Goal: Task Accomplishment & Management: Manage account settings

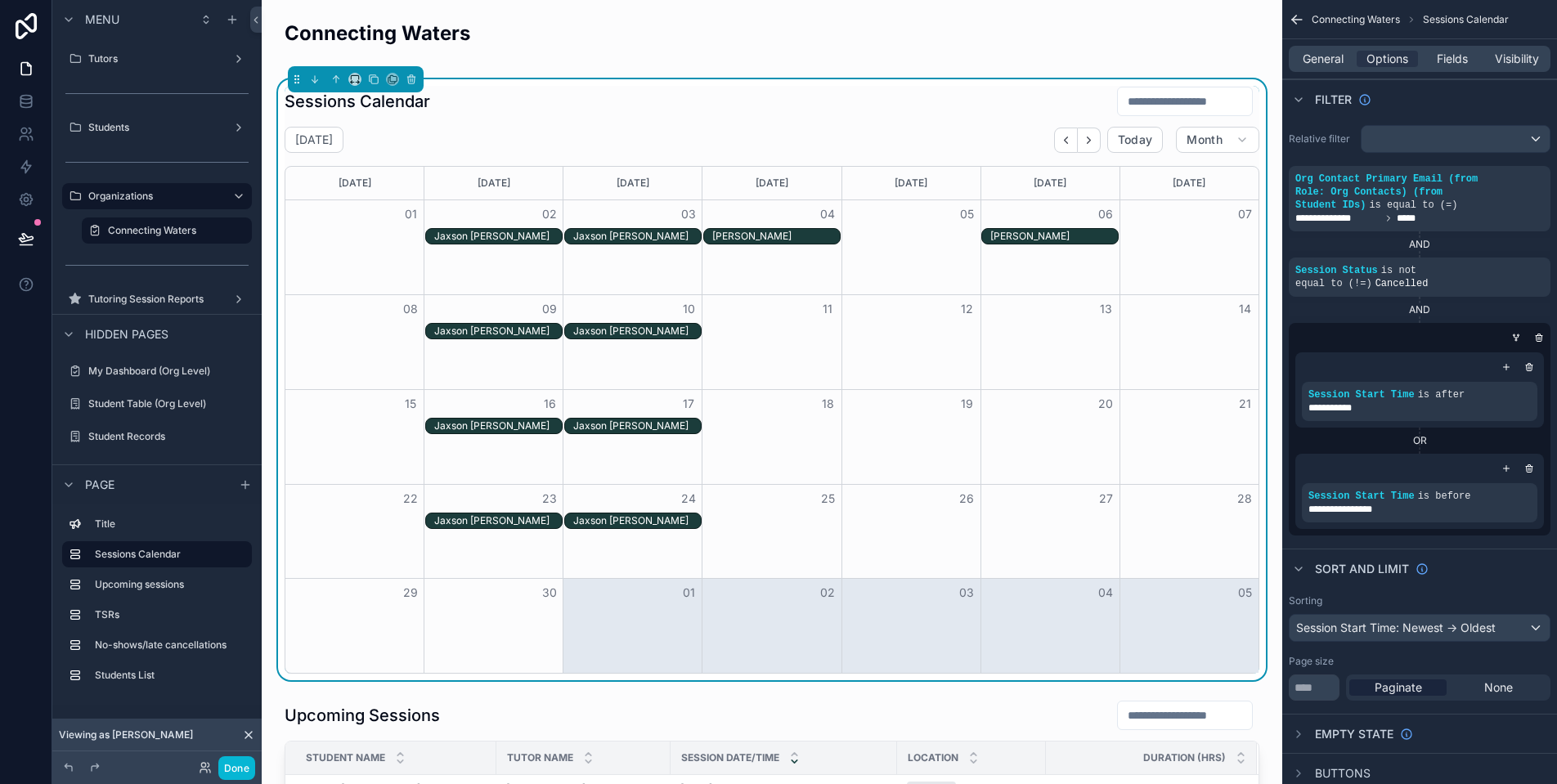
scroll to position [533, 0]
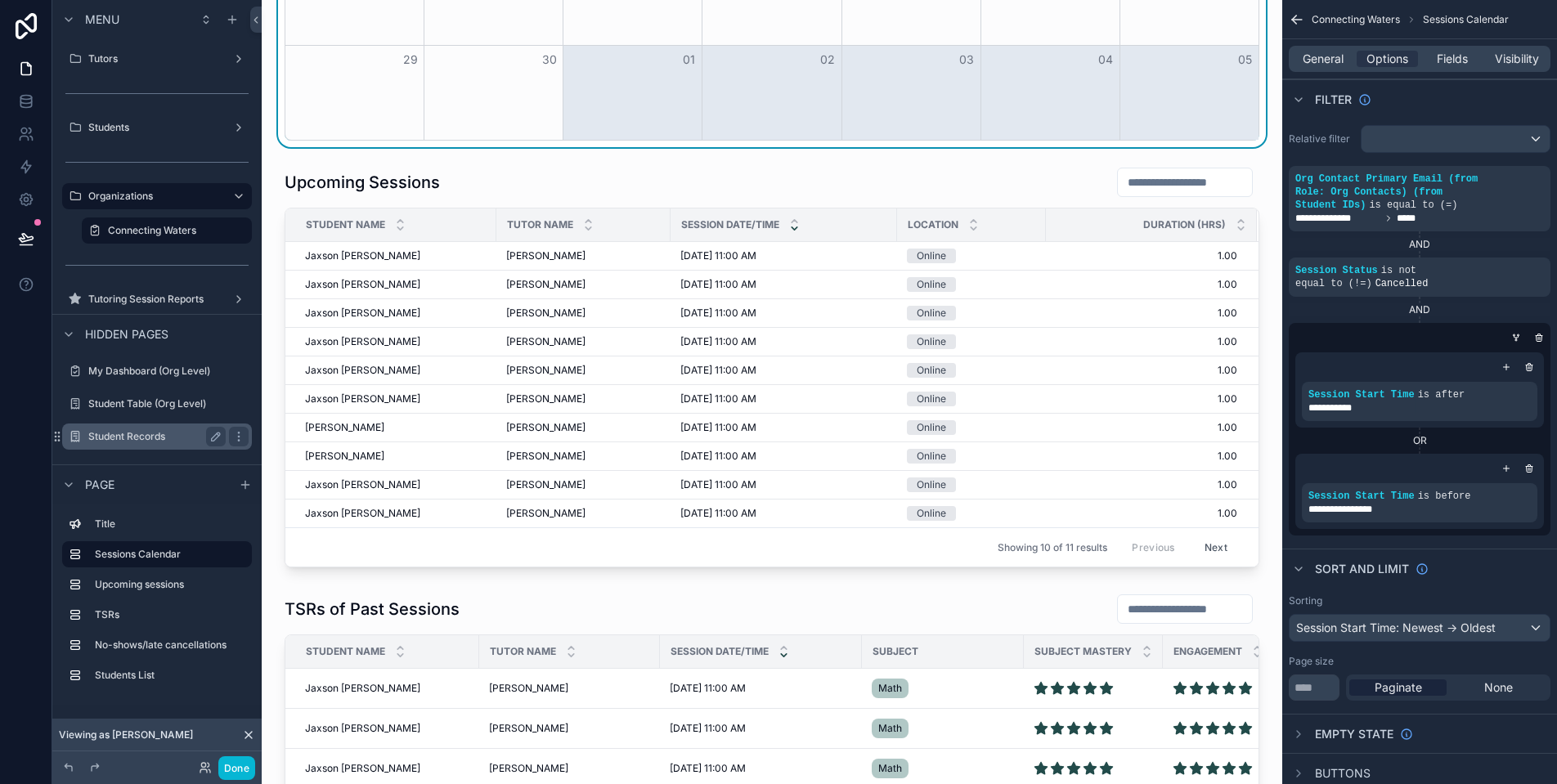
click at [153, 433] on label "Student Records" at bounding box center [153, 437] width 131 height 13
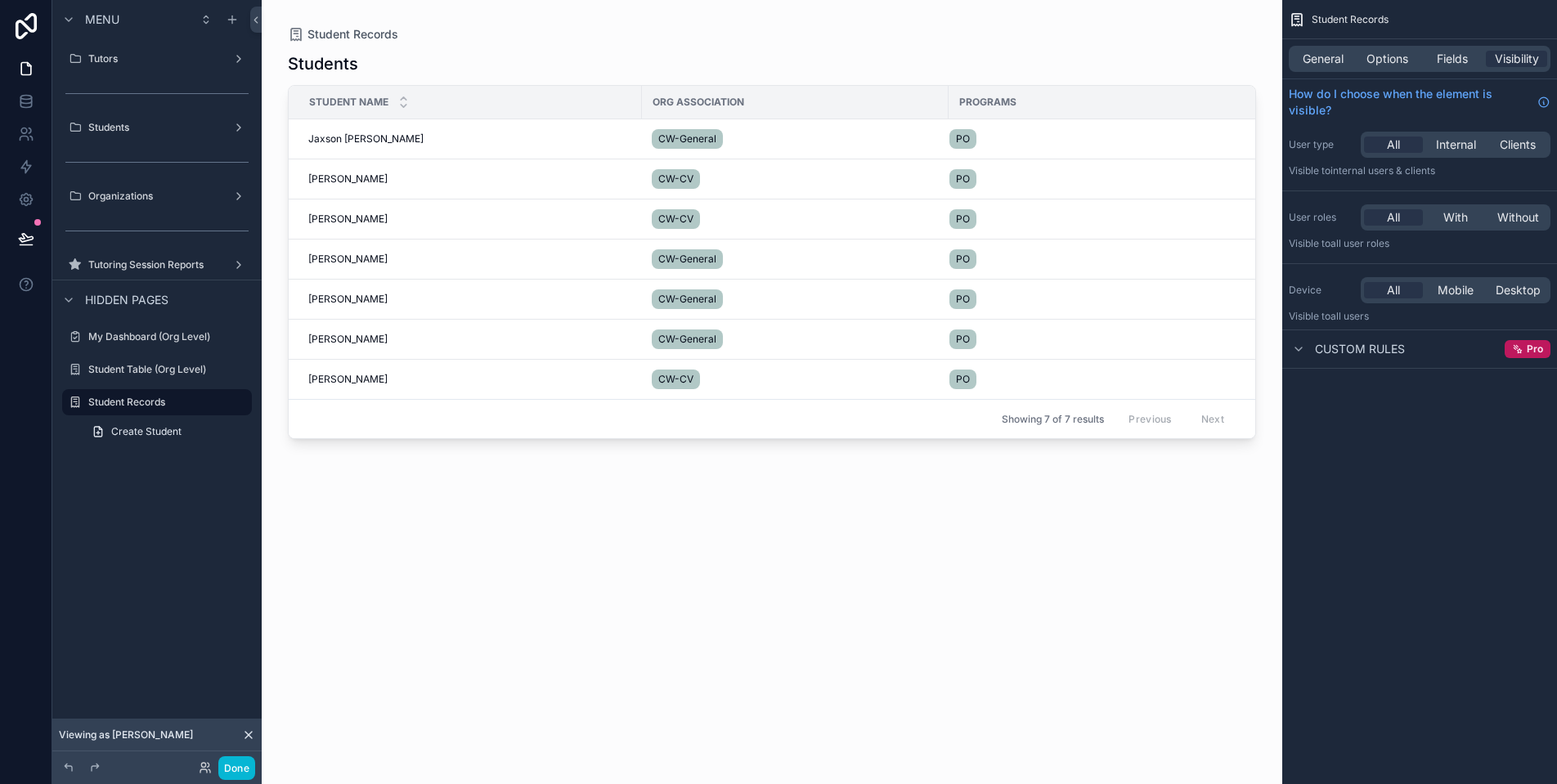
click at [353, 139] on div "scrollable content" at bounding box center [772, 382] width 1021 height 764
click at [345, 139] on span "Jaxson Pascoal" at bounding box center [367, 139] width 116 height 13
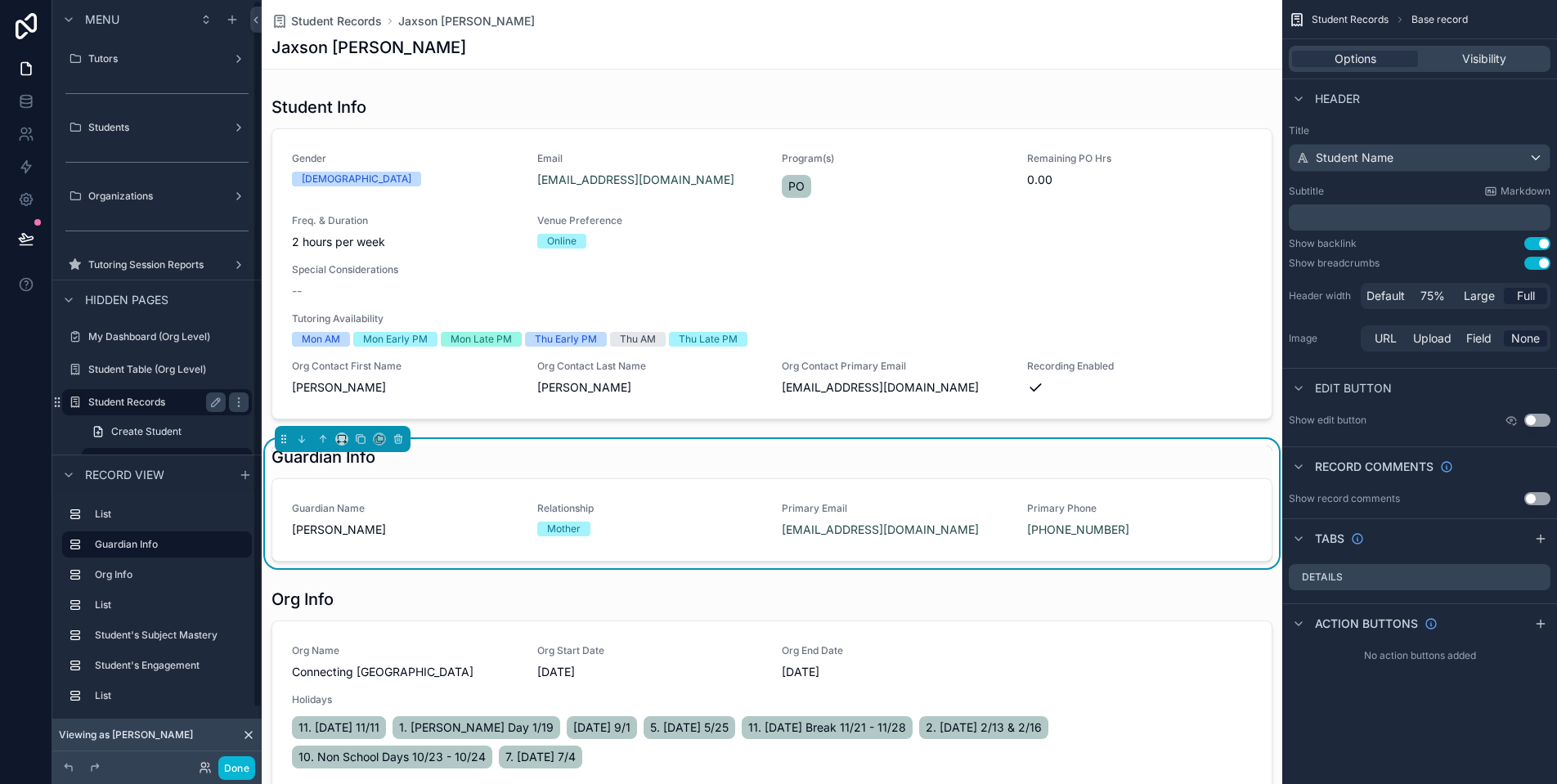
click at [153, 401] on label "Student Records" at bounding box center [153, 402] width 131 height 13
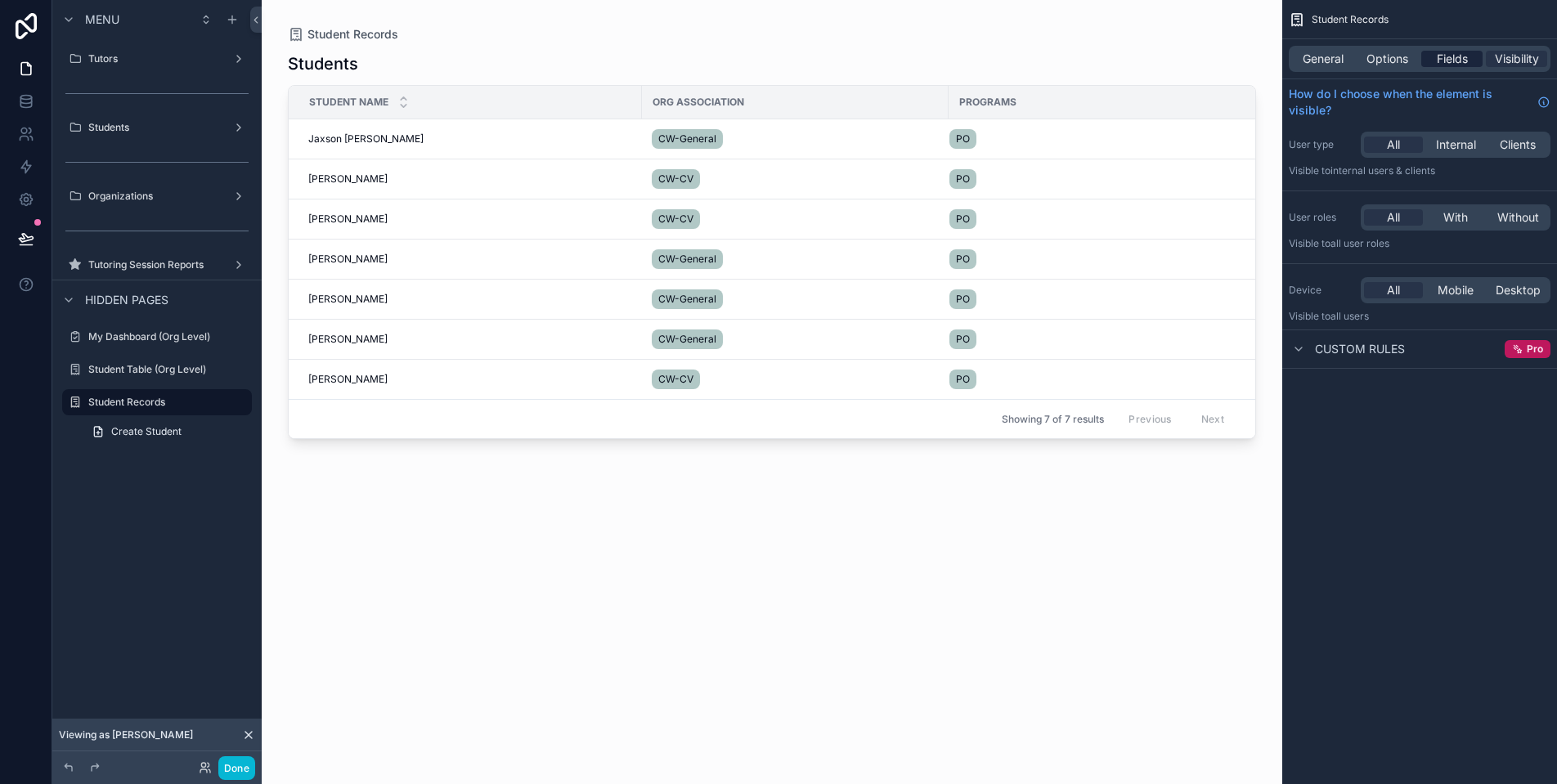
click at [1449, 60] on span "Fields" at bounding box center [1452, 59] width 31 height 16
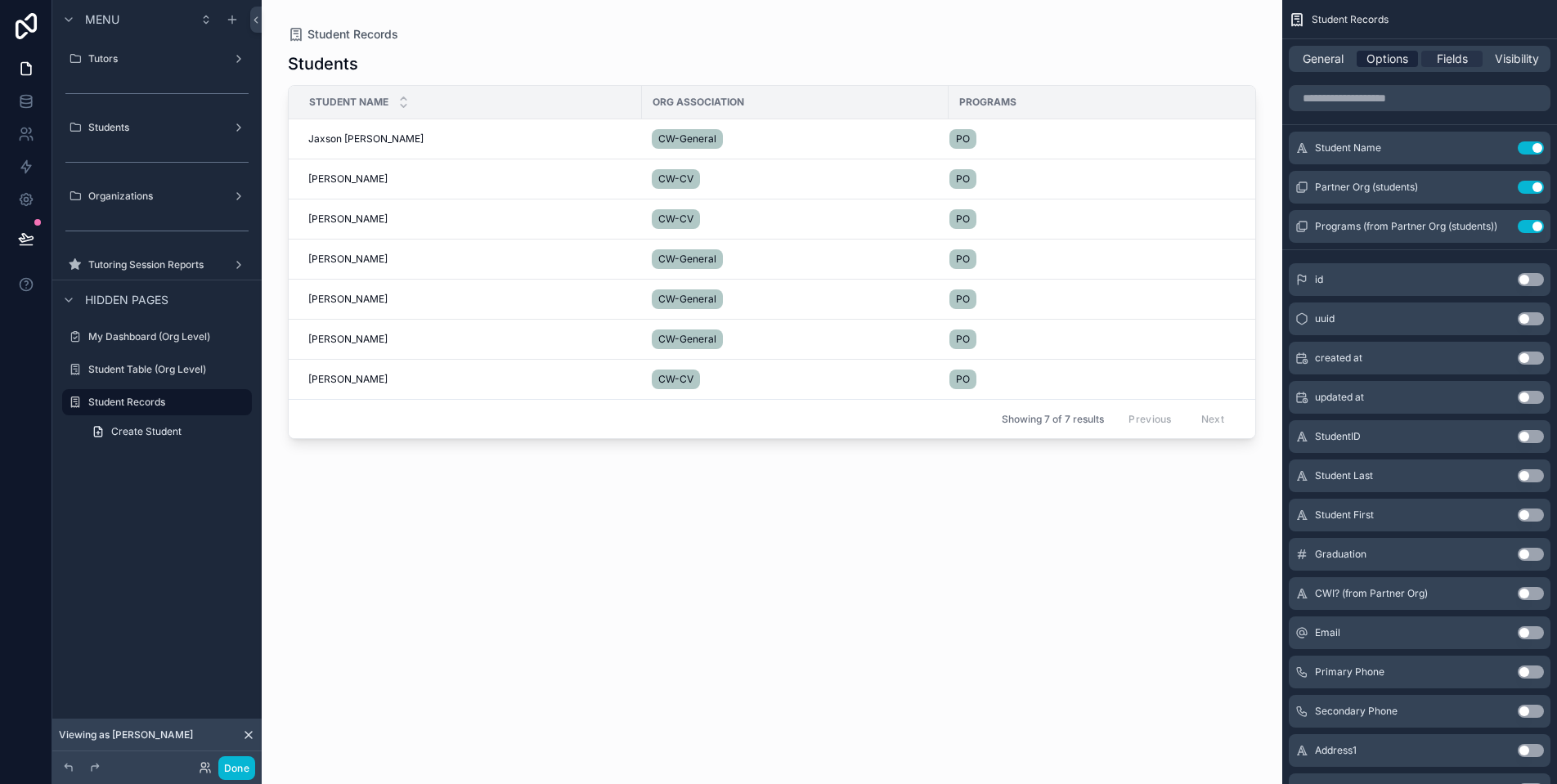
click at [1390, 62] on span "Options" at bounding box center [1387, 59] width 42 height 16
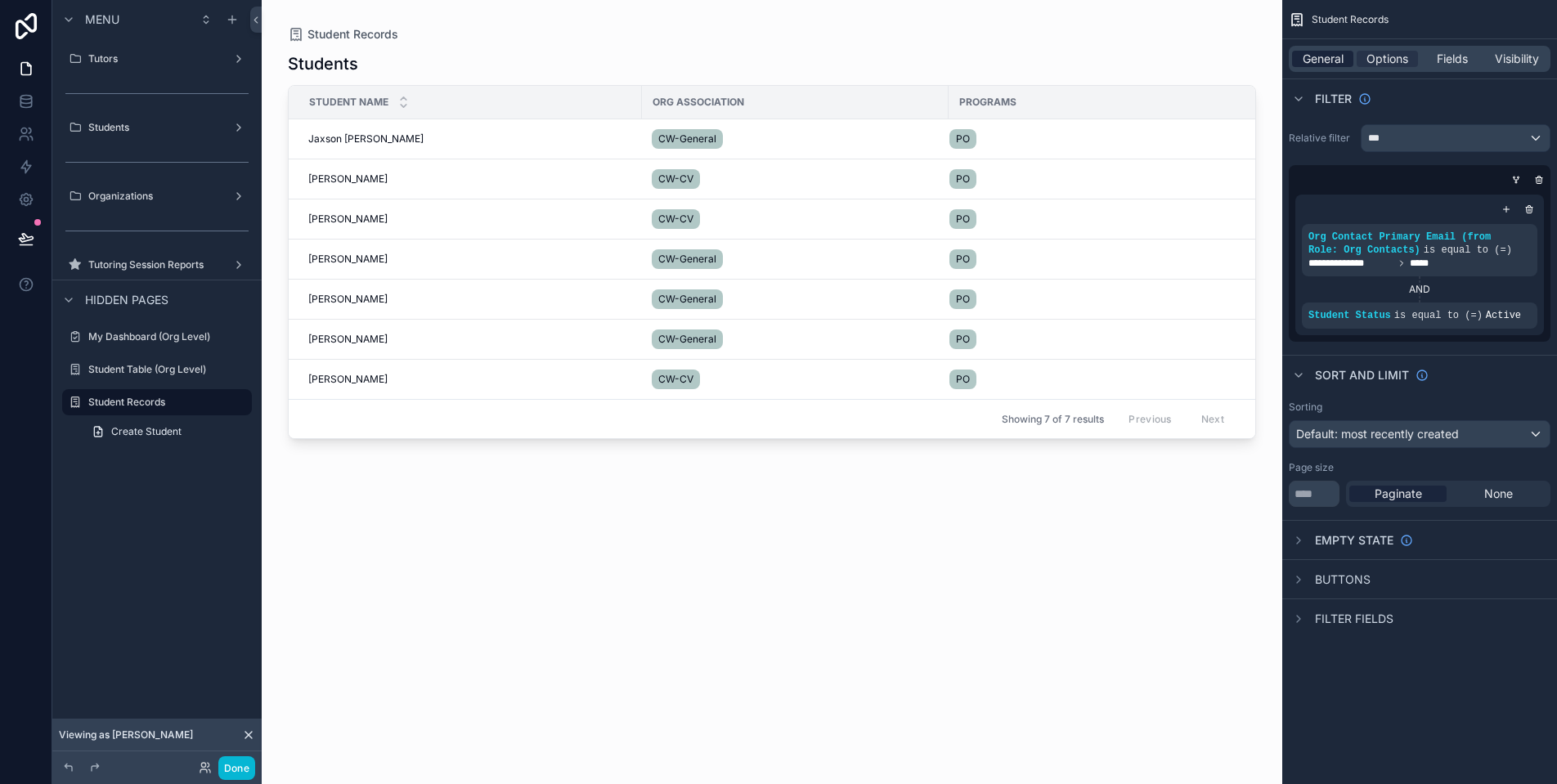
click at [1350, 61] on div "General" at bounding box center [1322, 59] width 62 height 16
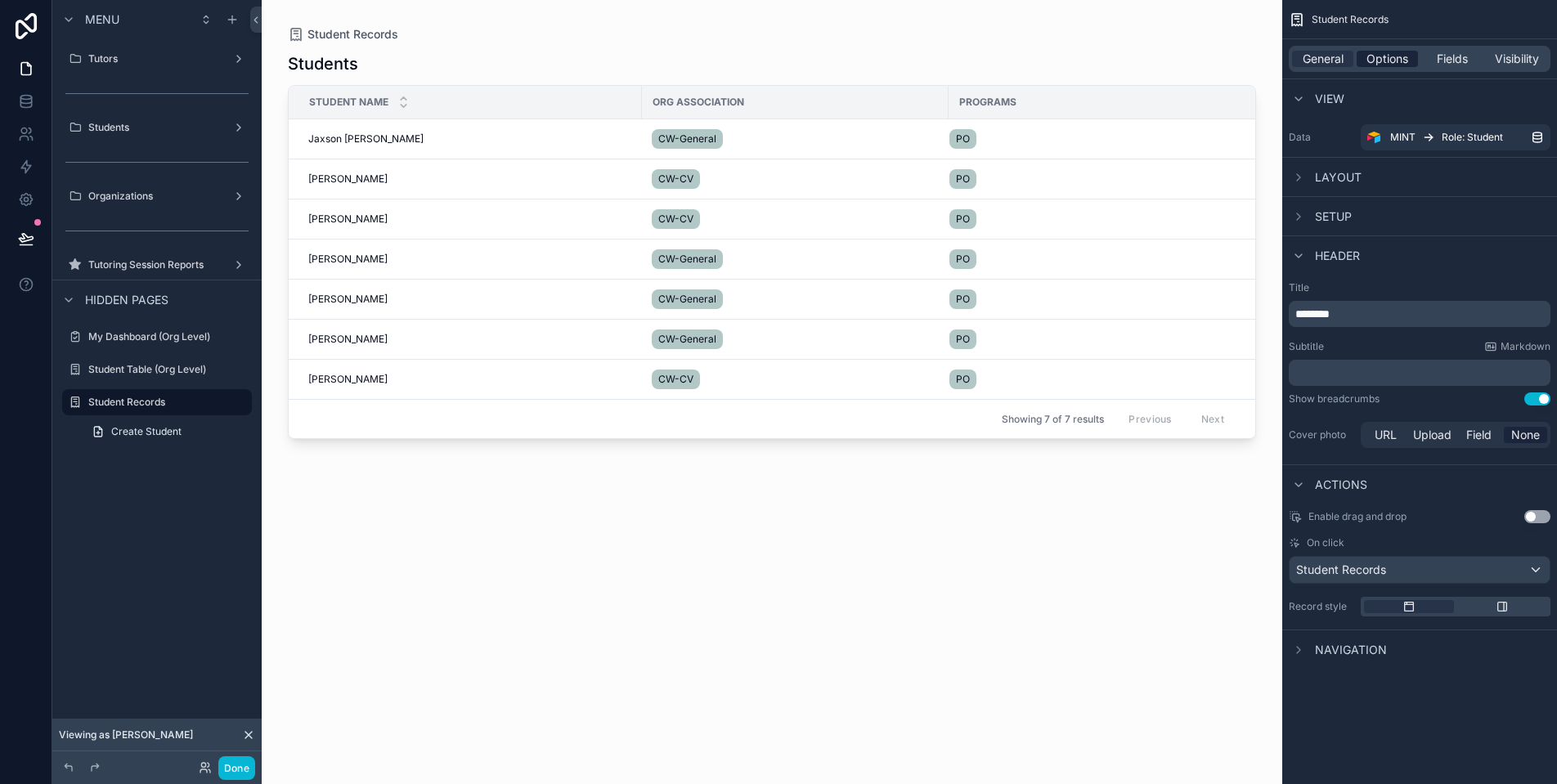
click at [1390, 59] on span "Options" at bounding box center [1387, 59] width 42 height 16
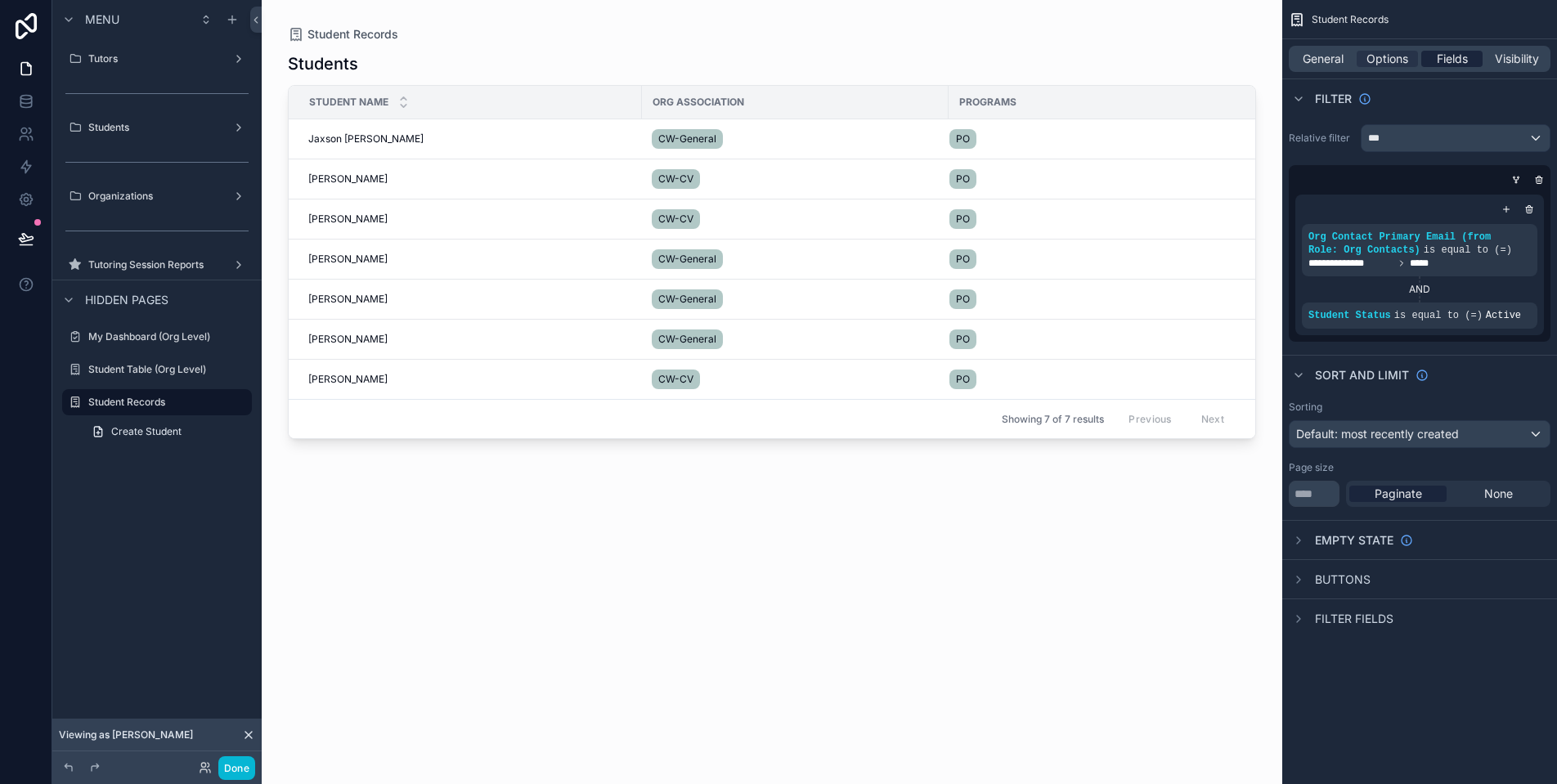
click at [1438, 62] on span "Fields" at bounding box center [1452, 59] width 31 height 16
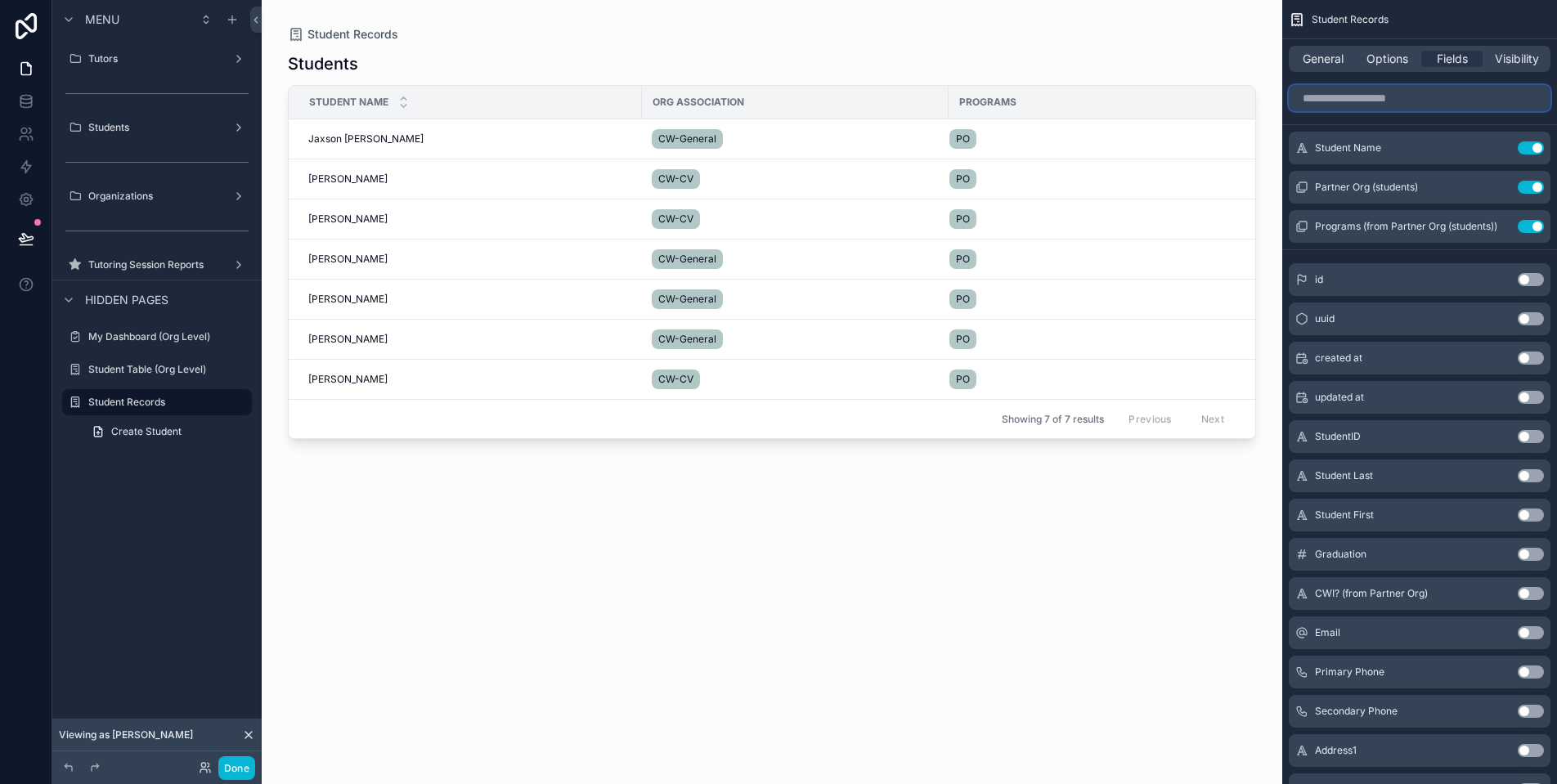
click at [1417, 98] on input "scrollable content" at bounding box center [1420, 98] width 261 height 27
click at [1394, 98] on input "scrollable content" at bounding box center [1420, 98] width 261 height 27
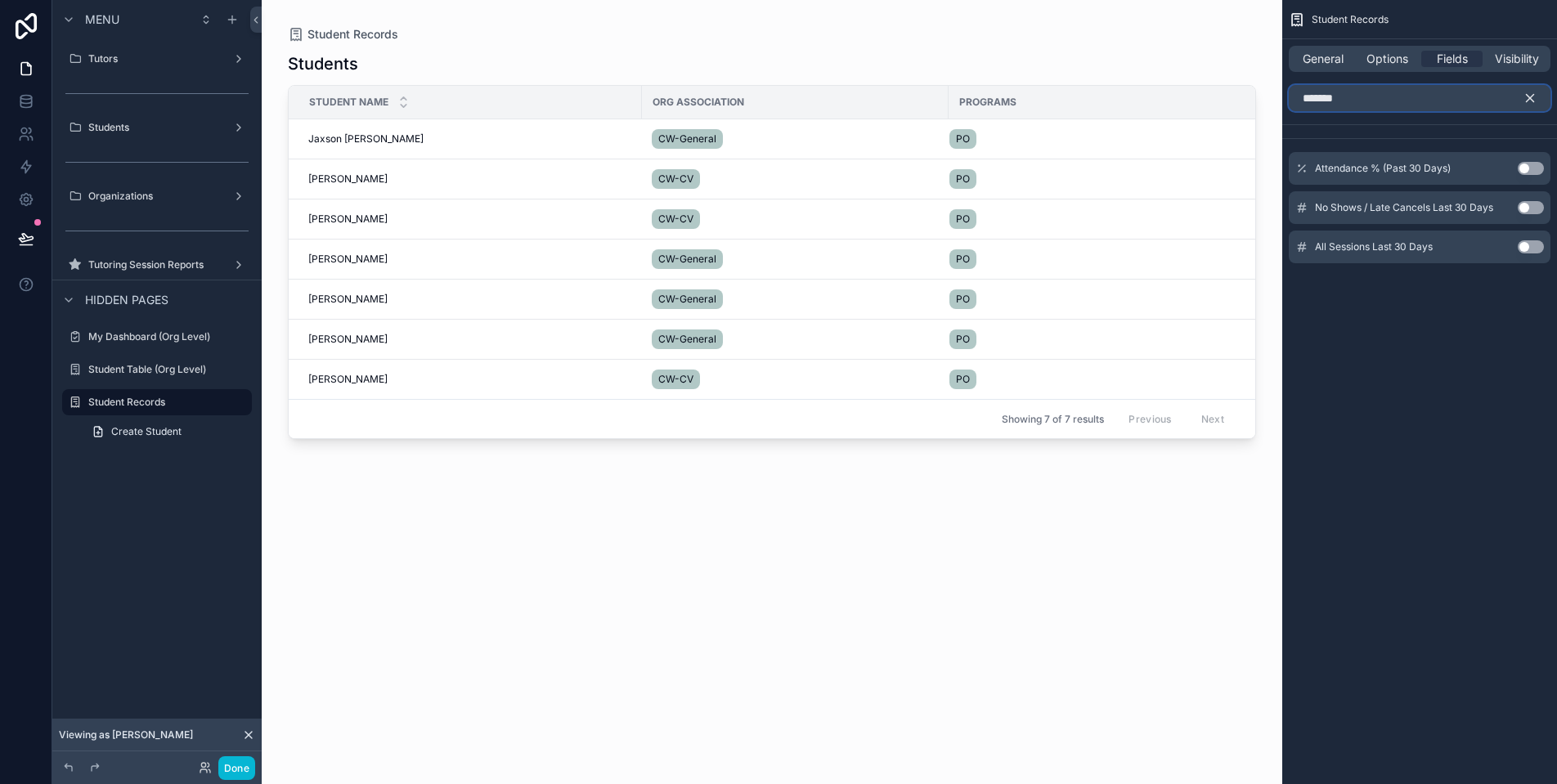
type input "*******"
click at [1529, 98] on icon "scrollable content" at bounding box center [1530, 98] width 8 height 8
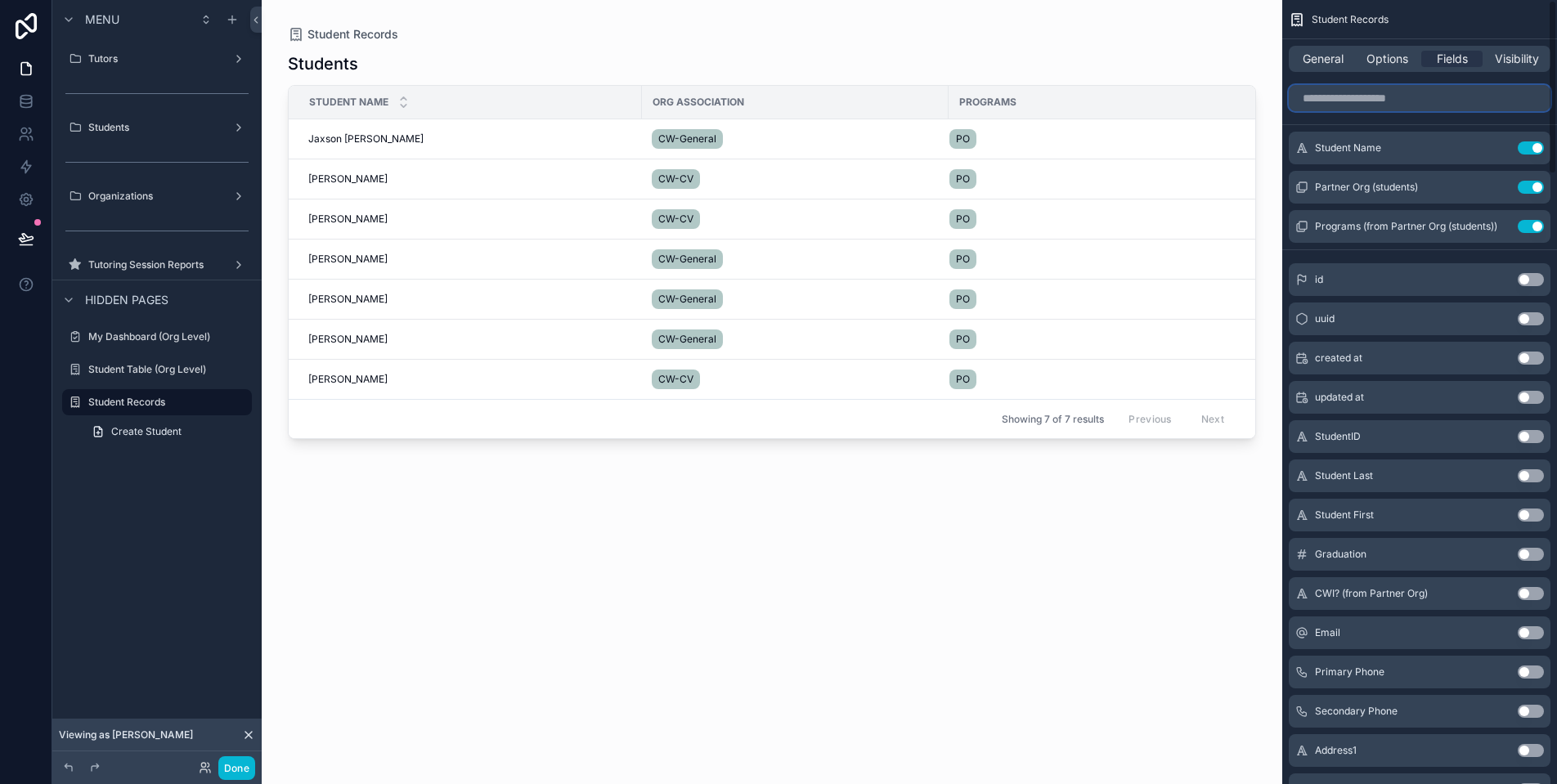
click at [1433, 98] on input "scrollable content" at bounding box center [1420, 98] width 261 height 27
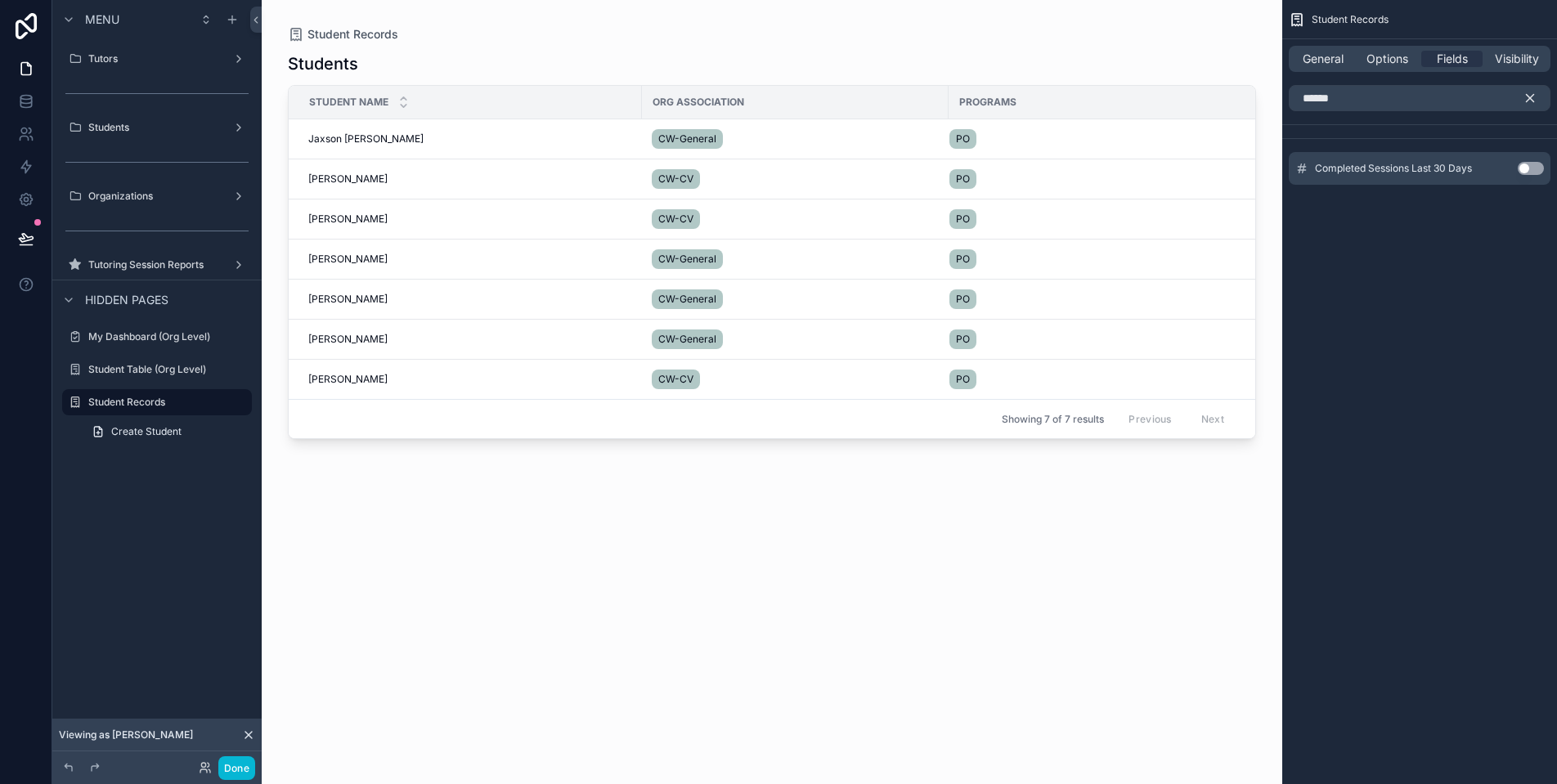
click at [1529, 165] on button "Use setting" at bounding box center [1531, 169] width 27 height 13
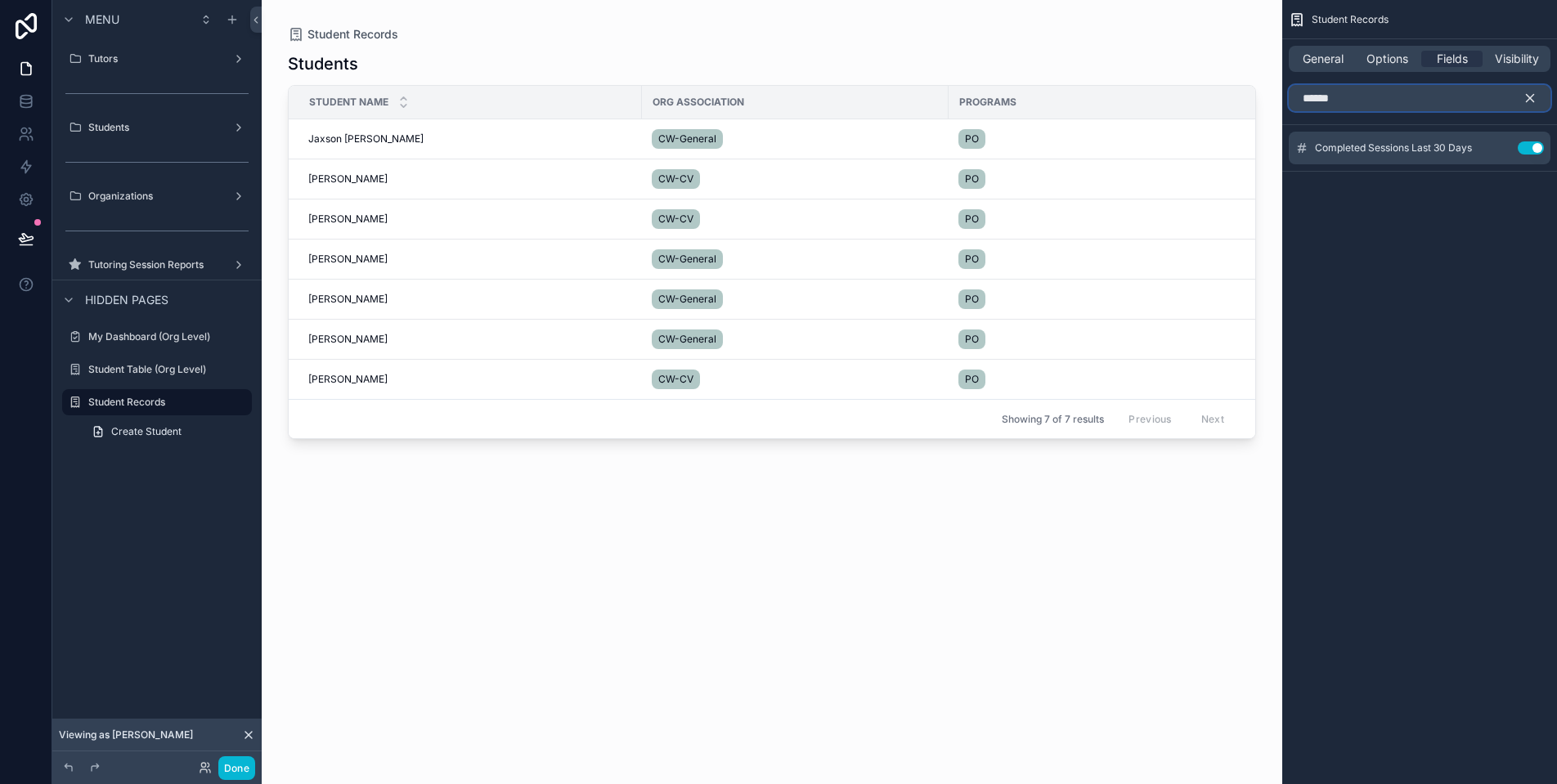
click at [1417, 96] on input "******" at bounding box center [1420, 98] width 261 height 27
click at [1423, 102] on input "******" at bounding box center [1420, 98] width 261 height 27
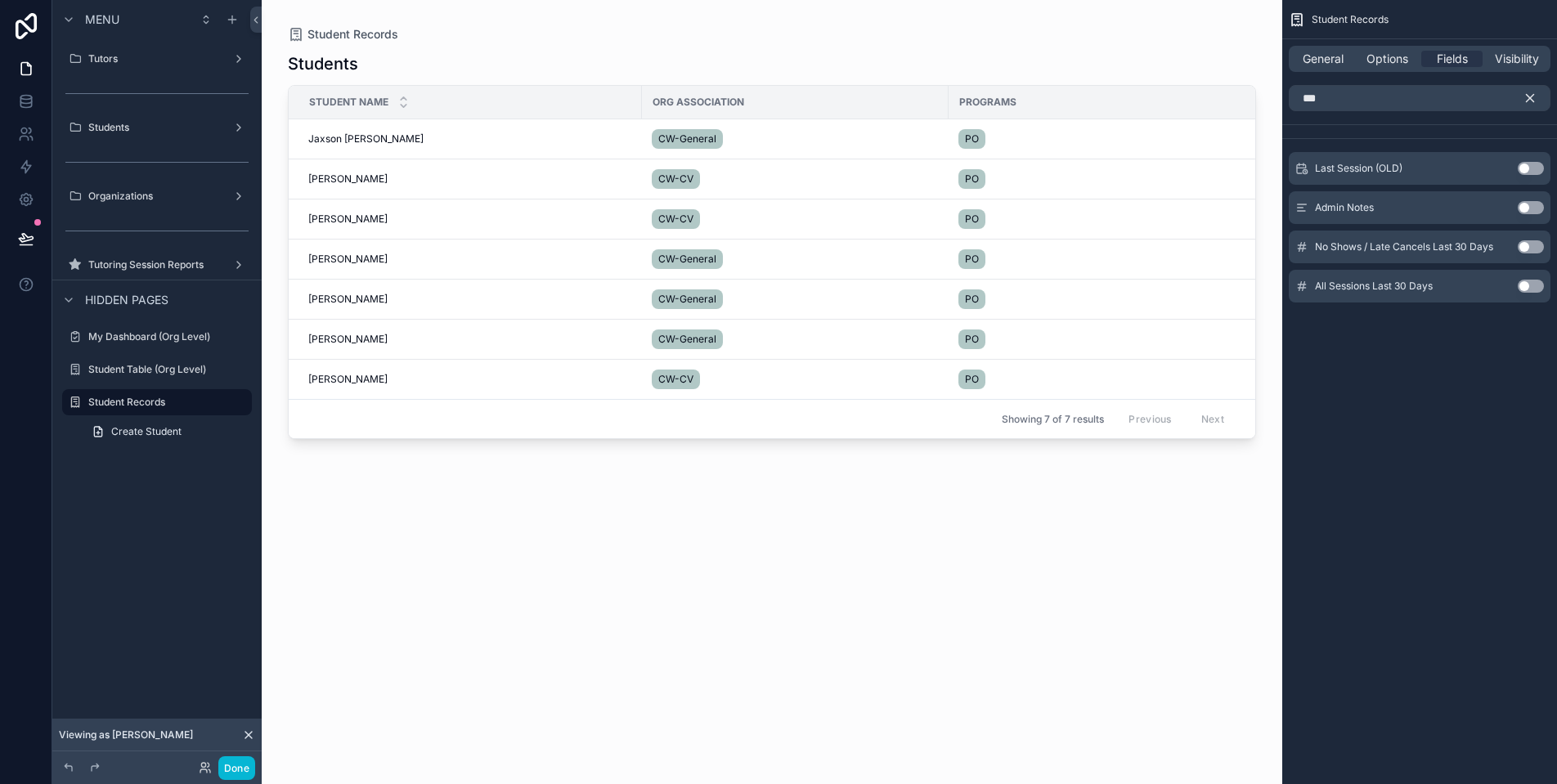
click at [1533, 250] on button "Use setting" at bounding box center [1531, 247] width 27 height 13
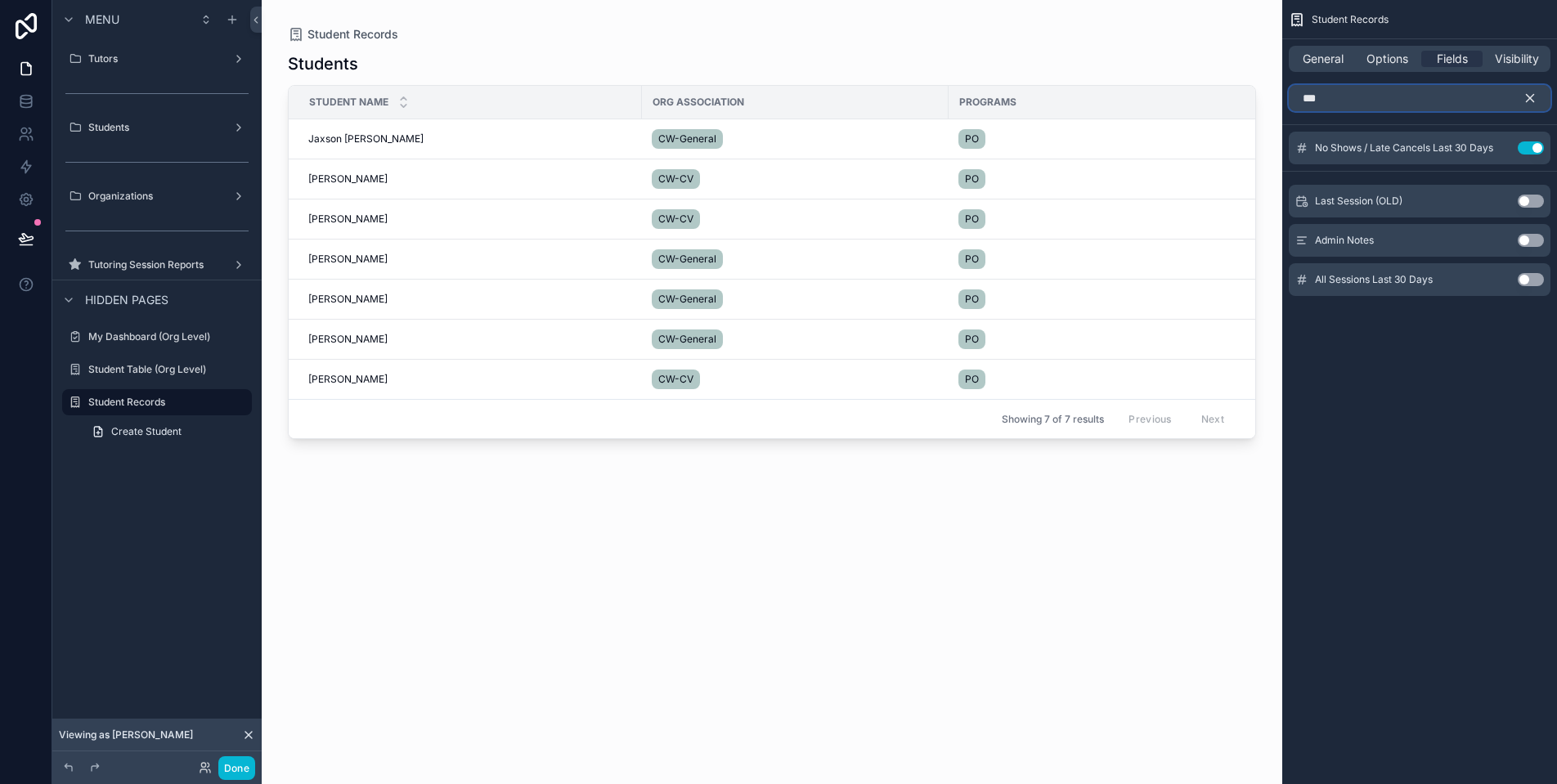
click at [1376, 104] on input "**" at bounding box center [1420, 98] width 261 height 27
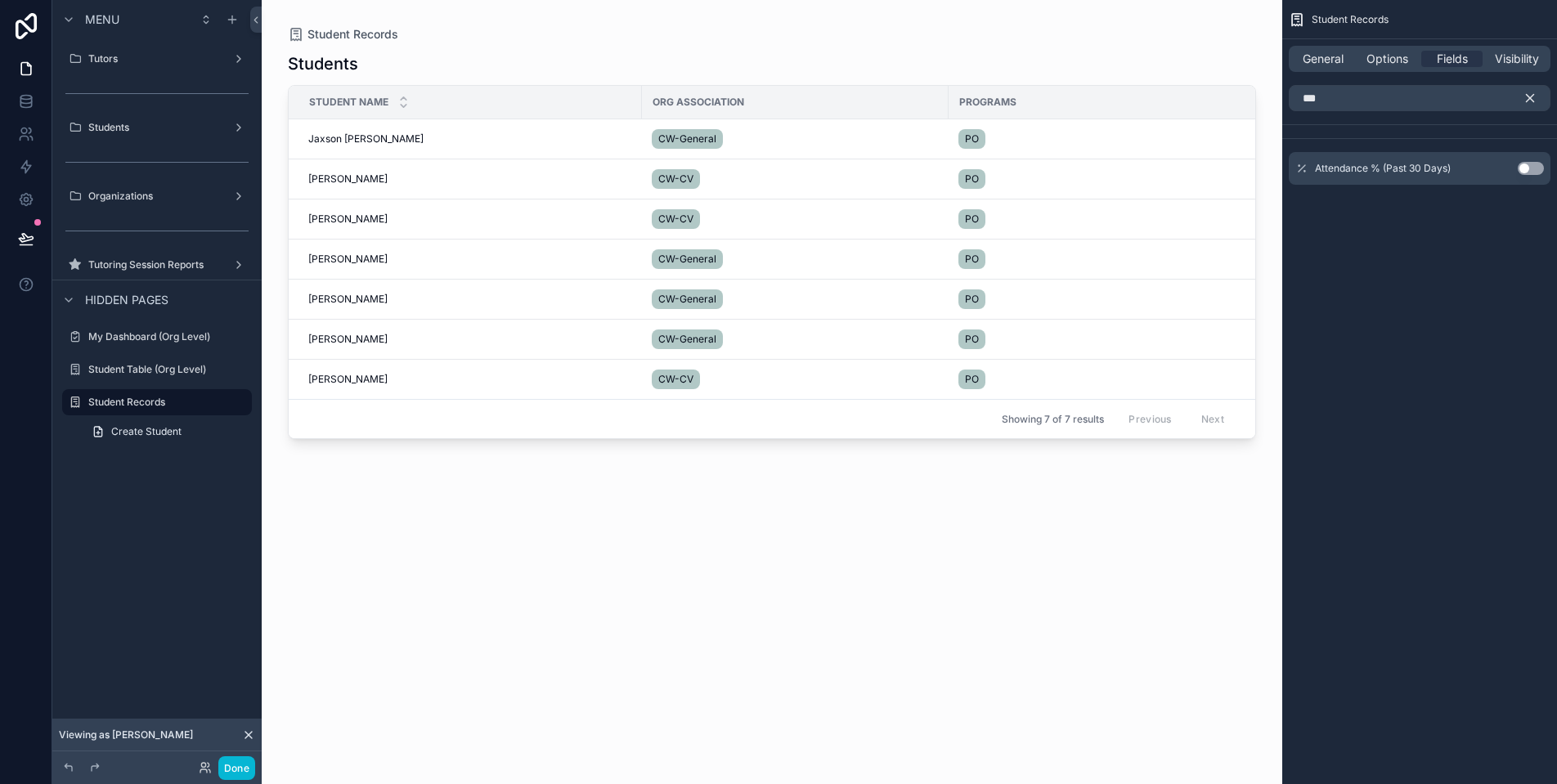
click at [1531, 170] on button "Use setting" at bounding box center [1531, 169] width 27 height 13
click at [1459, 101] on input "***" at bounding box center [1420, 98] width 261 height 27
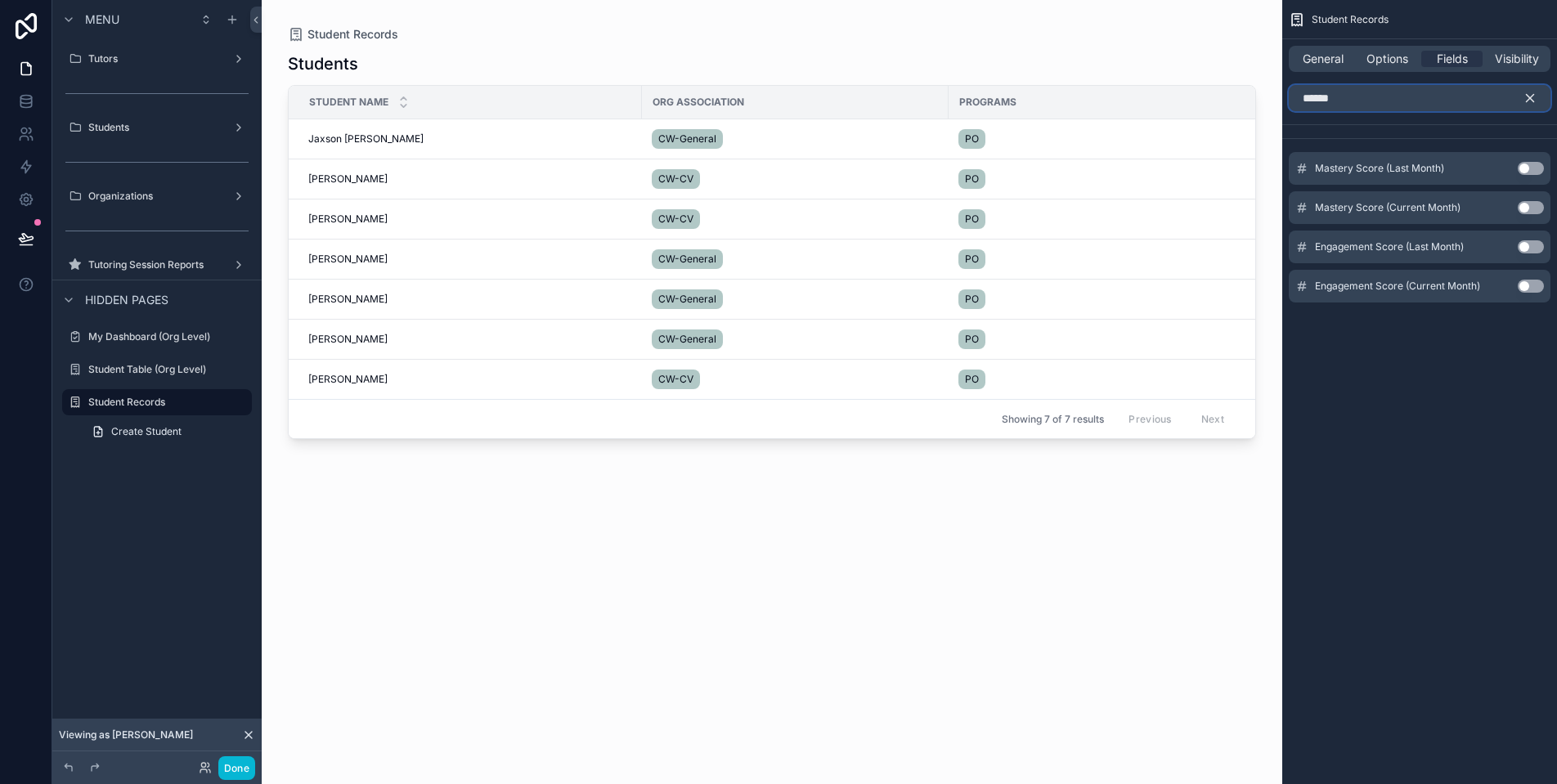
type input "******"
click at [1530, 206] on button "Use setting" at bounding box center [1531, 207] width 27 height 13
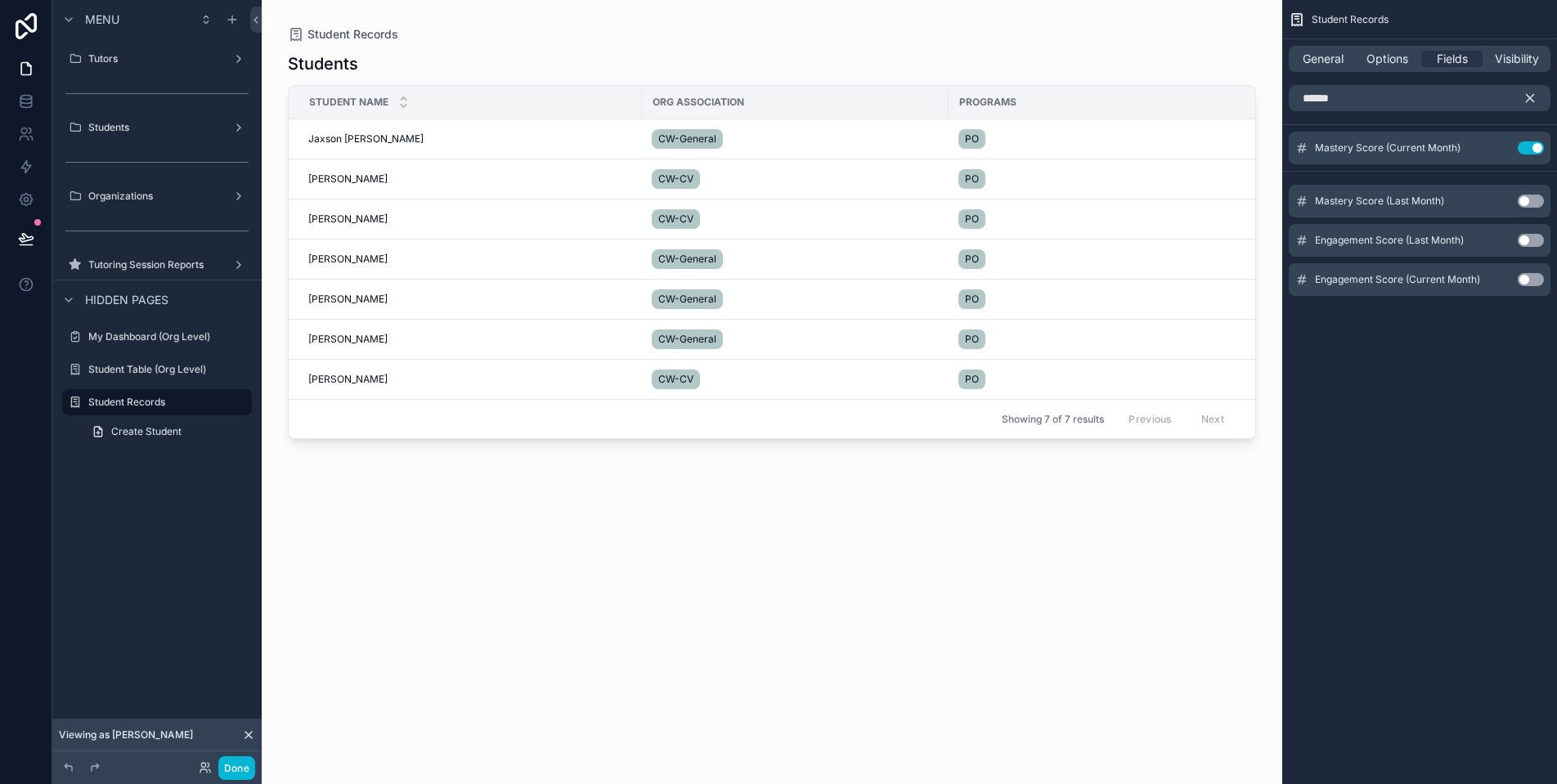
click at [1528, 202] on button "Use setting" at bounding box center [1531, 202] width 27 height 13
click at [1527, 278] on button "Use setting" at bounding box center [1531, 279] width 27 height 13
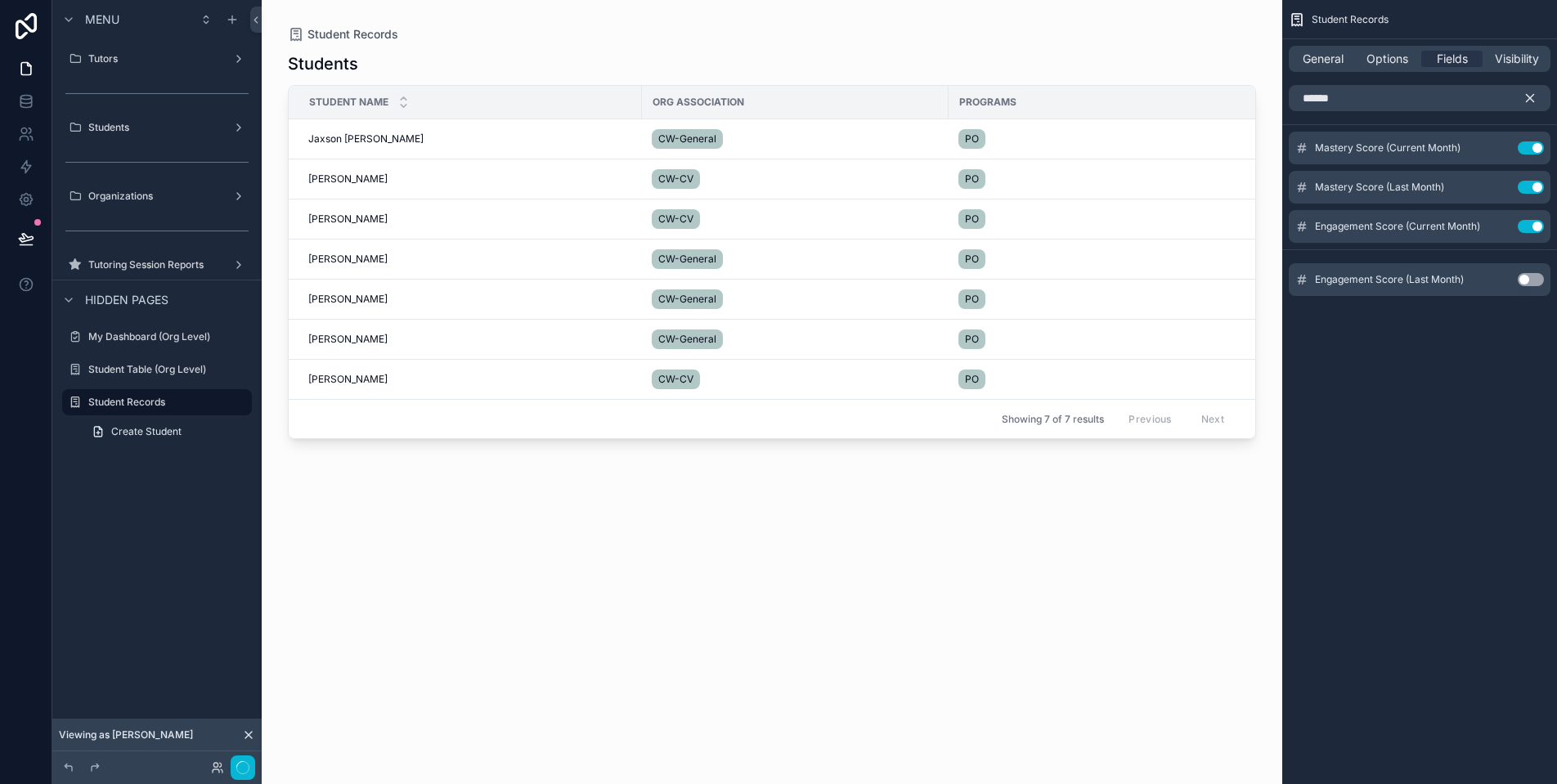
click at [1530, 276] on button "Use setting" at bounding box center [1531, 279] width 27 height 13
click at [1450, 55] on span "Fields" at bounding box center [1452, 59] width 31 height 16
click at [1526, 93] on icon "scrollable content" at bounding box center [1530, 98] width 15 height 15
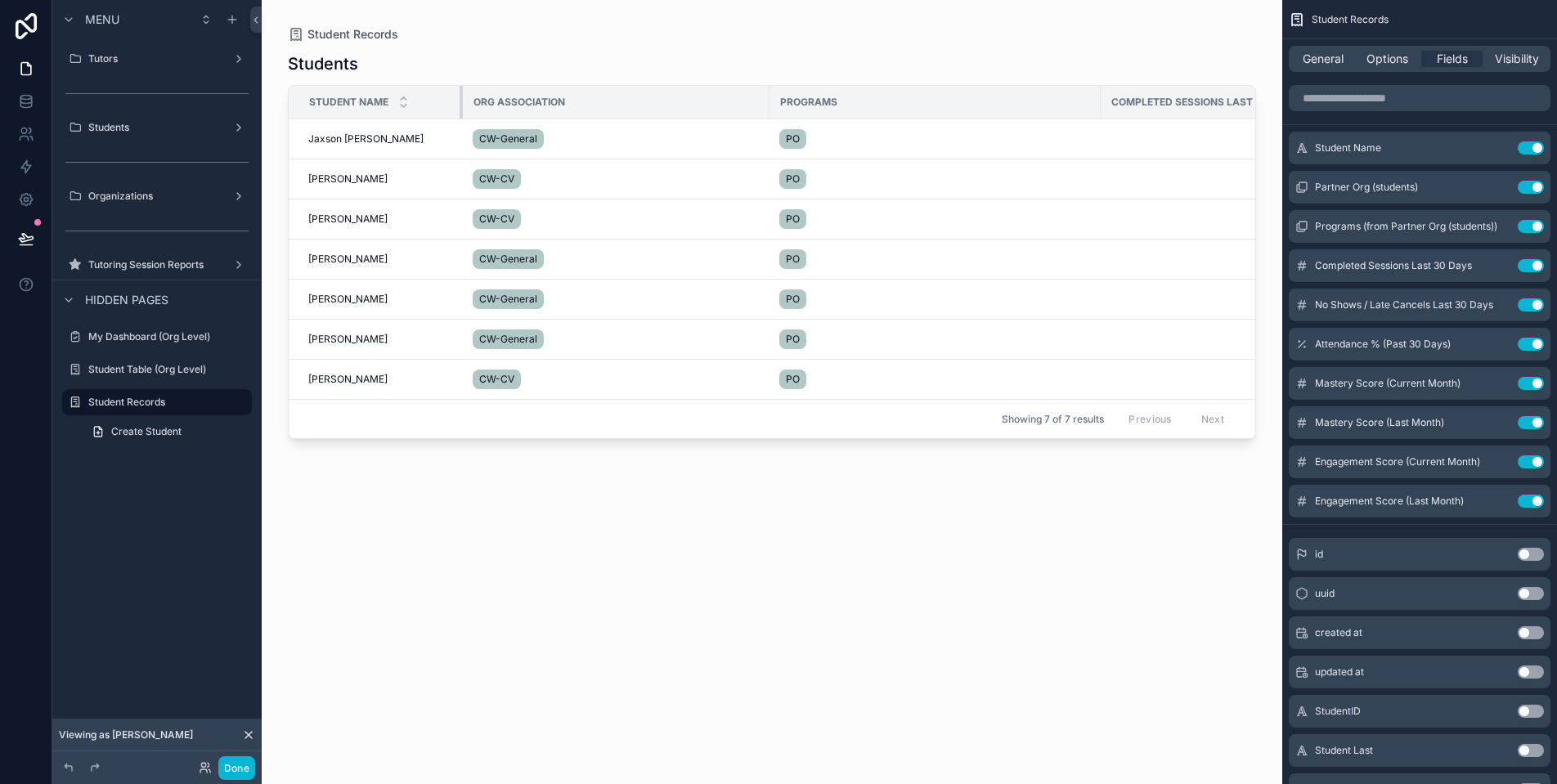
drag, startPoint x: 639, startPoint y: 103, endPoint x: 460, endPoint y: 110, distance: 179.1
click at [460, 110] on div "scrollable content" at bounding box center [462, 102] width 7 height 33
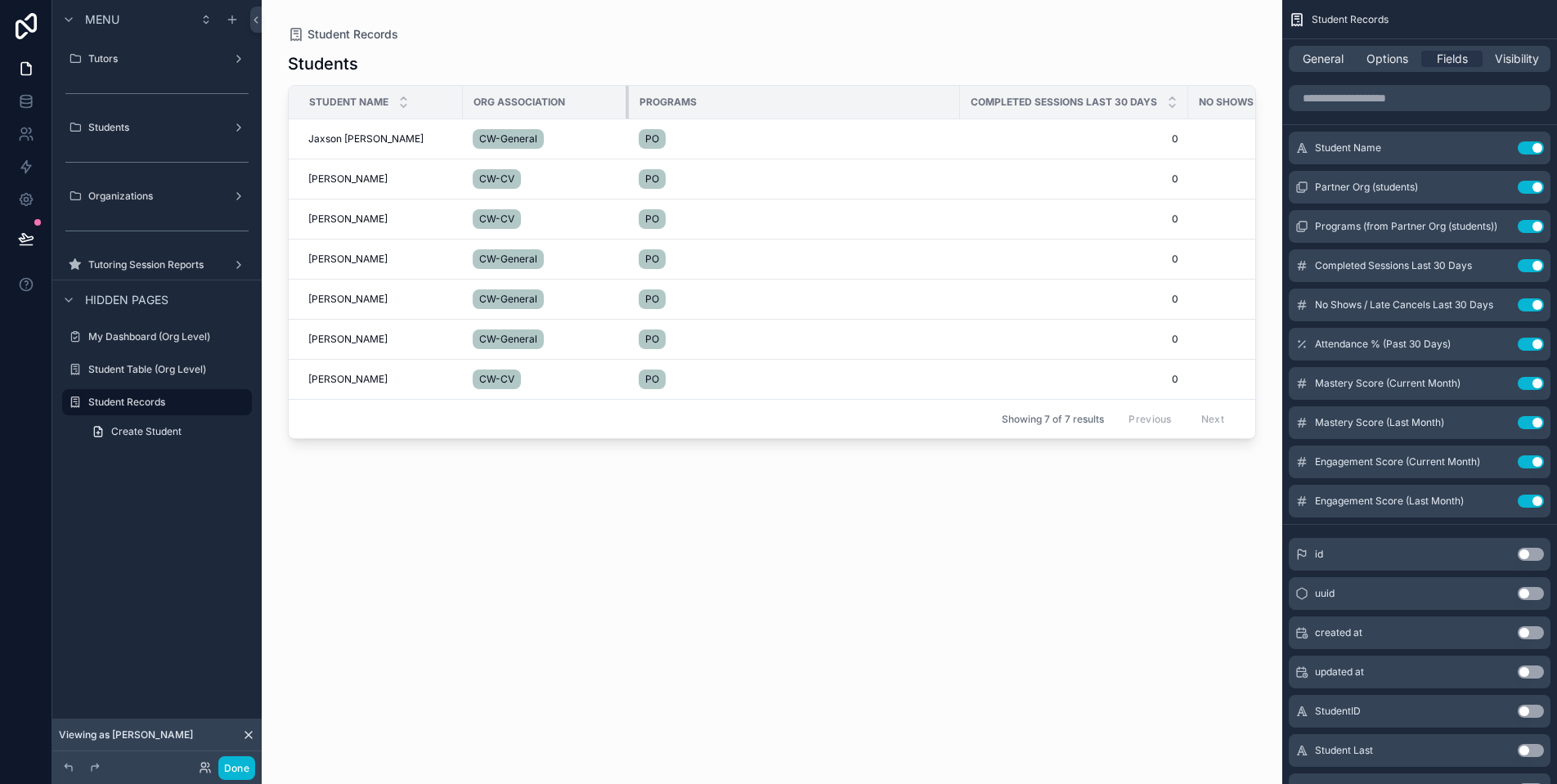
drag, startPoint x: 767, startPoint y: 100, endPoint x: 626, endPoint y: 111, distance: 141.4
click at [626, 111] on div "scrollable content" at bounding box center [629, 102] width 7 height 33
drag, startPoint x: 957, startPoint y: 104, endPoint x: 735, endPoint y: 99, distance: 222.1
click at [735, 99] on div "scrollable content" at bounding box center [737, 102] width 7 height 33
drag, startPoint x: 962, startPoint y: 100, endPoint x: 938, endPoint y: 102, distance: 24.1
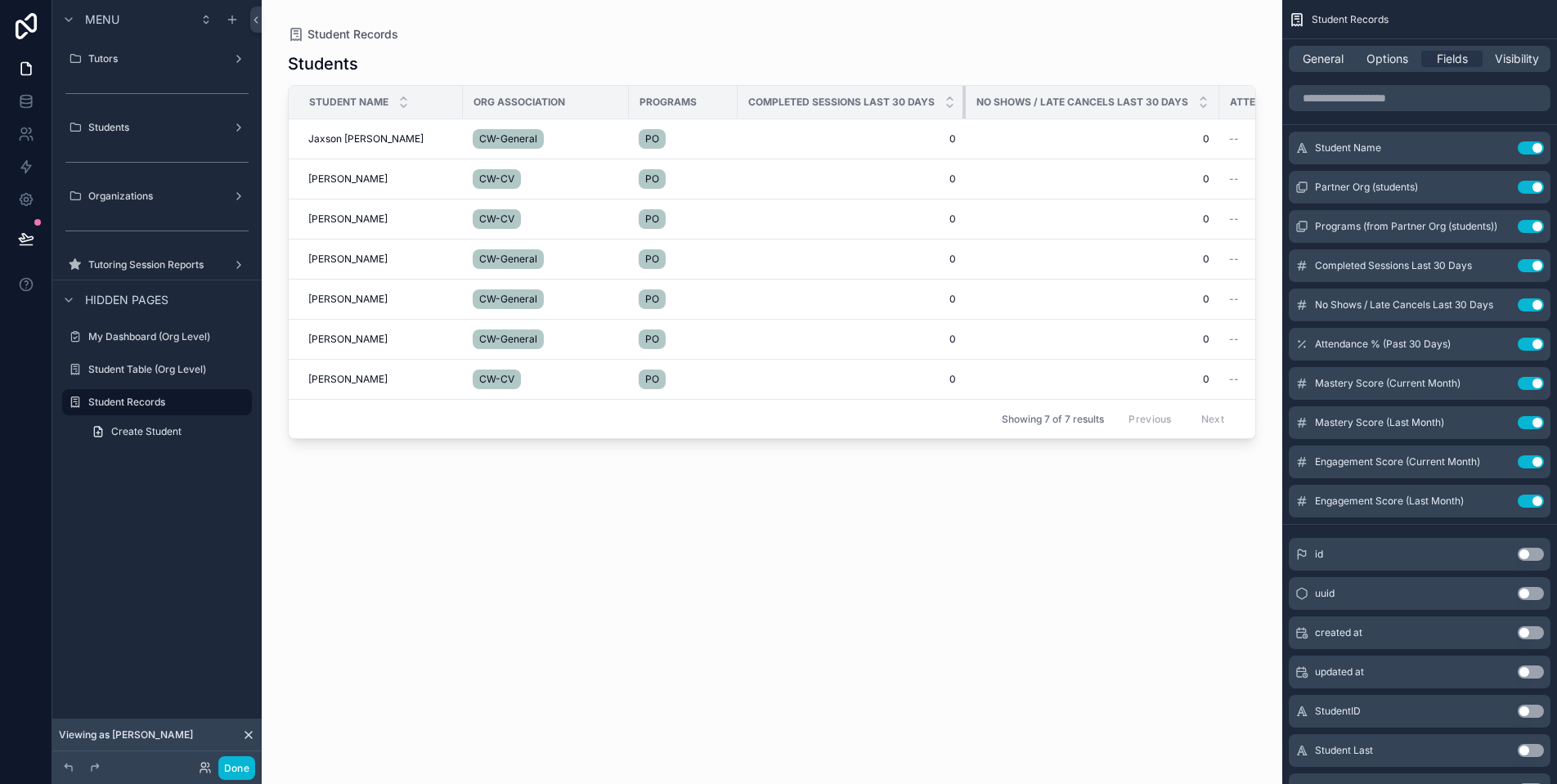
click at [938, 102] on th "Completed Sessions Last 30 Days" at bounding box center [851, 102] width 228 height 33
drag, startPoint x: 1213, startPoint y: 102, endPoint x: 1173, endPoint y: 102, distance: 40.0
click at [1173, 102] on th "No Shows / Late Cancels Last 30 Days" at bounding box center [1093, 102] width 254 height 33
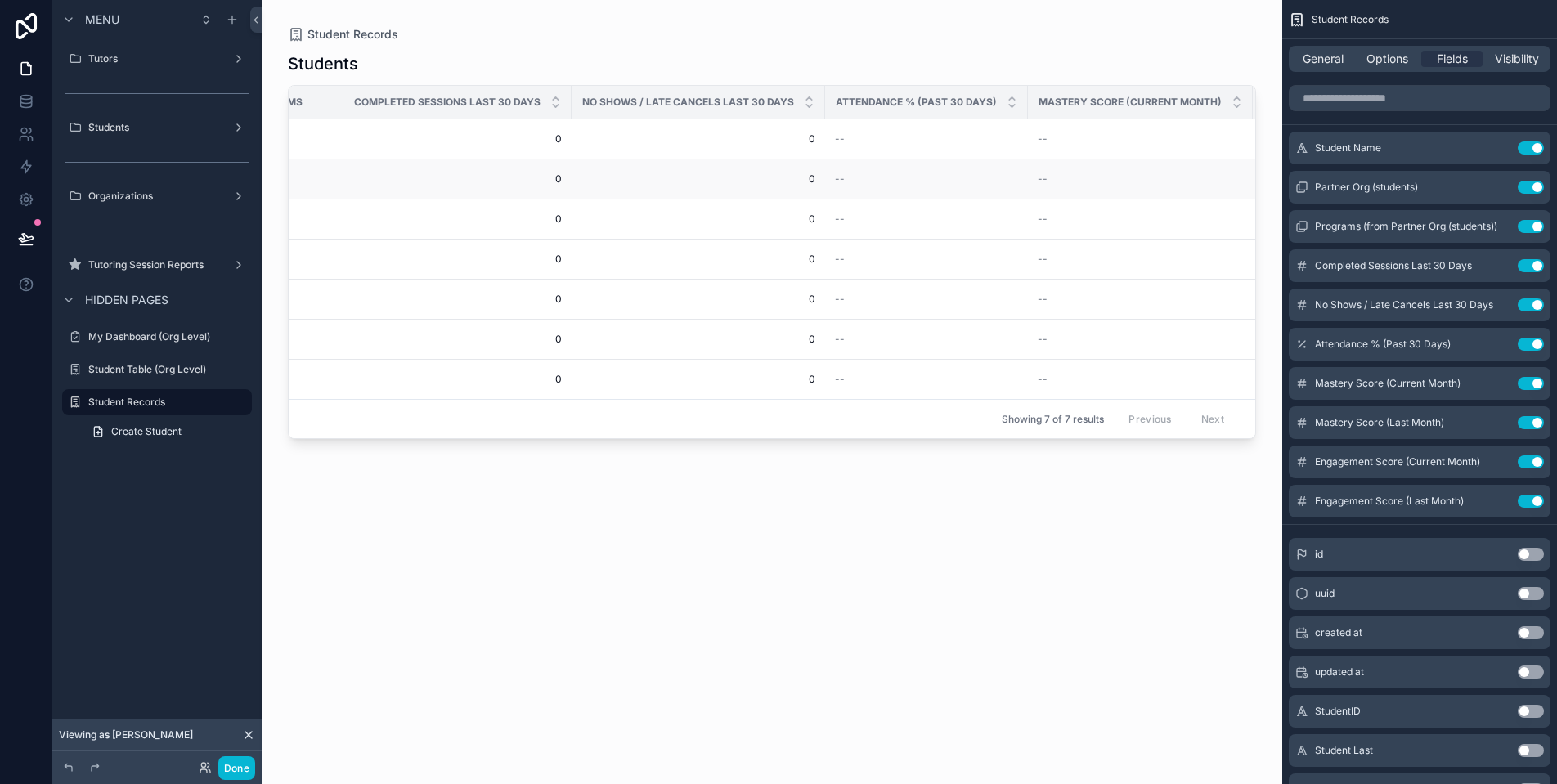
scroll to position [0, 412]
drag, startPoint x: 1004, startPoint y: 101, endPoint x: 952, endPoint y: 97, distance: 52.2
click at [952, 97] on th "Attendance % (Past 30 Days)" at bounding box center [908, 102] width 203 height 33
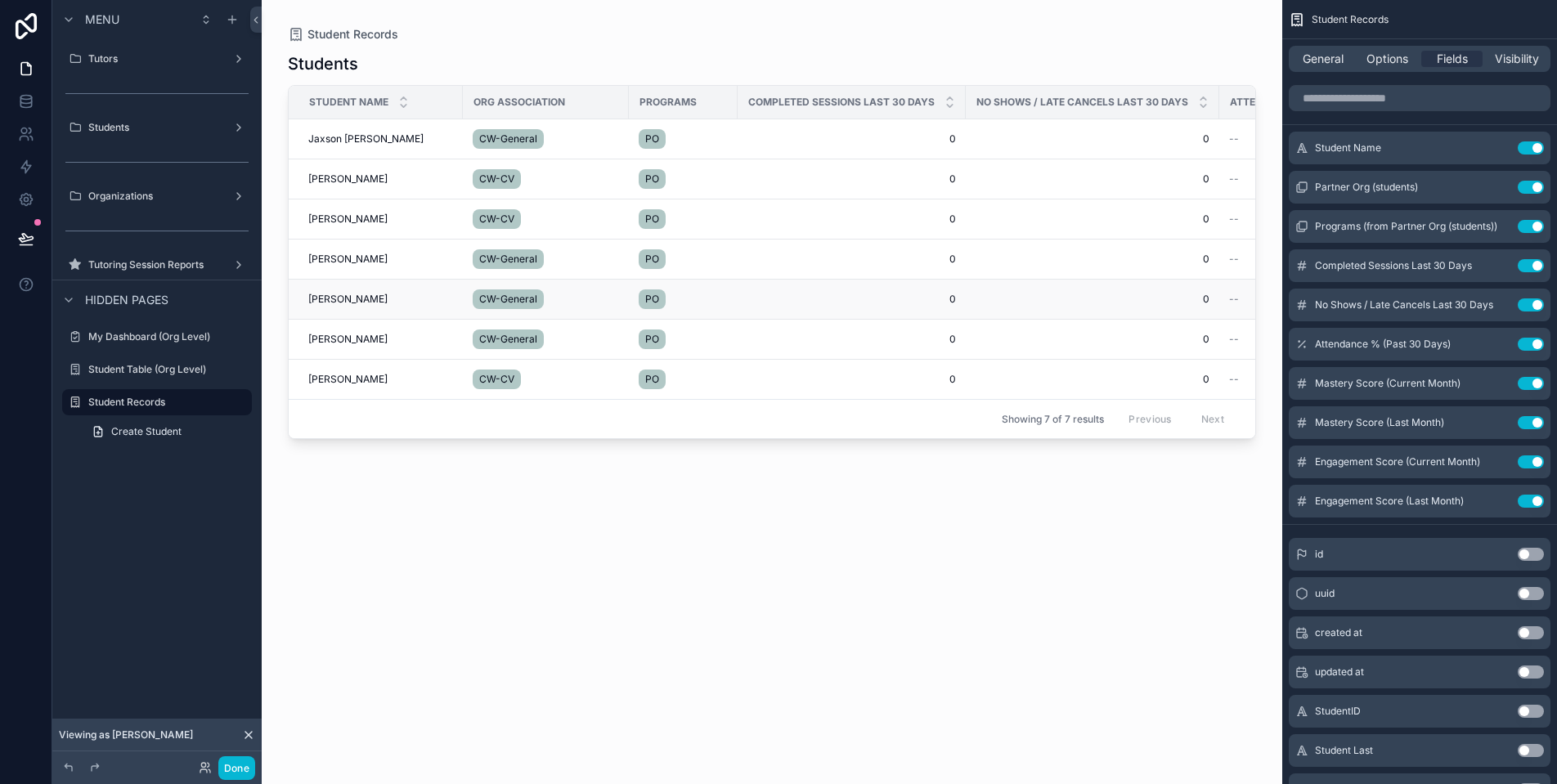
scroll to position [0, 0]
click at [1529, 265] on button "Use setting" at bounding box center [1531, 266] width 27 height 13
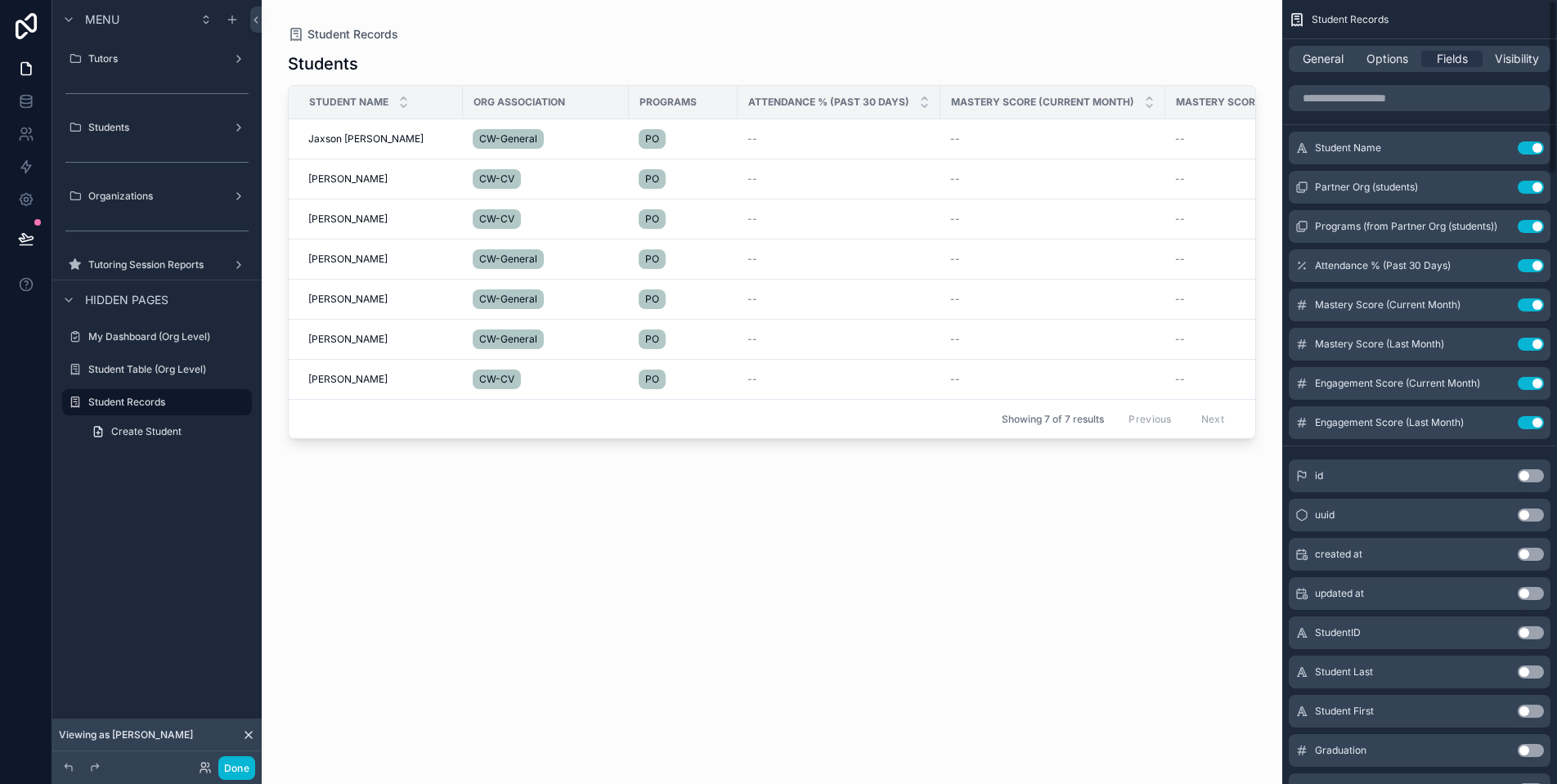
click at [1529, 265] on button "Use setting" at bounding box center [1531, 266] width 27 height 13
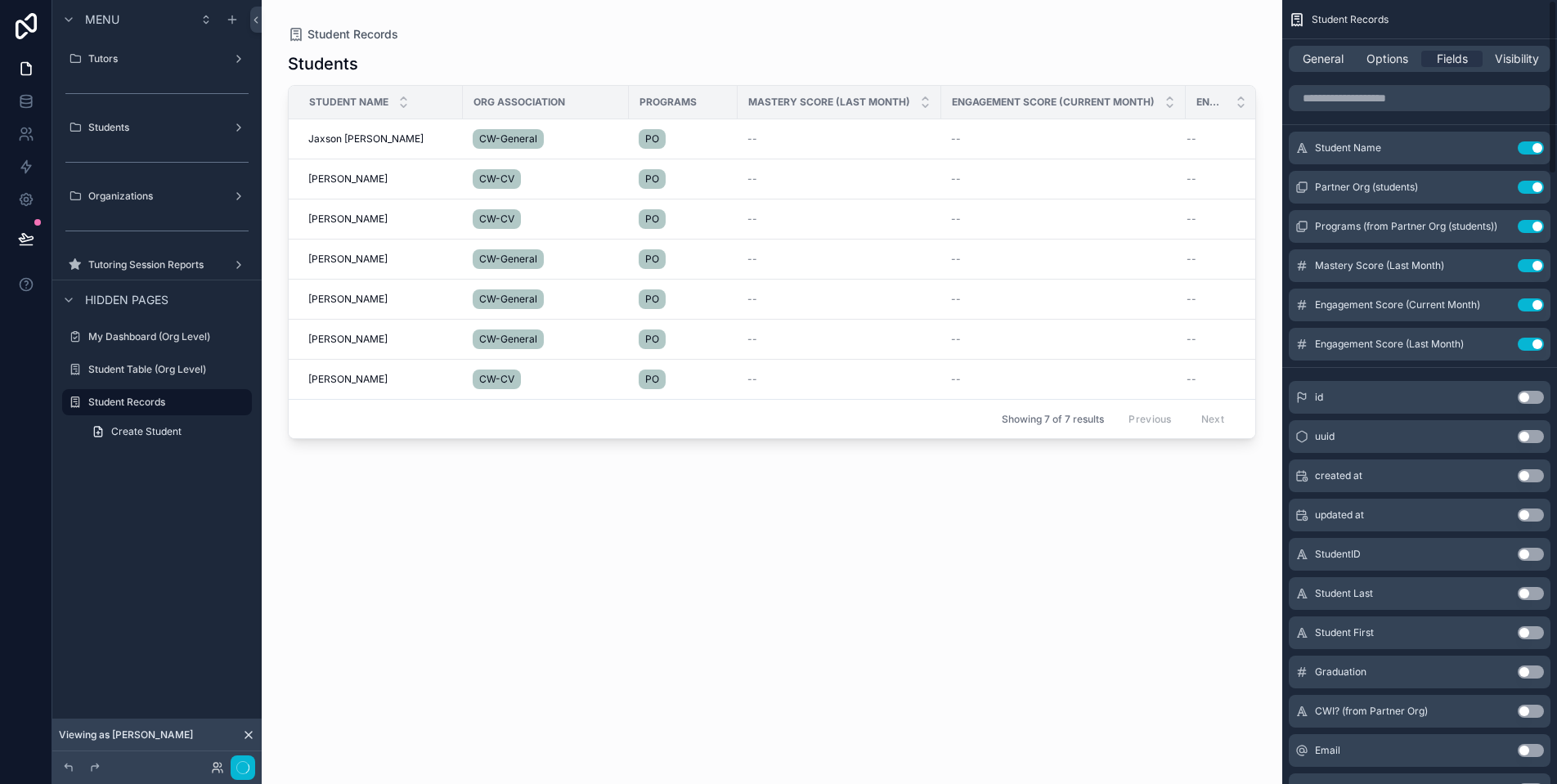
click at [1529, 265] on button "Use setting" at bounding box center [1531, 266] width 27 height 13
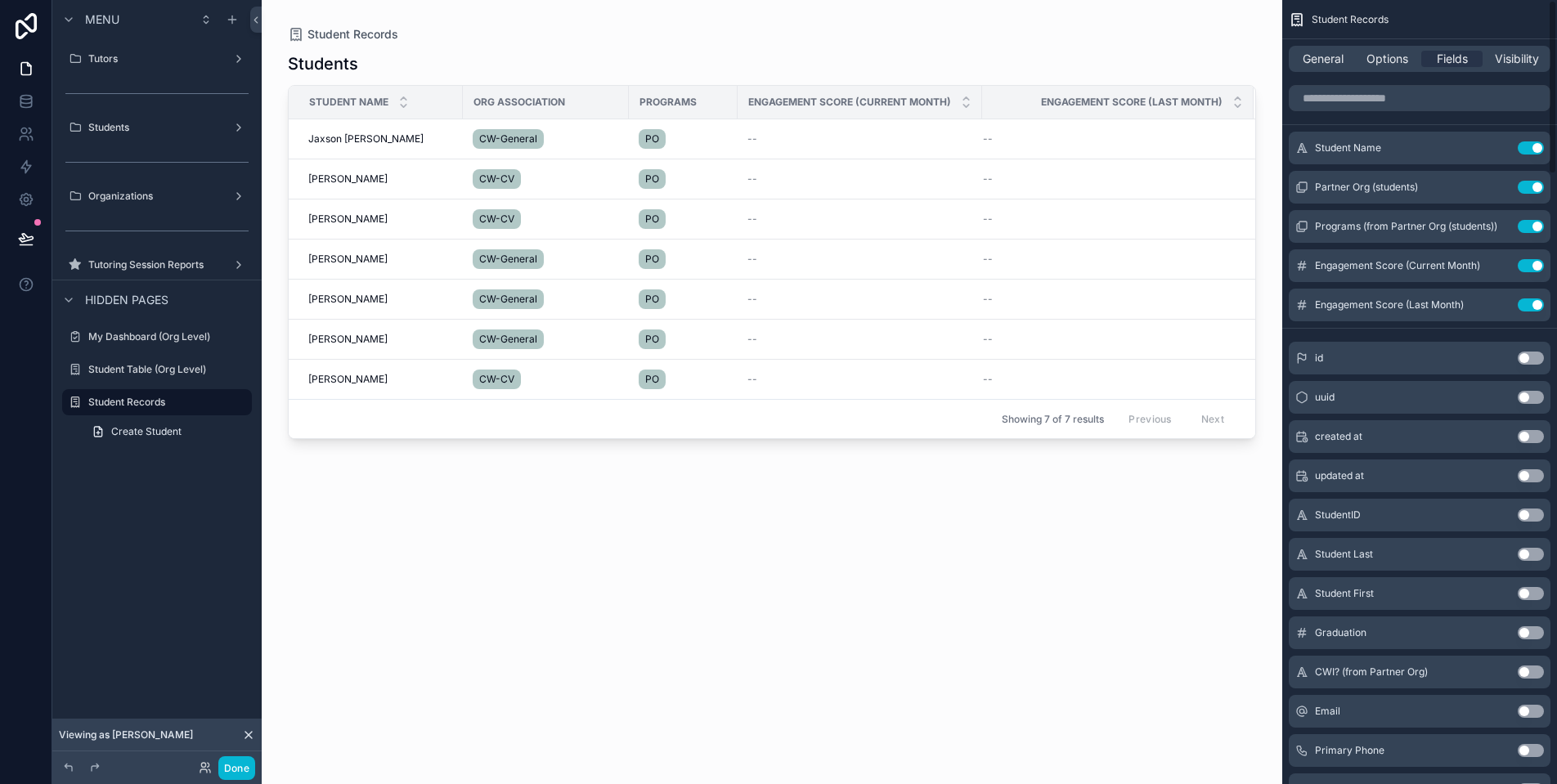
click at [1529, 265] on button "Use setting" at bounding box center [1531, 266] width 27 height 13
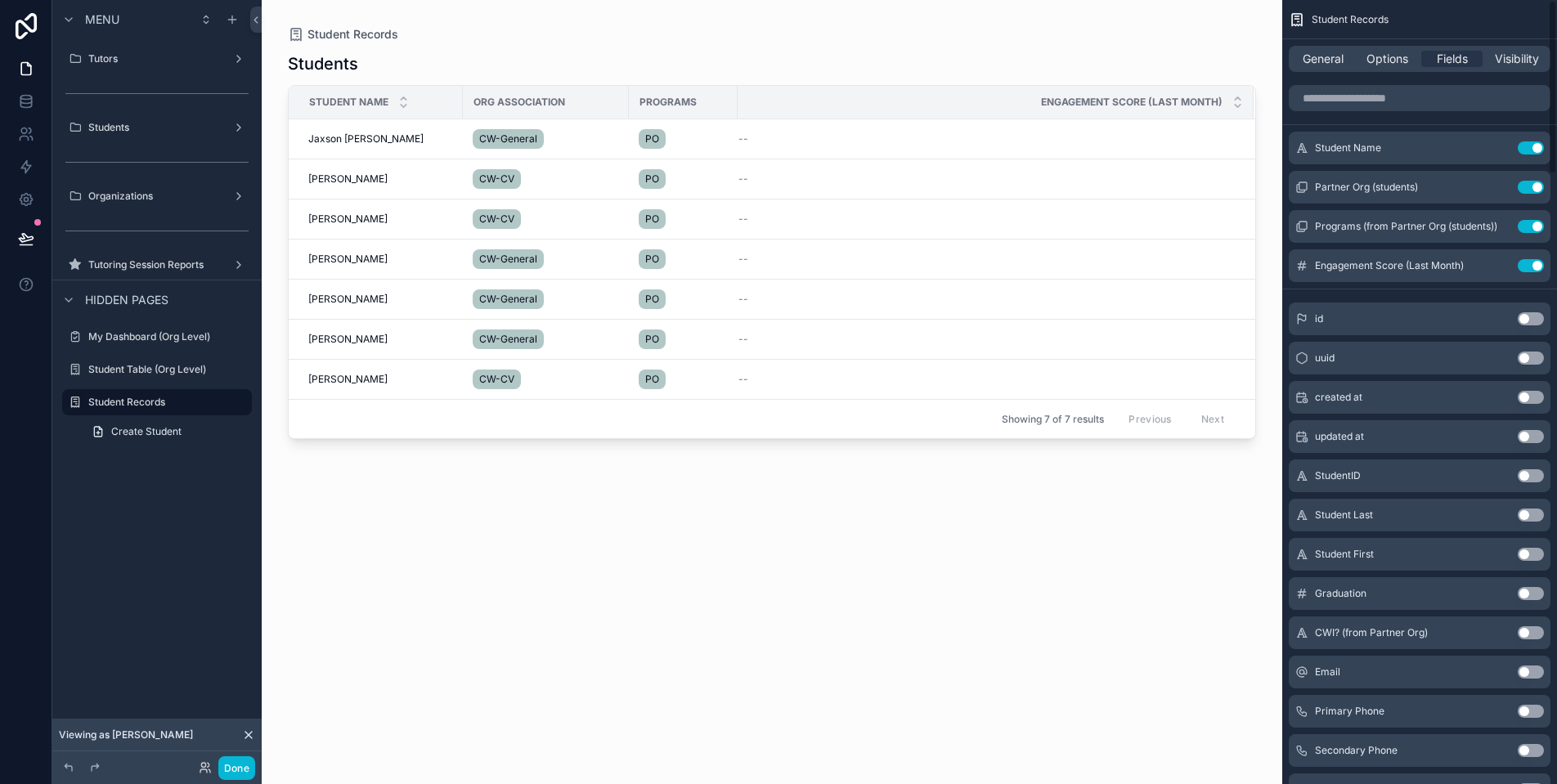
click at [1529, 265] on button "Use setting" at bounding box center [1531, 266] width 27 height 13
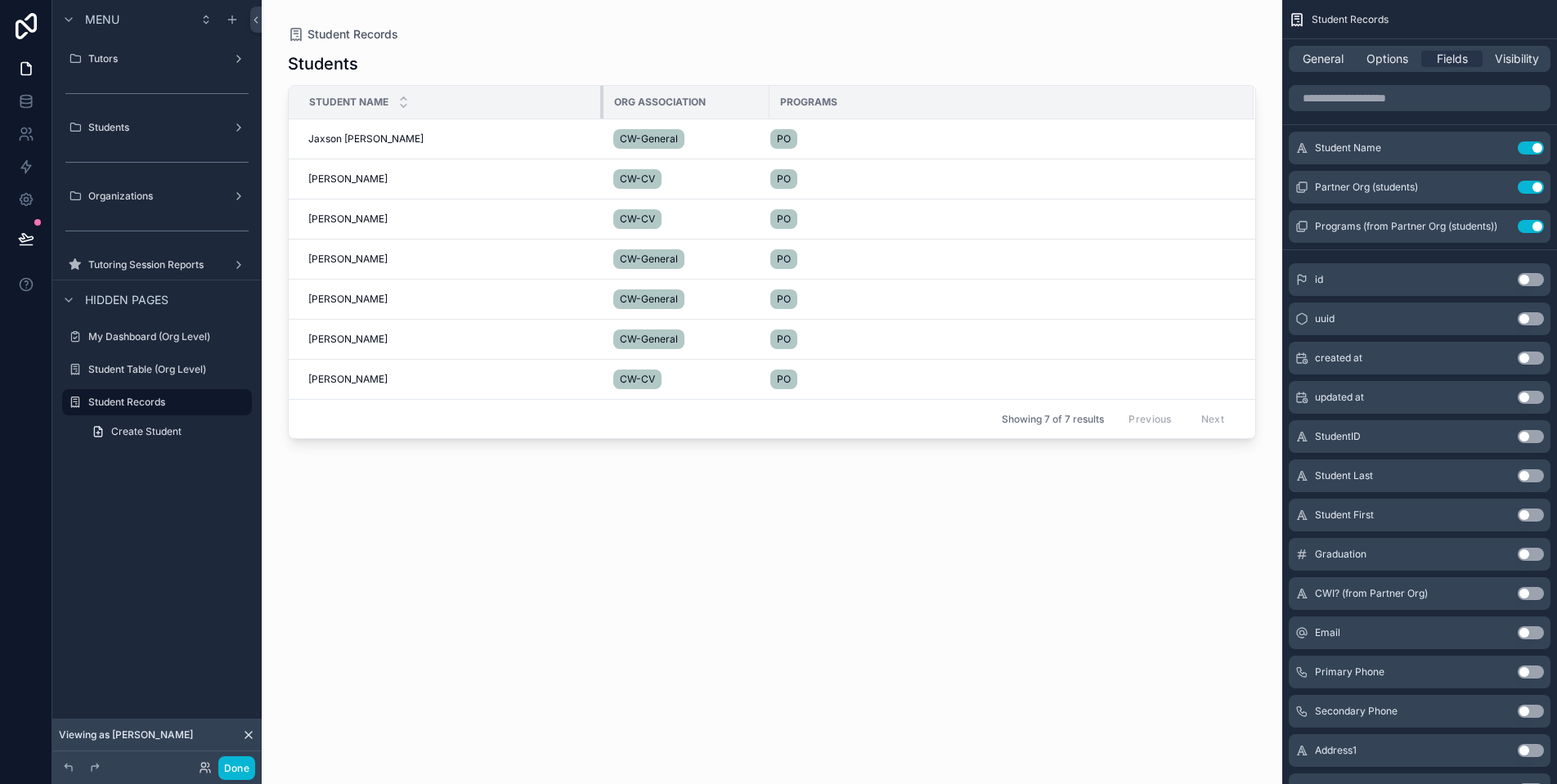
drag, startPoint x: 461, startPoint y: 99, endPoint x: 602, endPoint y: 107, distance: 141.2
click at [602, 107] on div "scrollable content" at bounding box center [603, 102] width 7 height 33
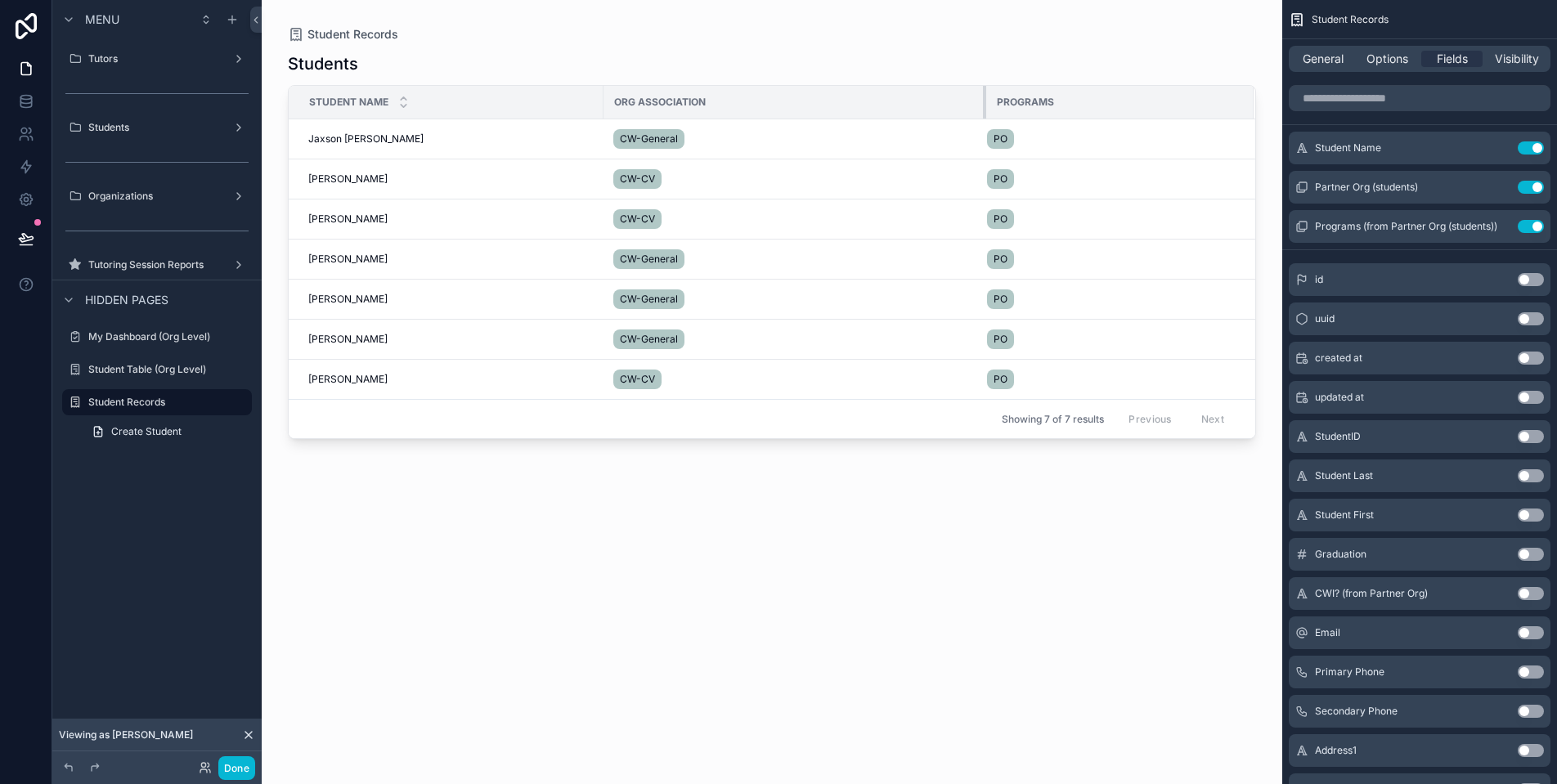
drag, startPoint x: 766, startPoint y: 98, endPoint x: 894, endPoint y: 111, distance: 128.7
click at [983, 111] on div "scrollable content" at bounding box center [986, 102] width 7 height 33
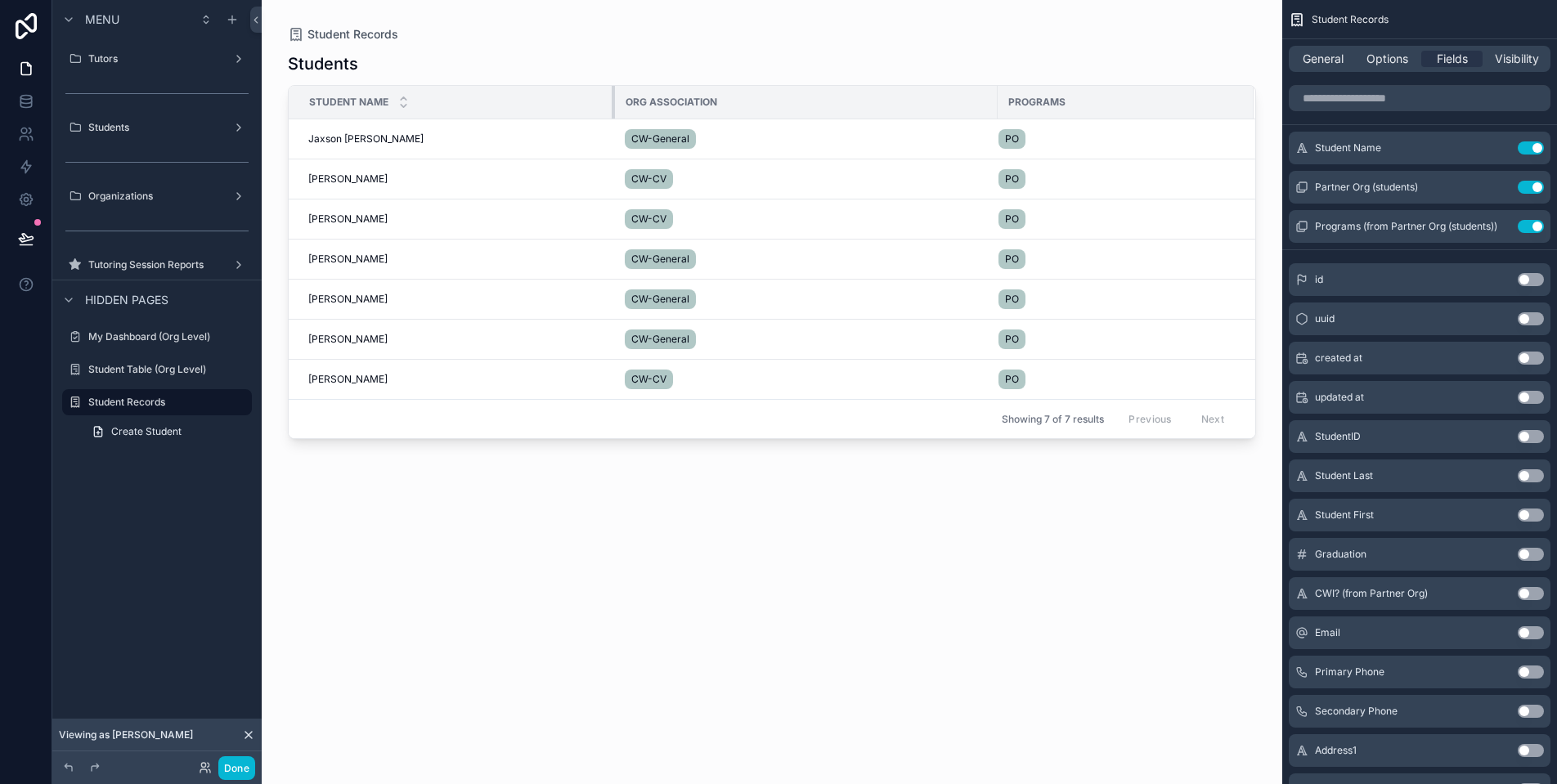
drag, startPoint x: 602, startPoint y: 100, endPoint x: 617, endPoint y: 104, distance: 15.5
click at [617, 104] on div "scrollable content" at bounding box center [615, 102] width 7 height 33
click at [367, 141] on span "Jaxson [PERSON_NAME]" at bounding box center [367, 139] width 116 height 13
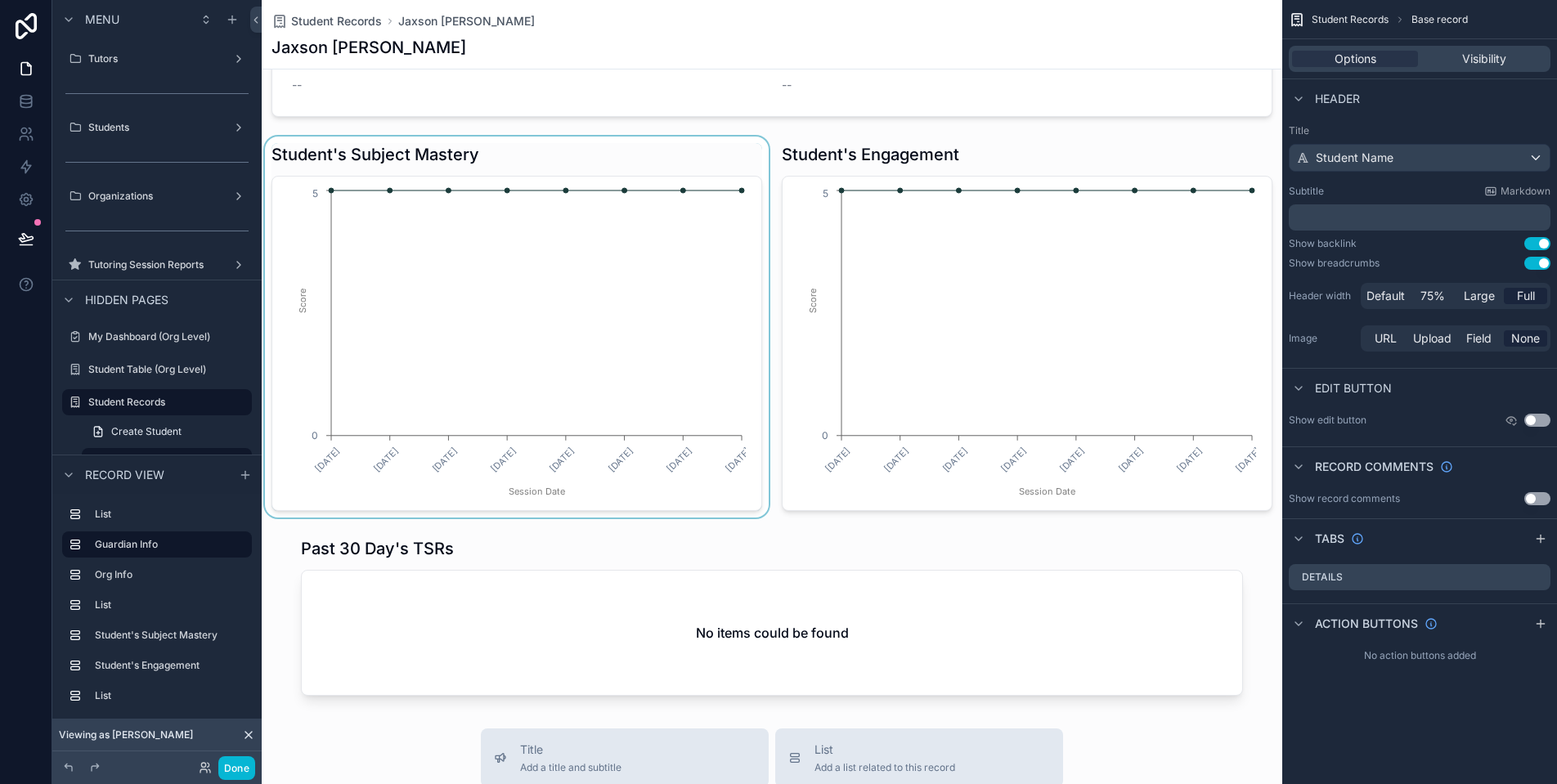
scroll to position [1018, 0]
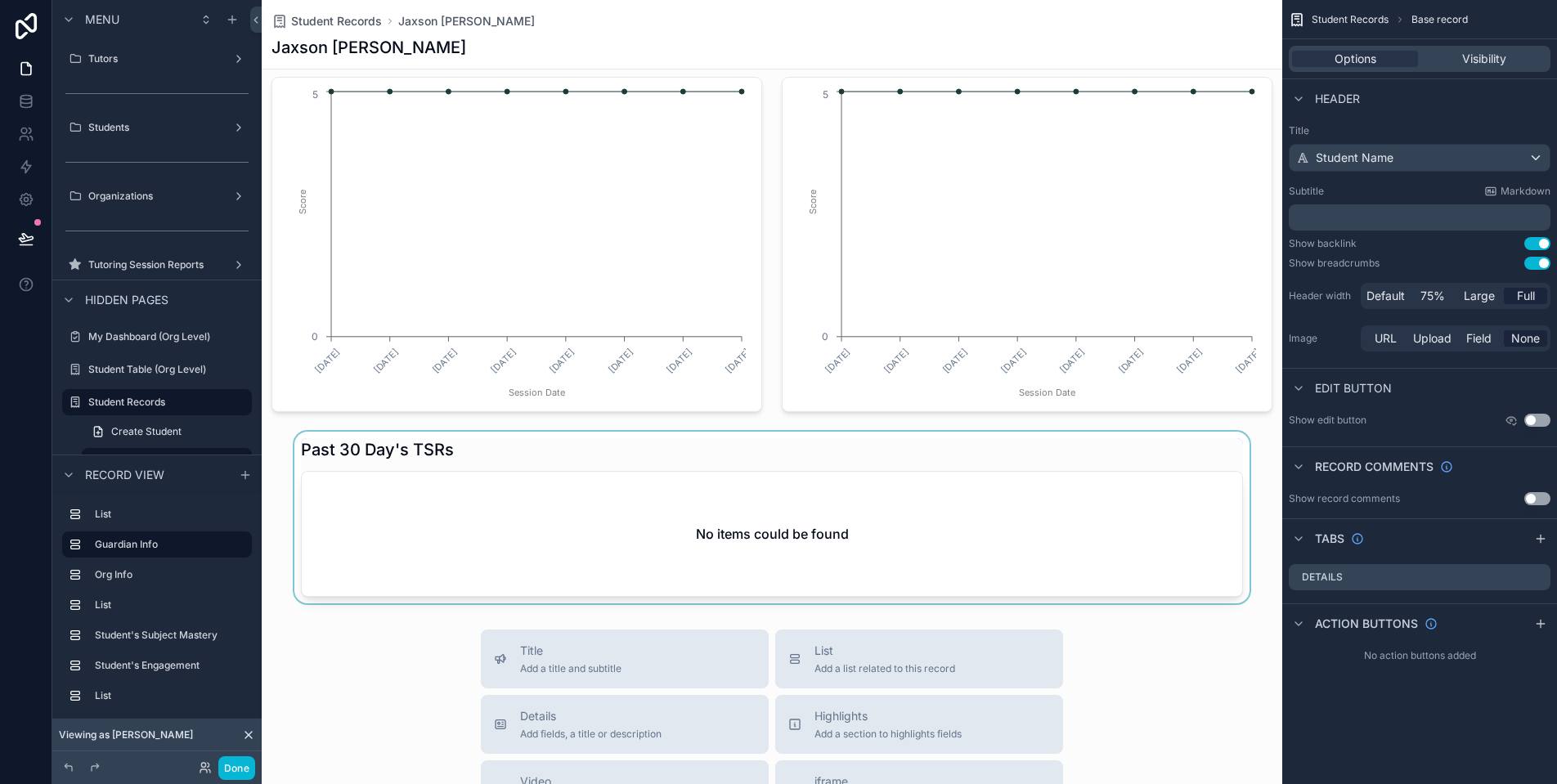
click at [701, 494] on div "scrollable content" at bounding box center [772, 517] width 1021 height 171
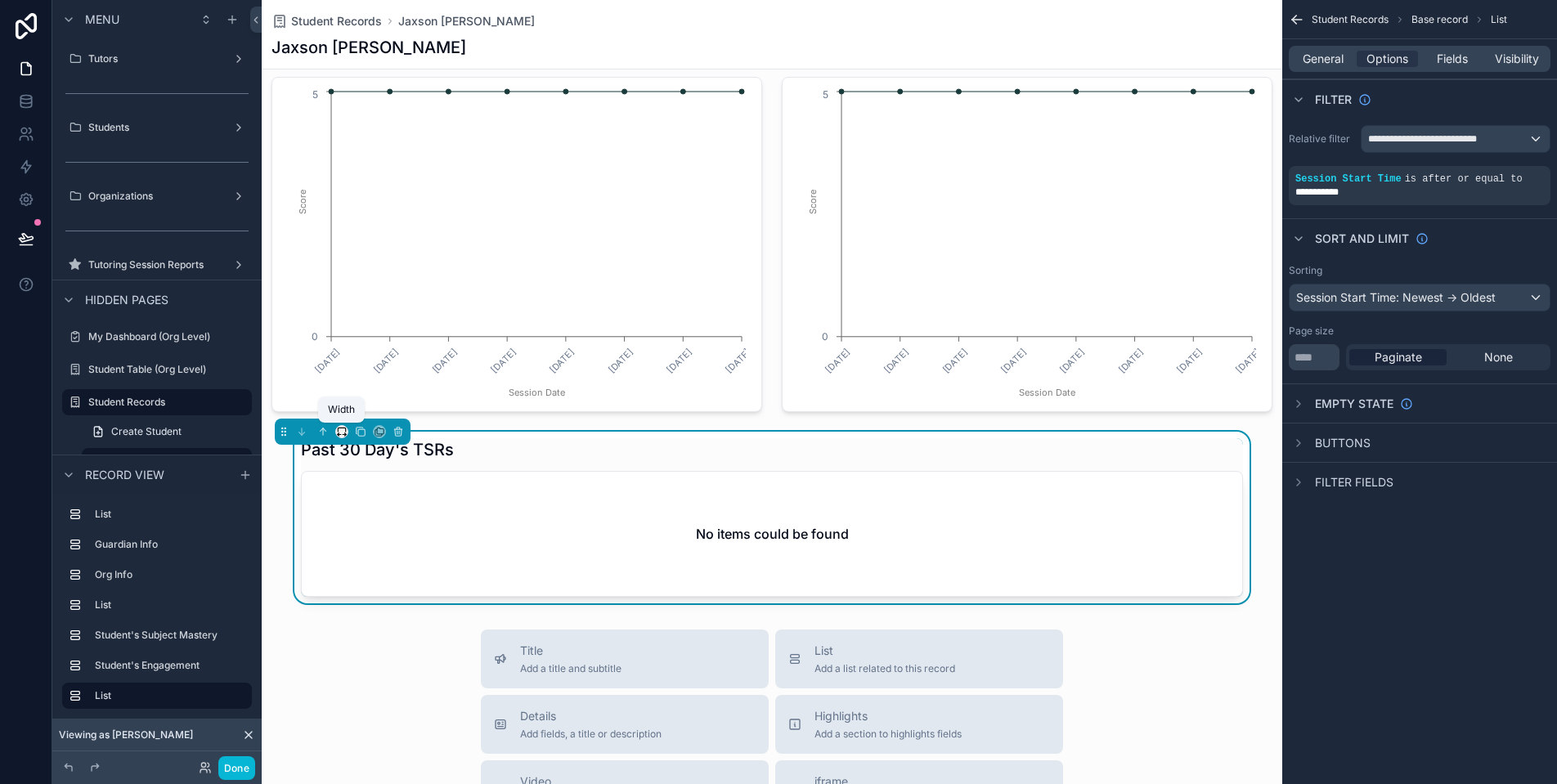
click at [347, 435] on icon "scrollable content" at bounding box center [342, 432] width 11 height 11
click at [374, 639] on span "Full width" at bounding box center [375, 648] width 51 height 20
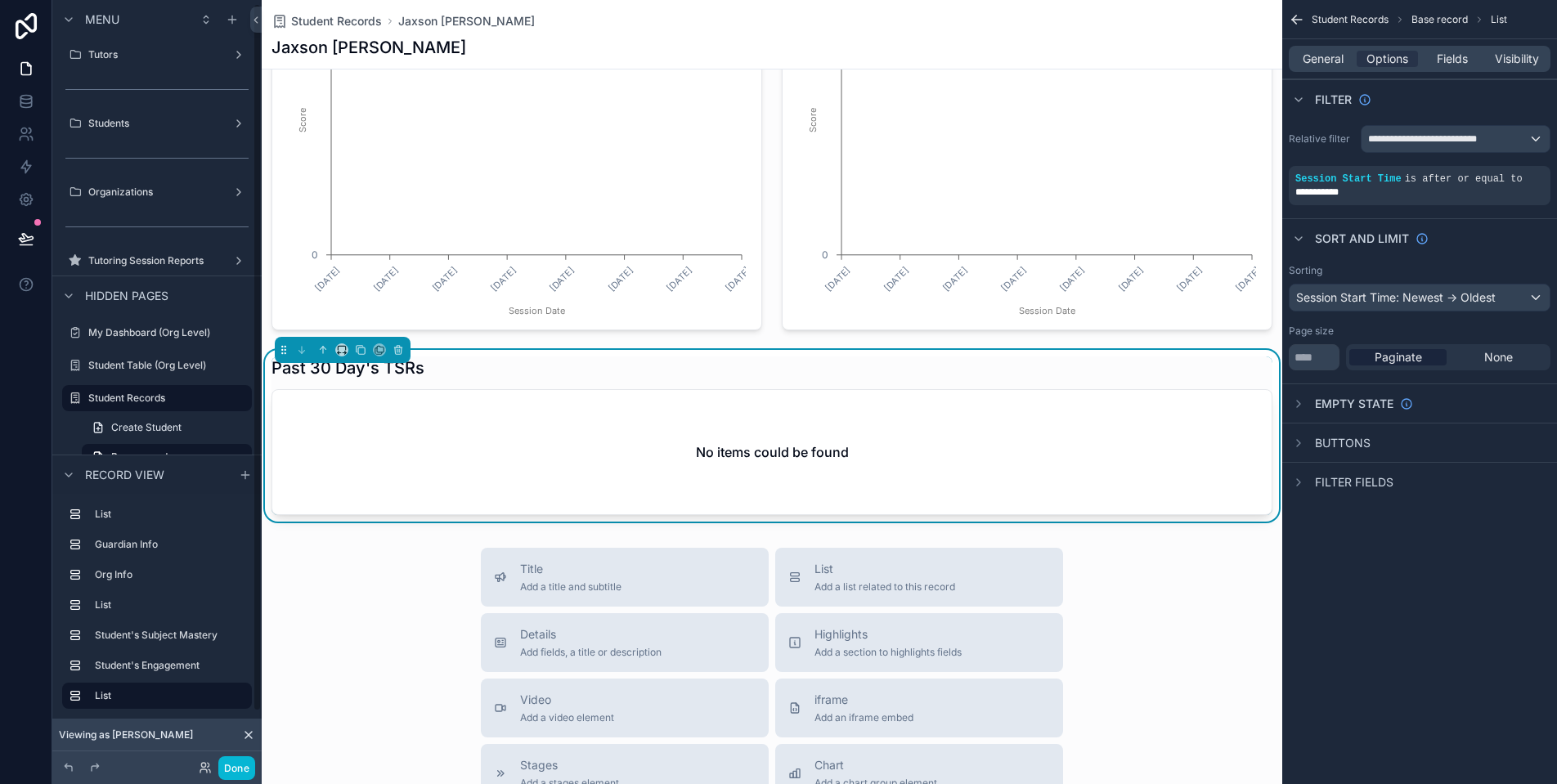
scroll to position [1111, 0]
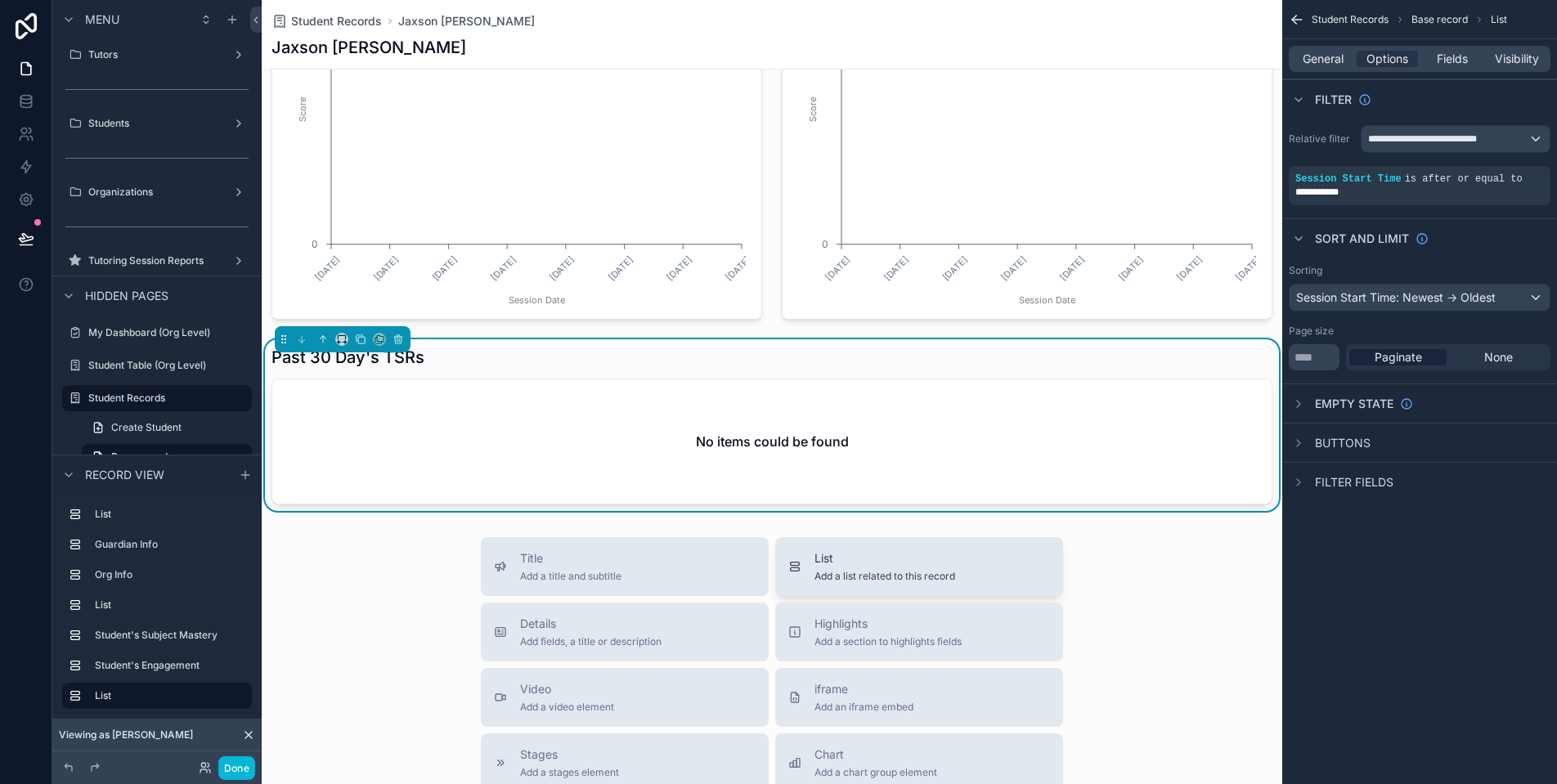
click at [938, 571] on span "Add a list related to this record" at bounding box center [885, 577] width 141 height 13
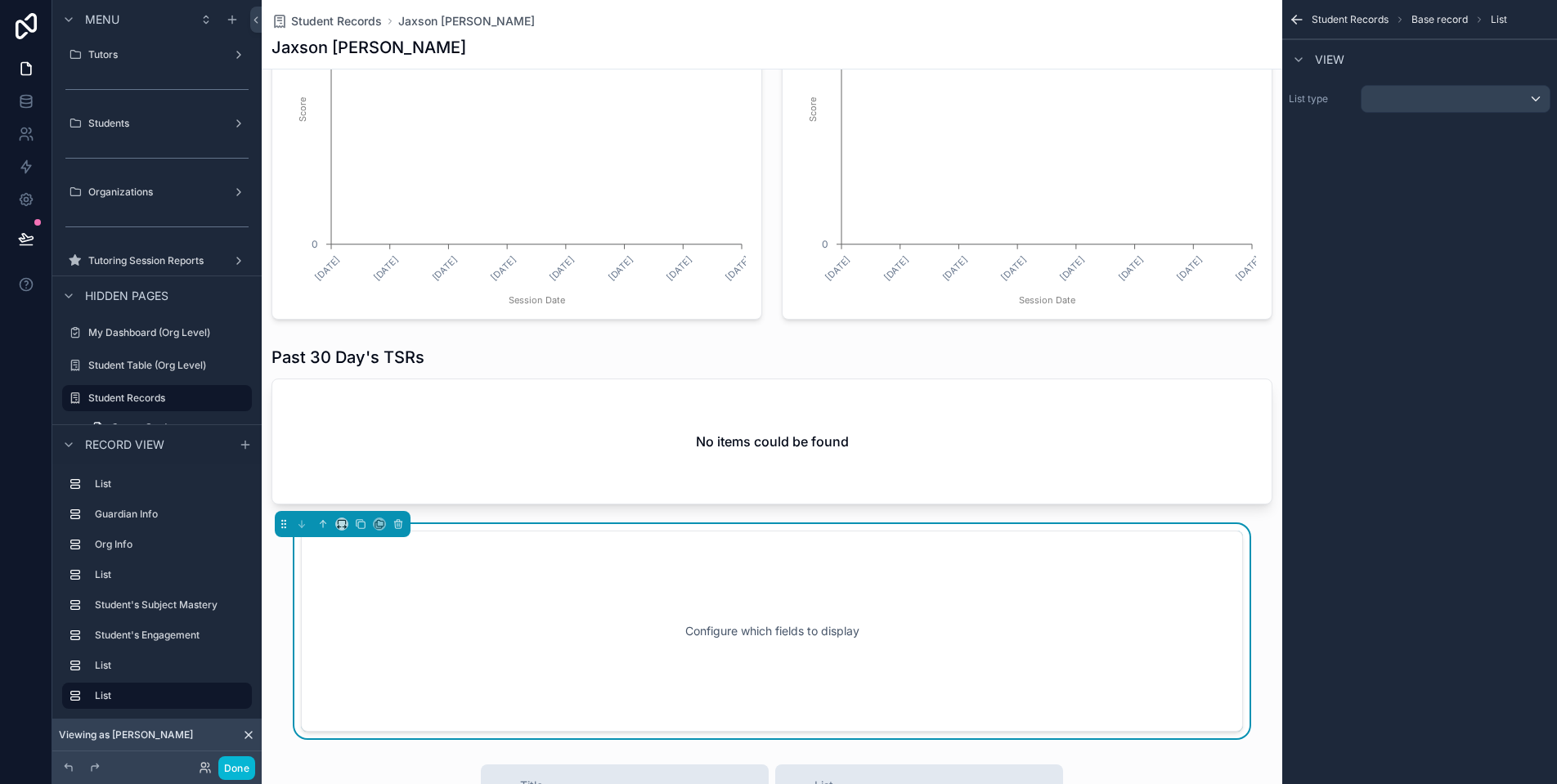
scroll to position [1350, 0]
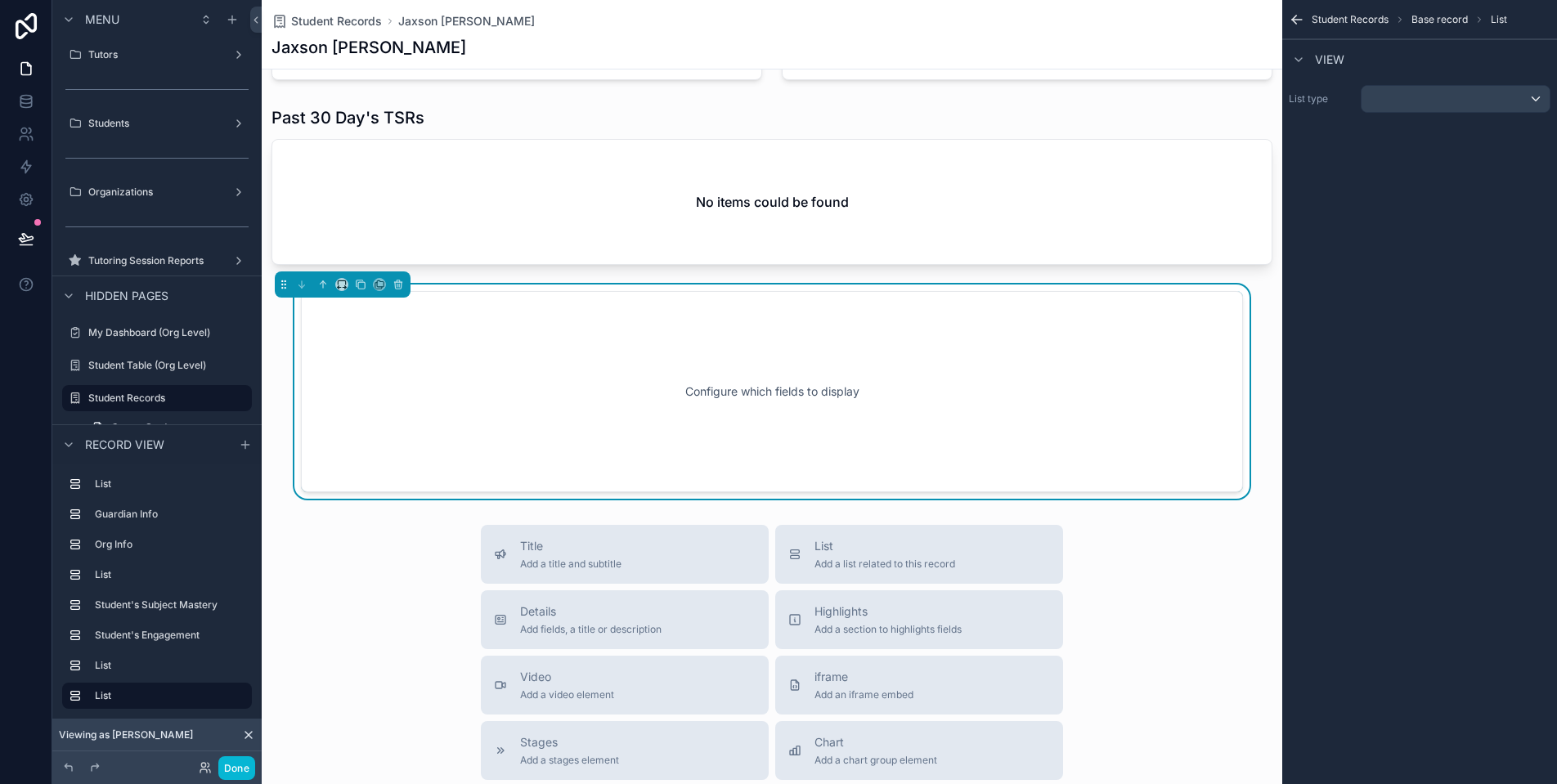
click at [1110, 398] on div "Configure which fields to display" at bounding box center [772, 391] width 888 height 147
click at [1425, 106] on div "scrollable content" at bounding box center [1456, 99] width 188 height 27
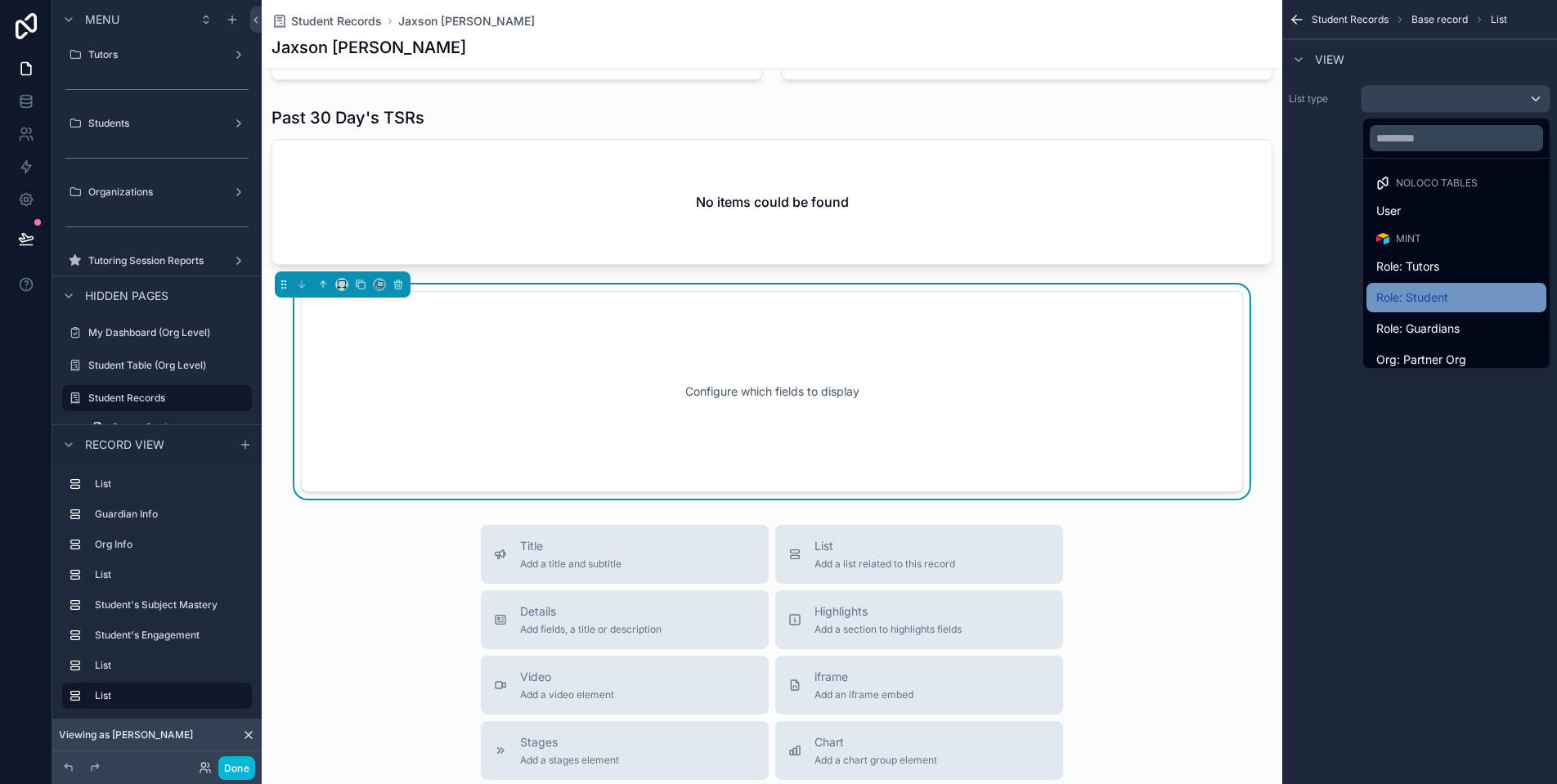
click at [1435, 293] on div "Role: Student" at bounding box center [1456, 297] width 160 height 20
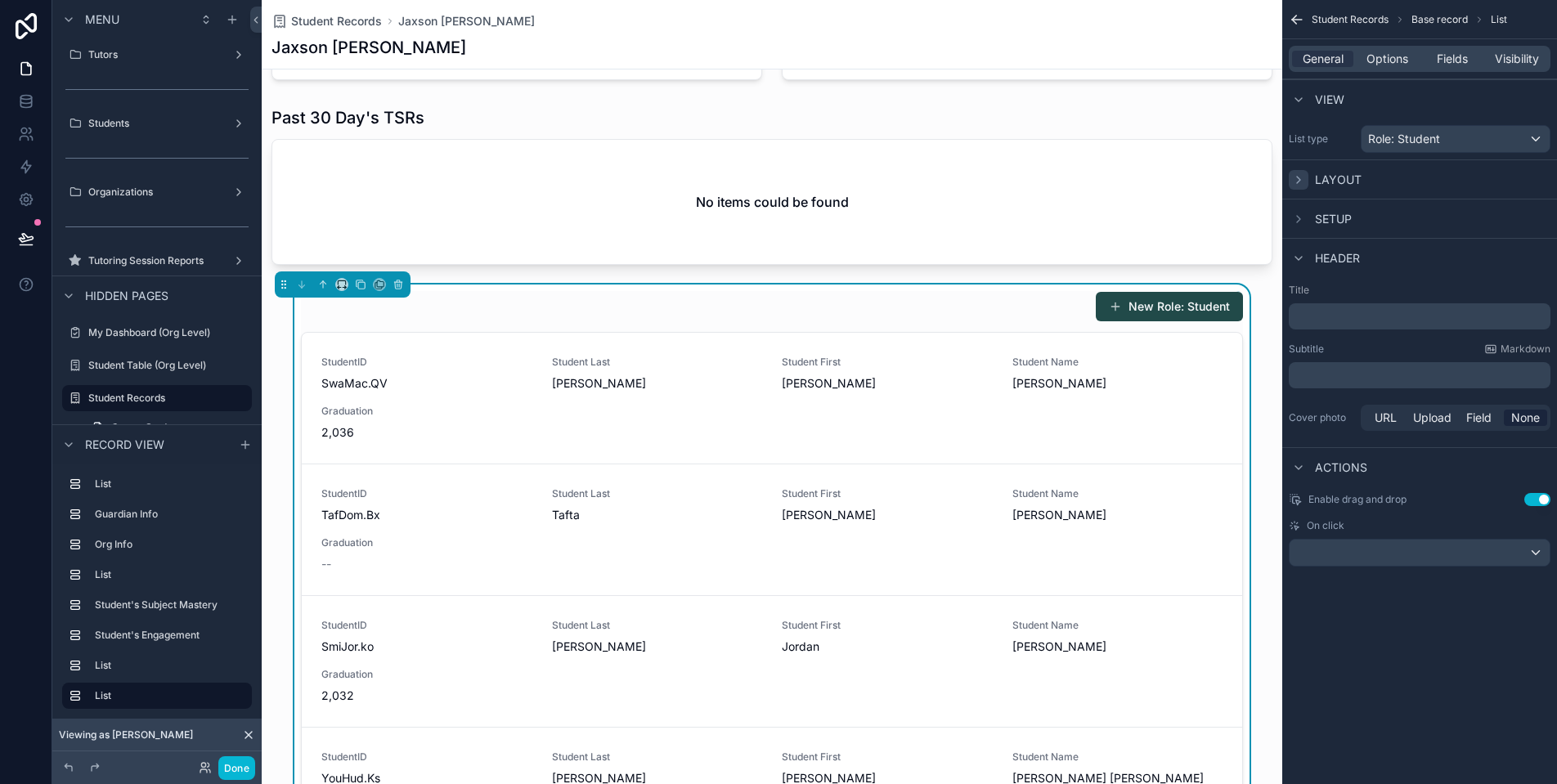
click at [1298, 179] on icon "scrollable content" at bounding box center [1298, 180] width 13 height 13
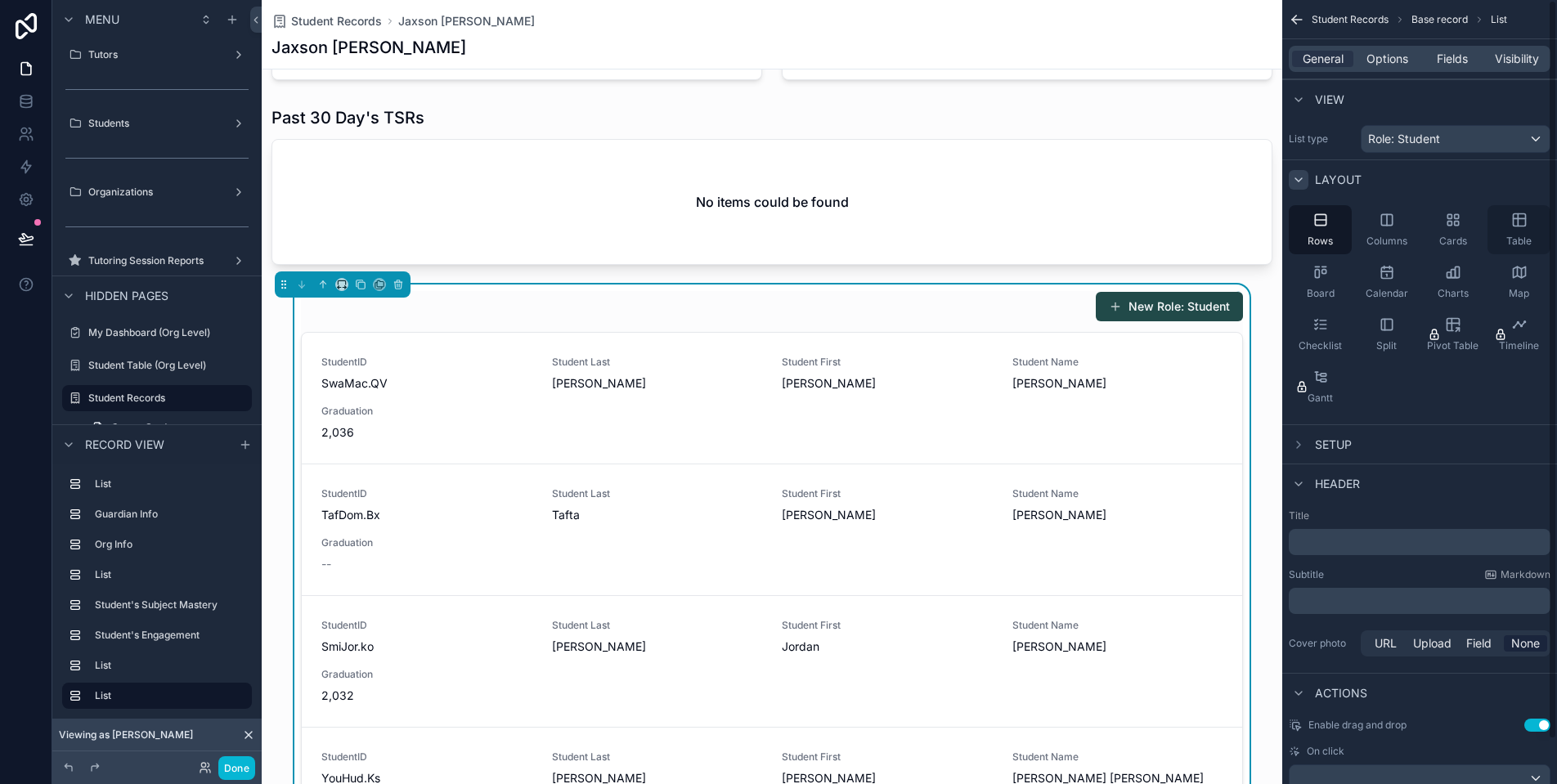
click at [1509, 238] on span "Table" at bounding box center [1519, 241] width 26 height 13
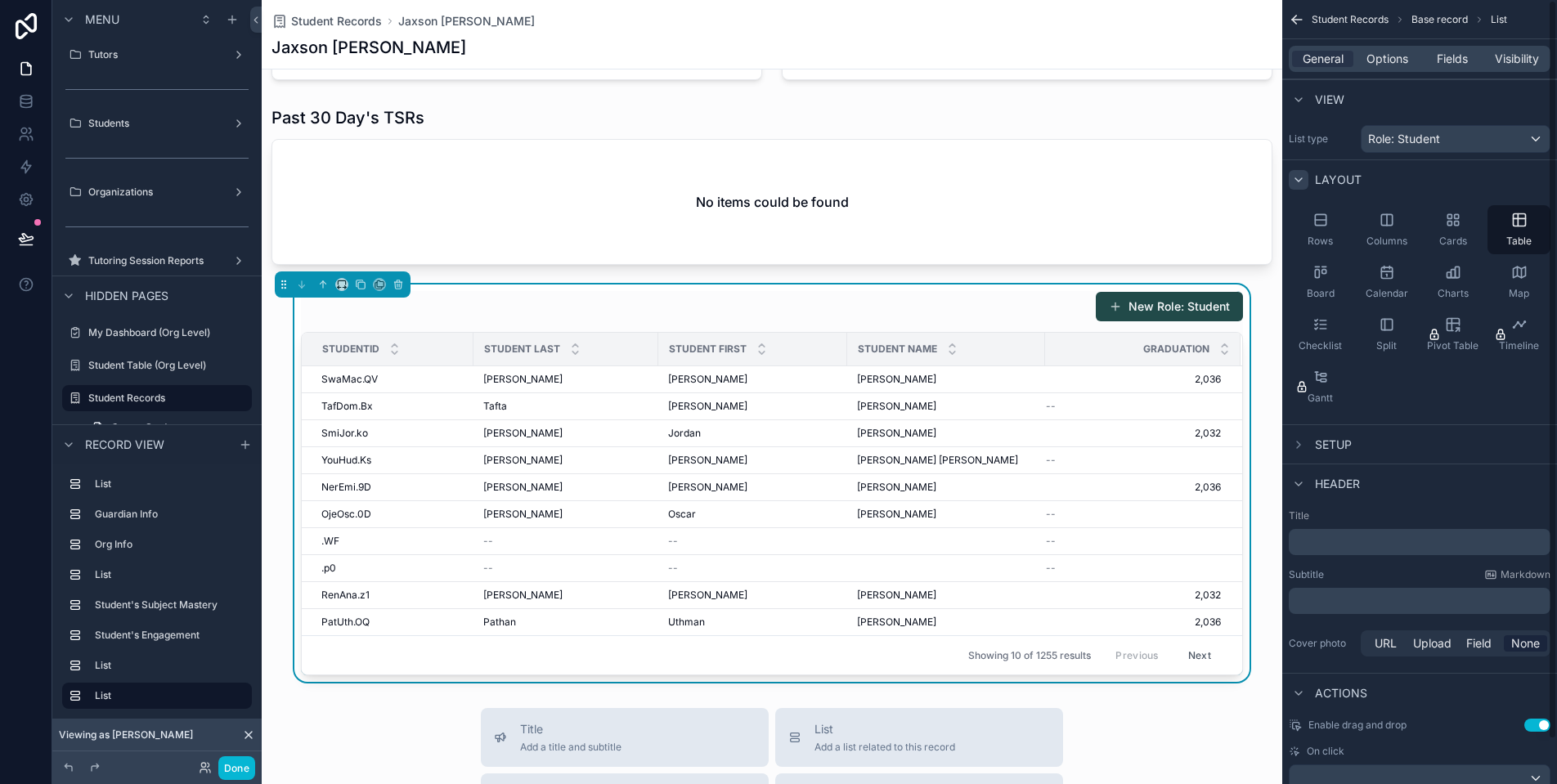
click at [1303, 180] on icon "scrollable content" at bounding box center [1298, 180] width 13 height 13
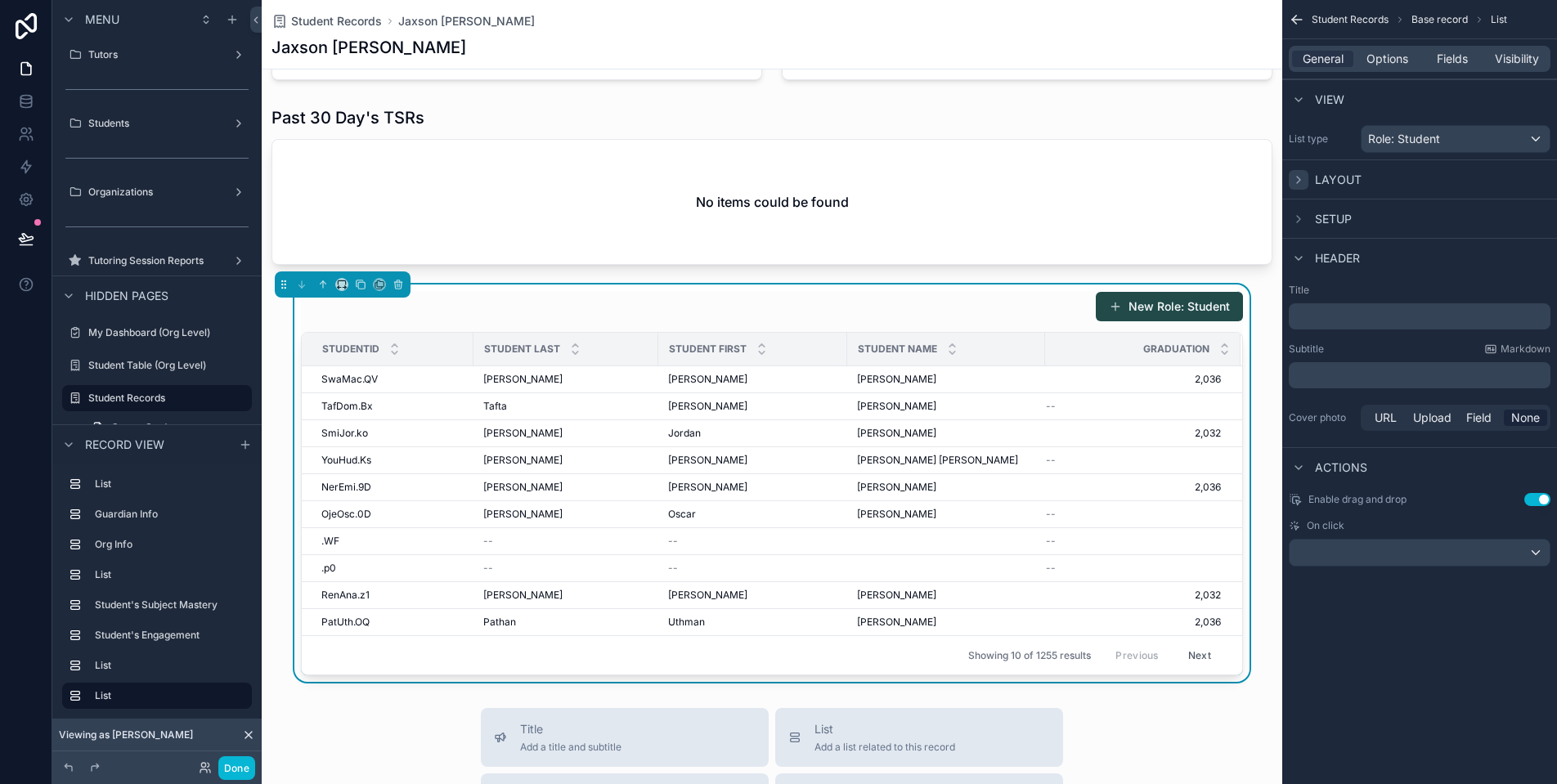
click at [1528, 499] on button "Use setting" at bounding box center [1538, 500] width 27 height 13
click at [1391, 59] on span "Options" at bounding box center [1387, 59] width 42 height 16
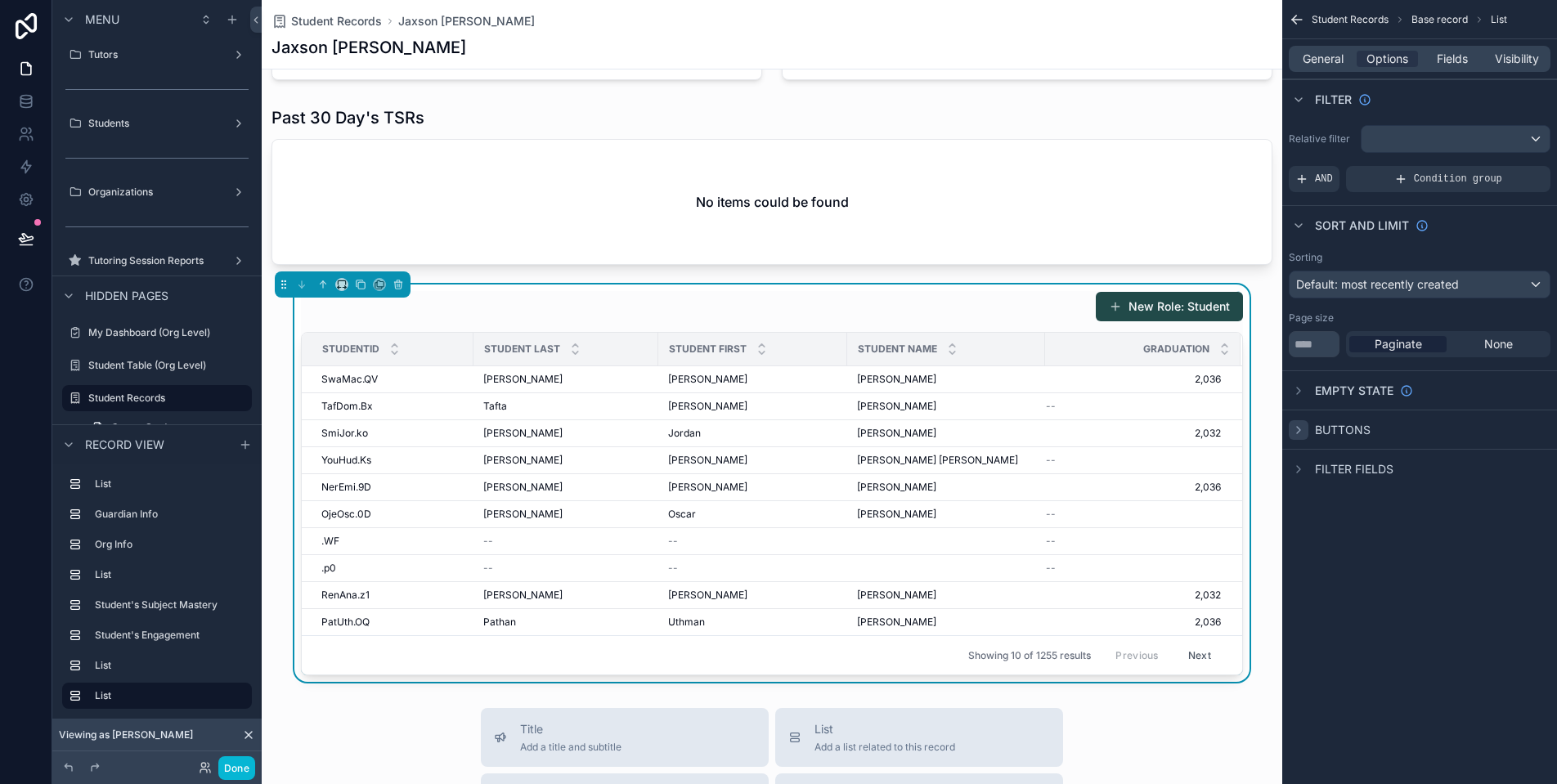
click at [1302, 426] on icon "scrollable content" at bounding box center [1298, 430] width 13 height 13
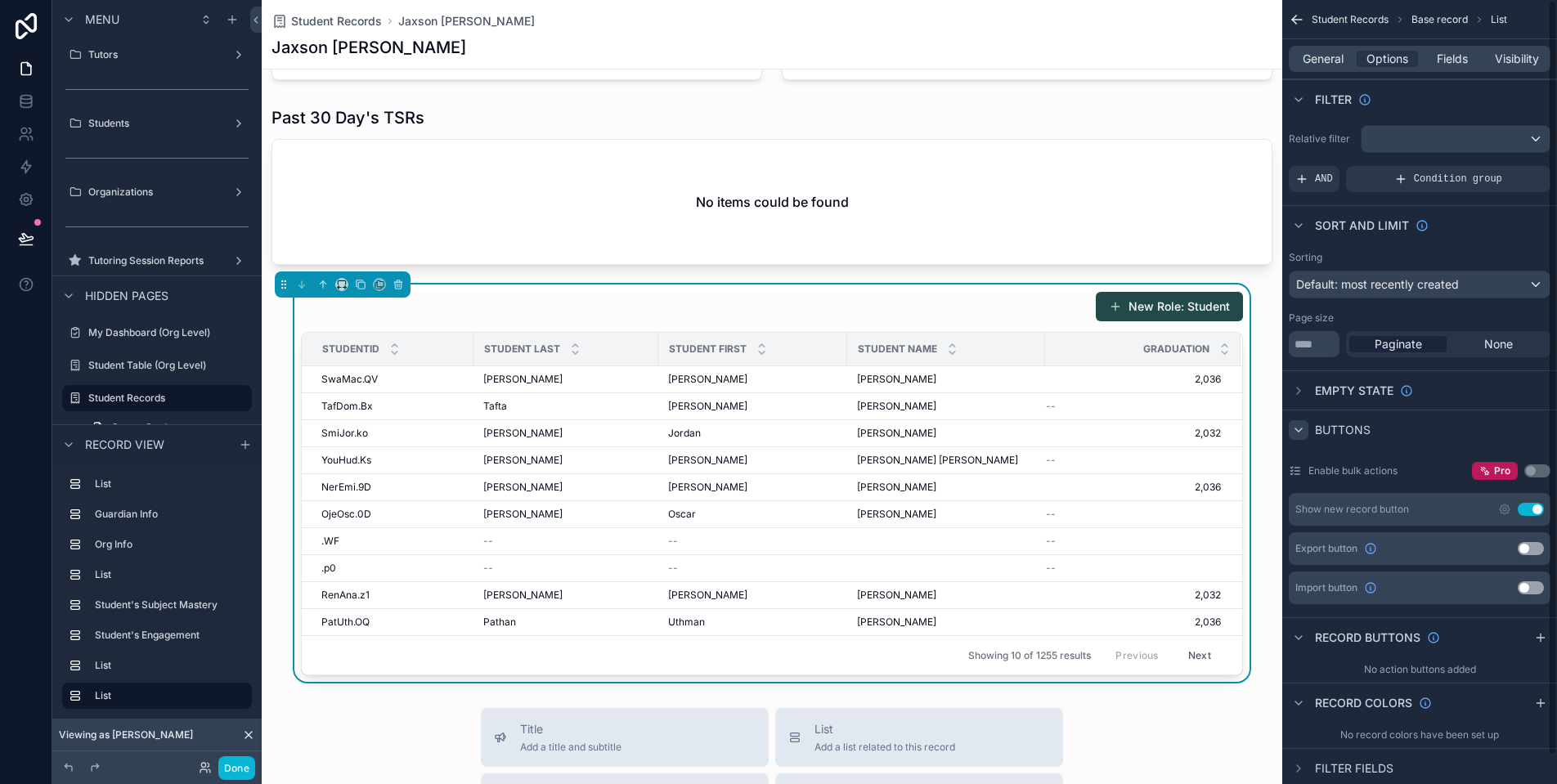
click at [1529, 507] on button "Use setting" at bounding box center [1531, 509] width 27 height 13
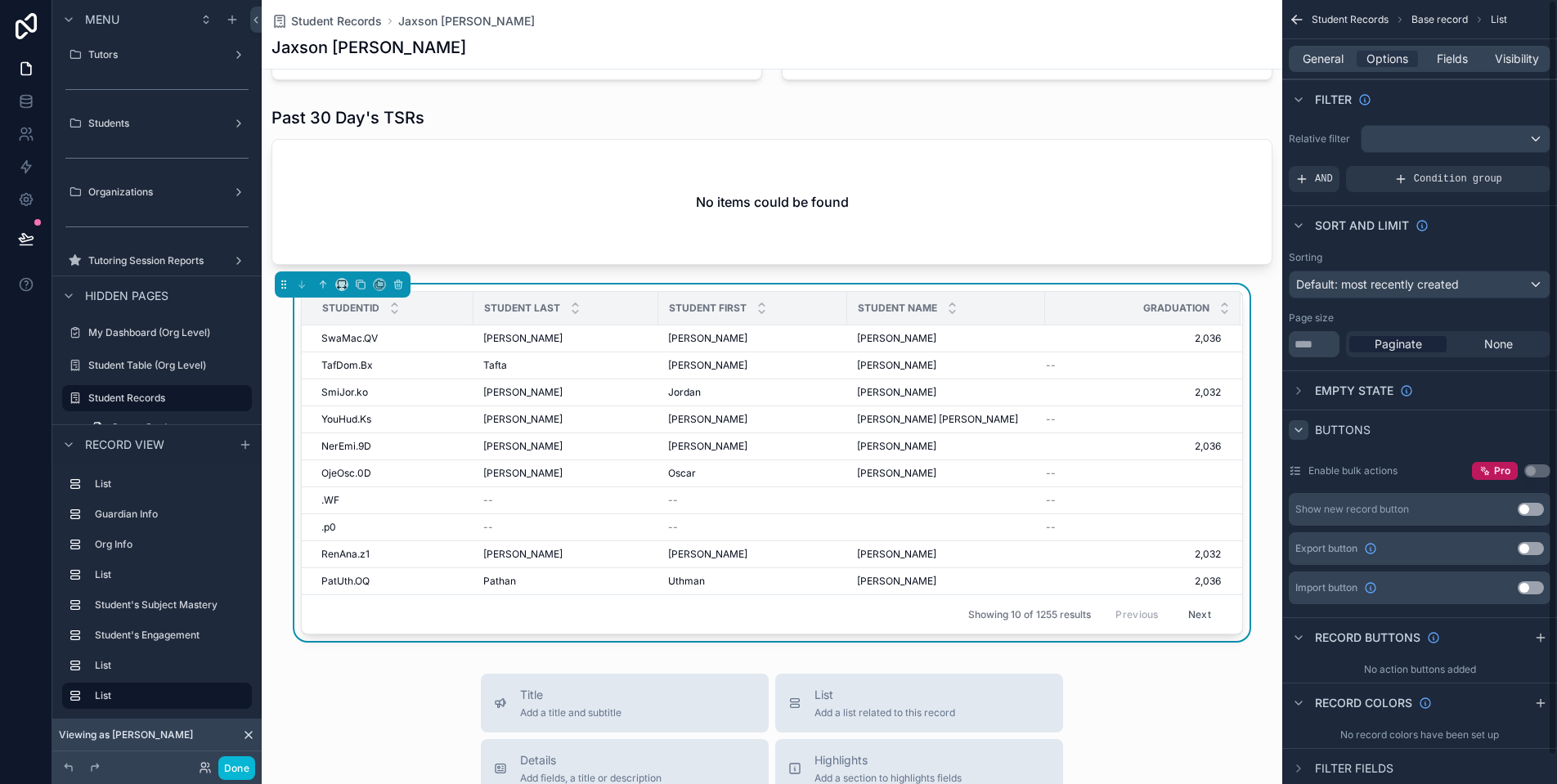
click at [1296, 427] on icon "scrollable content" at bounding box center [1298, 430] width 13 height 13
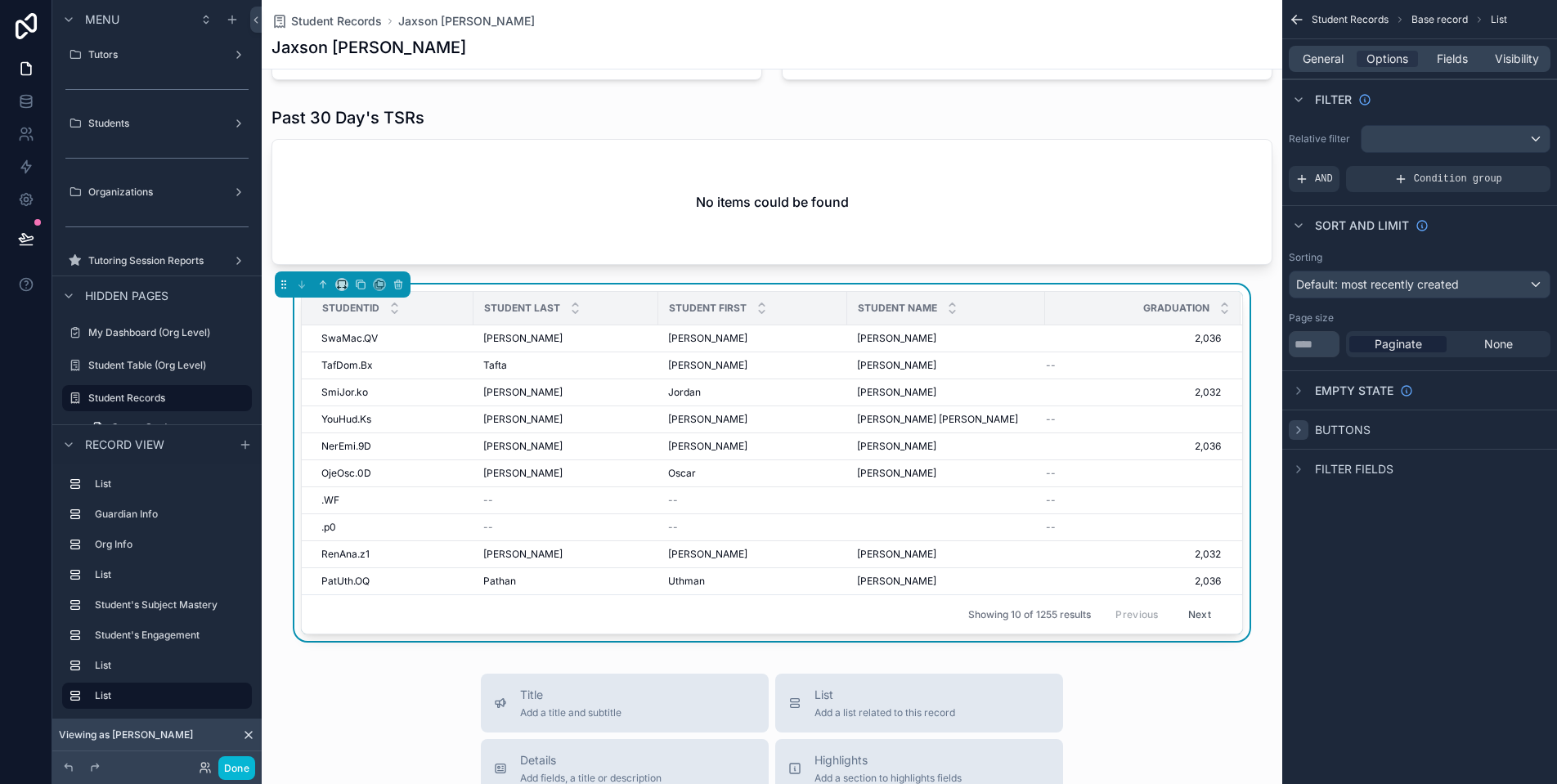
click at [1469, 288] on div "Default: most recently created" at bounding box center [1420, 285] width 260 height 27
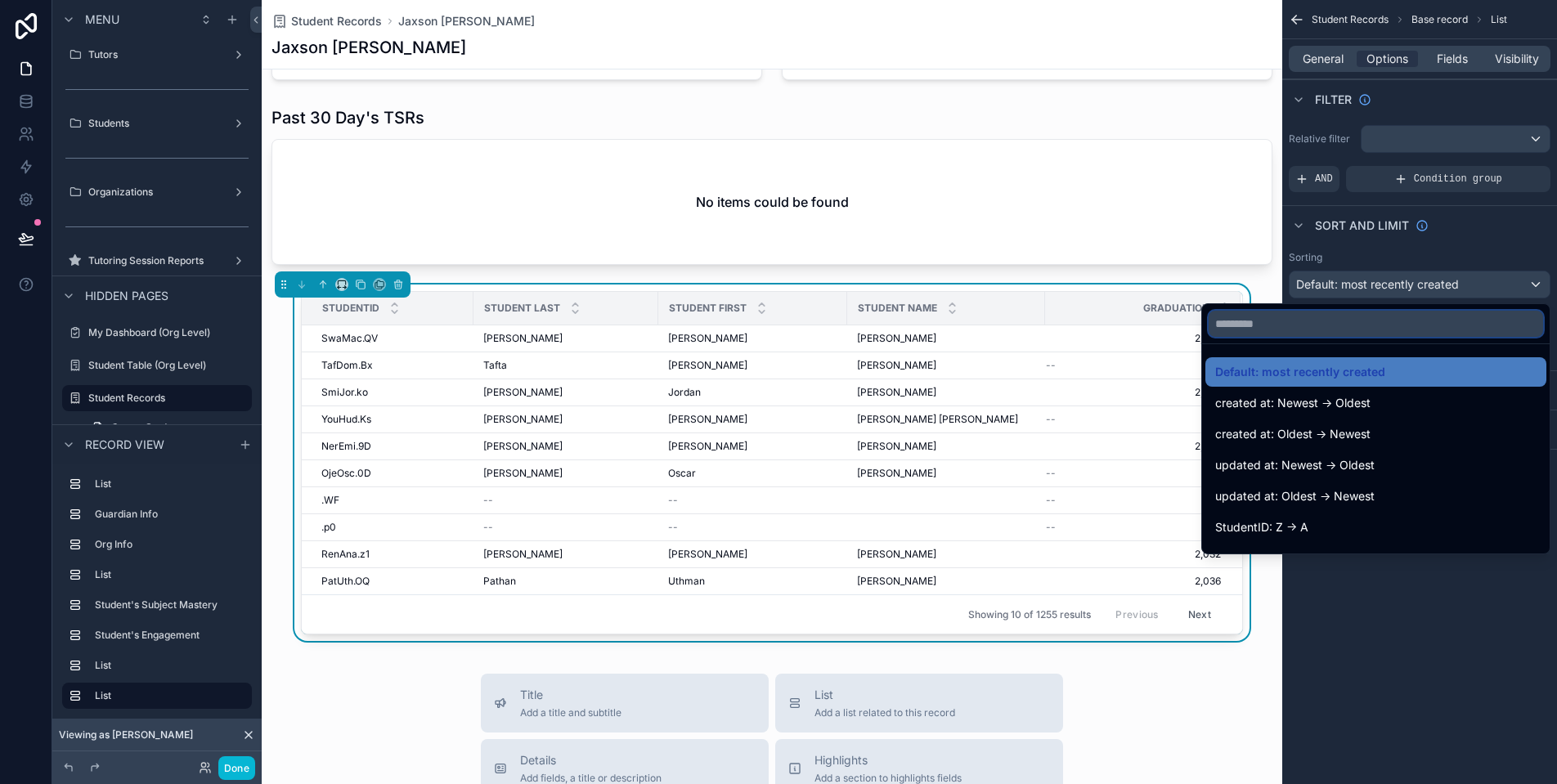
click at [1459, 325] on input "text" at bounding box center [1375, 324] width 334 height 27
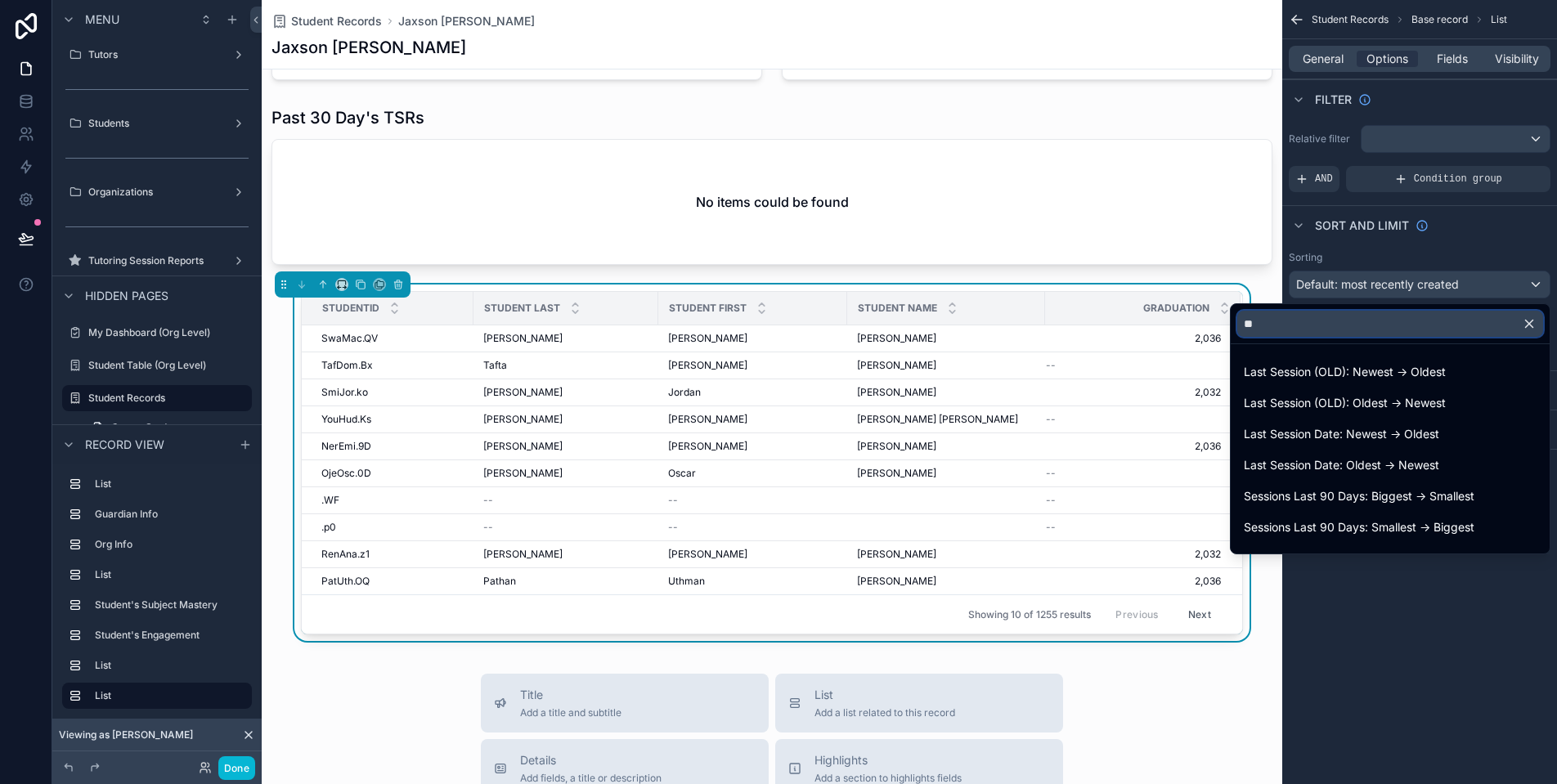
type input "*"
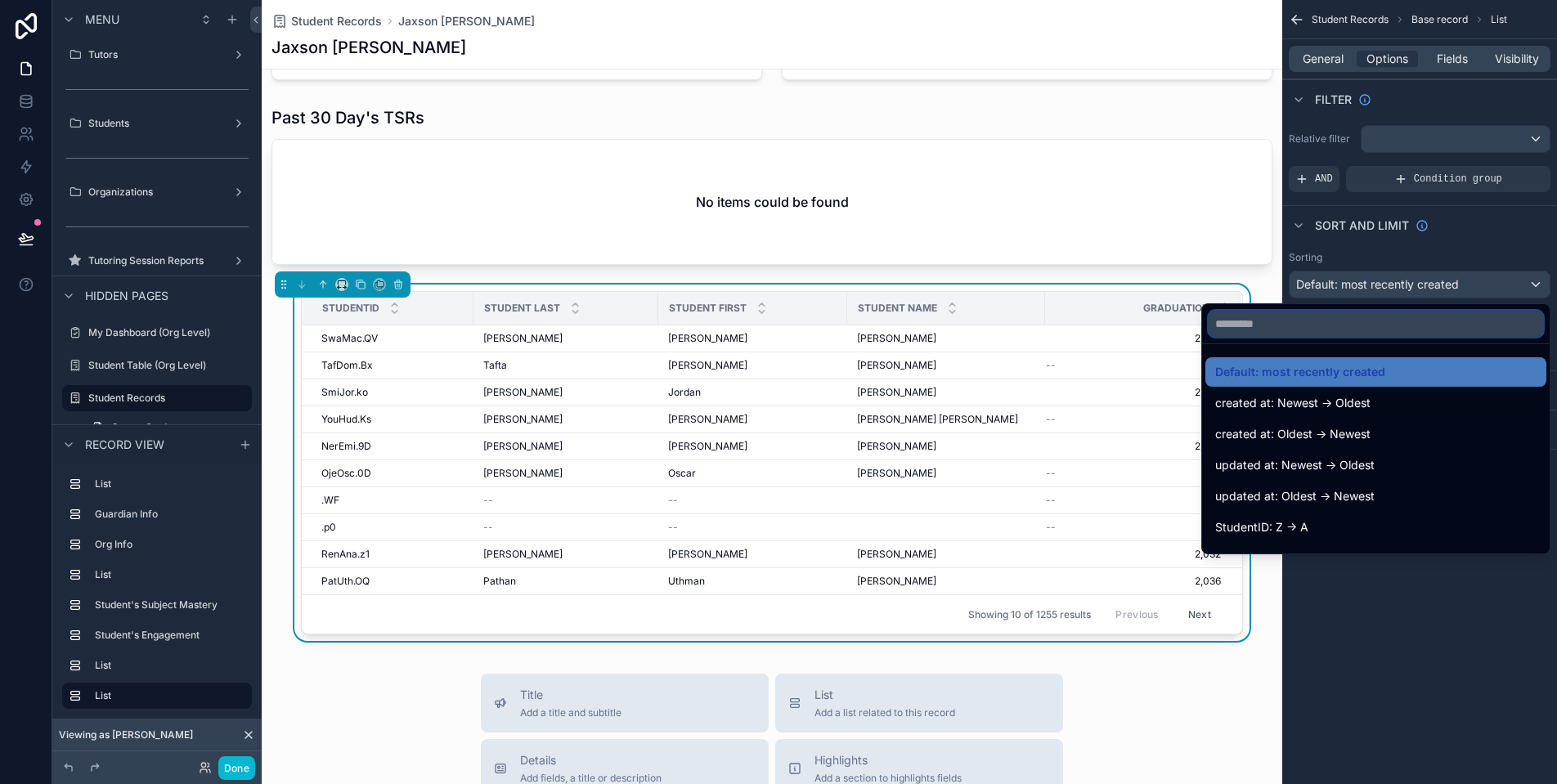
click at [1439, 330] on input "text" at bounding box center [1375, 324] width 334 height 27
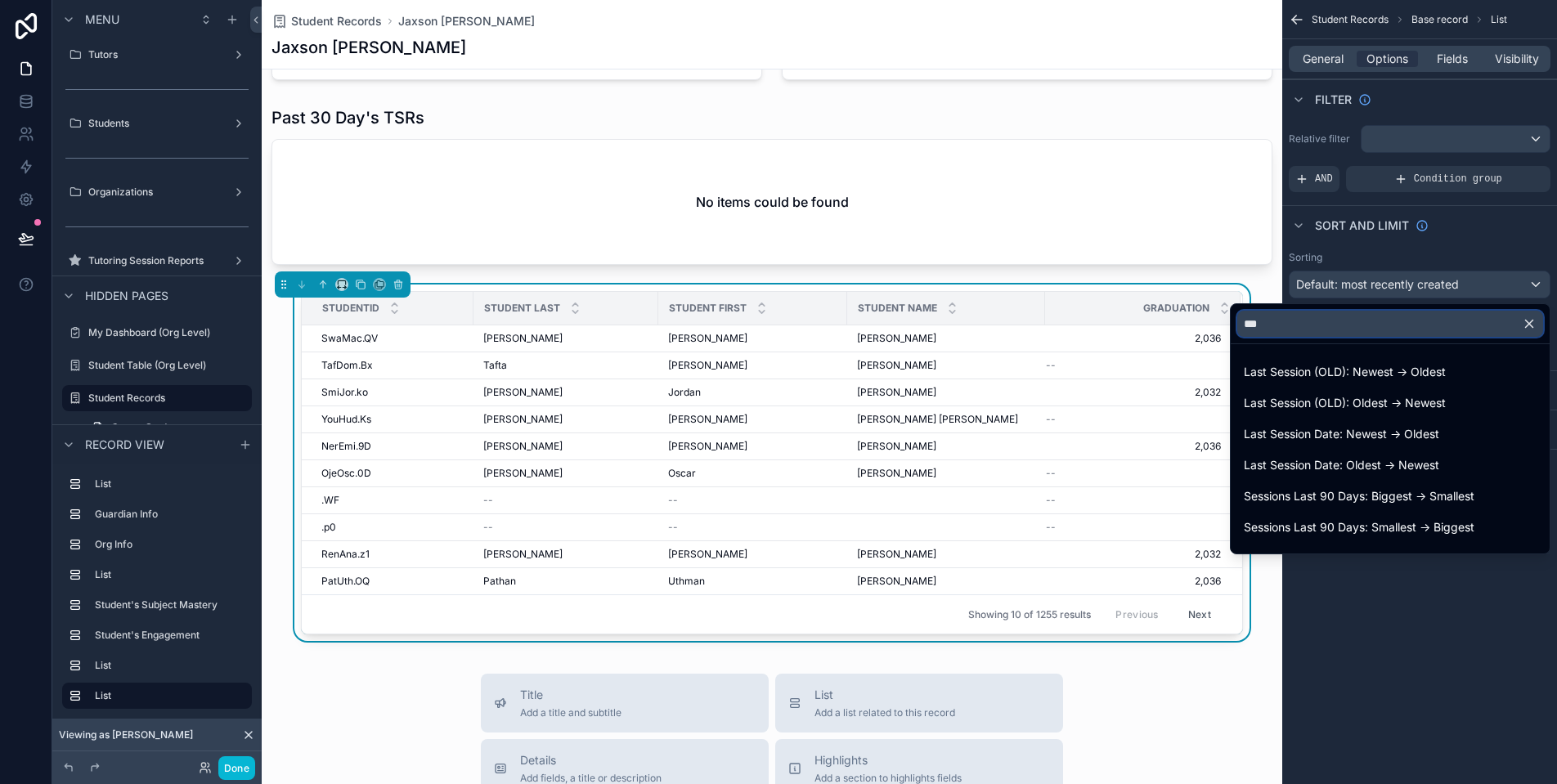
type input "****"
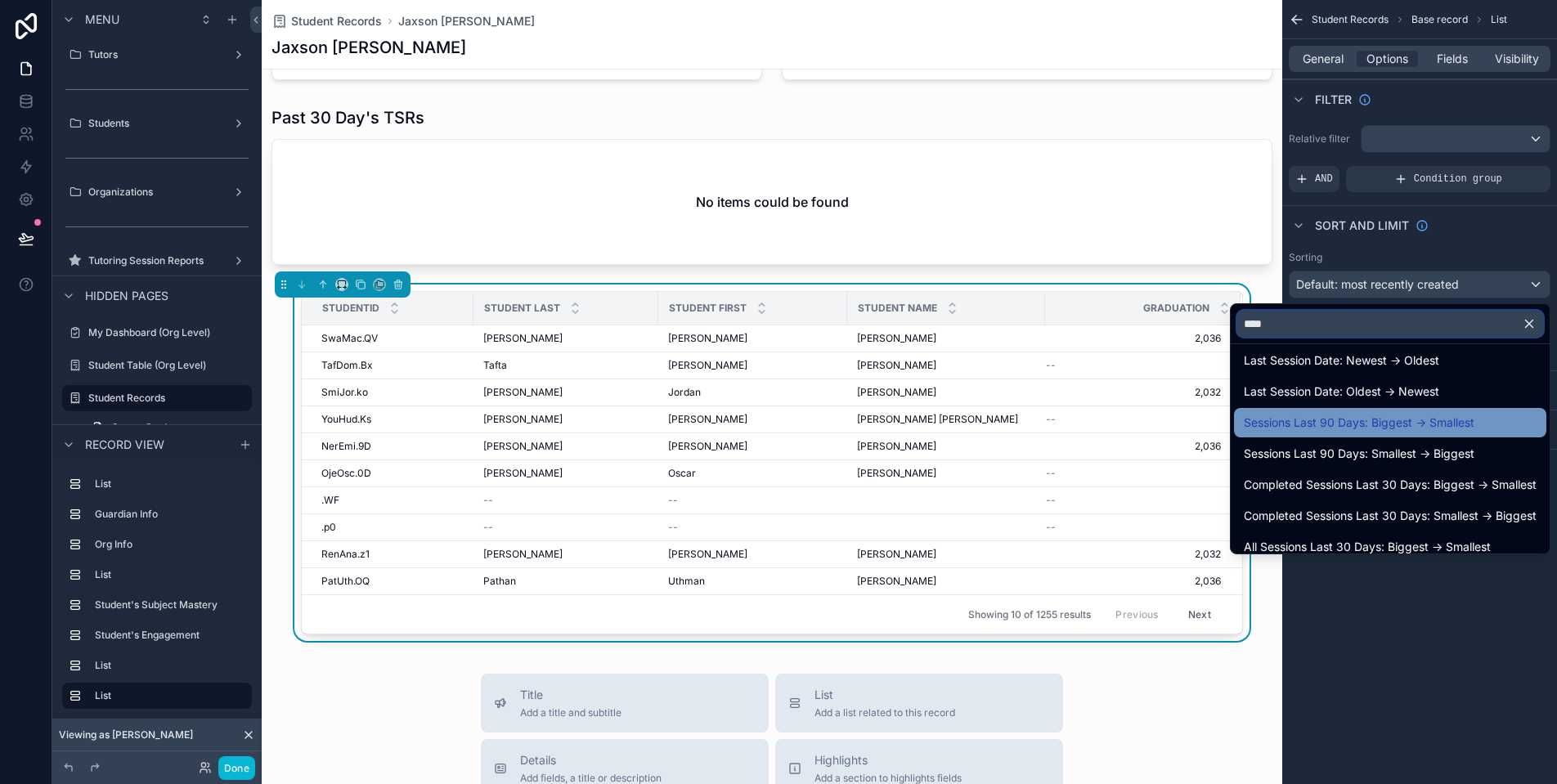
scroll to position [116, 0]
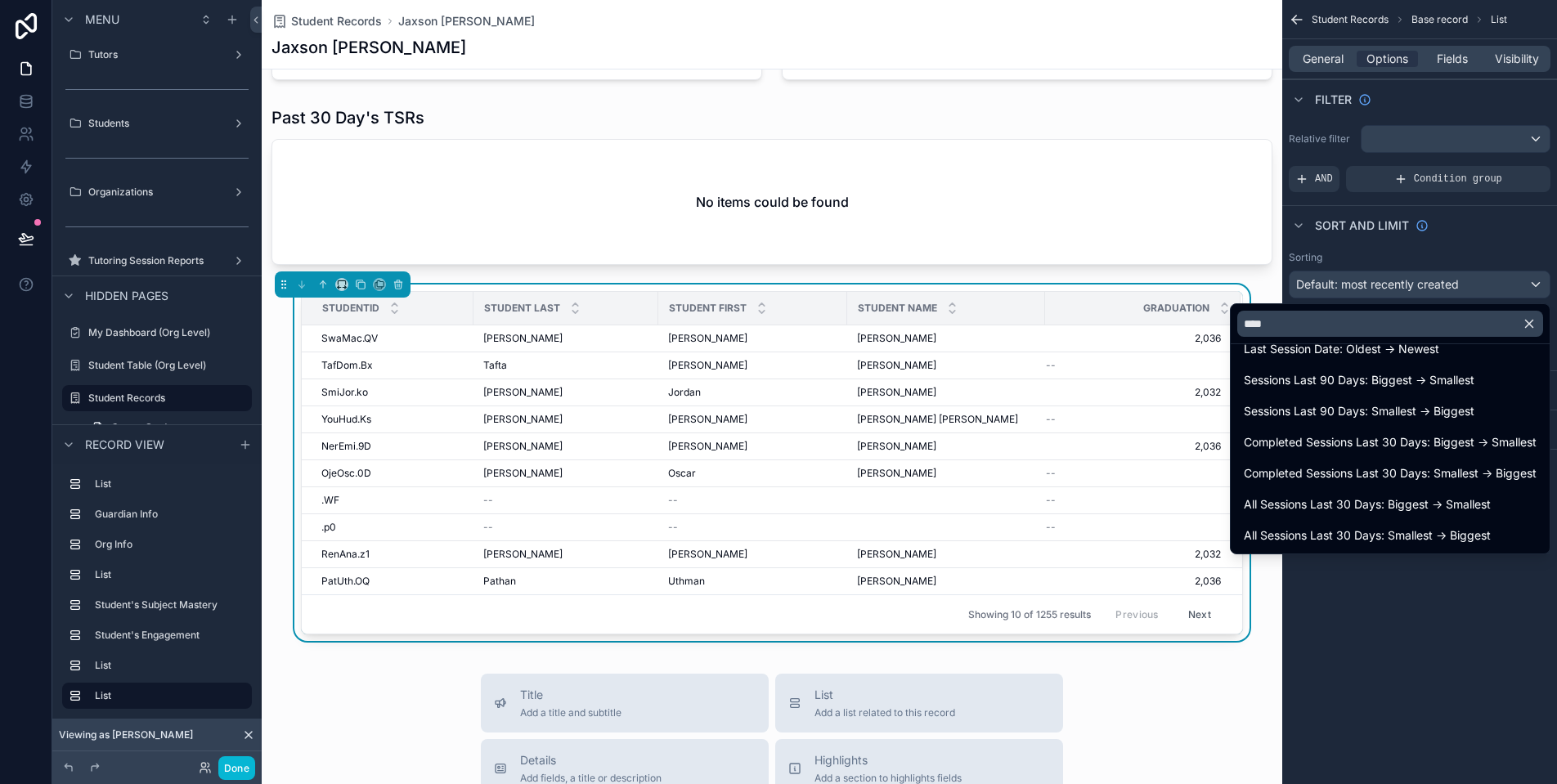
click at [1435, 606] on div "scrollable content" at bounding box center [778, 392] width 1557 height 784
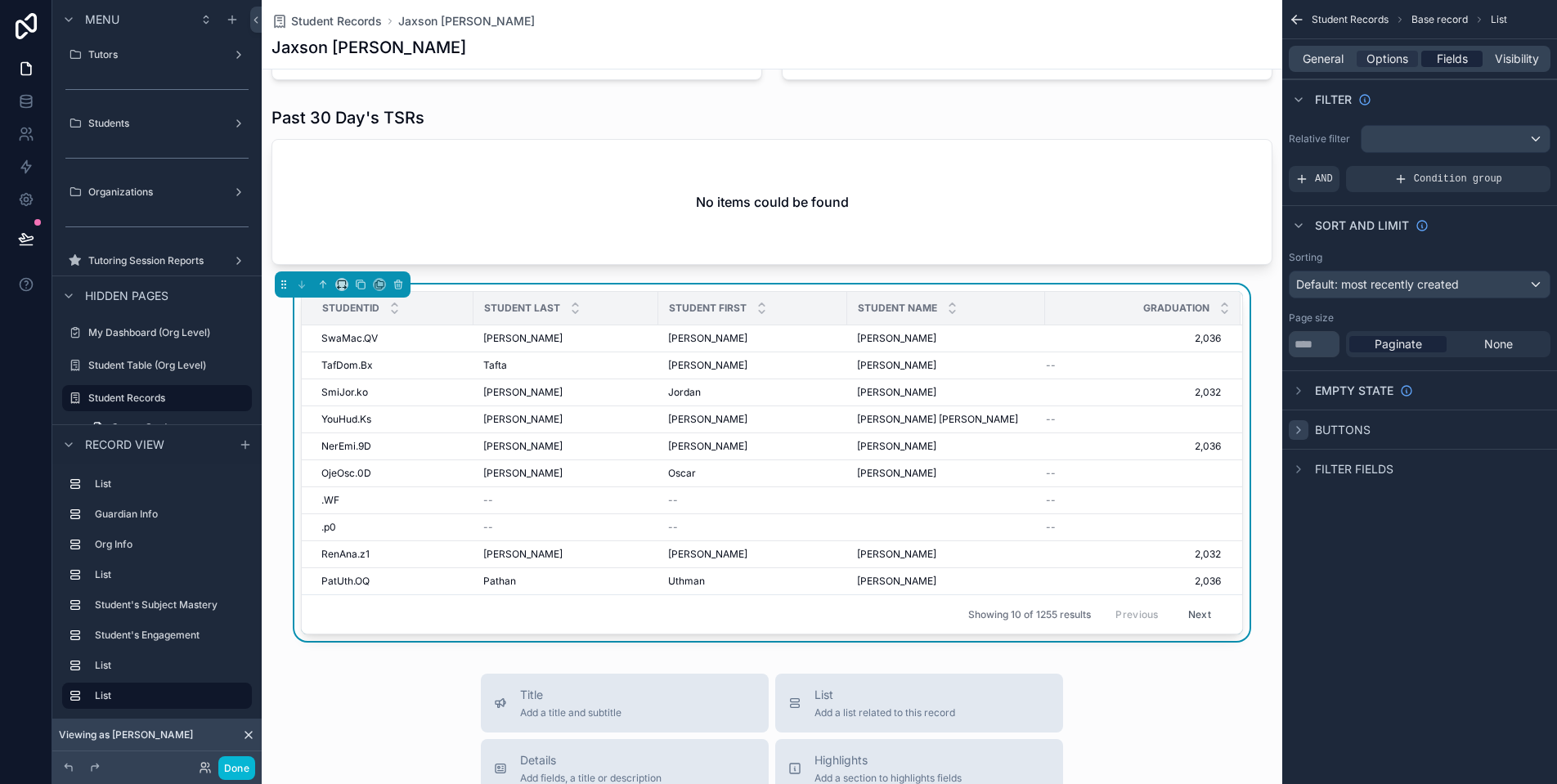
click at [1457, 57] on span "Fields" at bounding box center [1452, 59] width 31 height 16
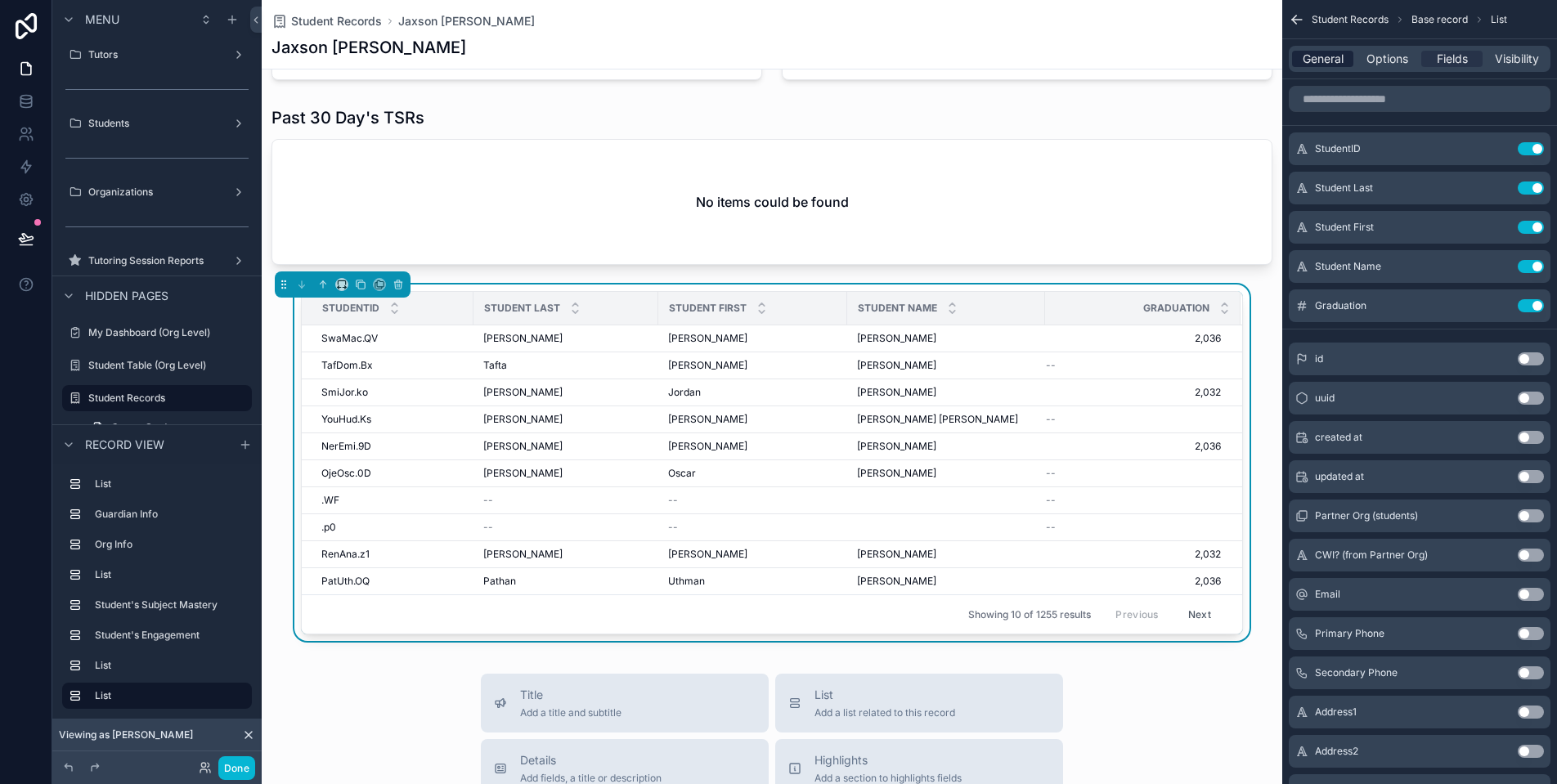
click at [1332, 60] on span "General" at bounding box center [1323, 59] width 41 height 16
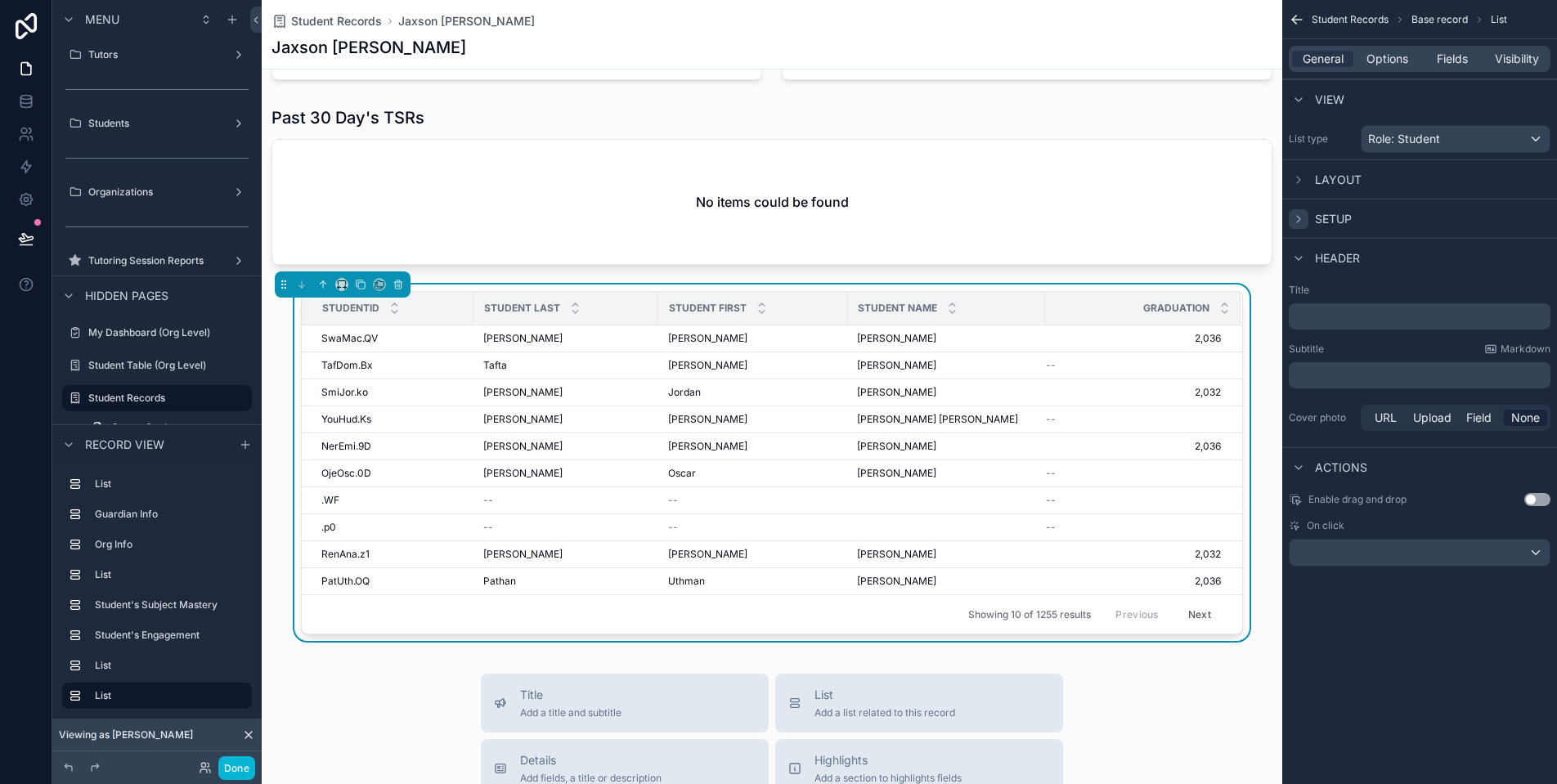
click at [1303, 213] on icon "scrollable content" at bounding box center [1298, 220] width 13 height 13
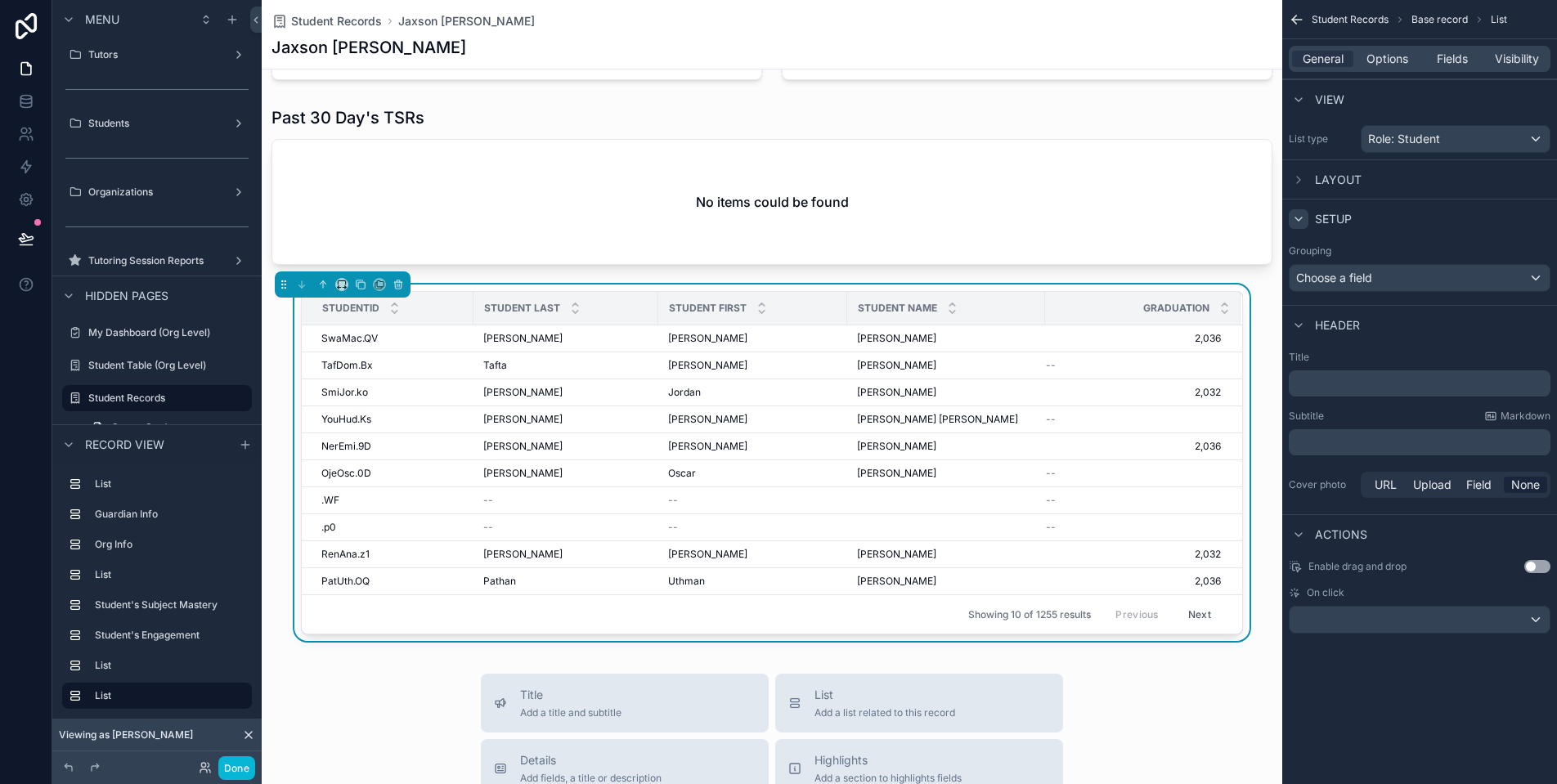
click at [1460, 276] on div "Choose a field" at bounding box center [1420, 278] width 260 height 27
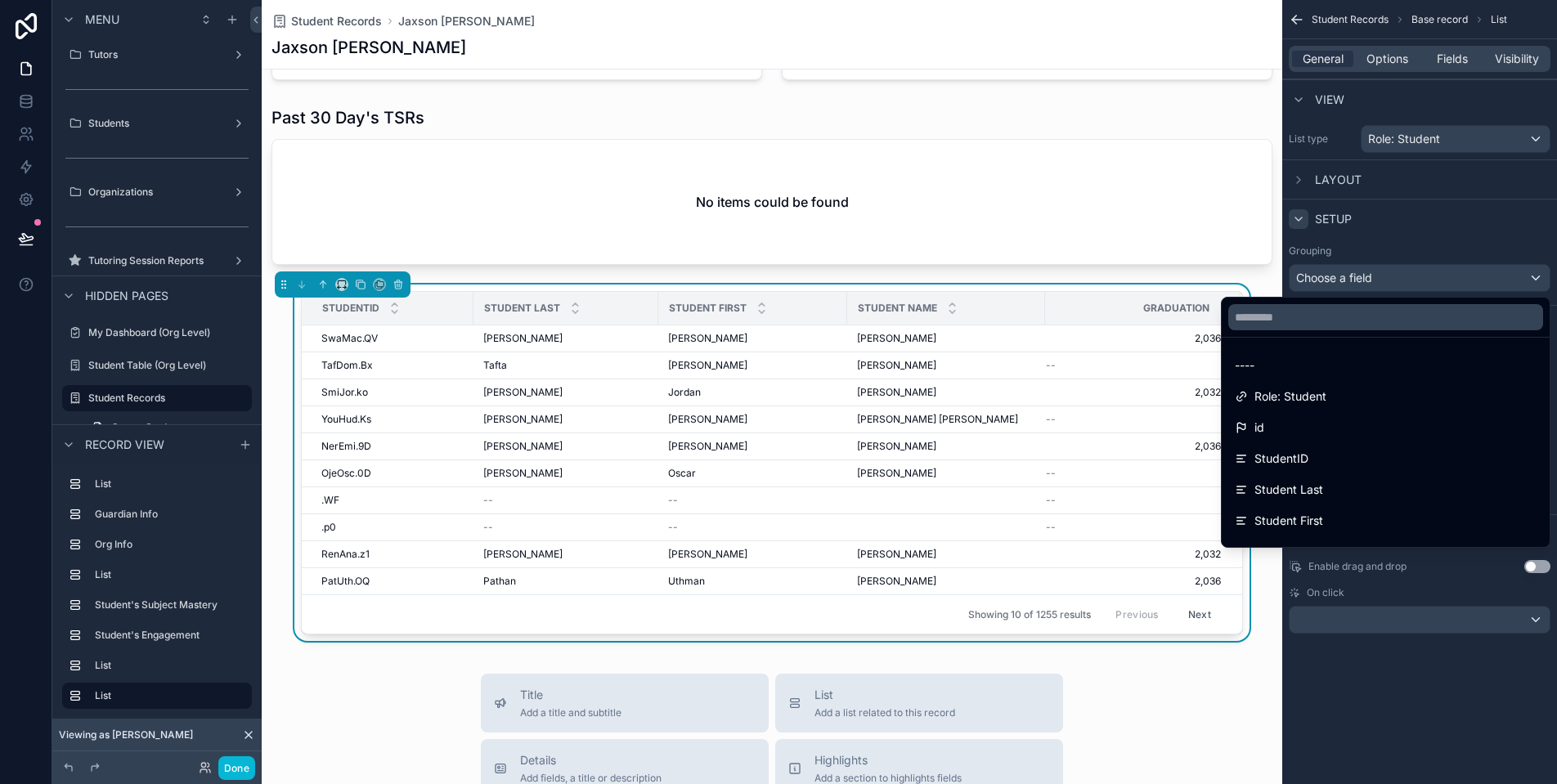
click at [1460, 276] on div "scrollable content" at bounding box center [778, 392] width 1557 height 784
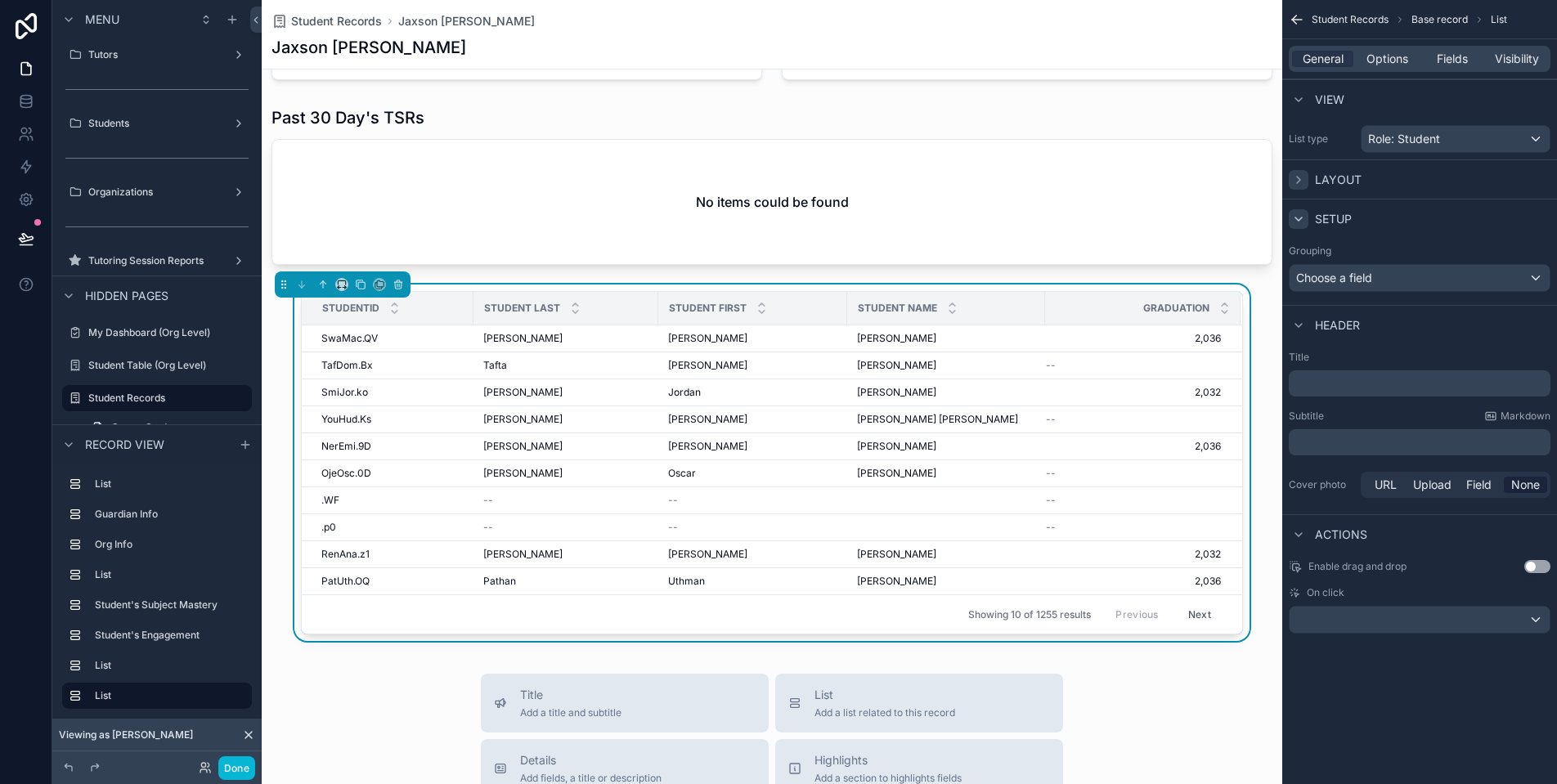
click at [1300, 177] on icon "scrollable content" at bounding box center [1298, 180] width 13 height 13
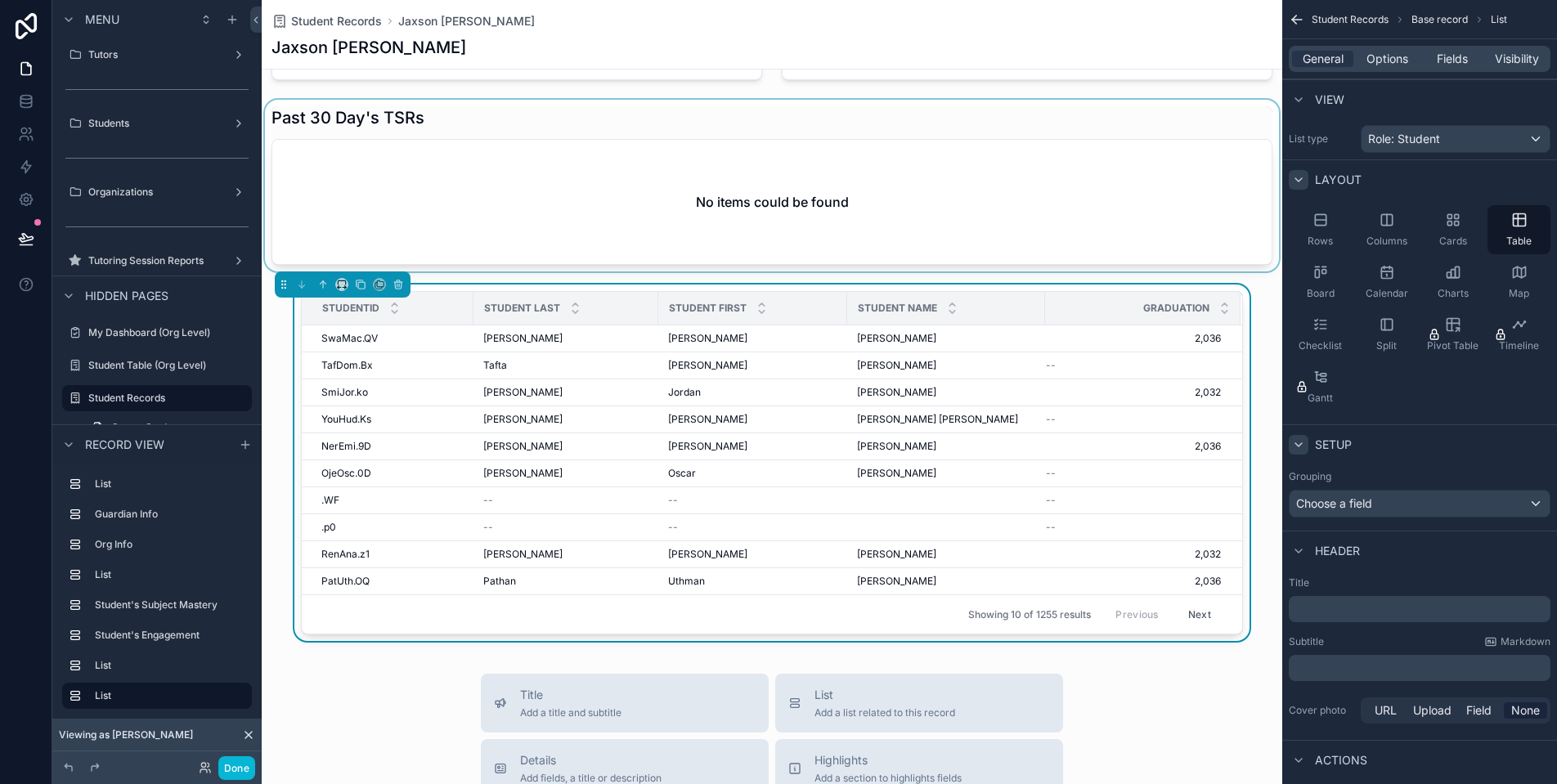
click at [1031, 194] on div "scrollable content" at bounding box center [772, 185] width 1021 height 171
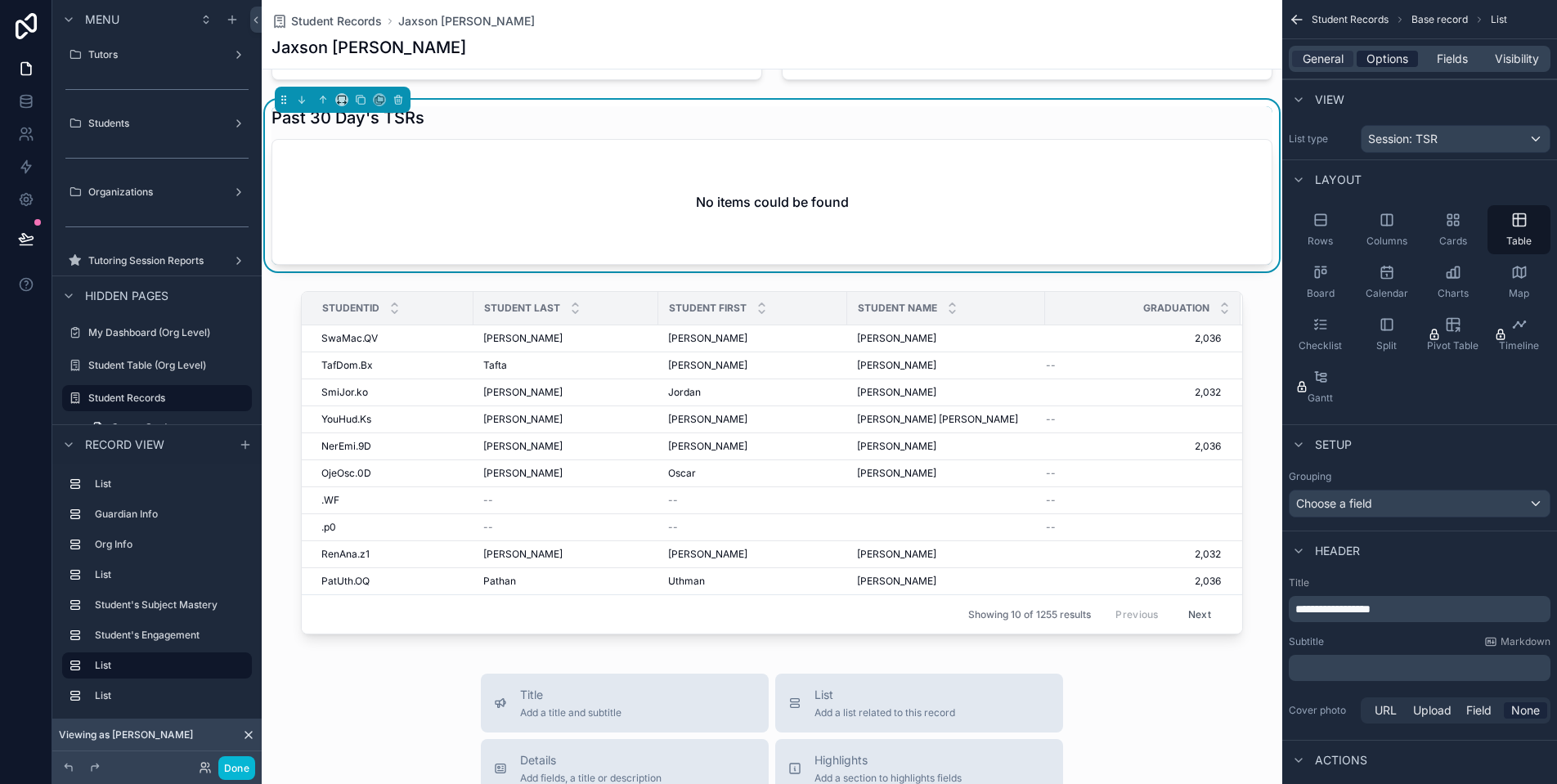
click at [1384, 62] on span "Options" at bounding box center [1387, 59] width 42 height 16
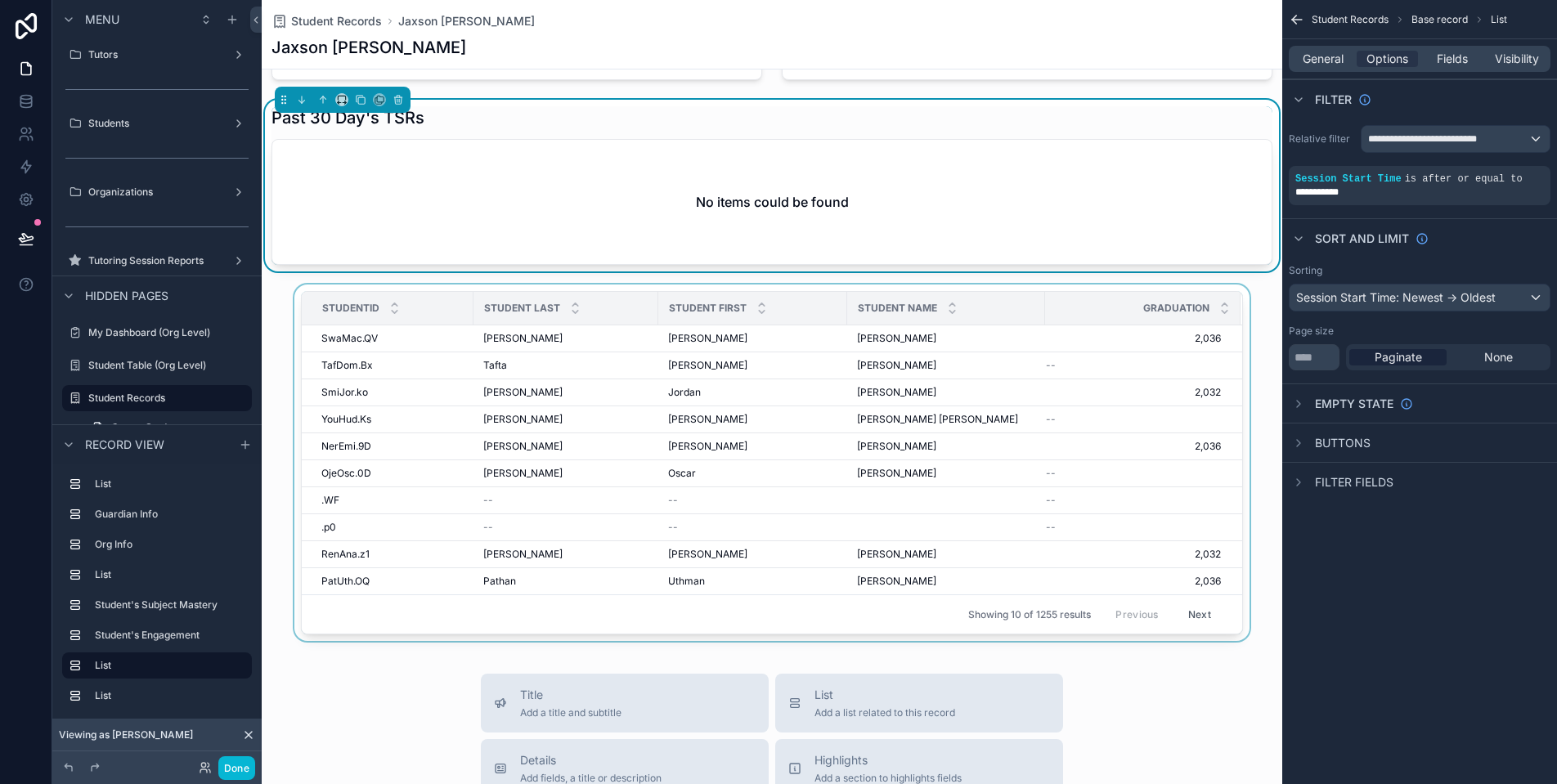
click at [1007, 430] on div "scrollable content" at bounding box center [772, 466] width 1021 height 363
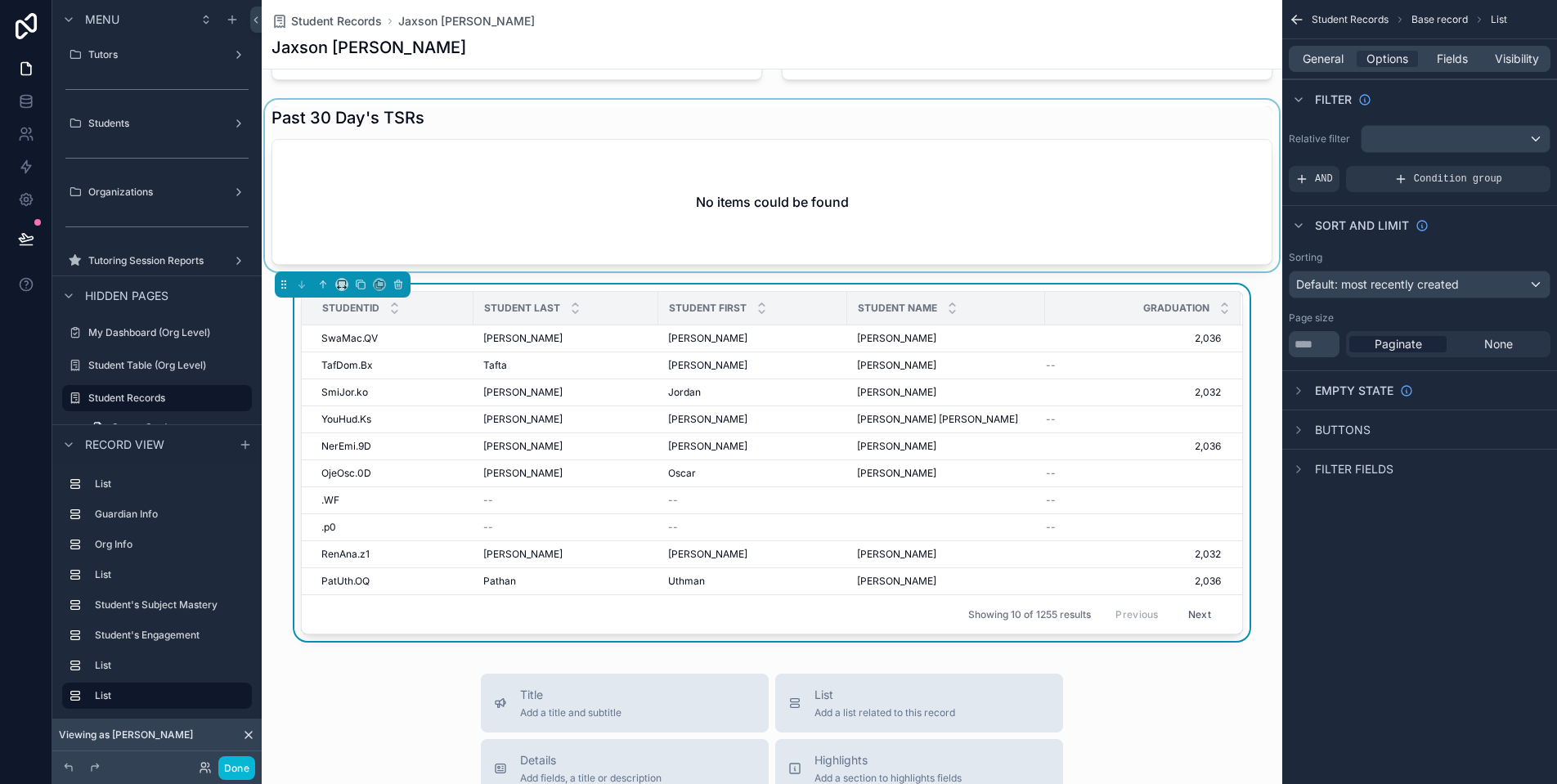
click at [1417, 133] on div "scrollable content" at bounding box center [1456, 139] width 188 height 27
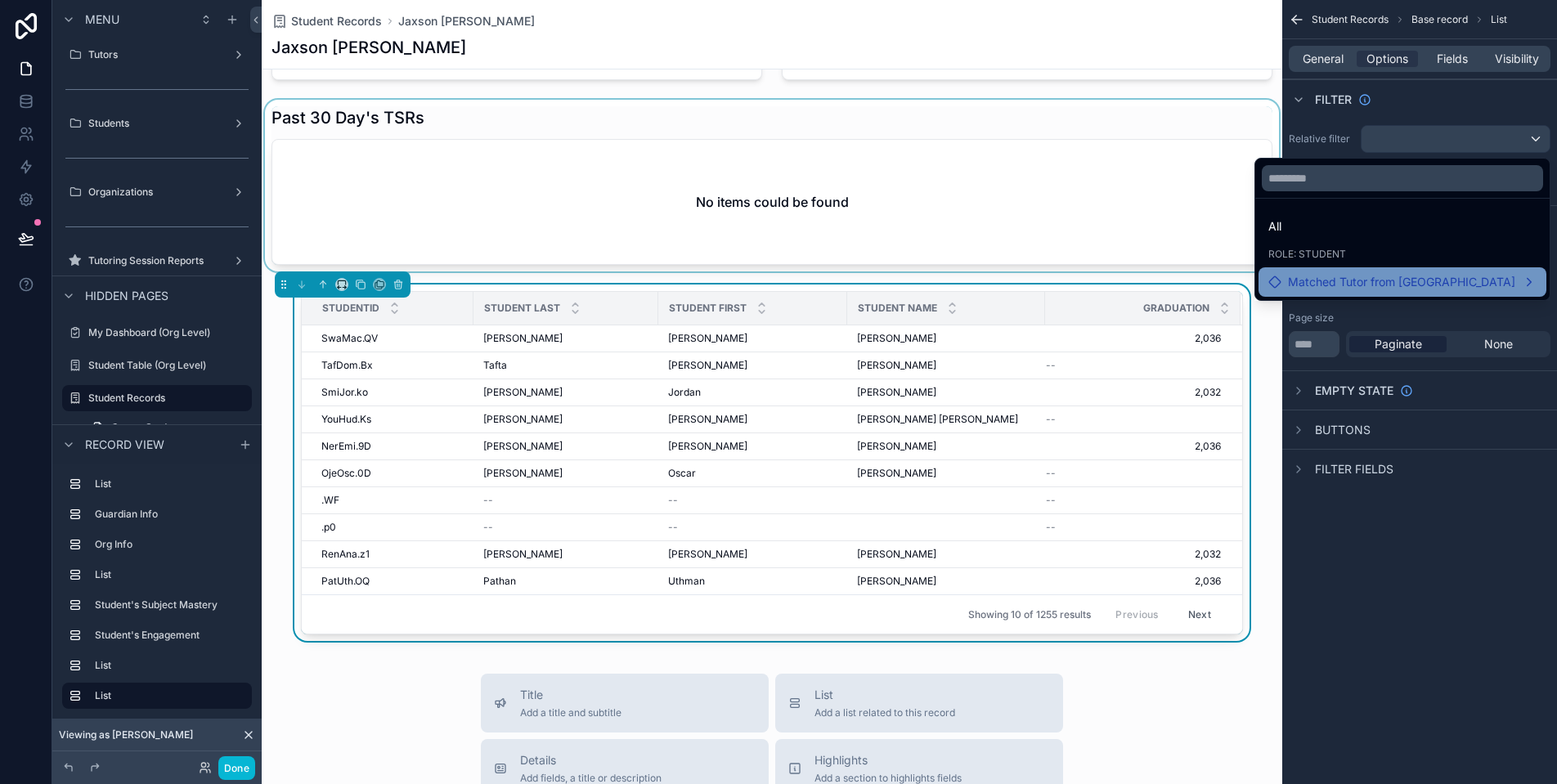
click at [1447, 286] on span "Matched Tutor from [GEOGRAPHIC_DATA]" at bounding box center [1402, 282] width 227 height 20
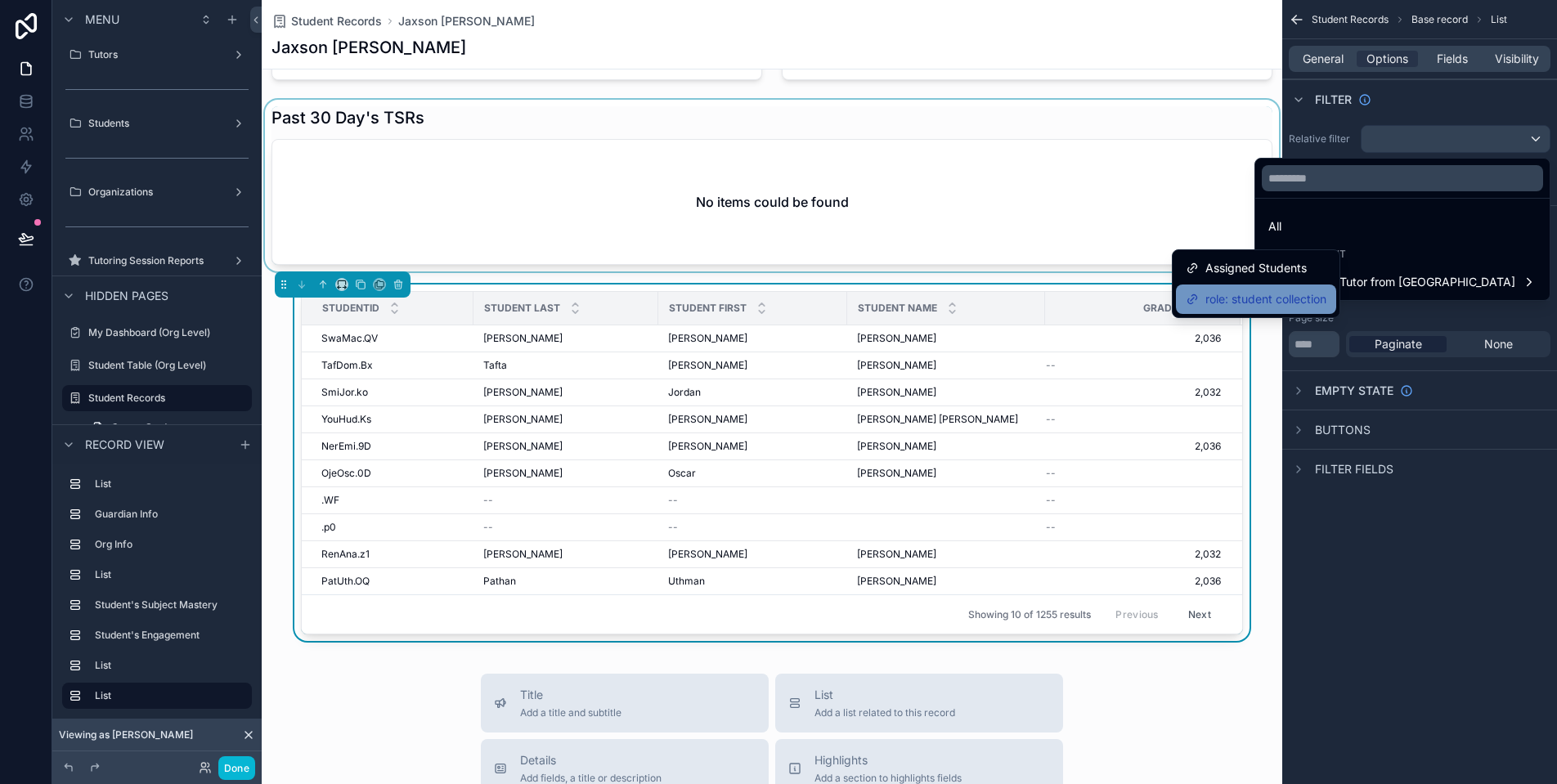
click at [1274, 301] on span "role: student collection" at bounding box center [1266, 299] width 121 height 20
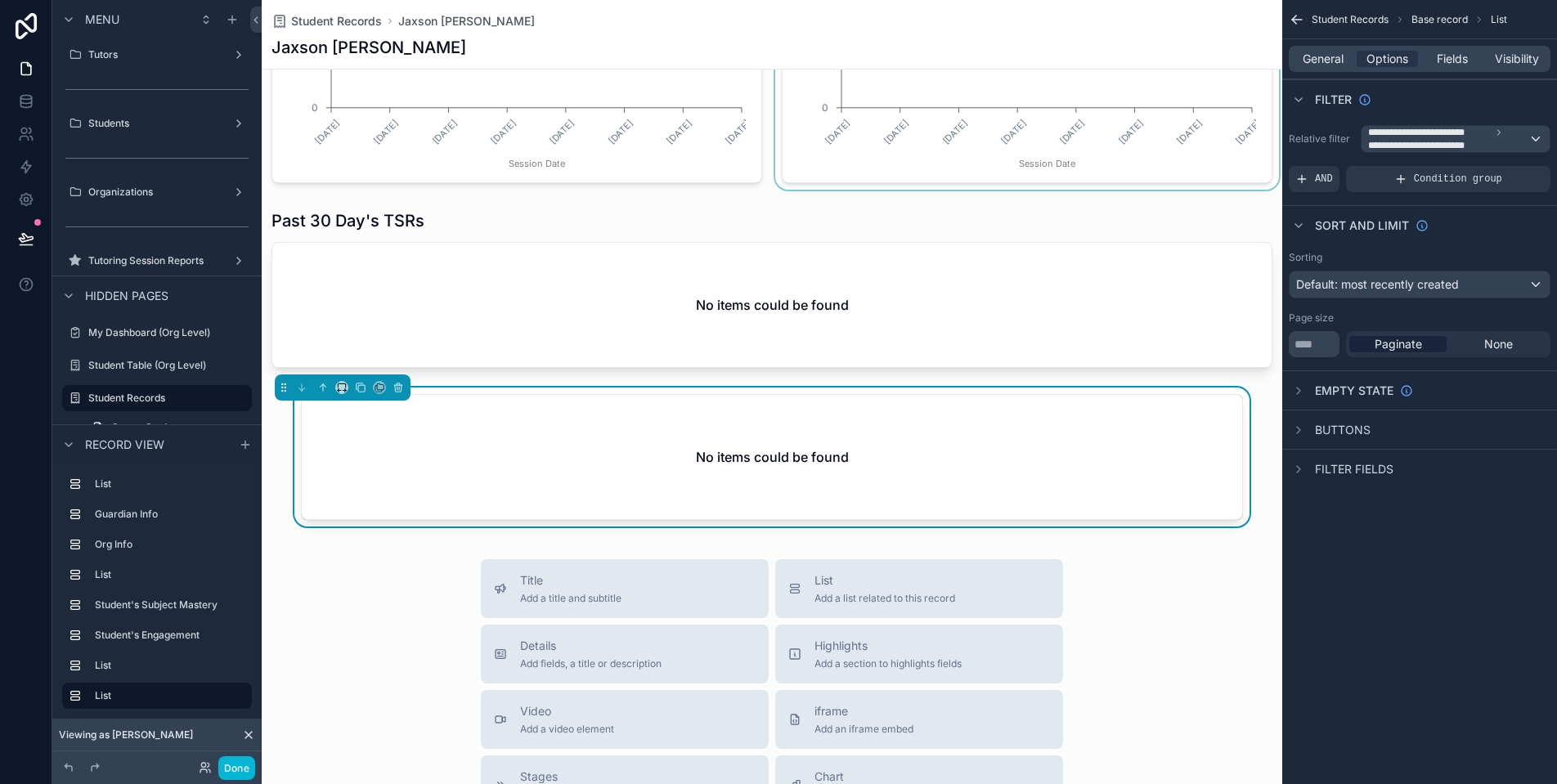
scroll to position [1339, 0]
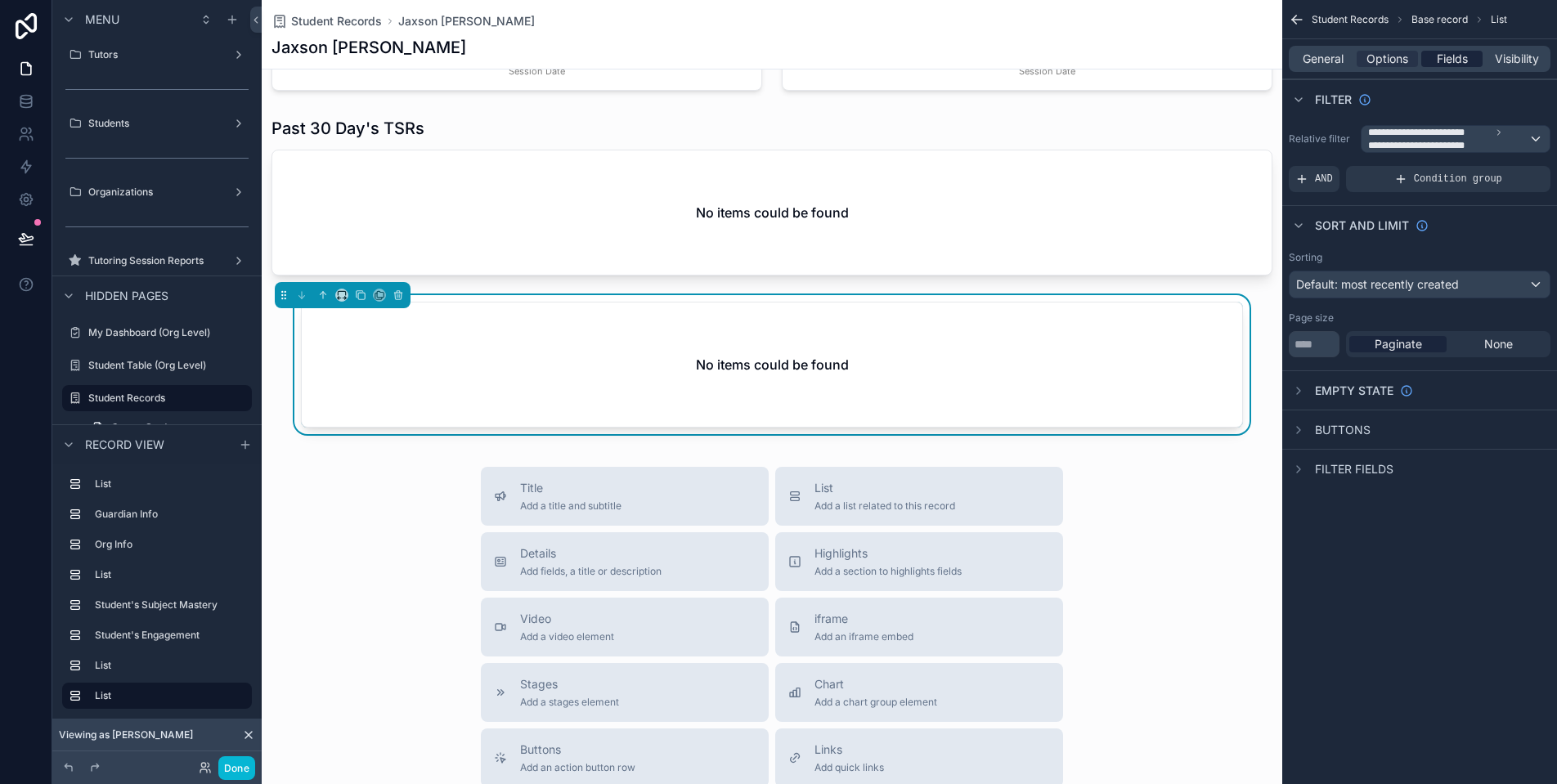
click at [1463, 59] on span "Fields" at bounding box center [1452, 59] width 31 height 16
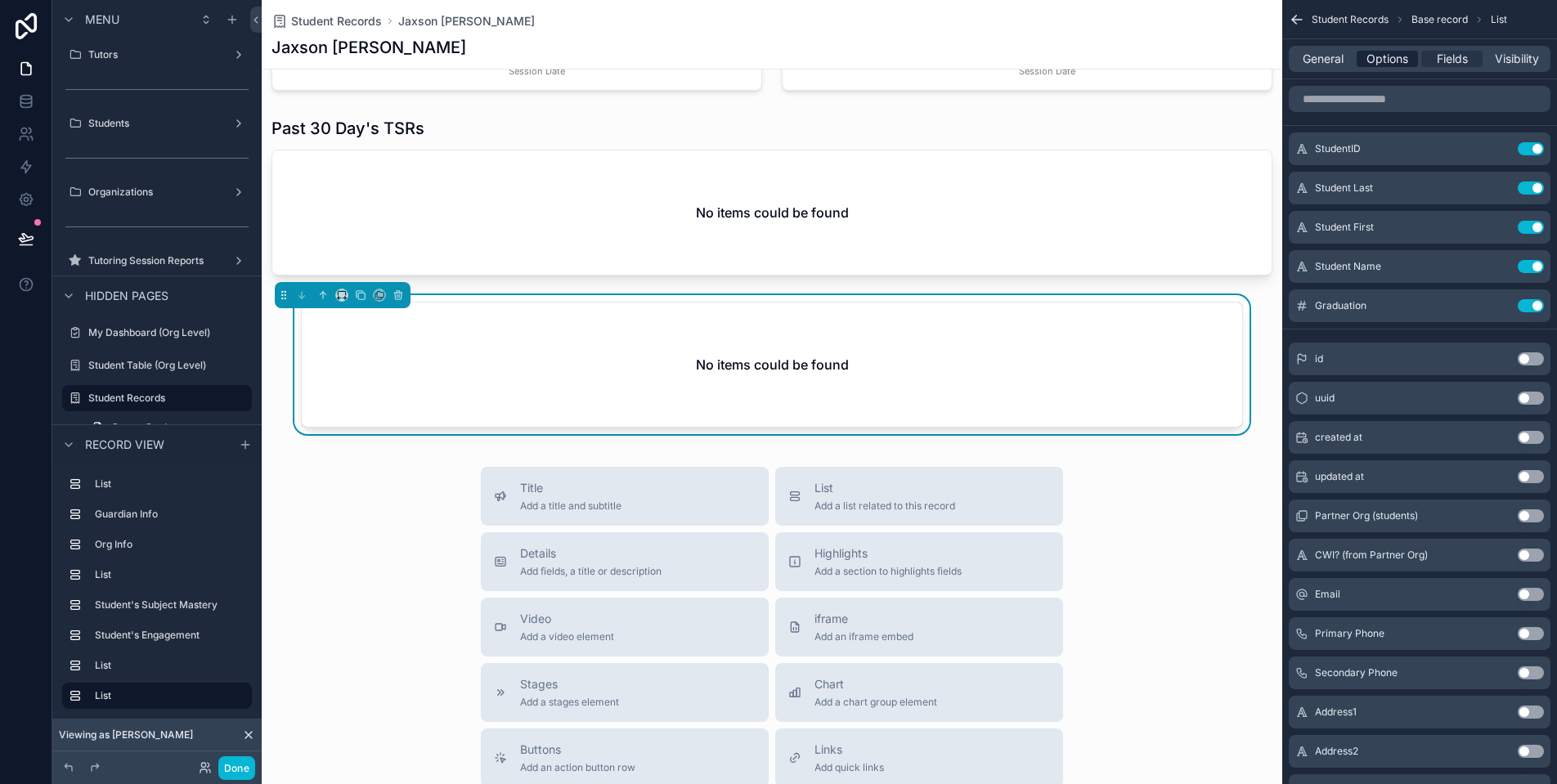
click at [1390, 62] on span "Options" at bounding box center [1387, 59] width 42 height 16
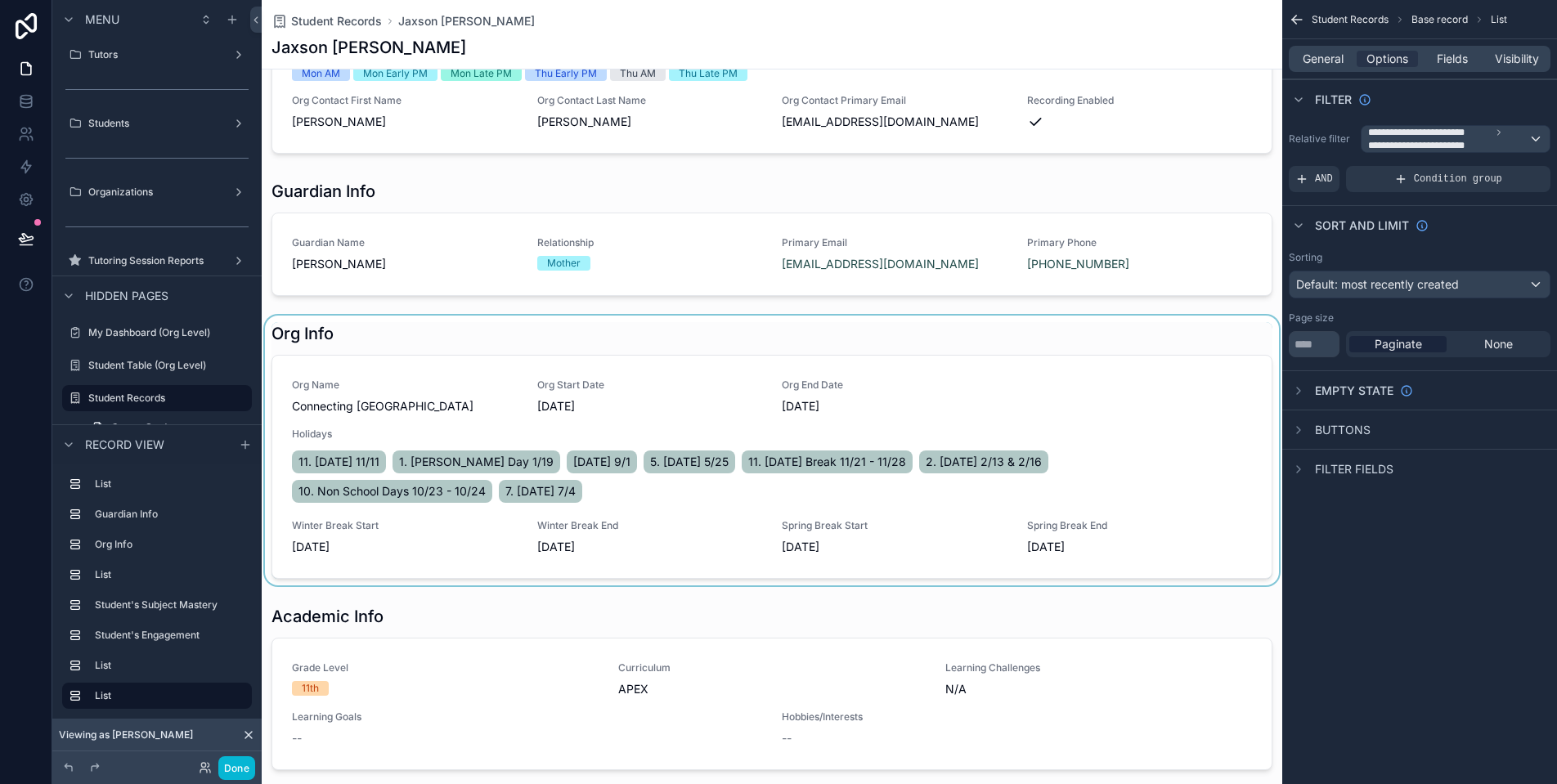
scroll to position [214, 0]
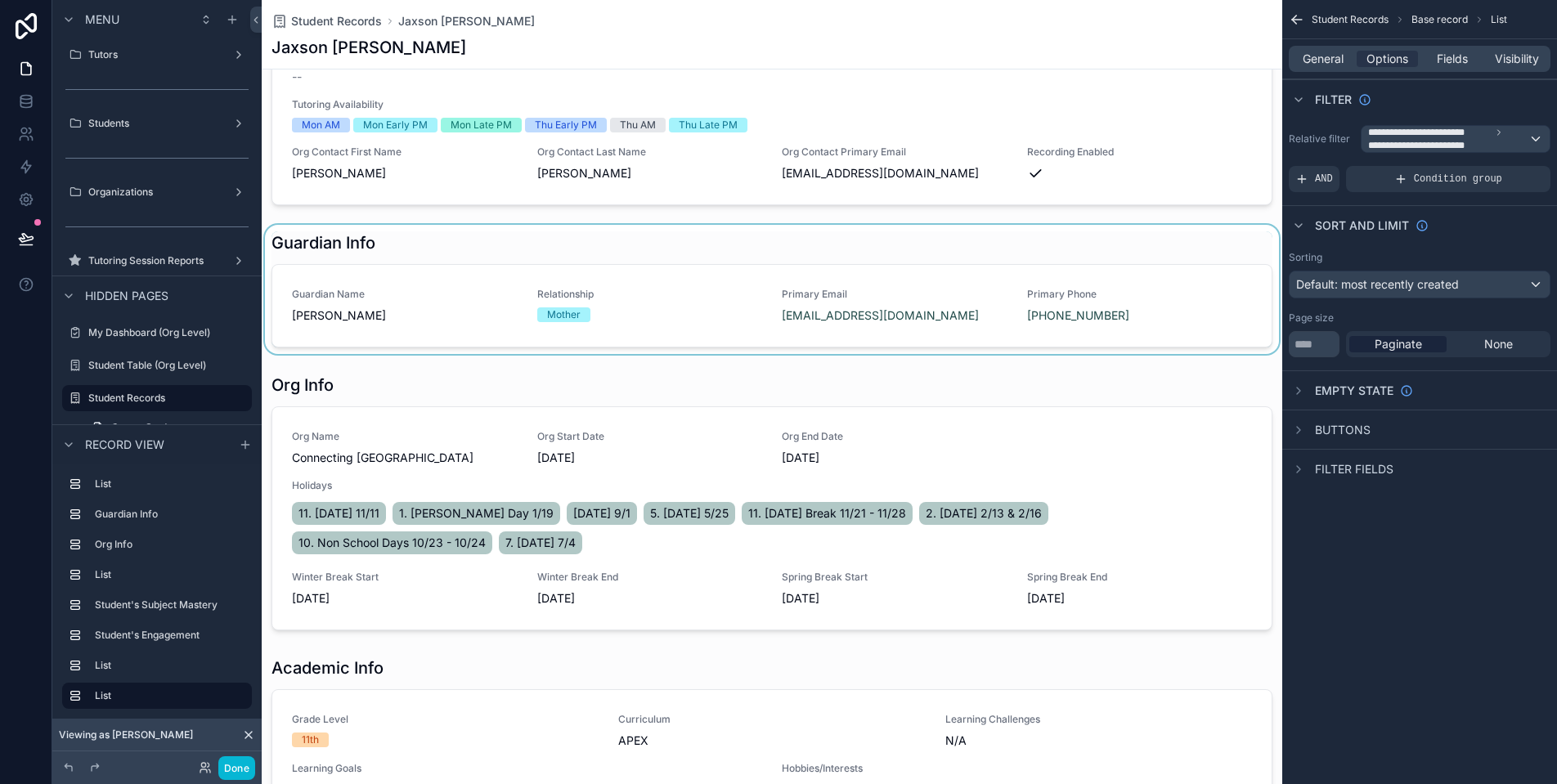
click at [951, 320] on div "scrollable content" at bounding box center [772, 289] width 1021 height 129
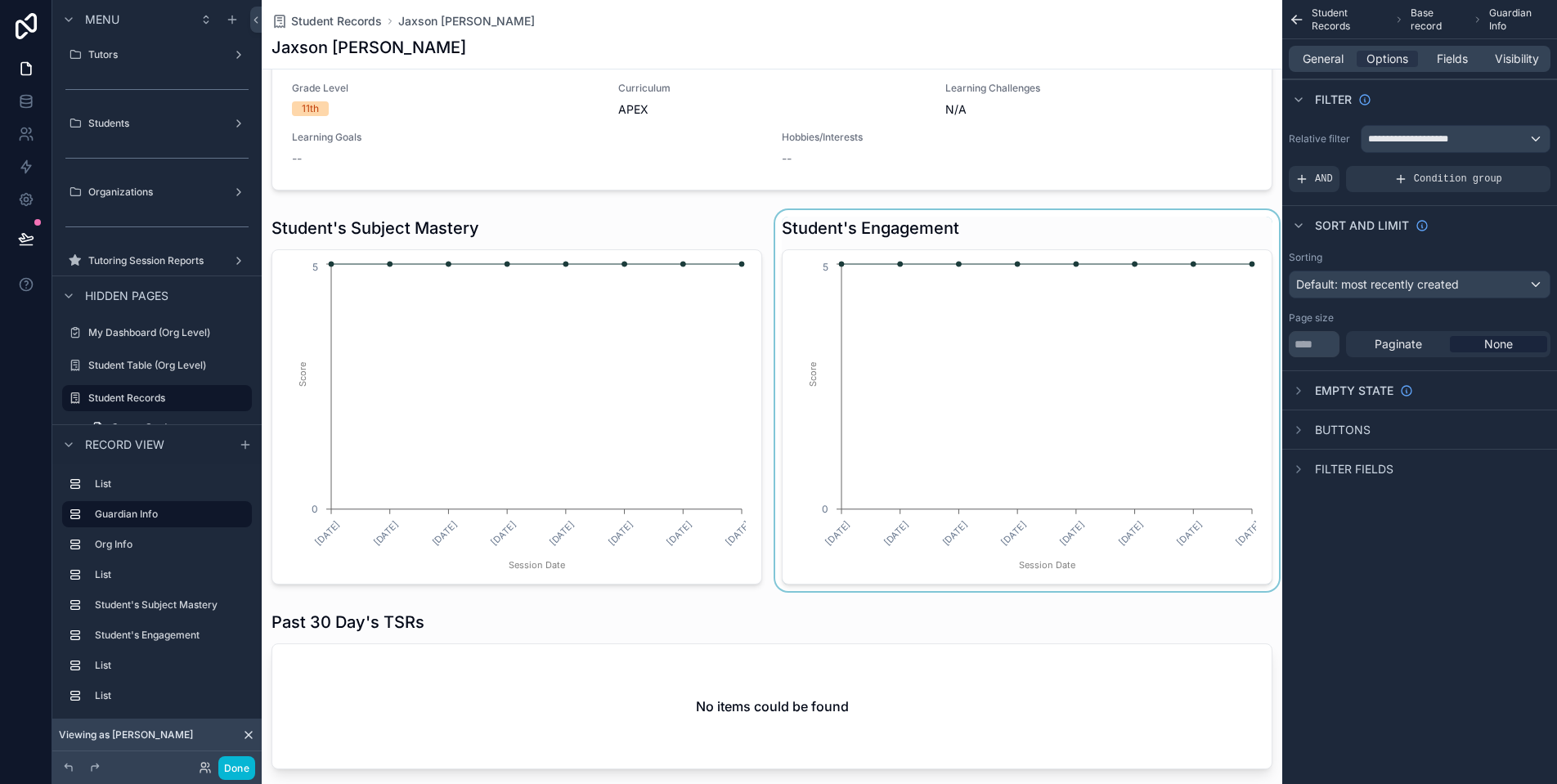
scroll to position [1124, 0]
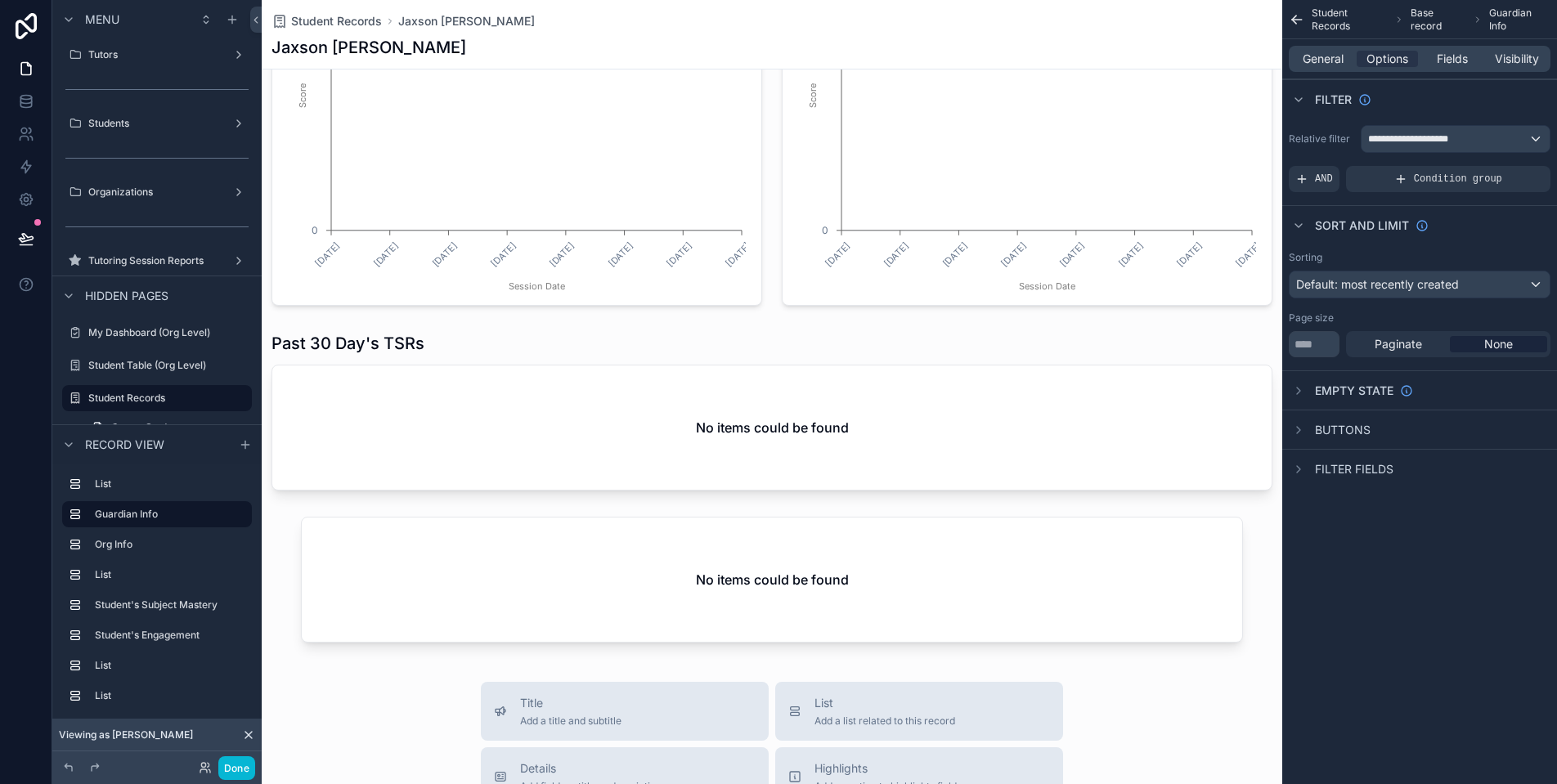
click at [1333, 49] on div "General Options Fields Visibility" at bounding box center [1420, 59] width 261 height 27
click at [1330, 69] on div "General Options Fields Visibility" at bounding box center [1420, 59] width 261 height 27
click at [1332, 60] on span "General" at bounding box center [1323, 59] width 41 height 16
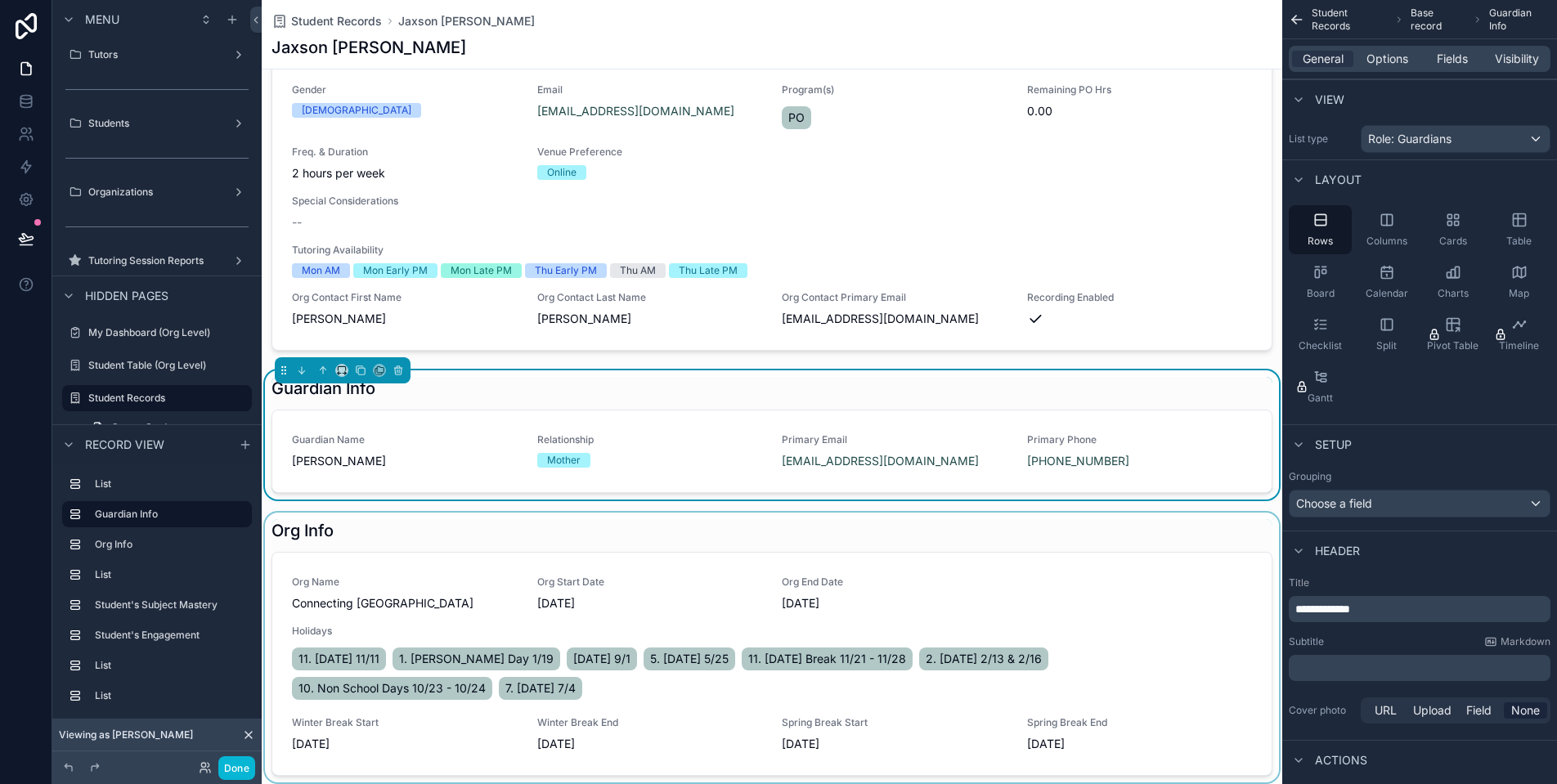
scroll to position [0, 0]
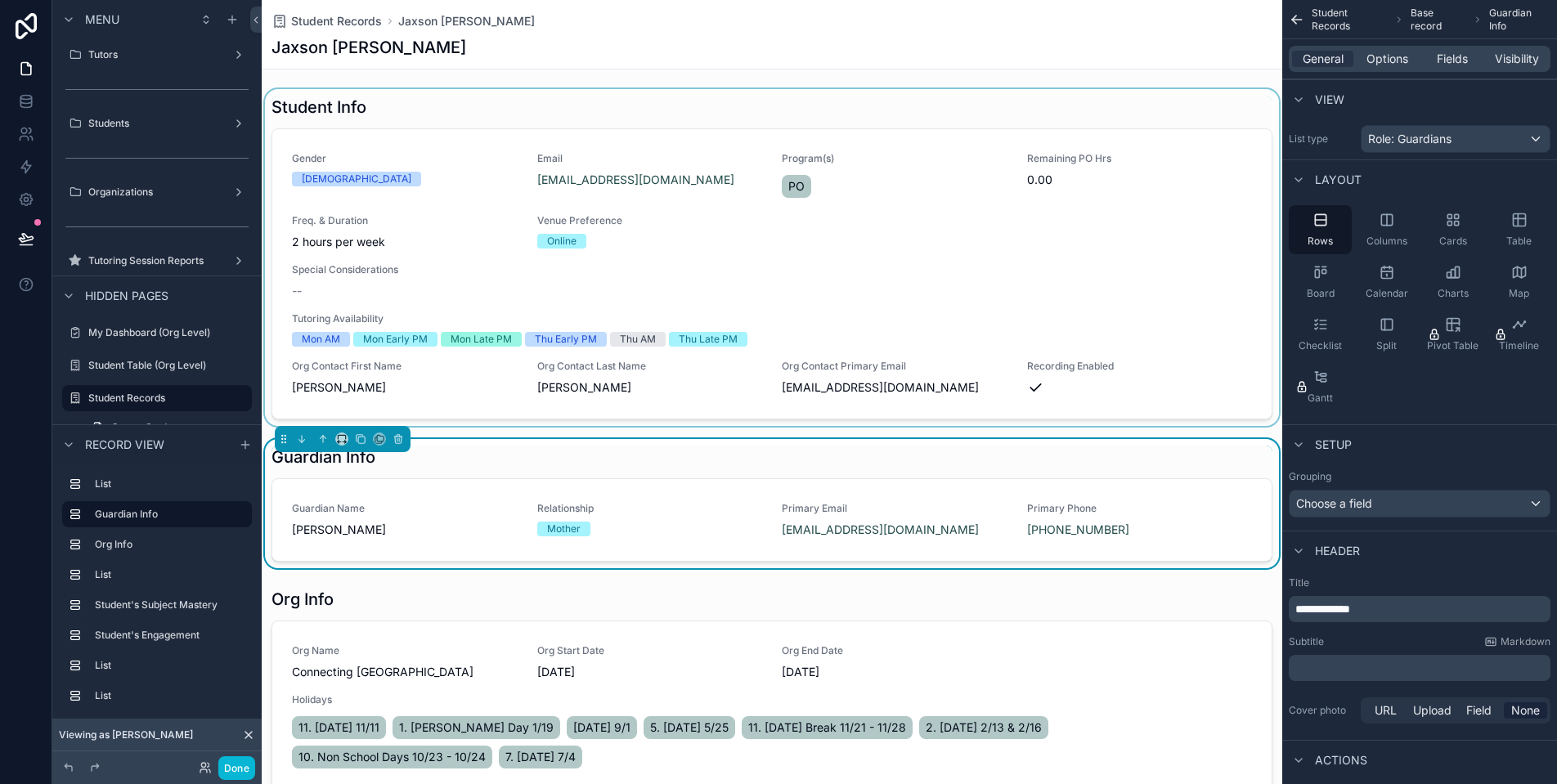
click at [1069, 211] on div "scrollable content" at bounding box center [772, 258] width 1021 height 337
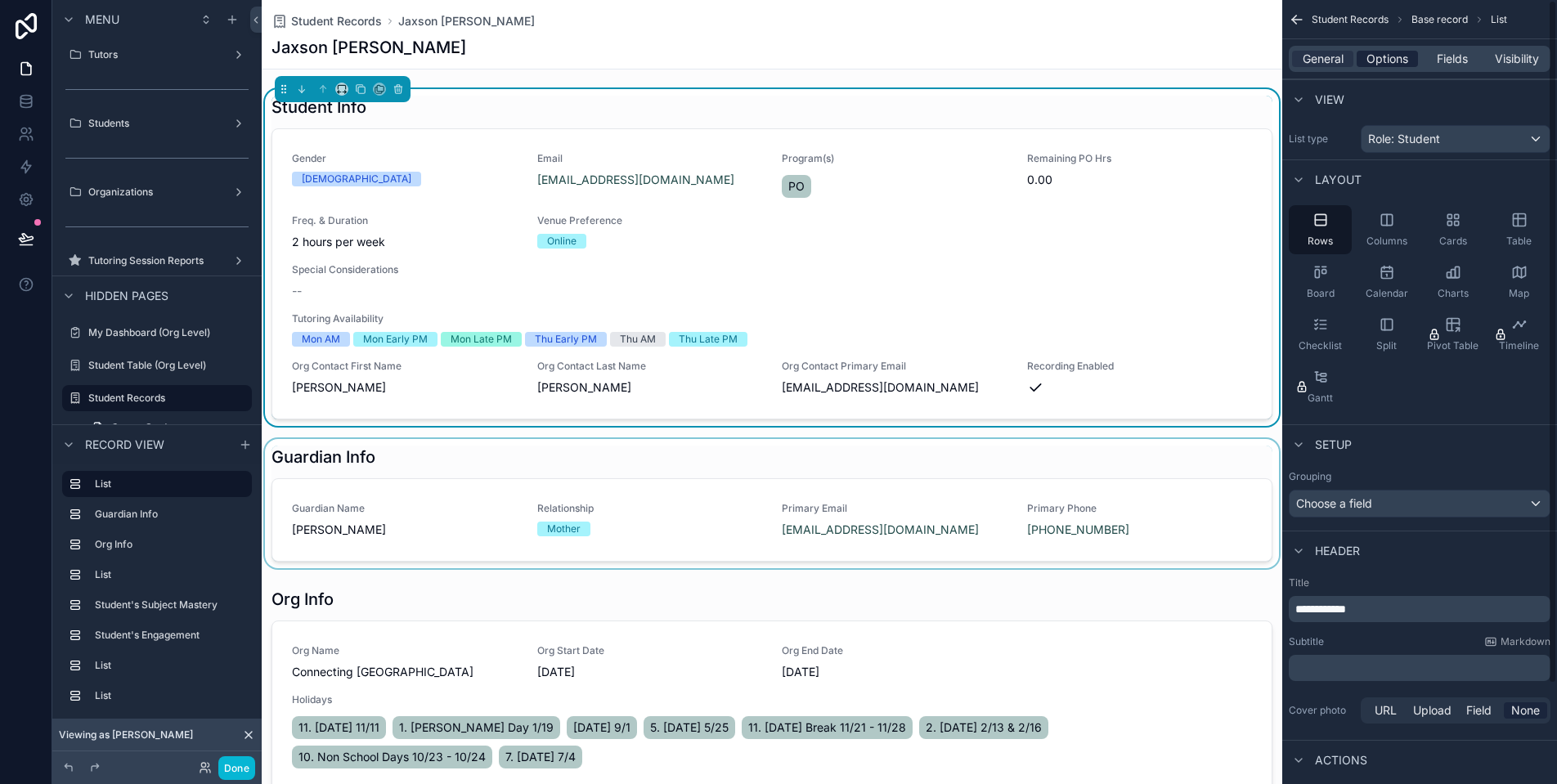
click at [1387, 62] on span "Options" at bounding box center [1387, 59] width 42 height 16
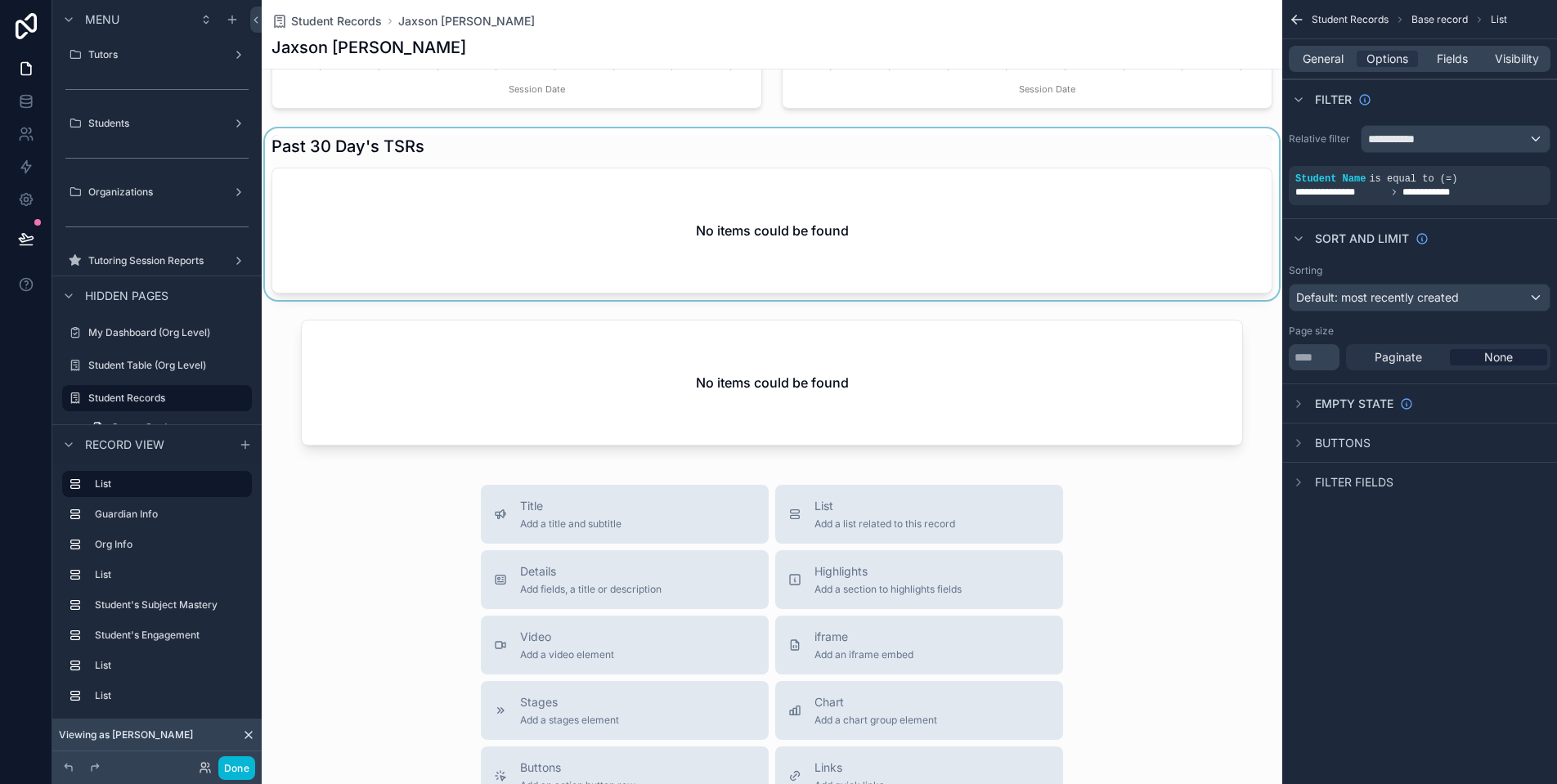
scroll to position [1507, 0]
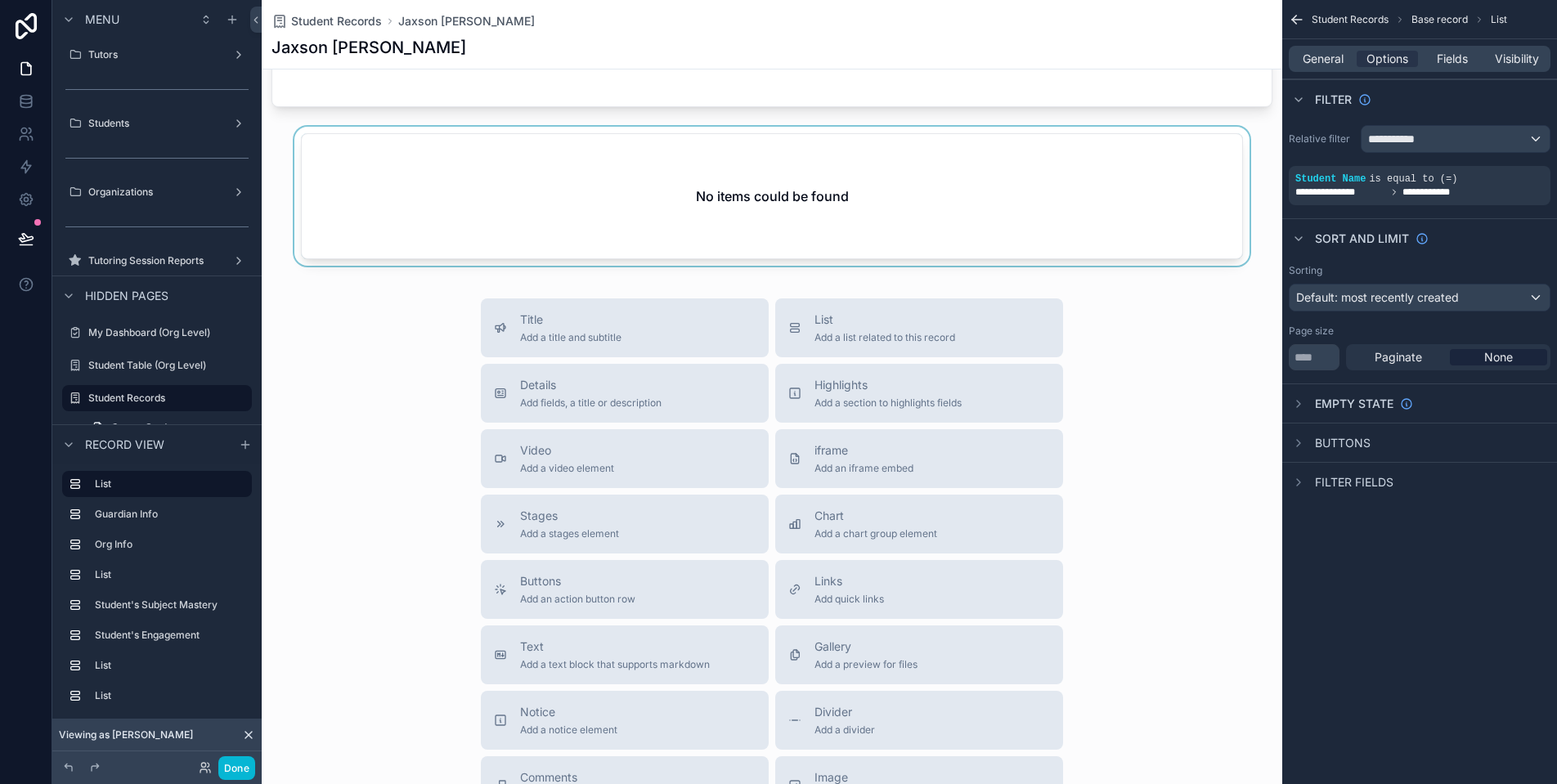
click at [1135, 200] on div "scrollable content" at bounding box center [772, 200] width 1021 height 146
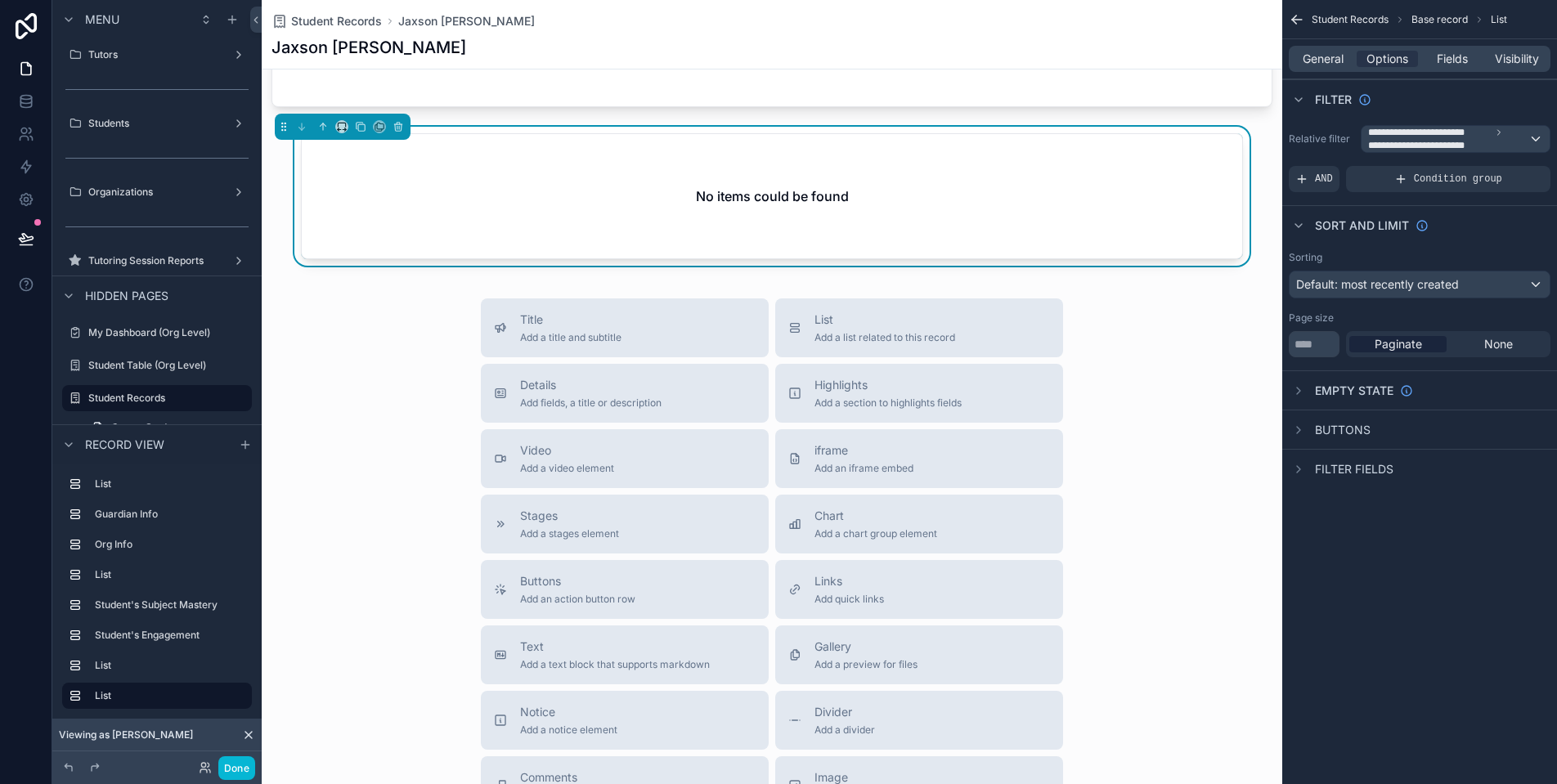
click at [1493, 138] on span "**********" at bounding box center [1448, 139] width 160 height 27
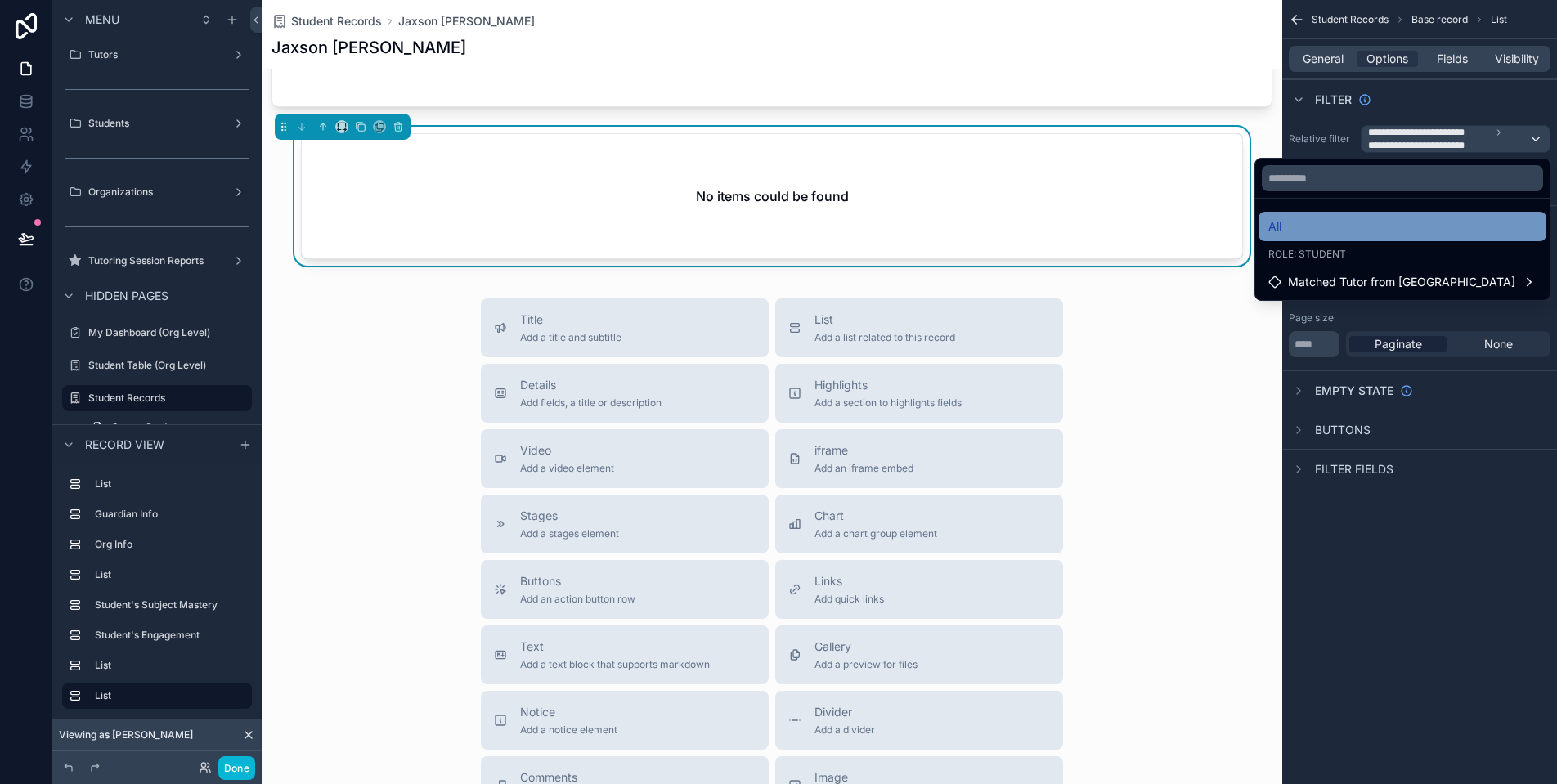
click at [1439, 224] on div "All" at bounding box center [1402, 226] width 268 height 20
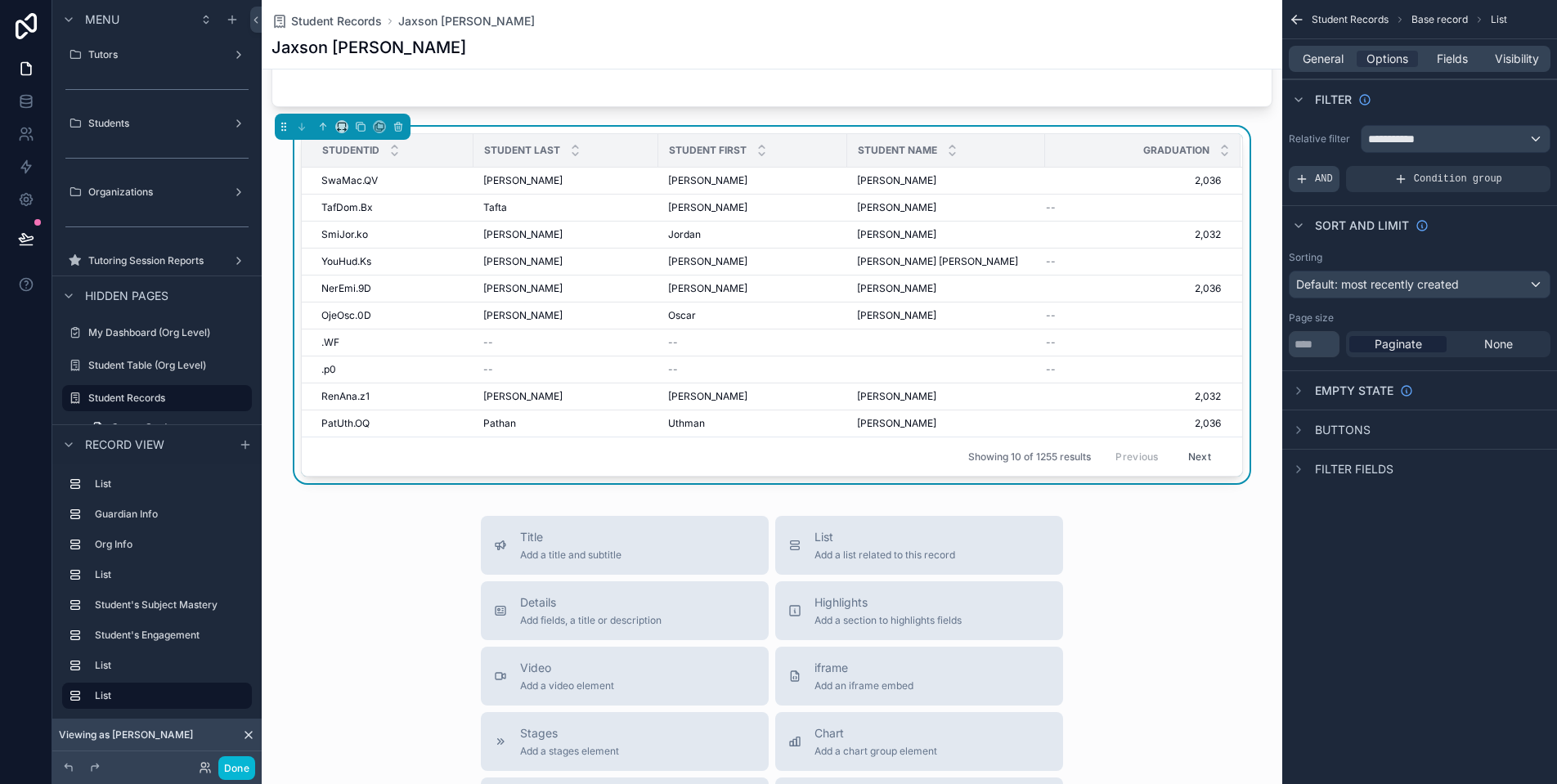
click at [1329, 179] on span "AND" at bounding box center [1324, 179] width 18 height 13
click at [1395, 178] on div "Add a filter" at bounding box center [1420, 179] width 261 height 27
click at [1512, 167] on icon "scrollable content" at bounding box center [1511, 166] width 5 height 5
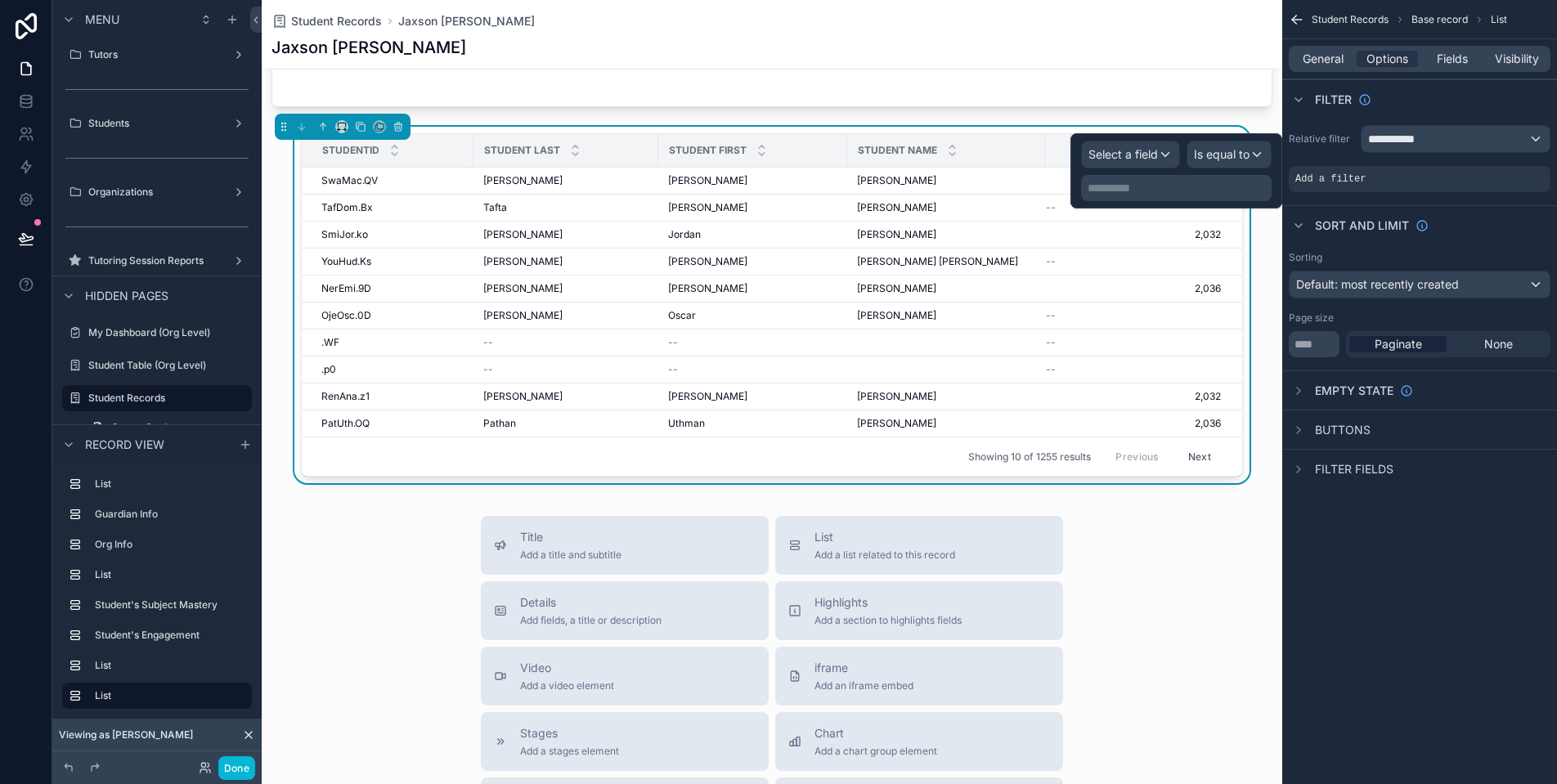
click at [1126, 152] on span "Select a field" at bounding box center [1122, 153] width 69 height 14
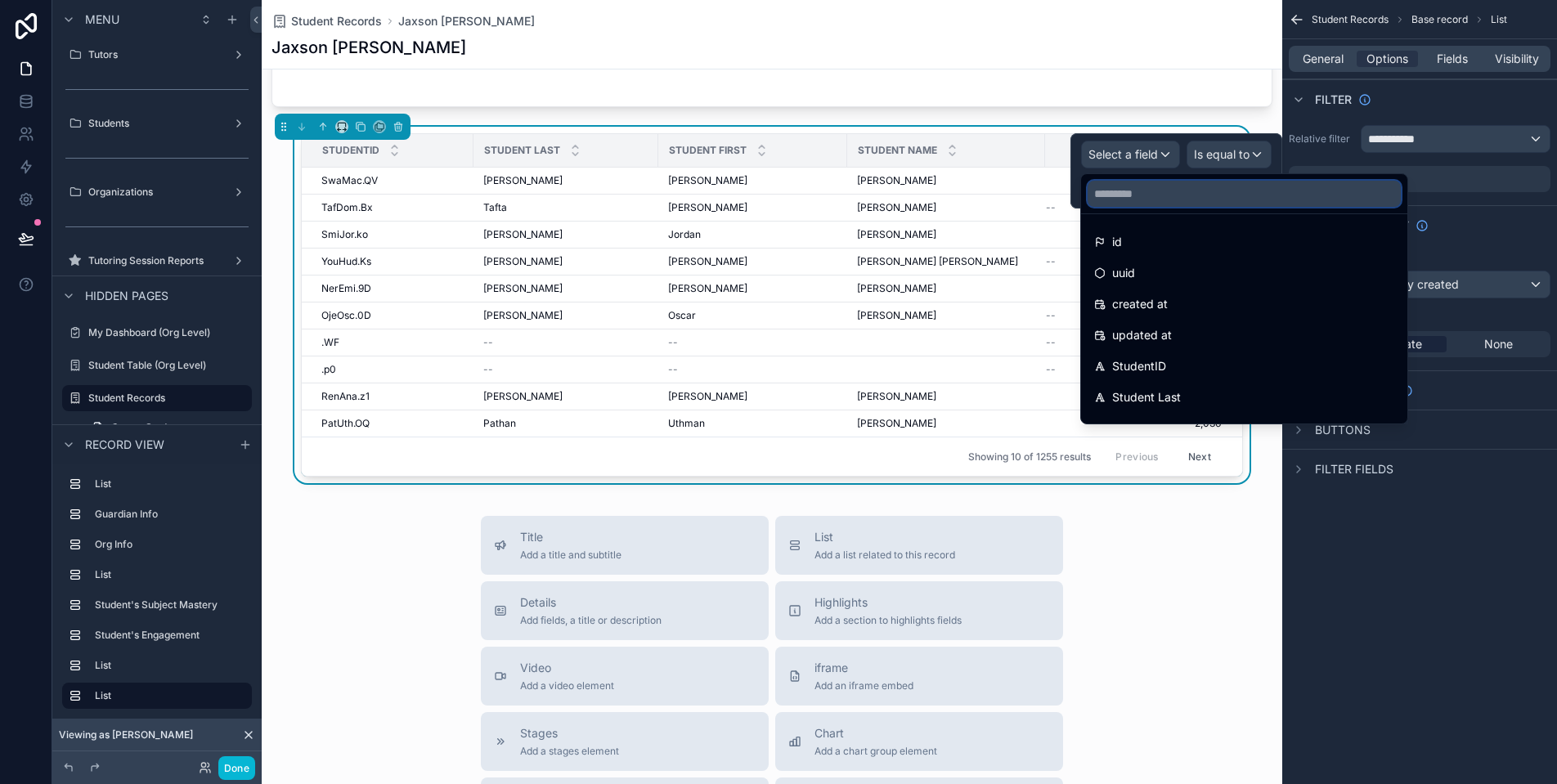
click at [1157, 195] on input "text" at bounding box center [1244, 194] width 313 height 27
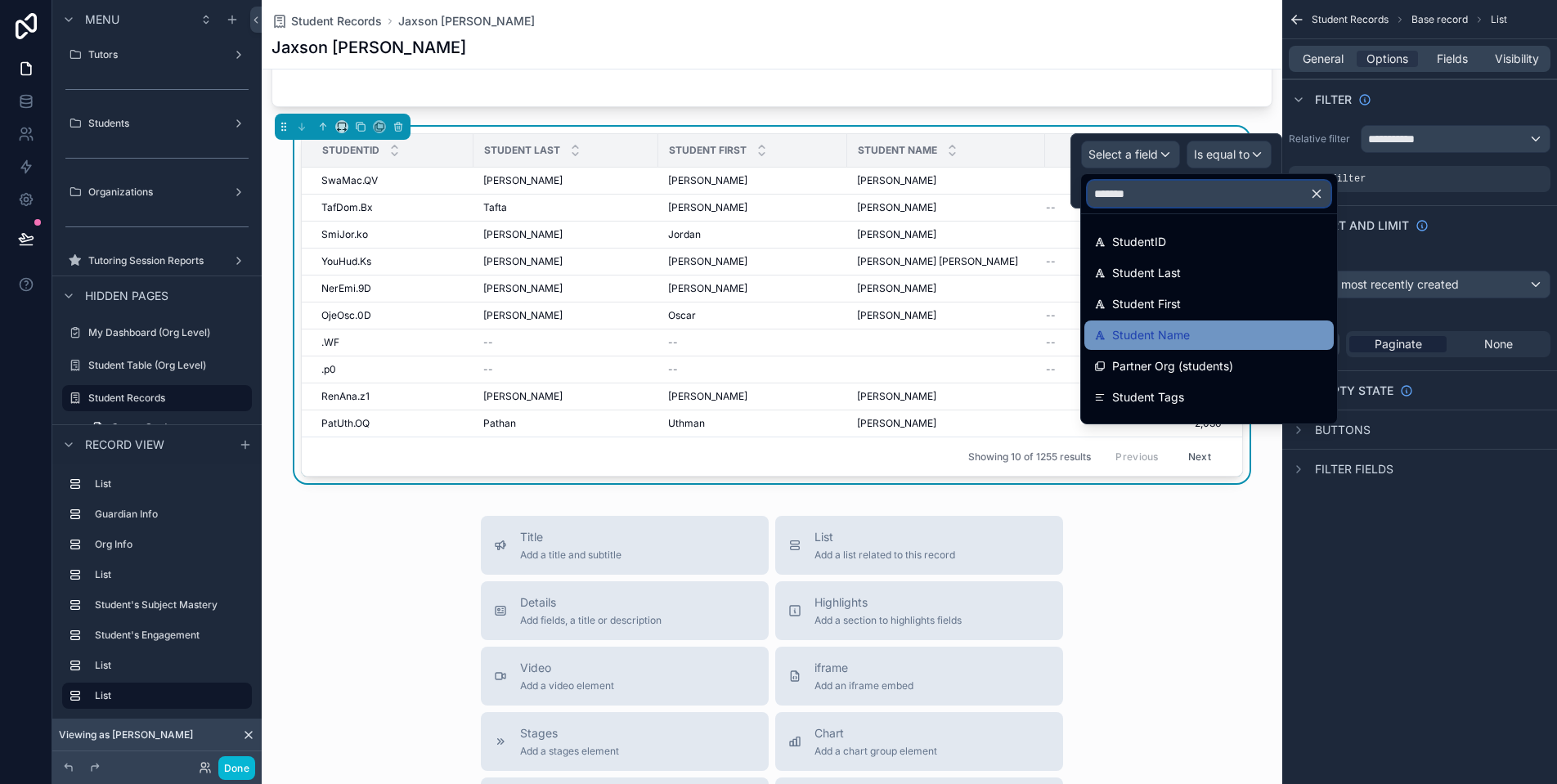
type input "*******"
click at [1181, 336] on span "Student Name" at bounding box center [1151, 335] width 78 height 20
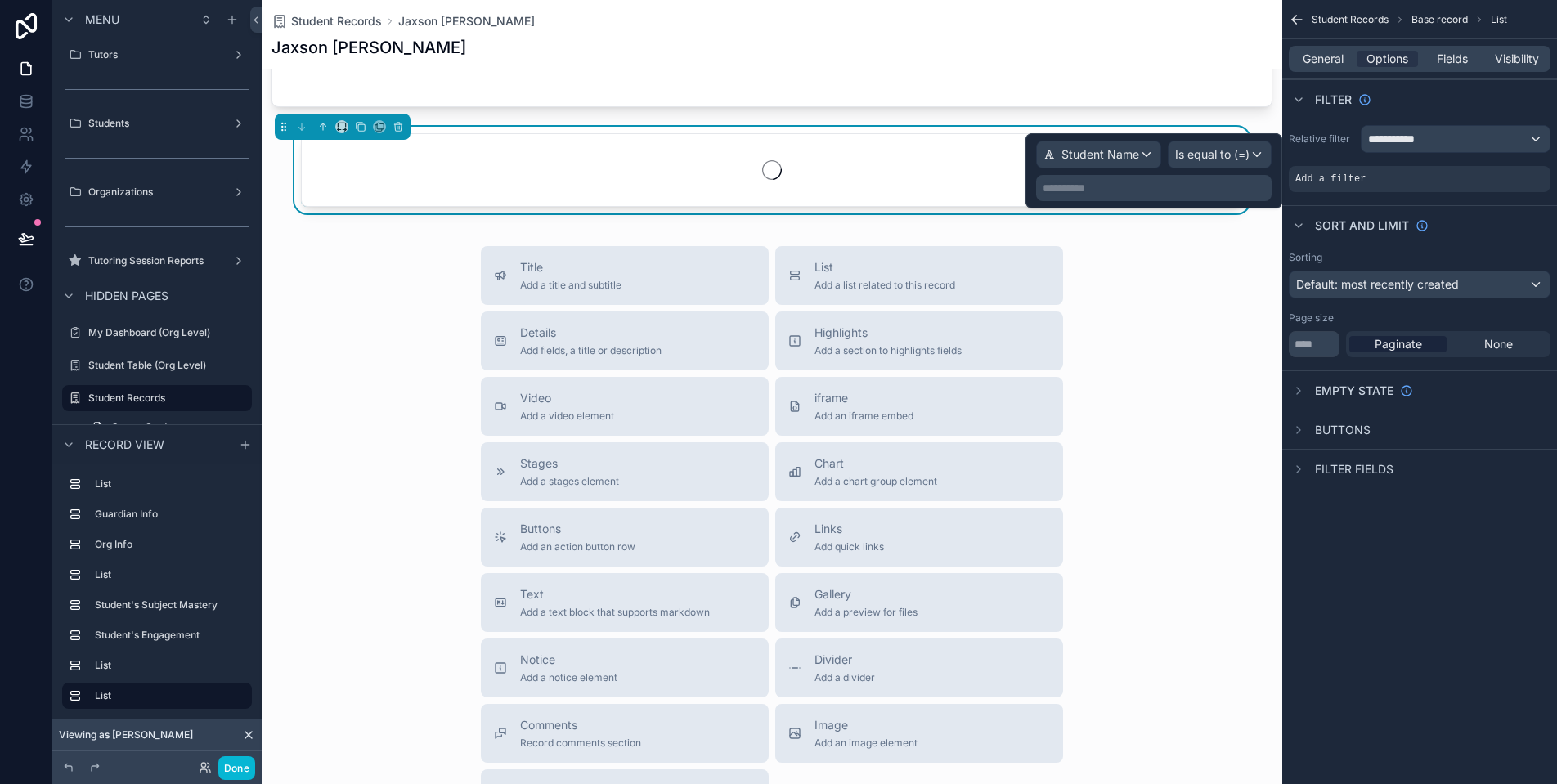
click at [1228, 193] on p "**********" at bounding box center [1155, 187] width 225 height 16
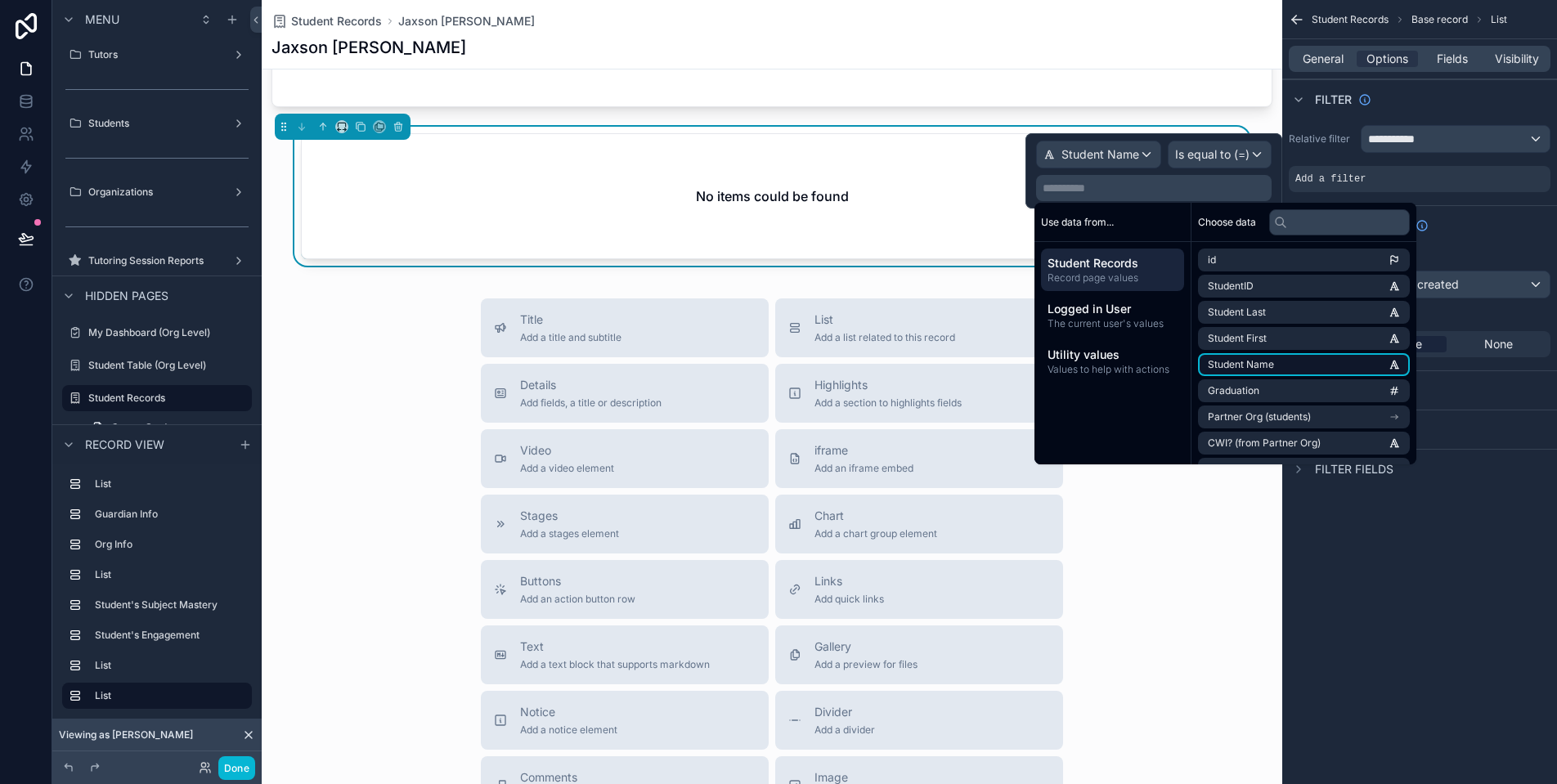
click at [1312, 362] on li "Student Name" at bounding box center [1304, 365] width 212 height 23
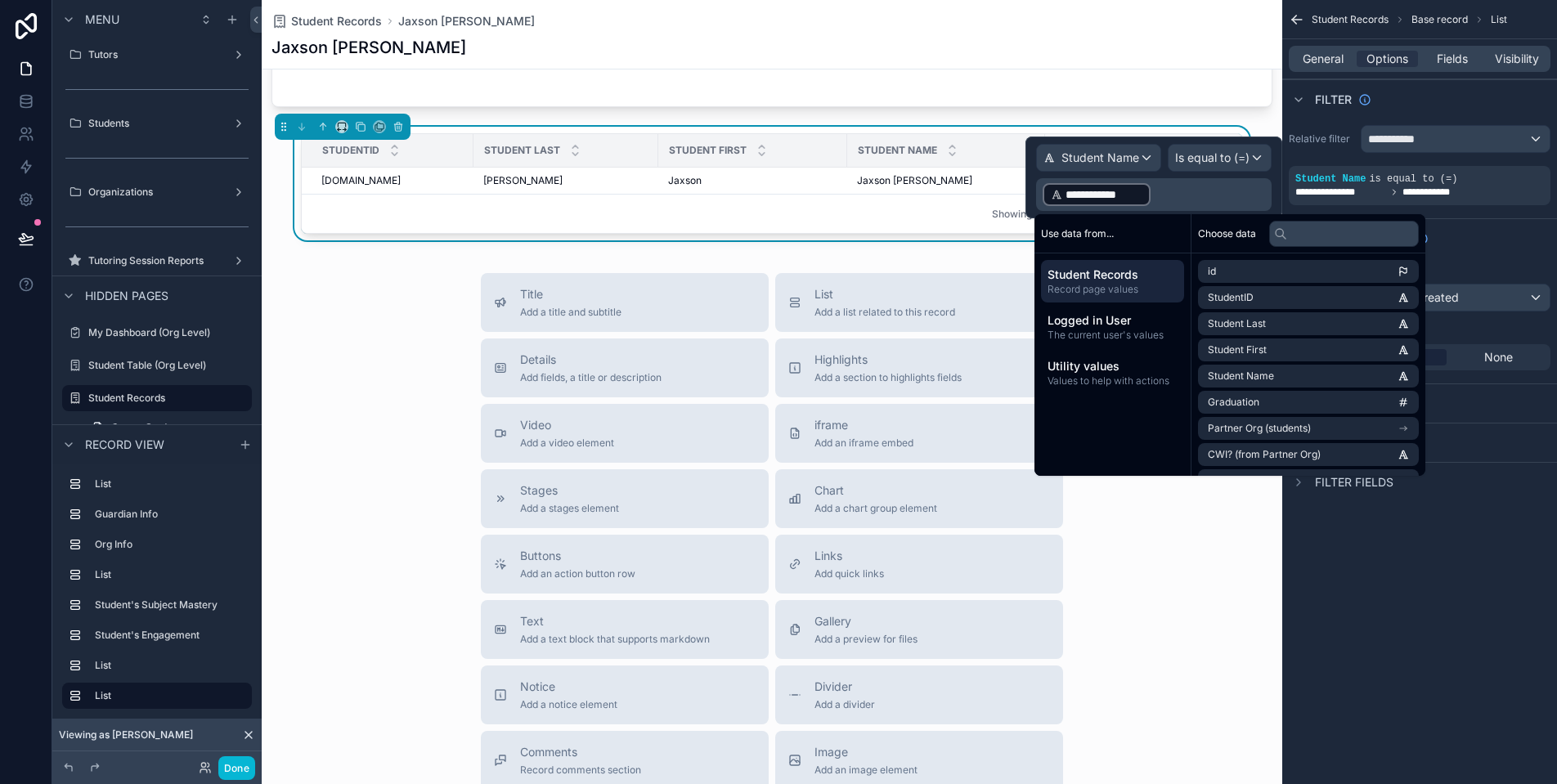
click at [1510, 235] on div "Sort And Limit" at bounding box center [1420, 238] width 275 height 39
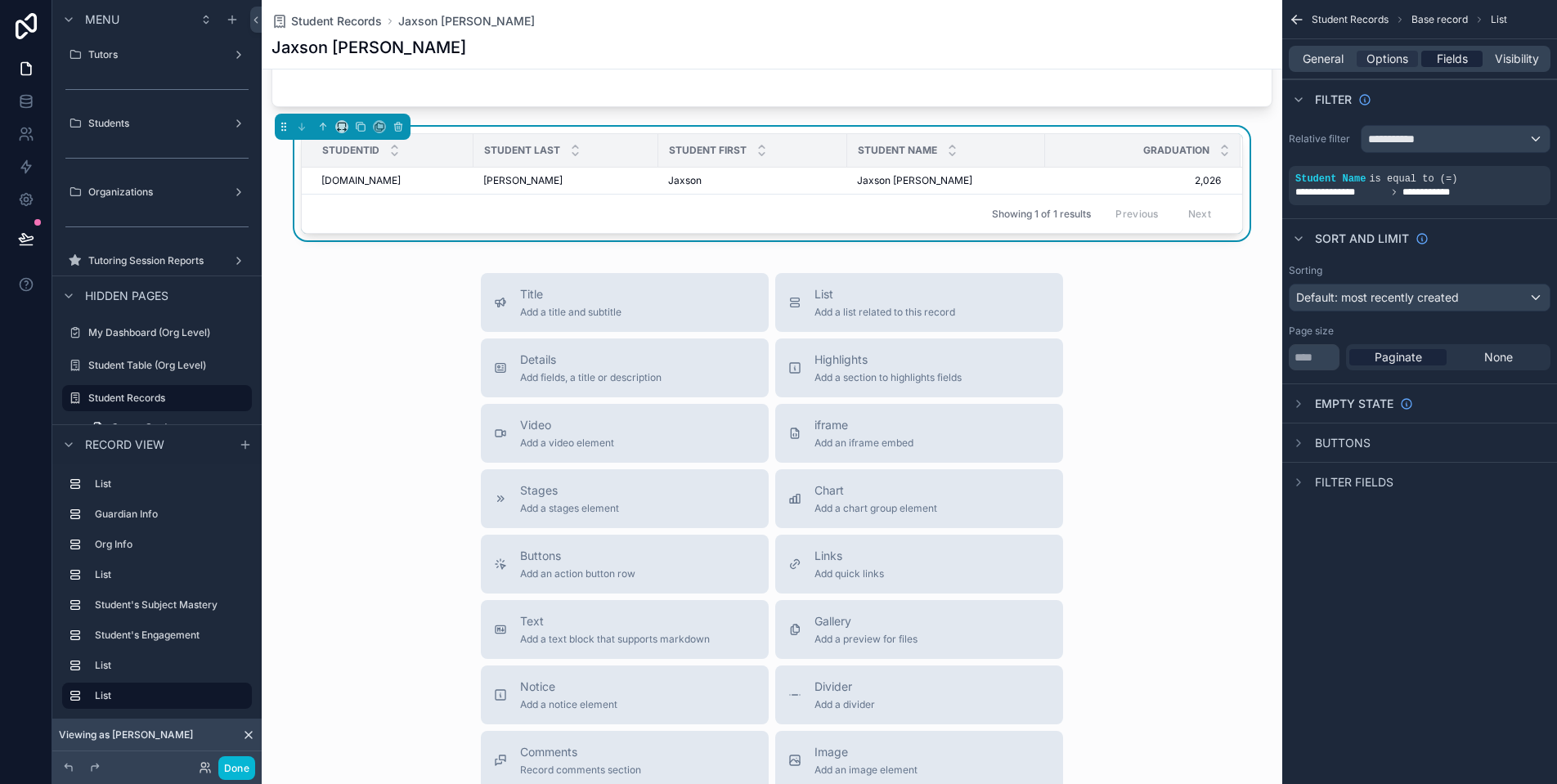
click at [1462, 55] on span "Fields" at bounding box center [1452, 59] width 31 height 16
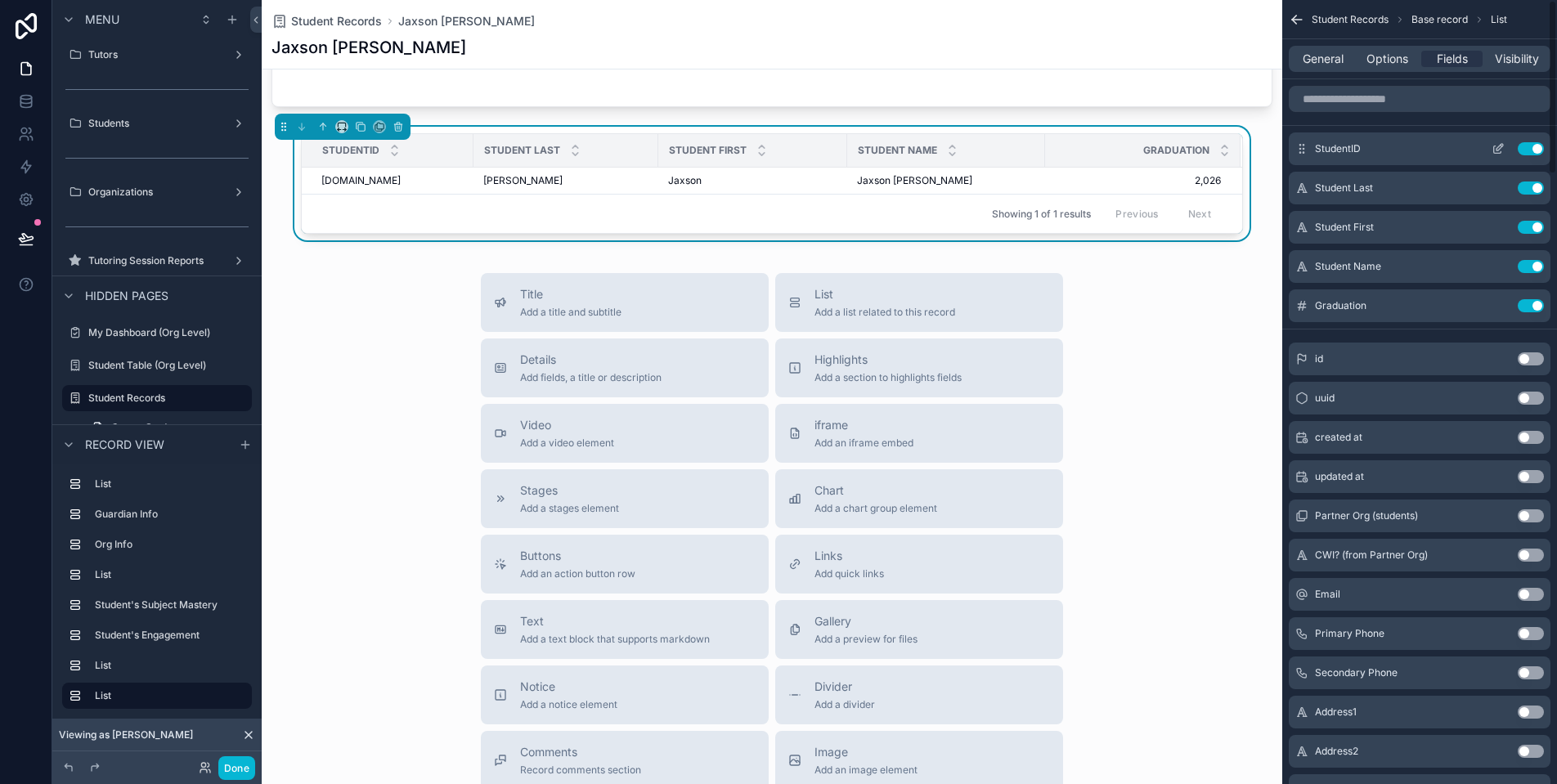
click at [1530, 148] on button "Use setting" at bounding box center [1531, 149] width 27 height 13
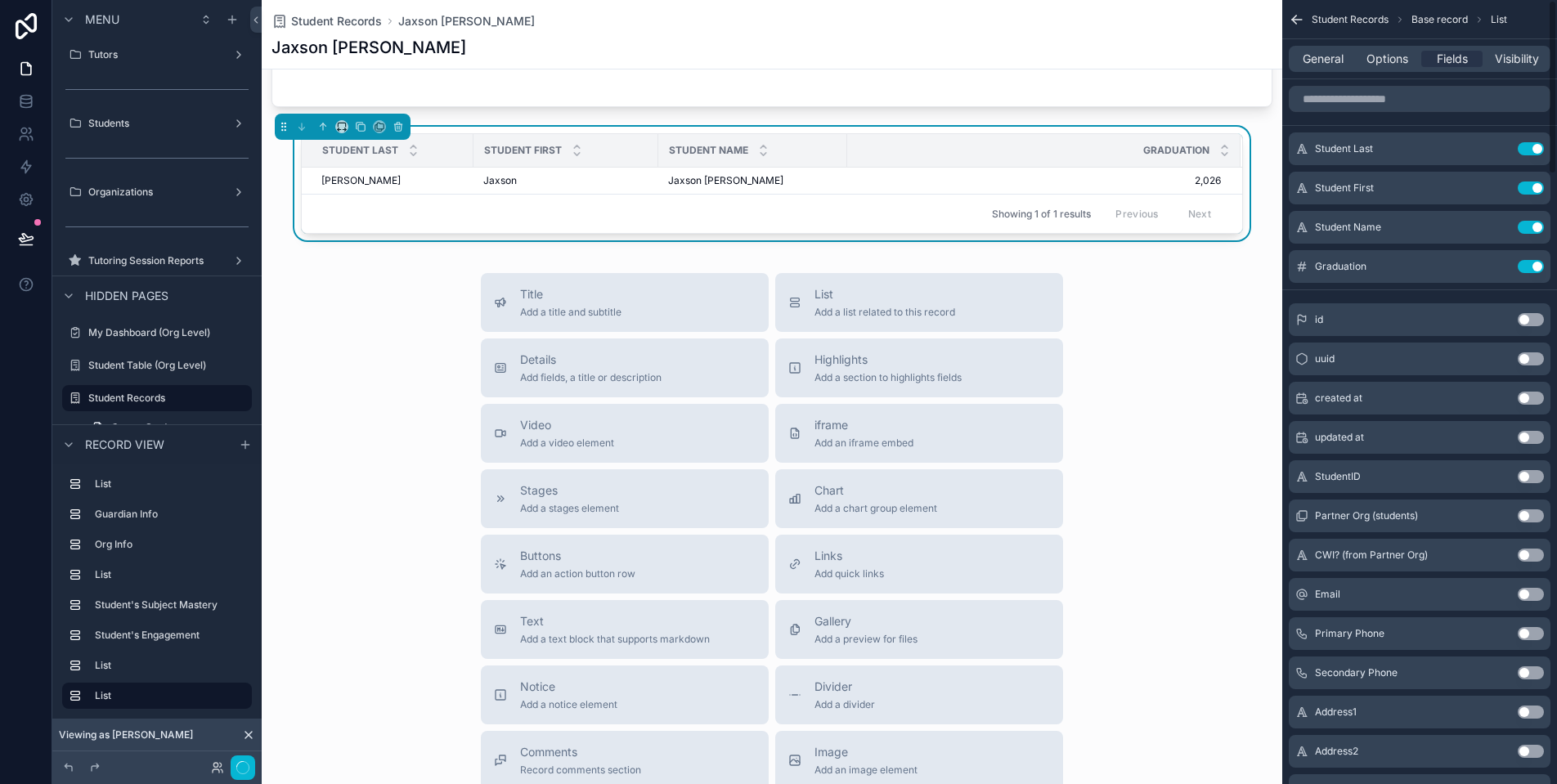
click at [1530, 148] on button "Use setting" at bounding box center [1531, 149] width 27 height 13
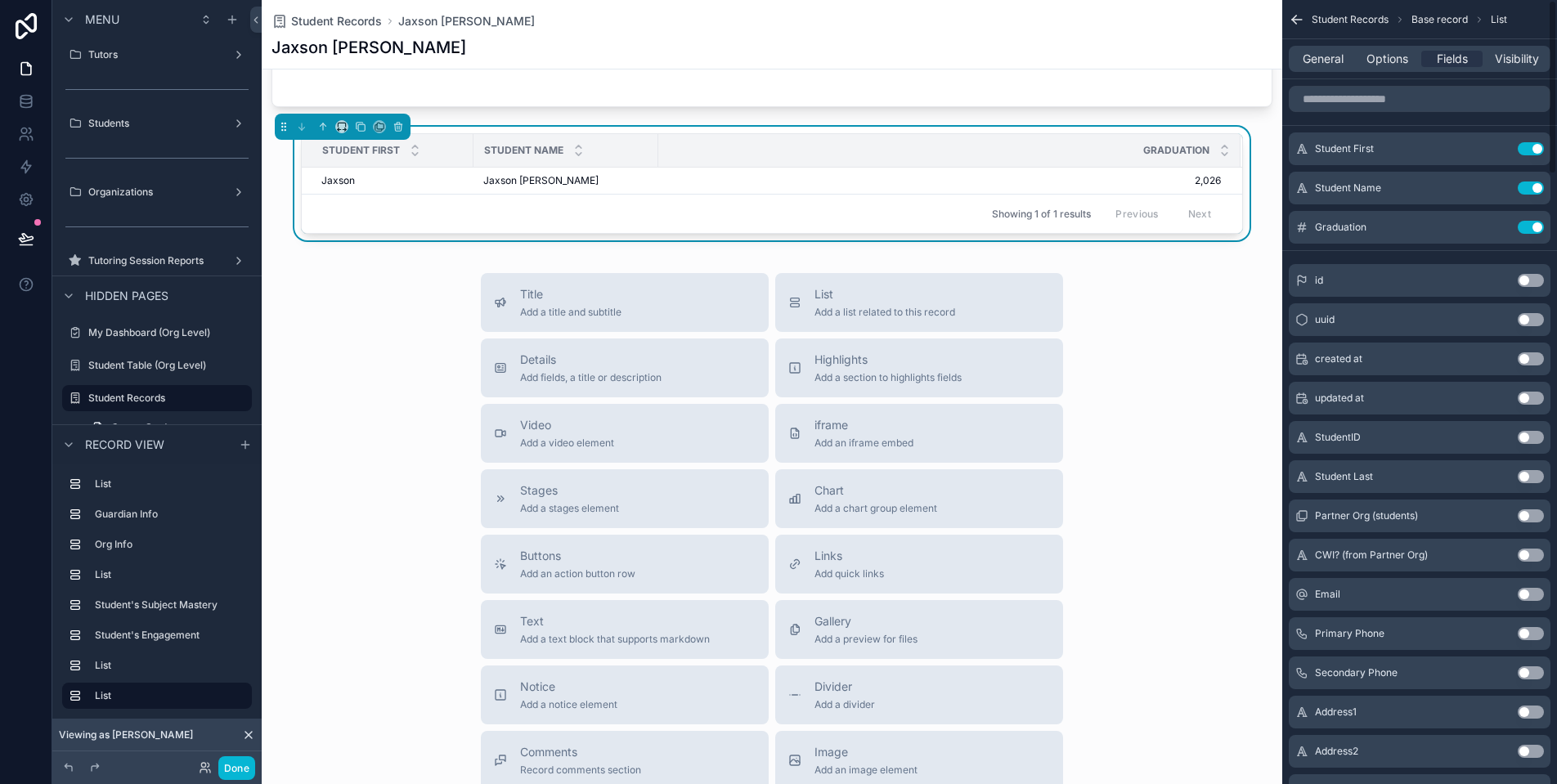
click at [1530, 148] on button "Use setting" at bounding box center [1531, 149] width 27 height 13
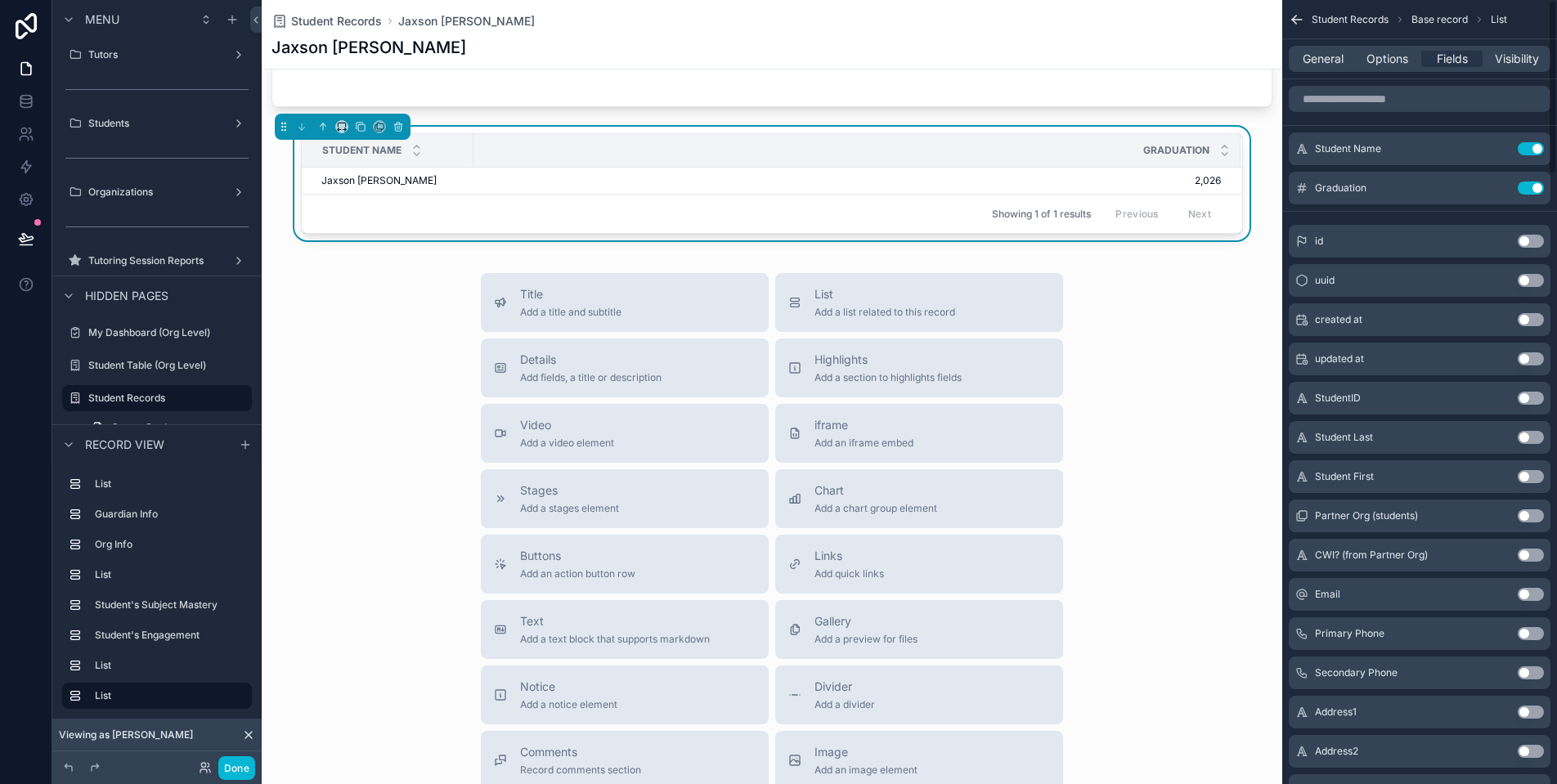
click at [1530, 148] on button "Use setting" at bounding box center [1531, 149] width 27 height 13
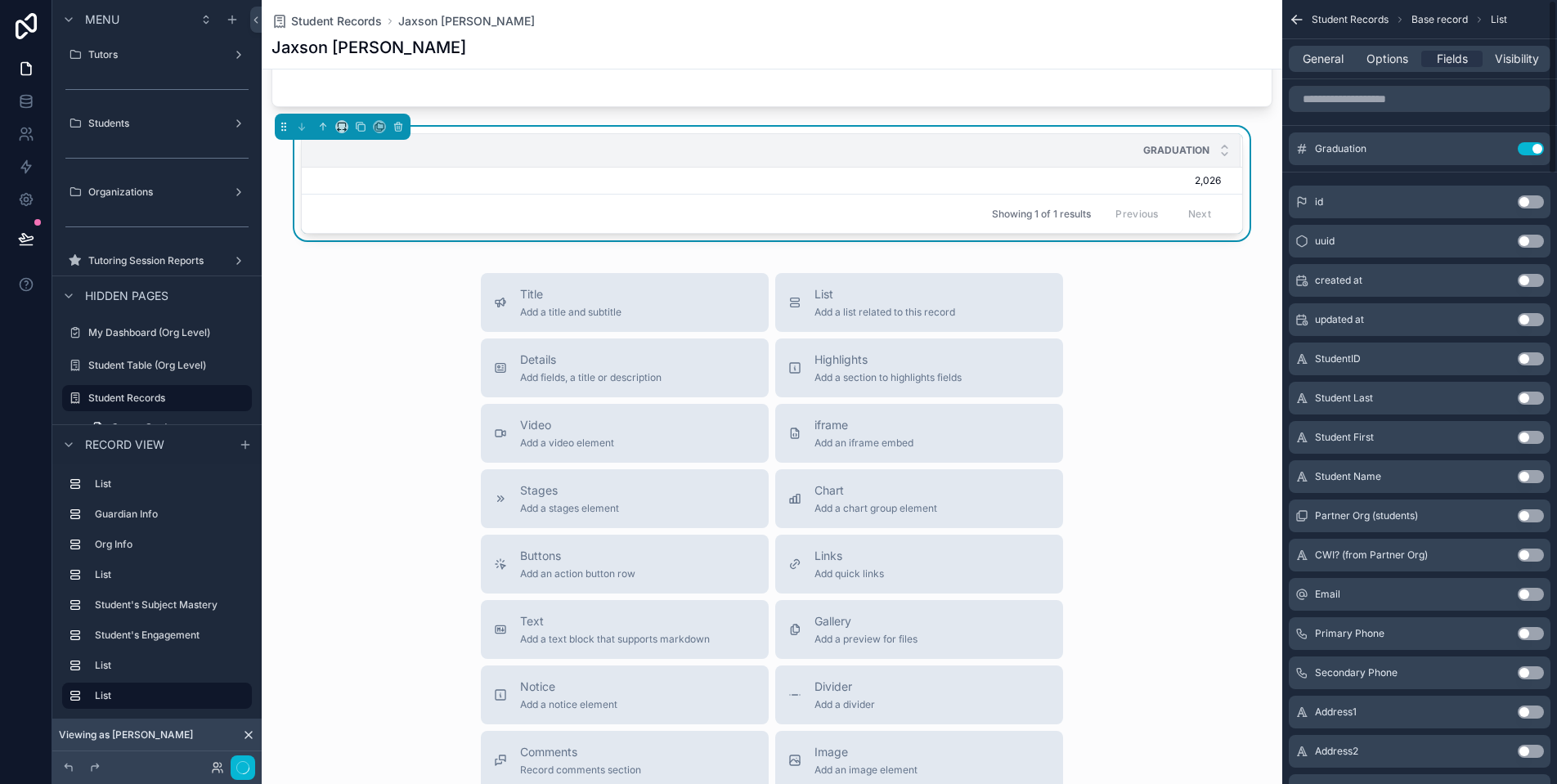
click at [1530, 148] on button "Use setting" at bounding box center [1531, 149] width 27 height 13
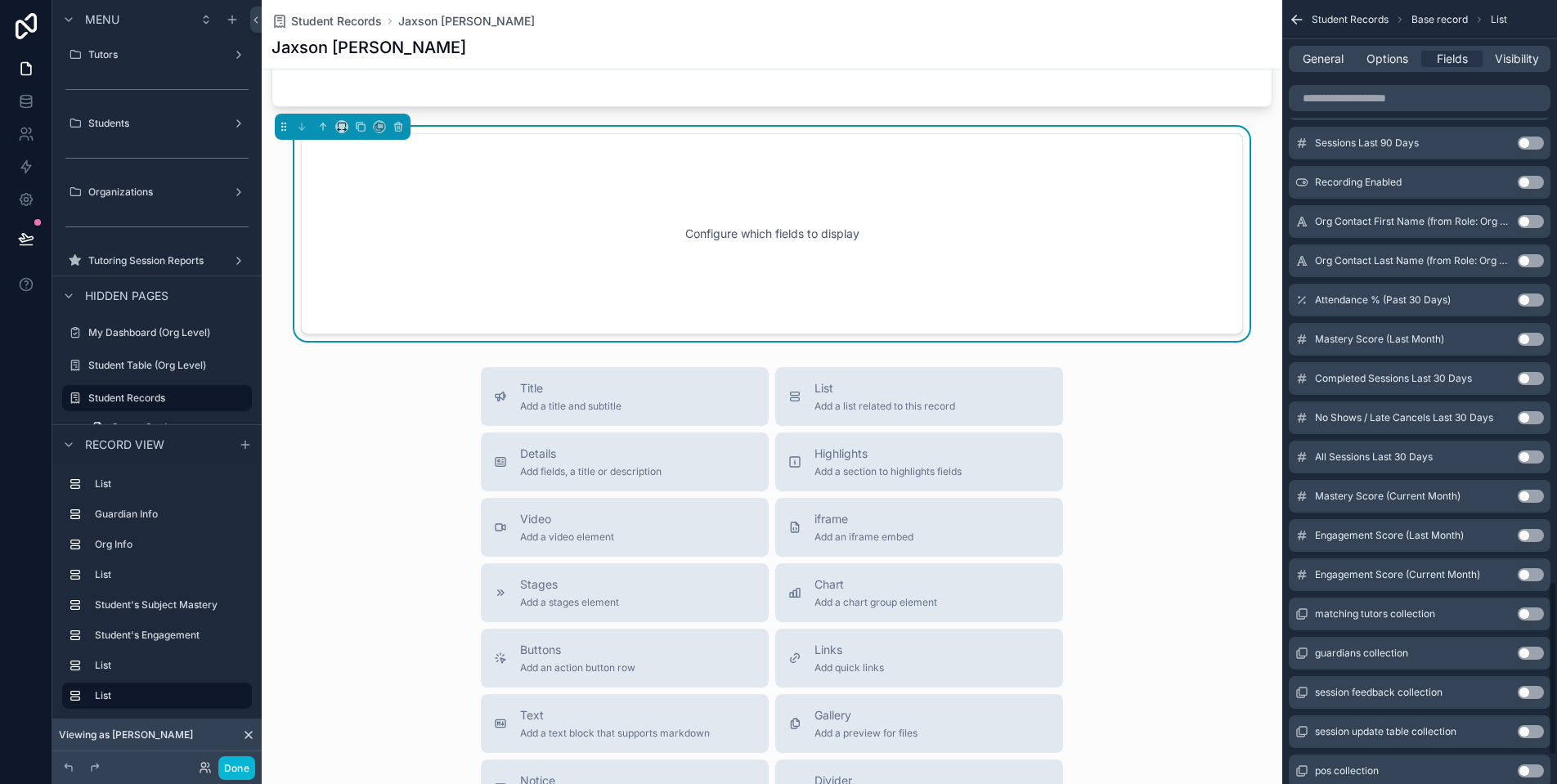
scroll to position [2592, 0]
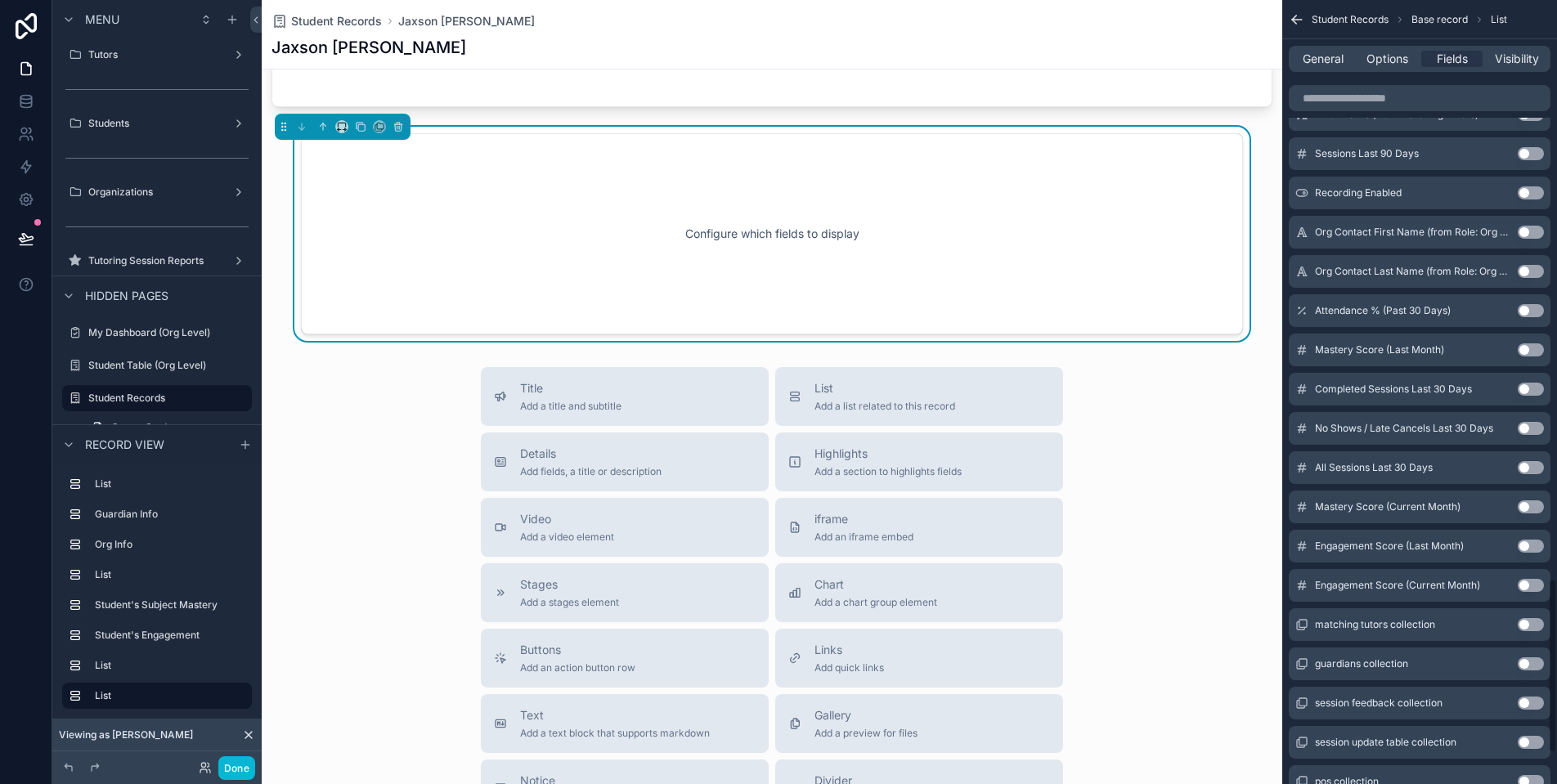
click at [1531, 392] on button "Use setting" at bounding box center [1531, 389] width 27 height 13
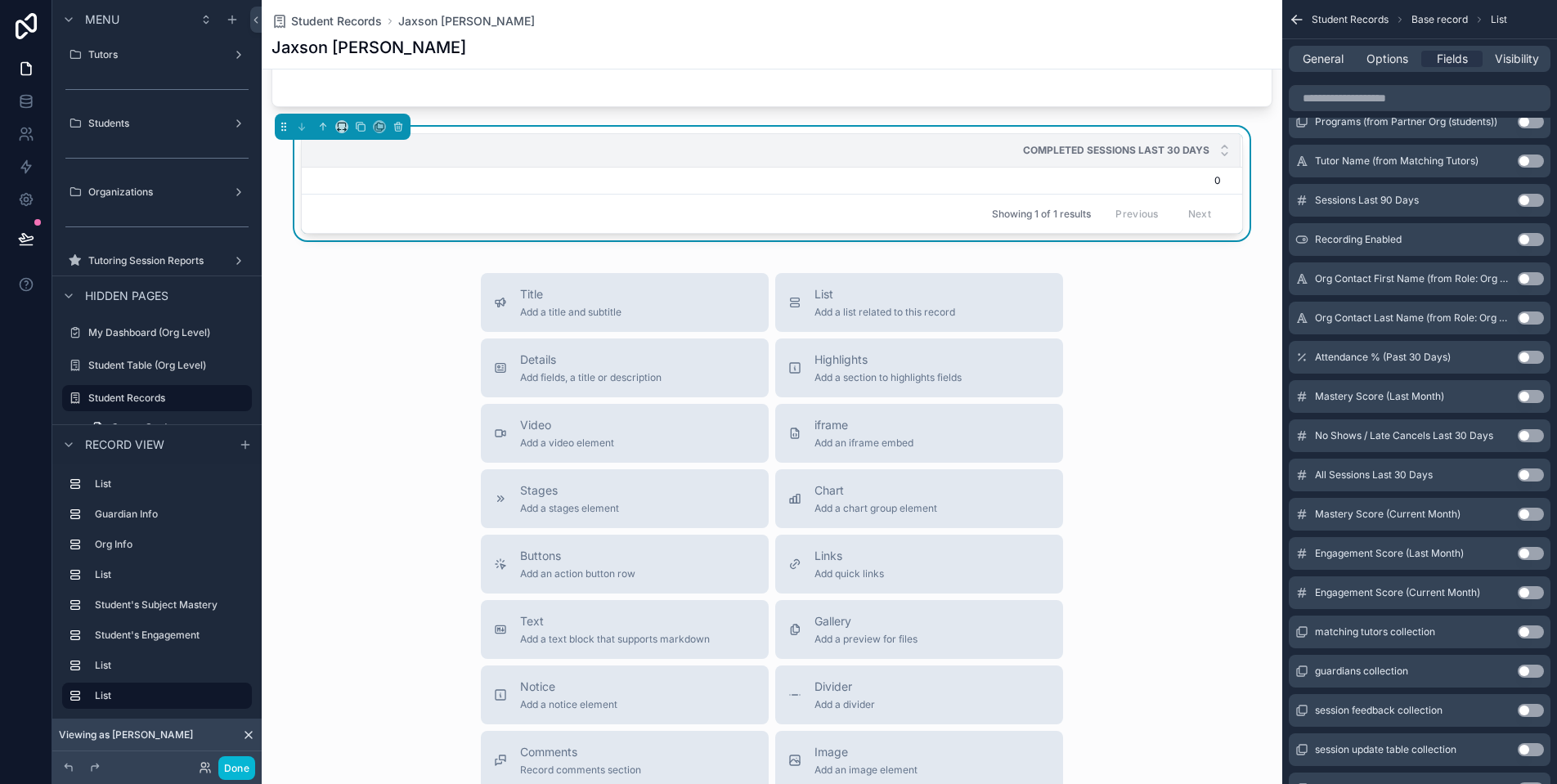
click at [1531, 435] on button "Use setting" at bounding box center [1531, 436] width 27 height 13
click at [1525, 399] on button "Use setting" at bounding box center [1531, 397] width 27 height 13
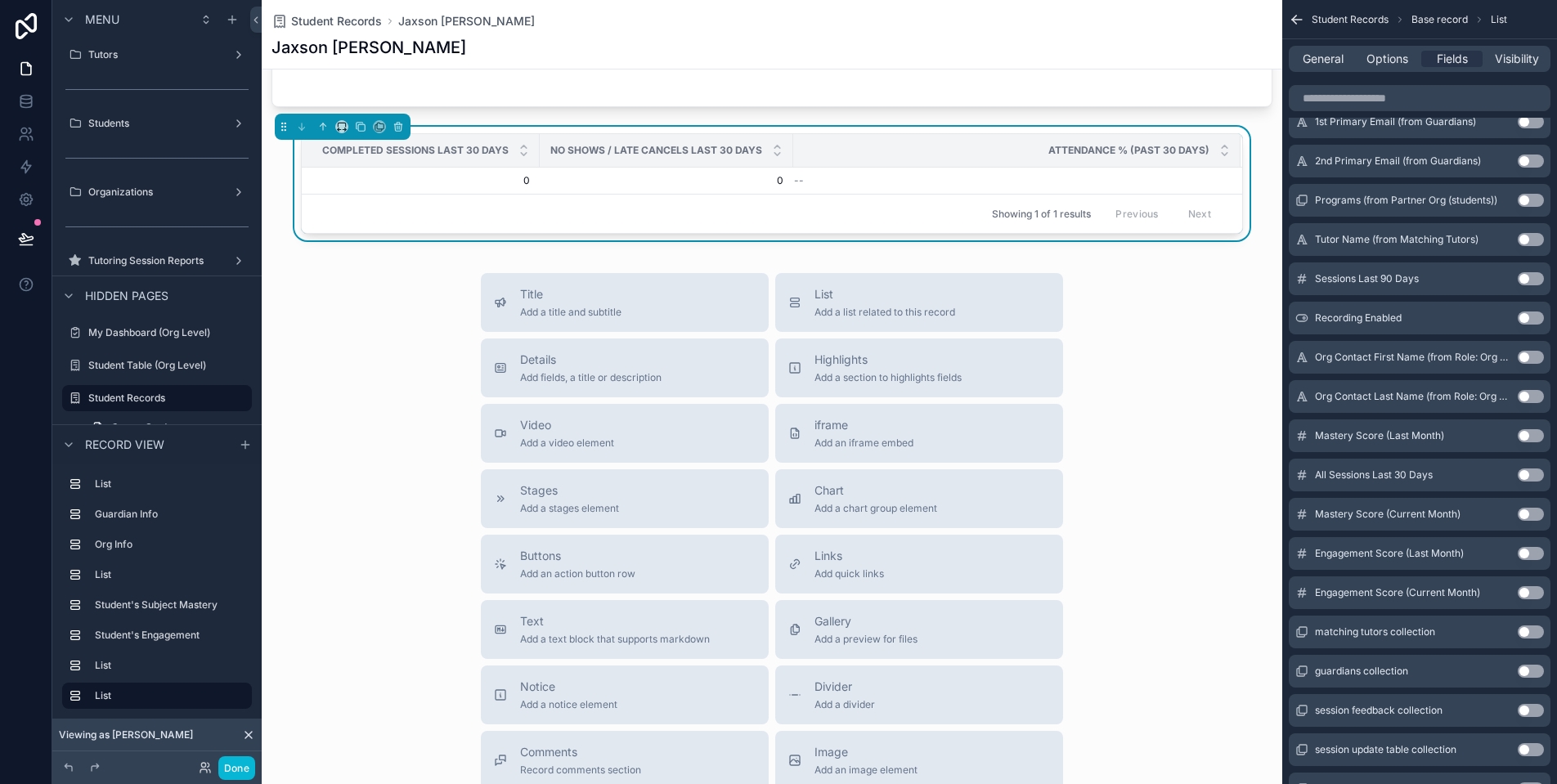
click at [1531, 512] on button "Use setting" at bounding box center [1531, 514] width 27 height 13
click at [1529, 475] on button "Use setting" at bounding box center [1531, 475] width 27 height 13
click at [1530, 596] on button "Use setting" at bounding box center [1531, 593] width 27 height 13
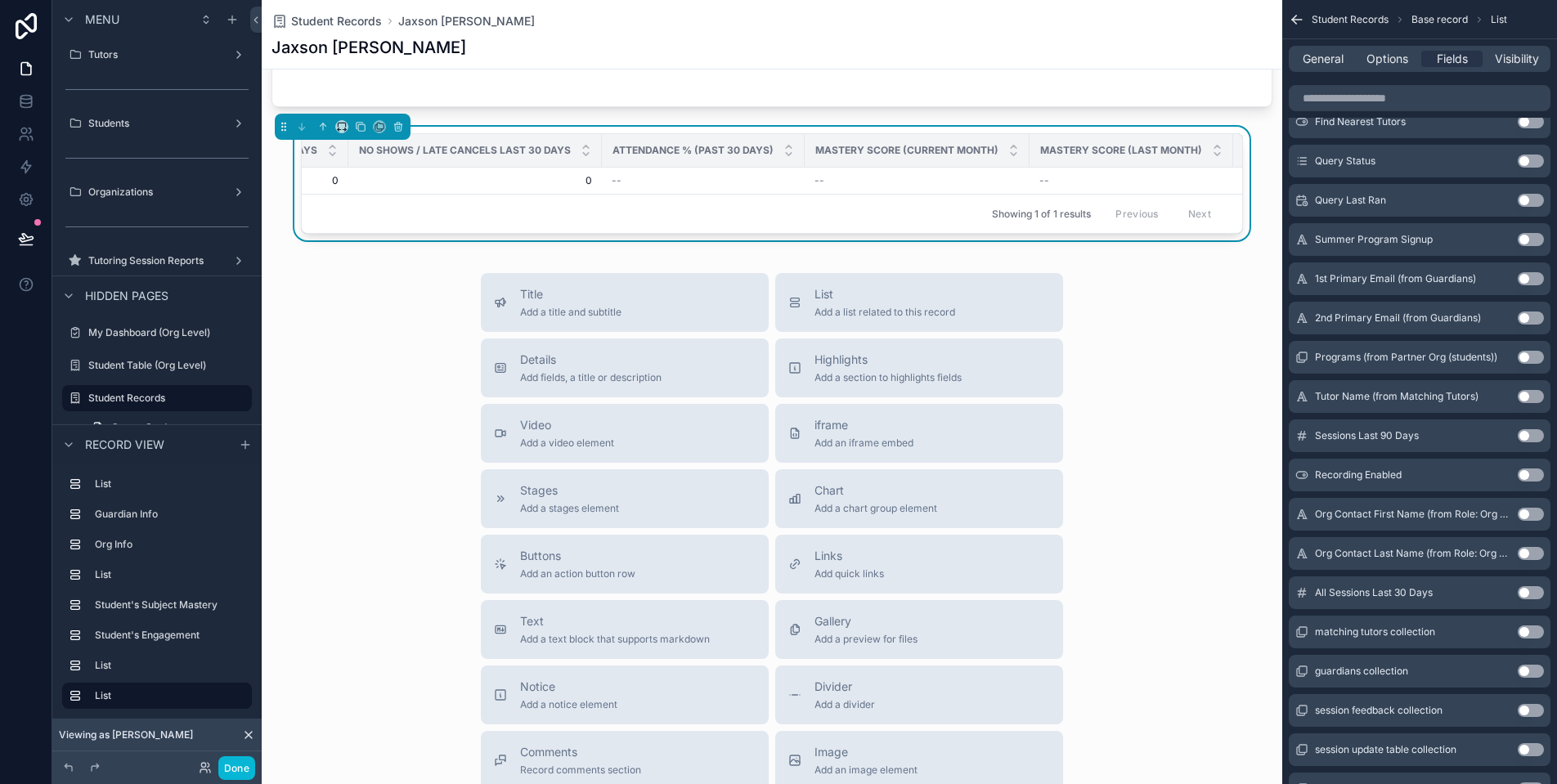
scroll to position [0, 0]
click at [362, 129] on icon "scrollable content" at bounding box center [361, 127] width 11 height 11
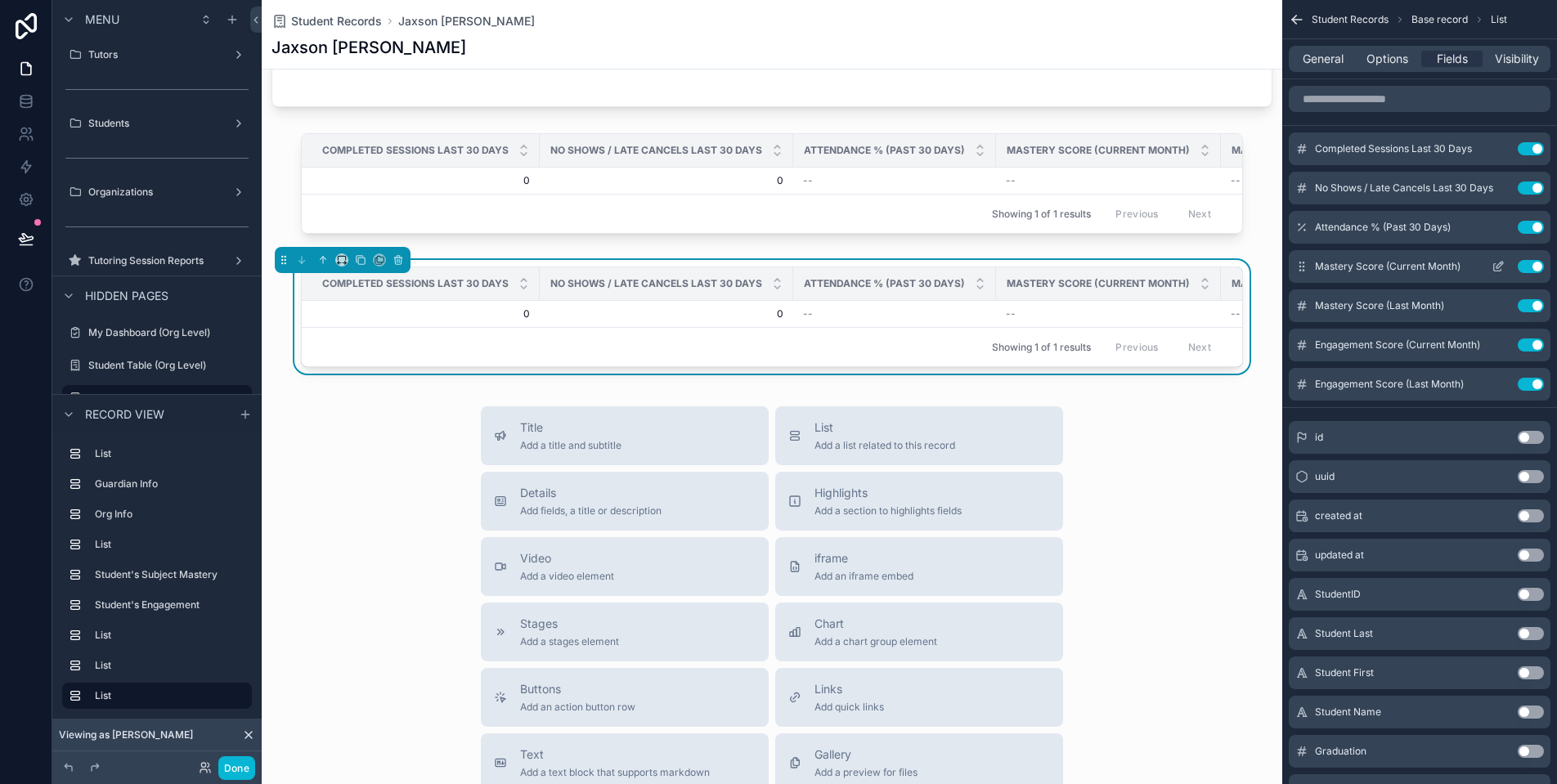
click at [1537, 265] on button "Use setting" at bounding box center [1531, 267] width 27 height 13
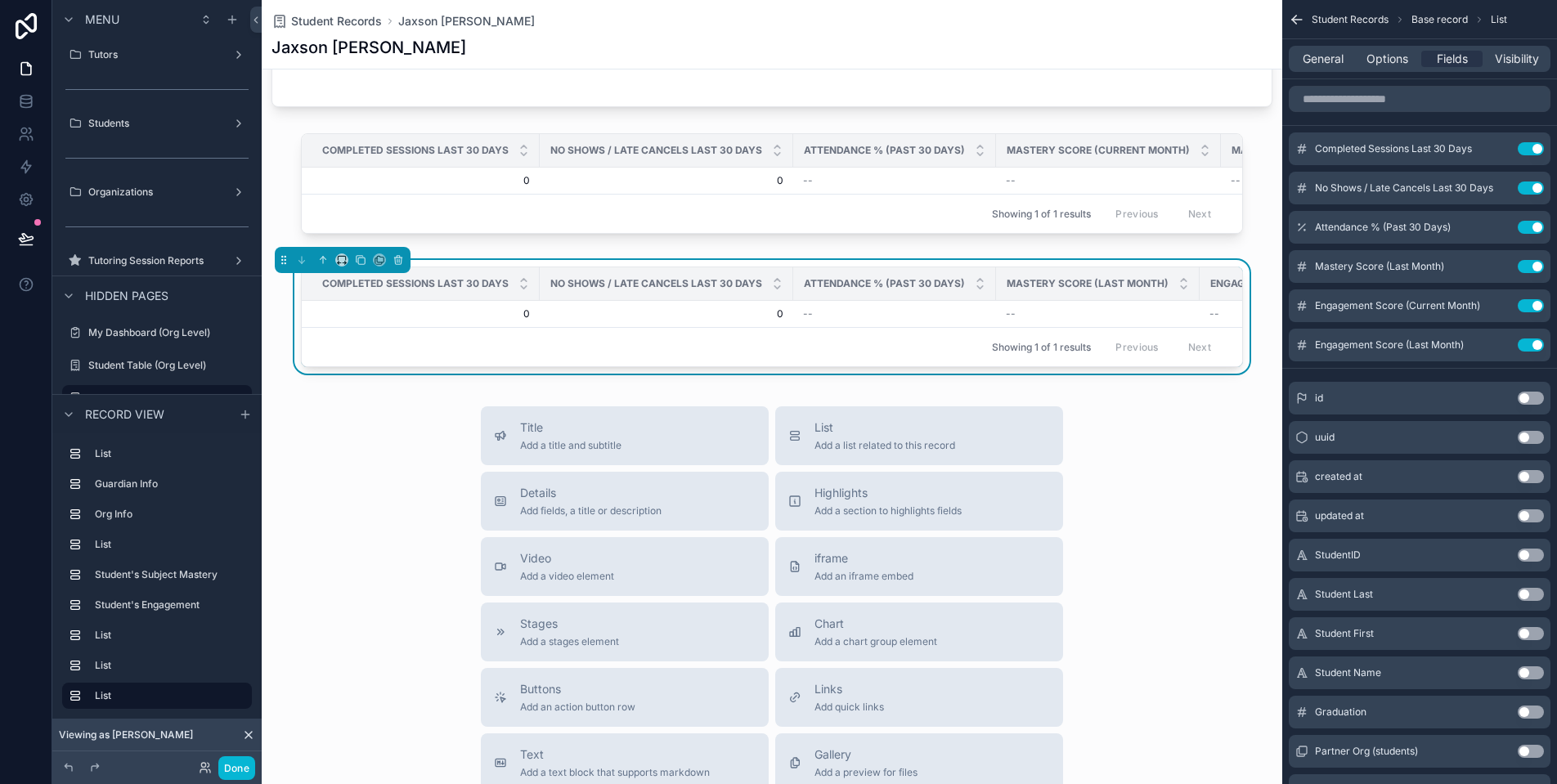
click at [1537, 265] on button "Use setting" at bounding box center [1531, 267] width 27 height 13
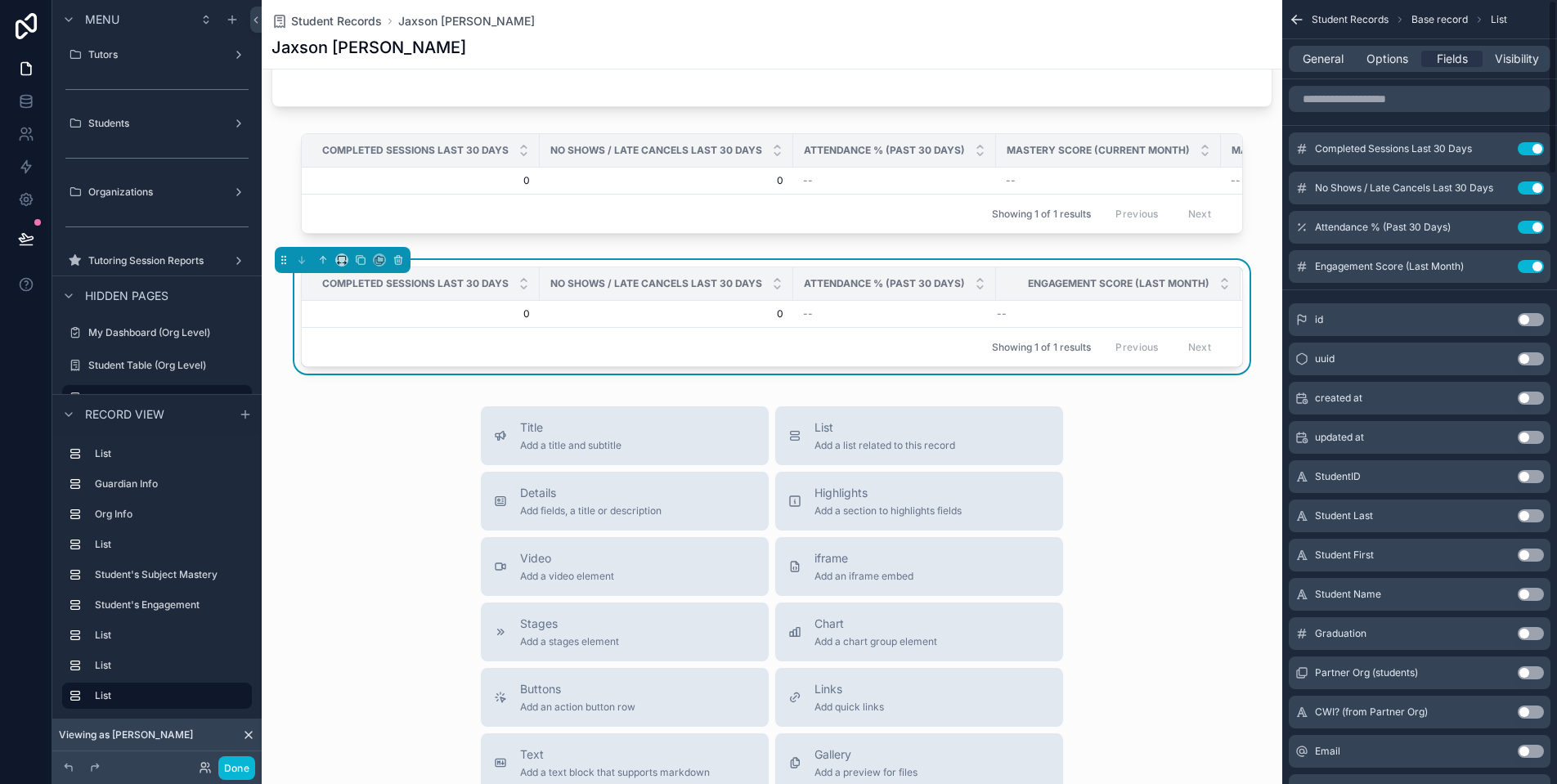
click at [1537, 265] on button "Use setting" at bounding box center [1531, 267] width 27 height 13
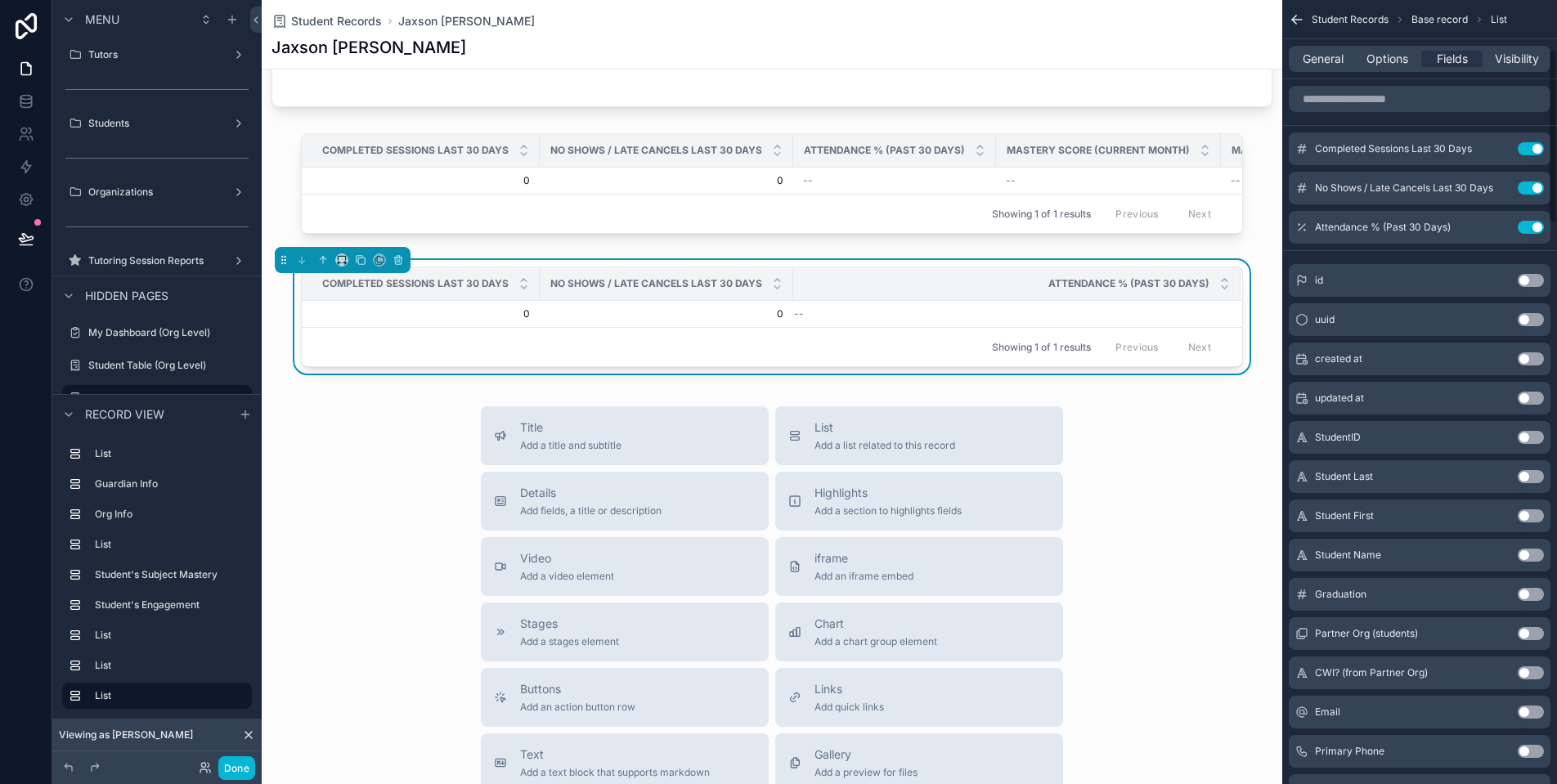
scroll to position [2737, 0]
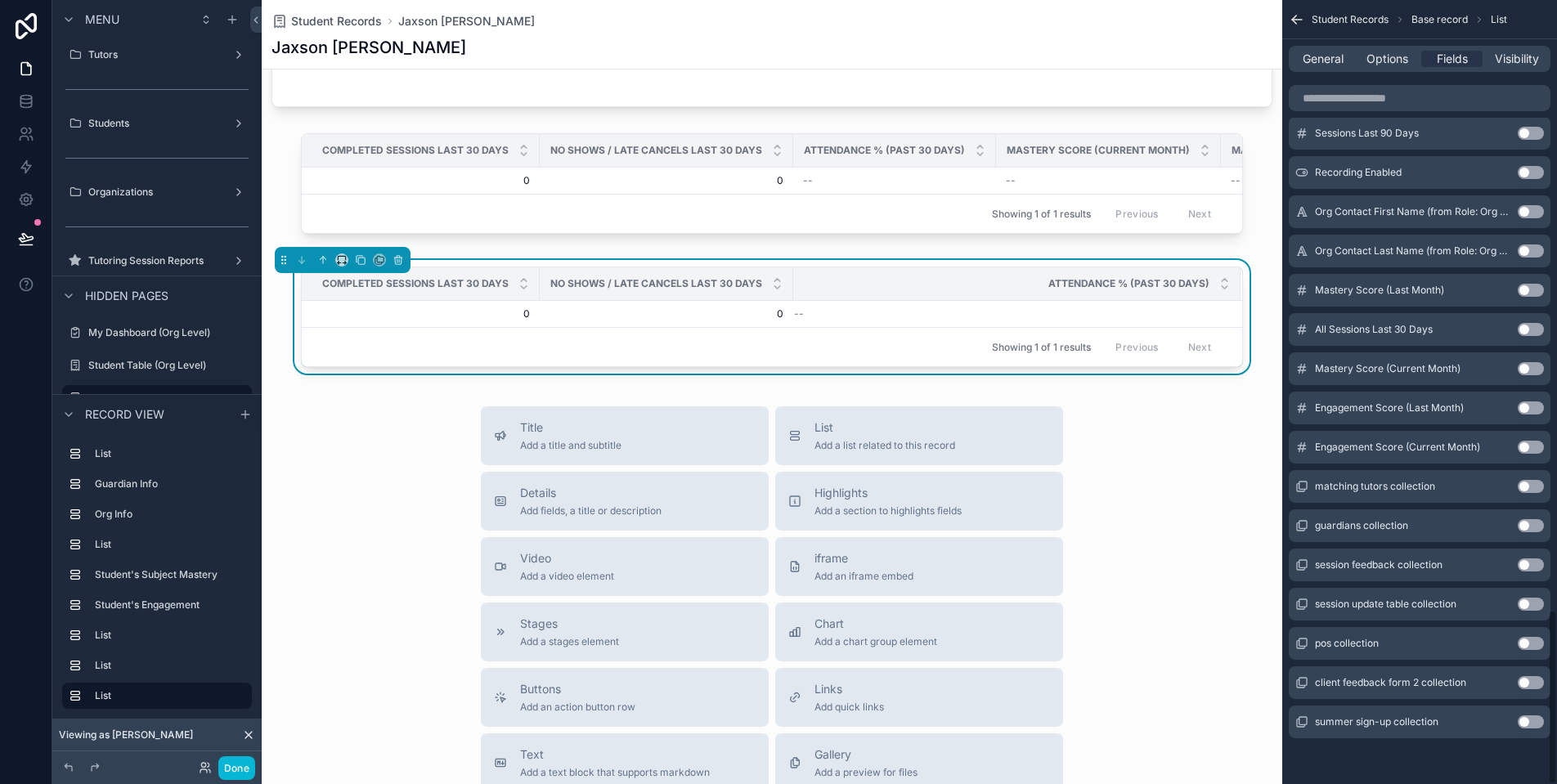
click at [1532, 330] on button "Use setting" at bounding box center [1531, 330] width 27 height 13
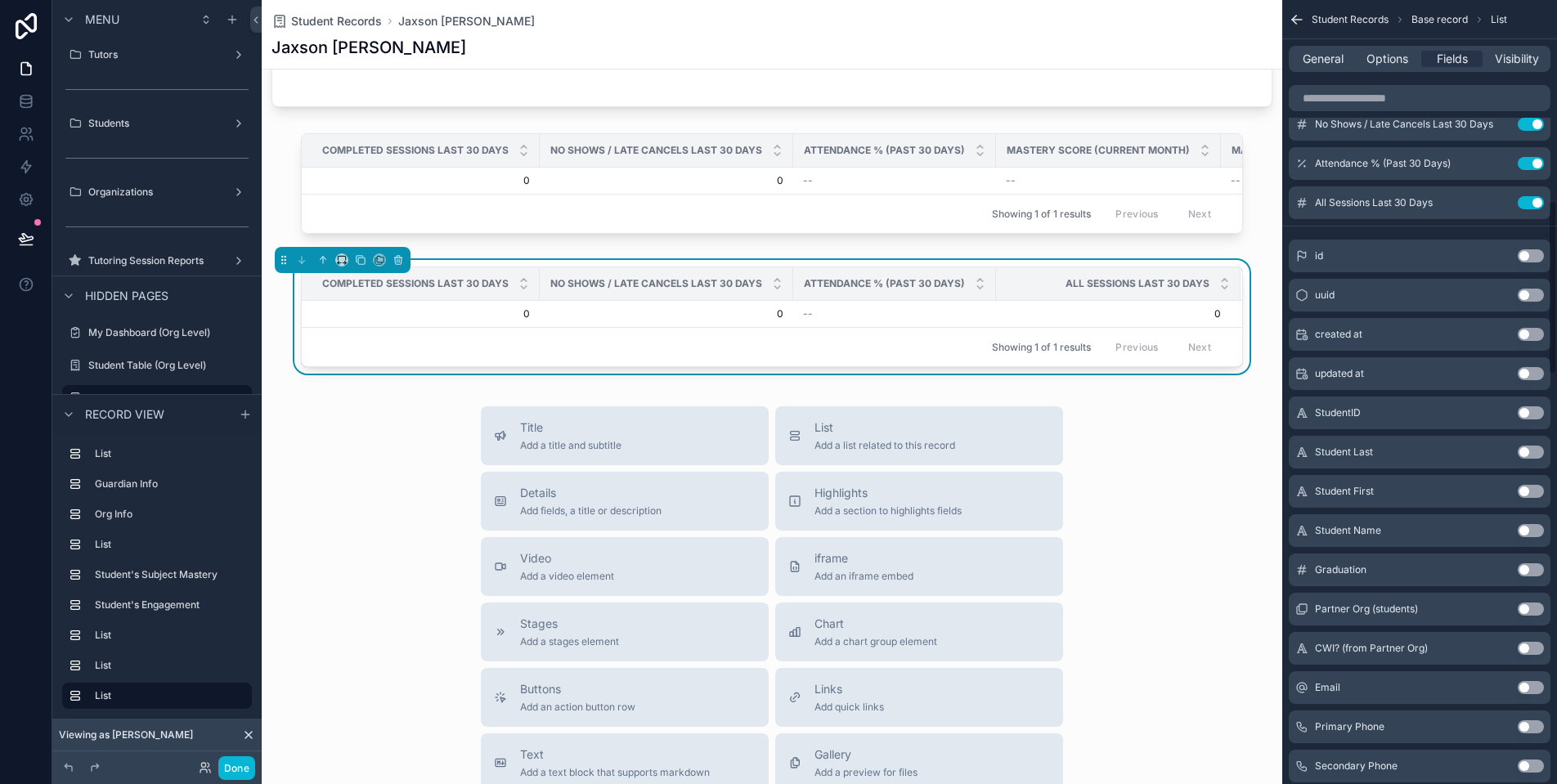
scroll to position [0, 0]
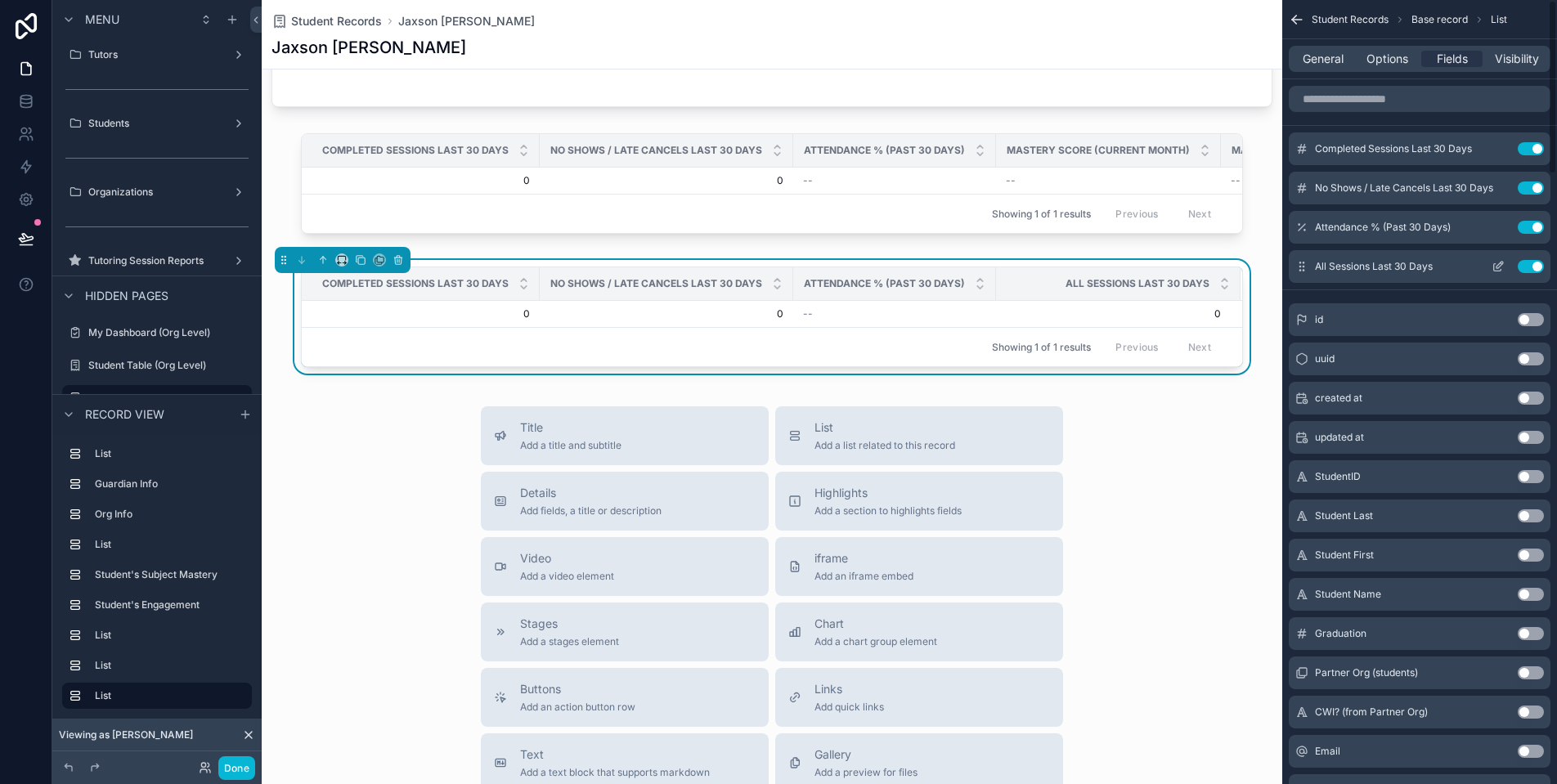
click at [1528, 263] on button "Use setting" at bounding box center [1531, 267] width 27 height 13
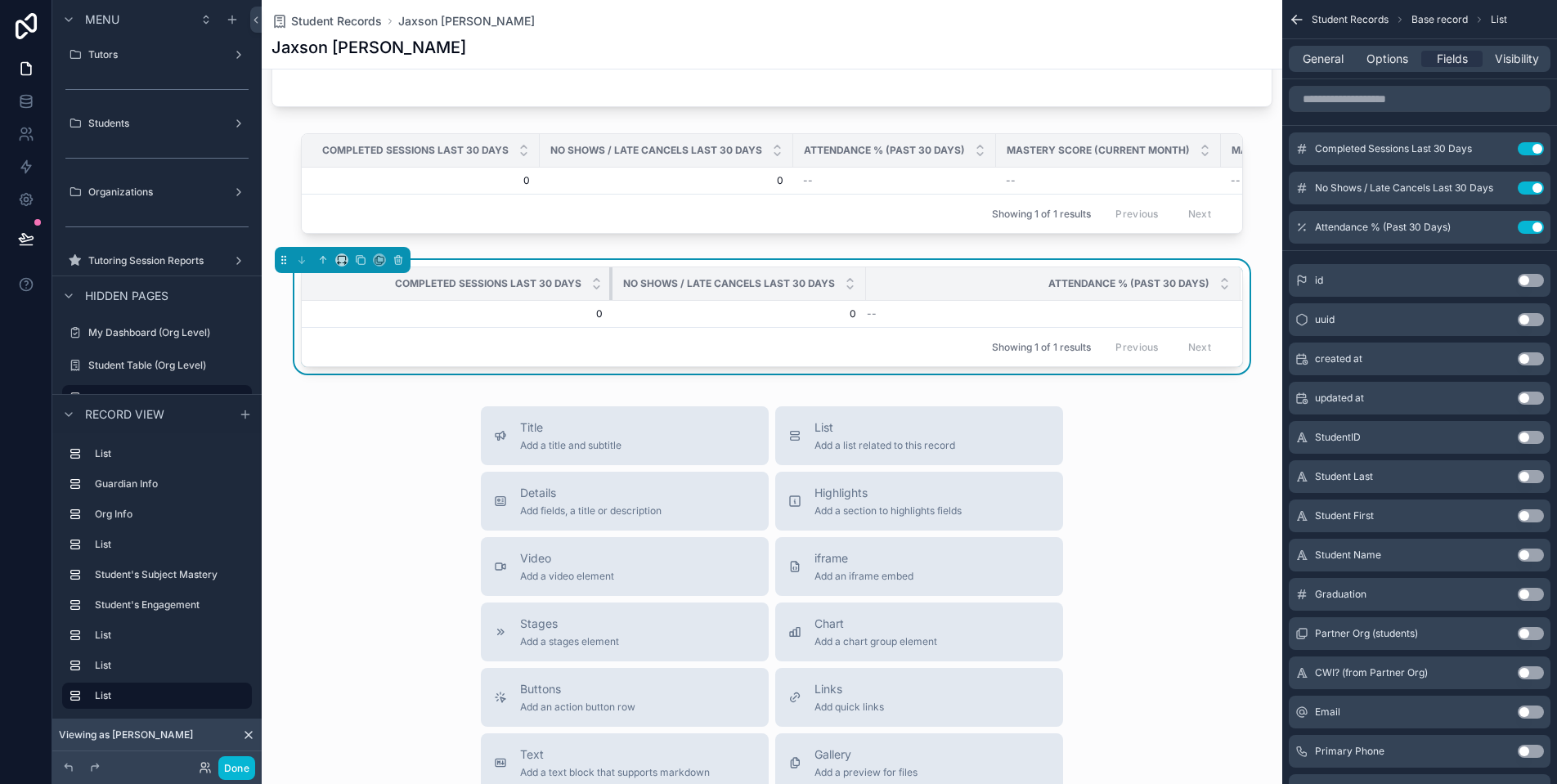
drag, startPoint x: 529, startPoint y: 292, endPoint x: 690, endPoint y: 298, distance: 161.1
click at [690, 298] on tr "Completed Sessions Last 30 Days No Shows / Late Cancels Last 30 Days Attendance…" at bounding box center [772, 283] width 940 height 33
click at [853, 296] on div "No Shows / Late Cancels Last 30 Days" at bounding box center [740, 283] width 252 height 31
click at [867, 296] on div "Attendance % (Past 30 Days)" at bounding box center [1053, 283] width 373 height 31
drag, startPoint x: 856, startPoint y: 296, endPoint x: 938, endPoint y: 295, distance: 82.0
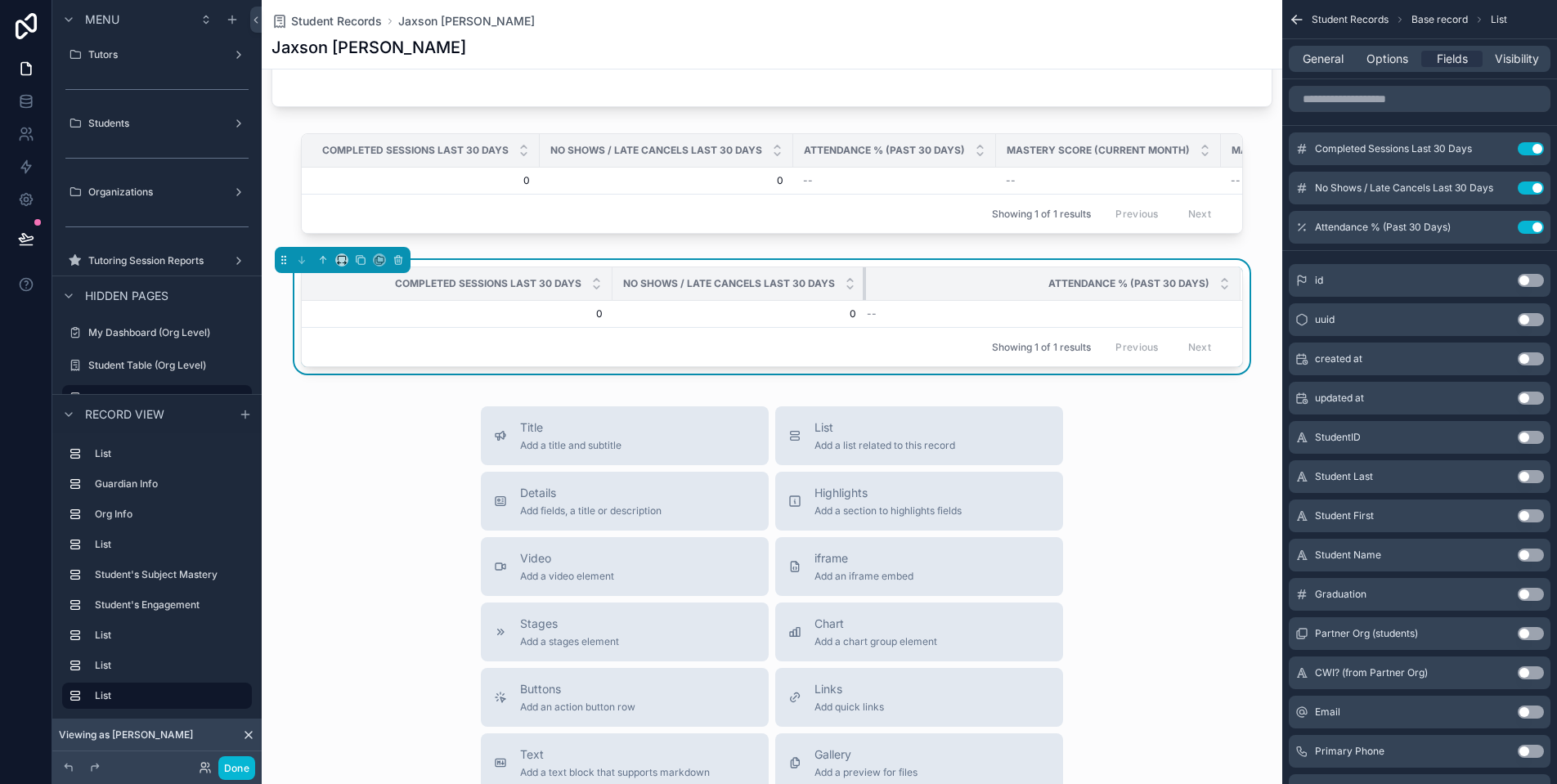
click at [938, 295] on tr "Completed Sessions Last 30 Days No Shows / Late Cancels Last 30 Days Attendance…" at bounding box center [772, 283] width 940 height 33
drag, startPoint x: 856, startPoint y: 297, endPoint x: 952, endPoint y: 300, distance: 96.0
click at [952, 300] on tr "Completed Sessions Last 30 Days No Shows / Late Cancels Last 30 Days Attendance…" at bounding box center [772, 283] width 940 height 33
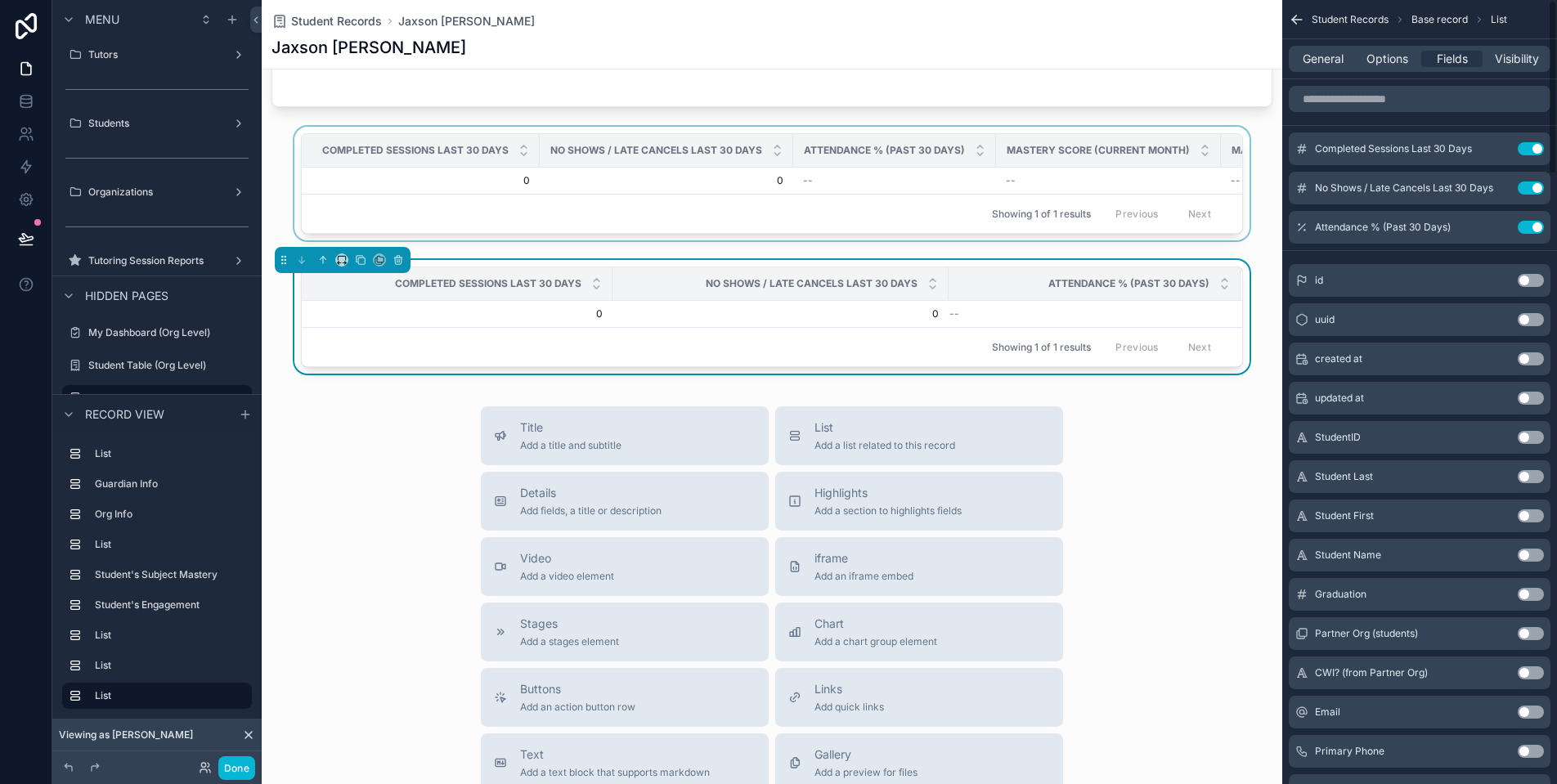
click at [1127, 183] on div "scrollable content" at bounding box center [772, 187] width 1021 height 120
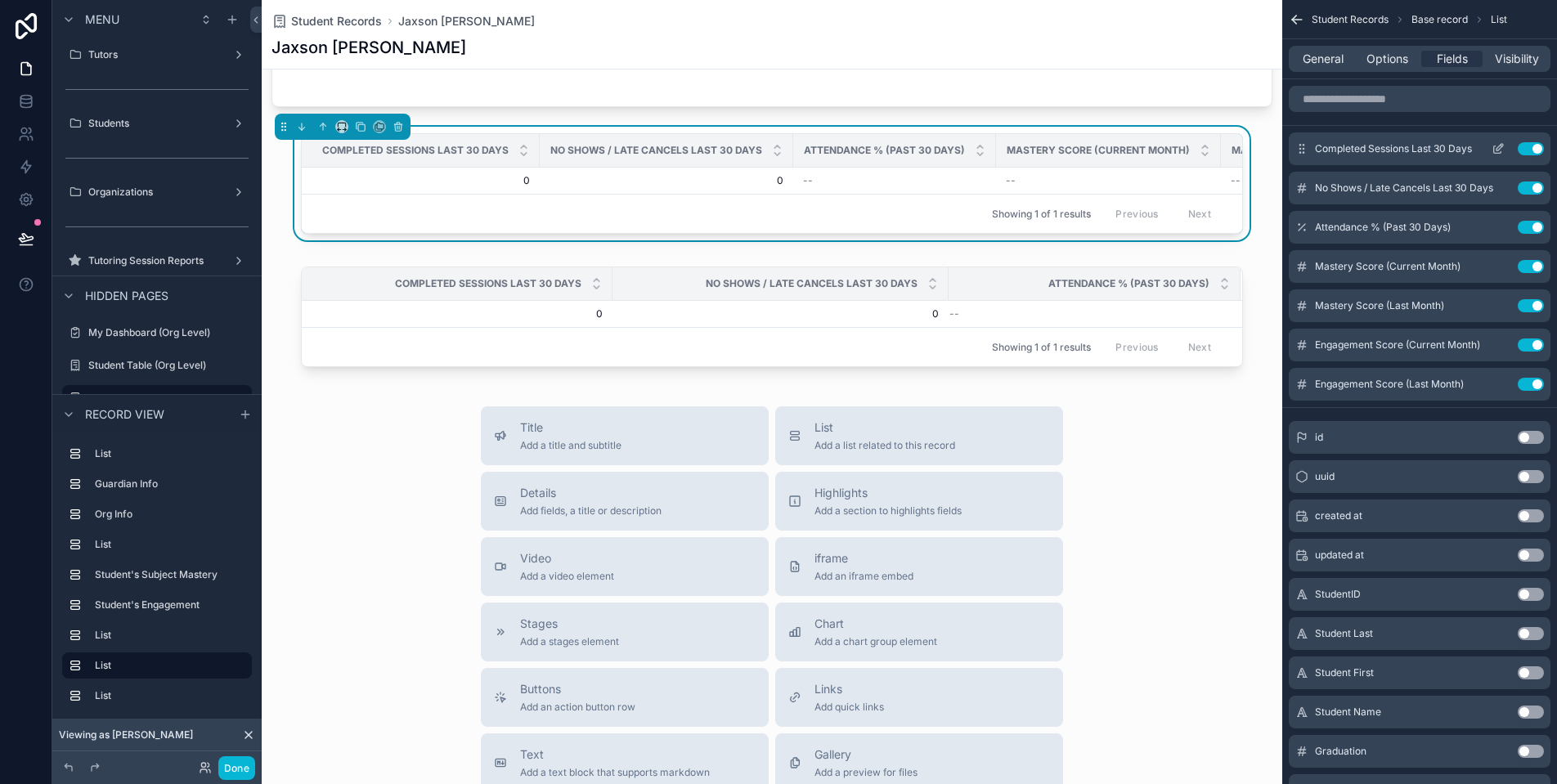
click at [1535, 147] on button "Use setting" at bounding box center [1531, 149] width 27 height 13
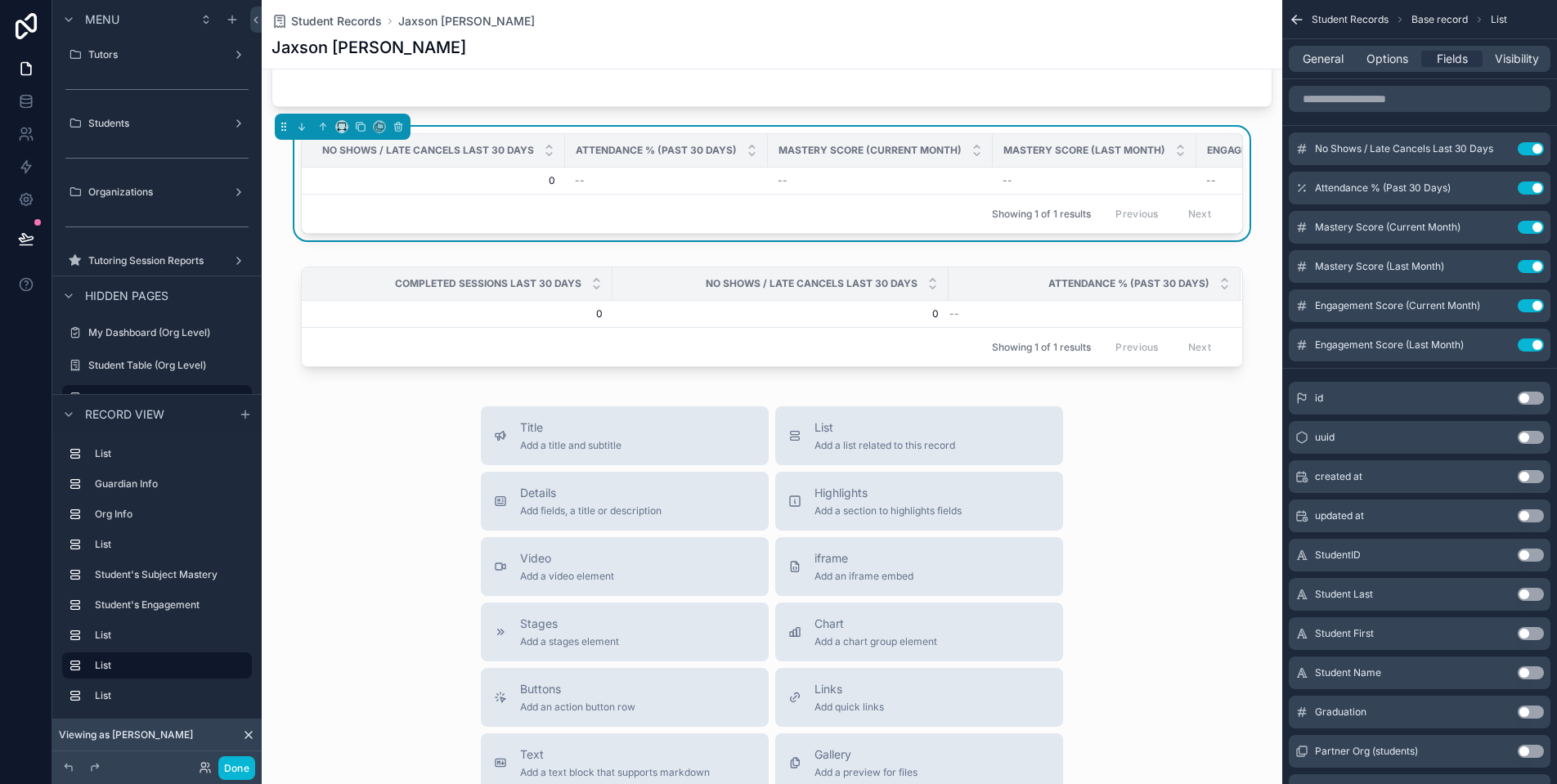
click at [1535, 147] on button "Use setting" at bounding box center [1531, 149] width 27 height 13
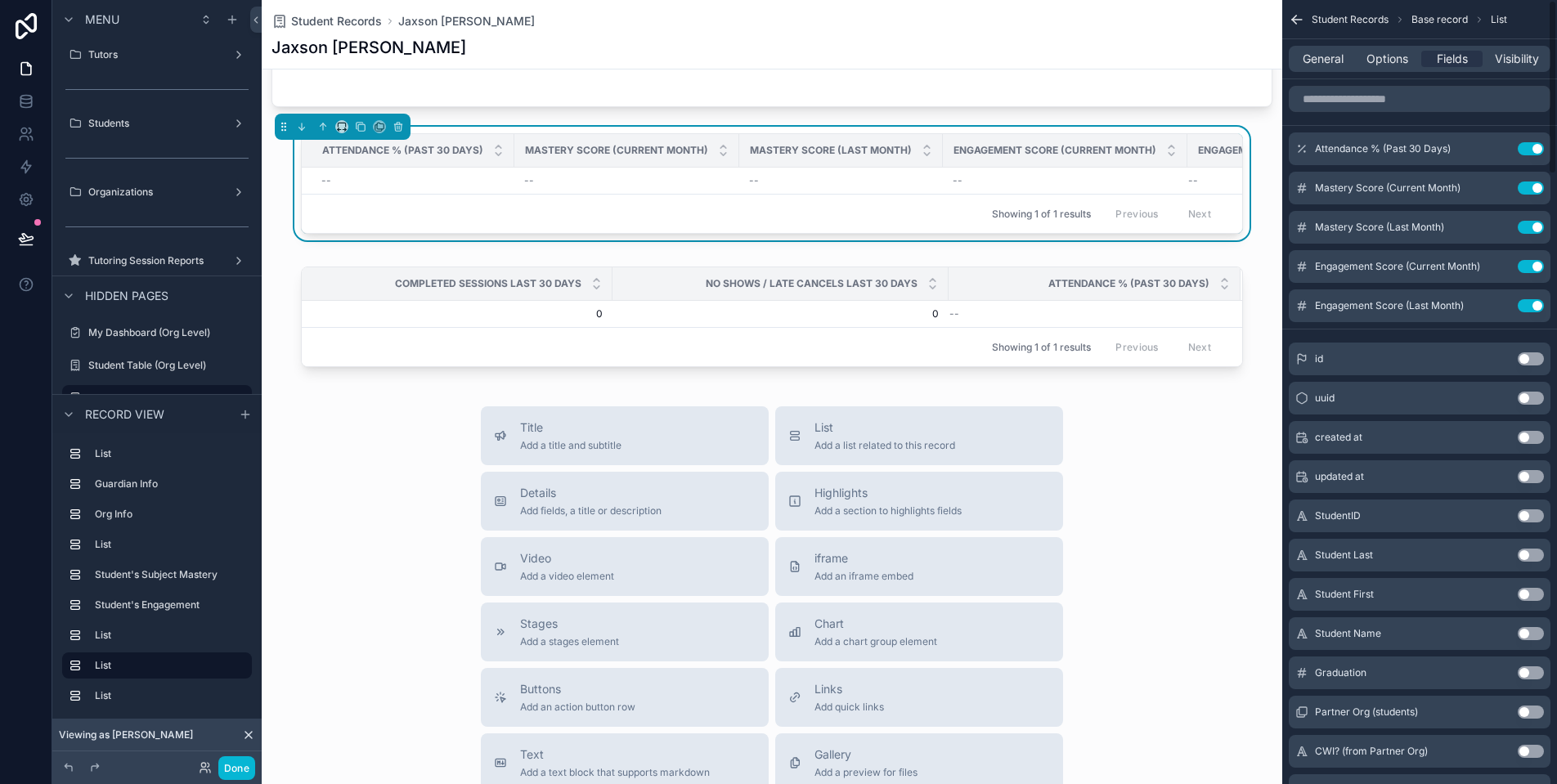
click at [1535, 147] on button "Use setting" at bounding box center [1531, 149] width 27 height 13
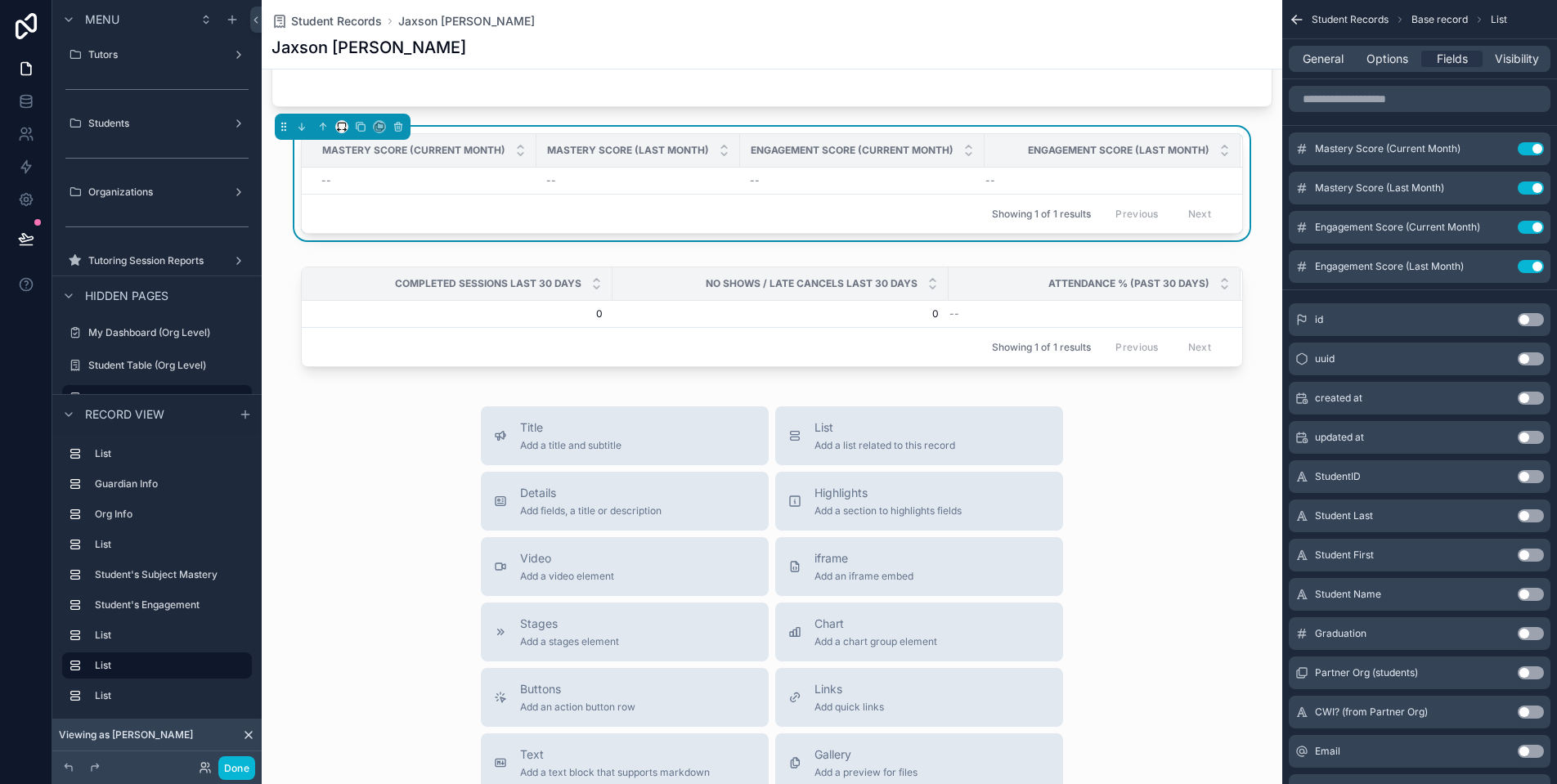
click at [340, 128] on icon "scrollable content" at bounding box center [342, 127] width 11 height 11
click at [386, 342] on span "Full width" at bounding box center [375, 343] width 51 height 20
click at [316, 285] on div "Completed Sessions Last 30 Days" at bounding box center [457, 283] width 309 height 31
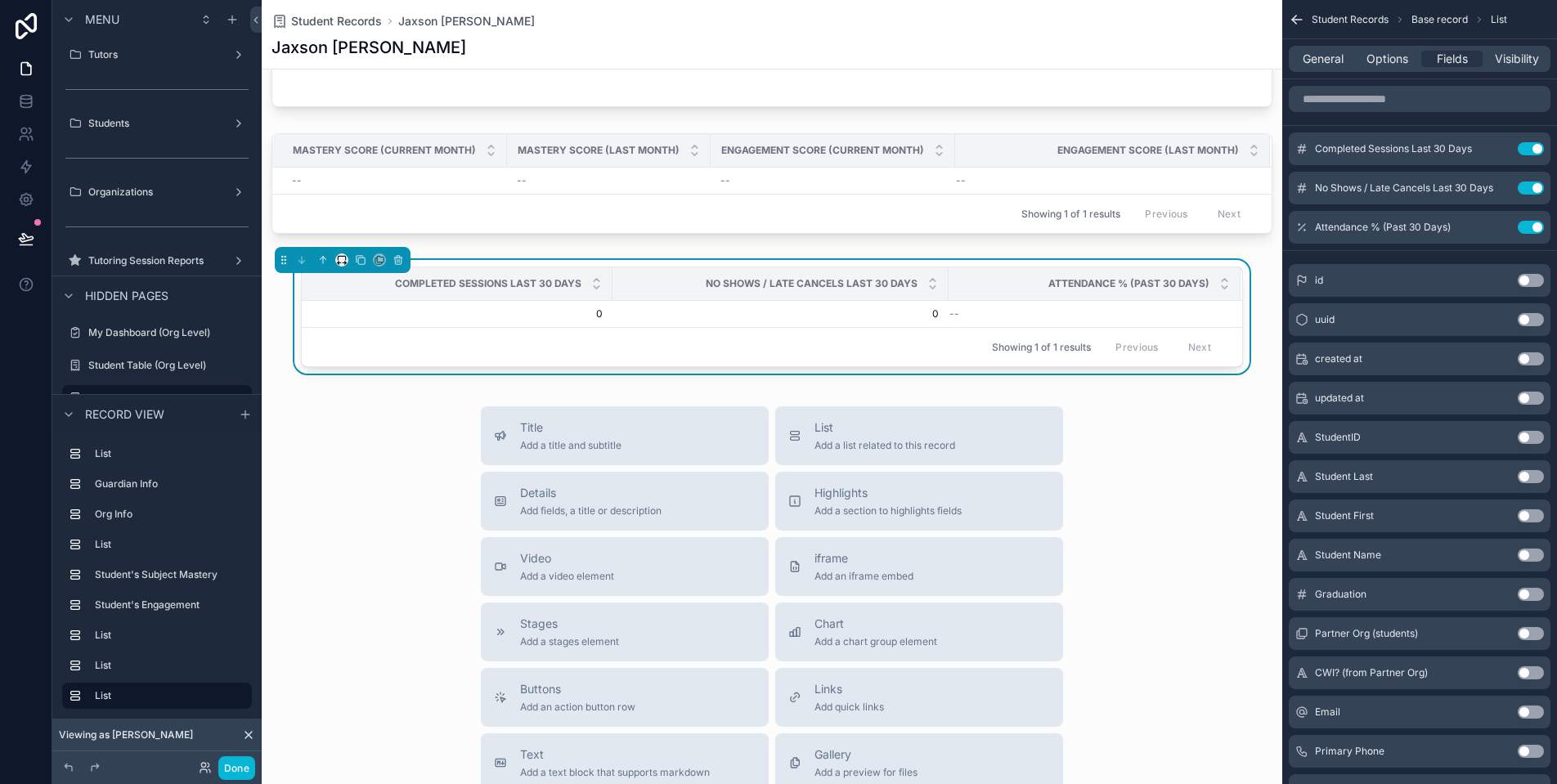
click at [338, 260] on icon "scrollable content" at bounding box center [342, 260] width 11 height 11
click at [369, 478] on span "Full width" at bounding box center [375, 476] width 51 height 20
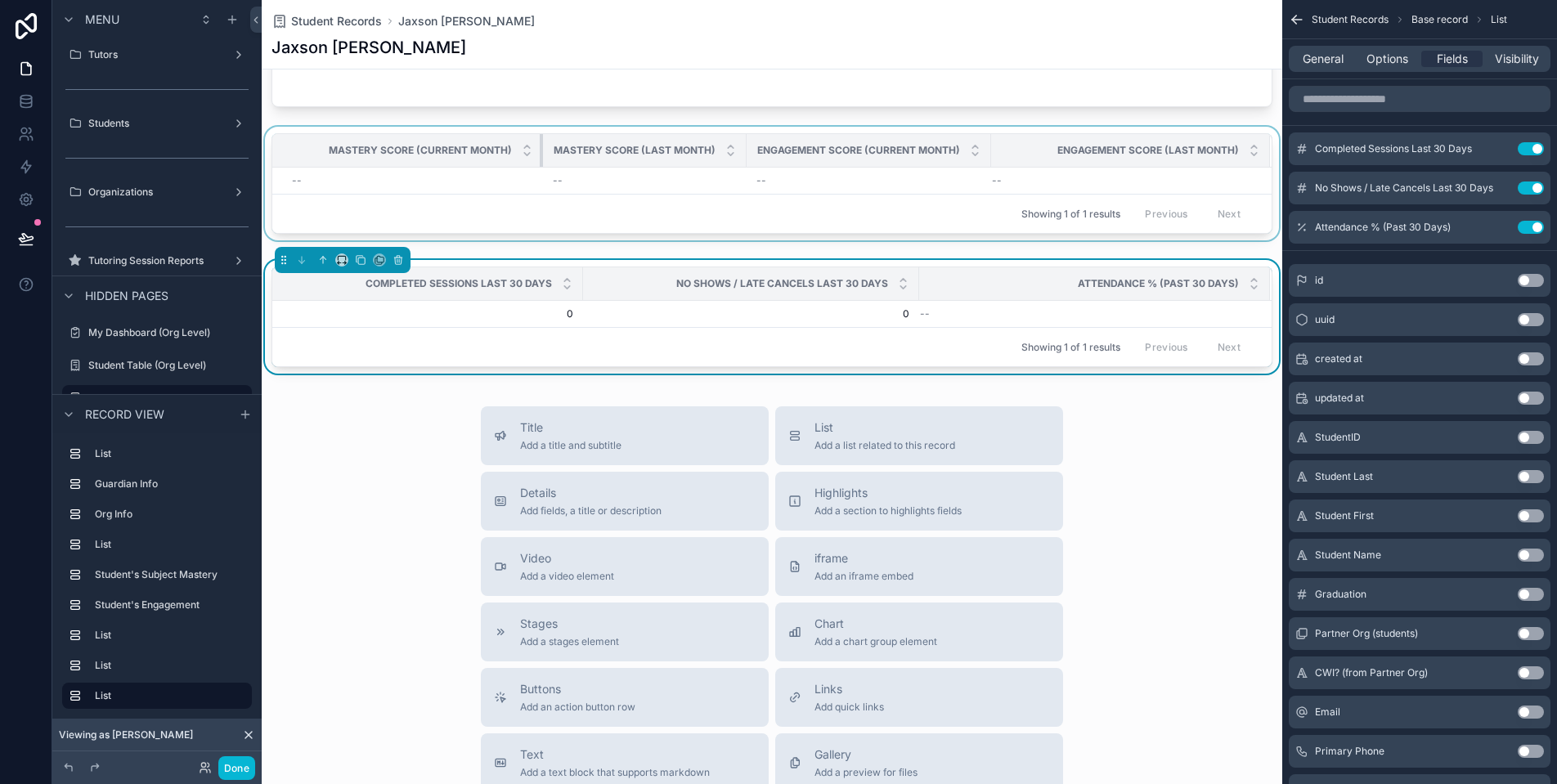
drag, startPoint x: 503, startPoint y: 152, endPoint x: 602, endPoint y: 151, distance: 99.0
click at [602, 151] on tr "Mastery Score (Current Month) Mastery Score (Last Month) Engagement Score (Curr…" at bounding box center [772, 151] width 999 height 33
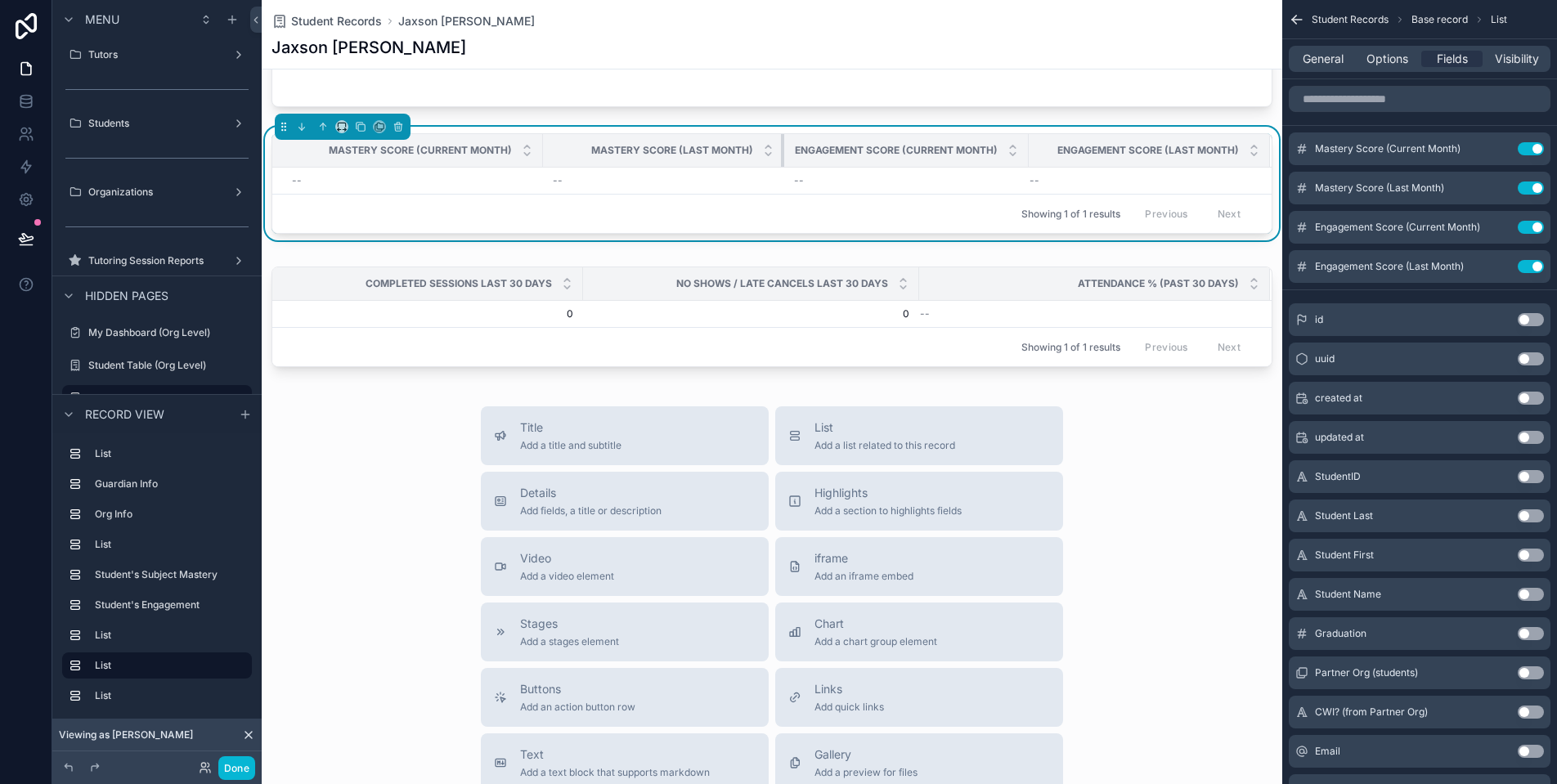
drag, startPoint x: 741, startPoint y: 152, endPoint x: 797, endPoint y: 155, distance: 56.1
click at [797, 155] on tr "Mastery Score (Current Month) Mastery Score (Last Month) Engagement Score (Curr…" at bounding box center [772, 151] width 999 height 33
drag, startPoint x: 1028, startPoint y: 147, endPoint x: 1136, endPoint y: 149, distance: 108.0
click at [1136, 149] on tr "Mastery Score (Current Month) Mastery Score (Last Month) Engagement Score (Curr…" at bounding box center [777, 151] width 1008 height 33
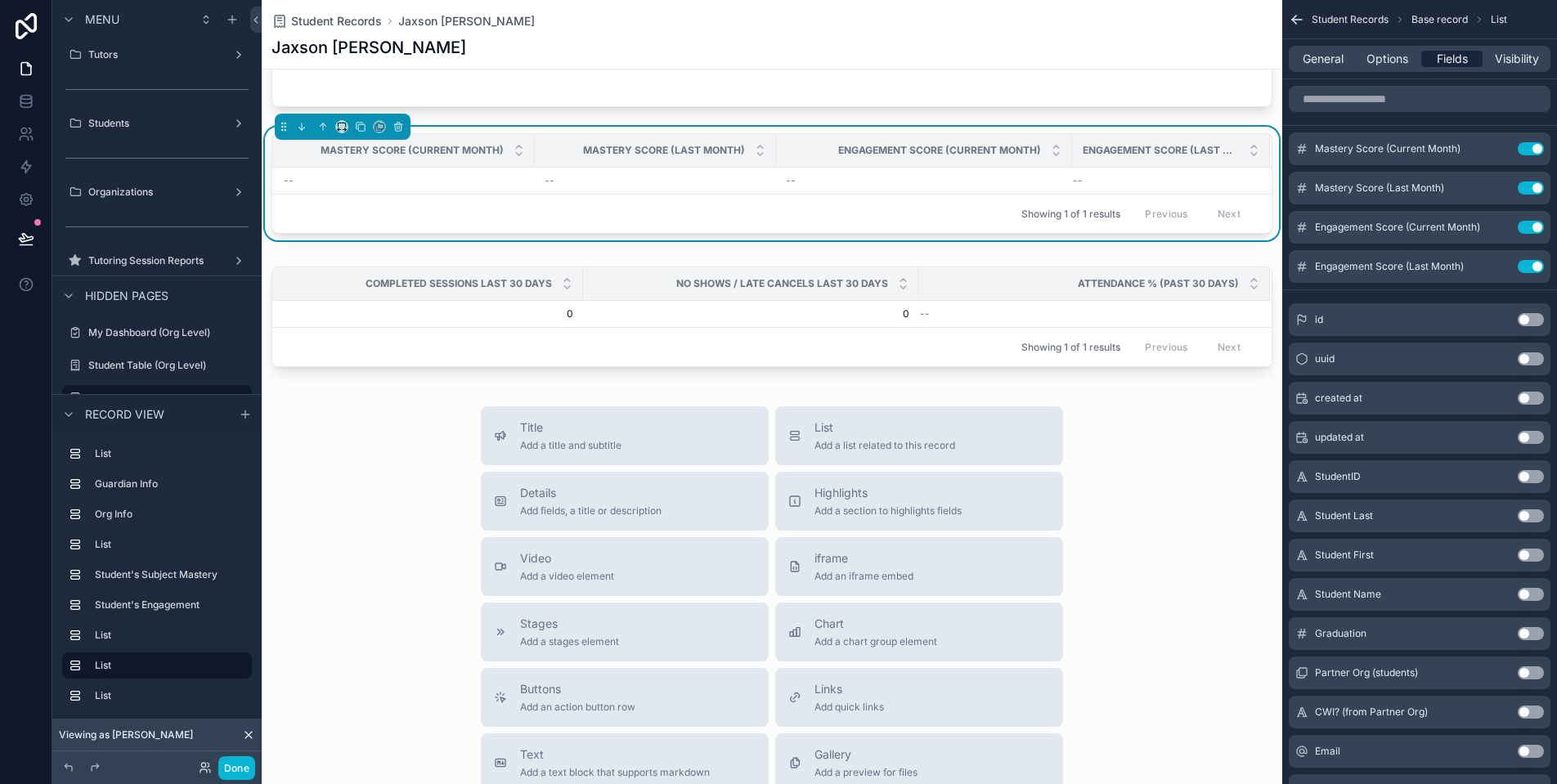
click at [1440, 62] on span "Fields" at bounding box center [1452, 59] width 31 height 16
click at [1034, 325] on div "scrollable content" at bounding box center [772, 320] width 1021 height 120
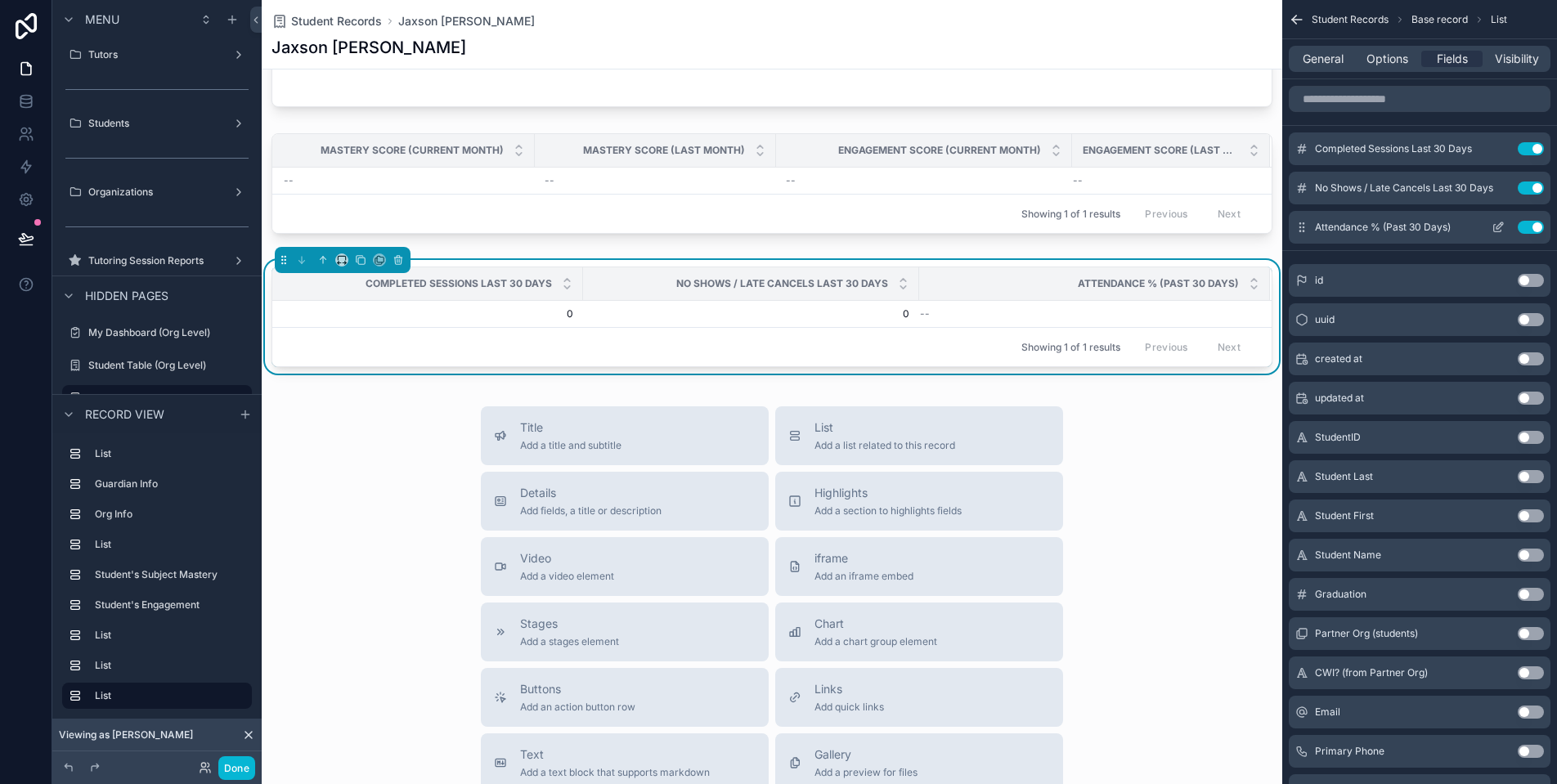
click at [1498, 224] on icon "scrollable content" at bounding box center [1498, 227] width 13 height 13
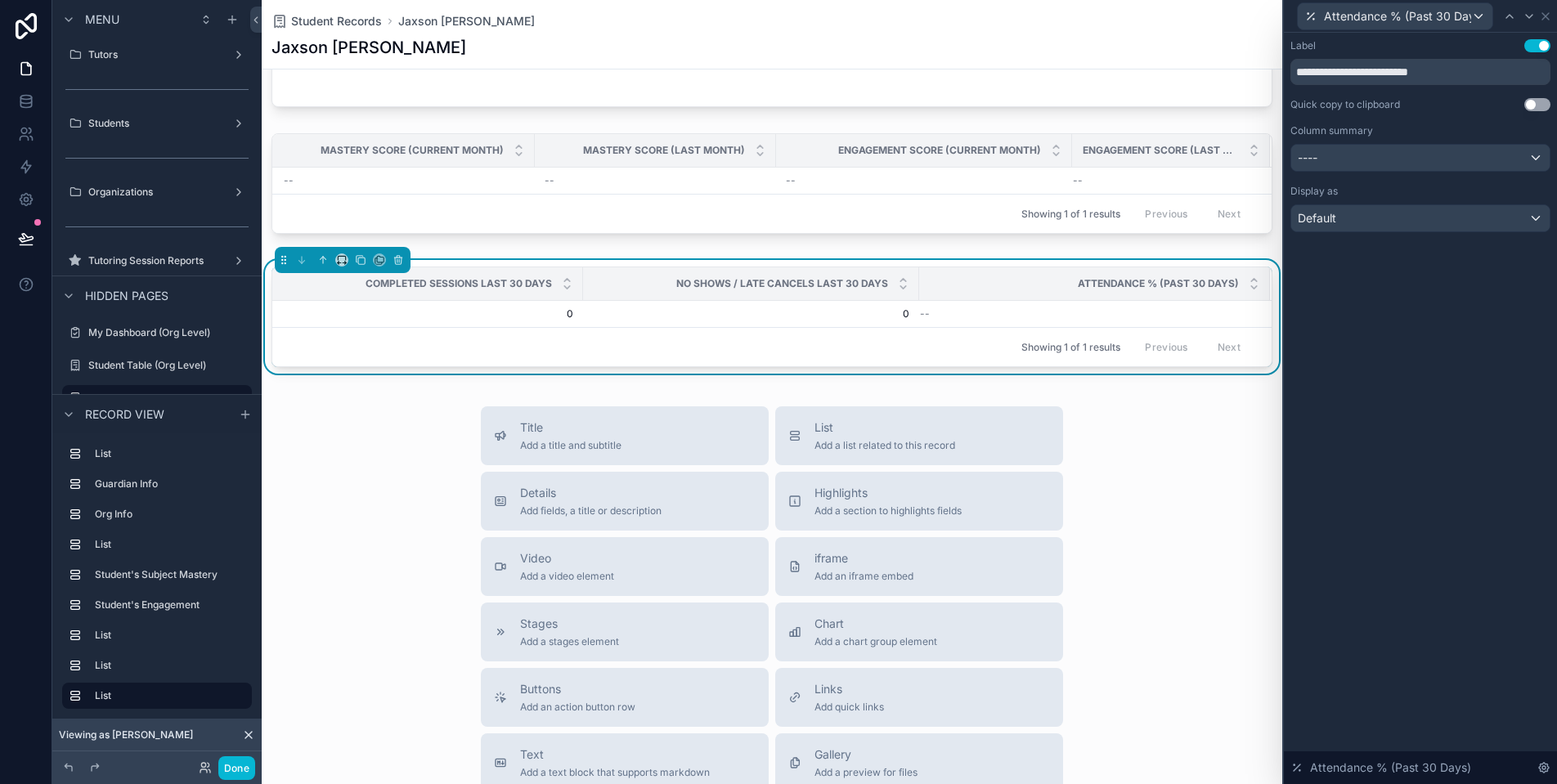
click at [1471, 159] on div "----" at bounding box center [1421, 158] width 259 height 27
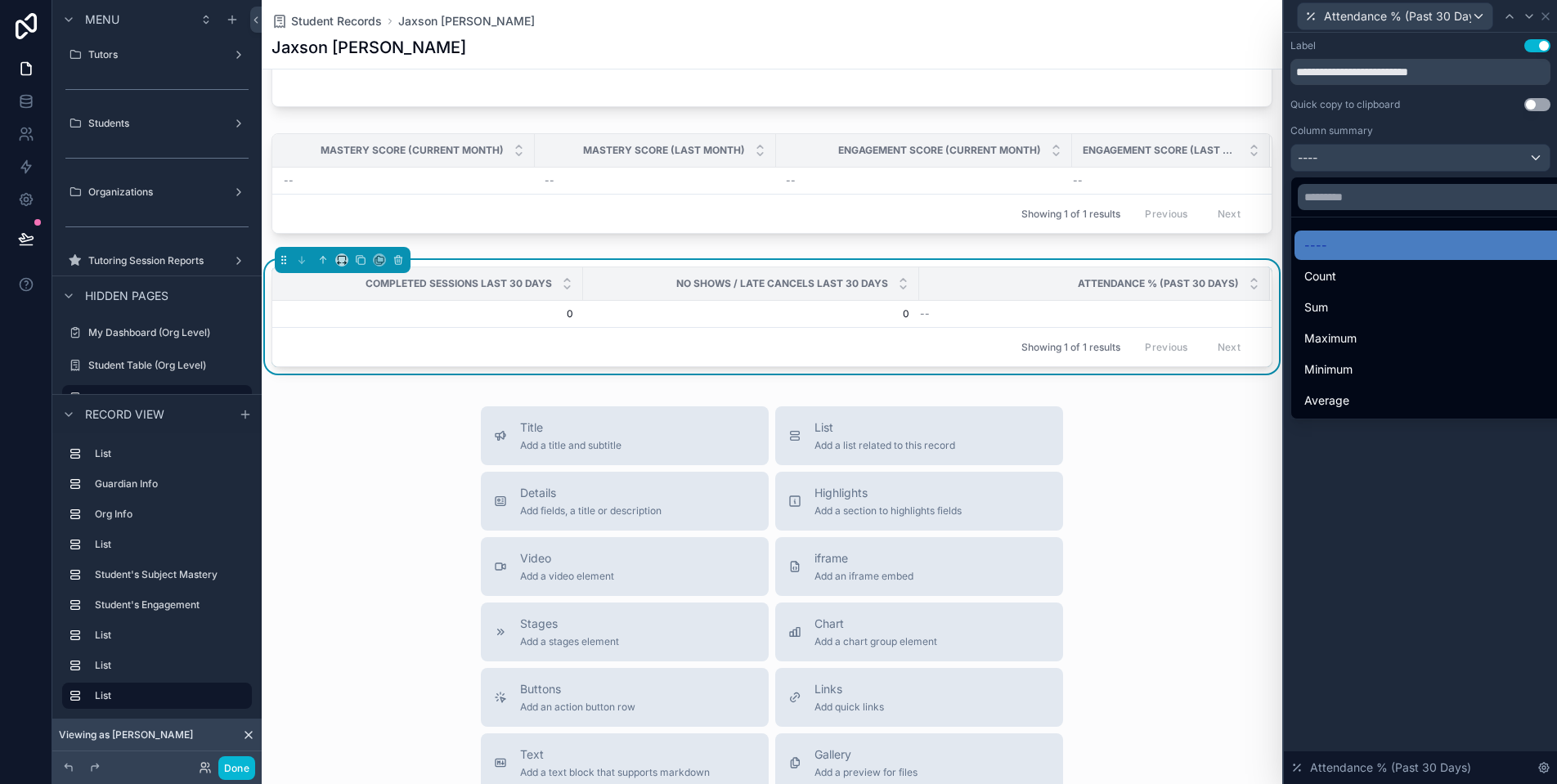
click at [1456, 168] on div at bounding box center [1421, 392] width 273 height 784
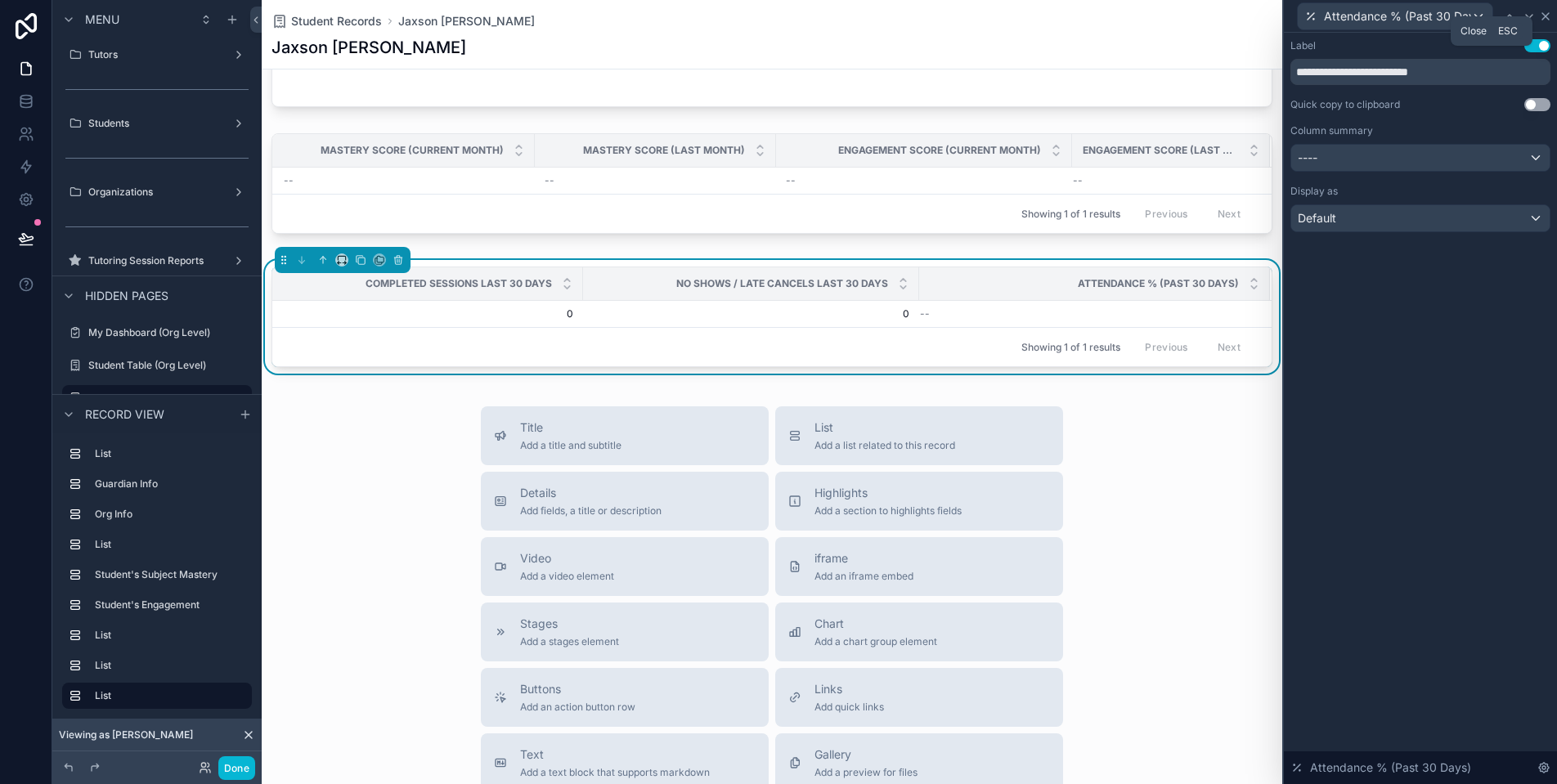
click at [1548, 16] on icon at bounding box center [1546, 16] width 13 height 13
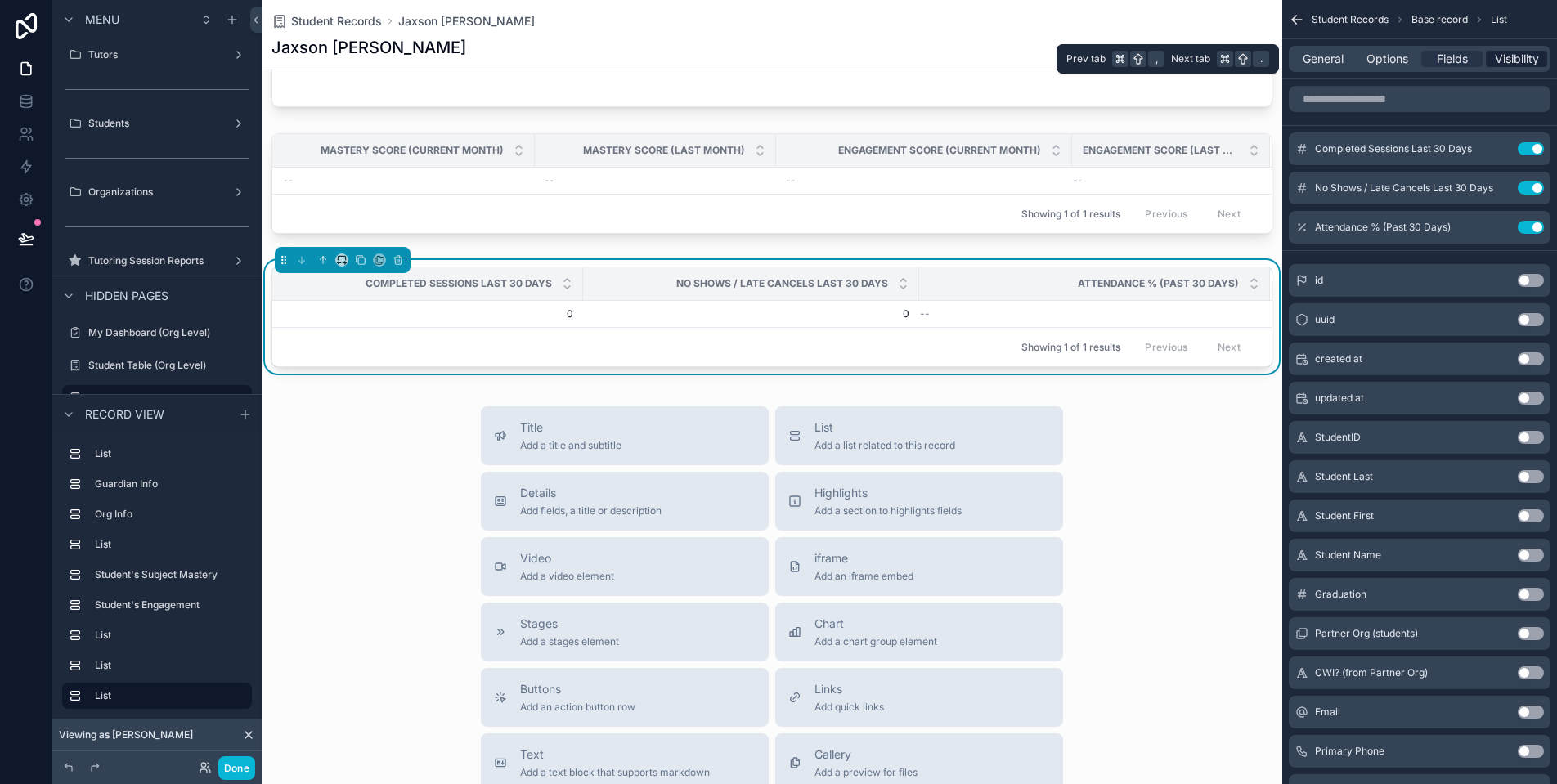
click at [1513, 61] on span "Visibility" at bounding box center [1517, 59] width 45 height 16
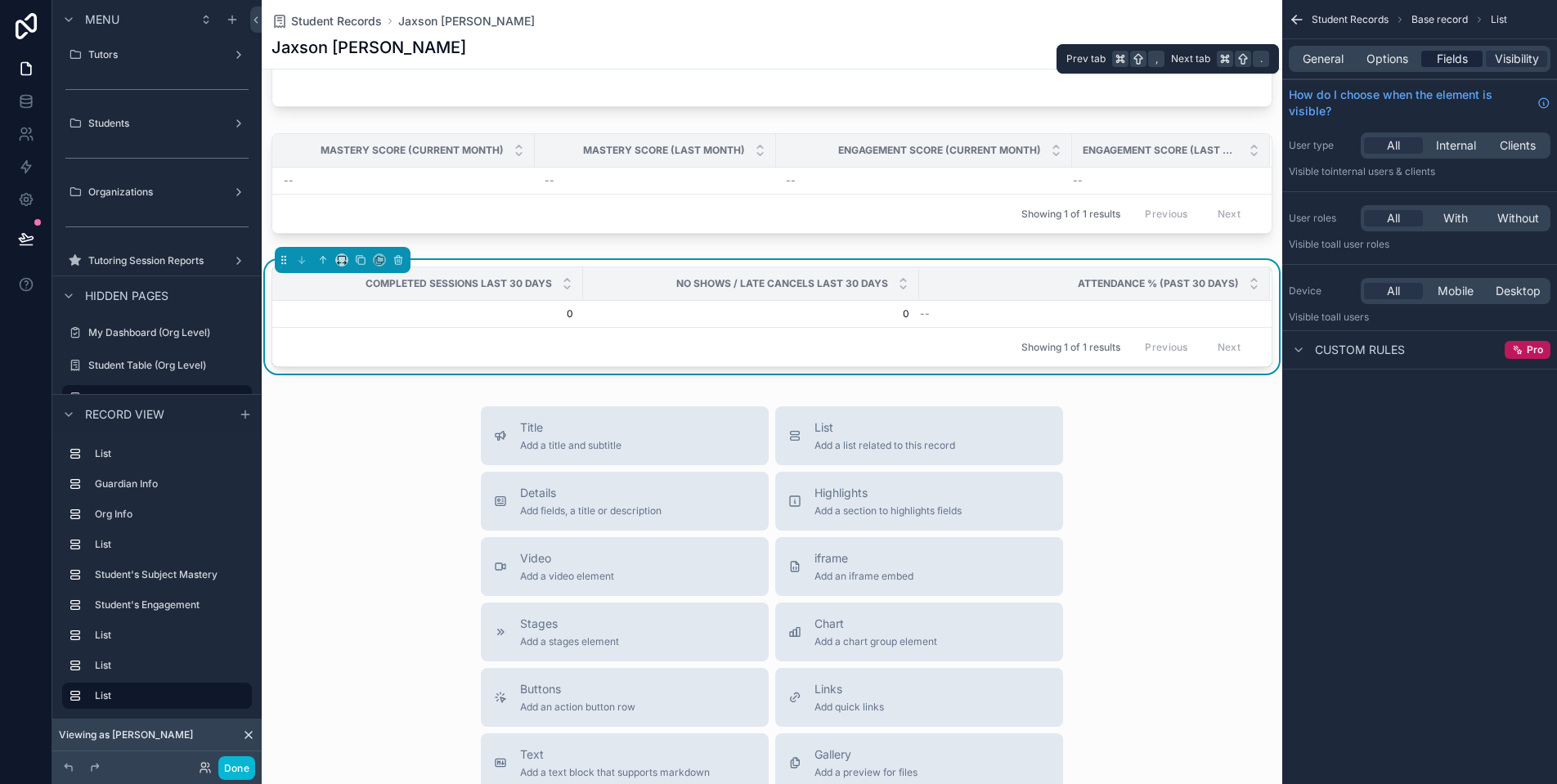
click at [1449, 62] on span "Fields" at bounding box center [1452, 59] width 31 height 16
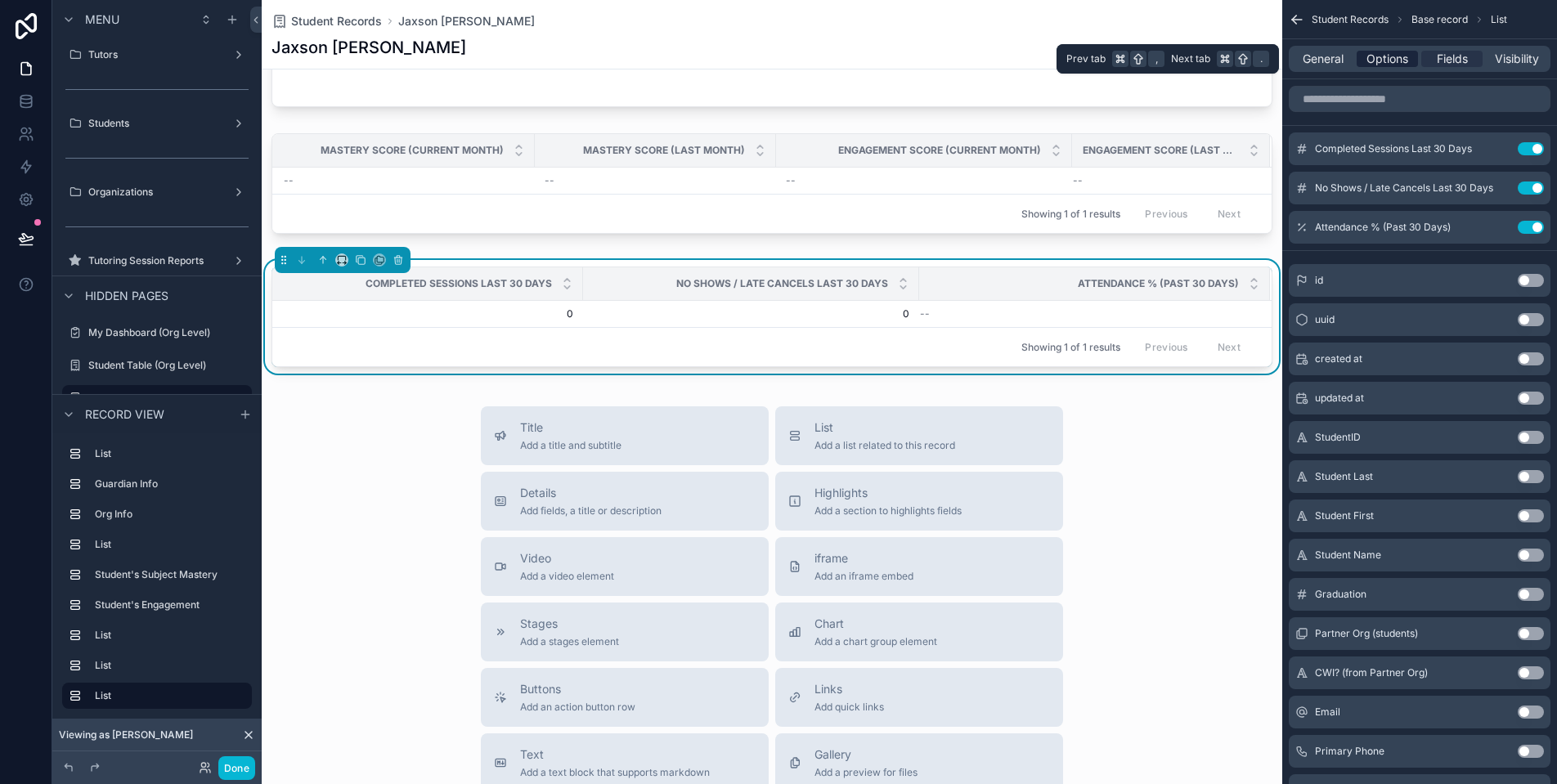
click at [1391, 62] on span "Options" at bounding box center [1387, 59] width 42 height 16
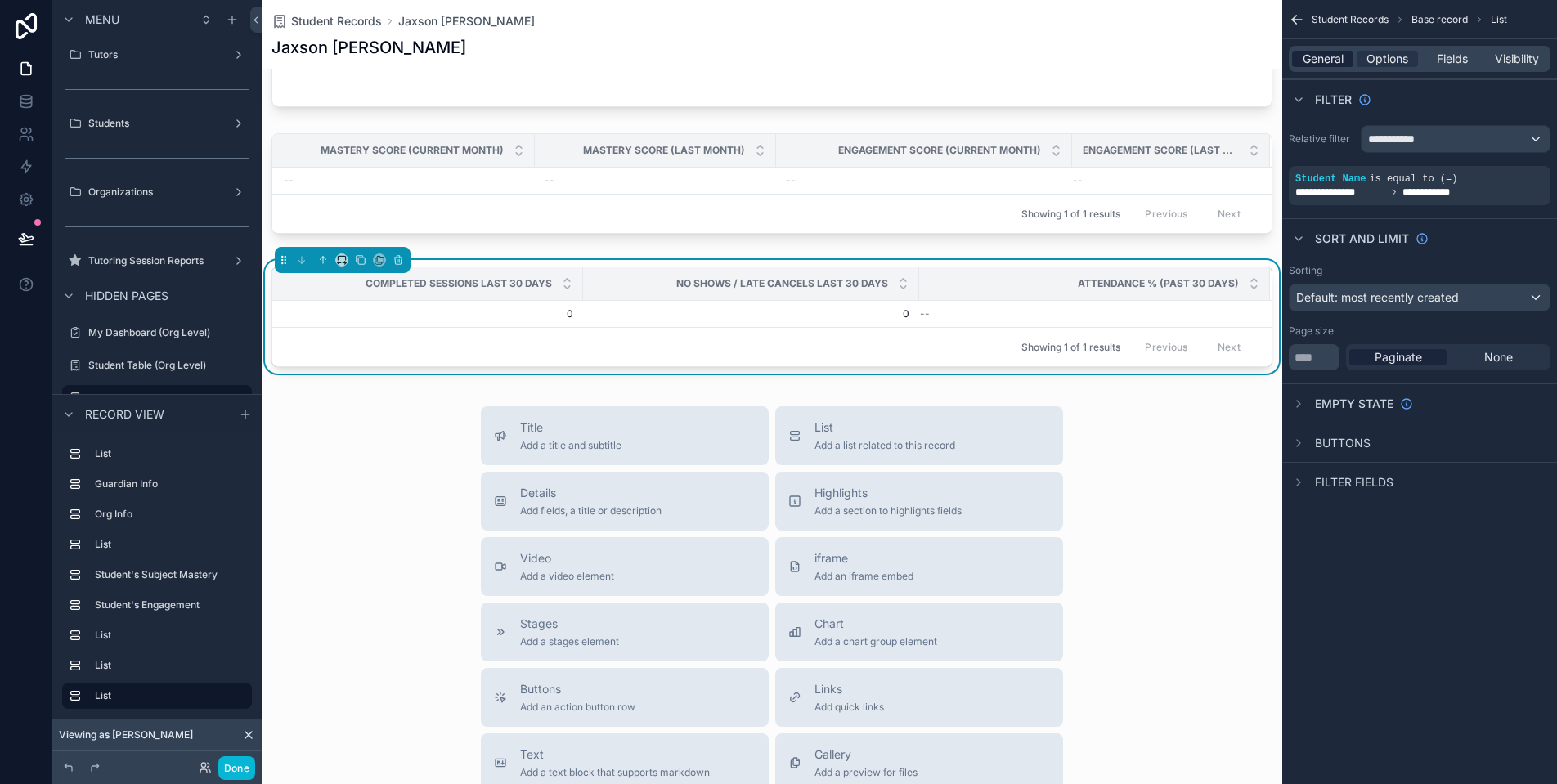
click at [1337, 59] on span "General" at bounding box center [1323, 59] width 41 height 16
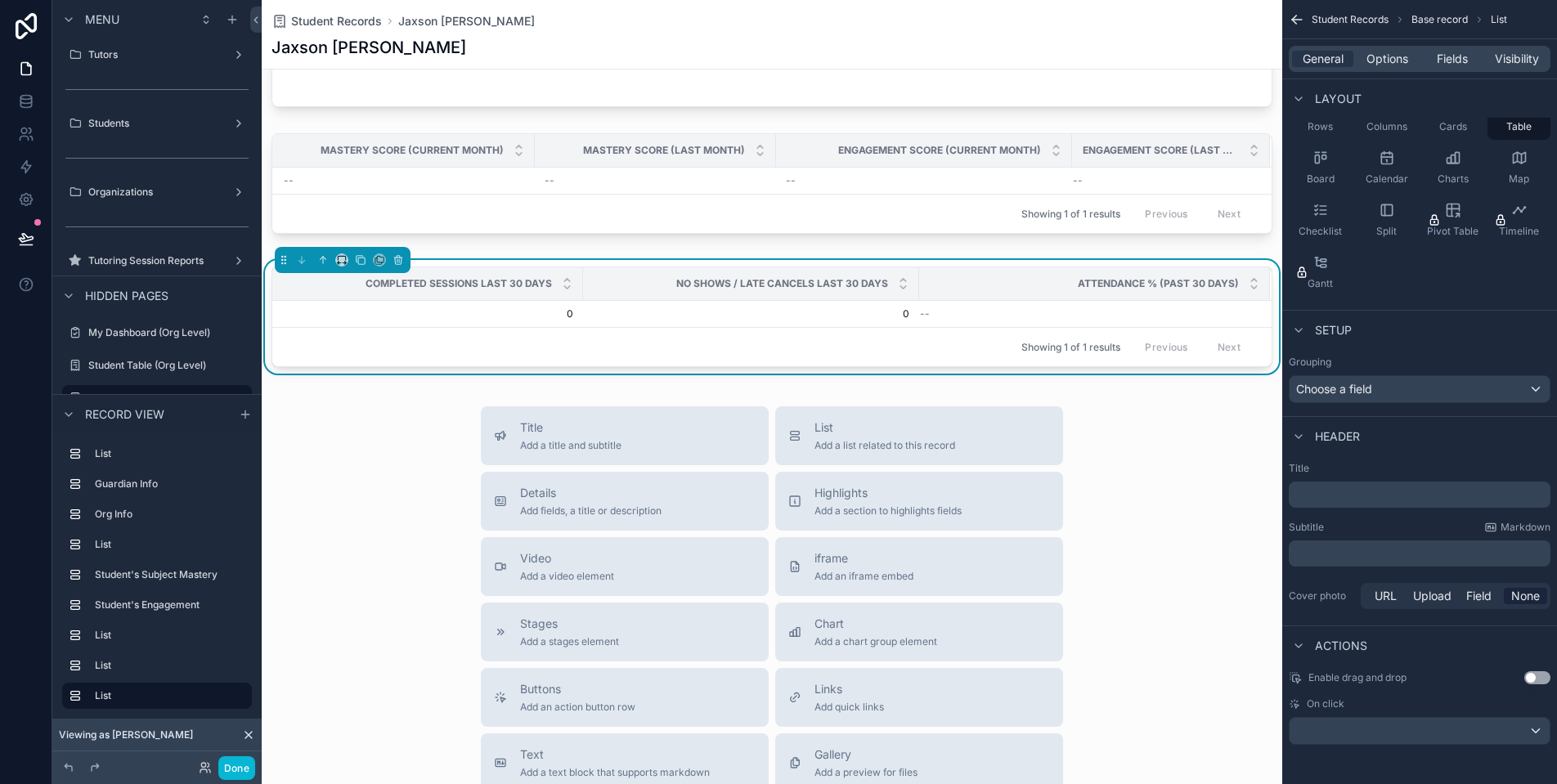
scroll to position [0, 0]
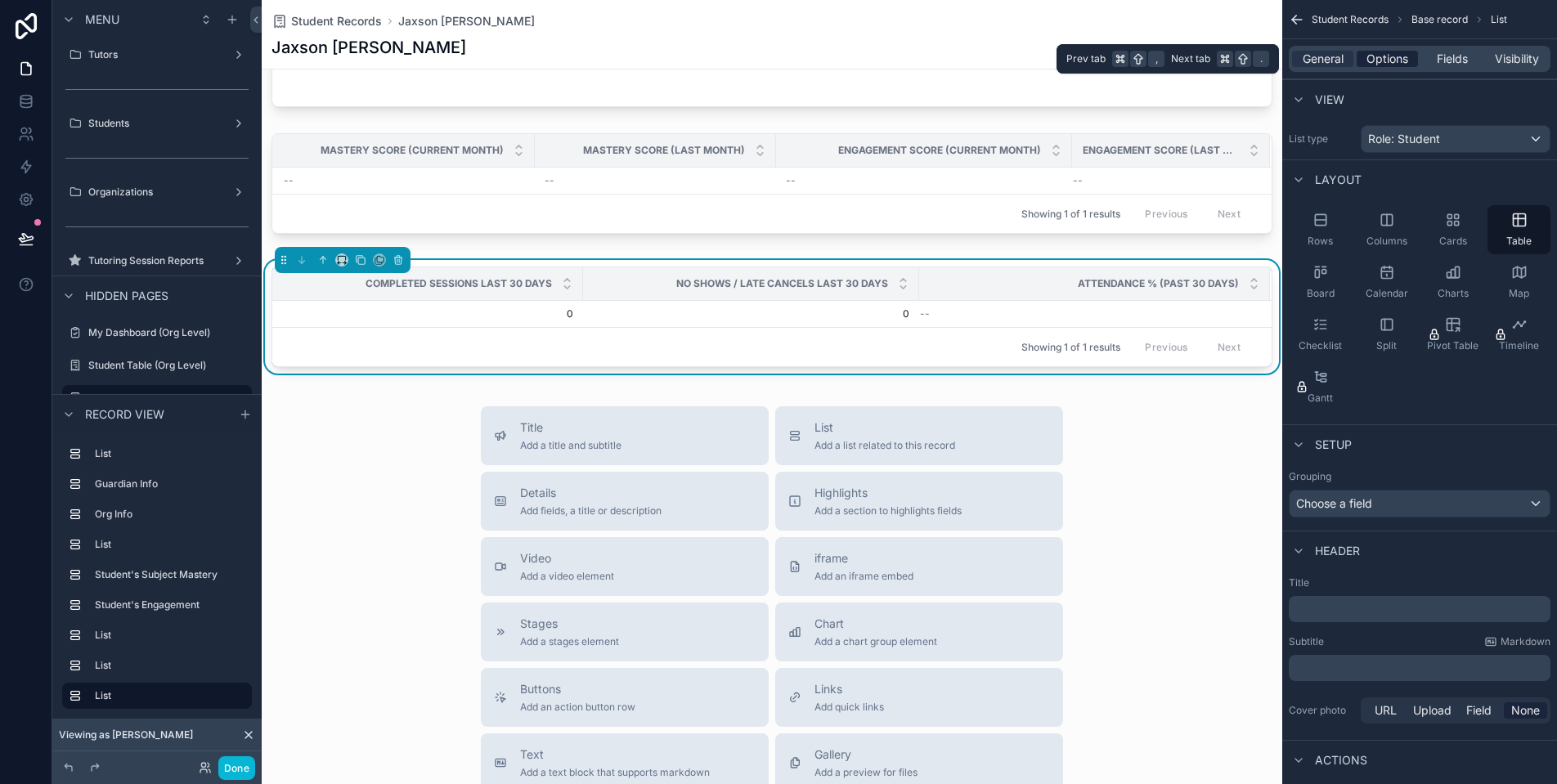
click at [1392, 58] on span "Options" at bounding box center [1387, 59] width 42 height 16
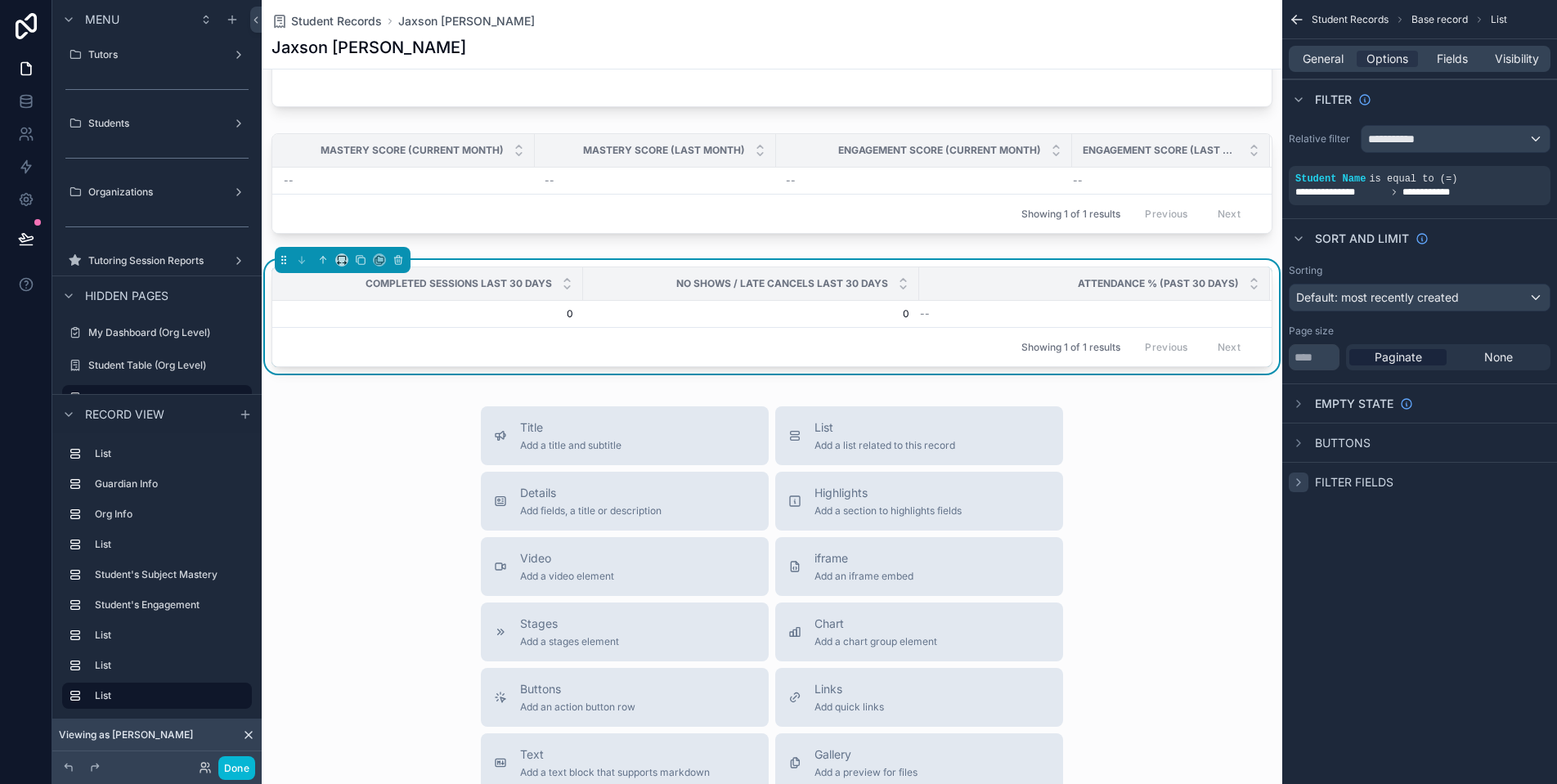
click at [1301, 487] on icon "scrollable content" at bounding box center [1298, 483] width 13 height 13
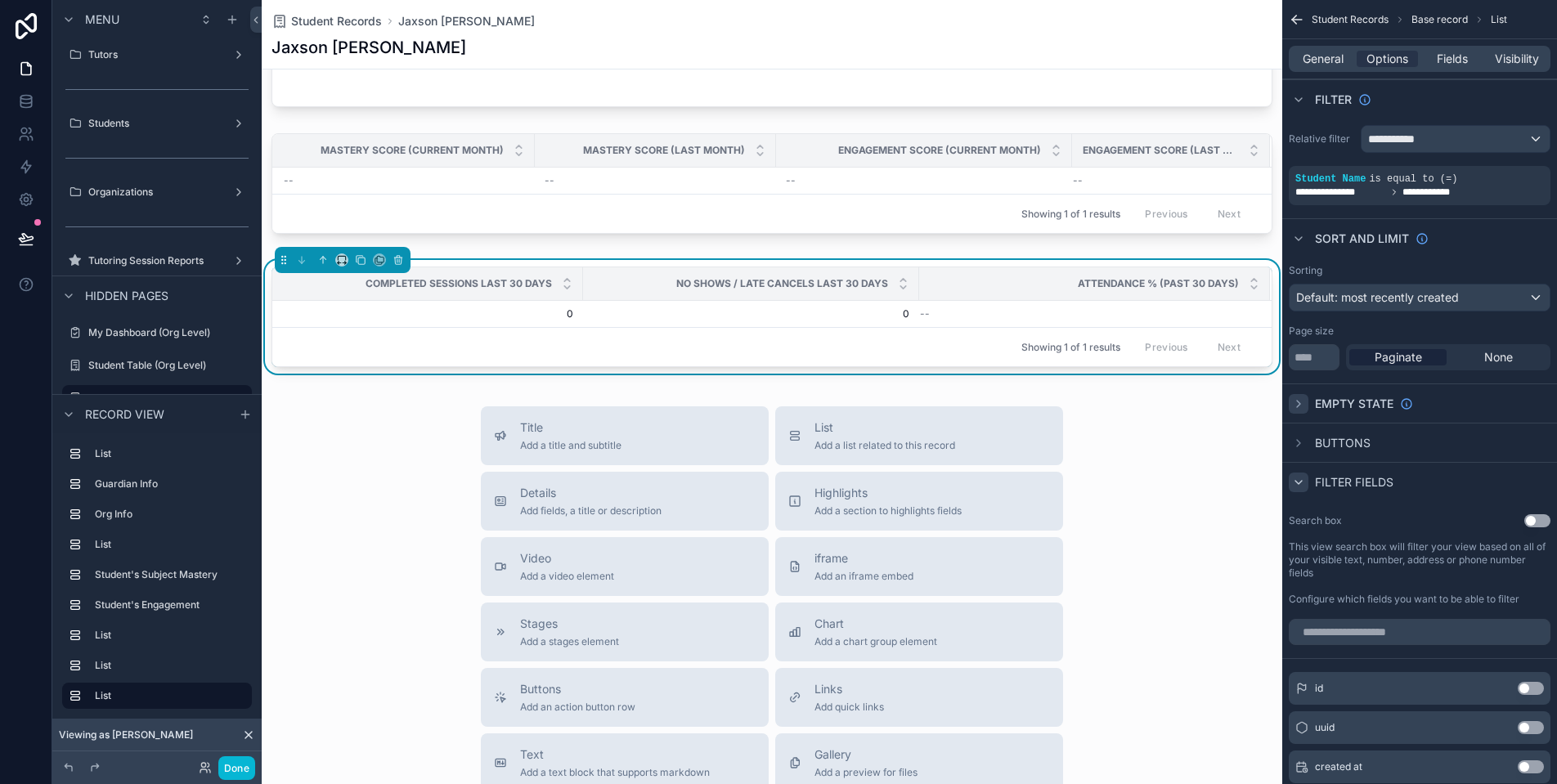
click at [1302, 401] on icon "scrollable content" at bounding box center [1298, 404] width 13 height 13
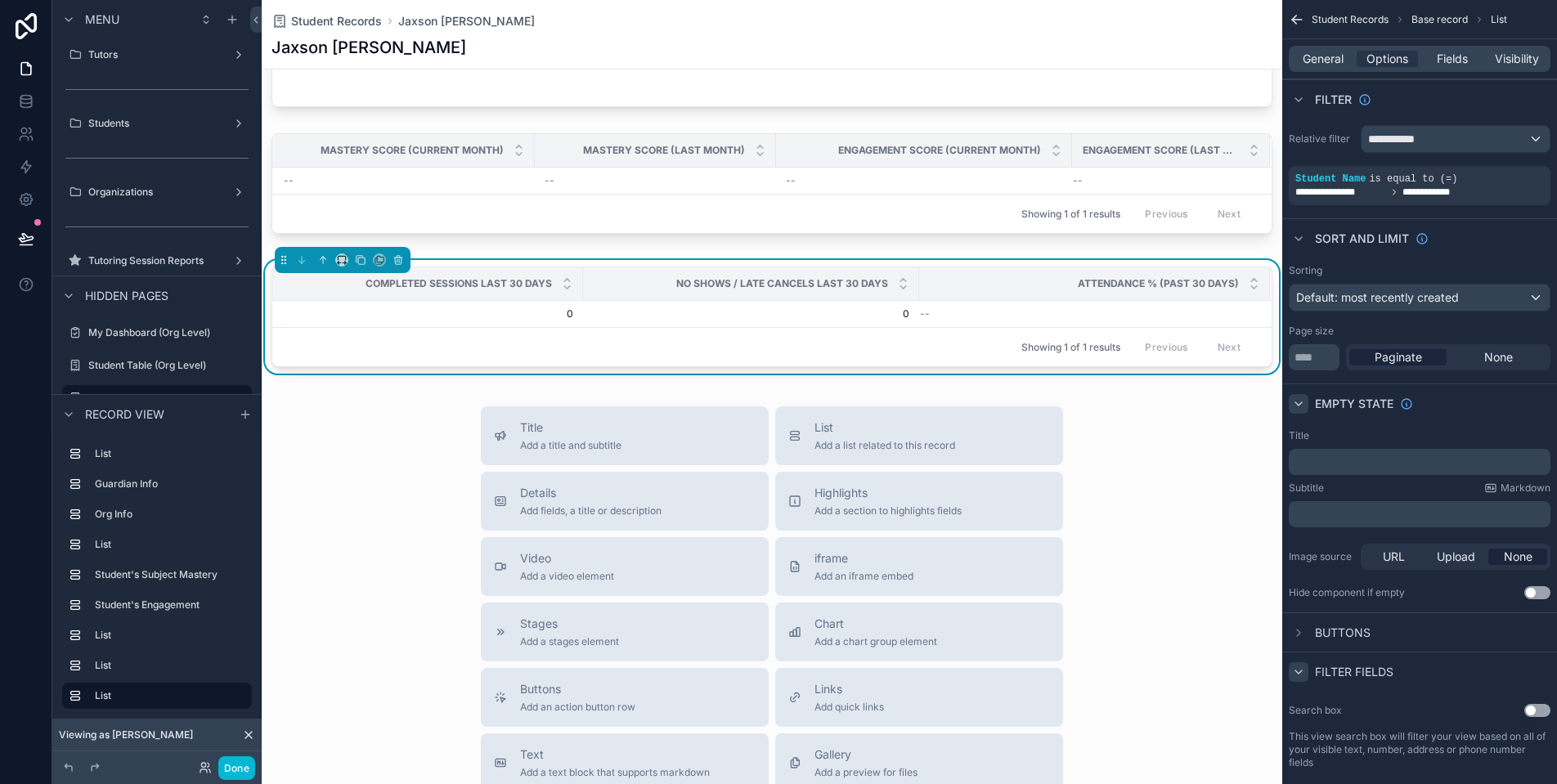
click at [1303, 401] on icon "scrollable content" at bounding box center [1298, 404] width 13 height 13
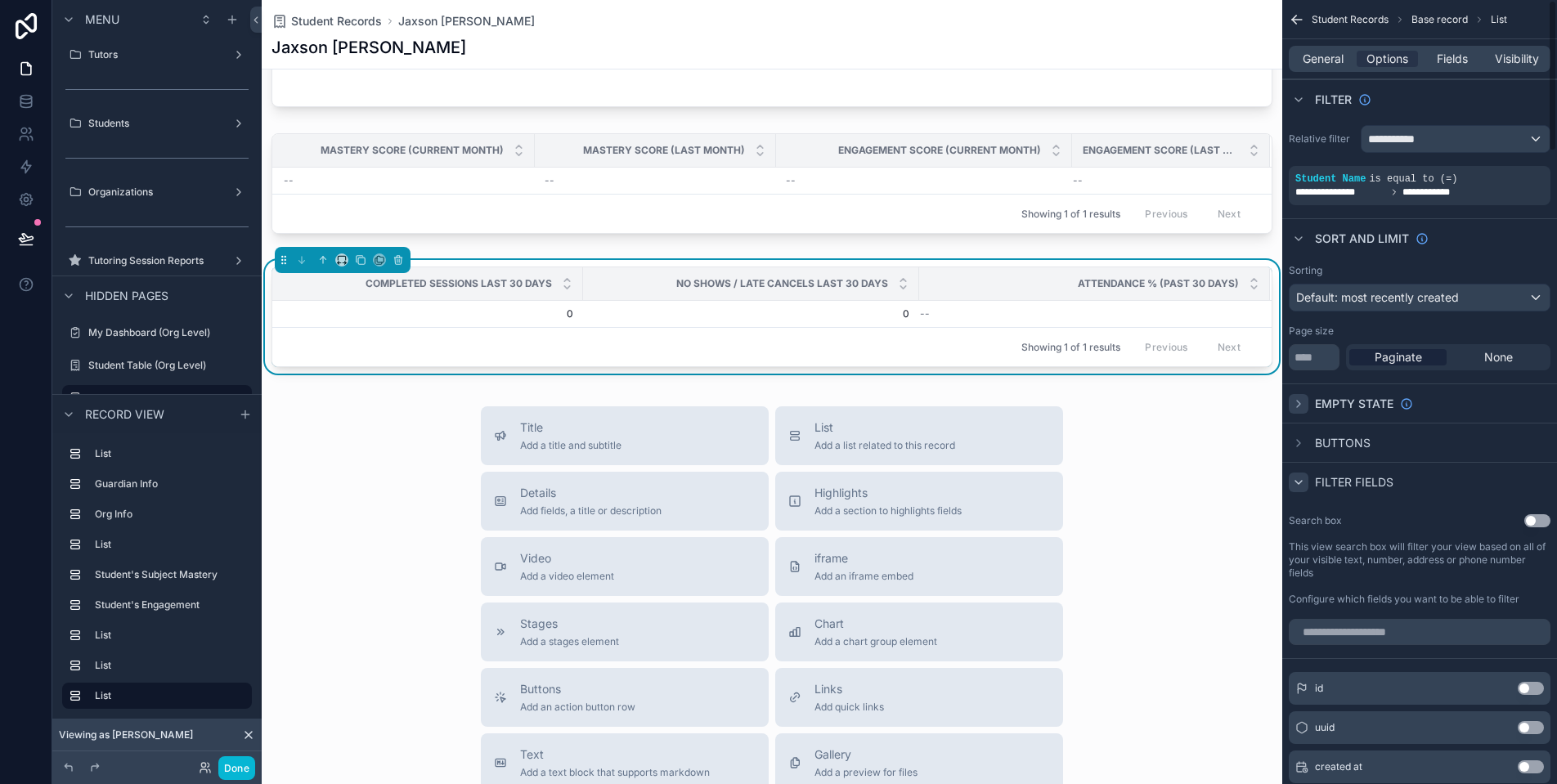
click at [1301, 479] on icon "scrollable content" at bounding box center [1298, 483] width 13 height 13
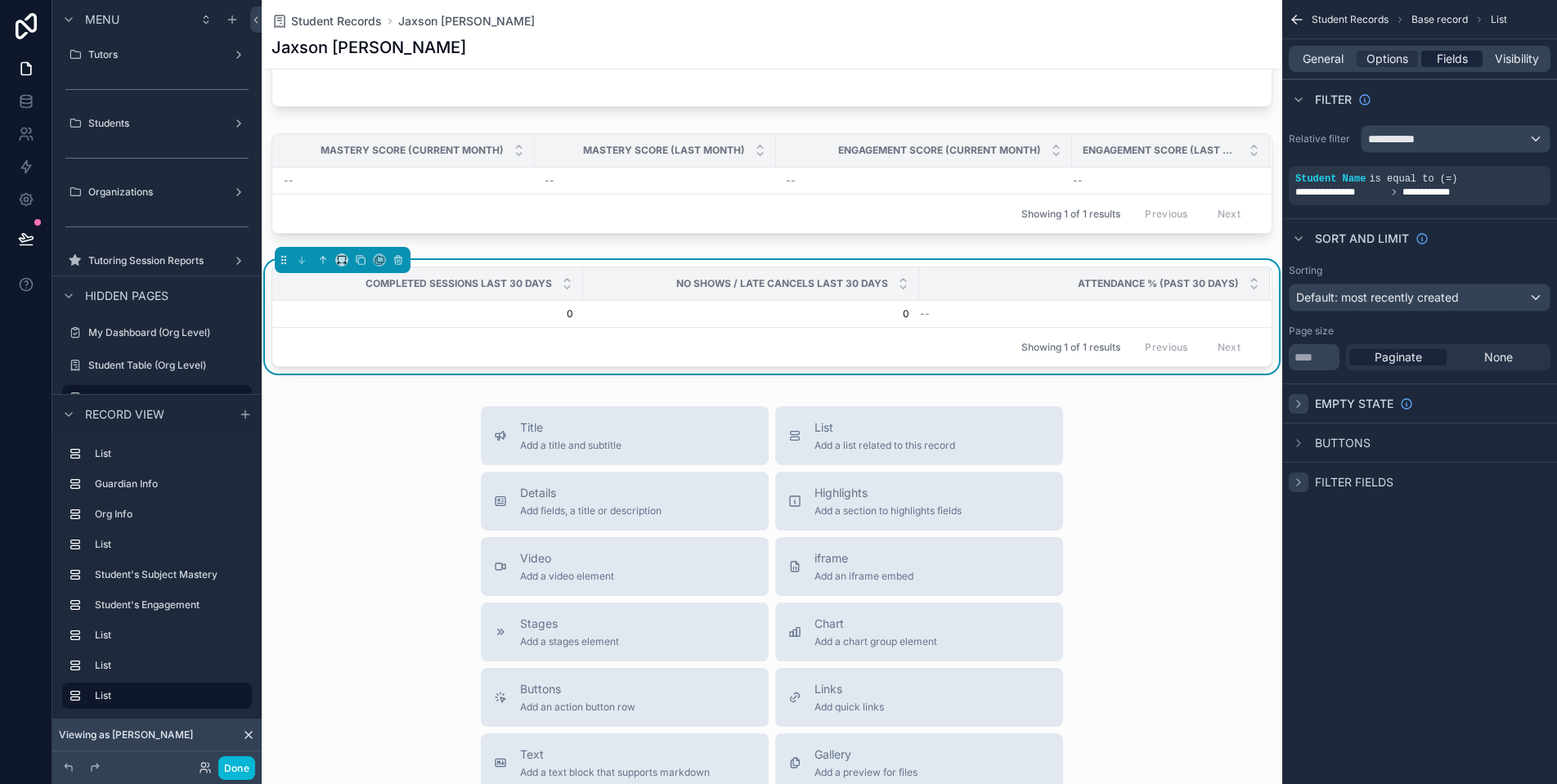
click at [1441, 51] on span "Fields" at bounding box center [1452, 59] width 31 height 16
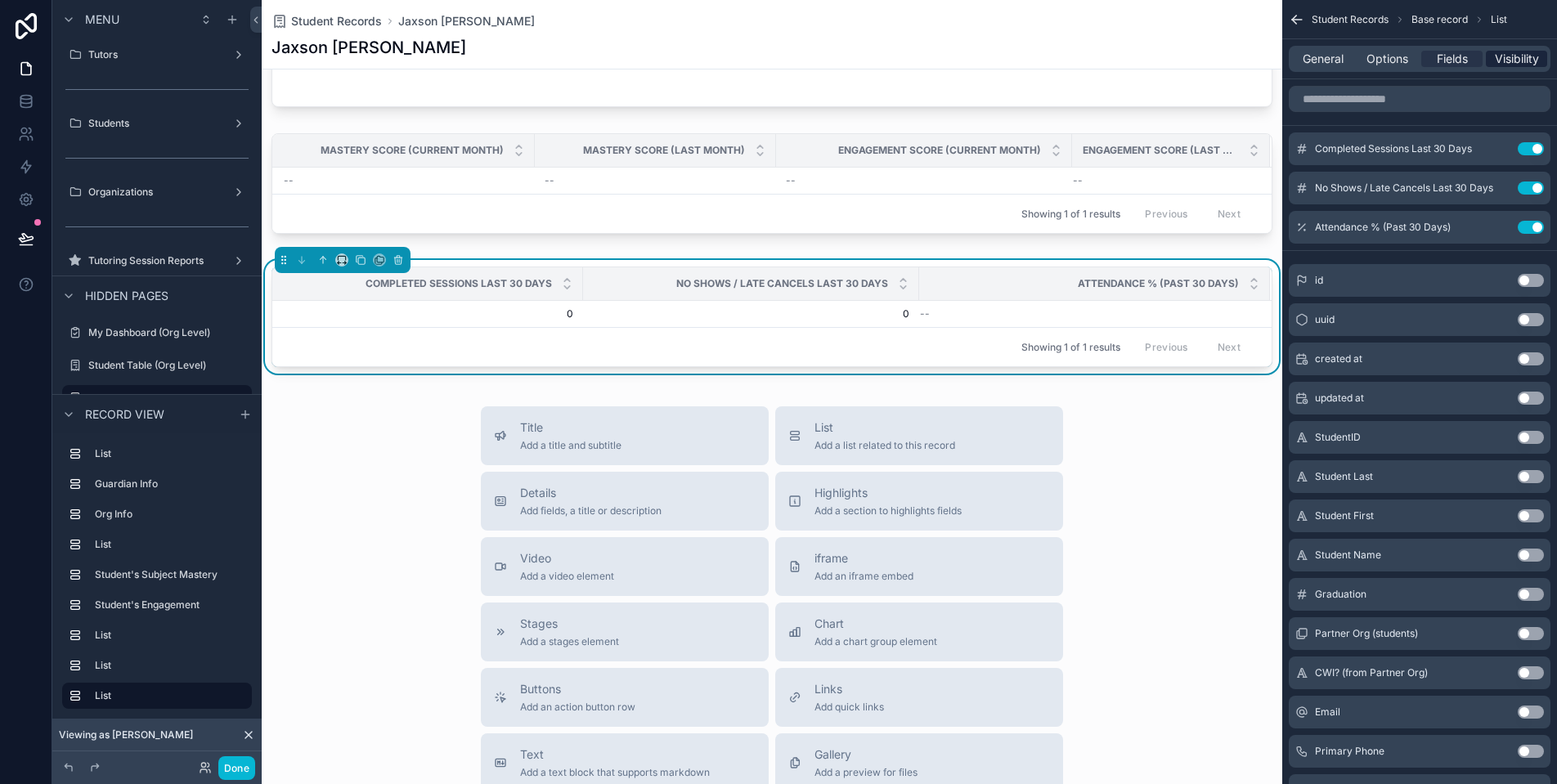
click at [1501, 55] on span "Visibility" at bounding box center [1517, 59] width 45 height 16
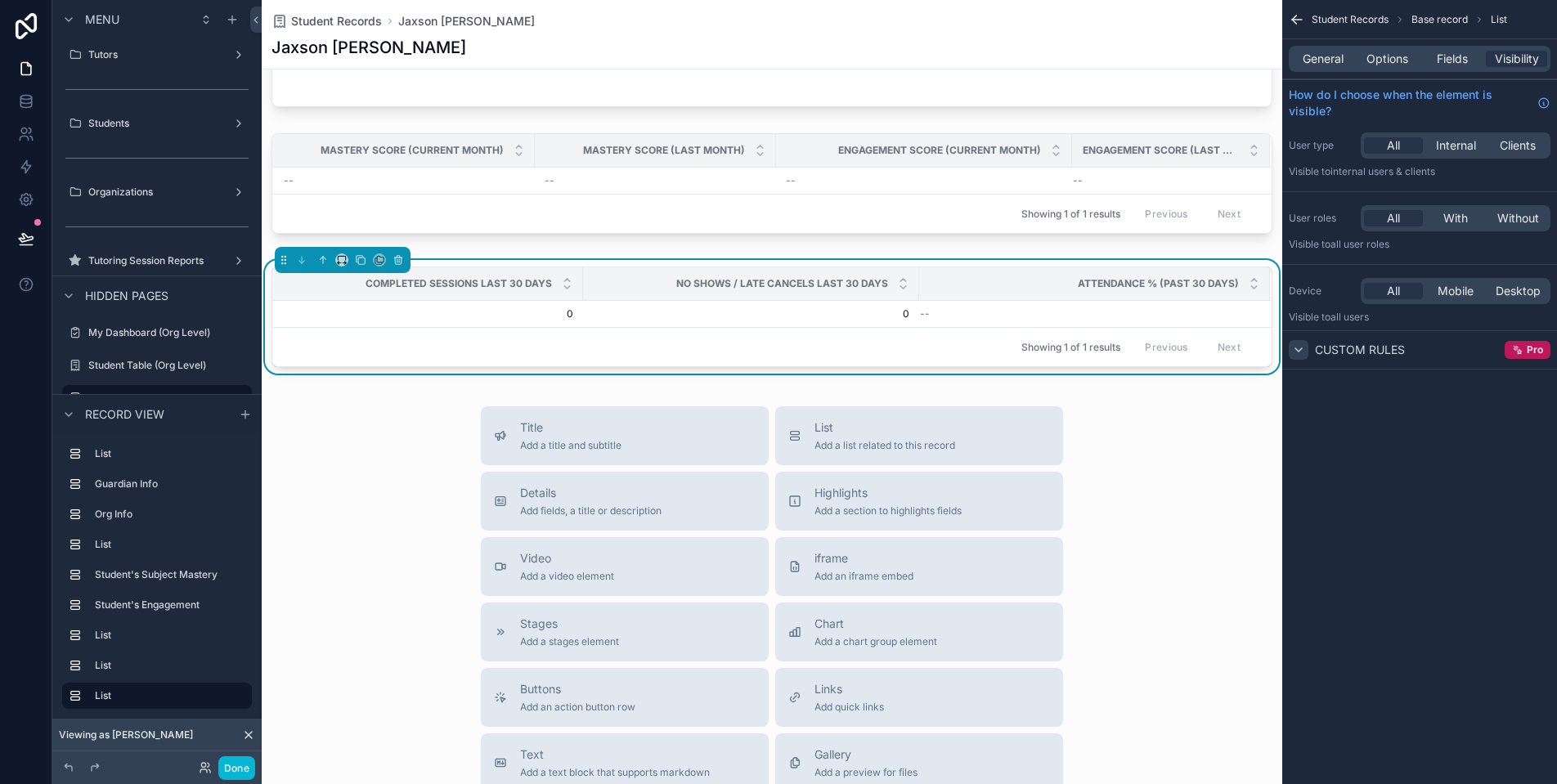
click at [1298, 352] on icon "scrollable content" at bounding box center [1298, 350] width 13 height 13
click at [1306, 346] on div "scrollable content" at bounding box center [1298, 349] width 20 height 20
click at [1333, 58] on span "General" at bounding box center [1323, 59] width 41 height 16
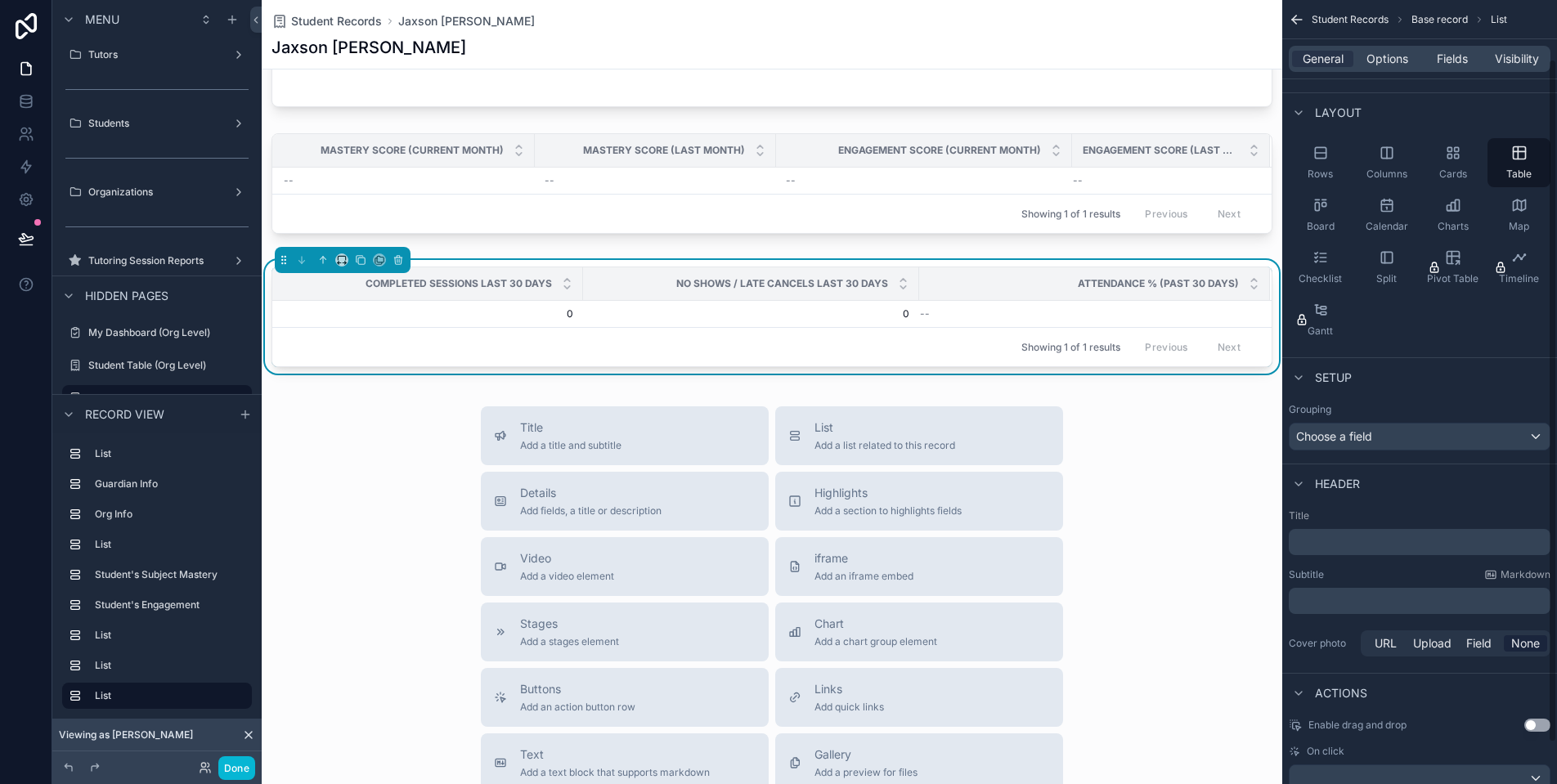
scroll to position [115, 0]
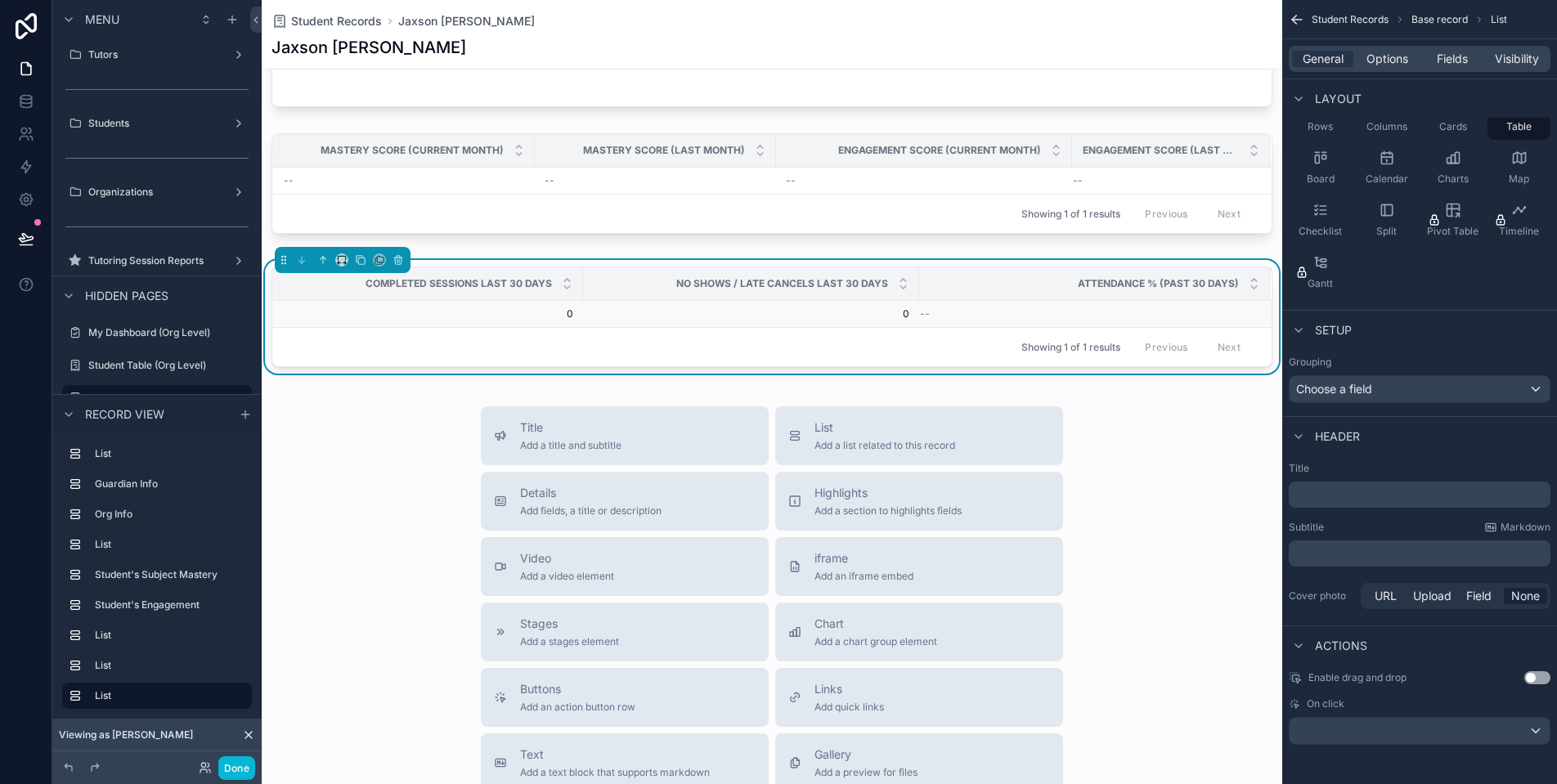
click at [1100, 315] on td "--" at bounding box center [1095, 314] width 350 height 27
click at [1119, 321] on div "--" at bounding box center [1084, 314] width 331 height 13
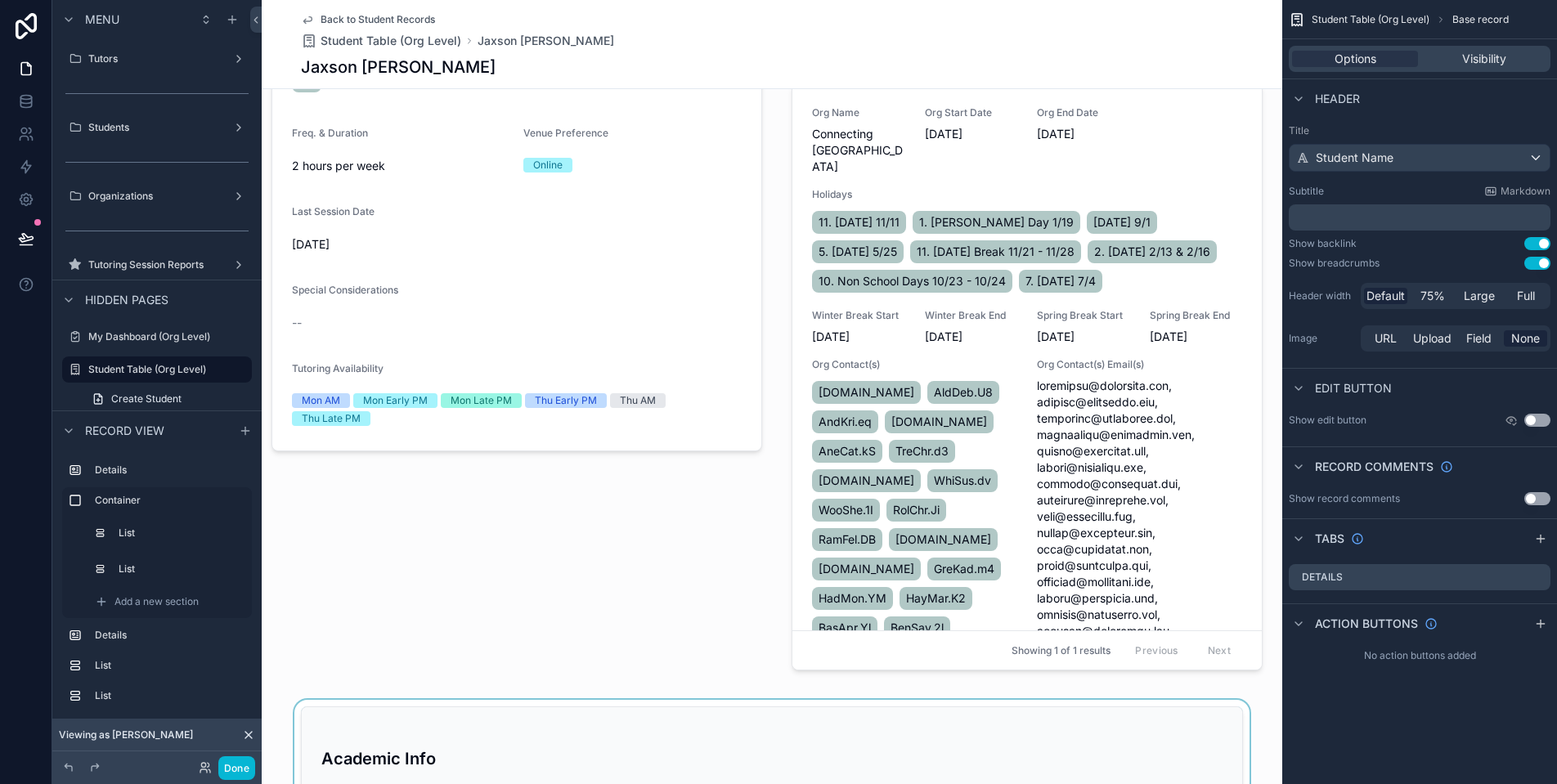
scroll to position [259, 0]
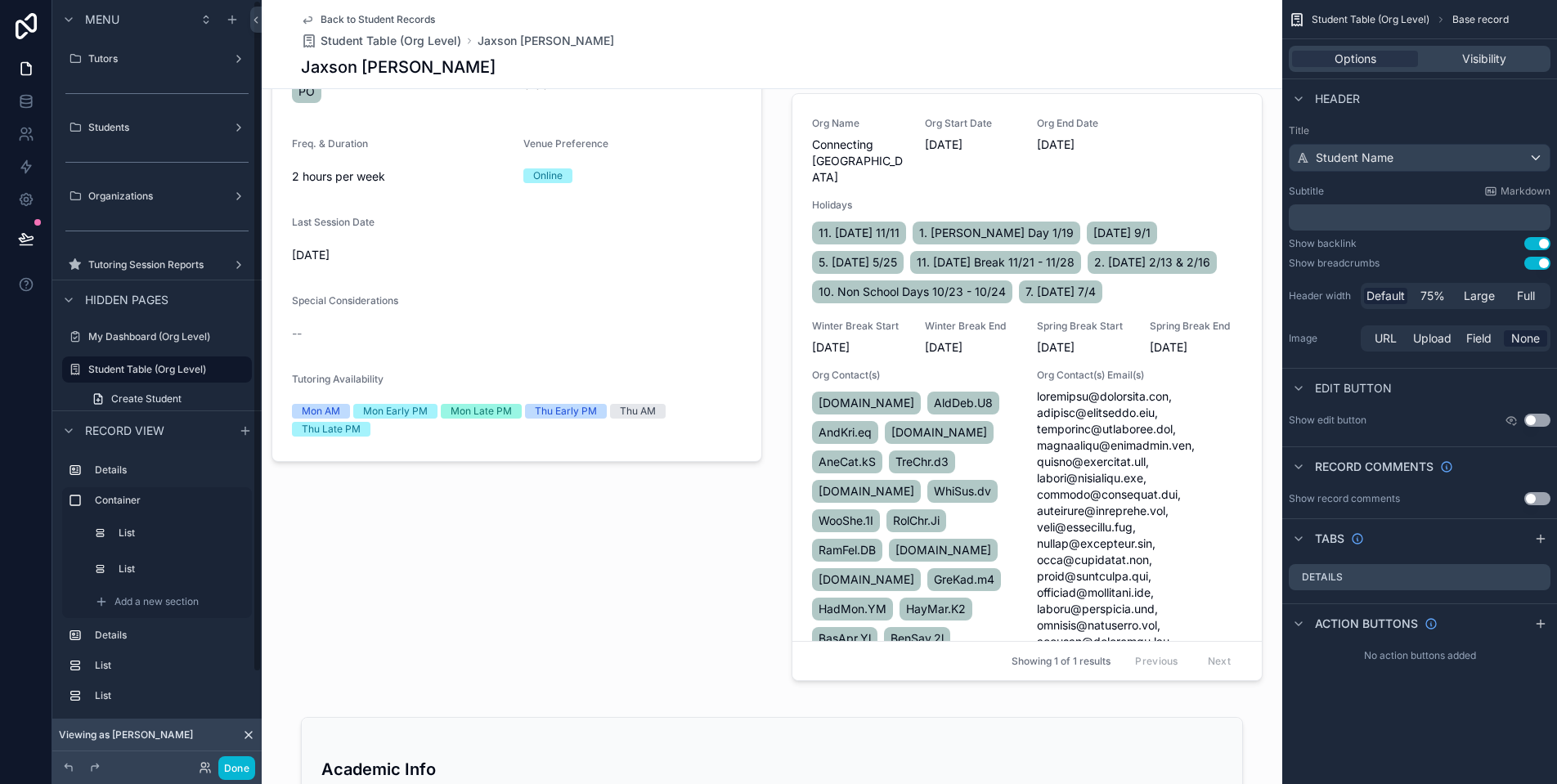
click at [301, 23] on icon "scrollable content" at bounding box center [308, 20] width 13 height 13
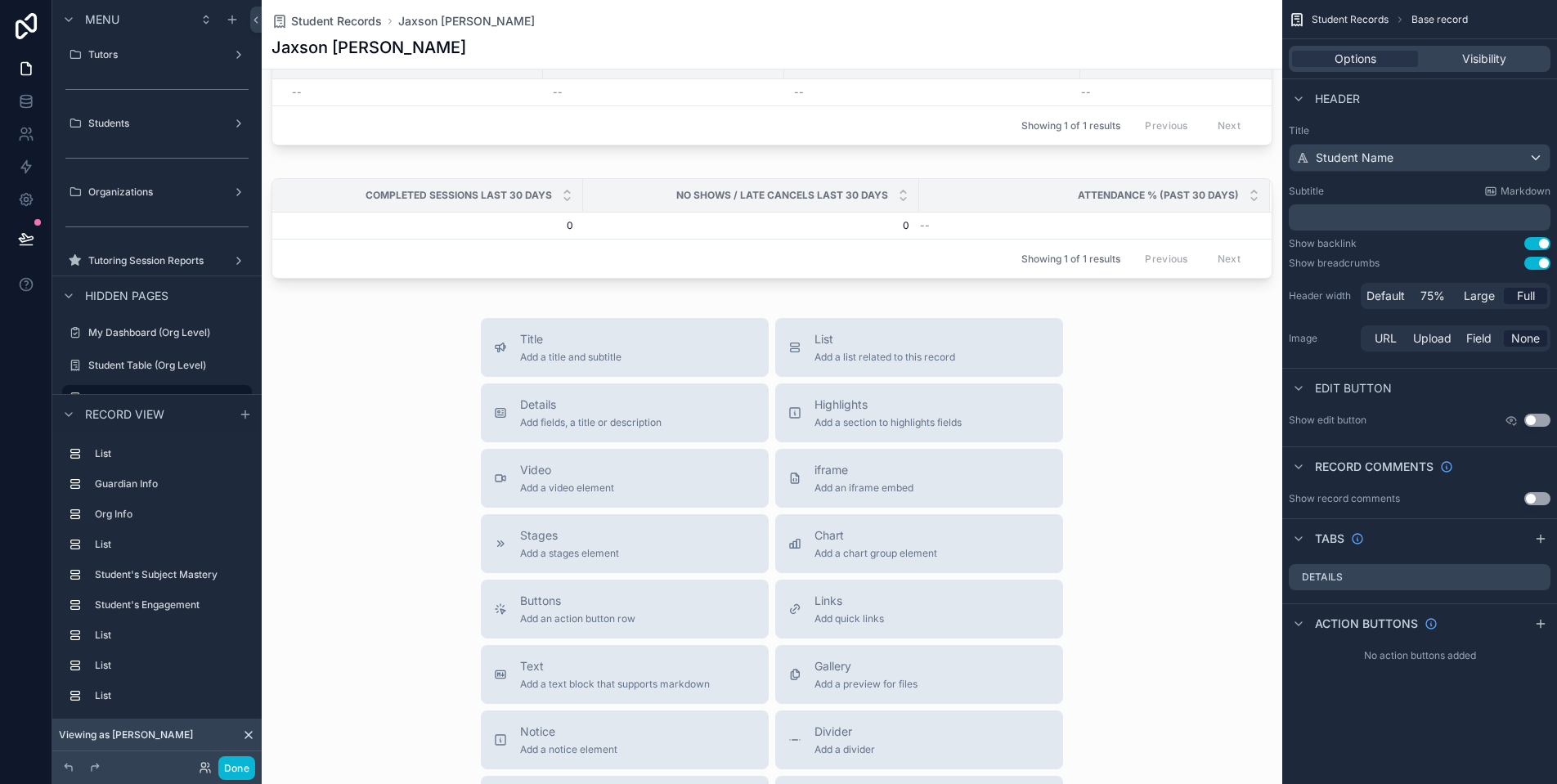
scroll to position [1564, 0]
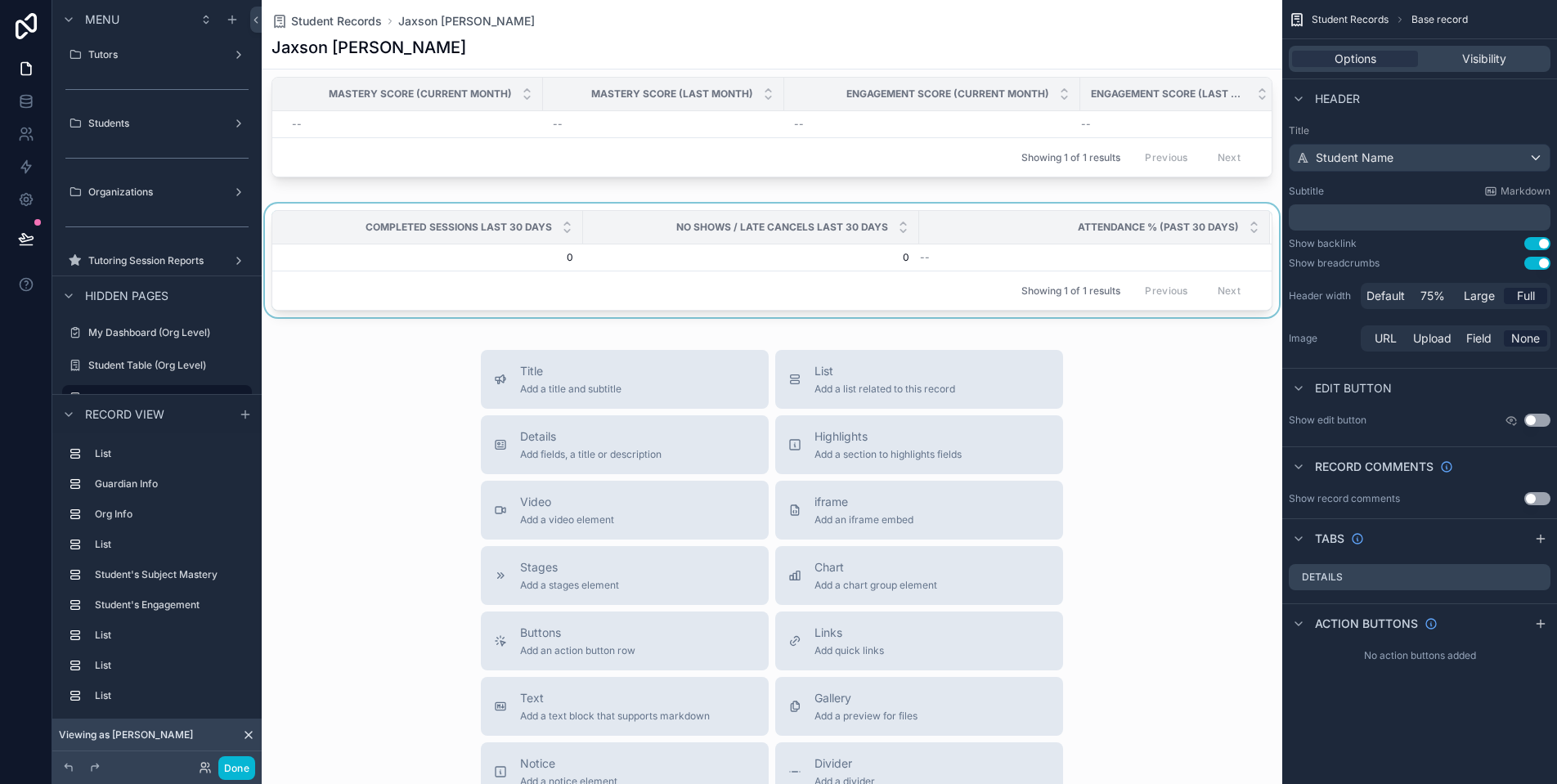
click at [947, 237] on div "Attendance % (Past 30 Days)" at bounding box center [1094, 227] width 349 height 31
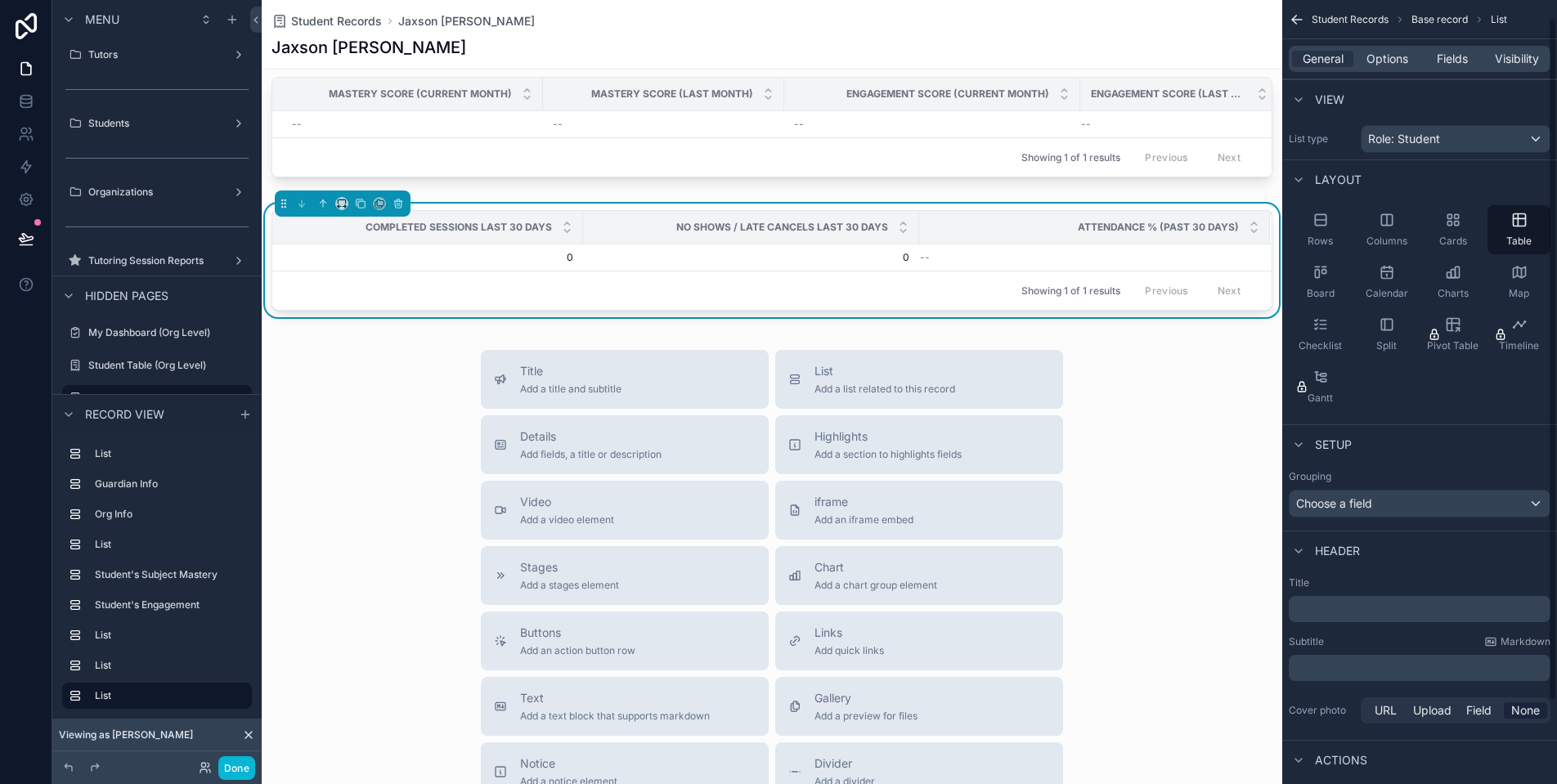
scroll to position [115, 0]
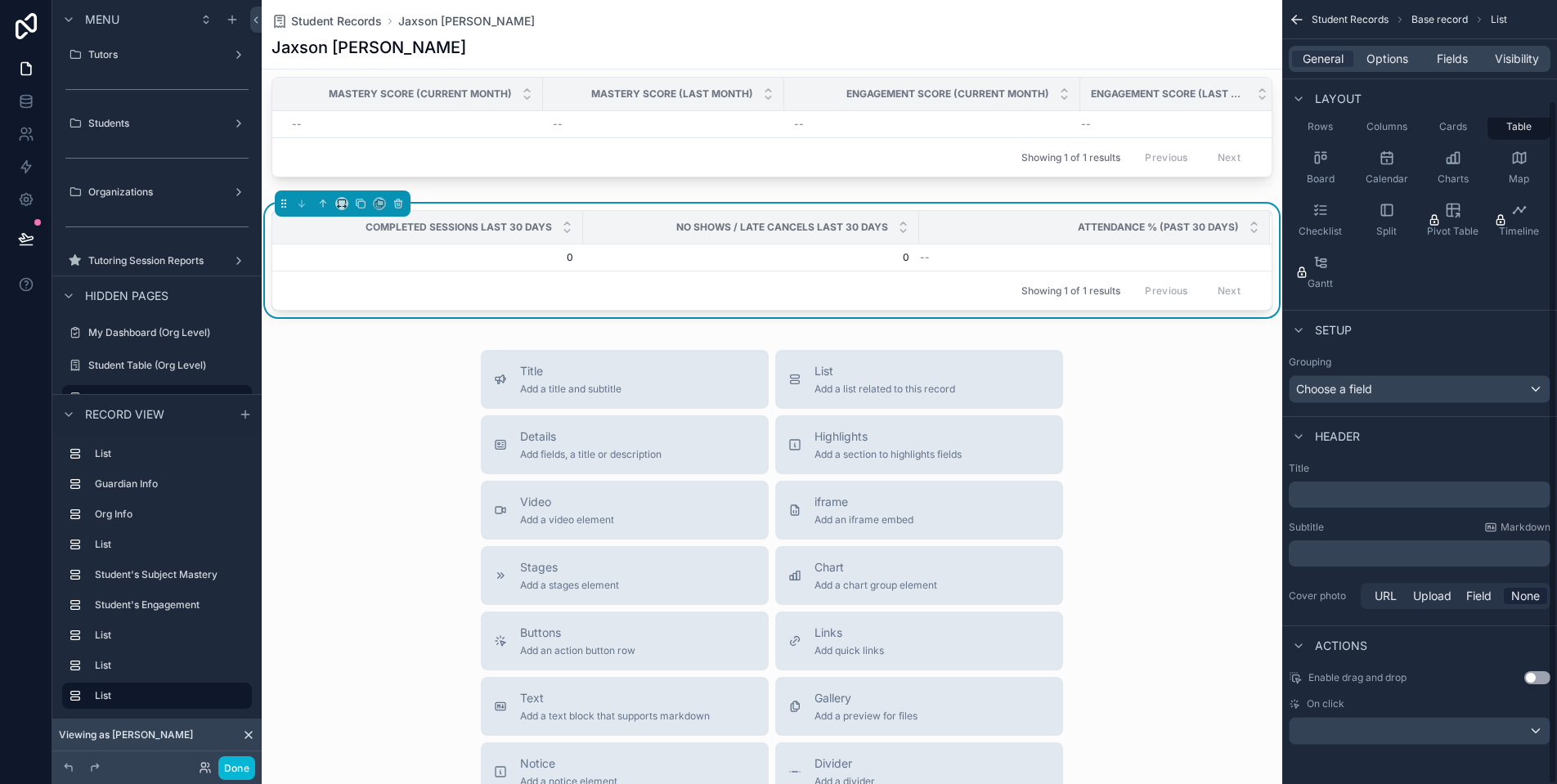
click at [1409, 727] on div "scrollable content" at bounding box center [1420, 731] width 260 height 27
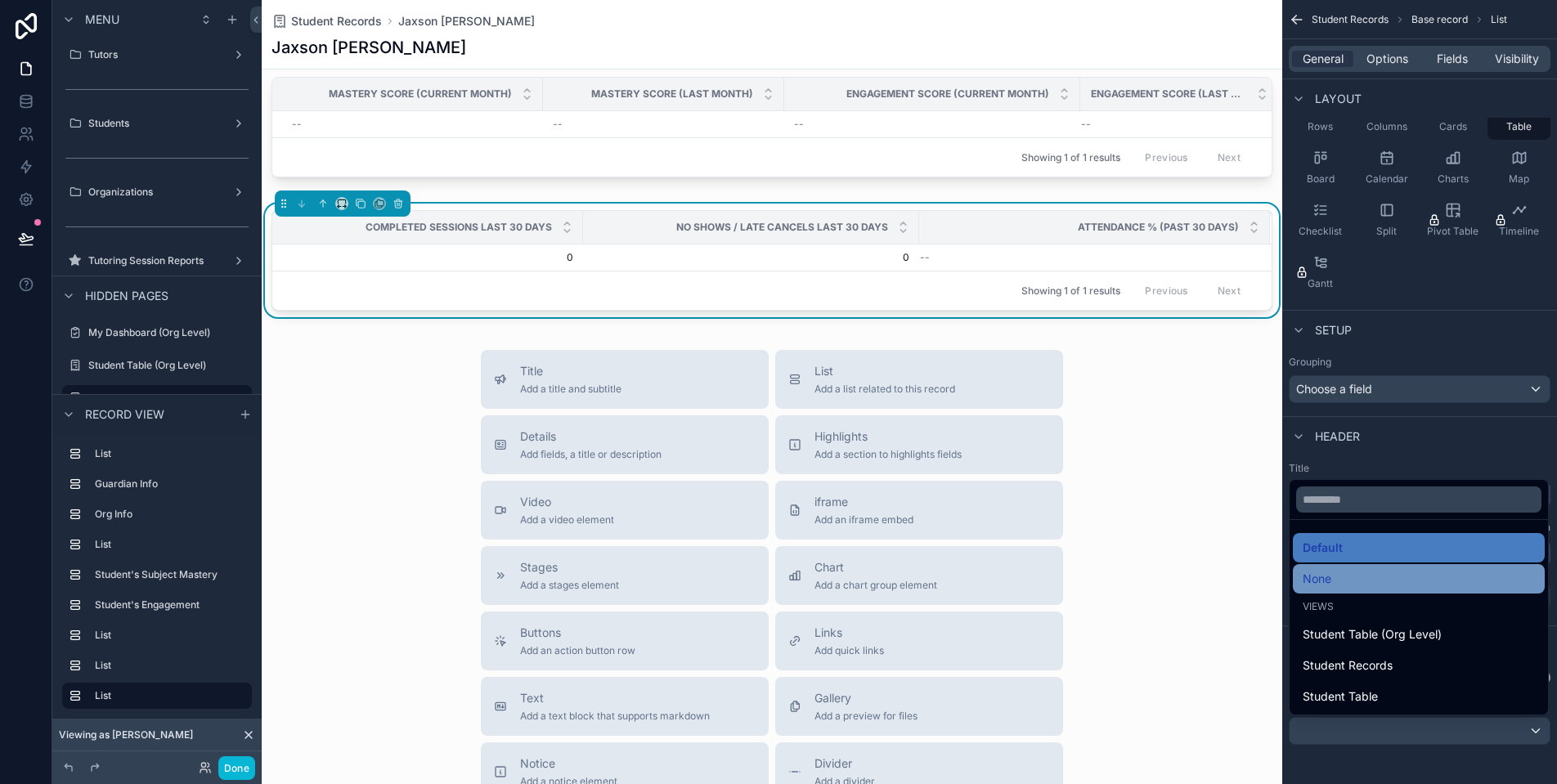
click at [1382, 583] on div "None" at bounding box center [1419, 579] width 232 height 20
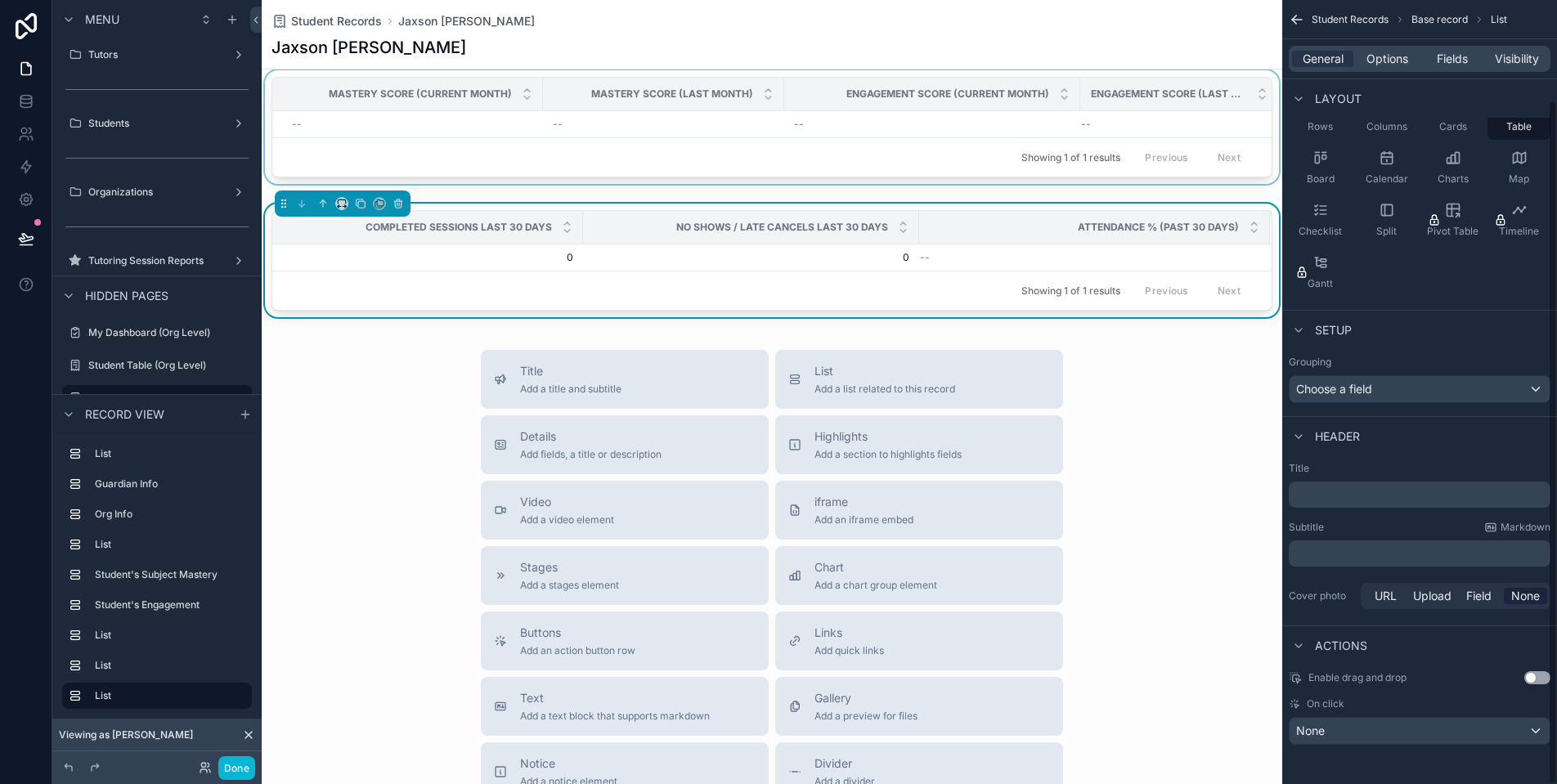
click at [945, 160] on div "Showing 1 of 1 results Previous Next" at bounding box center [772, 156] width 999 height 39
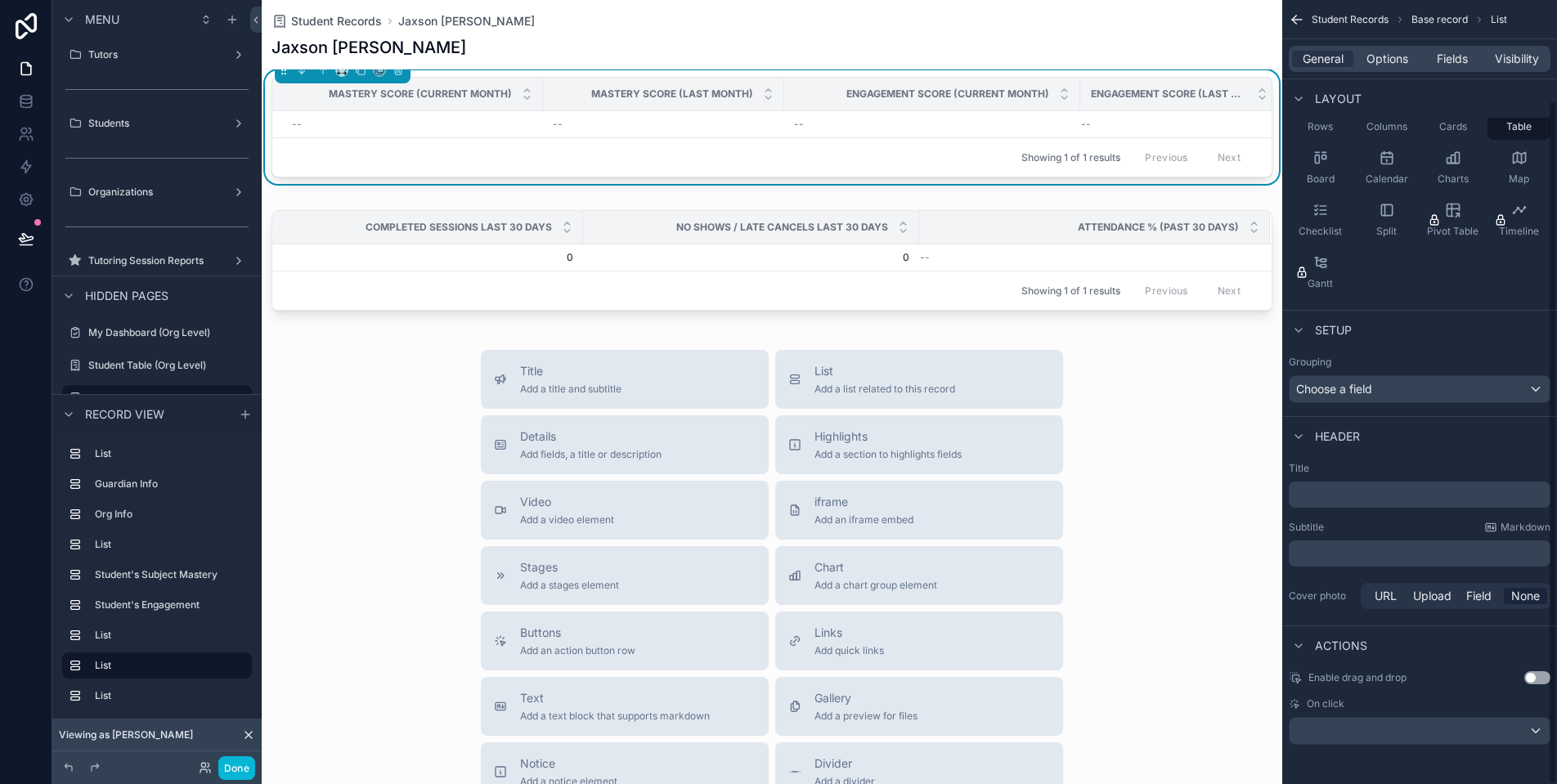
click at [1432, 712] on div "On click" at bounding box center [1420, 722] width 261 height 47
click at [1436, 725] on div "scrollable content" at bounding box center [1420, 731] width 260 height 27
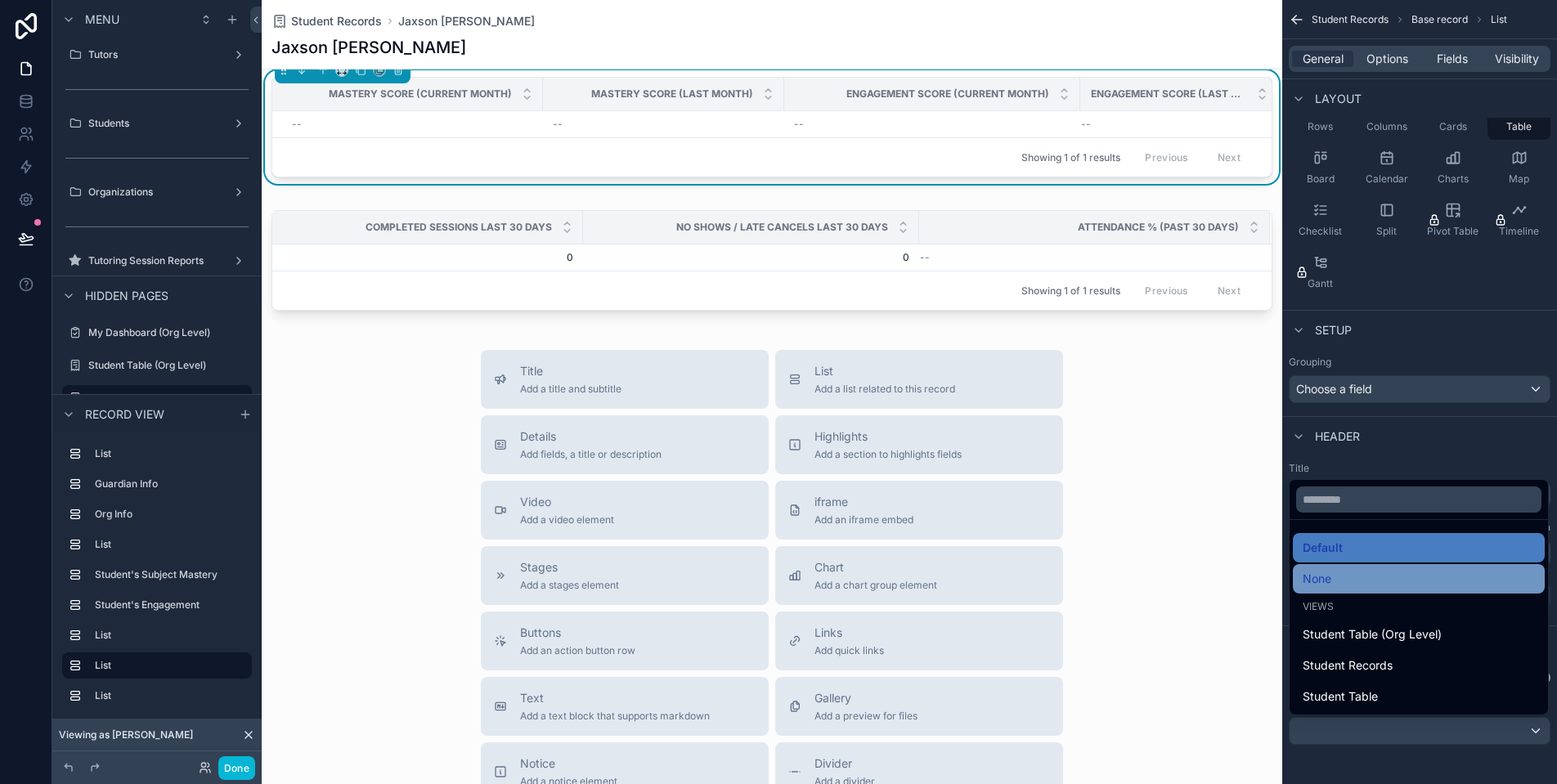
click at [1368, 583] on div "None" at bounding box center [1419, 579] width 232 height 20
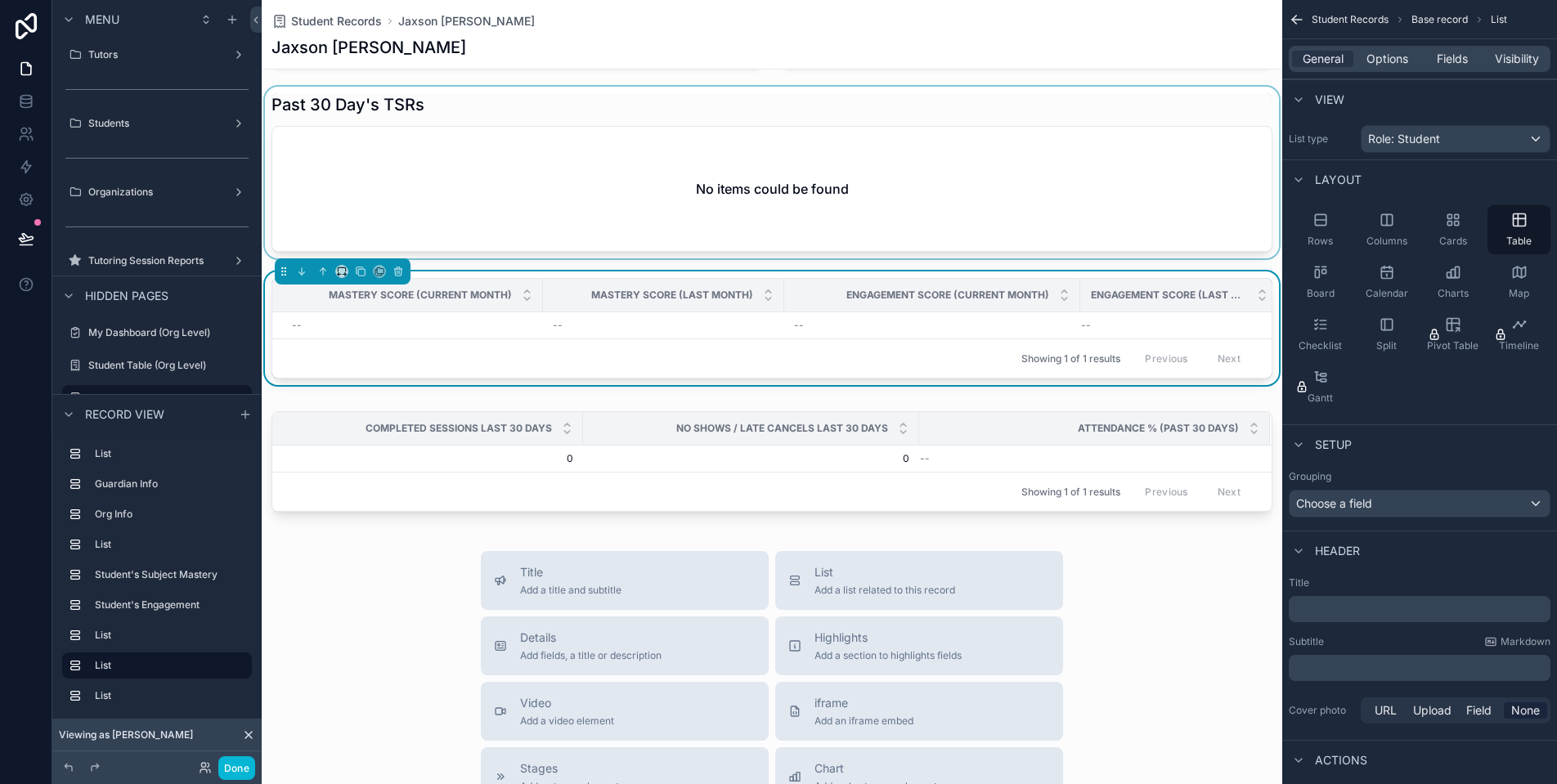
scroll to position [1352, 0]
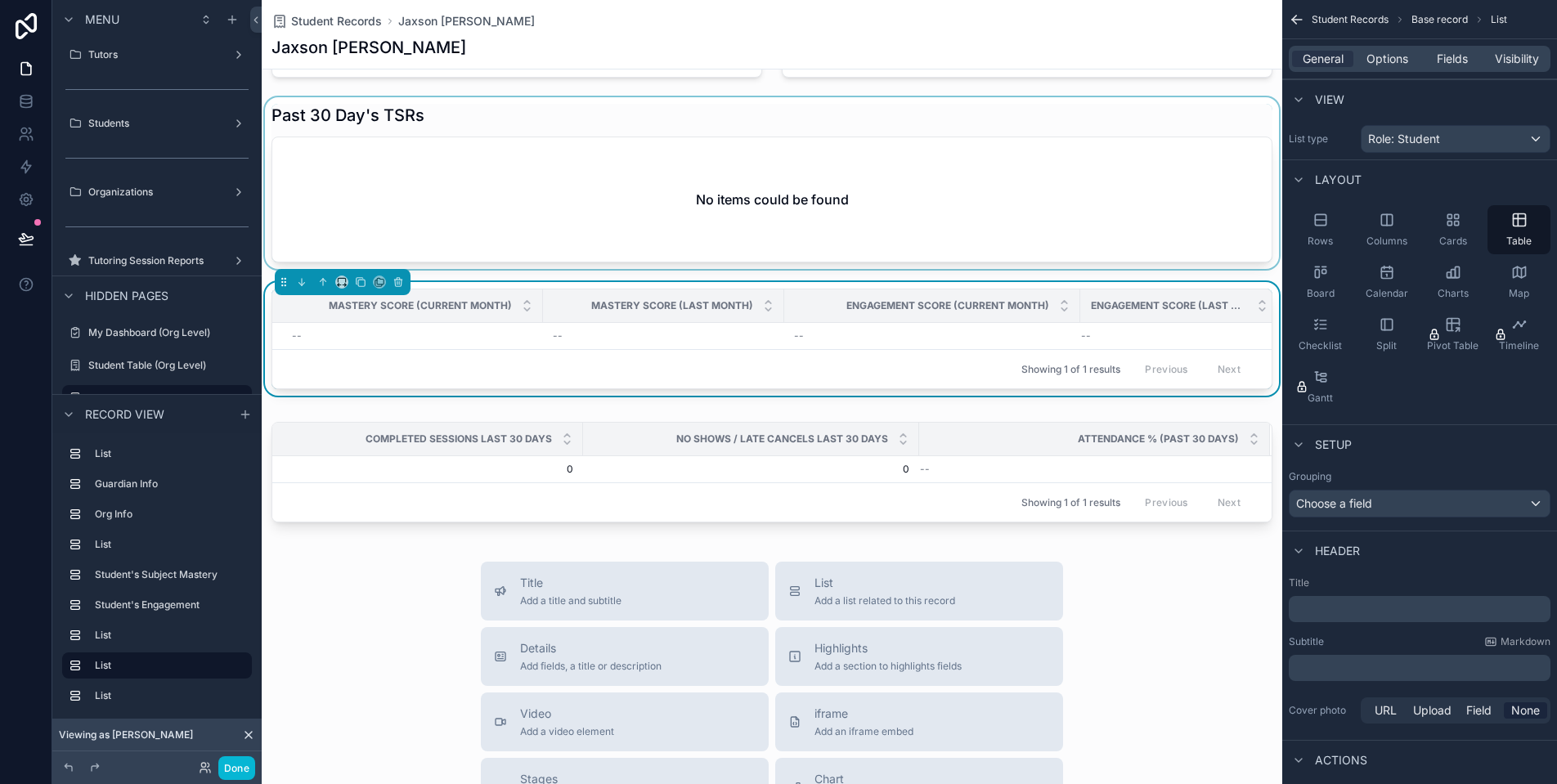
click at [968, 216] on div "scrollable content" at bounding box center [772, 183] width 1021 height 171
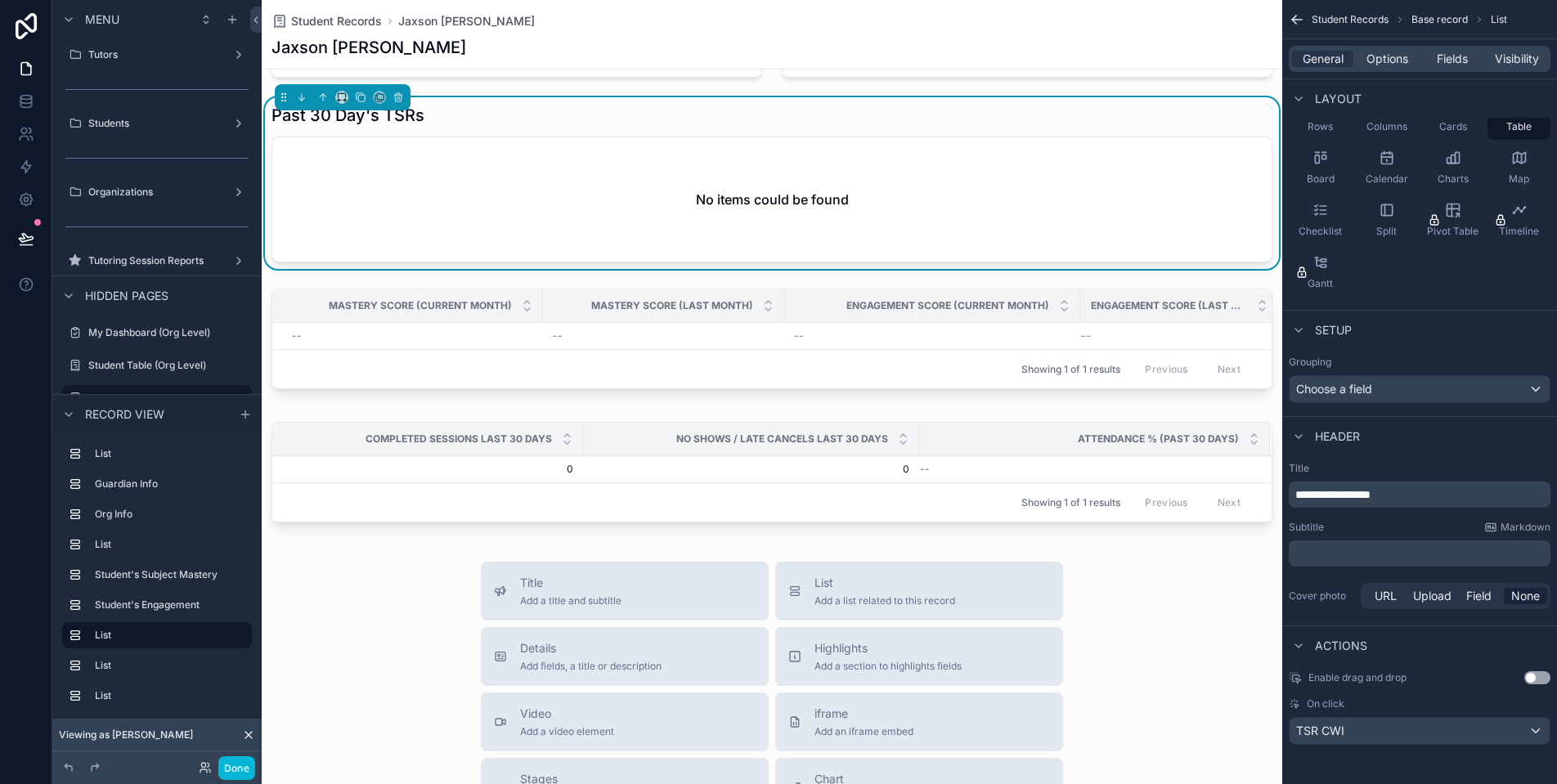
scroll to position [0, 0]
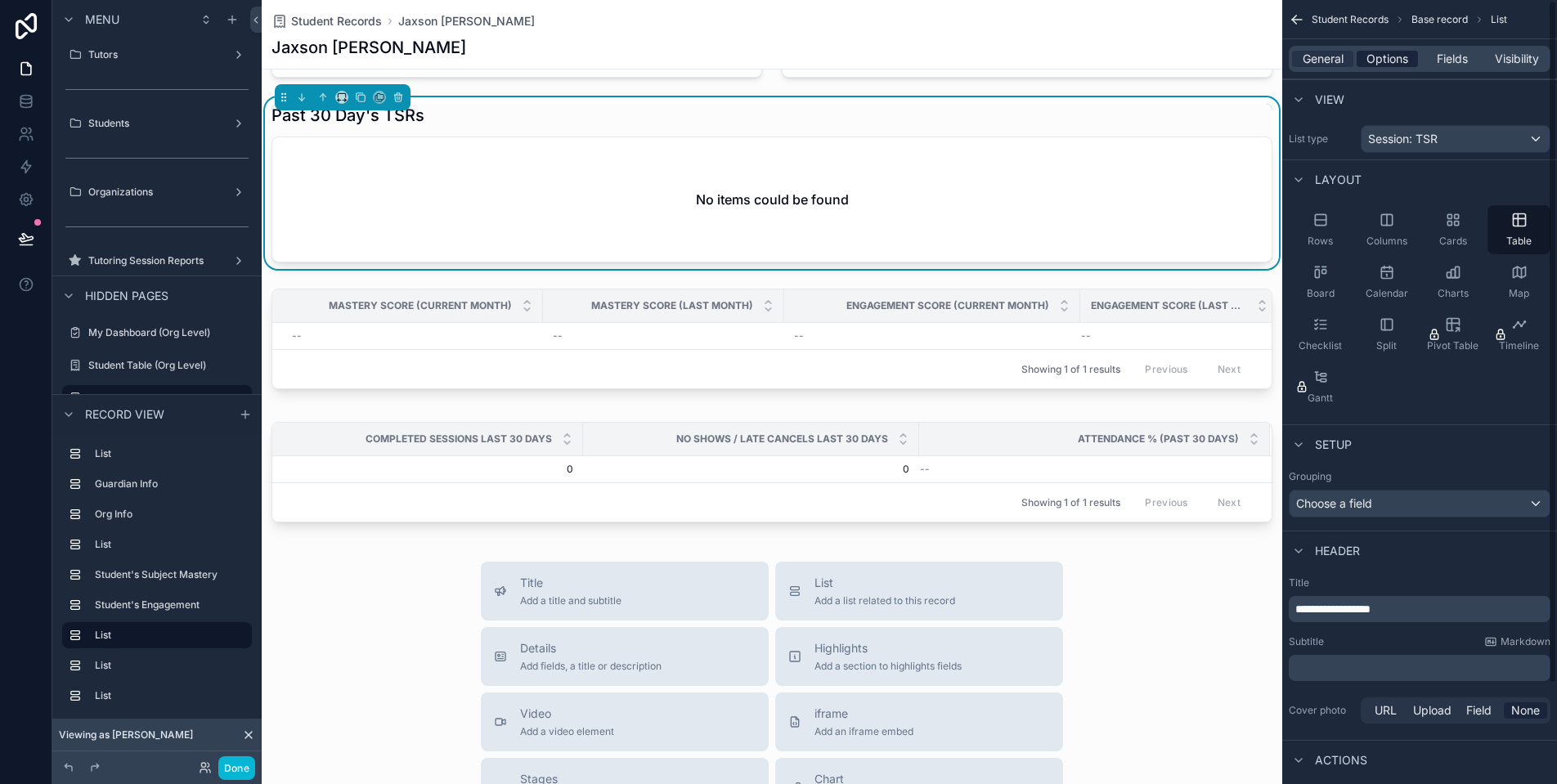
click at [1386, 54] on span "Options" at bounding box center [1387, 59] width 42 height 16
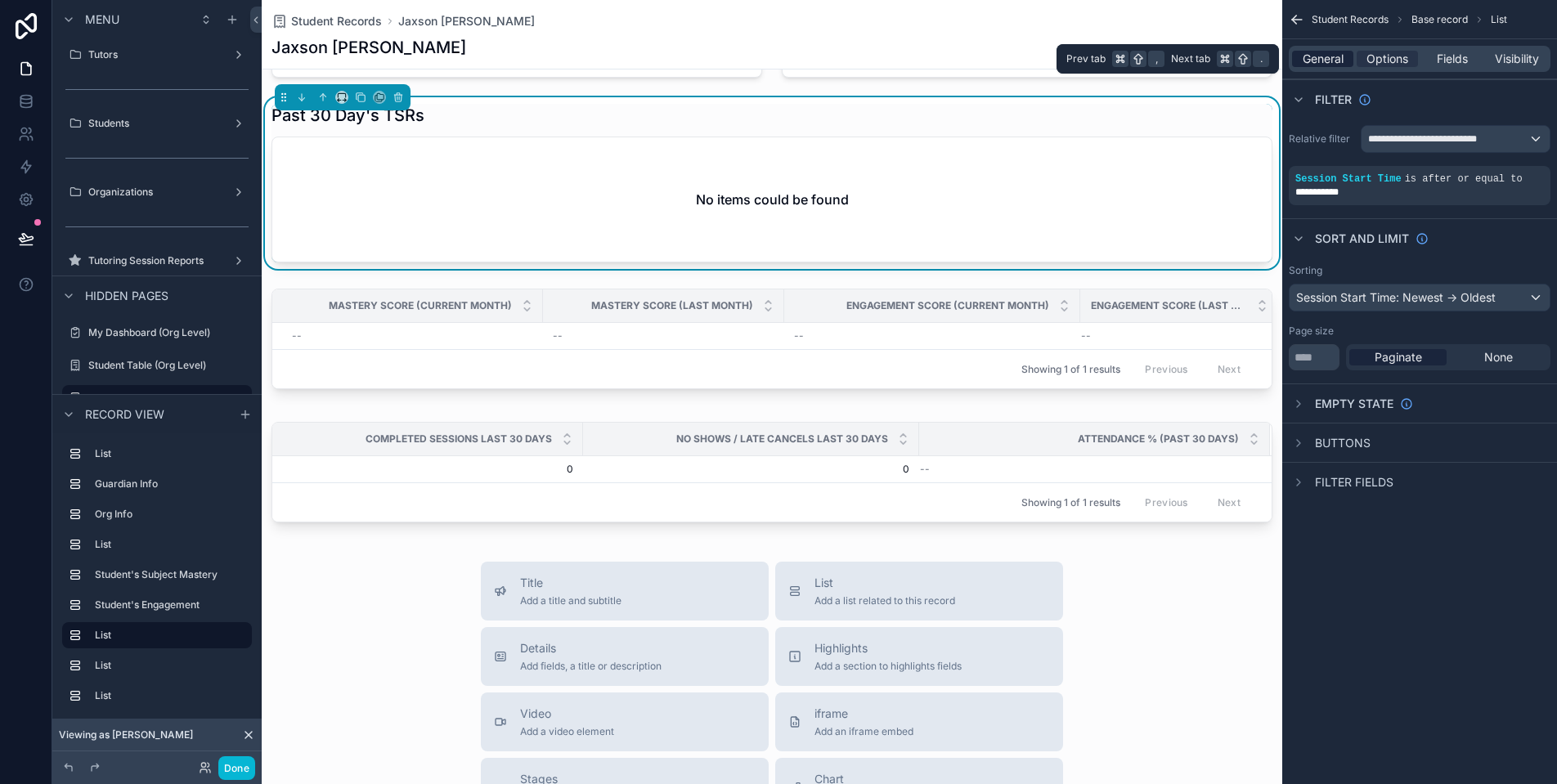
click at [1340, 58] on span "General" at bounding box center [1323, 59] width 41 height 16
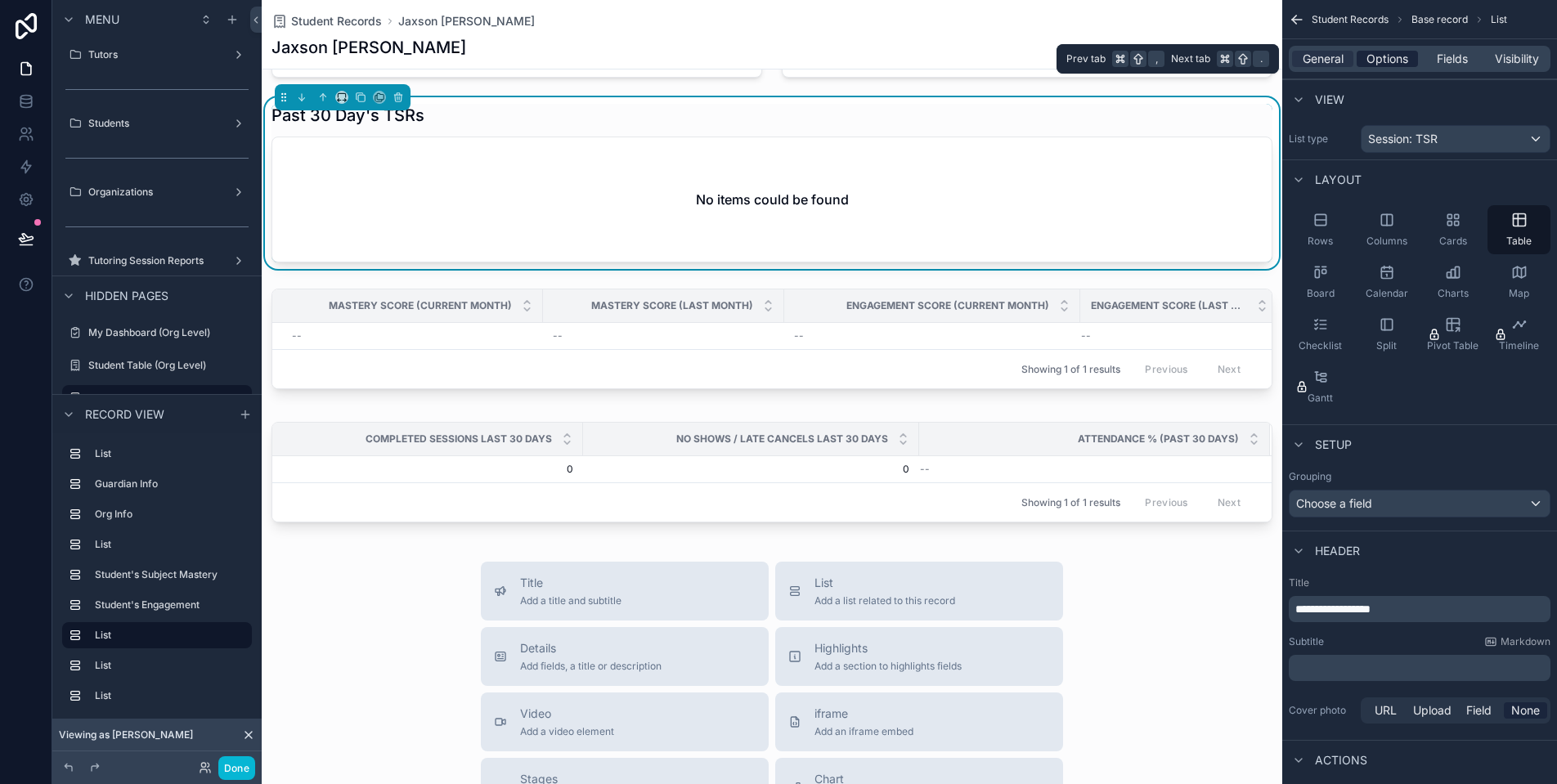
click at [1388, 59] on span "Options" at bounding box center [1387, 59] width 42 height 16
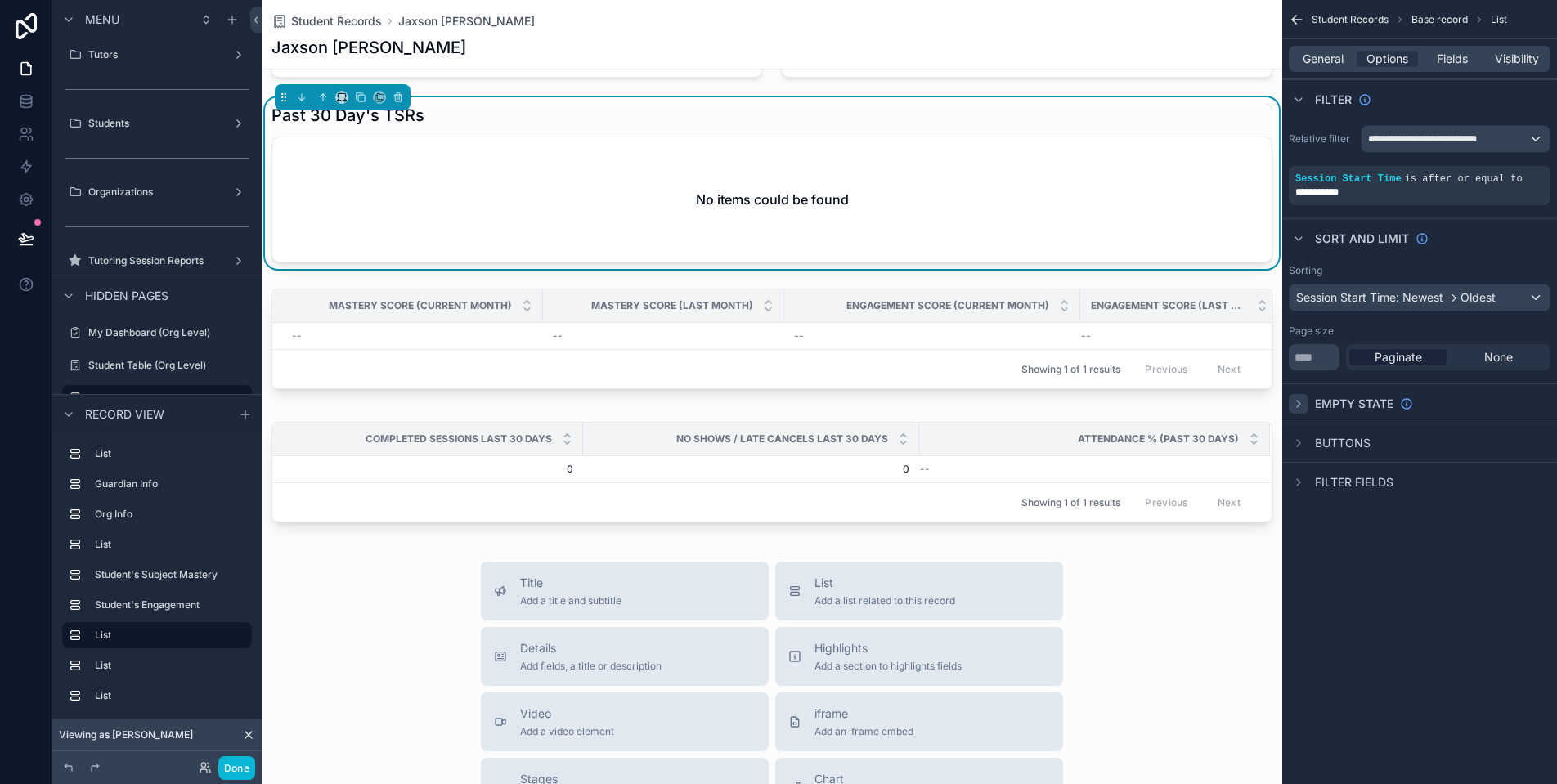
click at [1303, 403] on icon "scrollable content" at bounding box center [1298, 404] width 13 height 13
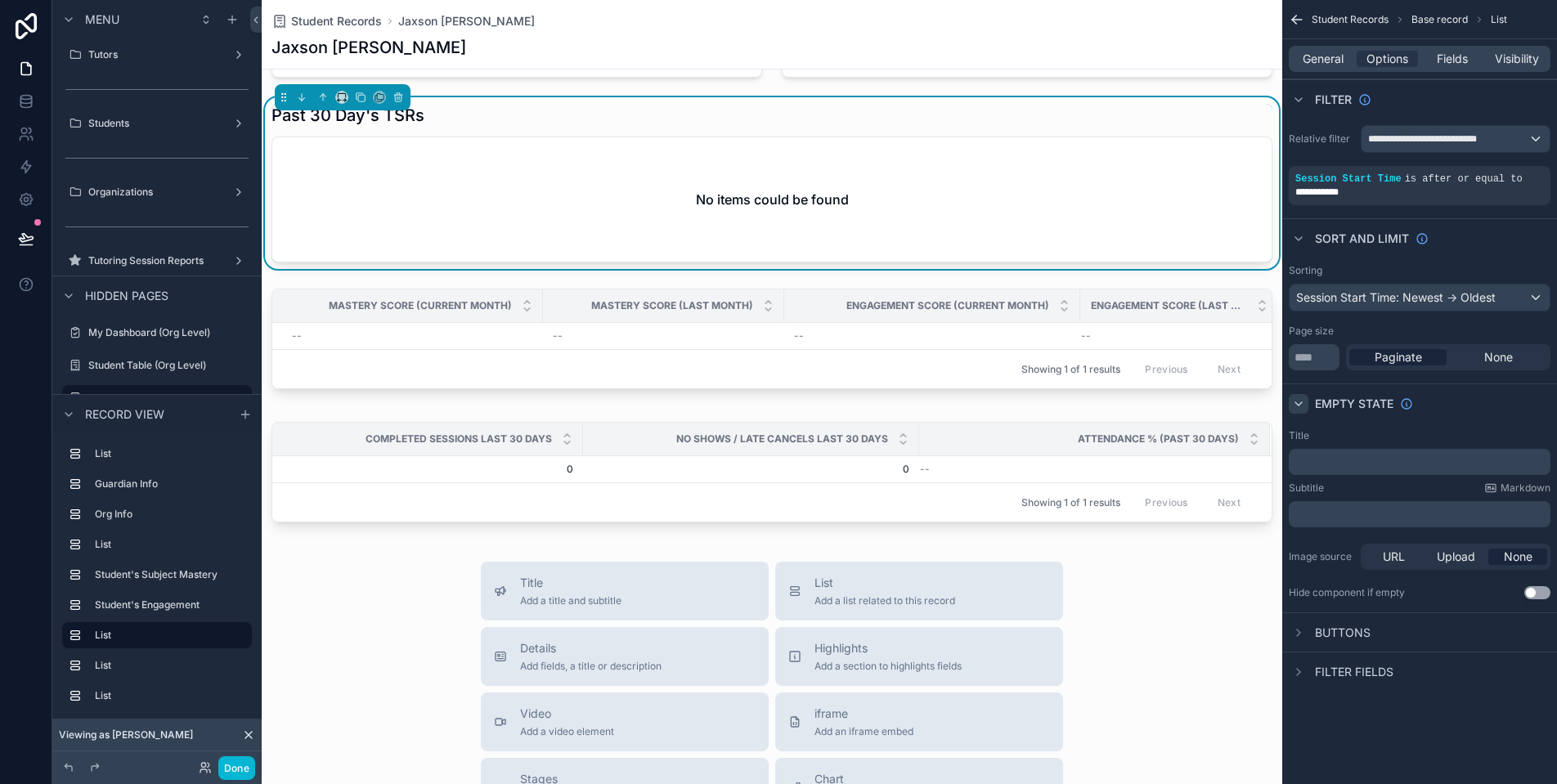
click at [1370, 465] on p "﻿" at bounding box center [1422, 462] width 252 height 13
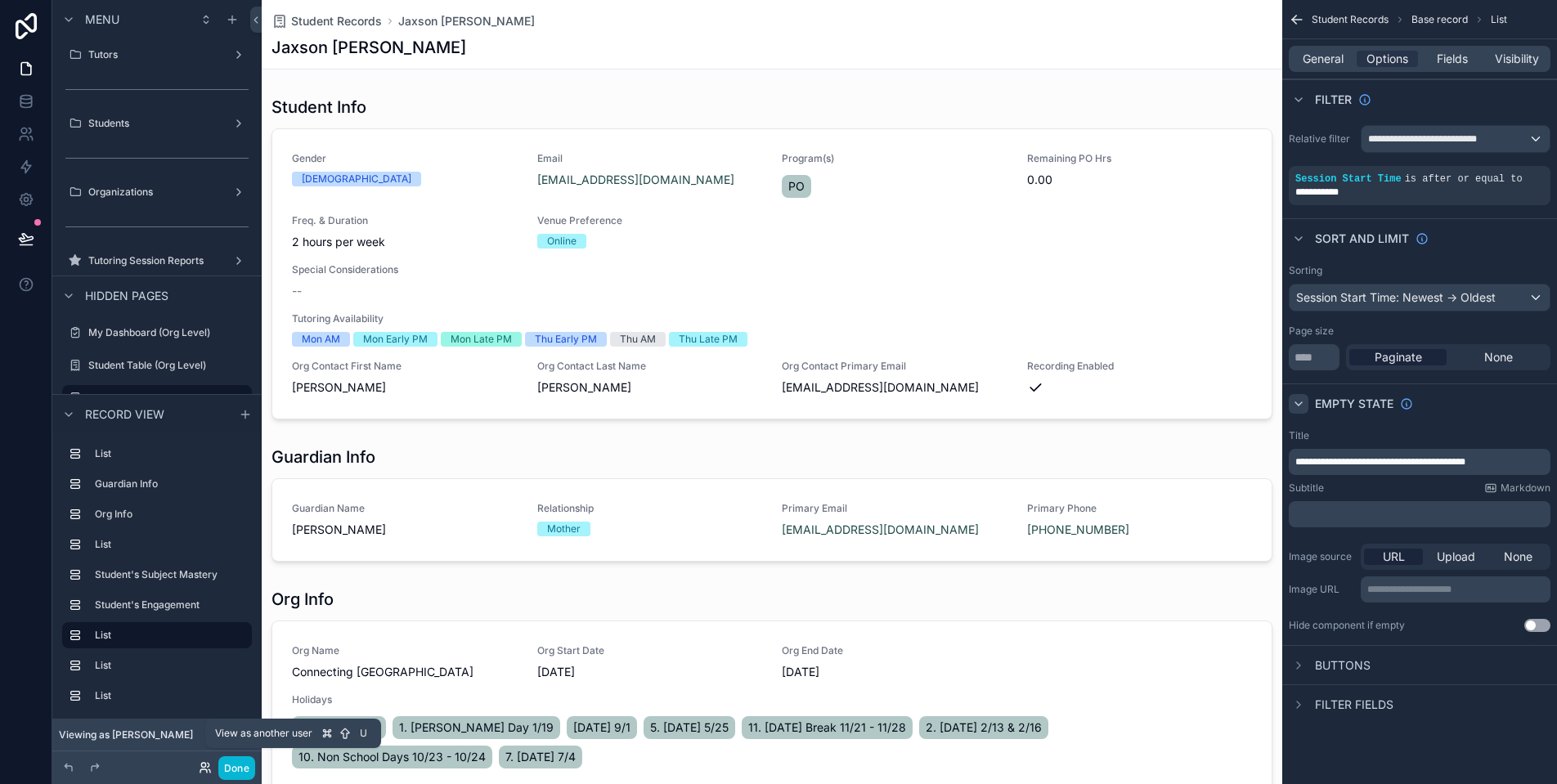
click at [203, 769] on icon at bounding box center [206, 768] width 13 height 13
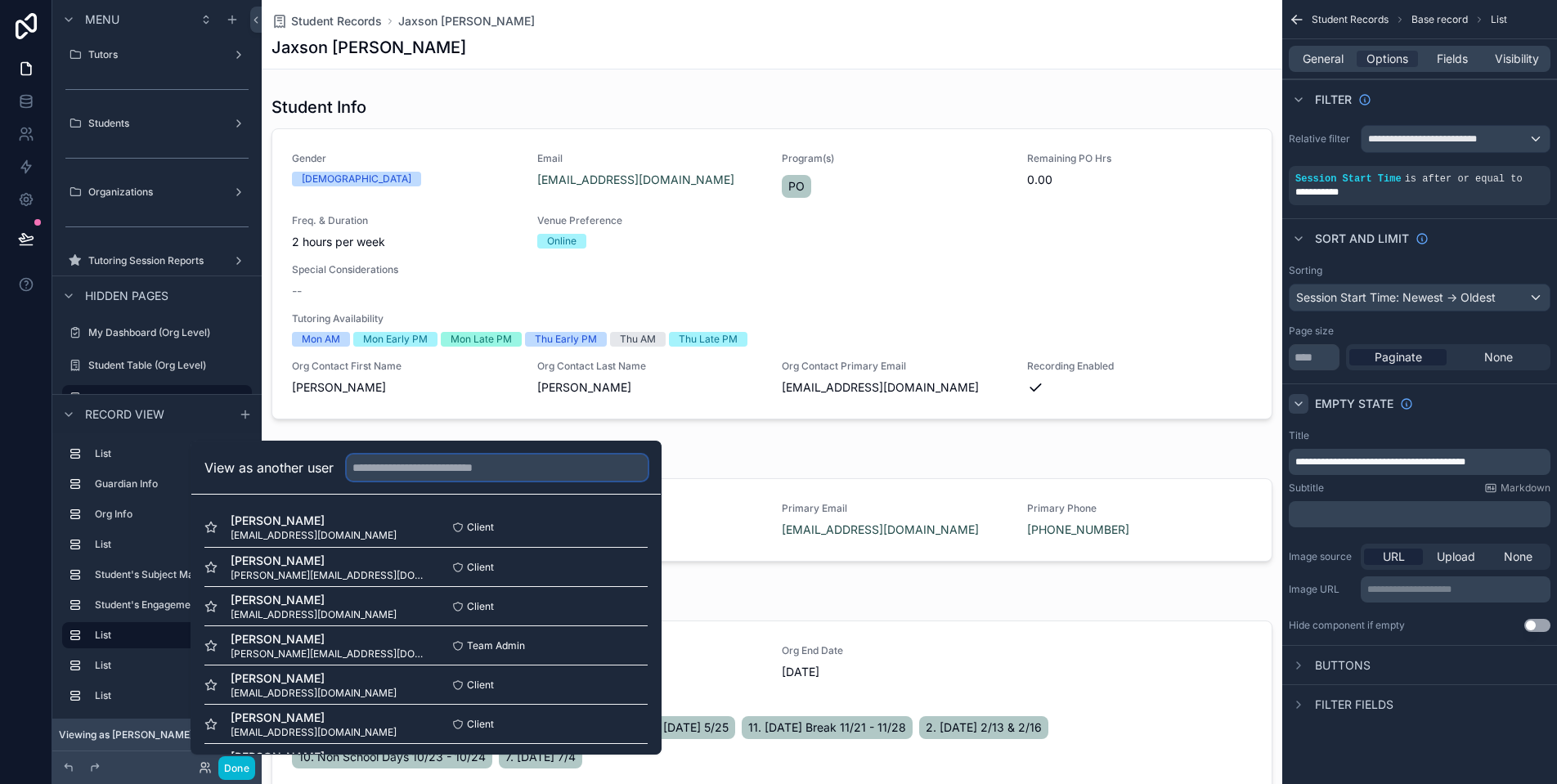
click at [548, 479] on input "text" at bounding box center [497, 468] width 301 height 27
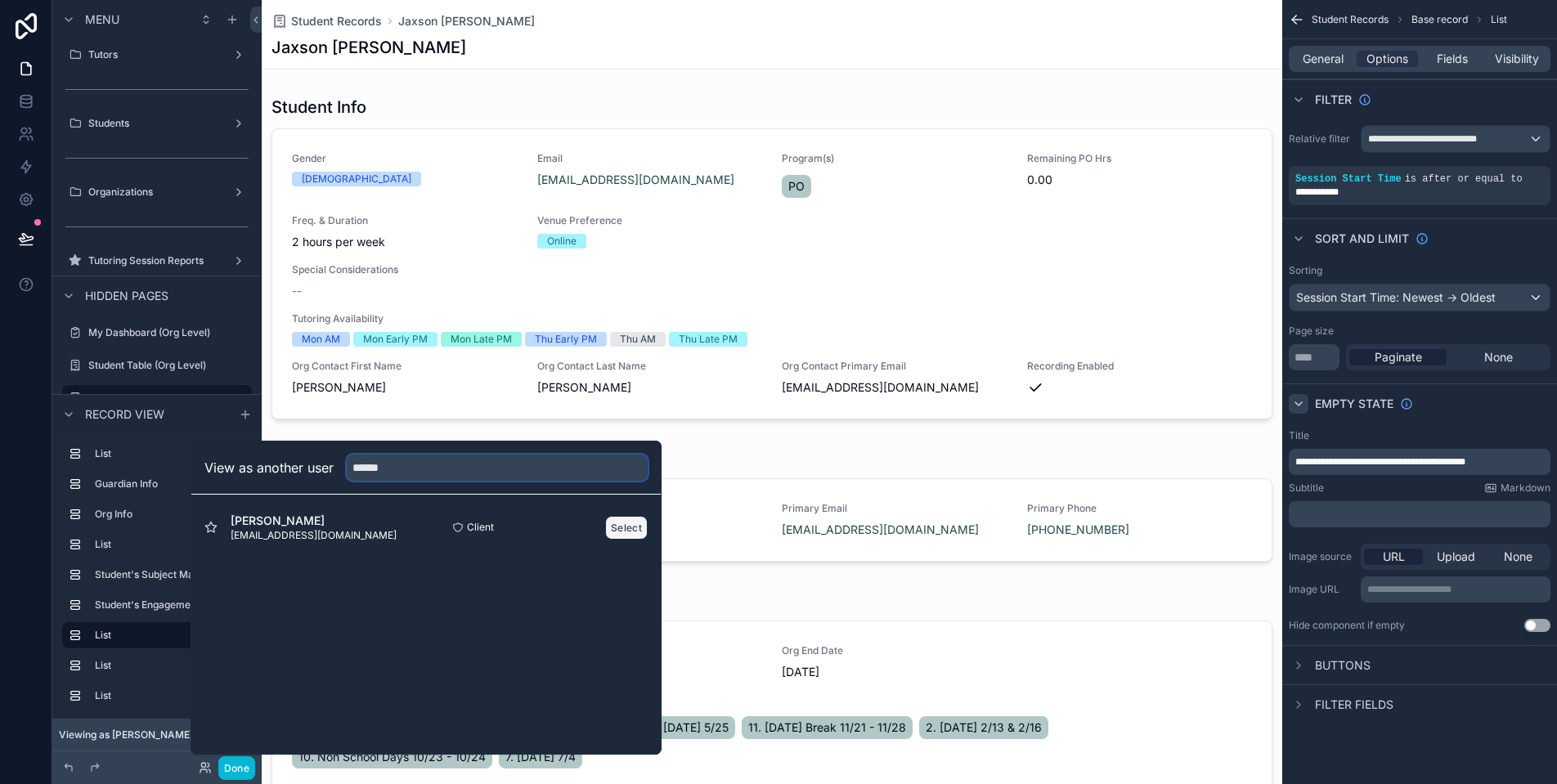
type input "******"
click at [633, 531] on button "Select" at bounding box center [626, 527] width 43 height 24
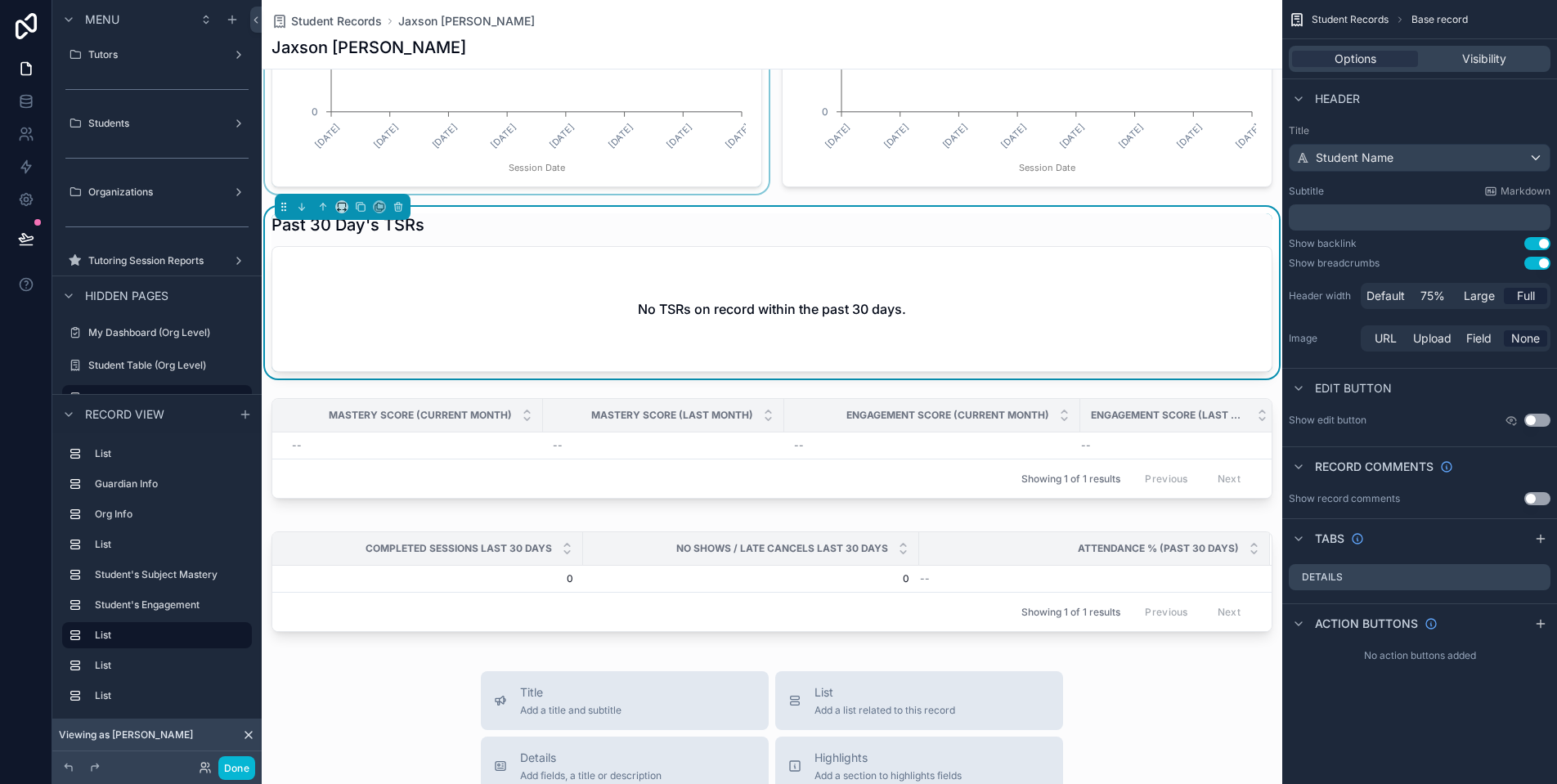
scroll to position [1336, 0]
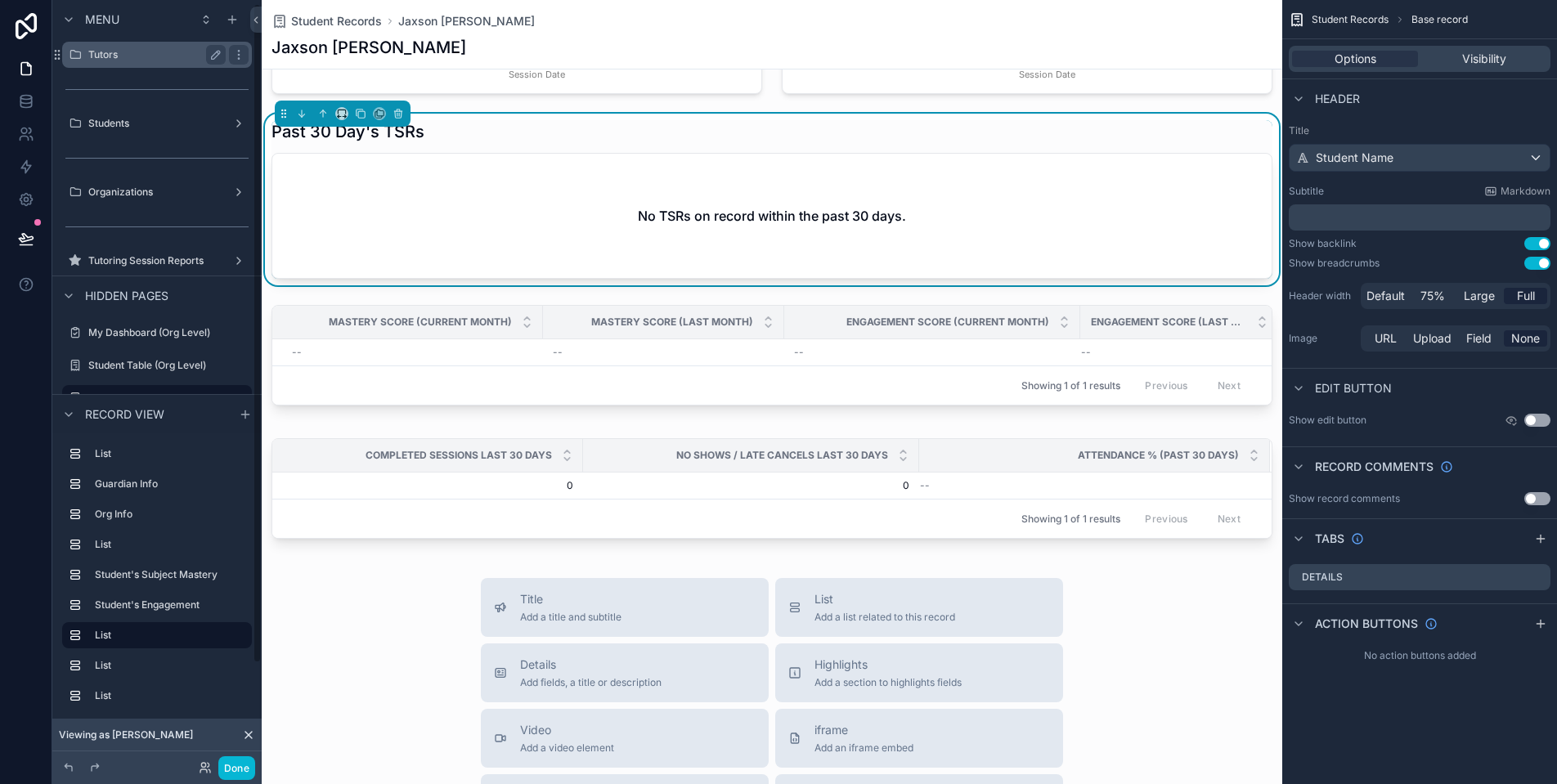
click at [151, 49] on label "Tutors" at bounding box center [153, 55] width 131 height 13
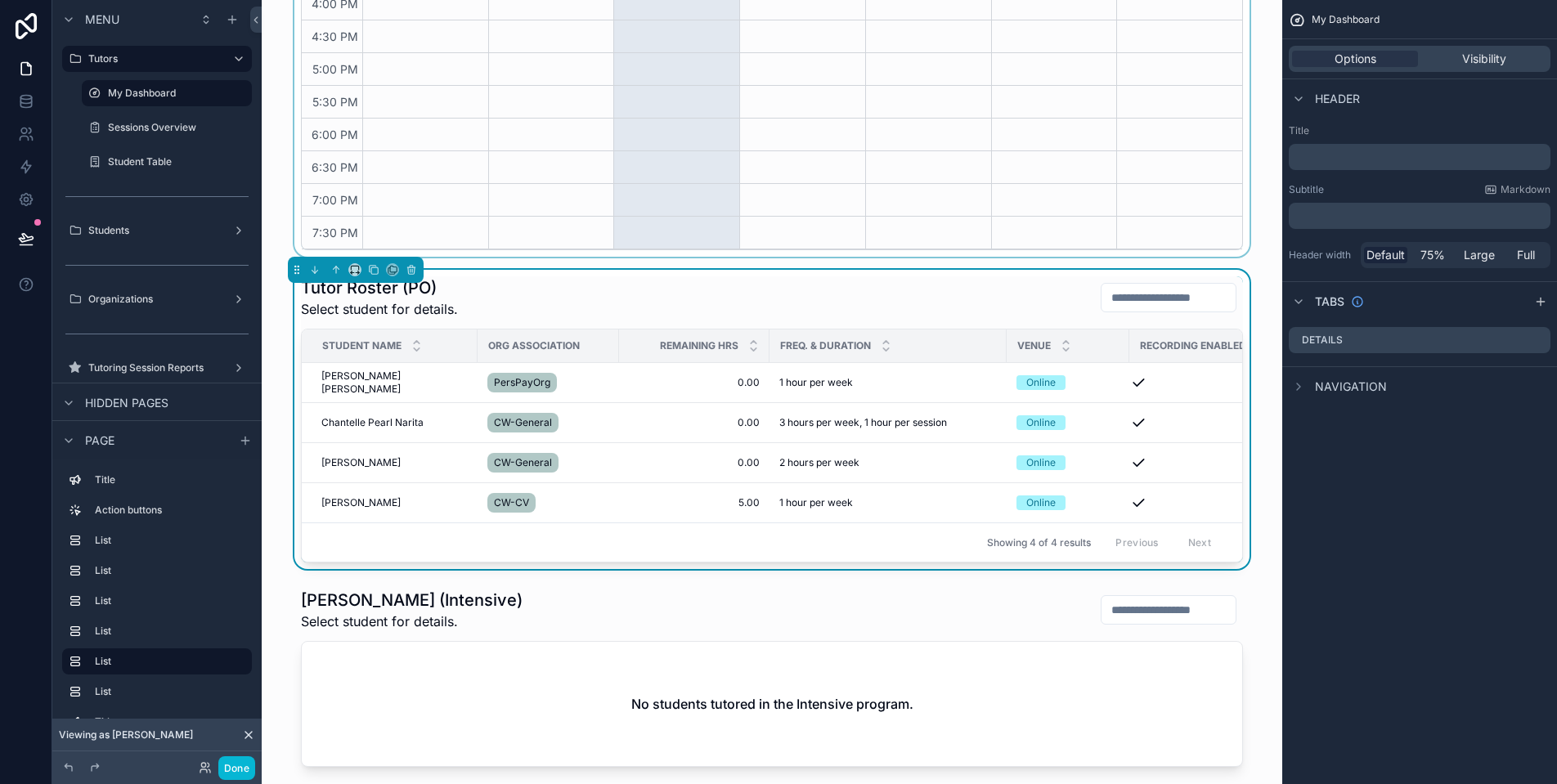
scroll to position [694, 0]
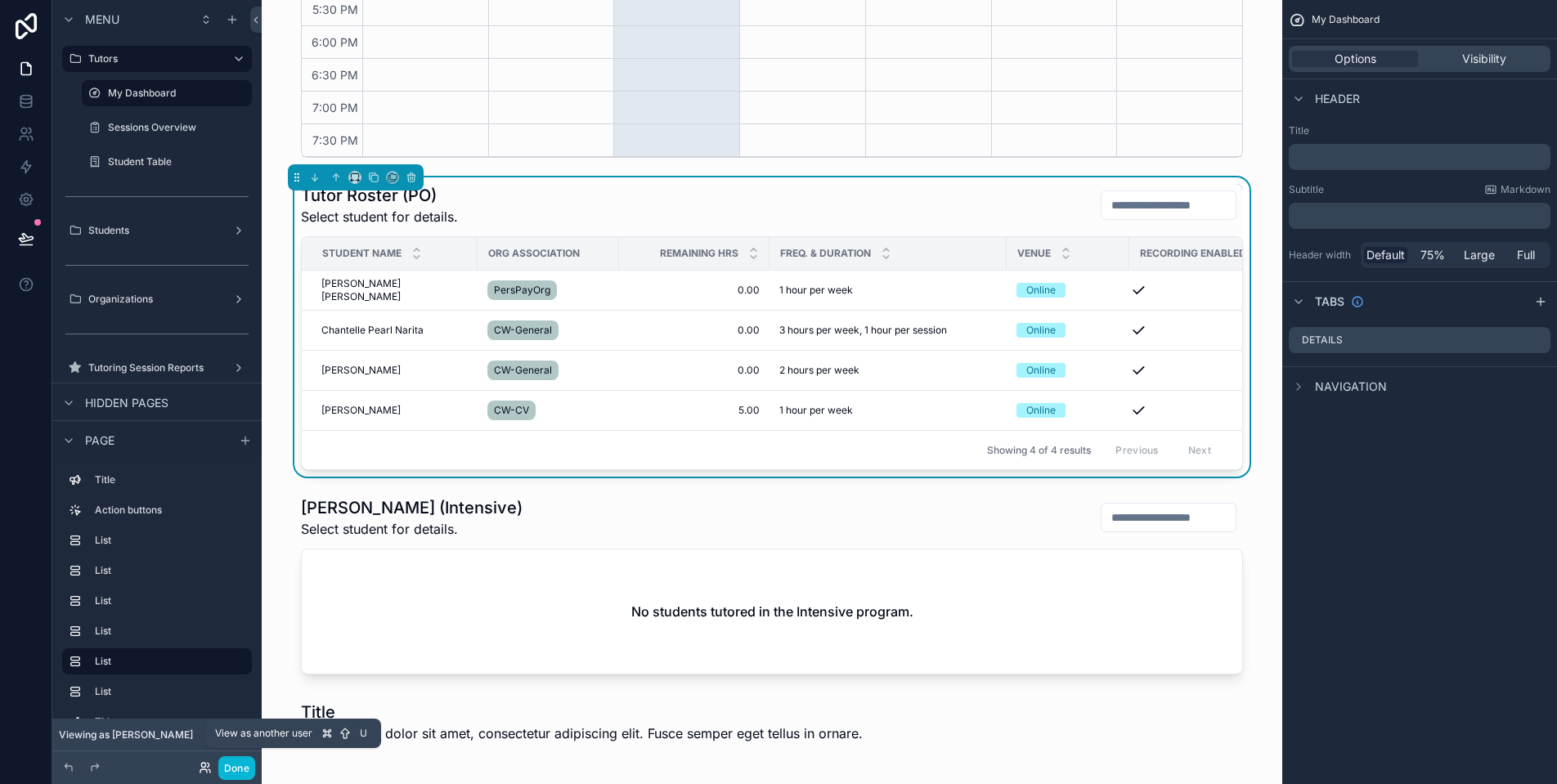
click at [204, 771] on icon at bounding box center [206, 768] width 13 height 13
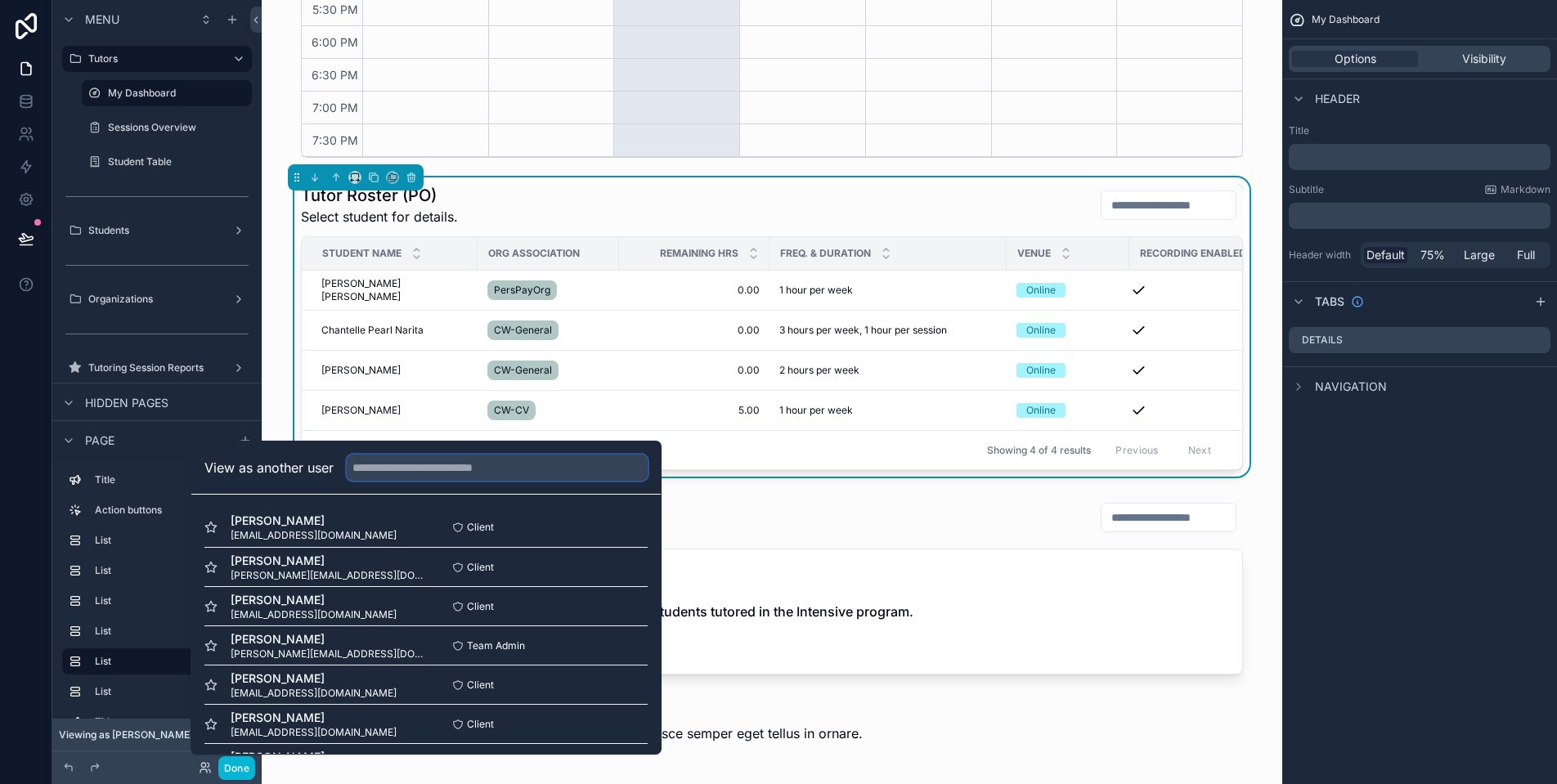
click at [497, 464] on input "text" at bounding box center [497, 468] width 301 height 27
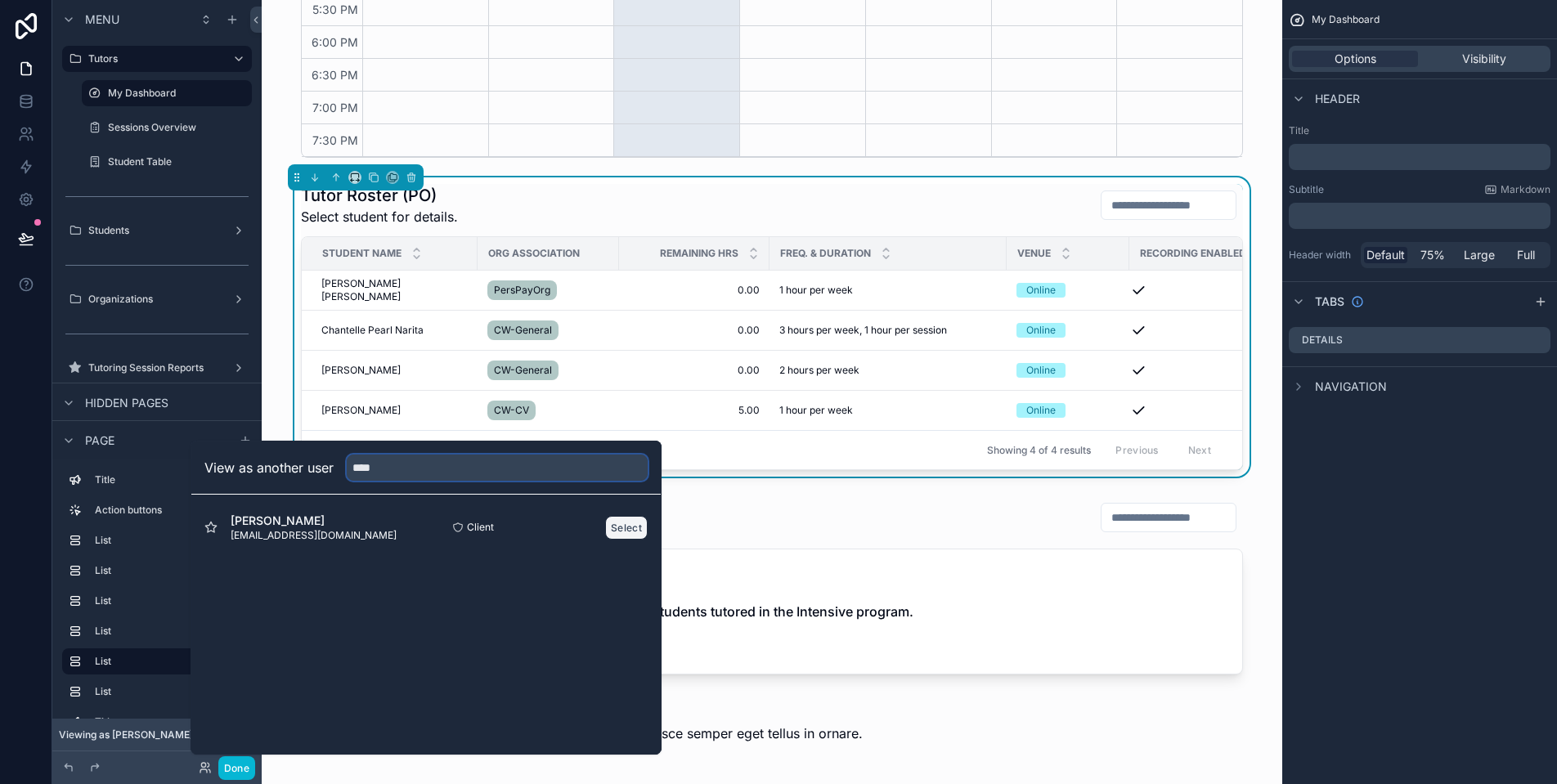
type input "****"
click at [617, 528] on button "Select" at bounding box center [626, 527] width 43 height 24
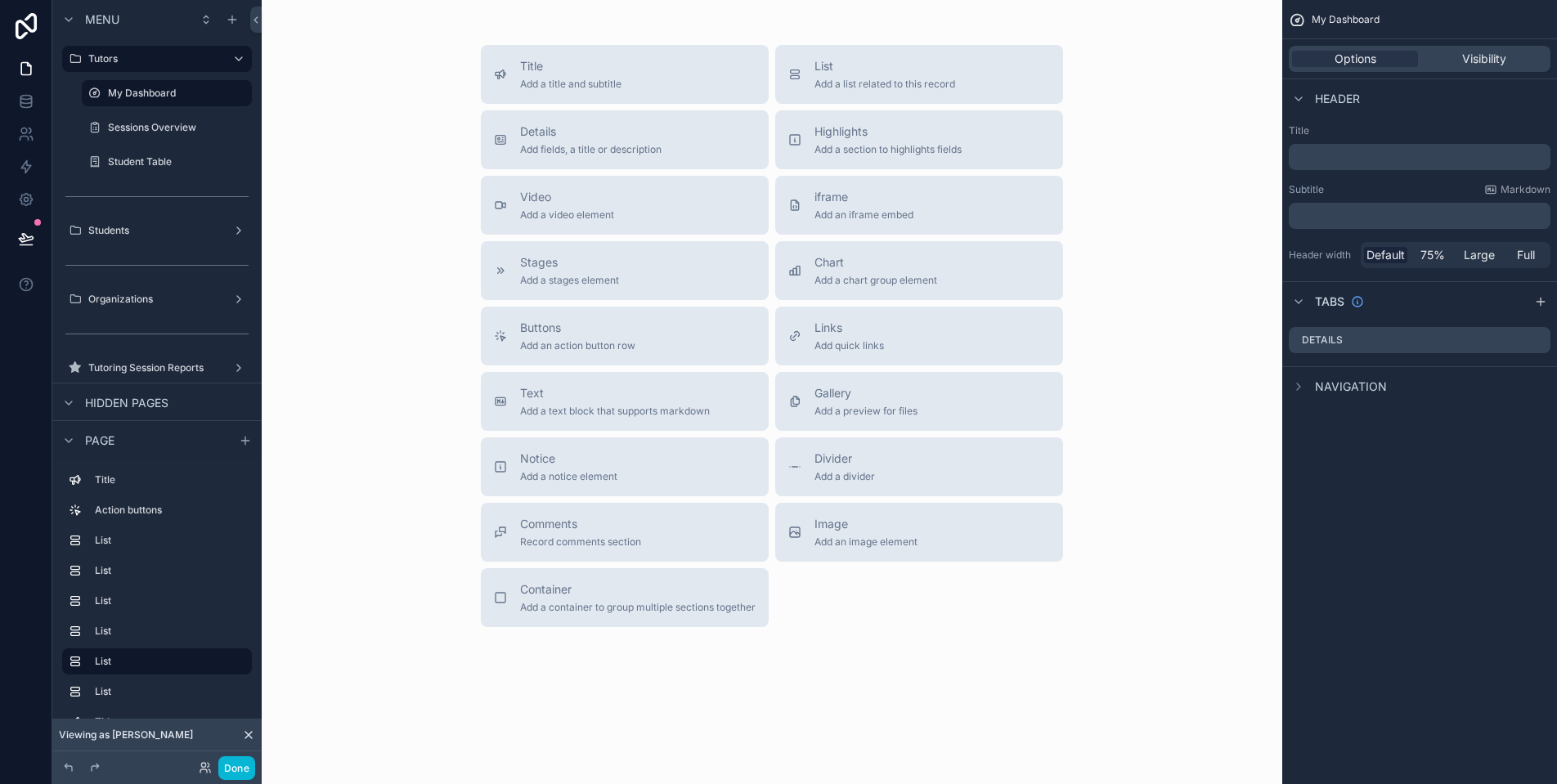
scroll to position [1048, 0]
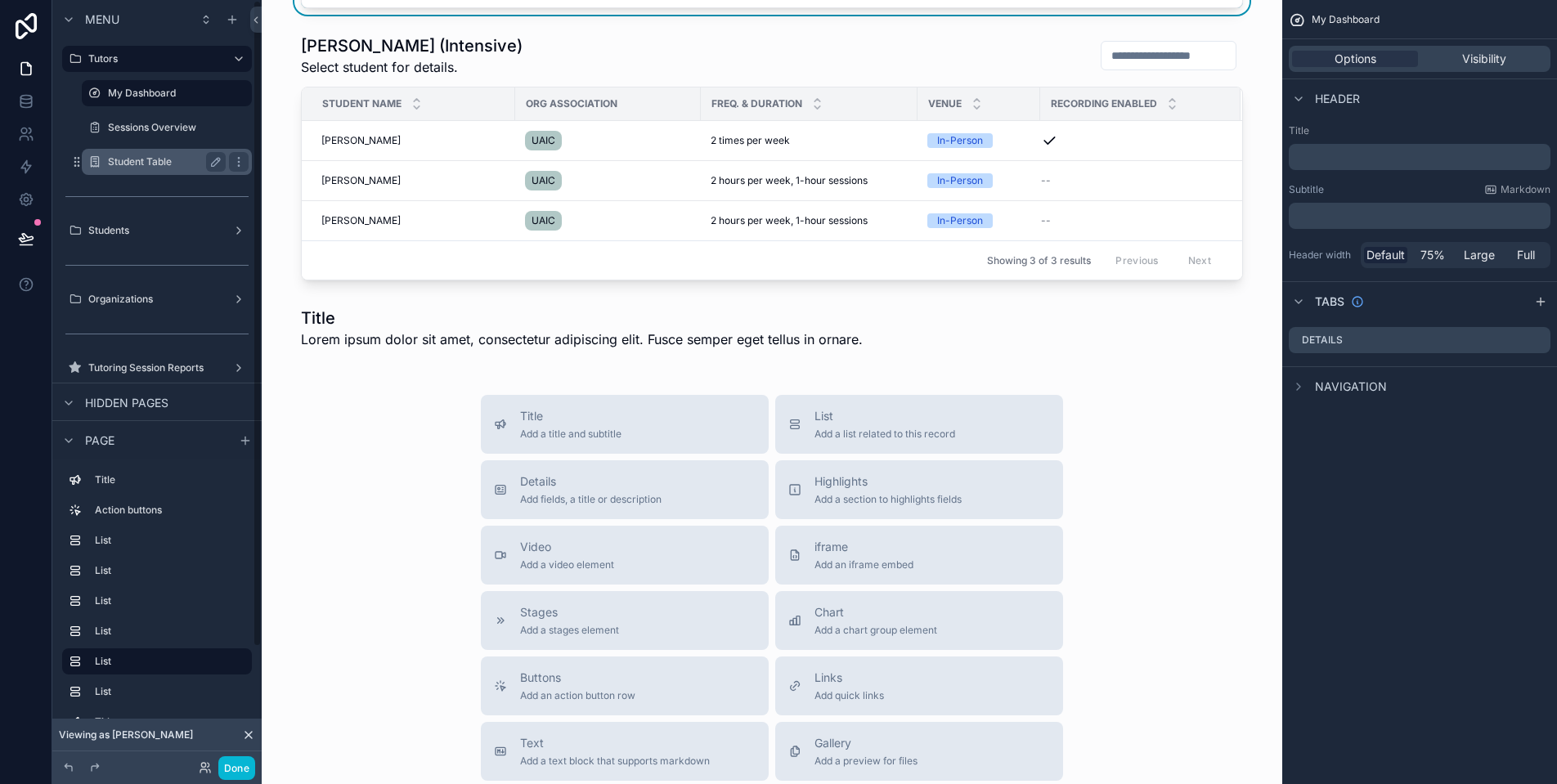
click at [141, 158] on label "Student Table" at bounding box center [163, 162] width 111 height 13
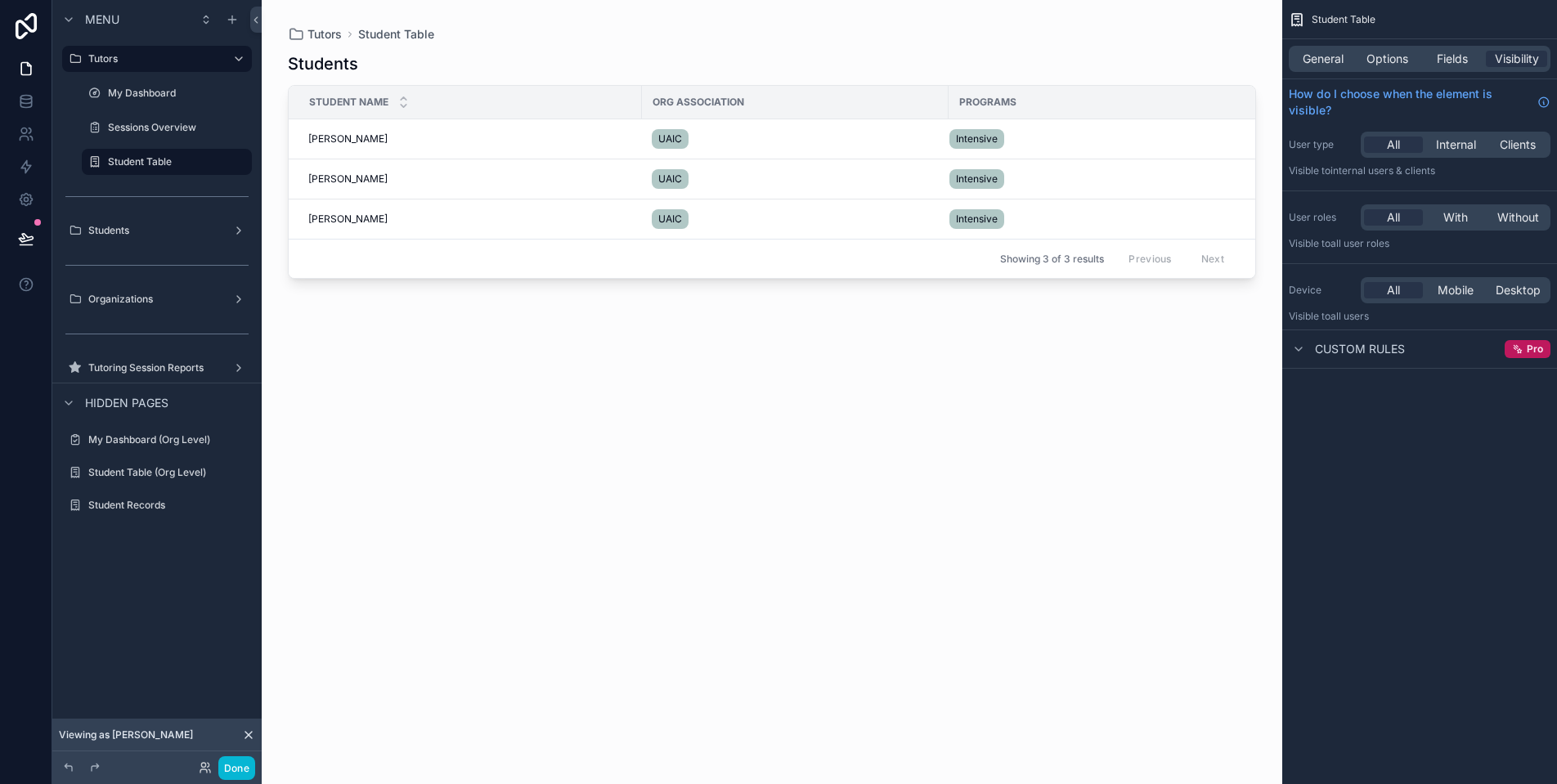
click at [358, 216] on div "scrollable content" at bounding box center [772, 382] width 1021 height 764
click at [363, 218] on span "Sonya Kellison" at bounding box center [349, 220] width 80 height 13
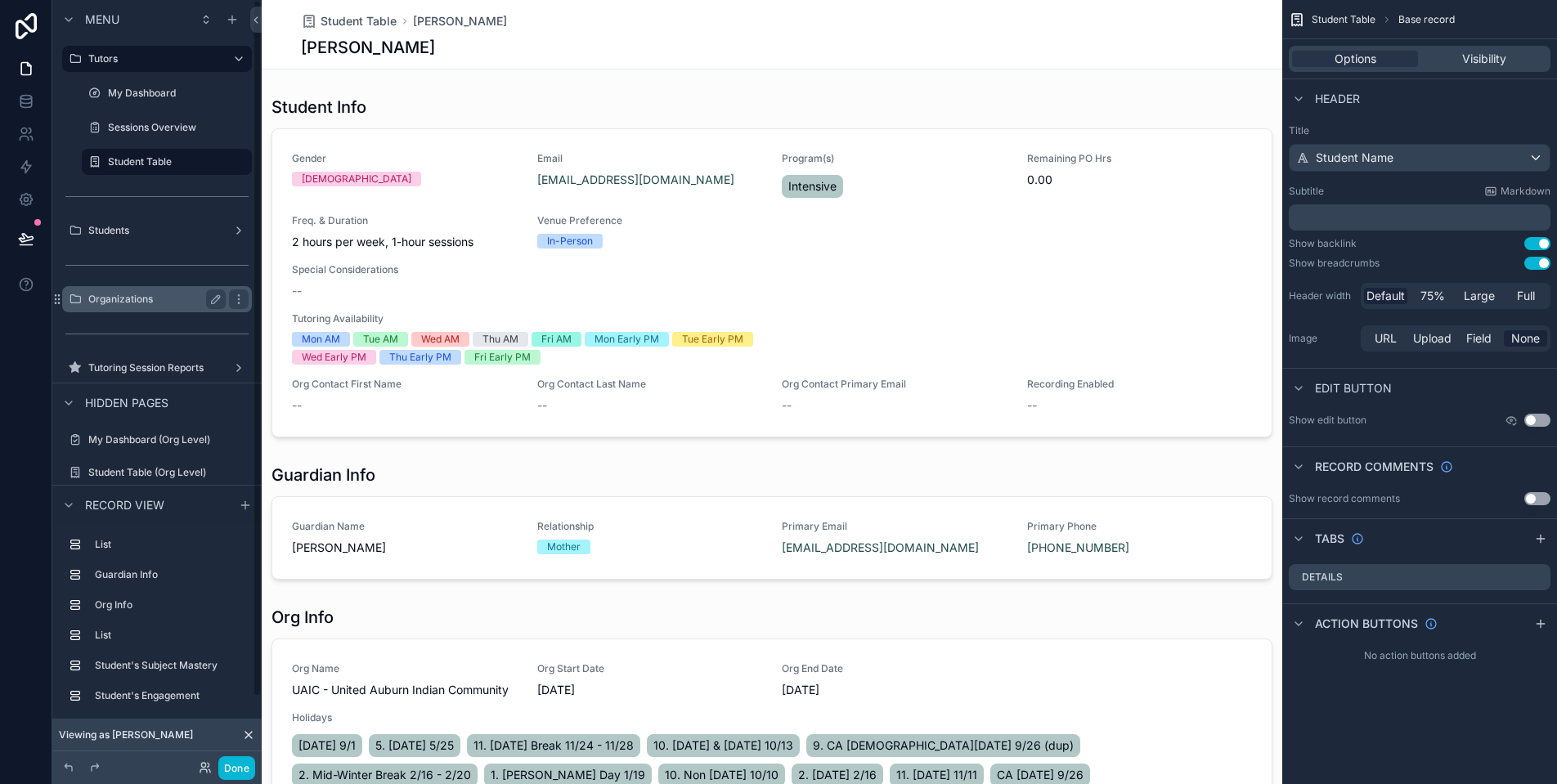
click at [185, 304] on label "Organizations" at bounding box center [153, 299] width 131 height 13
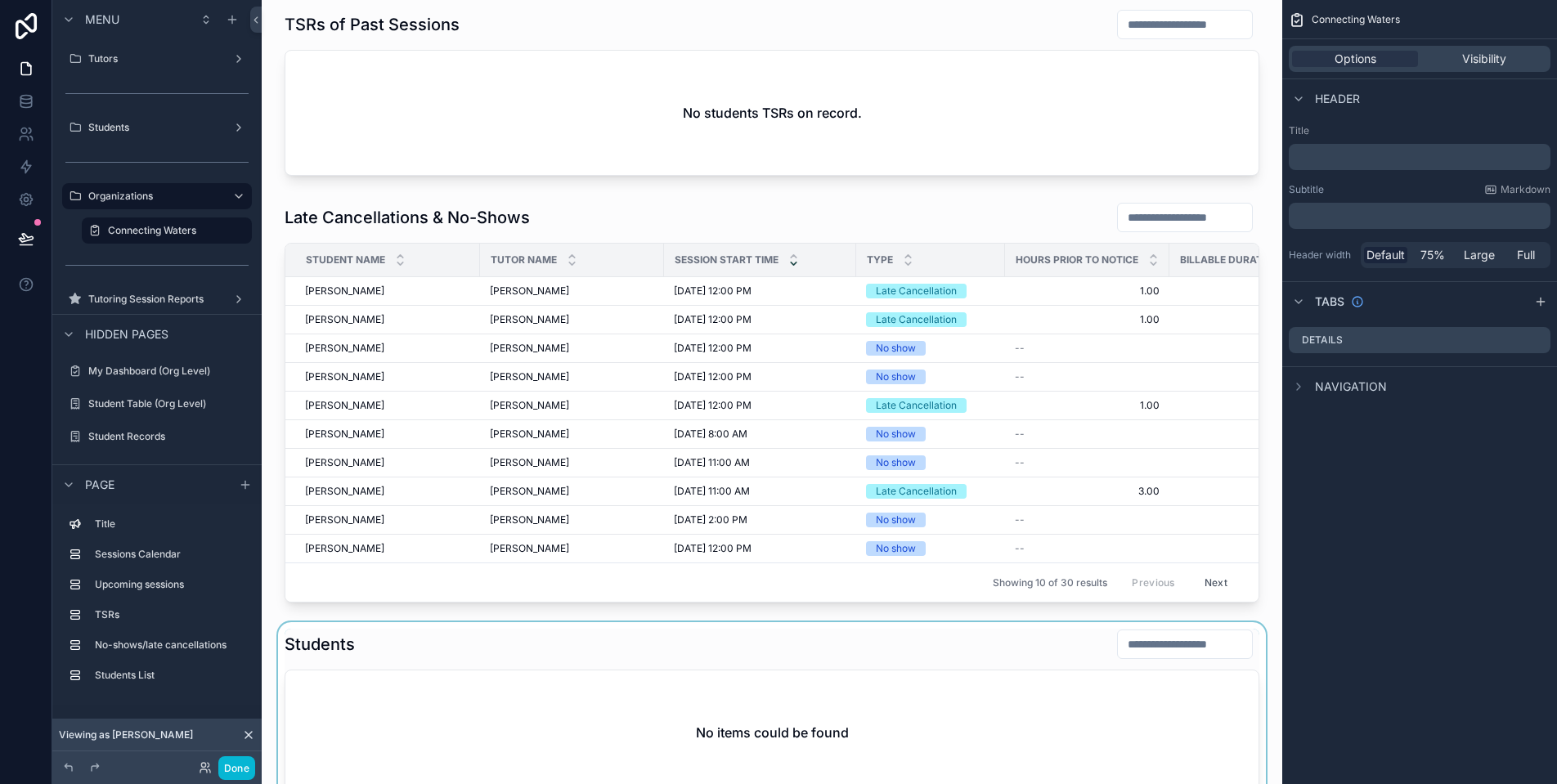
scroll to position [791, 0]
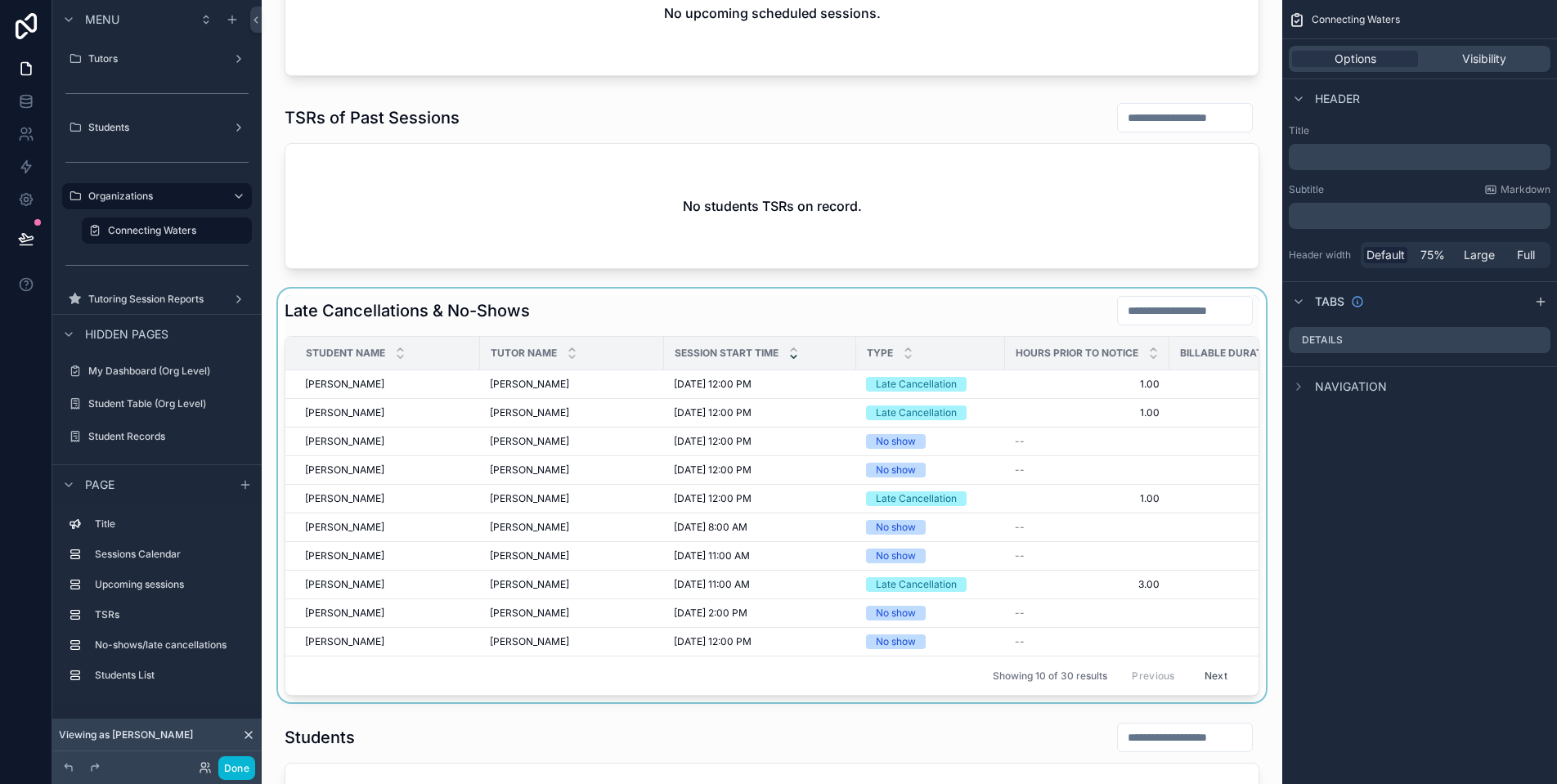
click at [621, 321] on div "scrollable content" at bounding box center [772, 495] width 994 height 414
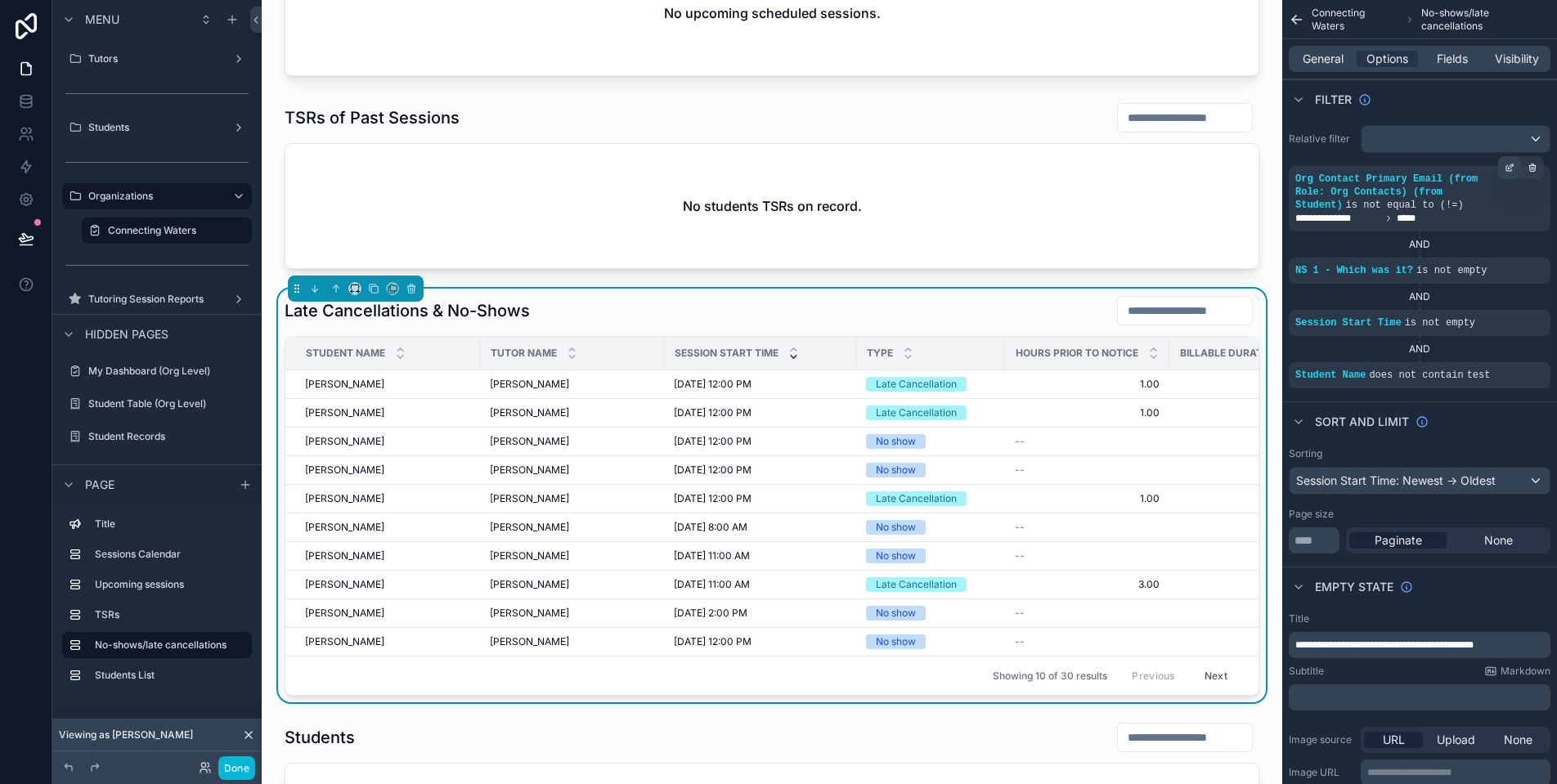
click at [1510, 172] on div "scrollable content" at bounding box center [1510, 168] width 23 height 23
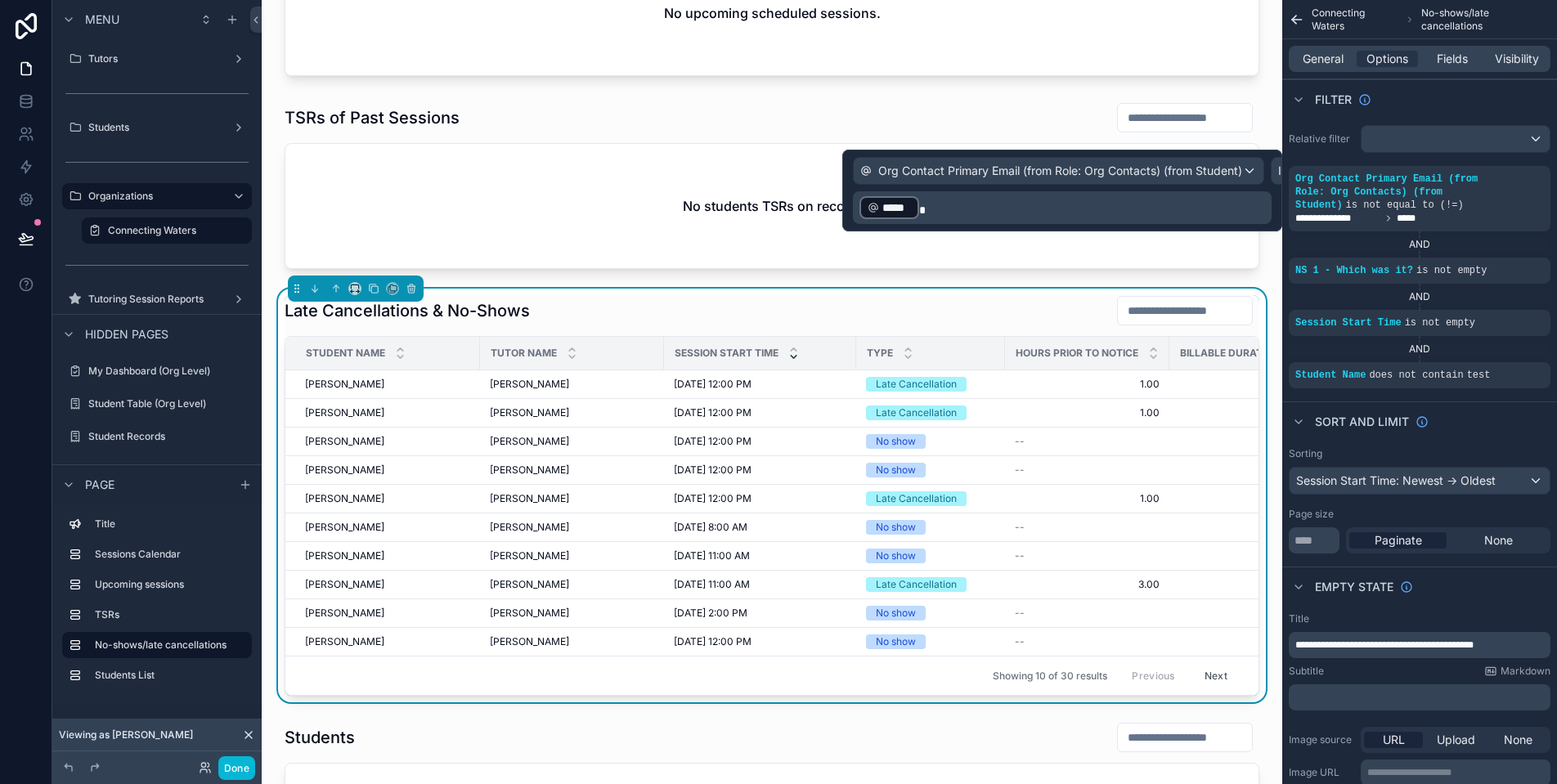
click at [1280, 174] on span "Is not equal to (!=)" at bounding box center [1328, 170] width 98 height 16
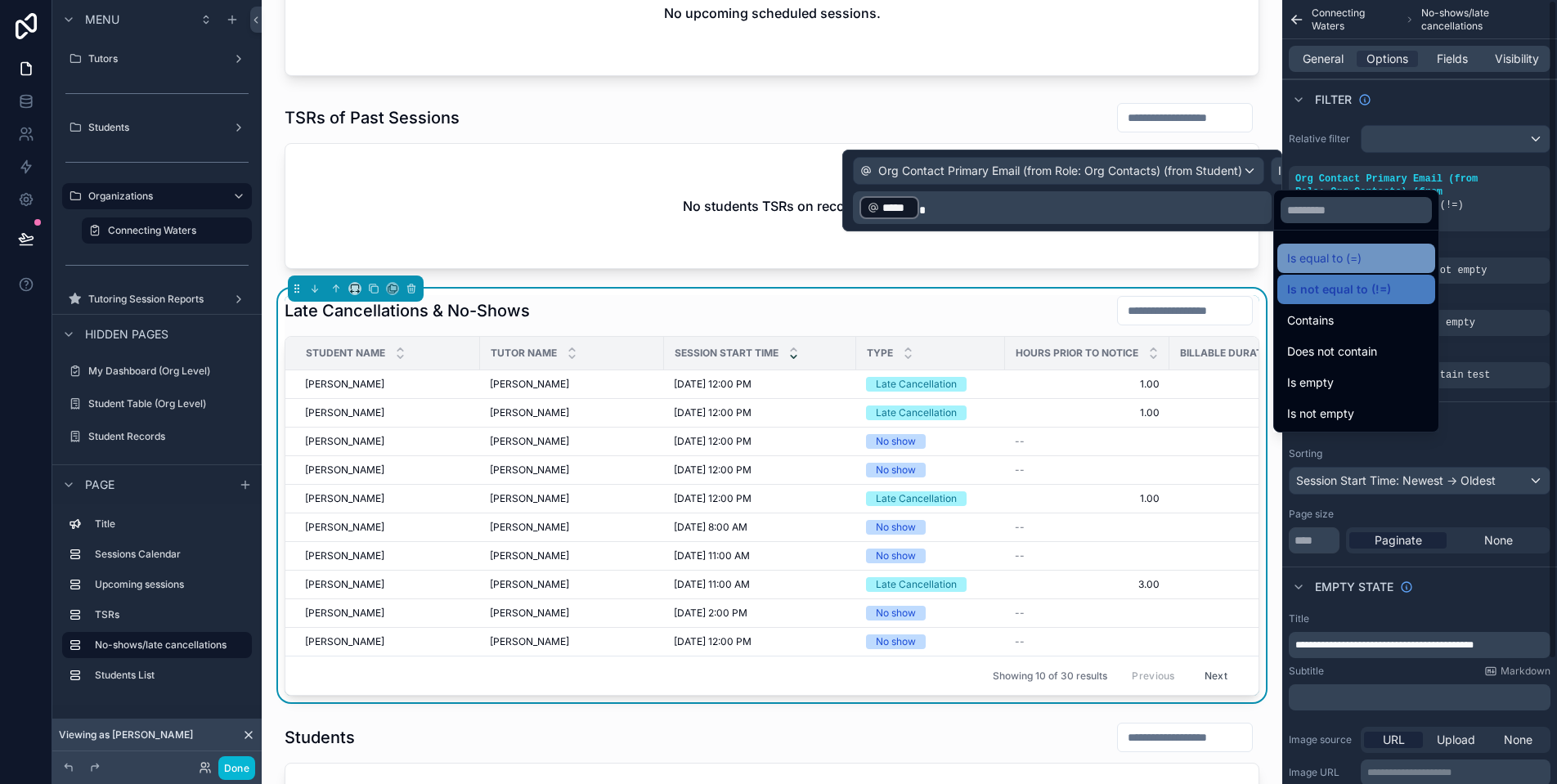
click at [1371, 259] on div "Is equal to (=)" at bounding box center [1356, 258] width 138 height 20
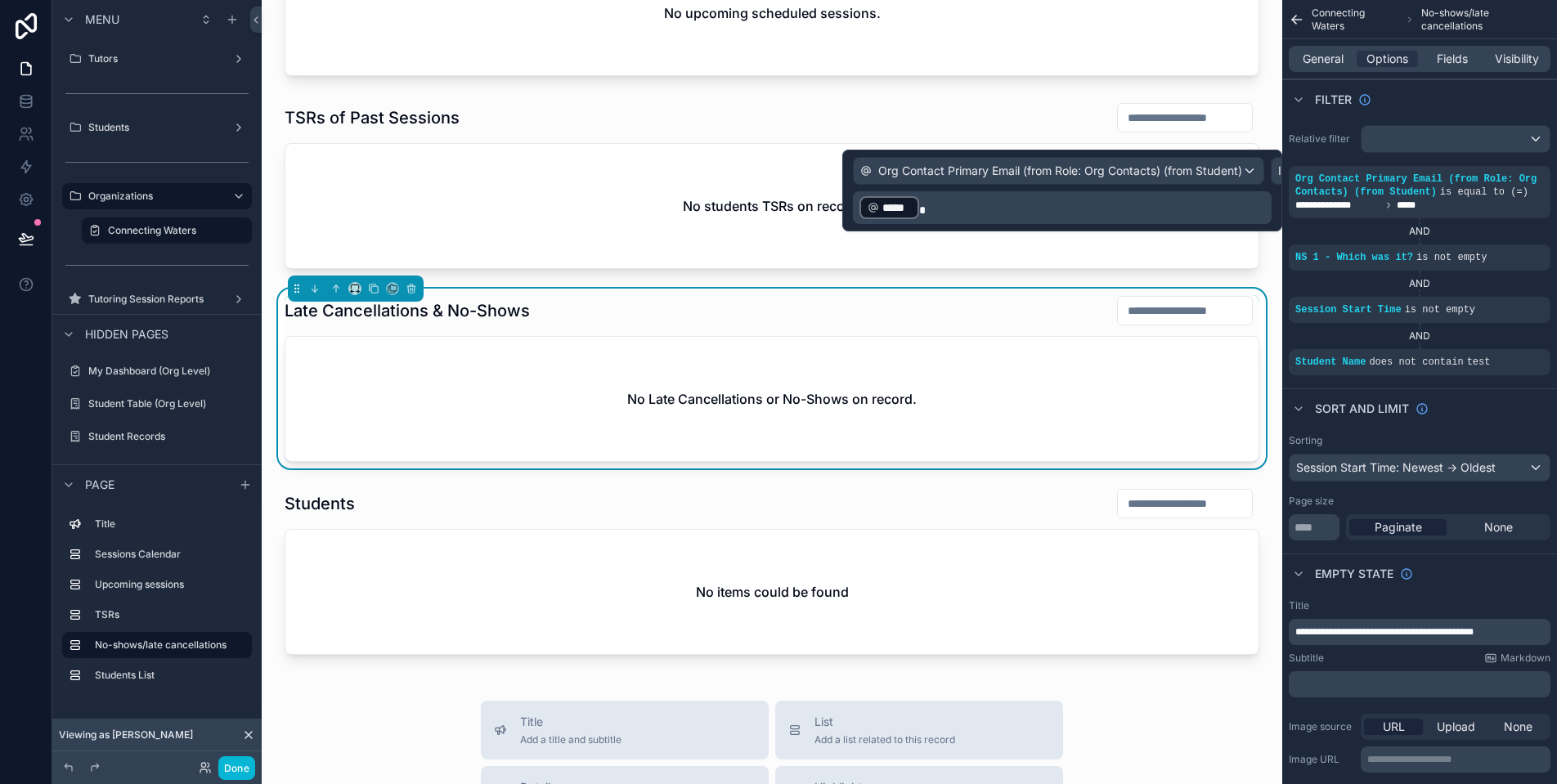
click at [805, 423] on div "No Late Cancellations or No-Shows on record." at bounding box center [772, 399] width 974 height 124
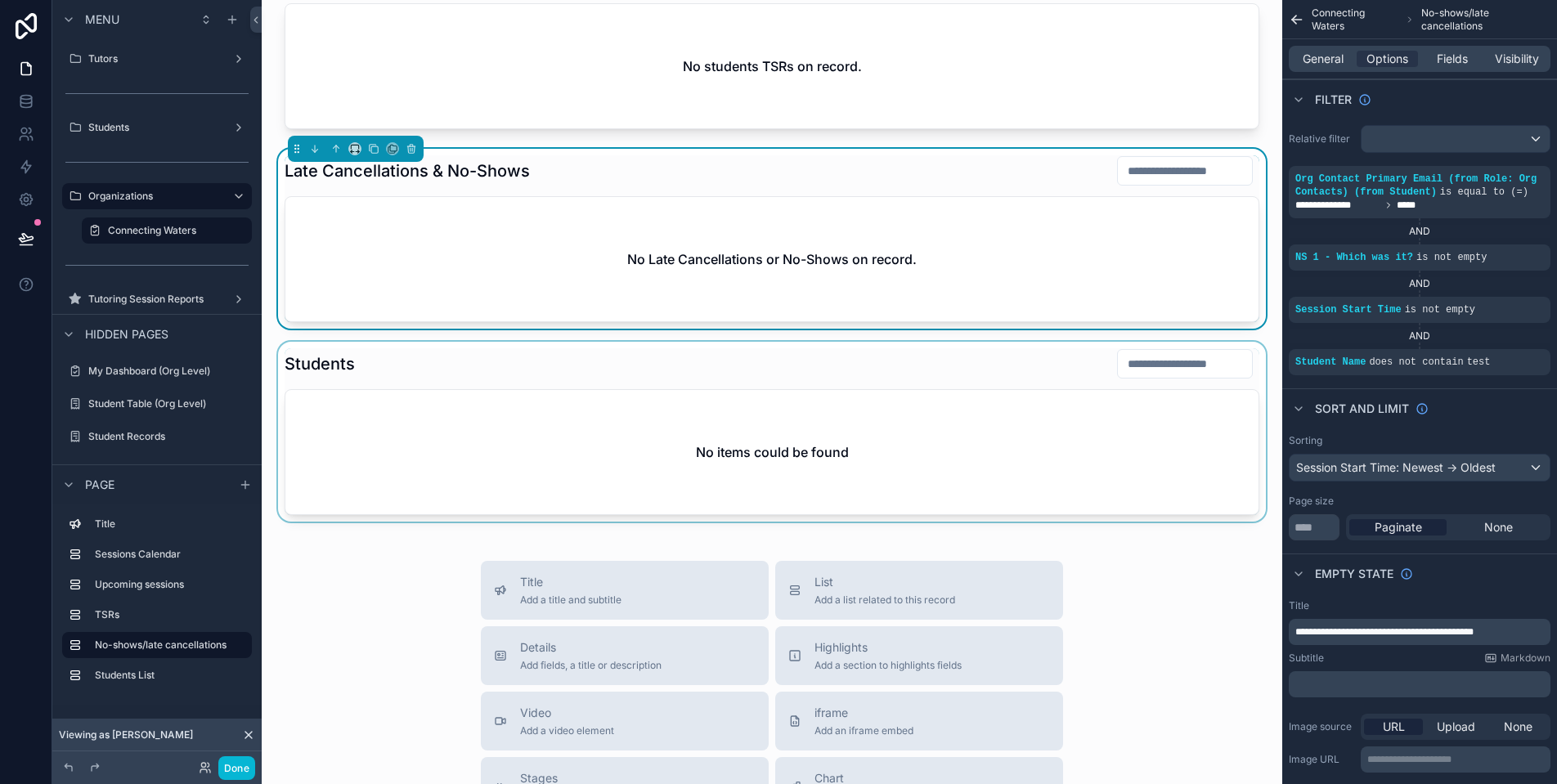
scroll to position [1240, 0]
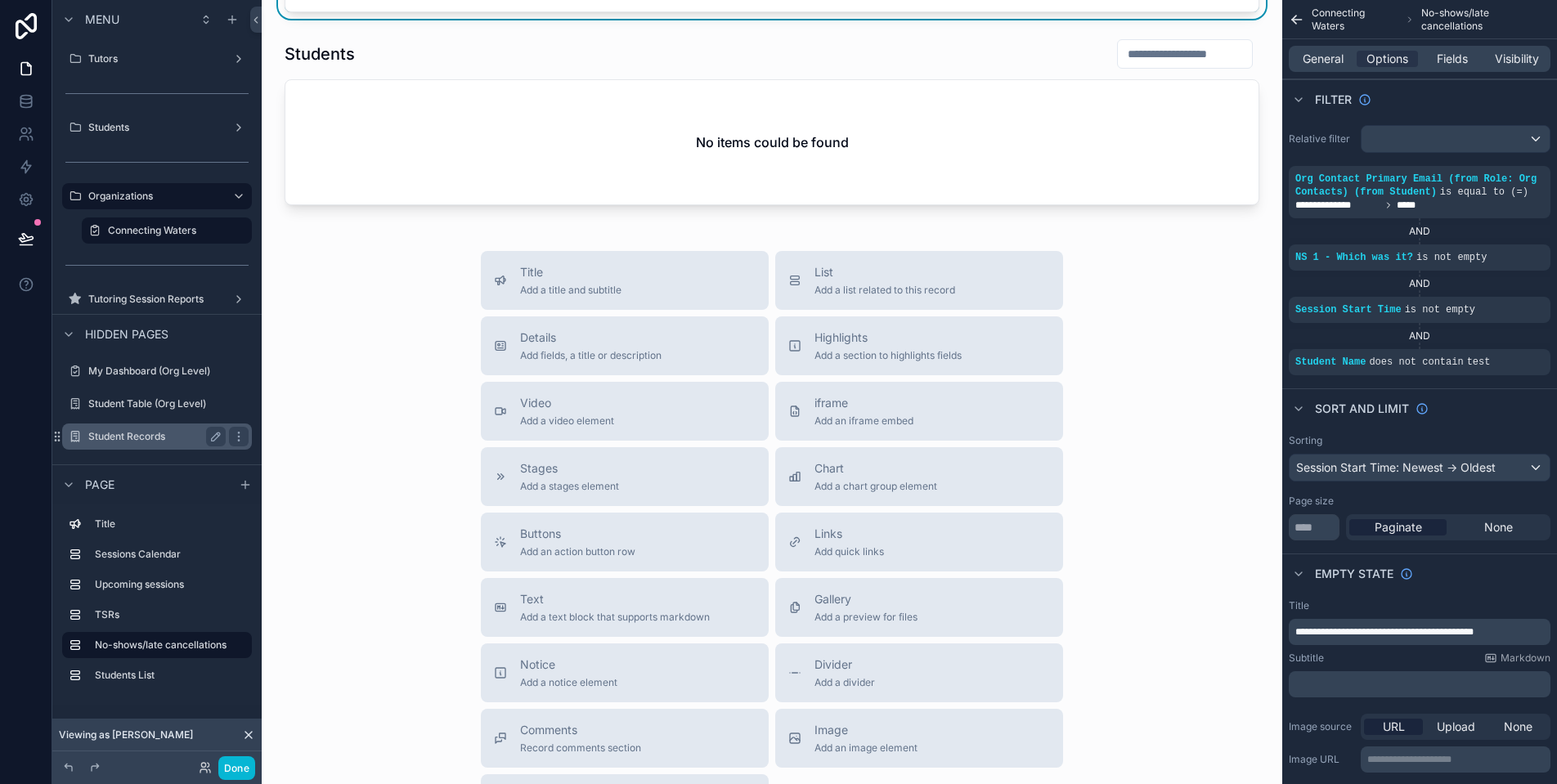
click at [146, 435] on label "Student Records" at bounding box center [153, 437] width 131 height 13
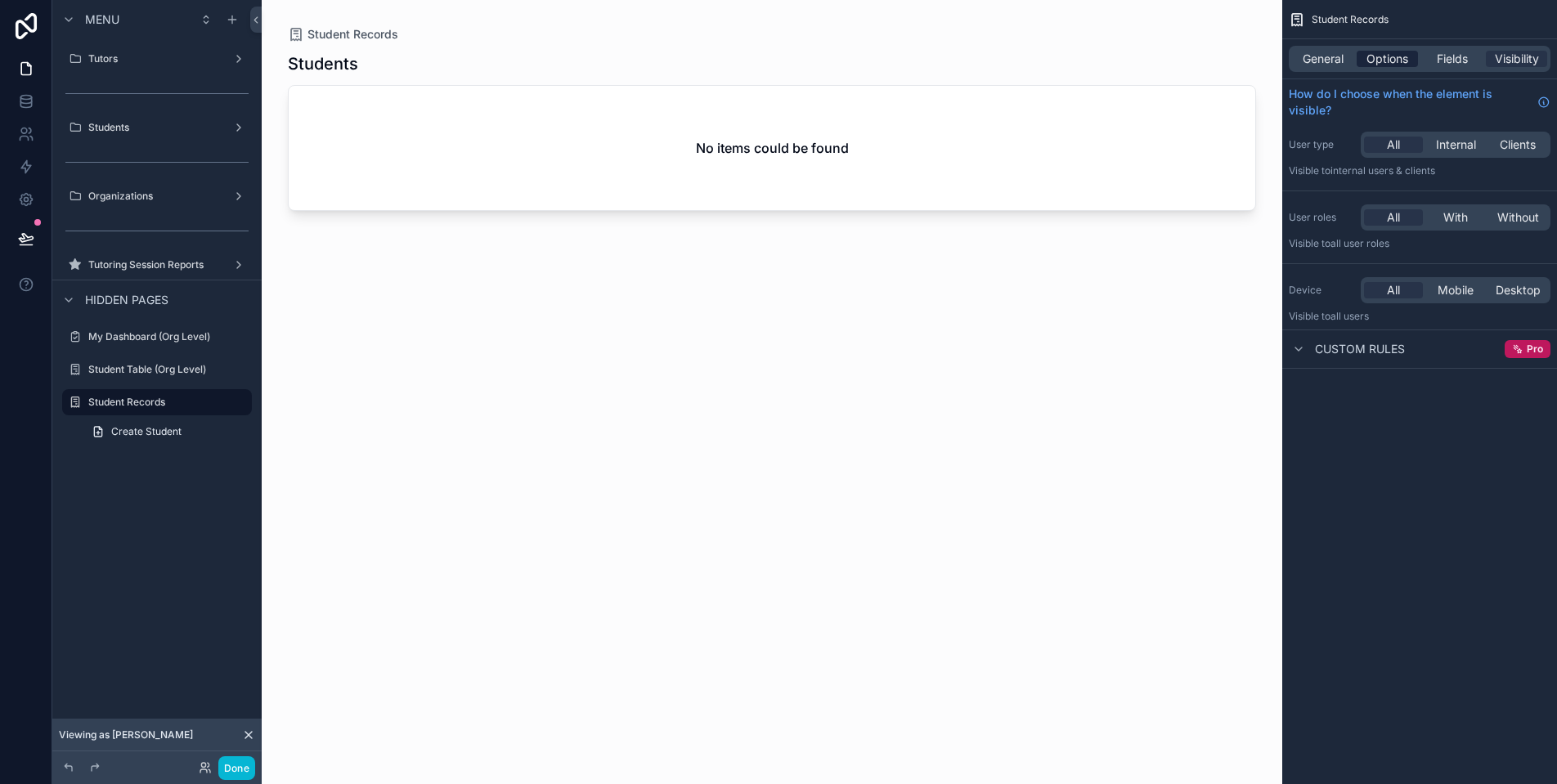
click at [1397, 57] on span "Options" at bounding box center [1387, 59] width 42 height 16
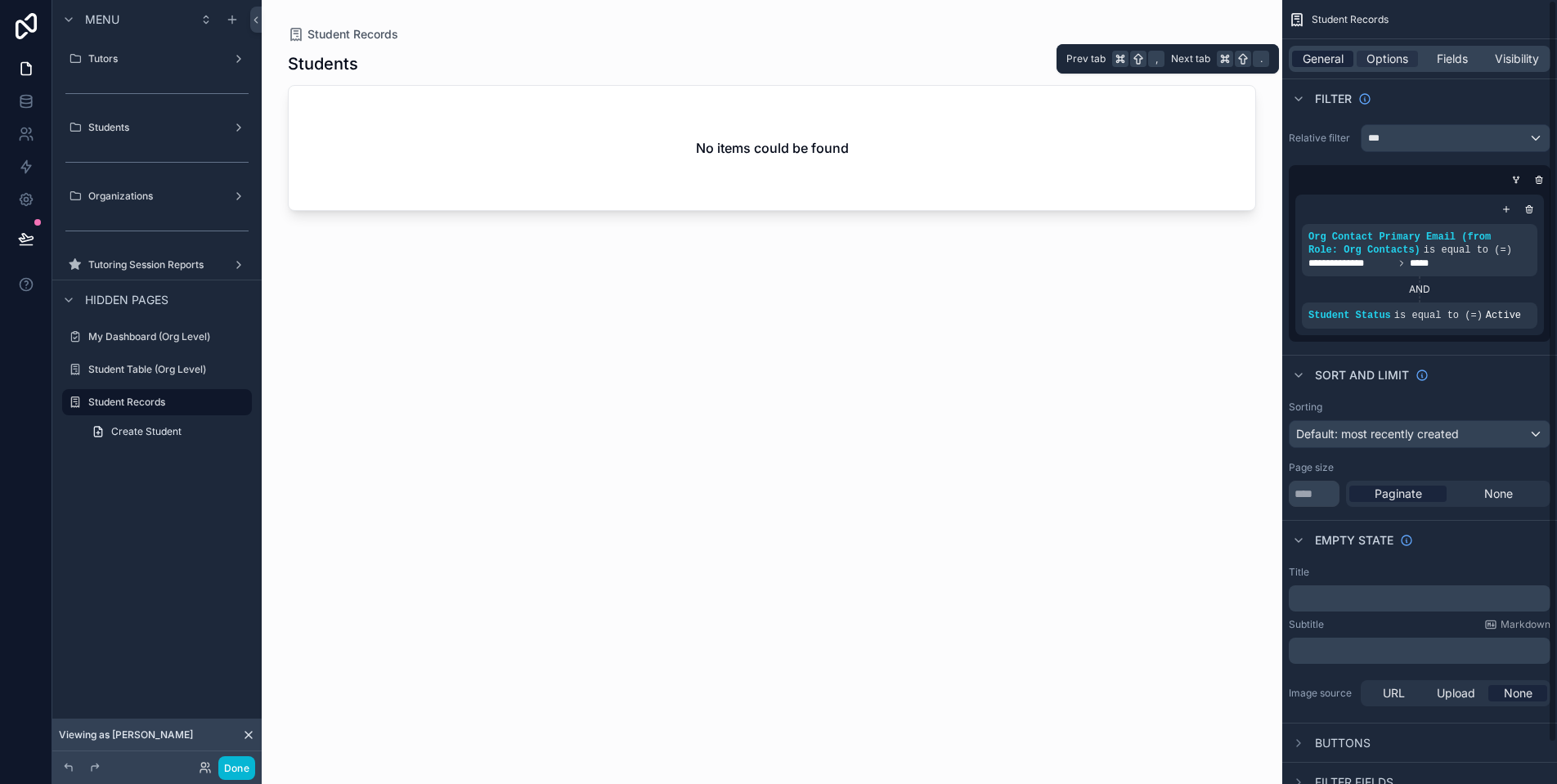
click at [1346, 56] on div "General" at bounding box center [1322, 59] width 62 height 16
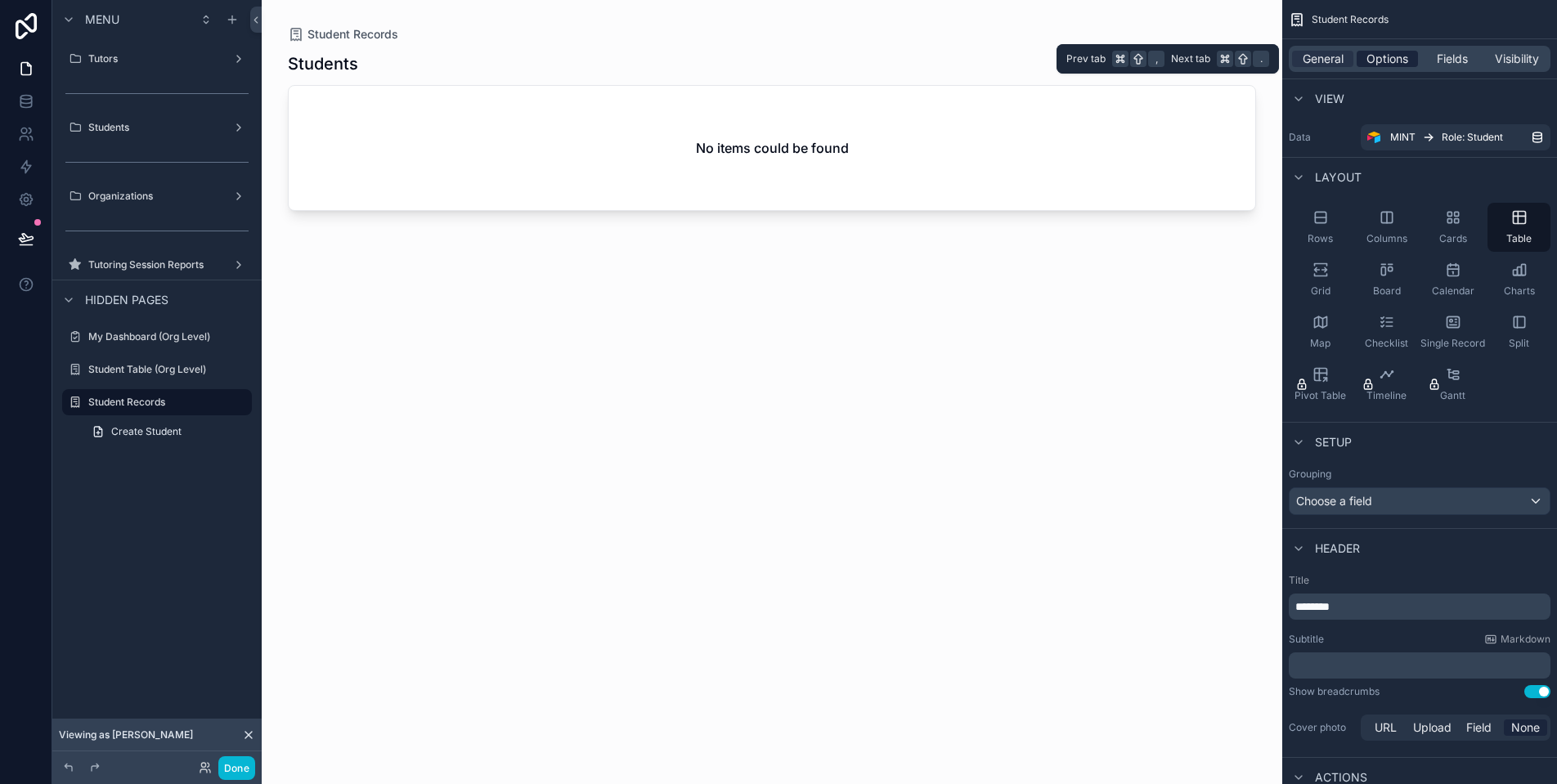
click at [1386, 53] on span "Options" at bounding box center [1387, 59] width 42 height 16
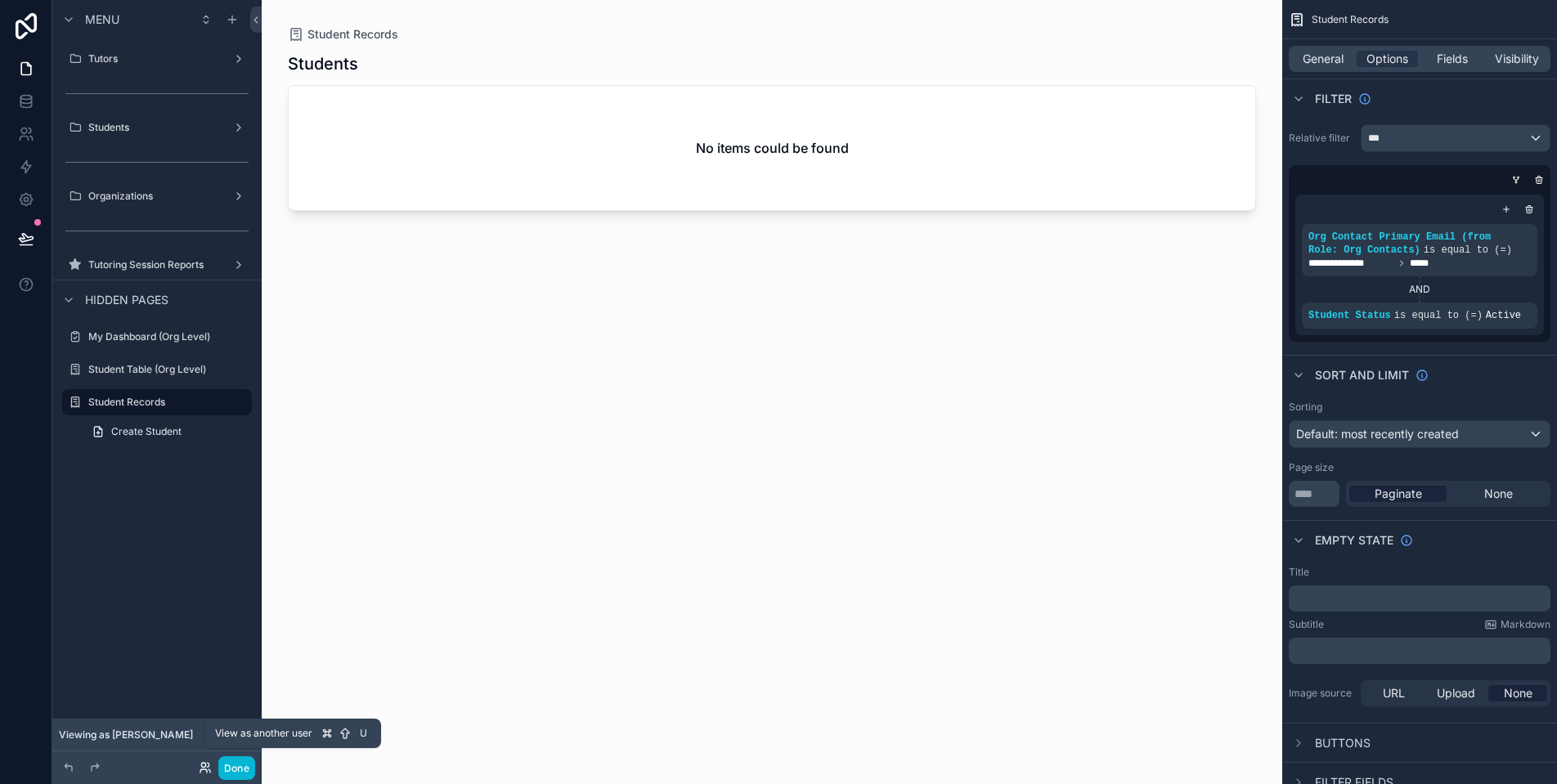
click at [209, 771] on icon at bounding box center [209, 771] width 2 height 3
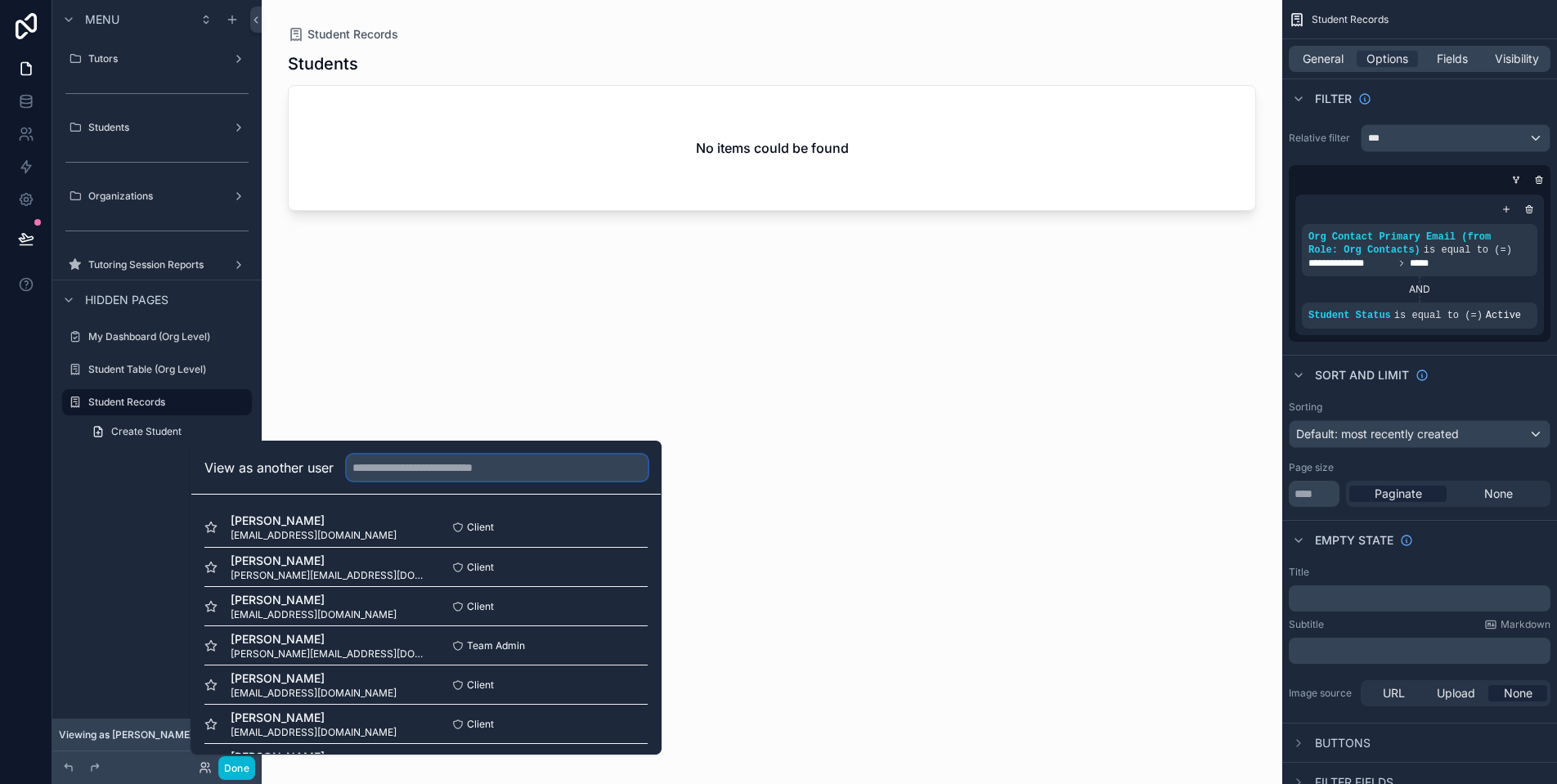
click at [435, 469] on input "text" at bounding box center [497, 468] width 301 height 27
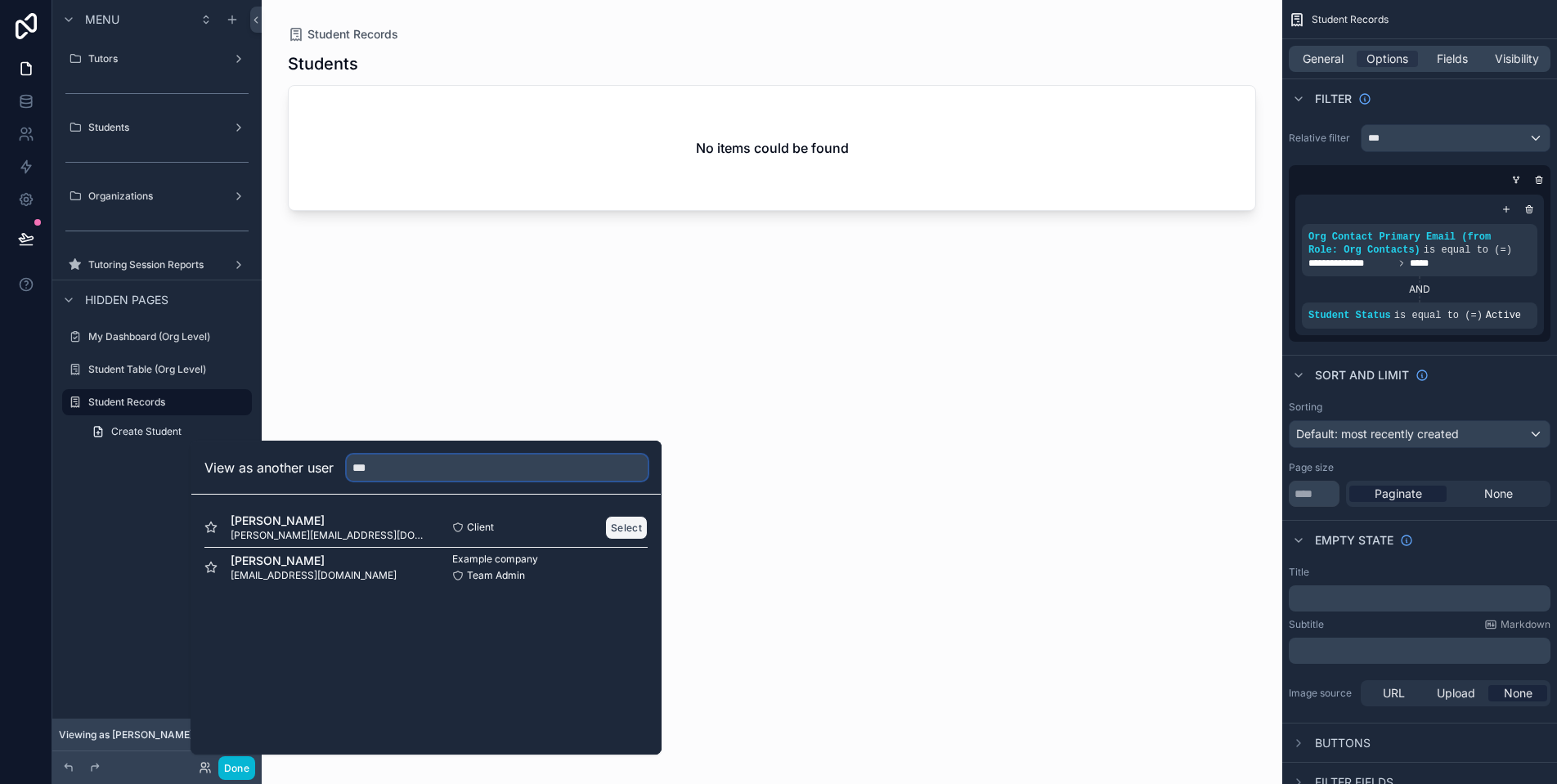
type input "***"
click at [636, 525] on button "Select" at bounding box center [626, 527] width 43 height 24
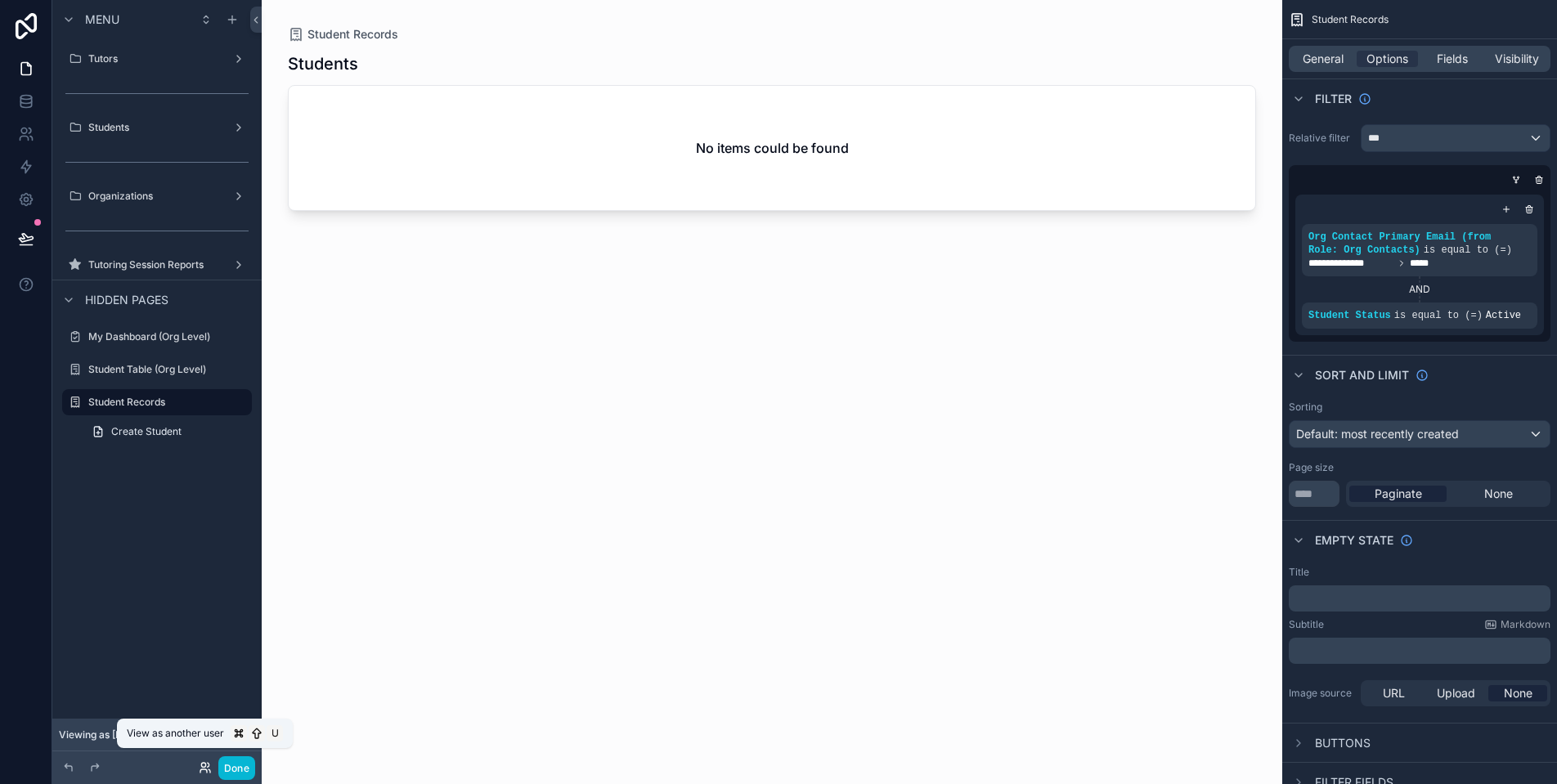
click at [199, 767] on icon at bounding box center [206, 768] width 13 height 13
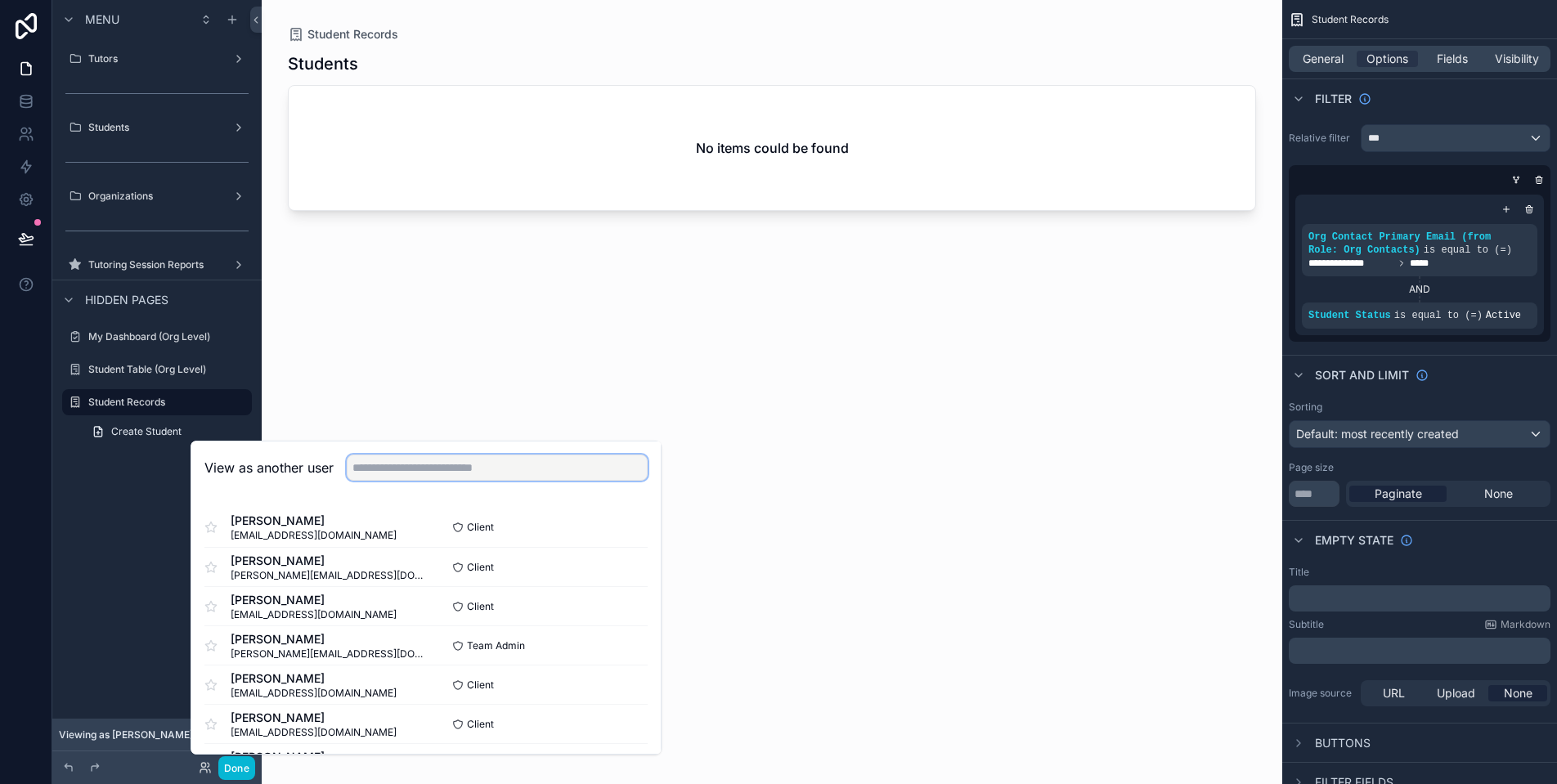
click at [418, 473] on input "text" at bounding box center [497, 468] width 301 height 27
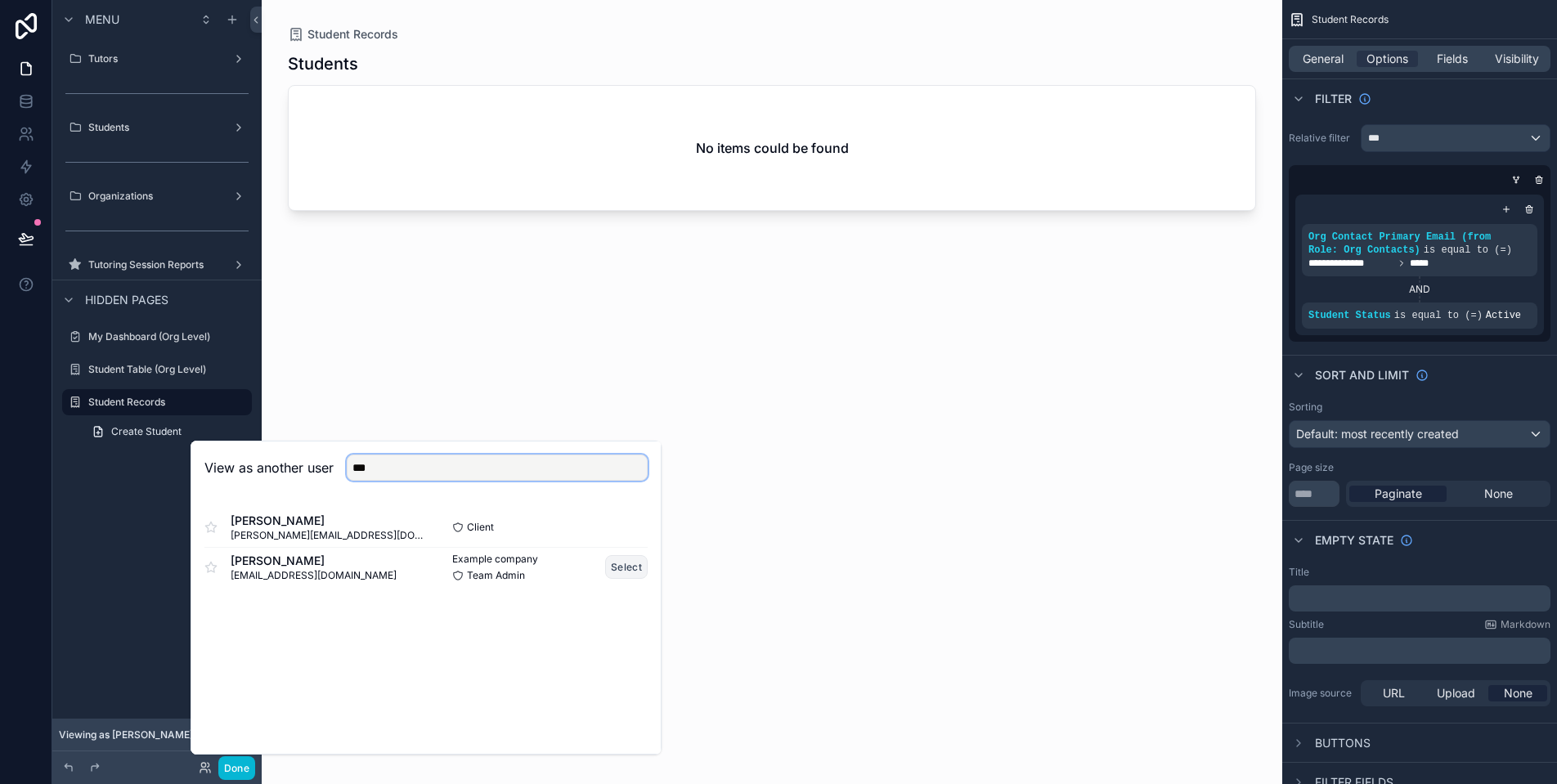
type input "***"
click at [615, 568] on button "Select" at bounding box center [626, 566] width 43 height 24
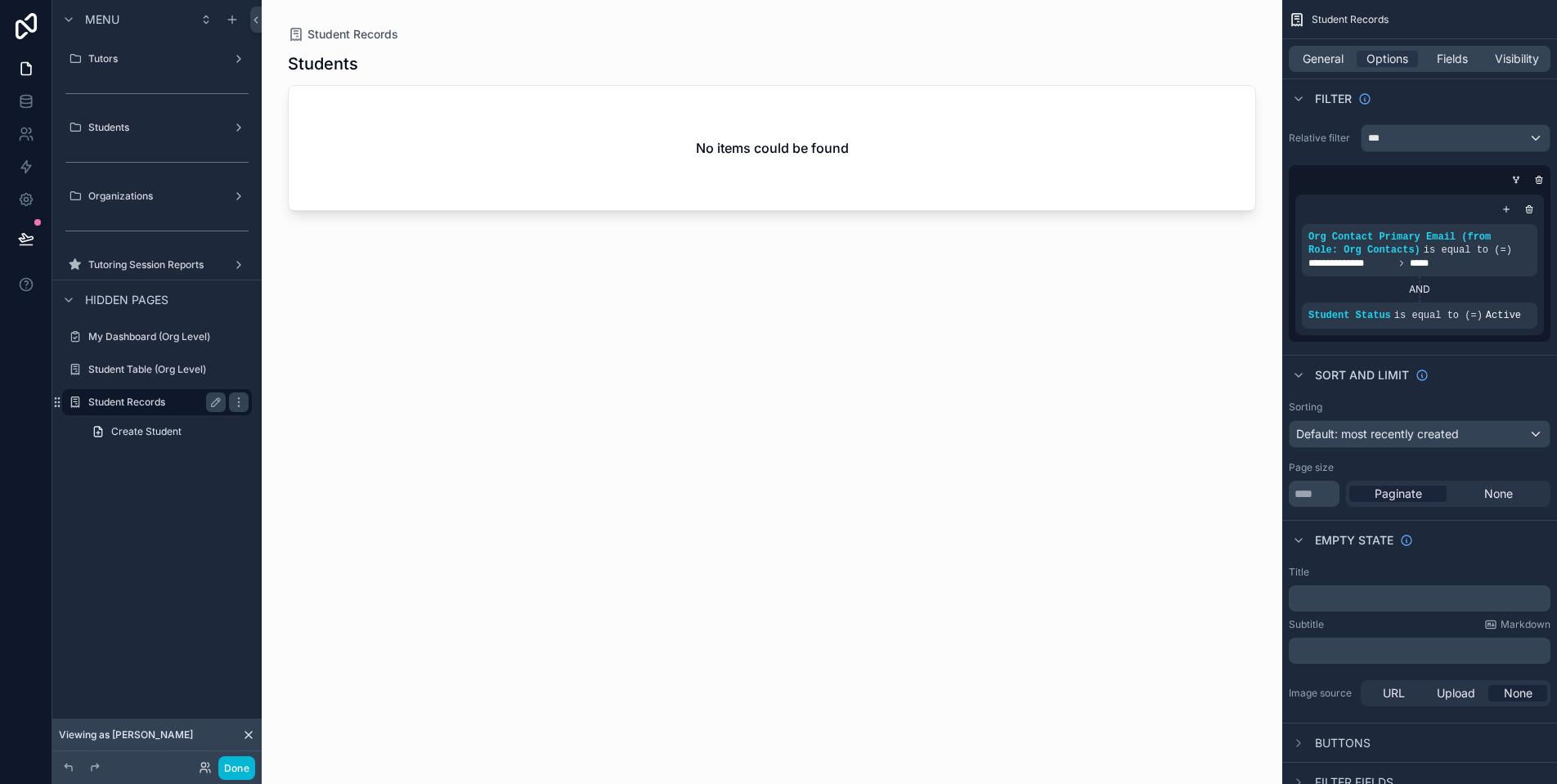
click at [176, 396] on label "Student Records" at bounding box center [153, 402] width 131 height 13
click at [160, 372] on label "Student Table (Org Level)" at bounding box center [153, 369] width 131 height 13
click at [163, 428] on label "Student Records" at bounding box center [153, 432] width 131 height 13
click at [204, 765] on icon at bounding box center [206, 768] width 13 height 13
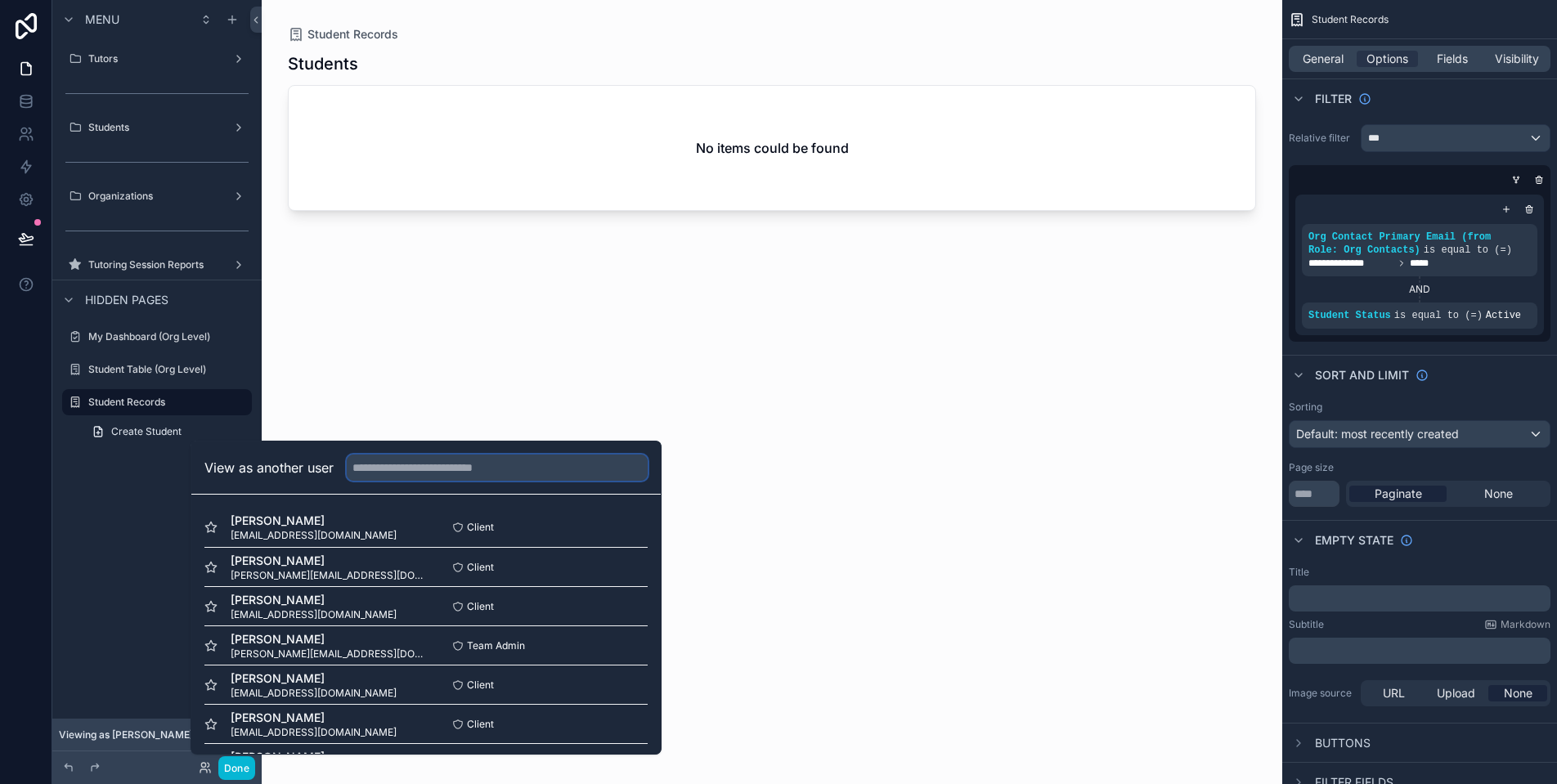
click at [403, 476] on input "text" at bounding box center [497, 468] width 301 height 27
click at [307, 597] on span "[PERSON_NAME]" at bounding box center [313, 599] width 166 height 16
click at [615, 610] on button "Select" at bounding box center [626, 606] width 43 height 24
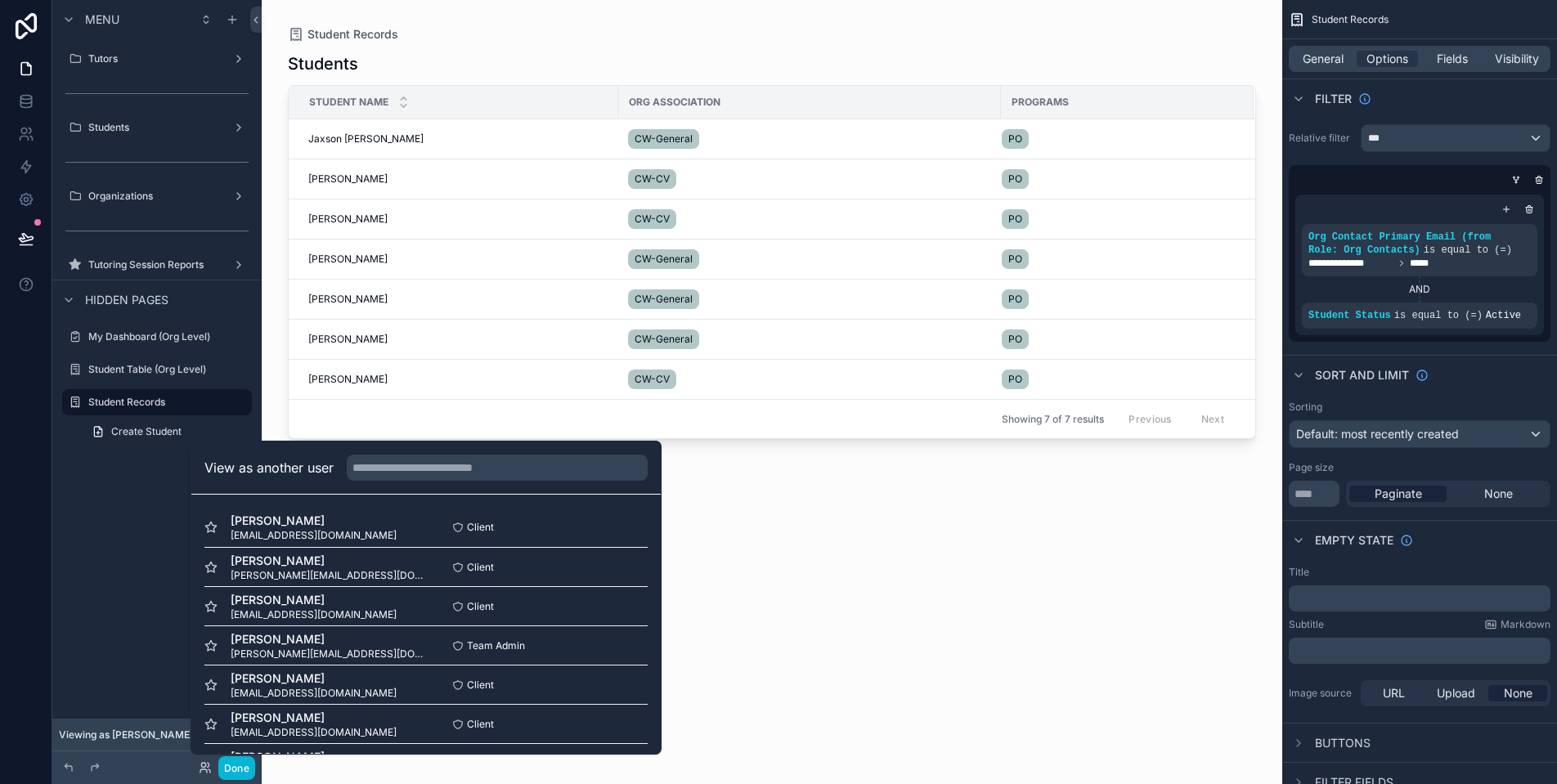
click at [350, 146] on div "scrollable content" at bounding box center [772, 382] width 1021 height 764
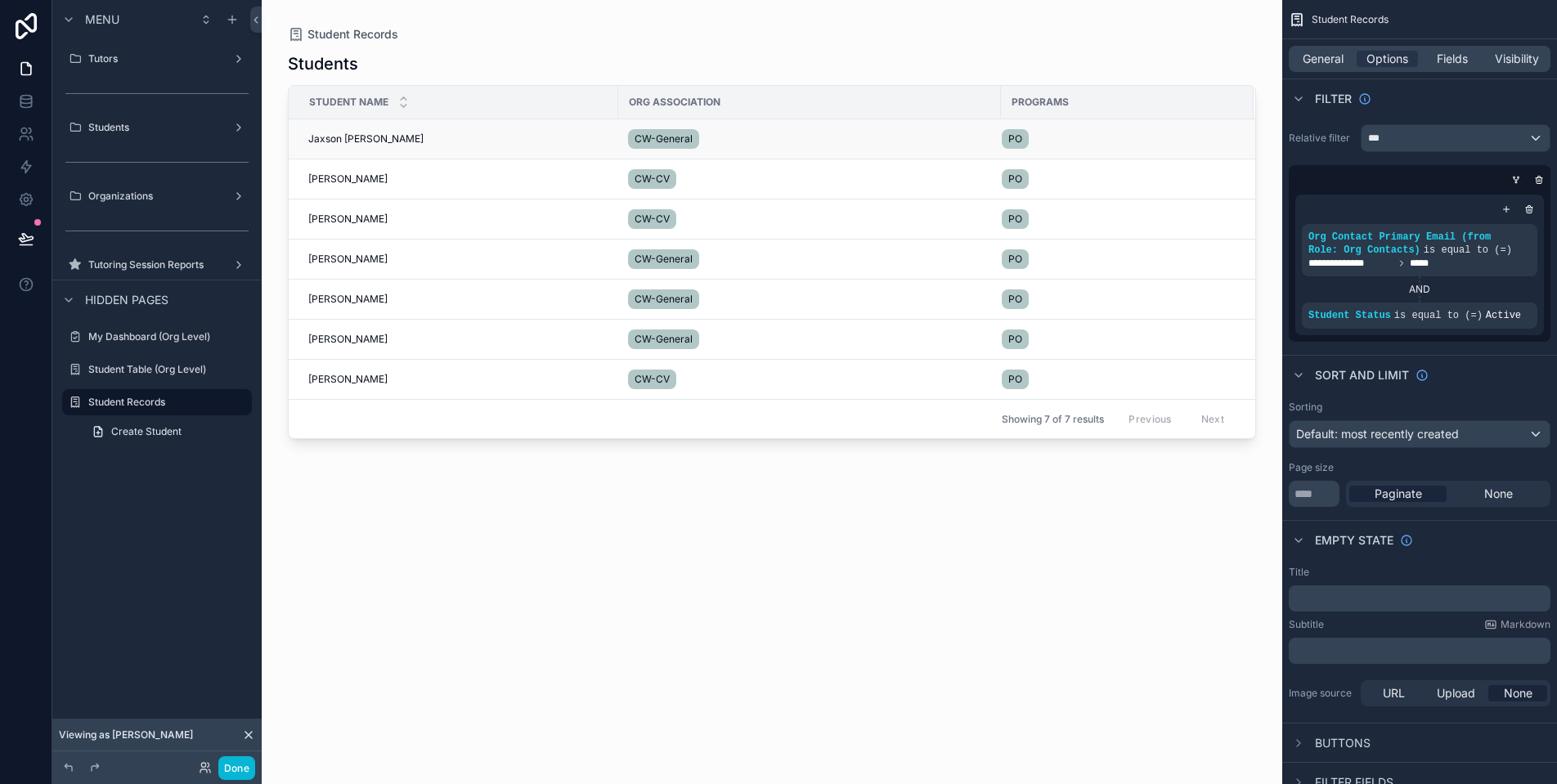
click at [349, 137] on span "Jaxson Pascoal" at bounding box center [367, 139] width 116 height 13
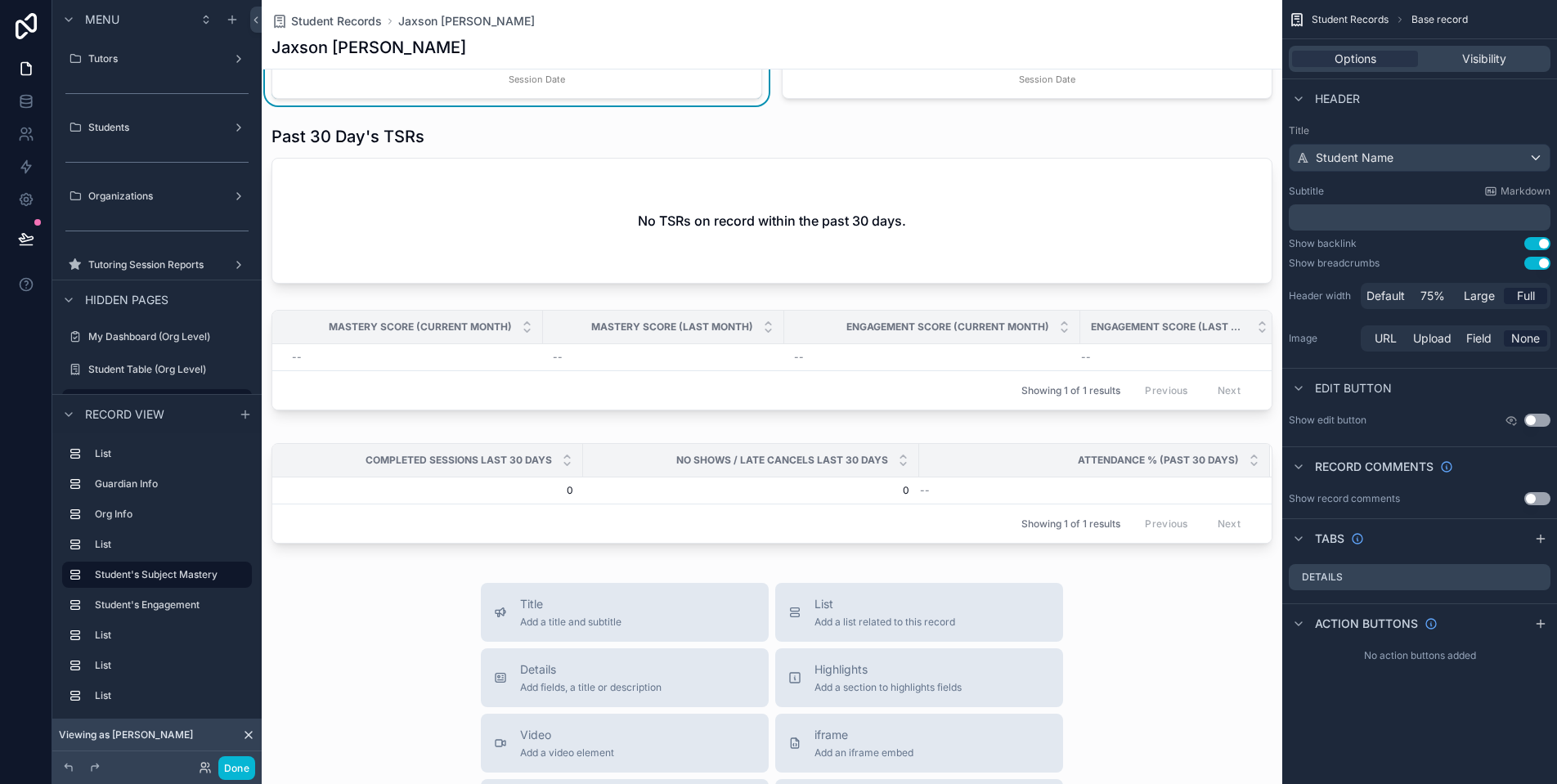
scroll to position [1424, 0]
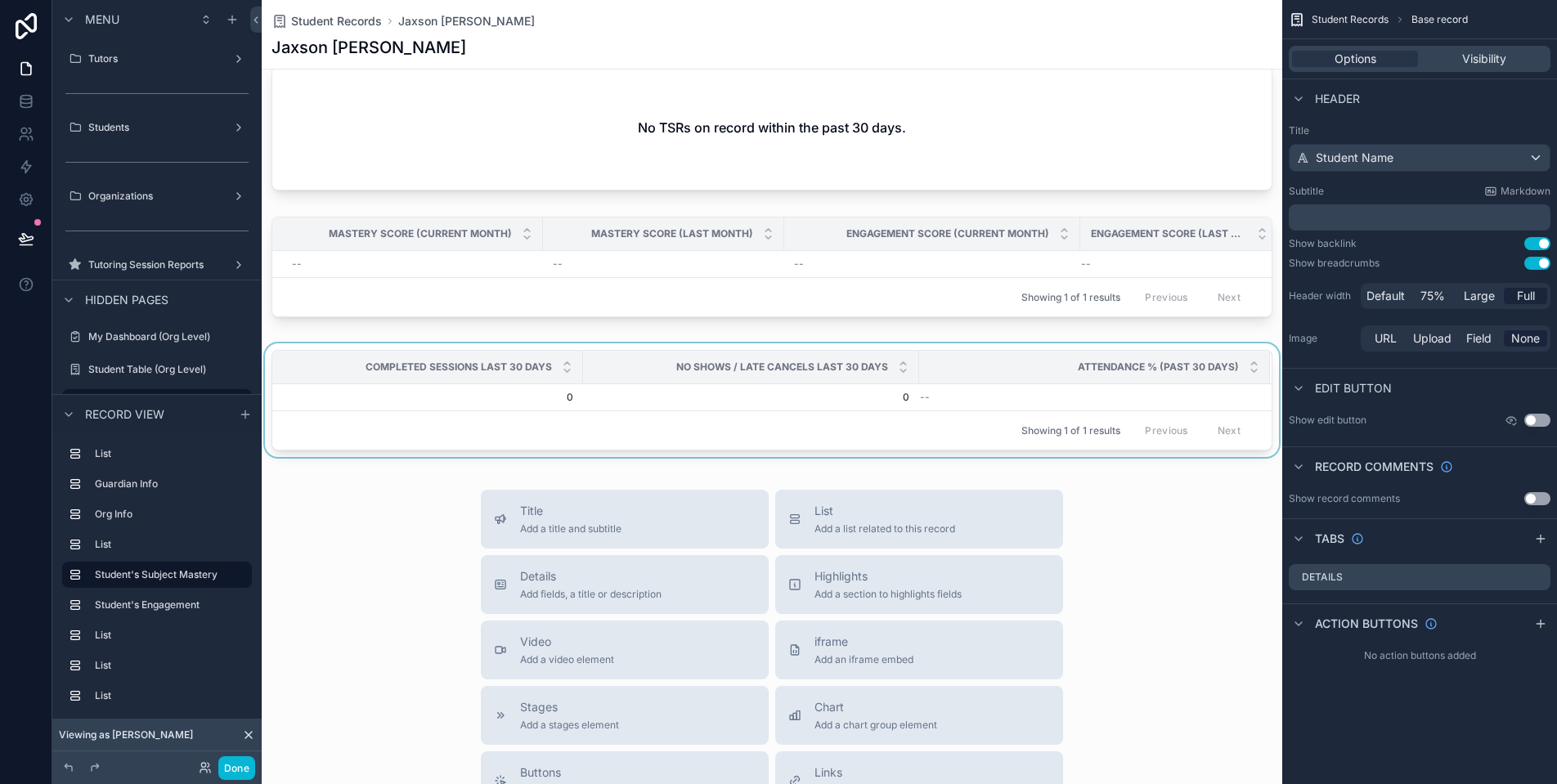
click at [1034, 406] on div "scrollable content" at bounding box center [772, 403] width 1021 height 120
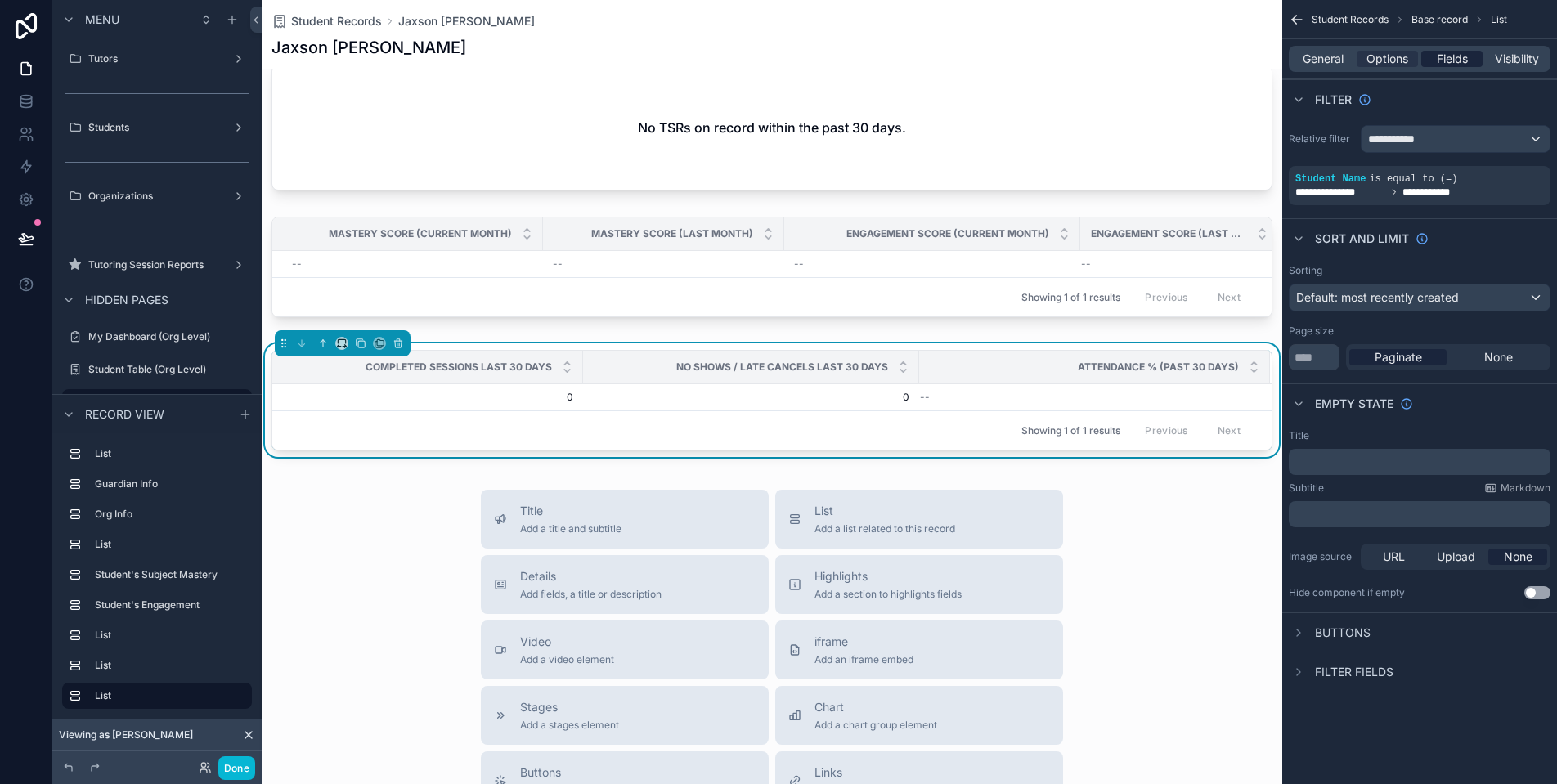
click at [1450, 55] on span "Fields" at bounding box center [1452, 59] width 31 height 16
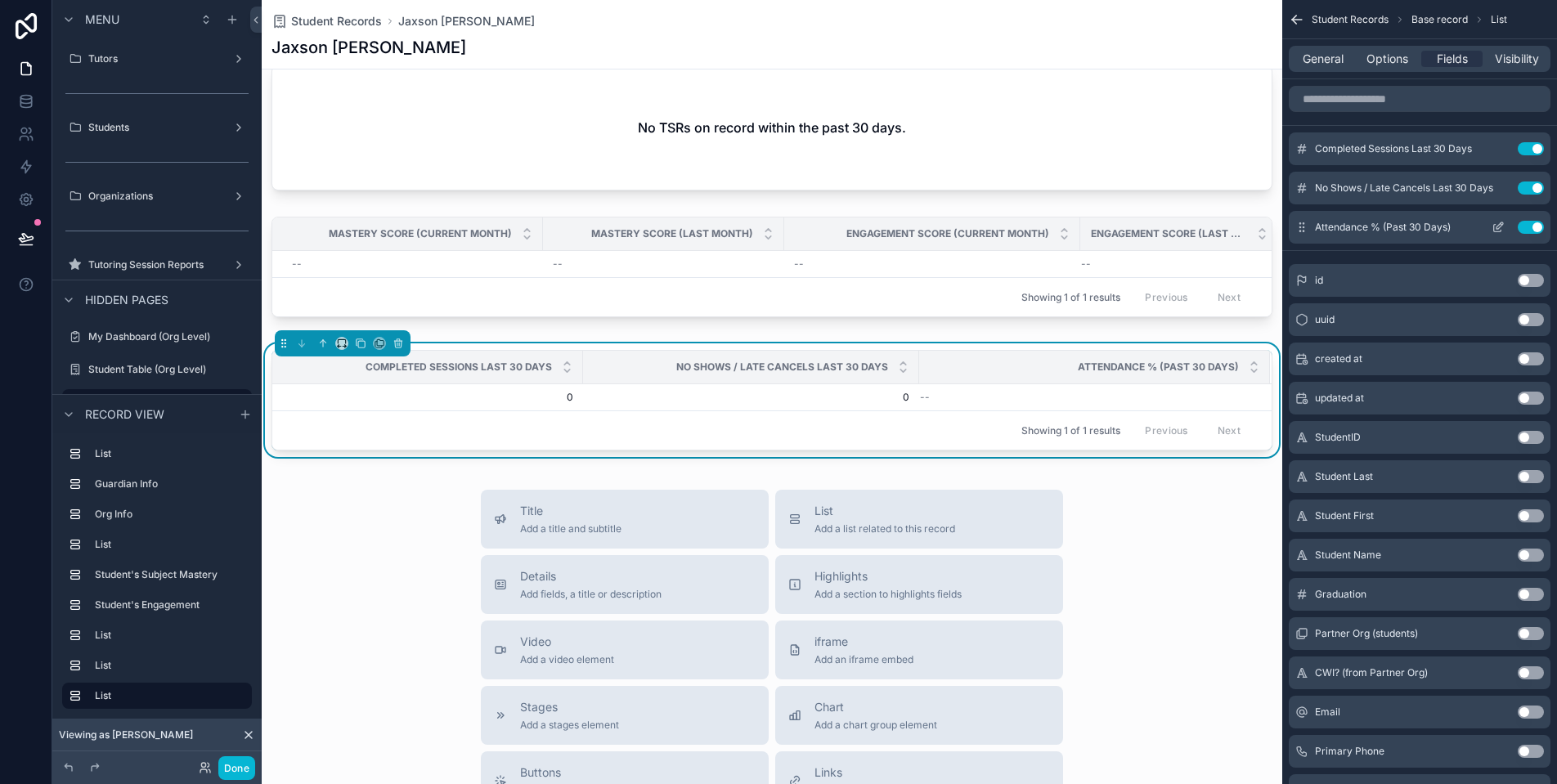
click at [1498, 229] on icon "scrollable content" at bounding box center [1499, 225] width 7 height 7
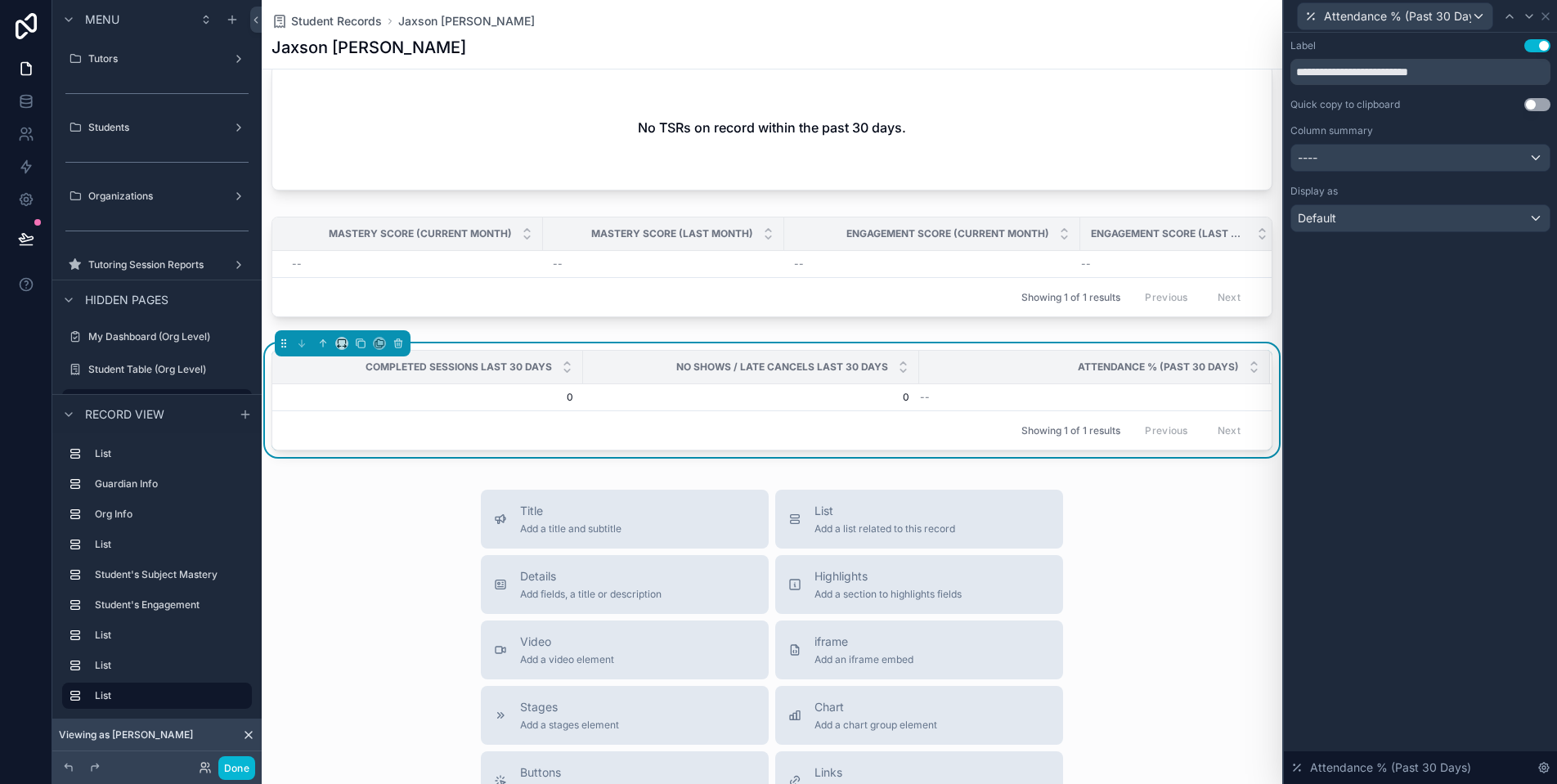
click at [1465, 223] on div "Default" at bounding box center [1421, 219] width 259 height 27
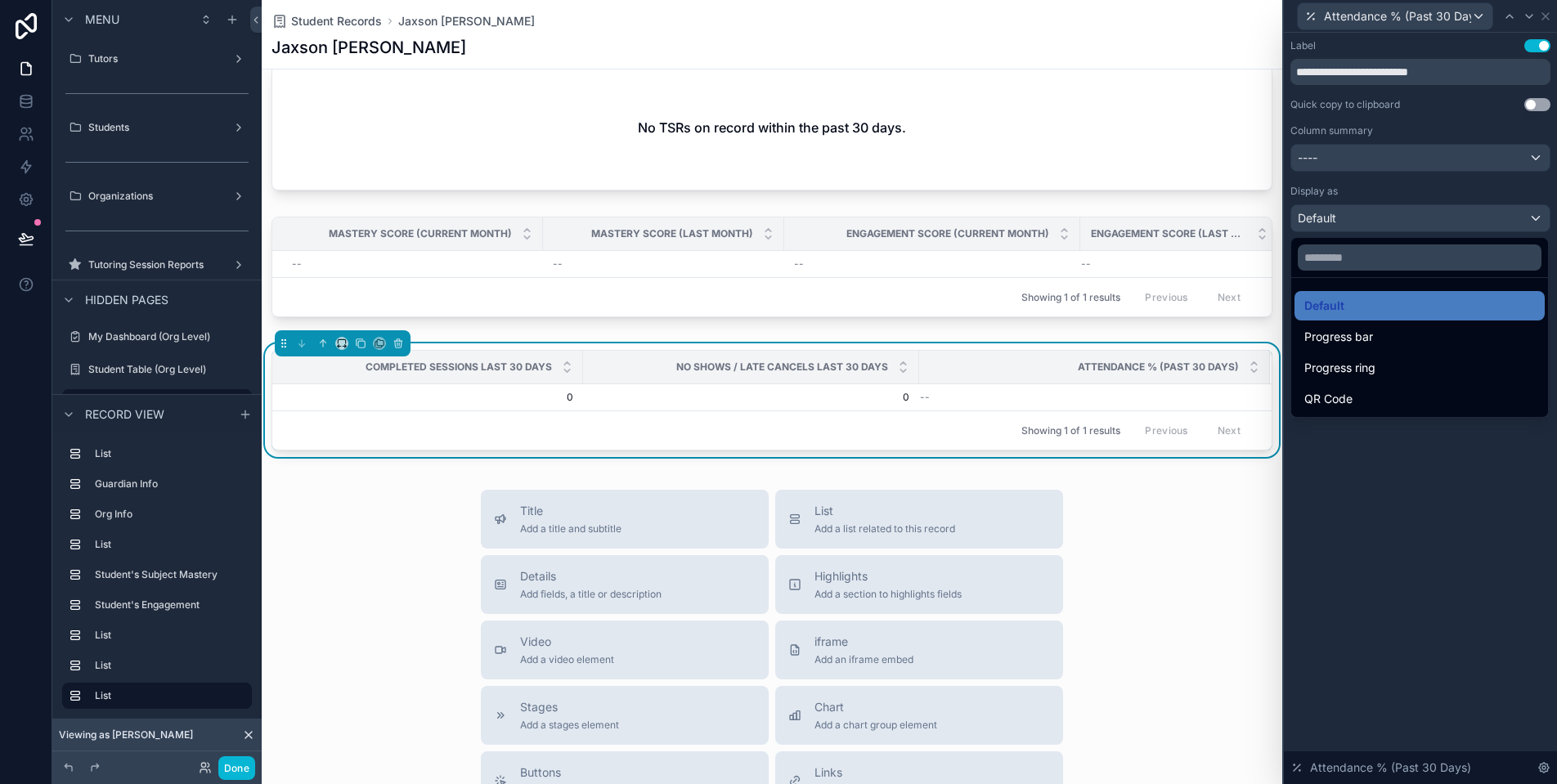
click at [1427, 159] on div at bounding box center [1421, 392] width 273 height 784
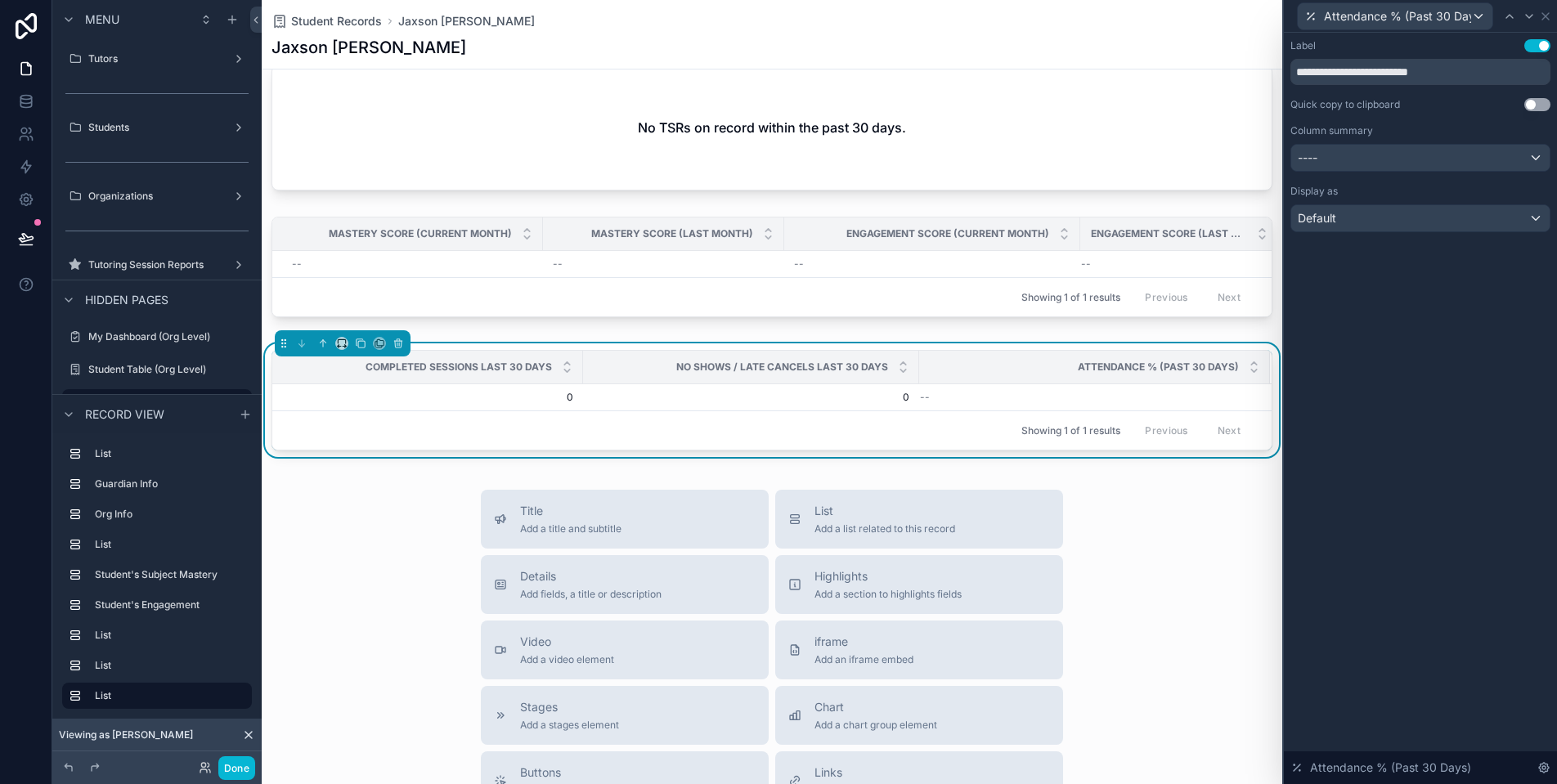
click at [1430, 153] on div "----" at bounding box center [1421, 158] width 259 height 27
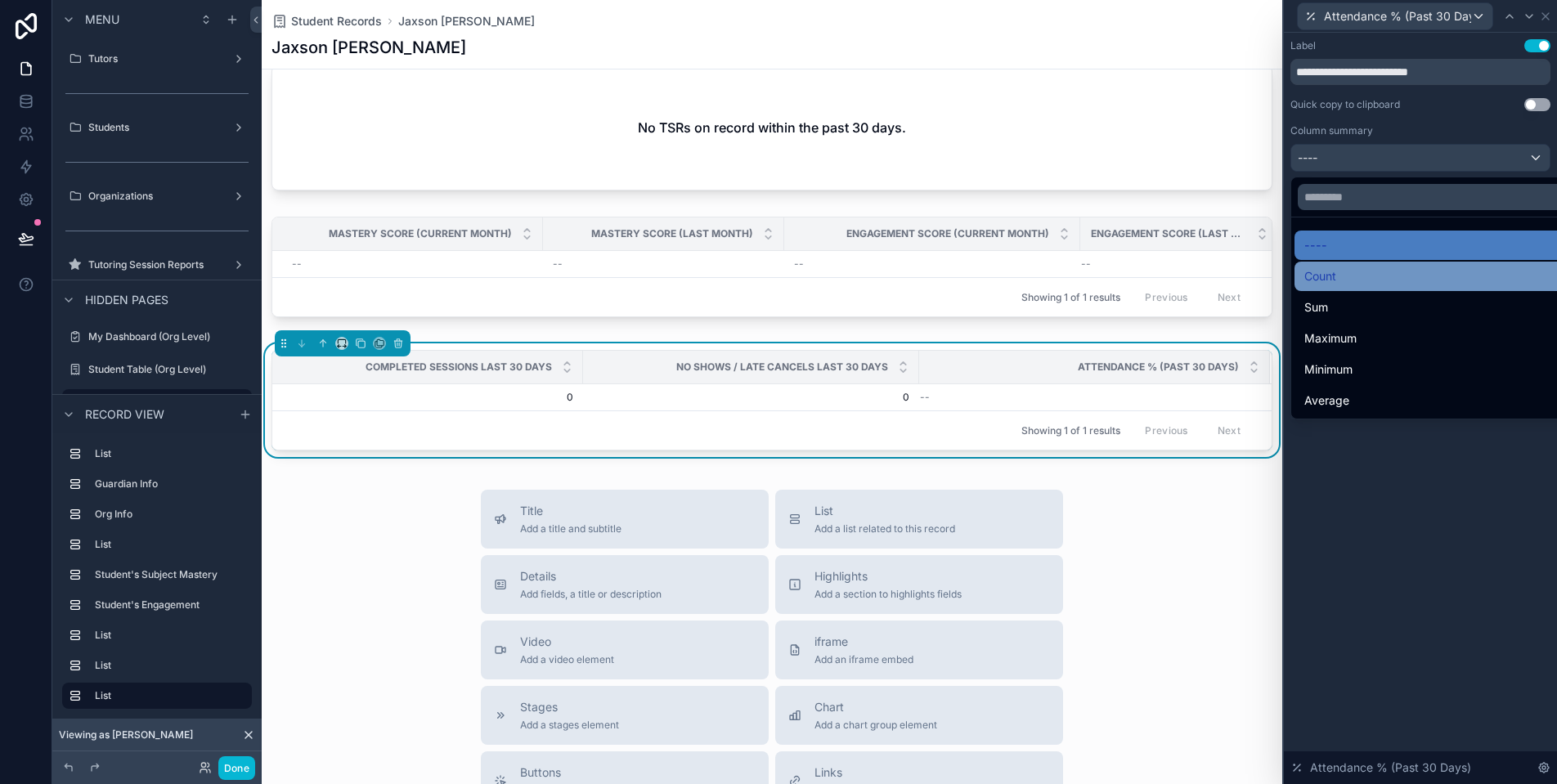
click at [1430, 284] on div "Count" at bounding box center [1439, 276] width 270 height 20
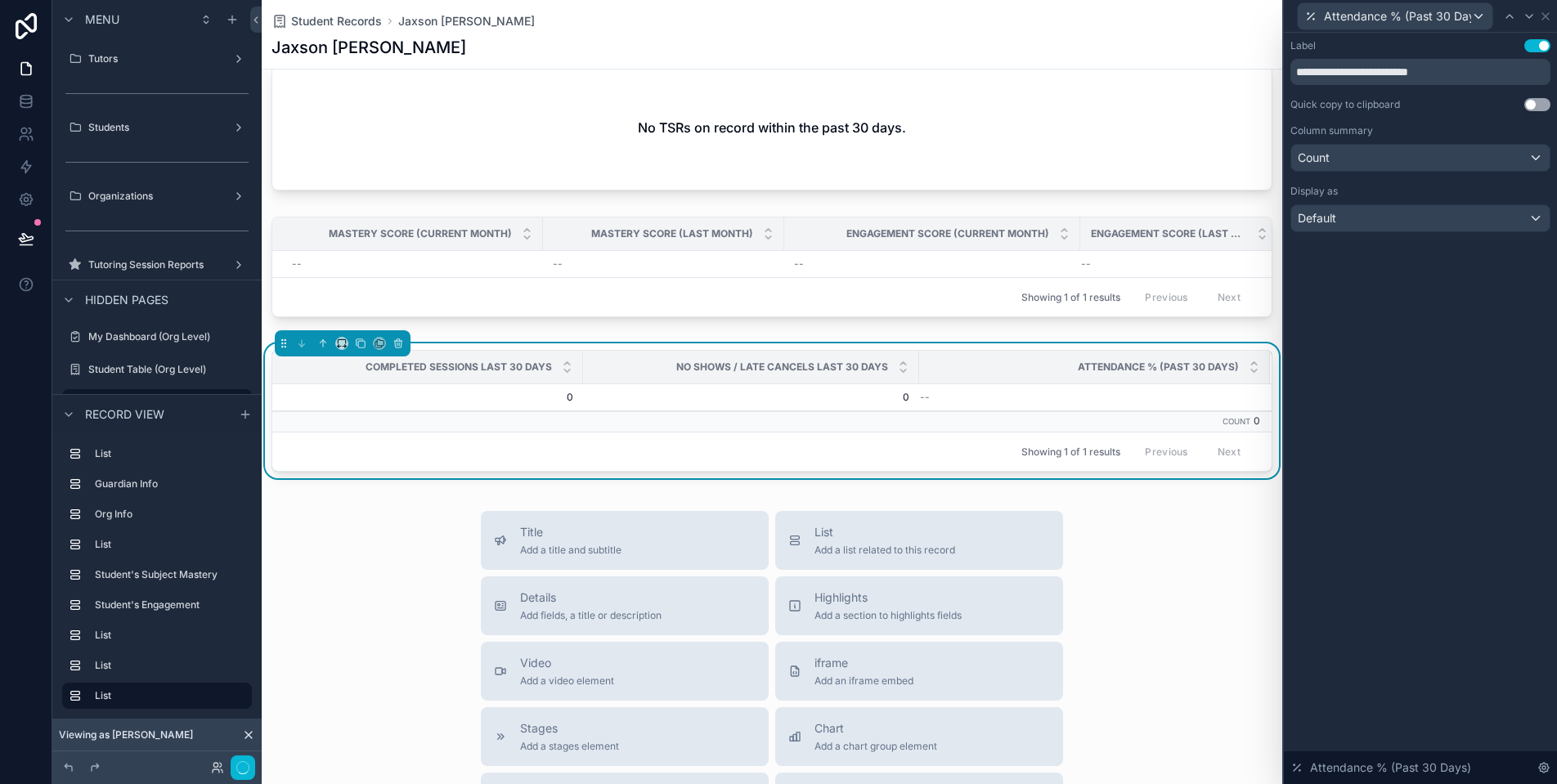
scroll to position [4, 0]
click at [1437, 164] on div "Count" at bounding box center [1421, 158] width 259 height 27
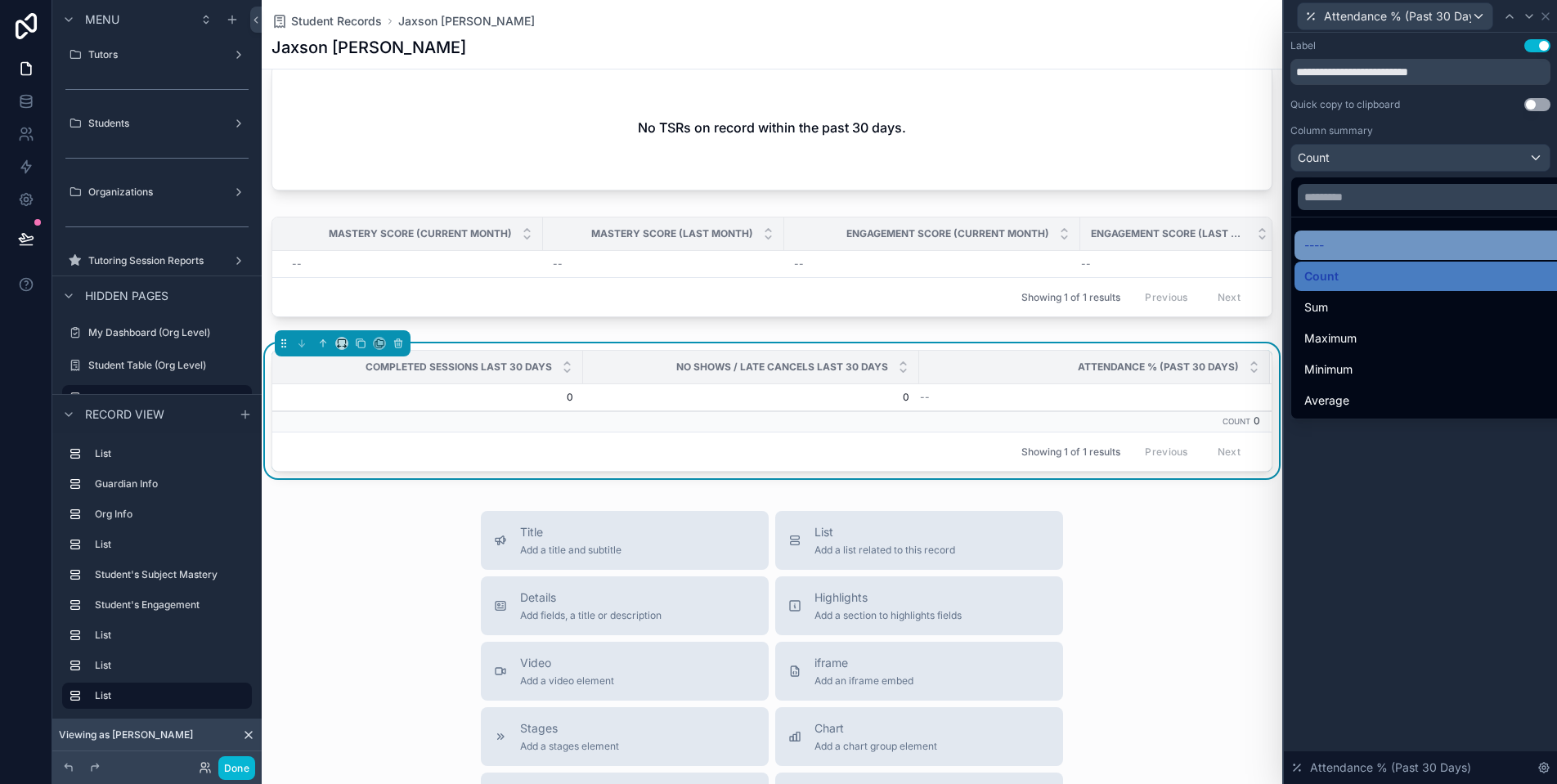
click at [1423, 248] on div "----" at bounding box center [1439, 245] width 270 height 20
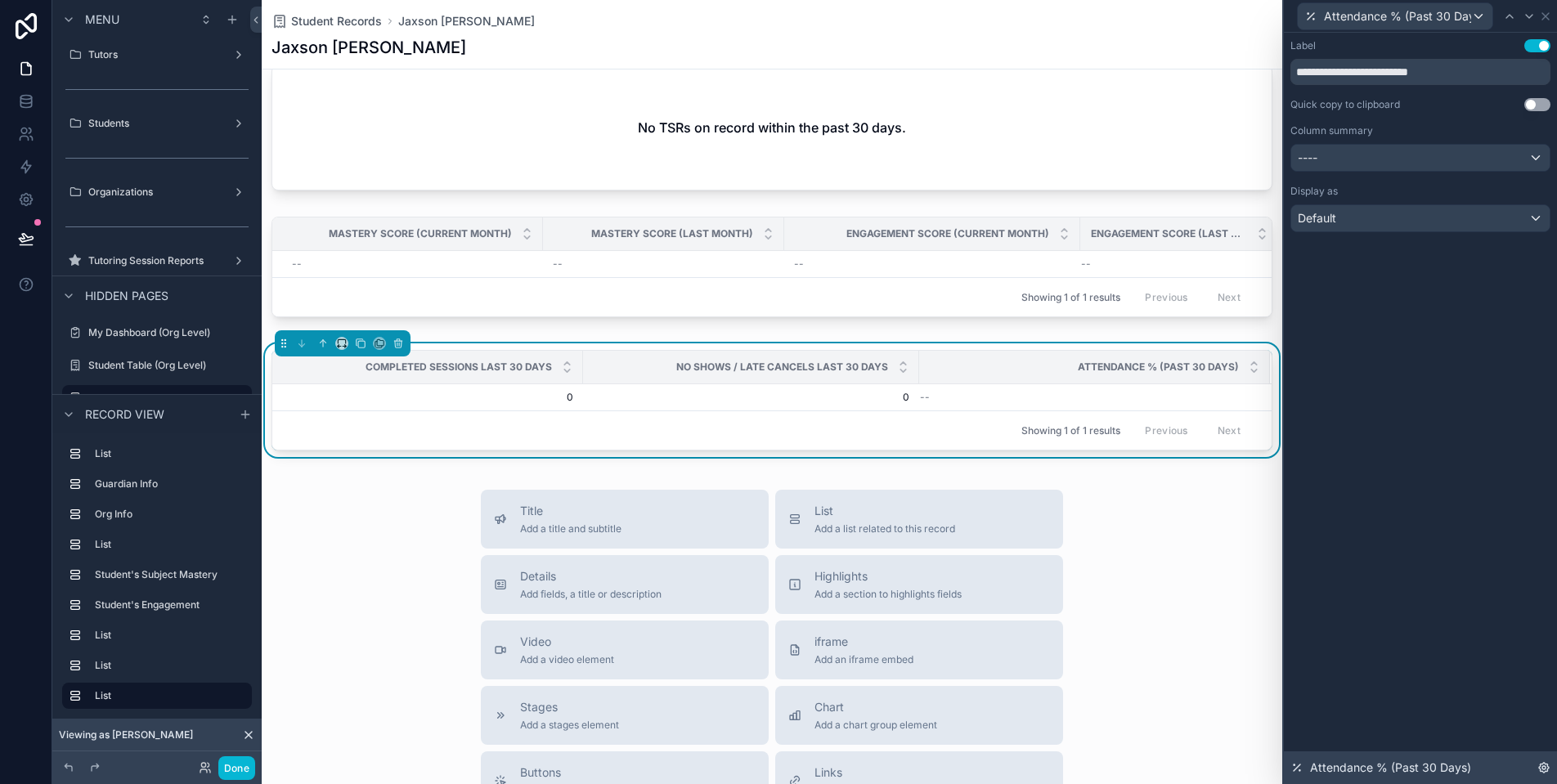
click at [1546, 764] on icon at bounding box center [1544, 768] width 9 height 9
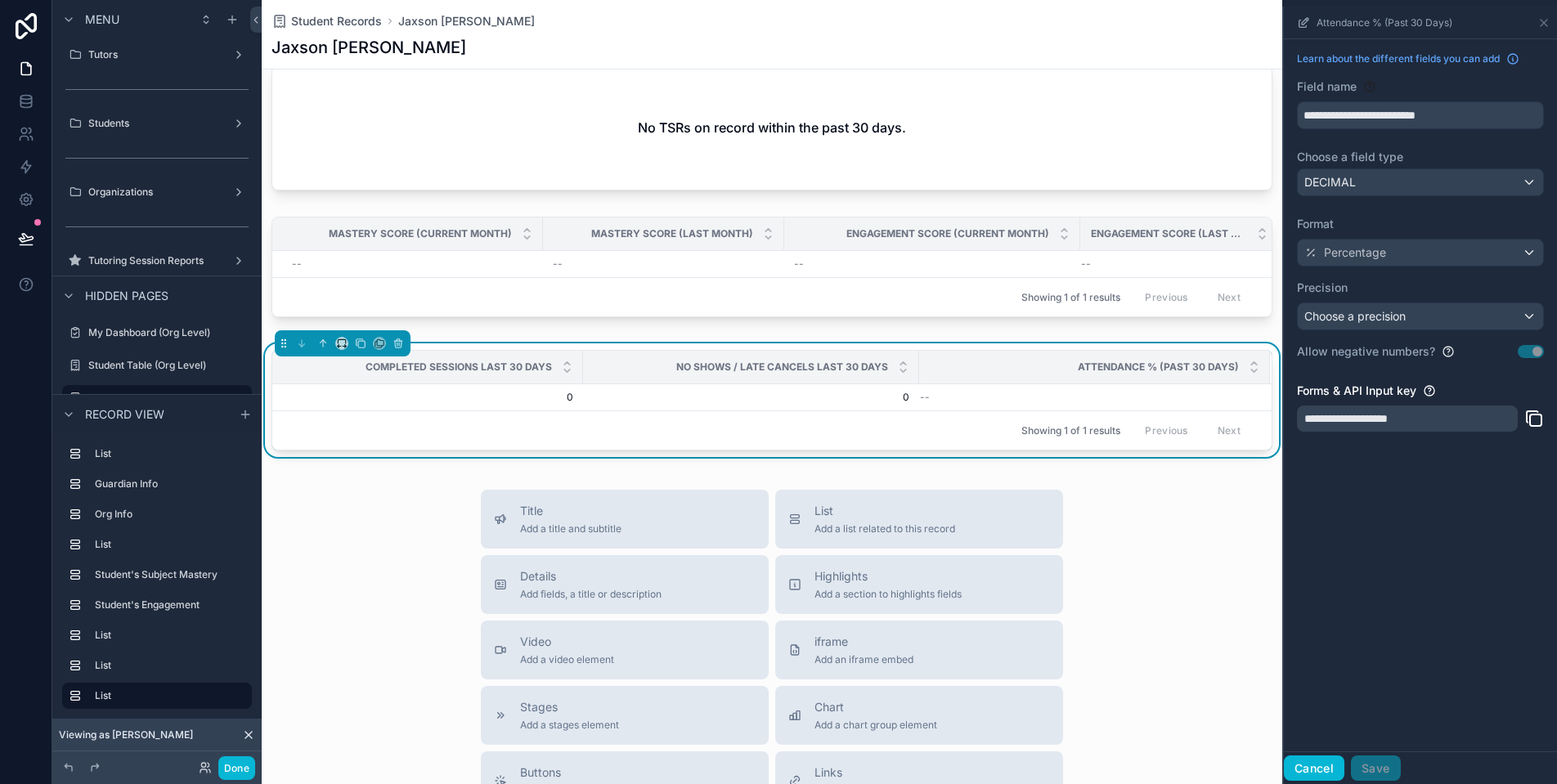
click at [1315, 764] on button "Cancel" at bounding box center [1315, 769] width 61 height 27
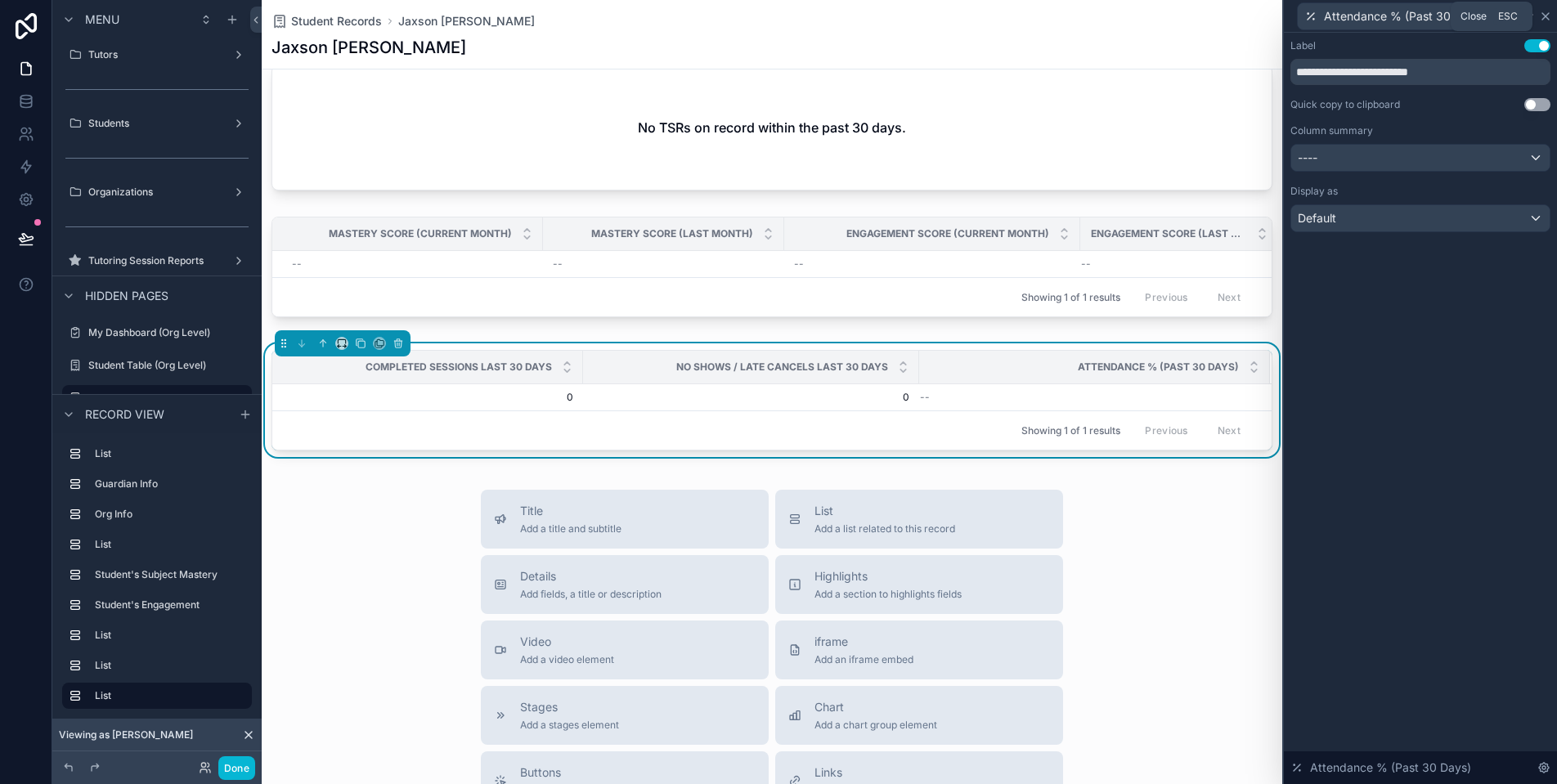
click at [1545, 17] on icon at bounding box center [1546, 16] width 7 height 7
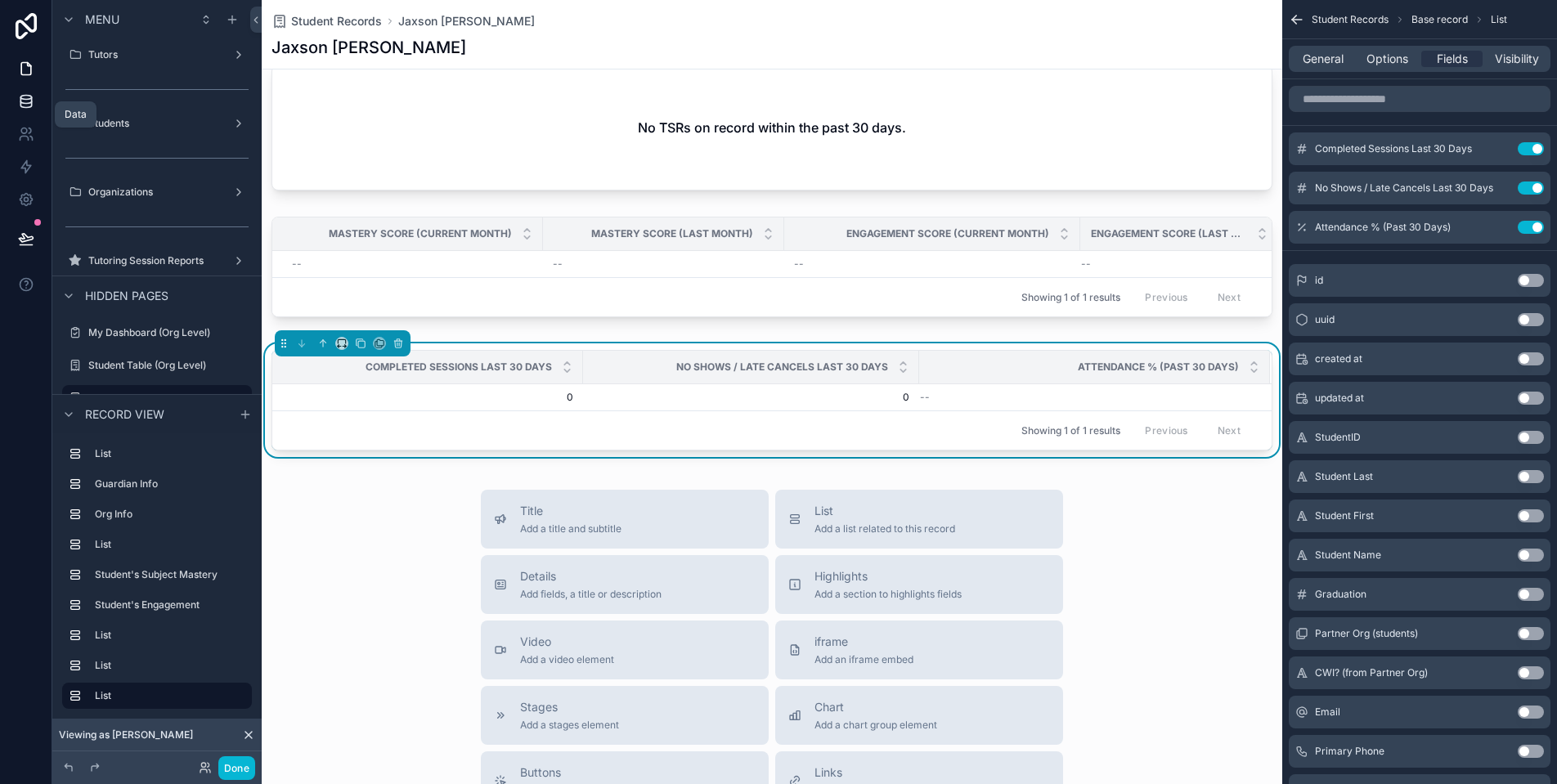
click at [31, 104] on icon at bounding box center [26, 104] width 10 height 7
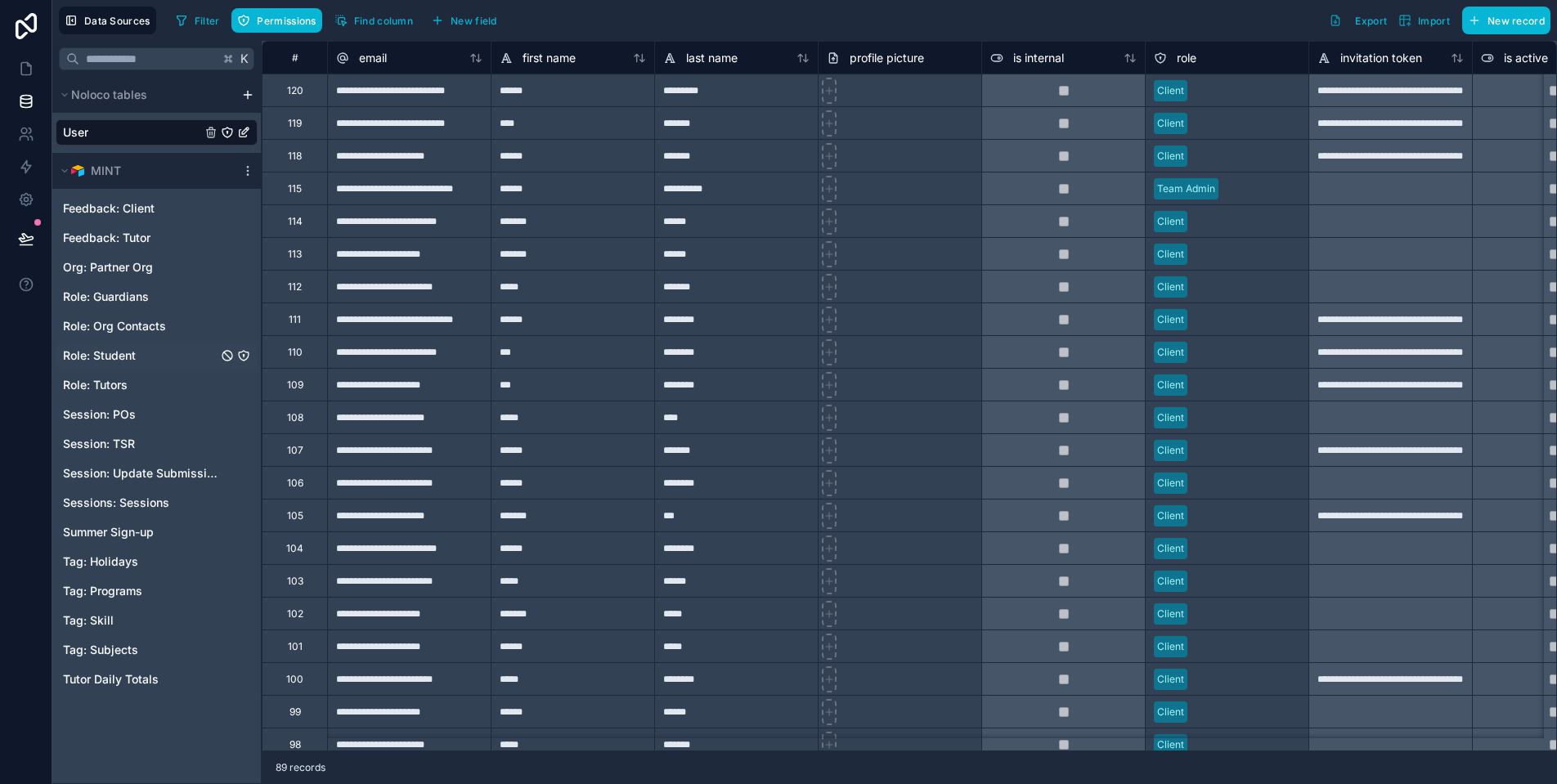
click at [140, 362] on div "Role: Student" at bounding box center [156, 356] width 202 height 27
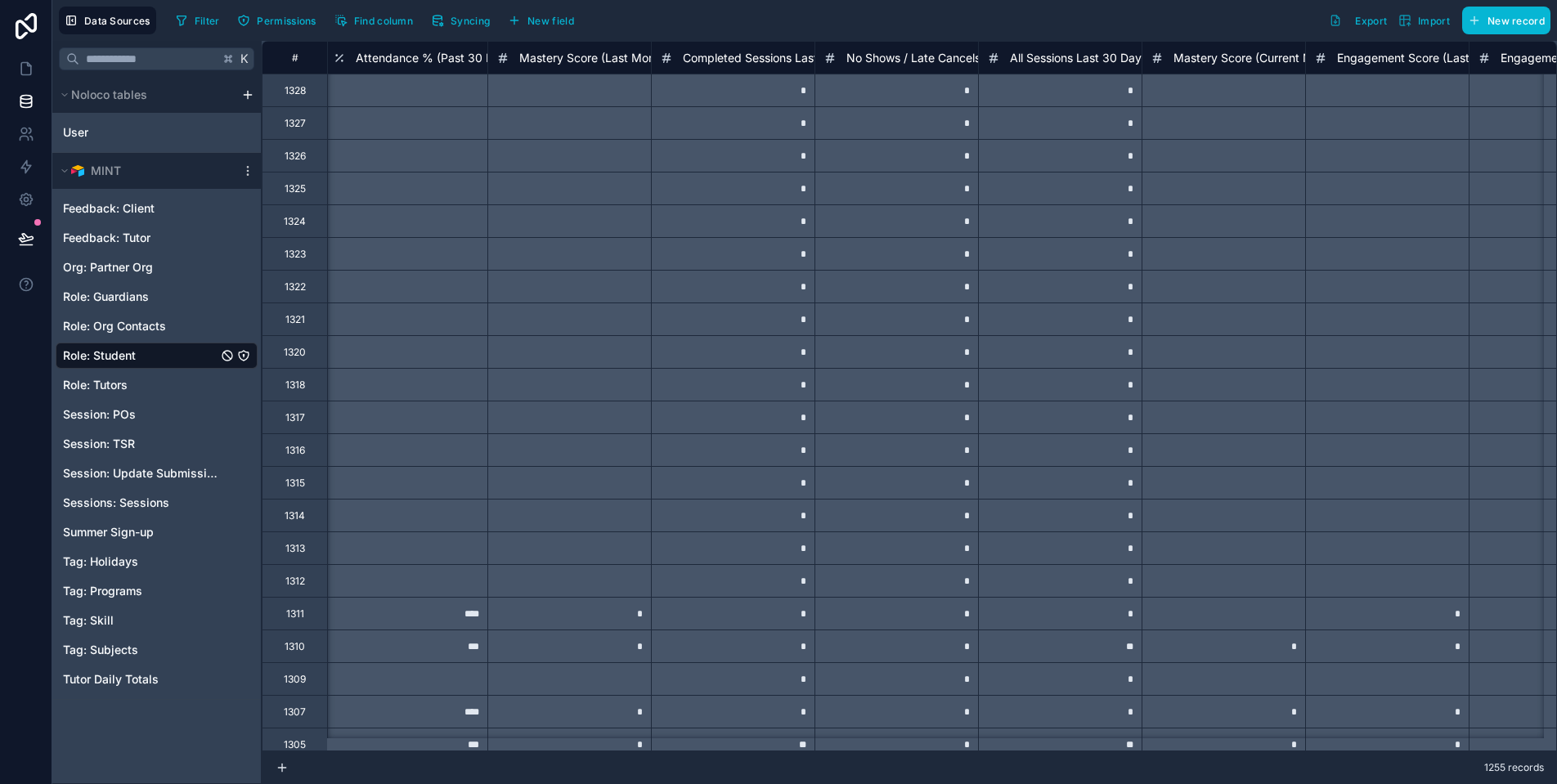
scroll to position [0, 10700]
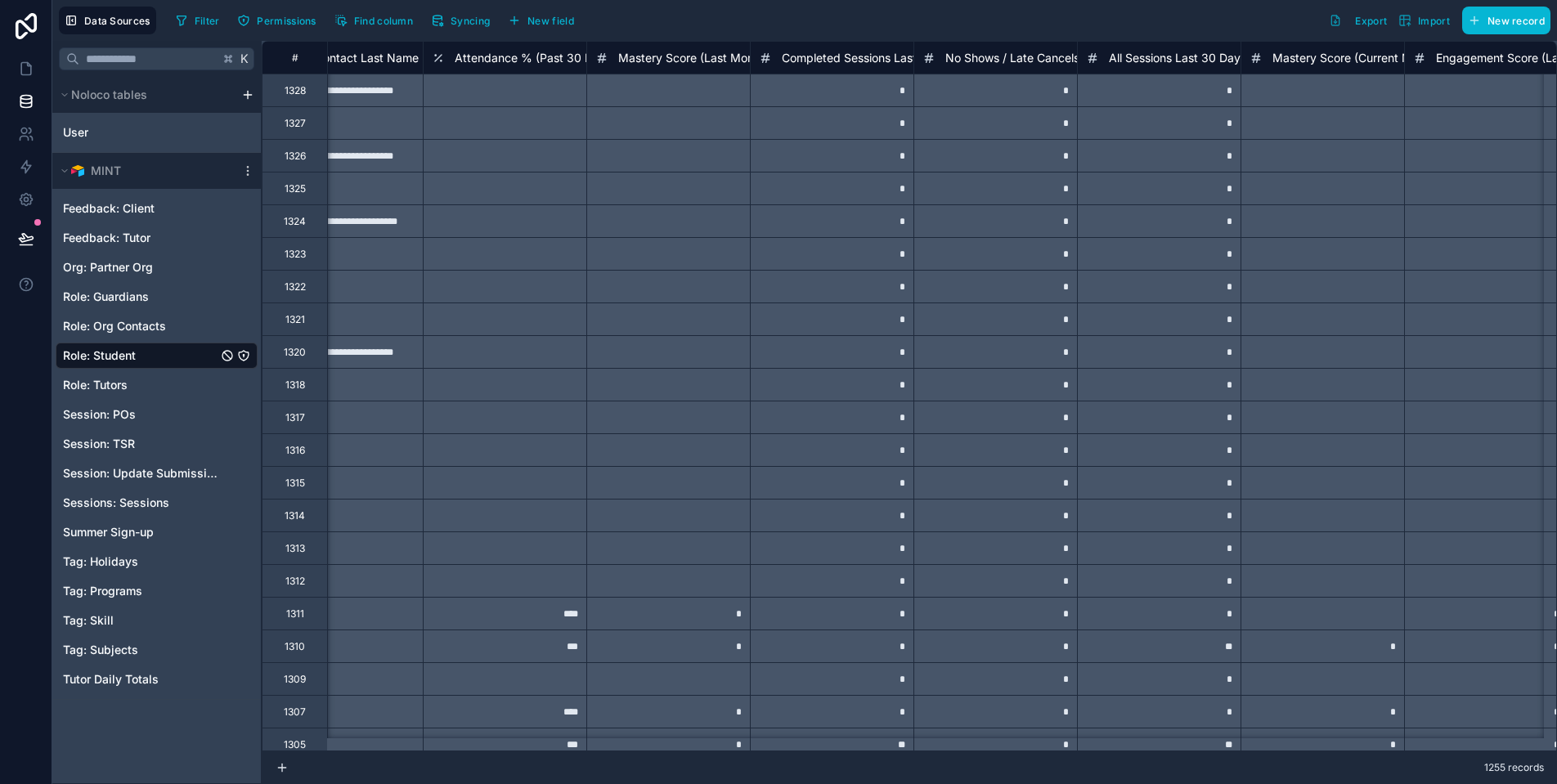
click at [520, 57] on span "Attendance % (Past 30 Days)" at bounding box center [535, 58] width 161 height 16
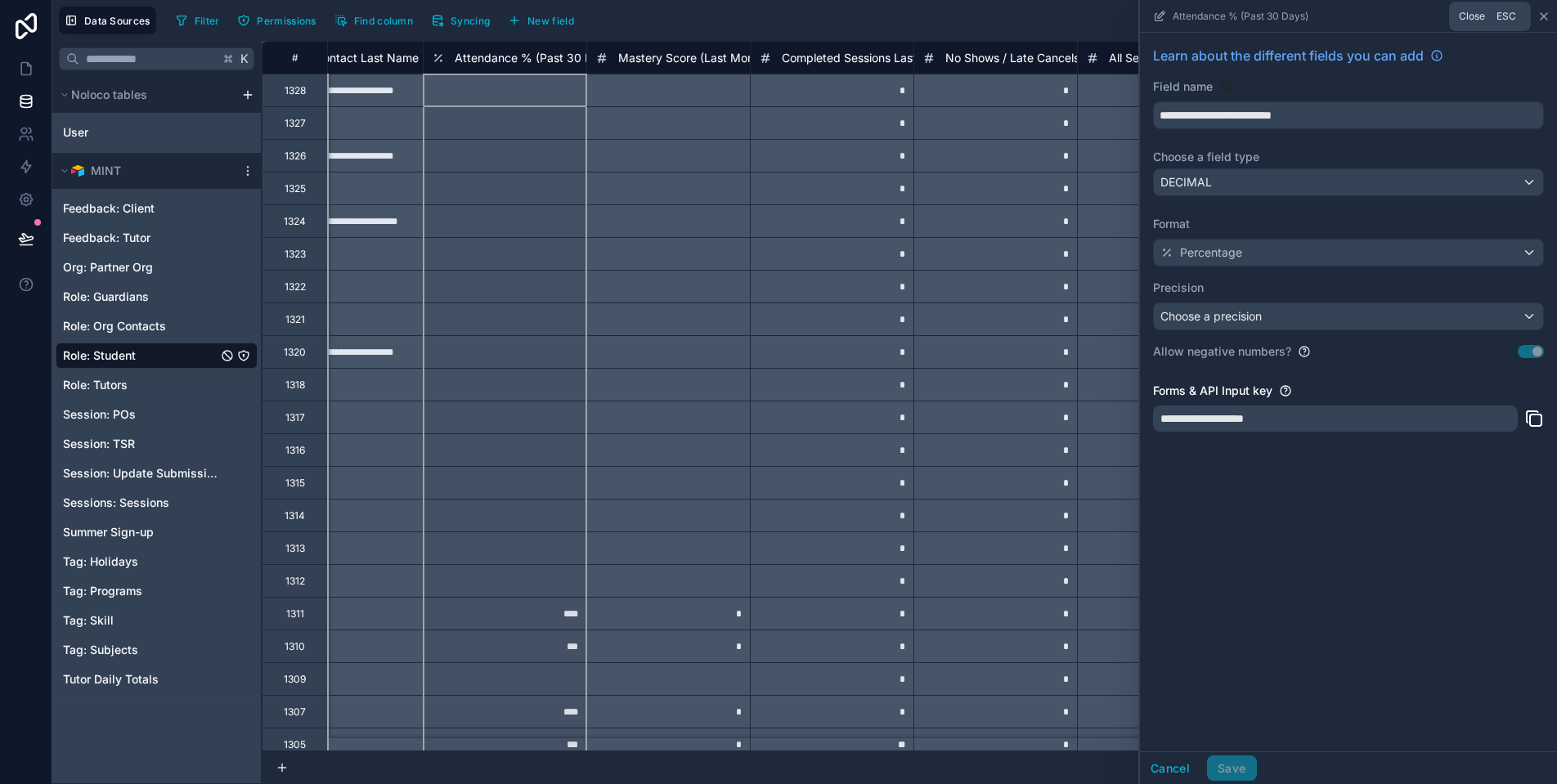
click at [1543, 15] on icon at bounding box center [1544, 16] width 13 height 13
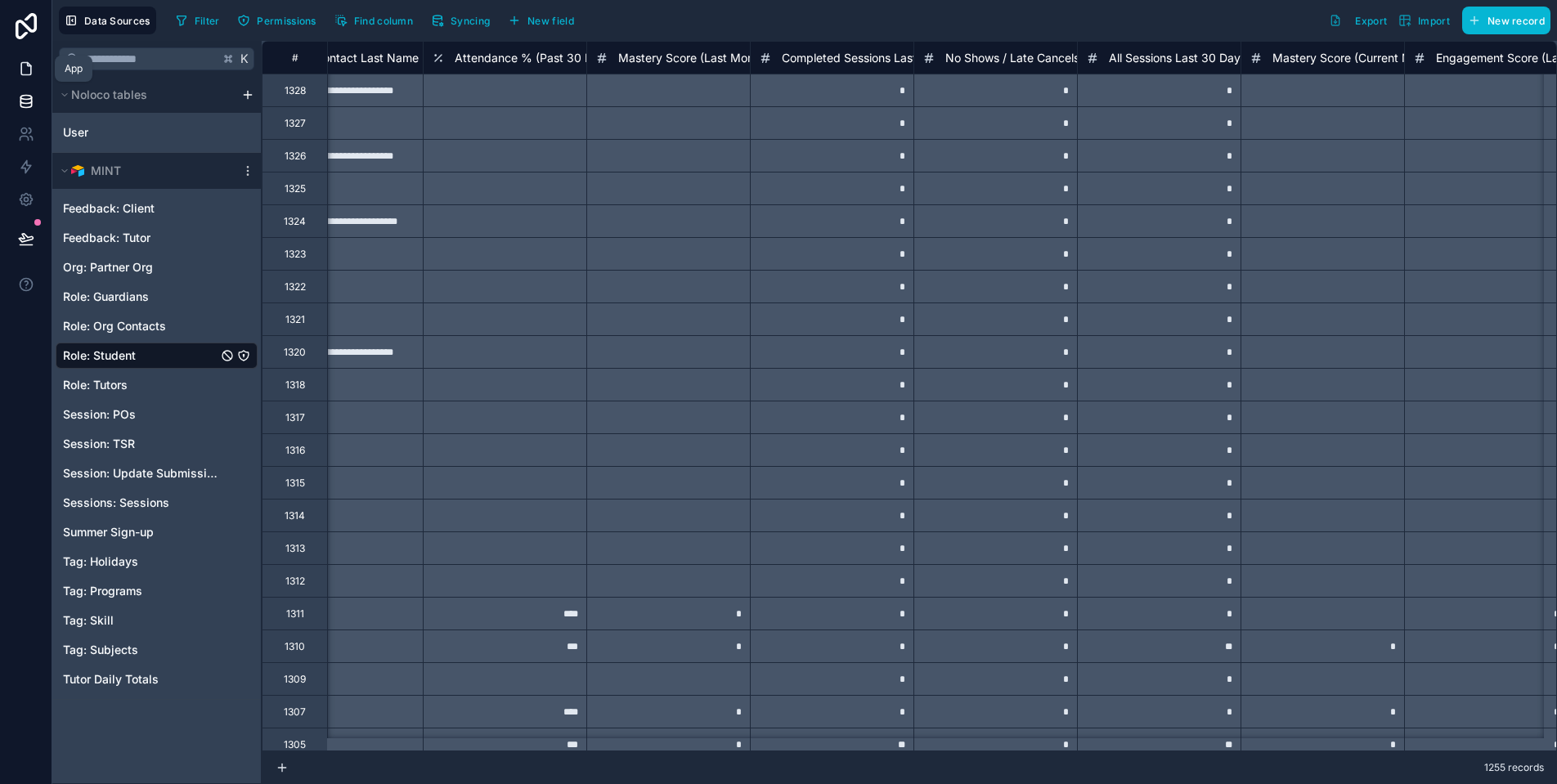
click at [32, 70] on icon at bounding box center [26, 68] width 16 height 16
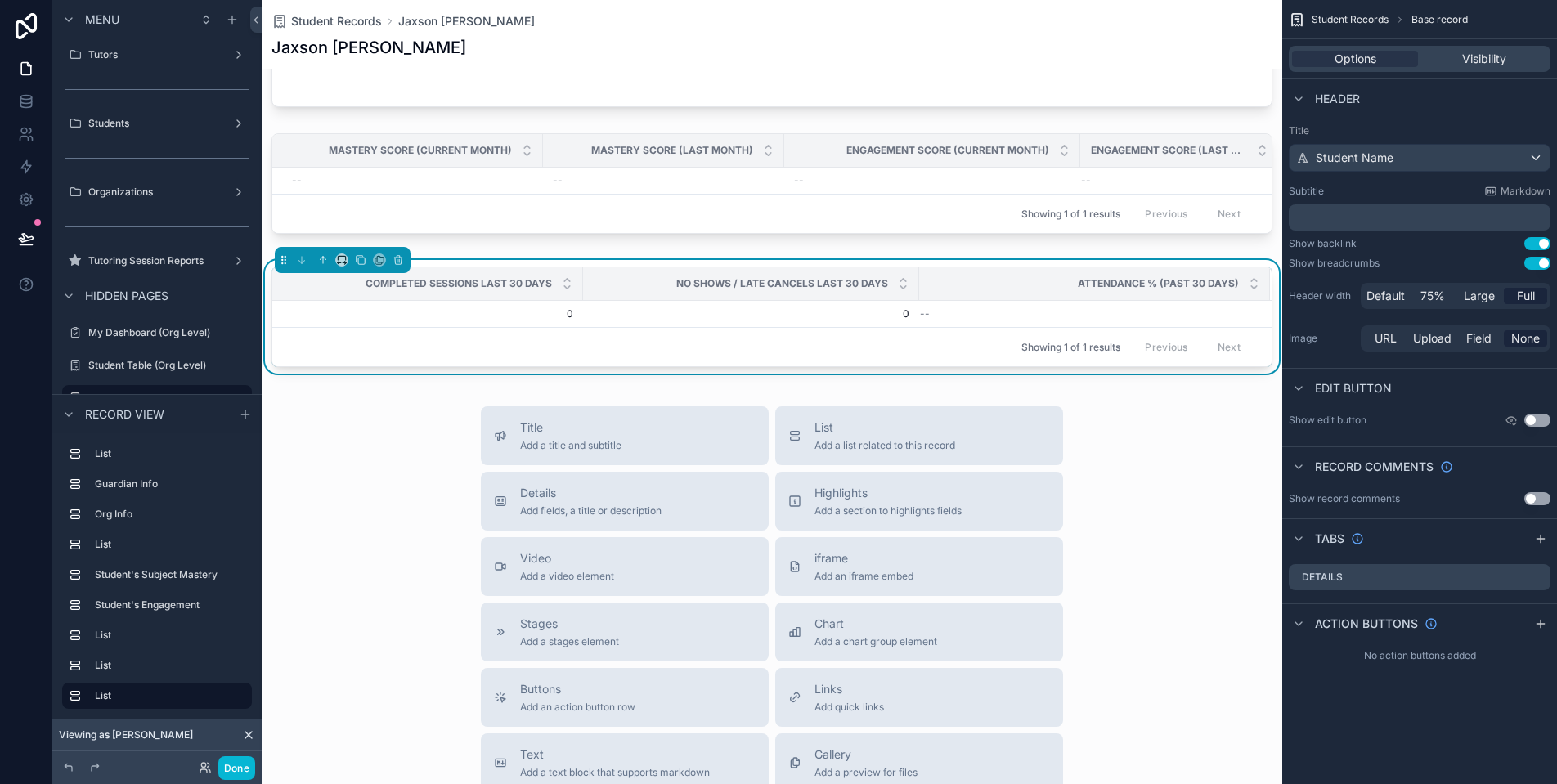
scroll to position [1284, 0]
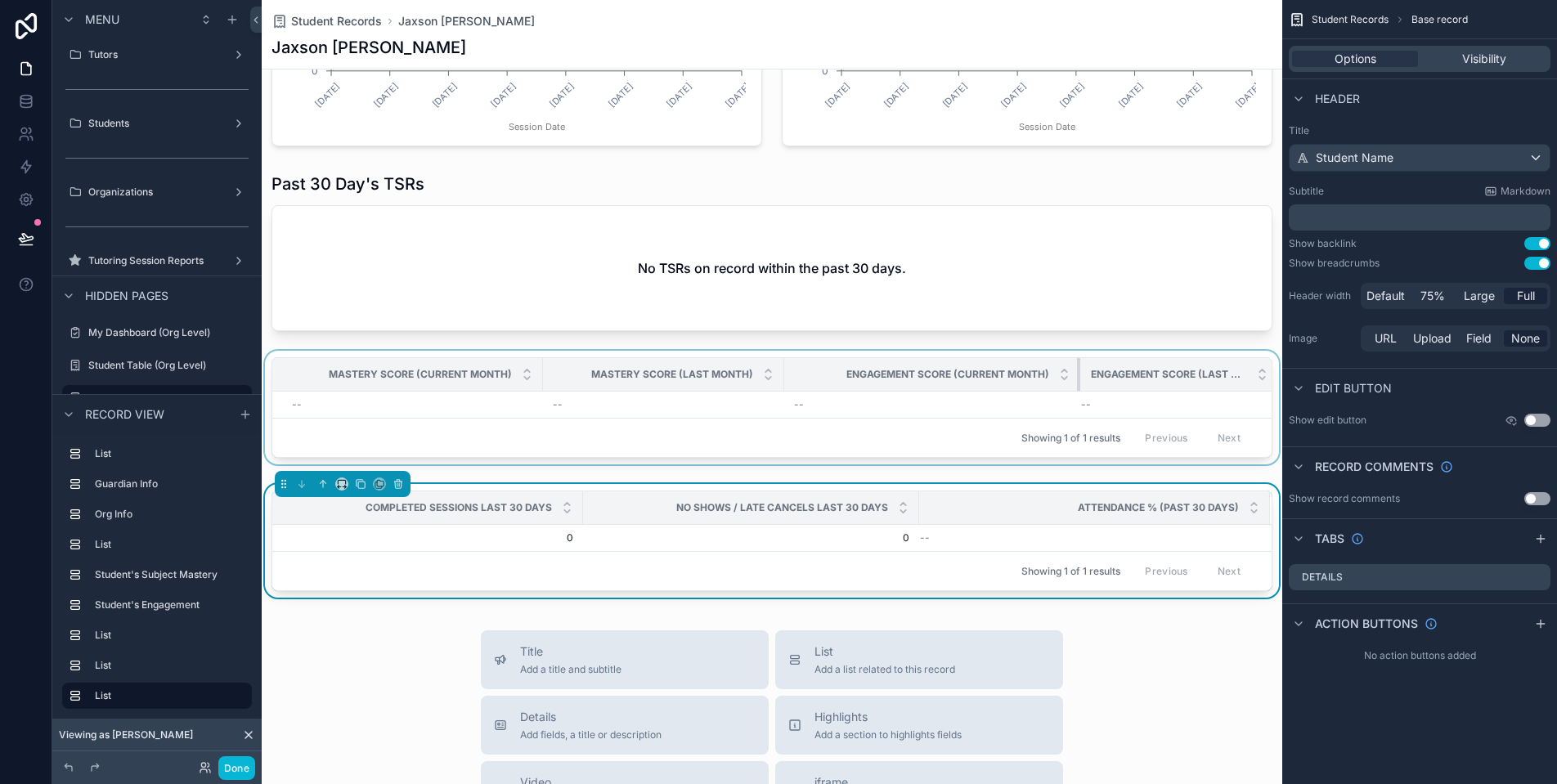
click at [1078, 371] on div "scrollable content" at bounding box center [1080, 374] width 7 height 33
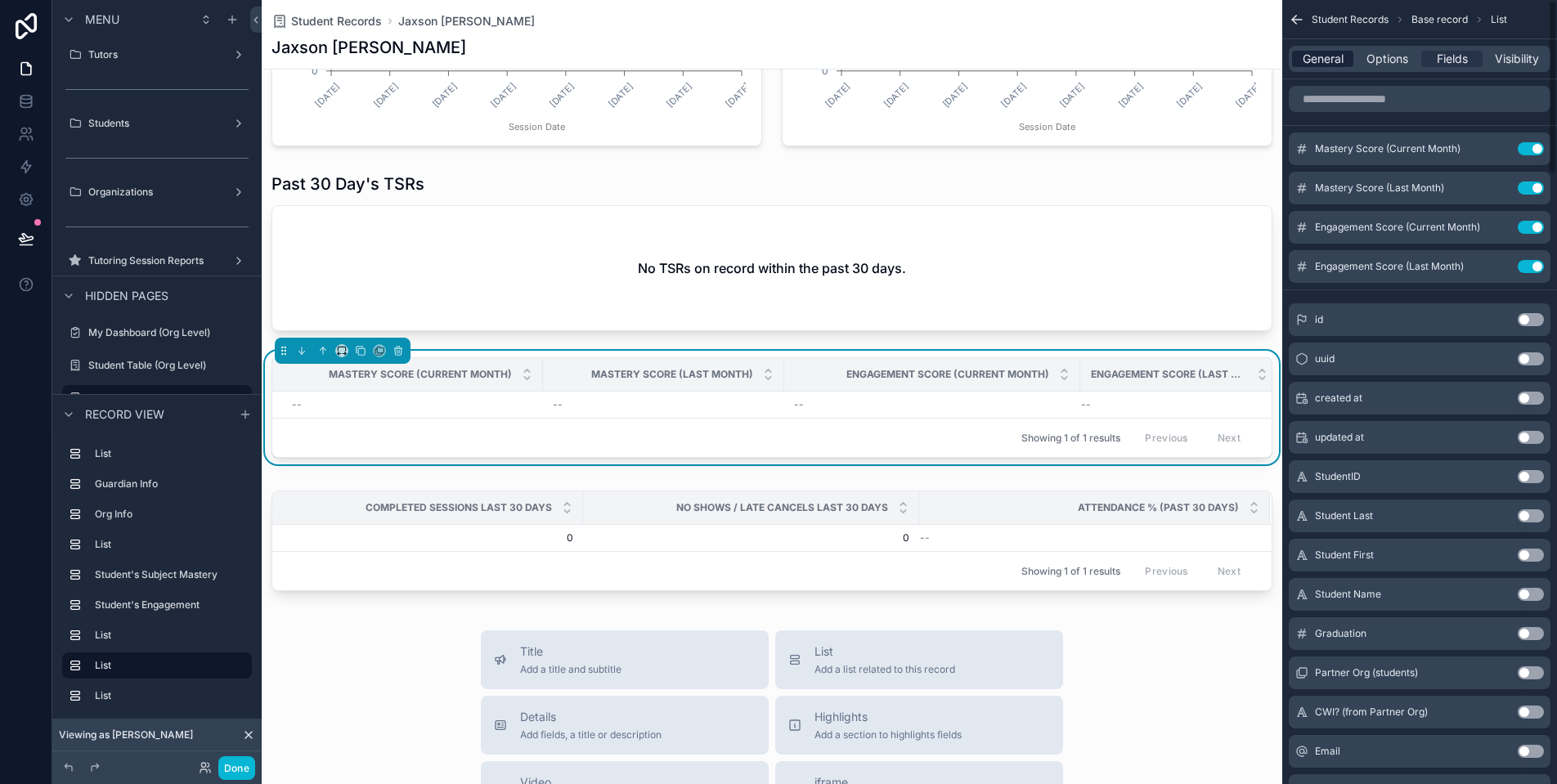
click at [1339, 62] on span "General" at bounding box center [1323, 59] width 41 height 16
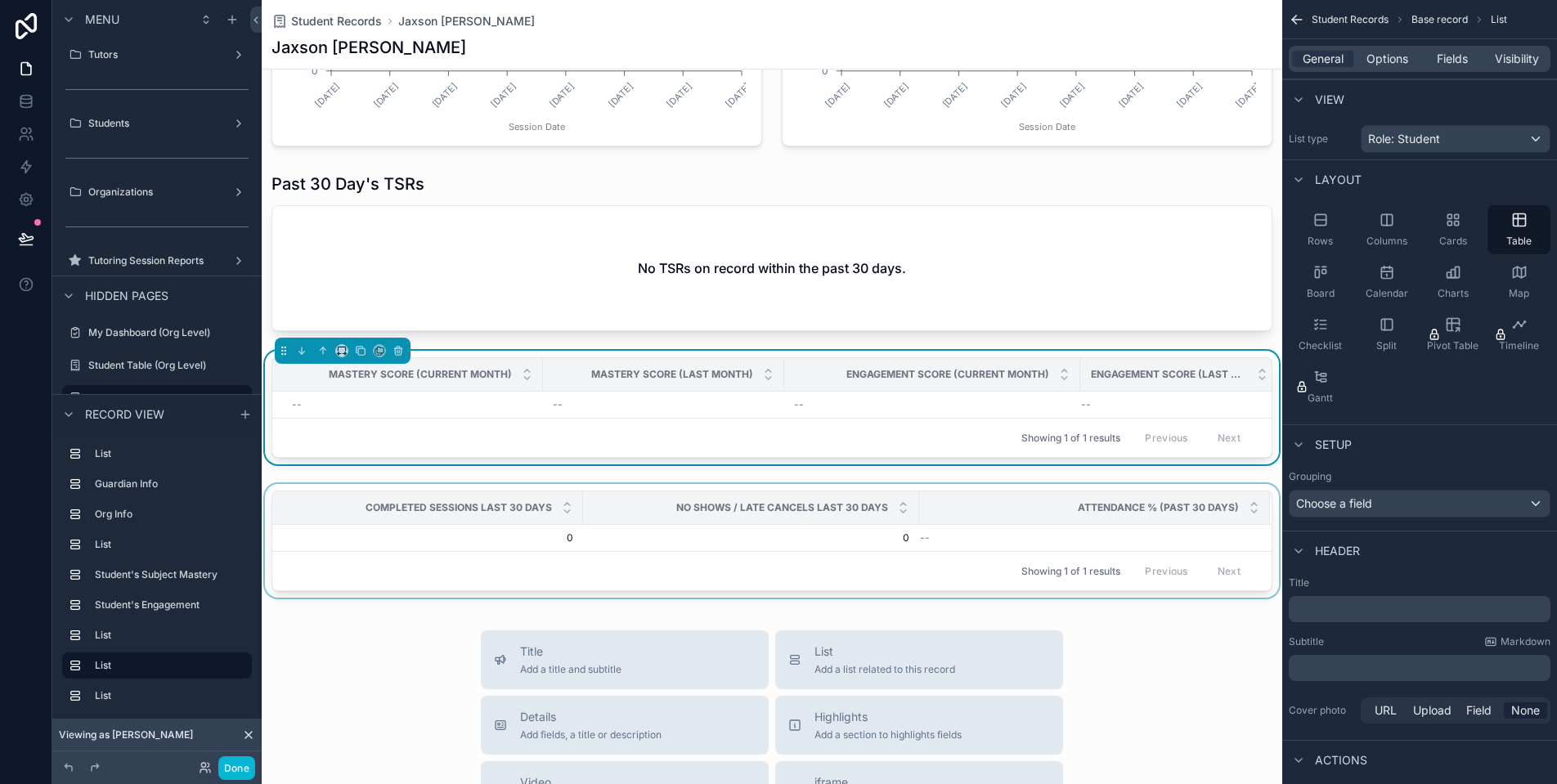
click at [1046, 524] on div "Attendance % (Past 30 Days)" at bounding box center [1094, 508] width 349 height 31
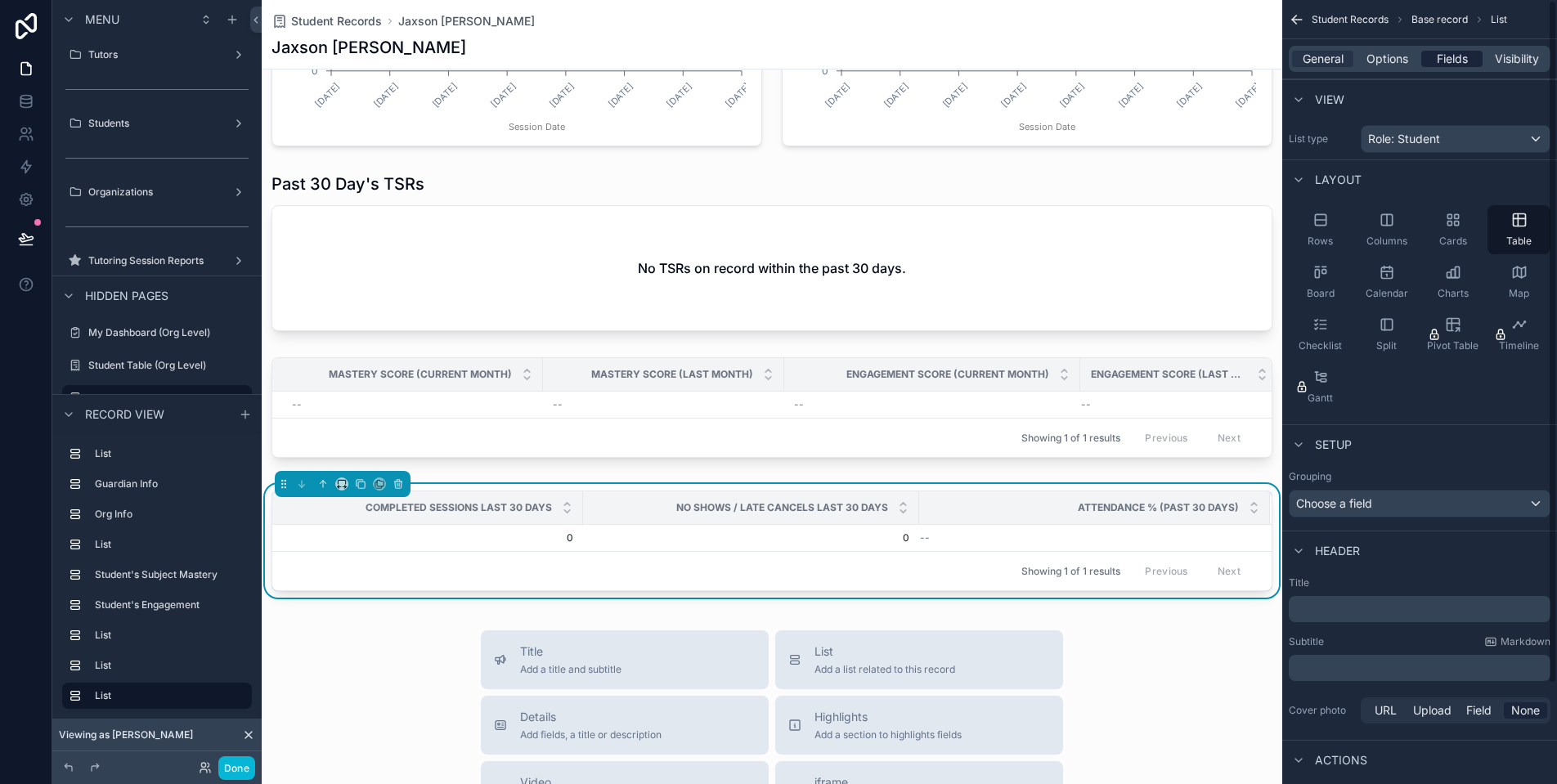
click at [1448, 63] on span "Fields" at bounding box center [1452, 59] width 31 height 16
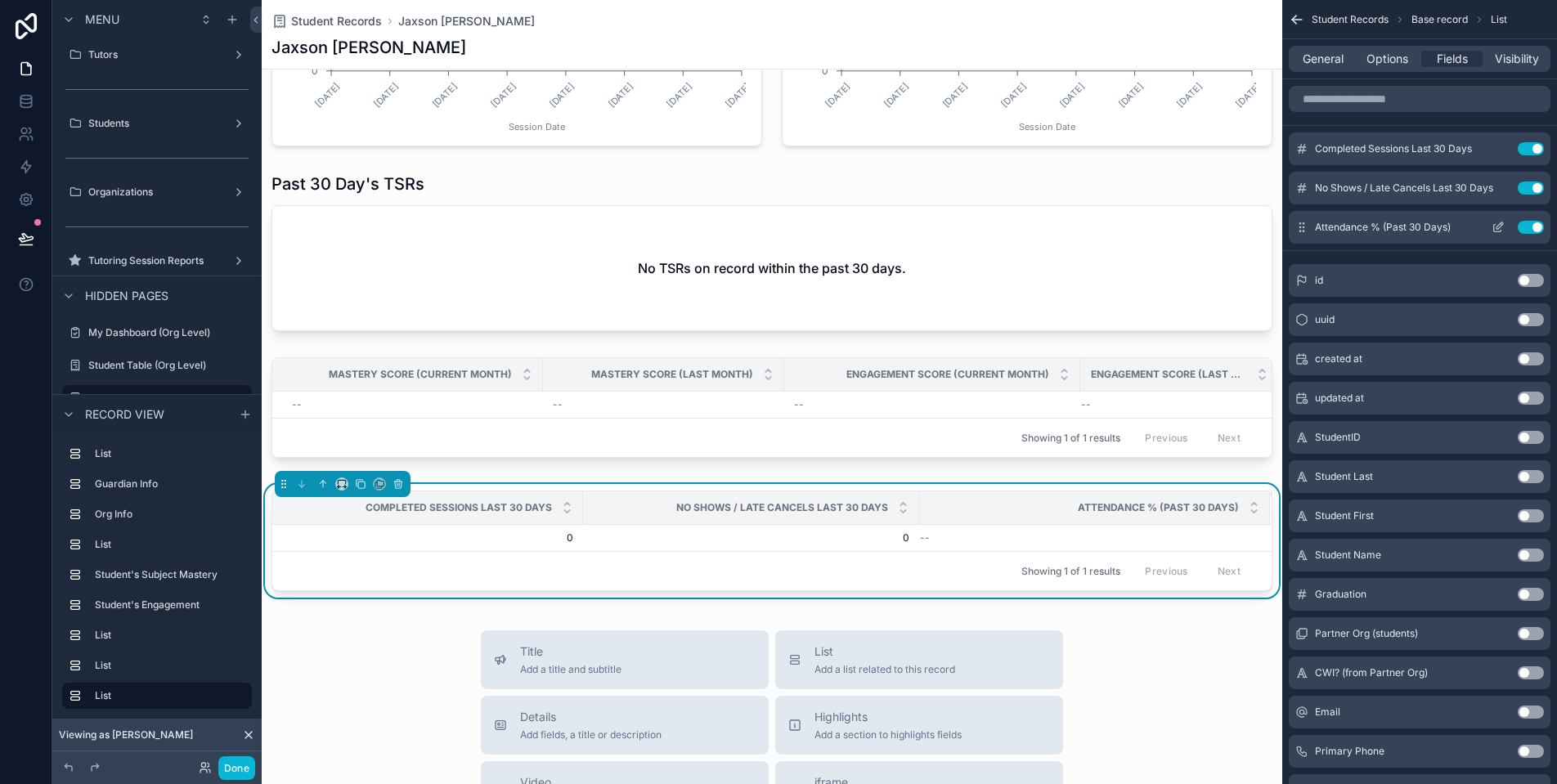
click at [1508, 224] on button "scrollable content" at bounding box center [1498, 227] width 27 height 13
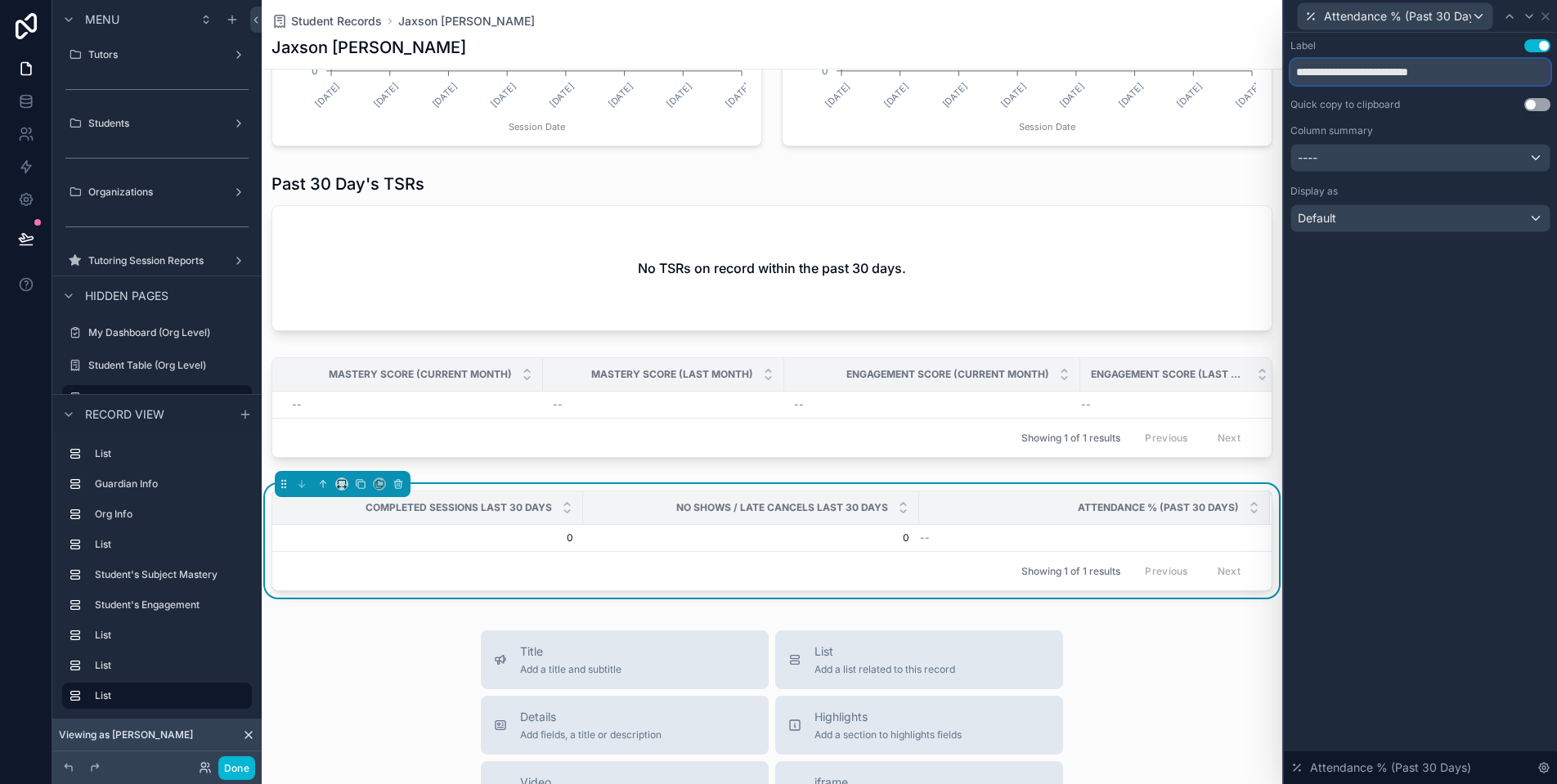
click at [1462, 77] on input "**********" at bounding box center [1421, 72] width 260 height 27
type input "**********"
click at [1544, 20] on icon at bounding box center [1546, 16] width 13 height 13
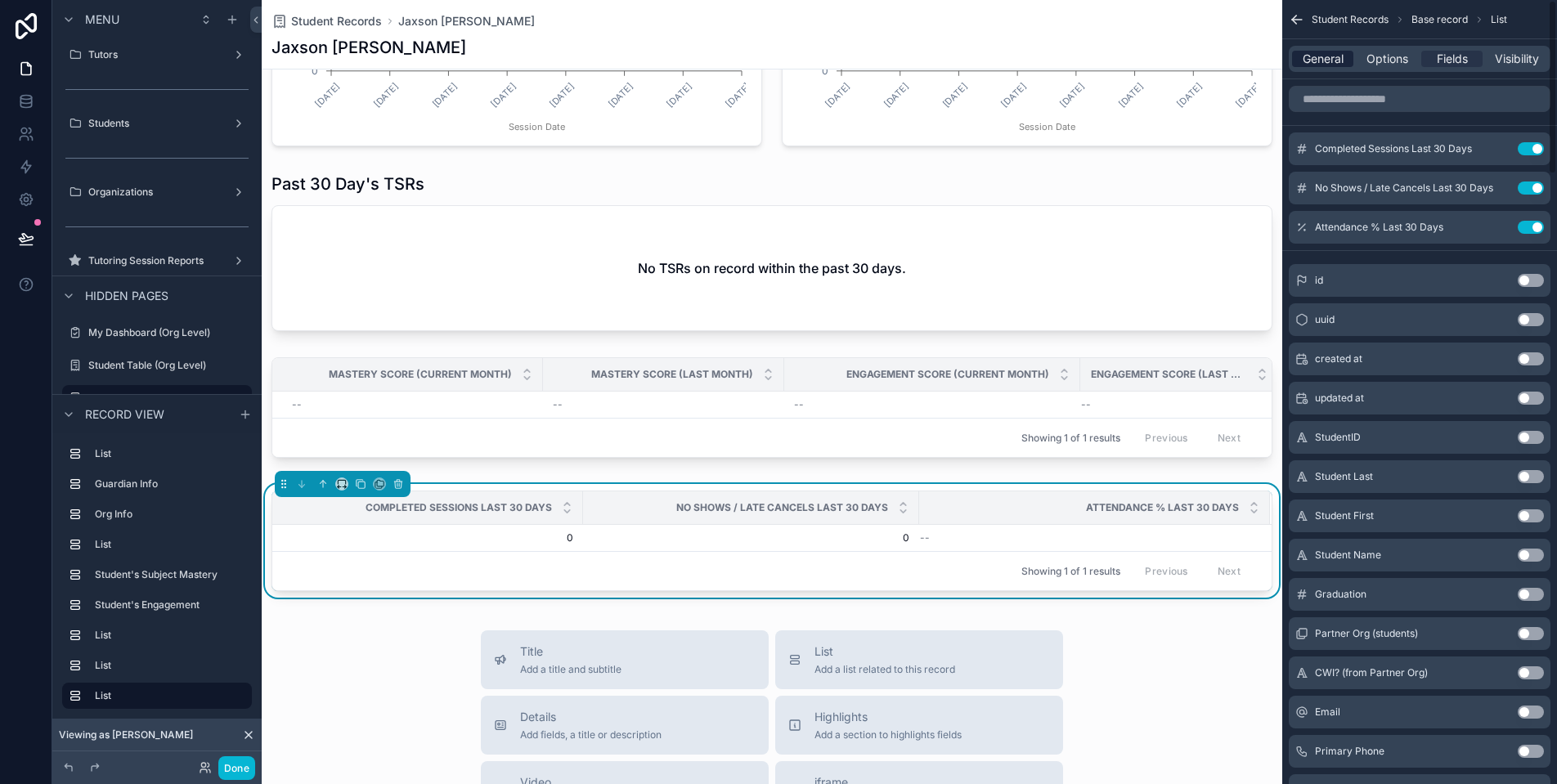
click at [1334, 57] on span "General" at bounding box center [1323, 59] width 41 height 16
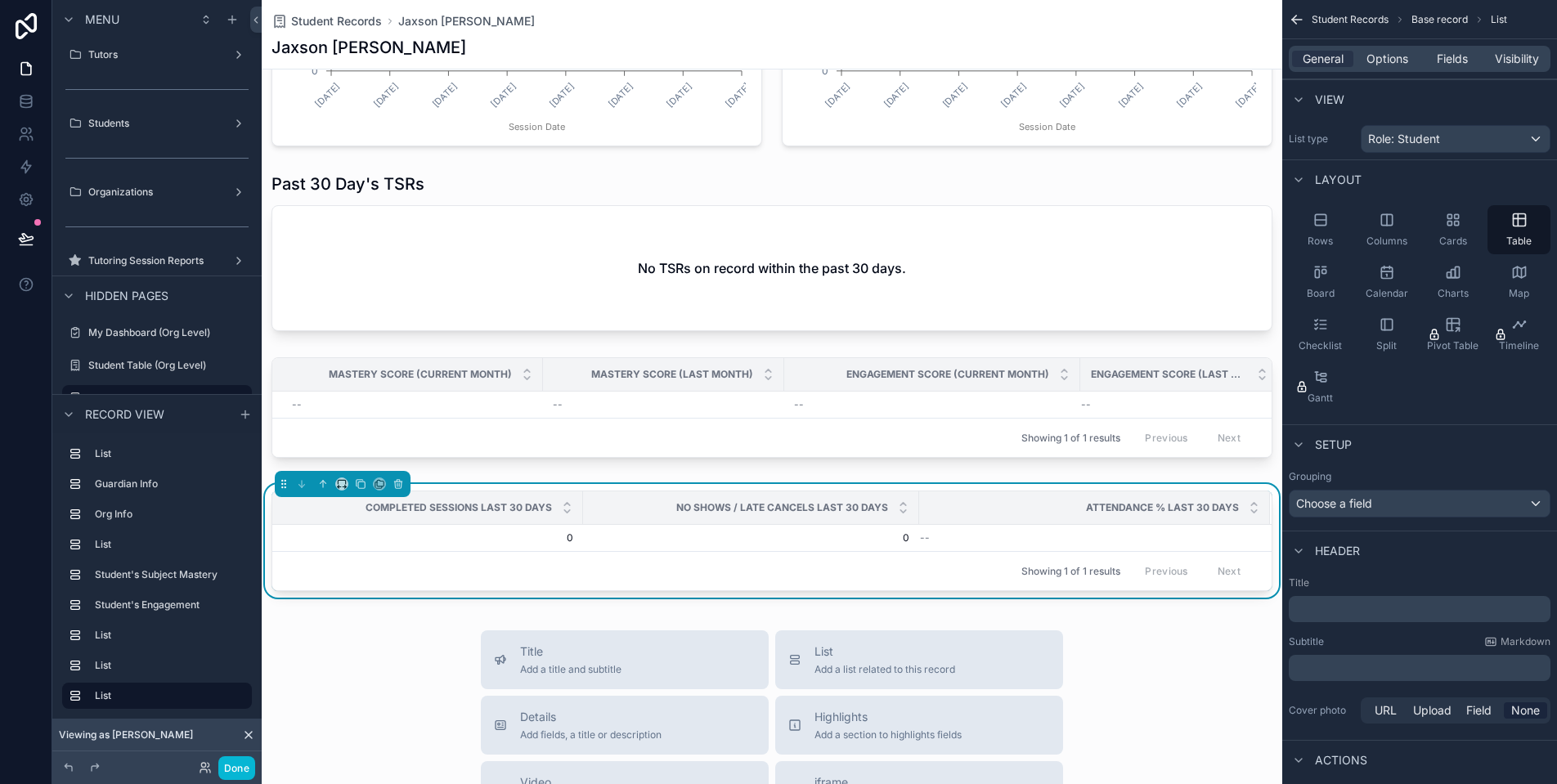
click at [1372, 596] on div "Title ﻿" at bounding box center [1420, 599] width 261 height 45
click at [1375, 608] on p "﻿" at bounding box center [1422, 609] width 252 height 16
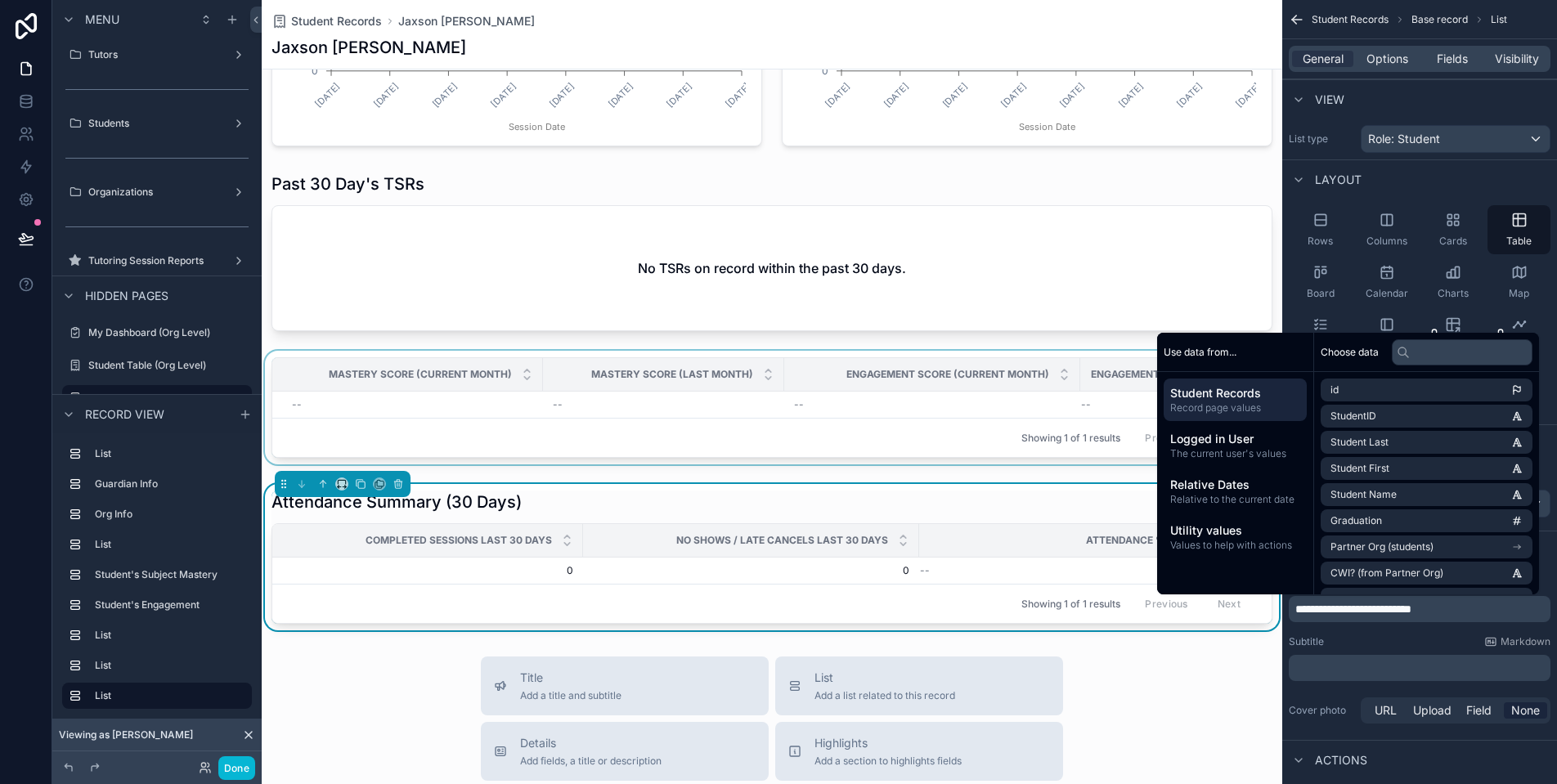
click at [939, 408] on div "scrollable content" at bounding box center [772, 410] width 1021 height 120
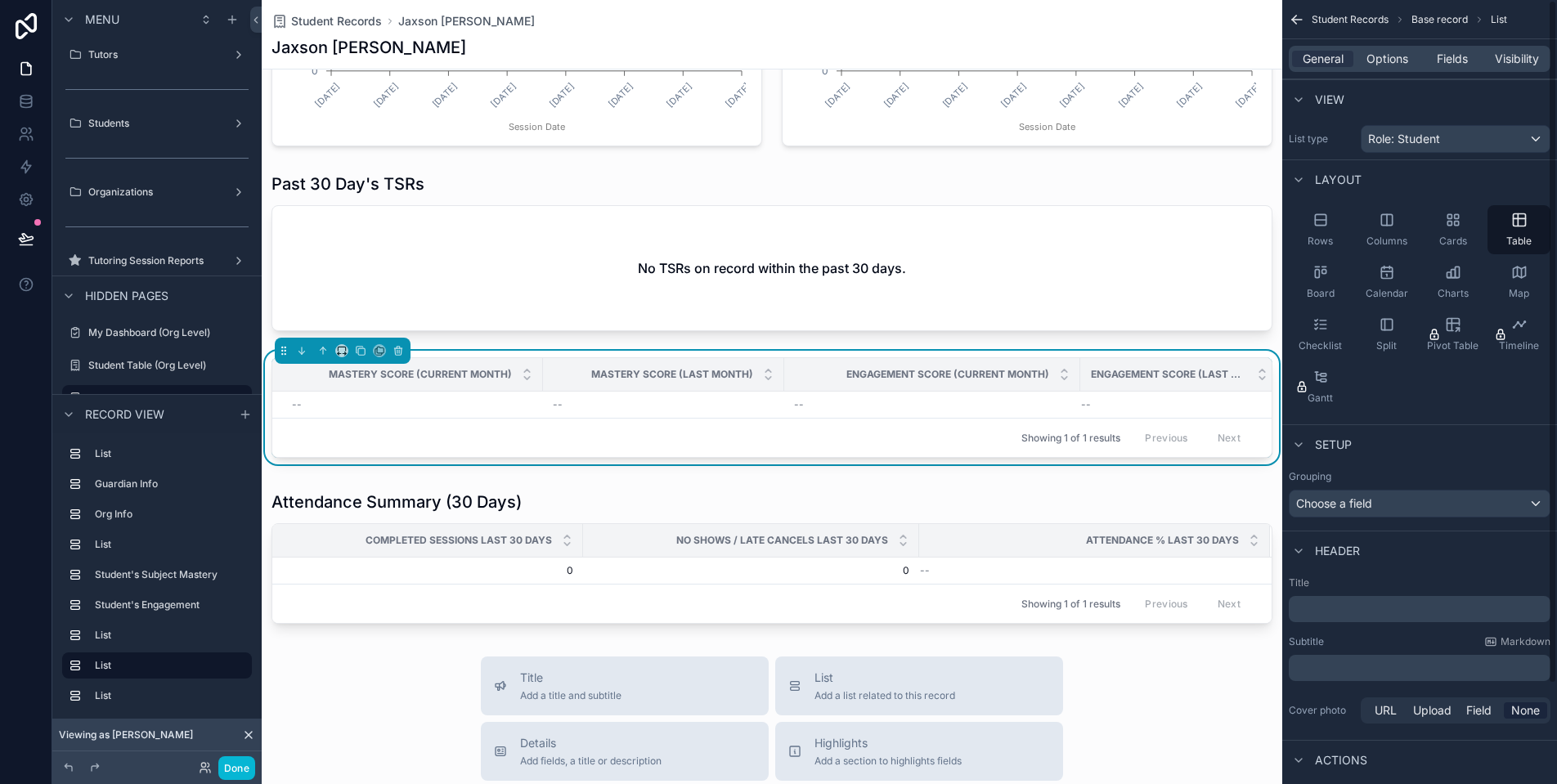
click at [1397, 607] on p "﻿" at bounding box center [1422, 609] width 252 height 16
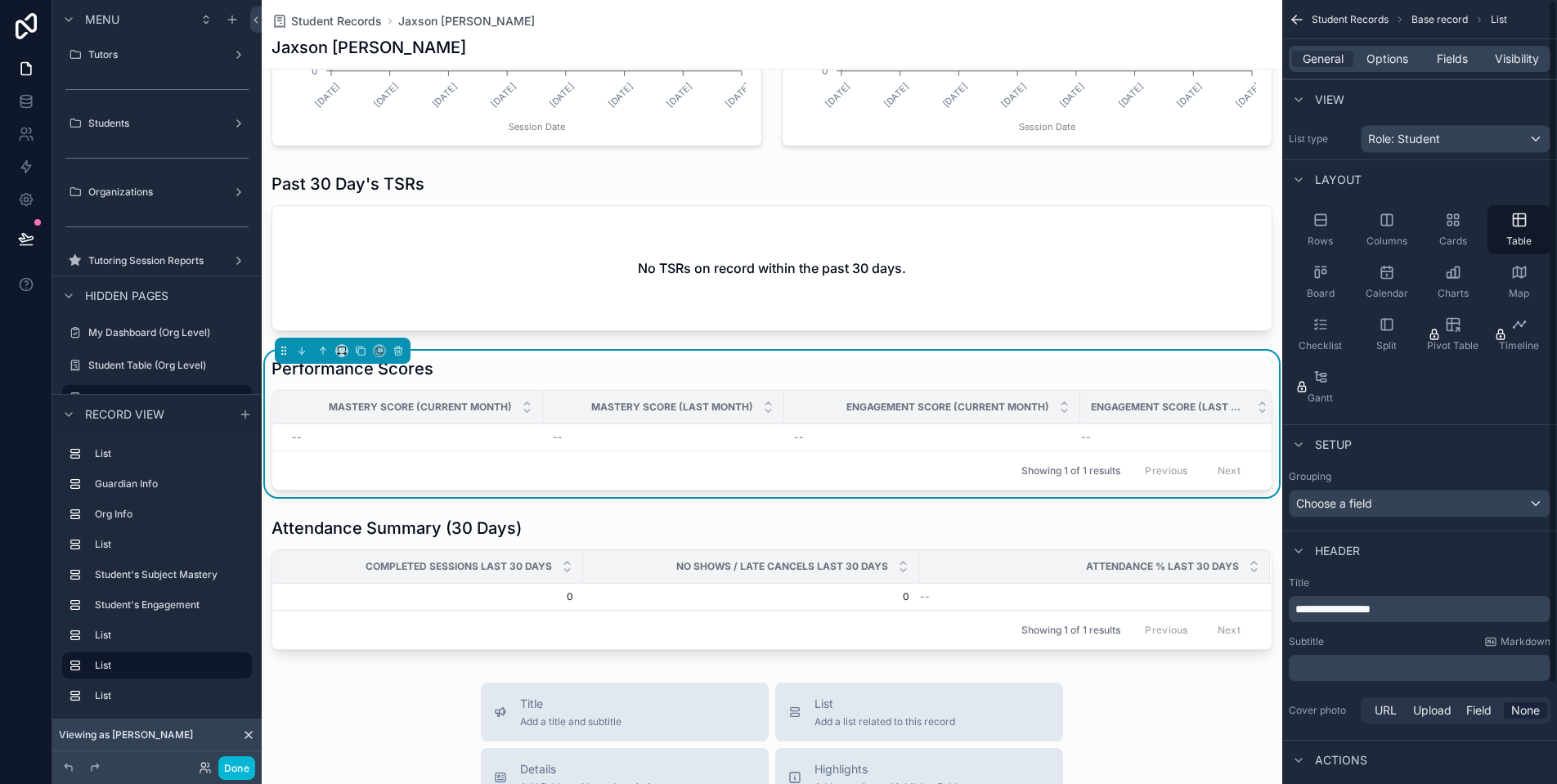
click at [1437, 638] on div "Subtitle Markdown" at bounding box center [1420, 642] width 261 height 13
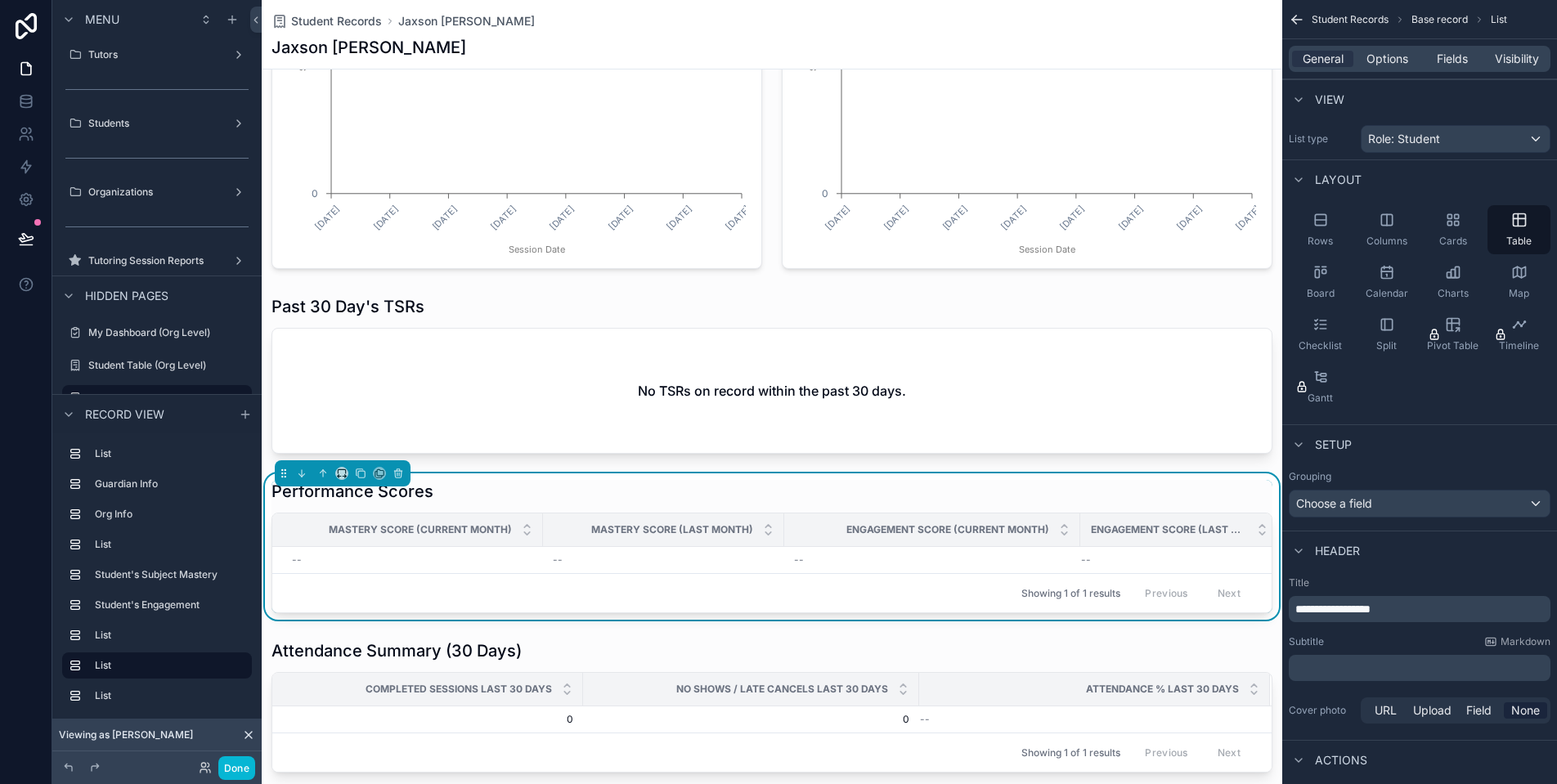
scroll to position [975, 0]
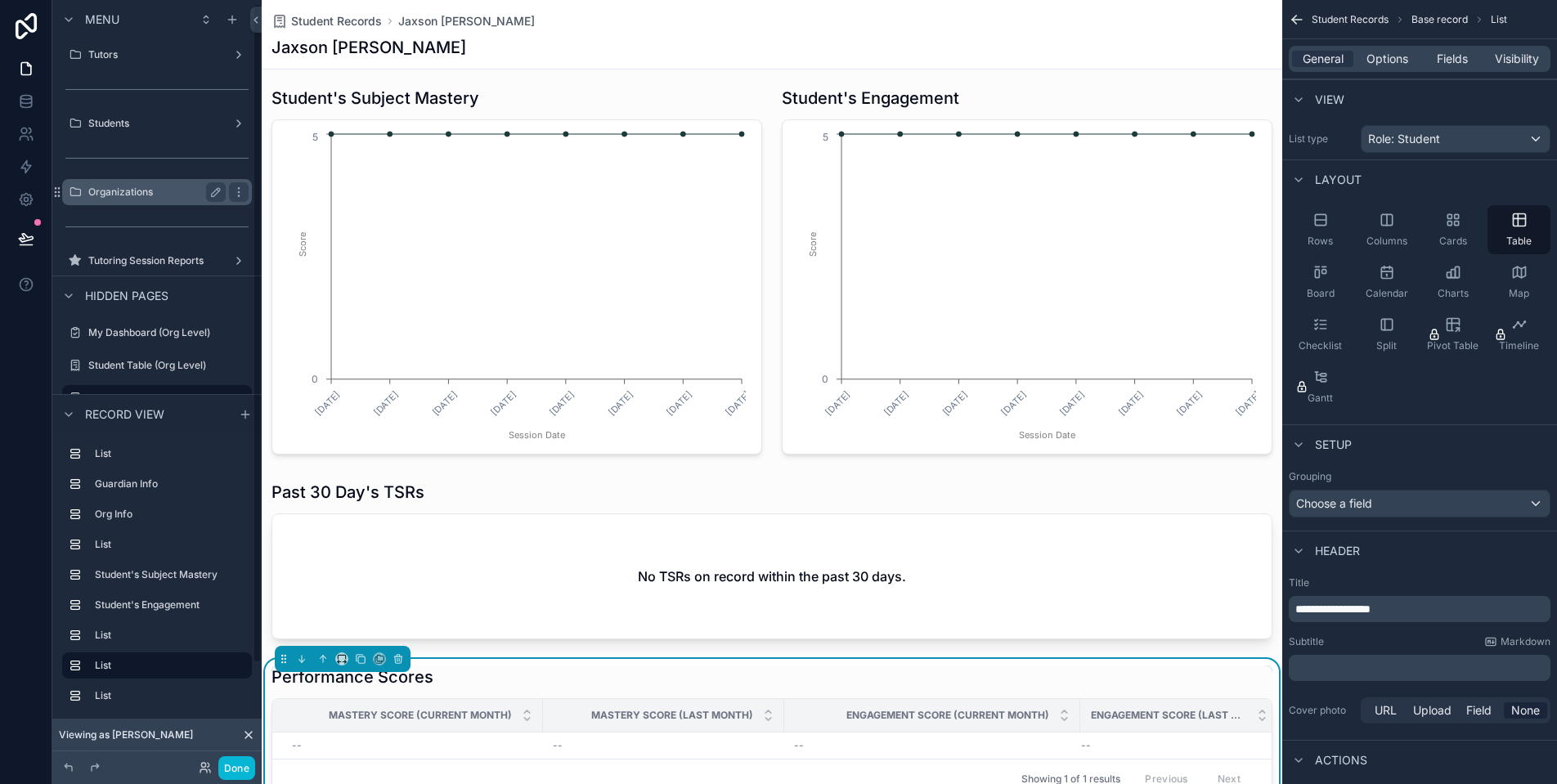
click at [159, 192] on label "Organizations" at bounding box center [153, 192] width 131 height 13
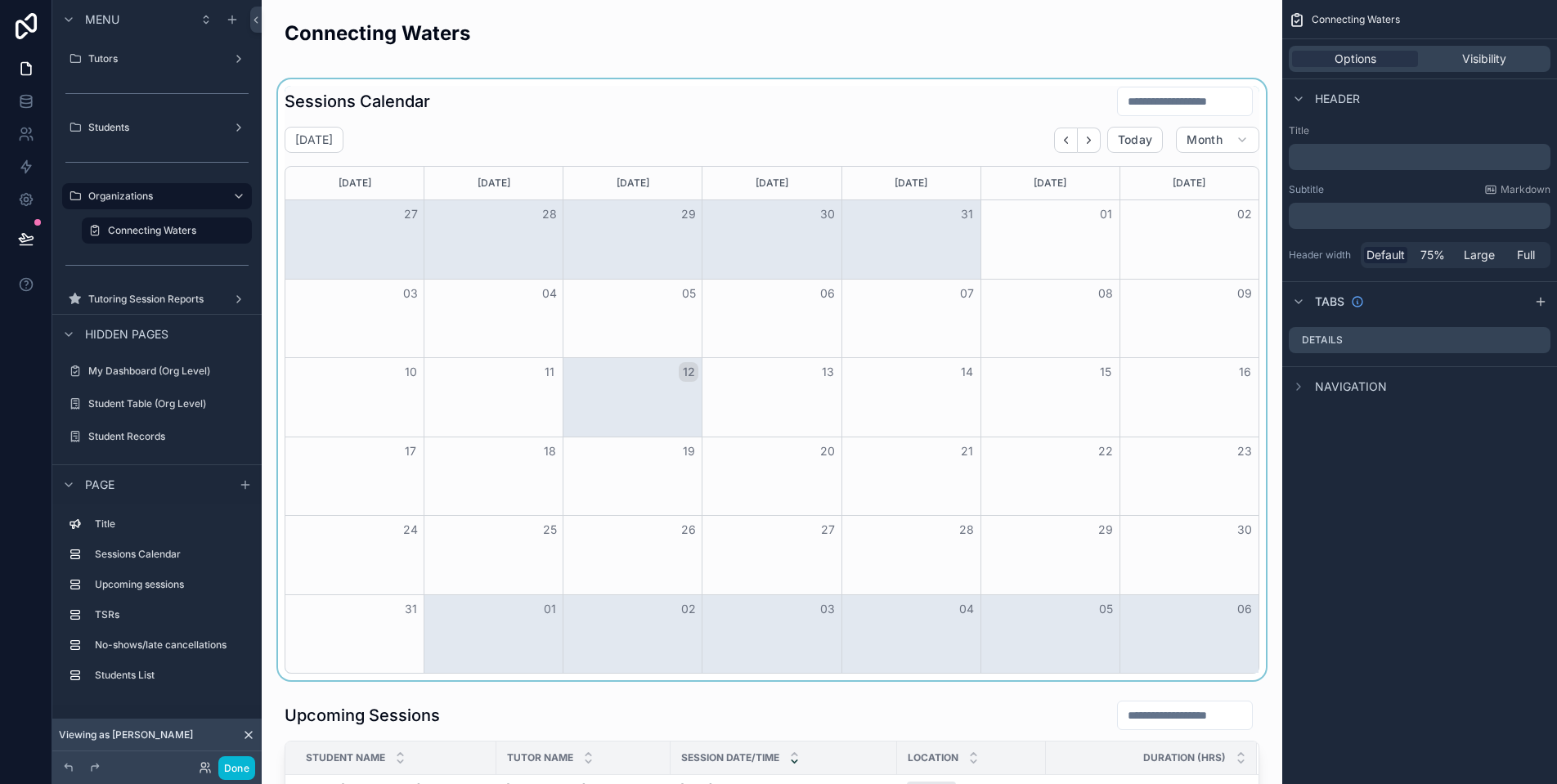
click at [940, 129] on div "scrollable content" at bounding box center [772, 380] width 994 height 601
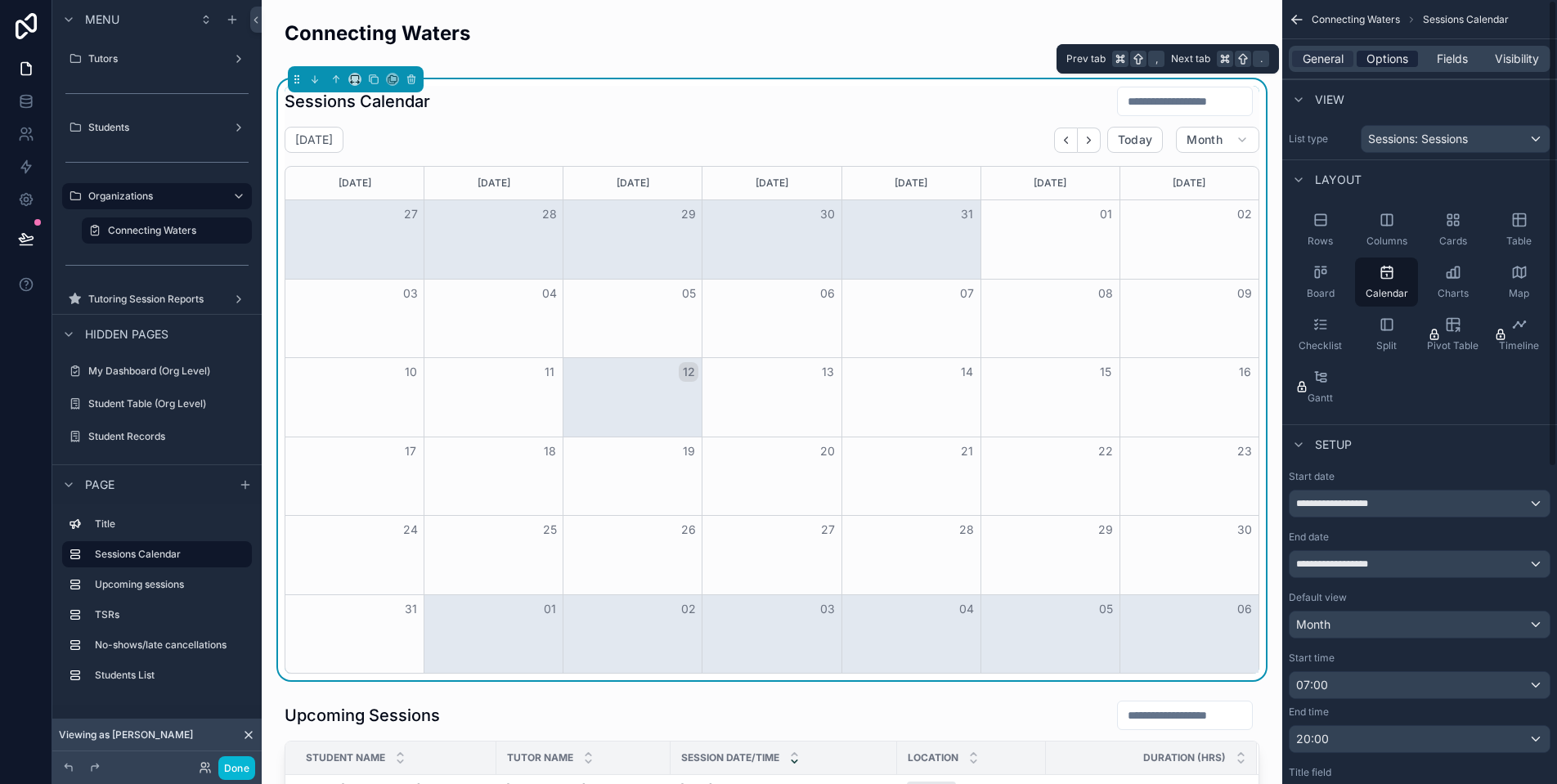
click at [1391, 66] on span "Options" at bounding box center [1387, 59] width 42 height 16
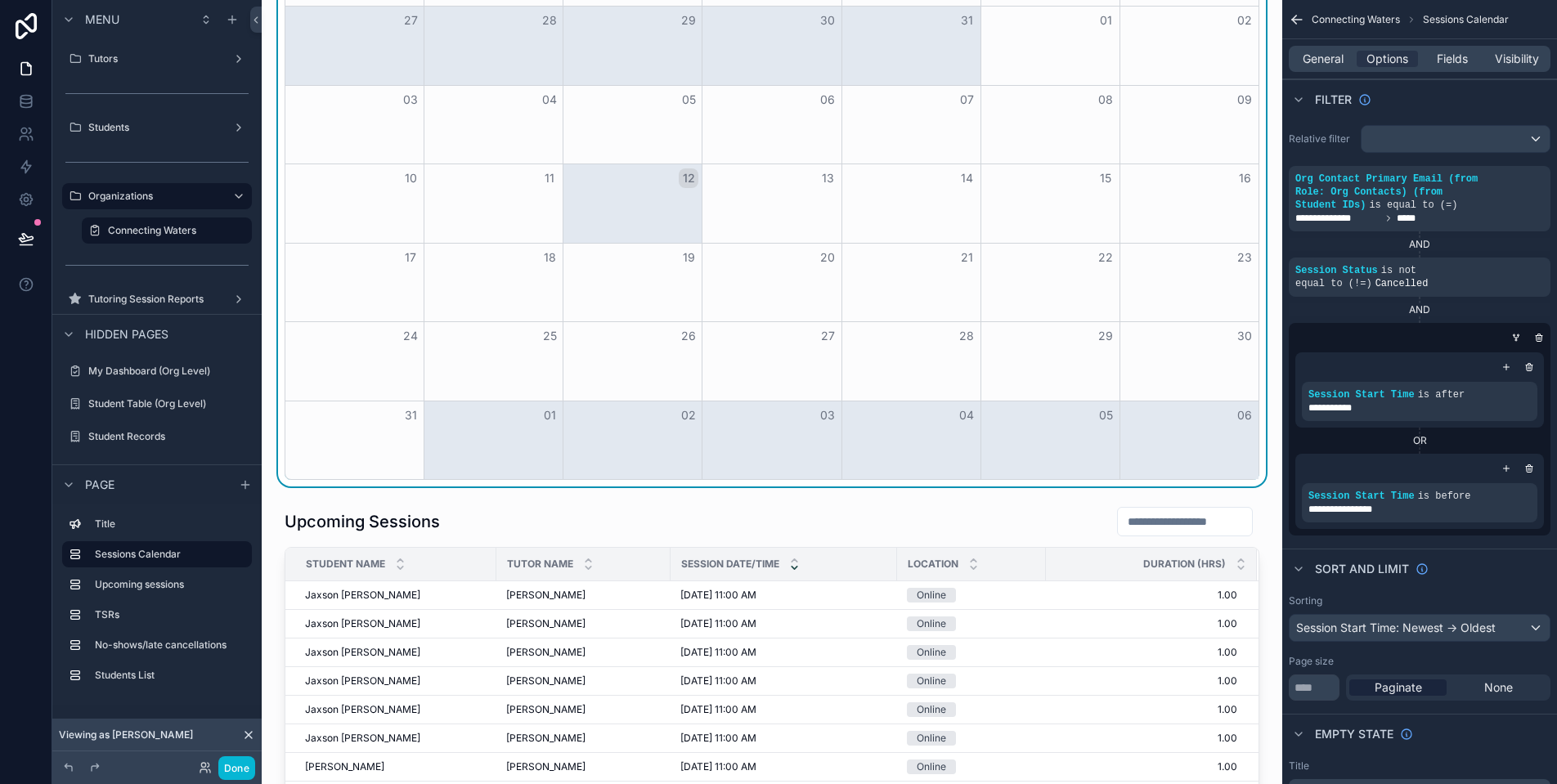
scroll to position [472, 0]
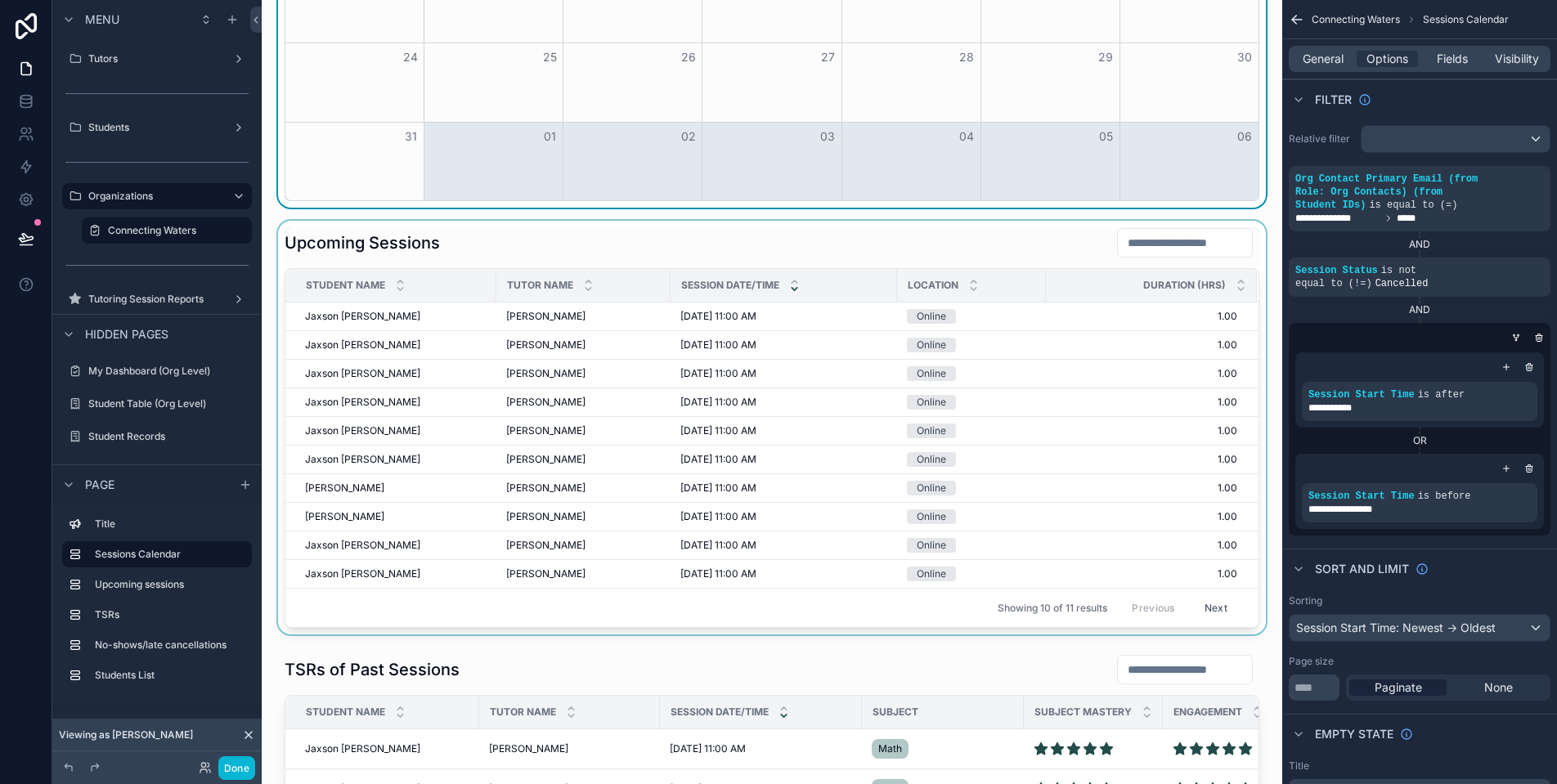
click at [1062, 345] on div "scrollable content" at bounding box center [772, 427] width 994 height 414
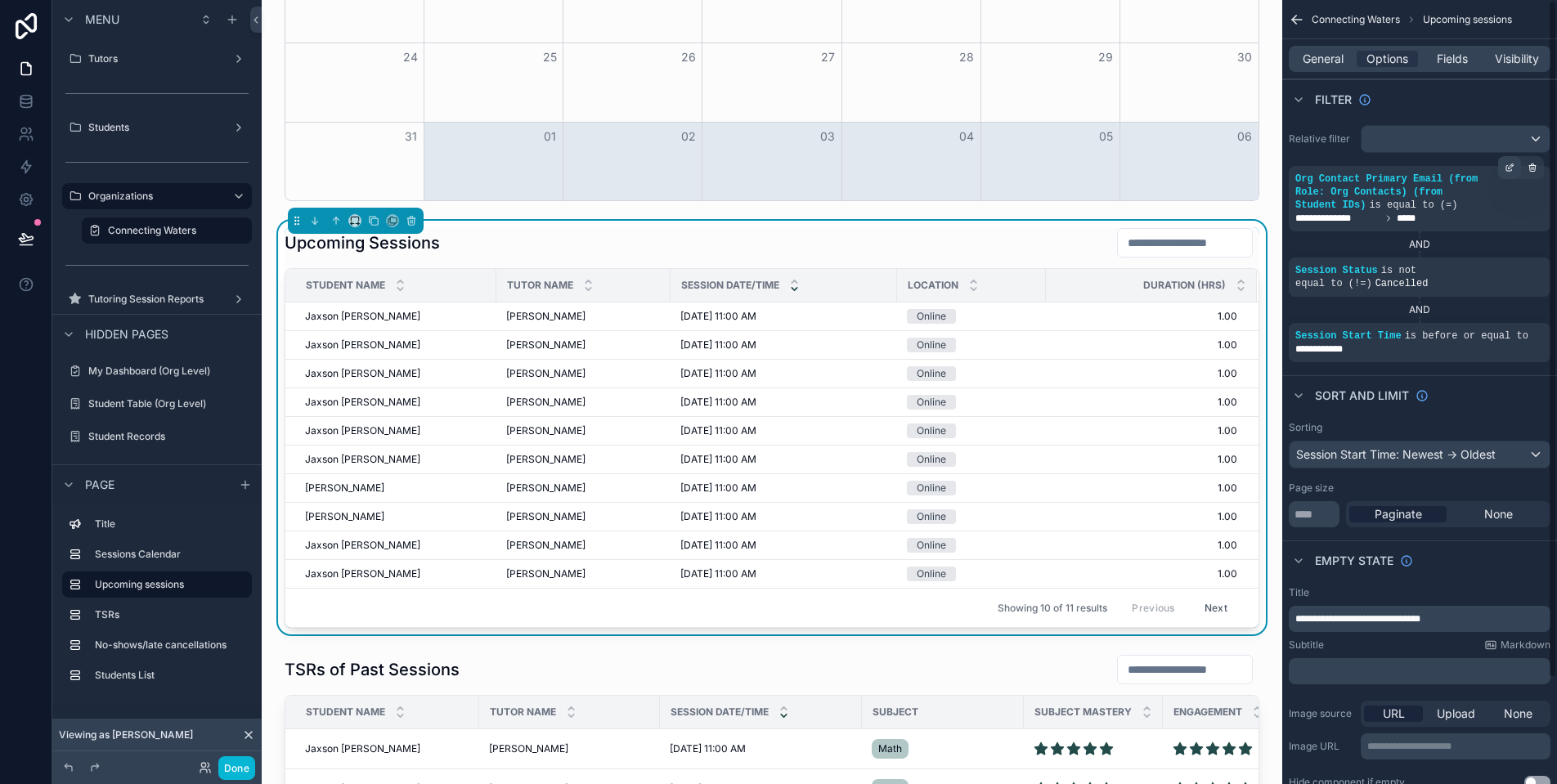
click at [1507, 168] on icon "scrollable content" at bounding box center [1510, 168] width 9 height 9
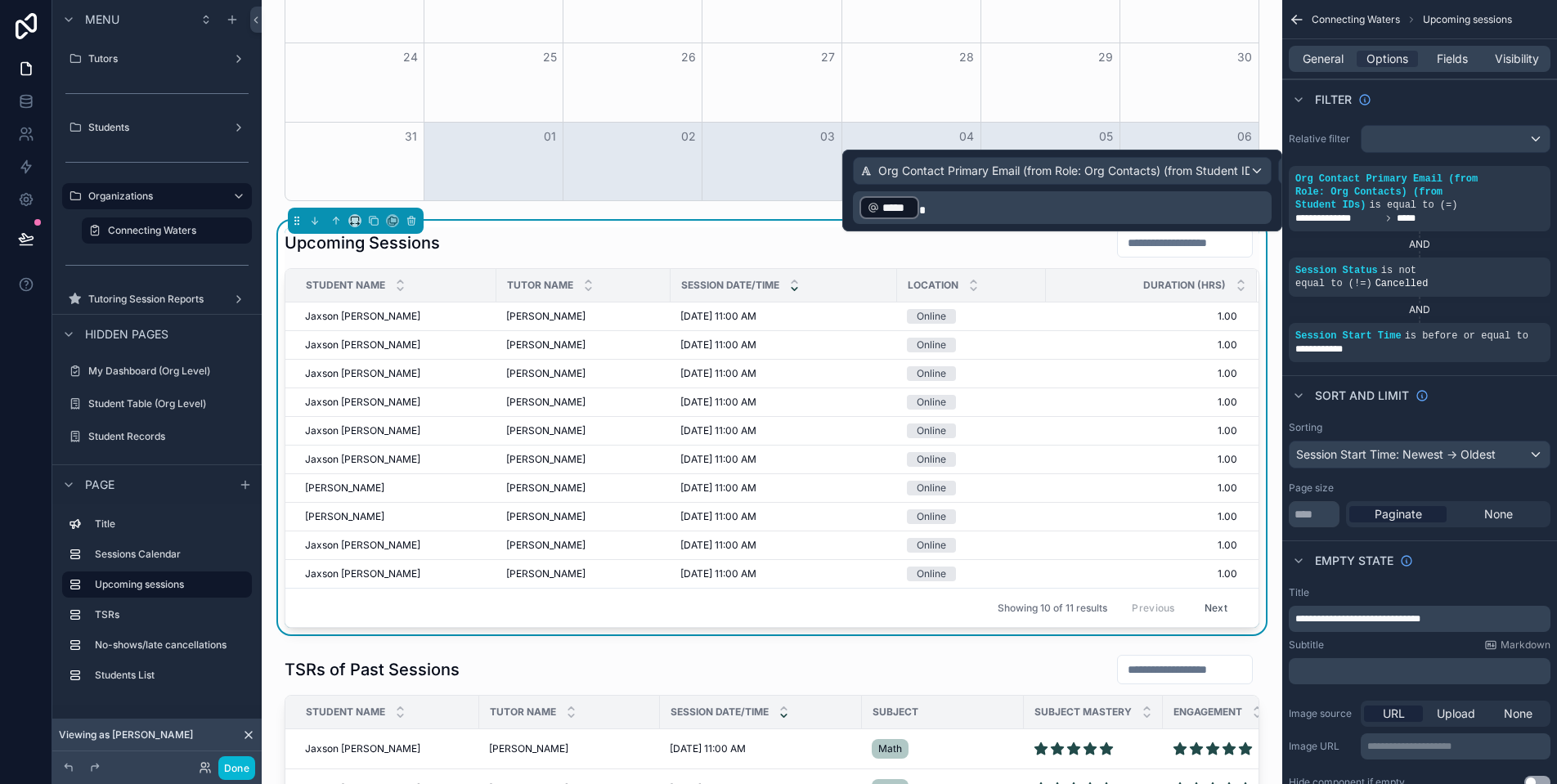
click at [1279, 174] on button "Is equal to (=)" at bounding box center [1331, 170] width 104 height 27
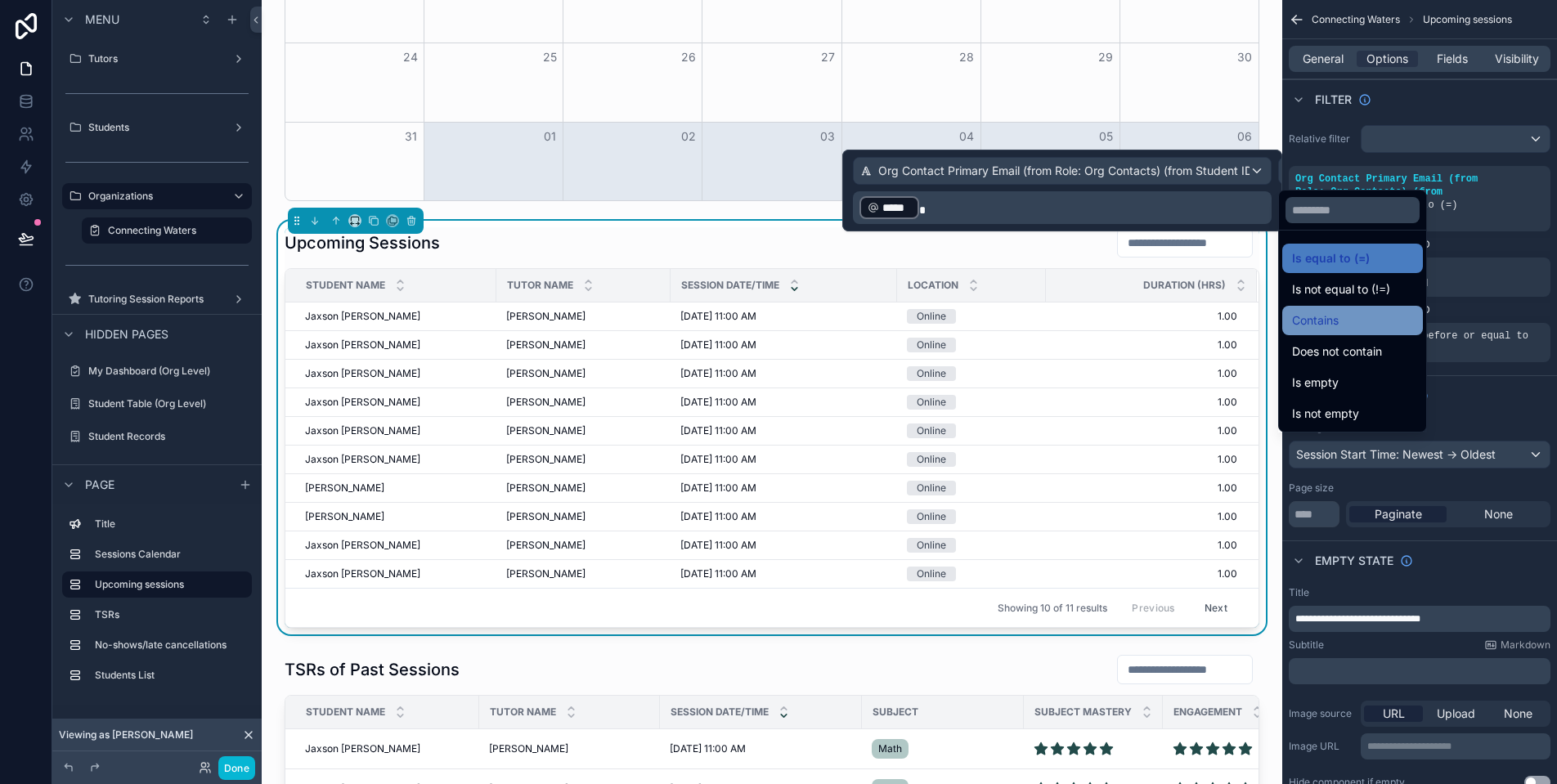
click at [1379, 321] on div "Contains" at bounding box center [1352, 320] width 121 height 20
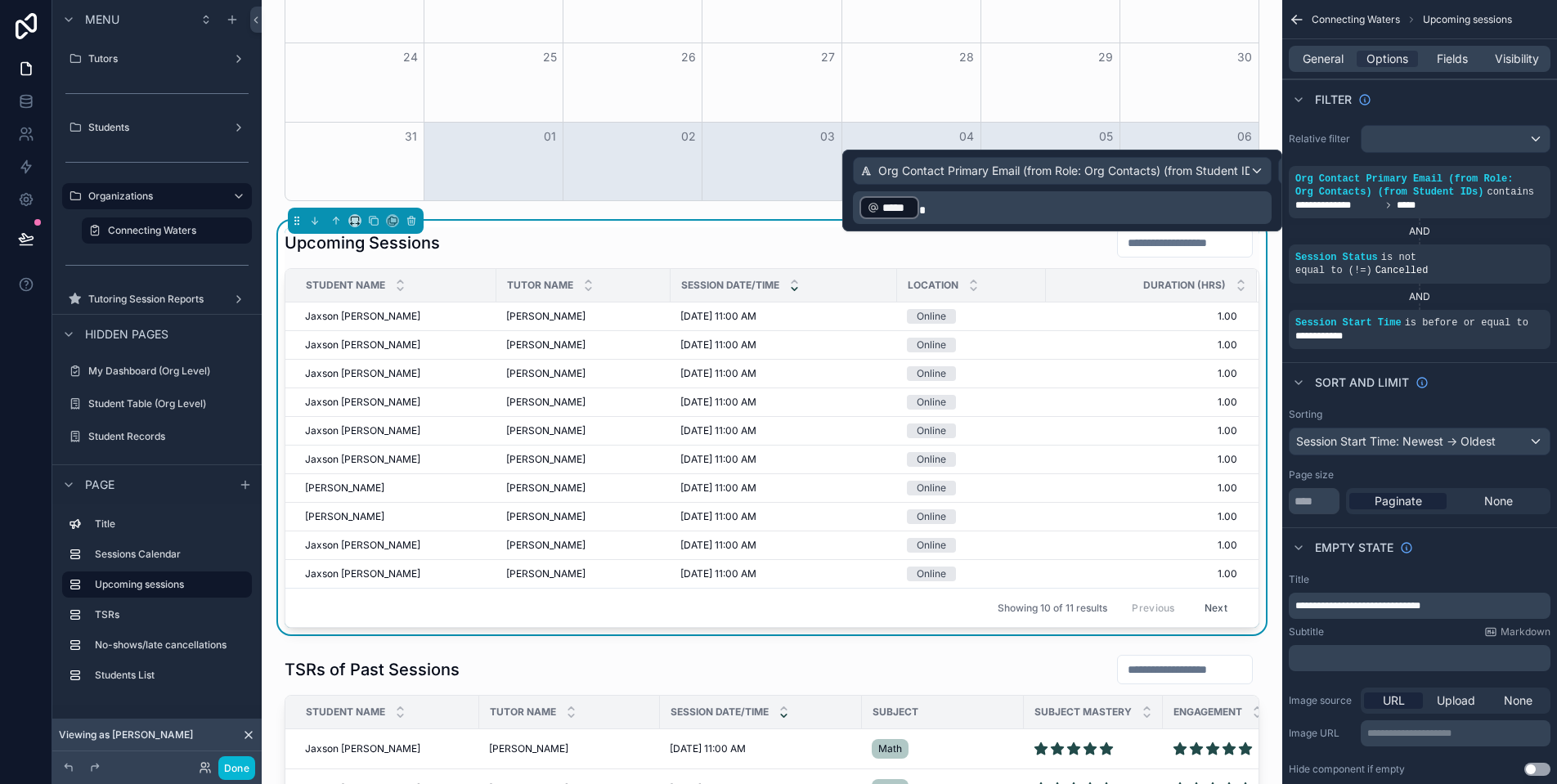
click at [1280, 170] on div "Contains" at bounding box center [1316, 171] width 75 height 27
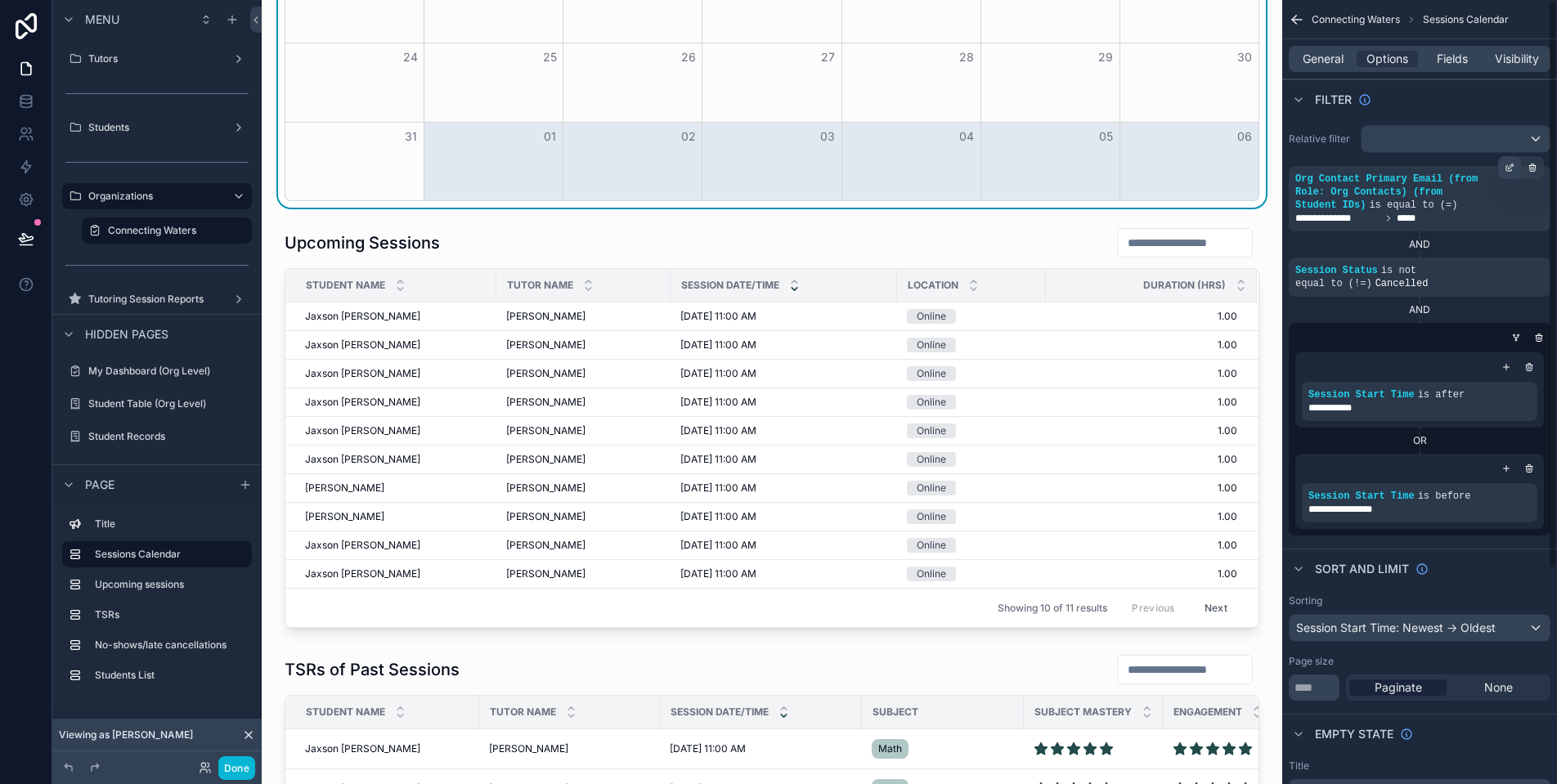
click at [1507, 169] on icon "scrollable content" at bounding box center [1510, 169] width 6 height 6
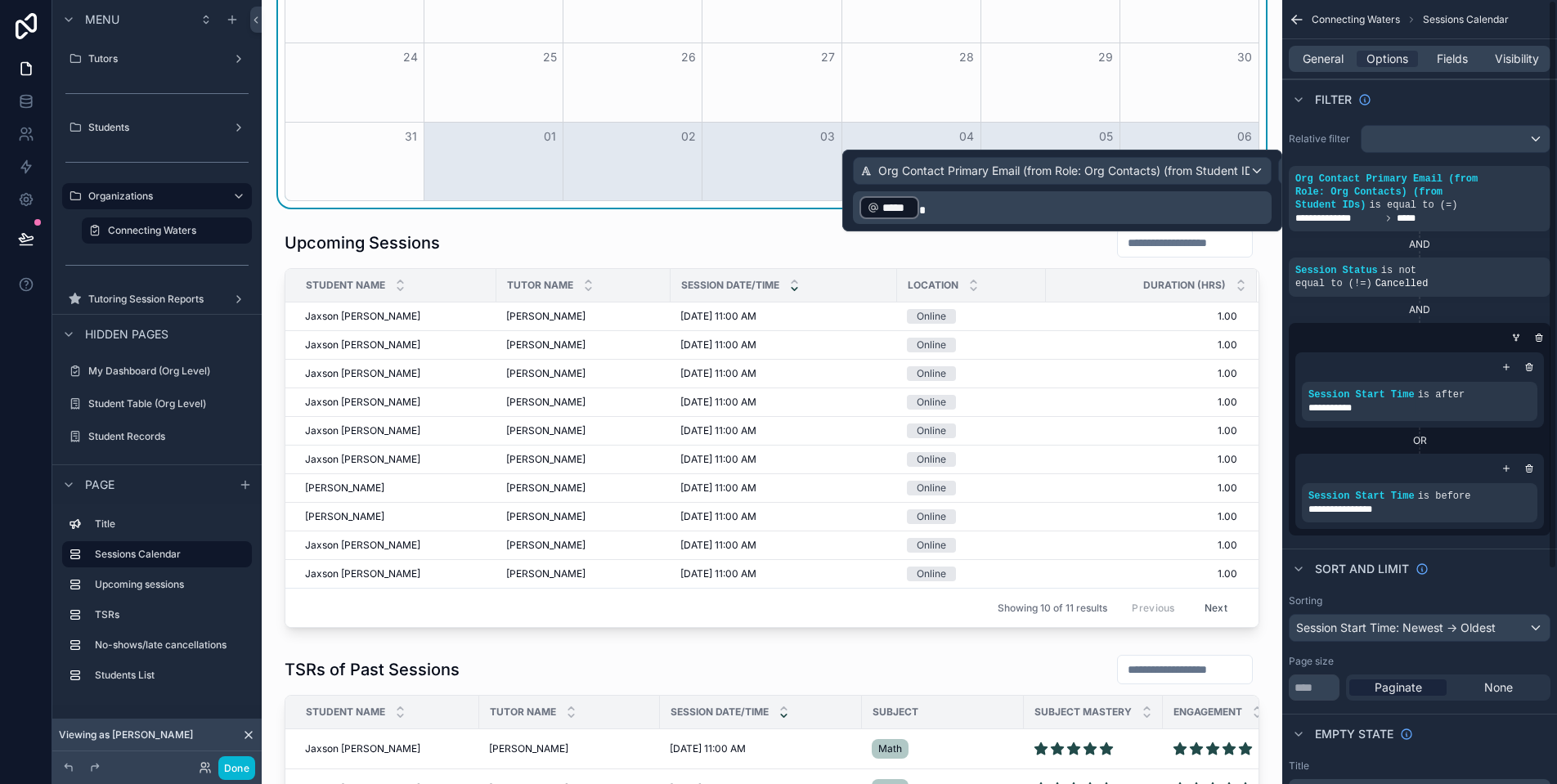
click at [1280, 172] on div "Is equal to (=)" at bounding box center [1331, 171] width 102 height 27
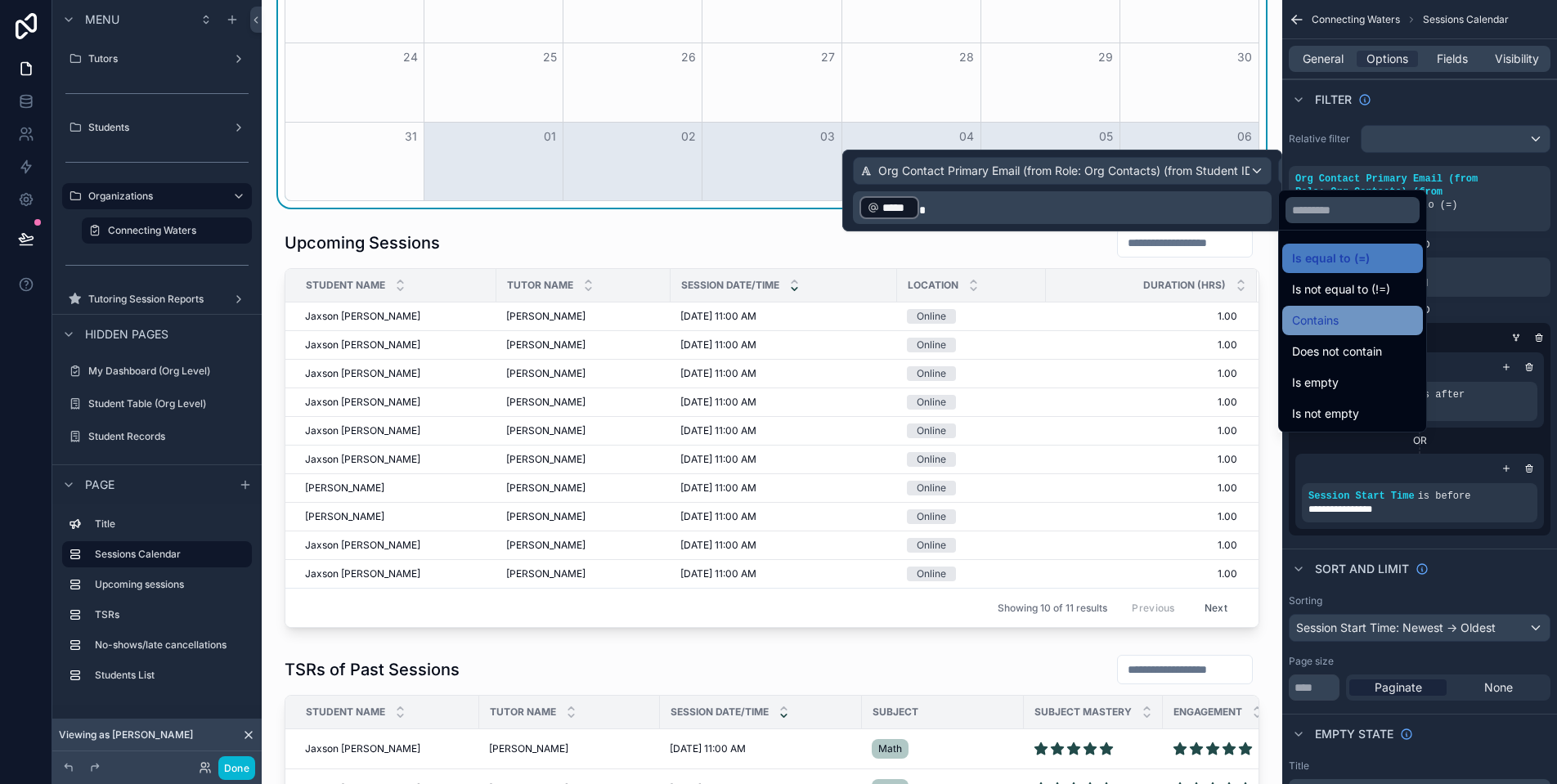
click at [1350, 312] on div "Contains" at bounding box center [1352, 320] width 121 height 20
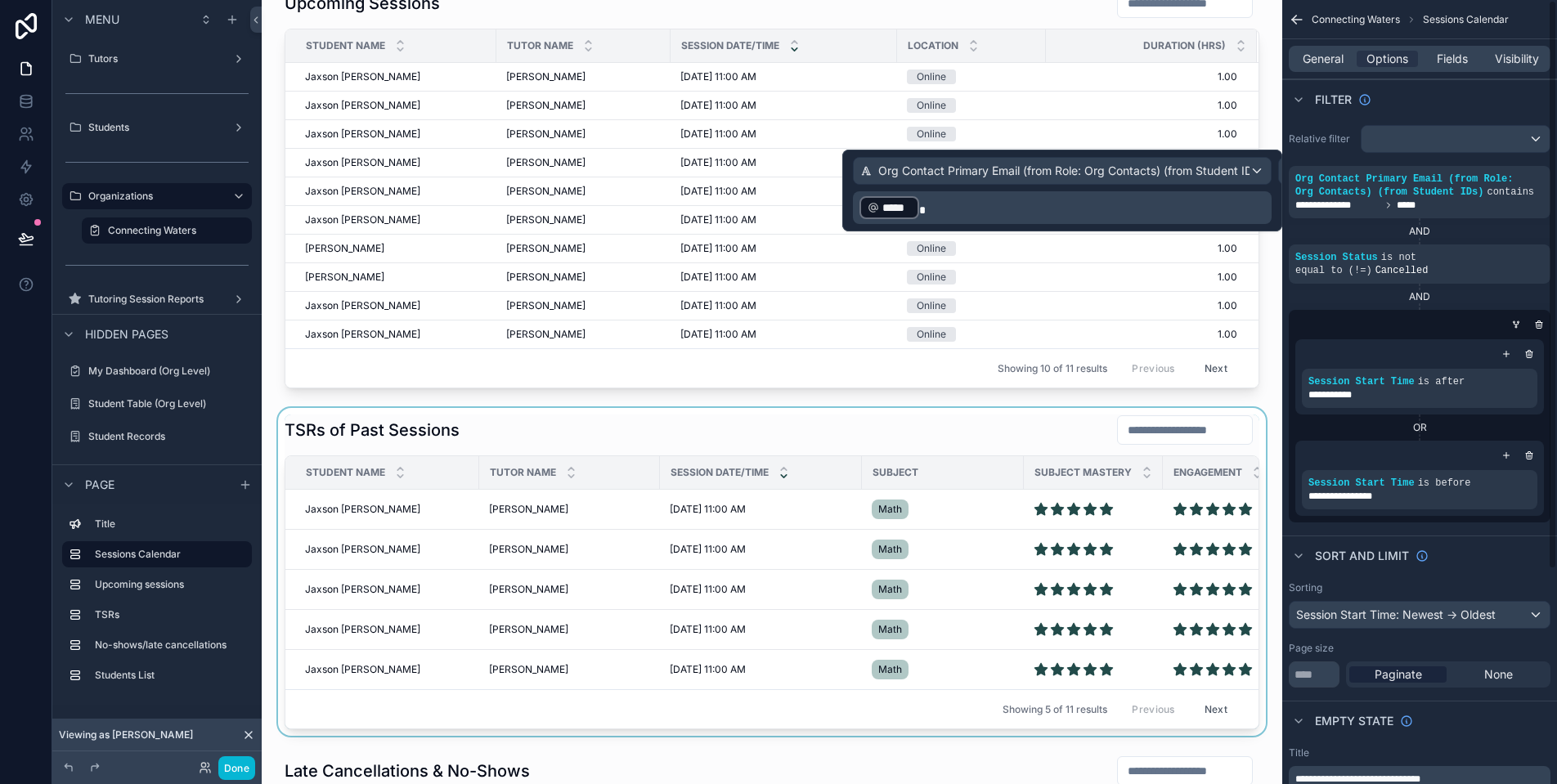
scroll to position [734, 0]
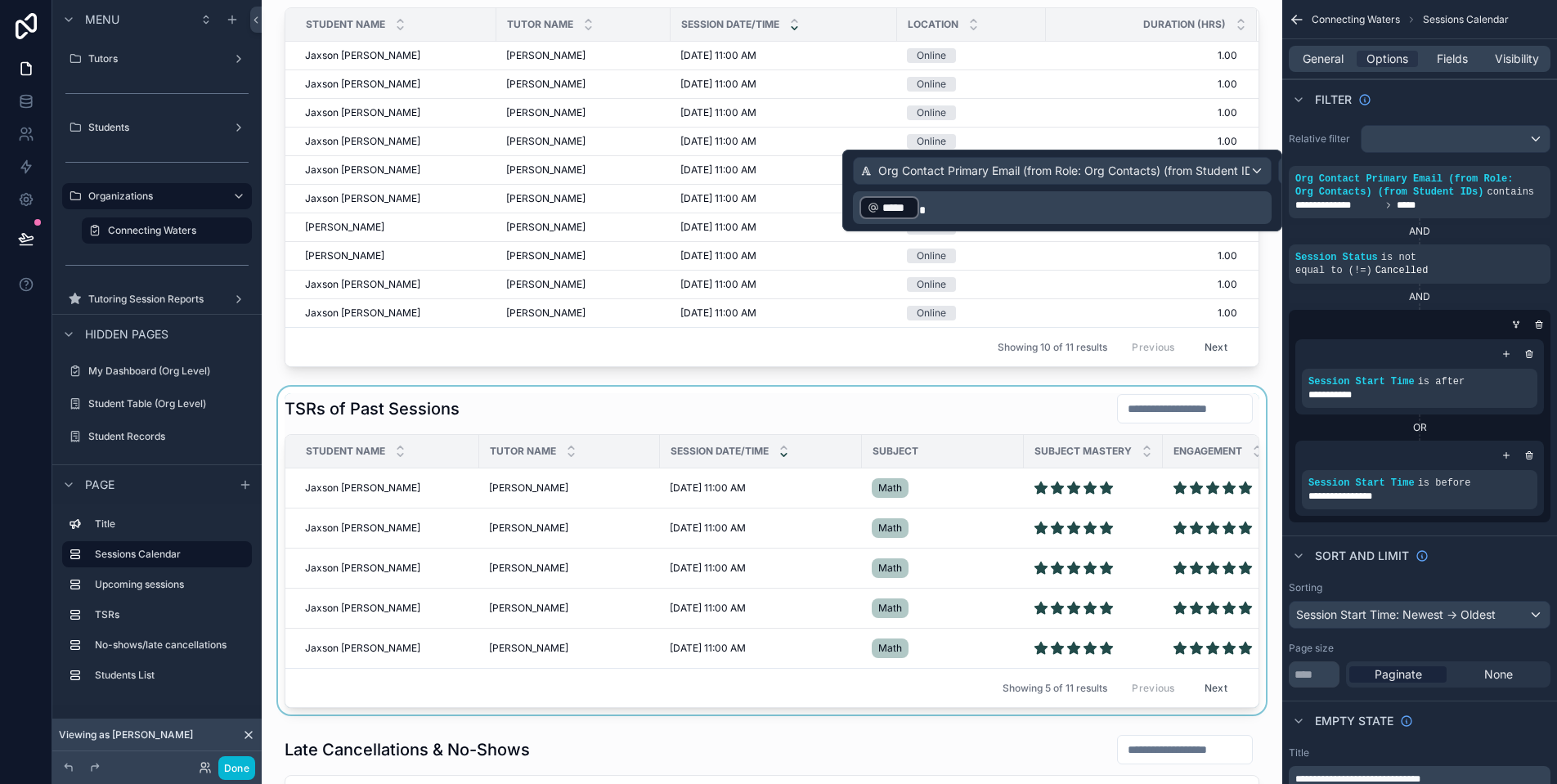
click at [967, 410] on div "scrollable content" at bounding box center [772, 550] width 994 height 328
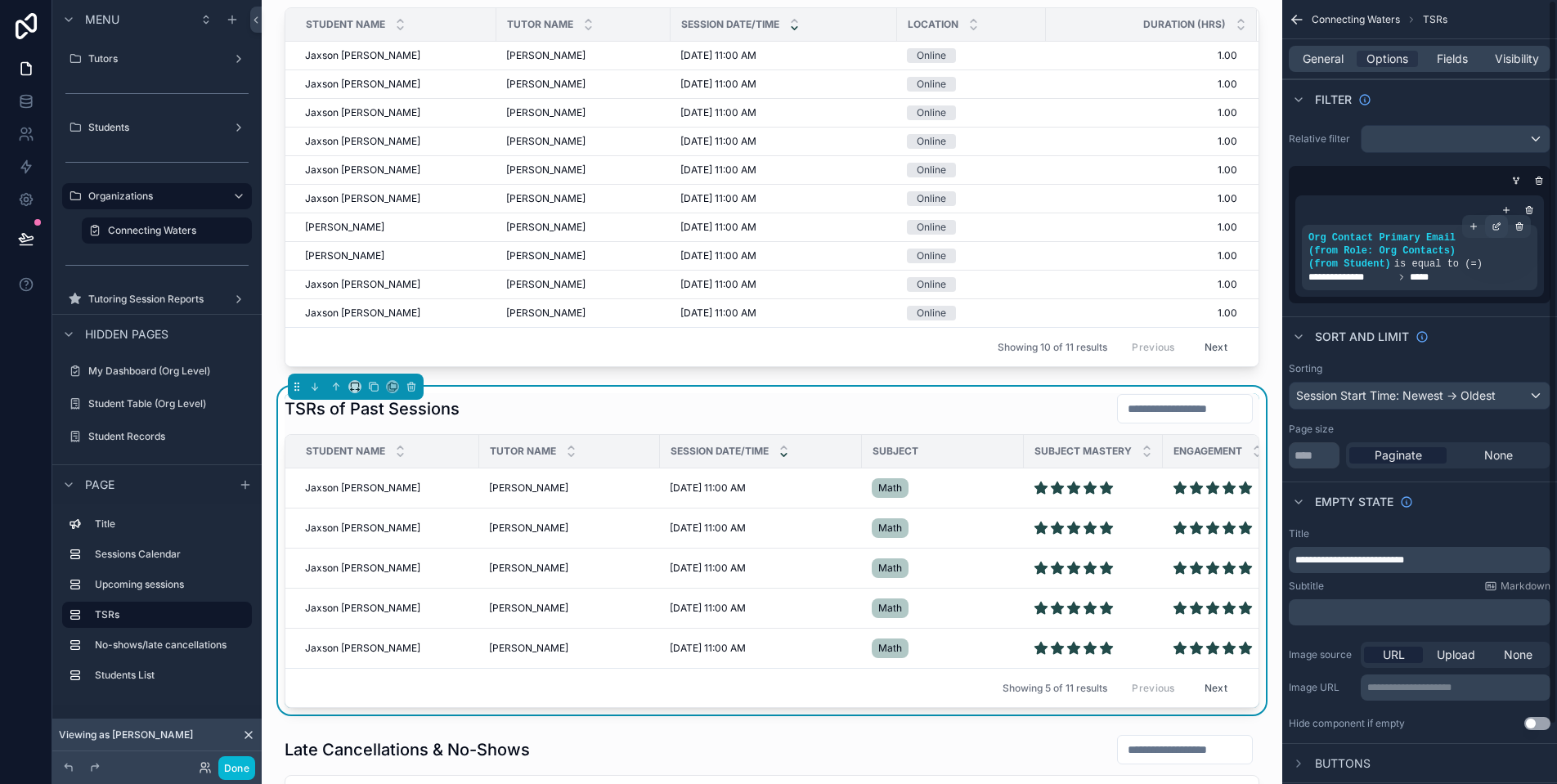
click at [1501, 231] on div "scrollable content" at bounding box center [1496, 226] width 23 height 23
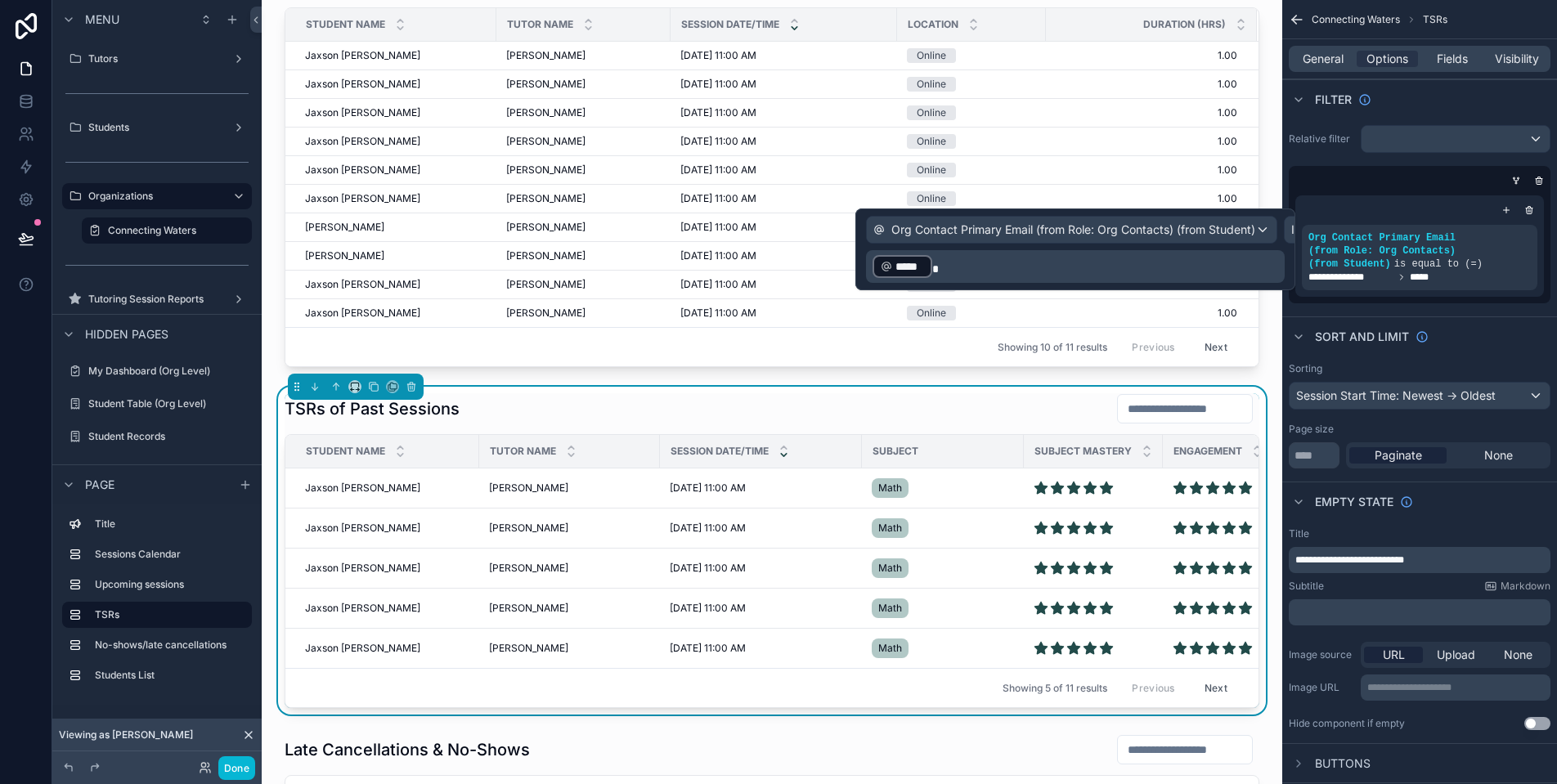
click at [1292, 231] on div "Is equal to (=)" at bounding box center [1336, 230] width 102 height 27
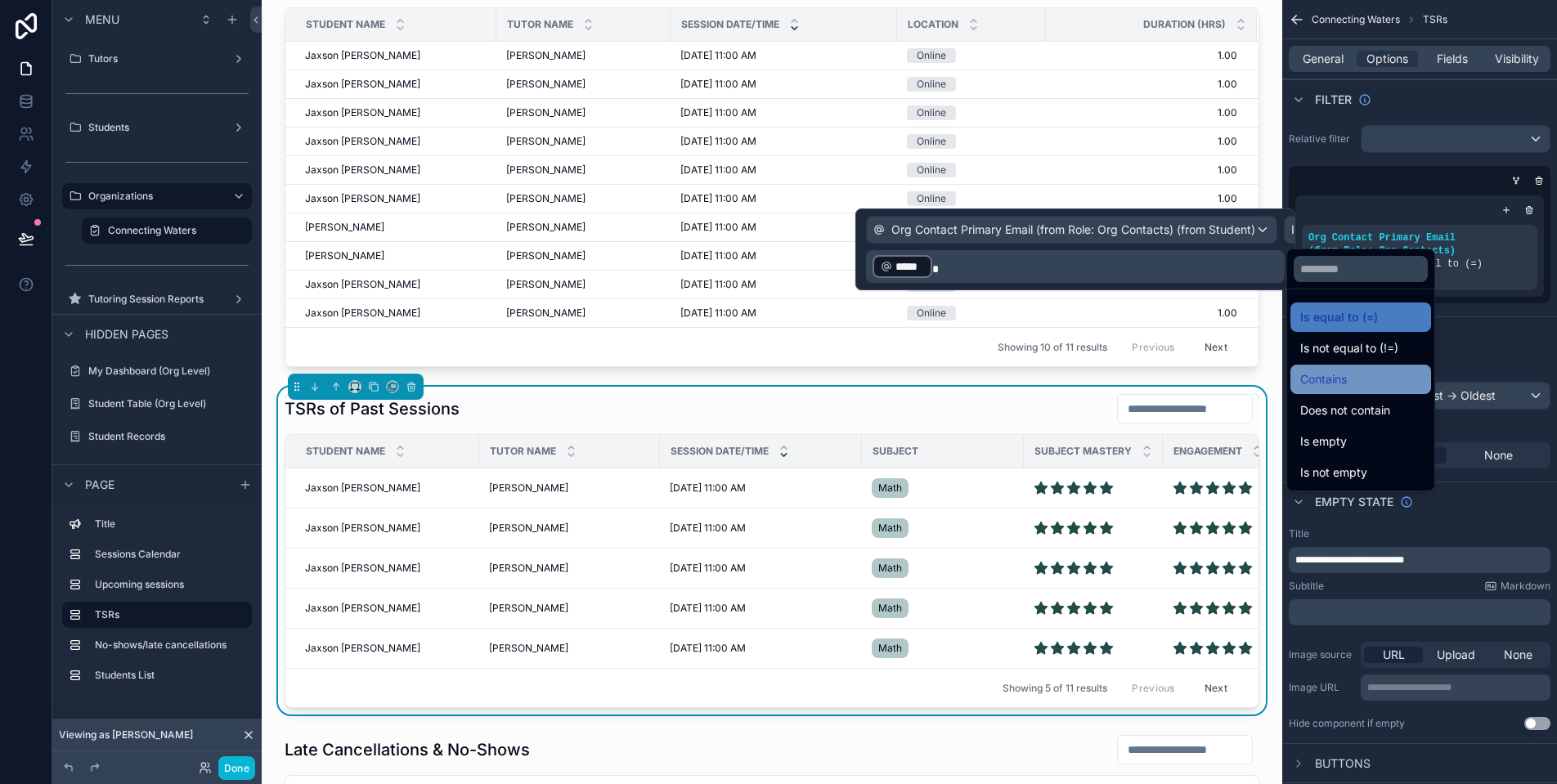
click at [1366, 390] on div "Contains" at bounding box center [1361, 379] width 141 height 29
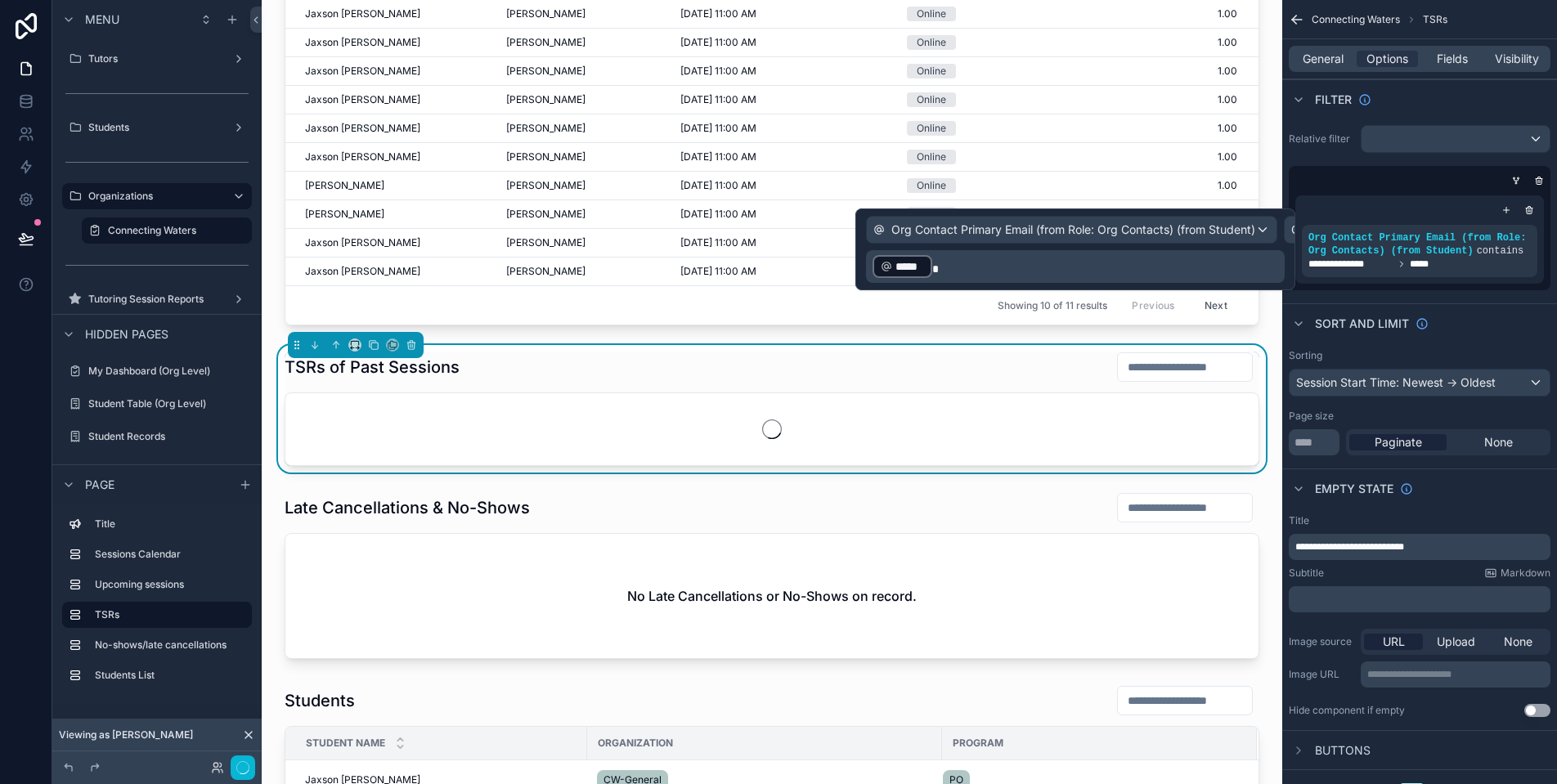
scroll to position [1109, 0]
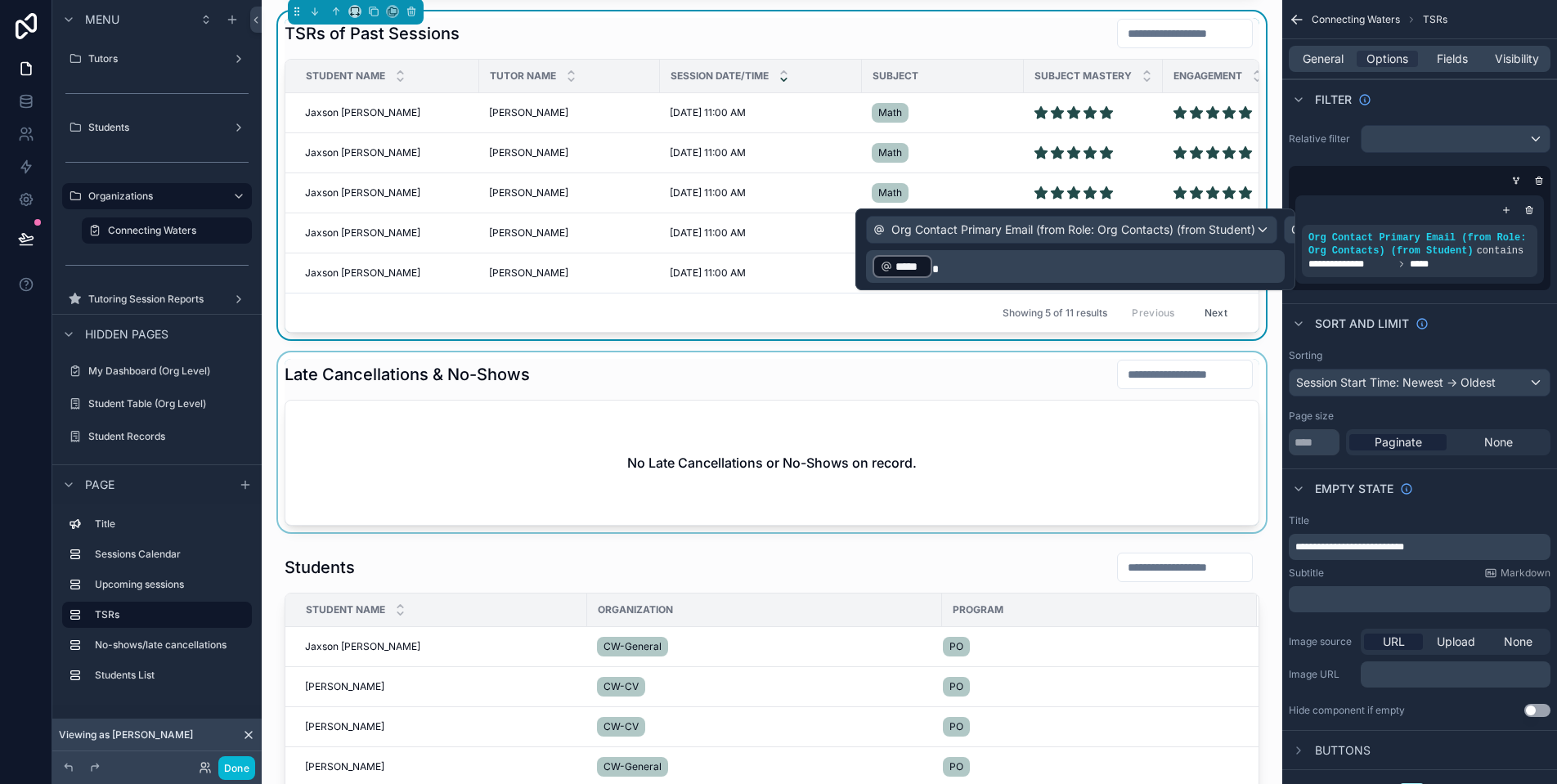
click at [761, 378] on div "scrollable content" at bounding box center [772, 442] width 994 height 180
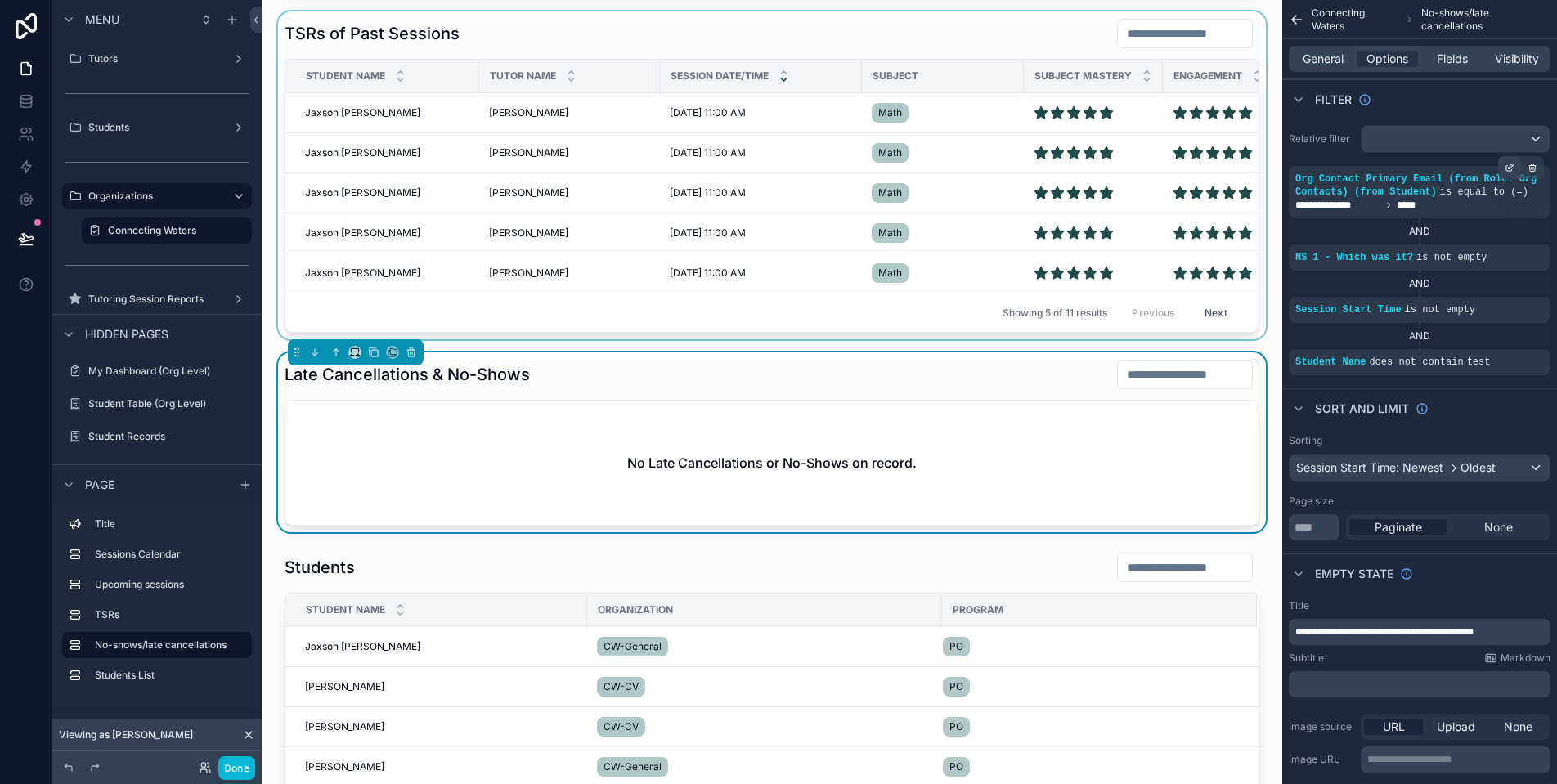
click at [1509, 167] on icon "scrollable content" at bounding box center [1511, 166] width 5 height 5
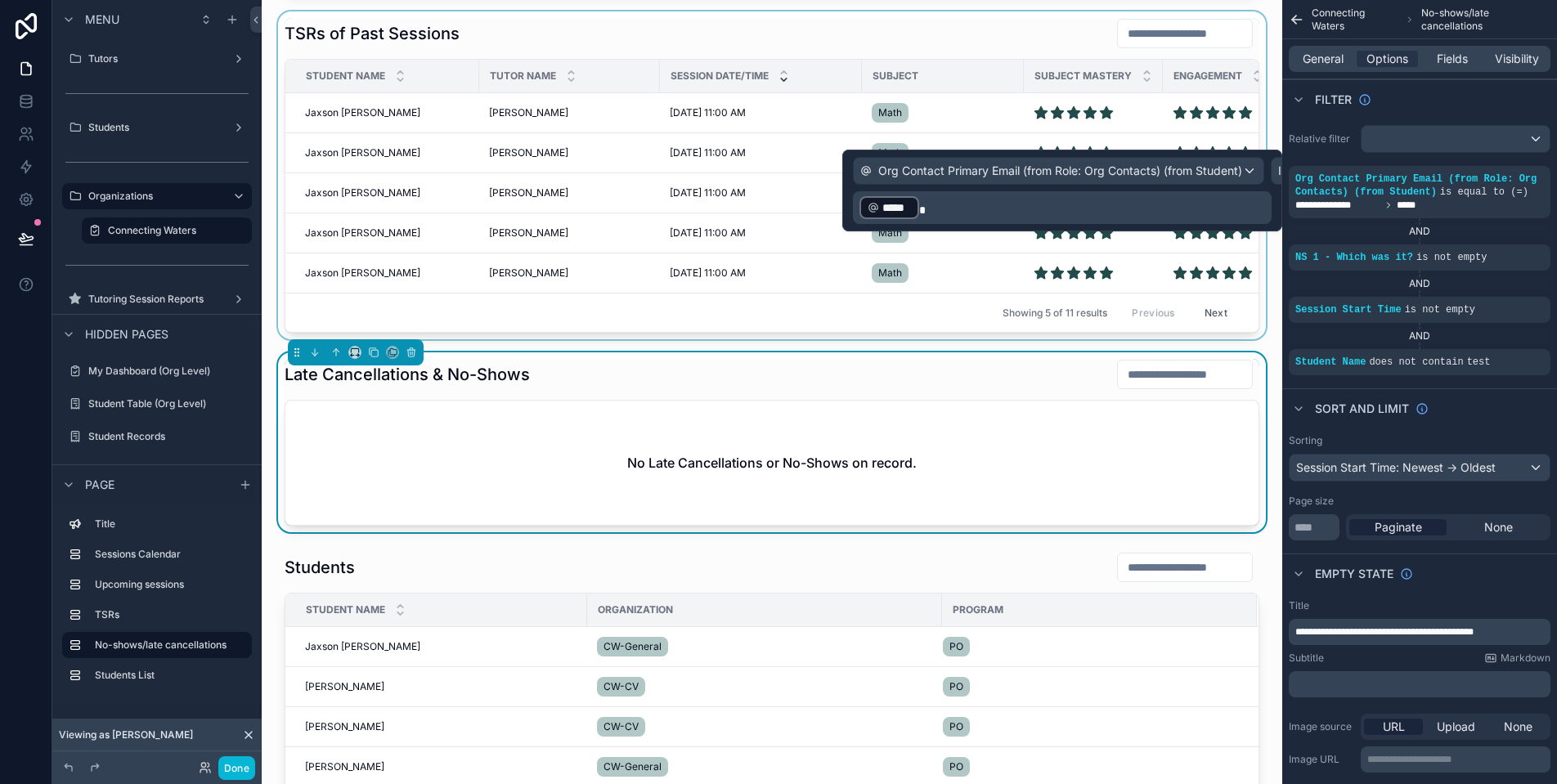
click at [1276, 174] on div "Is equal to (=)" at bounding box center [1323, 171] width 102 height 27
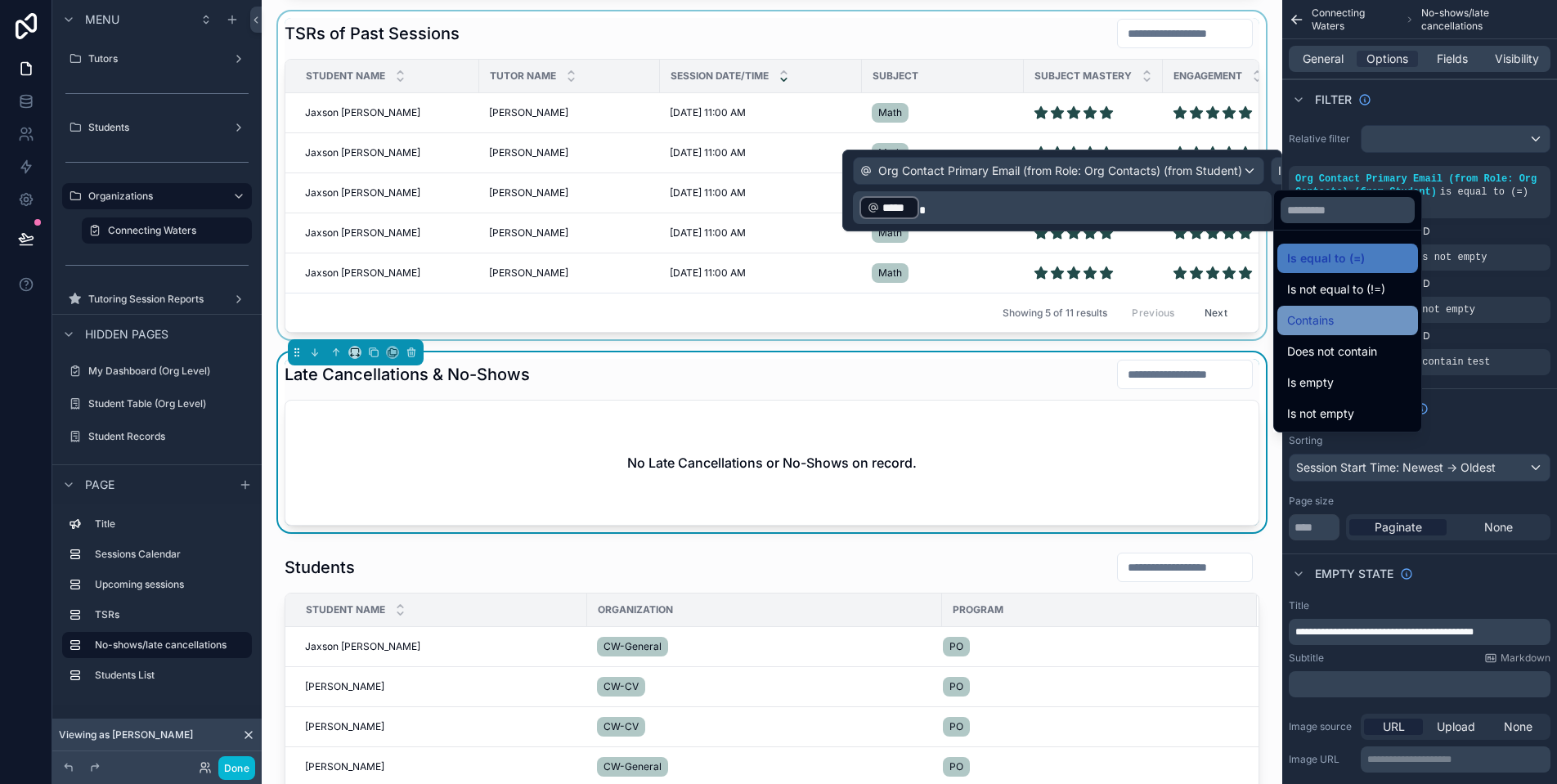
click at [1333, 323] on span "Contains" at bounding box center [1310, 320] width 46 height 20
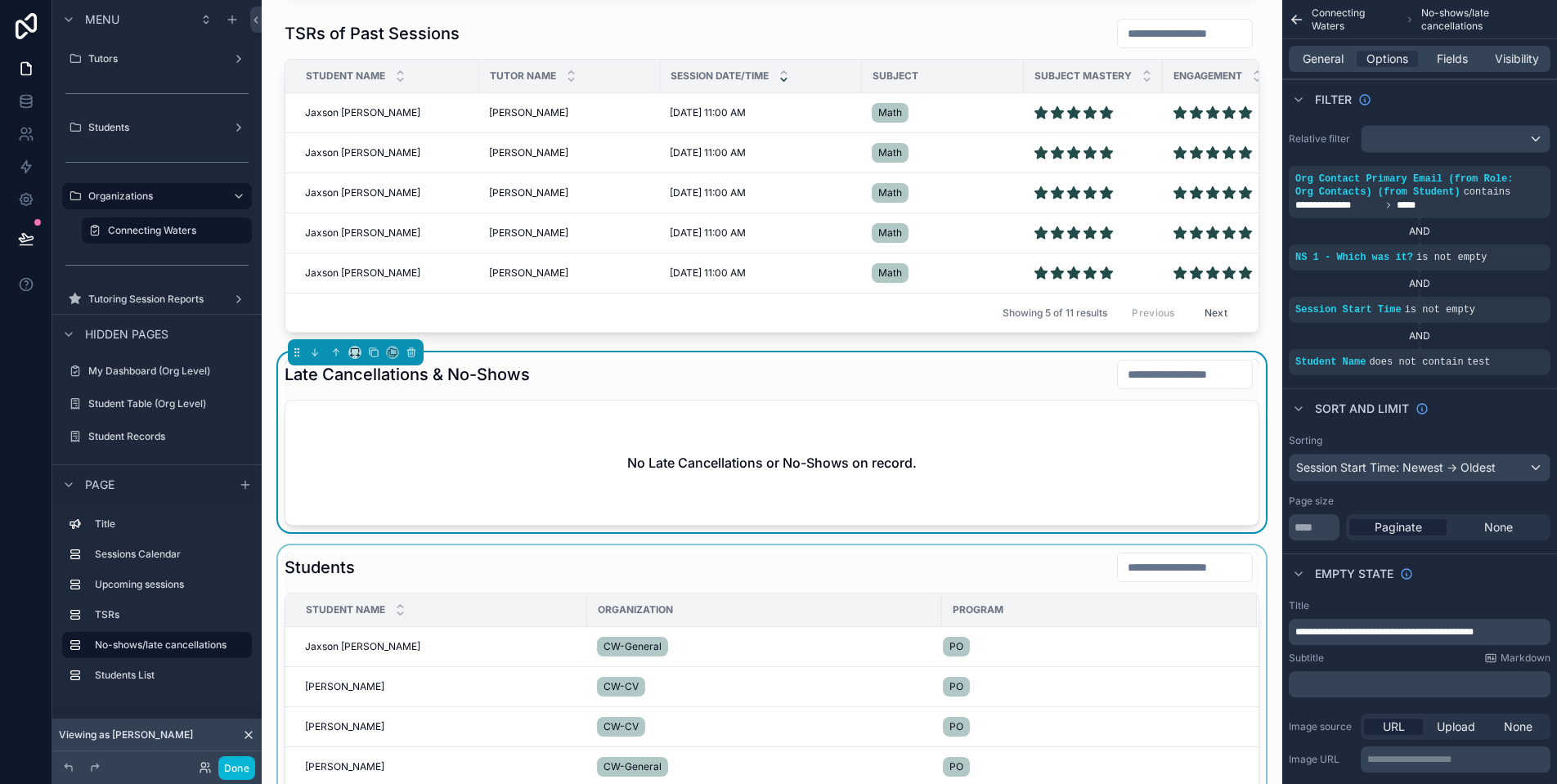
click at [979, 580] on div "scrollable content" at bounding box center [772, 749] width 994 height 408
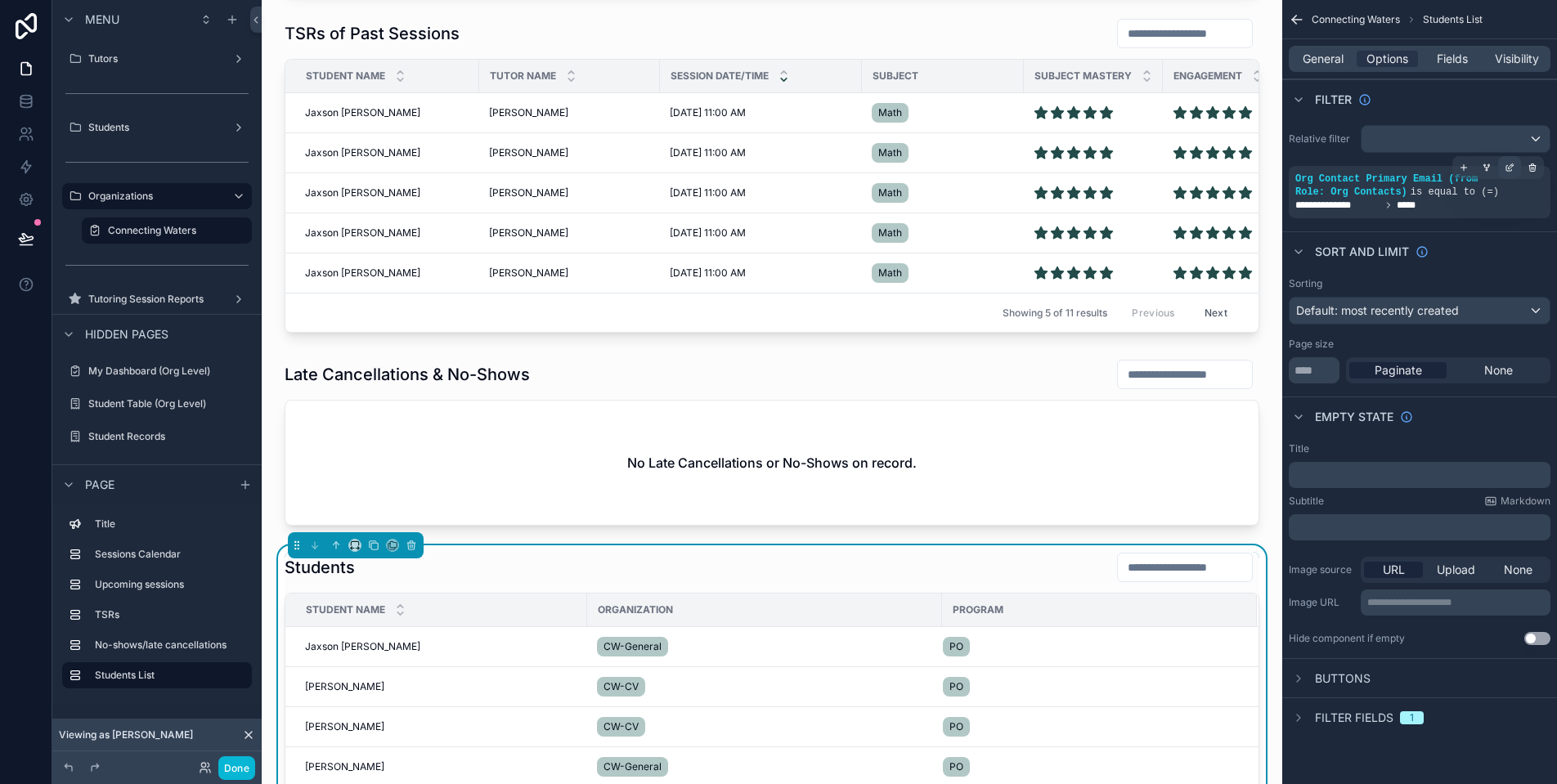
click at [1515, 172] on div "scrollable content" at bounding box center [1510, 168] width 23 height 23
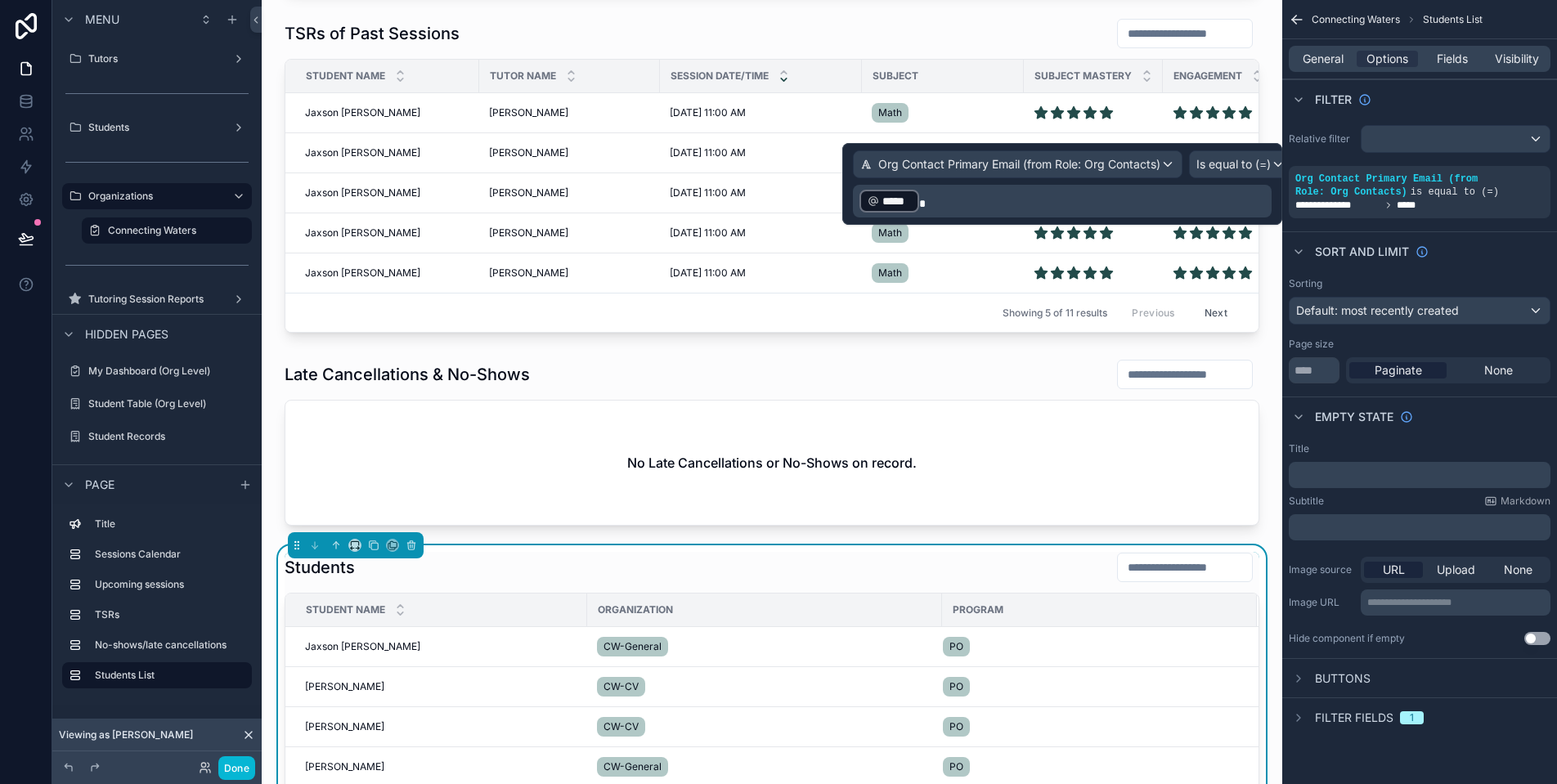
click at [1251, 167] on span "Is equal to (=)" at bounding box center [1233, 164] width 75 height 16
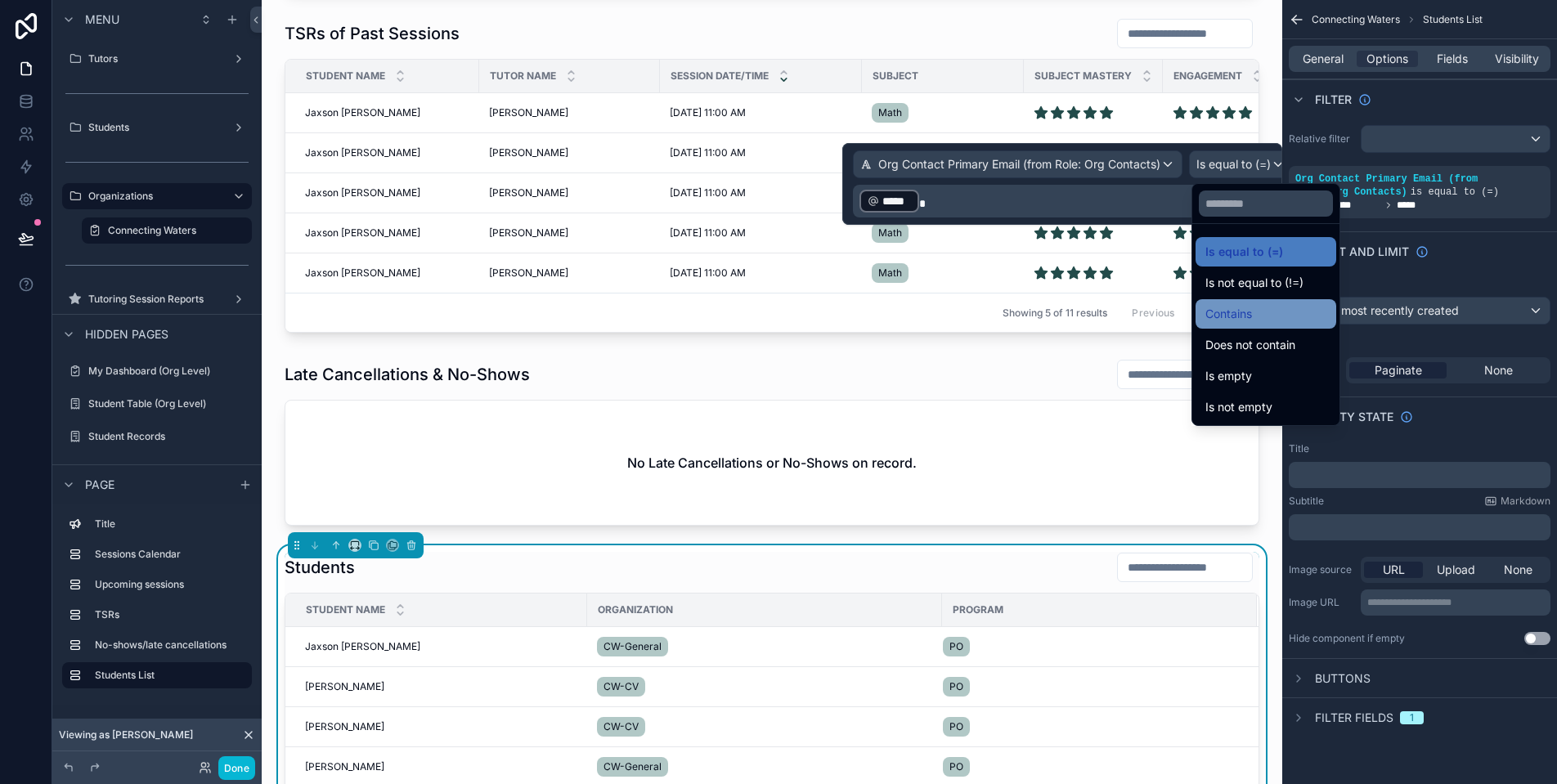
click at [1282, 307] on div "Contains" at bounding box center [1266, 313] width 121 height 20
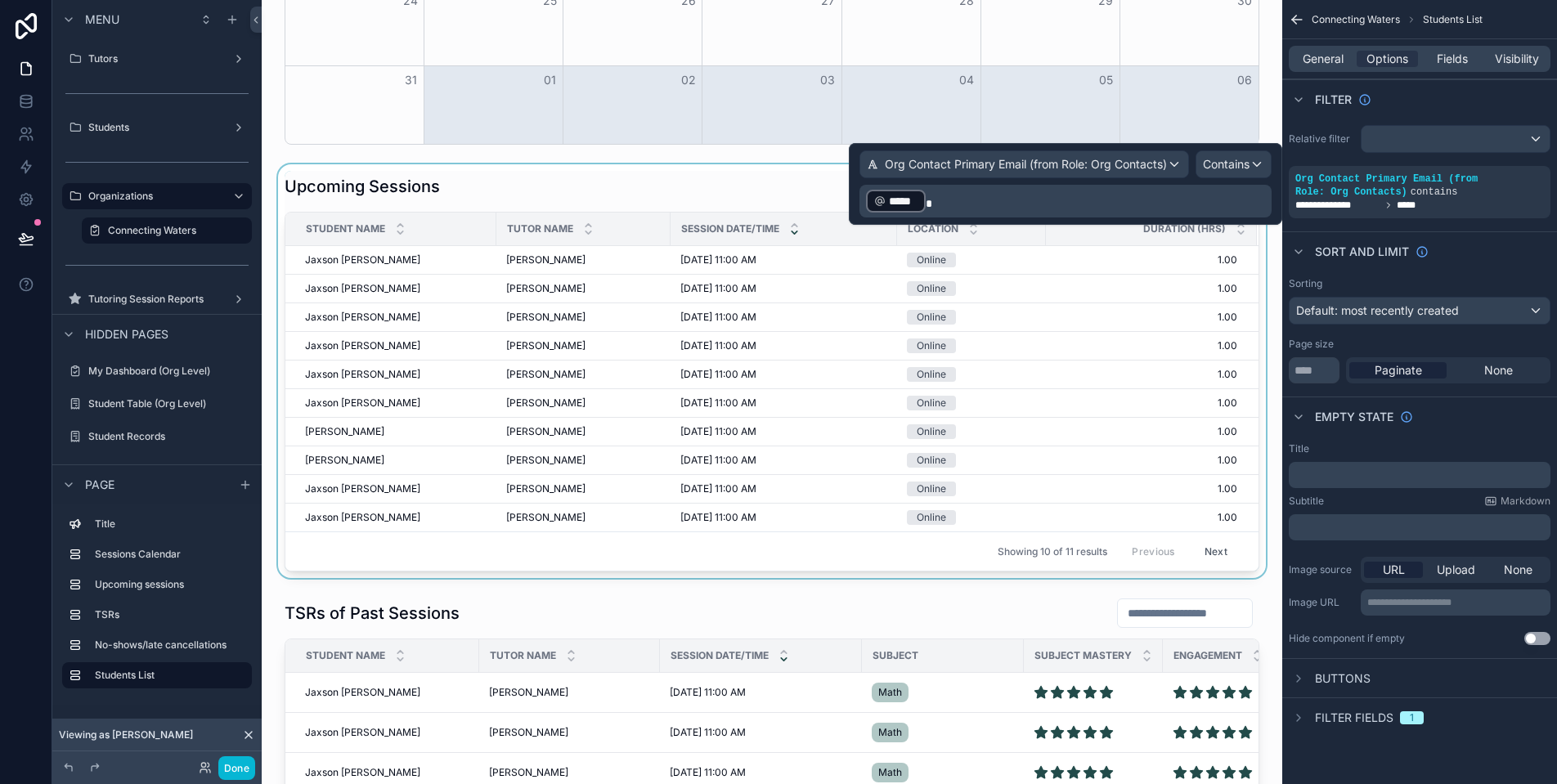
scroll to position [0, 0]
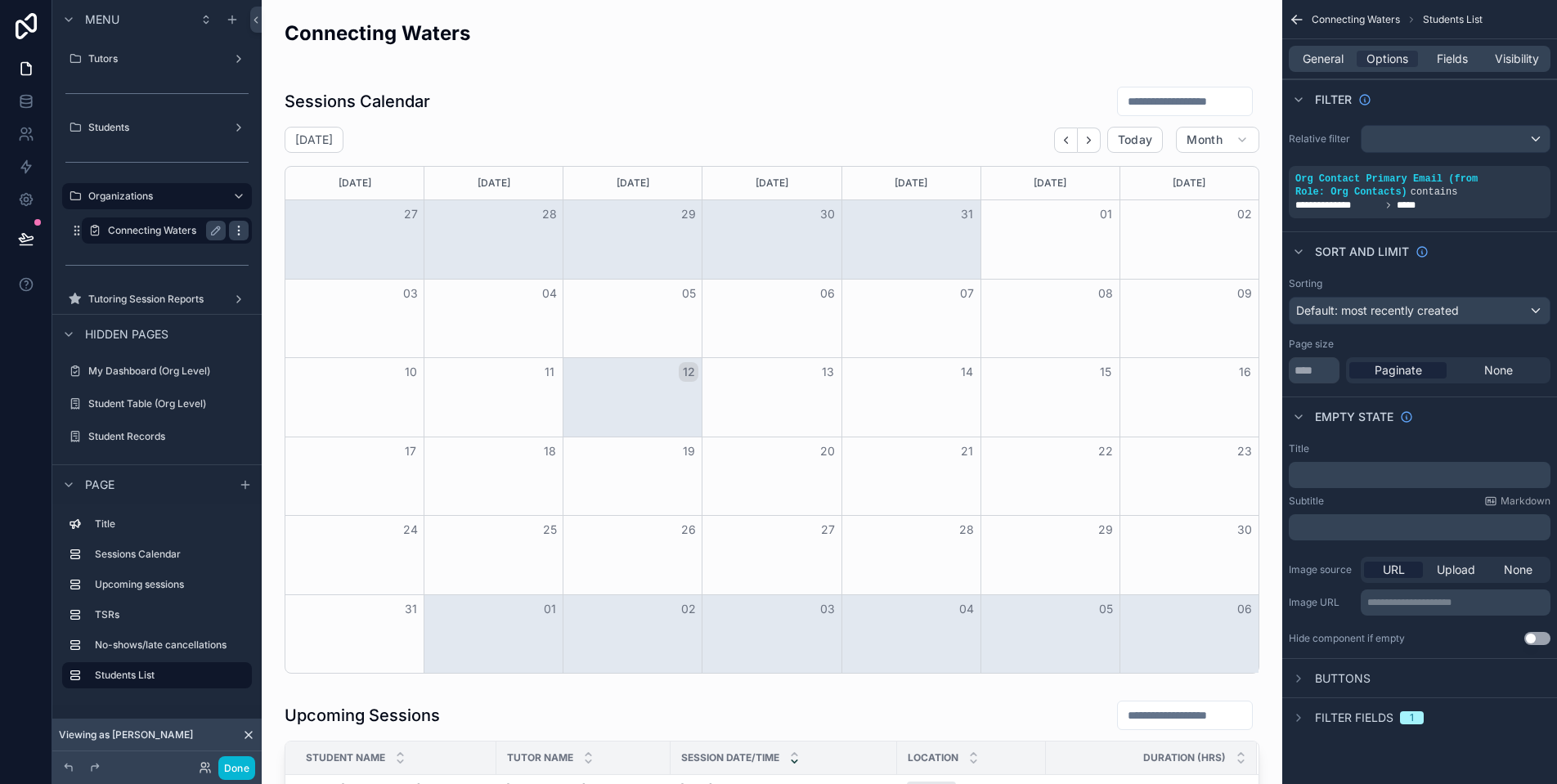
click at [232, 231] on icon "scrollable content" at bounding box center [239, 231] width 13 height 13
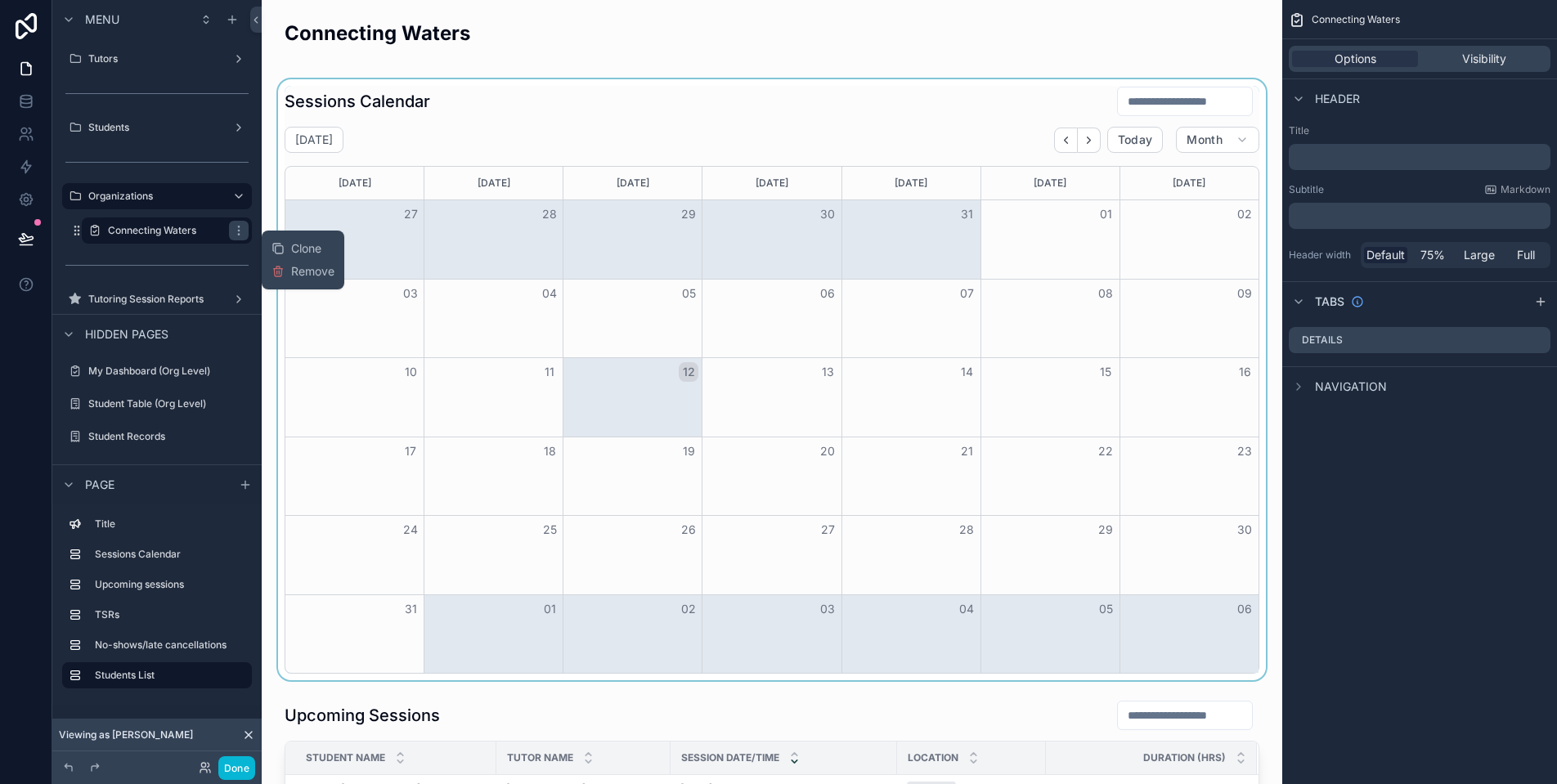
click at [480, 132] on div "scrollable content" at bounding box center [772, 380] width 994 height 601
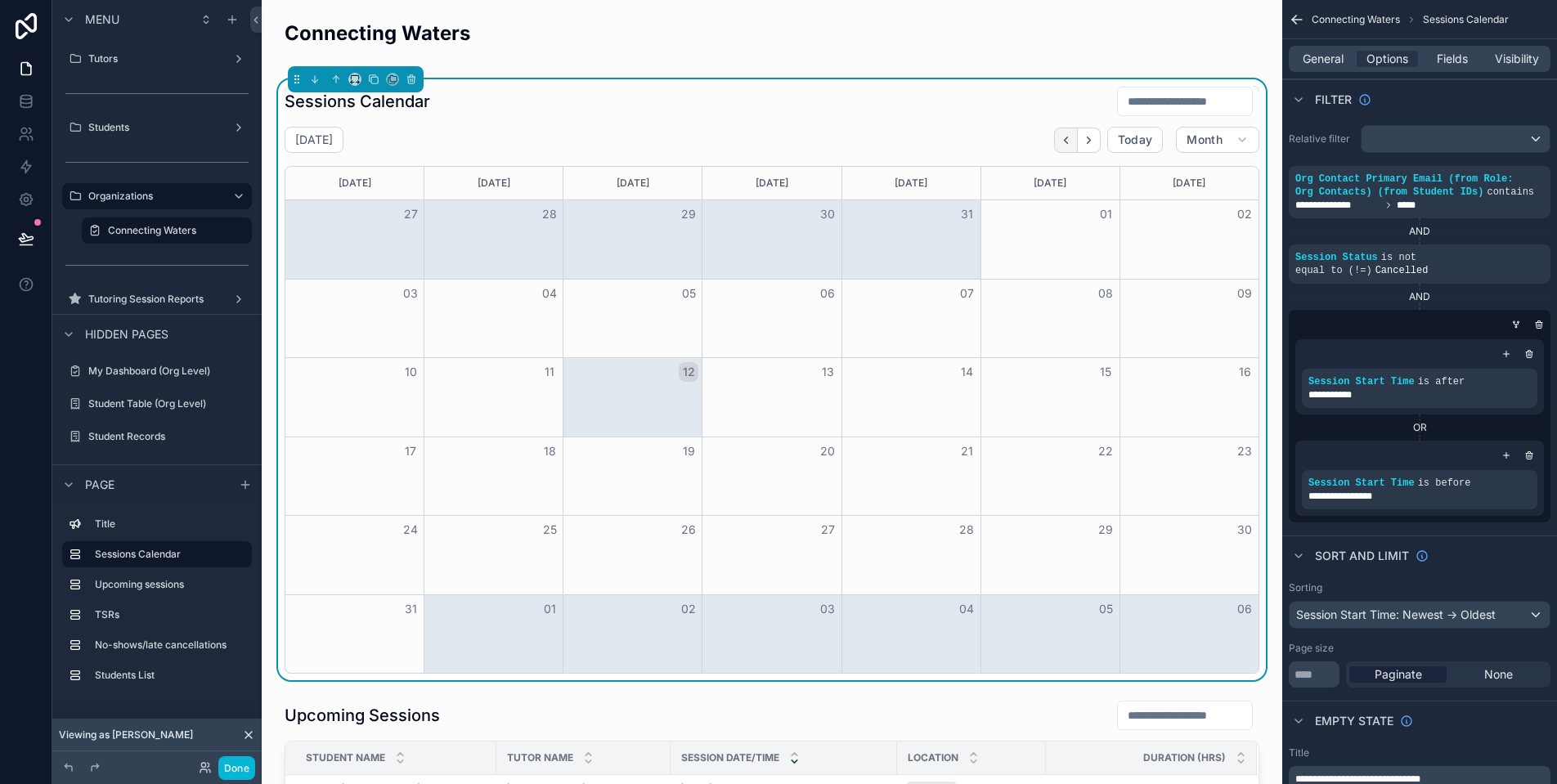
click at [1060, 141] on icon "Back" at bounding box center [1065, 140] width 12 height 12
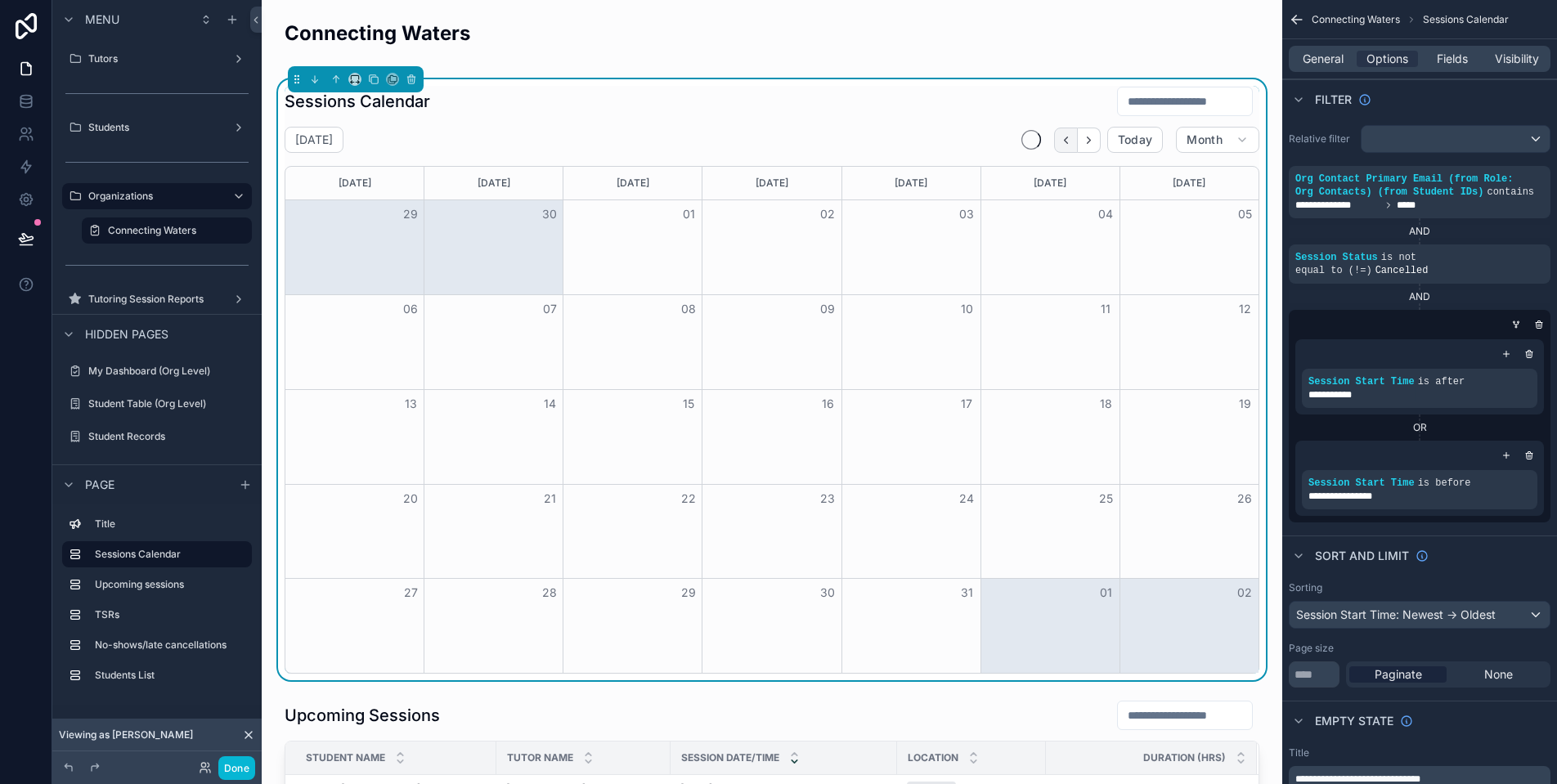
click at [1060, 143] on icon "Back" at bounding box center [1065, 140] width 12 height 12
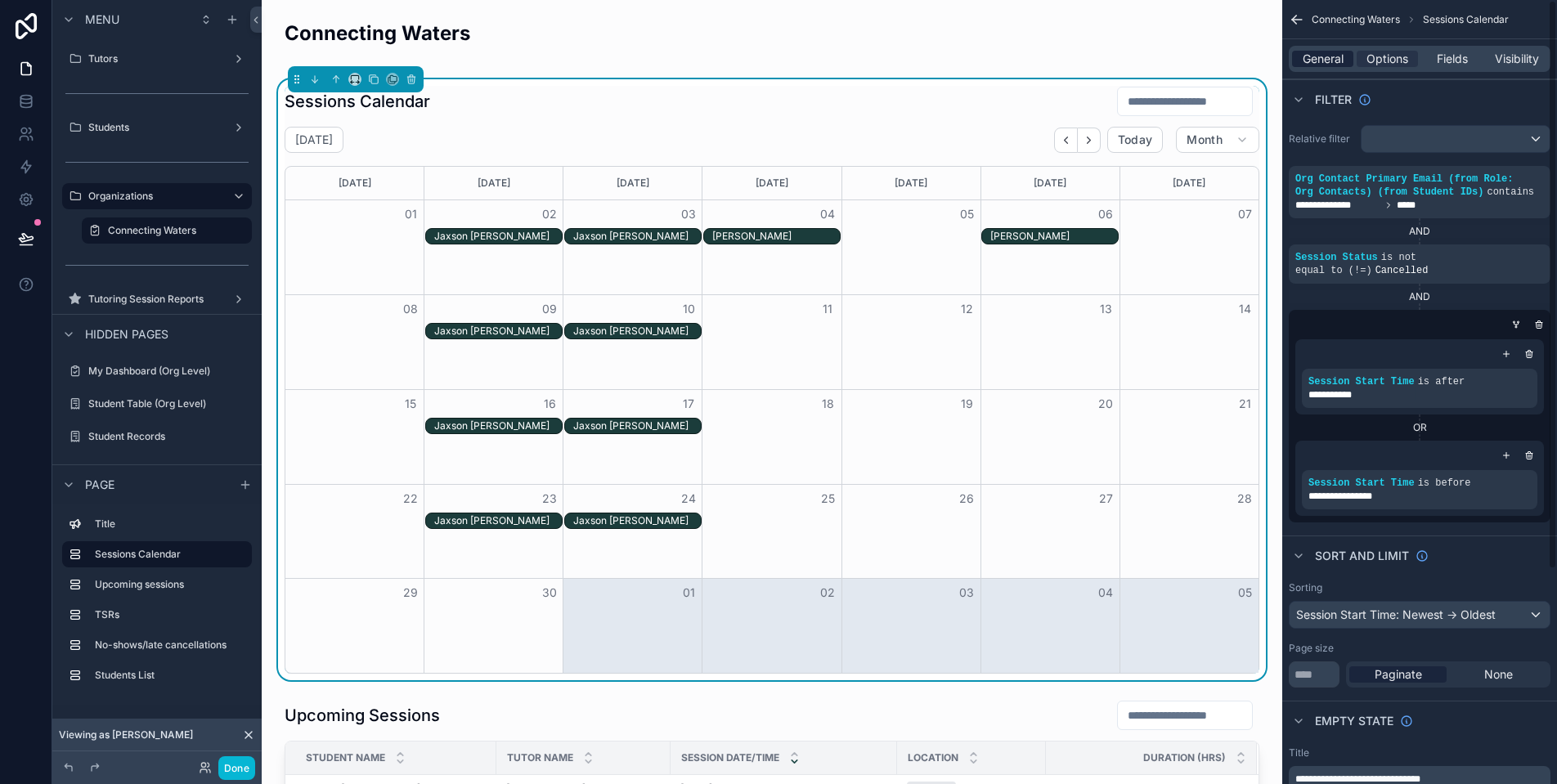
click at [1309, 63] on span "General" at bounding box center [1323, 59] width 41 height 16
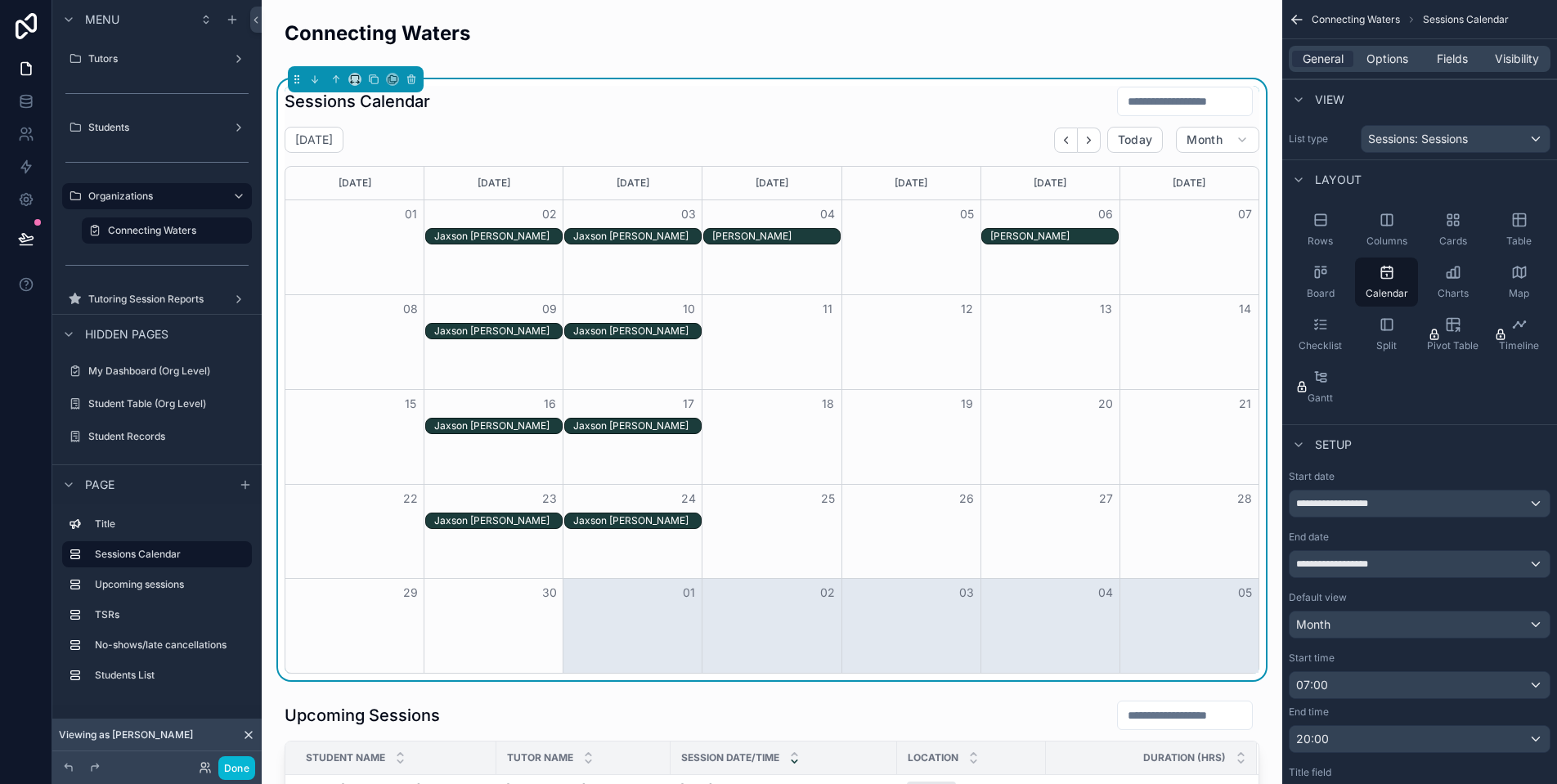
click at [510, 233] on div "Jaxson [PERSON_NAME]" at bounding box center [498, 237] width 128 height 13
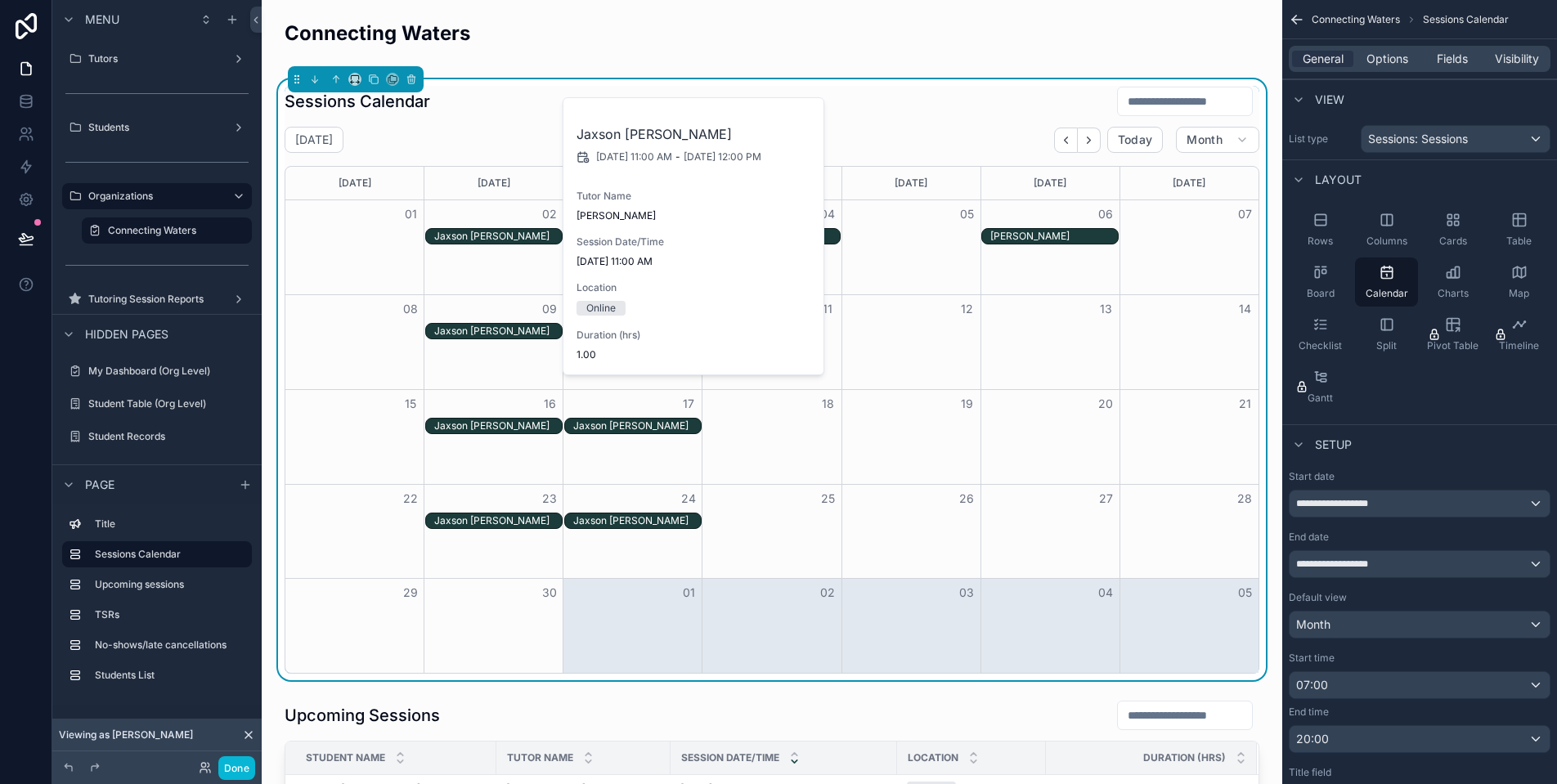
click at [516, 233] on div "Jaxson [PERSON_NAME]" at bounding box center [498, 237] width 128 height 13
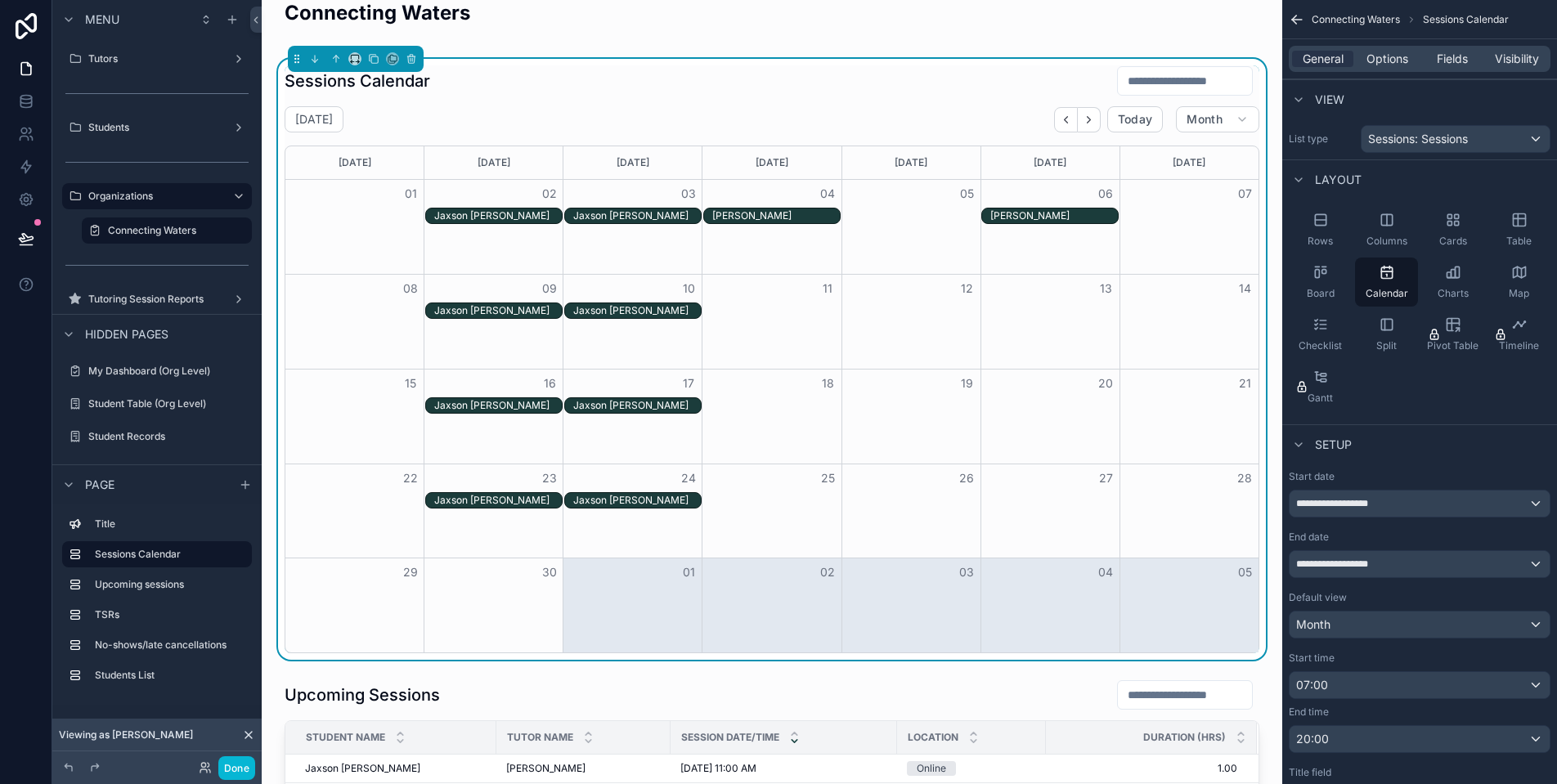
scroll to position [98, 0]
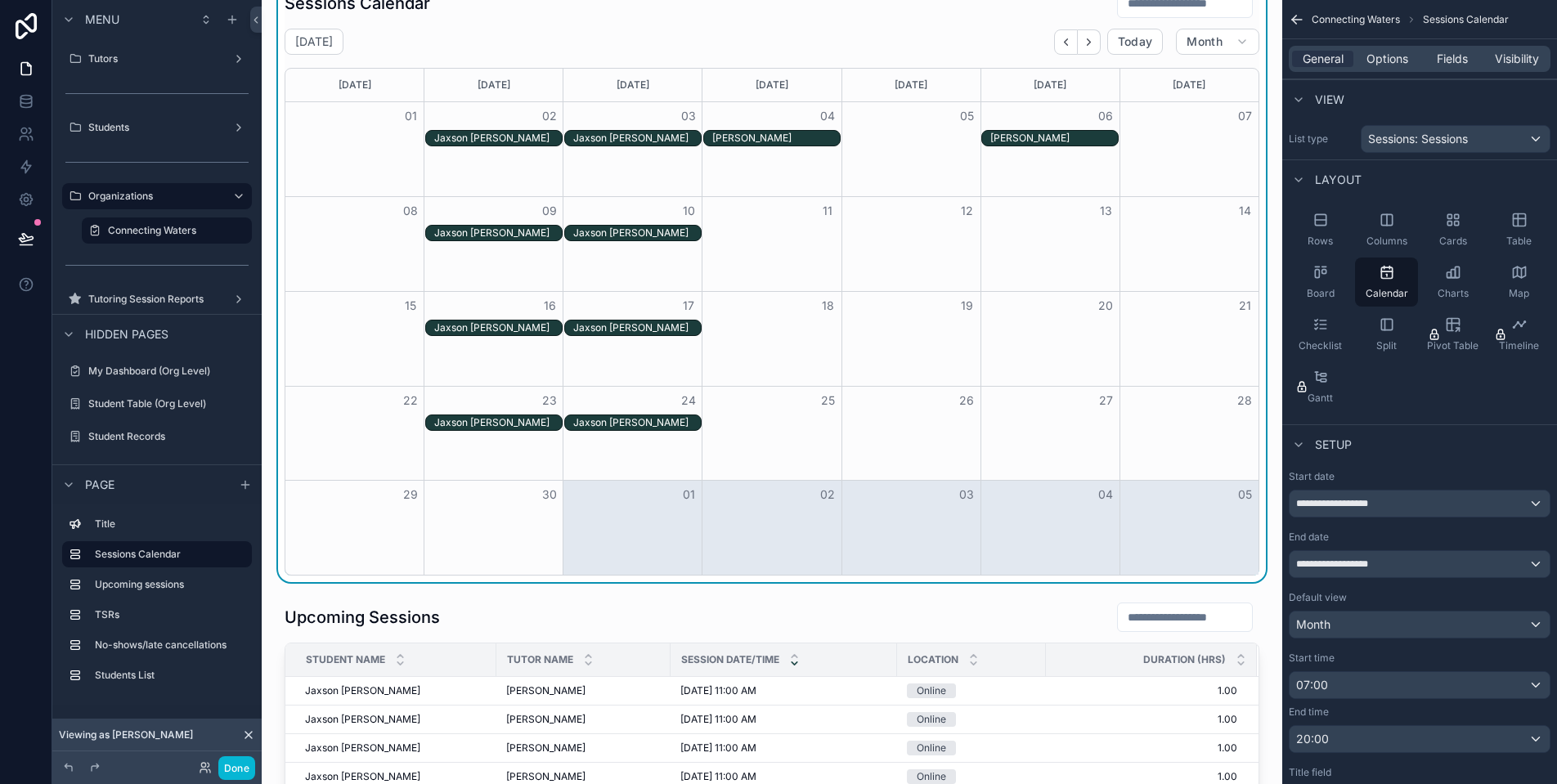
click at [506, 136] on div "Jaxson [PERSON_NAME]" at bounding box center [498, 138] width 128 height 13
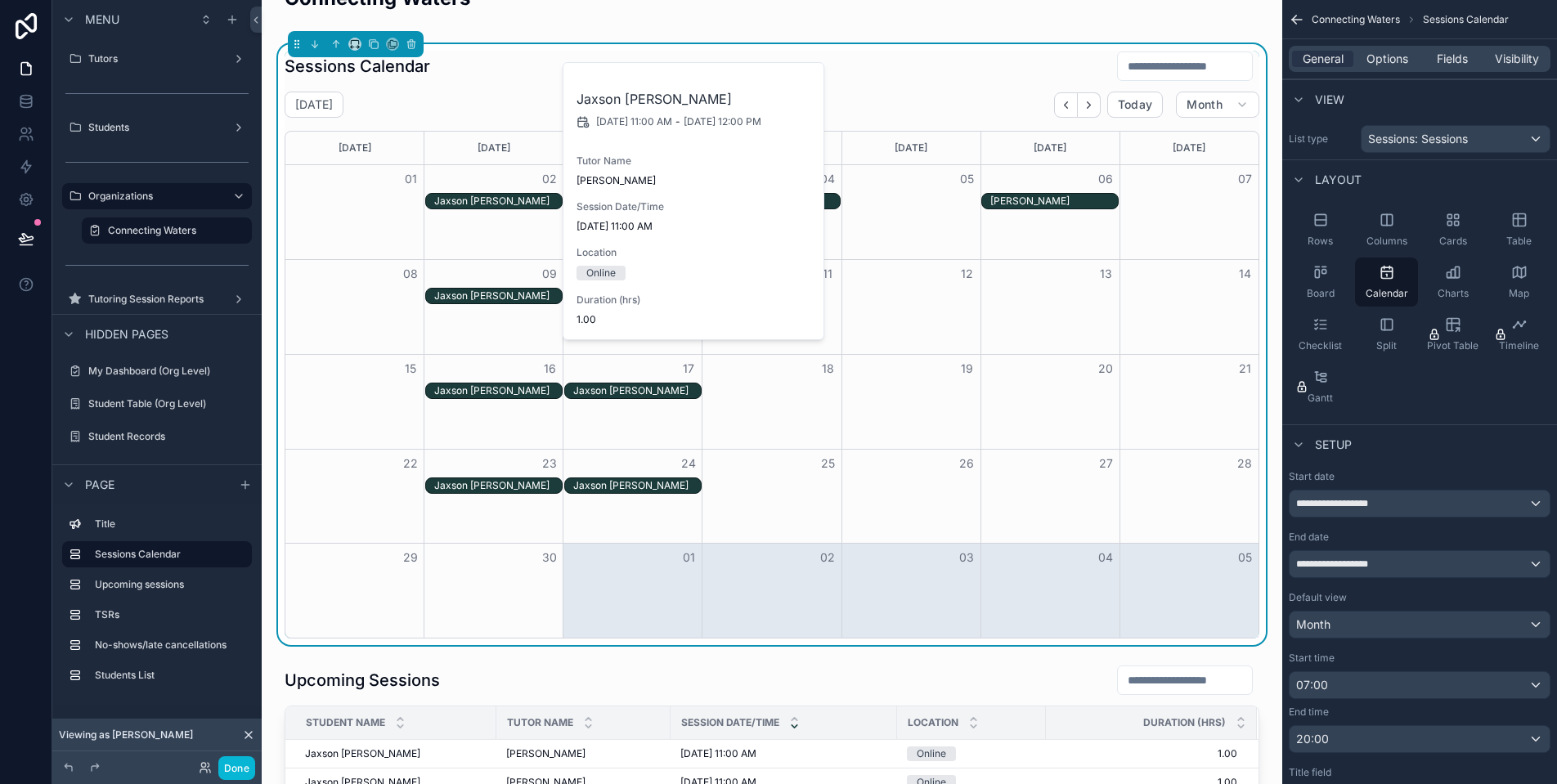
scroll to position [56, 0]
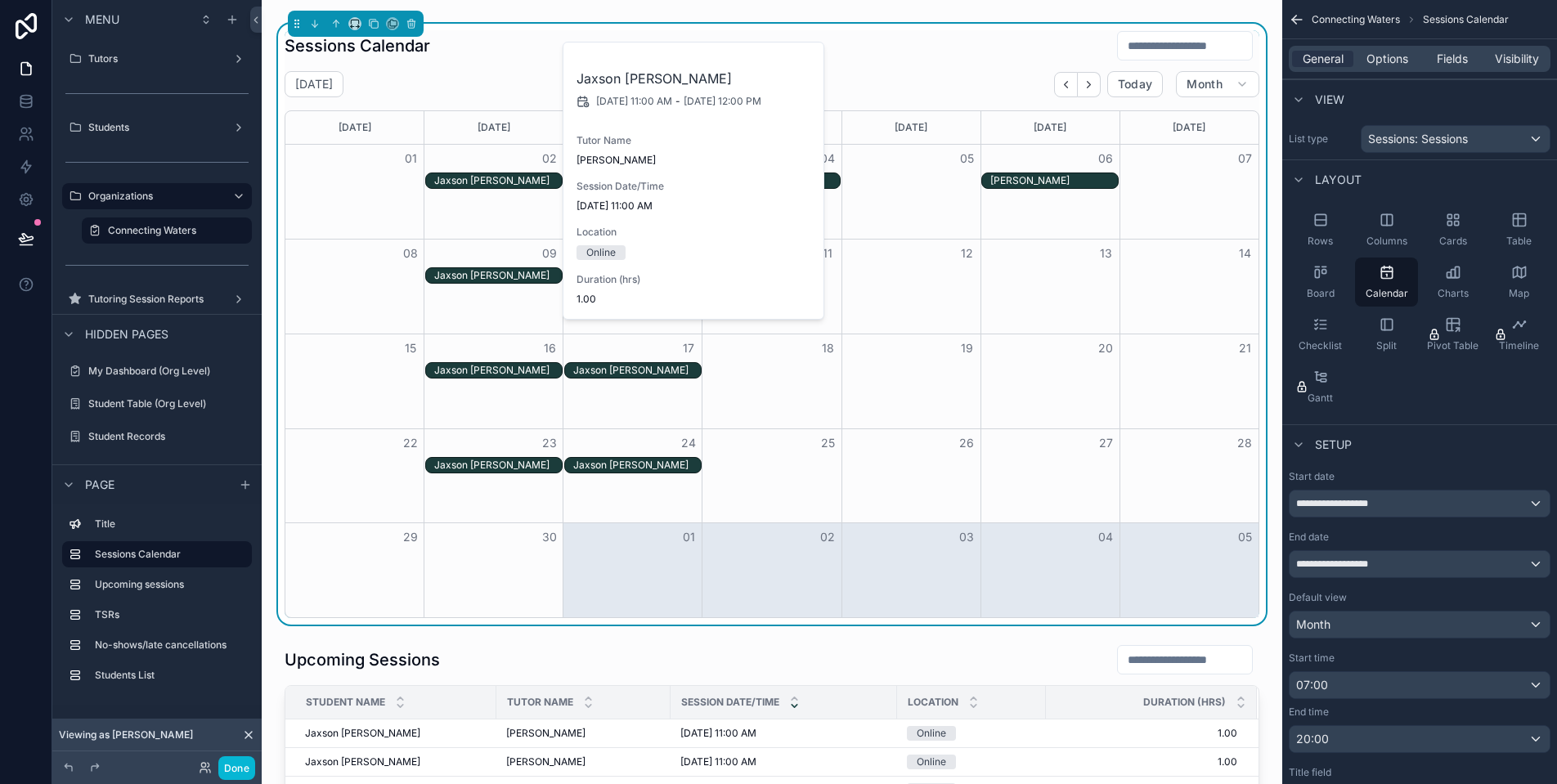
click at [519, 278] on div "Jaxson [PERSON_NAME]" at bounding box center [498, 276] width 128 height 13
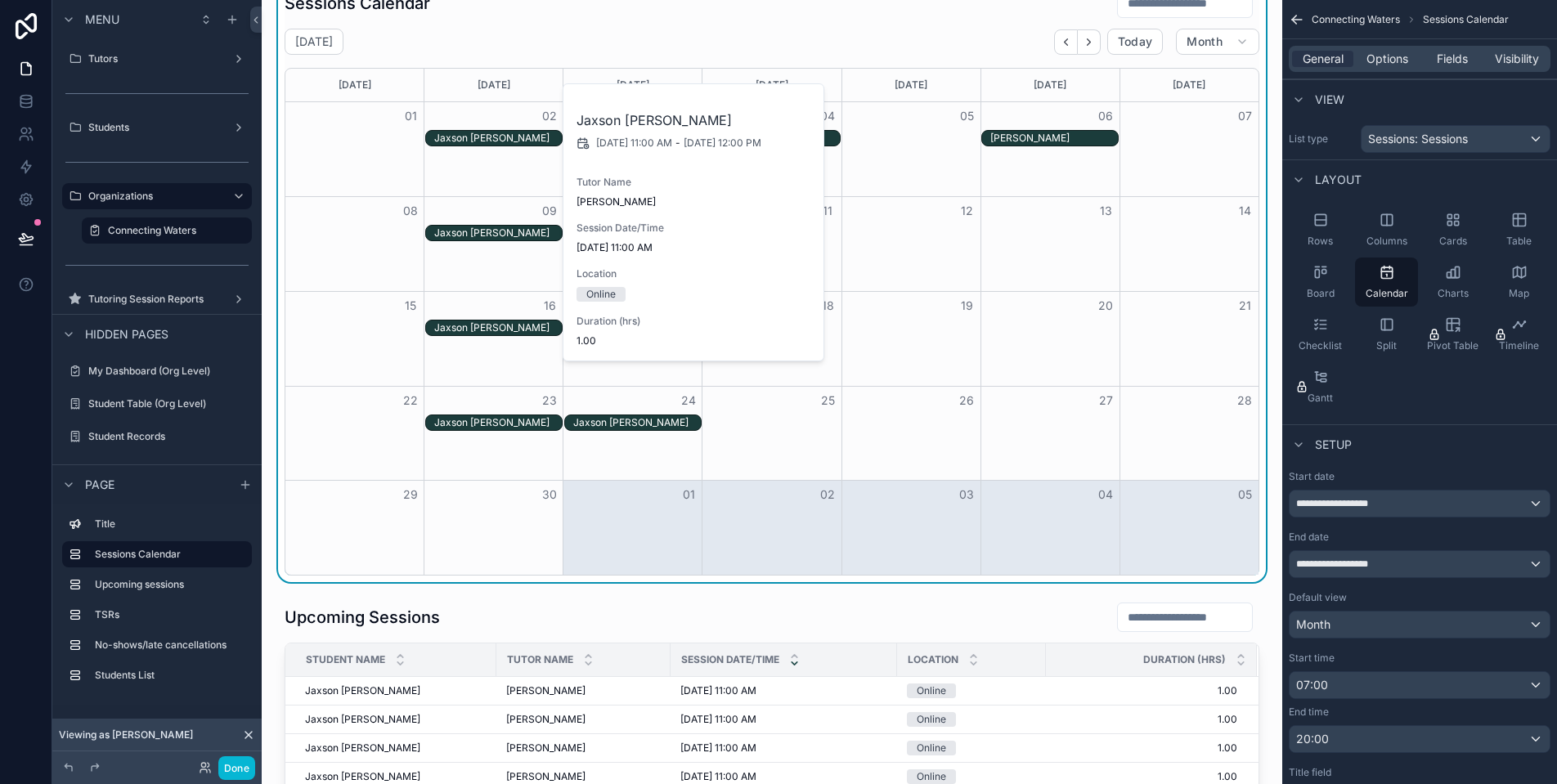
scroll to position [381, 0]
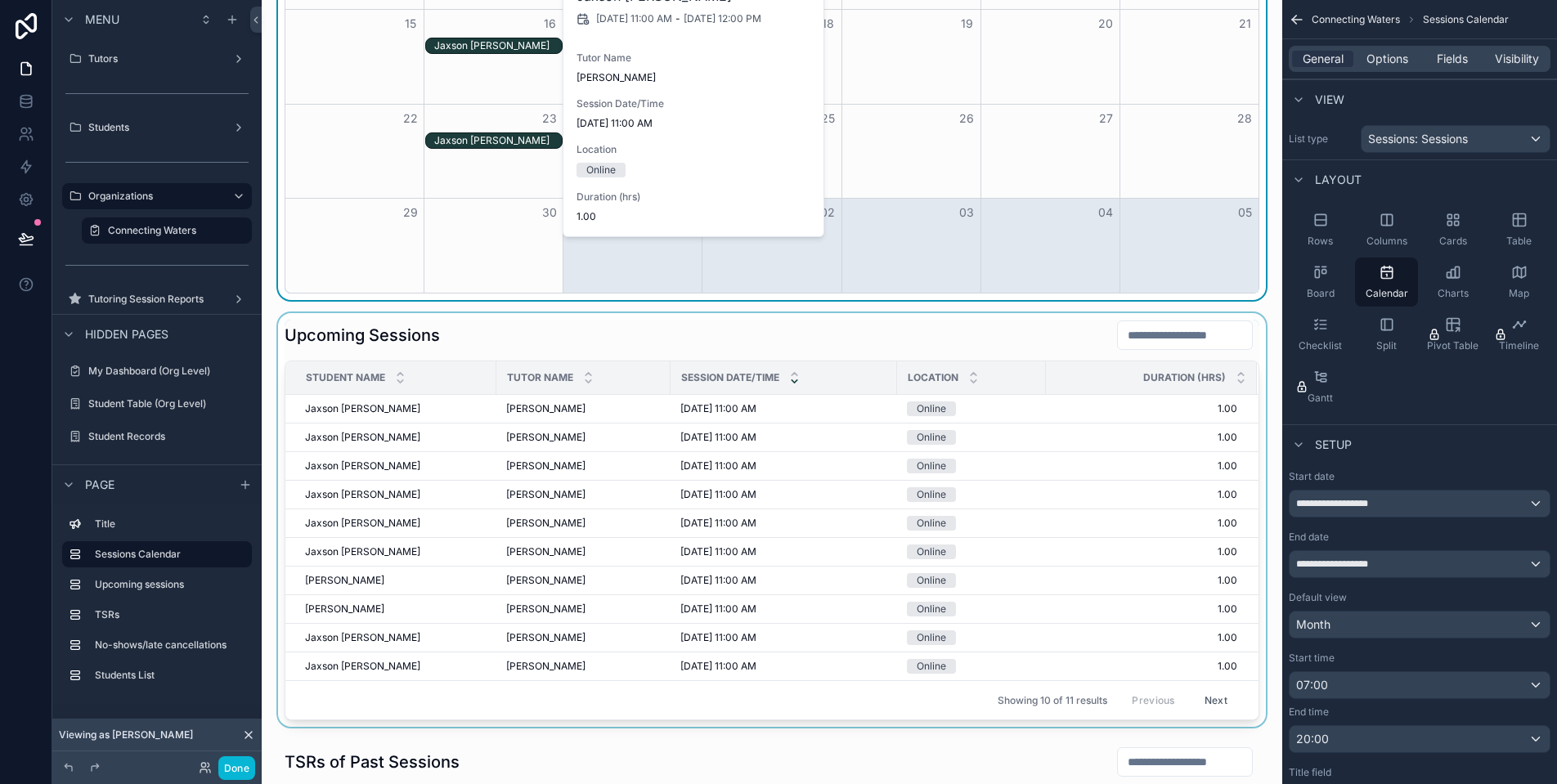
click at [956, 347] on div "scrollable content" at bounding box center [772, 520] width 994 height 414
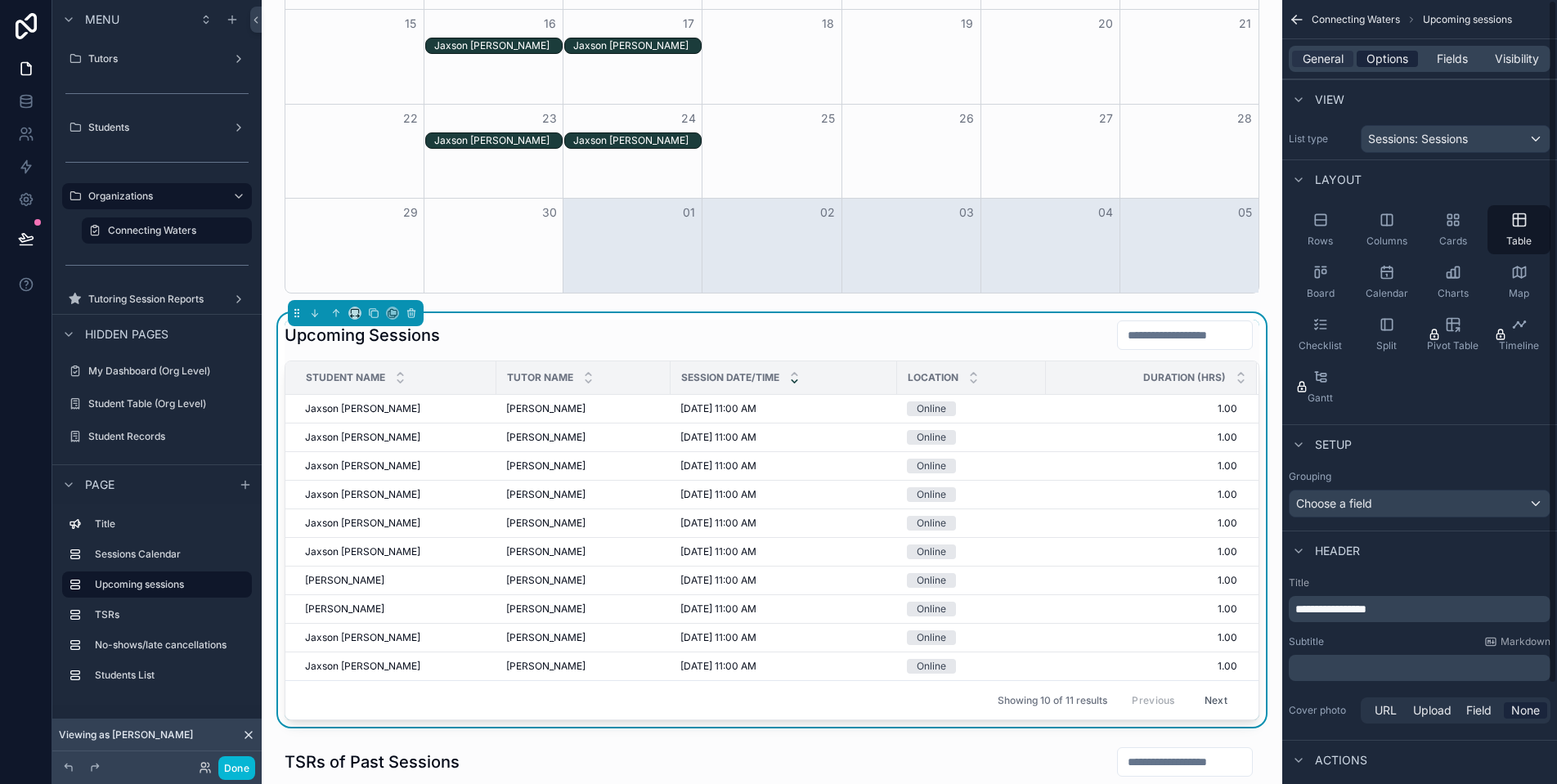
click at [1395, 63] on span "Options" at bounding box center [1387, 59] width 42 height 16
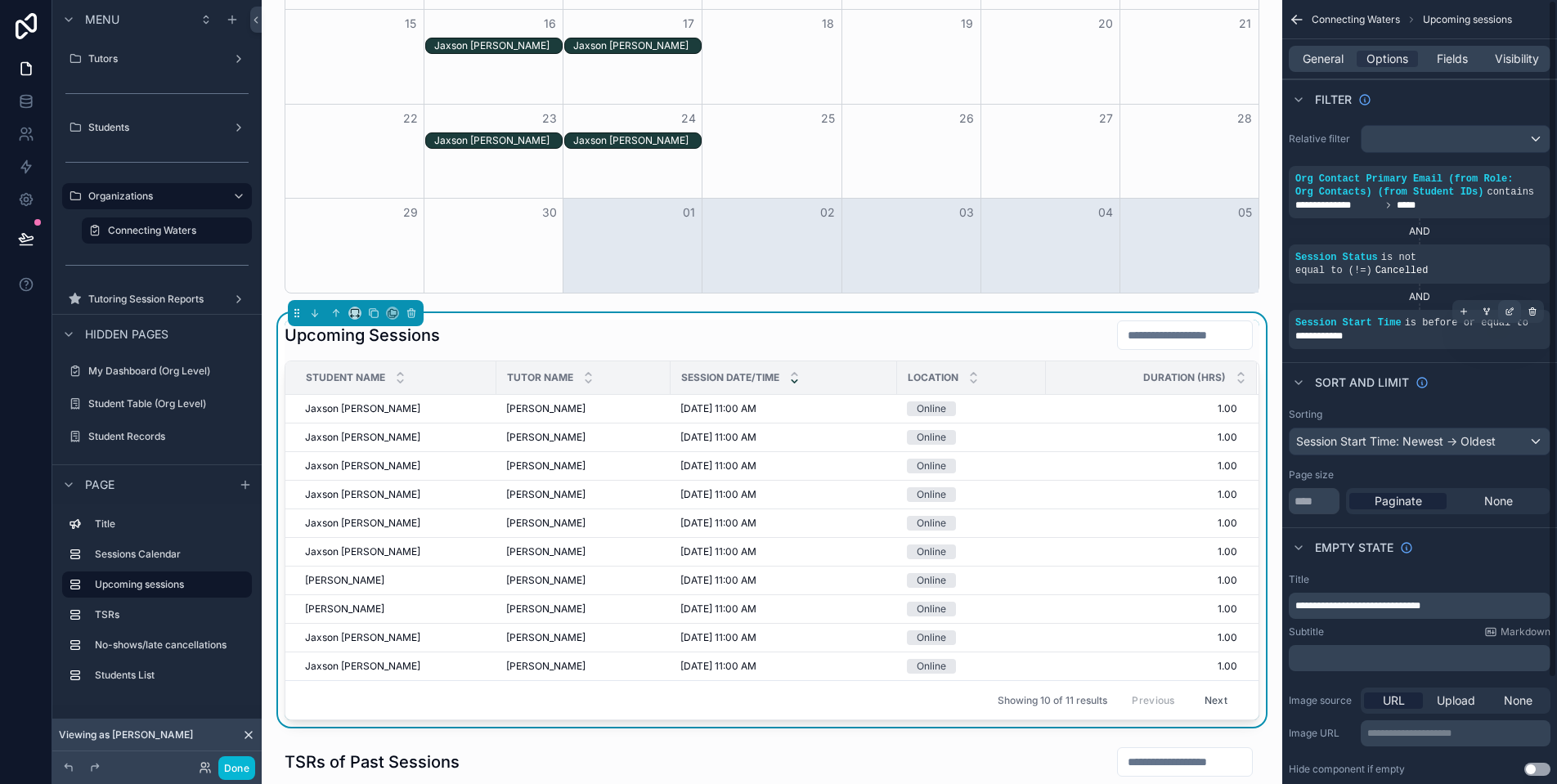
click at [1509, 316] on icon "scrollable content" at bounding box center [1510, 312] width 9 height 9
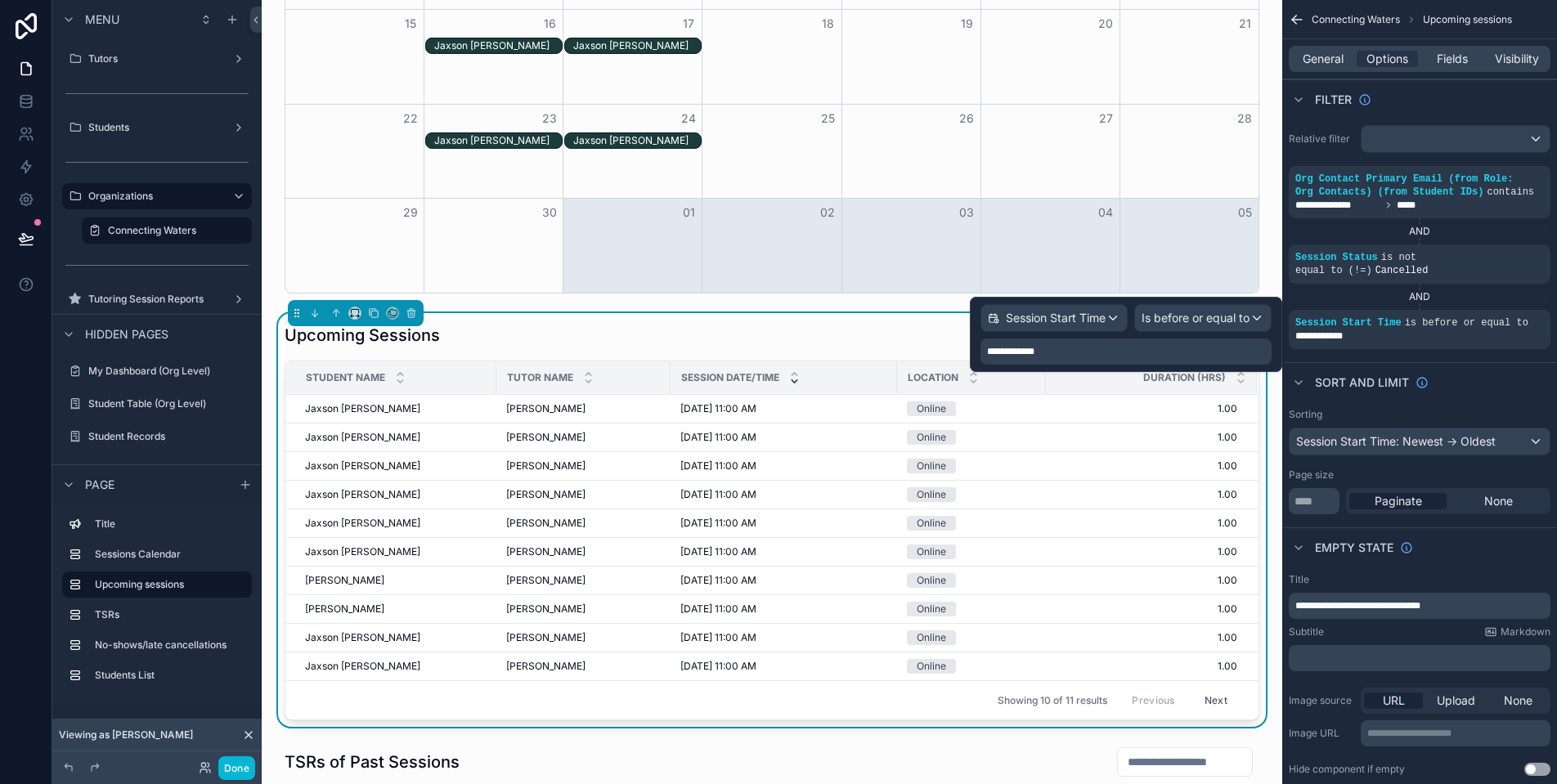
click at [1195, 318] on span "Is before or equal to" at bounding box center [1195, 317] width 108 height 16
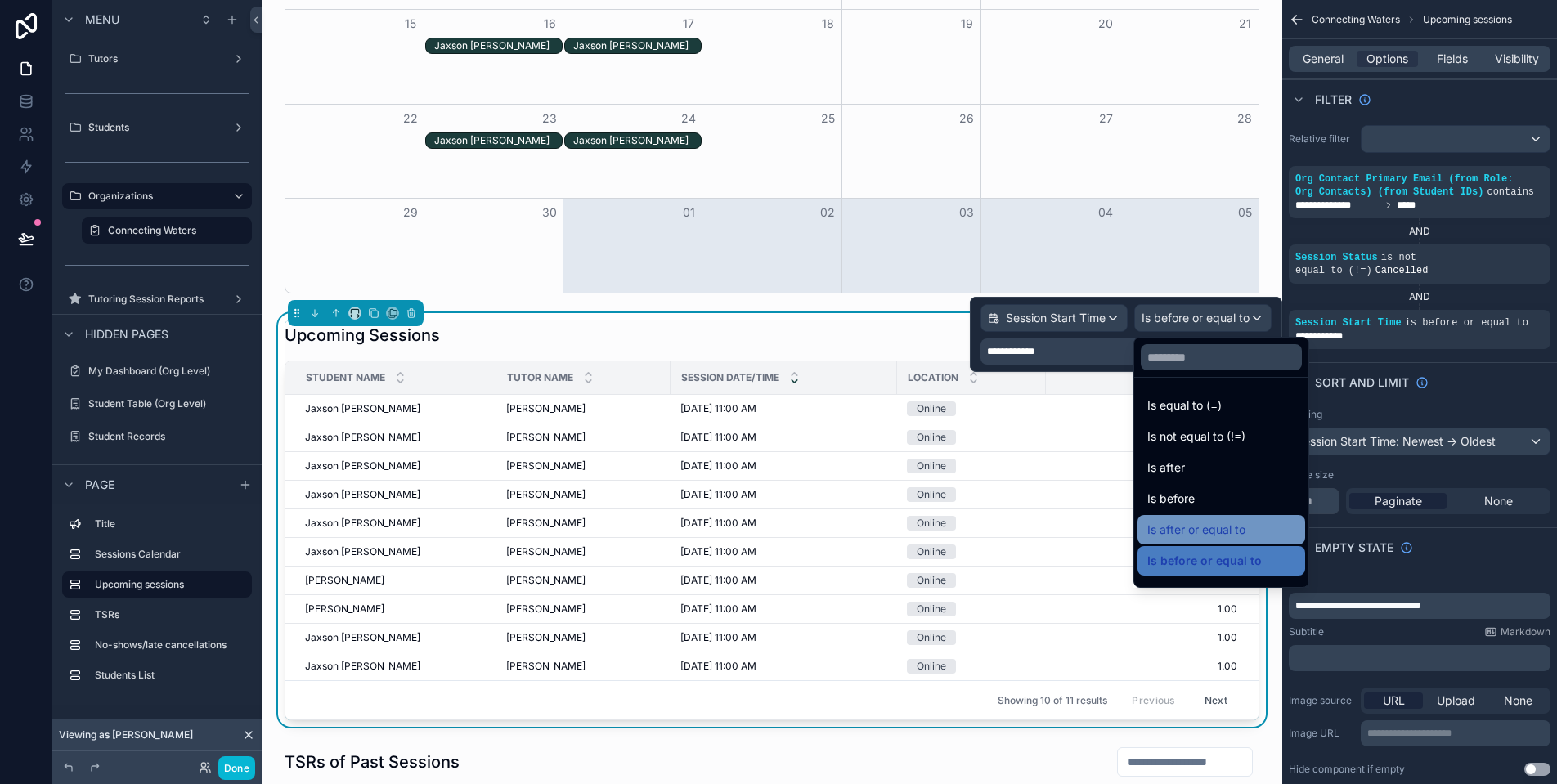
click at [1242, 523] on span "Is after or equal to" at bounding box center [1197, 529] width 98 height 20
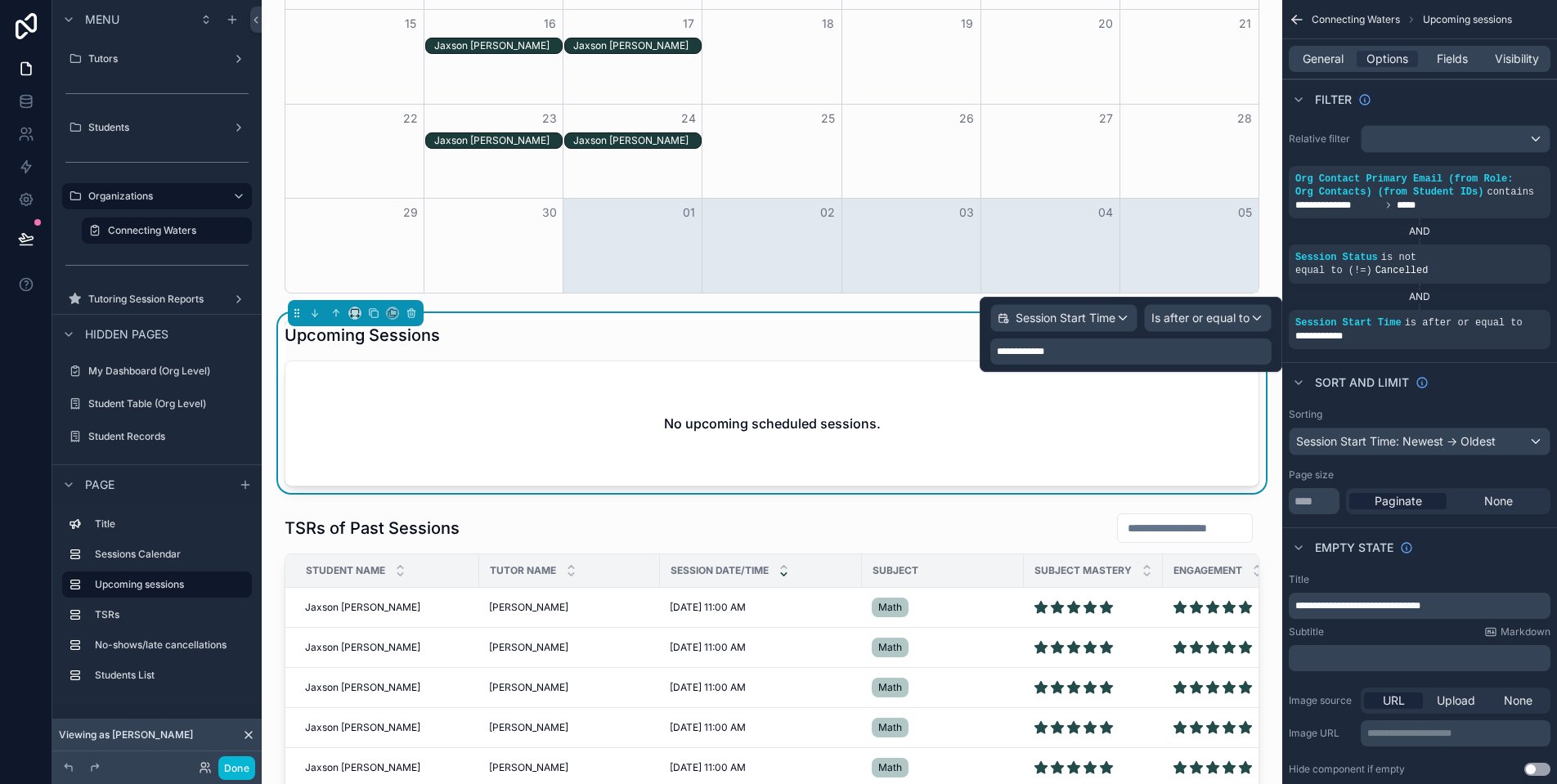
click at [1477, 401] on div "Sort And Limit" at bounding box center [1420, 382] width 275 height 39
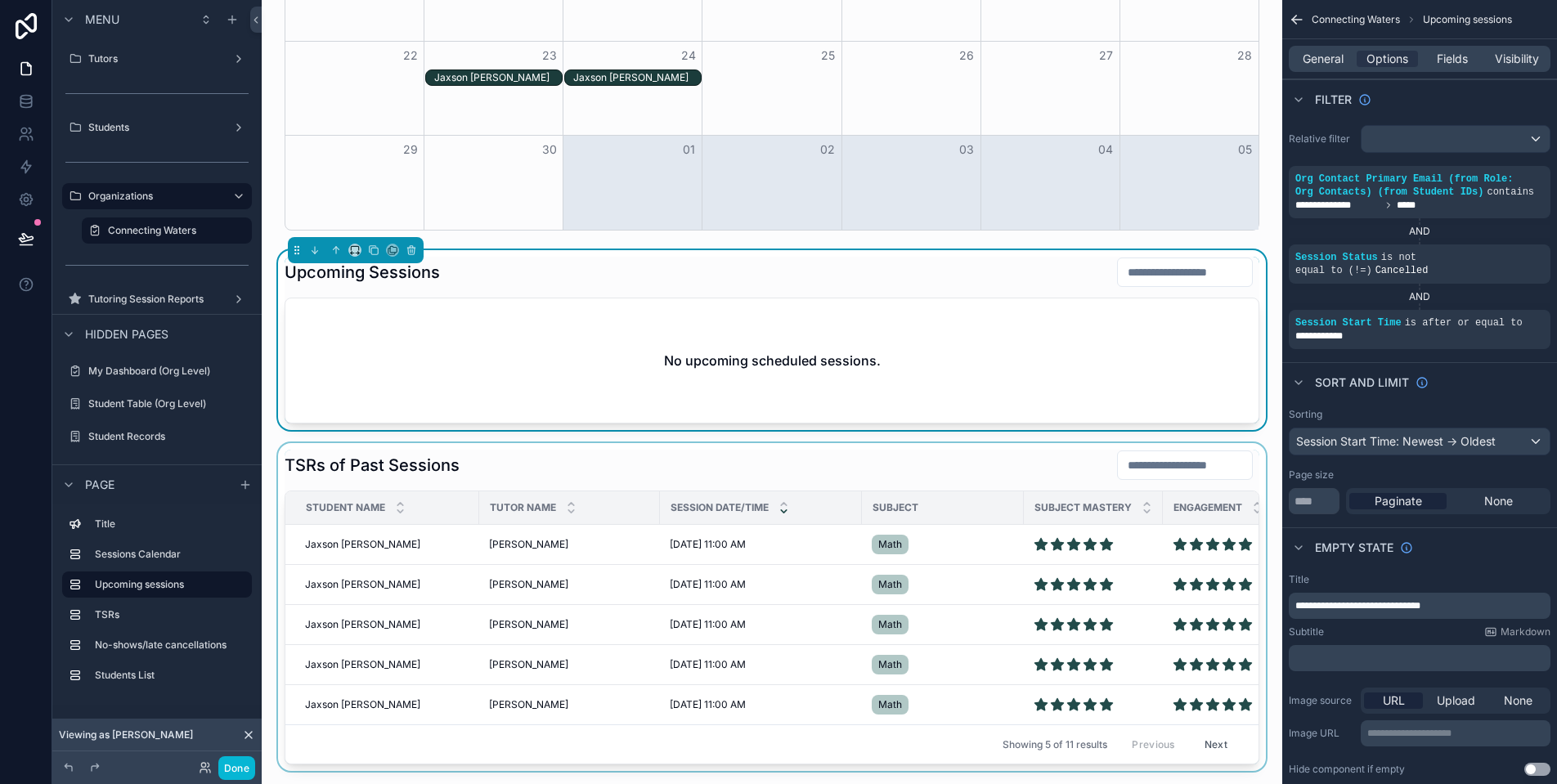
scroll to position [454, 0]
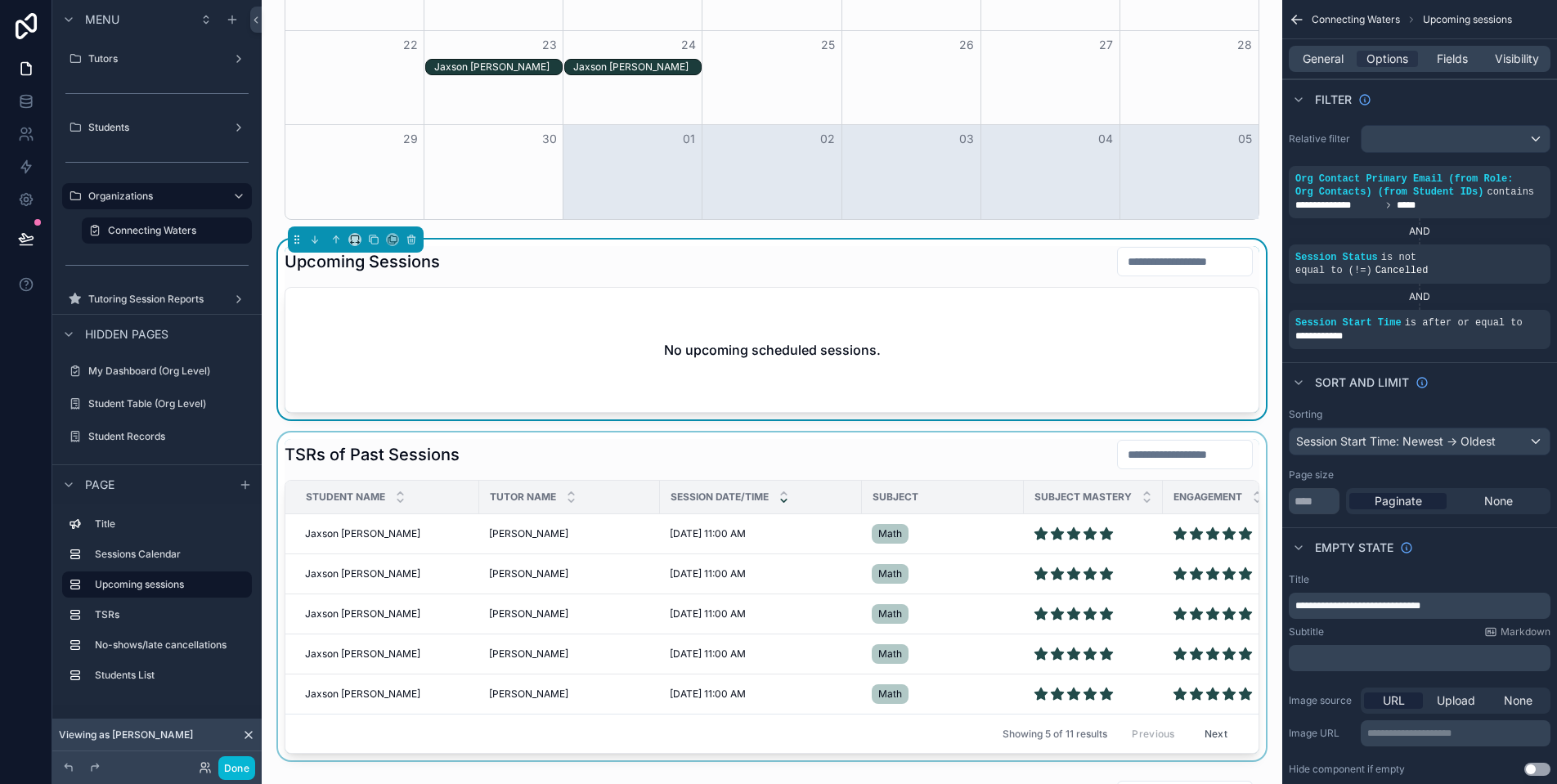
click at [530, 446] on div "scrollable content" at bounding box center [772, 597] width 994 height 328
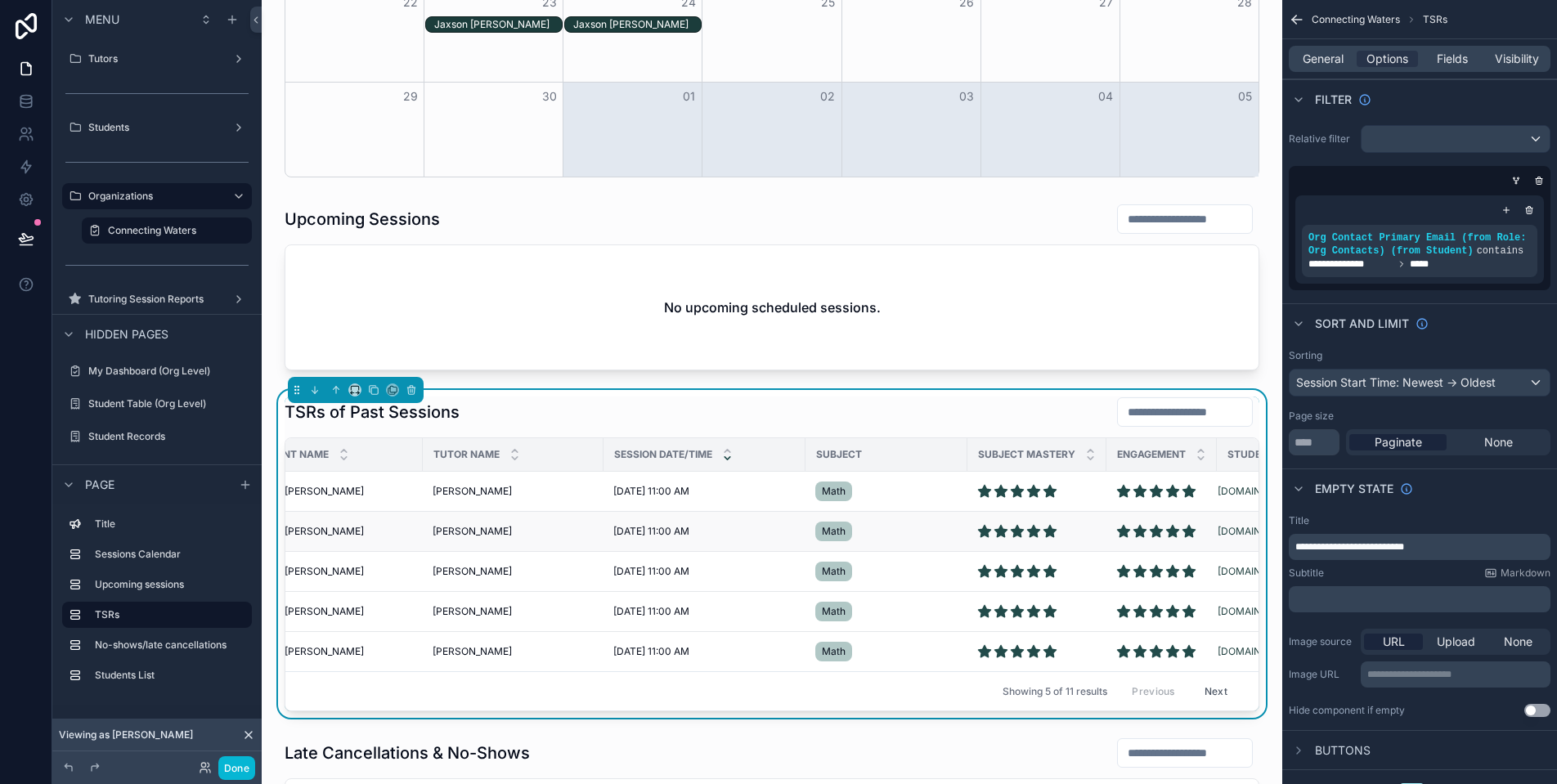
scroll to position [0, 152]
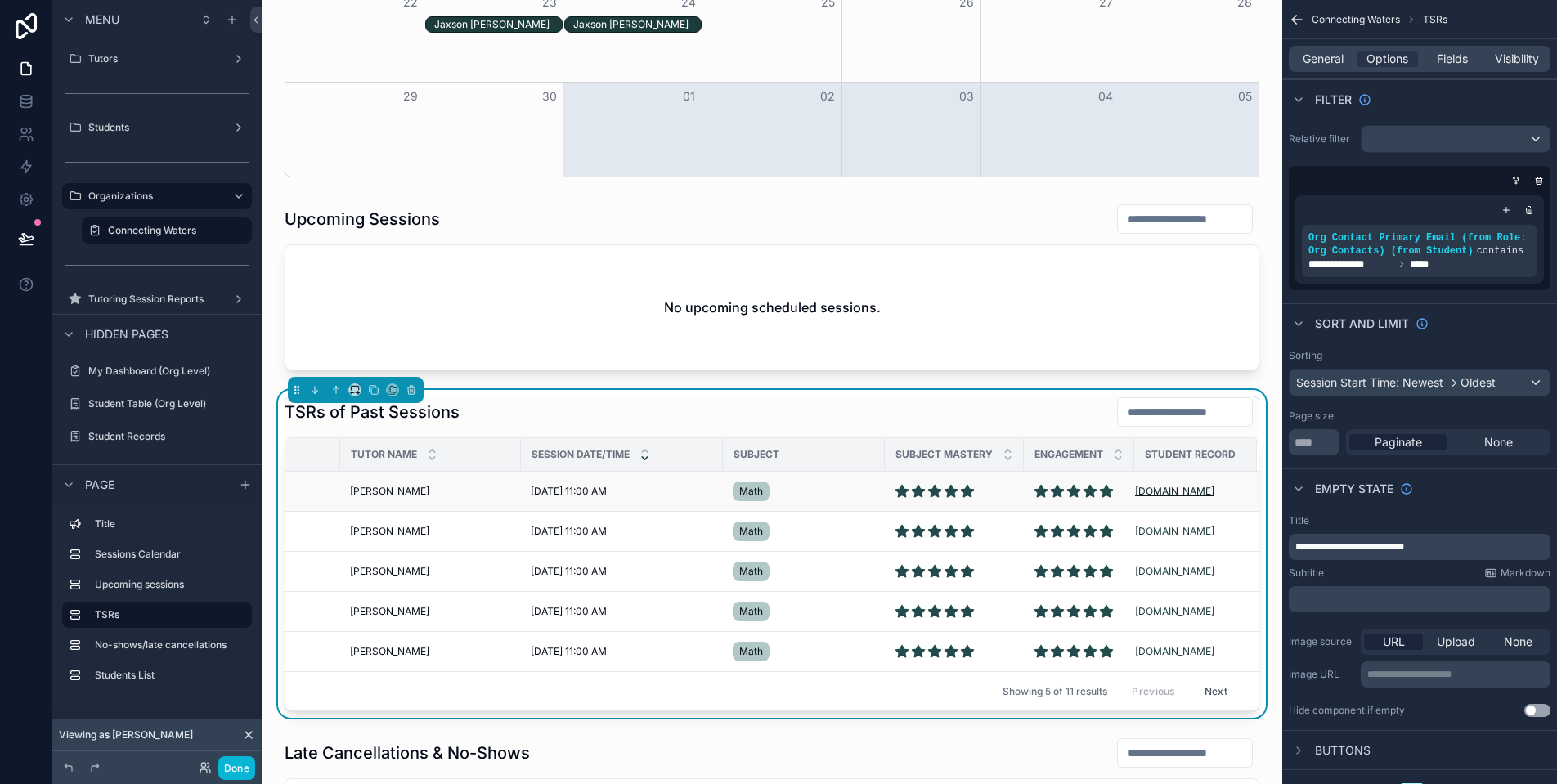
click at [1149, 491] on span "[DOMAIN_NAME]" at bounding box center [1175, 491] width 80 height 13
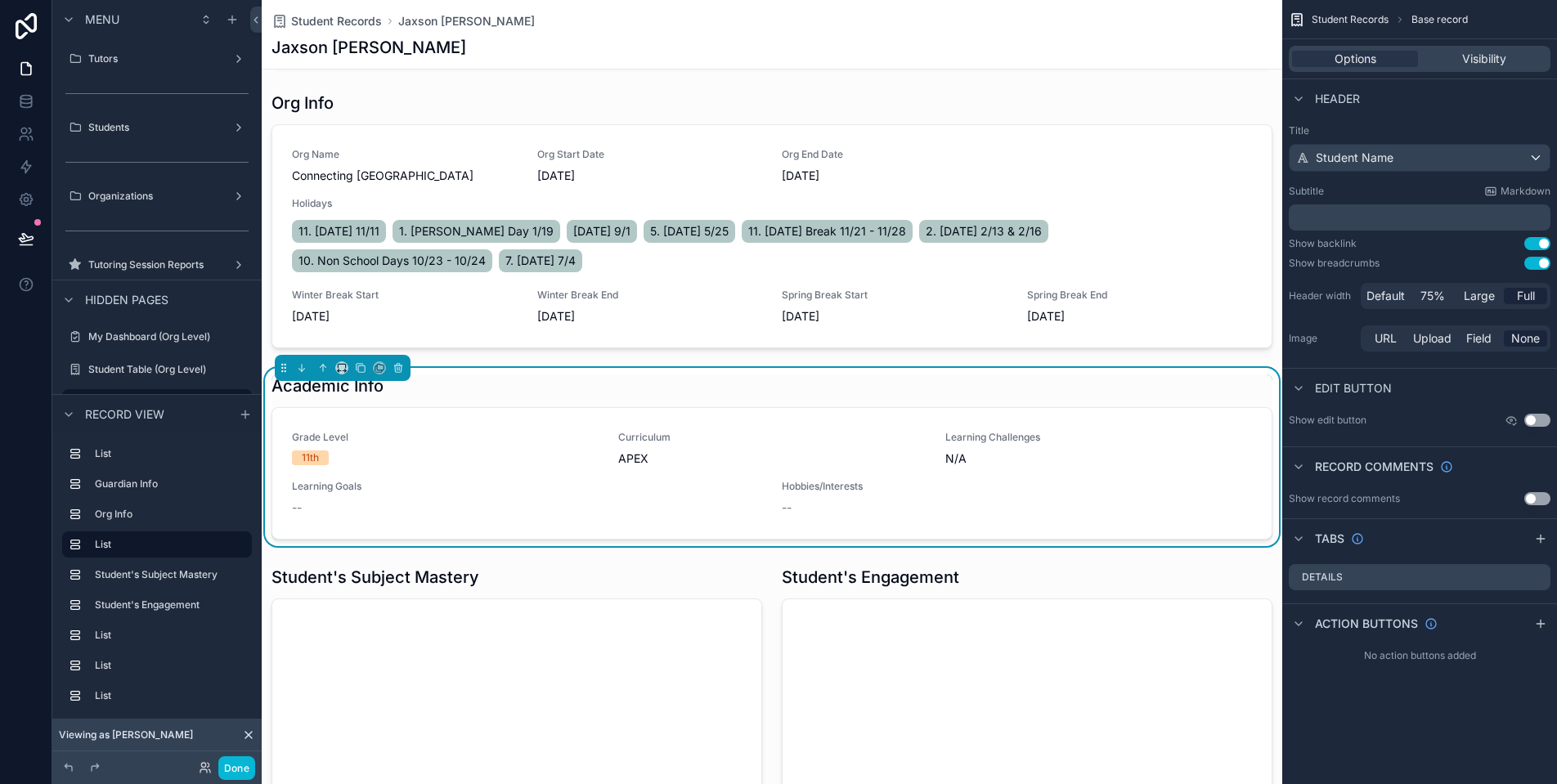
scroll to position [4, 0]
click at [356, 22] on span "Student Records" at bounding box center [336, 21] width 91 height 16
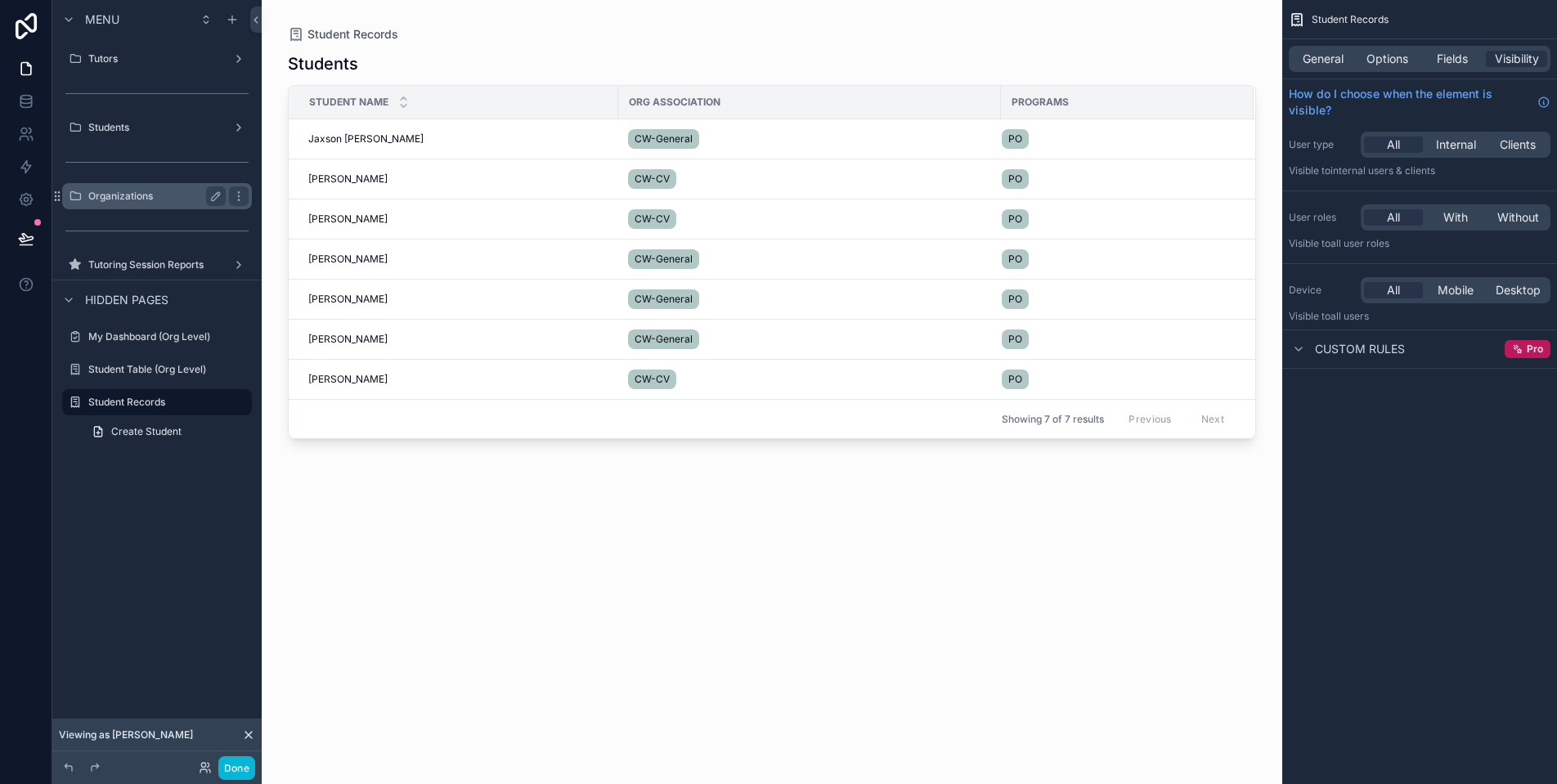
click at [165, 194] on label "Organizations" at bounding box center [153, 196] width 131 height 13
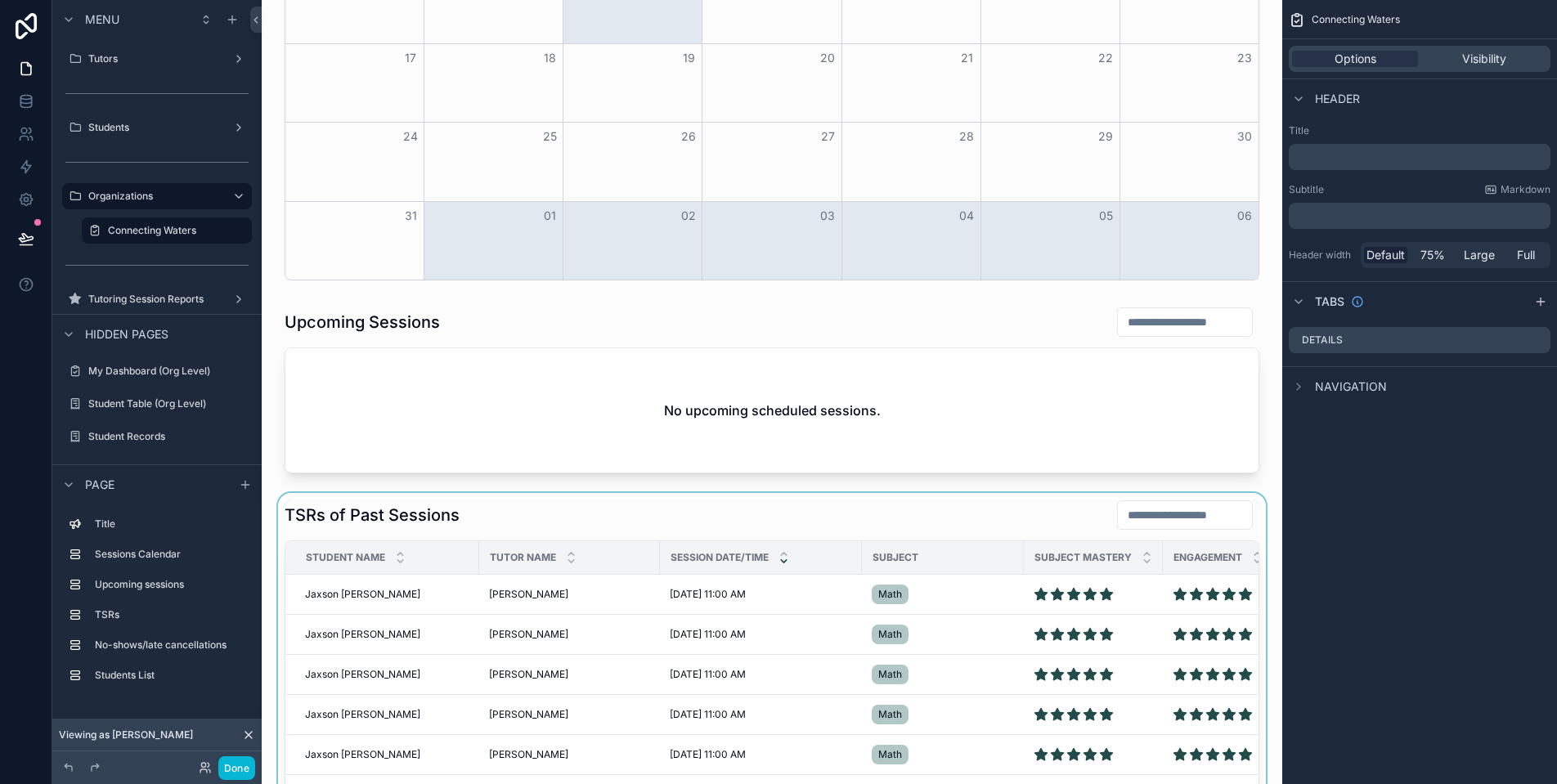
scroll to position [579, 0]
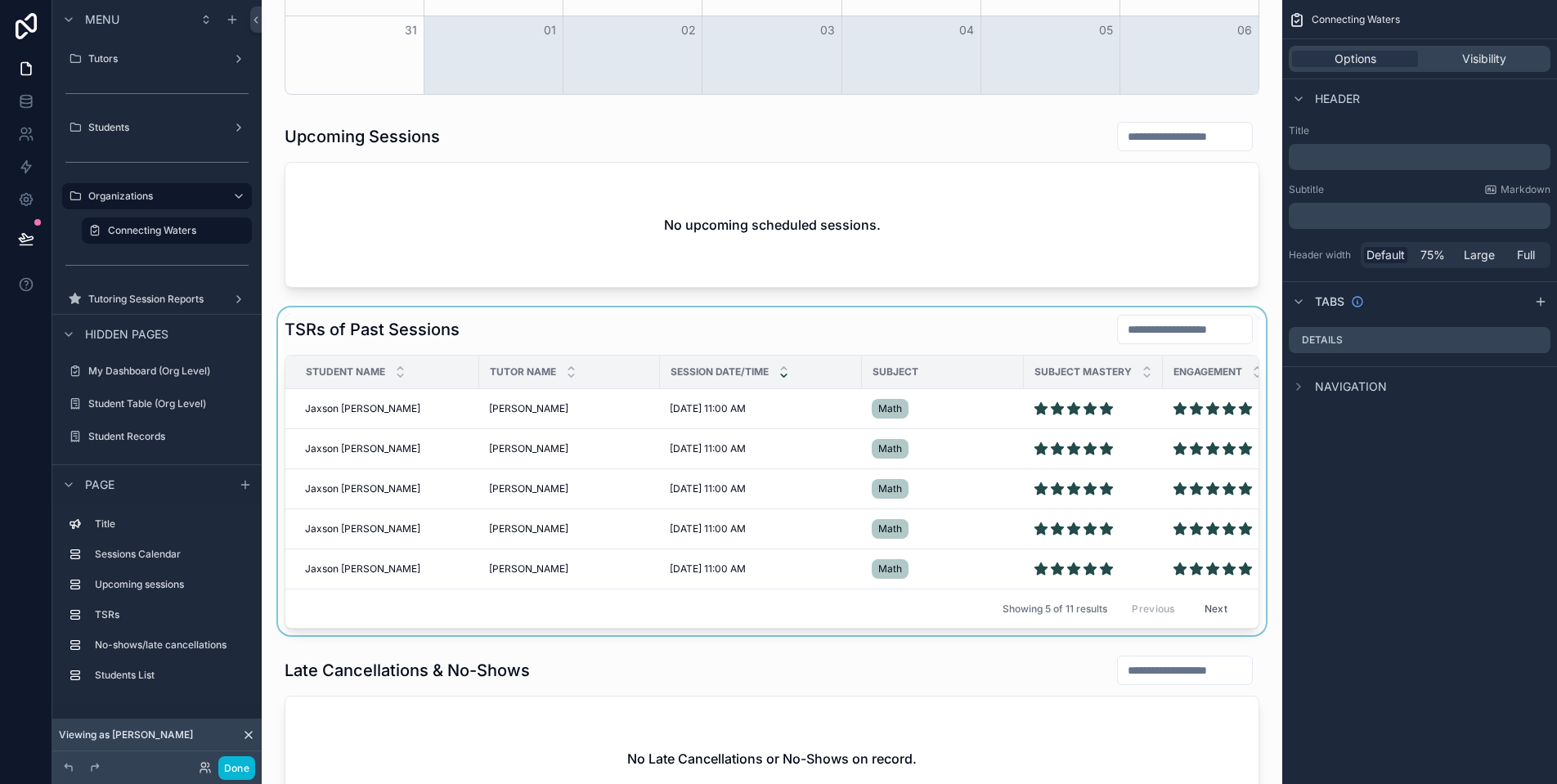
click at [349, 411] on div "scrollable content" at bounding box center [772, 472] width 994 height 328
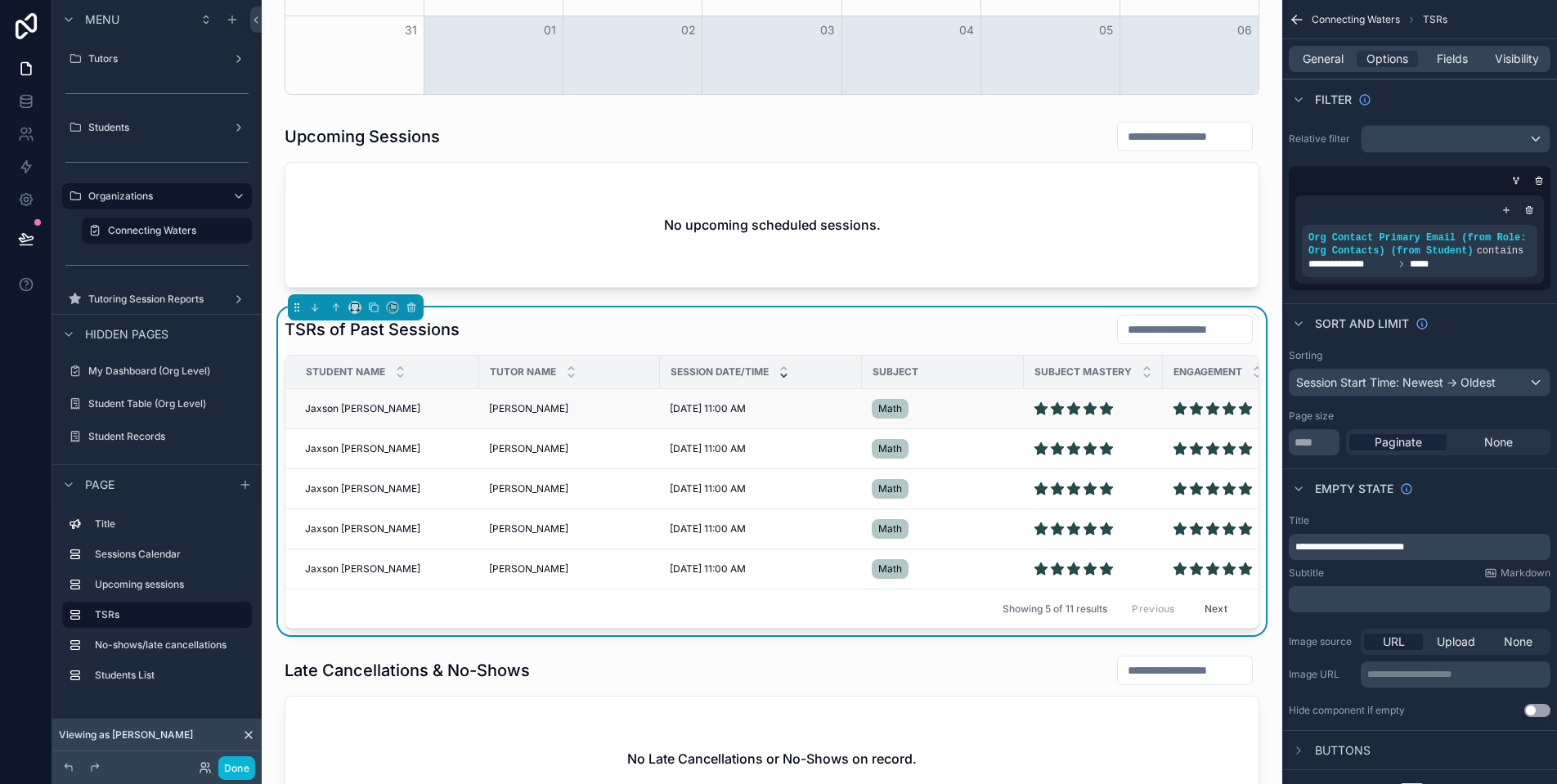
click at [359, 408] on span "Jaxson [PERSON_NAME]" at bounding box center [363, 409] width 116 height 13
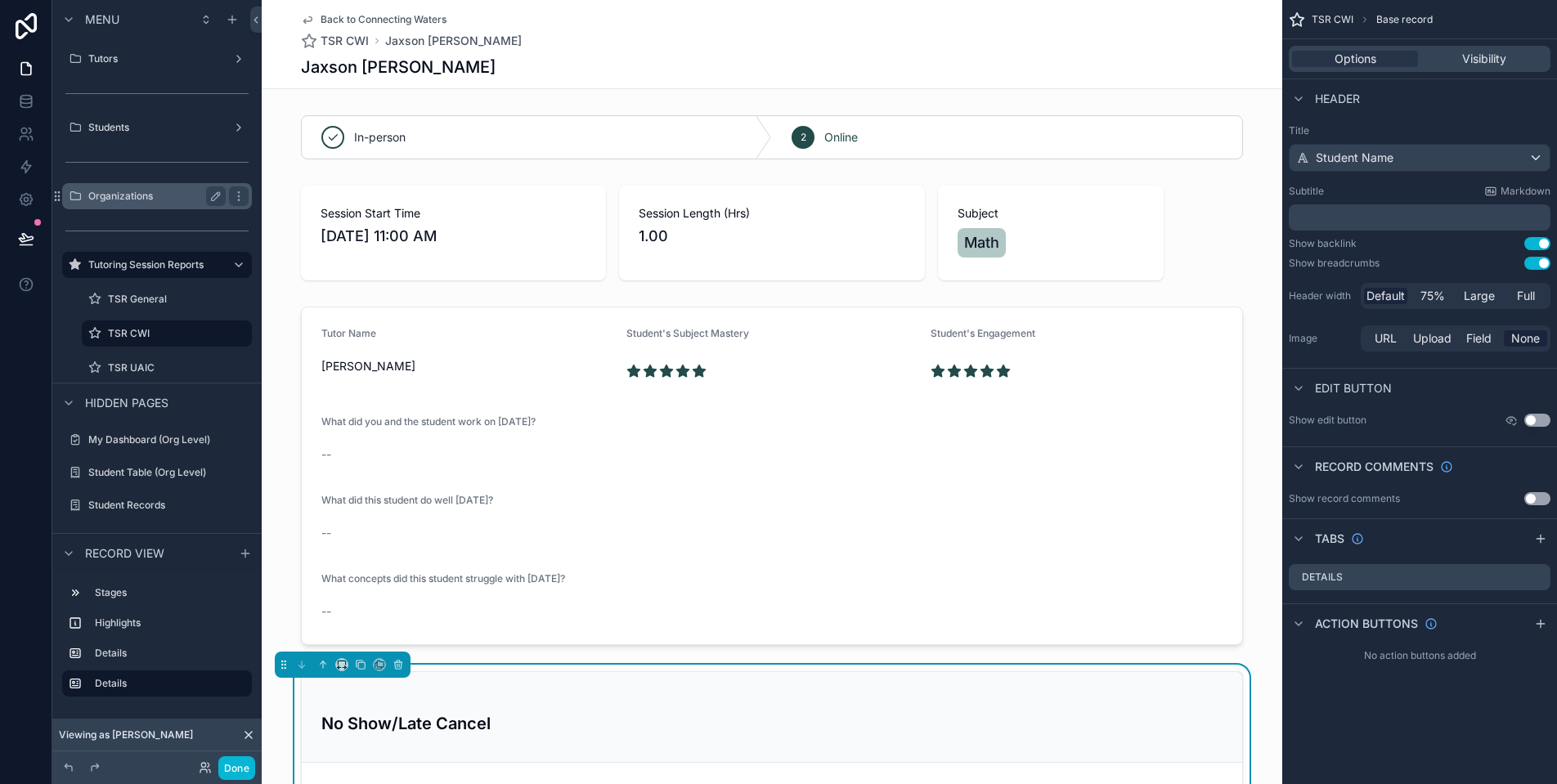
click at [152, 195] on label "Organizations" at bounding box center [153, 196] width 131 height 13
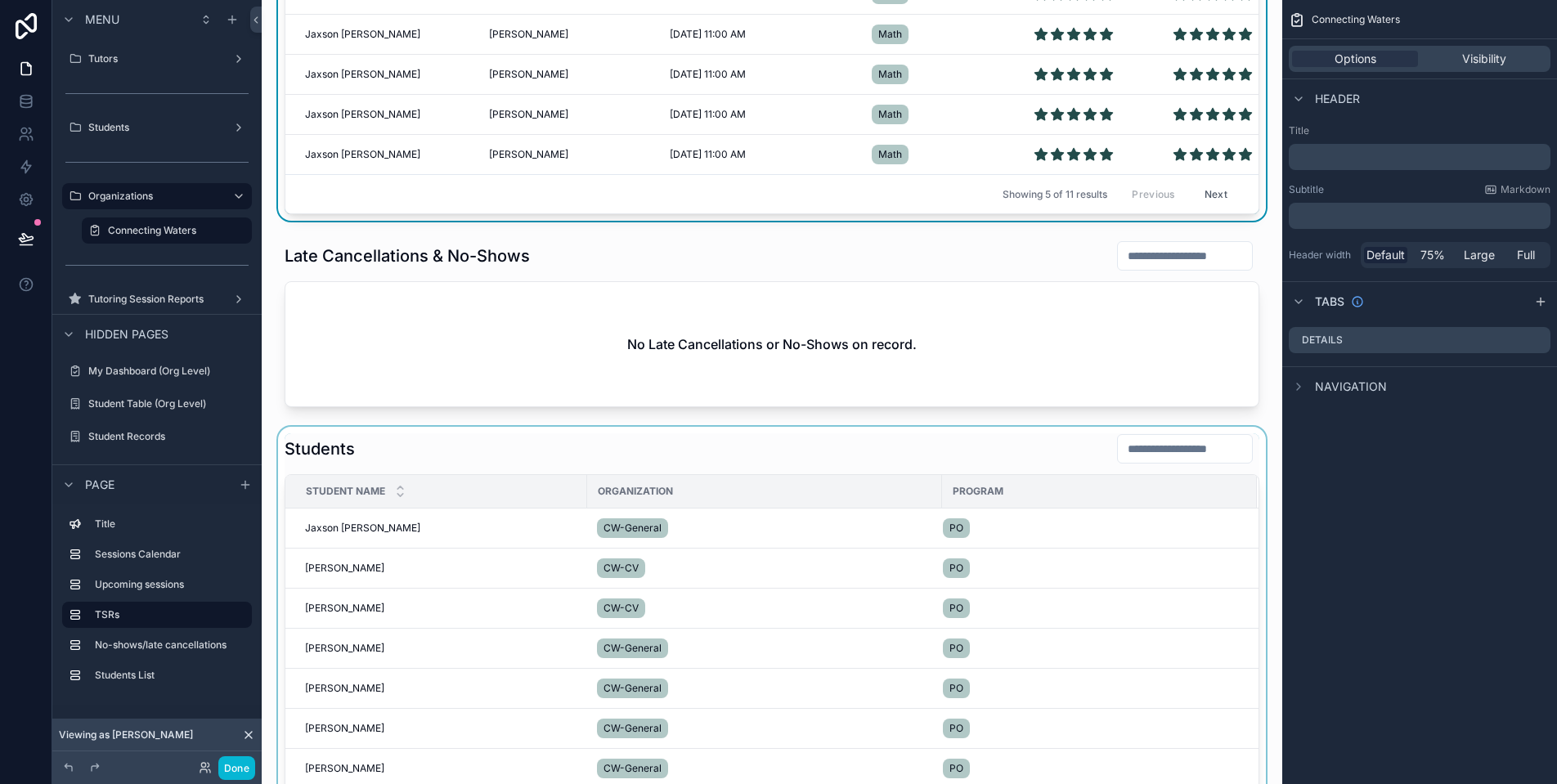
scroll to position [548, 0]
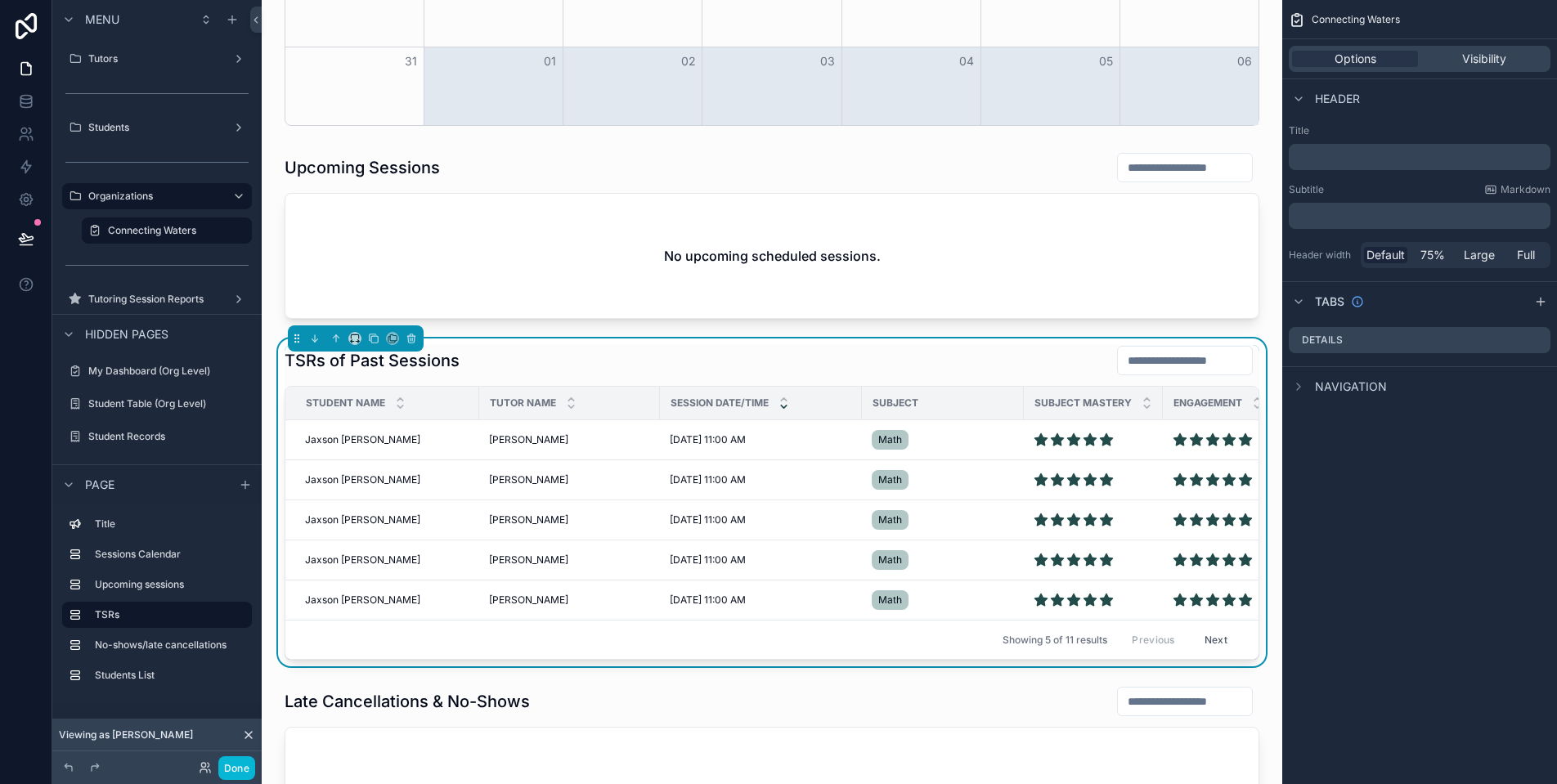
click at [696, 360] on div "TSRs of Past Sessions" at bounding box center [772, 360] width 975 height 31
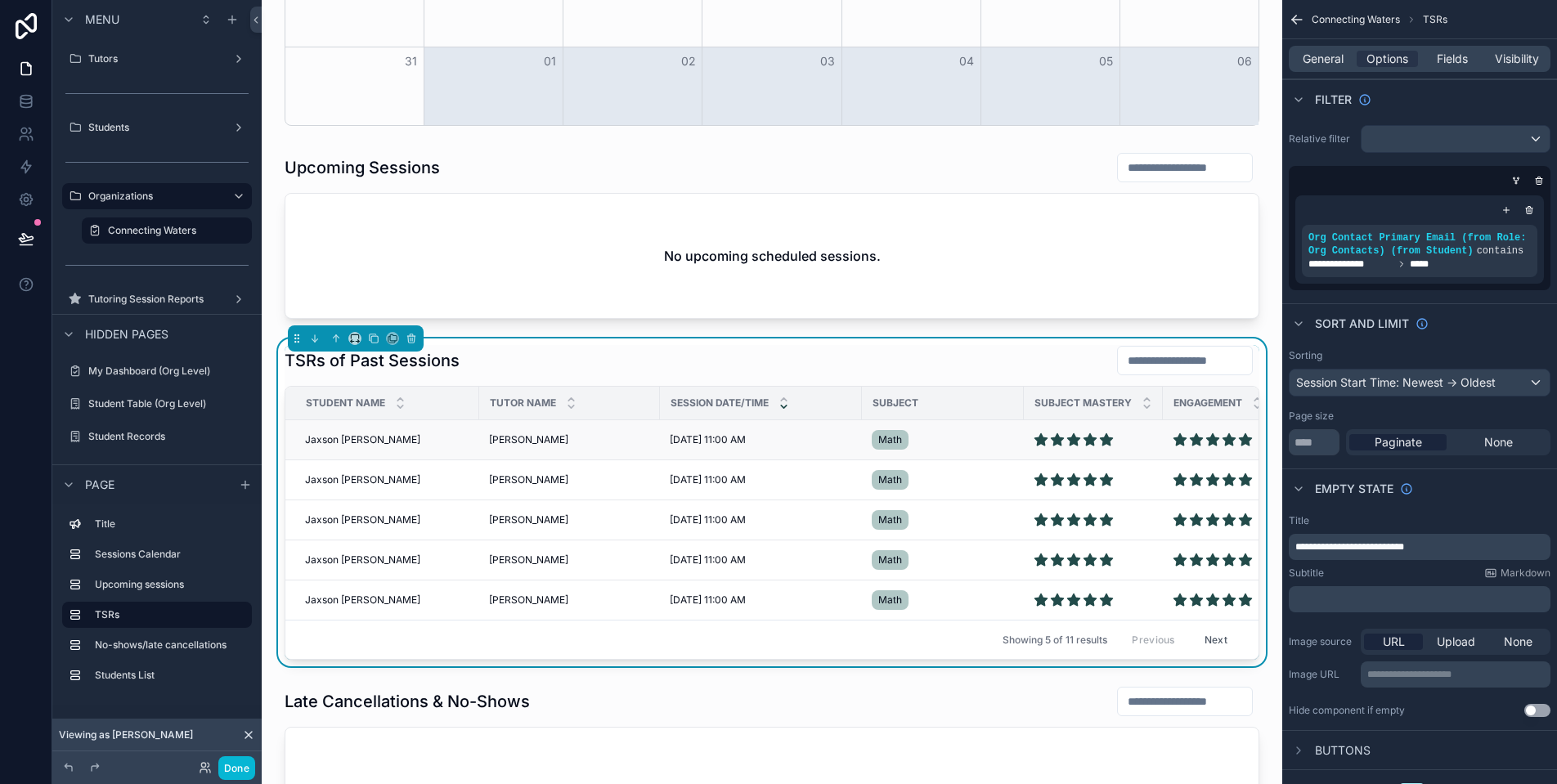
scroll to position [0, 0]
click at [705, 440] on span "[DATE] 11:00 AM" at bounding box center [707, 440] width 76 height 13
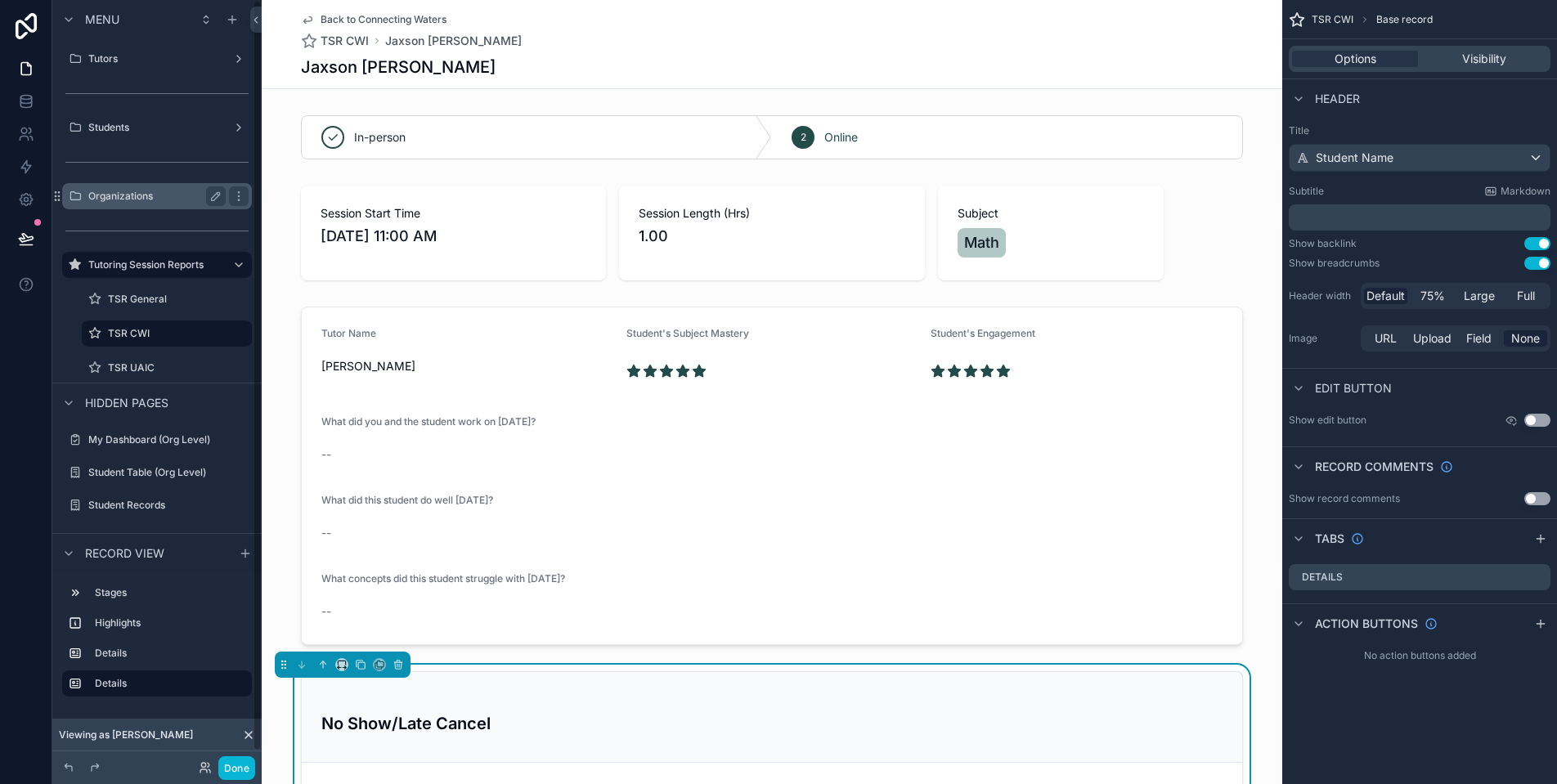
click at [173, 188] on div "Organizations" at bounding box center [156, 196] width 137 height 20
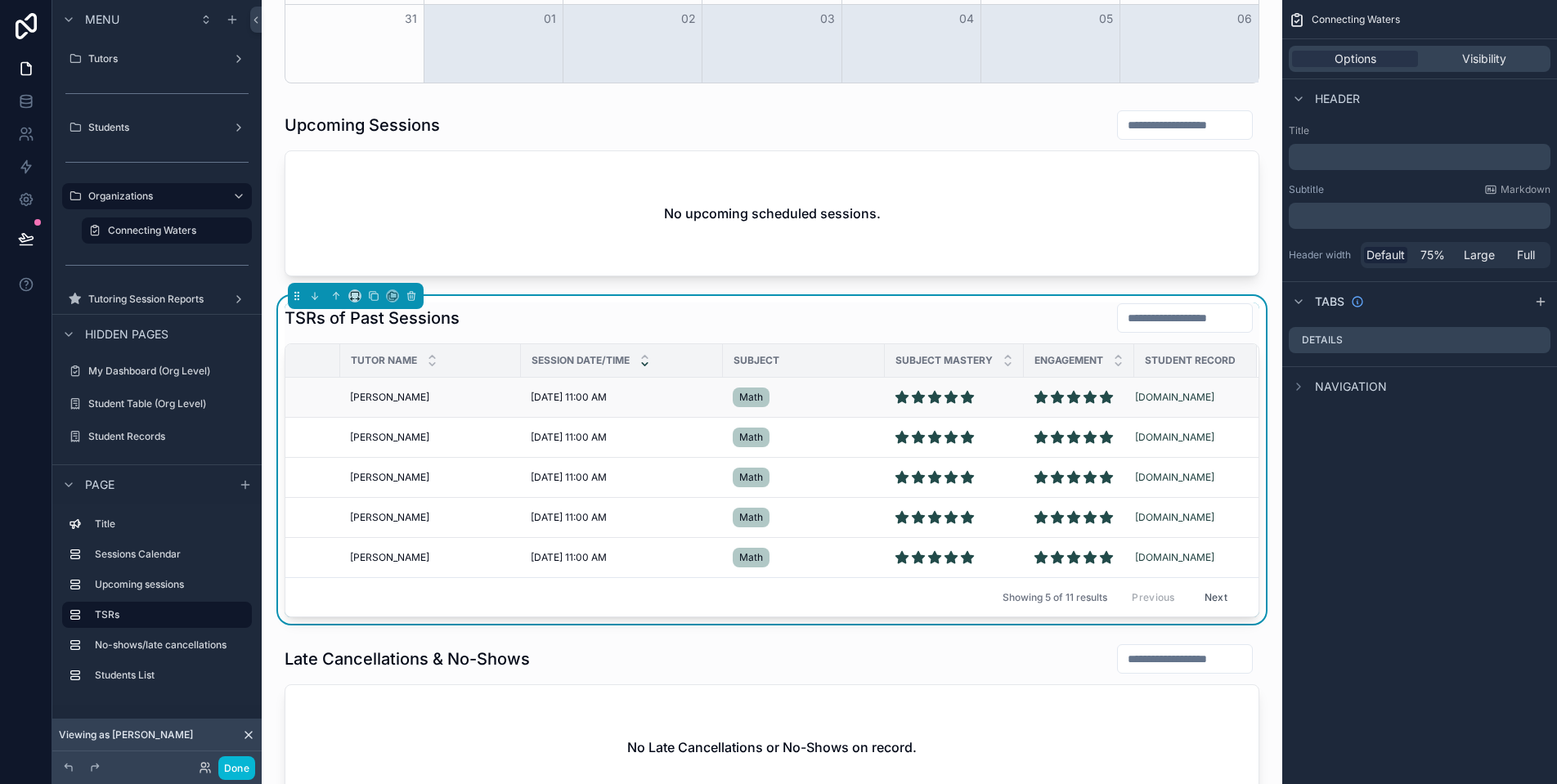
scroll to position [0, 152]
click at [1208, 398] on div "[DOMAIN_NAME]" at bounding box center [1187, 398] width 102 height 13
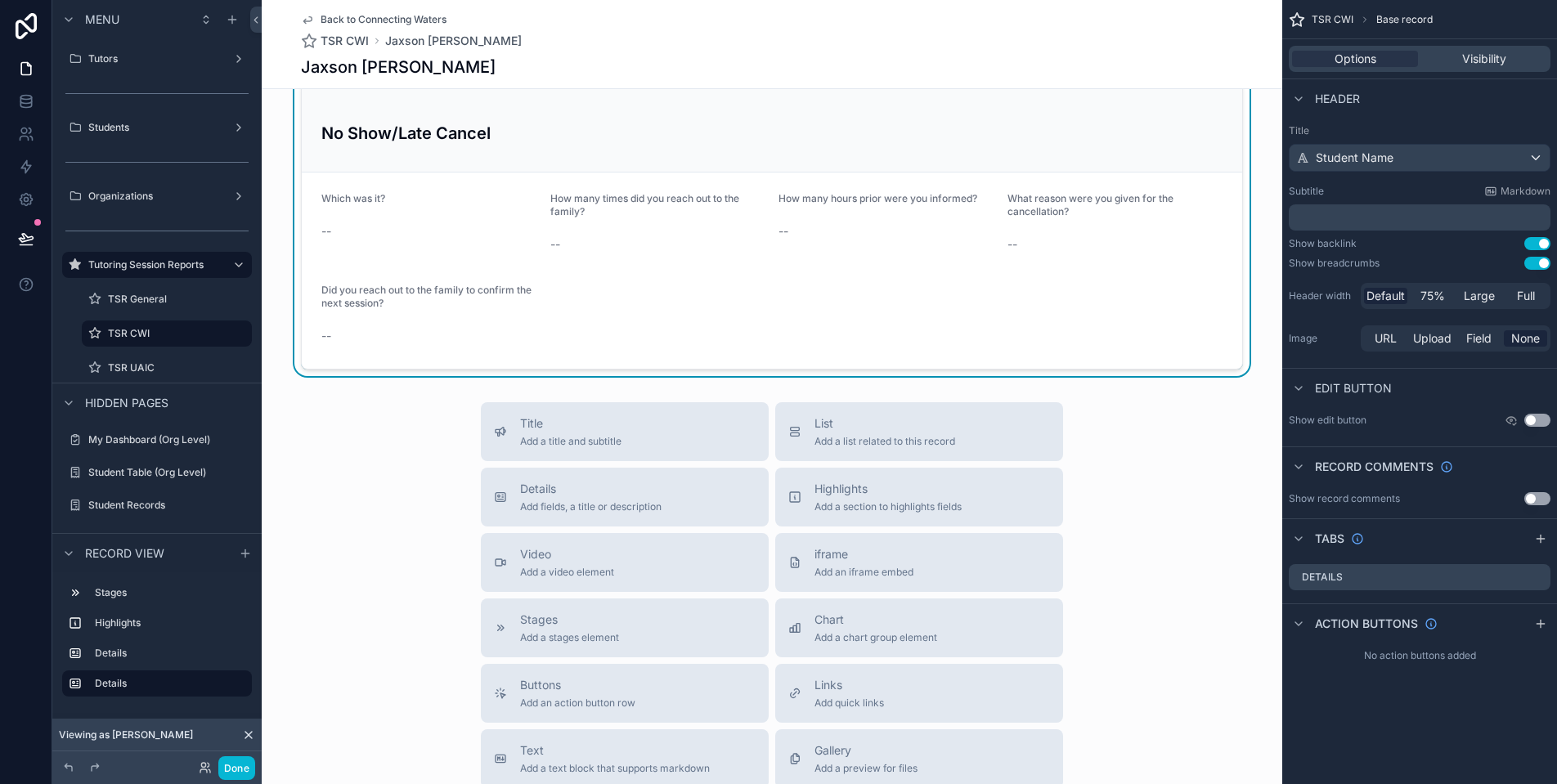
scroll to position [287, 0]
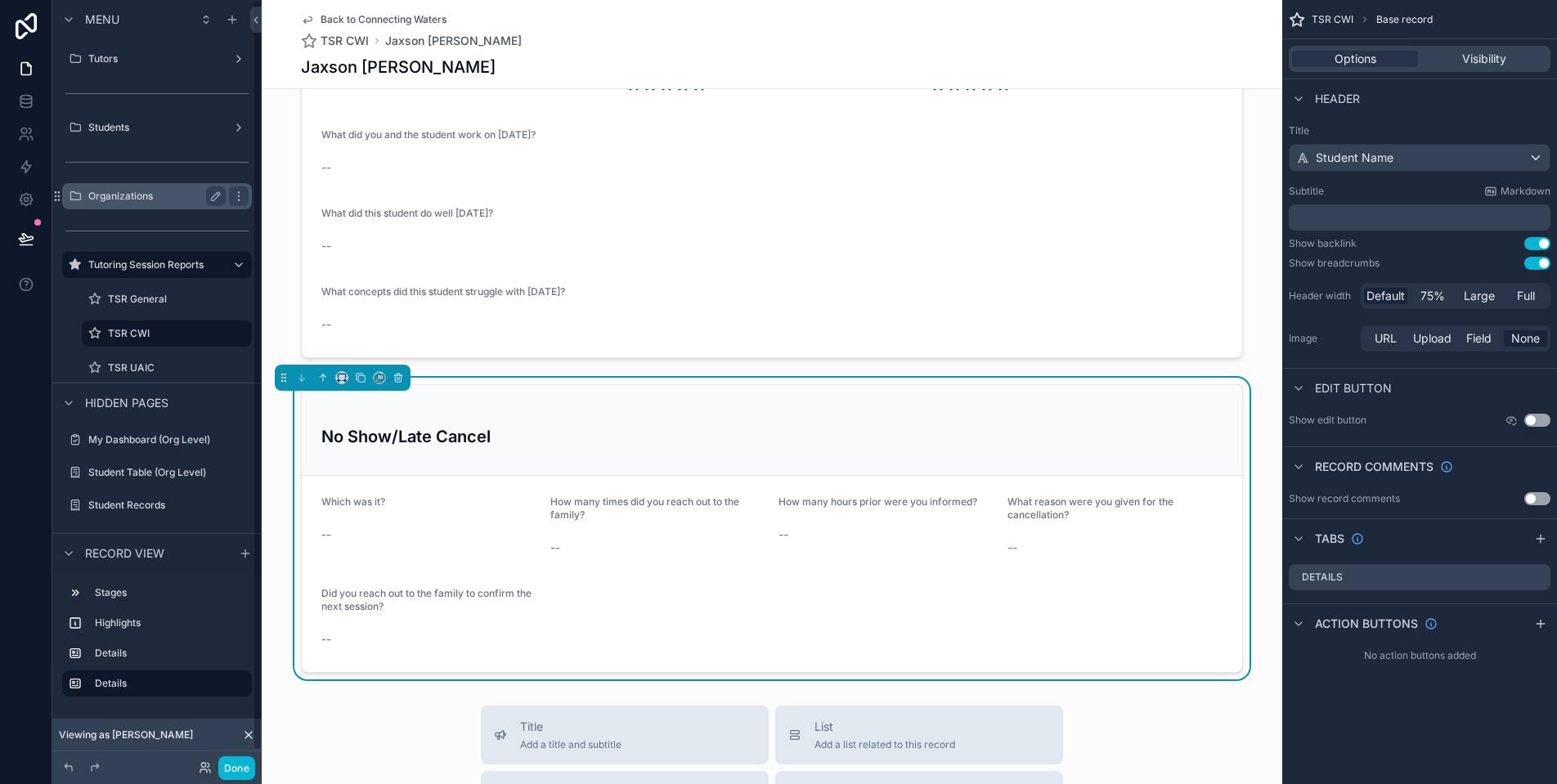
click at [161, 205] on div "Organizations" at bounding box center [156, 196] width 137 height 20
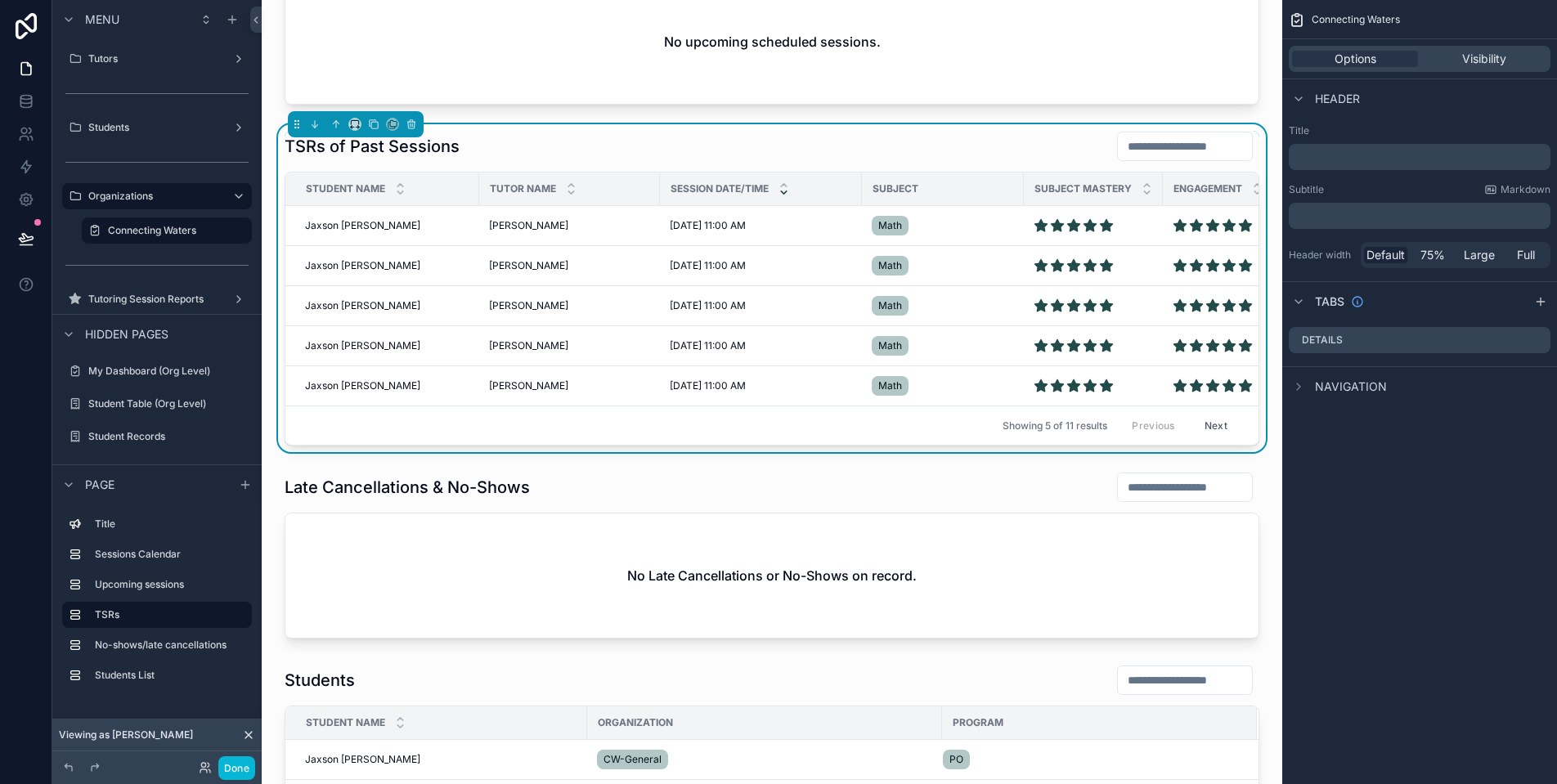
scroll to position [773, 0]
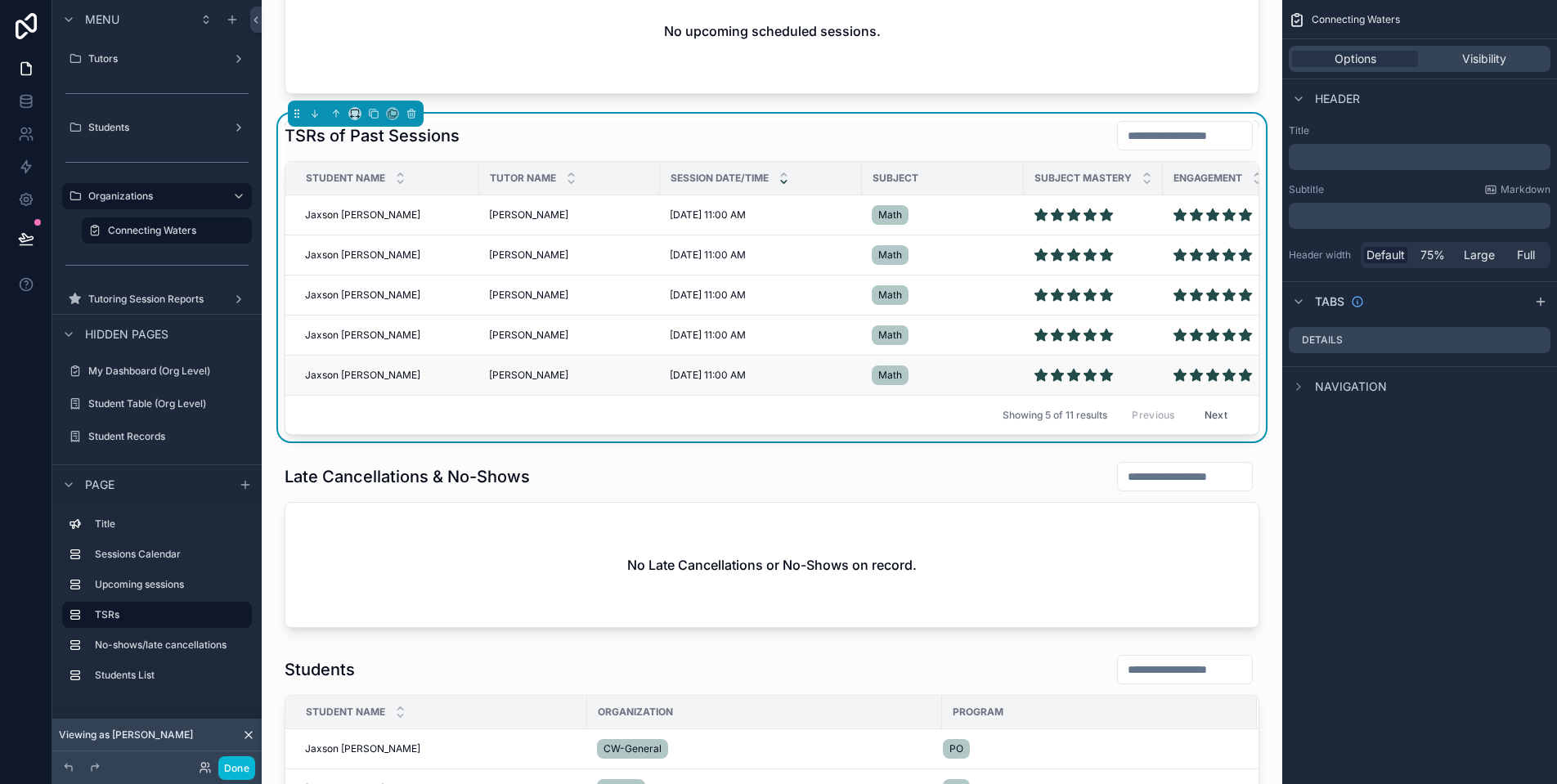
click at [949, 394] on td "Math" at bounding box center [942, 376] width 162 height 40
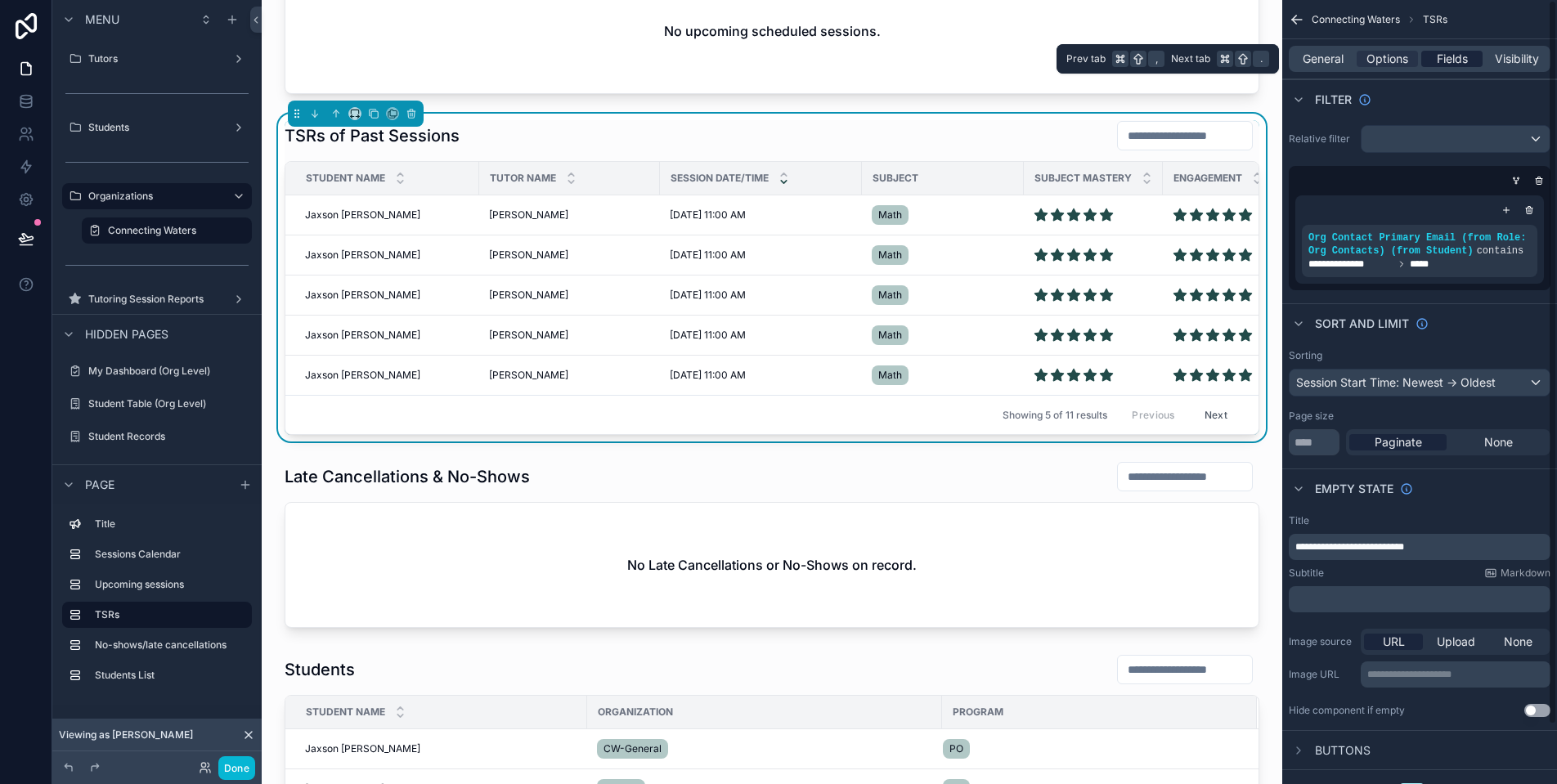
click at [1461, 60] on span "Fields" at bounding box center [1452, 59] width 31 height 16
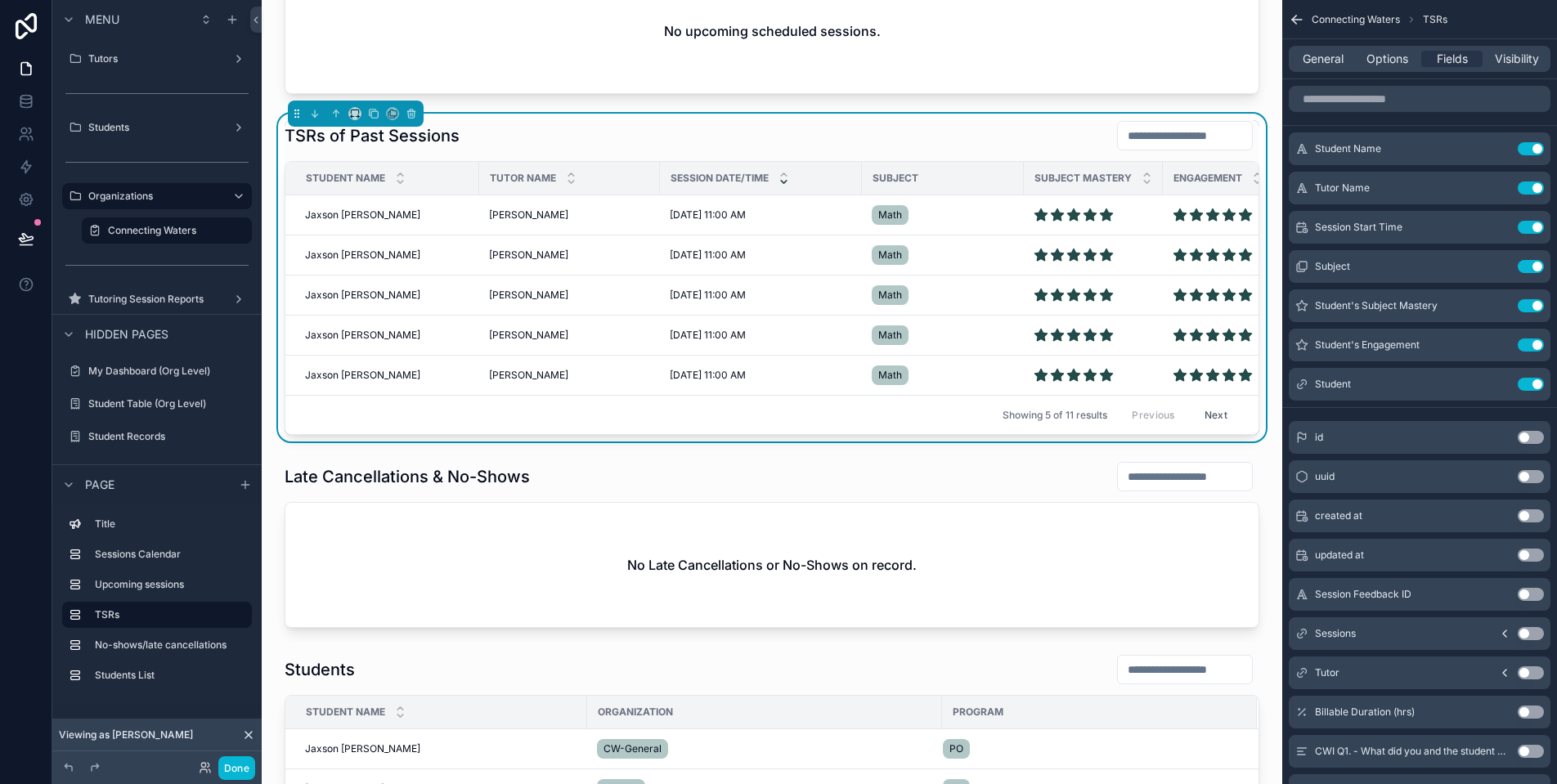
click at [1502, 632] on icon "scrollable content" at bounding box center [1505, 633] width 13 height 13
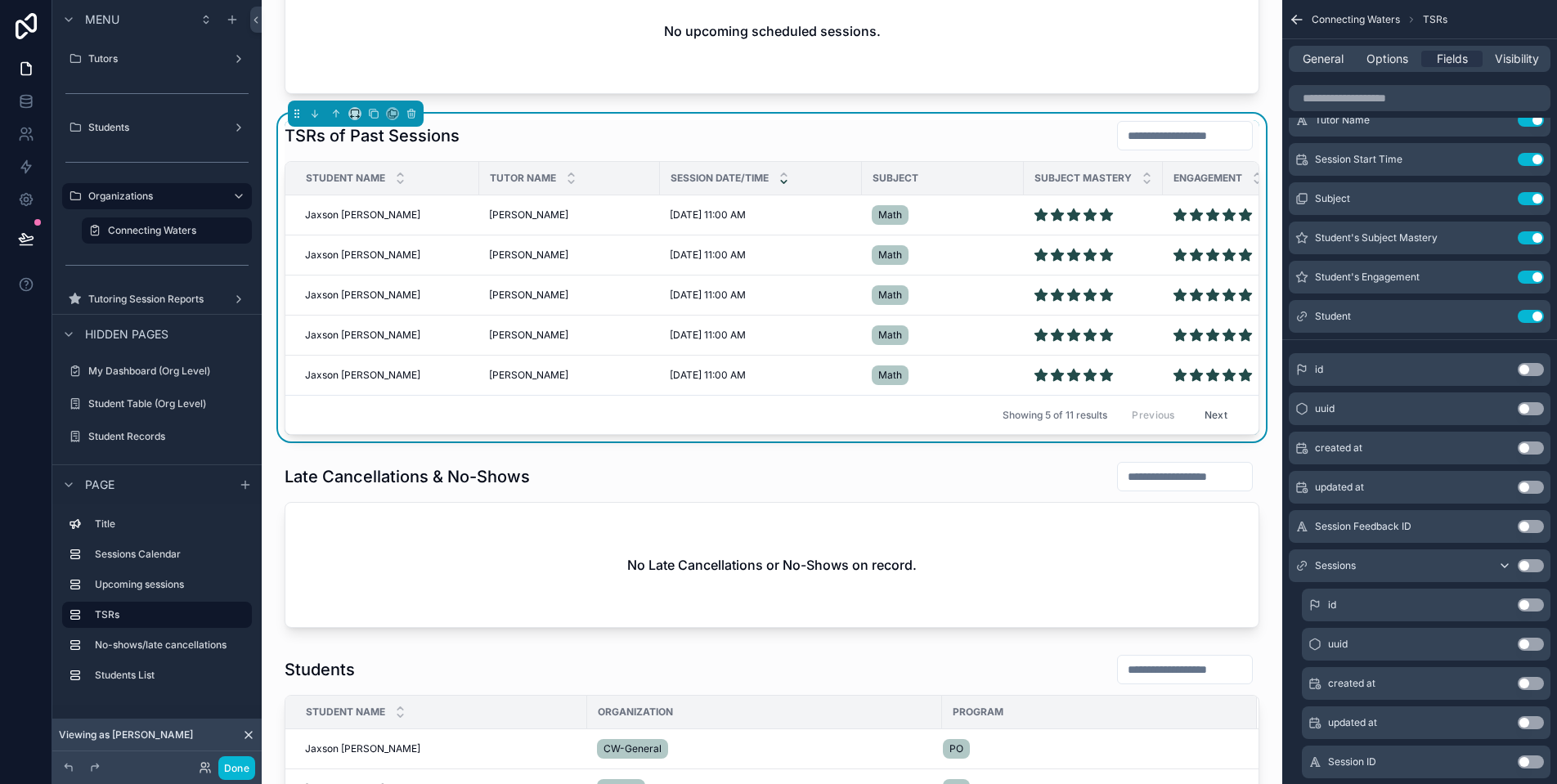
click at [1506, 569] on icon "scrollable content" at bounding box center [1505, 566] width 13 height 13
click at [1530, 566] on button "Use setting" at bounding box center [1531, 566] width 27 height 13
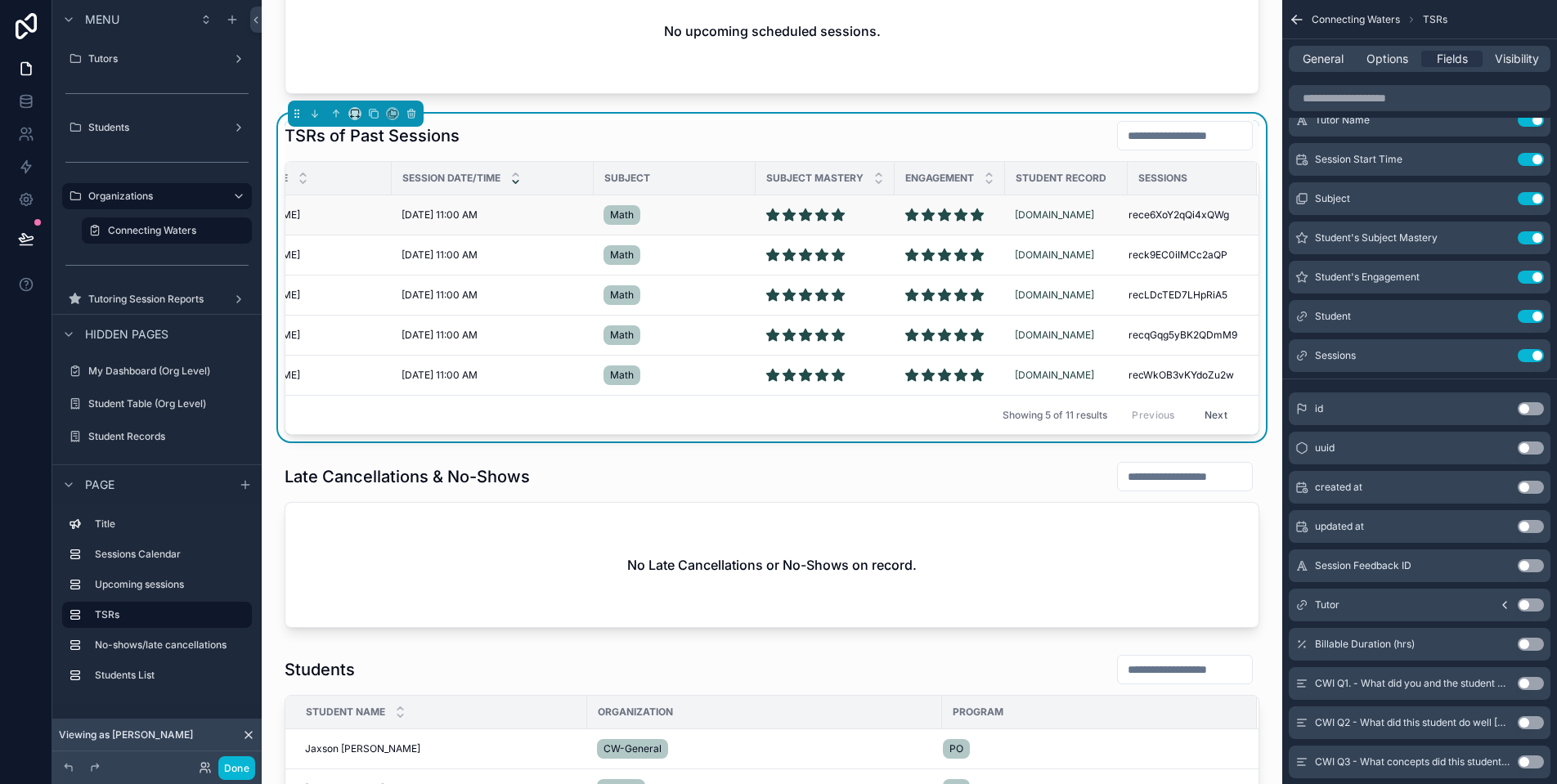
scroll to position [0, 280]
click at [1530, 356] on button "Use setting" at bounding box center [1531, 356] width 27 height 13
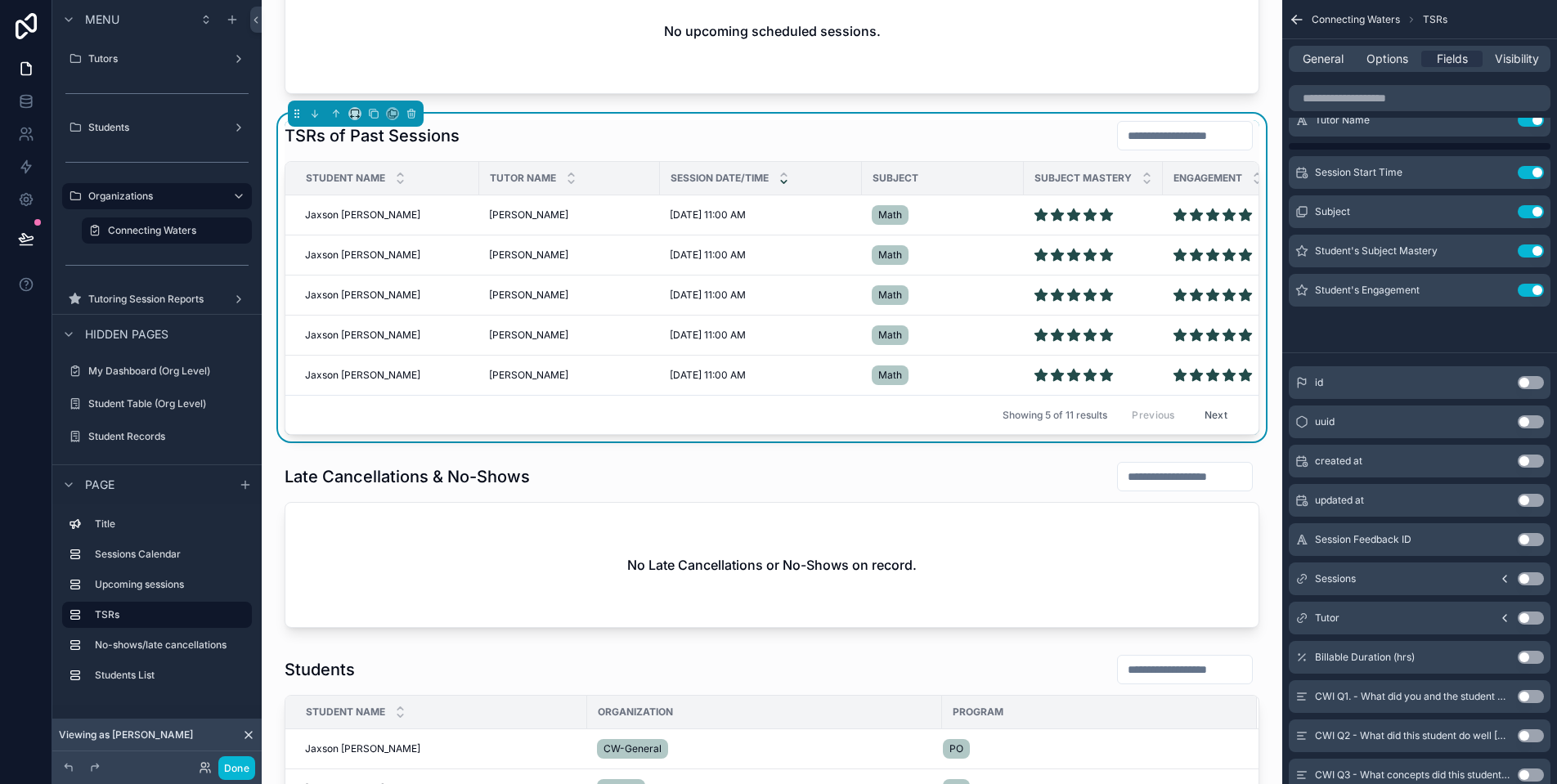
scroll to position [15, 0]
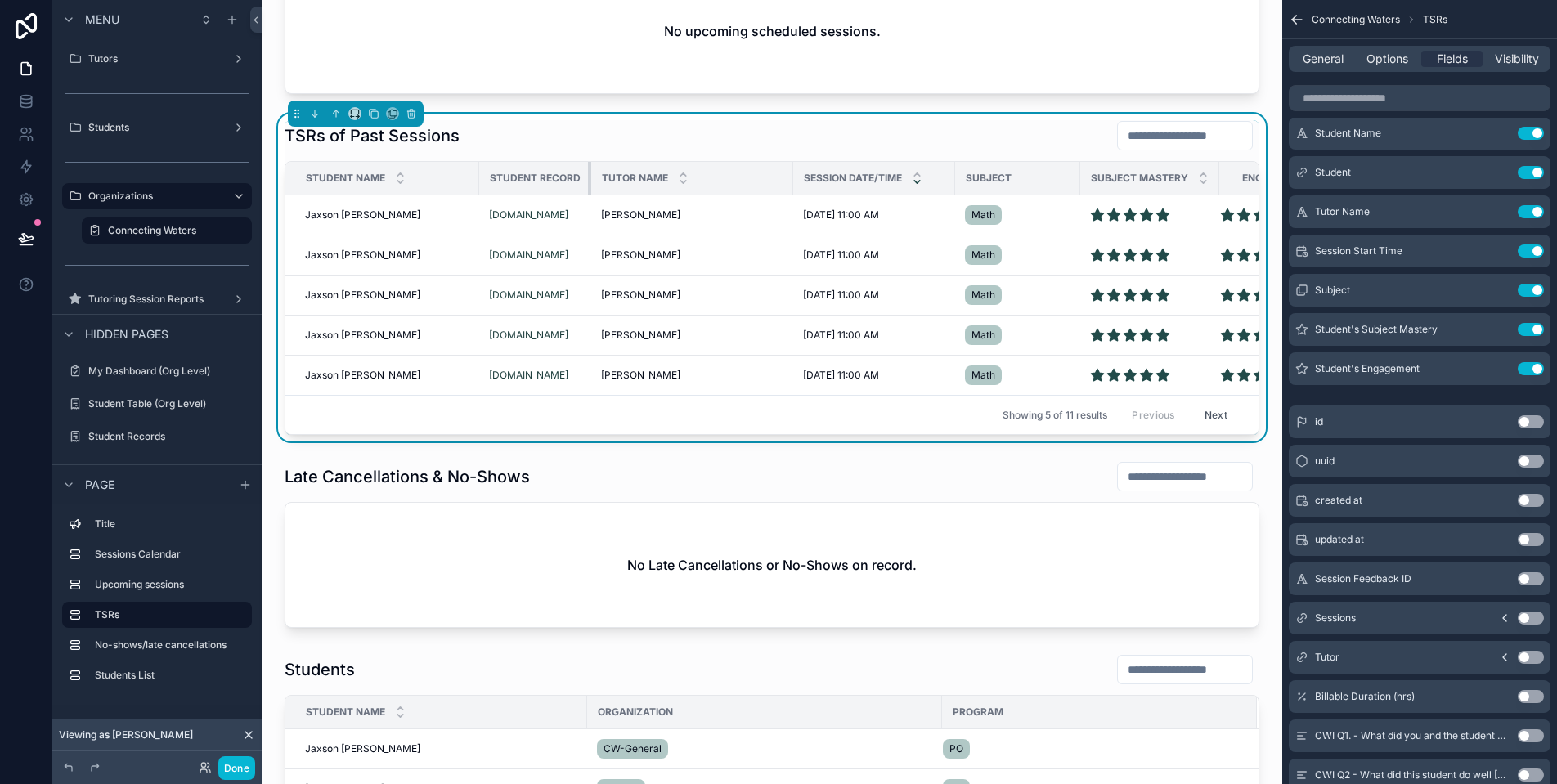
drag, startPoint x: 659, startPoint y: 173, endPoint x: 566, endPoint y: 174, distance: 93.0
click at [566, 174] on th "Student Record" at bounding box center [535, 178] width 112 height 33
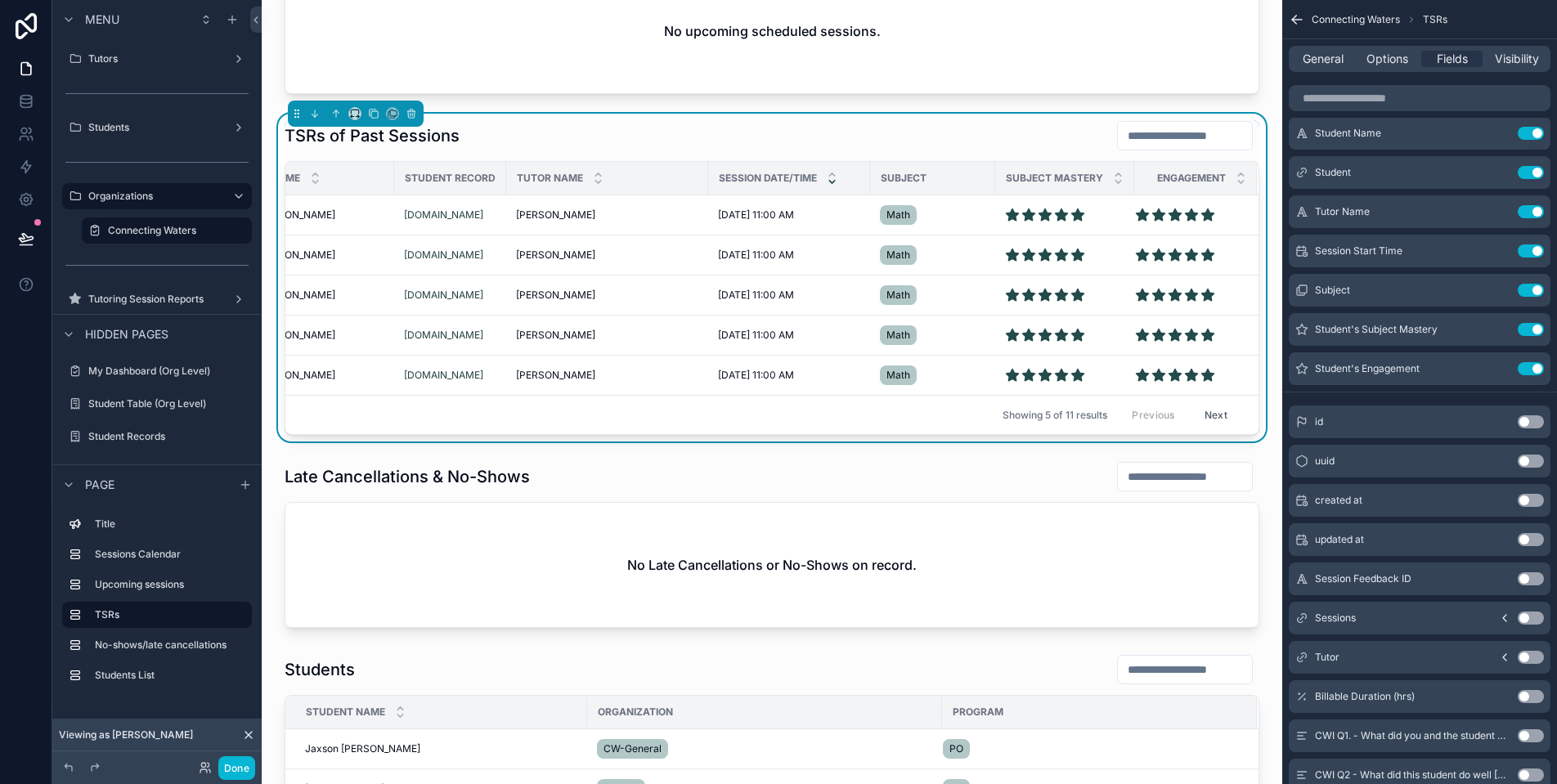
scroll to position [0, 0]
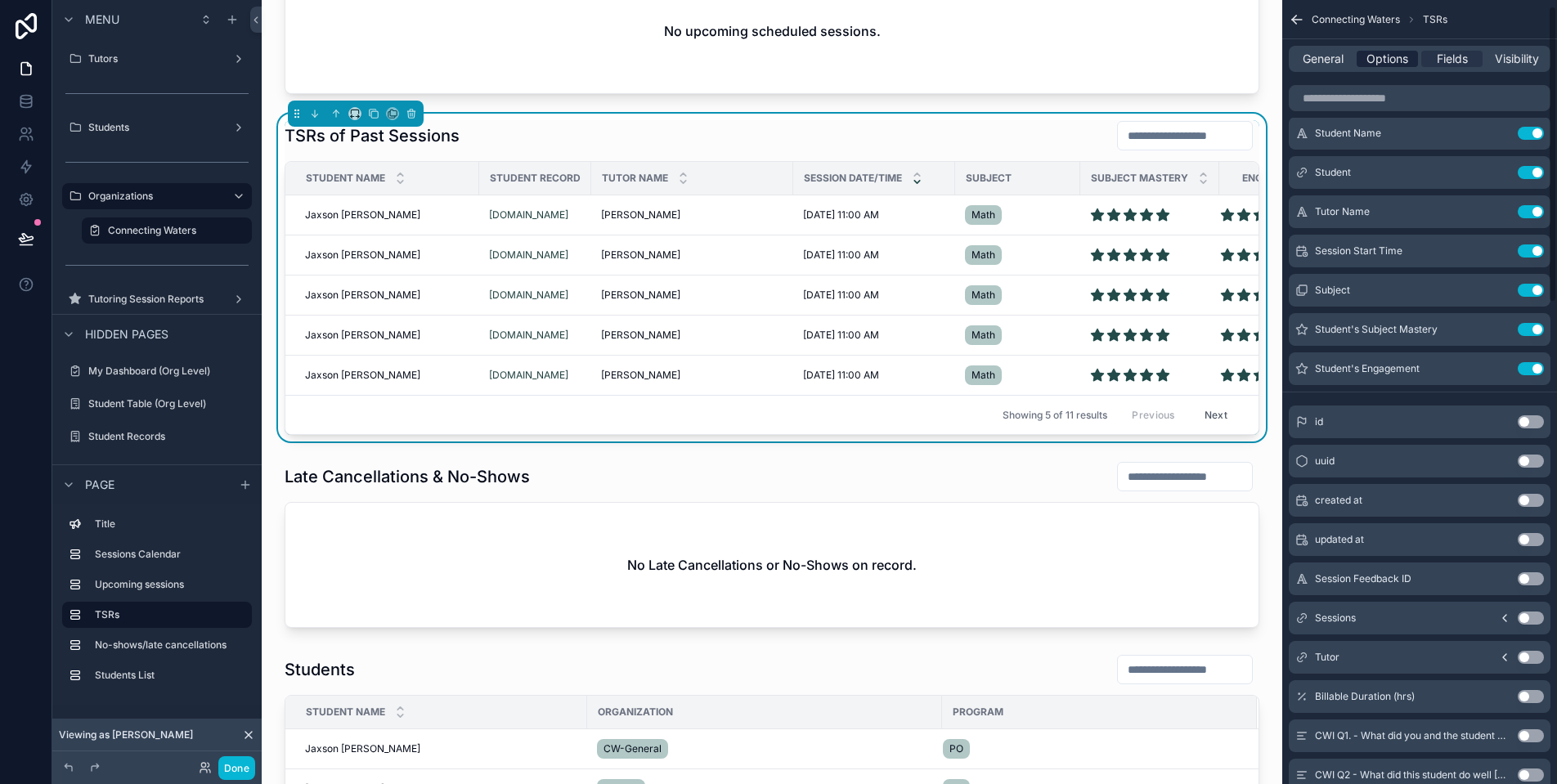
click at [1386, 63] on span "Options" at bounding box center [1387, 59] width 42 height 16
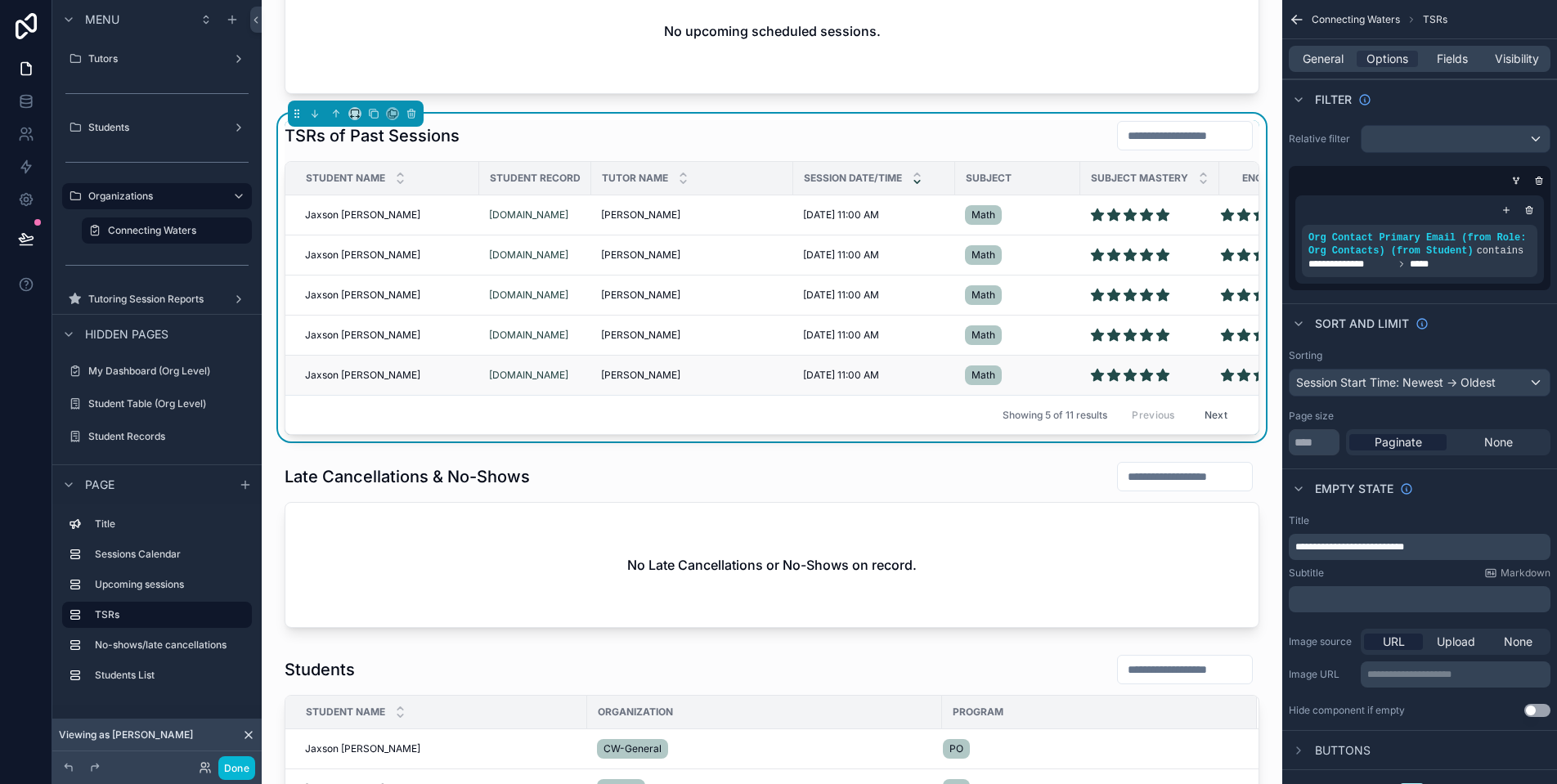
scroll to position [728, 0]
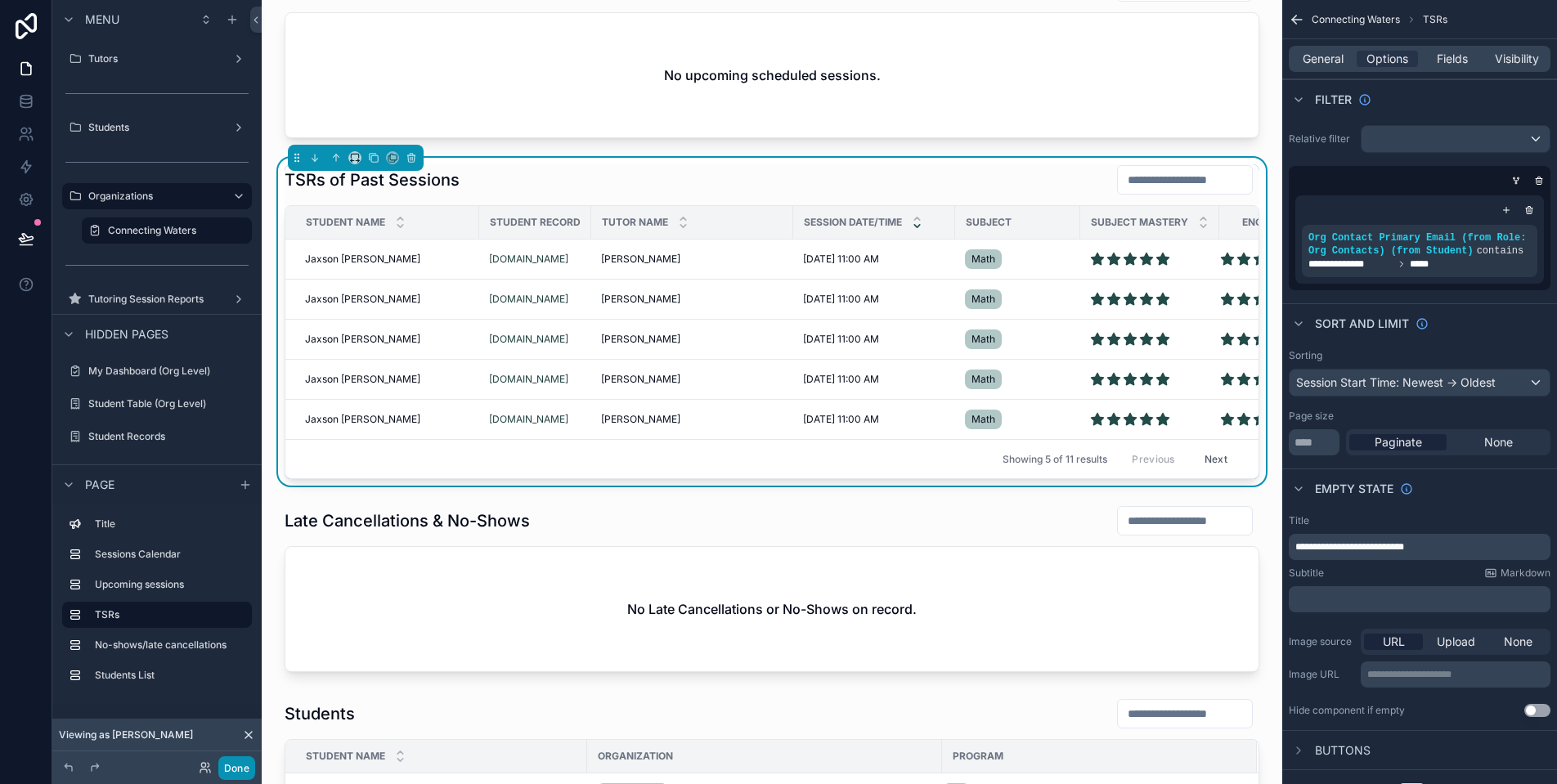
click at [239, 770] on button "Done" at bounding box center [237, 768] width 37 height 24
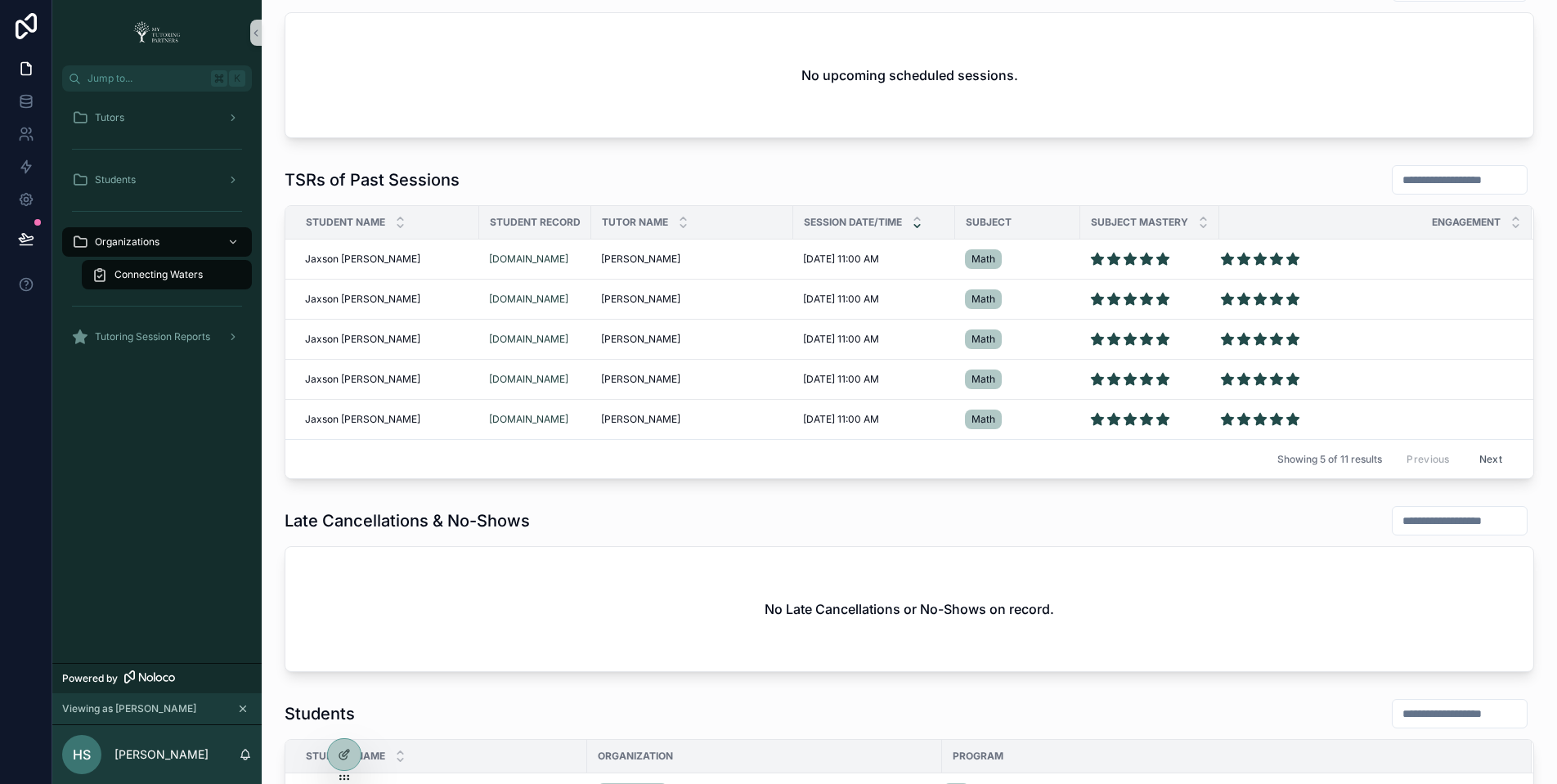
click at [1444, 223] on span "Engagement" at bounding box center [1466, 223] width 69 height 13
click at [1471, 223] on span "Engagement" at bounding box center [1466, 223] width 69 height 13
drag, startPoint x: 1471, startPoint y: 223, endPoint x: 1428, endPoint y: 219, distance: 43.2
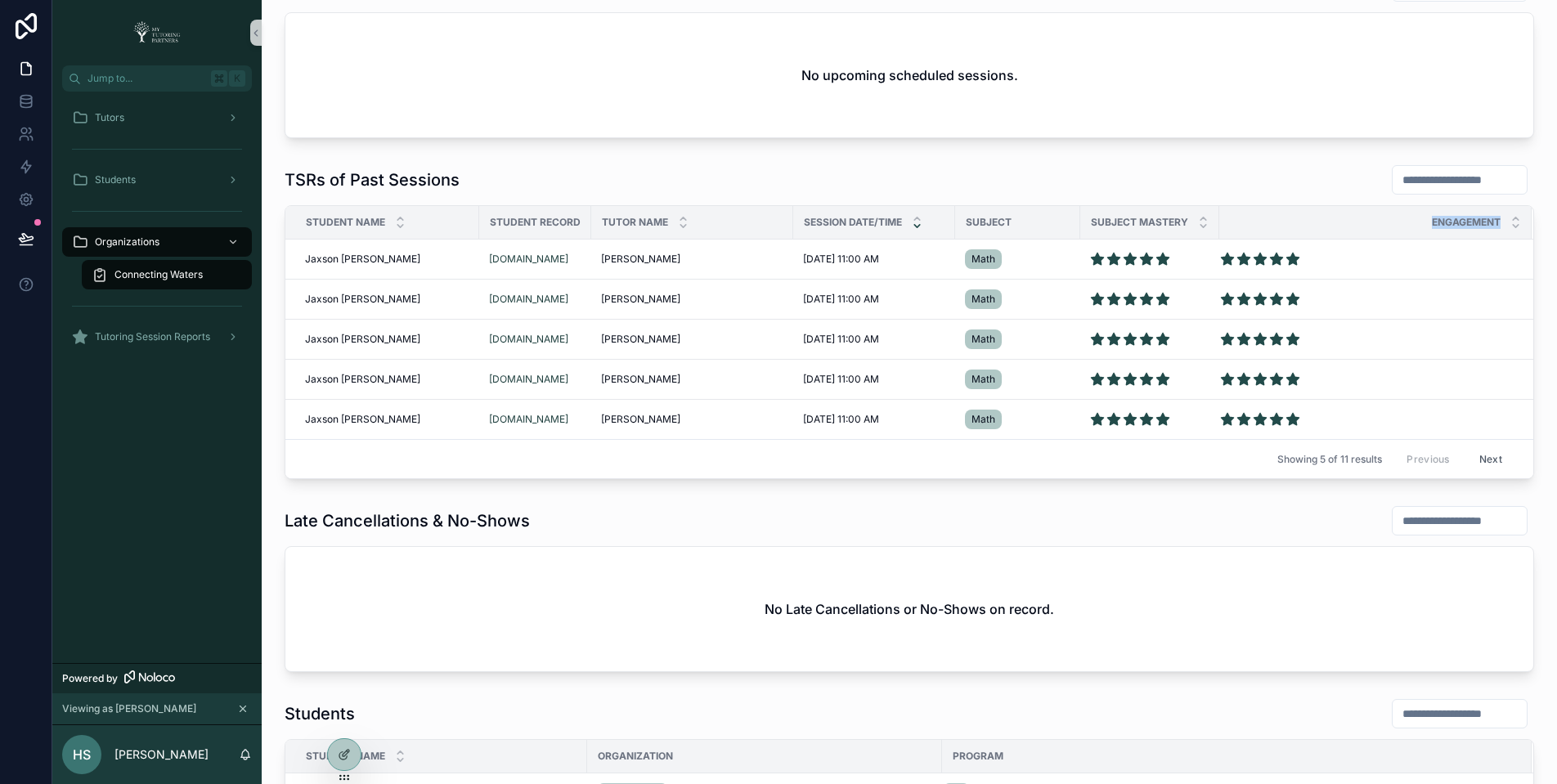
click at [1432, 219] on span "Engagement" at bounding box center [1466, 223] width 69 height 13
click at [1447, 223] on span "Engagement" at bounding box center [1466, 223] width 69 height 13
click at [348, 756] on icon at bounding box center [345, 755] width 13 height 13
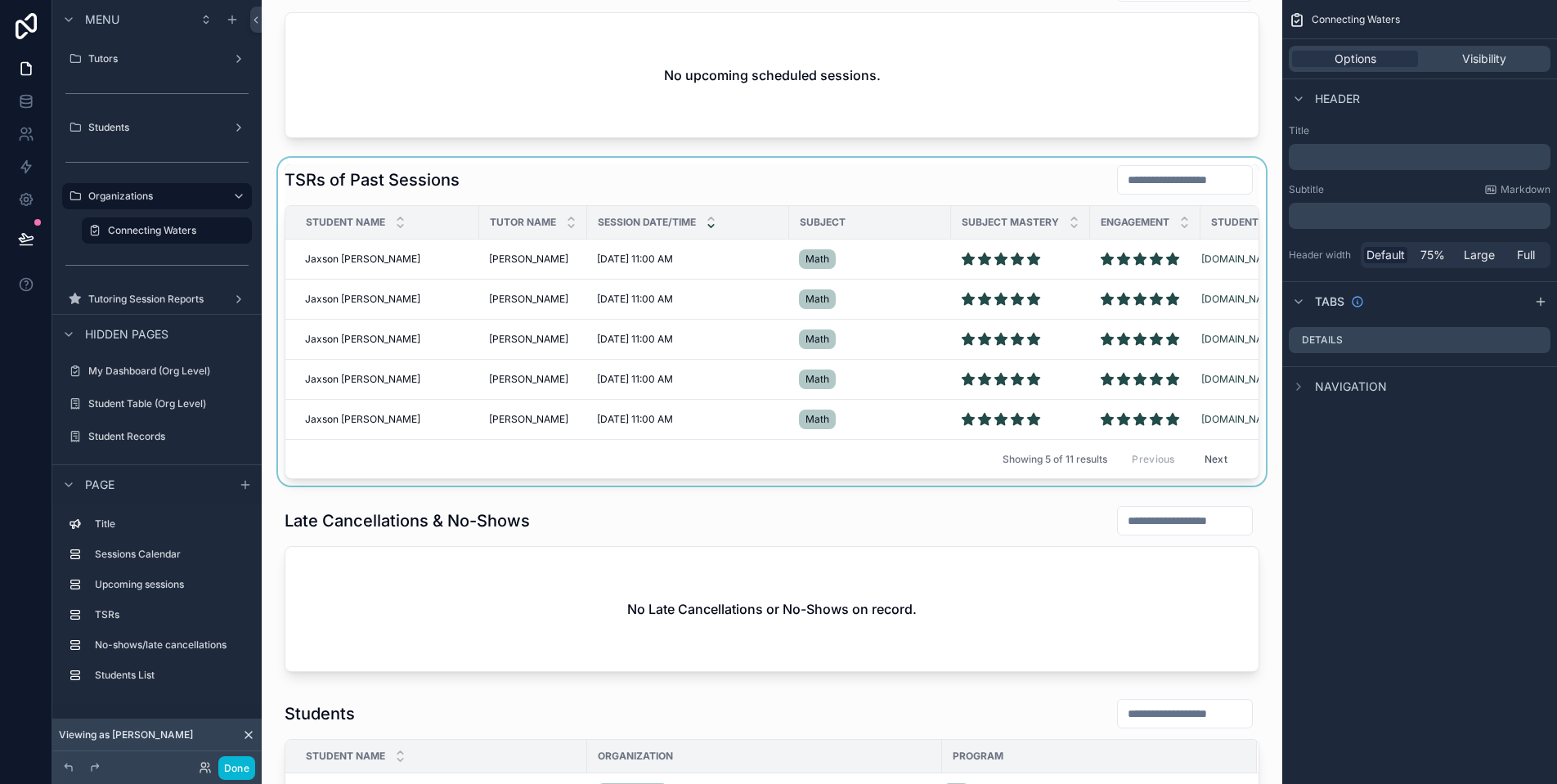
scroll to position [0, 0]
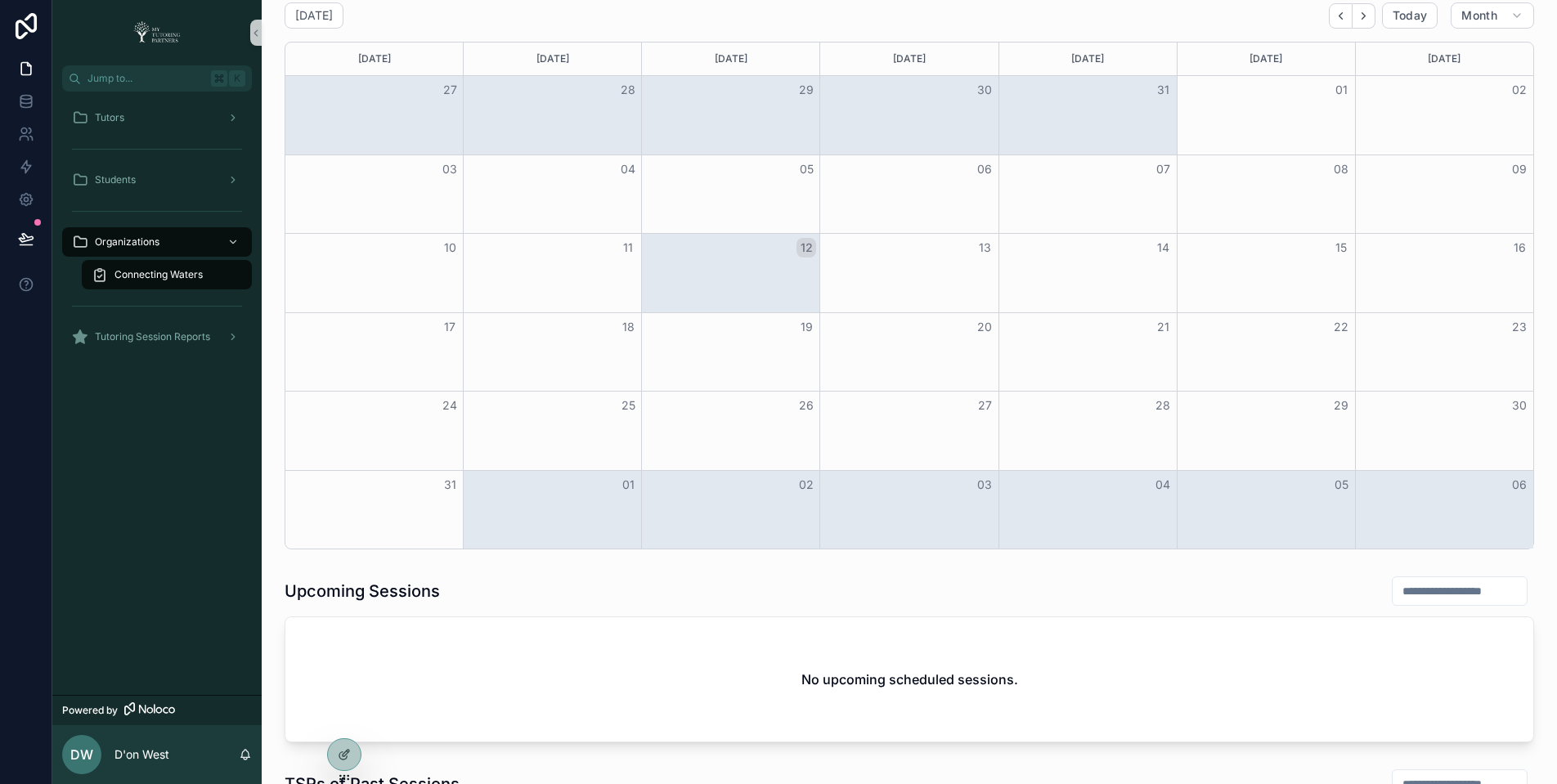
scroll to position [403, 0]
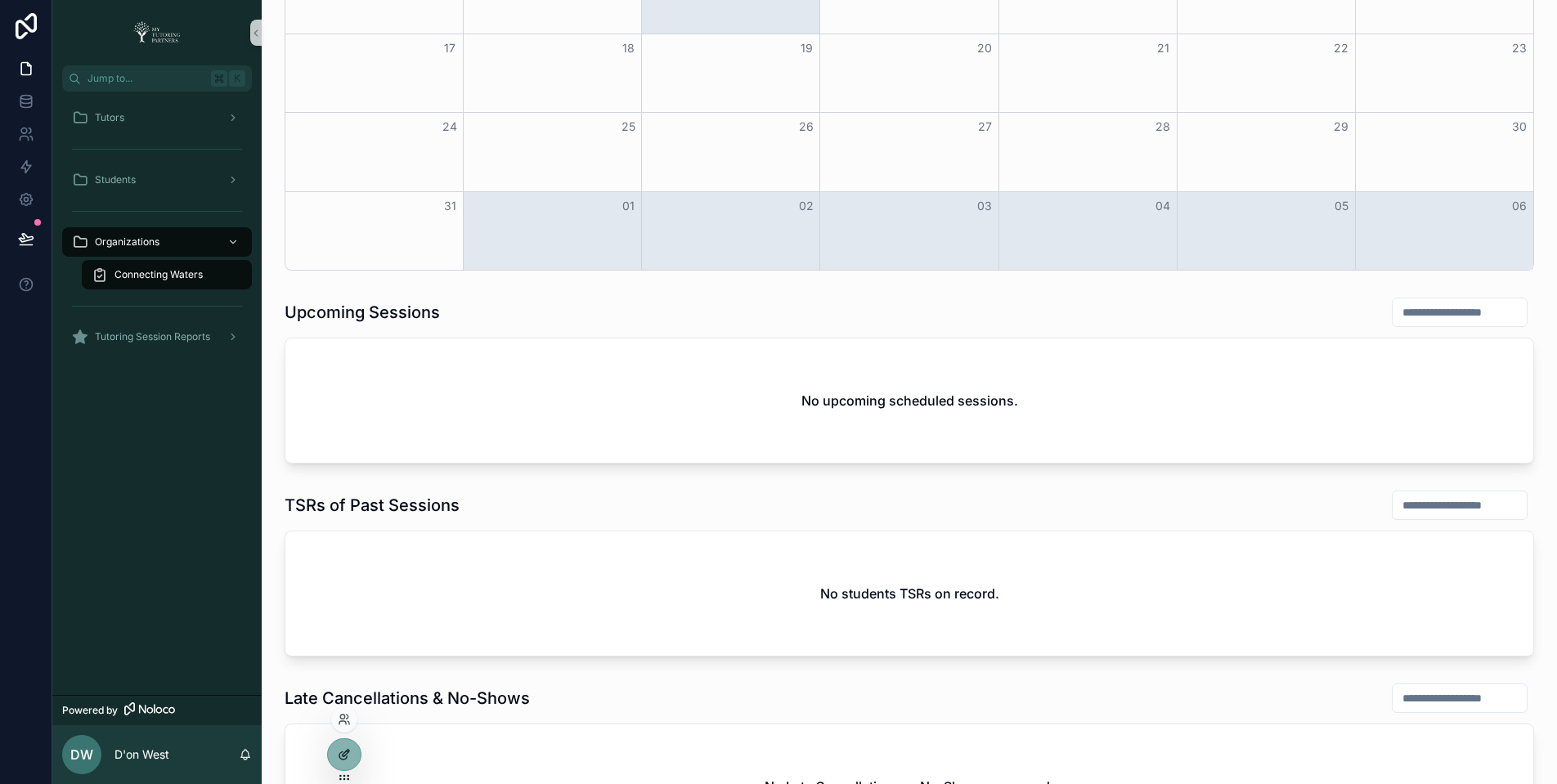
click at [340, 758] on icon at bounding box center [343, 756] width 8 height 8
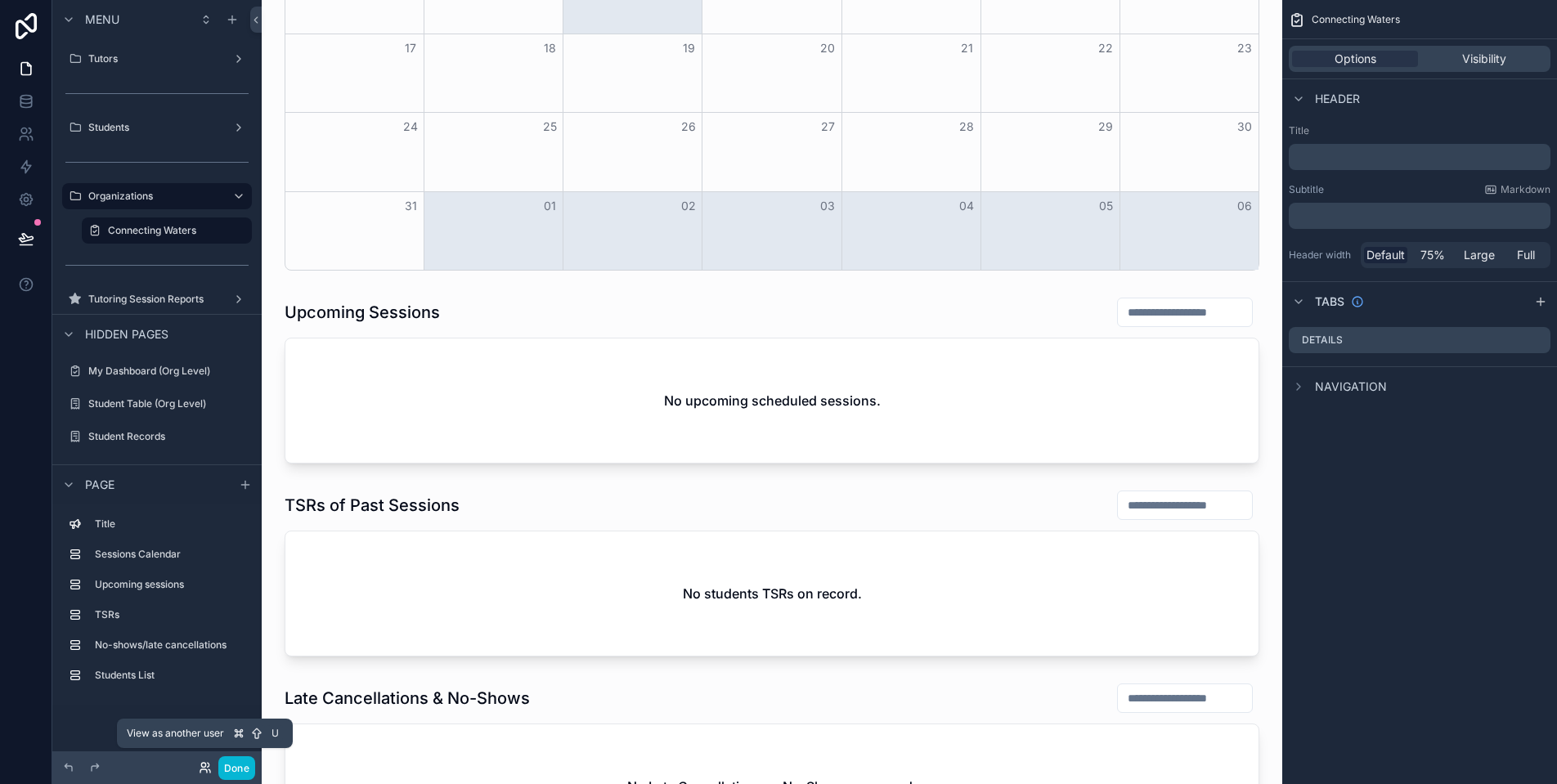
click at [211, 766] on icon at bounding box center [206, 768] width 13 height 13
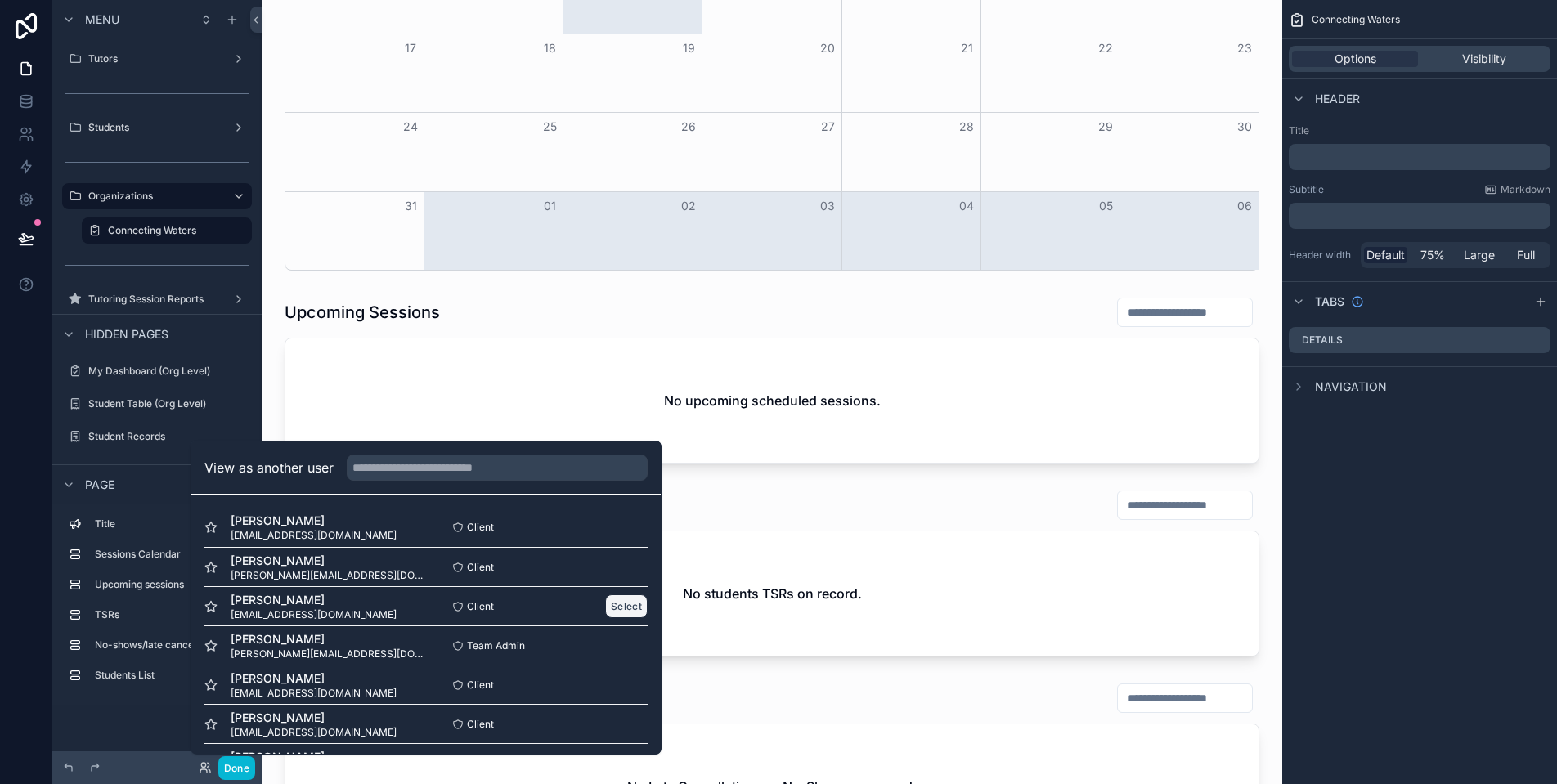
click at [613, 604] on button "Select" at bounding box center [626, 606] width 43 height 24
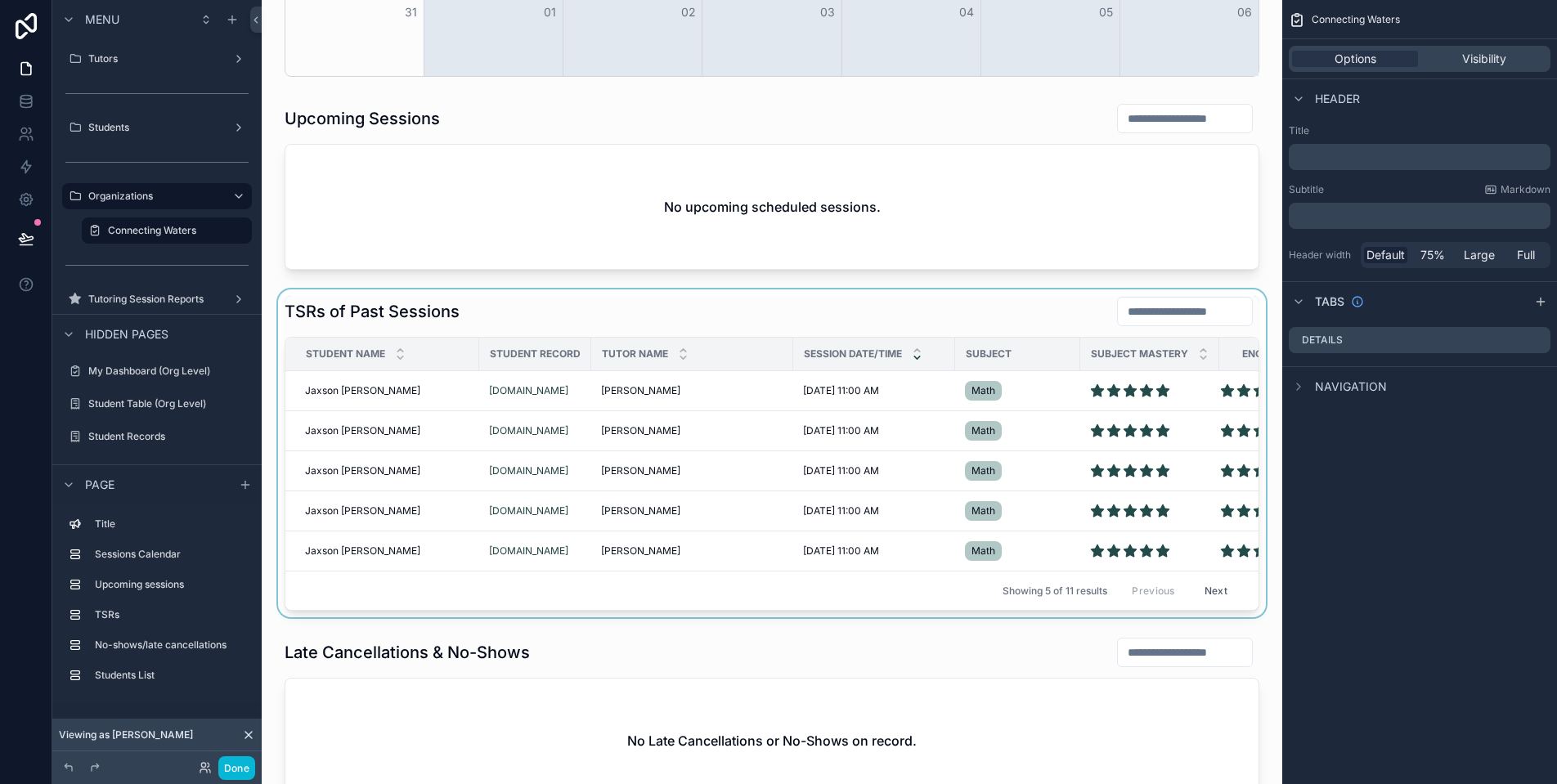
click at [890, 330] on div "scrollable content" at bounding box center [772, 454] width 994 height 328
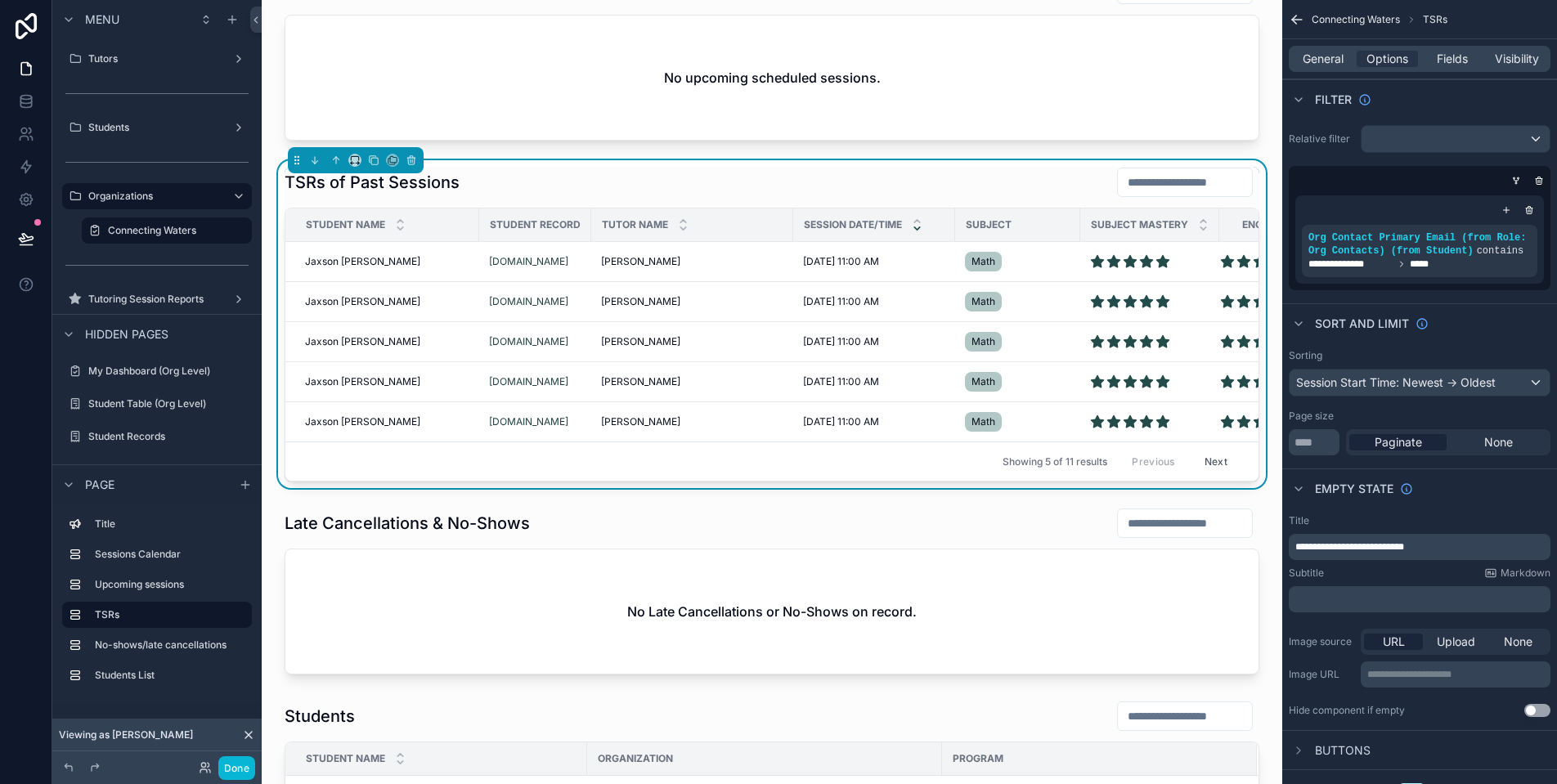
scroll to position [827, 0]
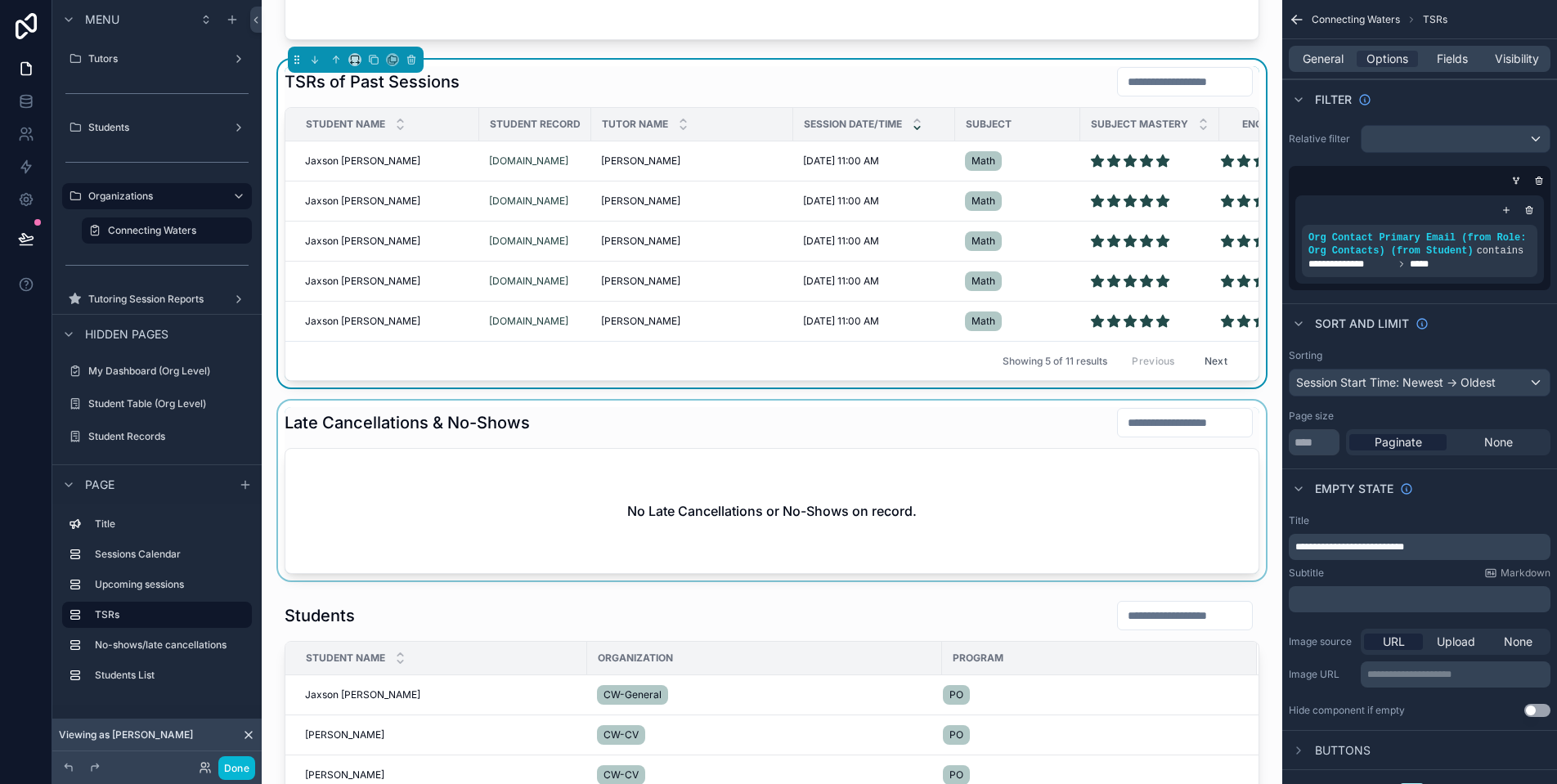
click at [640, 495] on div "scrollable content" at bounding box center [772, 490] width 994 height 180
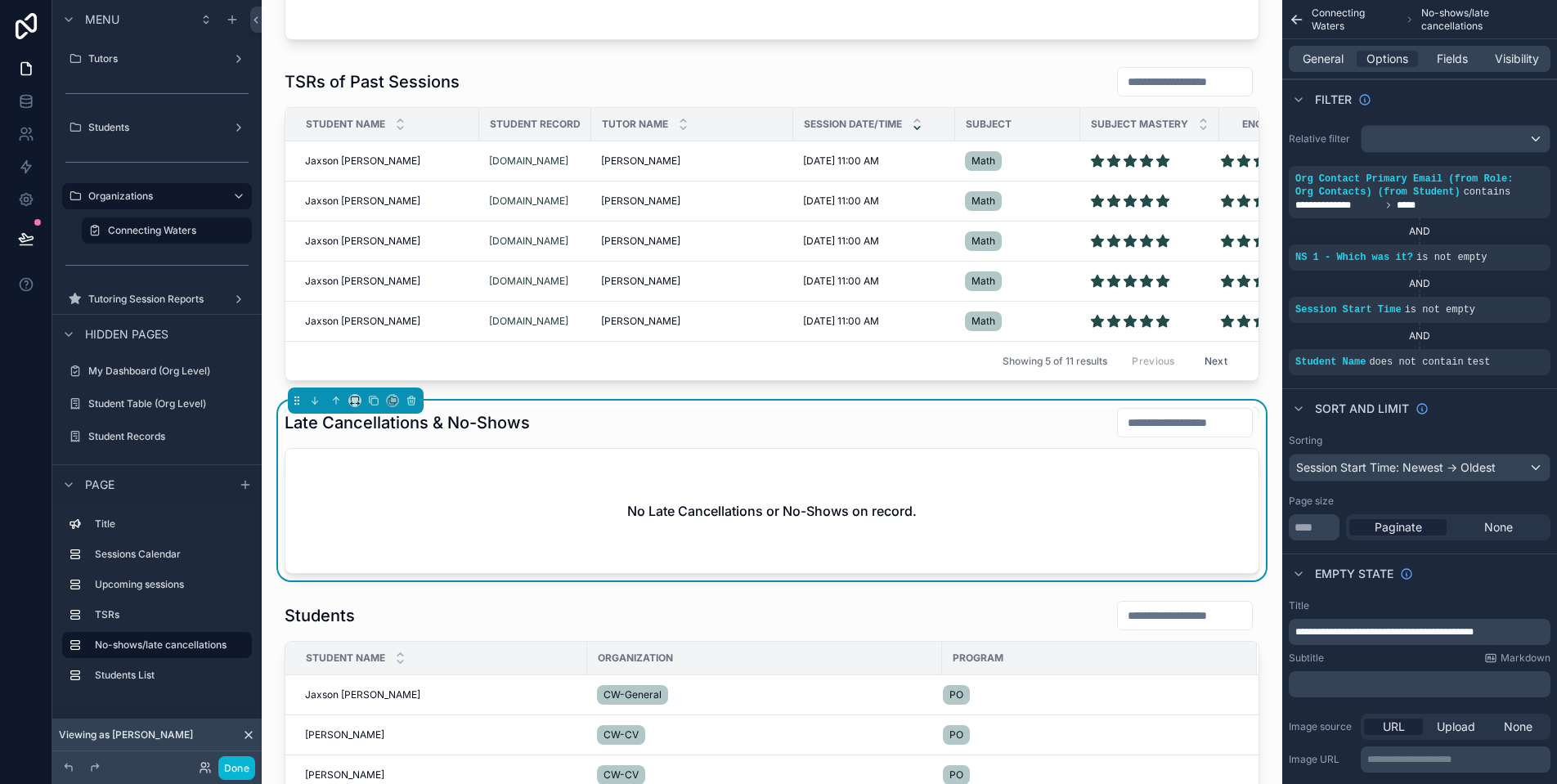
scroll to position [746, 0]
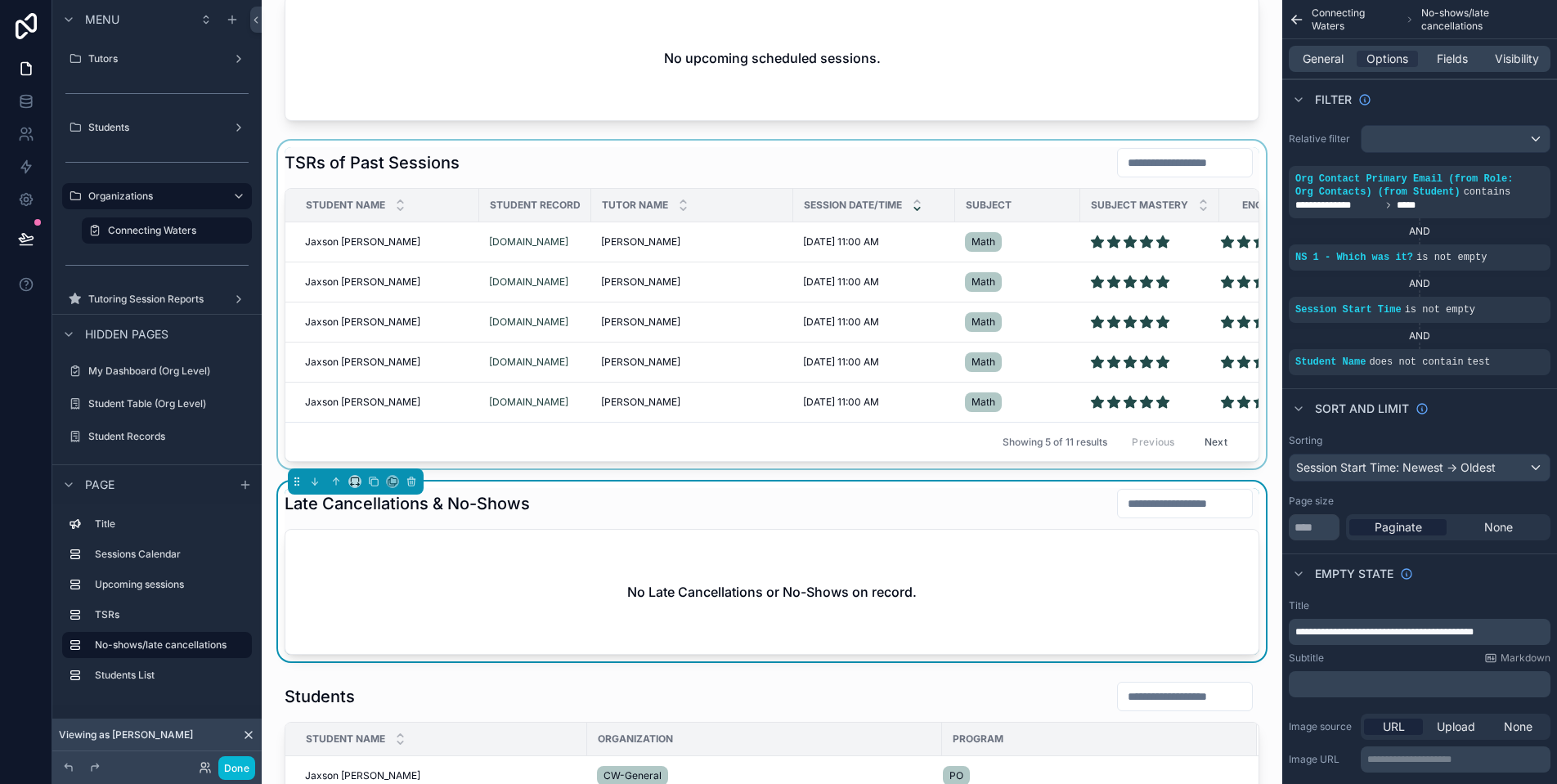
click at [749, 183] on div "scrollable content" at bounding box center [772, 305] width 994 height 328
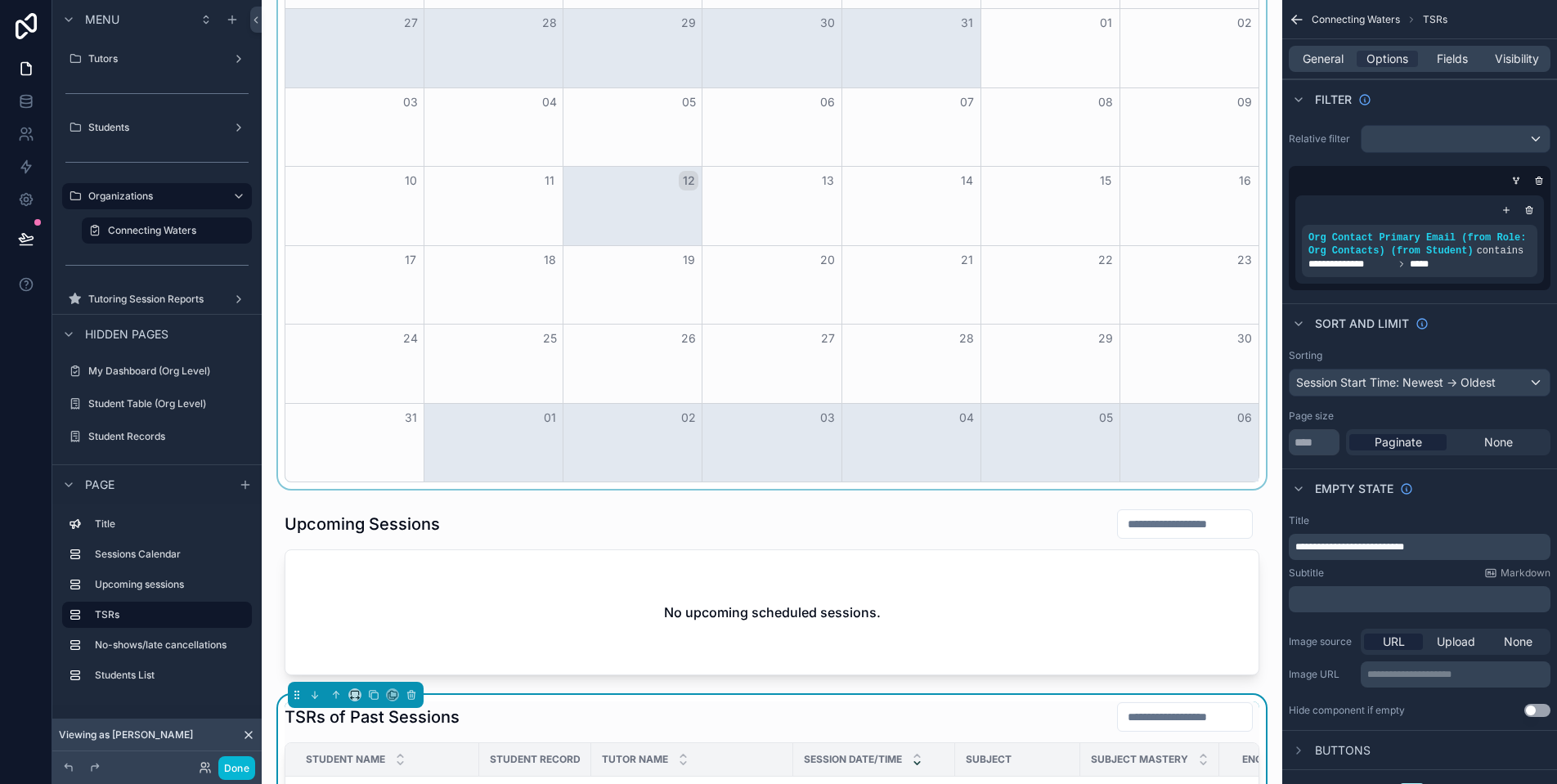
scroll to position [562, 0]
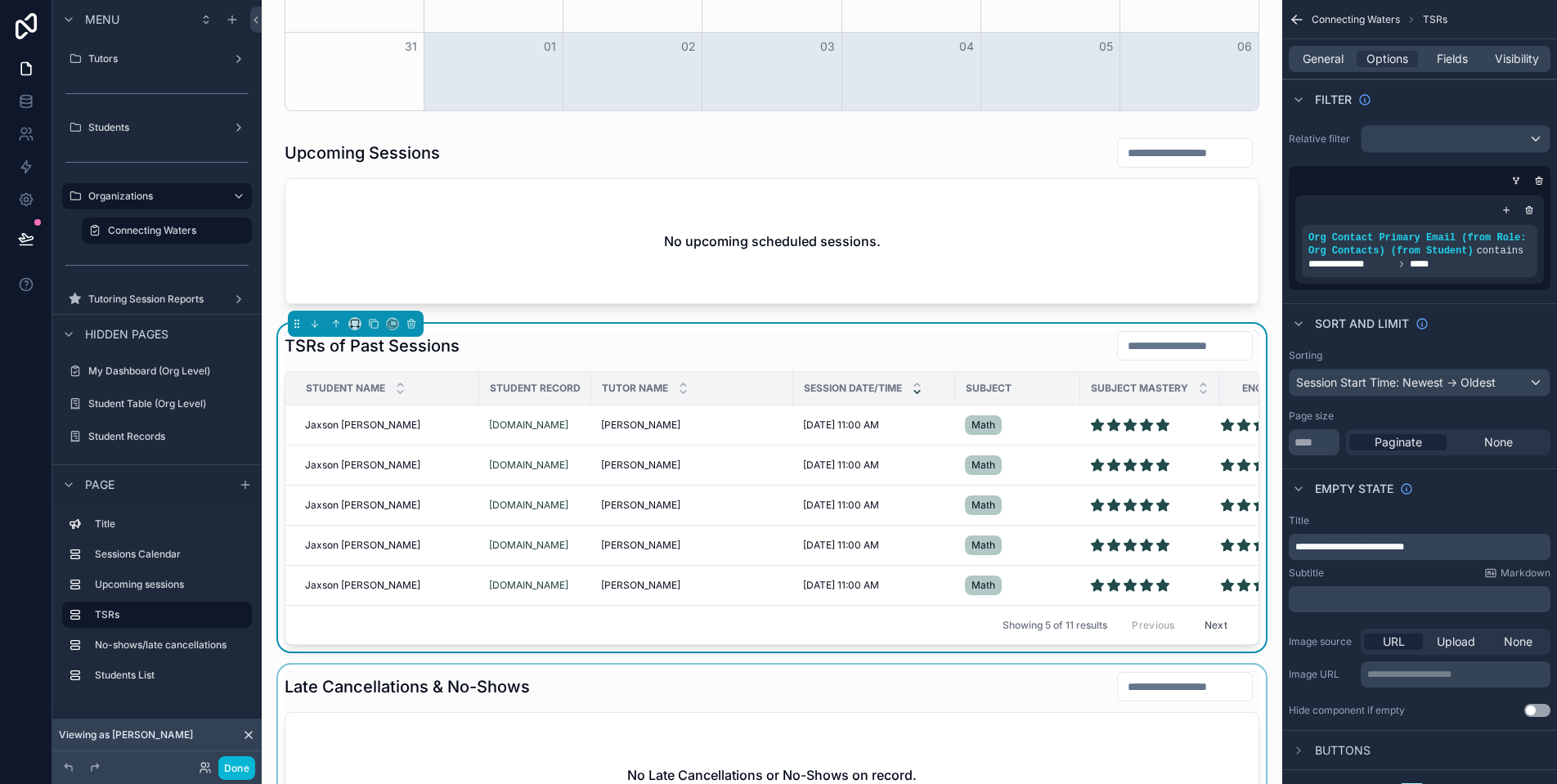
click at [903, 698] on div "scrollable content" at bounding box center [772, 755] width 994 height 180
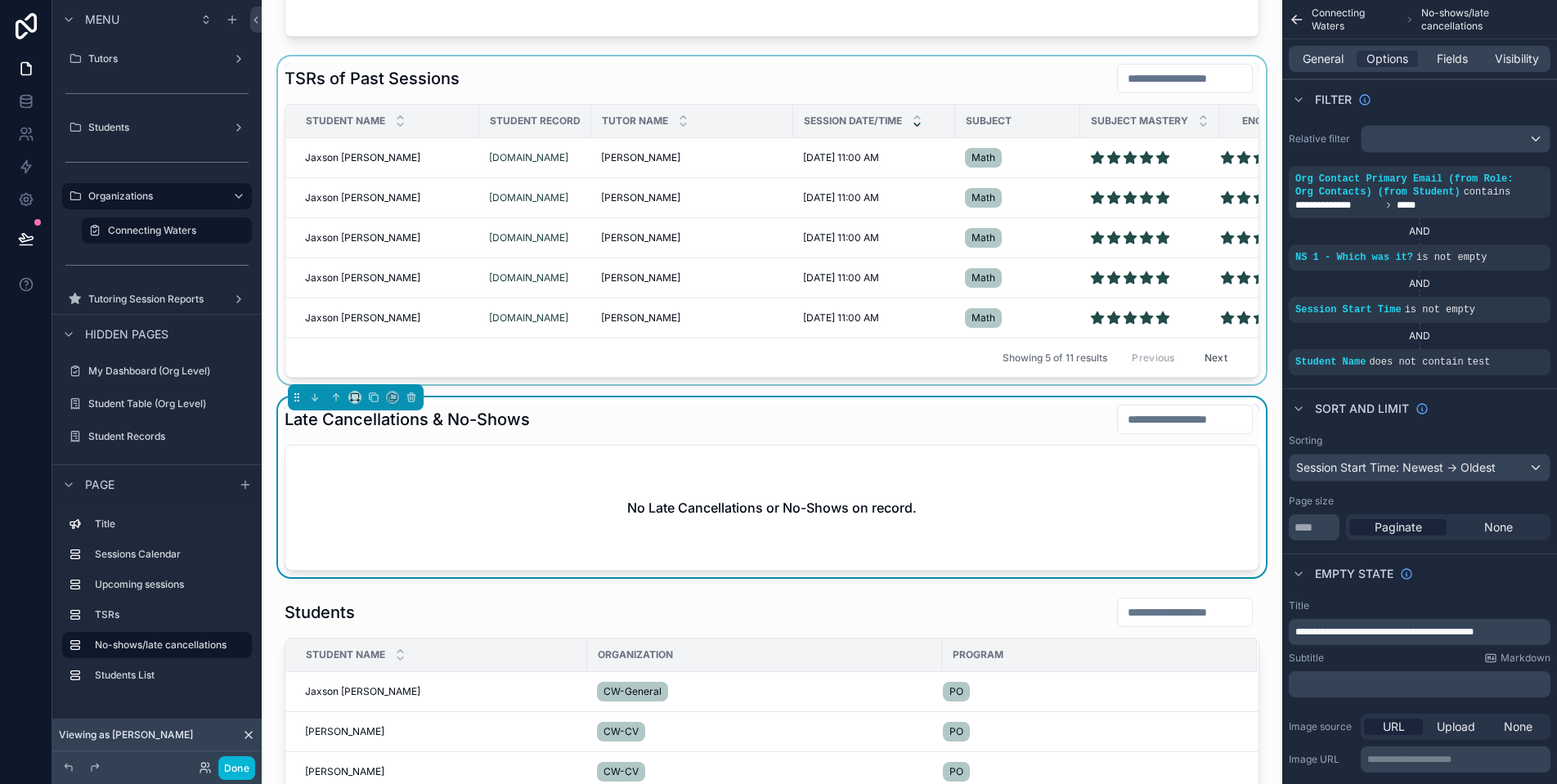
scroll to position [737, 0]
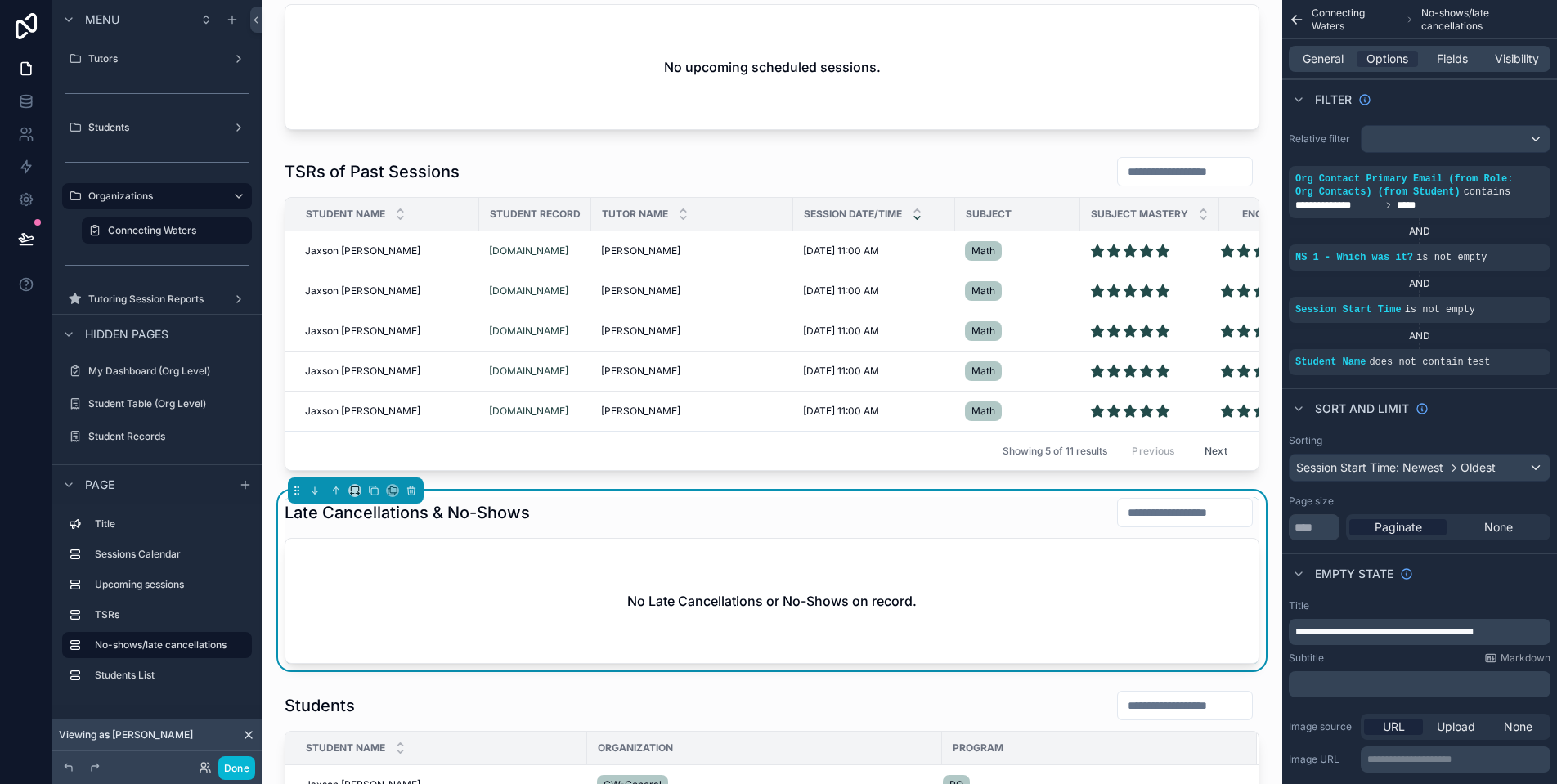
click at [853, 528] on div "Late Cancellations & No-Shows" at bounding box center [772, 512] width 975 height 31
click at [1471, 352] on div "scrollable content" at bounding box center [1464, 350] width 23 height 23
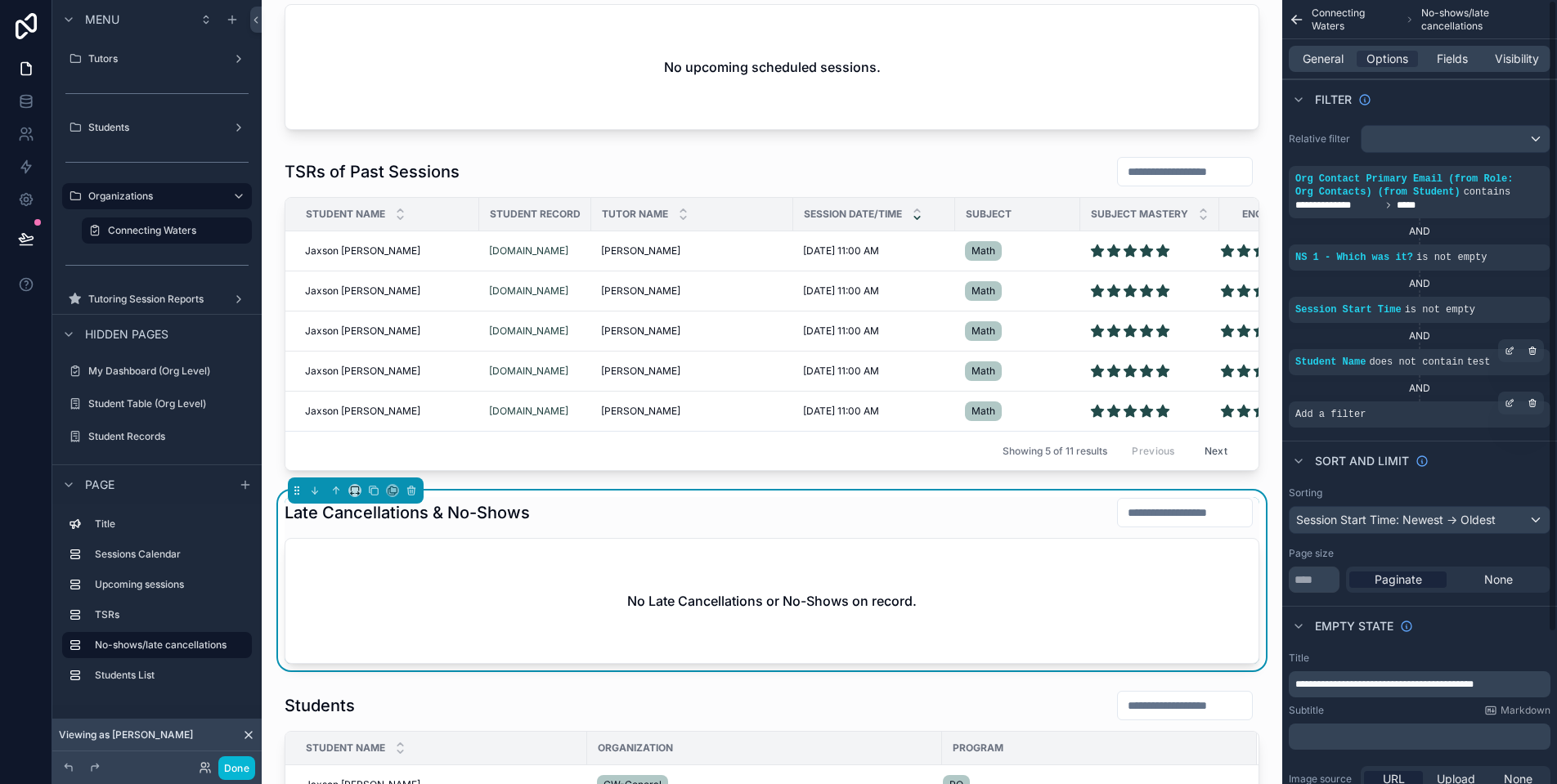
click at [1375, 414] on div "Add a filter" at bounding box center [1420, 415] width 261 height 27
click at [1516, 407] on div "scrollable content" at bounding box center [1510, 403] width 23 height 23
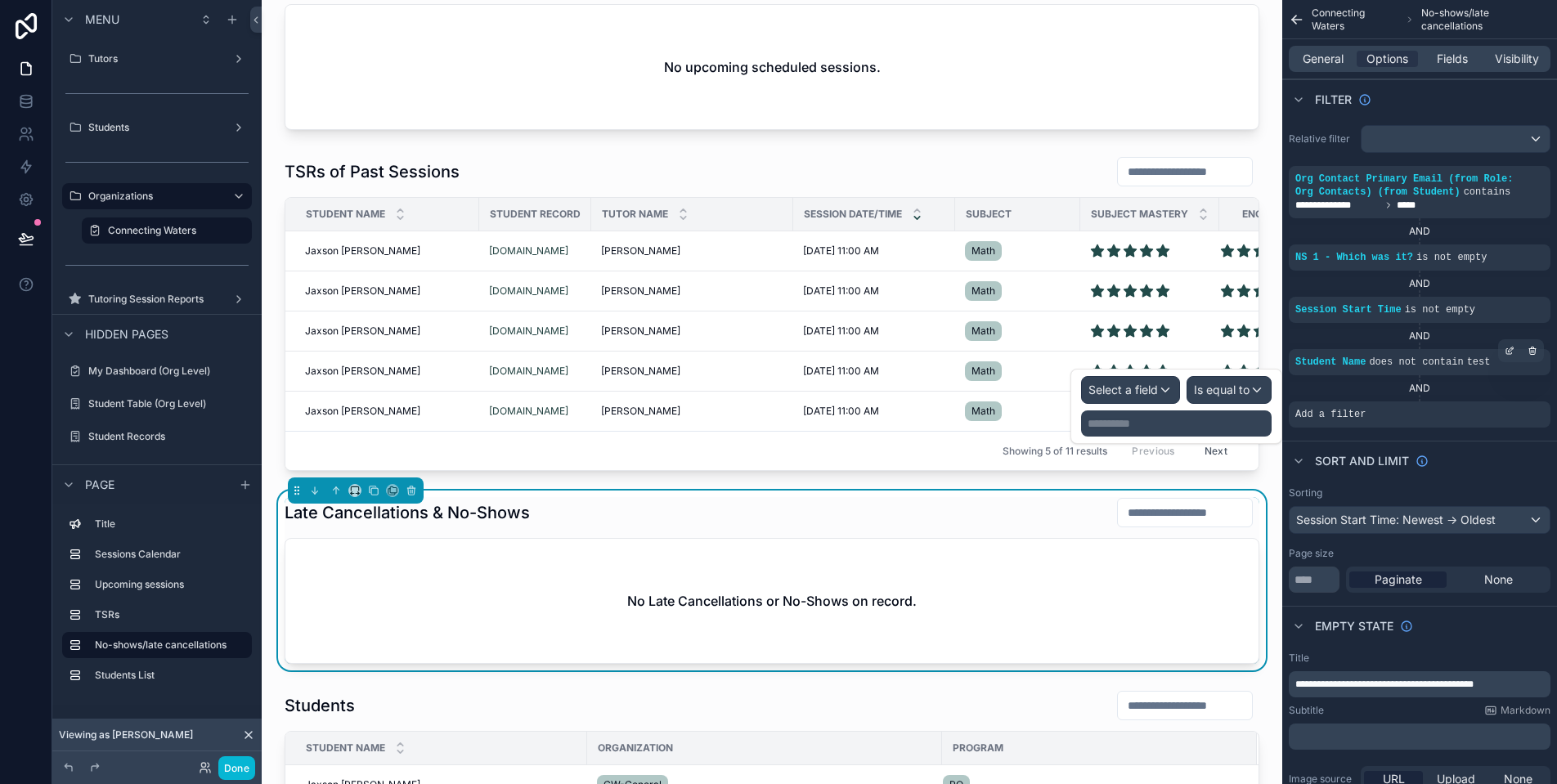
click at [1130, 387] on span "Select a field" at bounding box center [1122, 389] width 69 height 14
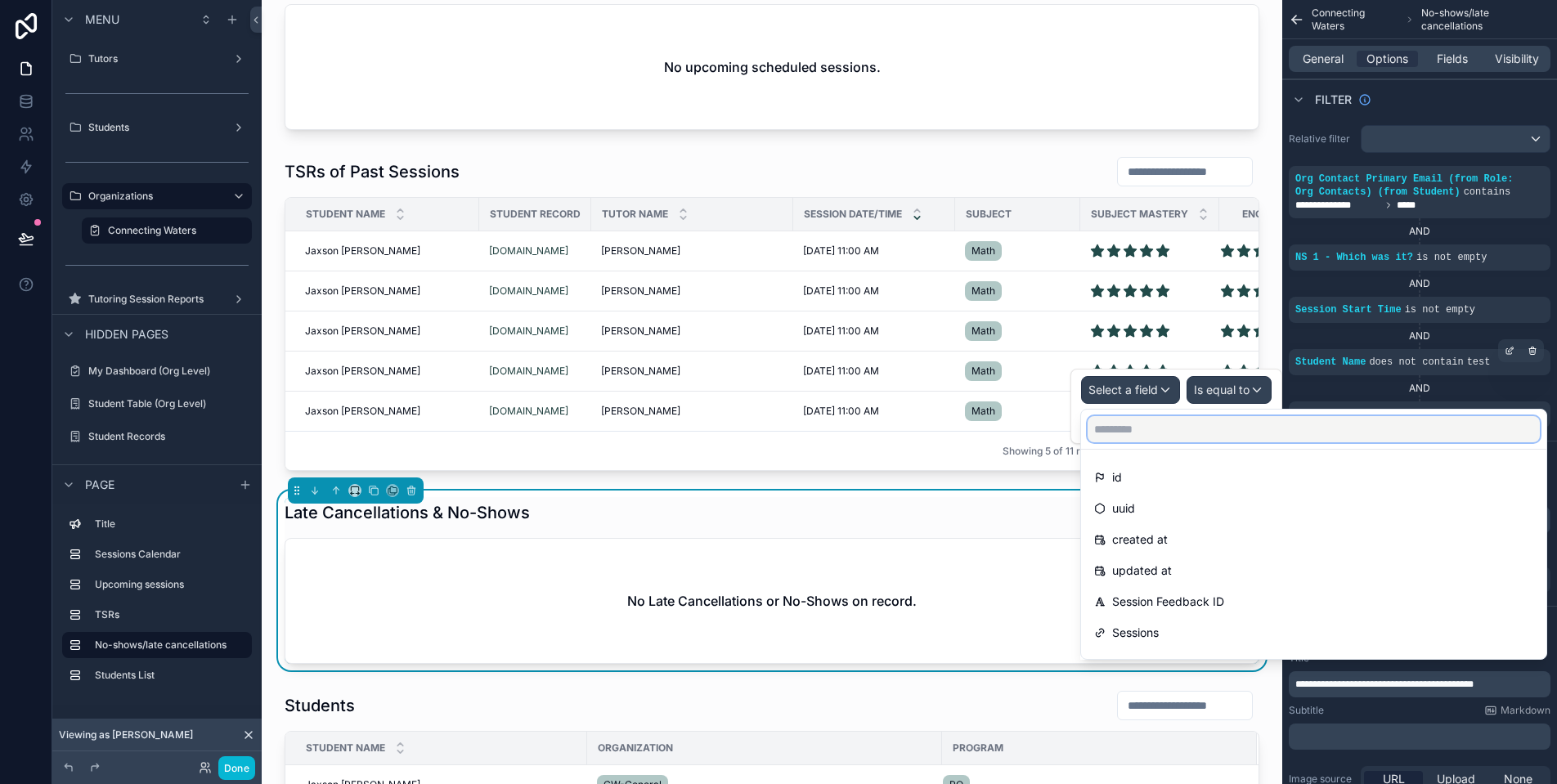
click at [1161, 439] on input "text" at bounding box center [1314, 430] width 453 height 27
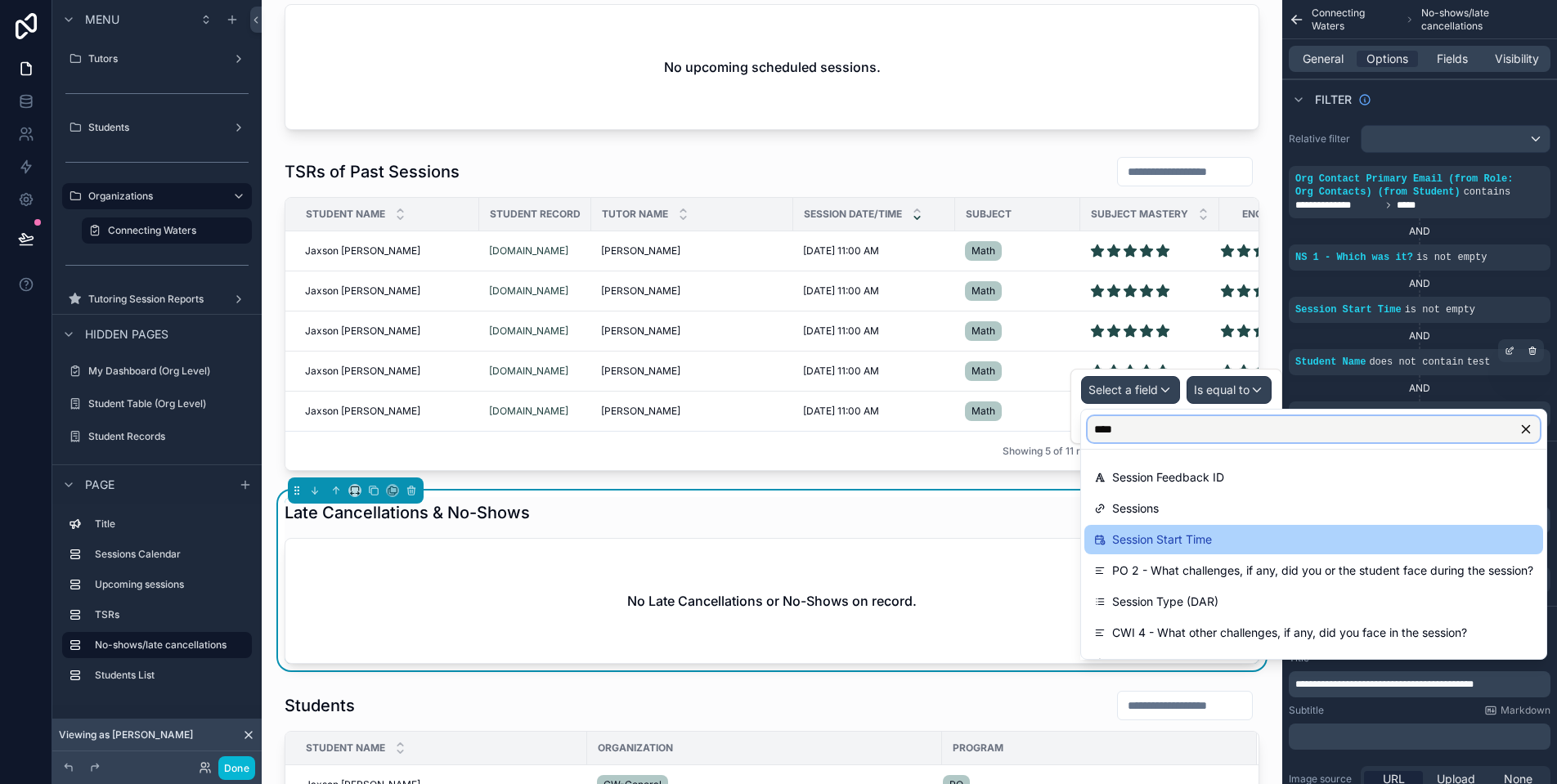
type input "****"
click at [1201, 532] on span "Session Start Time" at bounding box center [1161, 540] width 99 height 20
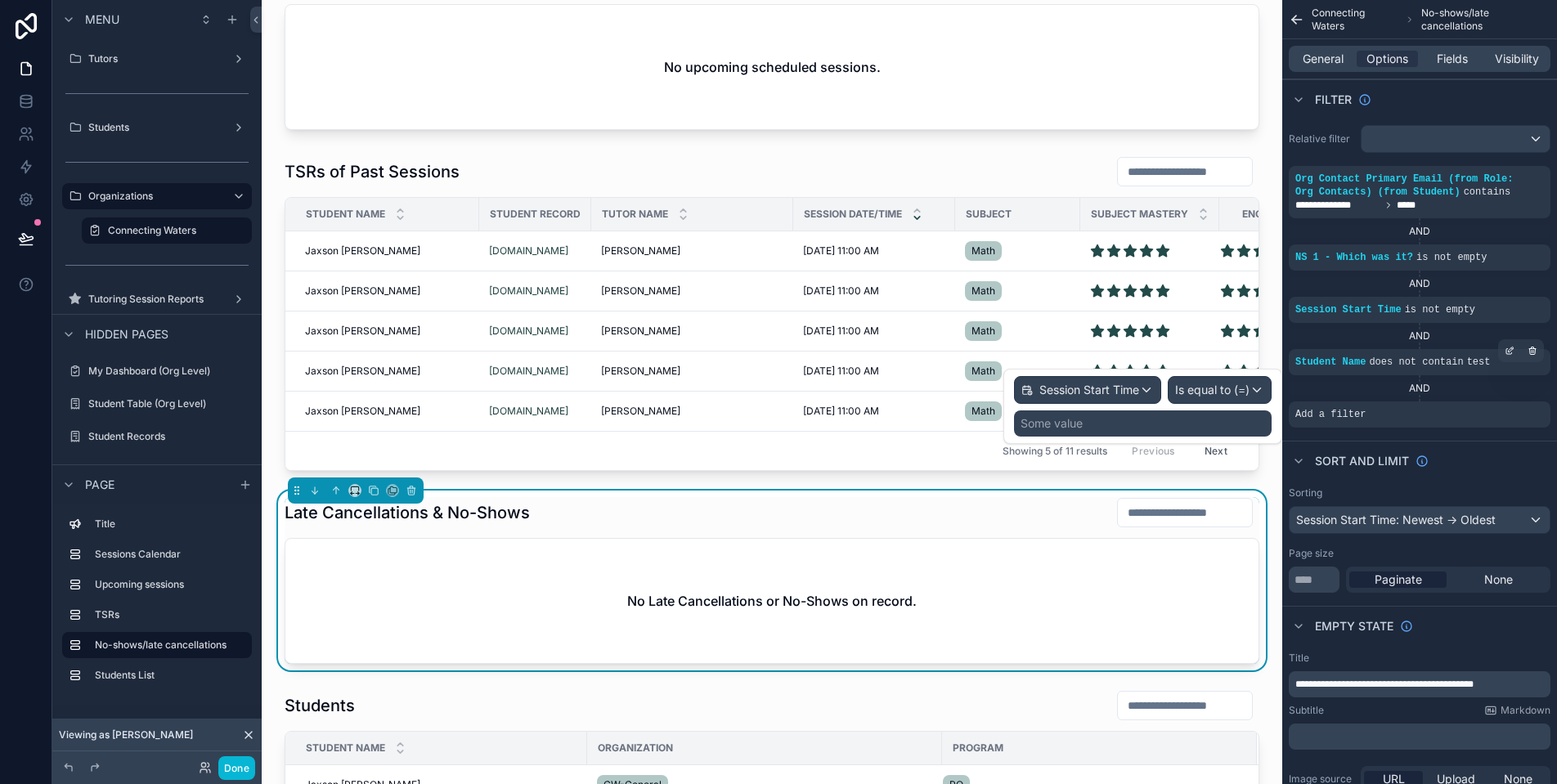
click at [1203, 386] on span "Is equal to (=)" at bounding box center [1212, 389] width 75 height 16
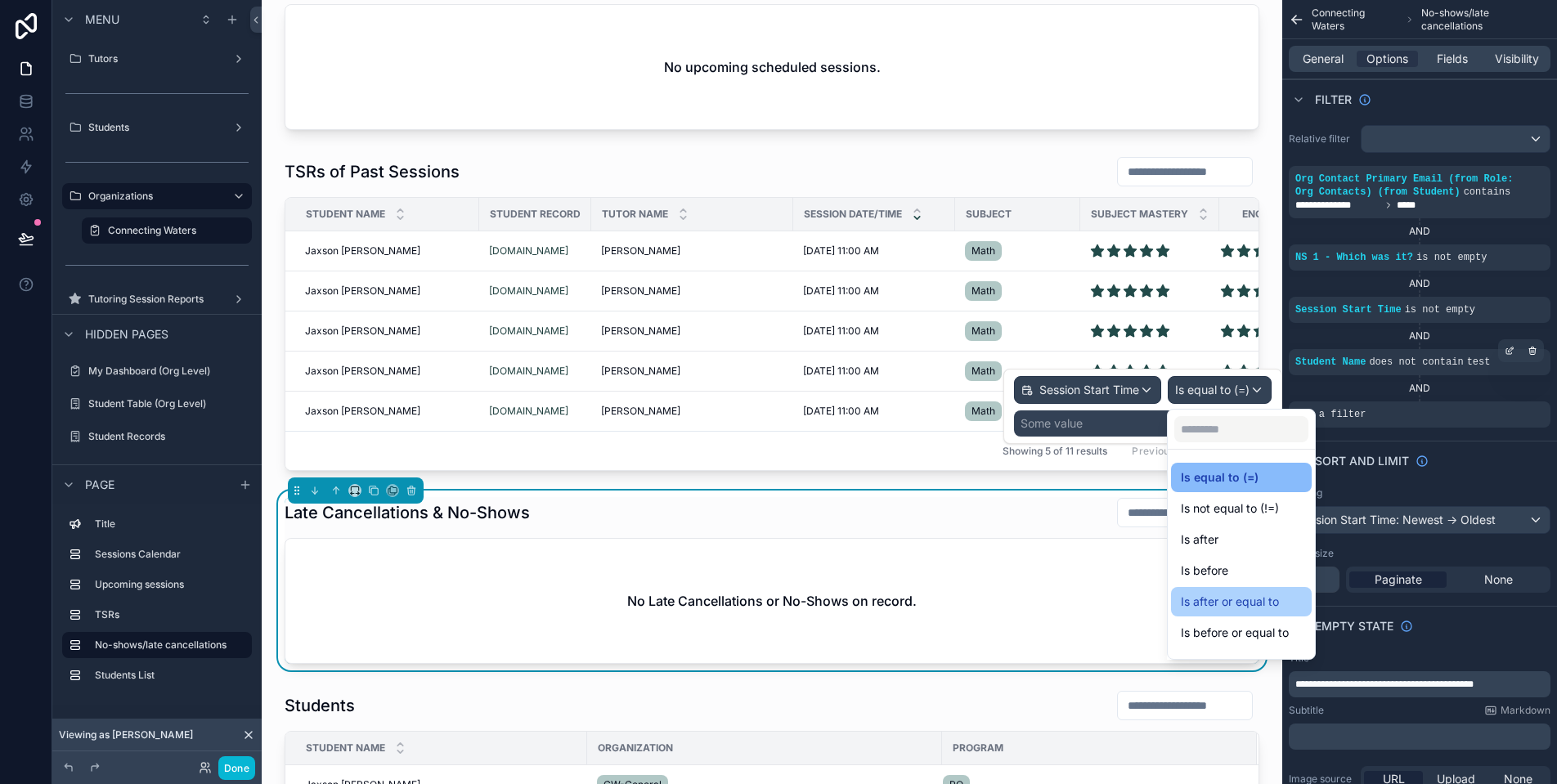
click at [1292, 608] on div "Is after or equal to" at bounding box center [1242, 601] width 121 height 20
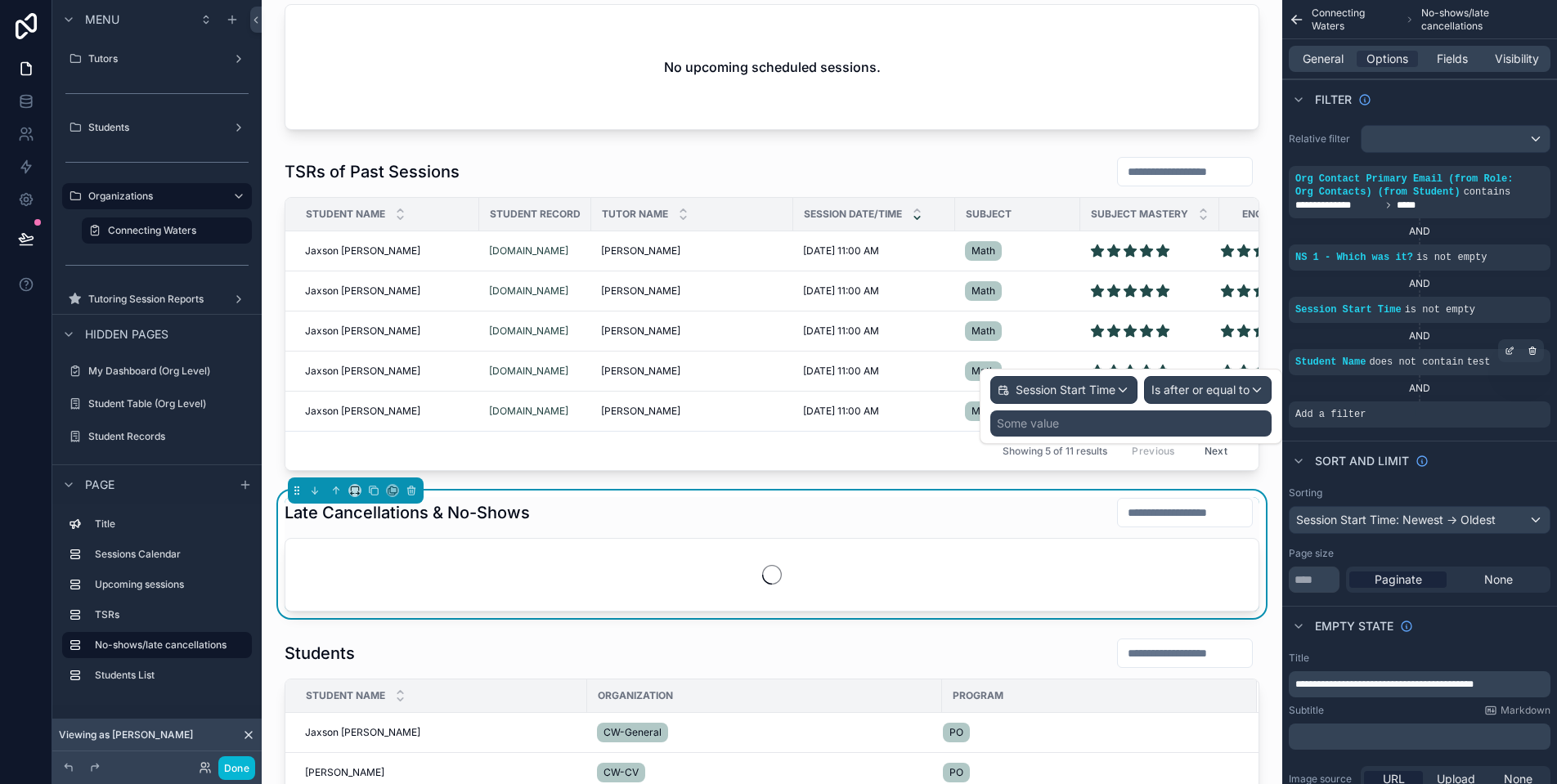
click at [1106, 426] on div "Some value" at bounding box center [1131, 423] width 281 height 27
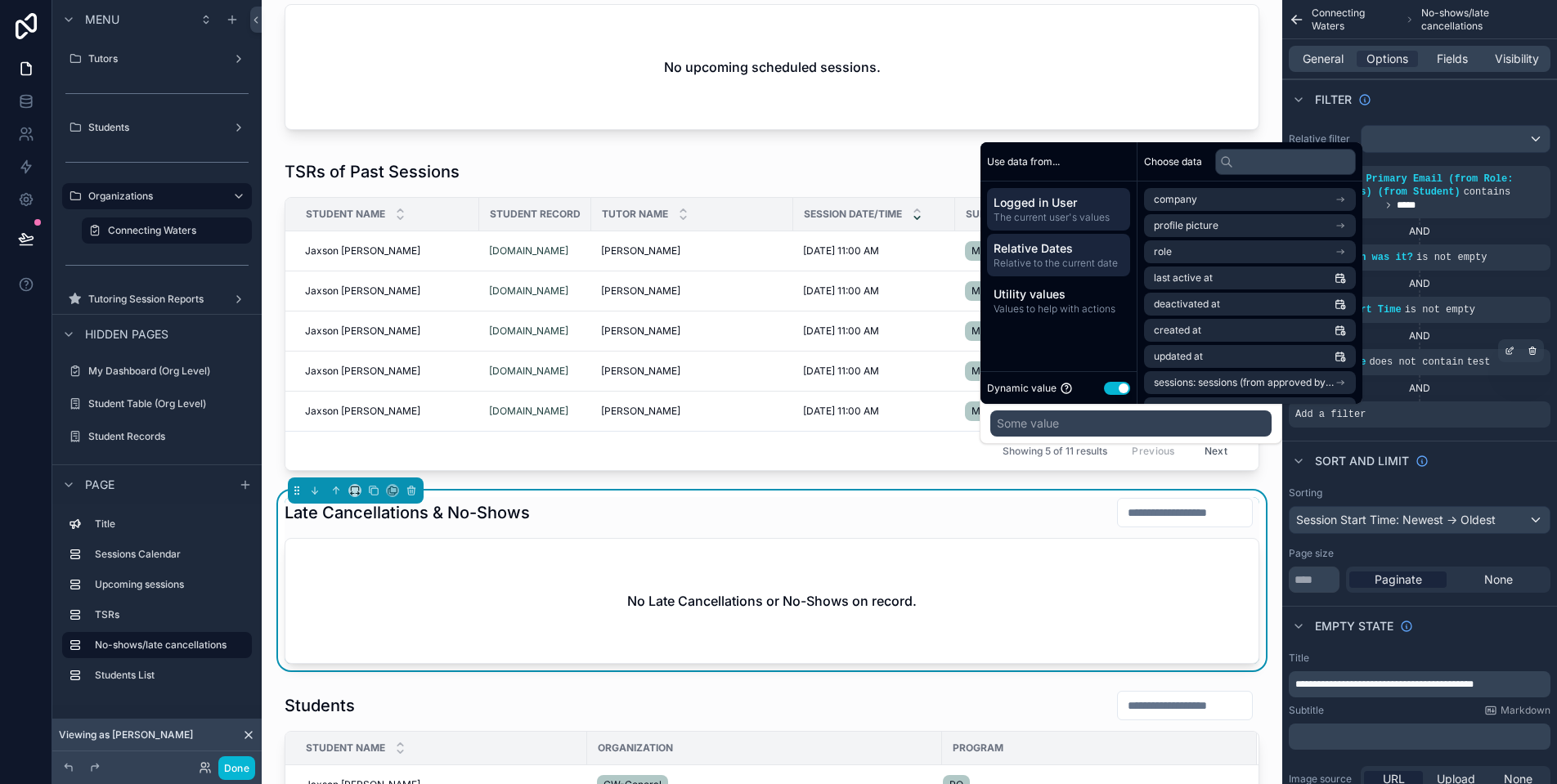
click at [1039, 267] on span "Relative to the current date" at bounding box center [1058, 263] width 130 height 13
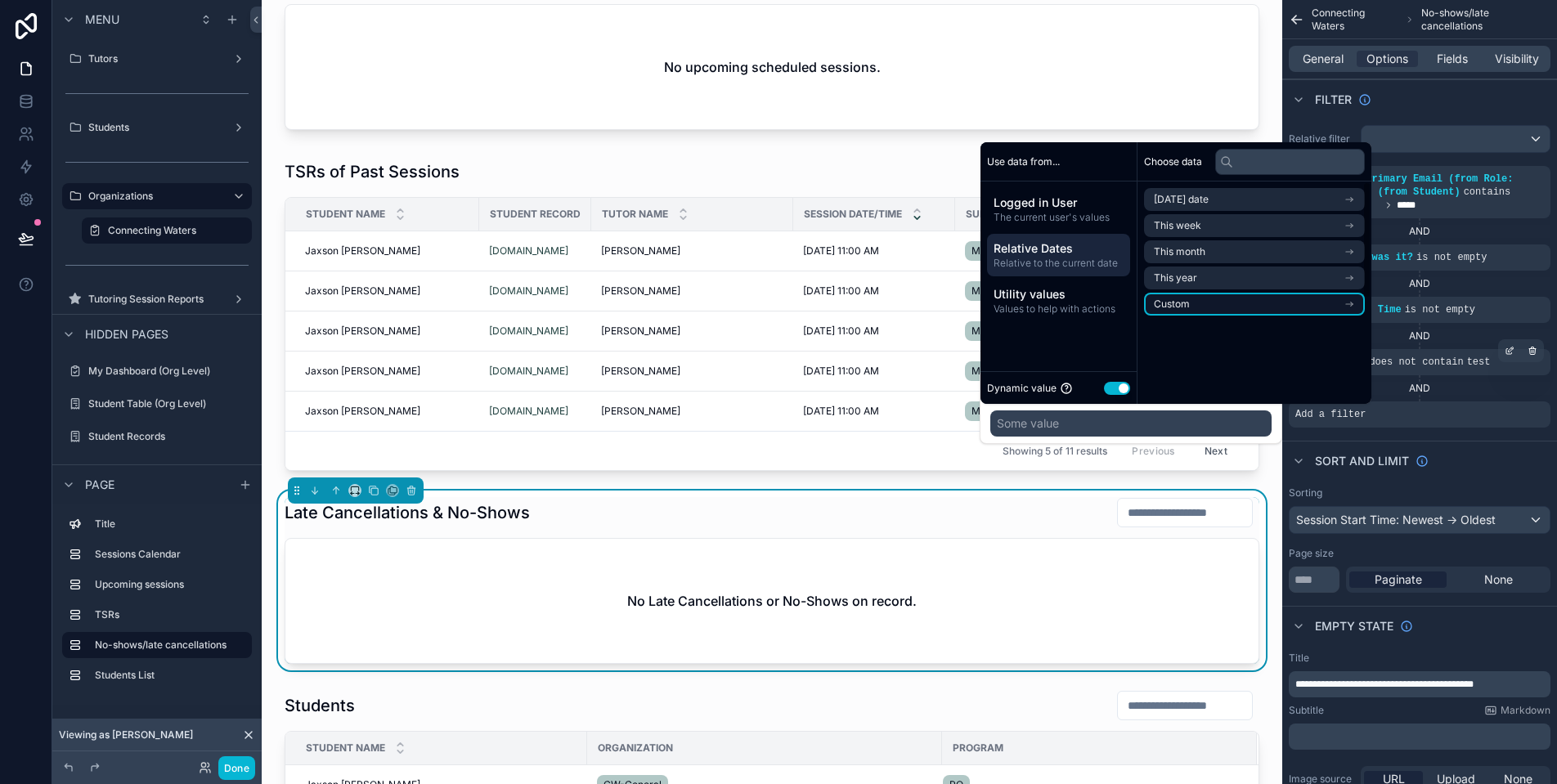
click at [1226, 296] on li "Custom" at bounding box center [1254, 304] width 221 height 23
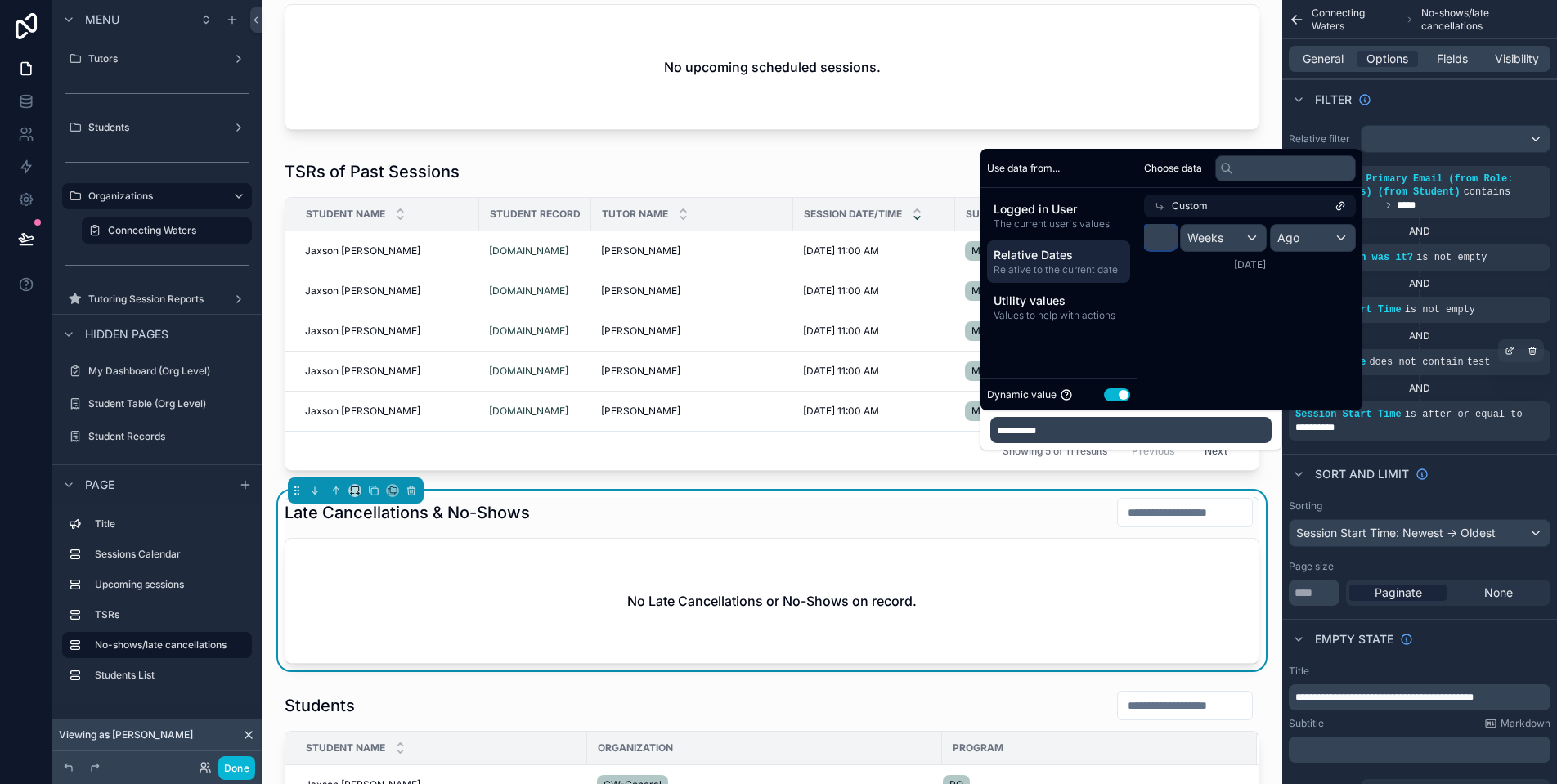
click at [1170, 244] on input "*" at bounding box center [1160, 238] width 33 height 27
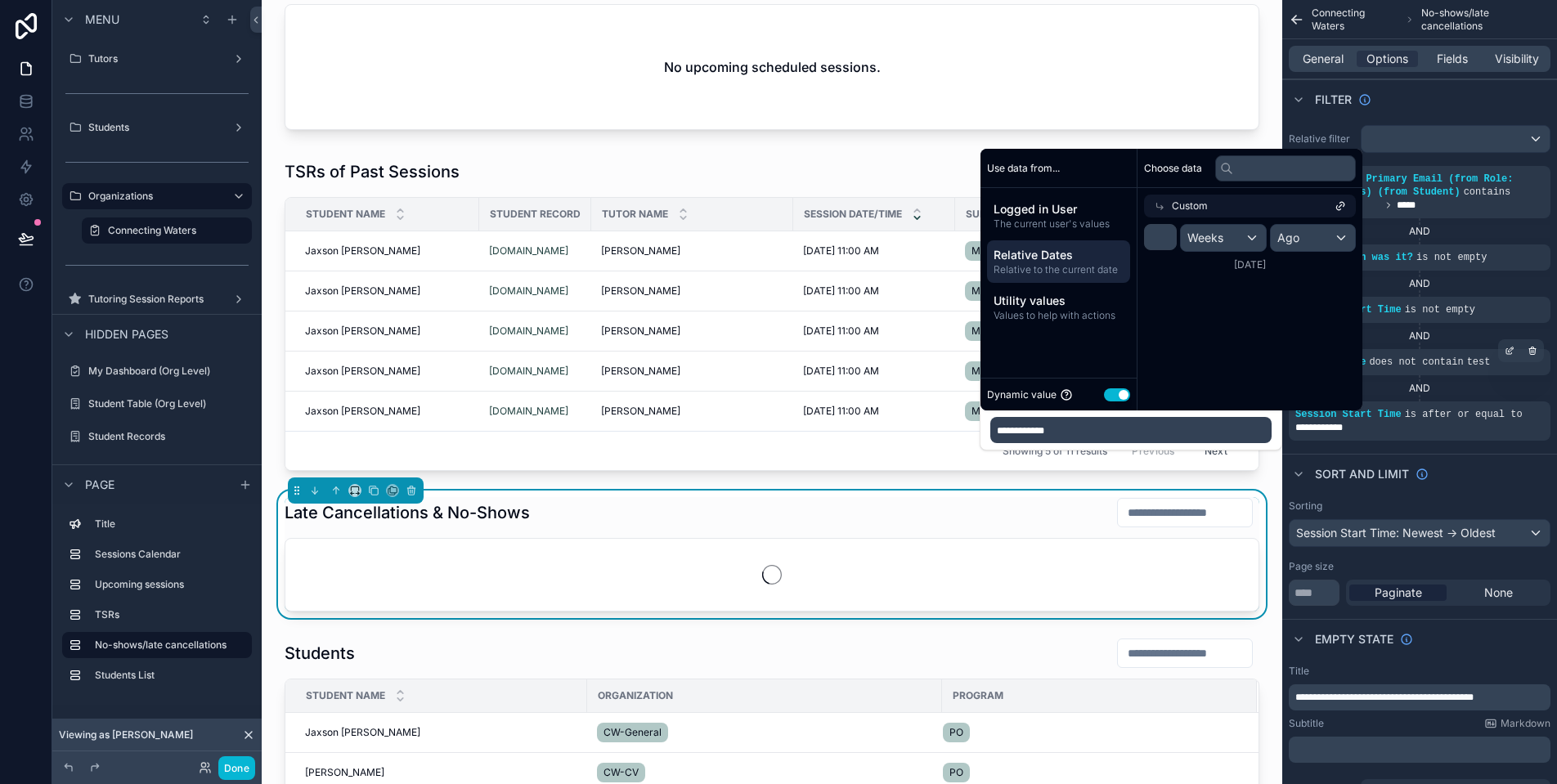
click at [1234, 242] on div "Weeks" at bounding box center [1224, 238] width 85 height 27
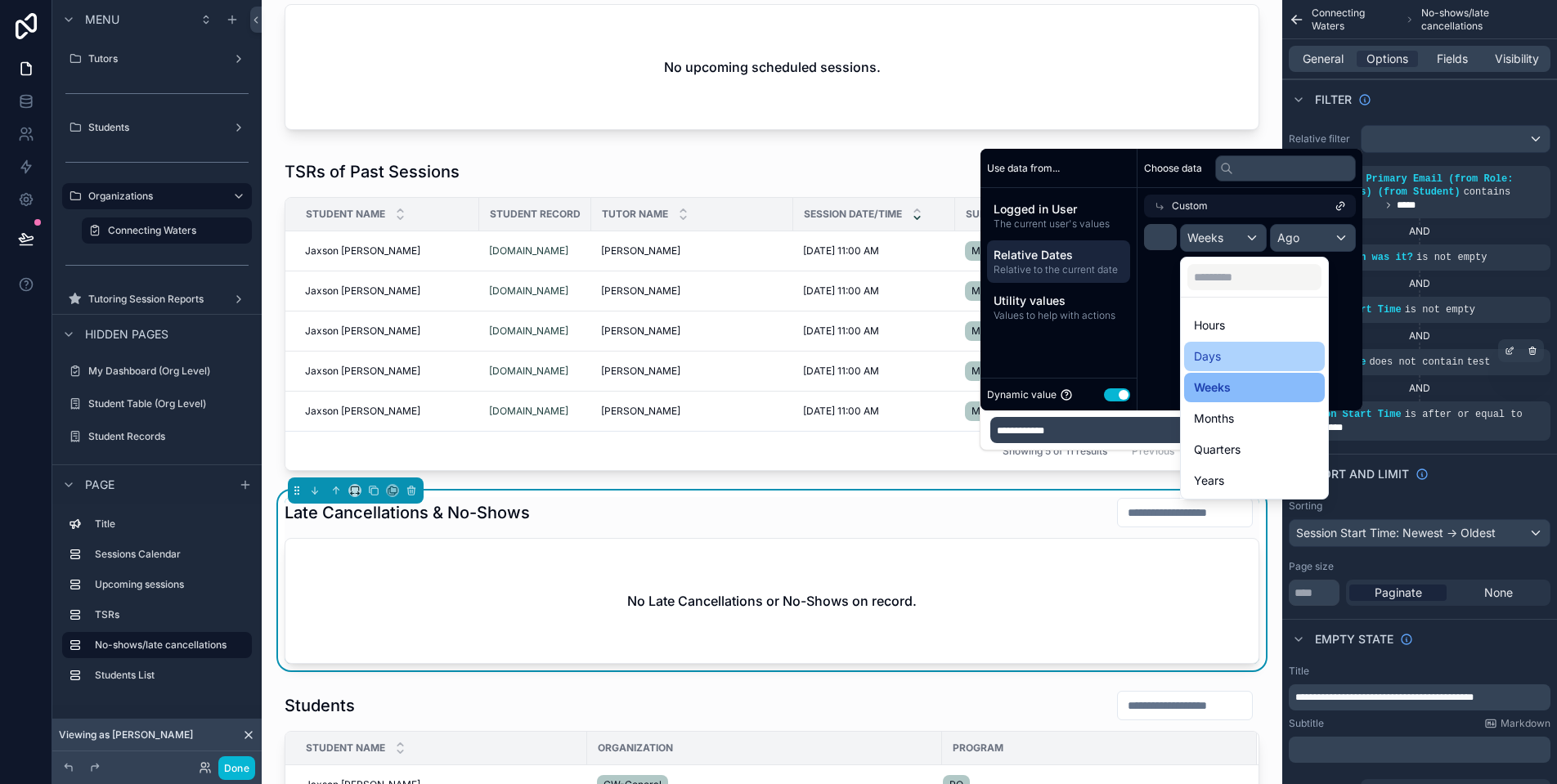
click at [1262, 351] on div "Days" at bounding box center [1255, 356] width 121 height 20
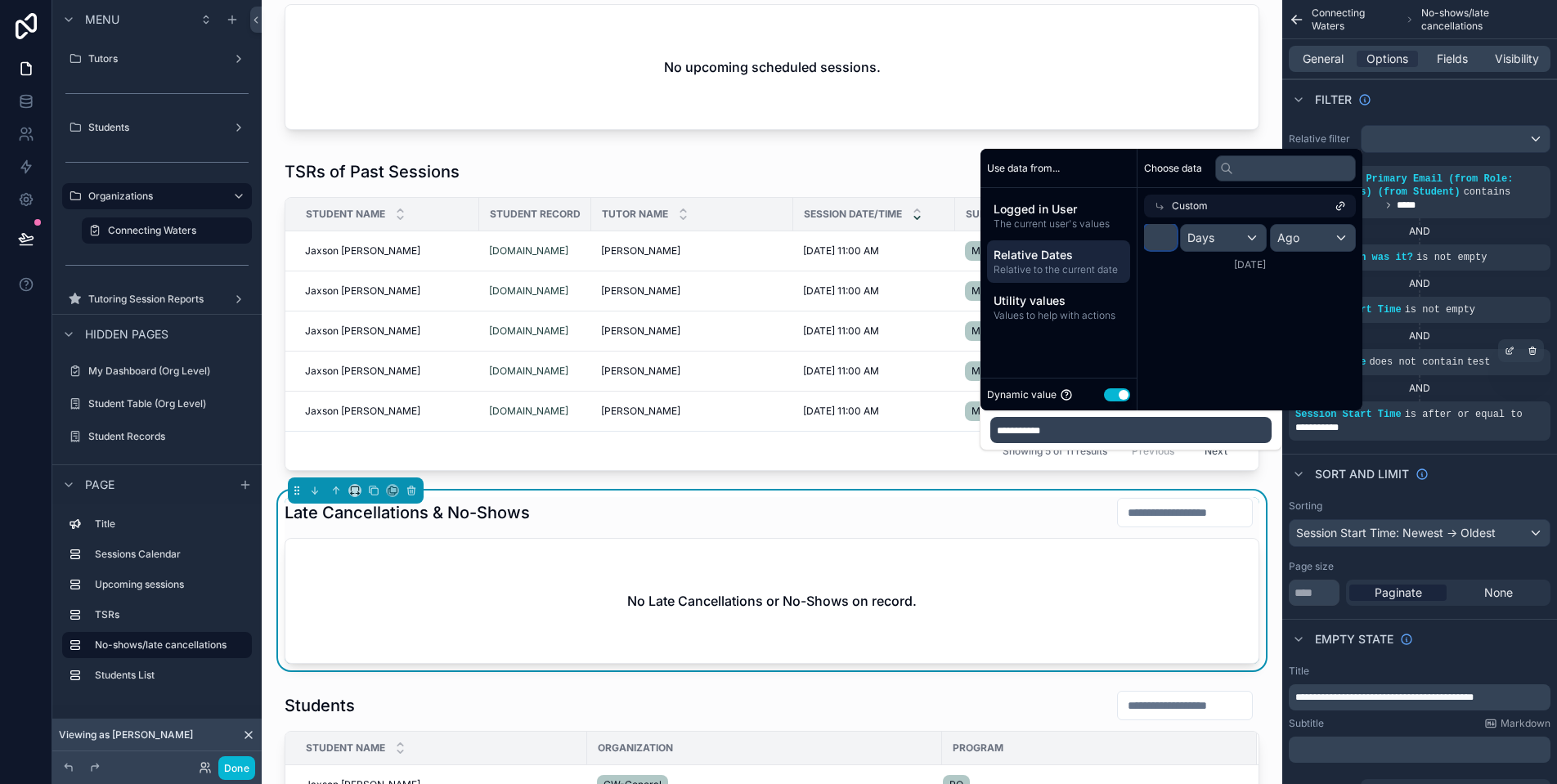
click at [1154, 242] on input "**" at bounding box center [1160, 238] width 33 height 27
type input "**"
click at [1298, 312] on div "Choose data Custom ** Days Ago [DATE]" at bounding box center [1249, 279] width 224 height 261
drag, startPoint x: 1231, startPoint y: 261, endPoint x: 1283, endPoint y: 258, distance: 52.1
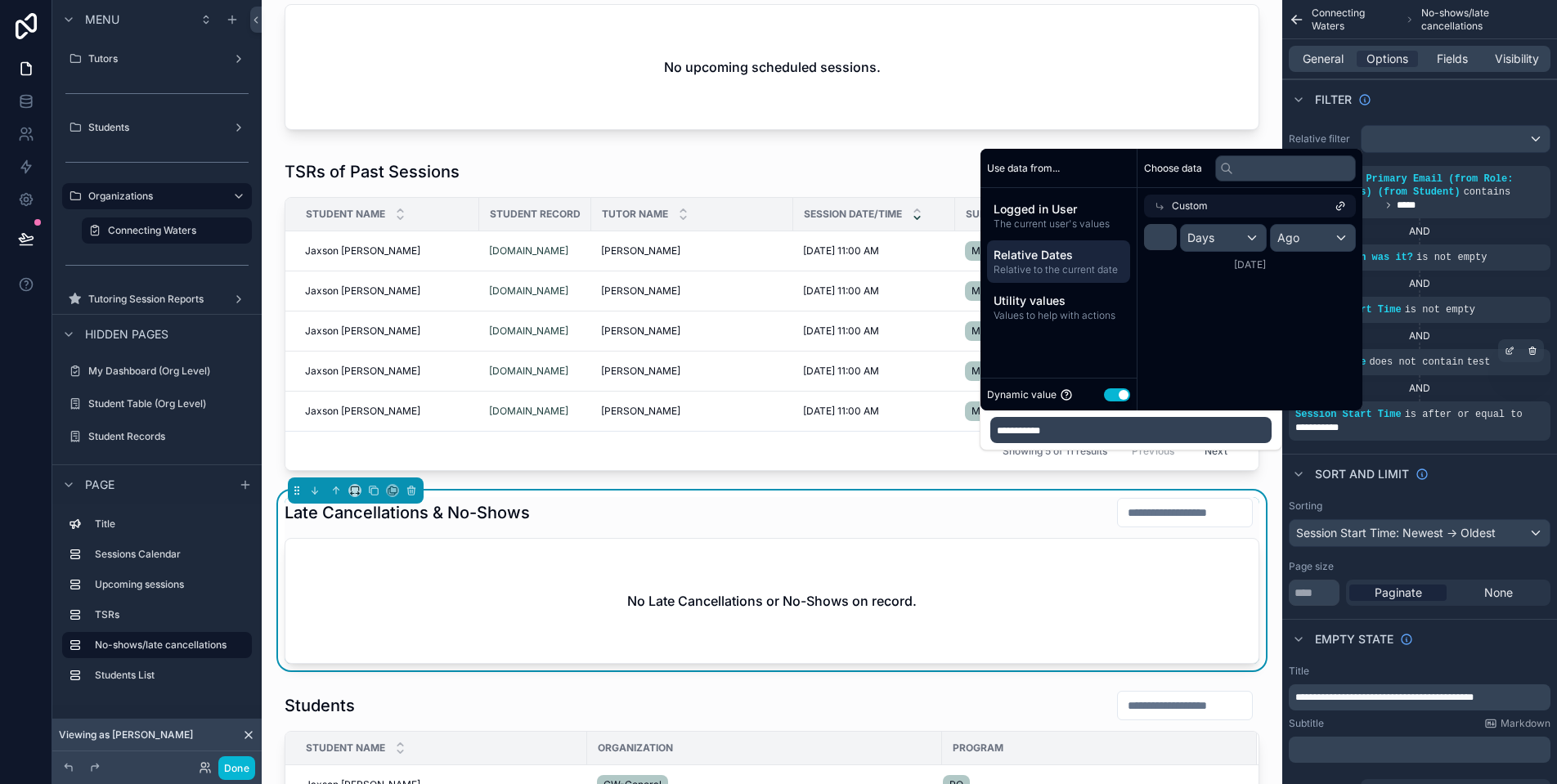
click at [1283, 258] on div "[DATE]" at bounding box center [1250, 265] width 212 height 13
click at [1482, 108] on div "Filter" at bounding box center [1420, 98] width 275 height 39
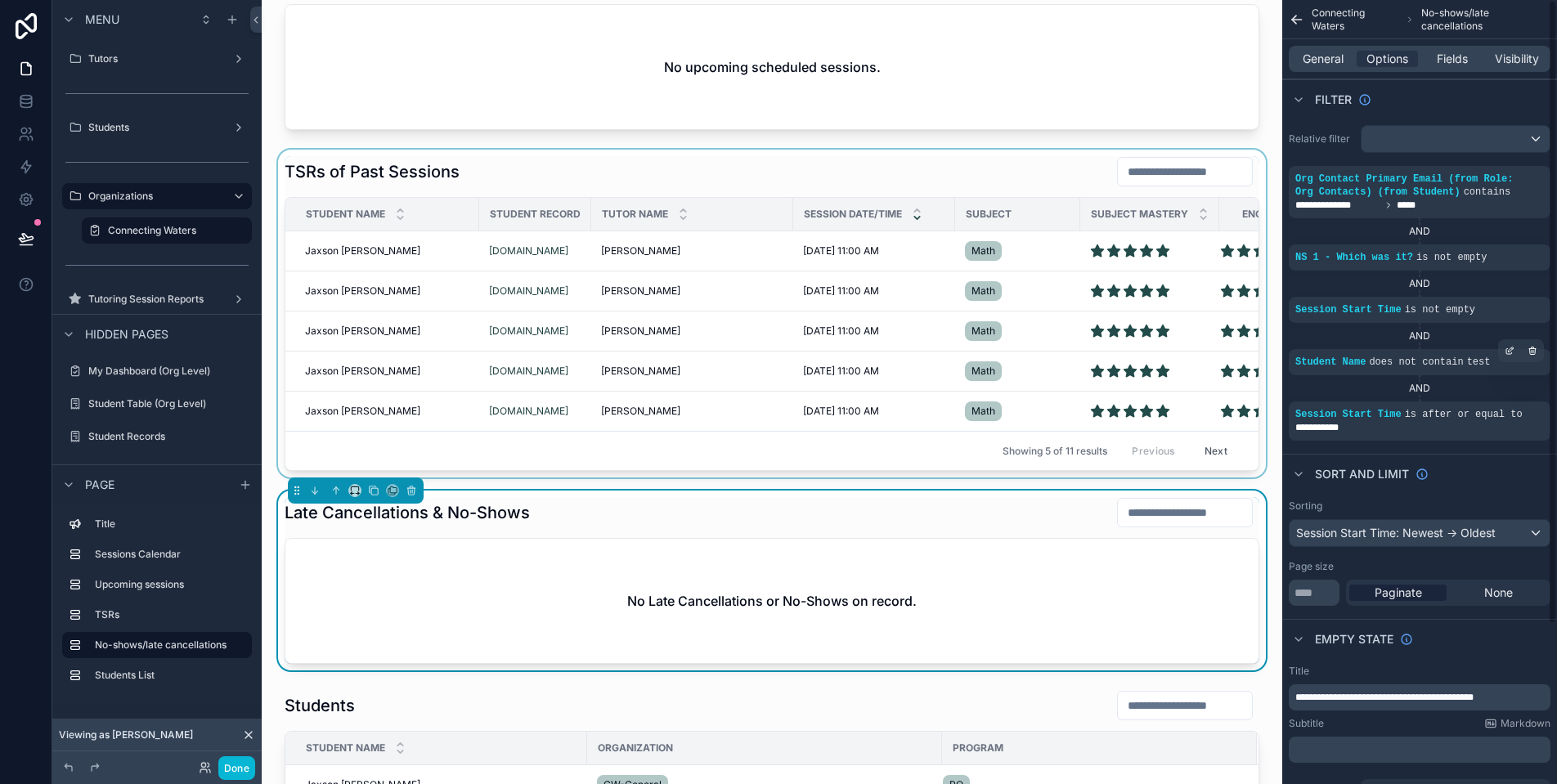
click at [1004, 179] on div "scrollable content" at bounding box center [772, 313] width 994 height 328
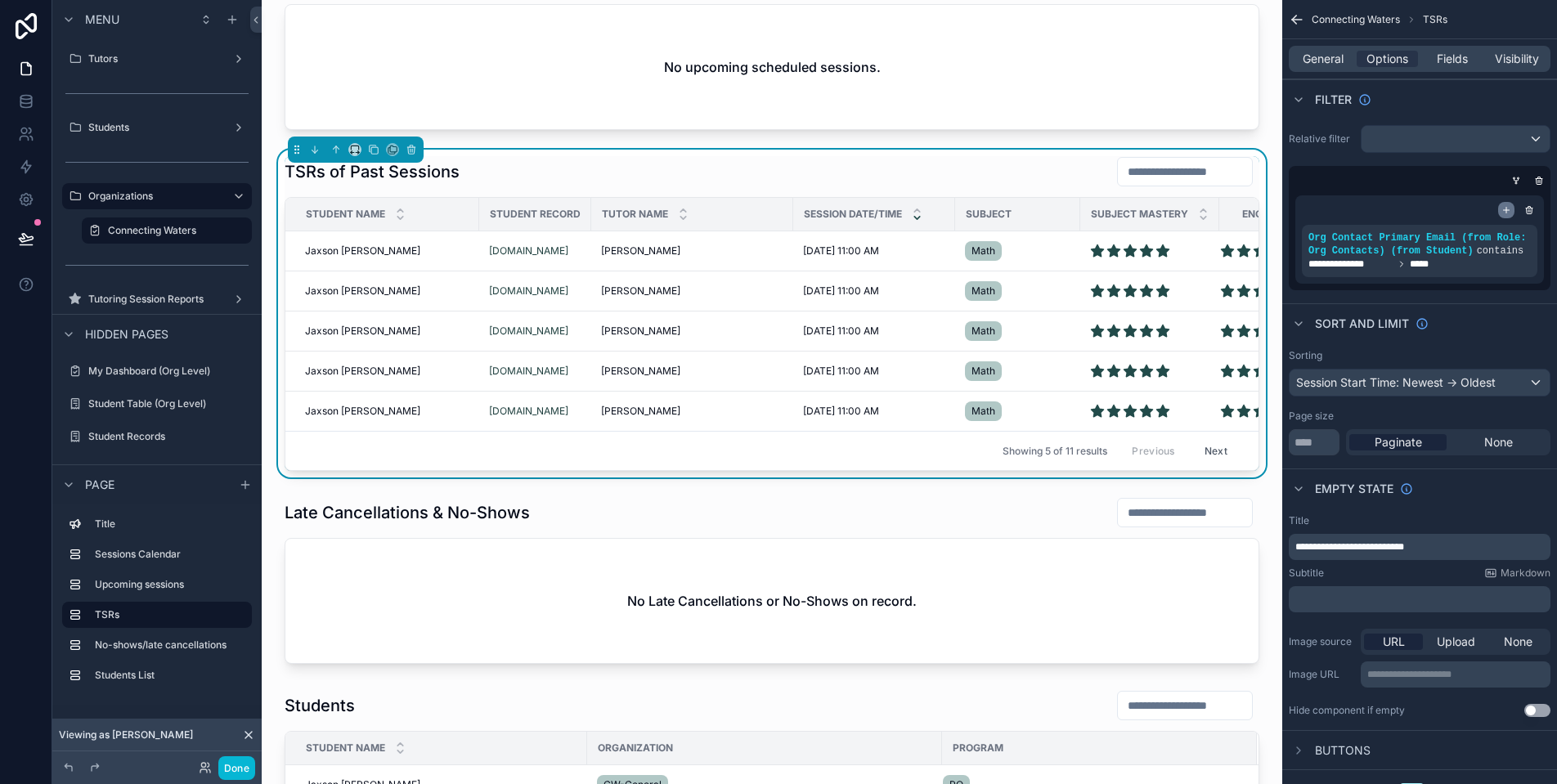
click at [1511, 213] on icon "scrollable content" at bounding box center [1506, 210] width 9 height 9
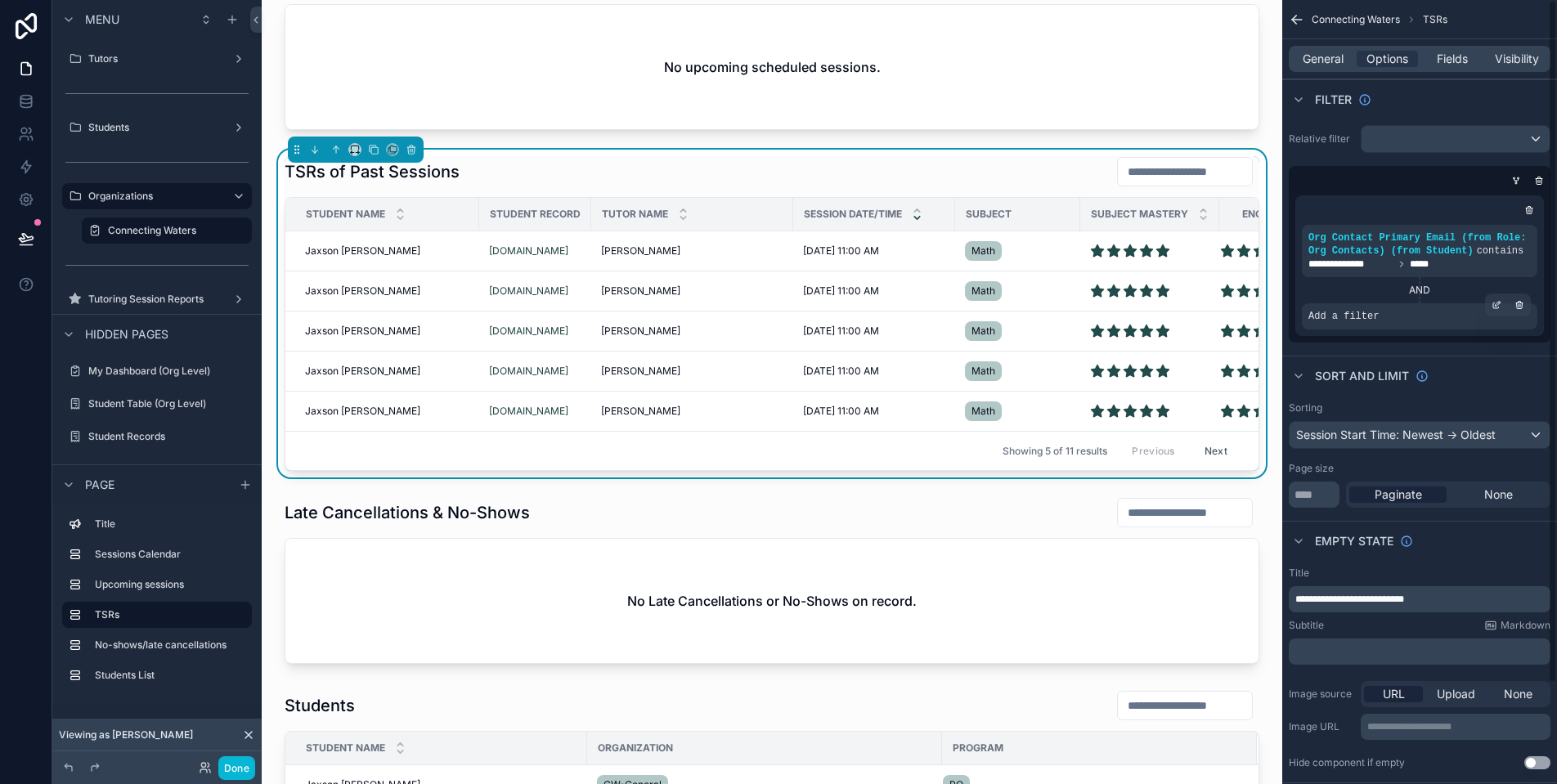
click at [1384, 325] on div "Add a filter" at bounding box center [1420, 316] width 236 height 27
click at [1498, 310] on icon "scrollable content" at bounding box center [1496, 305] width 9 height 9
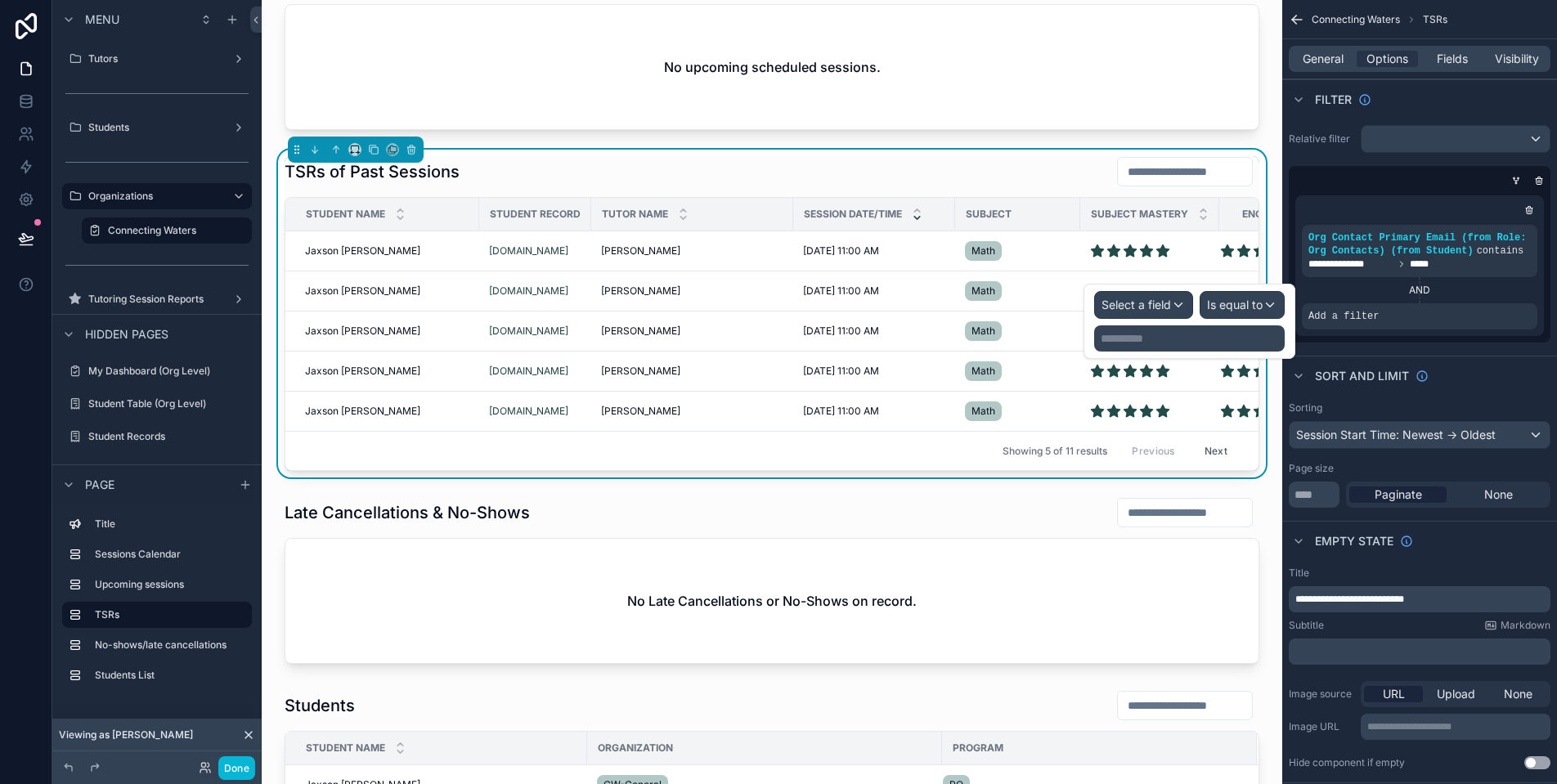
click at [1174, 306] on div "Select a field" at bounding box center [1143, 305] width 98 height 27
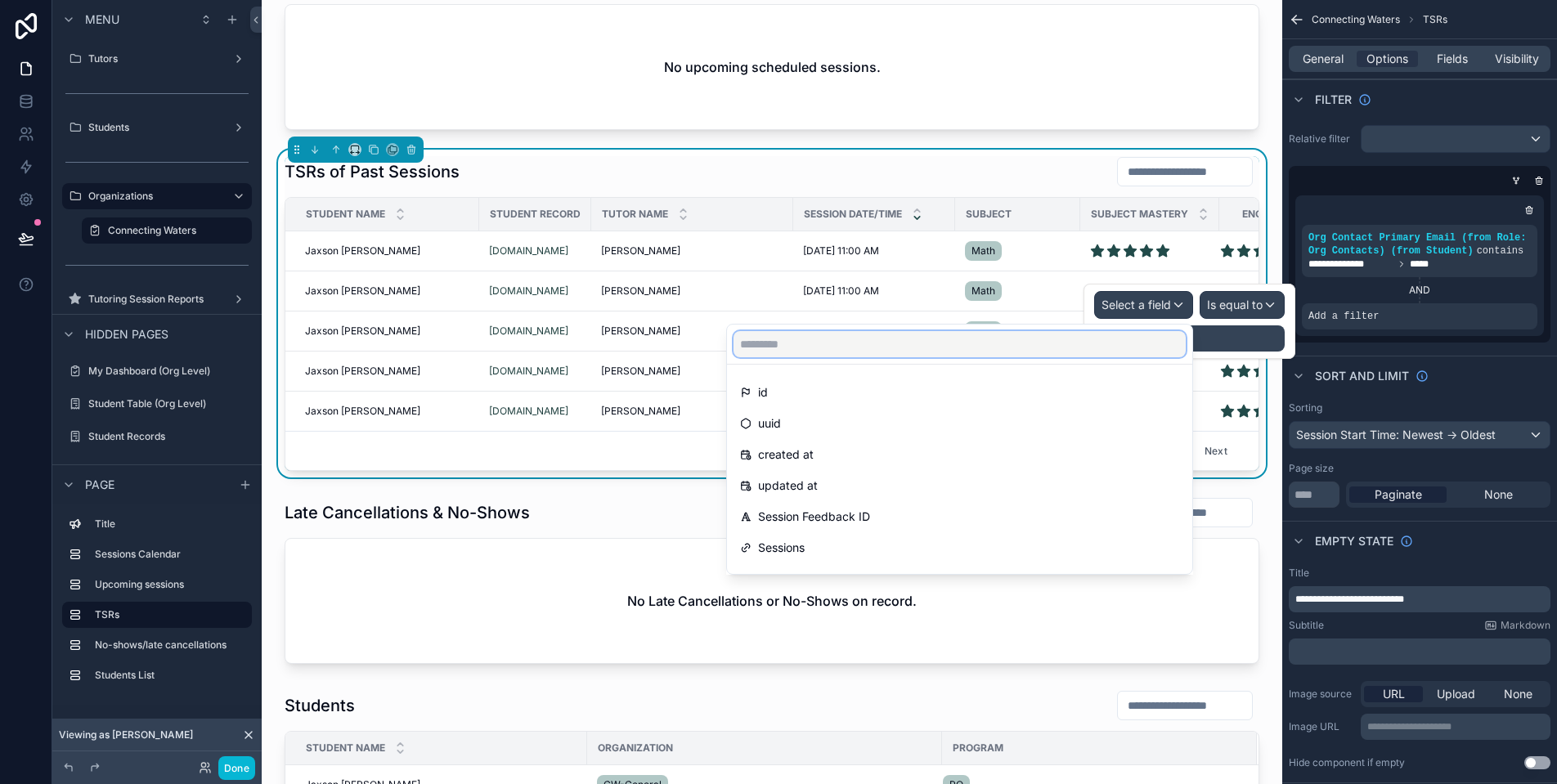
click at [1139, 347] on input "text" at bounding box center [960, 345] width 453 height 27
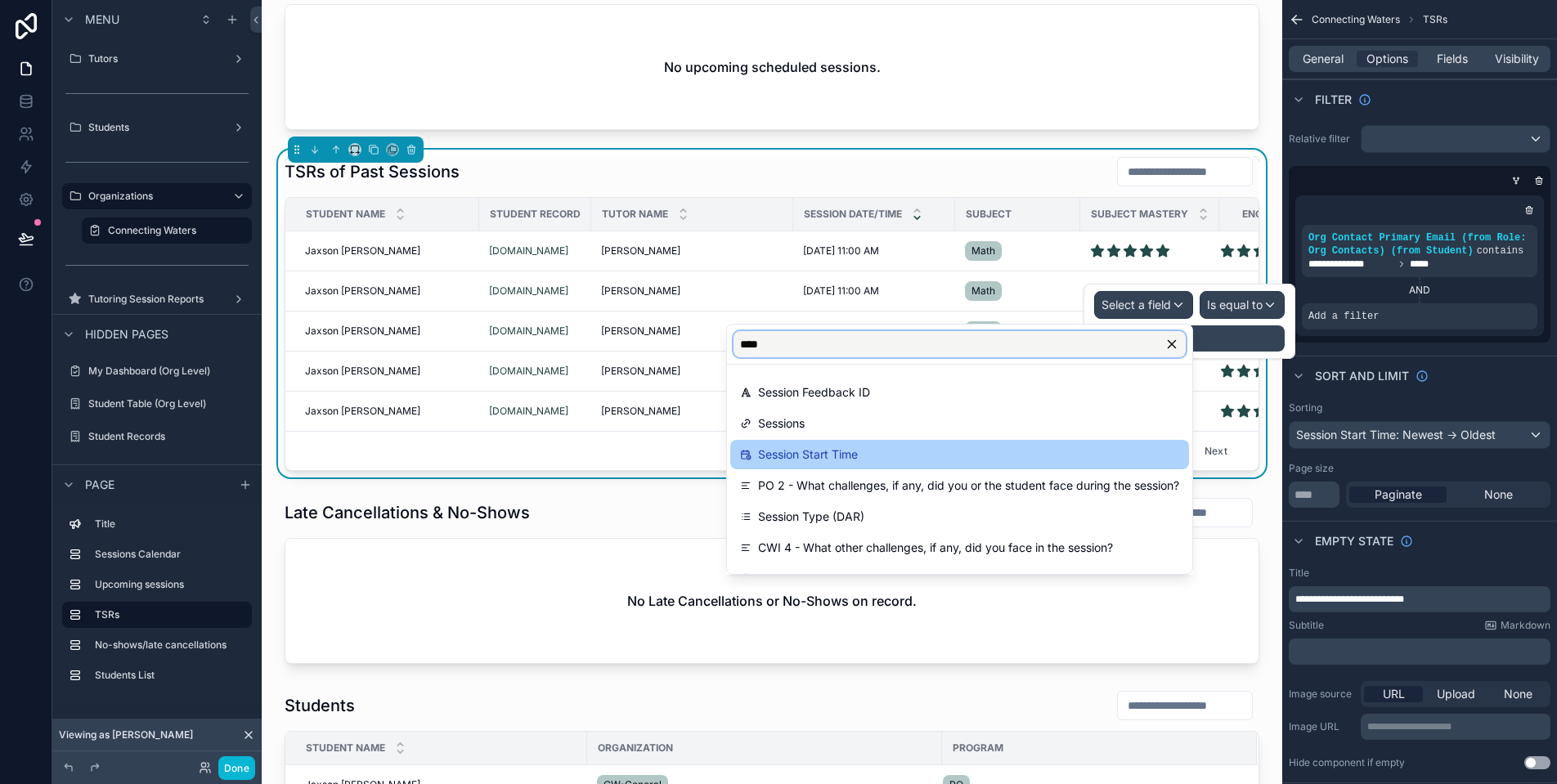
type input "****"
click at [831, 448] on span "Session Start Time" at bounding box center [807, 454] width 99 height 20
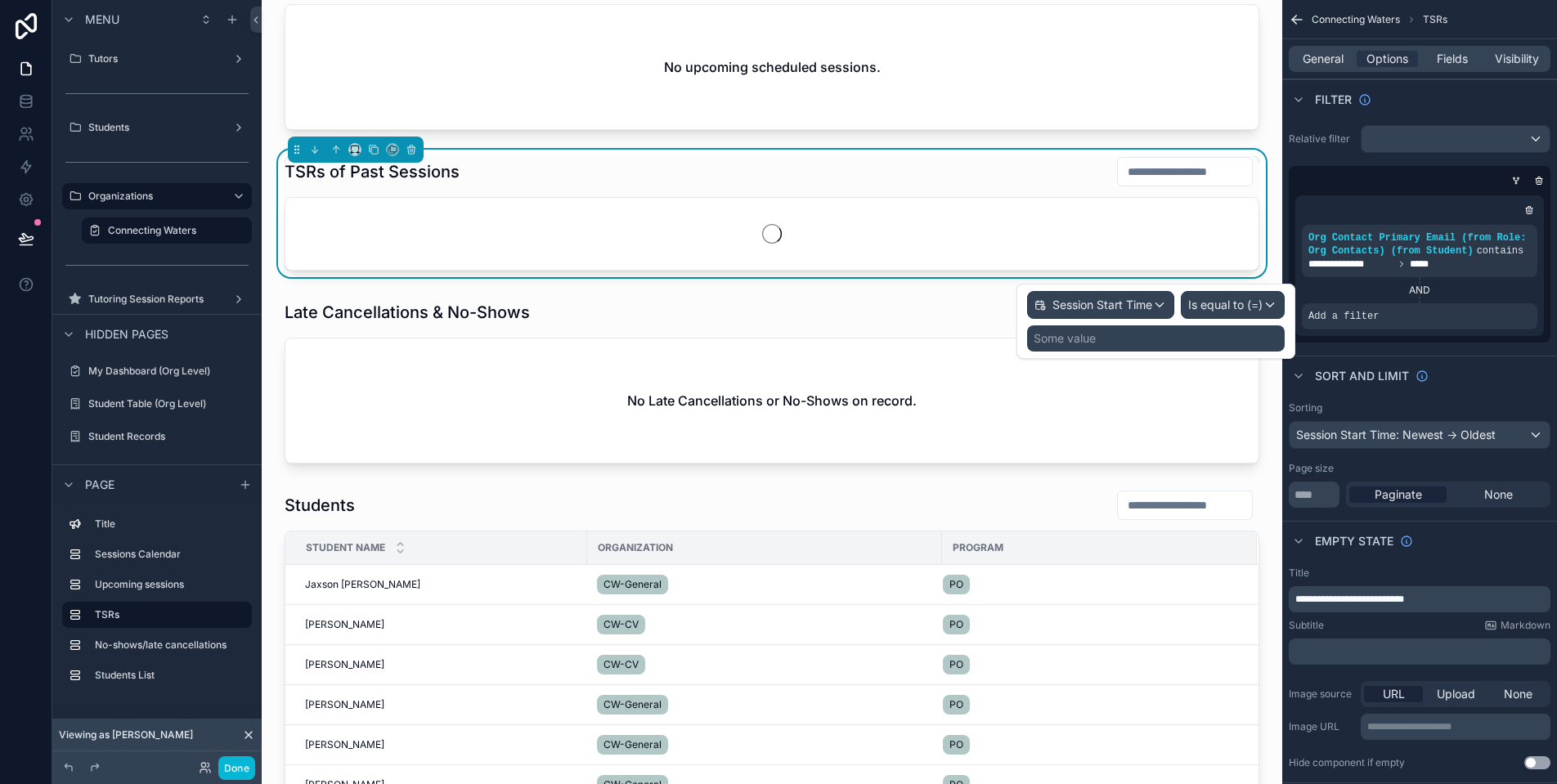
click at [1244, 304] on span "Is equal to (=)" at bounding box center [1226, 304] width 75 height 16
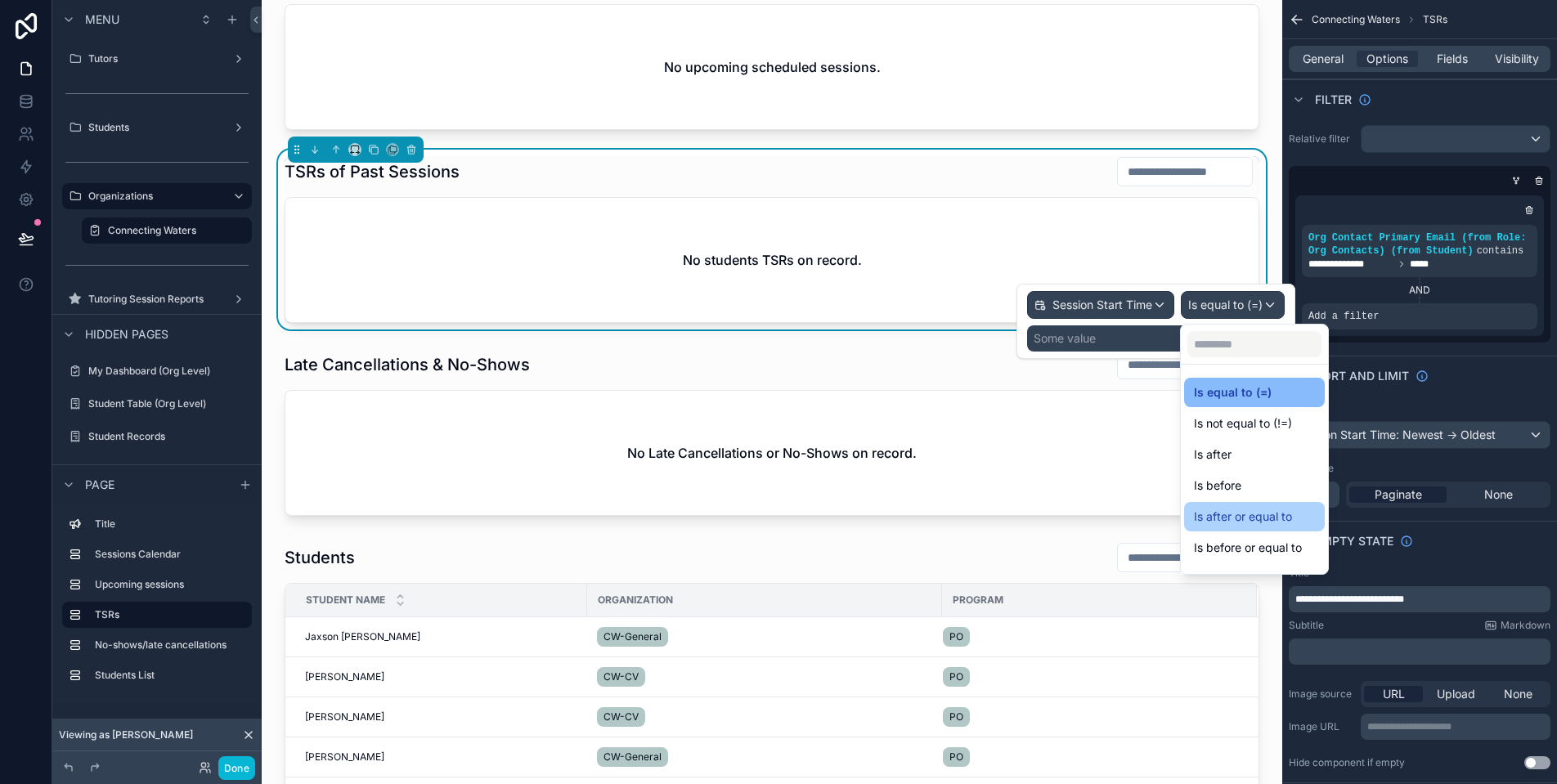
click at [1261, 512] on span "Is after or equal to" at bounding box center [1244, 516] width 98 height 20
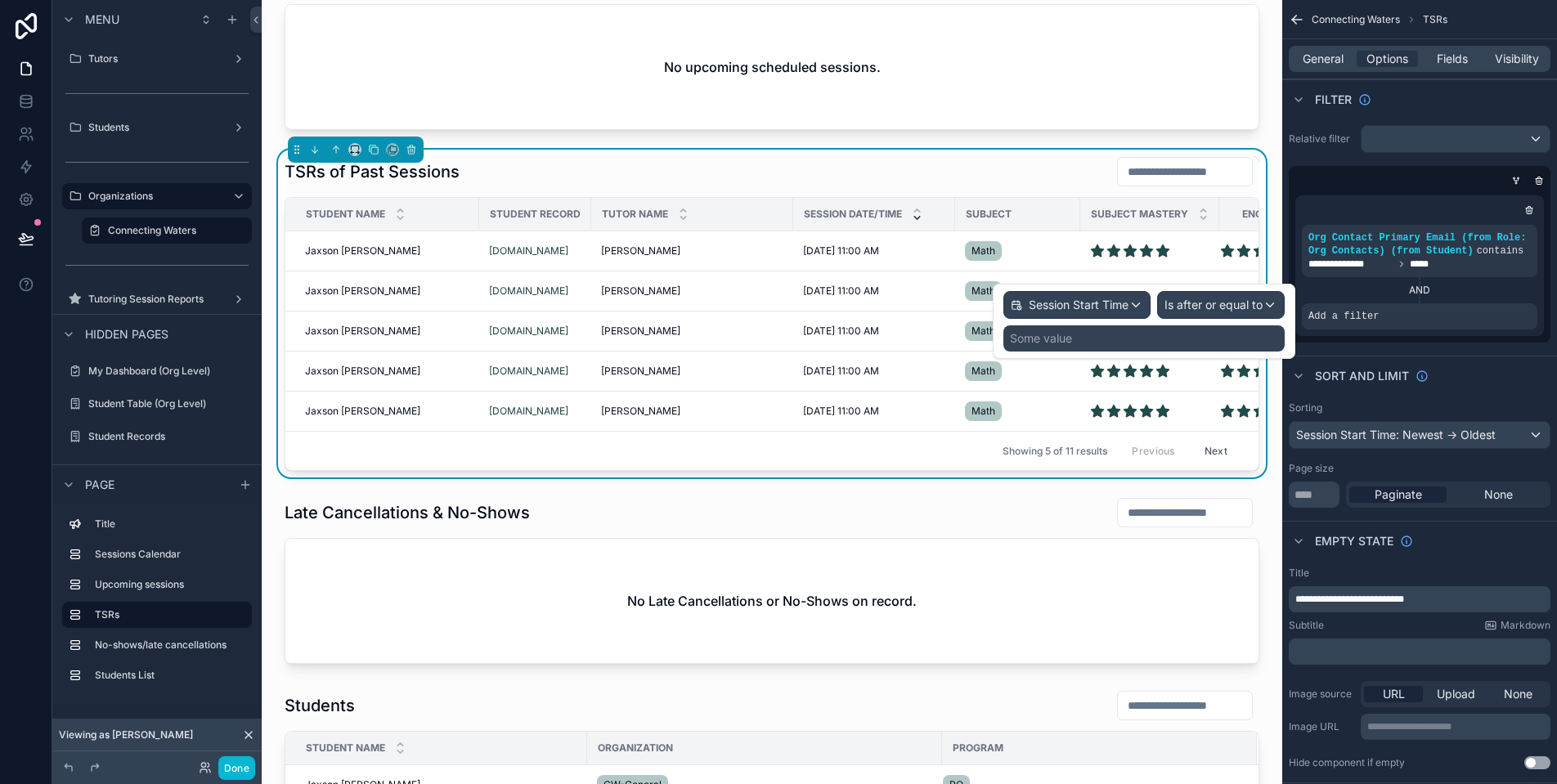
click at [1112, 331] on div "Some value" at bounding box center [1144, 339] width 281 height 27
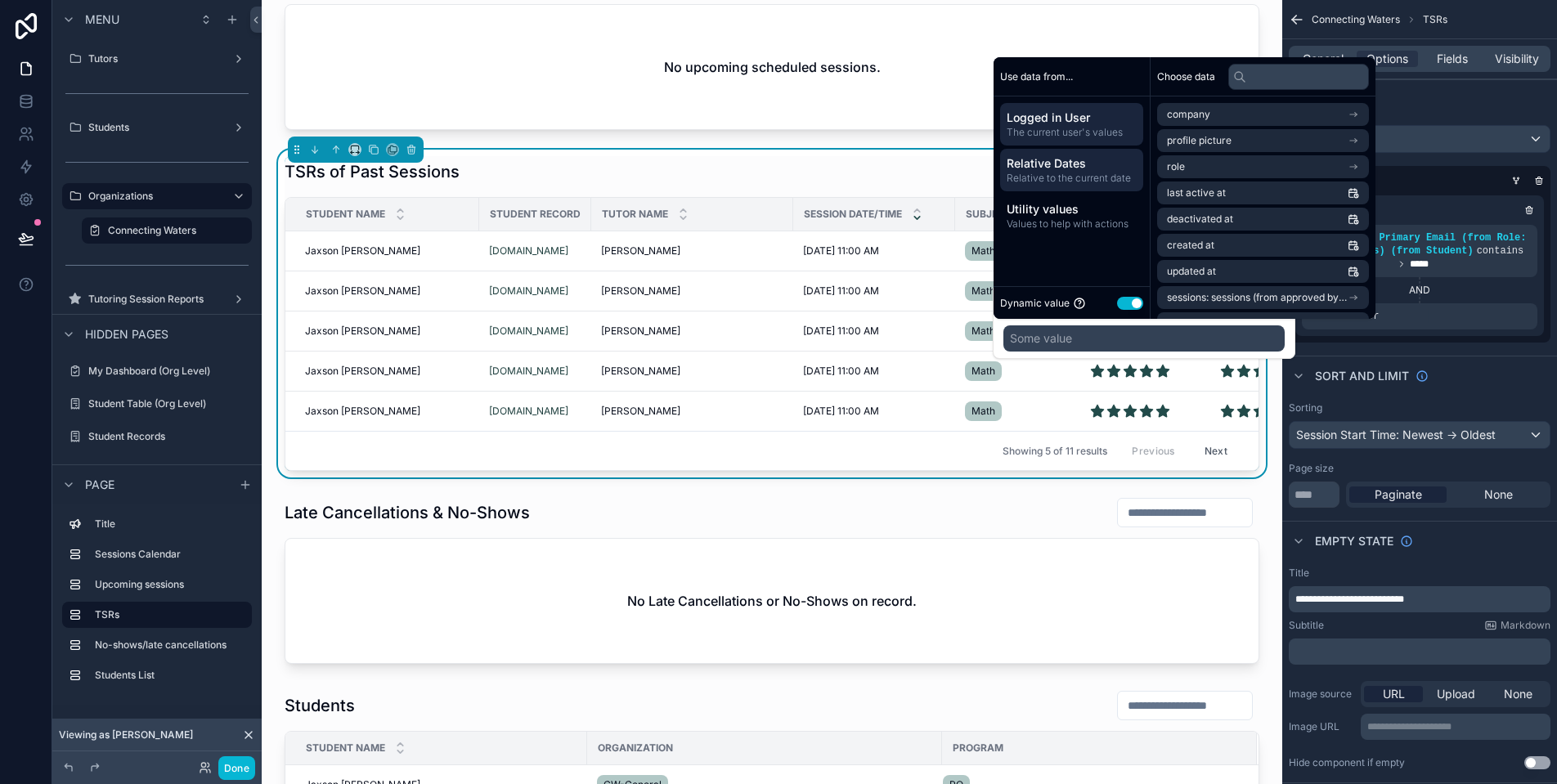
click at [1087, 165] on span "Relative Dates" at bounding box center [1071, 163] width 130 height 16
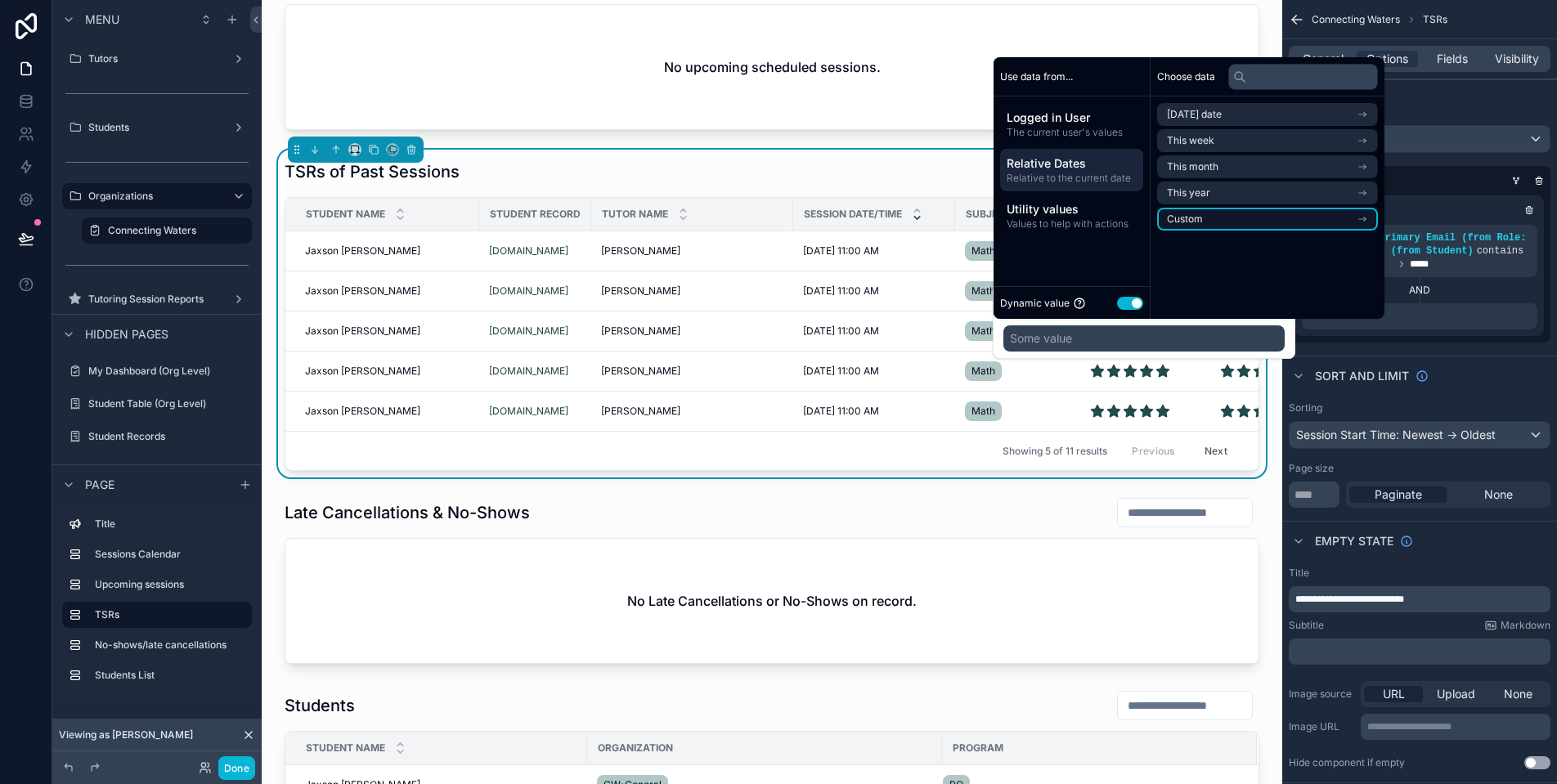
click at [1281, 219] on li "Custom" at bounding box center [1267, 219] width 221 height 23
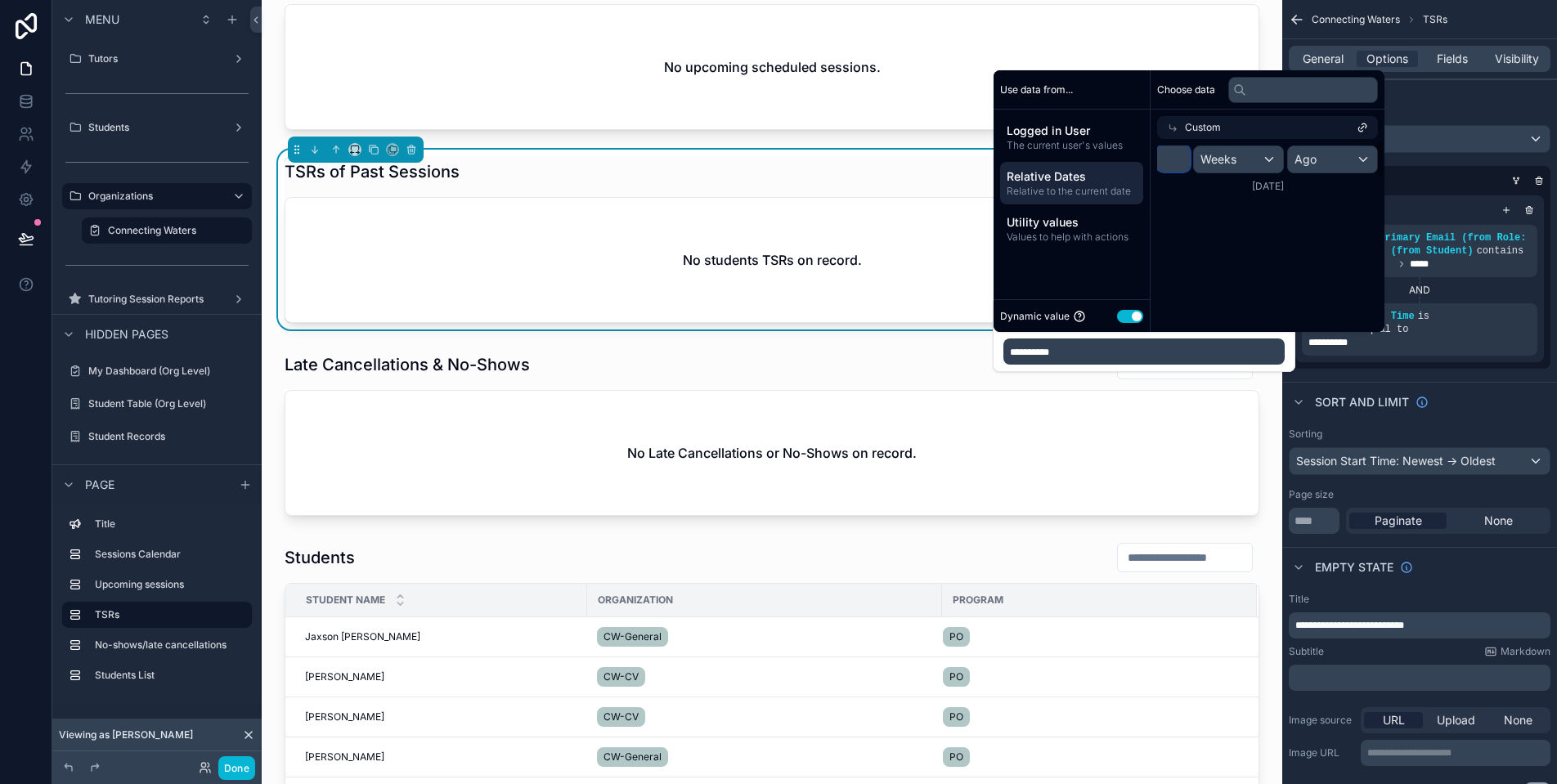
click at [1172, 164] on input "*" at bounding box center [1173, 159] width 33 height 27
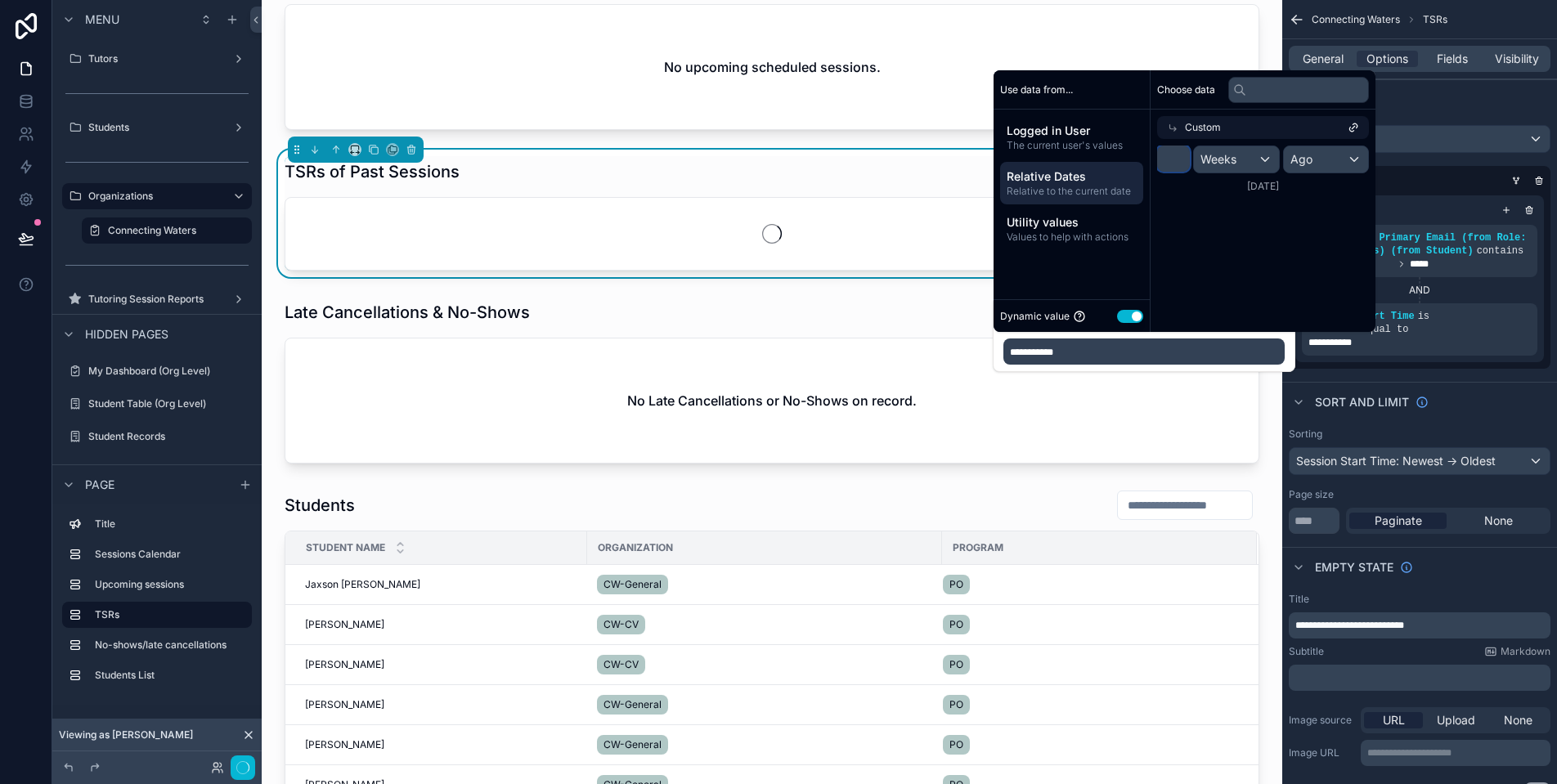
type input "**"
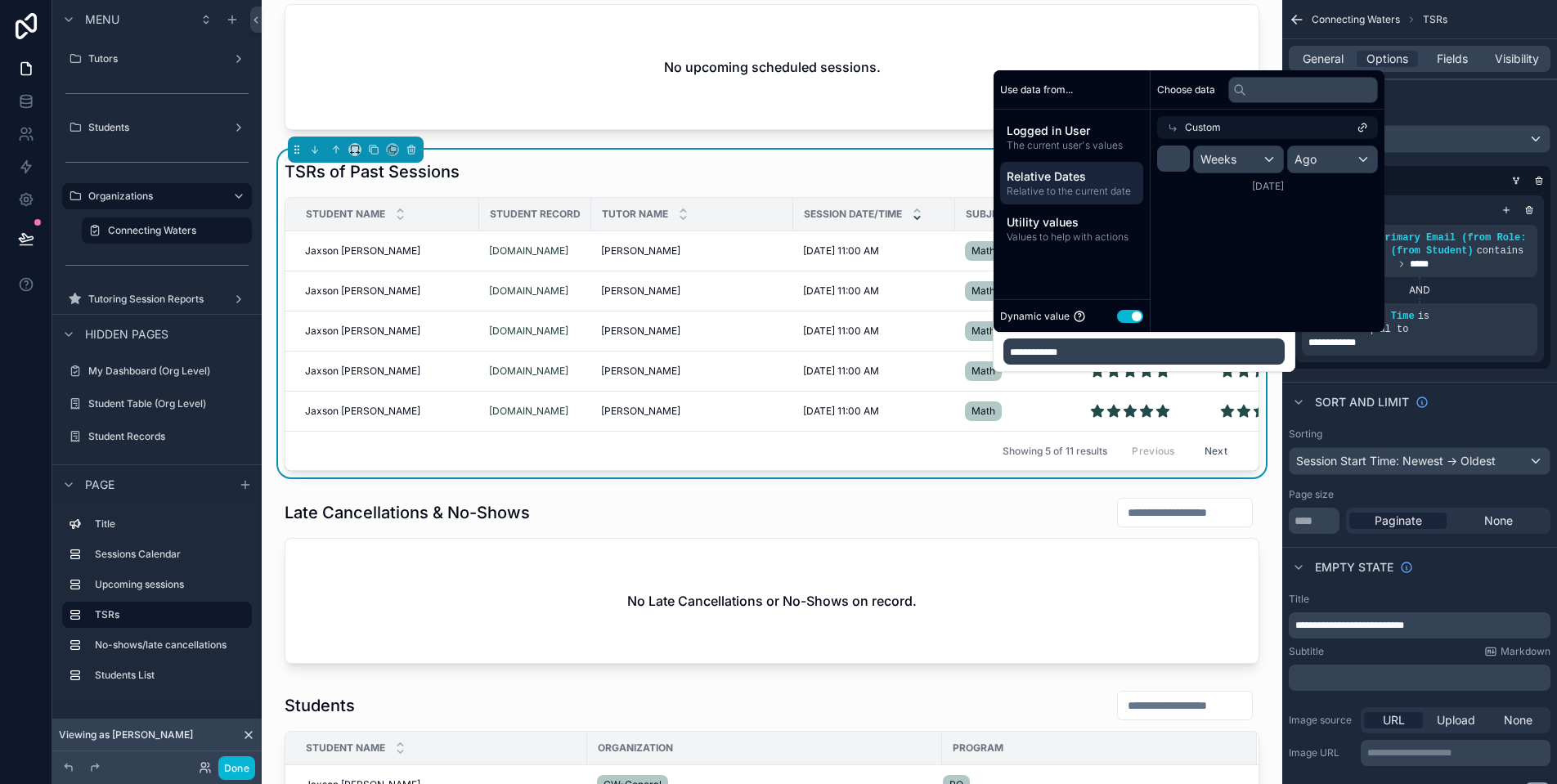
click at [1270, 161] on div "Weeks" at bounding box center [1239, 160] width 89 height 27
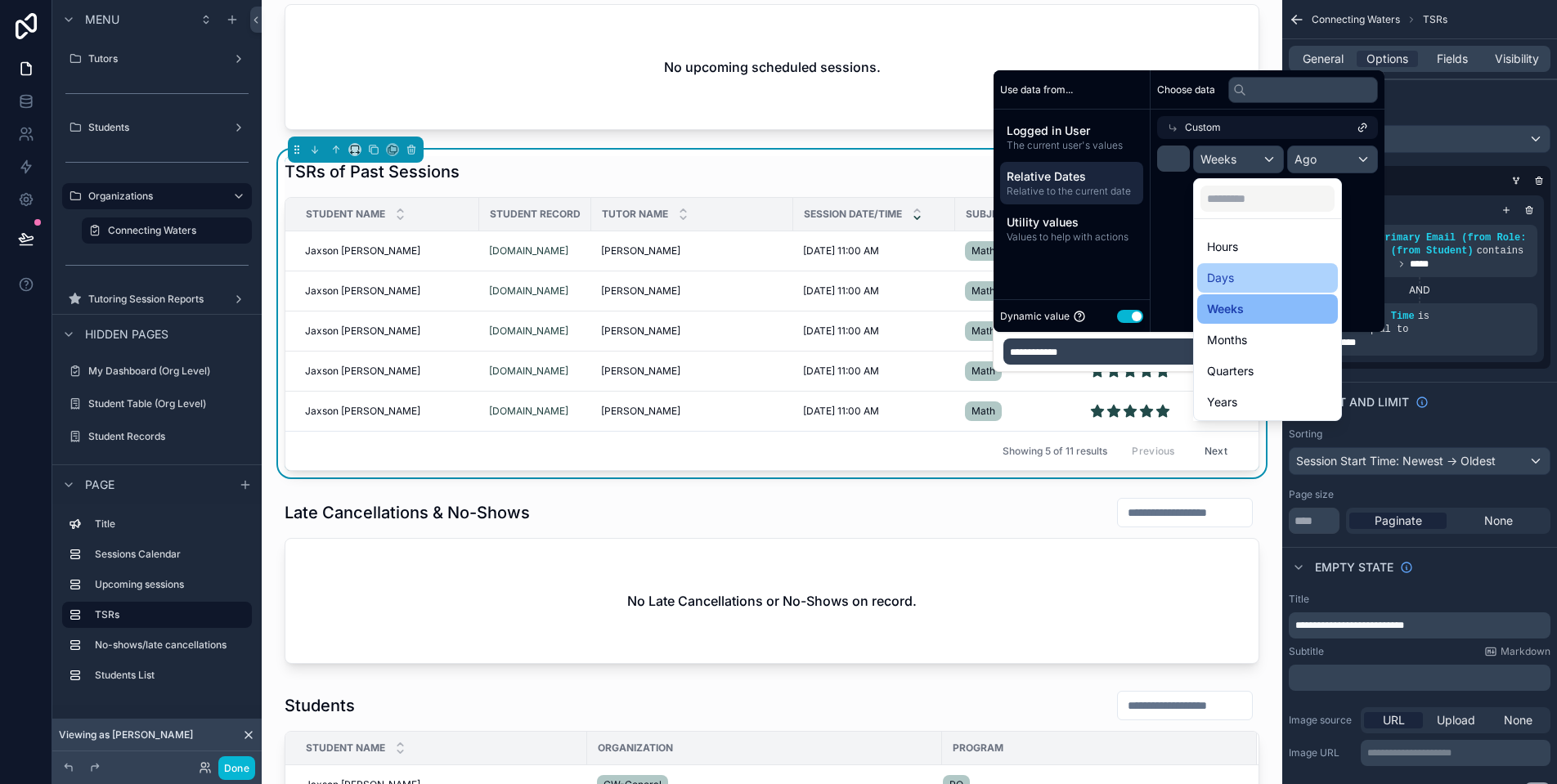
click at [1250, 278] on div "Days" at bounding box center [1268, 277] width 121 height 20
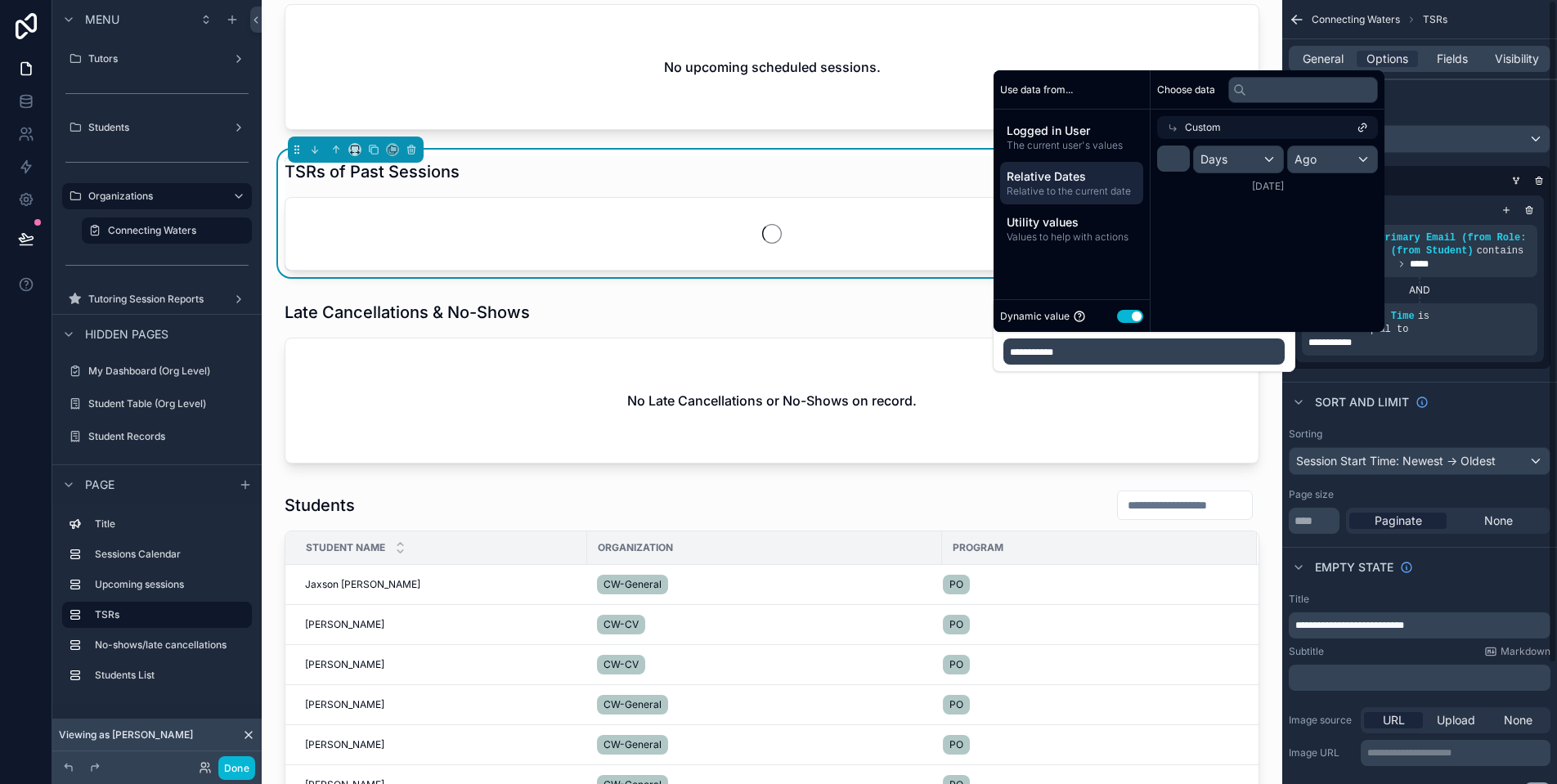
click at [1458, 114] on div "Filter" at bounding box center [1420, 98] width 275 height 39
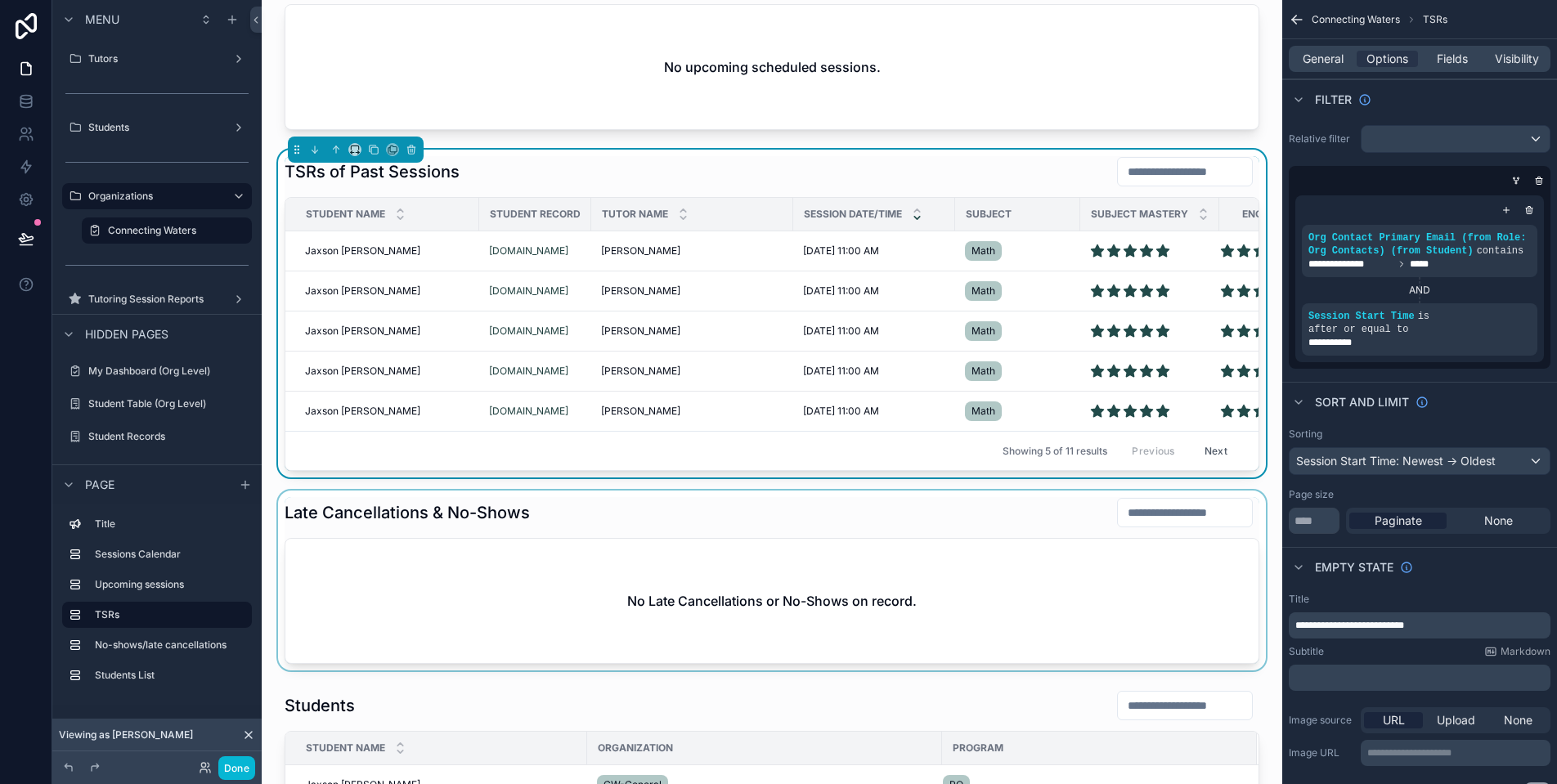
click at [848, 543] on div "scrollable content" at bounding box center [772, 580] width 994 height 180
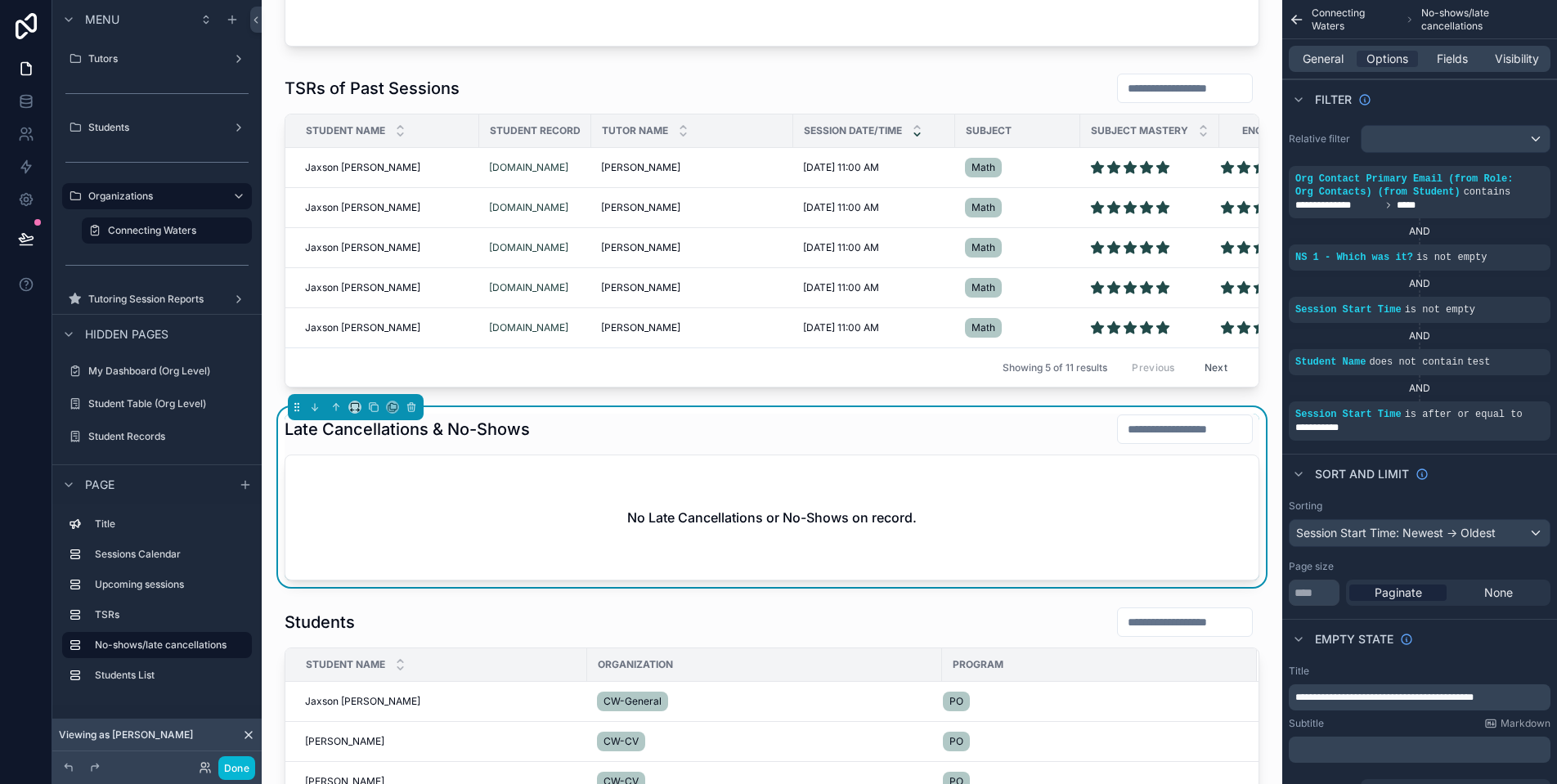
scroll to position [894, 0]
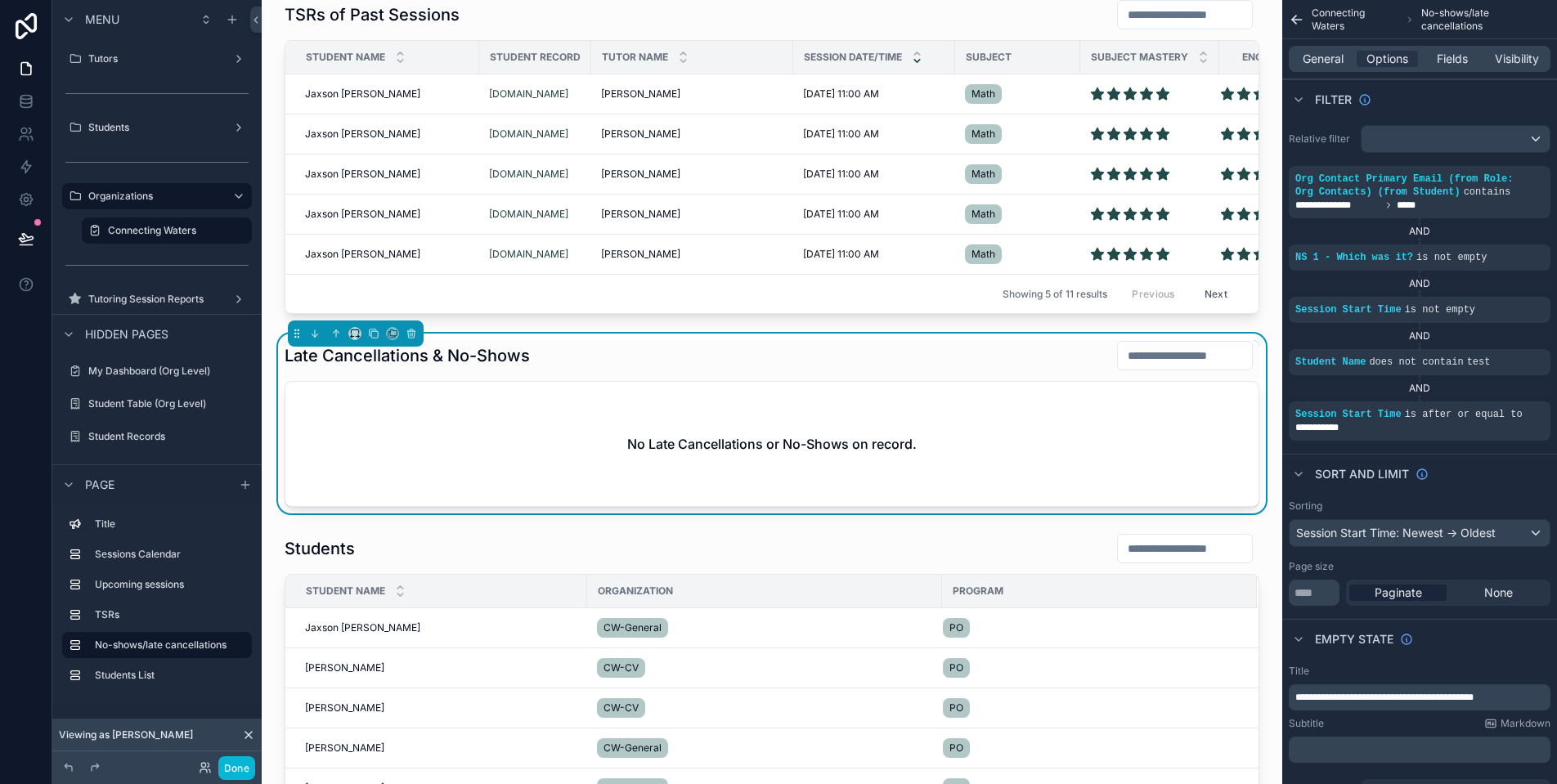
click at [757, 409] on div "No Late Cancellations or No-Shows on record." at bounding box center [772, 443] width 974 height 124
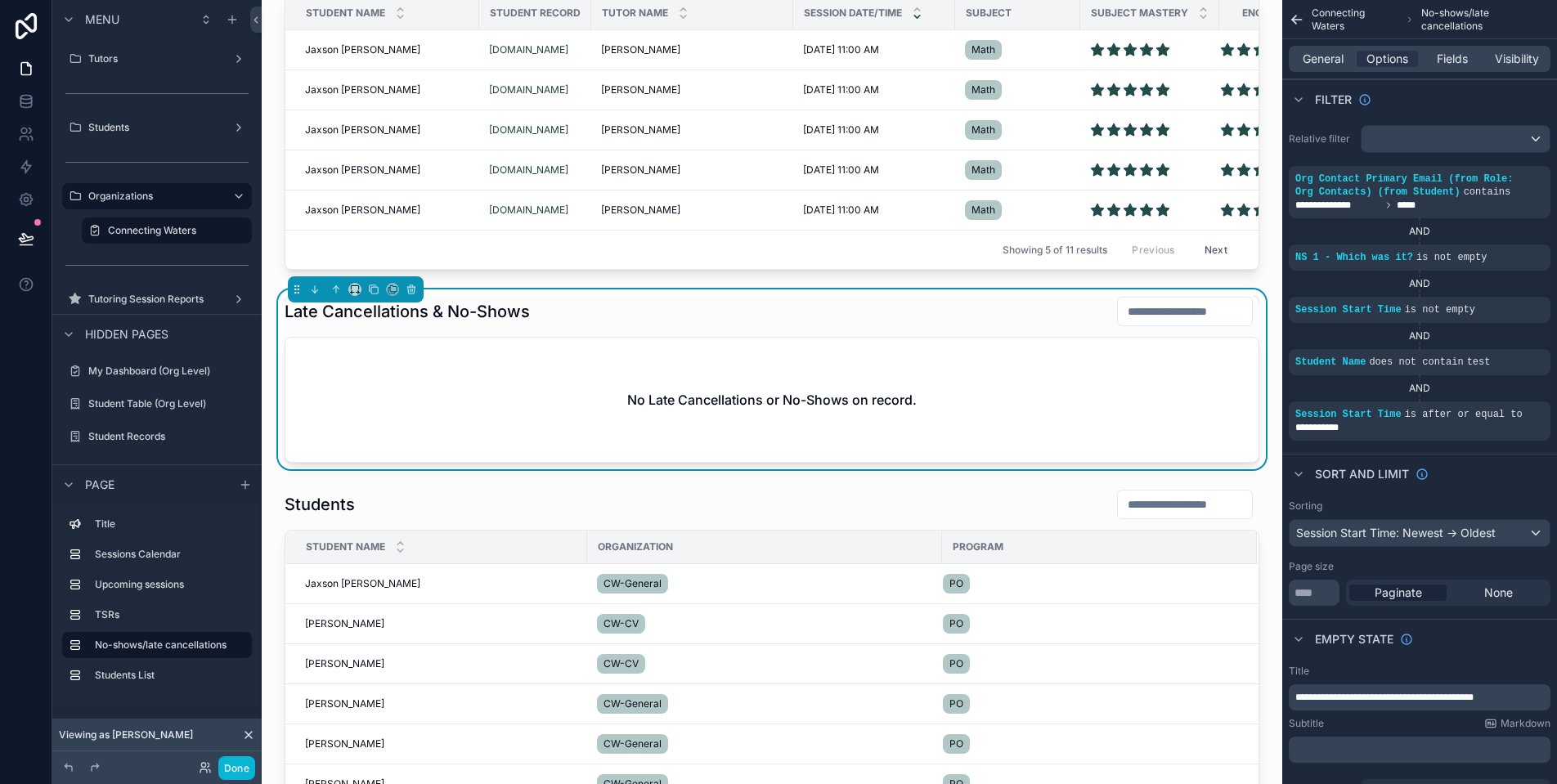
scroll to position [1162, 0]
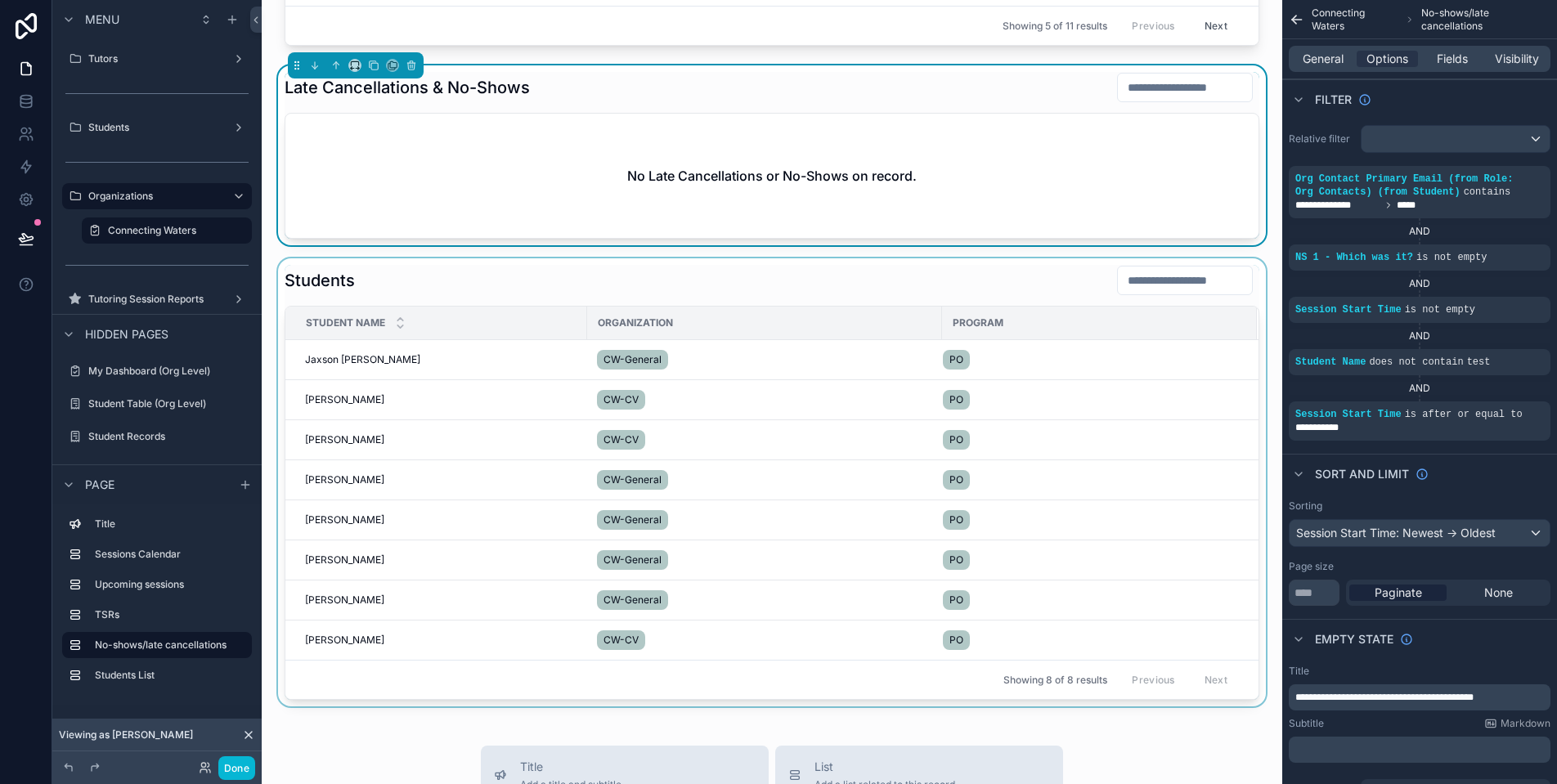
click at [739, 306] on div "scrollable content" at bounding box center [772, 482] width 994 height 448
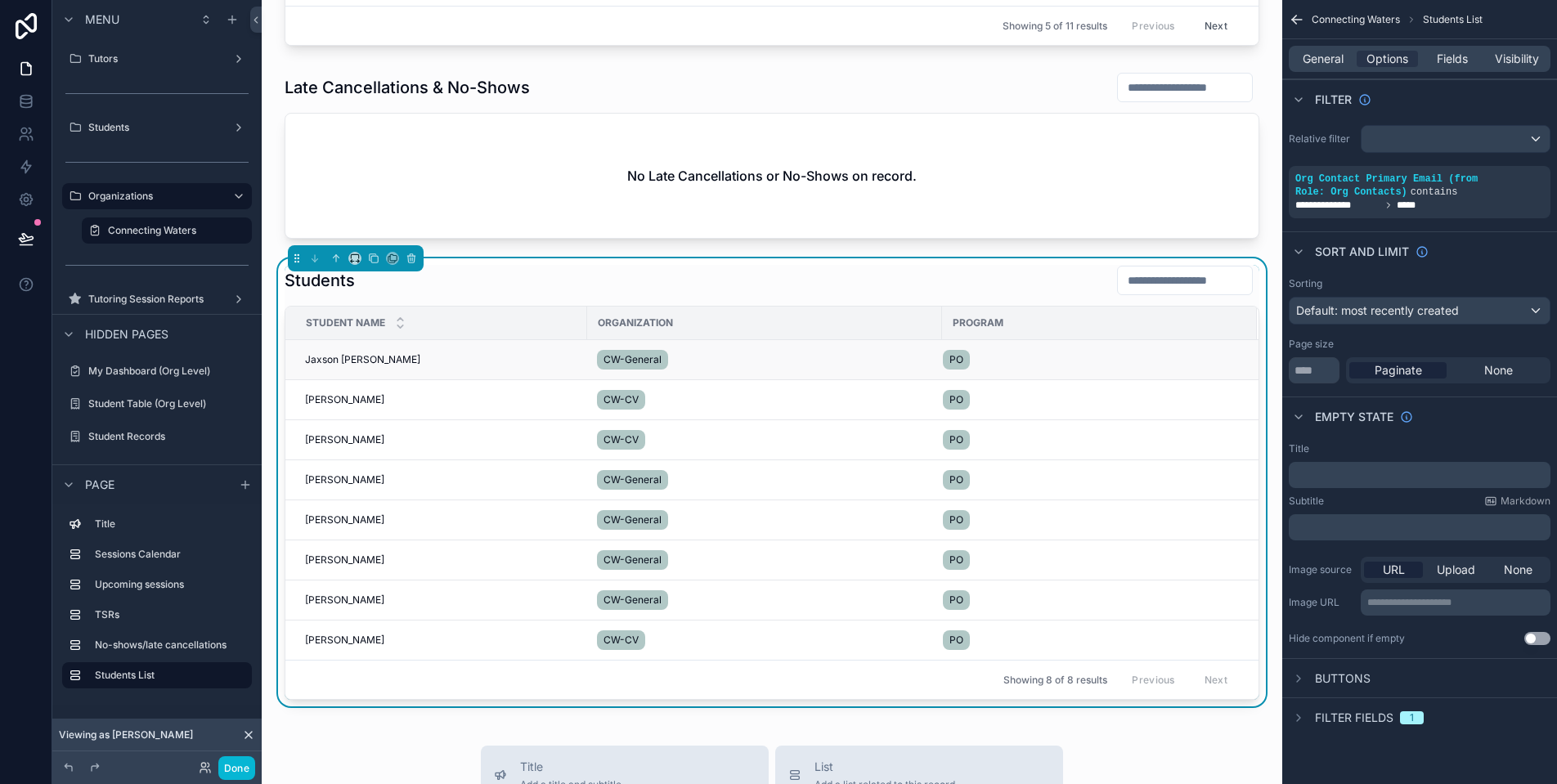
click at [352, 366] on span "Jaxson [PERSON_NAME]" at bounding box center [363, 360] width 116 height 13
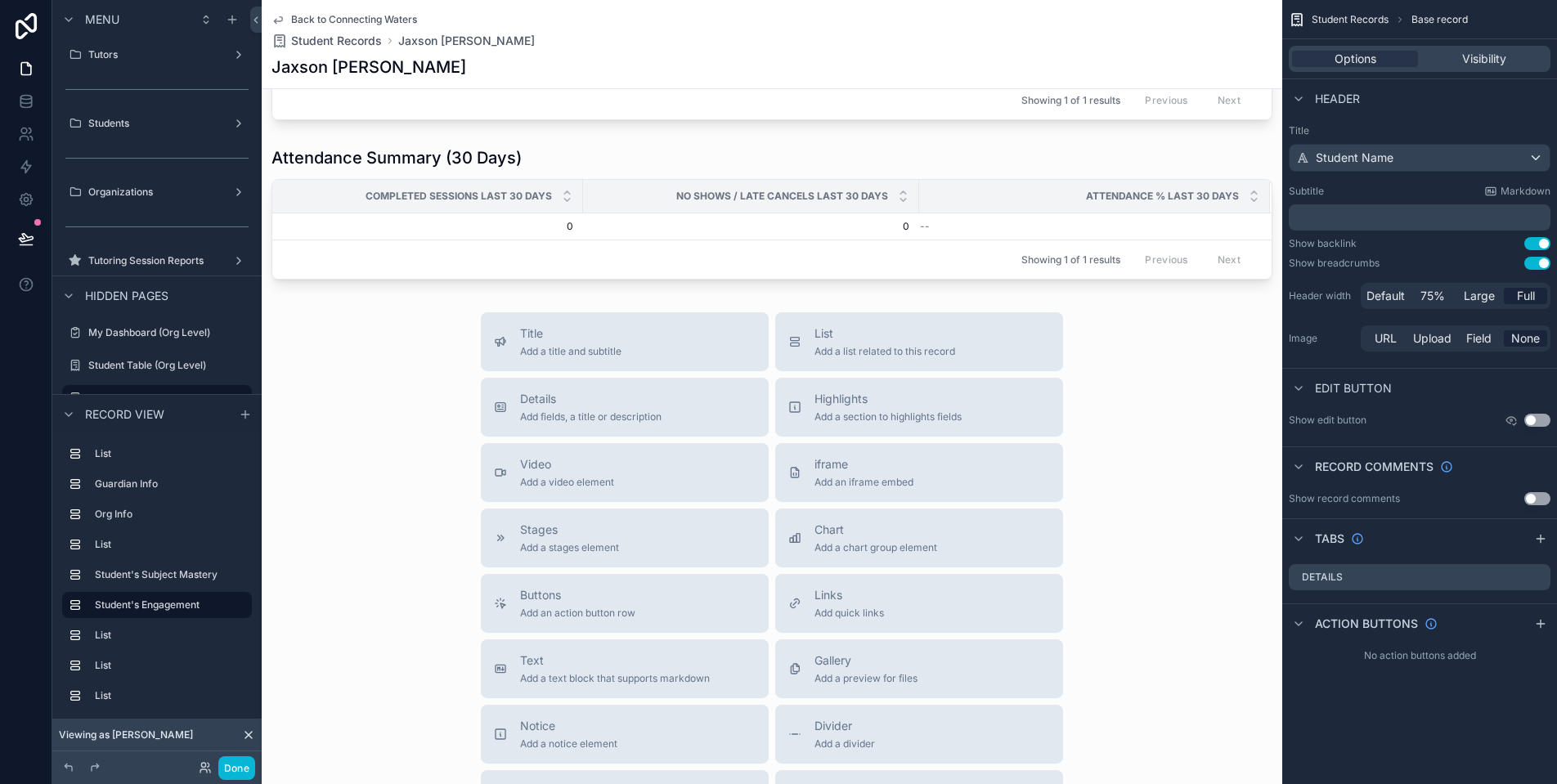
scroll to position [1381, 0]
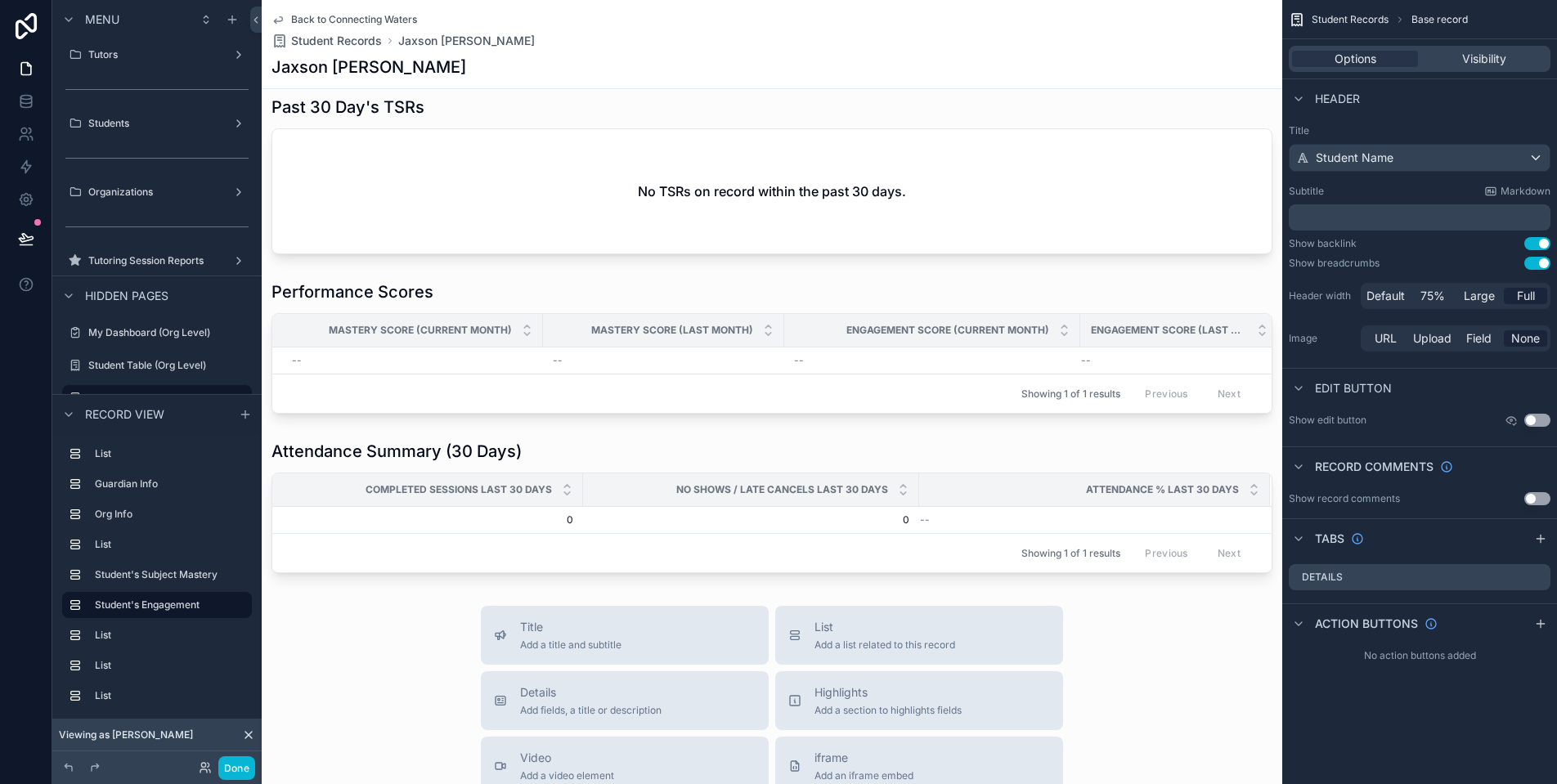
click at [314, 15] on span "Back to Connecting Waters" at bounding box center [353, 20] width 126 height 13
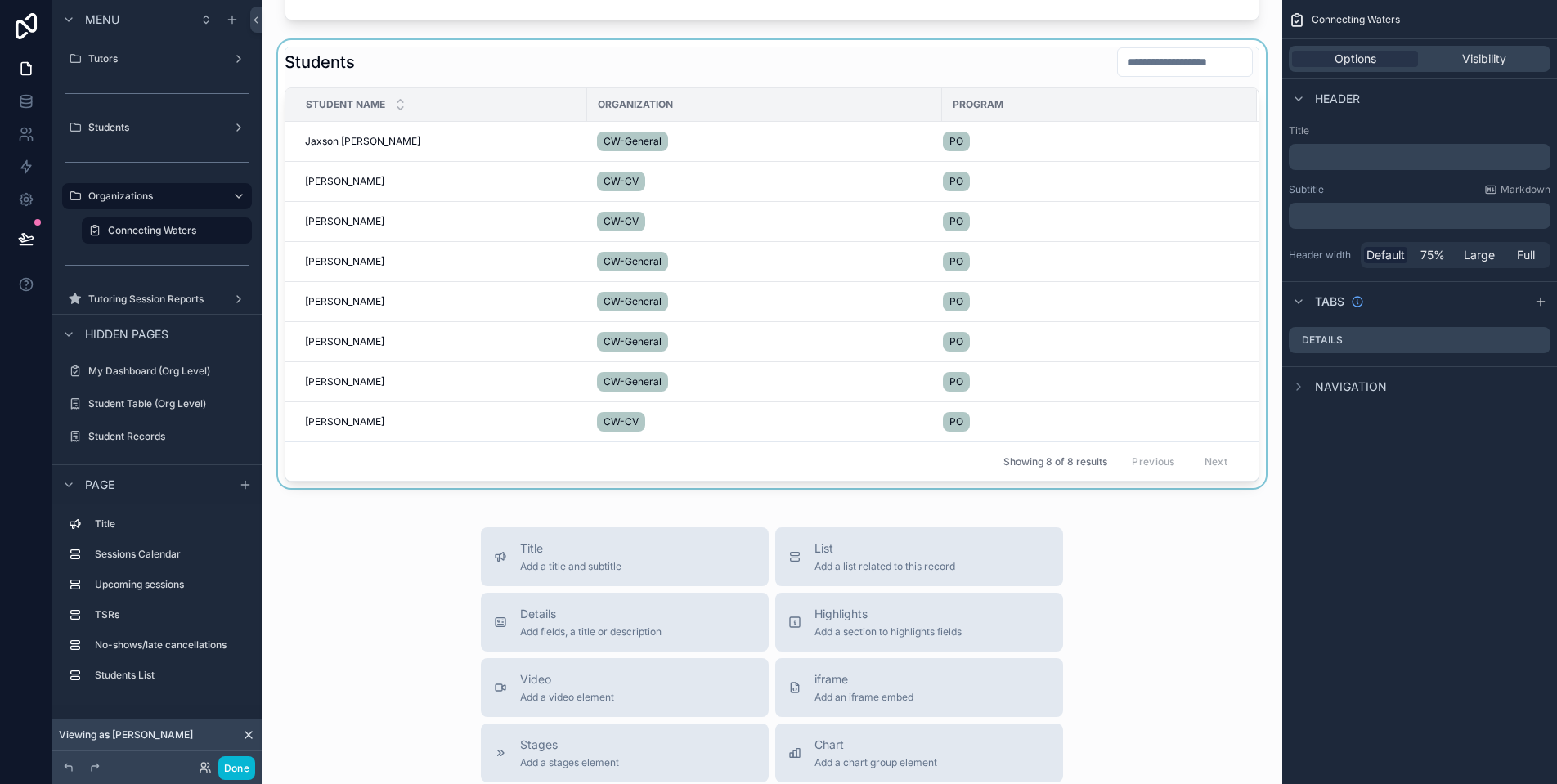
click at [966, 100] on th "Program" at bounding box center [1100, 104] width 314 height 33
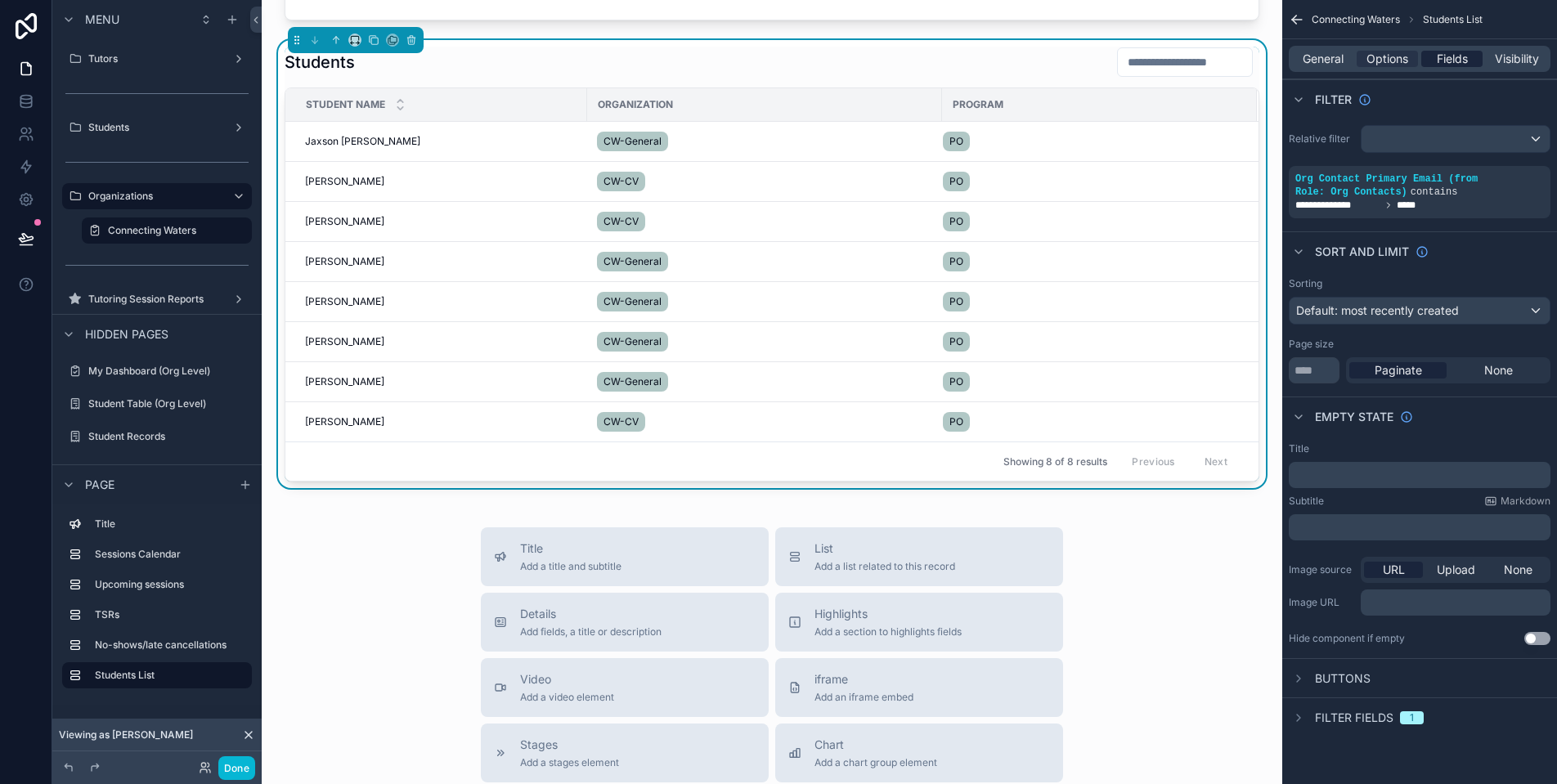
click at [1450, 66] on span "Fields" at bounding box center [1452, 59] width 31 height 16
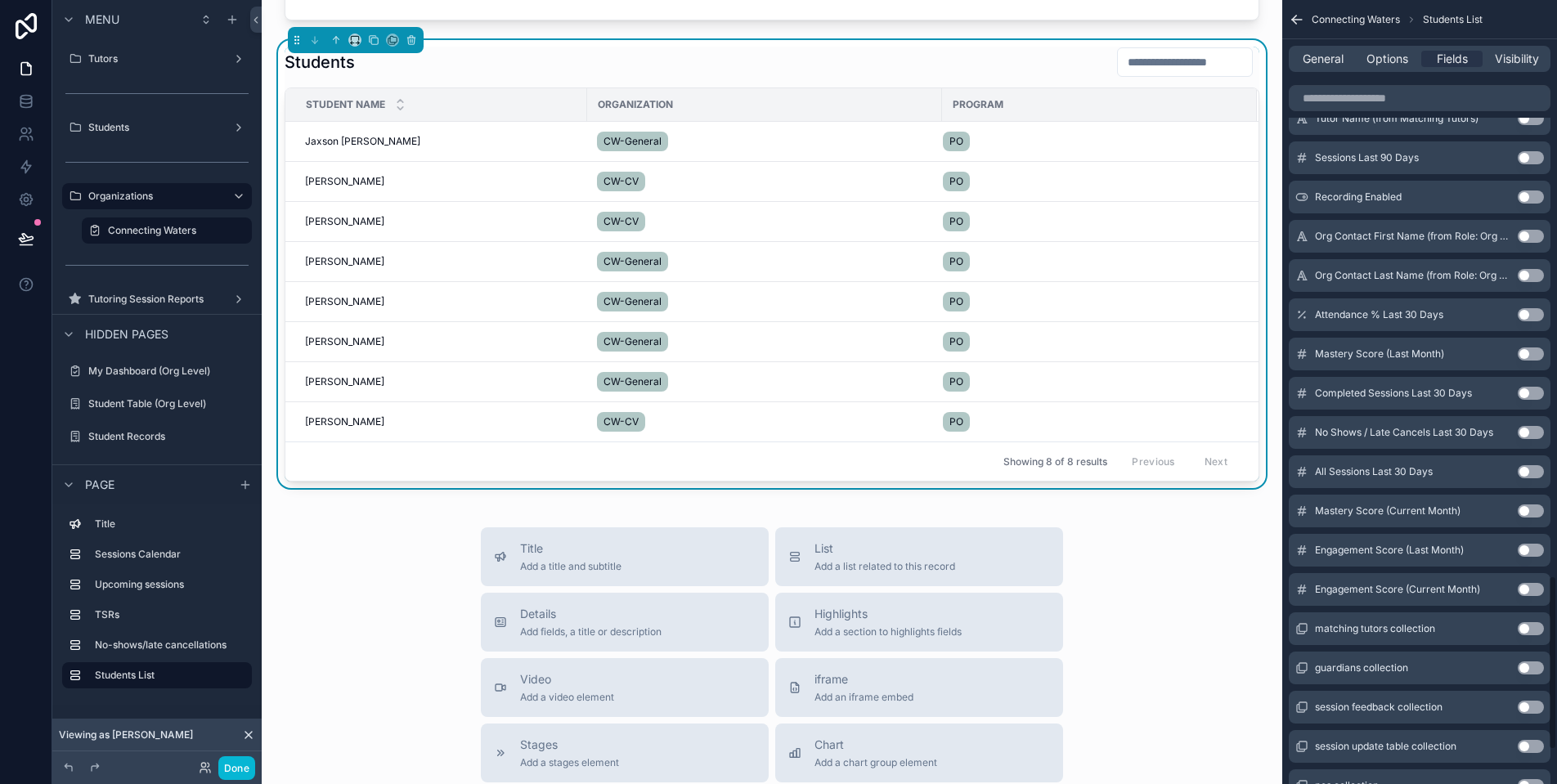
scroll to position [2574, 0]
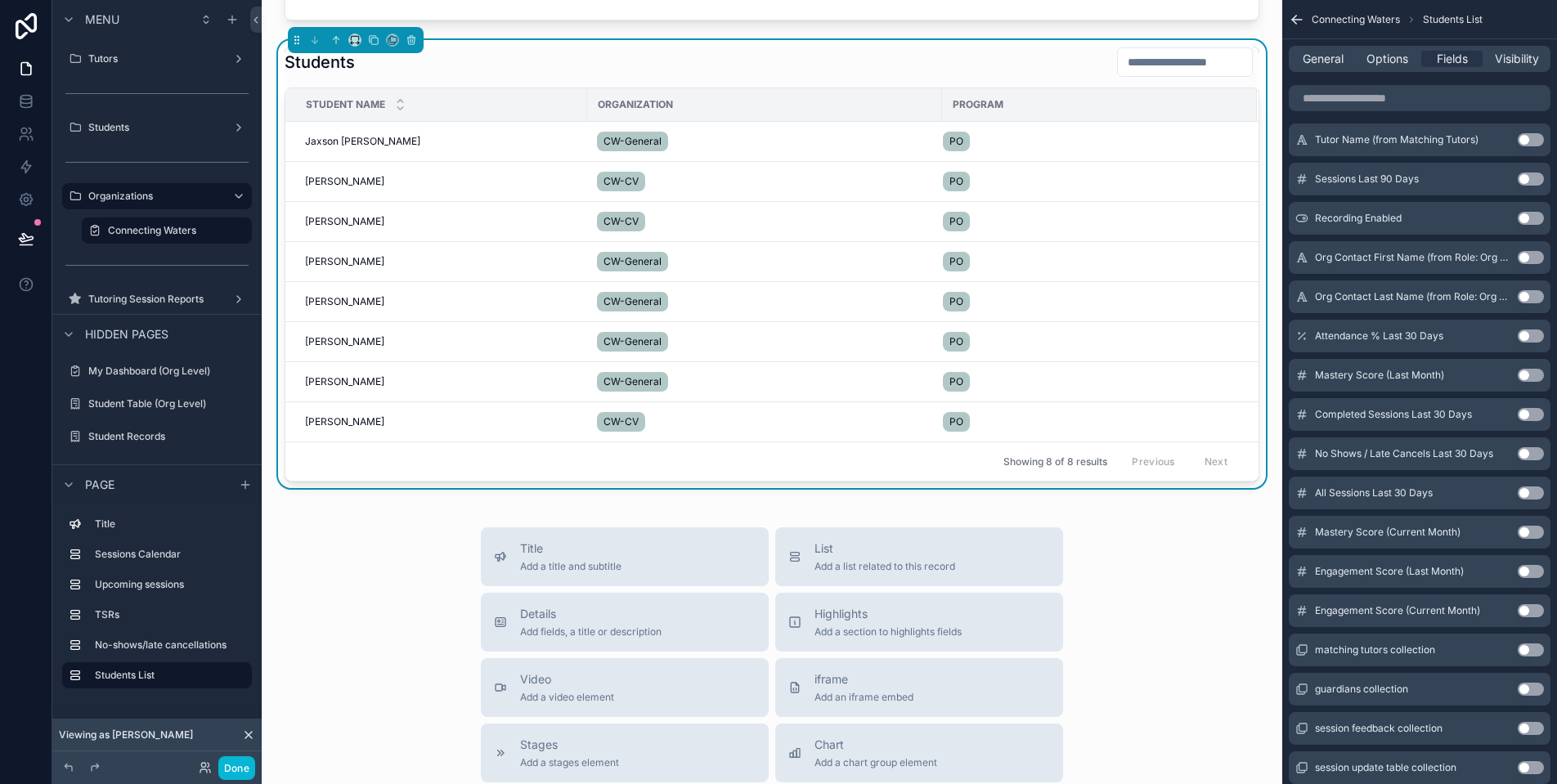
click at [1530, 416] on button "Use setting" at bounding box center [1531, 415] width 27 height 13
click at [1531, 454] on button "Use setting" at bounding box center [1531, 454] width 27 height 13
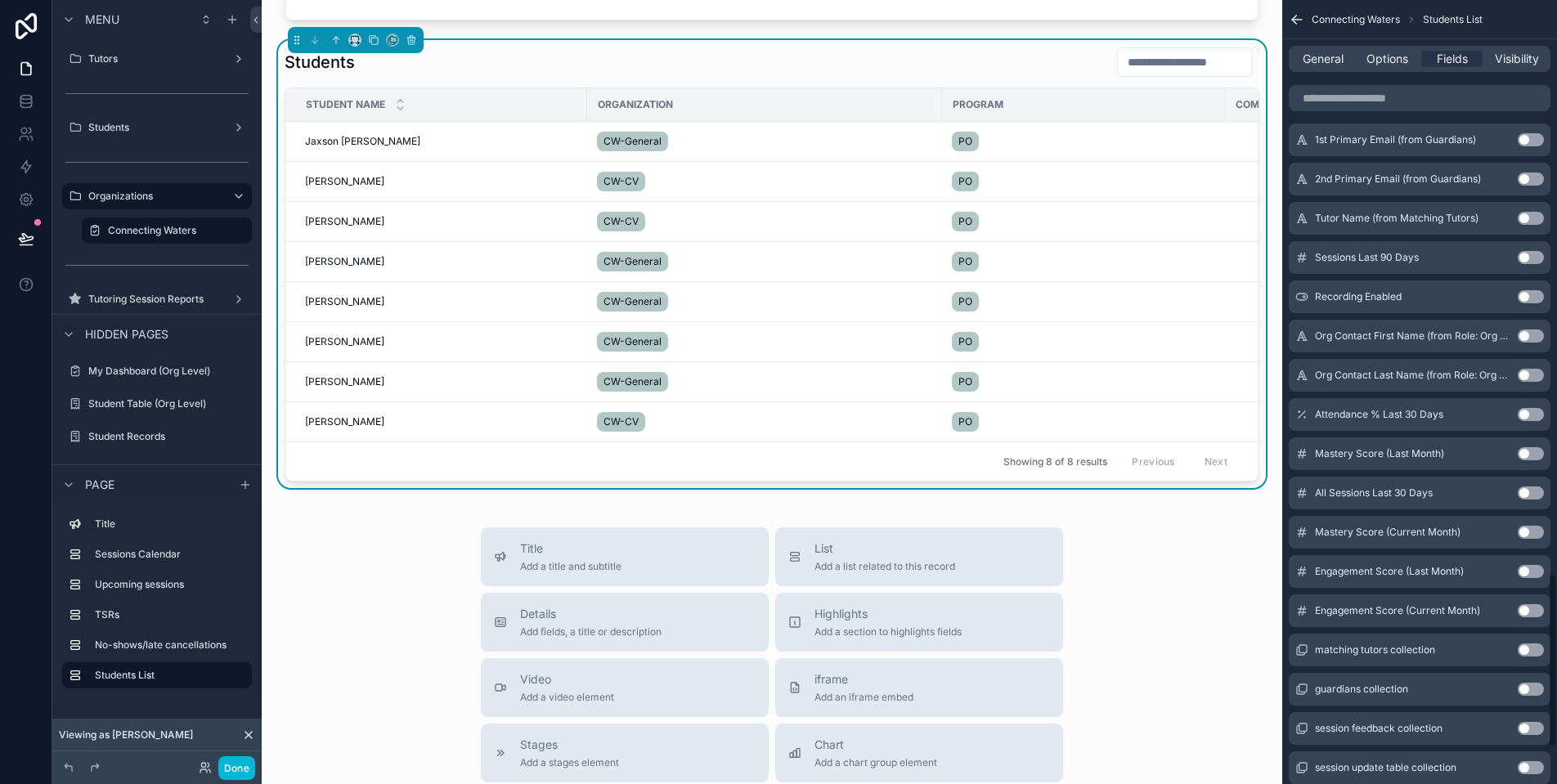
click at [1528, 412] on button "Use setting" at bounding box center [1531, 415] width 27 height 13
click at [1522, 530] on button "Use setting" at bounding box center [1531, 532] width 27 height 13
click at [1533, 494] on button "Use setting" at bounding box center [1531, 493] width 27 height 13
click at [1521, 608] on button "Use setting" at bounding box center [1531, 611] width 27 height 13
click at [1532, 603] on div "Engagement Score (Last Month) Use setting" at bounding box center [1420, 611] width 261 height 33
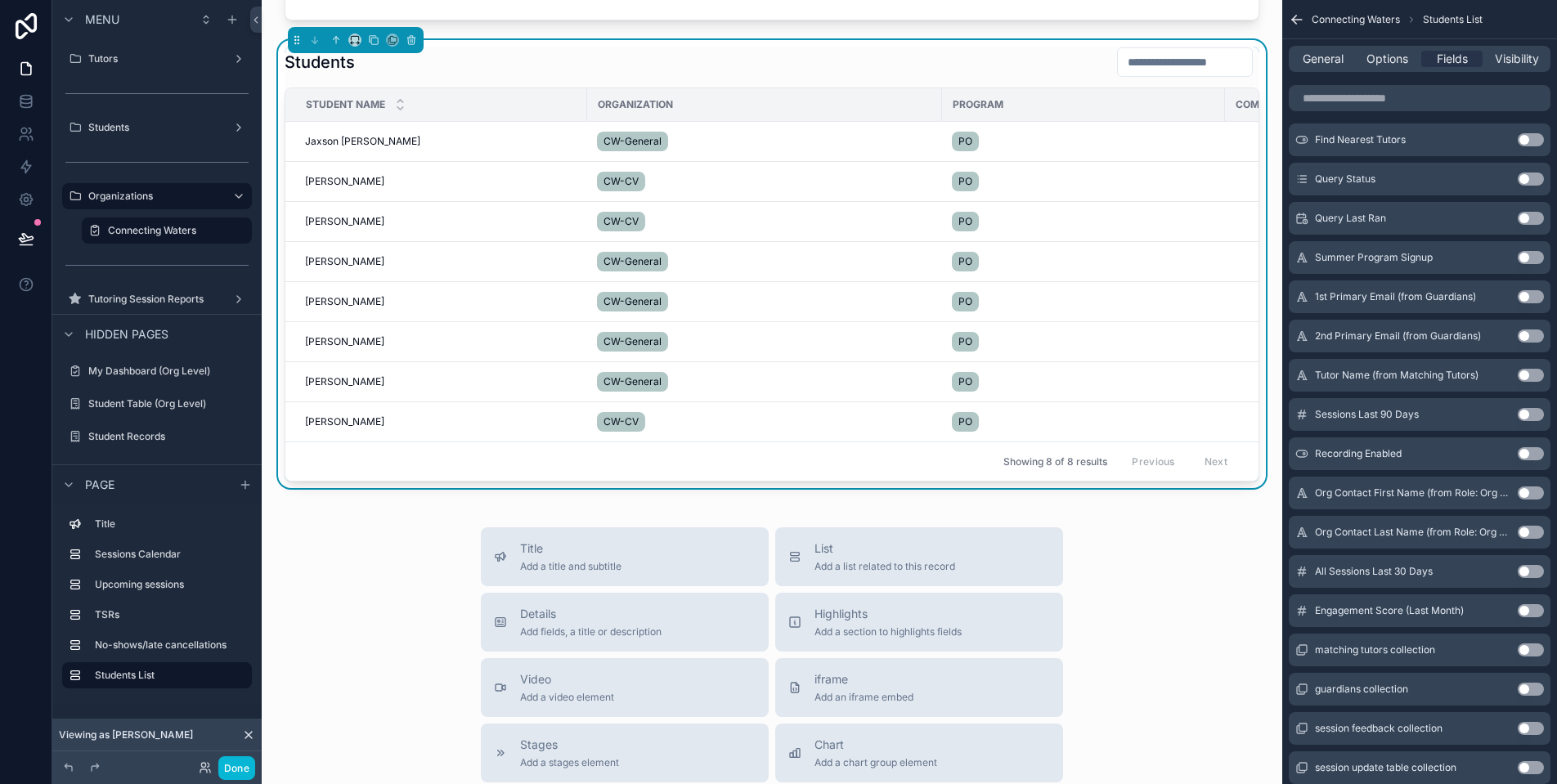
click at [1531, 609] on button "Use setting" at bounding box center [1531, 611] width 27 height 13
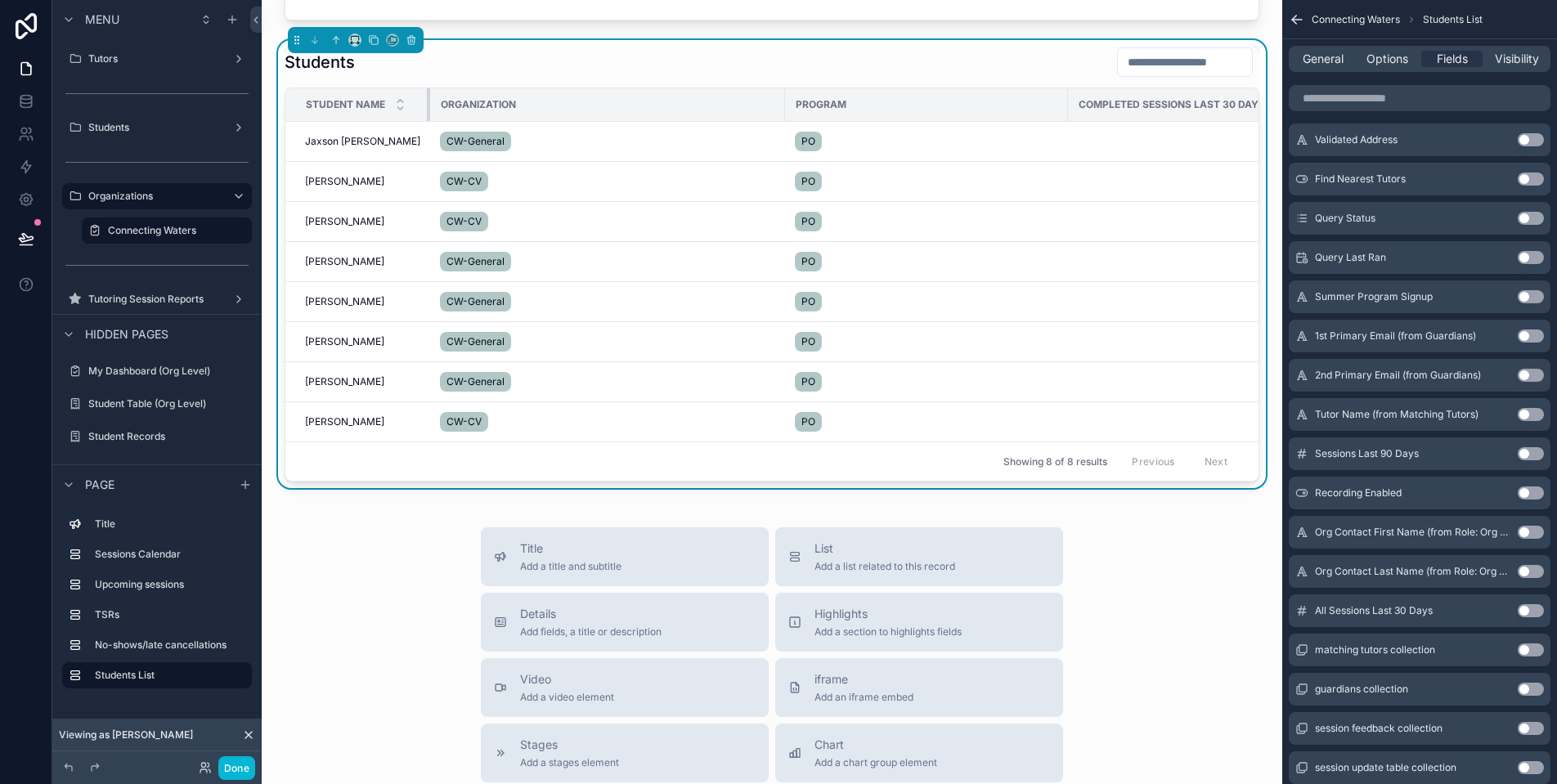
drag, startPoint x: 584, startPoint y: 123, endPoint x: 426, endPoint y: 131, distance: 158.2
click at [427, 121] on div "scrollable content" at bounding box center [430, 104] width 7 height 33
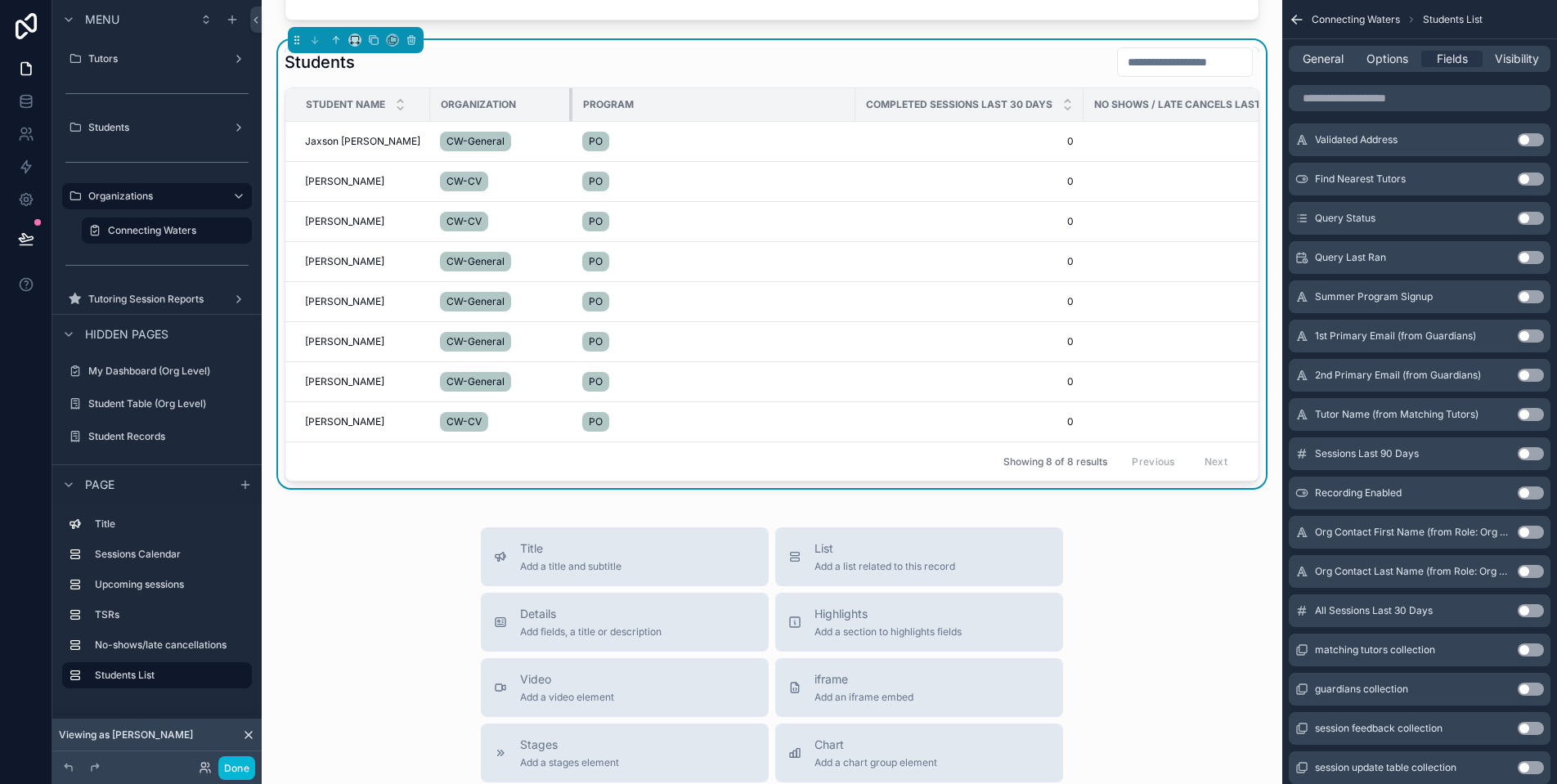
drag, startPoint x: 782, startPoint y: 116, endPoint x: 570, endPoint y: 128, distance: 212.3
click at [570, 121] on div "scrollable content" at bounding box center [572, 104] width 7 height 33
drag, startPoint x: 850, startPoint y: 122, endPoint x: 678, endPoint y: 130, distance: 172.2
click at [678, 121] on div "scrollable content" at bounding box center [681, 104] width 7 height 33
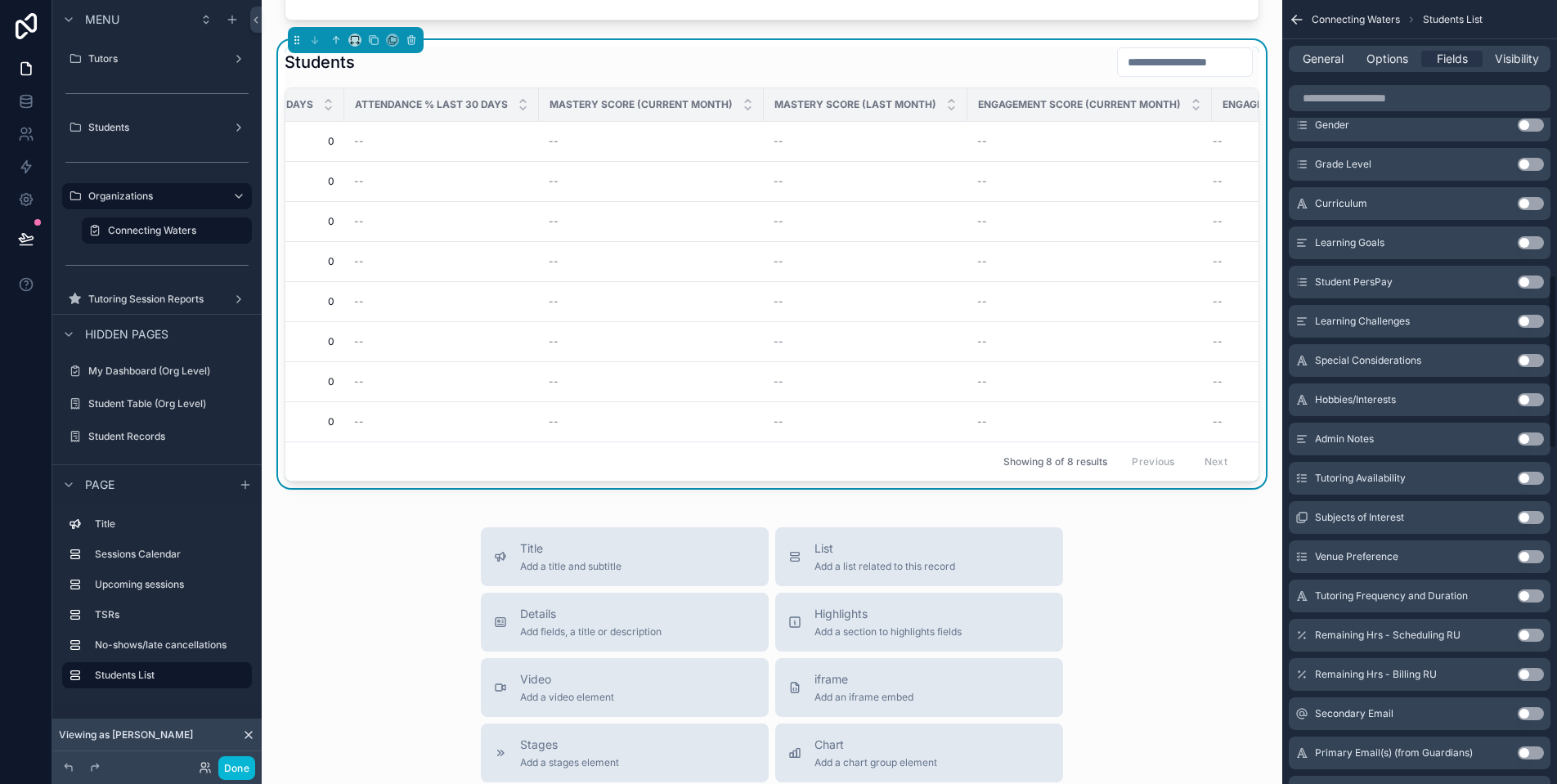
scroll to position [0, 0]
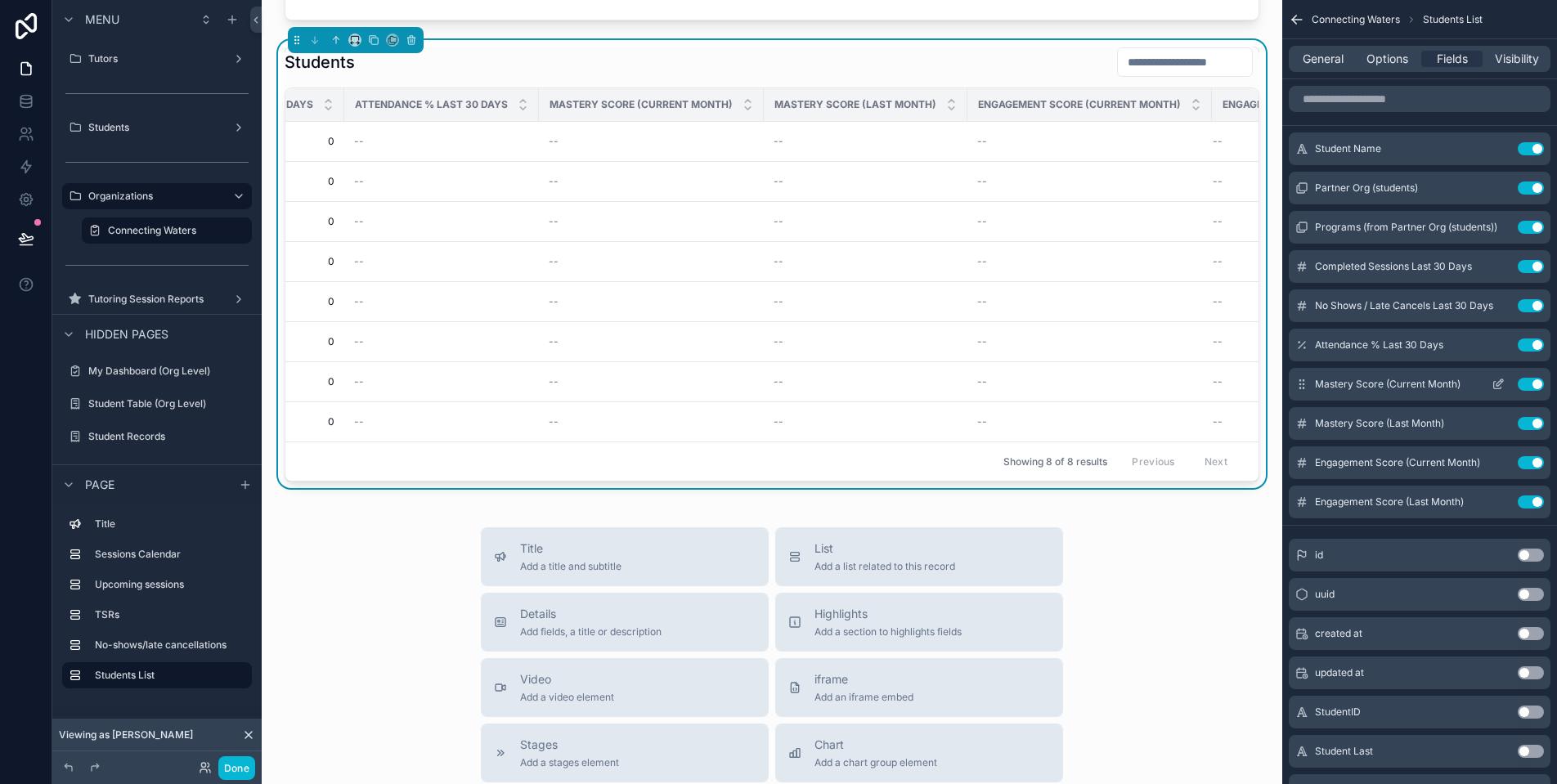
click at [1495, 384] on icon "scrollable content" at bounding box center [1498, 384] width 13 height 13
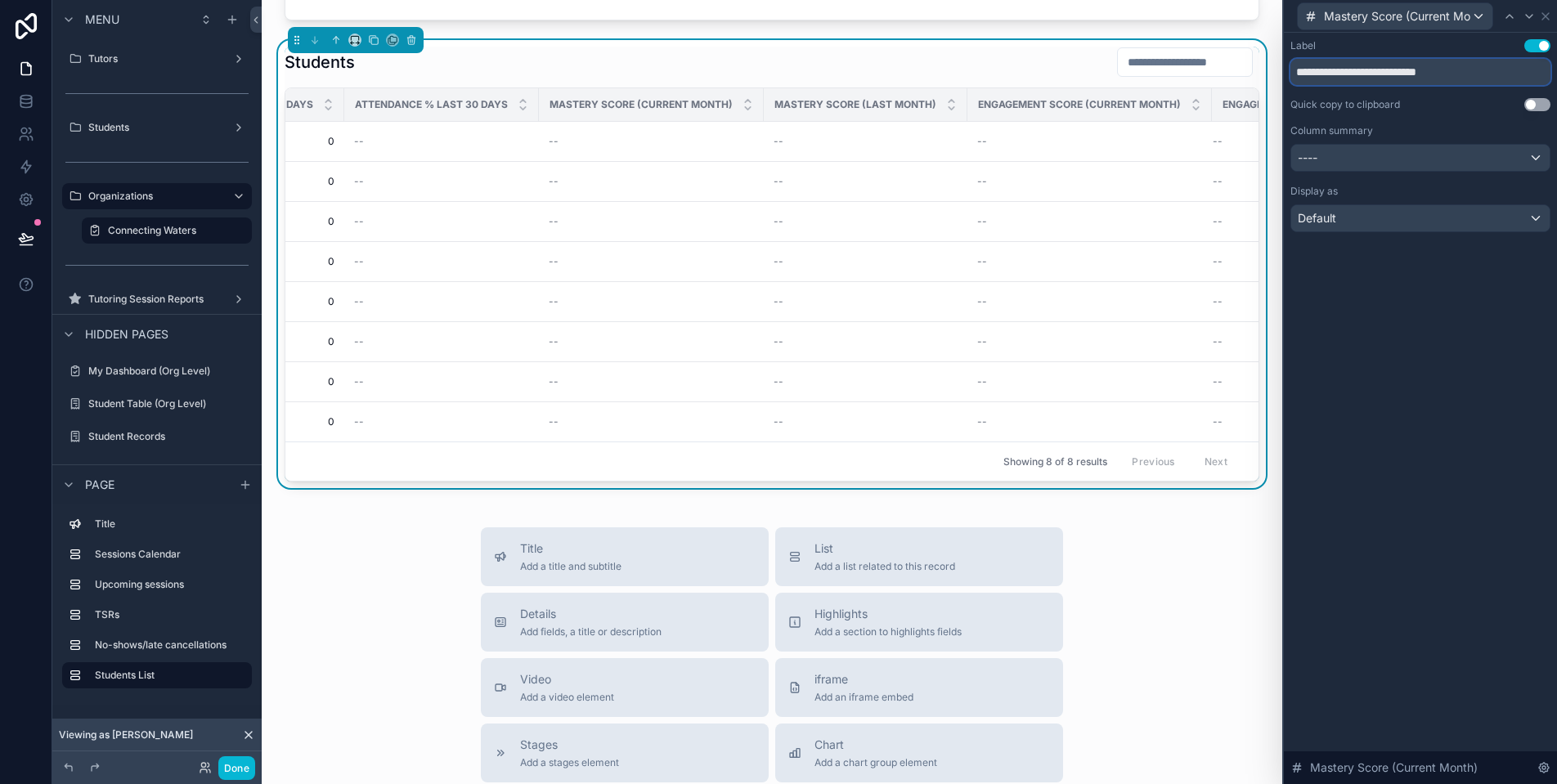
click at [1365, 71] on input "**********" at bounding box center [1421, 72] width 260 height 27
drag, startPoint x: 1365, startPoint y: 71, endPoint x: 1472, endPoint y: 75, distance: 107.1
click at [1472, 75] on input "**********" at bounding box center [1421, 72] width 260 height 27
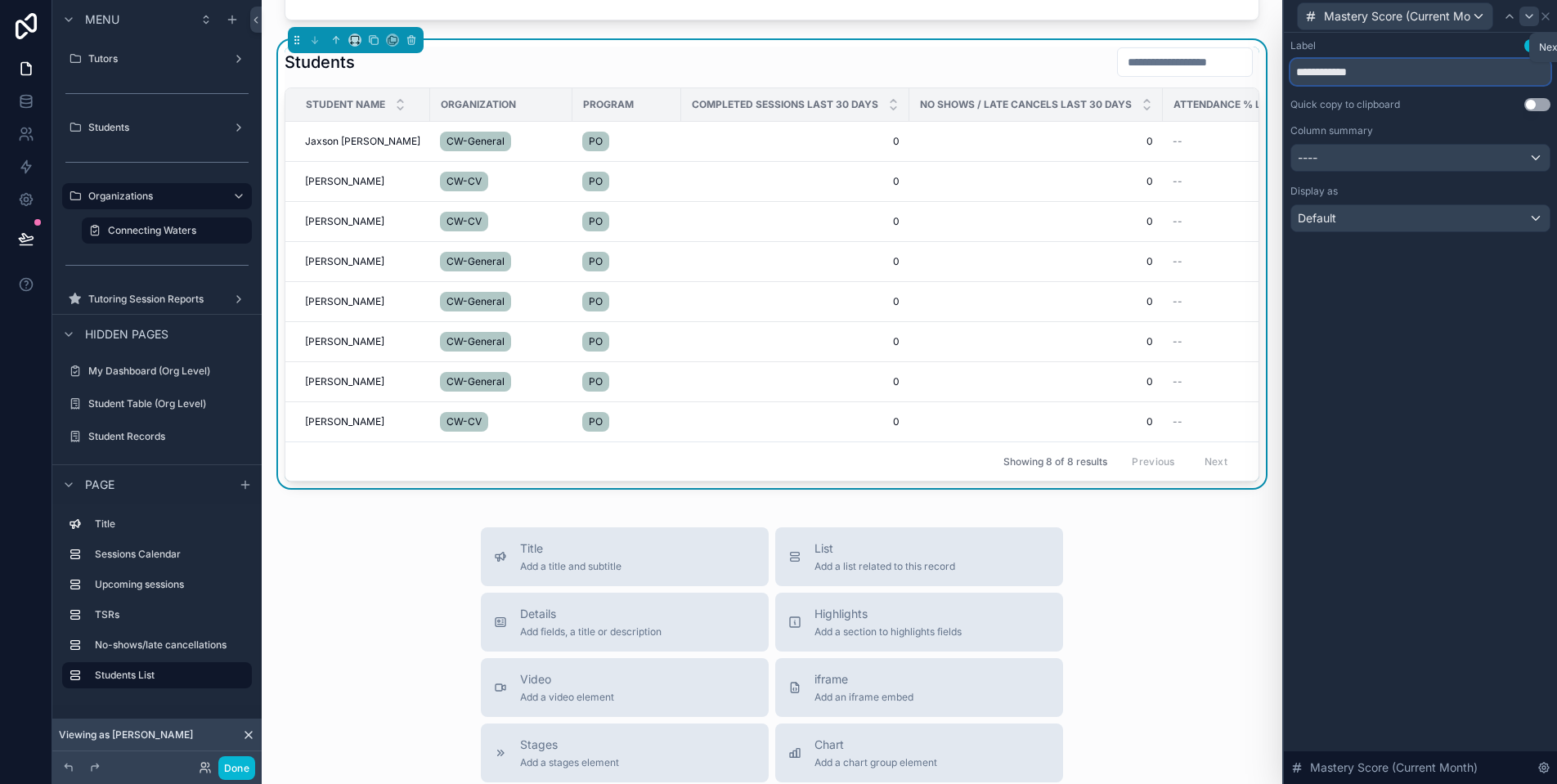
type input "**********"
click at [1524, 21] on icon at bounding box center [1530, 16] width 13 height 13
click at [1364, 74] on input "**********" at bounding box center [1421, 72] width 260 height 27
click at [1393, 75] on input "**********" at bounding box center [1421, 72] width 260 height 27
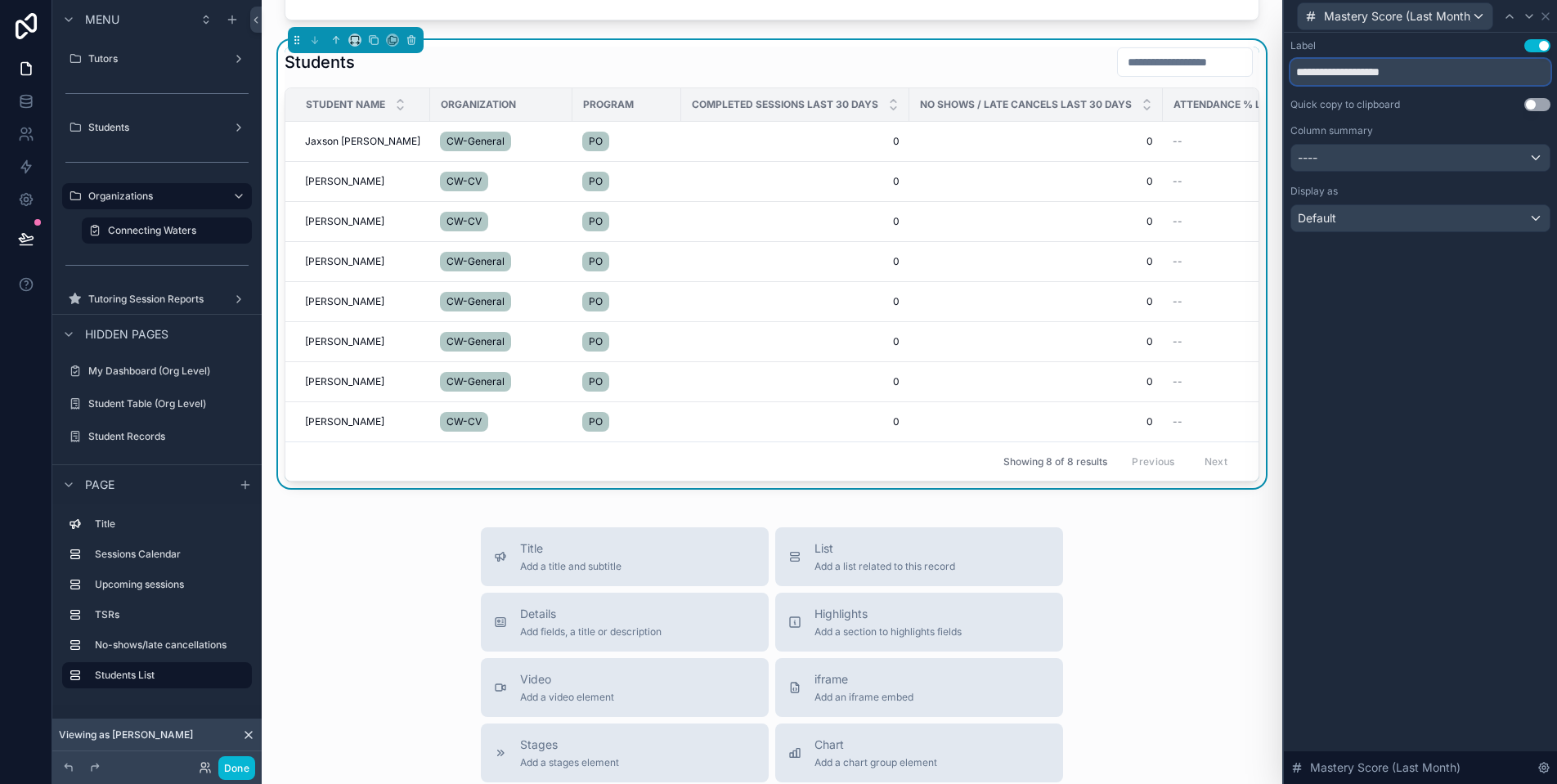
drag, startPoint x: 1393, startPoint y: 75, endPoint x: 1353, endPoint y: 74, distance: 40.0
click at [1353, 74] on input "**********" at bounding box center [1421, 72] width 260 height 27
type input "**********"
click at [1529, 8] on div at bounding box center [1529, 16] width 20 height 20
click at [1382, 75] on input "**********" at bounding box center [1421, 72] width 260 height 27
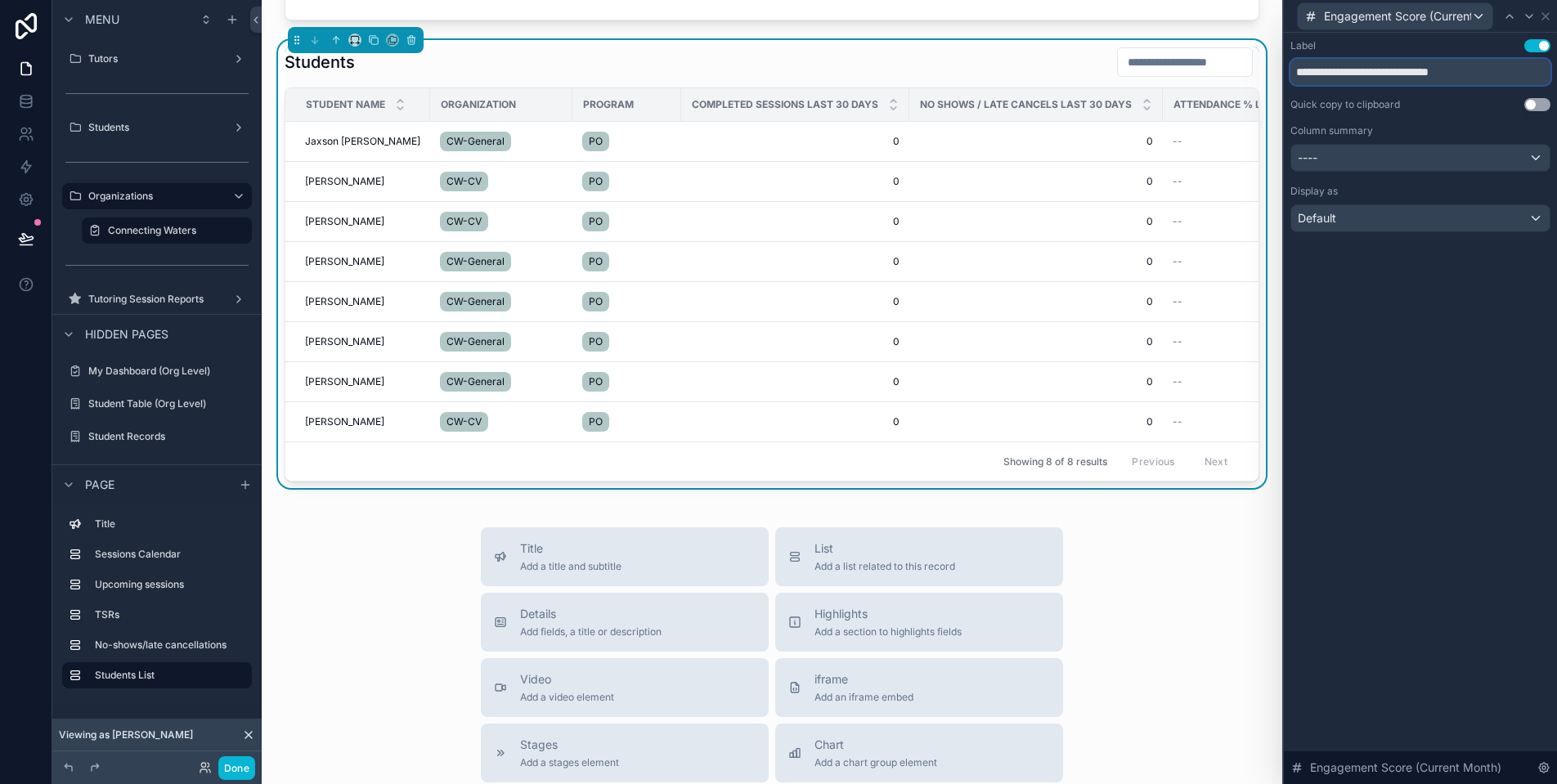
click at [1382, 75] on input "**********" at bounding box center [1421, 72] width 260 height 27
click at [1399, 76] on input "**********" at bounding box center [1421, 72] width 260 height 27
click at [1435, 74] on input "**********" at bounding box center [1421, 72] width 260 height 27
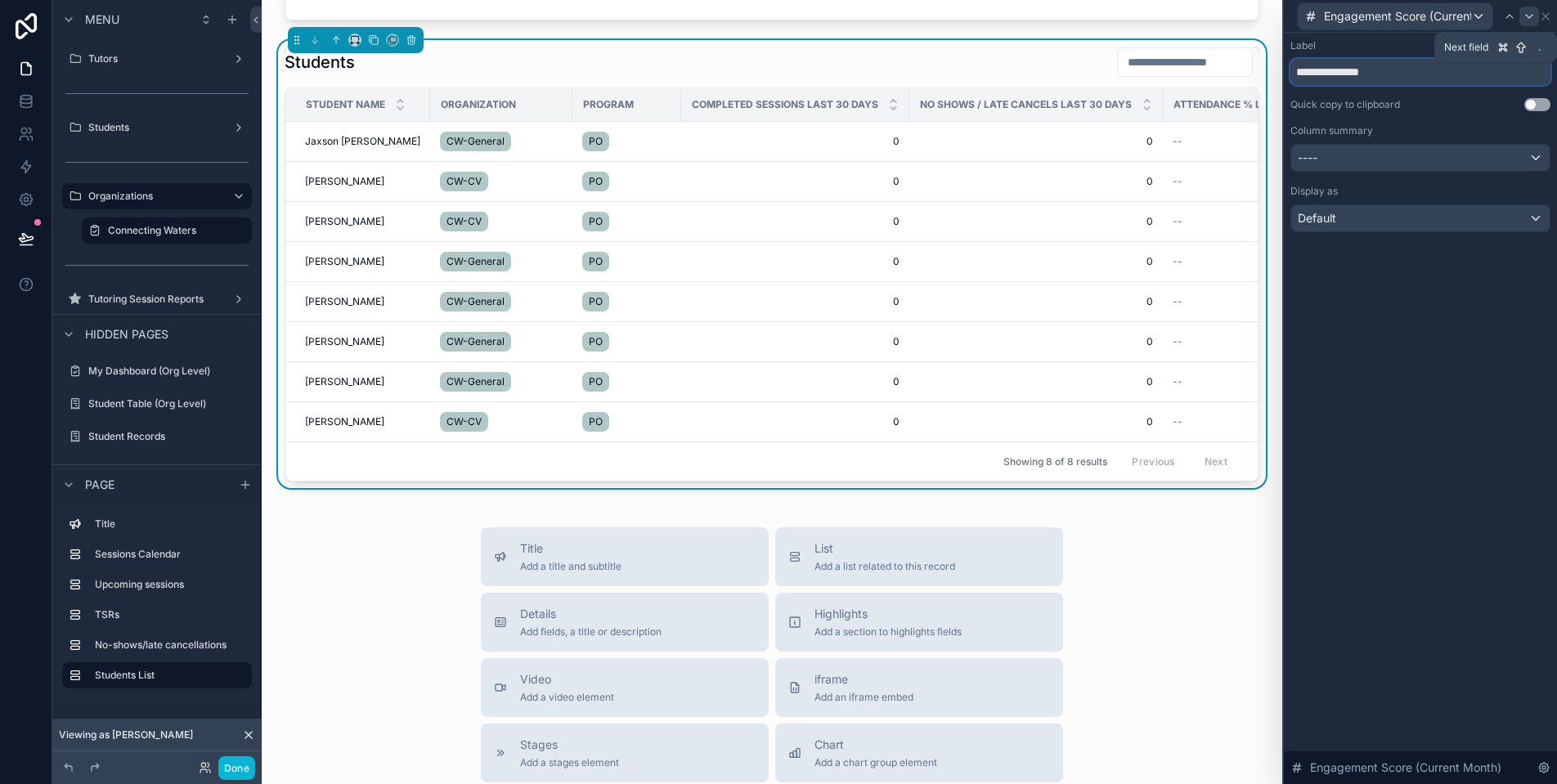
type input "**********"
click at [1526, 17] on icon at bounding box center [1530, 16] width 13 height 13
click at [1374, 74] on input "**********" at bounding box center [1421, 72] width 260 height 27
click at [1410, 71] on input "**********" at bounding box center [1421, 72] width 260 height 27
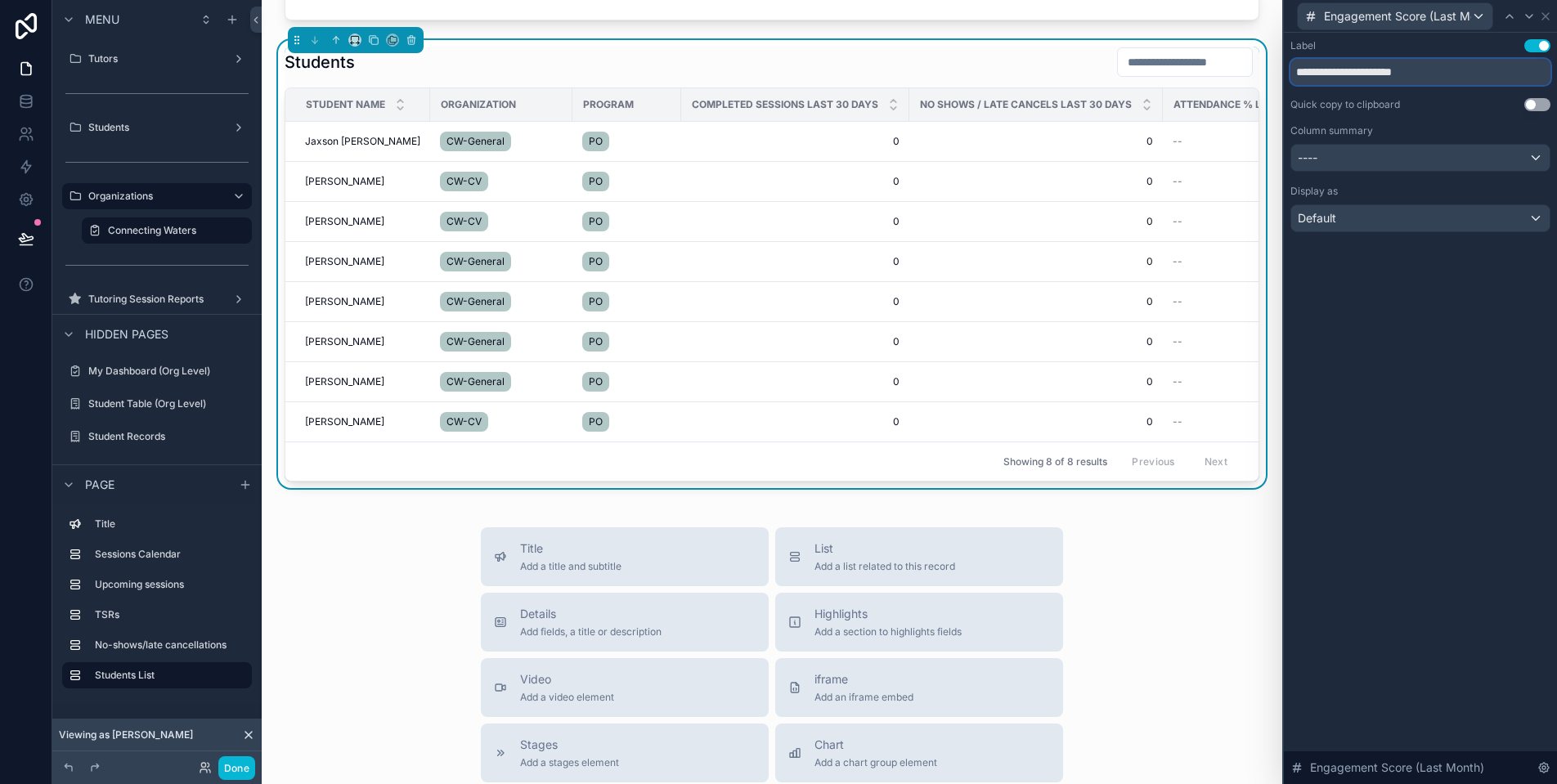
drag, startPoint x: 1410, startPoint y: 71, endPoint x: 1386, endPoint y: 71, distance: 24.0
click at [1386, 71] on input "**********" at bounding box center [1421, 72] width 260 height 27
type input "**********"
click at [1530, 17] on icon at bounding box center [1529, 16] width 7 height 3
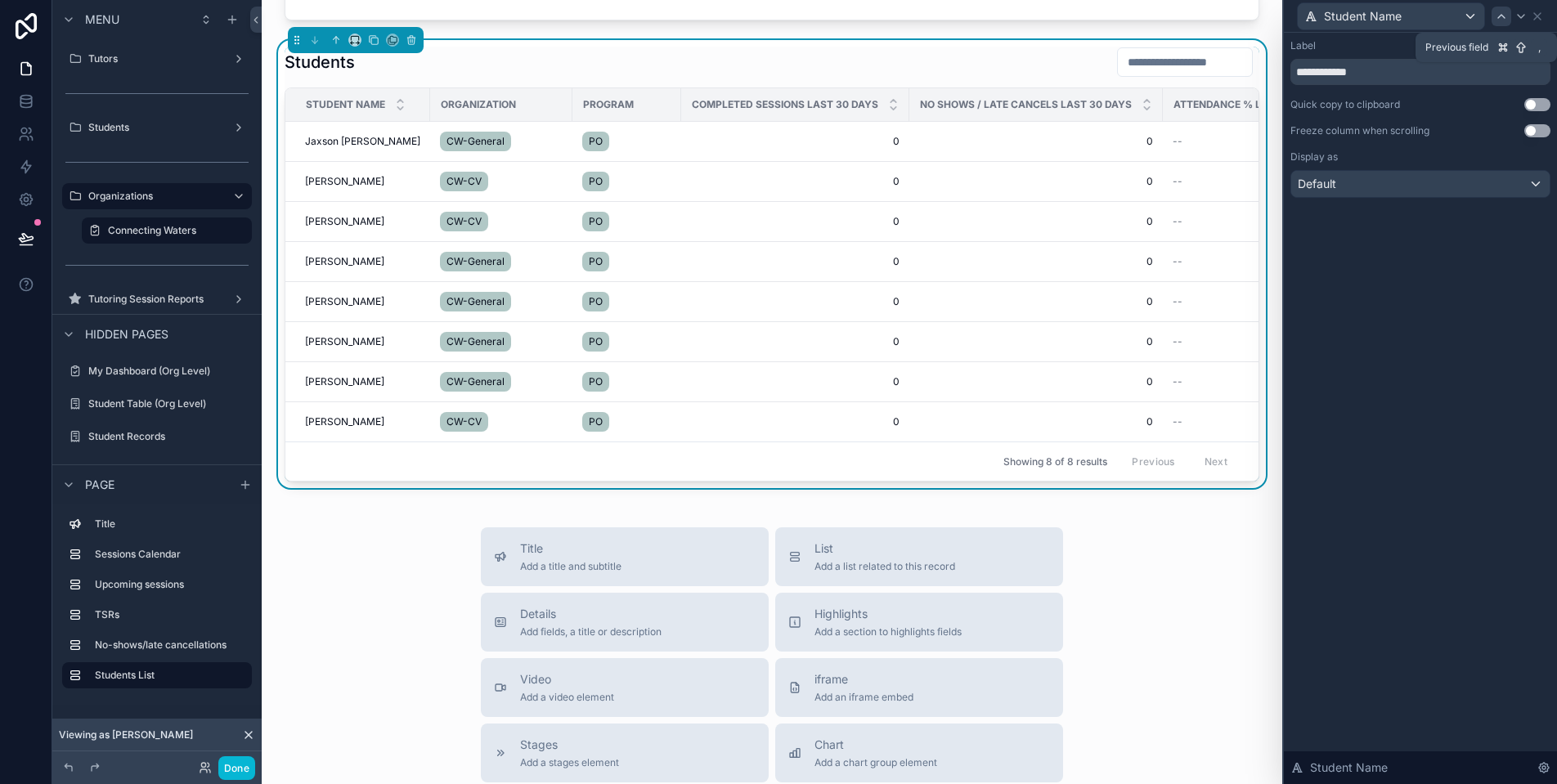
click at [1502, 21] on icon at bounding box center [1502, 16] width 13 height 13
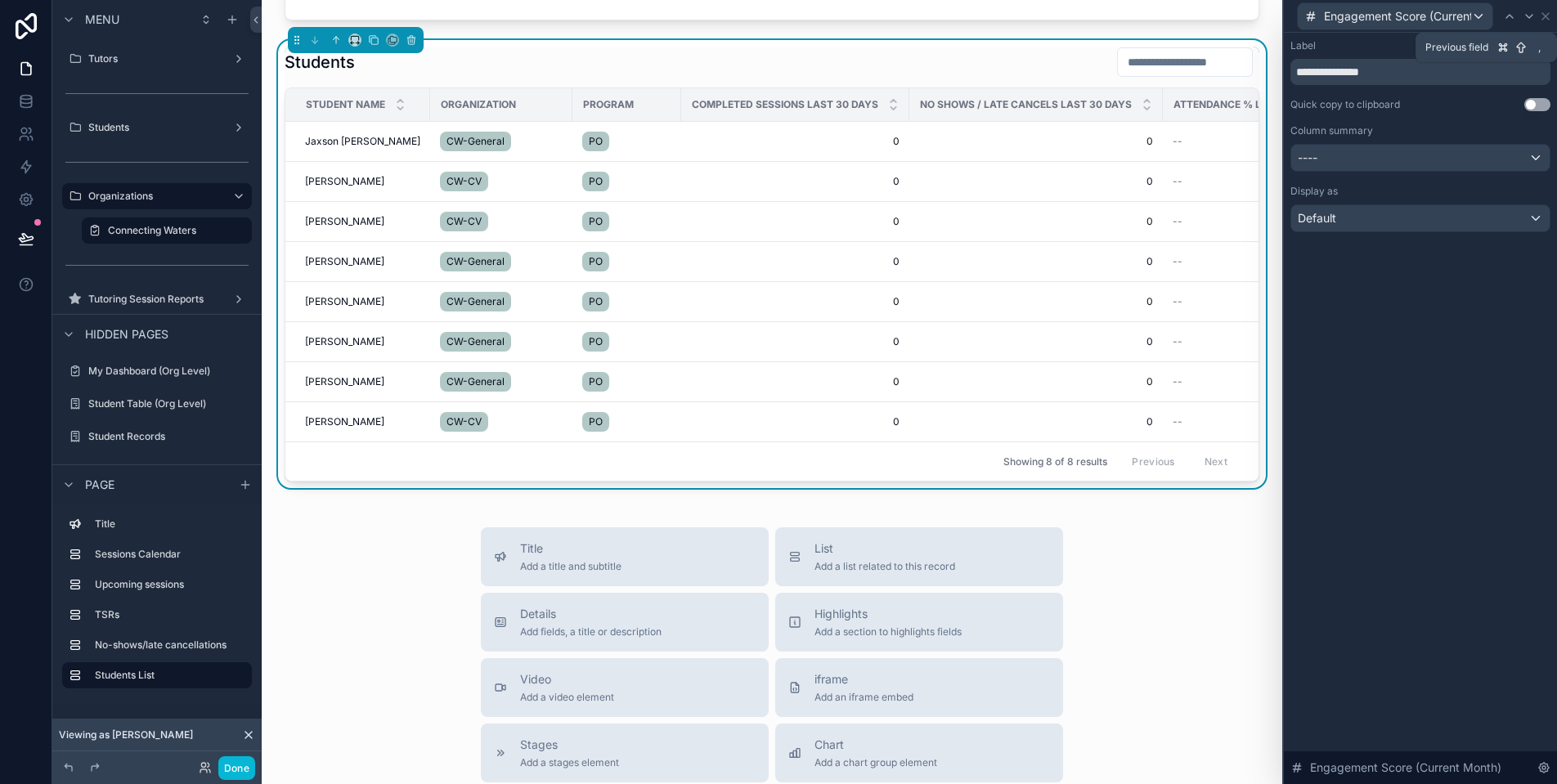
click at [1502, 21] on div at bounding box center [1510, 16] width 20 height 20
click at [1336, 74] on input "**********" at bounding box center [1421, 72] width 260 height 27
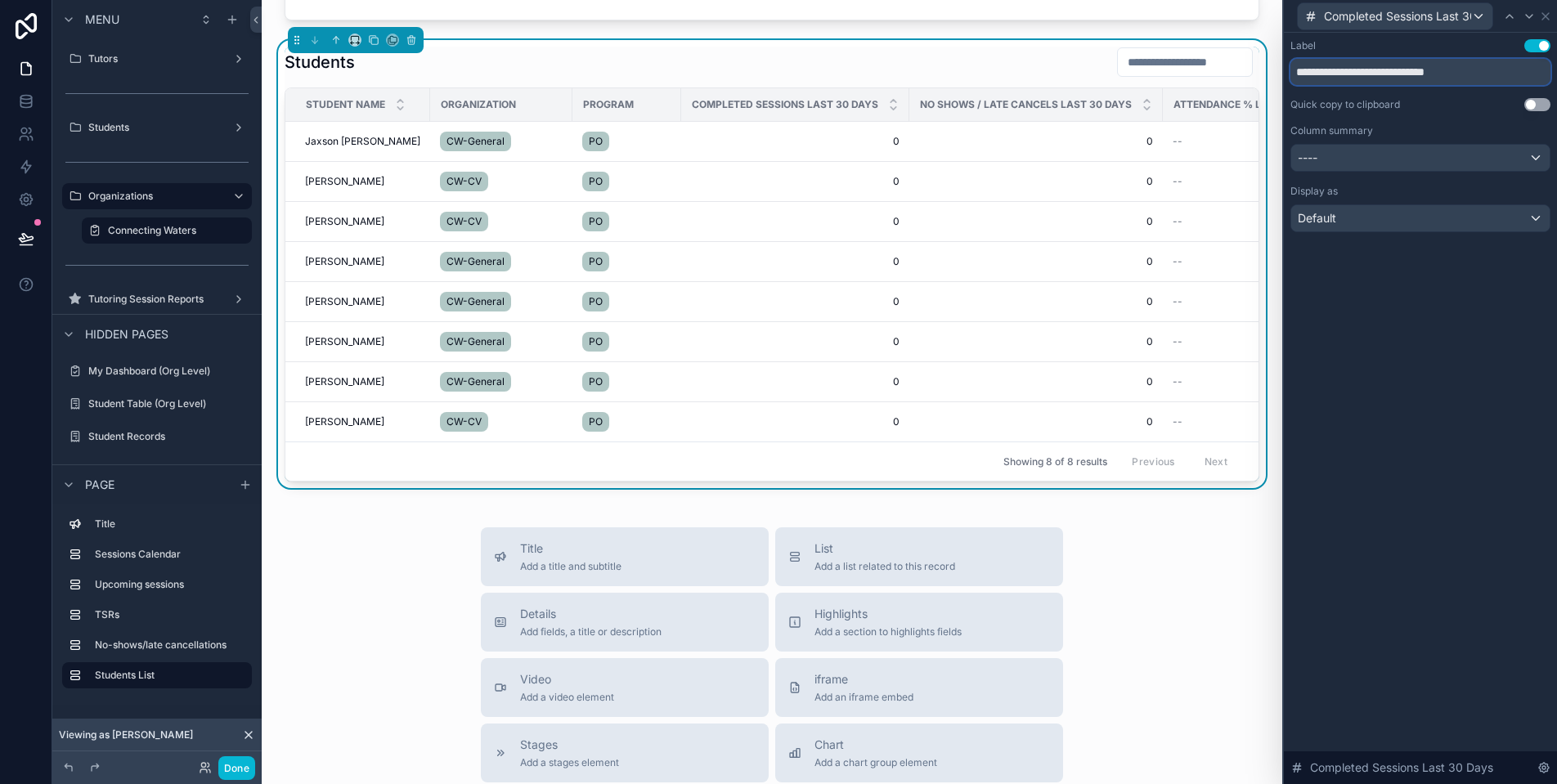
drag, startPoint x: 1336, startPoint y: 74, endPoint x: 1525, endPoint y: 70, distance: 189.0
click at [1525, 70] on input "**********" at bounding box center [1421, 72] width 260 height 27
click at [1402, 76] on input "********" at bounding box center [1421, 72] width 260 height 27
type input "**********"
click at [1528, 13] on icon at bounding box center [1530, 16] width 13 height 13
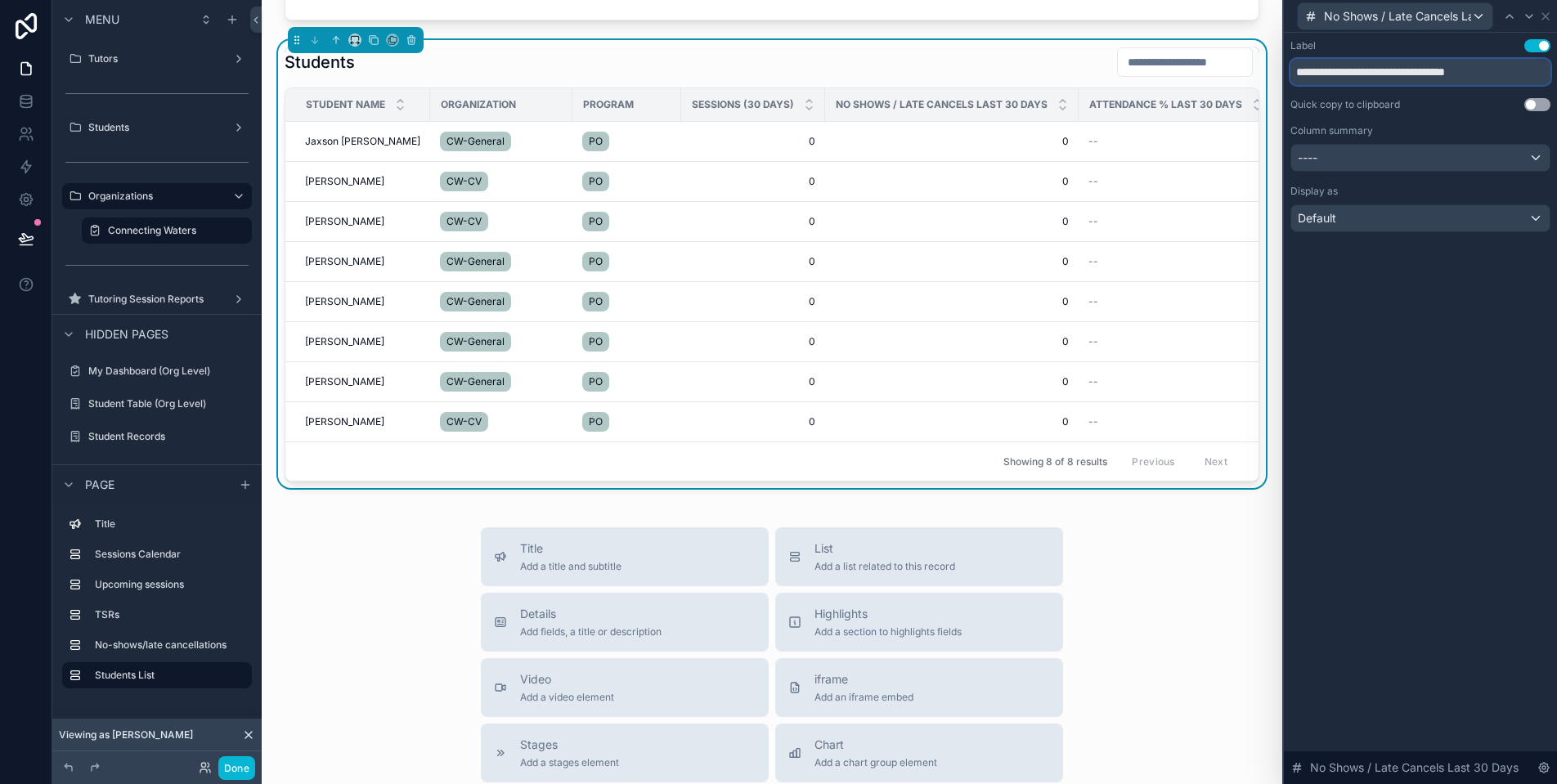
click at [1343, 71] on input "**********" at bounding box center [1421, 72] width 260 height 27
drag, startPoint x: 1343, startPoint y: 71, endPoint x: 1308, endPoint y: 75, distance: 35.2
click at [1308, 75] on input "**********" at bounding box center [1421, 72] width 260 height 27
click at [1369, 69] on input "**********" at bounding box center [1421, 72] width 260 height 27
drag, startPoint x: 1369, startPoint y: 69, endPoint x: 1333, endPoint y: 69, distance: 36.0
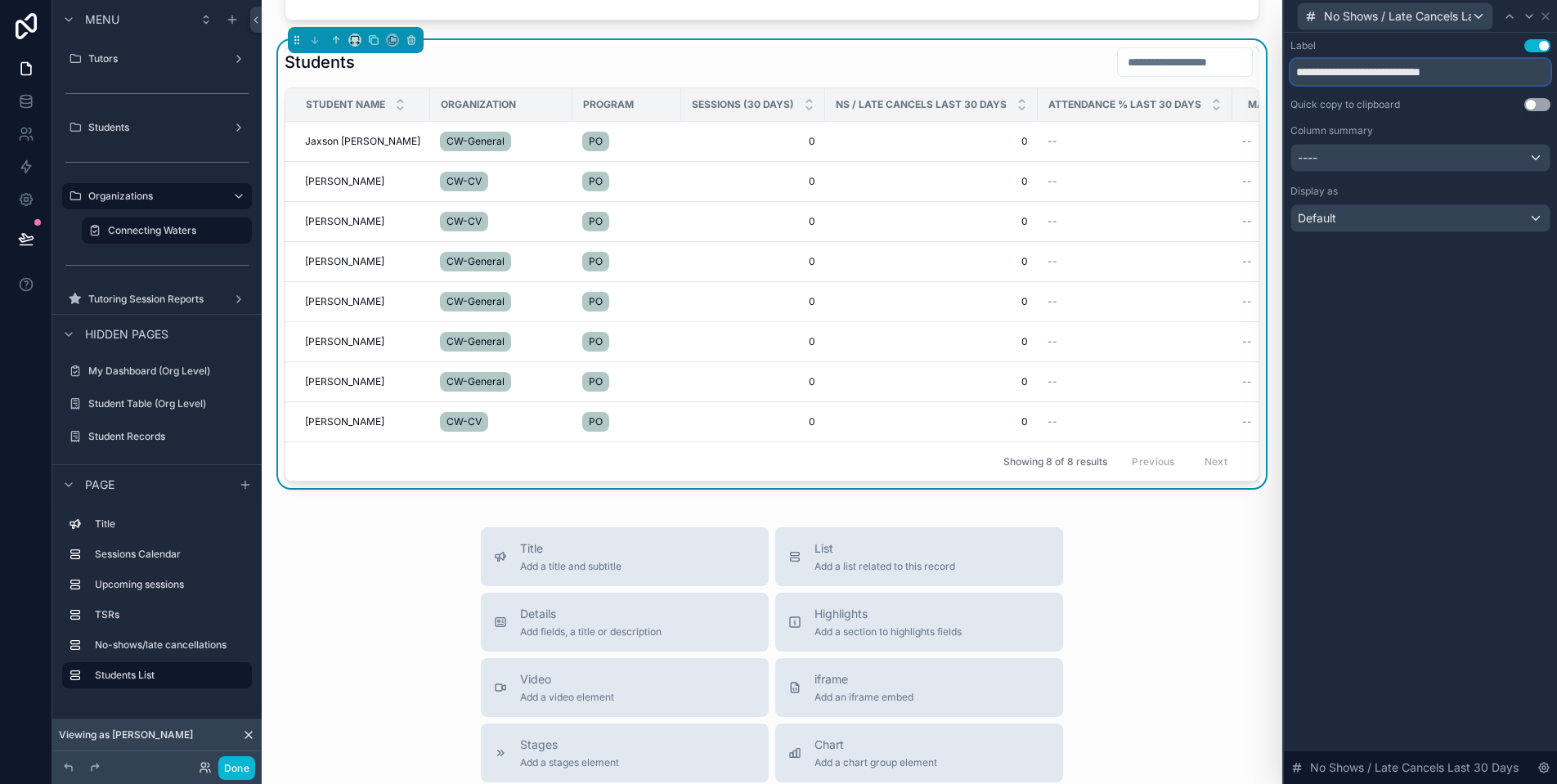
click at [1333, 69] on input "**********" at bounding box center [1421, 72] width 260 height 27
click at [1353, 72] on input "**********" at bounding box center [1421, 72] width 260 height 27
type input "**********"
click at [1531, 16] on icon at bounding box center [1529, 16] width 7 height 3
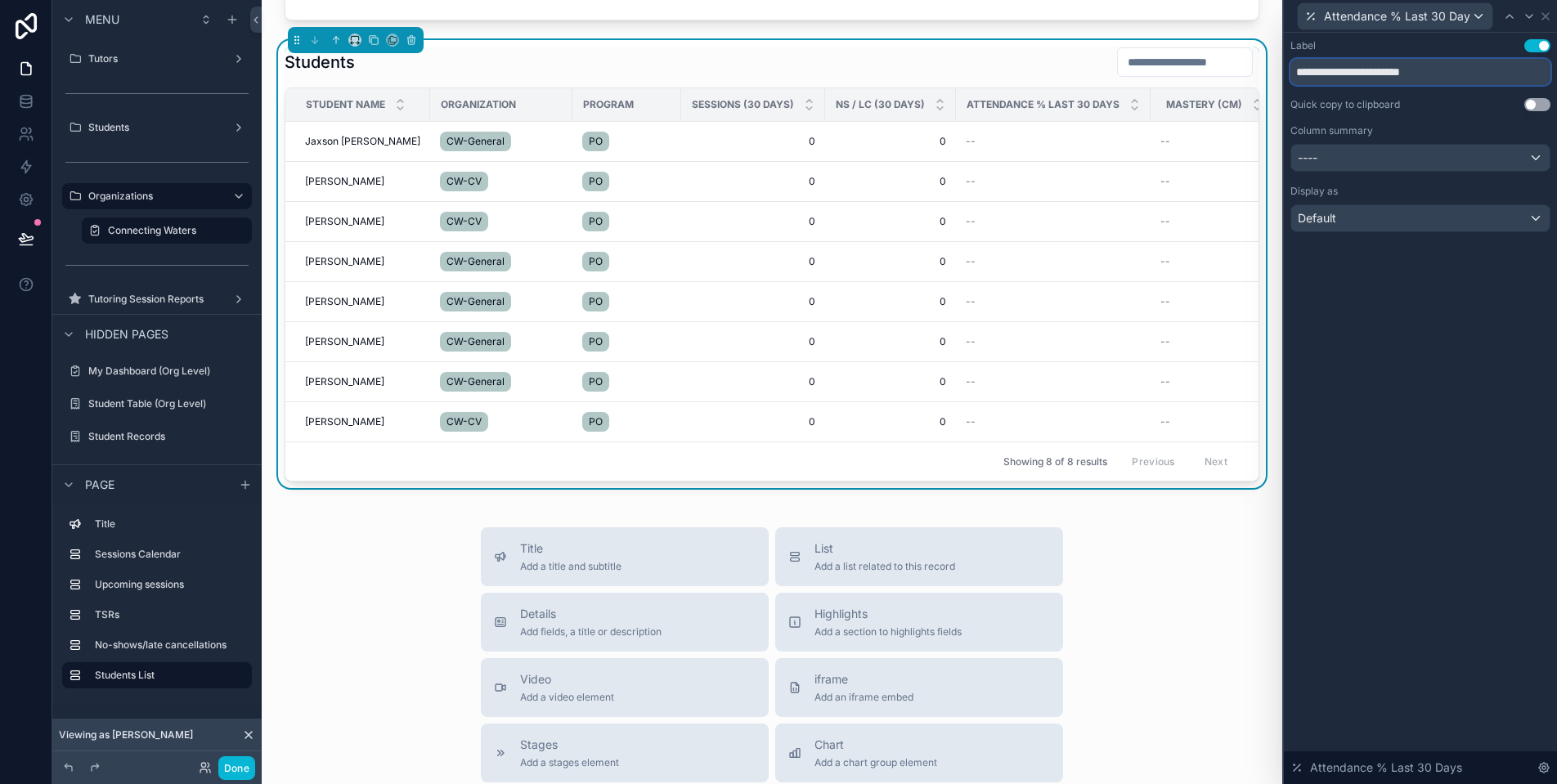
click at [1387, 70] on input "**********" at bounding box center [1421, 72] width 260 height 27
click at [1357, 76] on input "**********" at bounding box center [1421, 72] width 260 height 27
type input "**********"
click at [1463, 395] on div "**********" at bounding box center [1421, 409] width 273 height 752
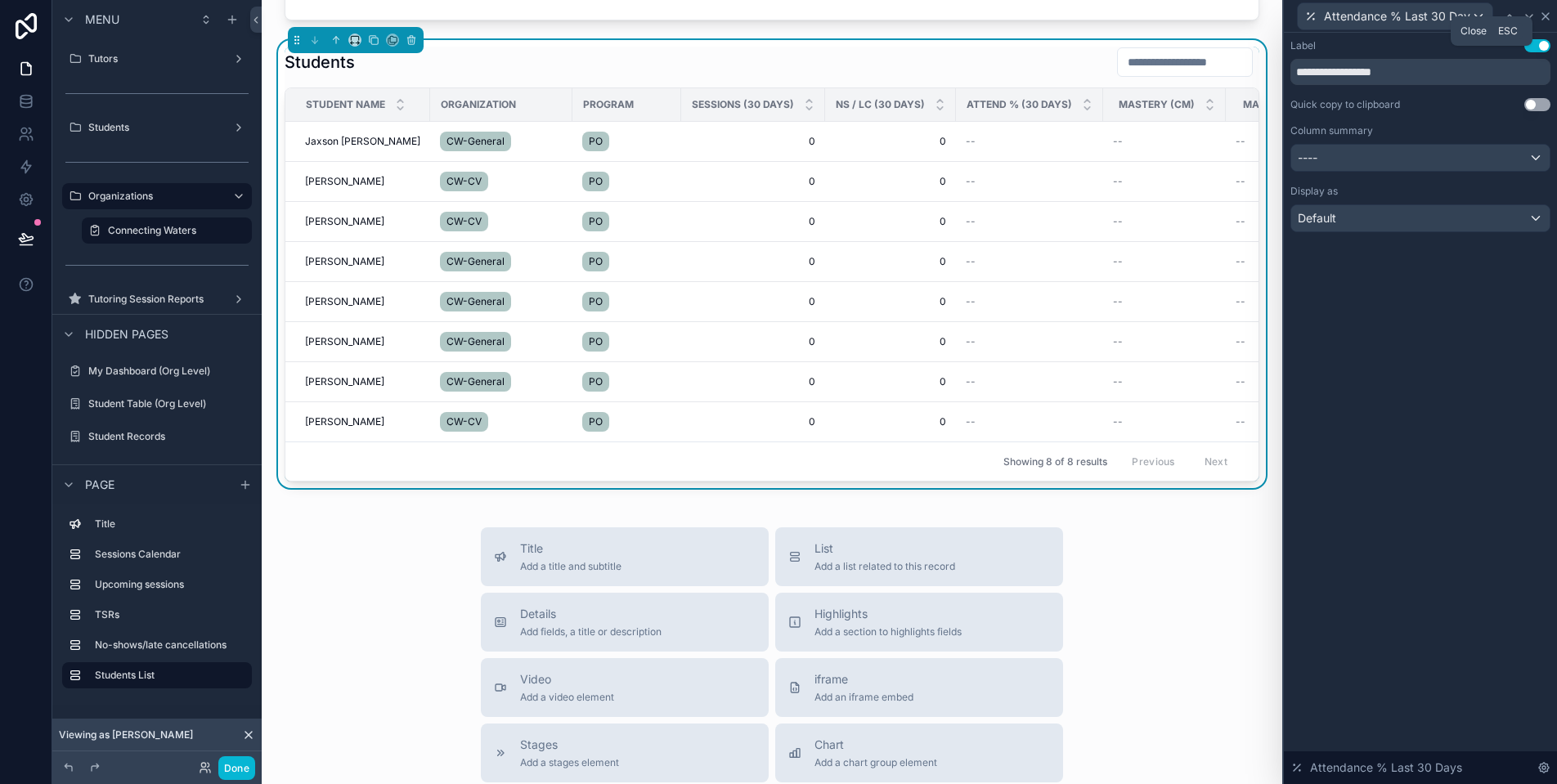
click at [1545, 9] on icon at bounding box center [1546, 16] width 13 height 13
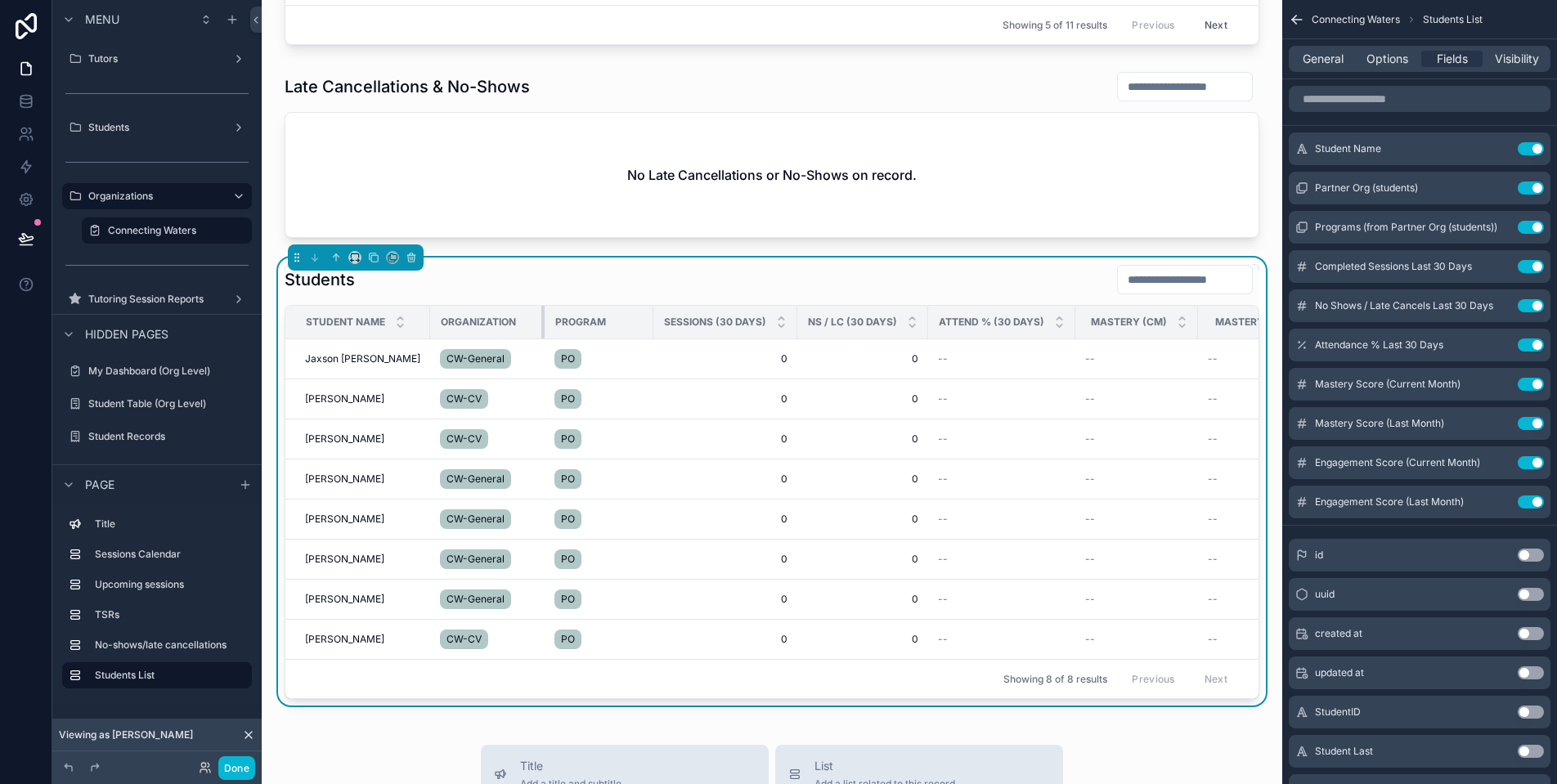
drag, startPoint x: 569, startPoint y: 337, endPoint x: 542, endPoint y: 339, distance: 27.1
click at [542, 339] on div "scrollable content" at bounding box center [545, 322] width 7 height 33
drag, startPoint x: 651, startPoint y: 338, endPoint x: 591, endPoint y: 334, distance: 60.1
click at [591, 334] on th "Program" at bounding box center [581, 322] width 72 height 33
drag, startPoint x: 756, startPoint y: 334, endPoint x: 725, endPoint y: 331, distance: 31.1
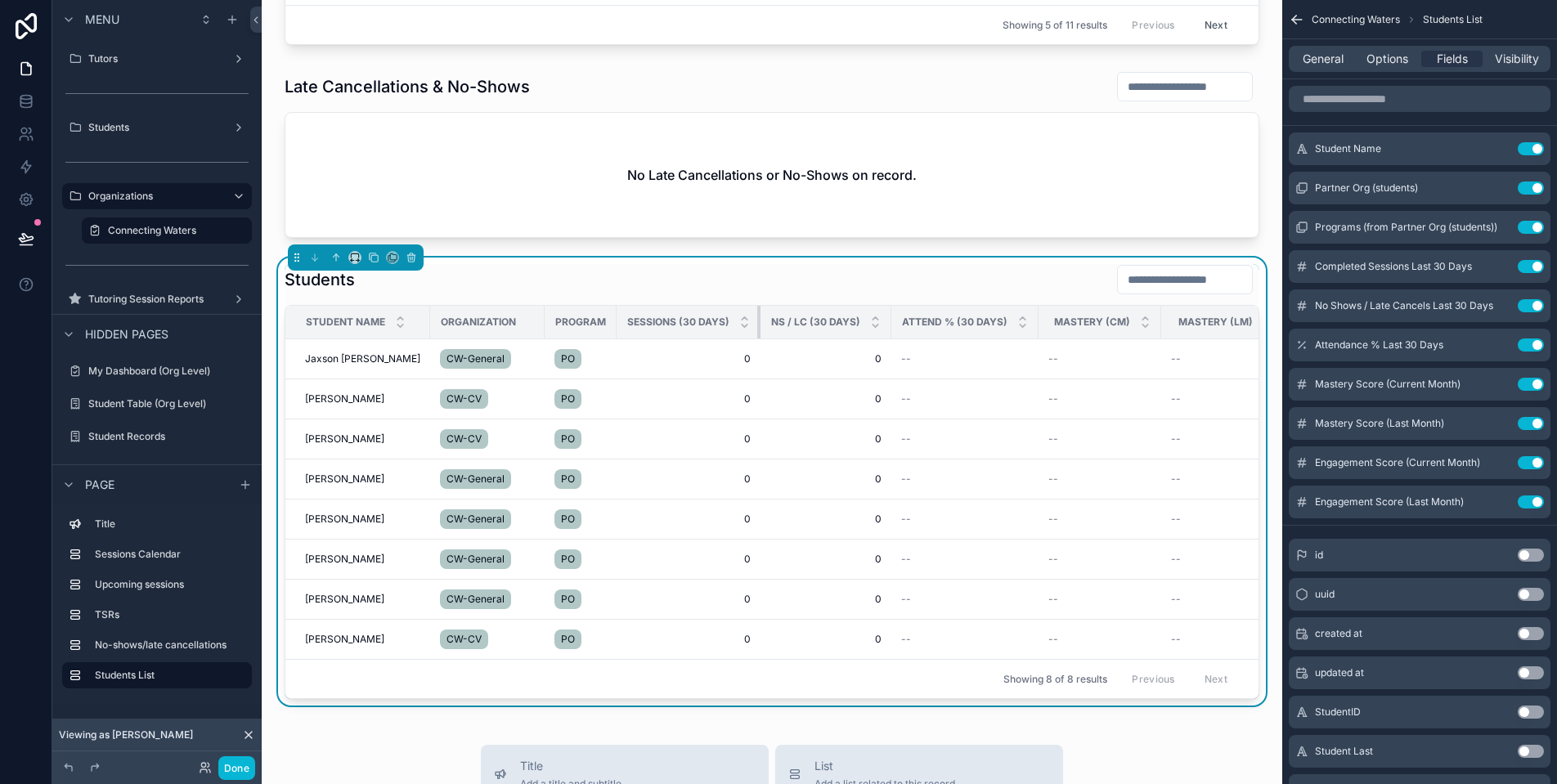
click at [725, 331] on th "Sessions (30 Days)" at bounding box center [689, 322] width 144 height 33
click at [355, 365] on span "Jaxson [PERSON_NAME]" at bounding box center [363, 359] width 116 height 13
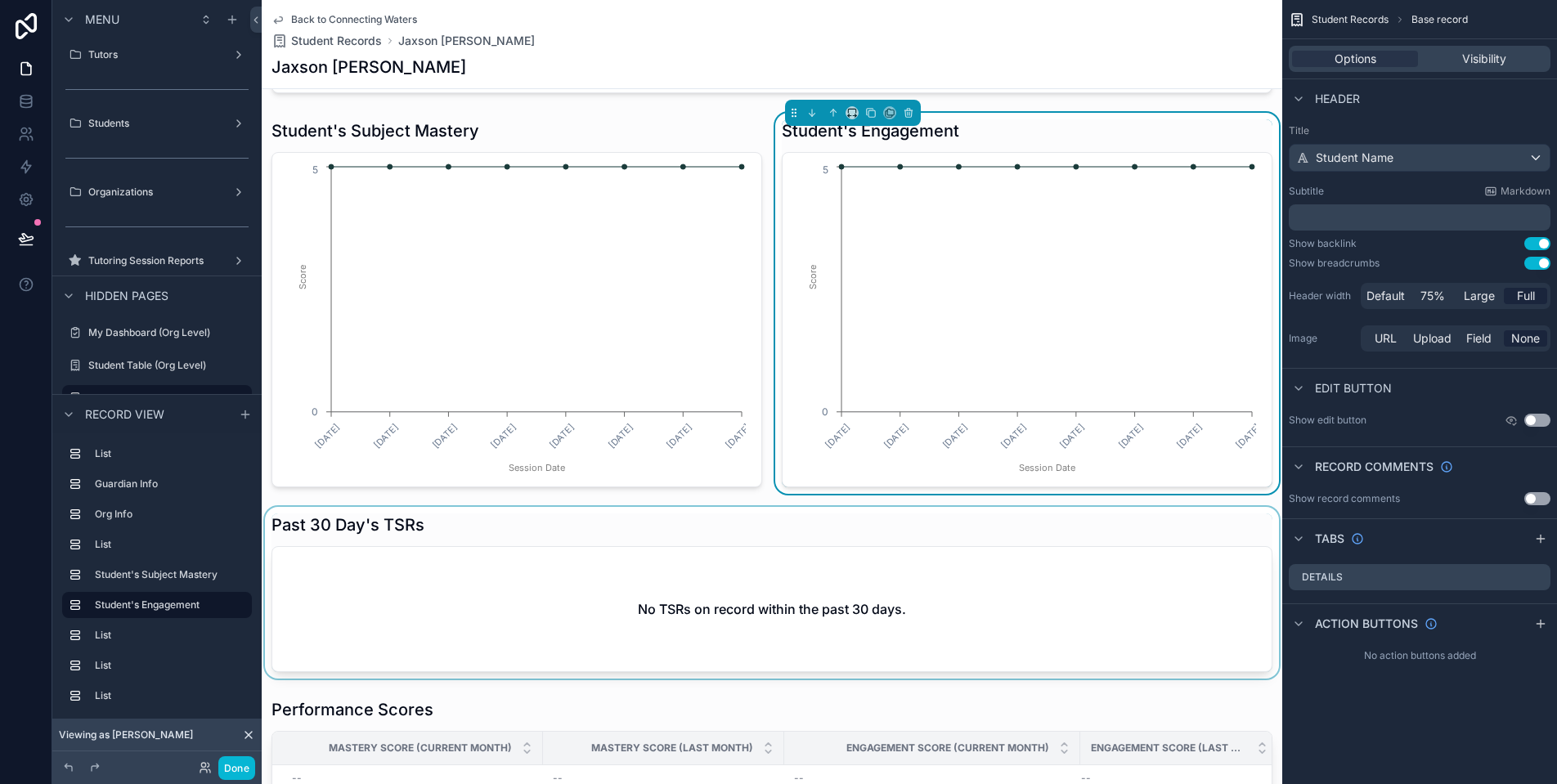
scroll to position [1168, 0]
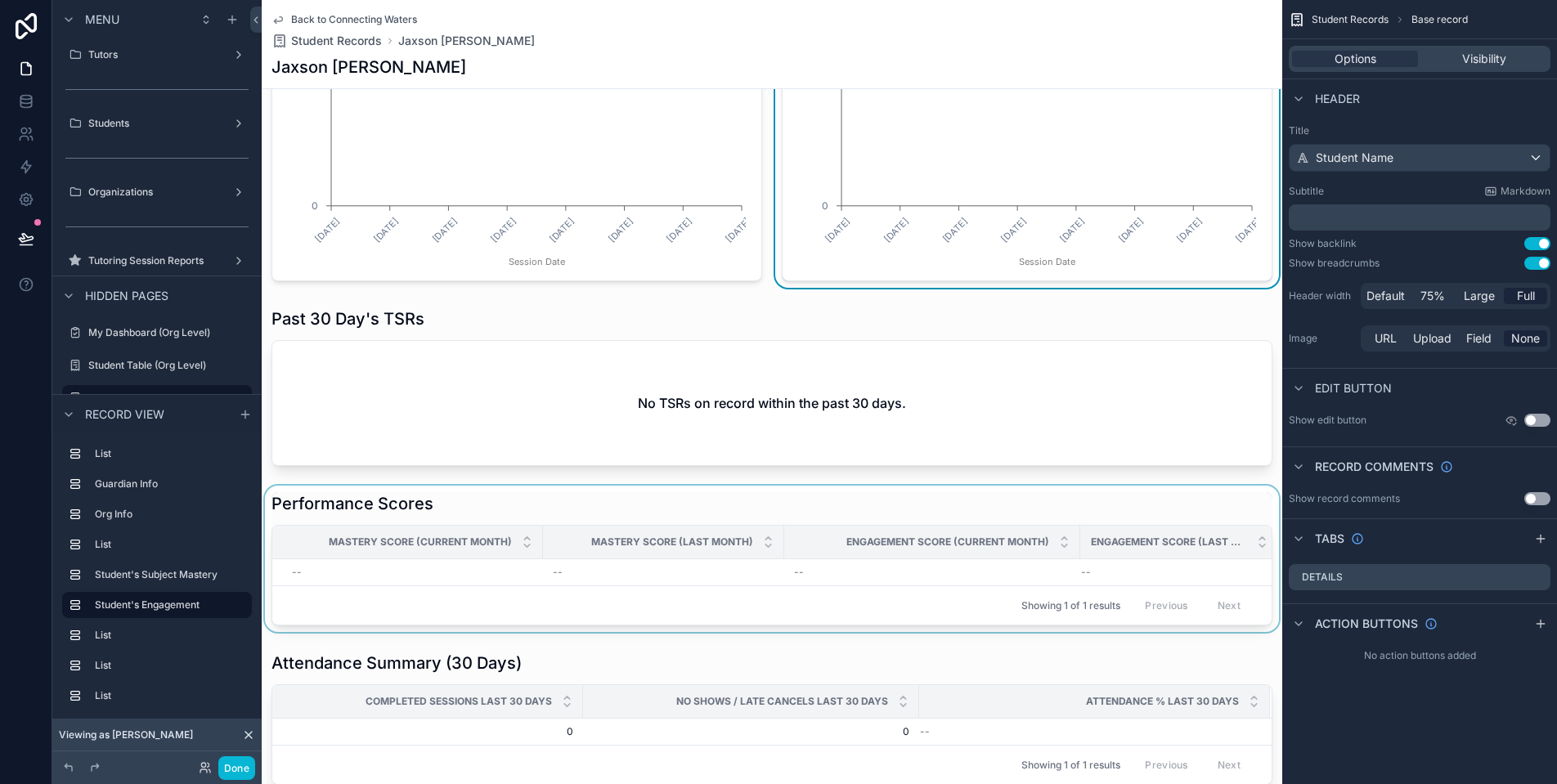
click at [445, 526] on th "Mastery Score (Current Month)" at bounding box center [408, 542] width 271 height 33
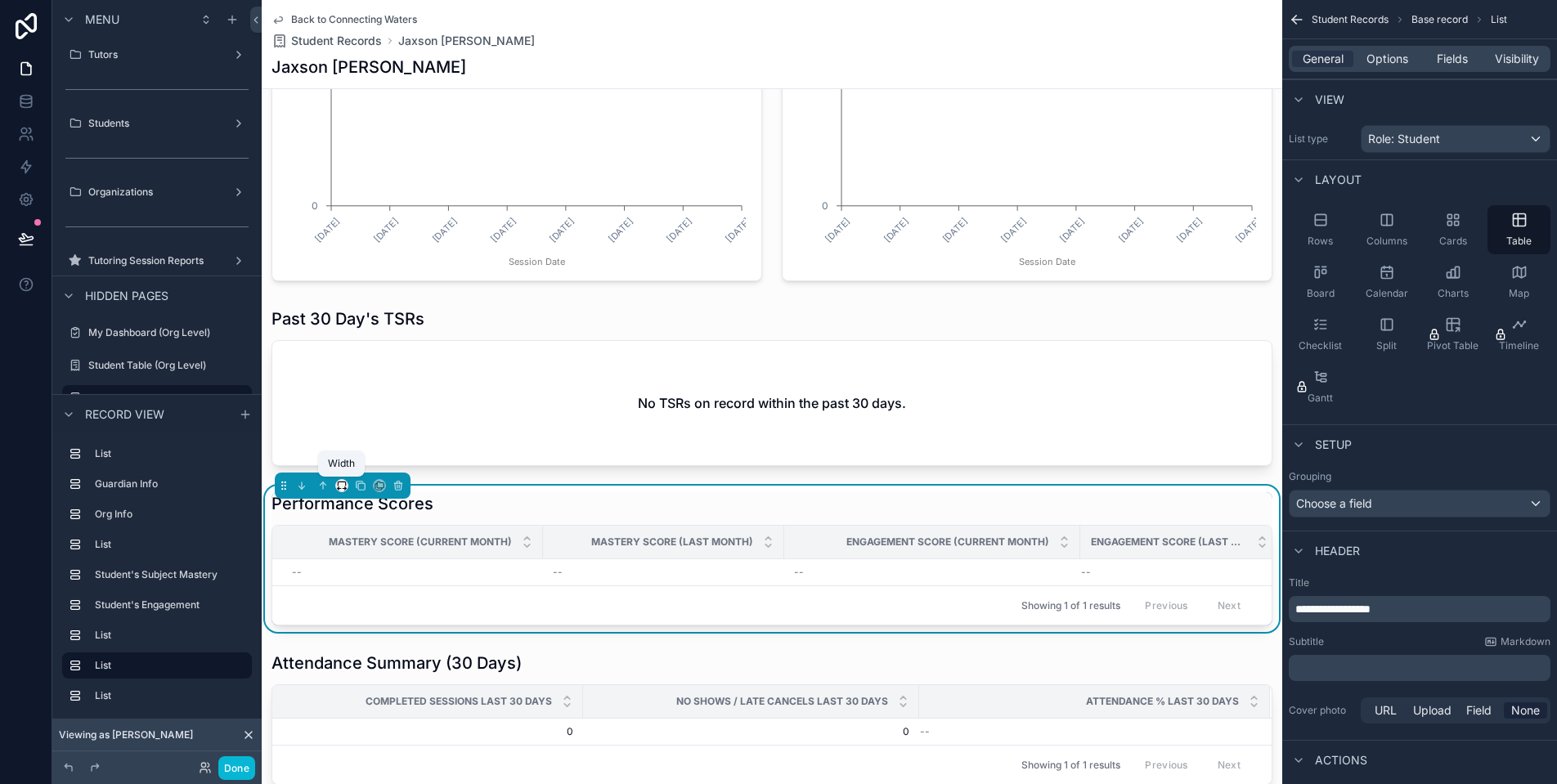
click at [341, 488] on icon "scrollable content" at bounding box center [342, 486] width 11 height 11
click at [584, 509] on div "scrollable content" at bounding box center [778, 392] width 1557 height 784
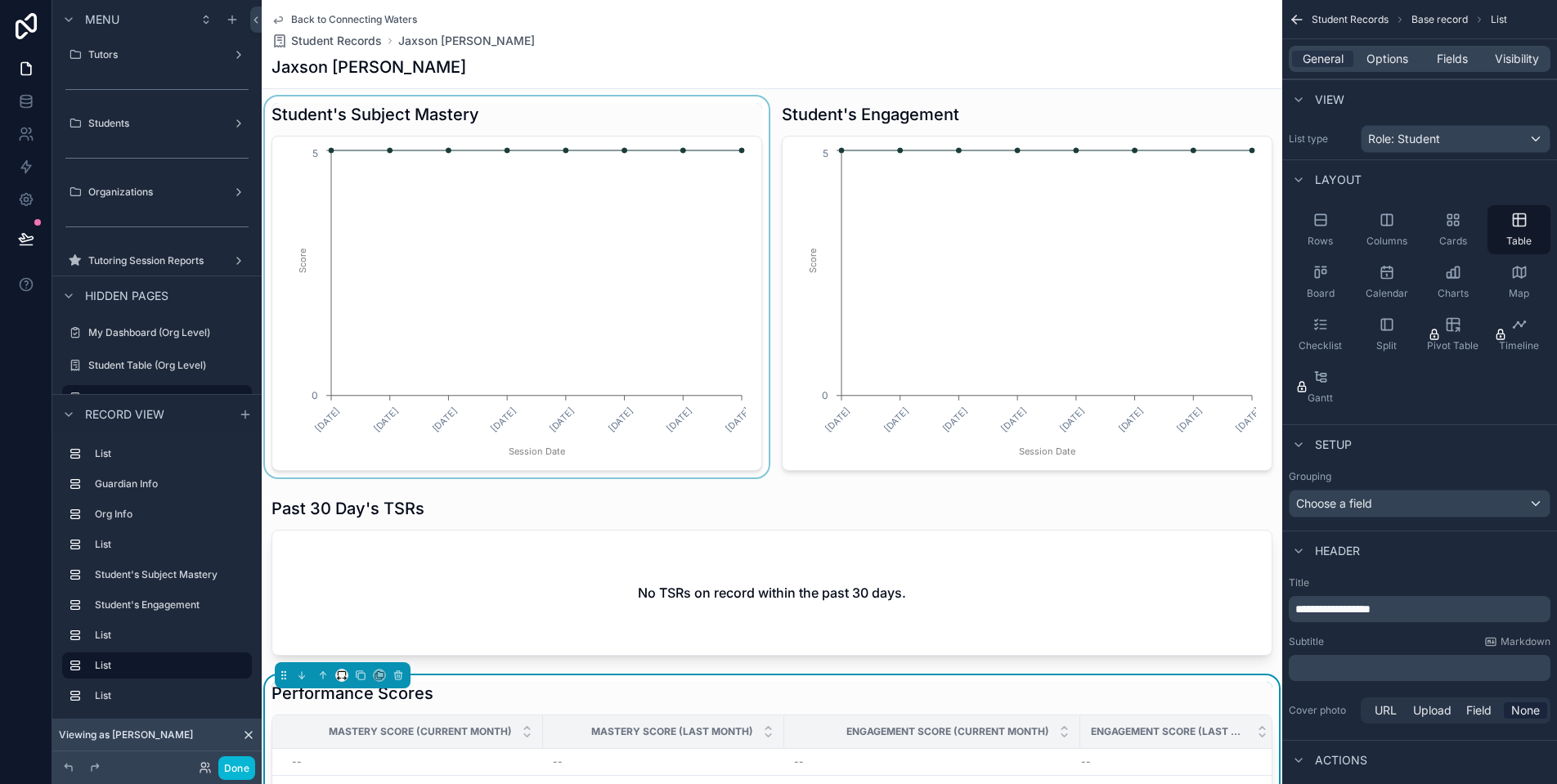
scroll to position [1012, 0]
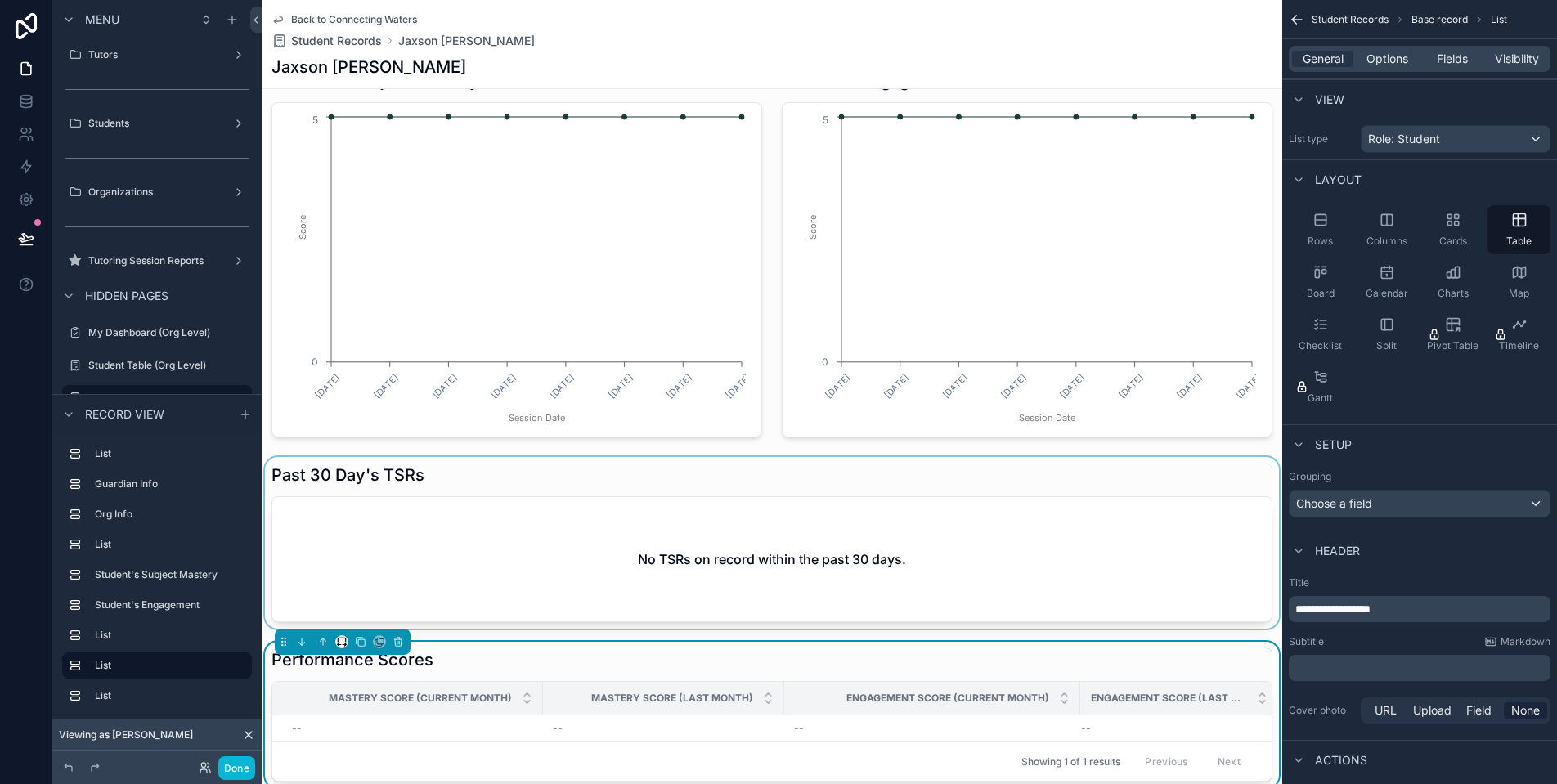
click at [512, 518] on div "scrollable content" at bounding box center [772, 543] width 1021 height 171
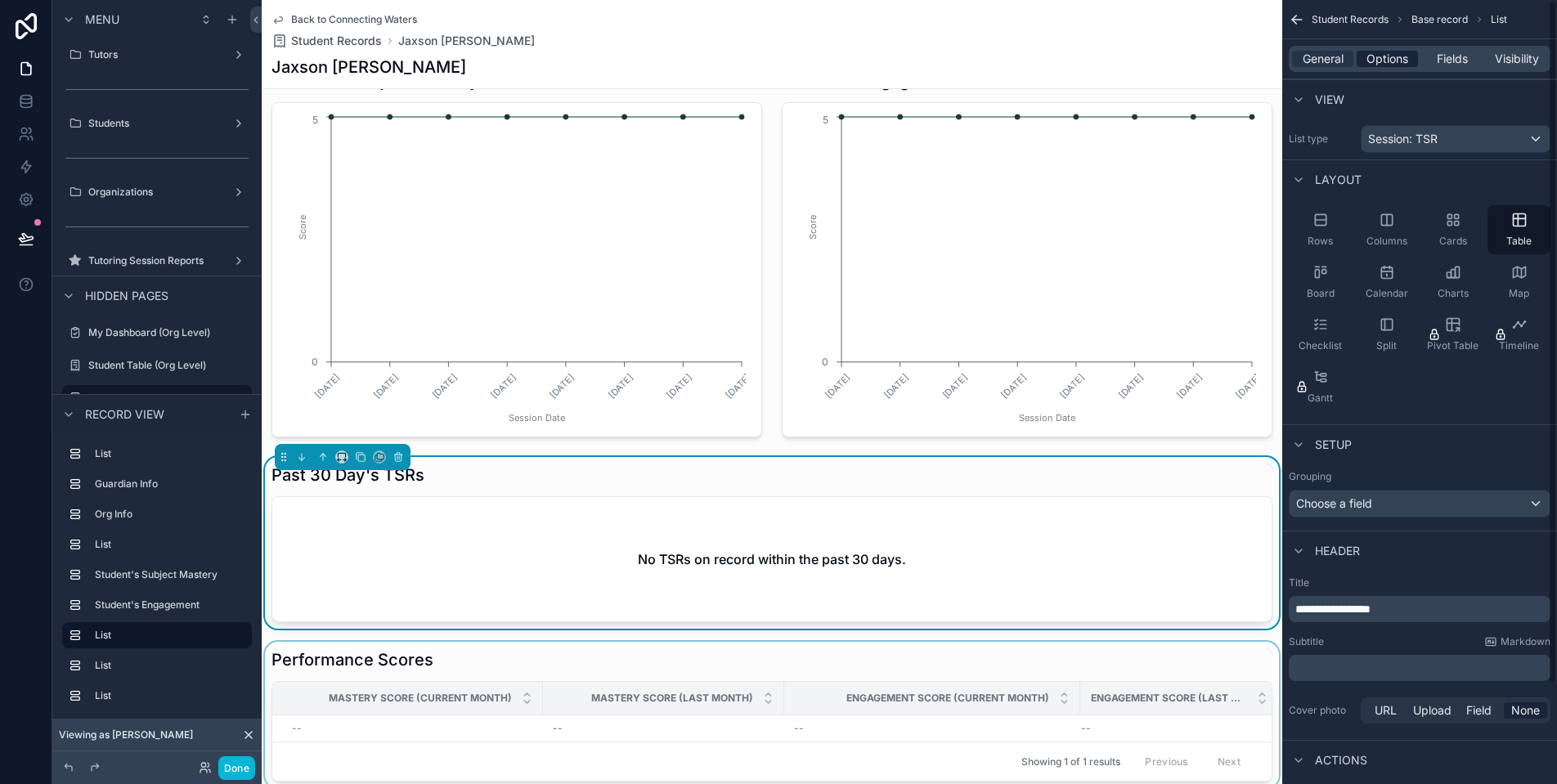
click at [1386, 64] on span "Options" at bounding box center [1387, 59] width 42 height 16
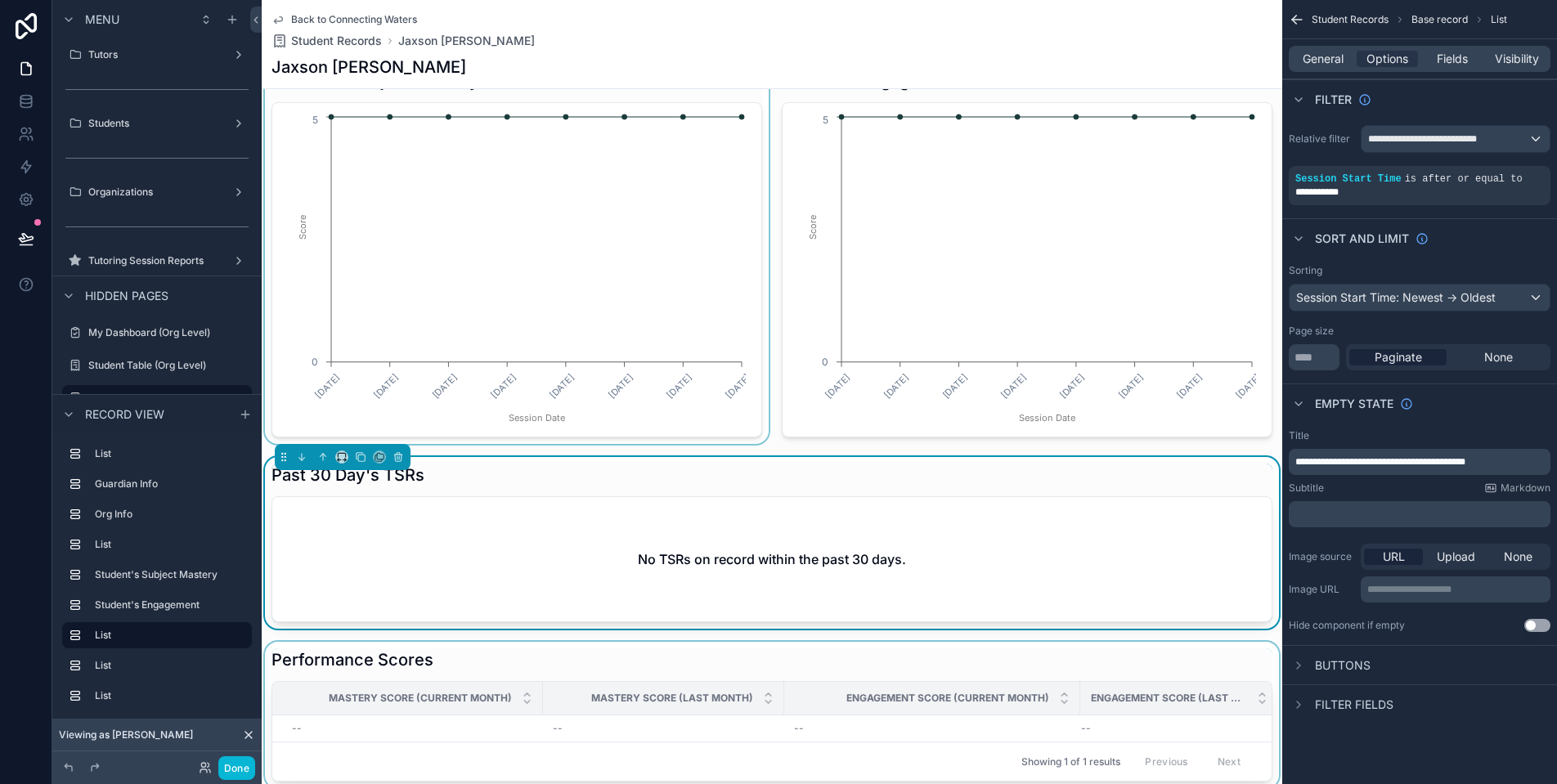
click at [659, 362] on div "scrollable content" at bounding box center [516, 253] width 510 height 381
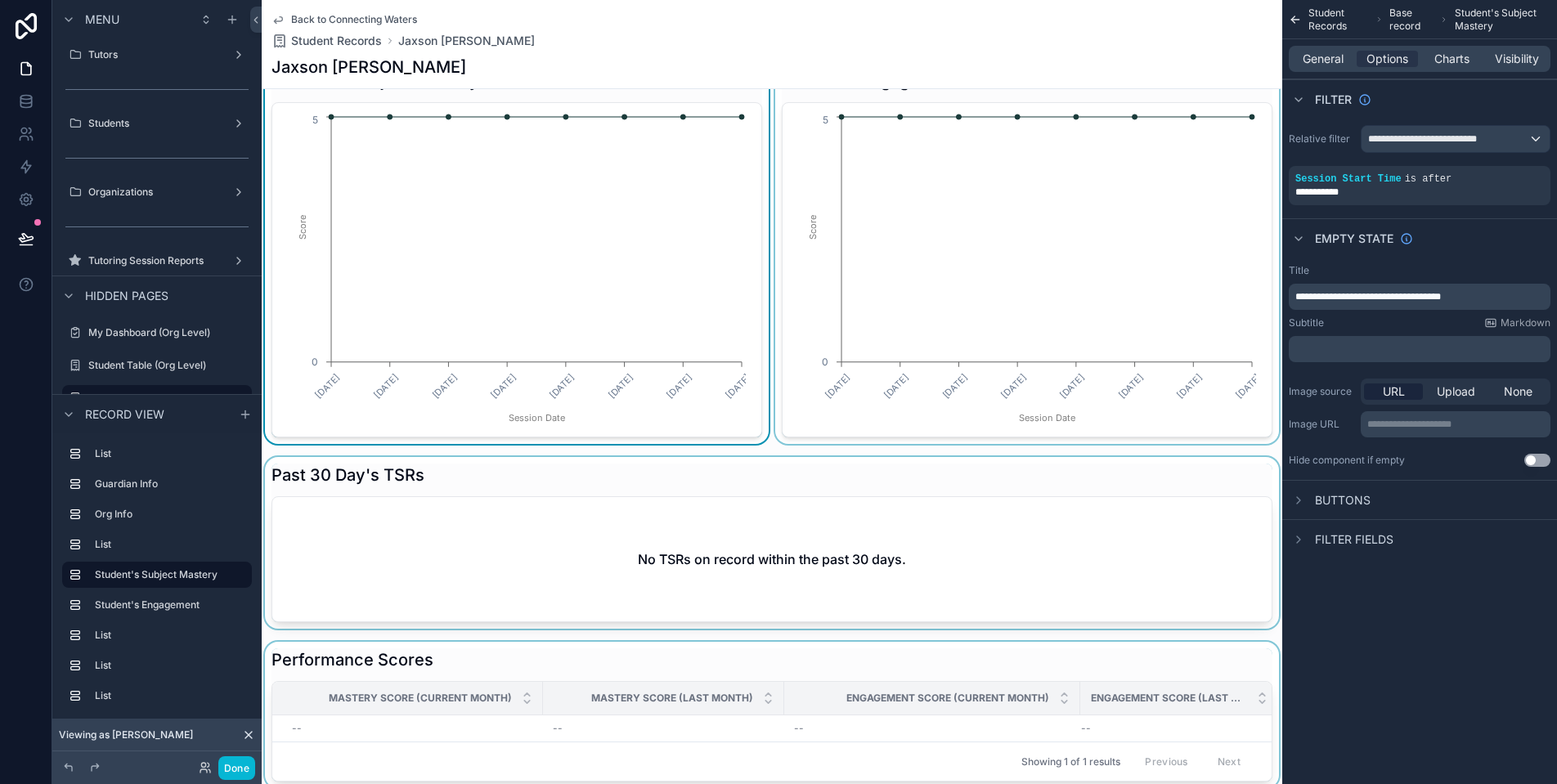
click at [937, 334] on div "scrollable content" at bounding box center [1027, 253] width 510 height 381
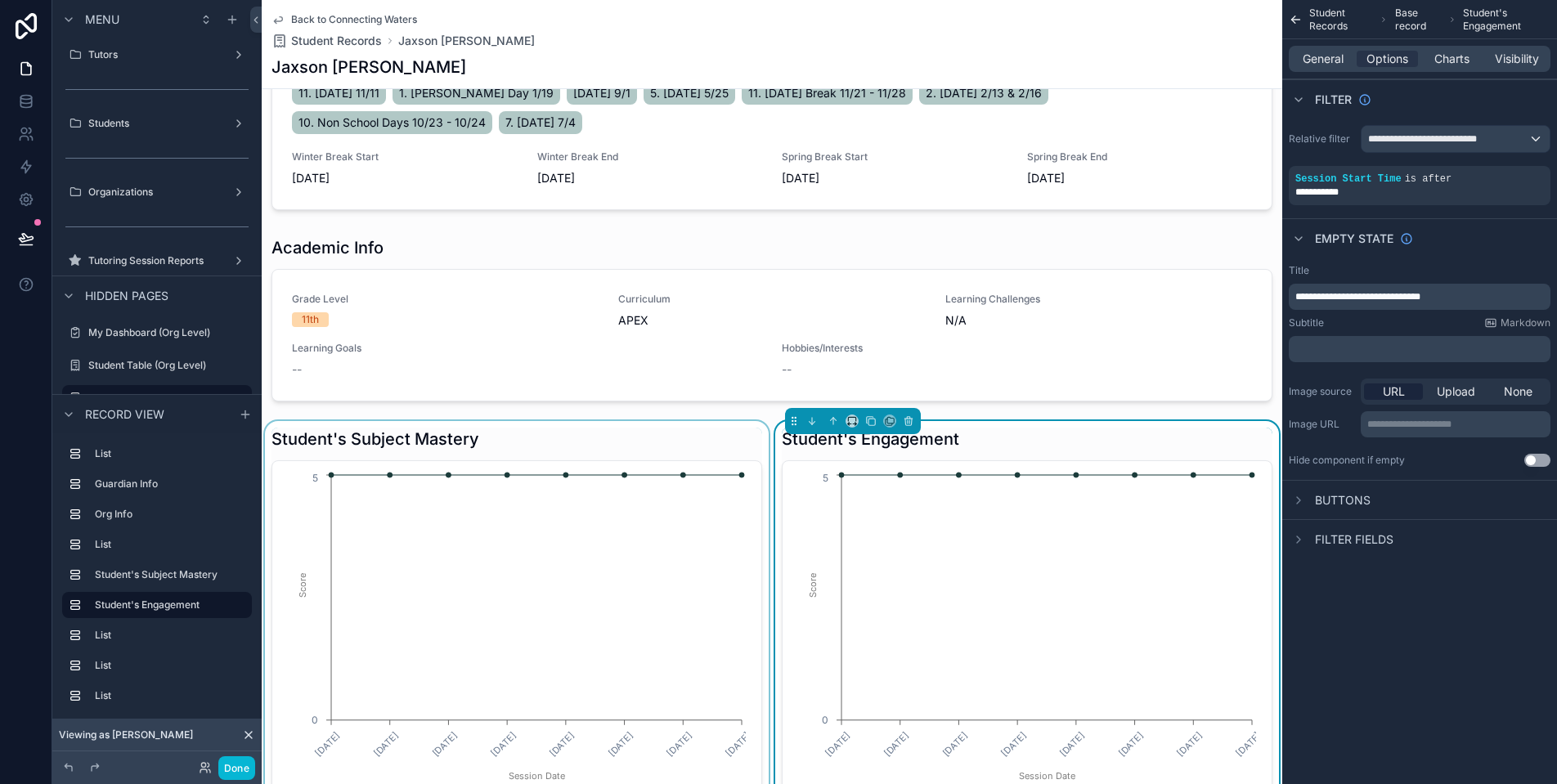
scroll to position [561, 0]
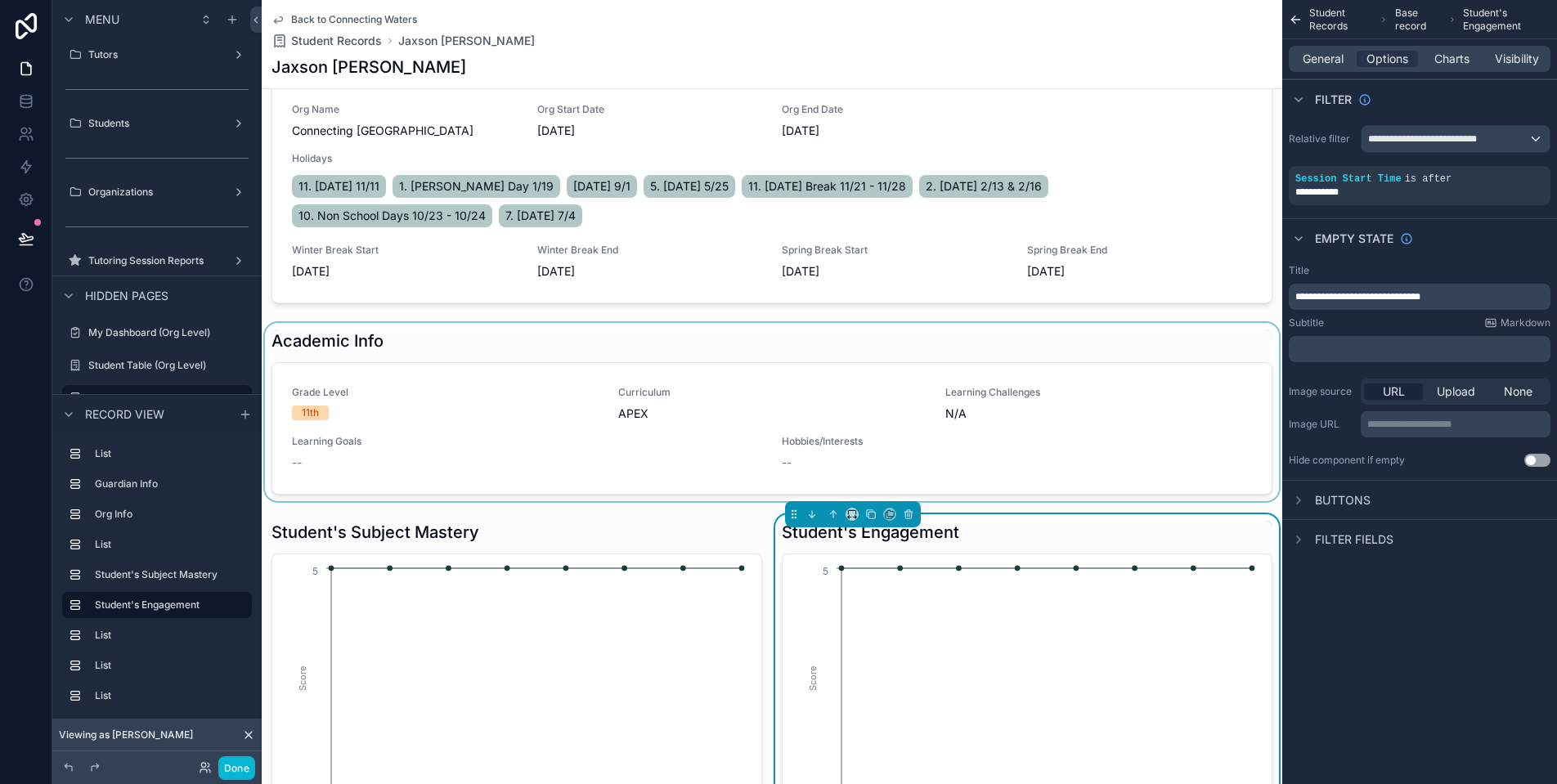
click at [626, 421] on div "scrollable content" at bounding box center [772, 412] width 1021 height 178
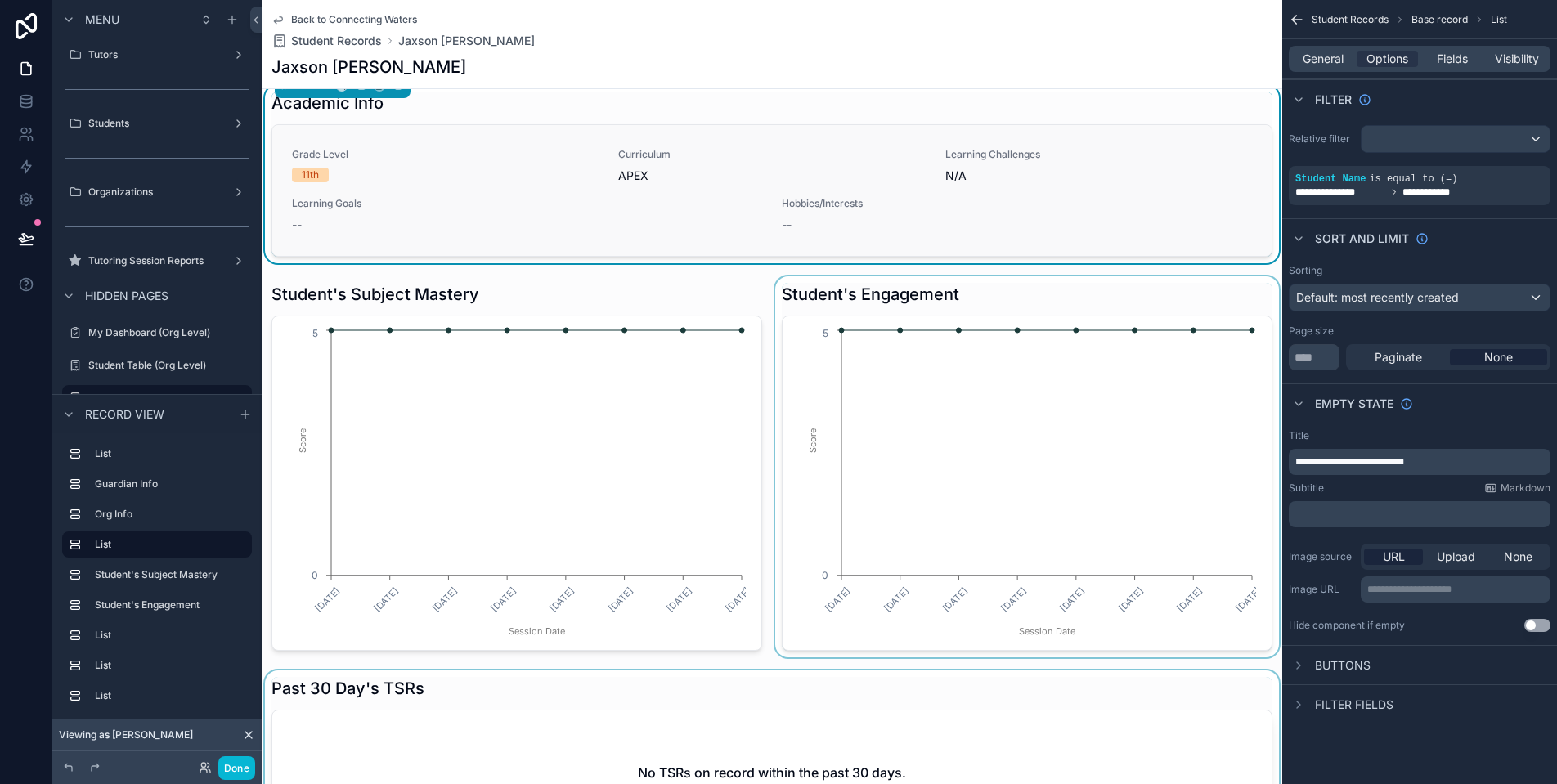
scroll to position [810, 0]
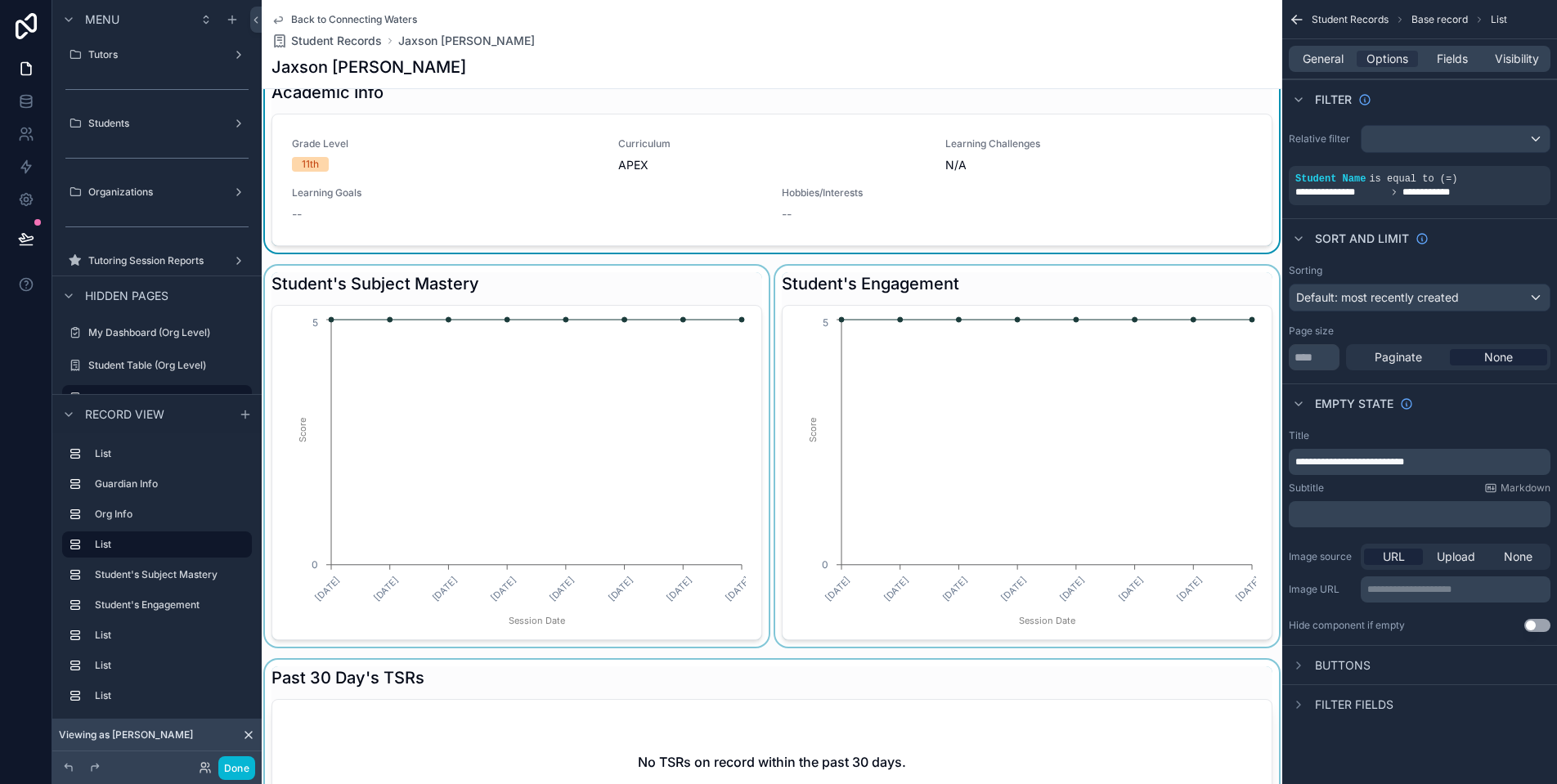
click at [626, 435] on div "scrollable content" at bounding box center [516, 456] width 510 height 381
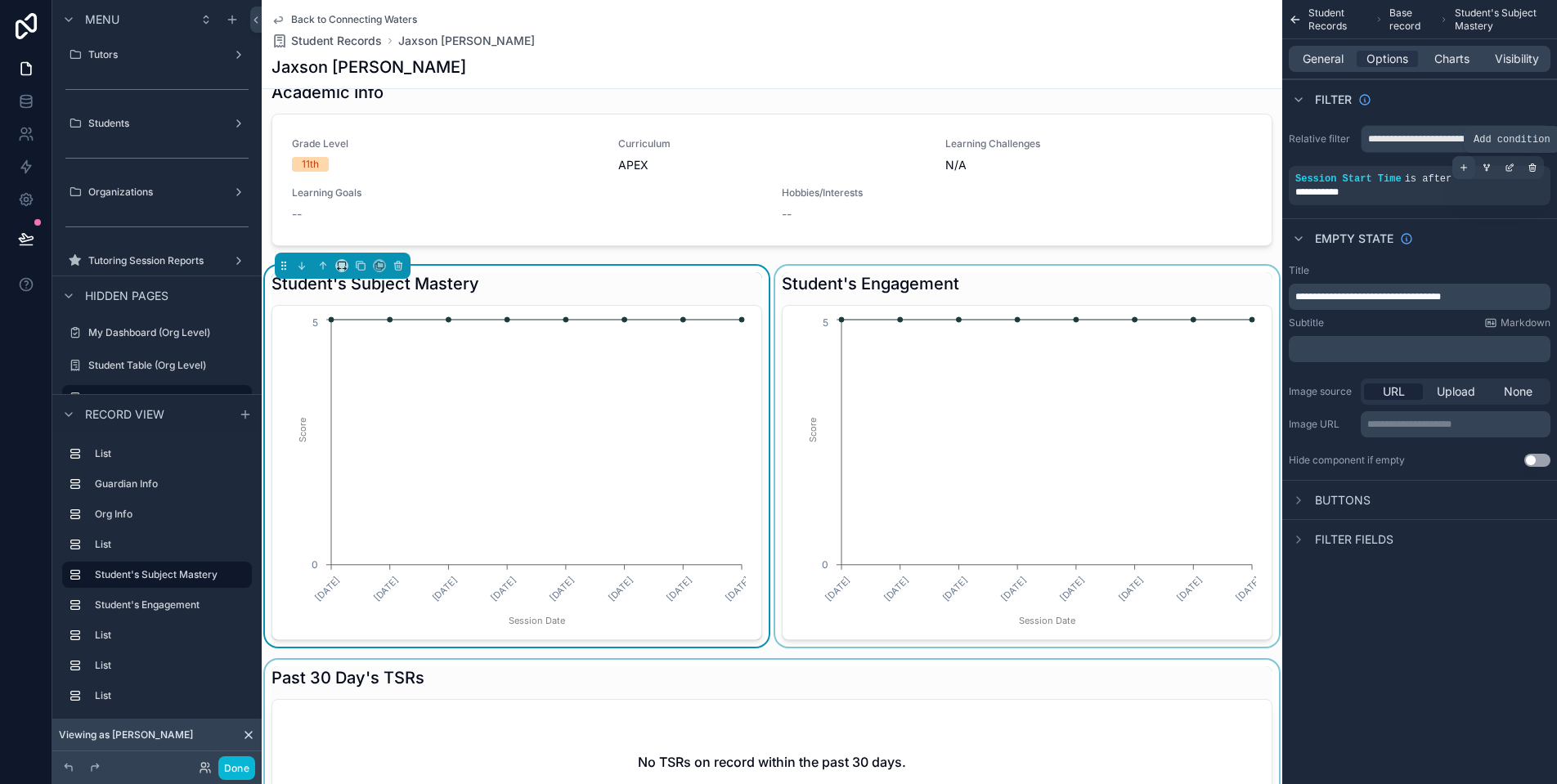
click at [1469, 169] on div "scrollable content" at bounding box center [1464, 168] width 23 height 23
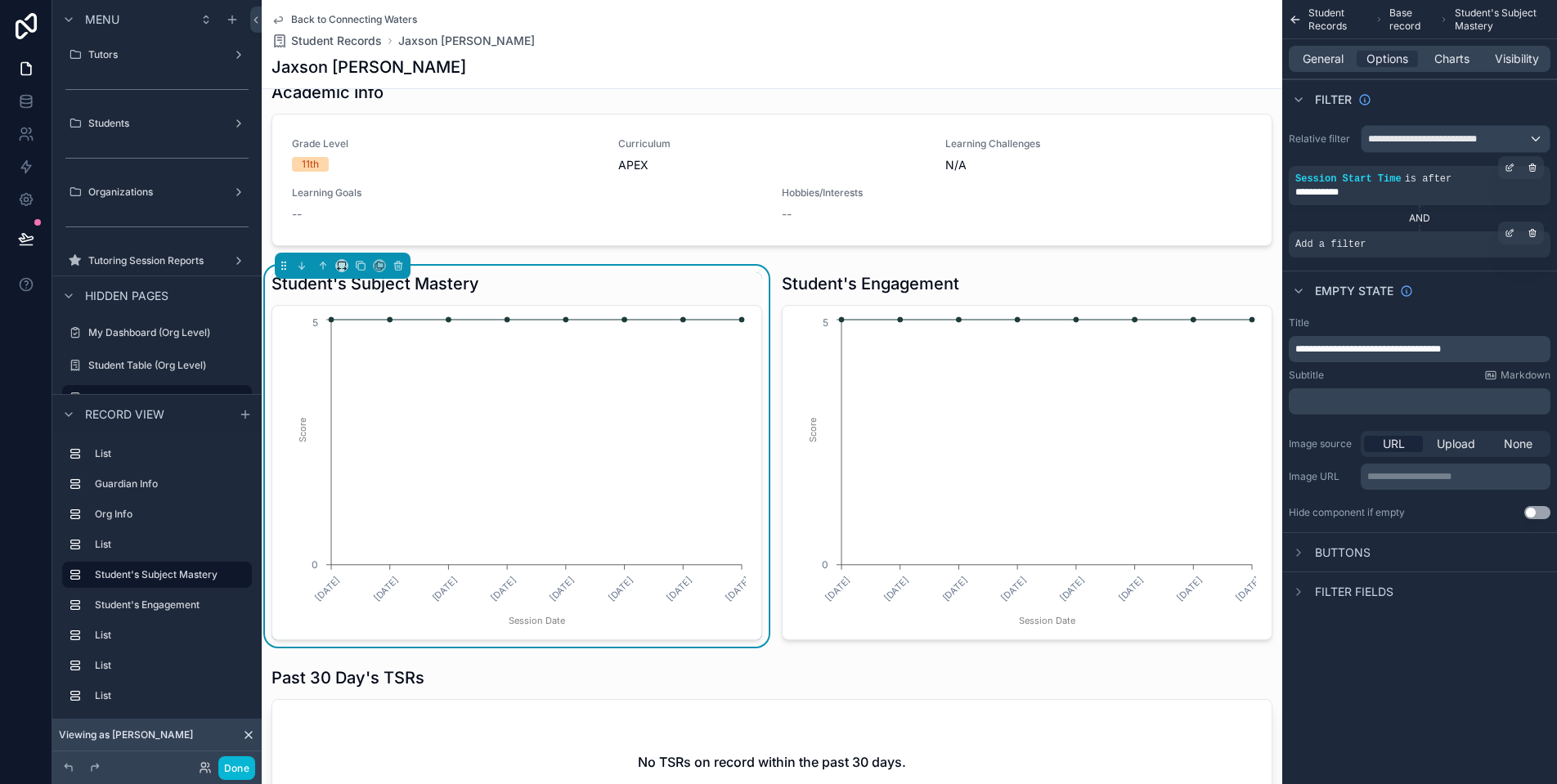
click at [1359, 249] on span "Add a filter" at bounding box center [1331, 244] width 70 height 13
click at [1516, 231] on div "scrollable content" at bounding box center [1510, 233] width 23 height 23
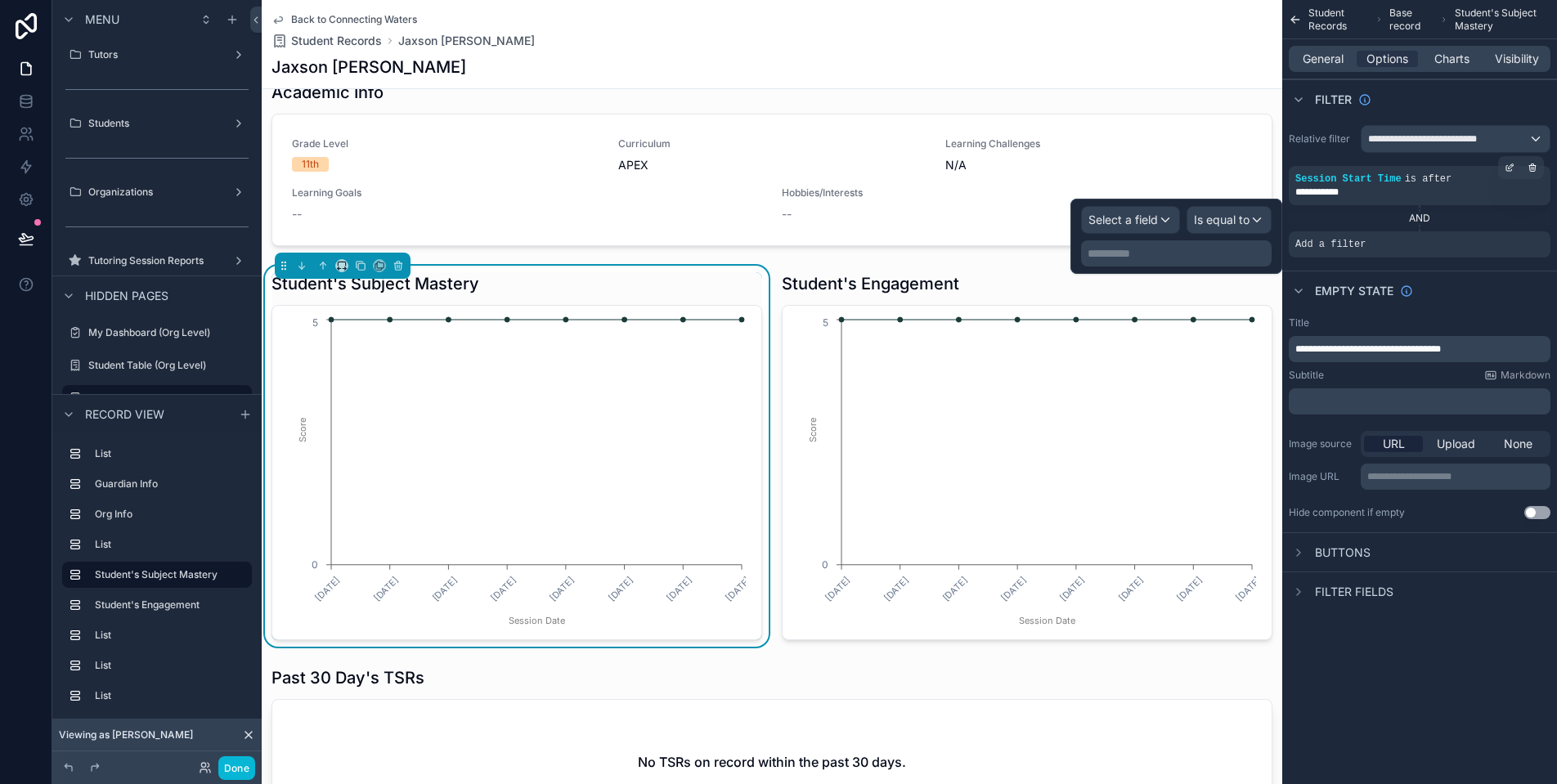
click at [1146, 218] on span "Select a field" at bounding box center [1122, 220] width 69 height 14
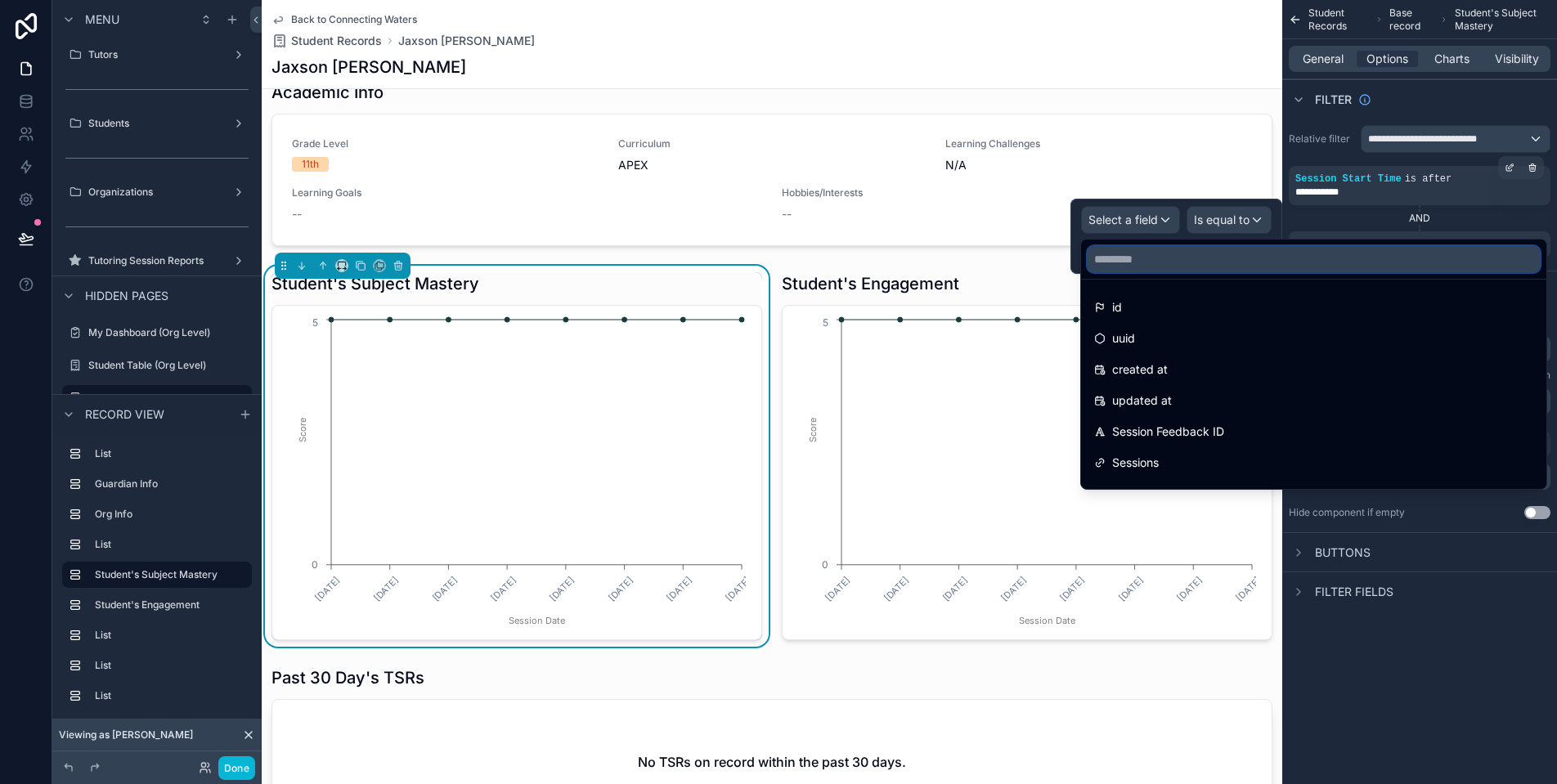
click at [1183, 259] on input "text" at bounding box center [1314, 259] width 453 height 27
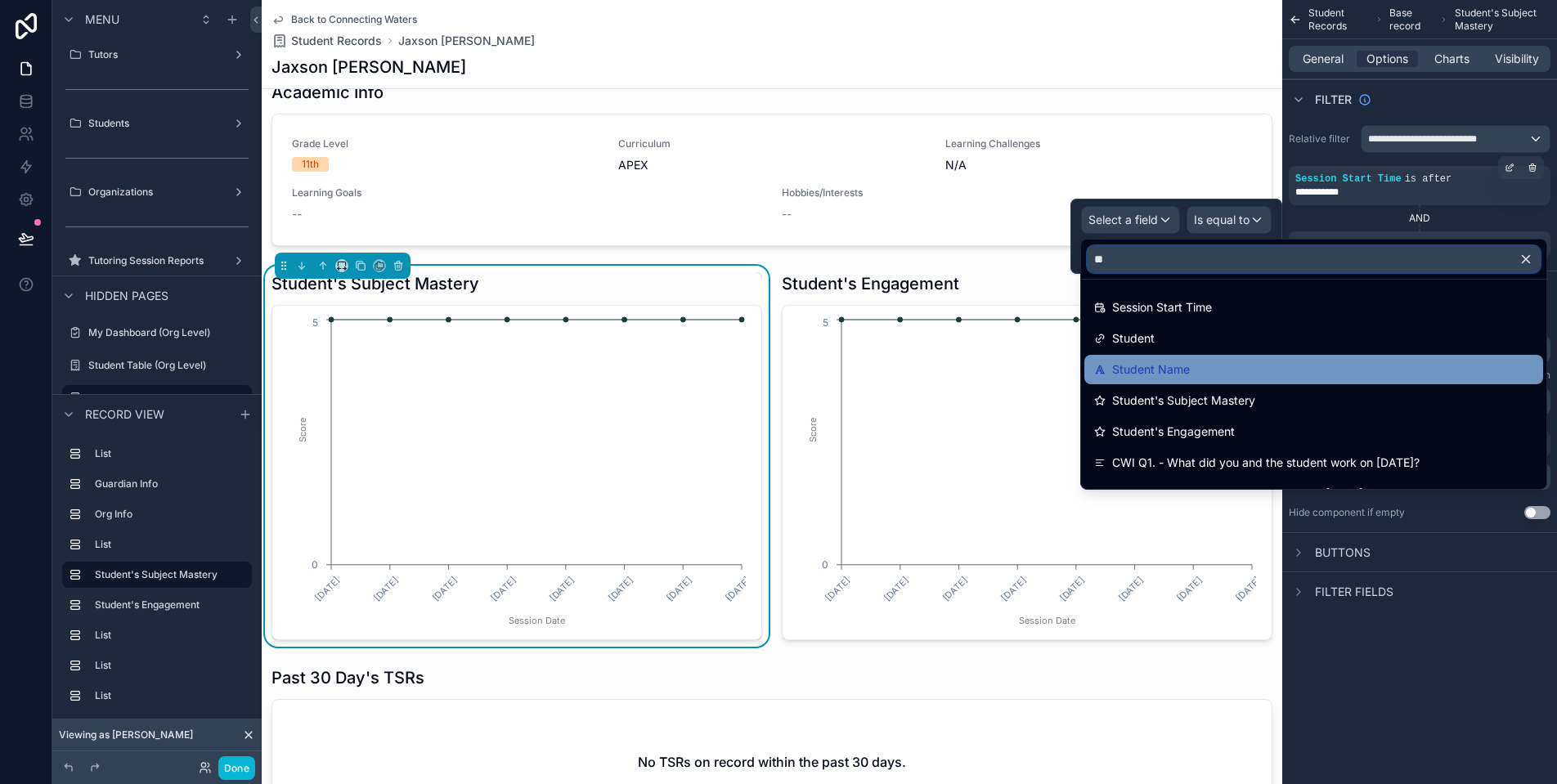
type input "**"
click at [1209, 375] on div "Student Name" at bounding box center [1314, 369] width 439 height 20
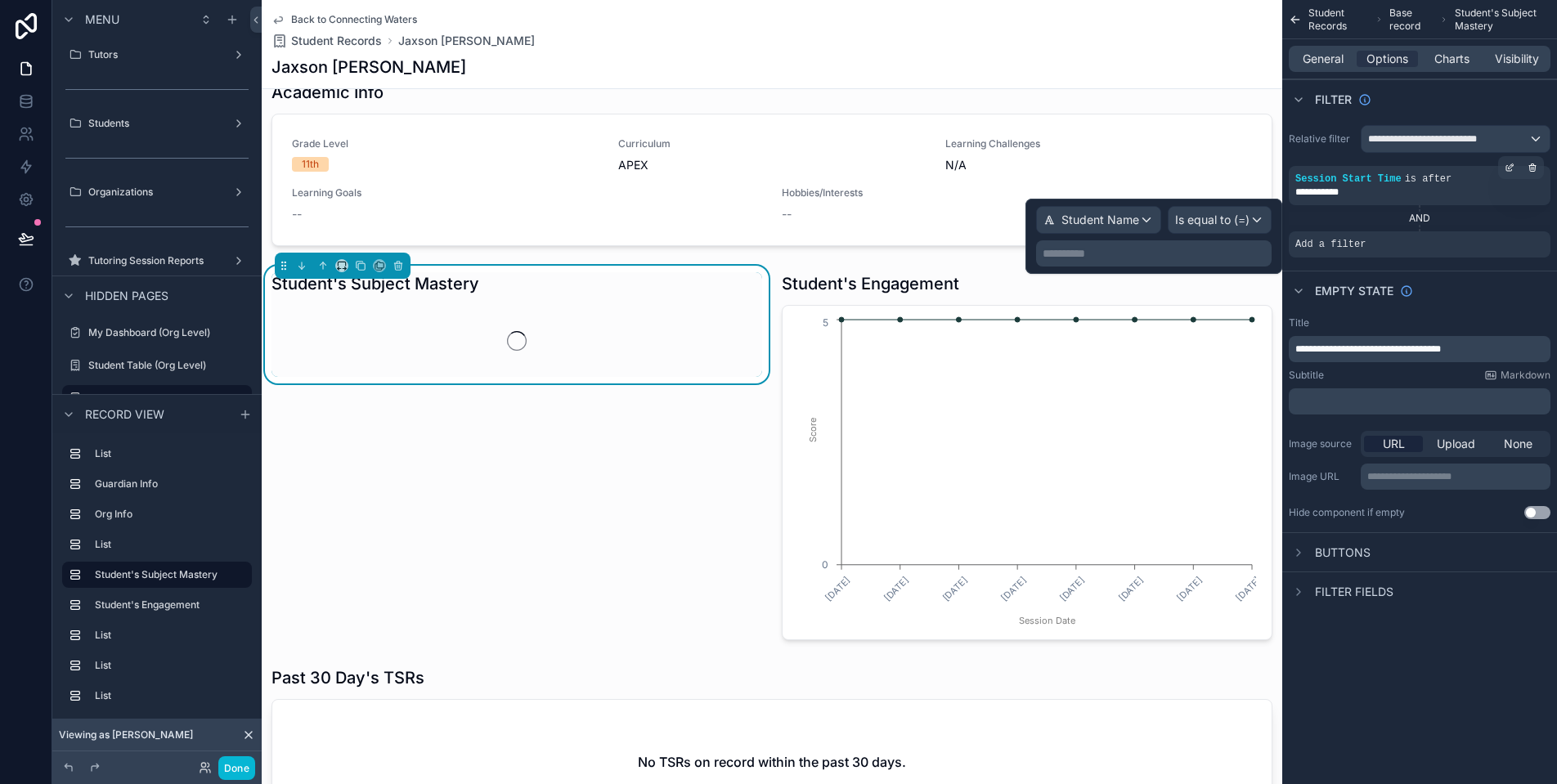
click at [1215, 260] on p "**********" at bounding box center [1155, 253] width 225 height 16
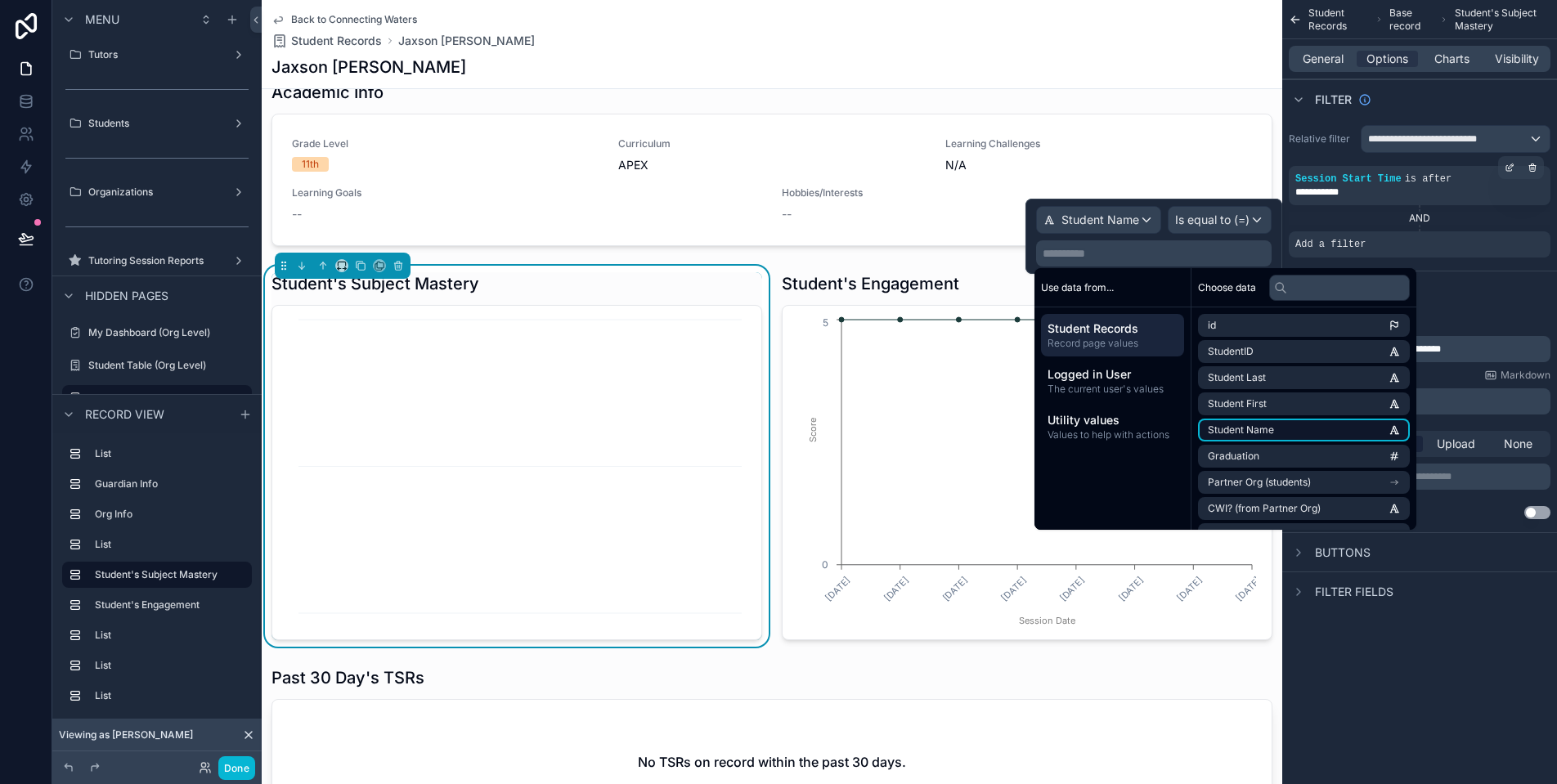
click at [1298, 427] on li "Student Name" at bounding box center [1304, 430] width 212 height 23
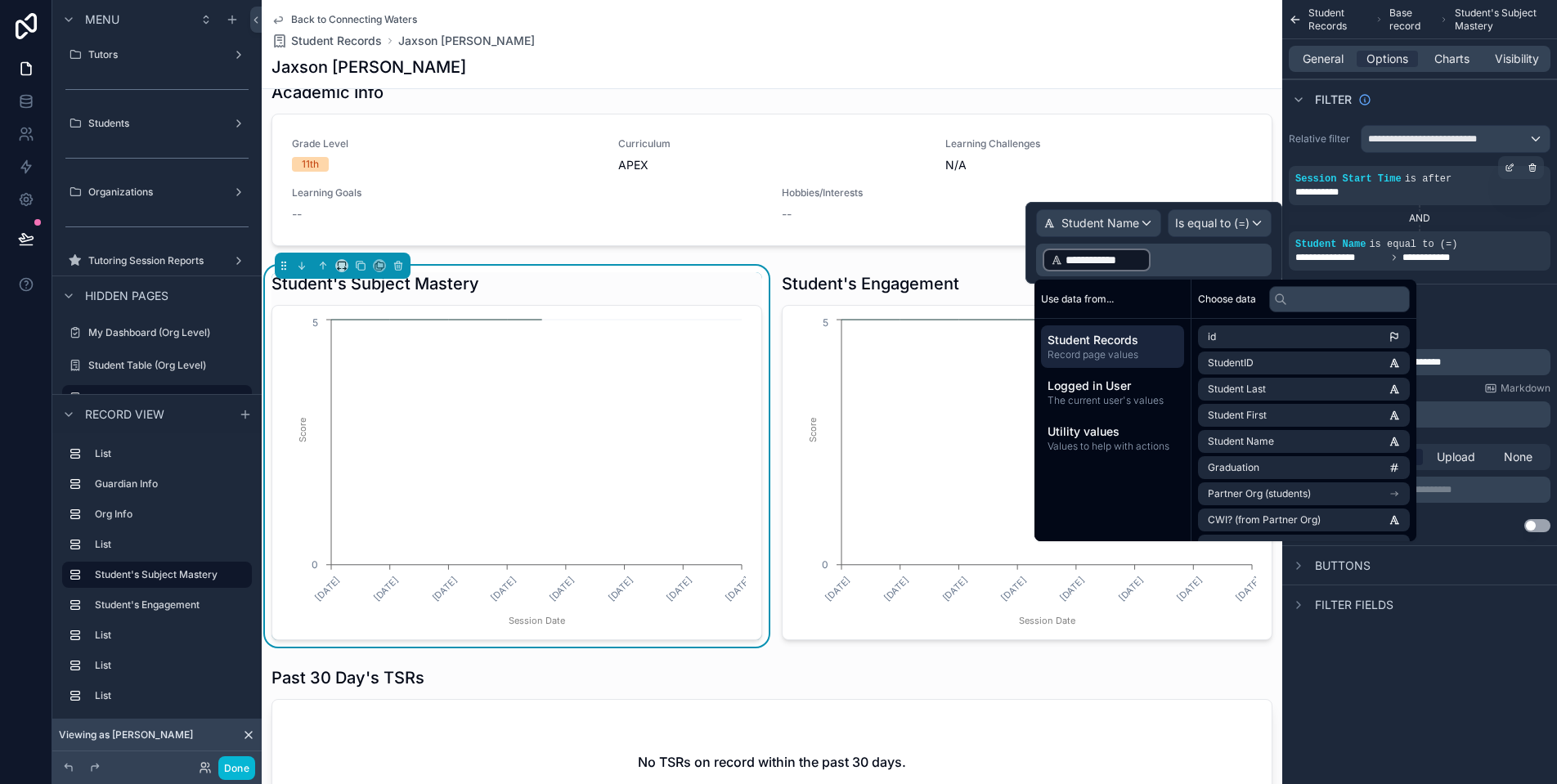
click at [1201, 258] on p "**********" at bounding box center [1155, 260] width 225 height 27
click at [1507, 294] on div "Empty state" at bounding box center [1420, 303] width 275 height 39
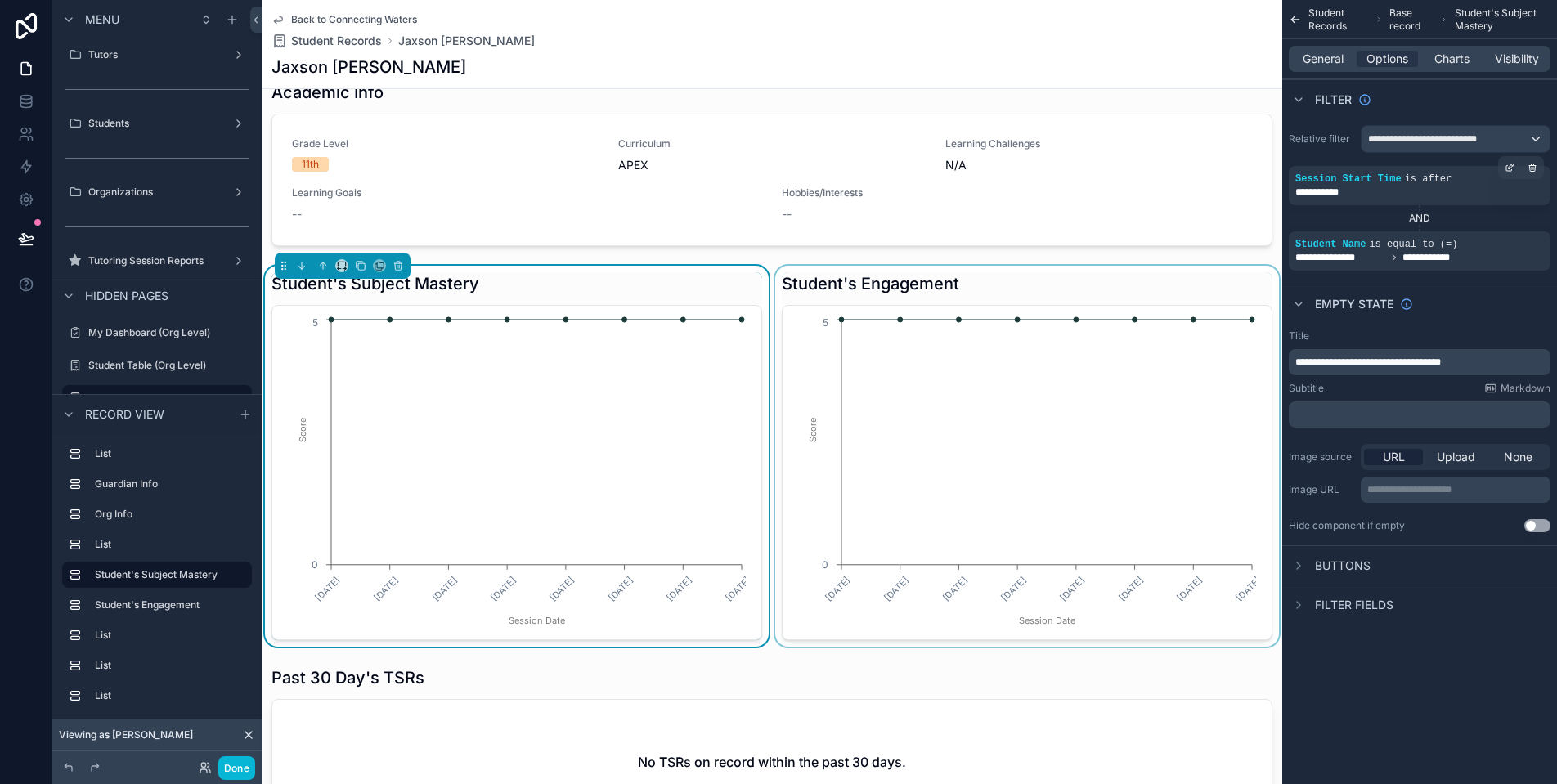
click at [1070, 389] on div "scrollable content" at bounding box center [1027, 456] width 510 height 381
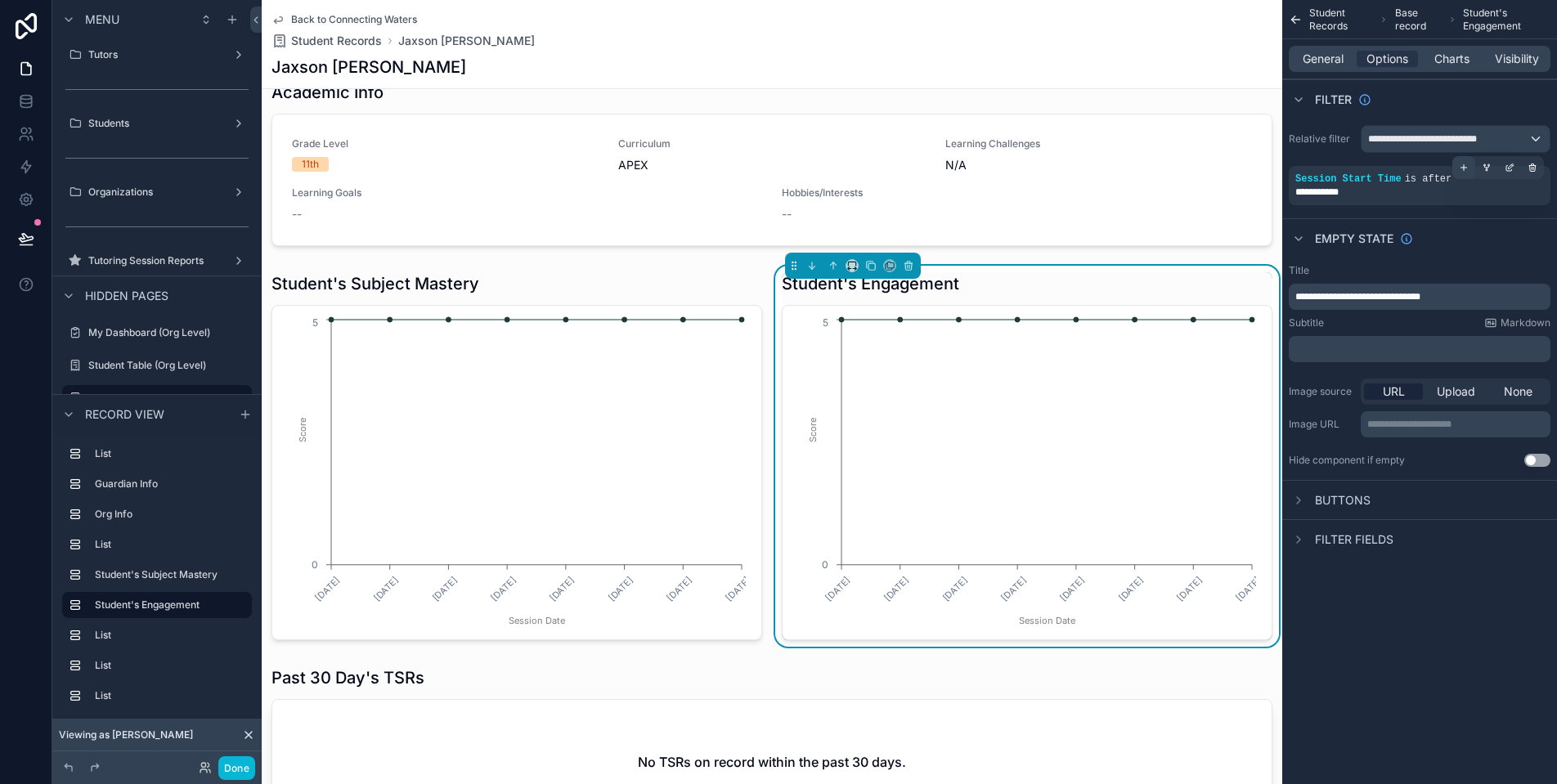
click at [1465, 171] on icon "scrollable content" at bounding box center [1464, 168] width 9 height 9
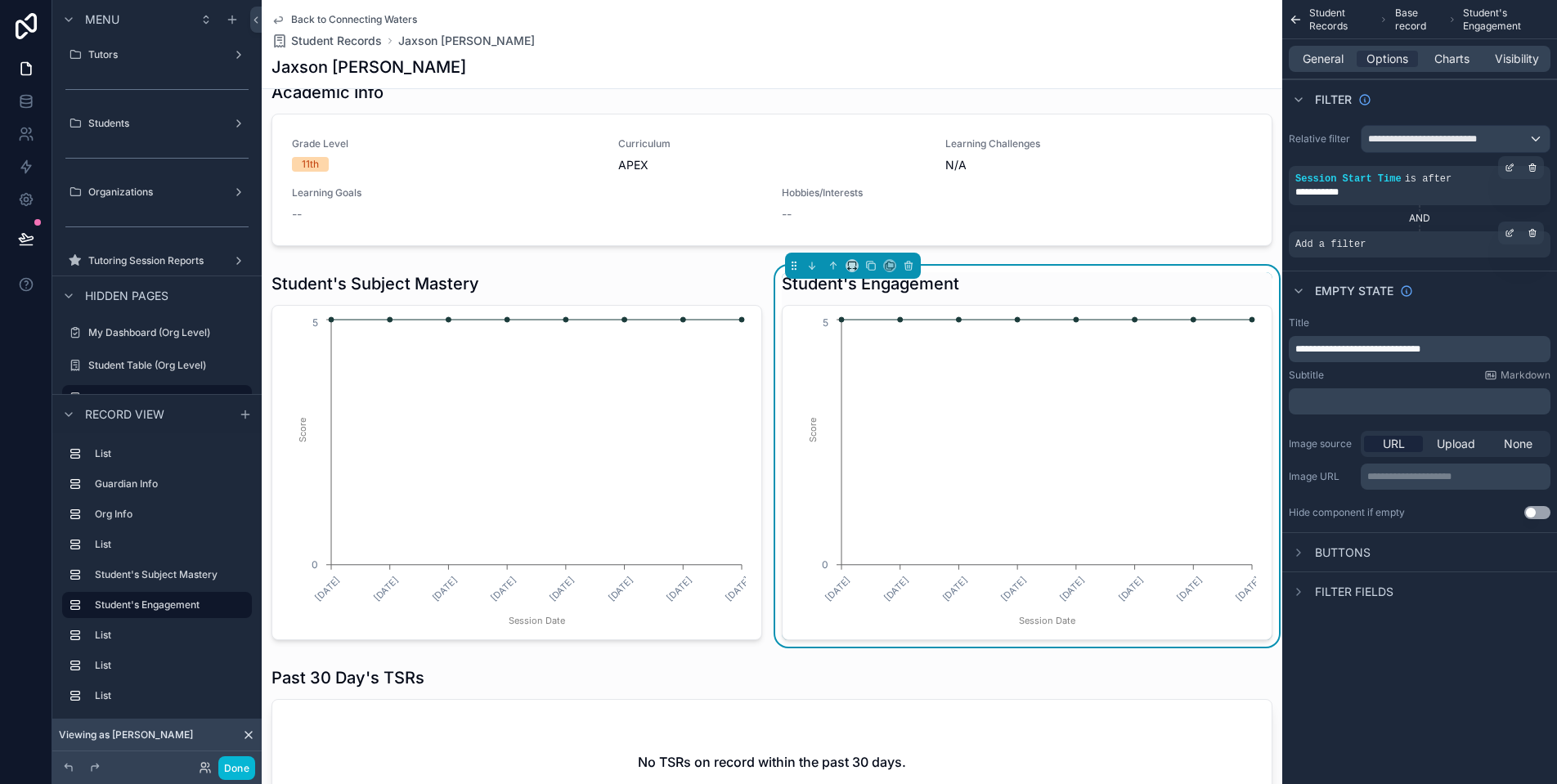
click at [1429, 239] on div "Add a filter" at bounding box center [1420, 244] width 261 height 27
click at [1515, 237] on div "scrollable content" at bounding box center [1510, 233] width 23 height 23
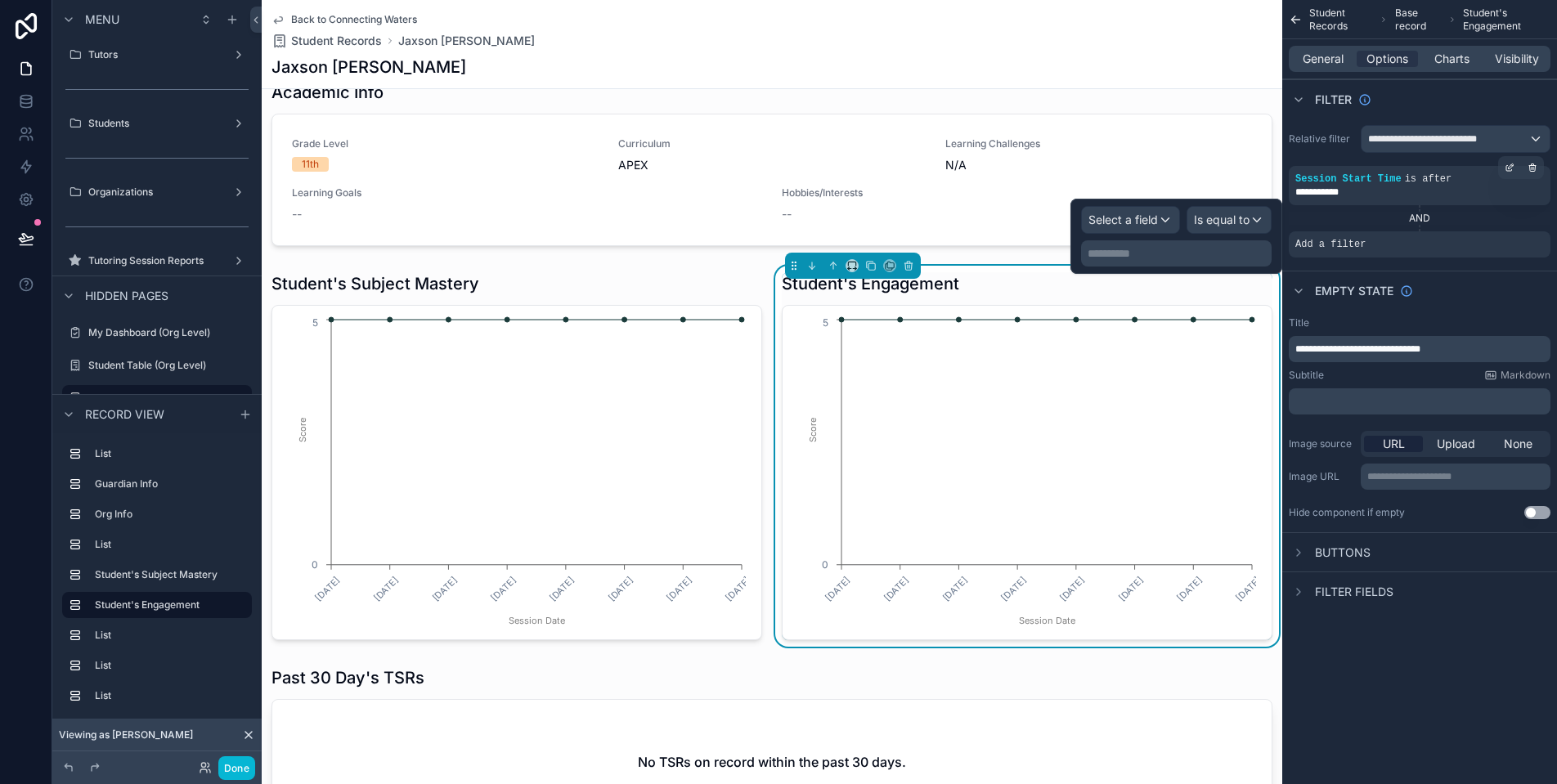
click at [1164, 224] on div "Select a field" at bounding box center [1130, 220] width 98 height 27
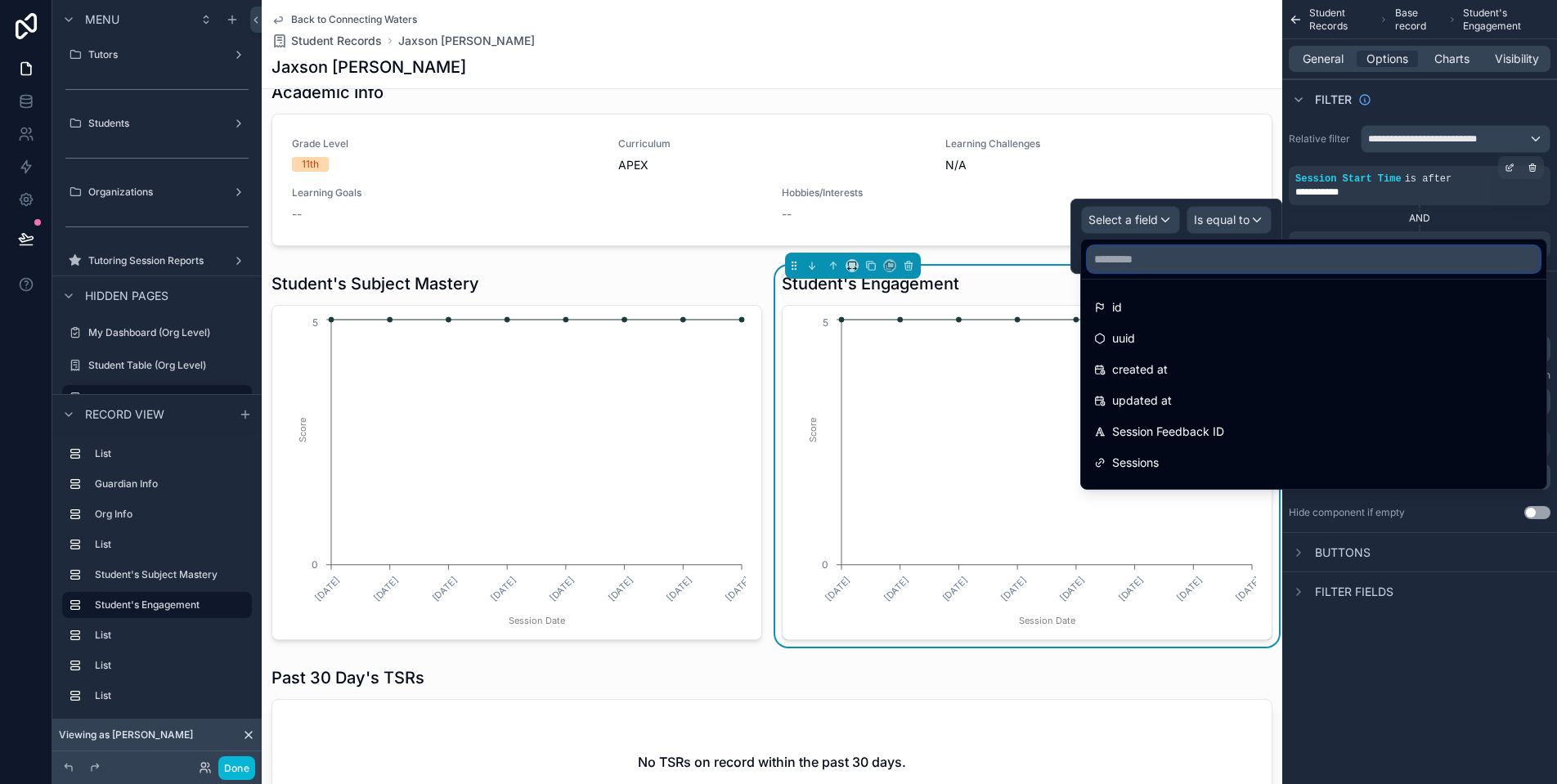
click at [1195, 262] on input "text" at bounding box center [1314, 259] width 453 height 27
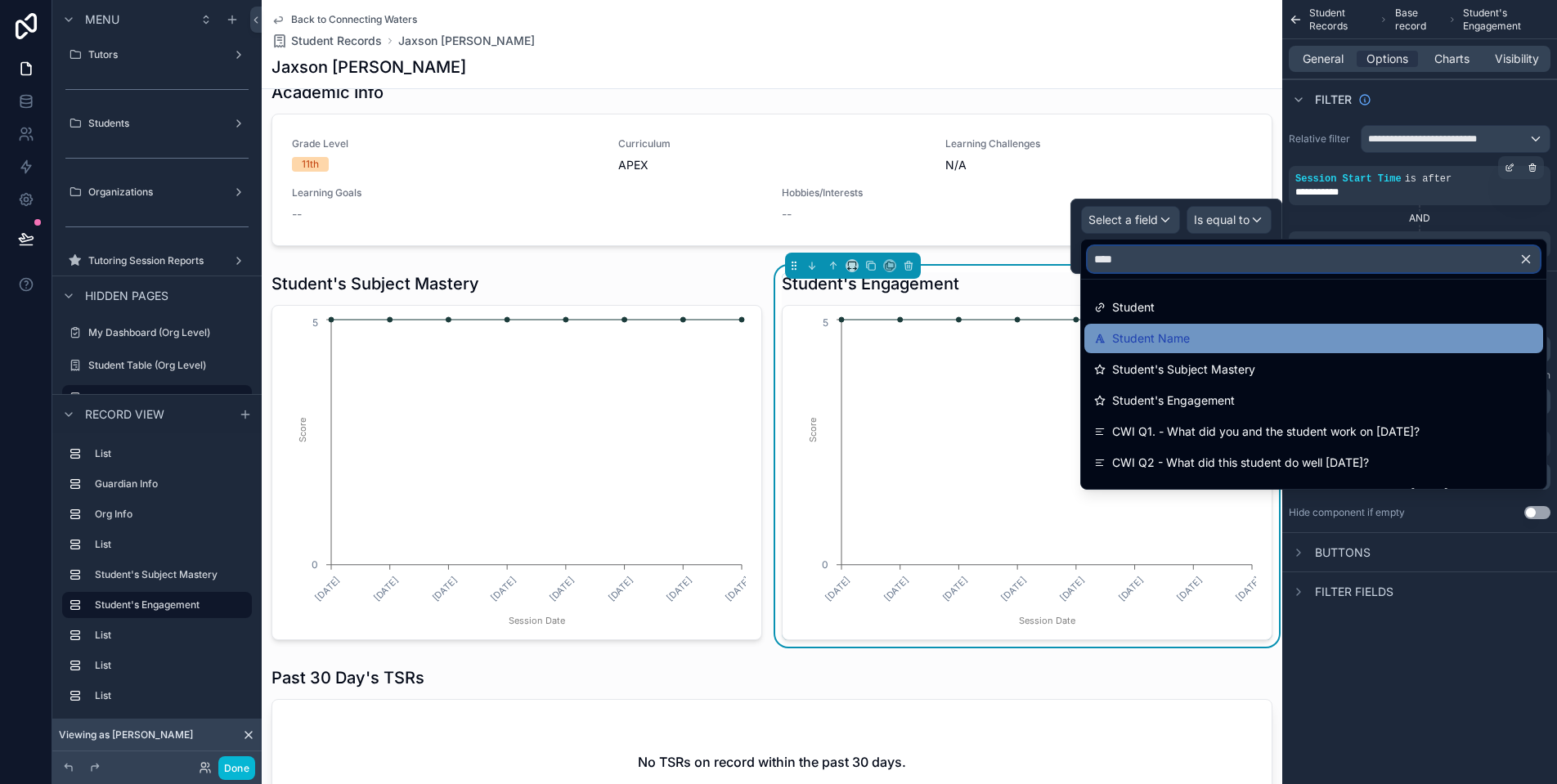
type input "****"
click at [1280, 351] on div "Student Name" at bounding box center [1314, 338] width 458 height 29
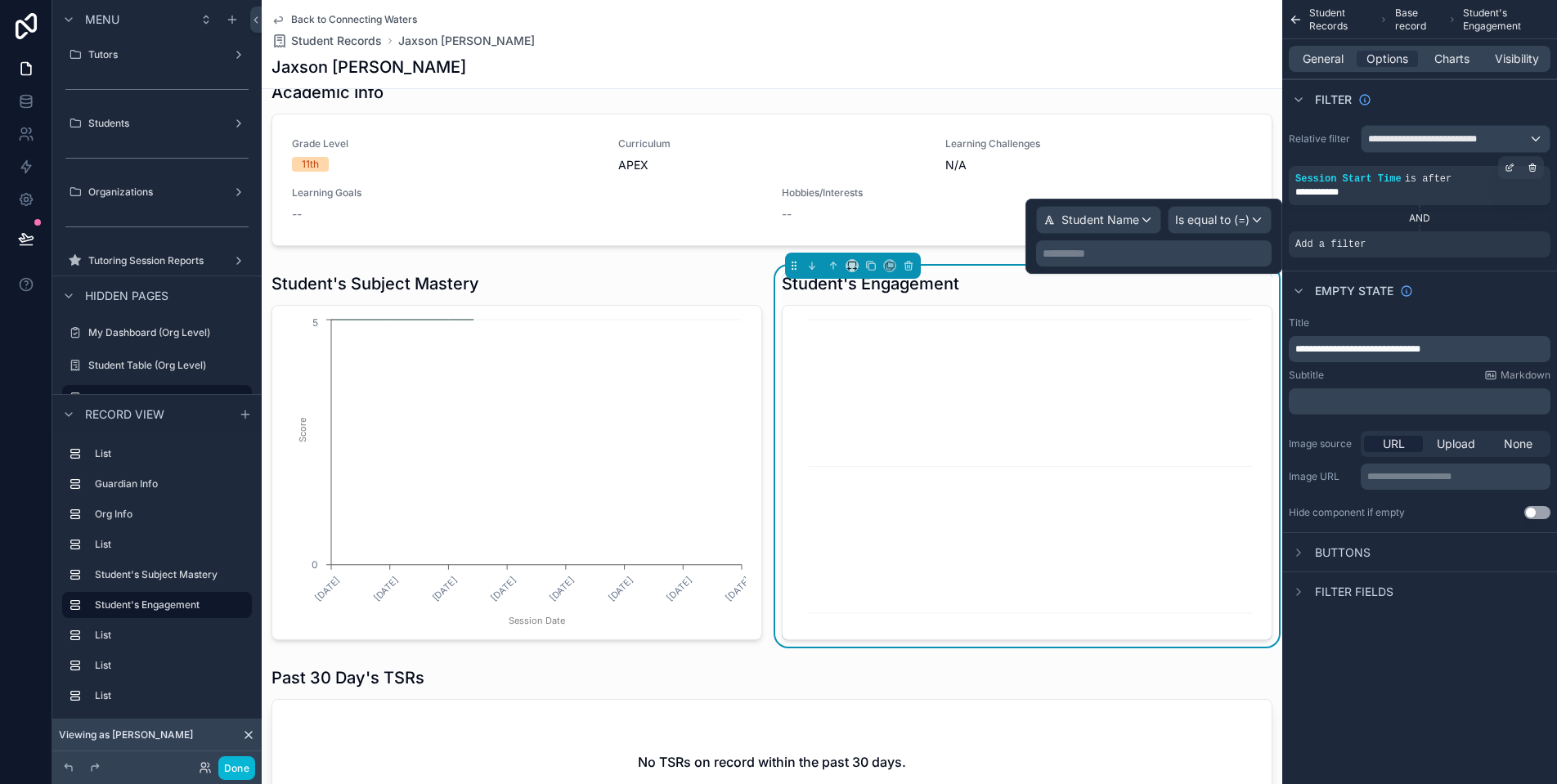
click at [1249, 260] on p "**********" at bounding box center [1155, 253] width 225 height 16
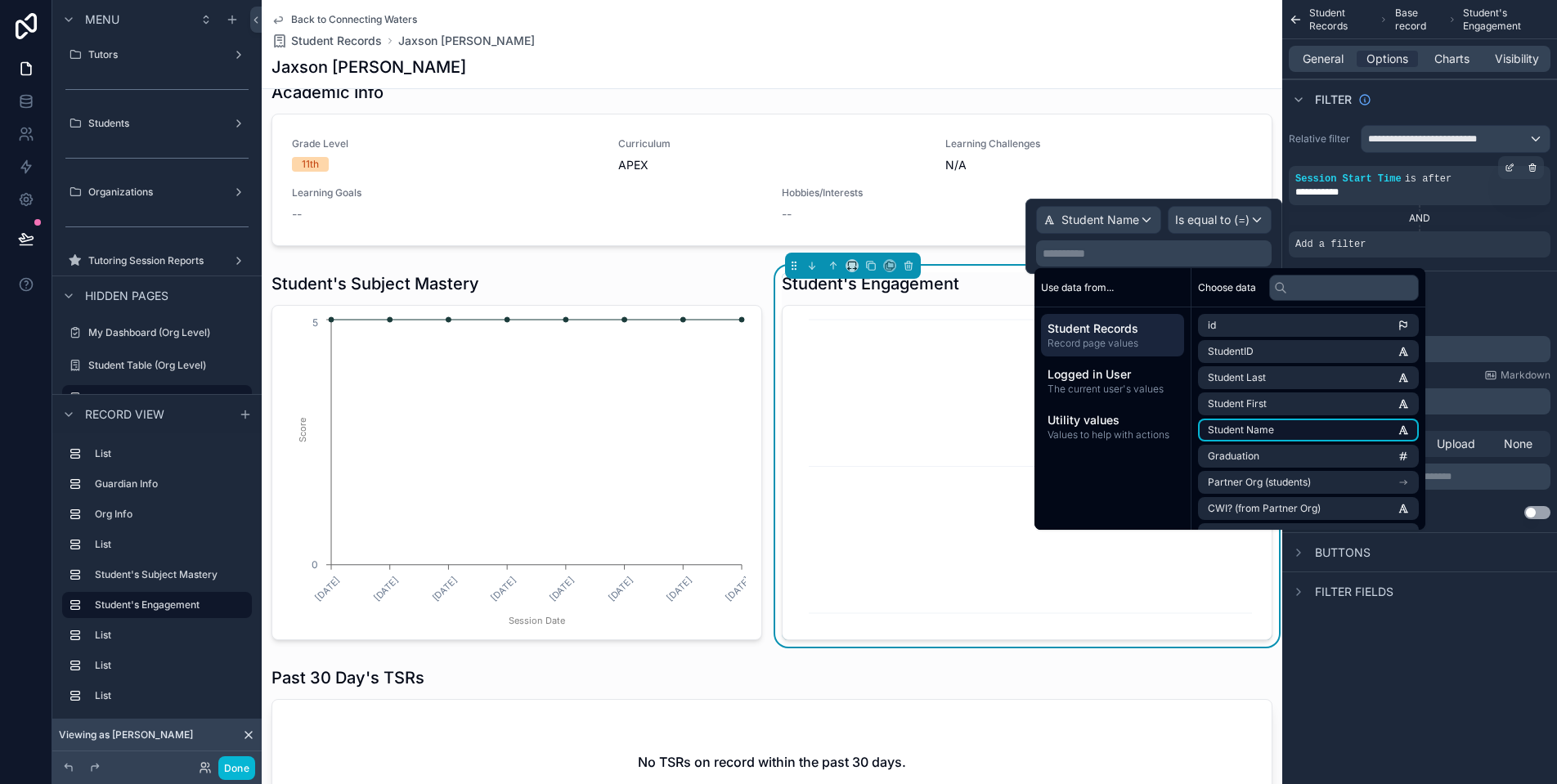
click at [1284, 440] on li "Student Name" at bounding box center [1308, 430] width 221 height 23
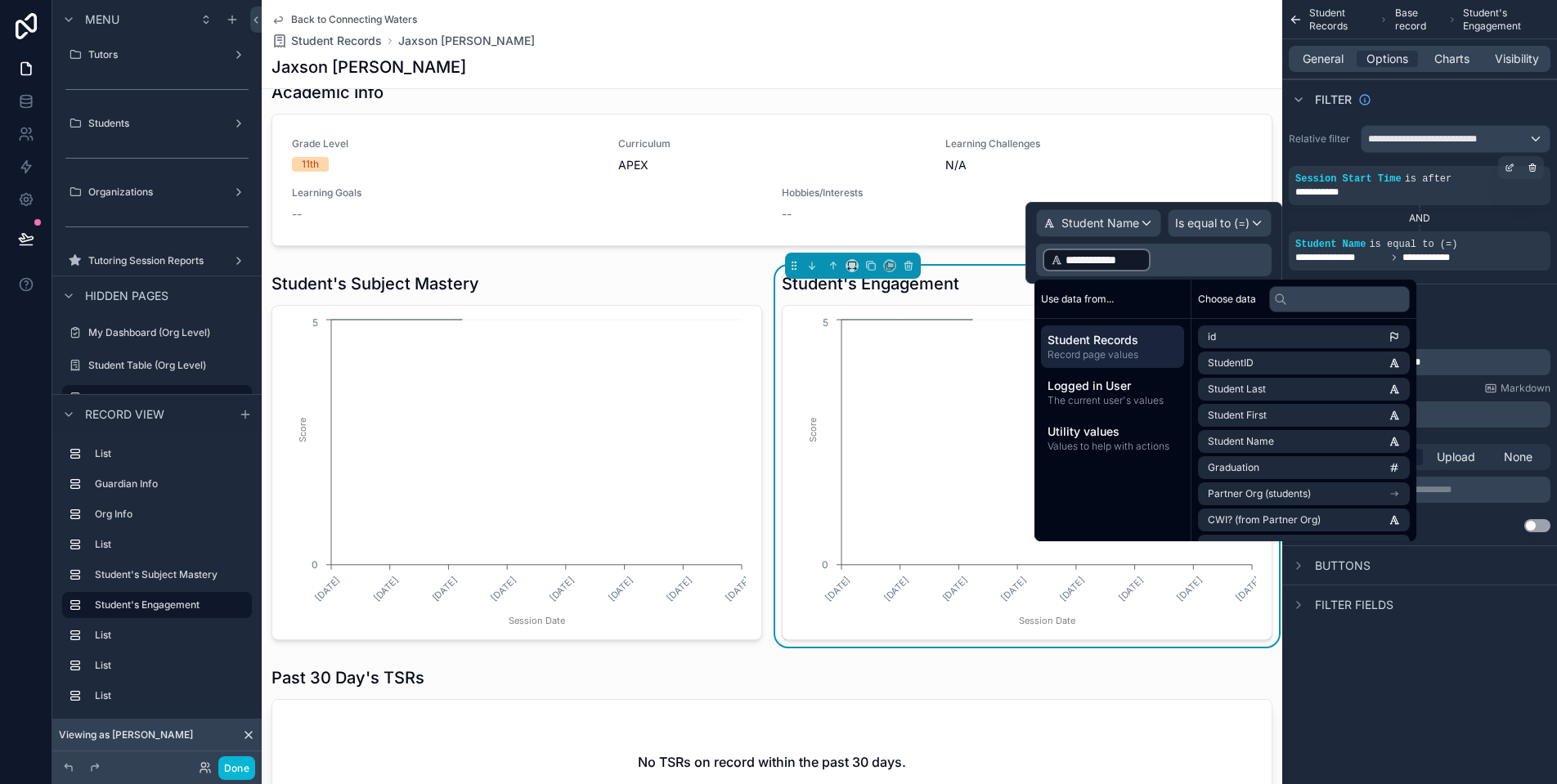
click at [1476, 293] on div "Empty state" at bounding box center [1420, 303] width 275 height 39
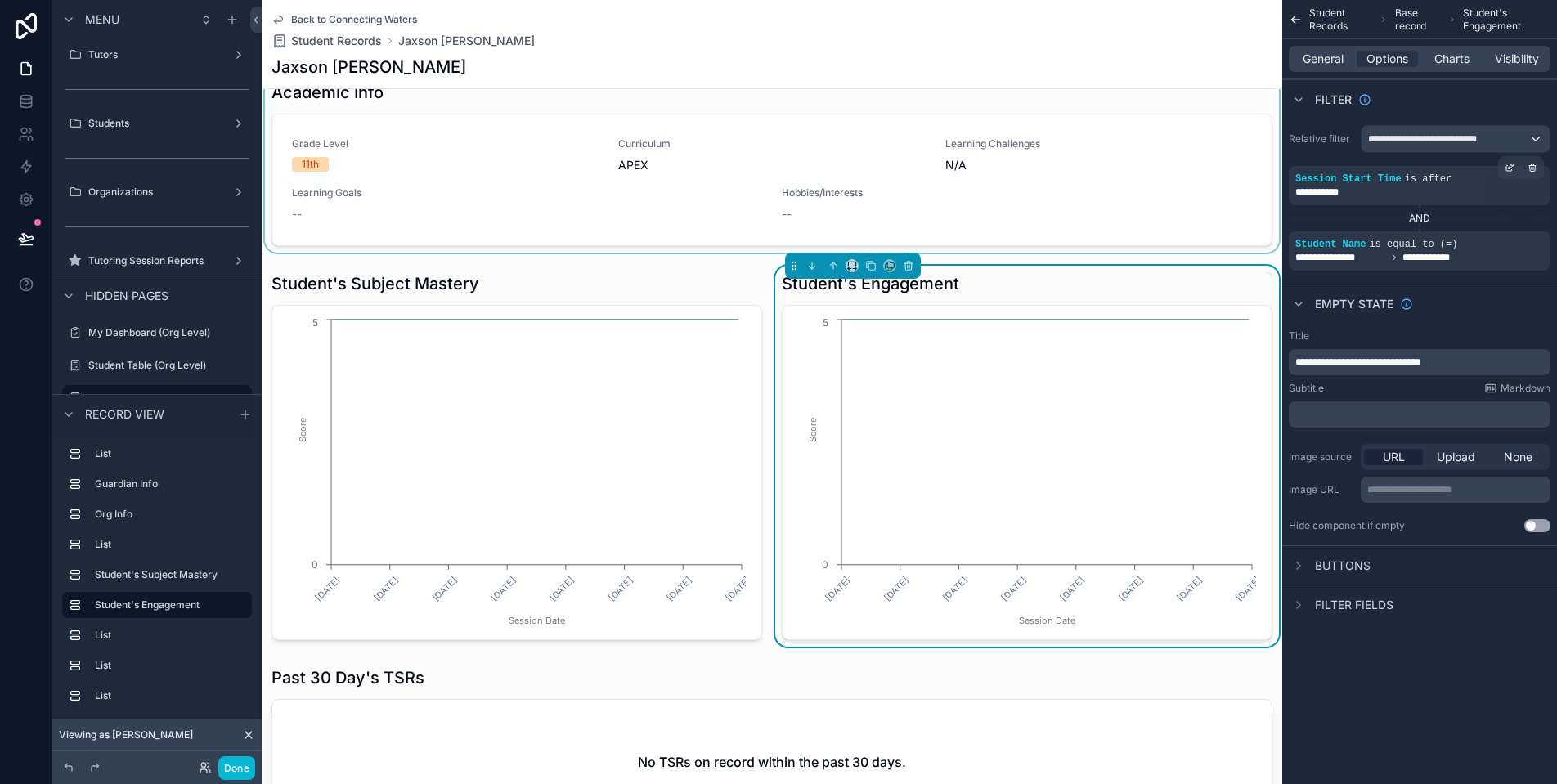
click at [942, 192] on div "scrollable content" at bounding box center [772, 164] width 1021 height 178
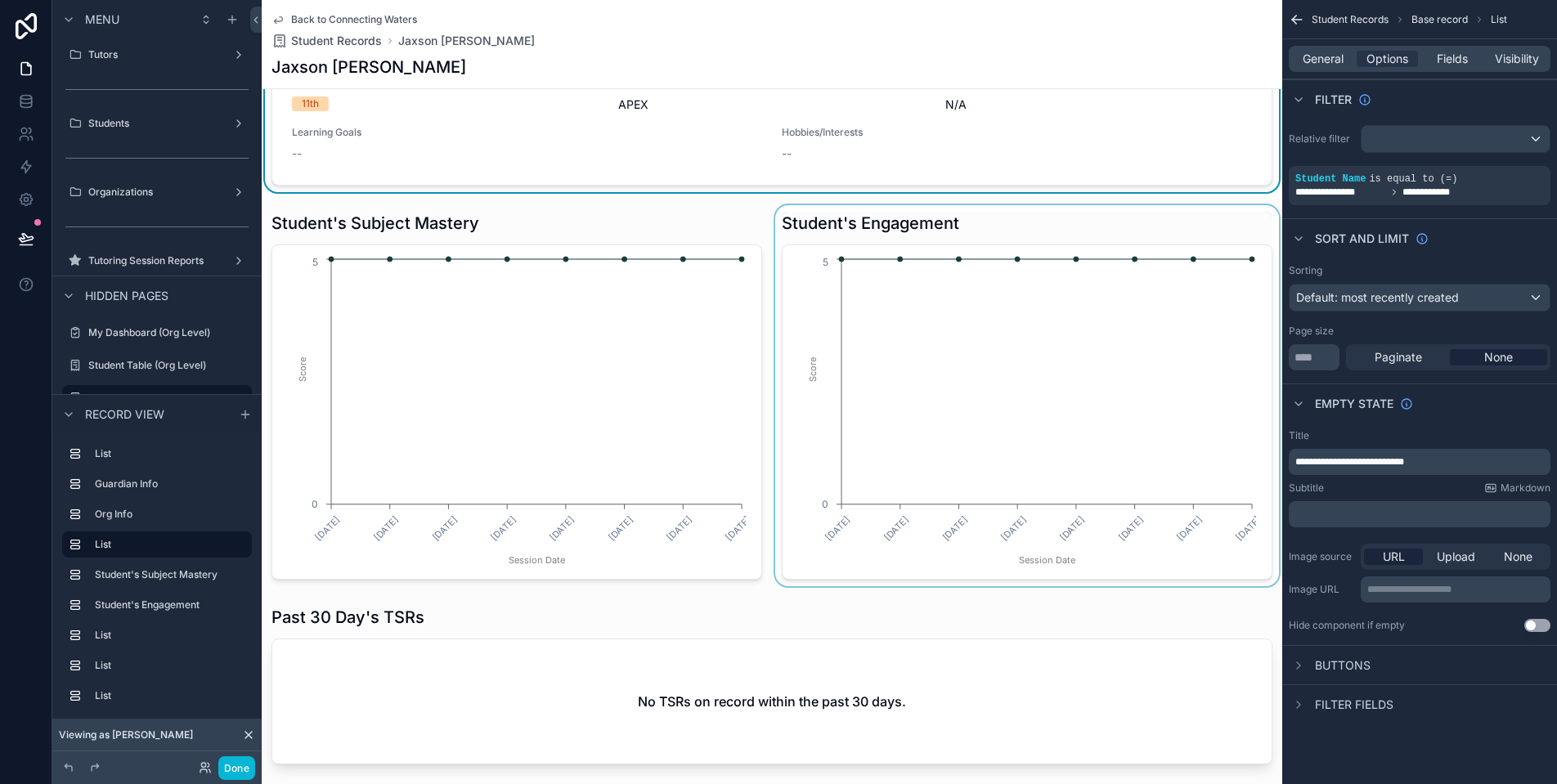
scroll to position [1035, 0]
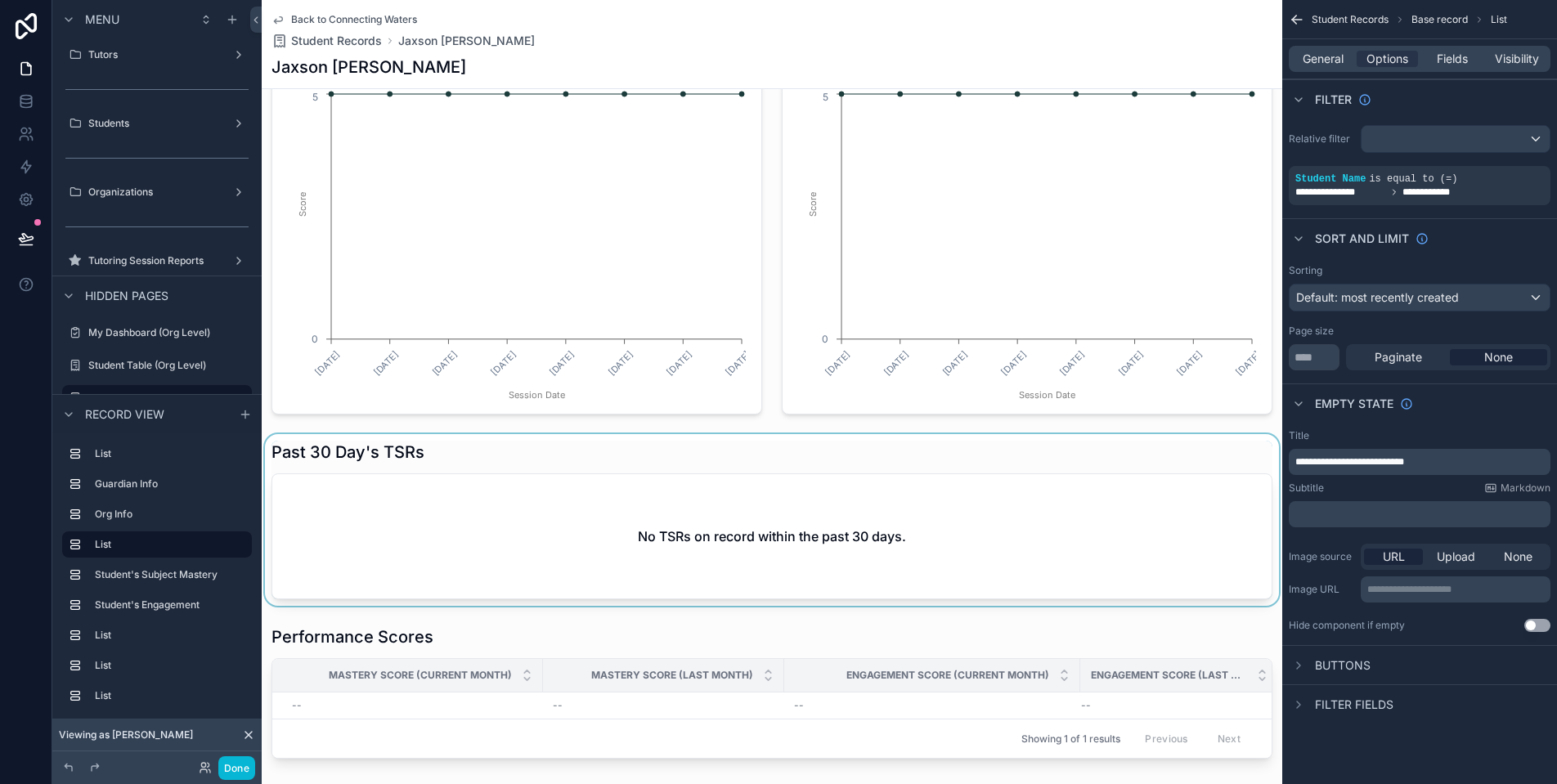
click at [945, 484] on div "scrollable content" at bounding box center [772, 520] width 1021 height 171
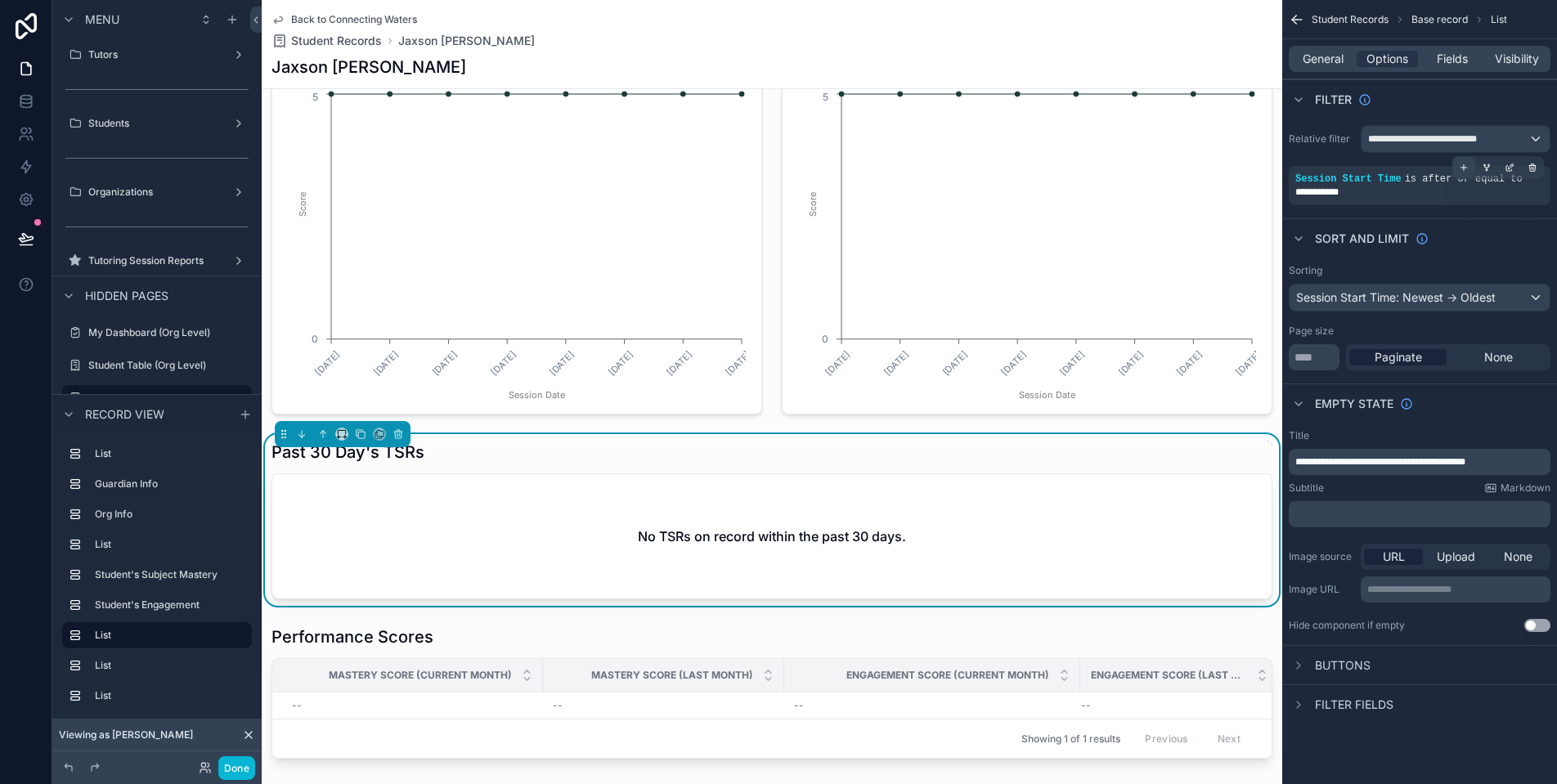
click at [1463, 171] on icon "scrollable content" at bounding box center [1464, 168] width 9 height 9
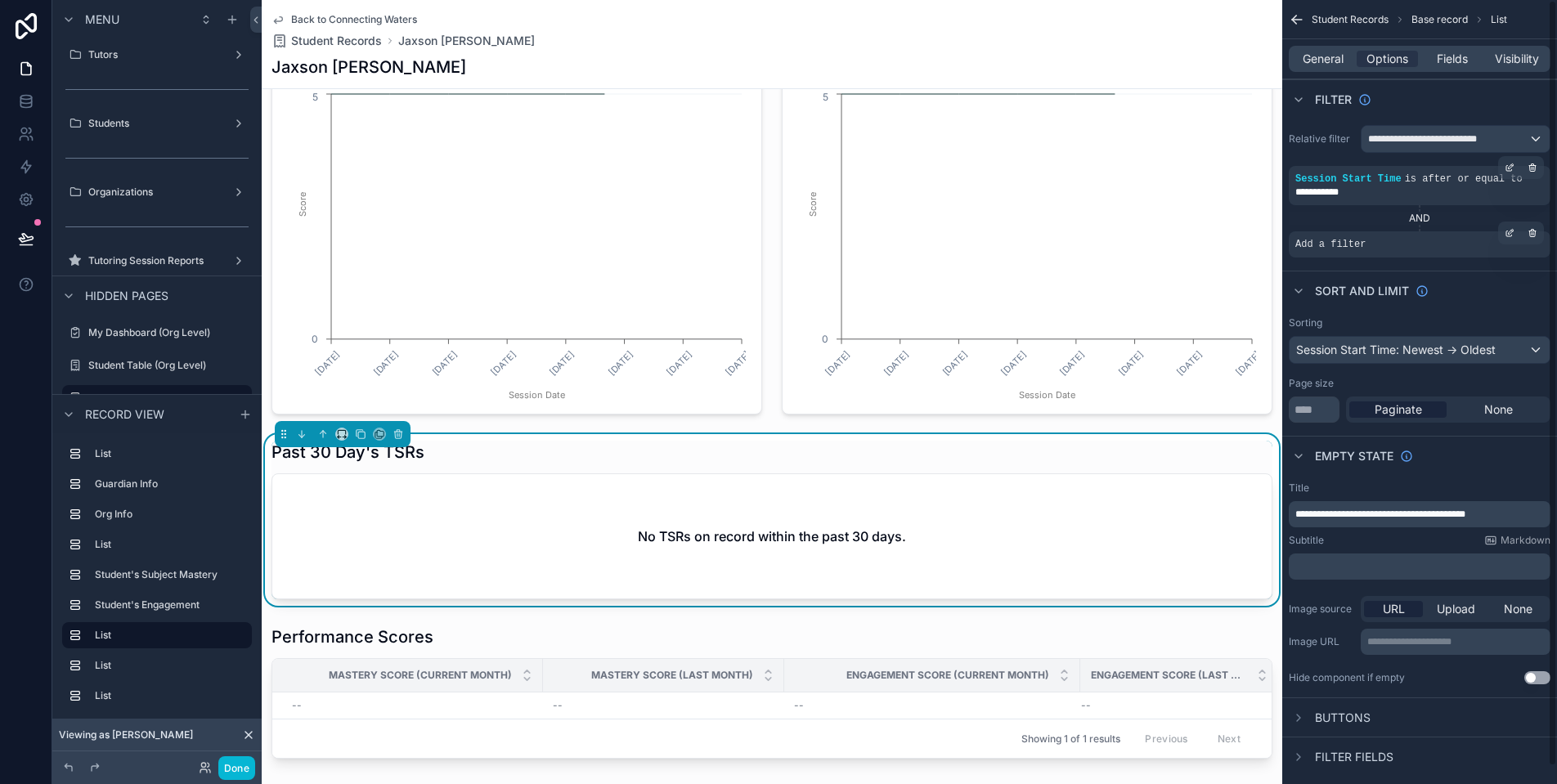
click at [1360, 251] on div "Add a filter" at bounding box center [1420, 244] width 261 height 27
click at [1514, 241] on div "scrollable content" at bounding box center [1510, 233] width 23 height 23
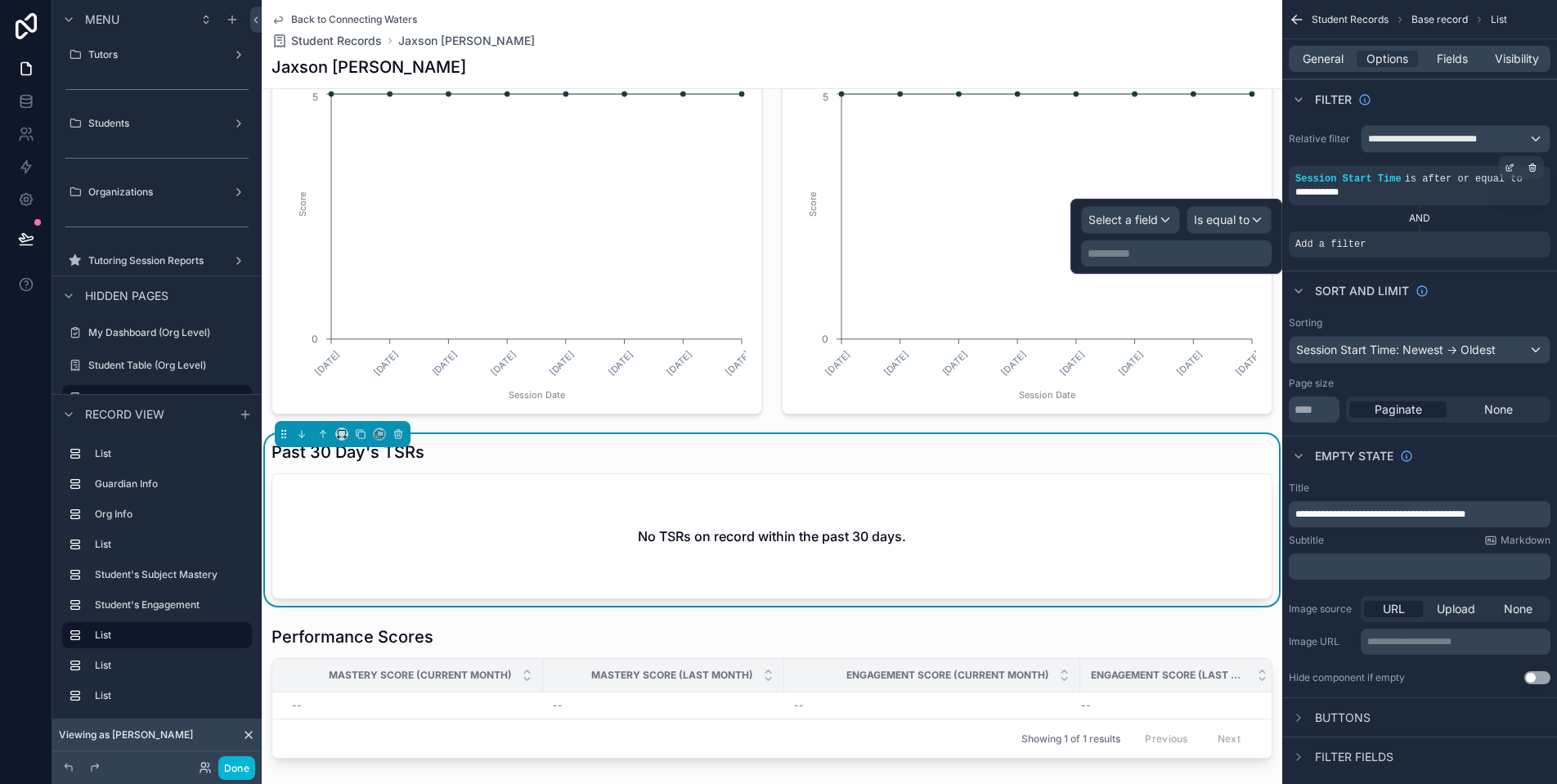
click at [1159, 231] on div "Select a field" at bounding box center [1130, 220] width 98 height 27
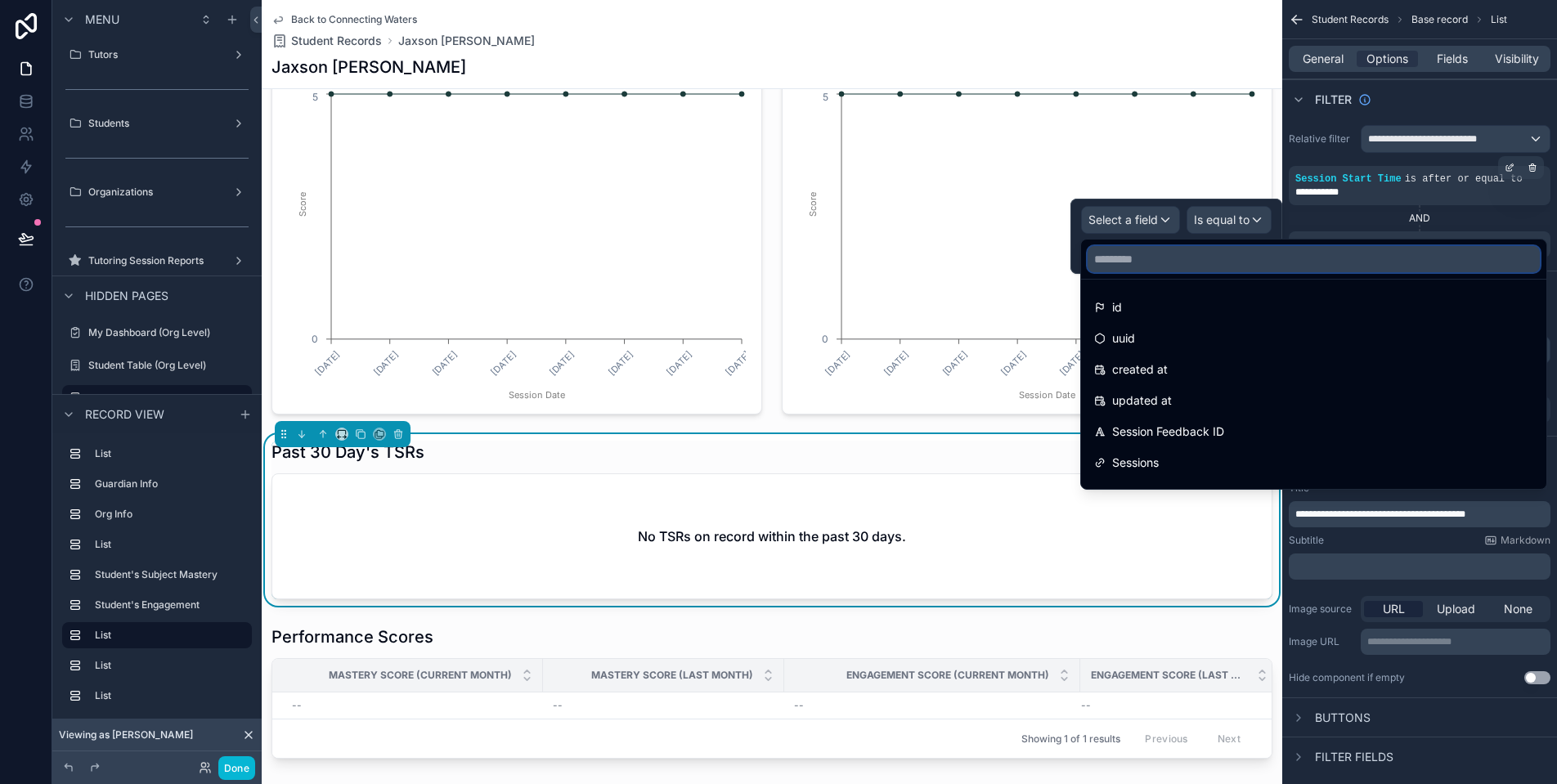
click at [1181, 268] on input "text" at bounding box center [1314, 259] width 453 height 27
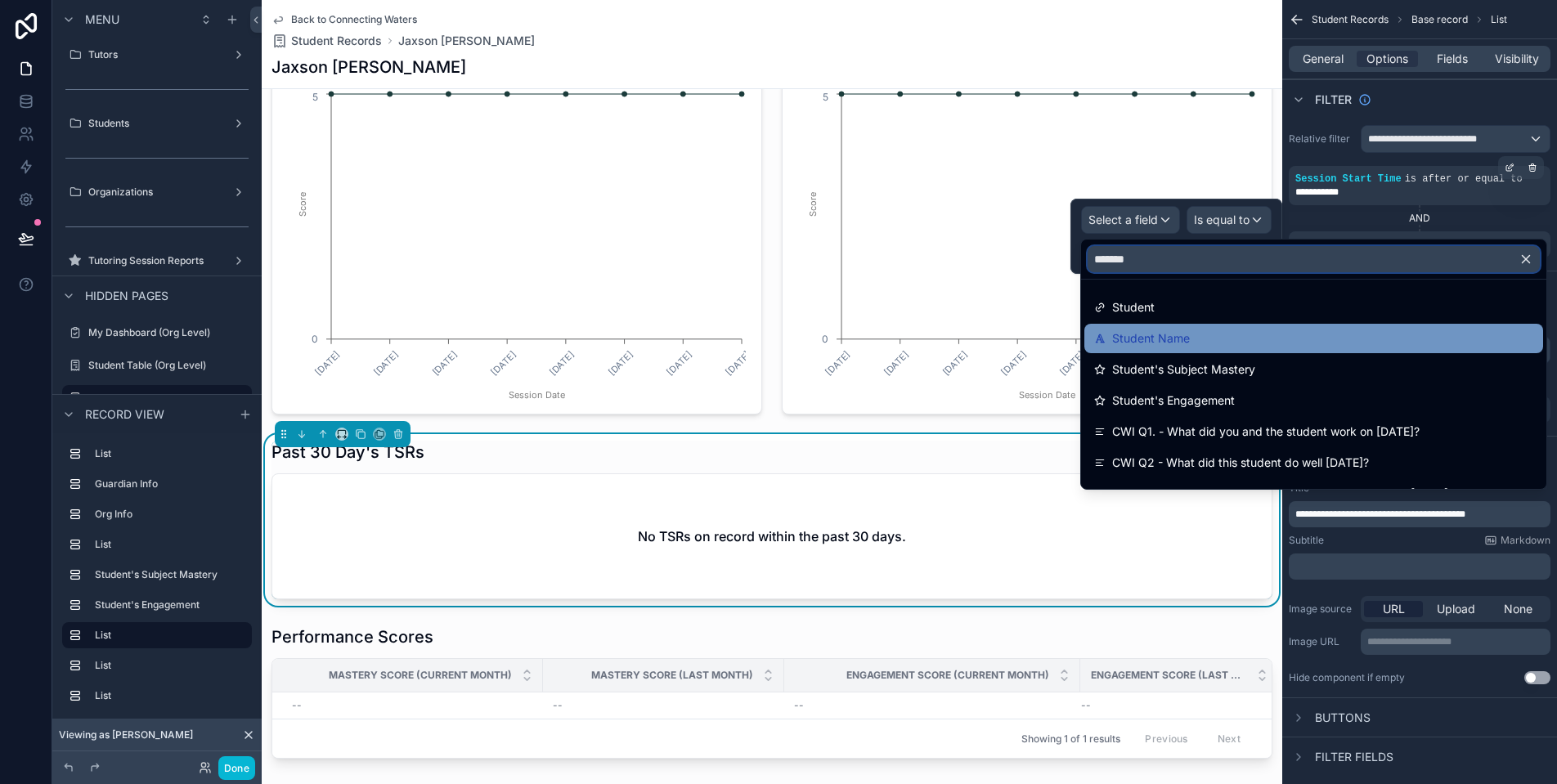
type input "*******"
click at [1219, 344] on div "Student Name" at bounding box center [1314, 338] width 439 height 20
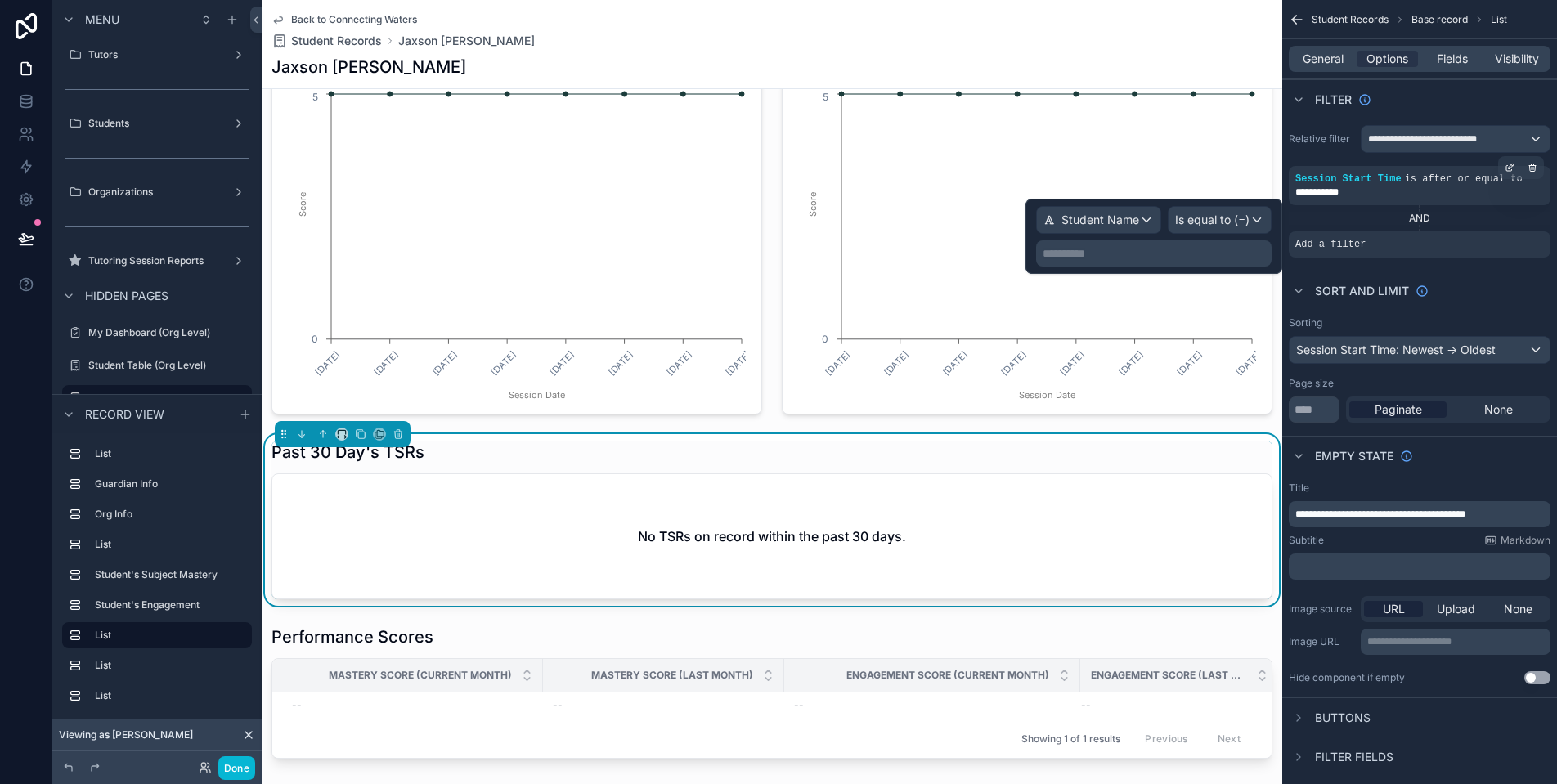
click at [1196, 254] on p "**********" at bounding box center [1155, 253] width 225 height 16
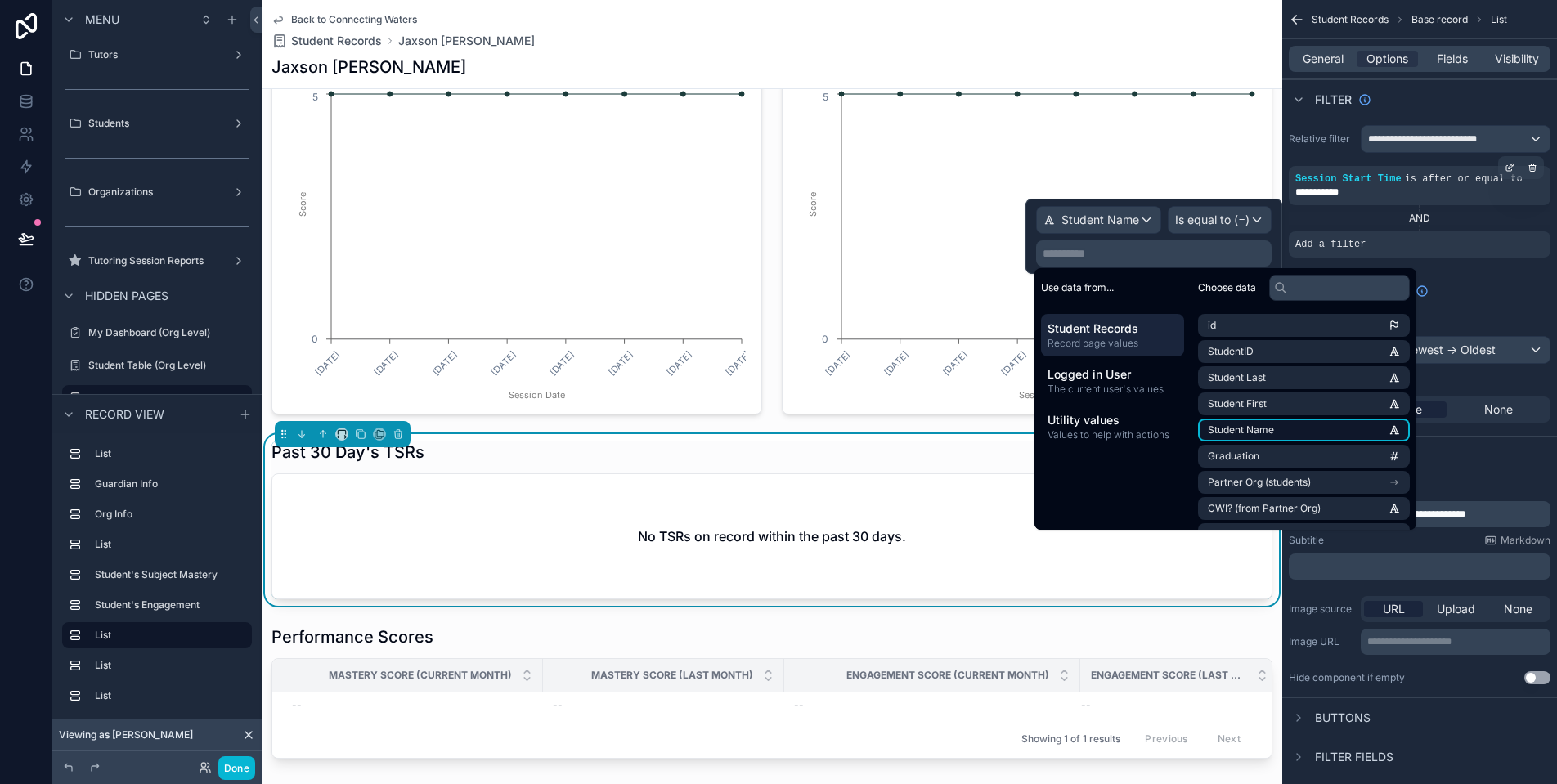
click at [1286, 437] on li "Student Name" at bounding box center [1304, 430] width 212 height 23
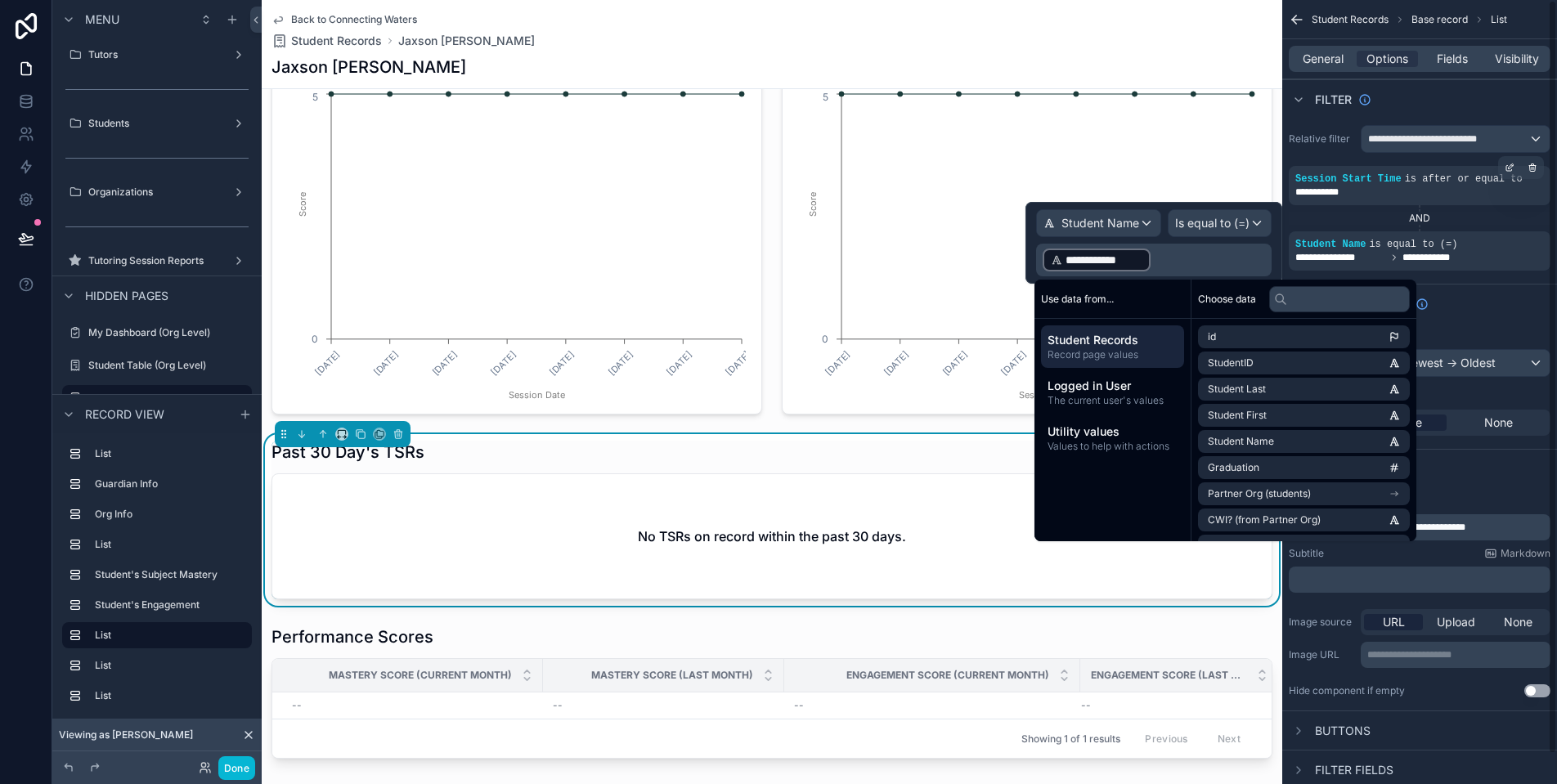
click at [1501, 294] on div "Sort And Limit" at bounding box center [1420, 303] width 275 height 39
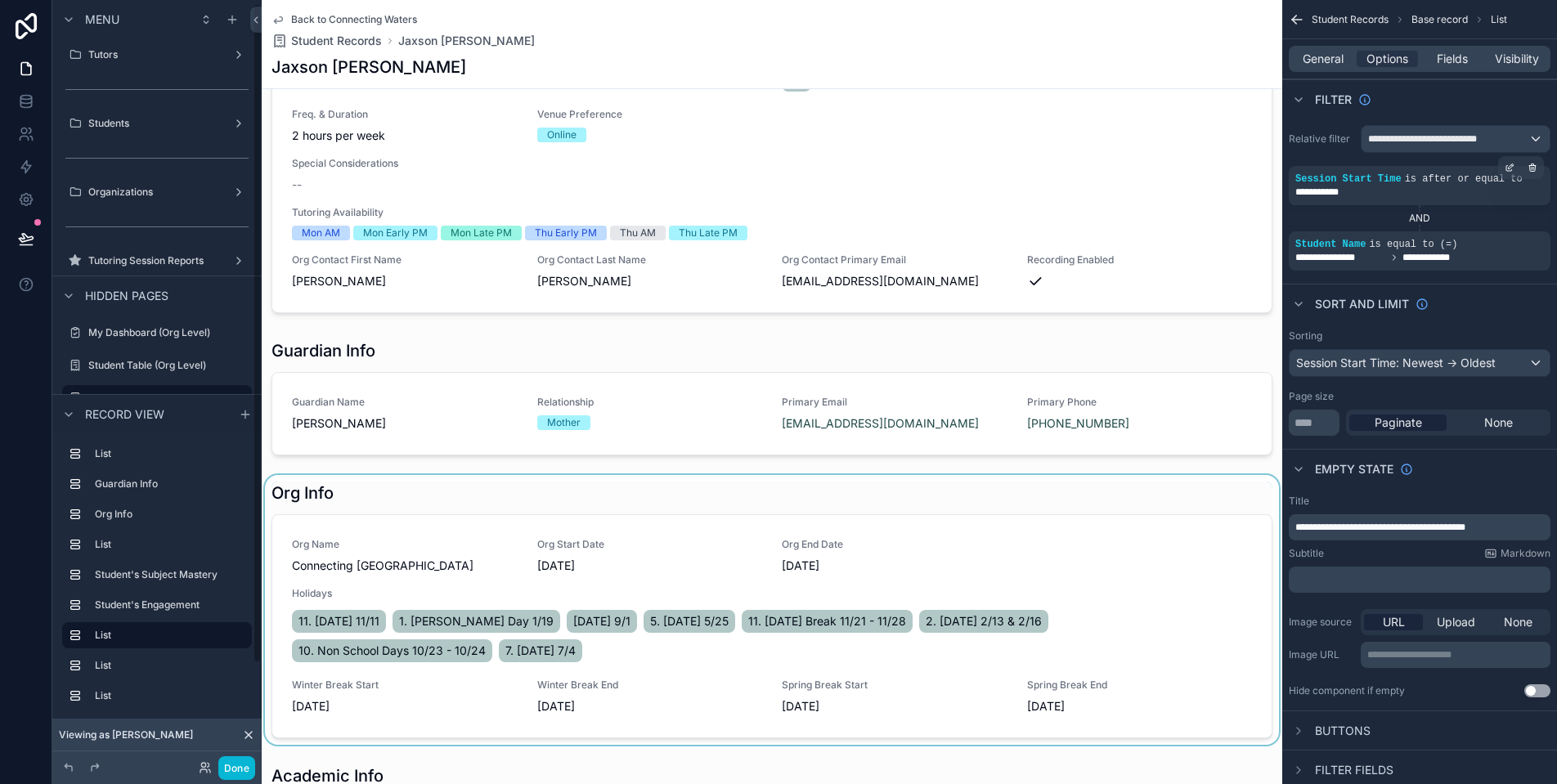
scroll to position [0, 0]
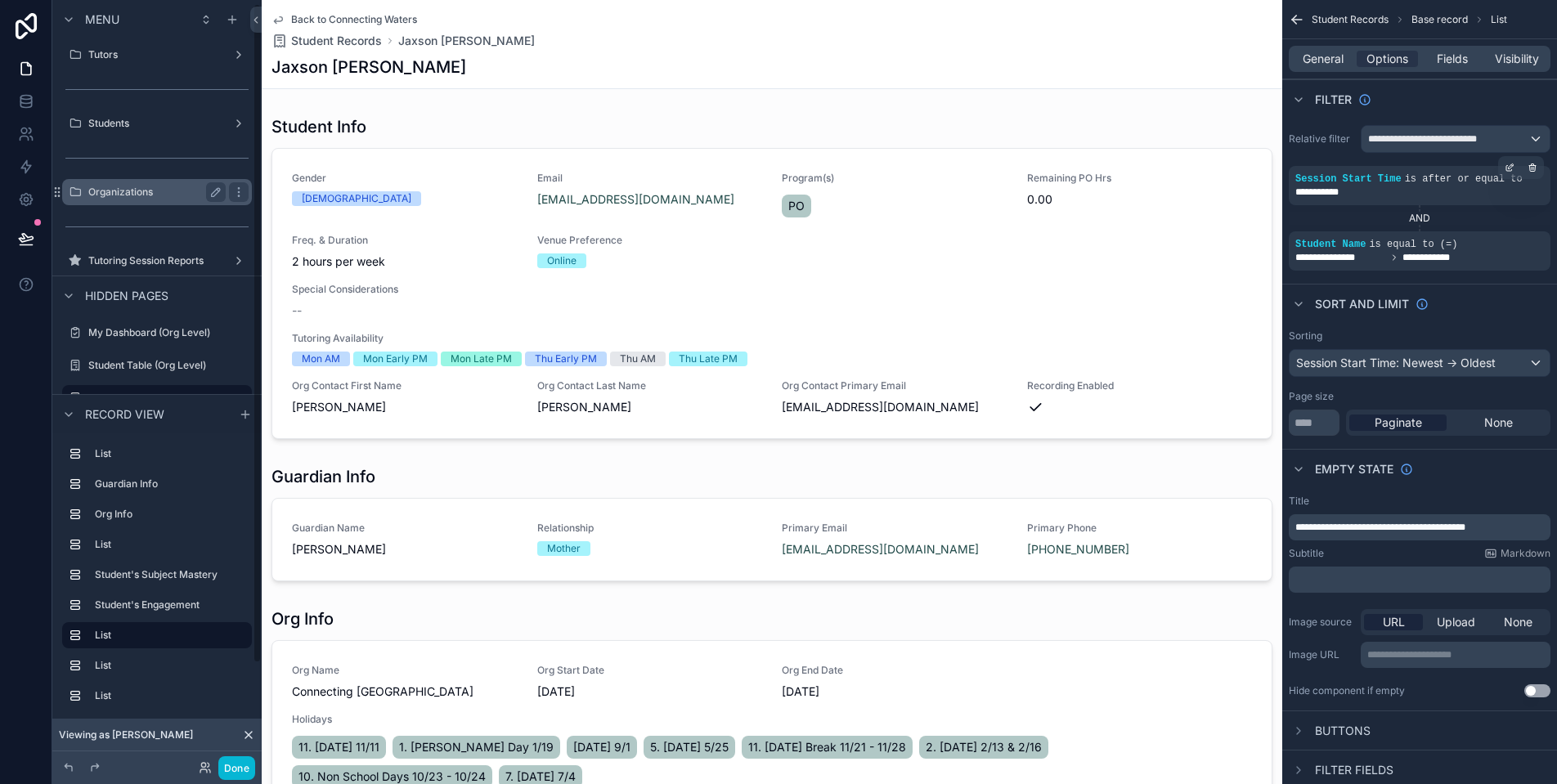
click at [129, 201] on div "Organizations" at bounding box center [156, 192] width 137 height 20
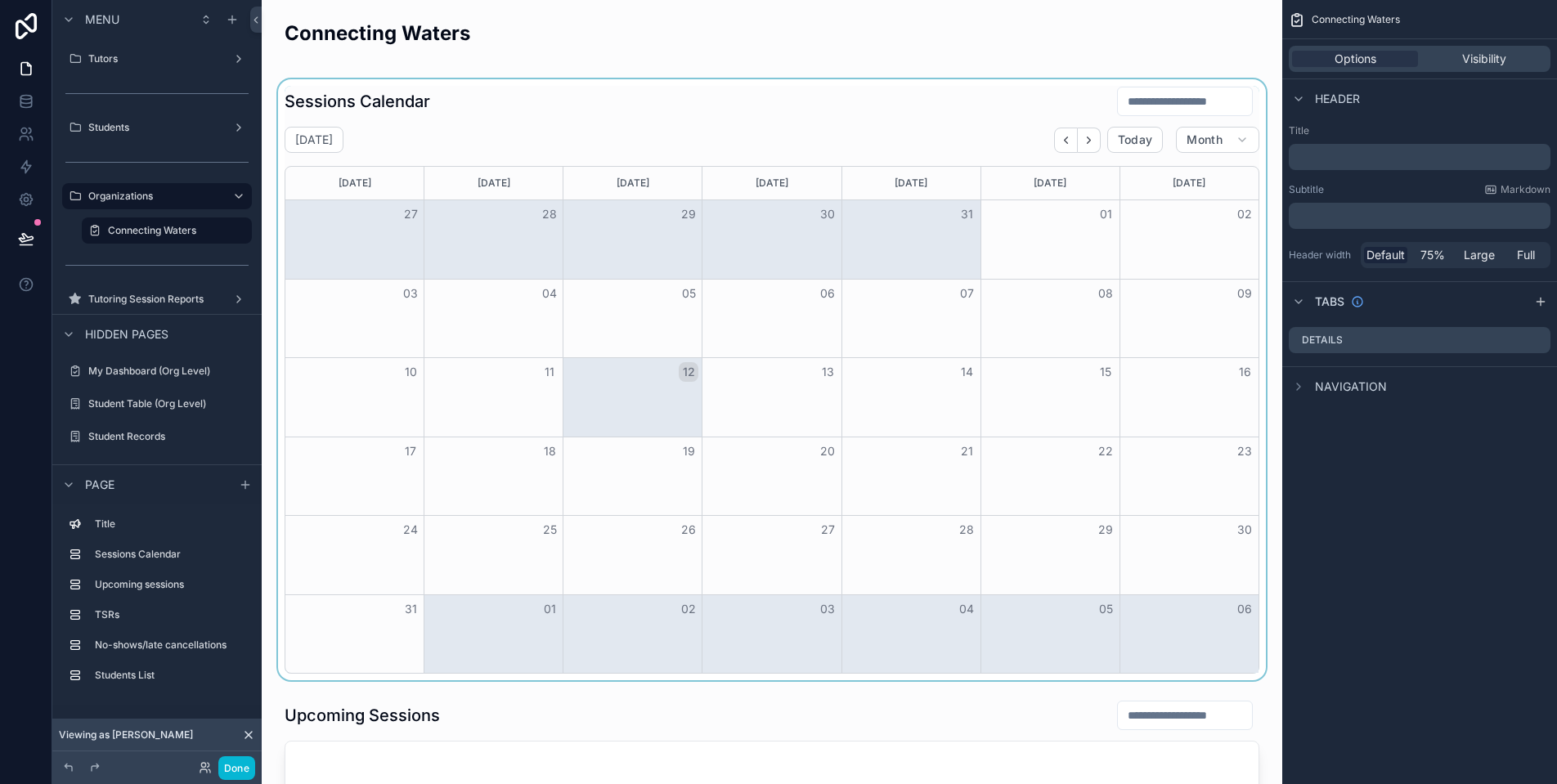
scroll to position [9, 0]
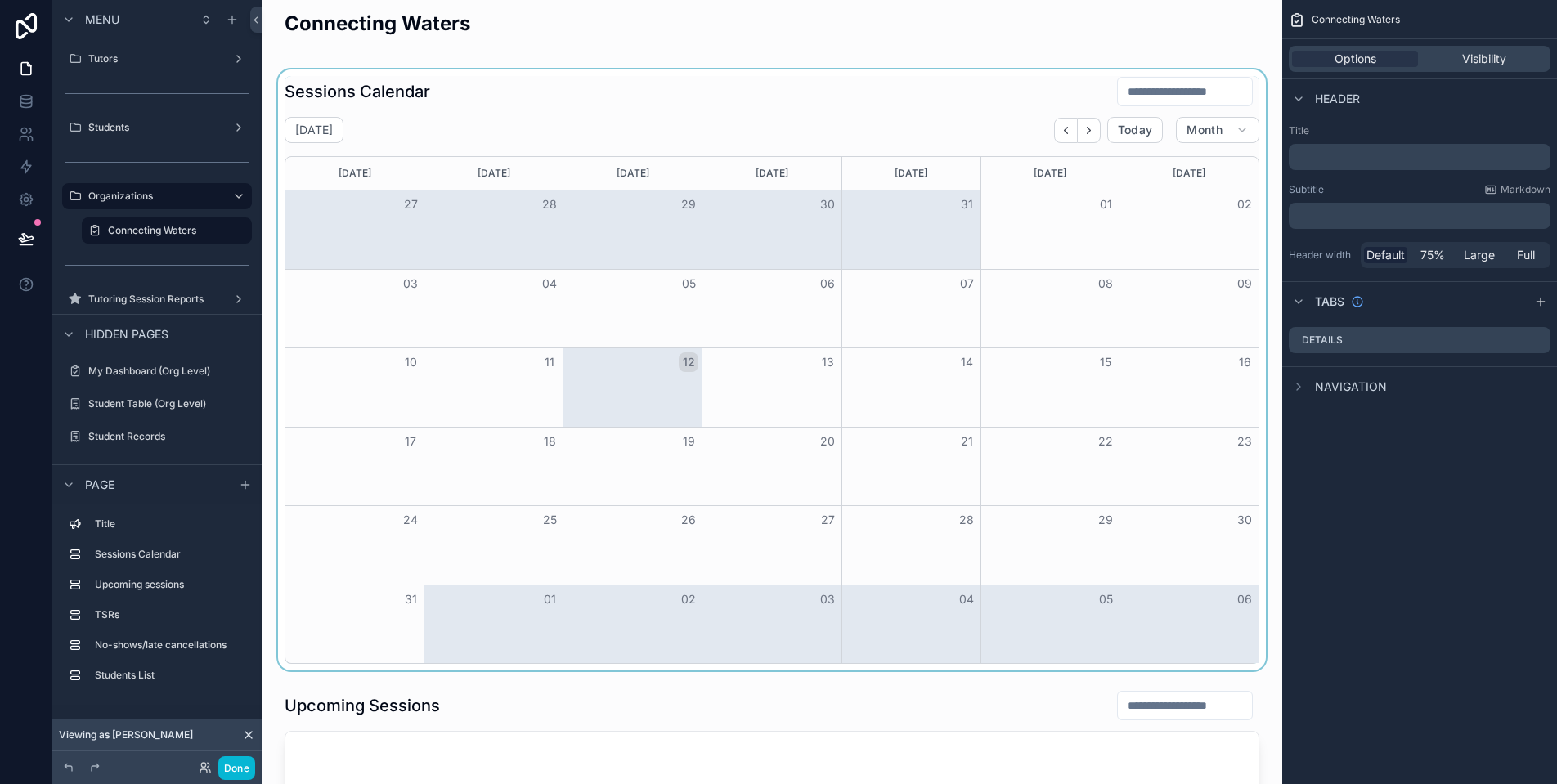
click at [937, 316] on div "scrollable content" at bounding box center [772, 369] width 994 height 601
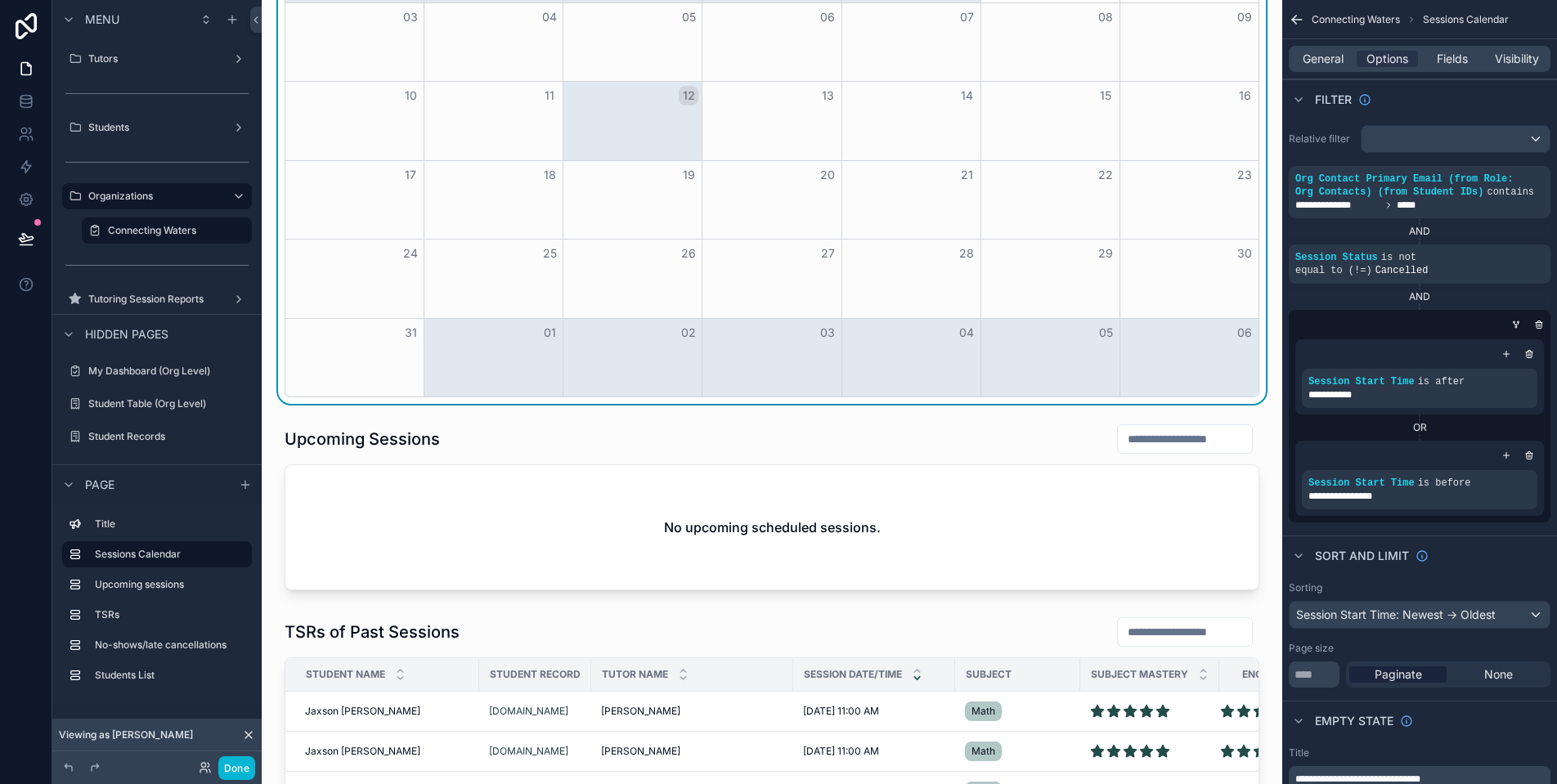
scroll to position [327, 0]
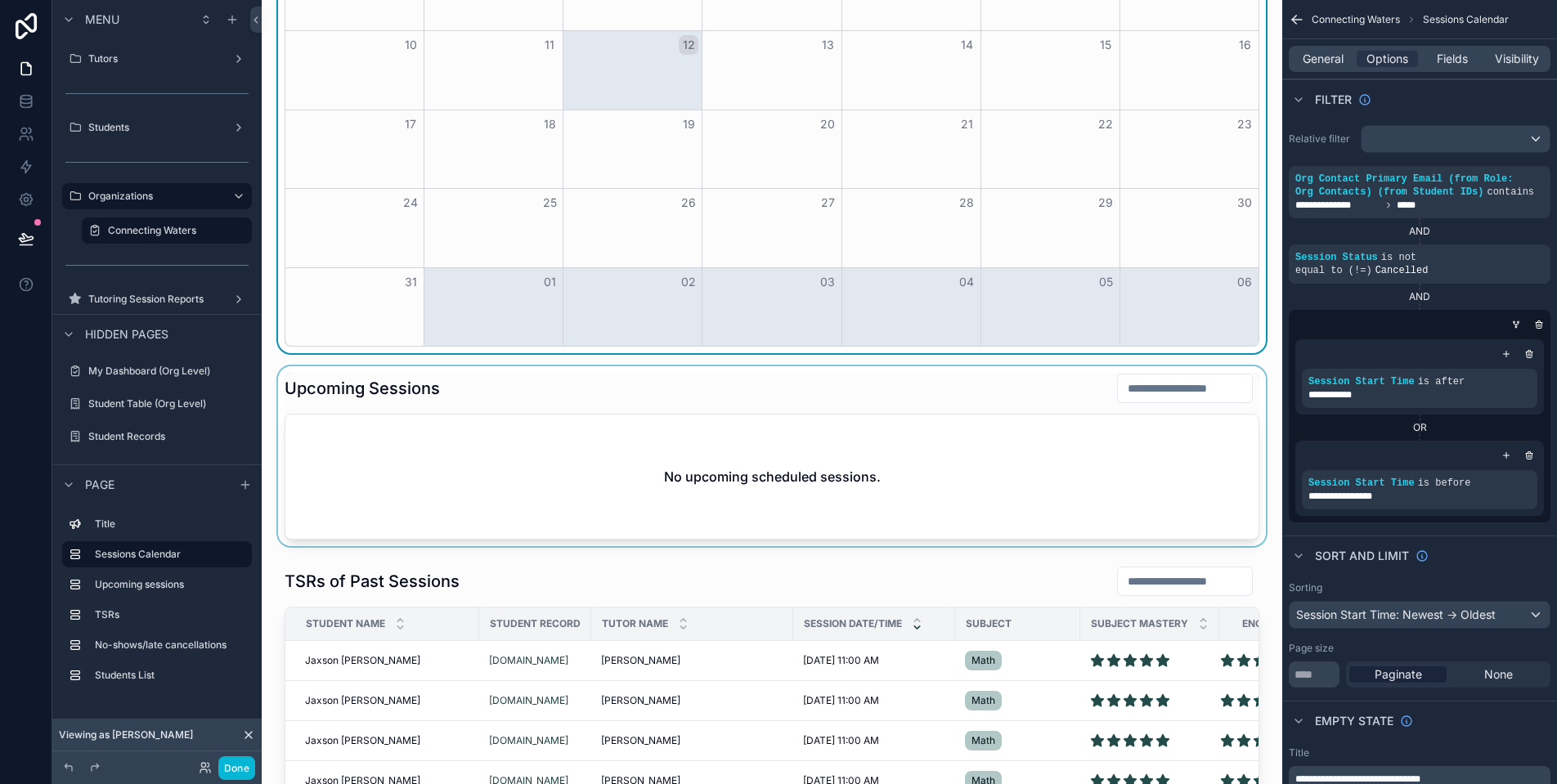
click at [980, 423] on div "scrollable content" at bounding box center [772, 456] width 994 height 180
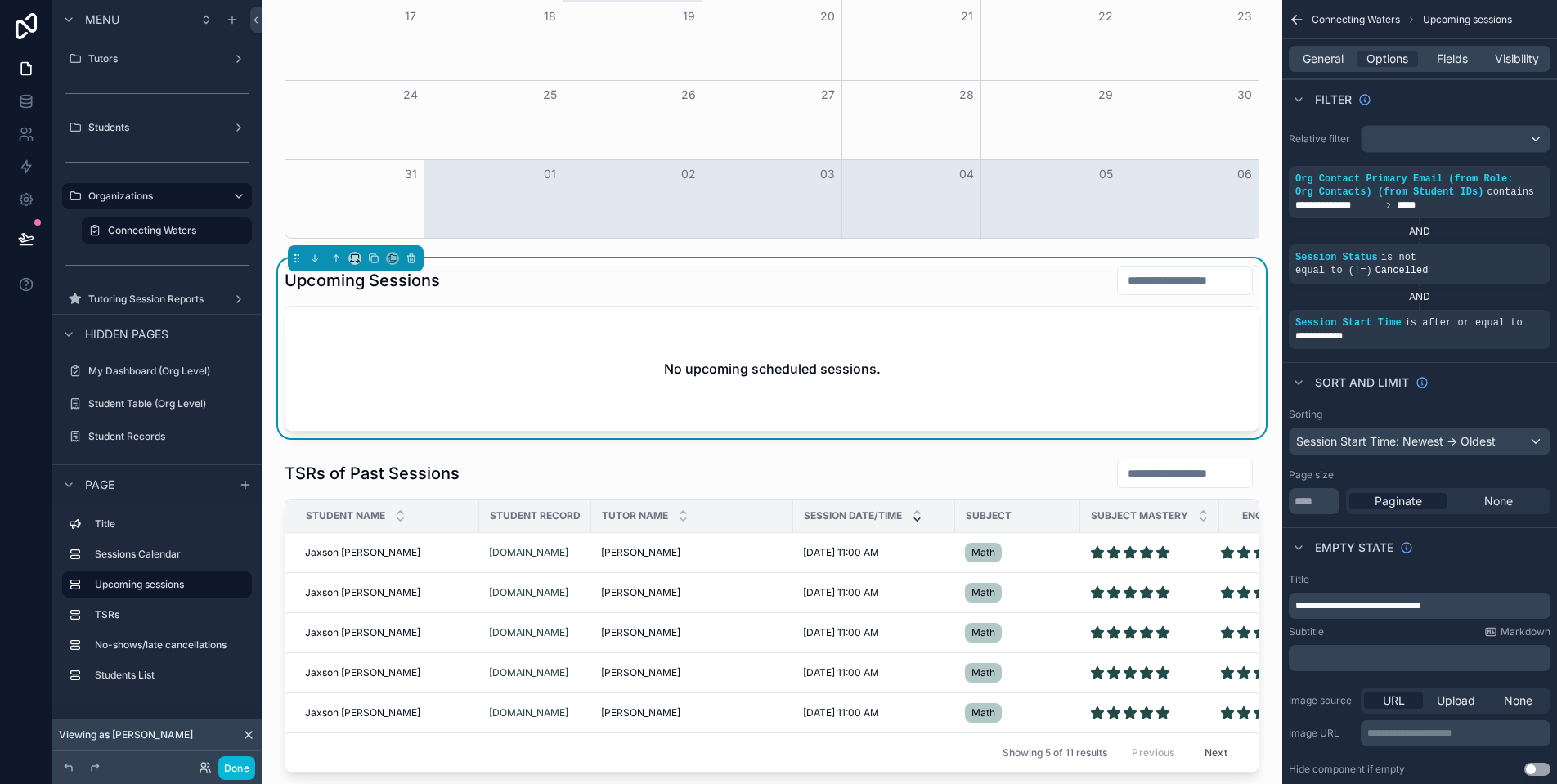
scroll to position [458, 0]
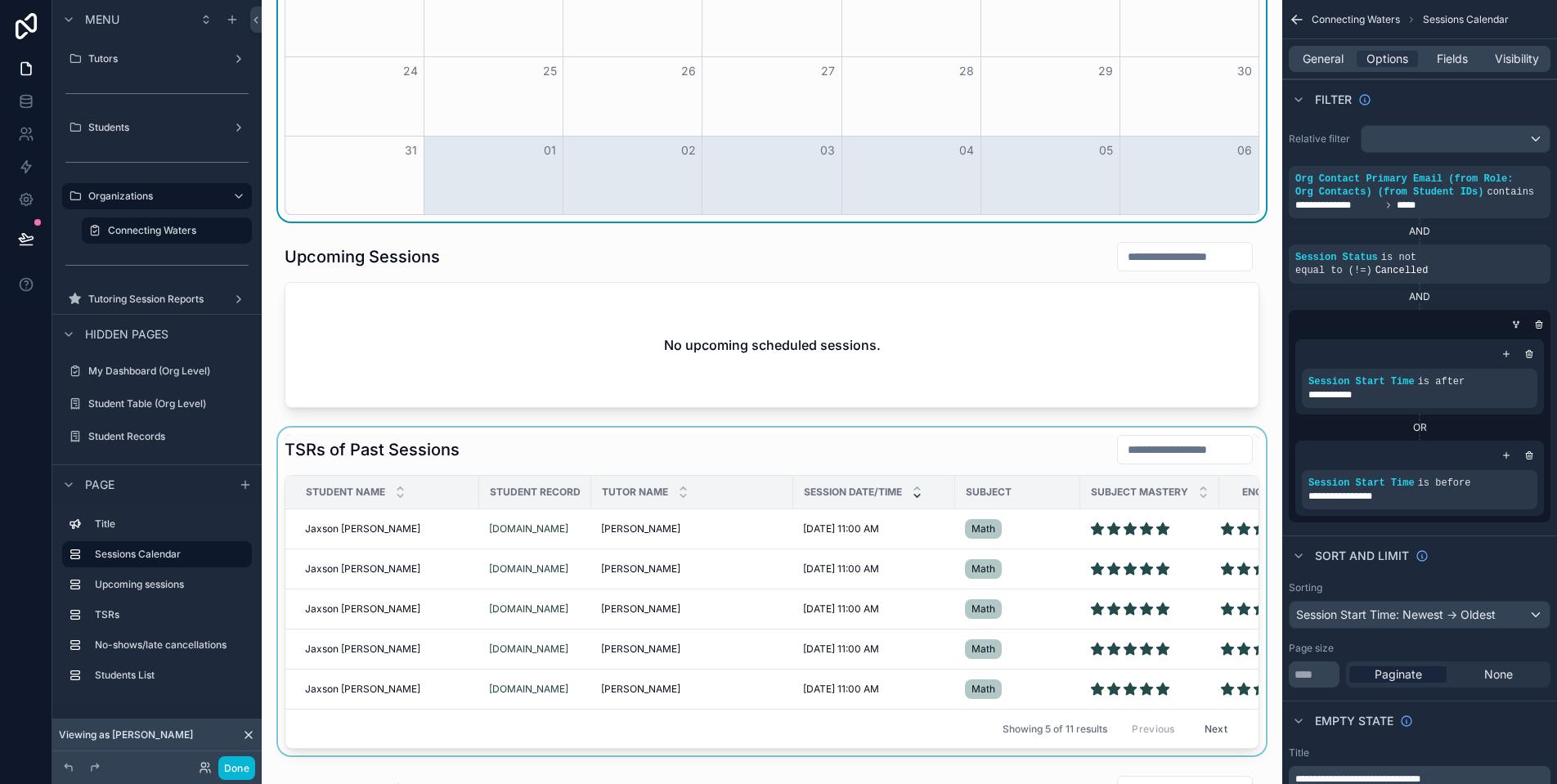
click at [926, 467] on div "scrollable content" at bounding box center [772, 592] width 994 height 328
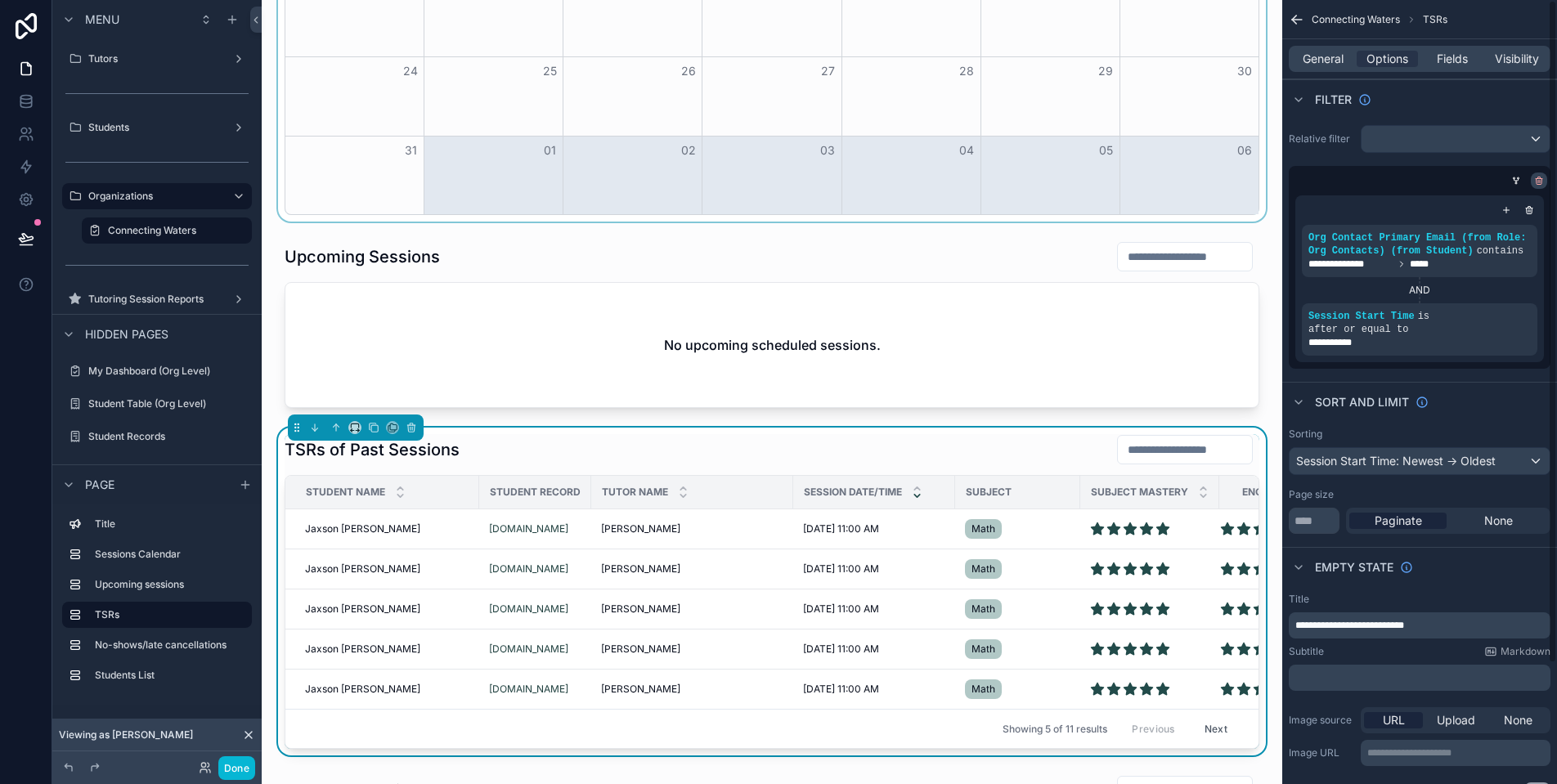
click at [1535, 183] on icon "scrollable content" at bounding box center [1539, 181] width 9 height 9
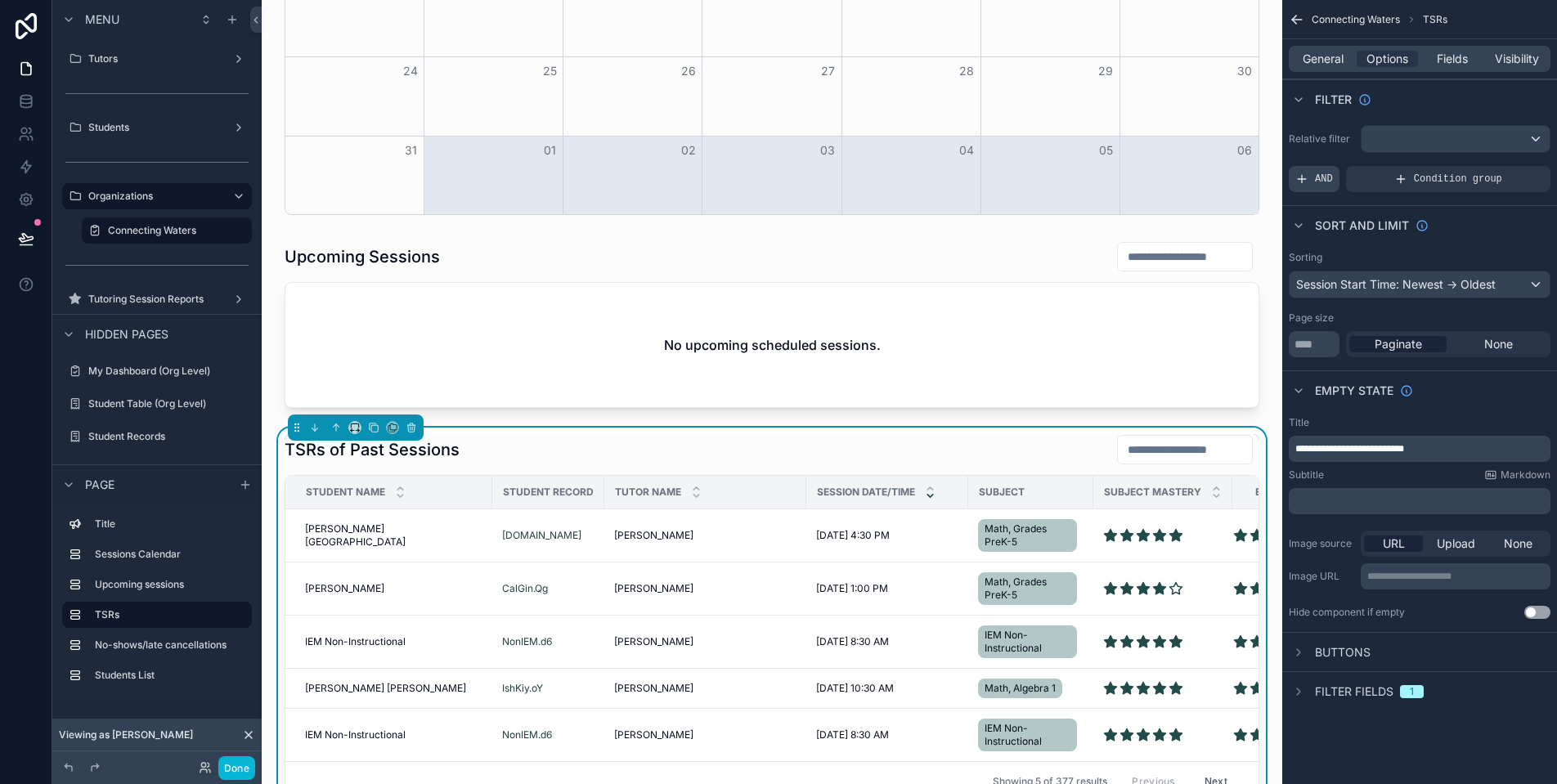
click at [1327, 176] on span "AND" at bounding box center [1324, 179] width 18 height 13
click at [803, 488] on div "scrollable content" at bounding box center [806, 492] width 7 height 33
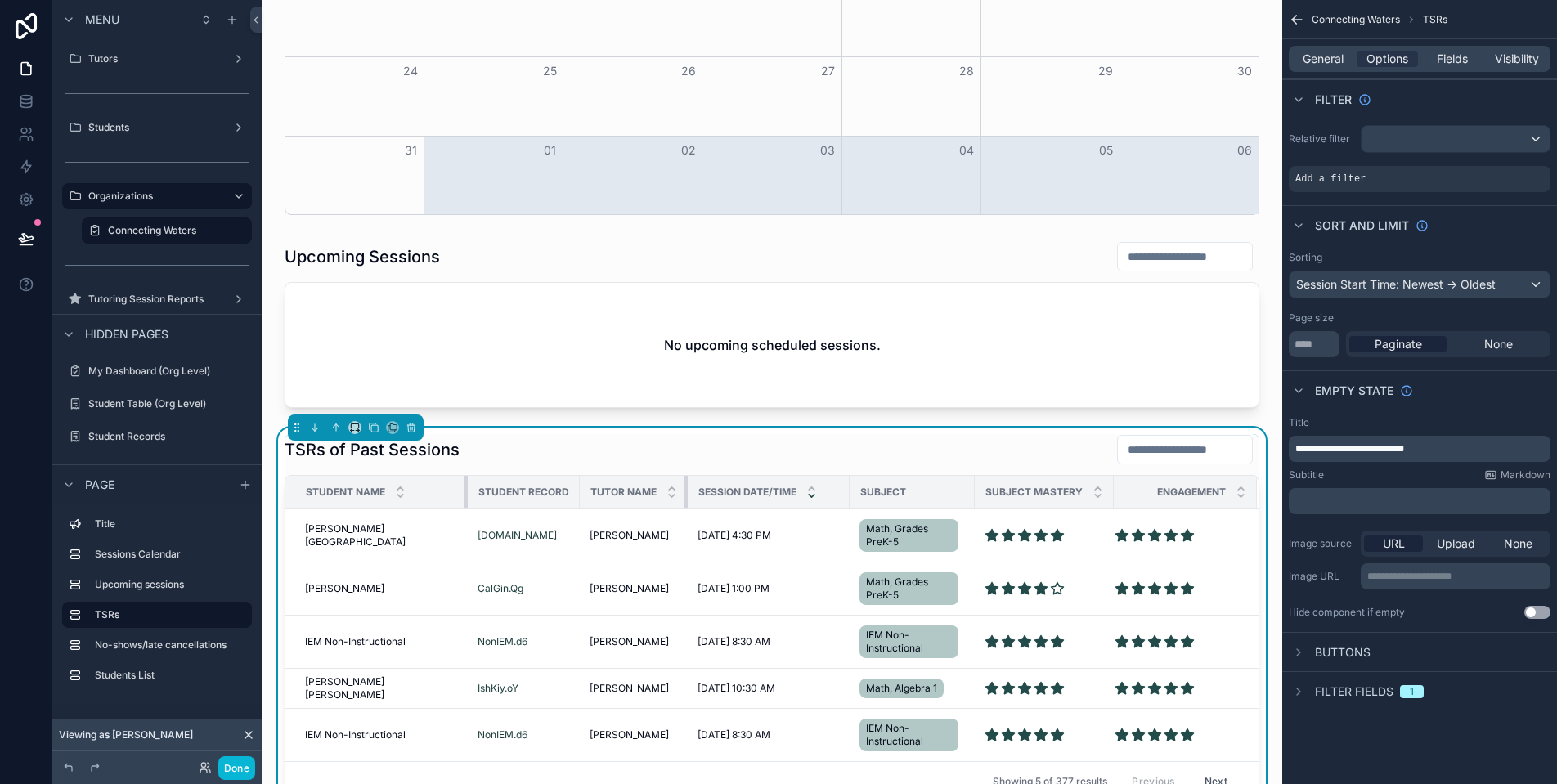
drag, startPoint x: 478, startPoint y: 491, endPoint x: 453, endPoint y: 492, distance: 25.0
click at [464, 491] on div "scrollable content" at bounding box center [467, 492] width 7 height 33
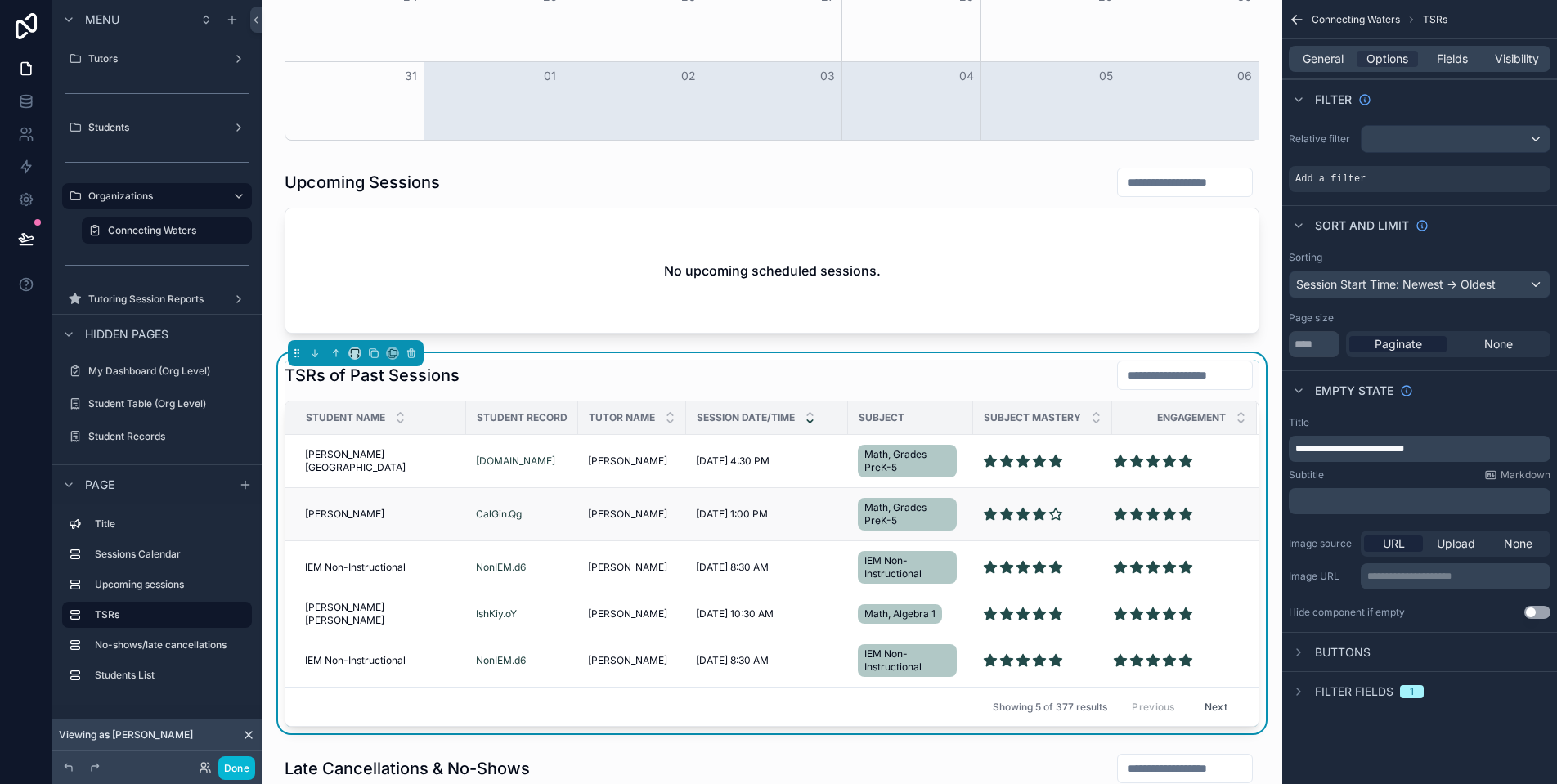
scroll to position [0, 0]
click at [1359, 178] on span "Add a filter" at bounding box center [1331, 179] width 70 height 13
click at [1513, 166] on icon "scrollable content" at bounding box center [1511, 166] width 5 height 5
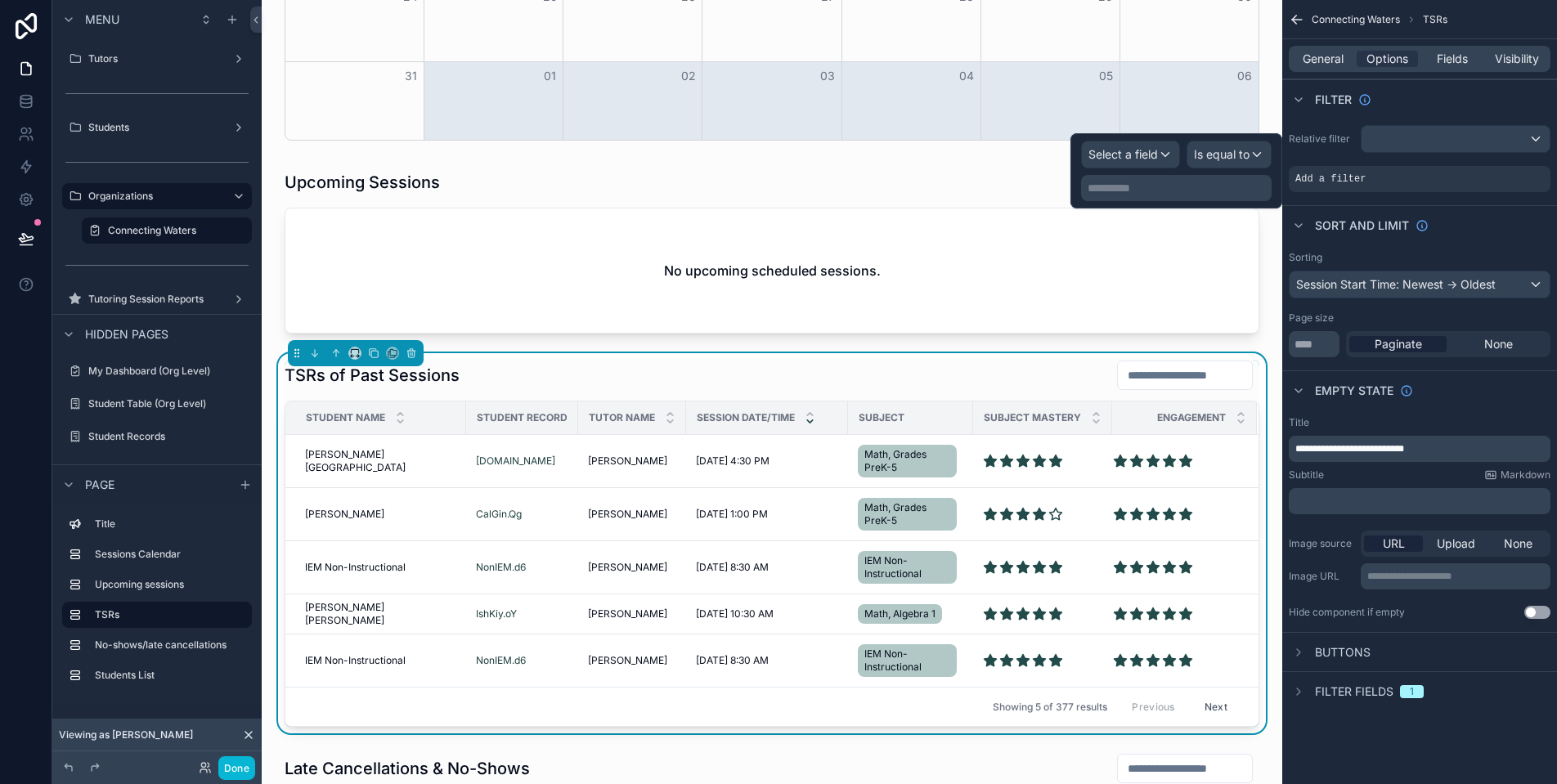
click at [1121, 151] on span "Select a field" at bounding box center [1122, 153] width 69 height 14
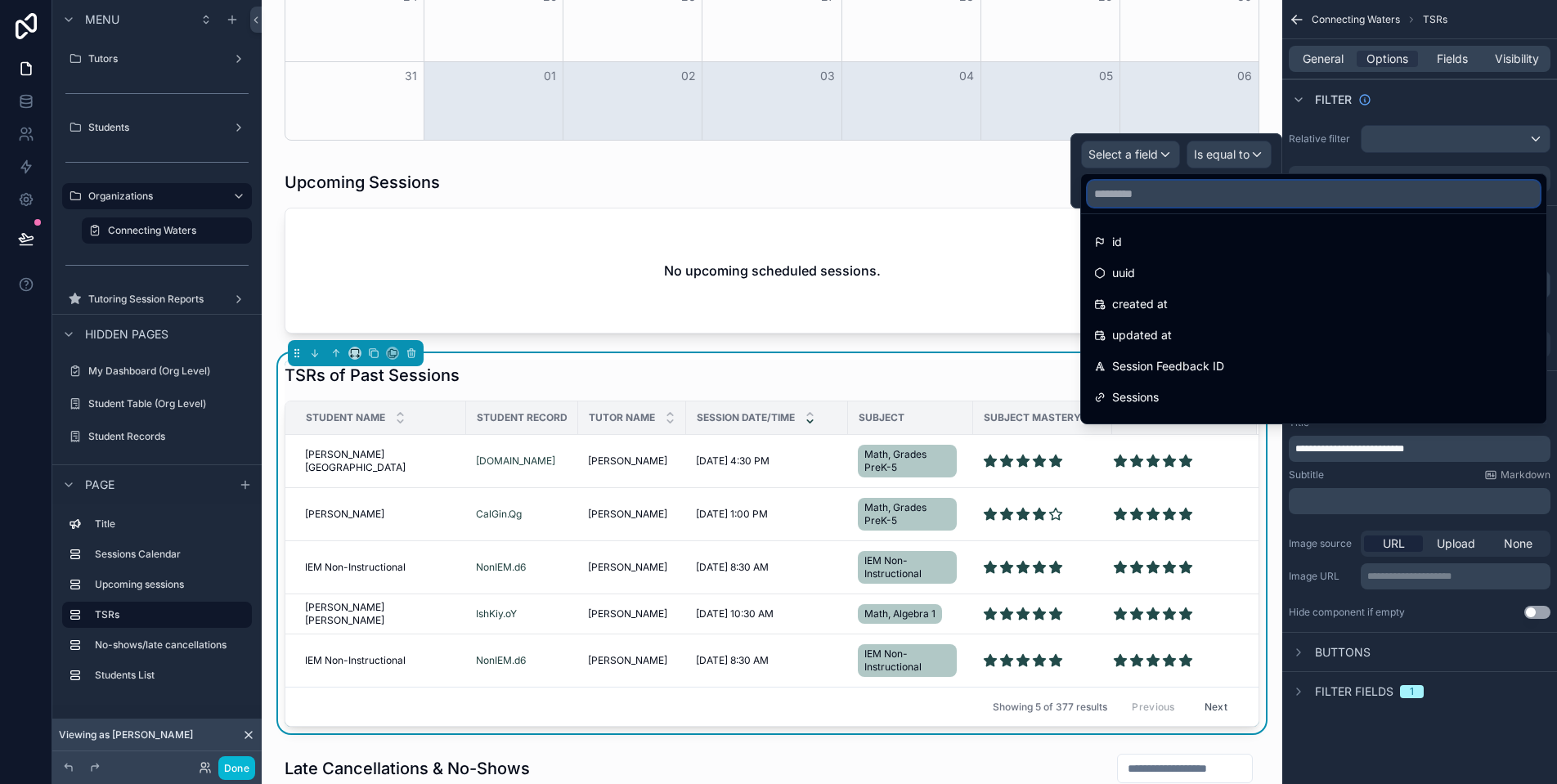
click at [1166, 203] on input "text" at bounding box center [1314, 194] width 453 height 27
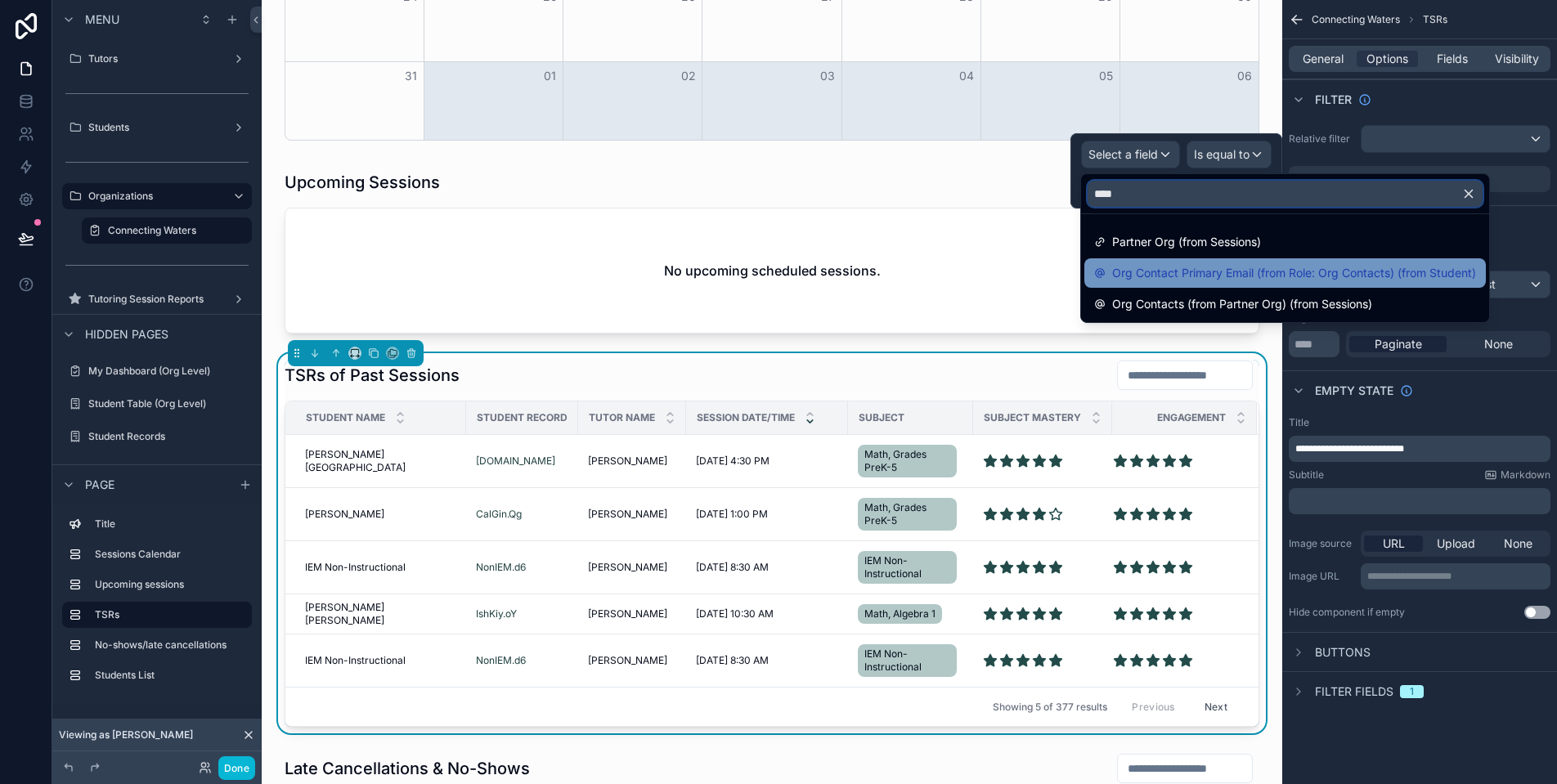
type input "***"
click at [1243, 268] on span "Org Contact Primary Email (from Role: Org Contacts) (from Student)" at bounding box center [1294, 273] width 364 height 20
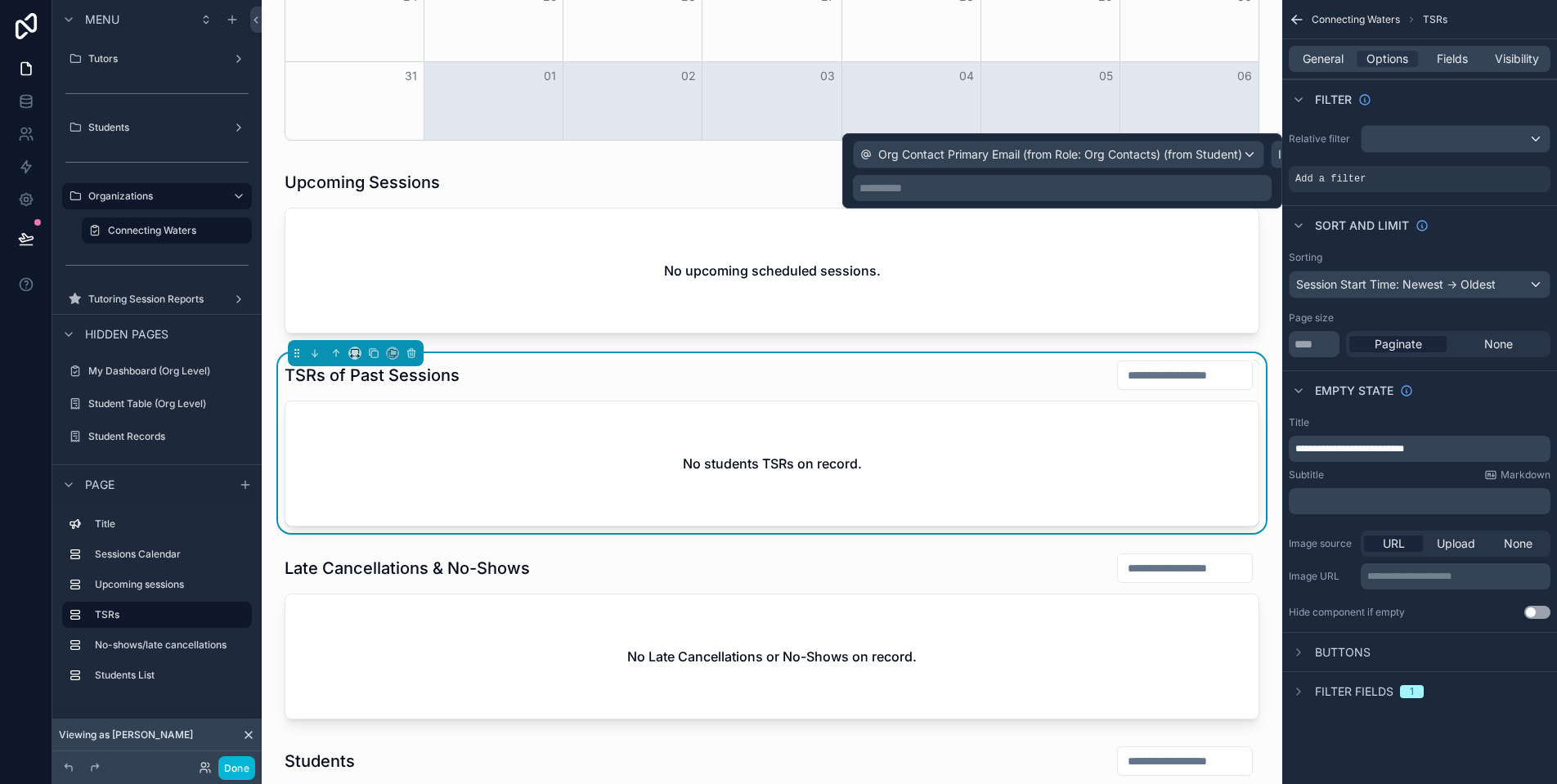
click at [1277, 155] on div "Is equal to (=)" at bounding box center [1323, 154] width 102 height 27
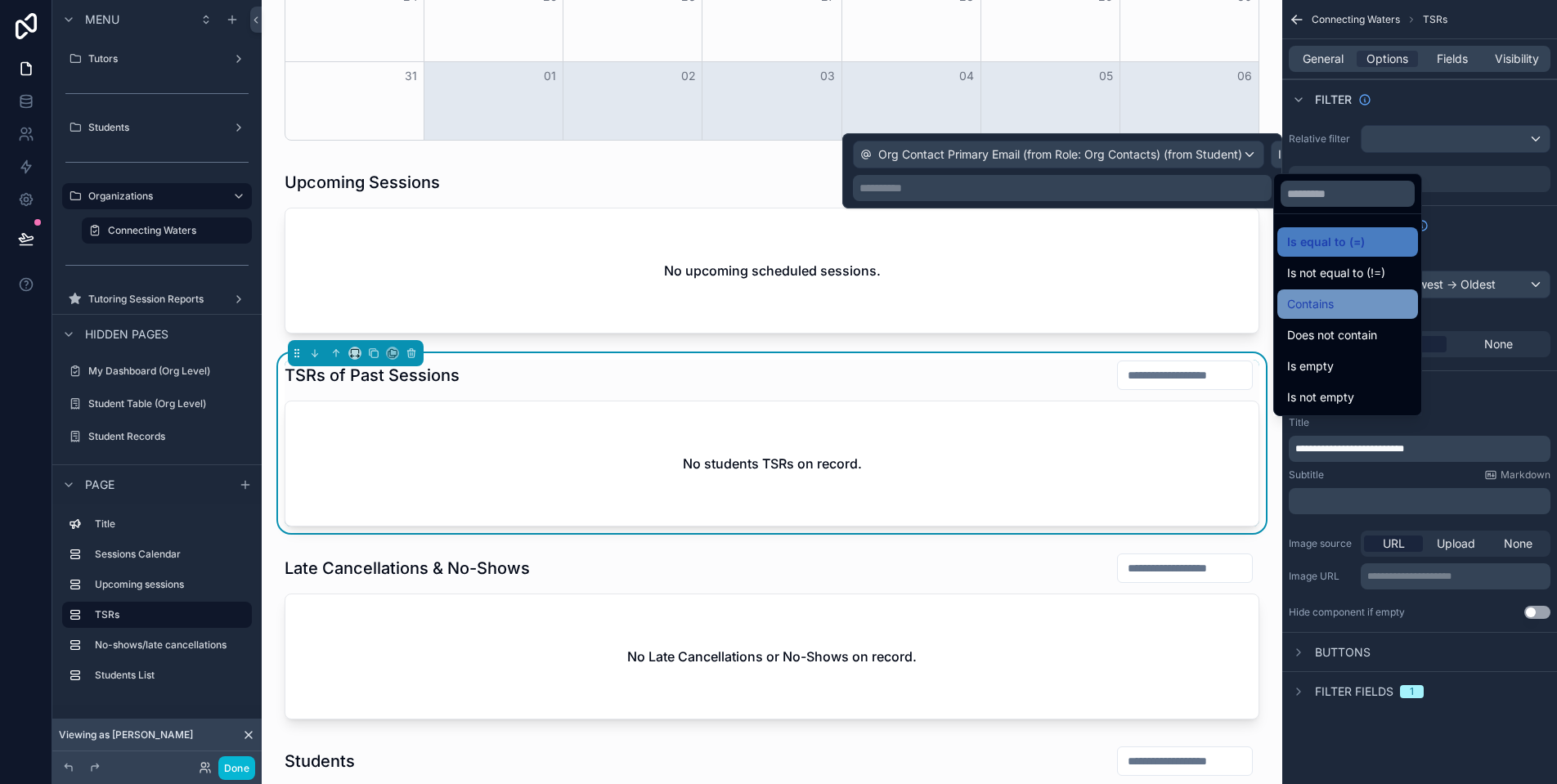
click at [1368, 307] on div "Contains" at bounding box center [1348, 304] width 121 height 20
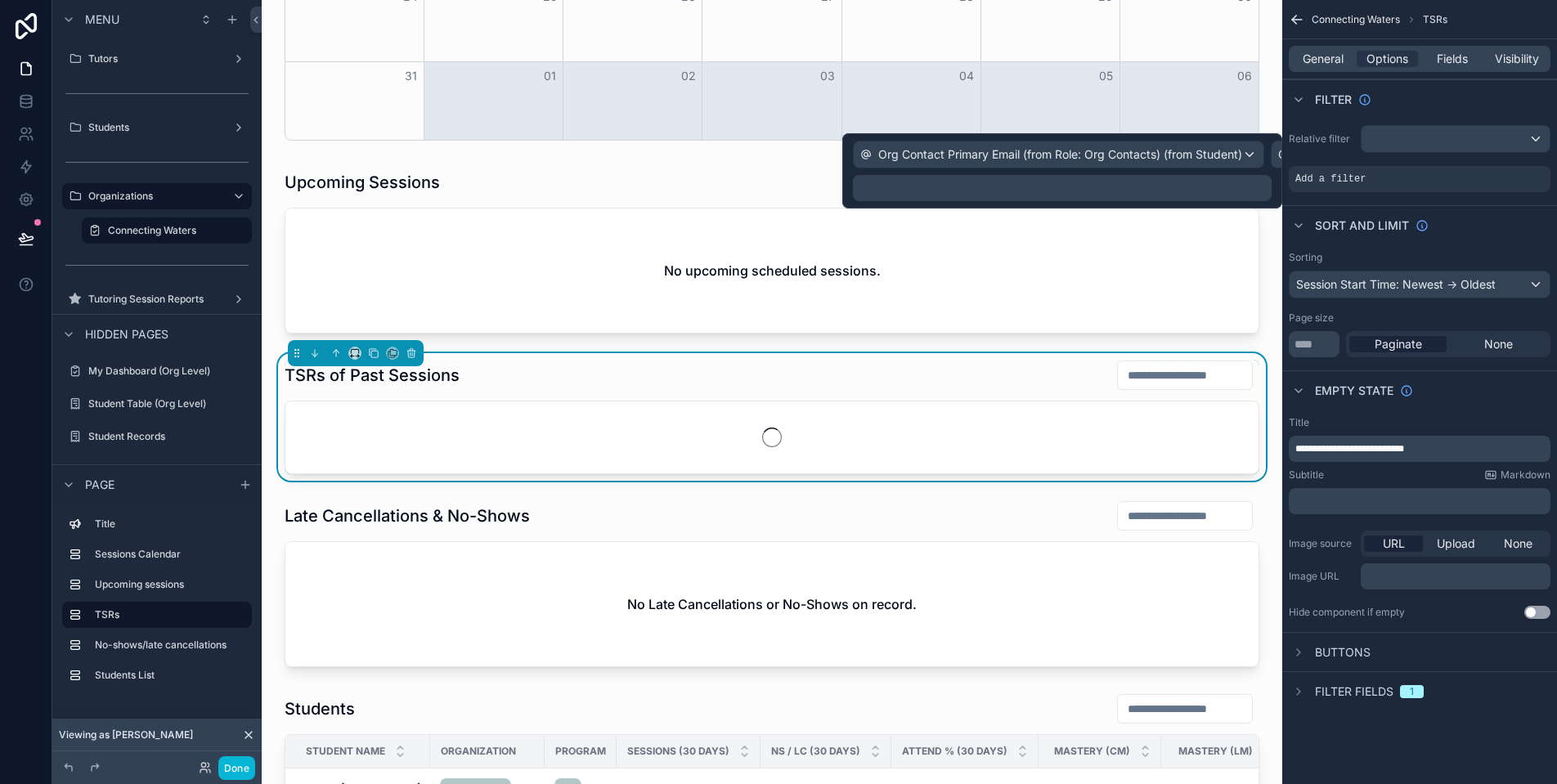
click at [1086, 194] on p "﻿" at bounding box center [1065, 187] width 409 height 16
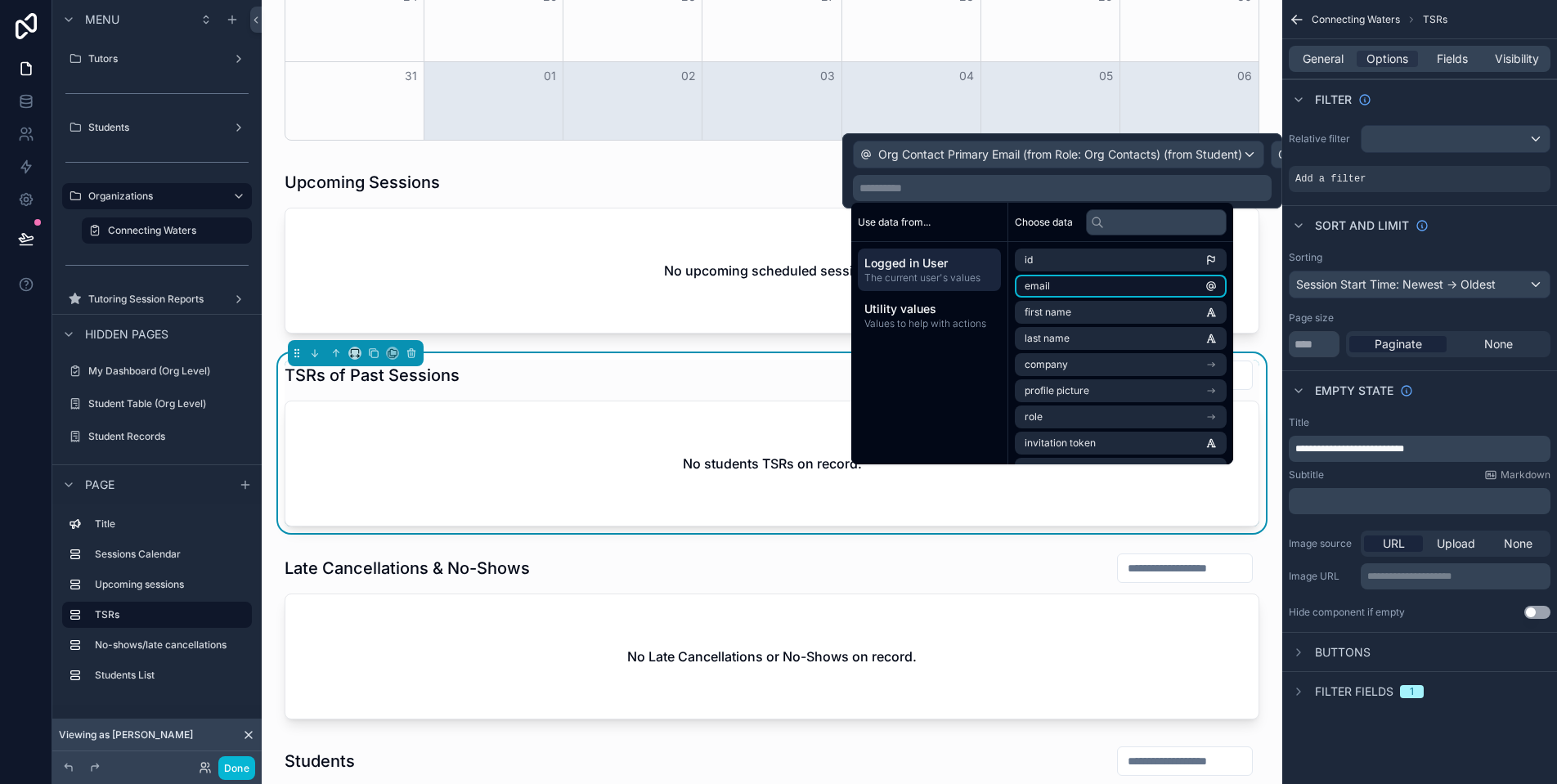
click at [1112, 278] on li "email" at bounding box center [1121, 286] width 212 height 23
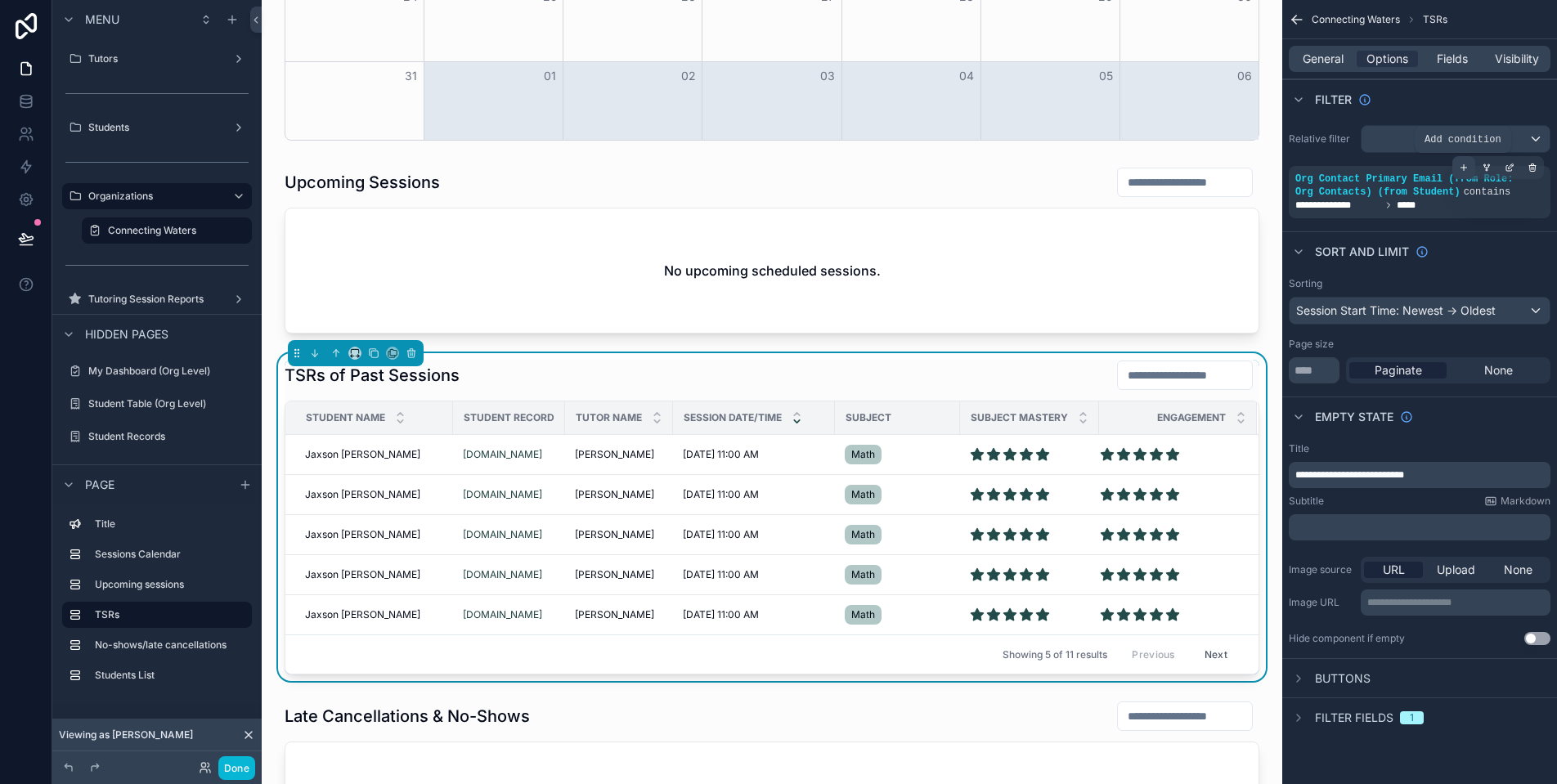
click at [1459, 166] on icon "scrollable content" at bounding box center [1464, 168] width 9 height 9
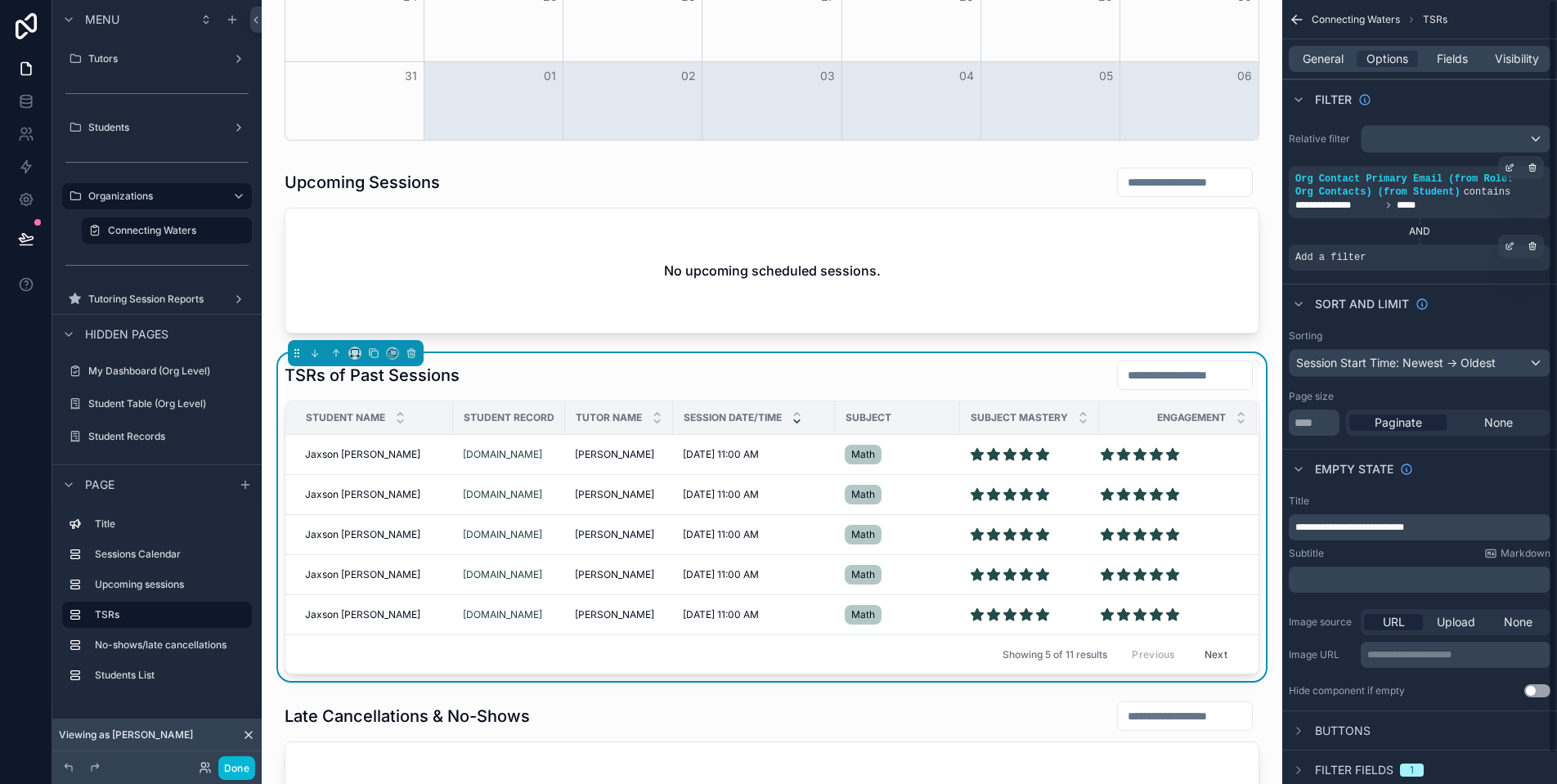
click at [1362, 260] on span "Add a filter" at bounding box center [1331, 258] width 70 height 13
click at [1513, 247] on icon "scrollable content" at bounding box center [1510, 246] width 9 height 9
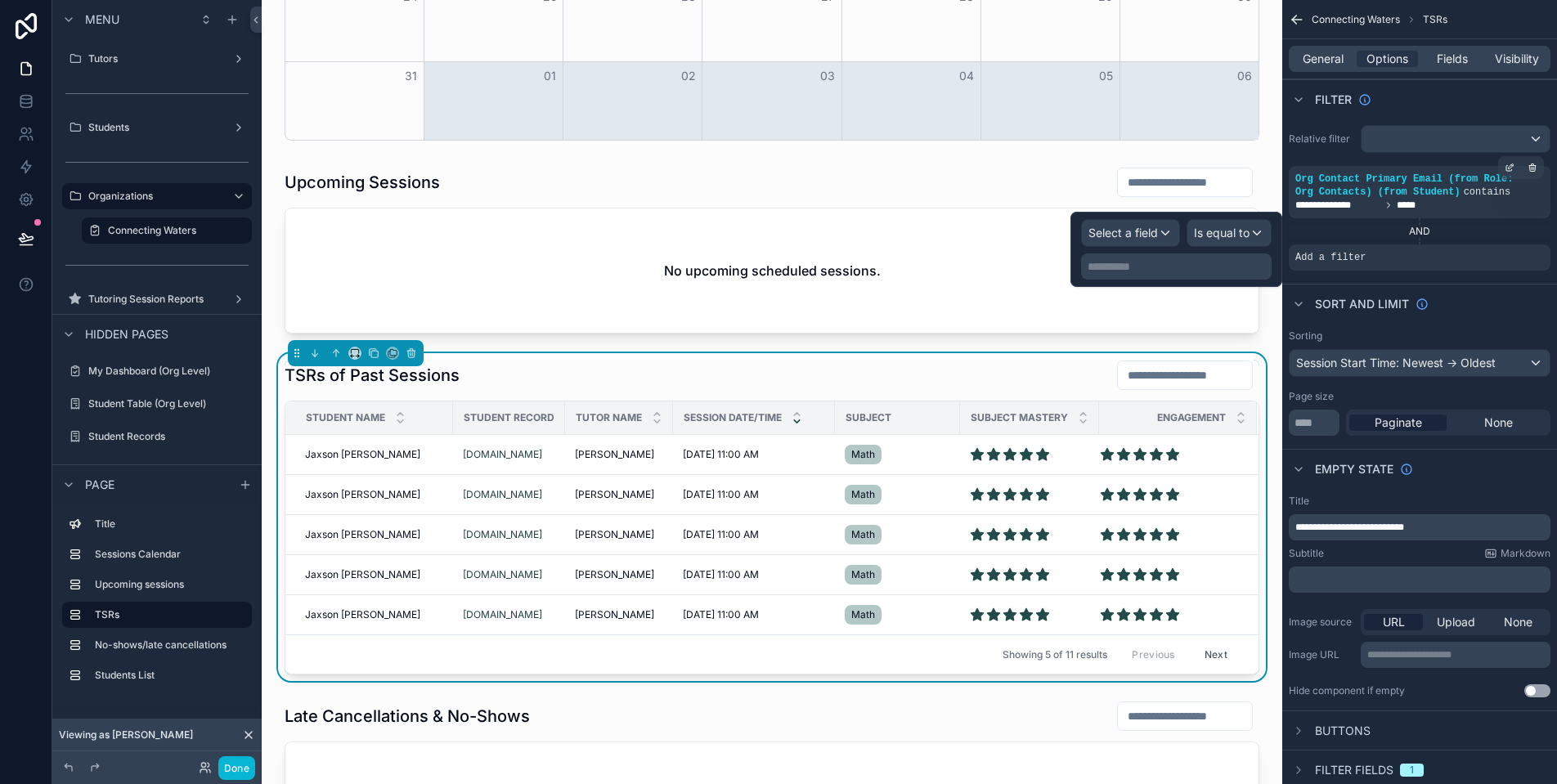
click at [1164, 234] on div "Select a field" at bounding box center [1130, 233] width 98 height 27
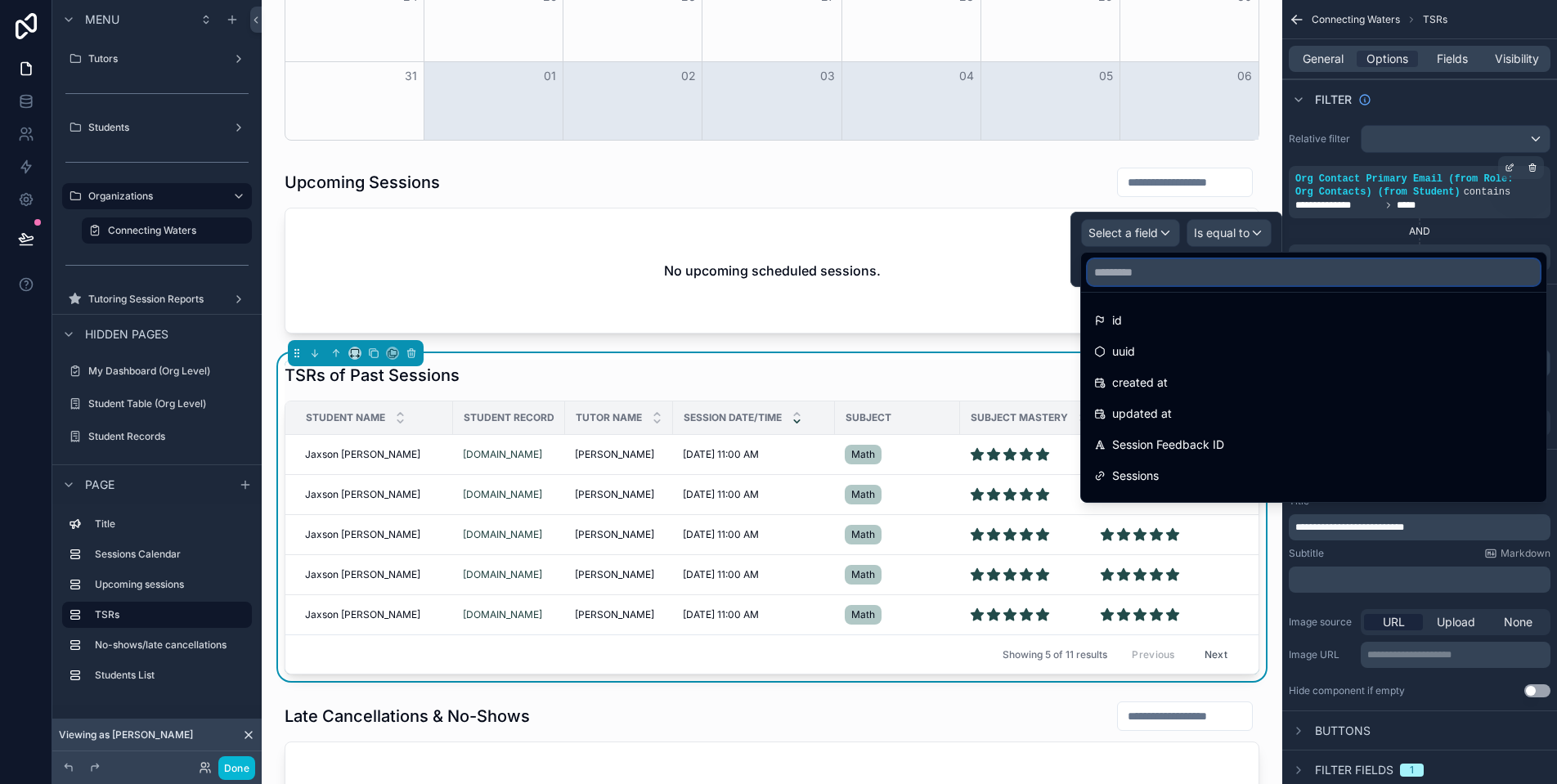
click at [1179, 269] on input "text" at bounding box center [1314, 273] width 453 height 27
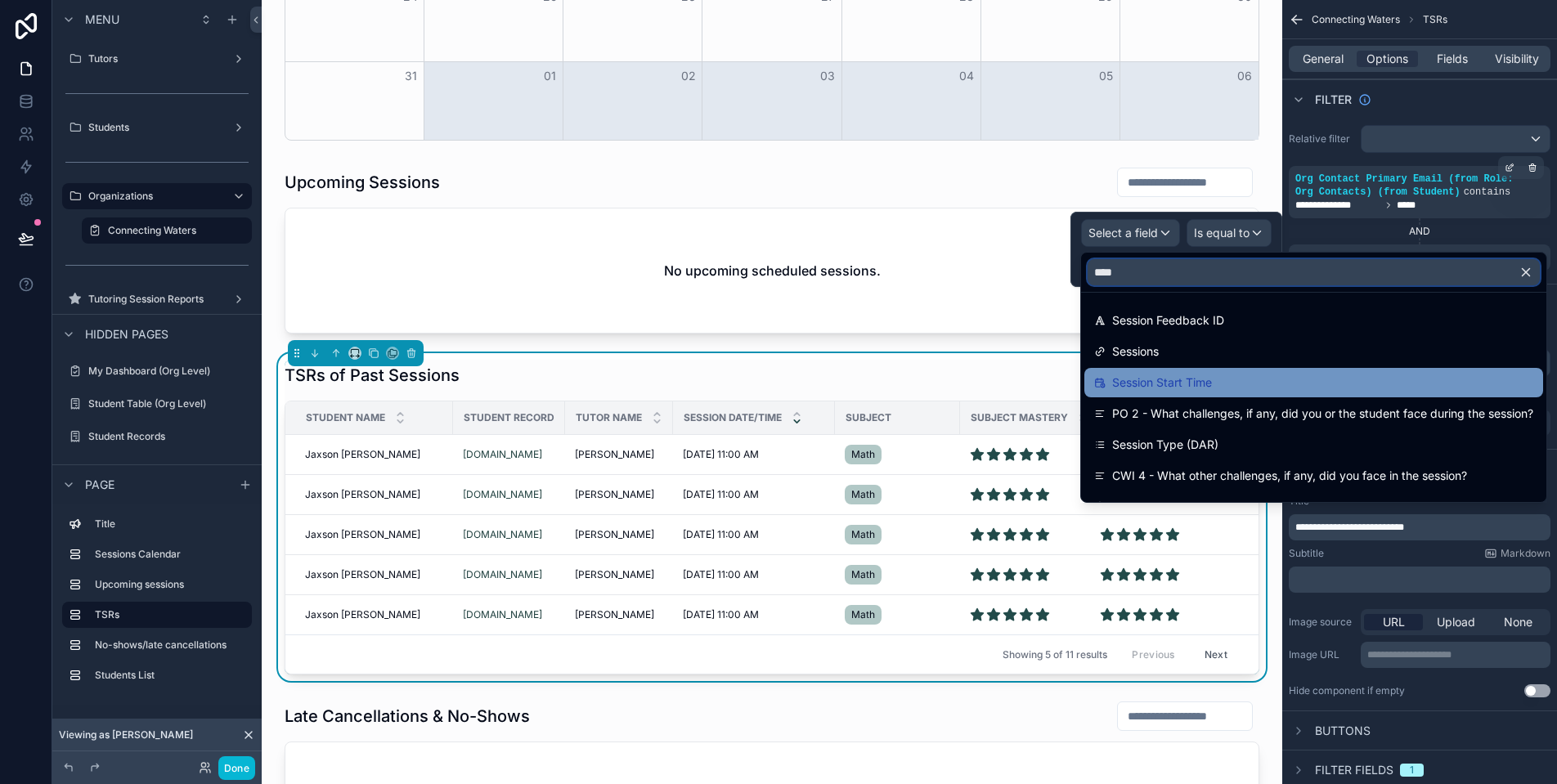
type input "****"
click at [1226, 394] on div "Session Start Time" at bounding box center [1314, 383] width 458 height 29
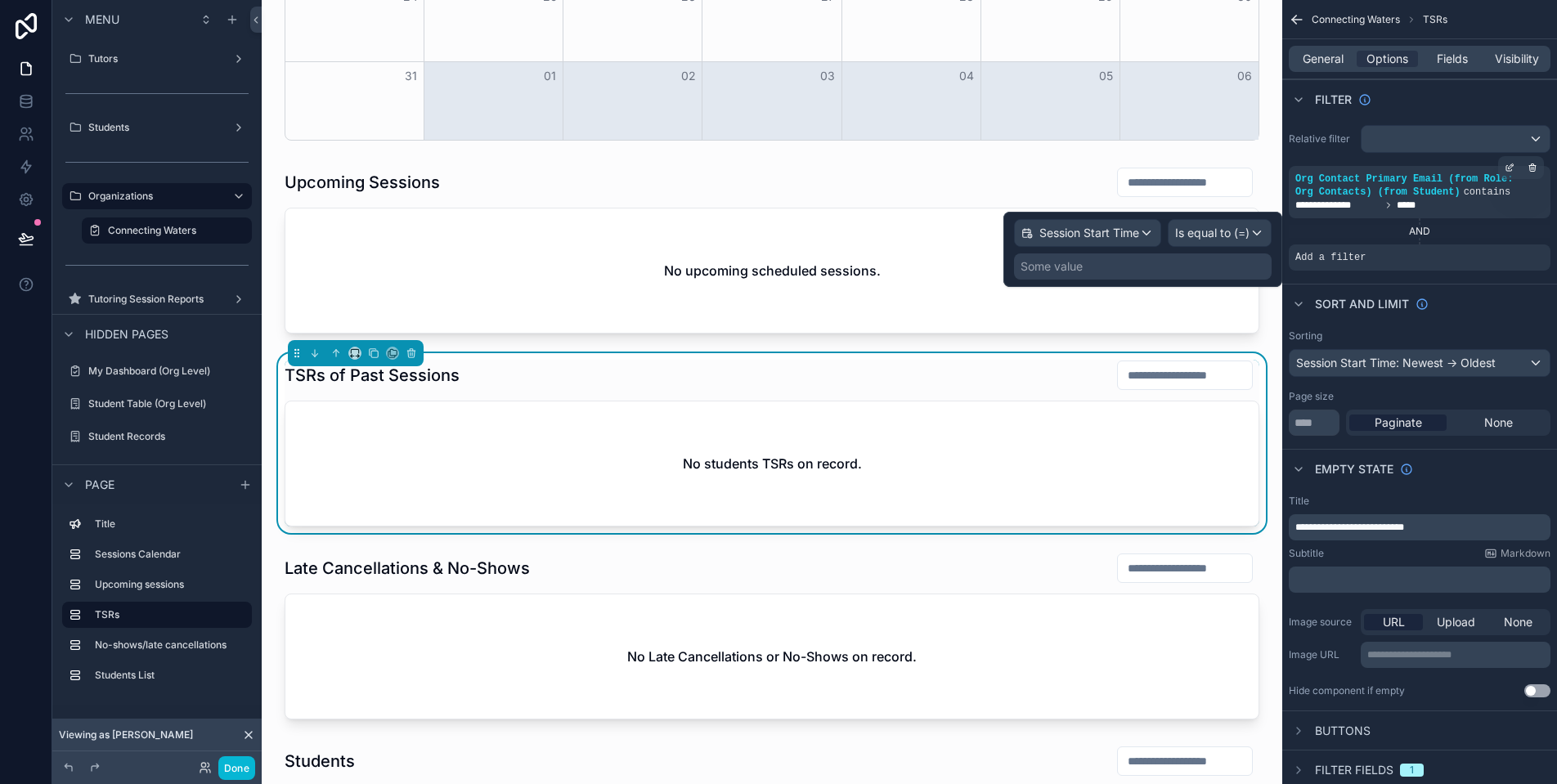
click at [1245, 231] on span "Is equal to (=)" at bounding box center [1212, 232] width 75 height 16
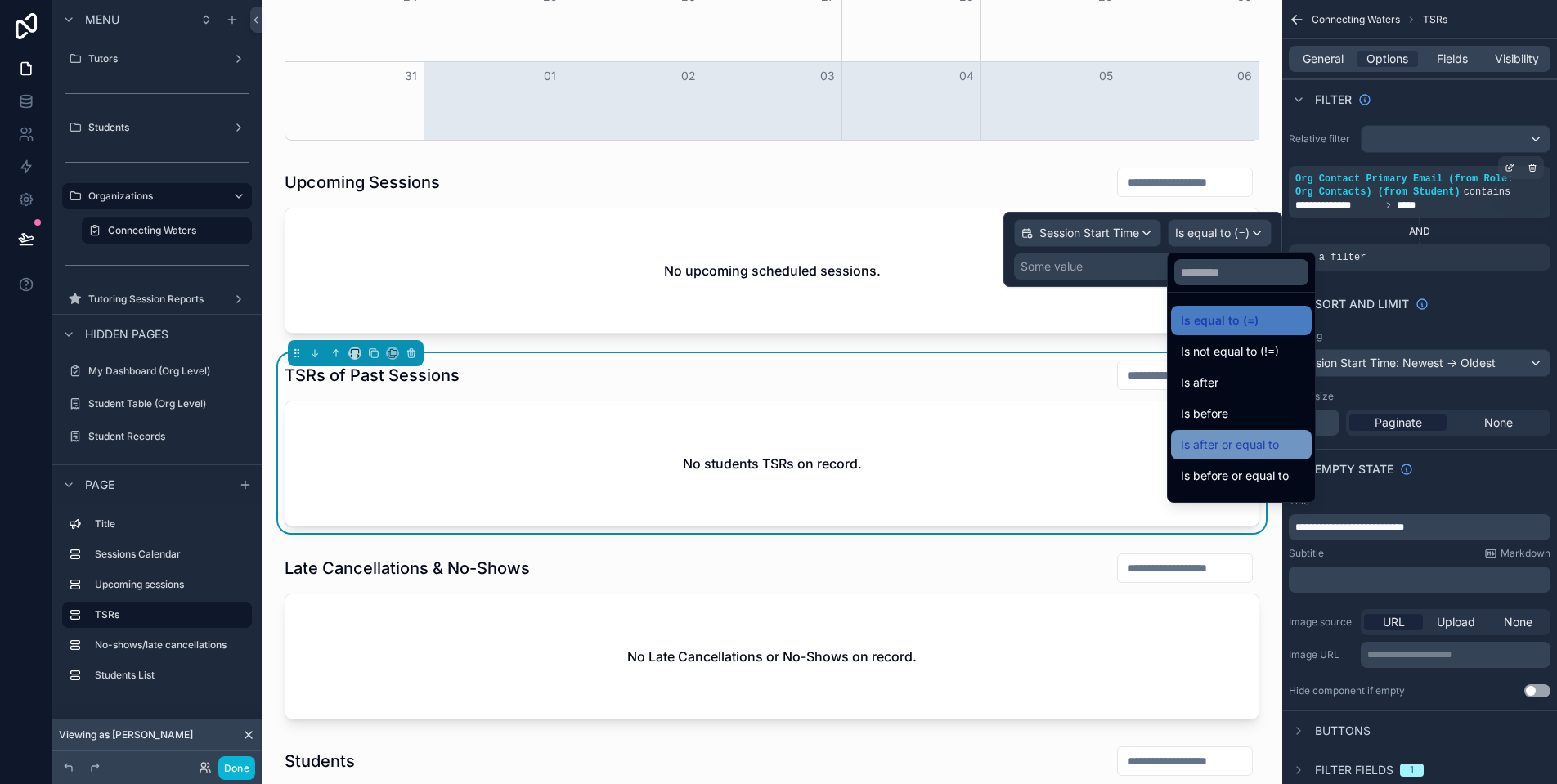
click at [1294, 438] on div "Is after or equal to" at bounding box center [1242, 444] width 121 height 20
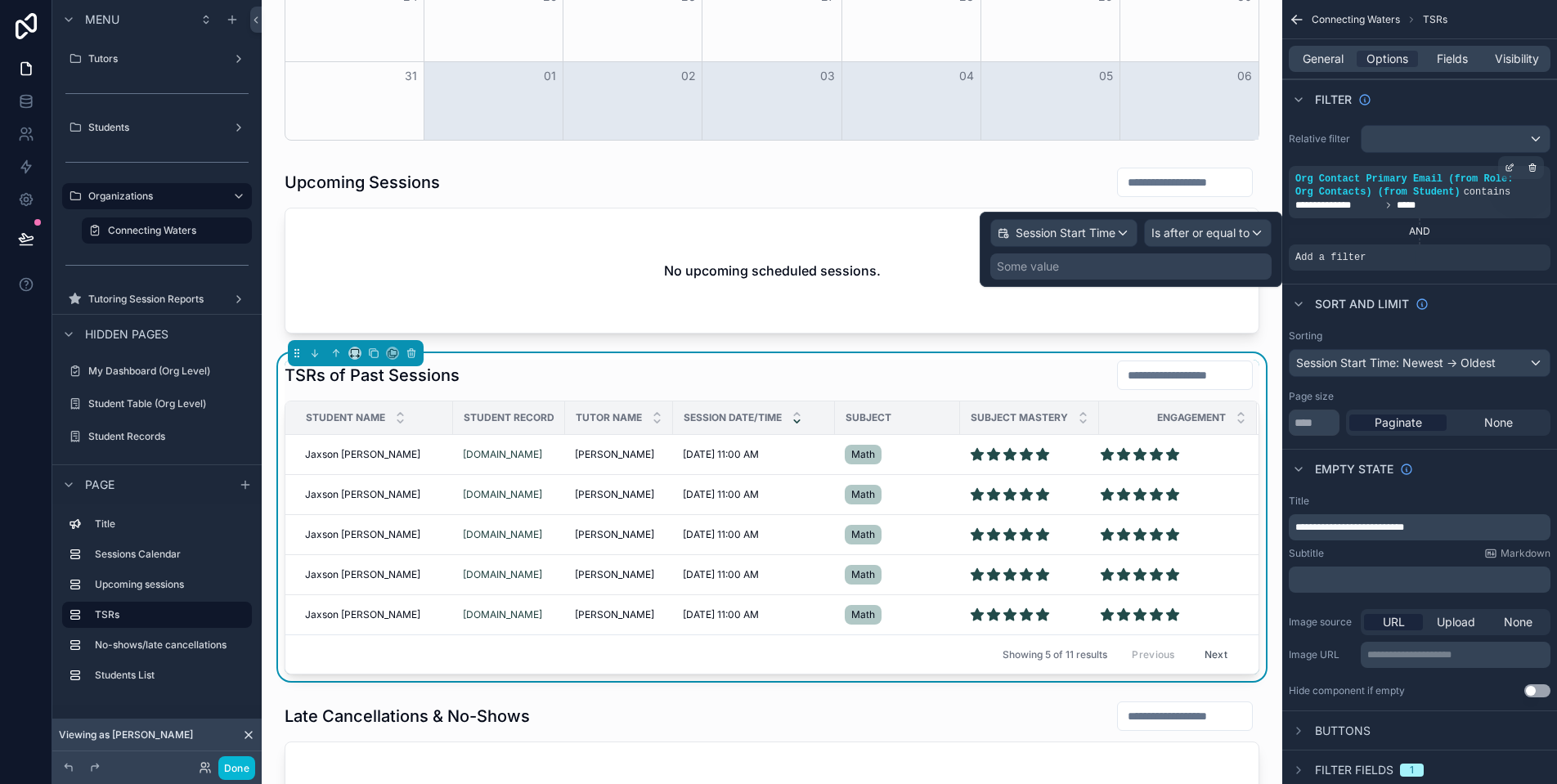
click at [1159, 267] on div "Some value" at bounding box center [1131, 267] width 281 height 27
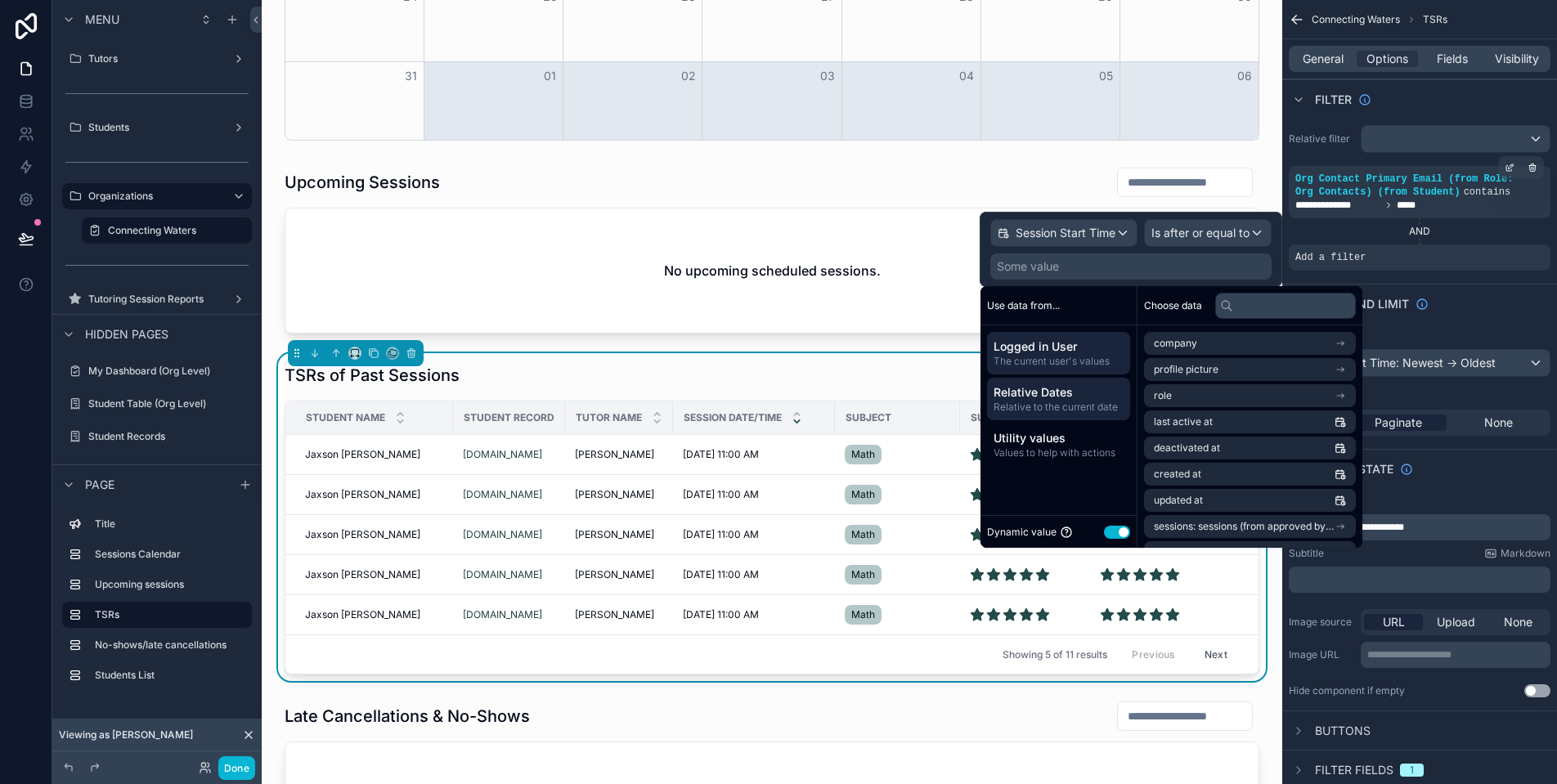
click at [1070, 392] on span "Relative Dates" at bounding box center [1058, 392] width 130 height 16
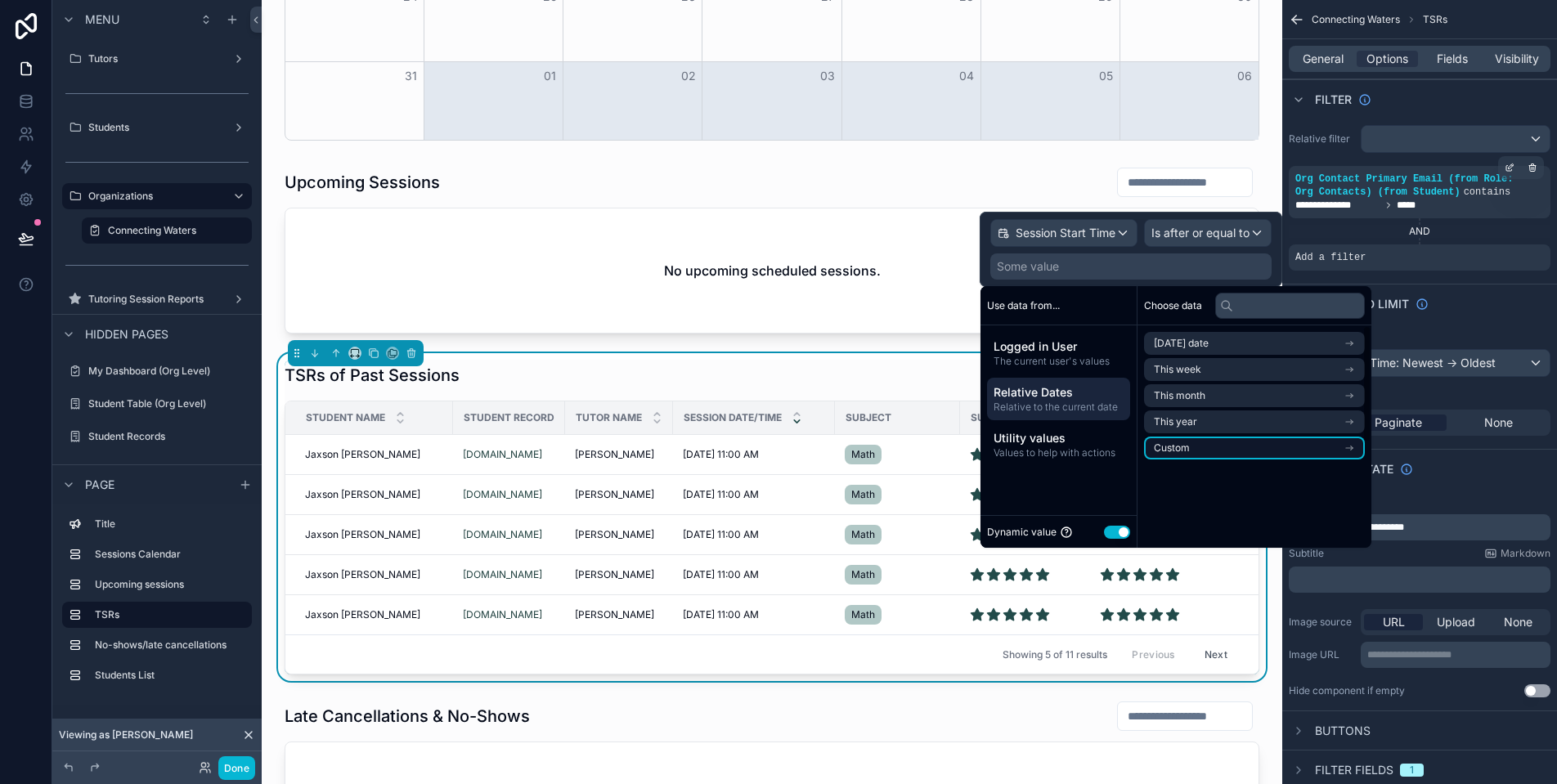
click at [1248, 449] on li "Custom" at bounding box center [1254, 448] width 221 height 23
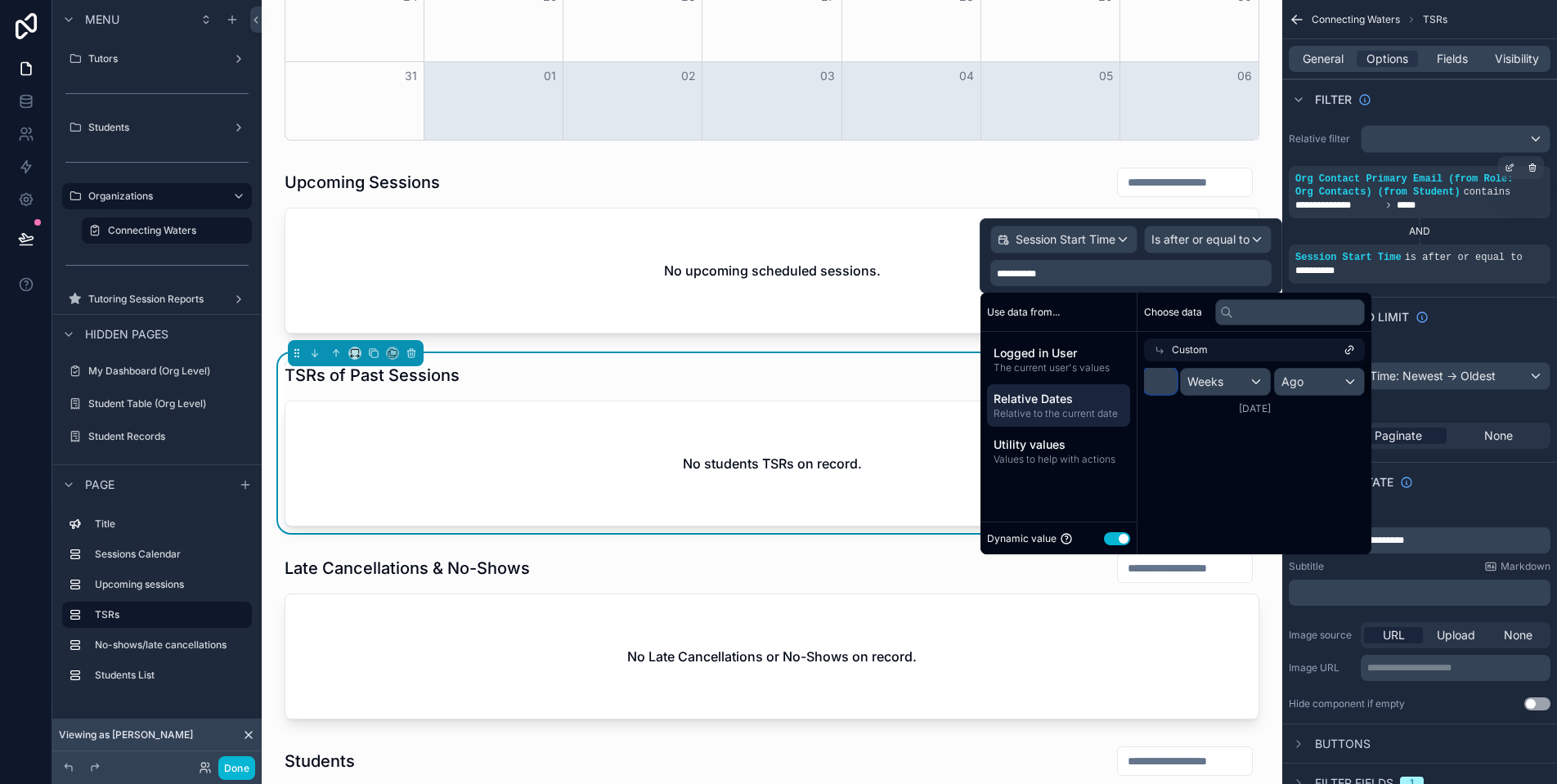
click at [1170, 388] on input "*" at bounding box center [1160, 382] width 33 height 27
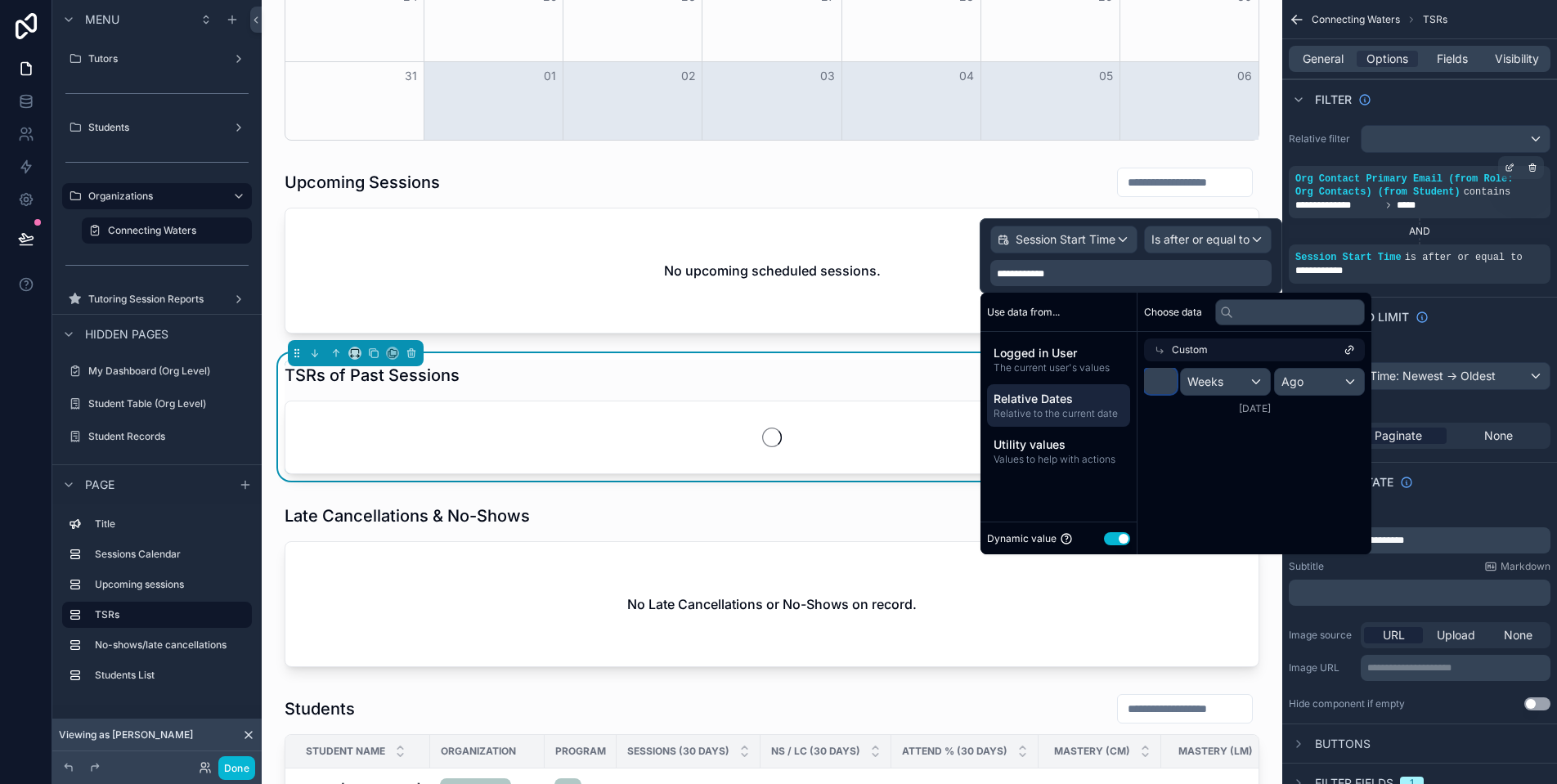
type input "**"
click at [1227, 386] on div "Weeks" at bounding box center [1226, 382] width 89 height 27
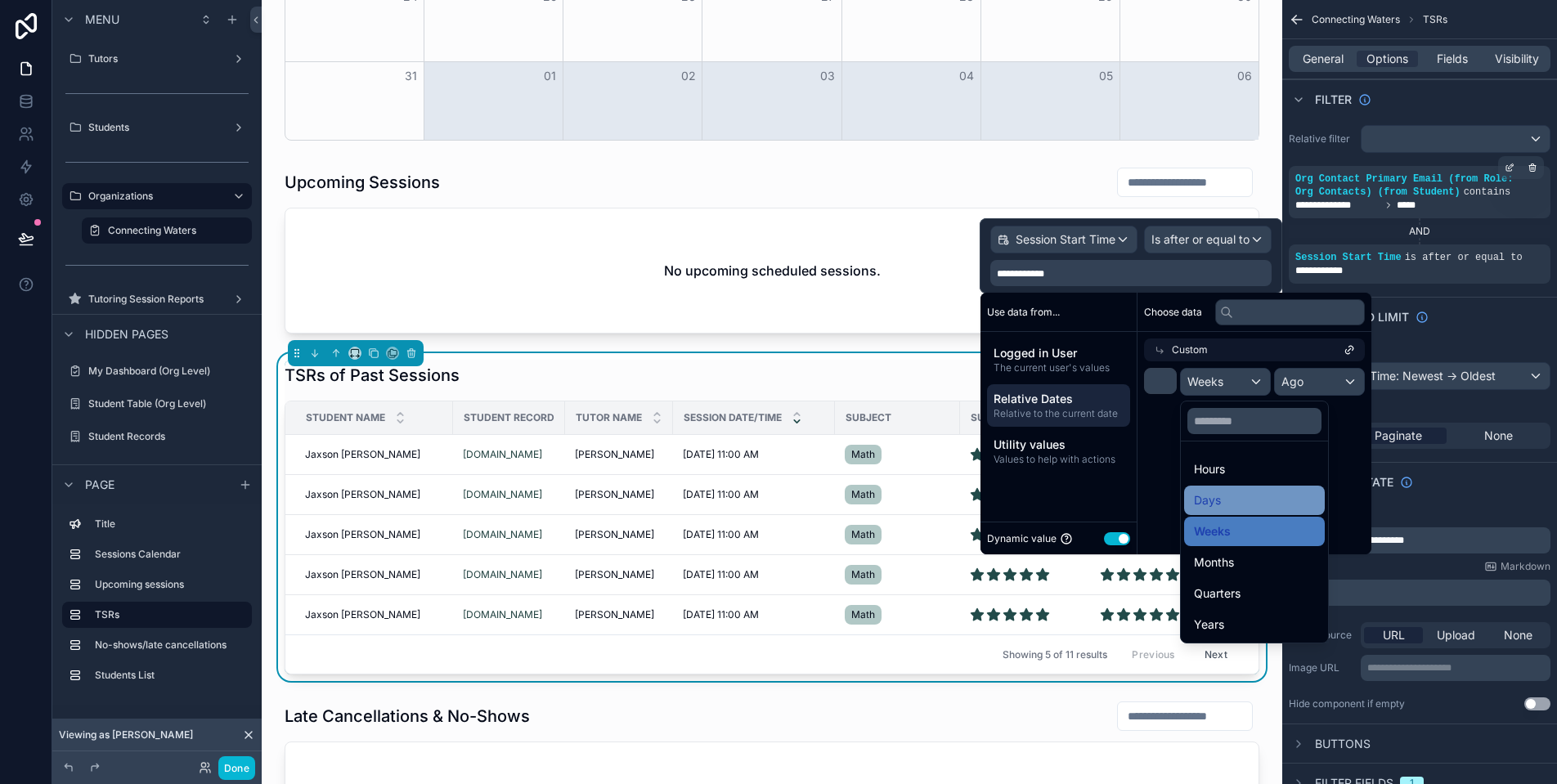
click at [1251, 499] on div "Days" at bounding box center [1255, 500] width 121 height 20
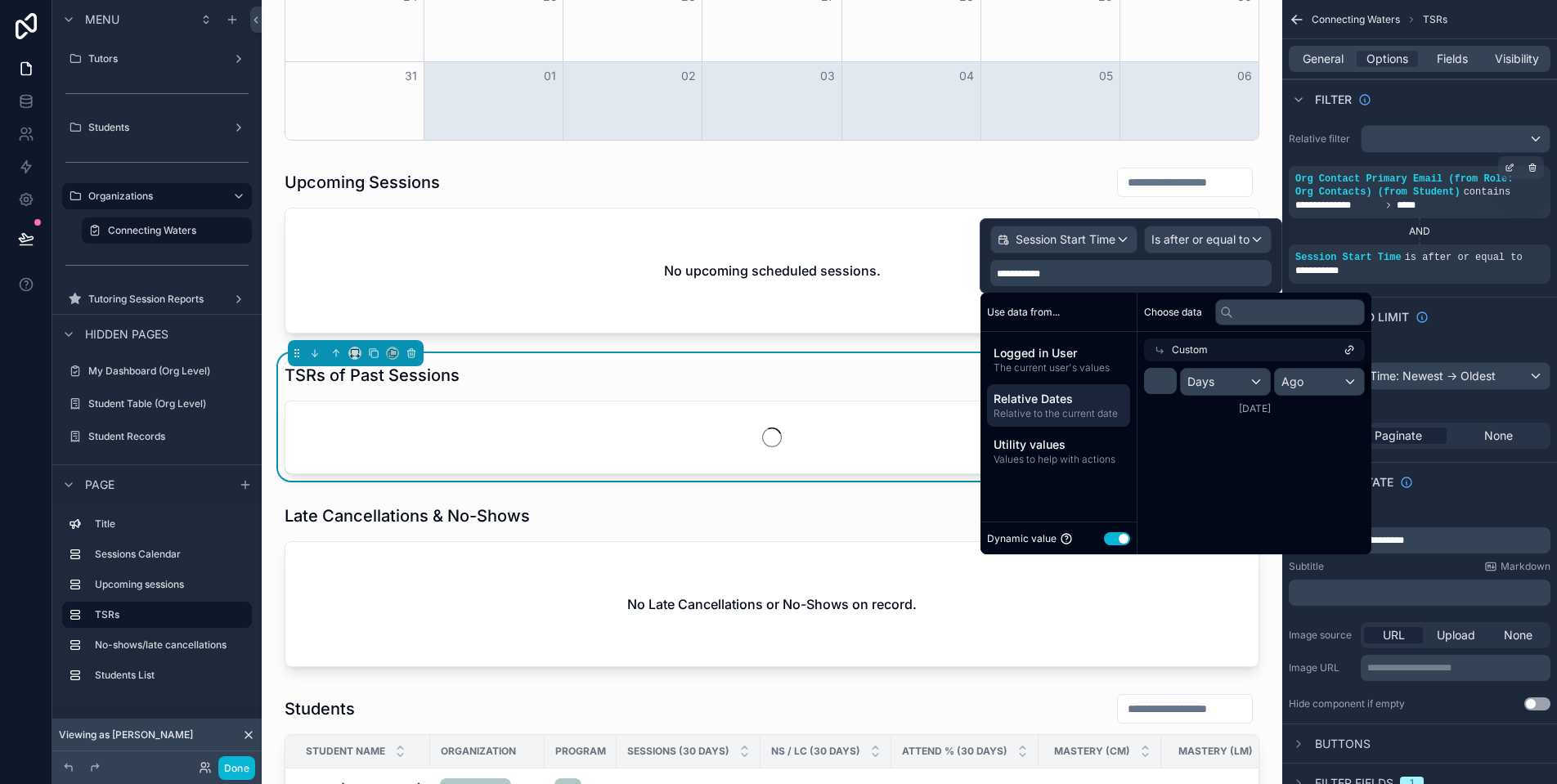
click at [1315, 377] on div "Ago" at bounding box center [1319, 382] width 89 height 27
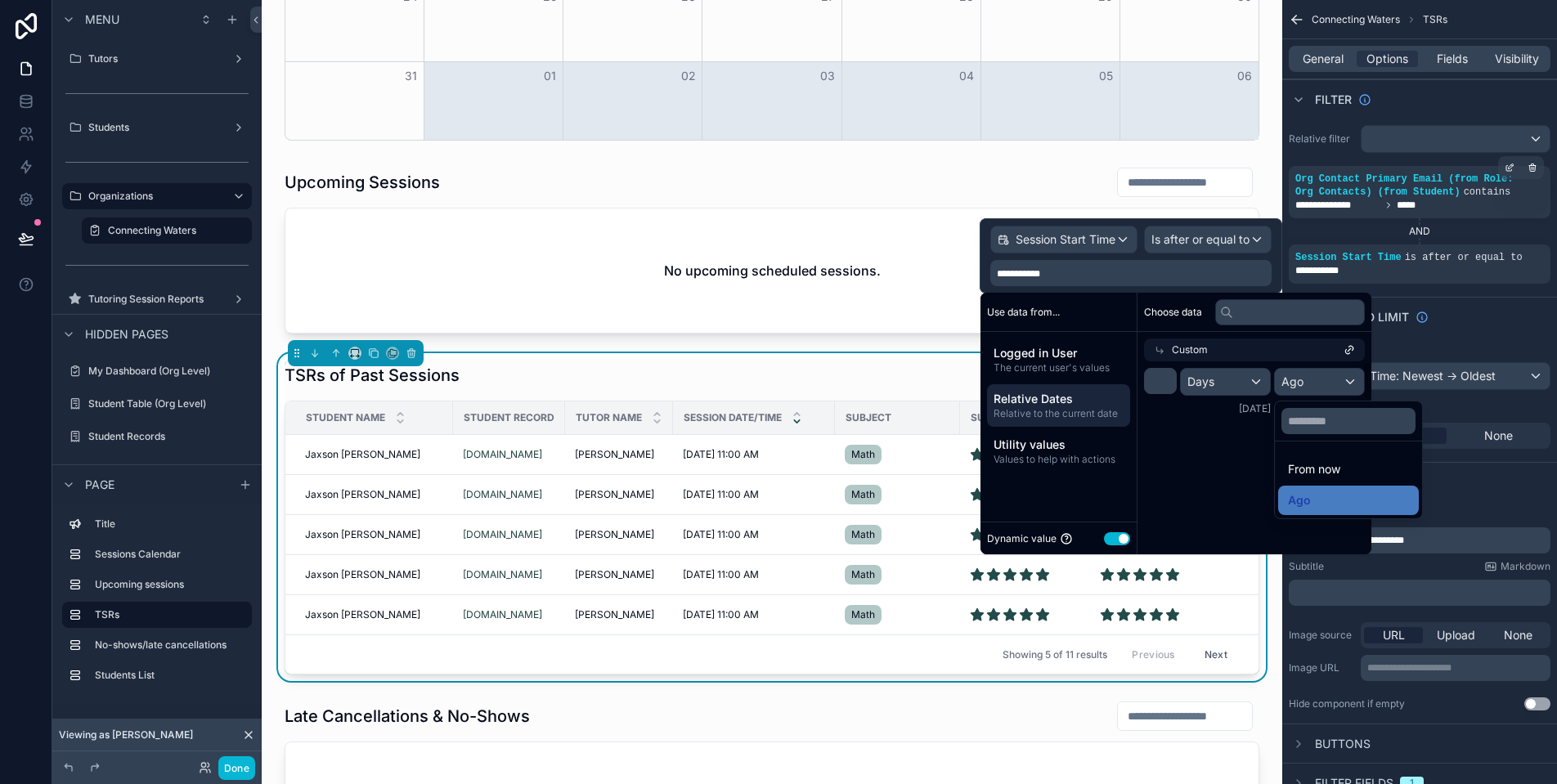
click at [1315, 377] on div "scrollable content" at bounding box center [1175, 423] width 391 height 261
click at [1068, 405] on span "Relative Dates" at bounding box center [1058, 399] width 130 height 16
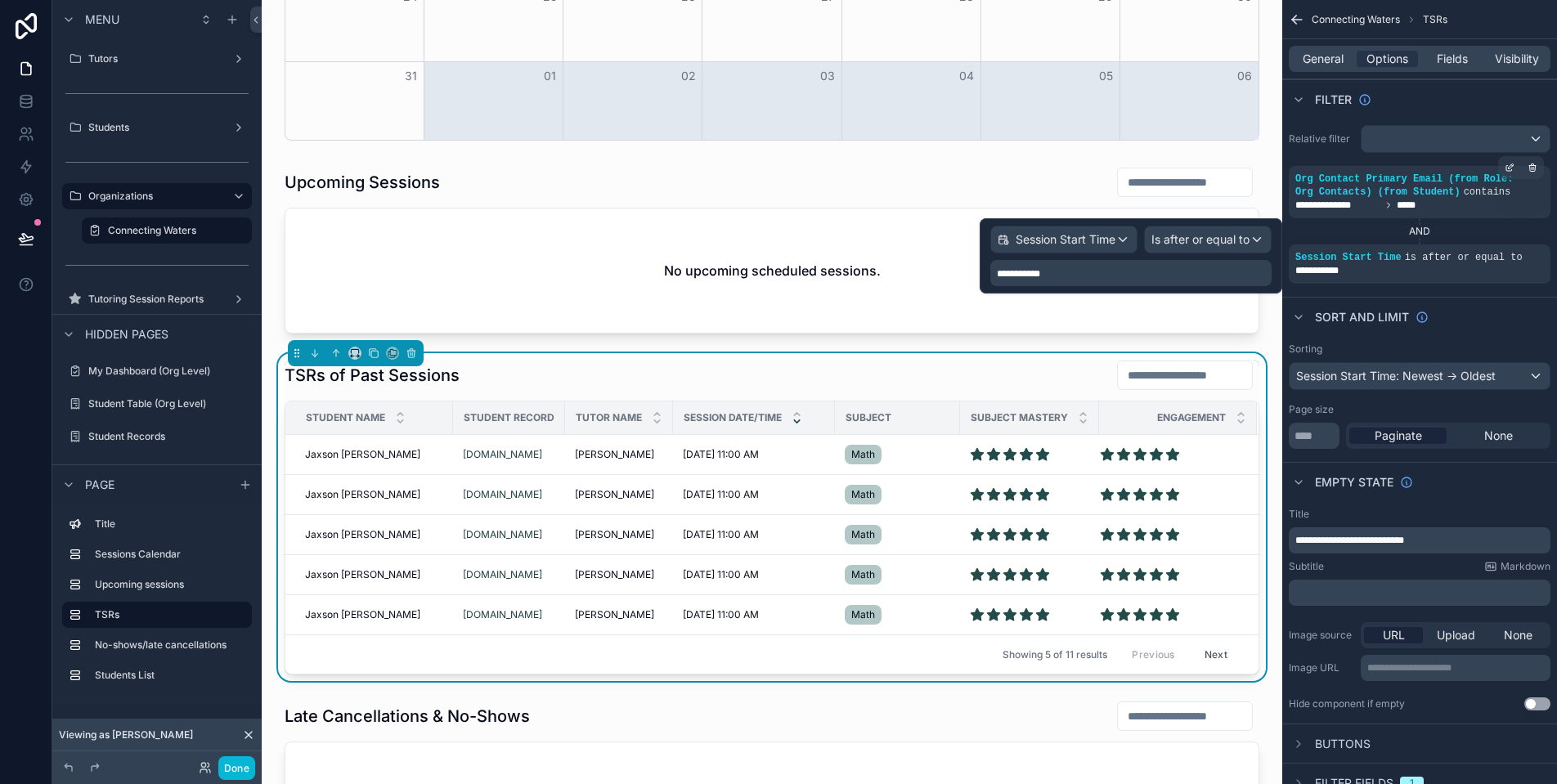
click at [1229, 242] on span "Is after or equal to" at bounding box center [1201, 239] width 98 height 16
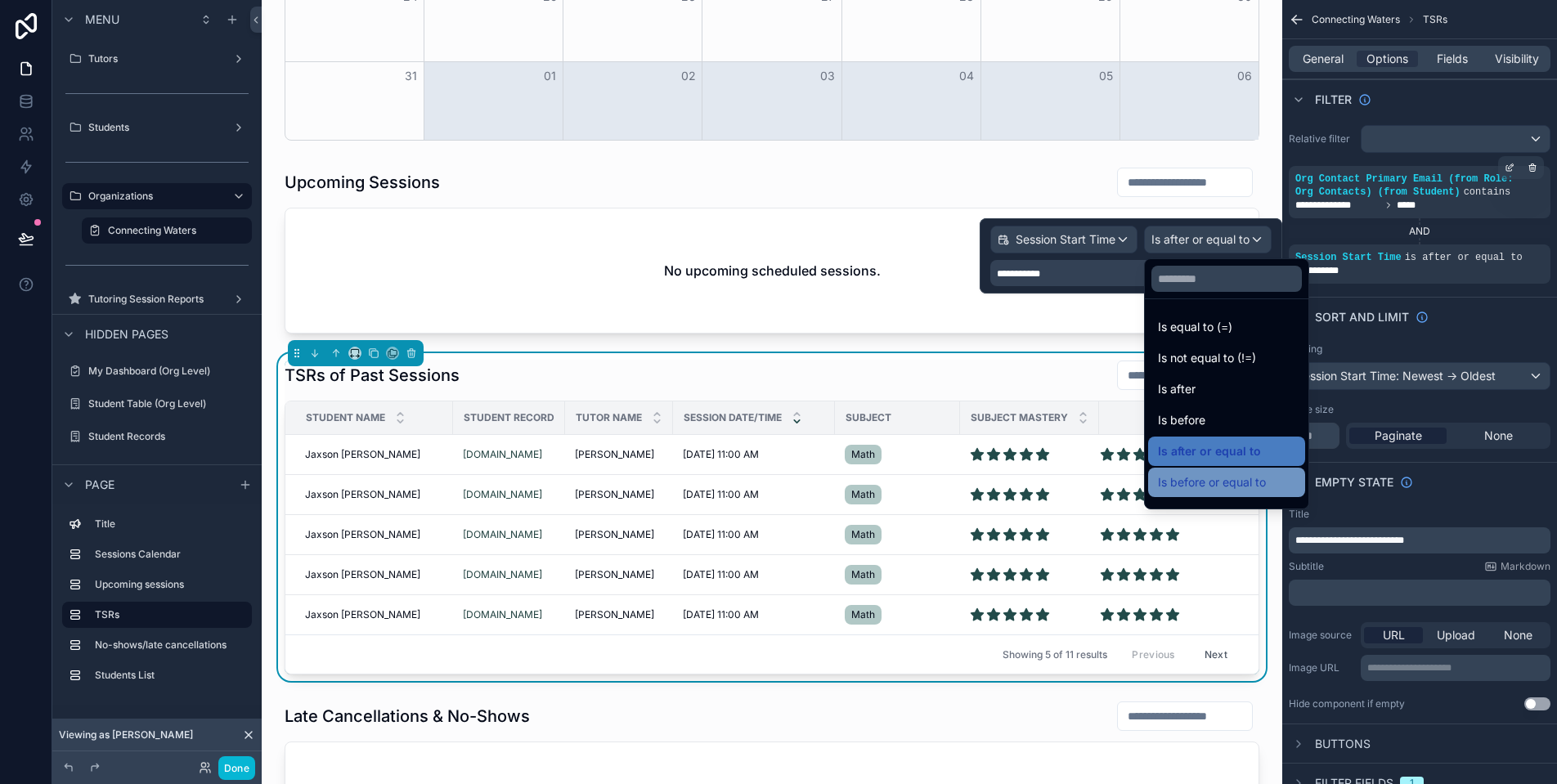
click at [1244, 492] on div "Is before or equal to" at bounding box center [1226, 482] width 157 height 29
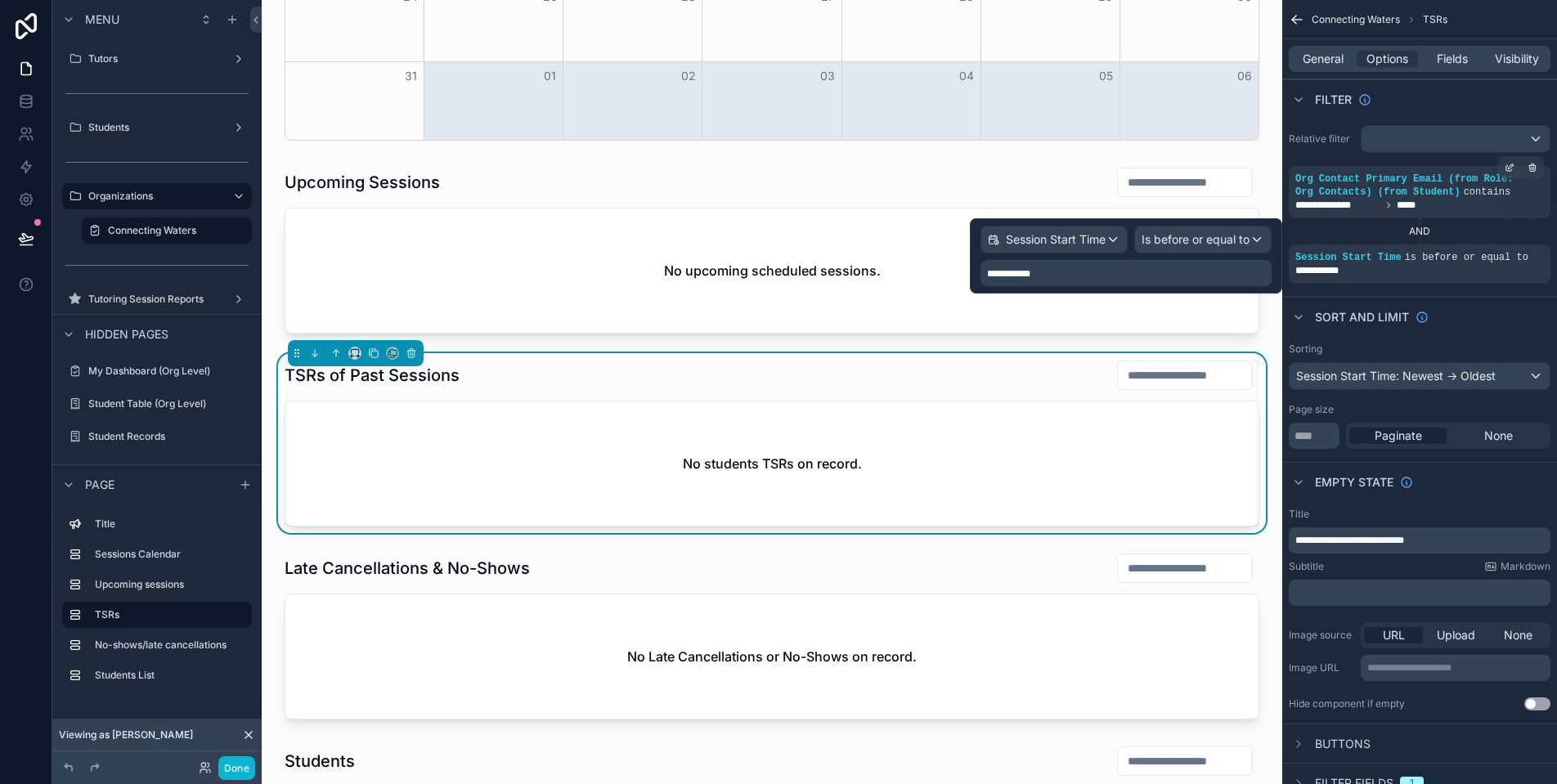
click at [1125, 278] on div "**********" at bounding box center [1125, 274] width 291 height 27
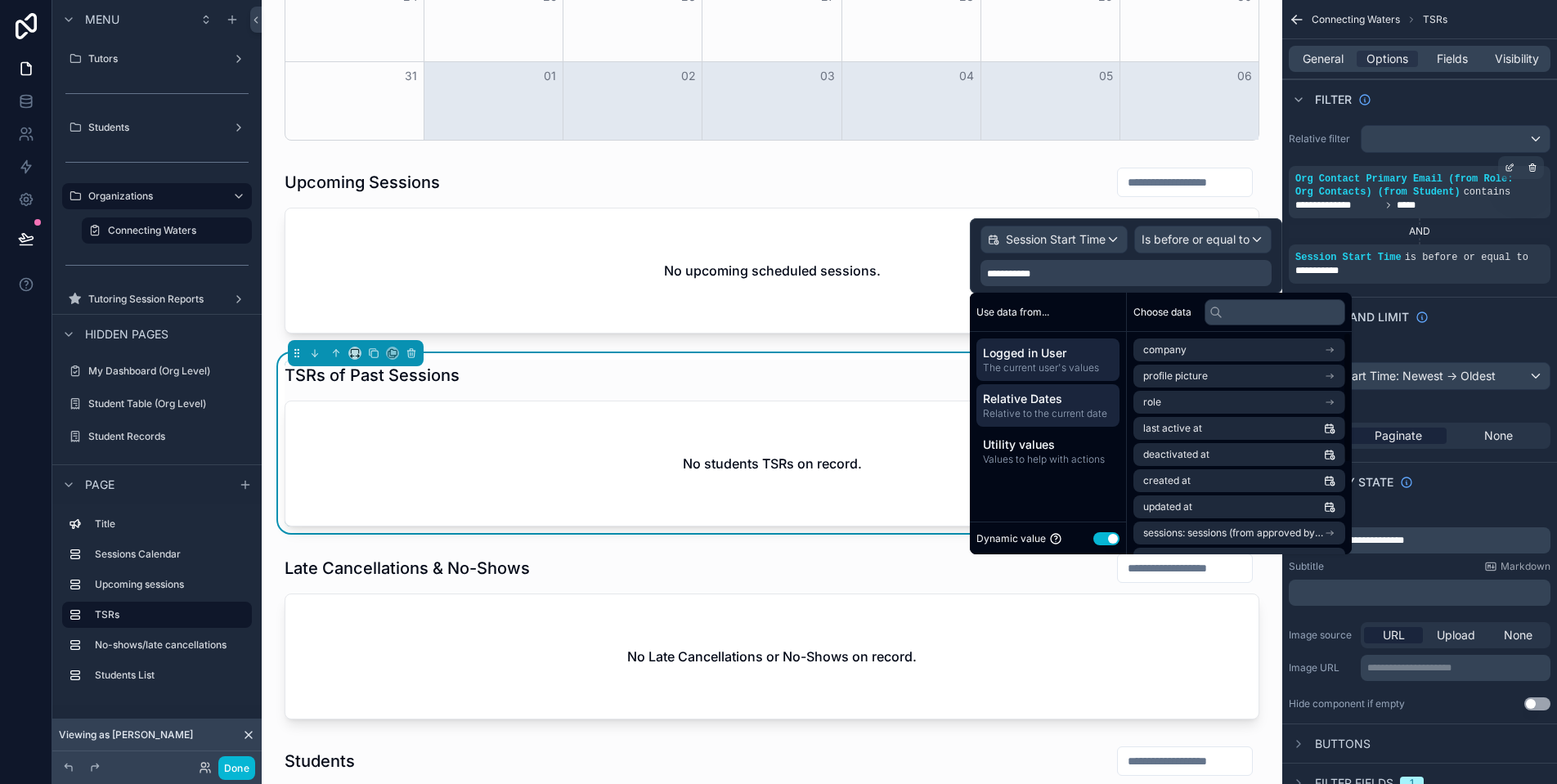
click at [1058, 411] on span "Relative to the current date" at bounding box center [1047, 414] width 130 height 13
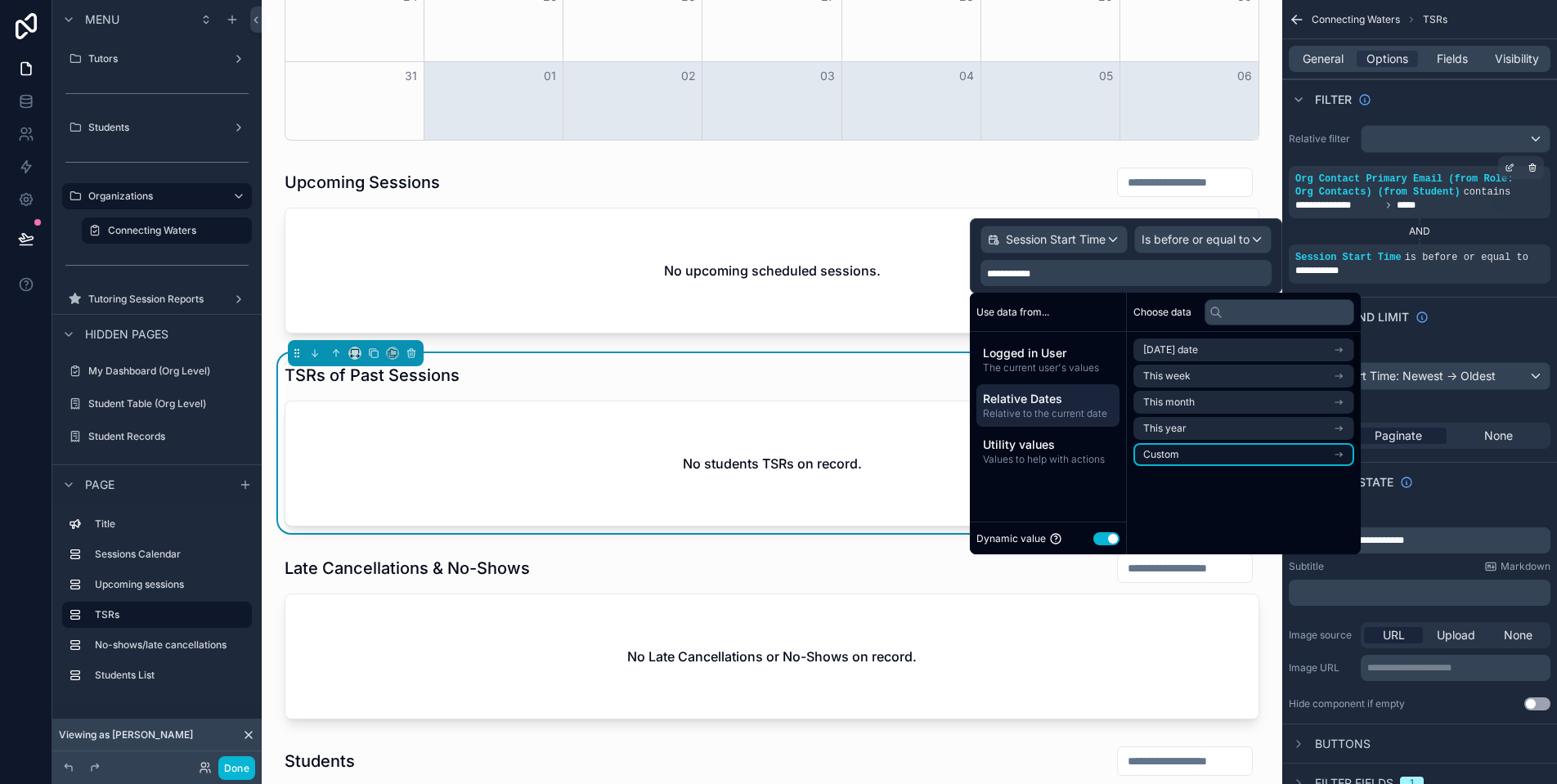
click at [1232, 457] on li "Custom" at bounding box center [1244, 454] width 221 height 23
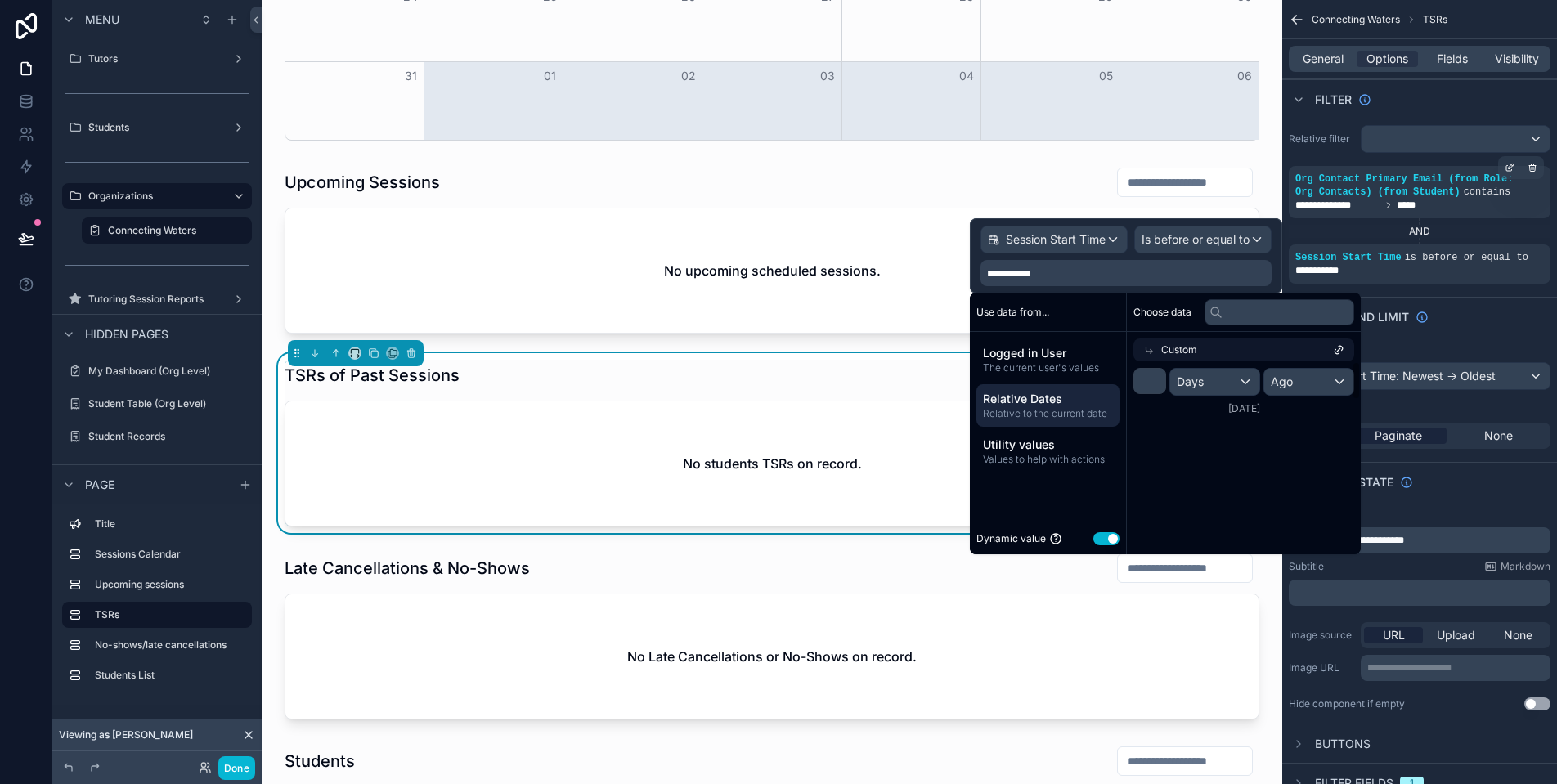
click at [1321, 379] on div "Ago" at bounding box center [1309, 382] width 89 height 27
click at [1194, 246] on span "Is before or equal to" at bounding box center [1195, 239] width 108 height 16
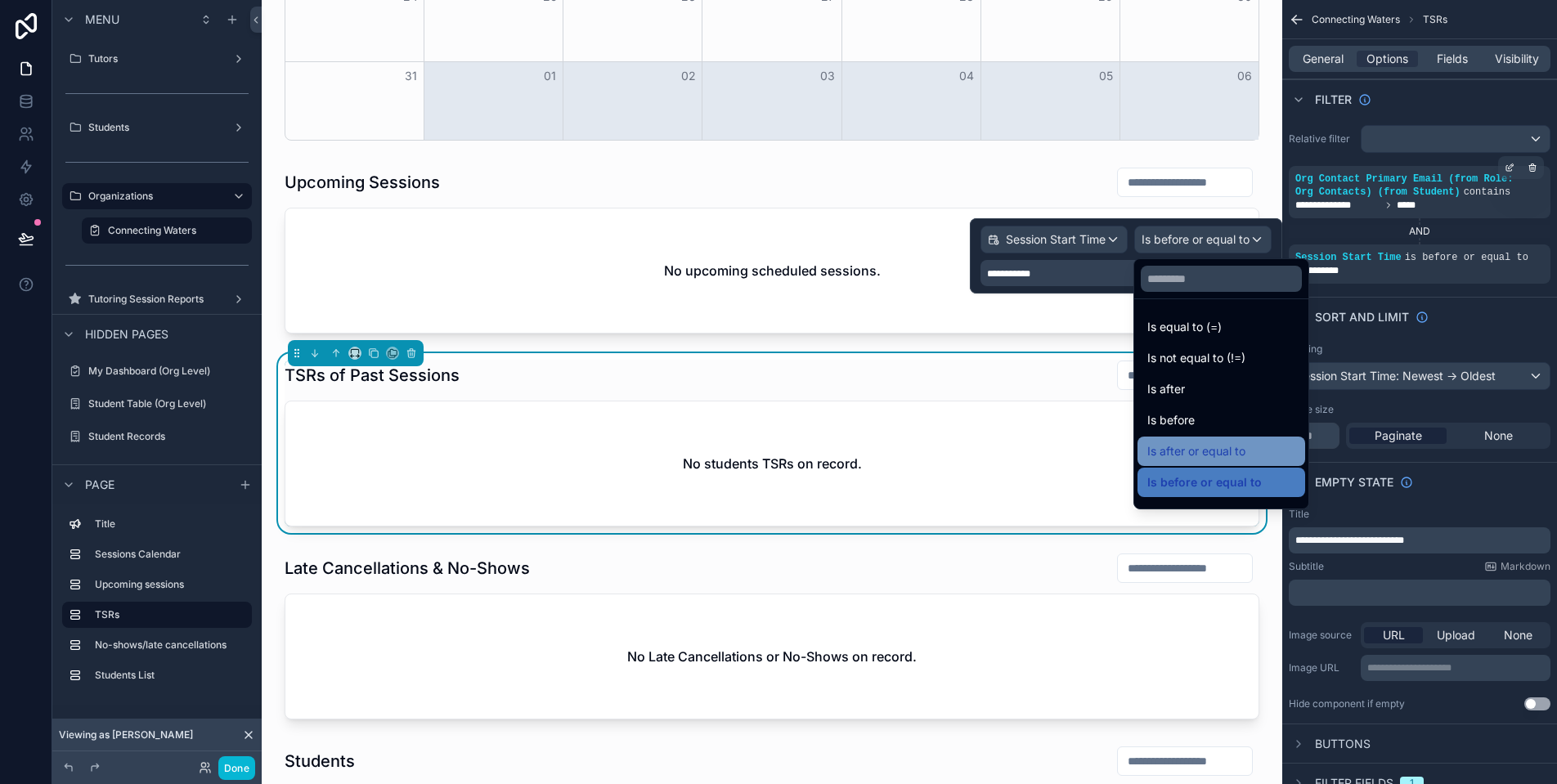
click at [1259, 454] on div "Is after or equal to" at bounding box center [1222, 451] width 148 height 20
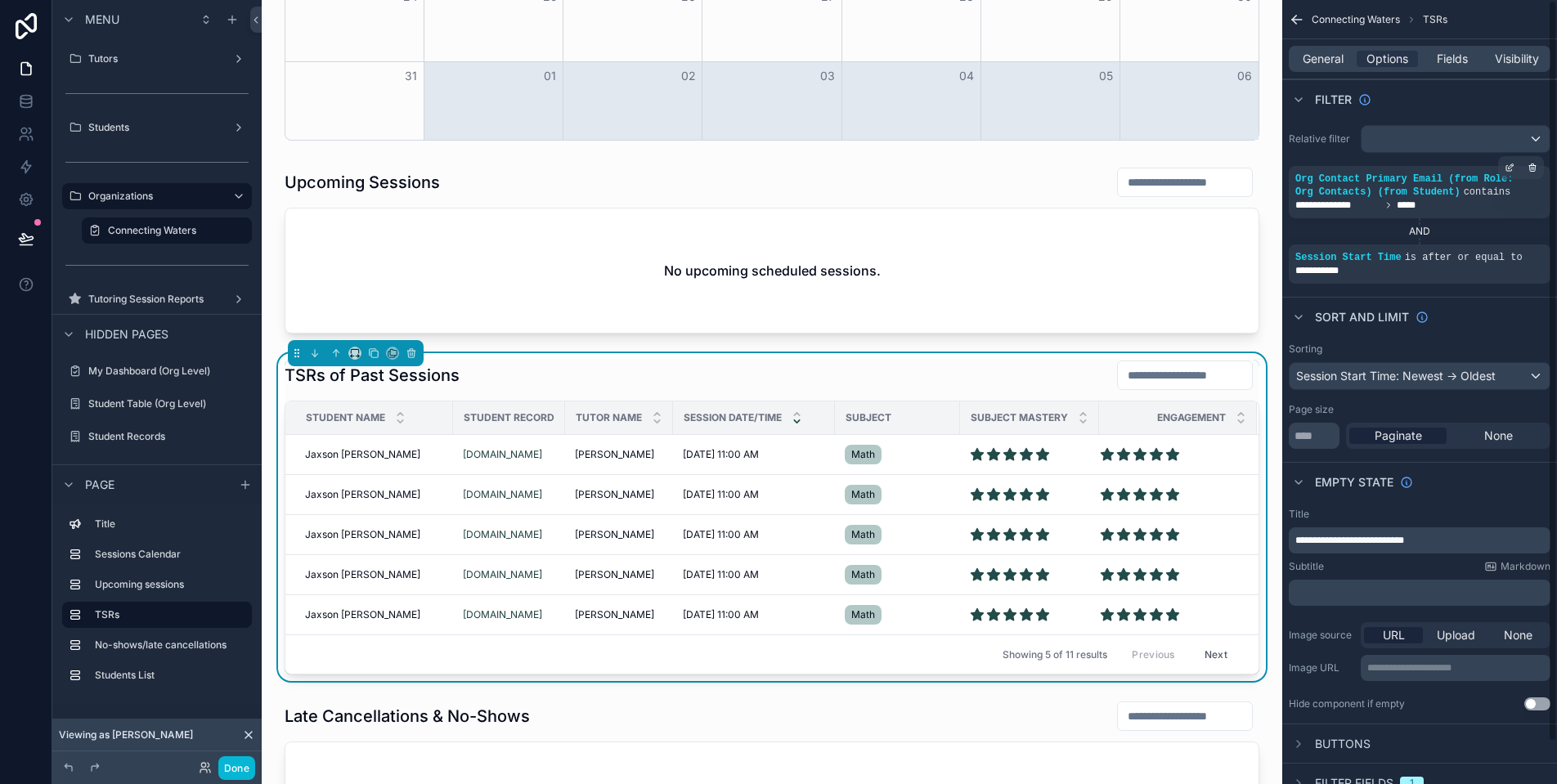
click at [1468, 329] on div "Sort And Limit" at bounding box center [1420, 315] width 275 height 39
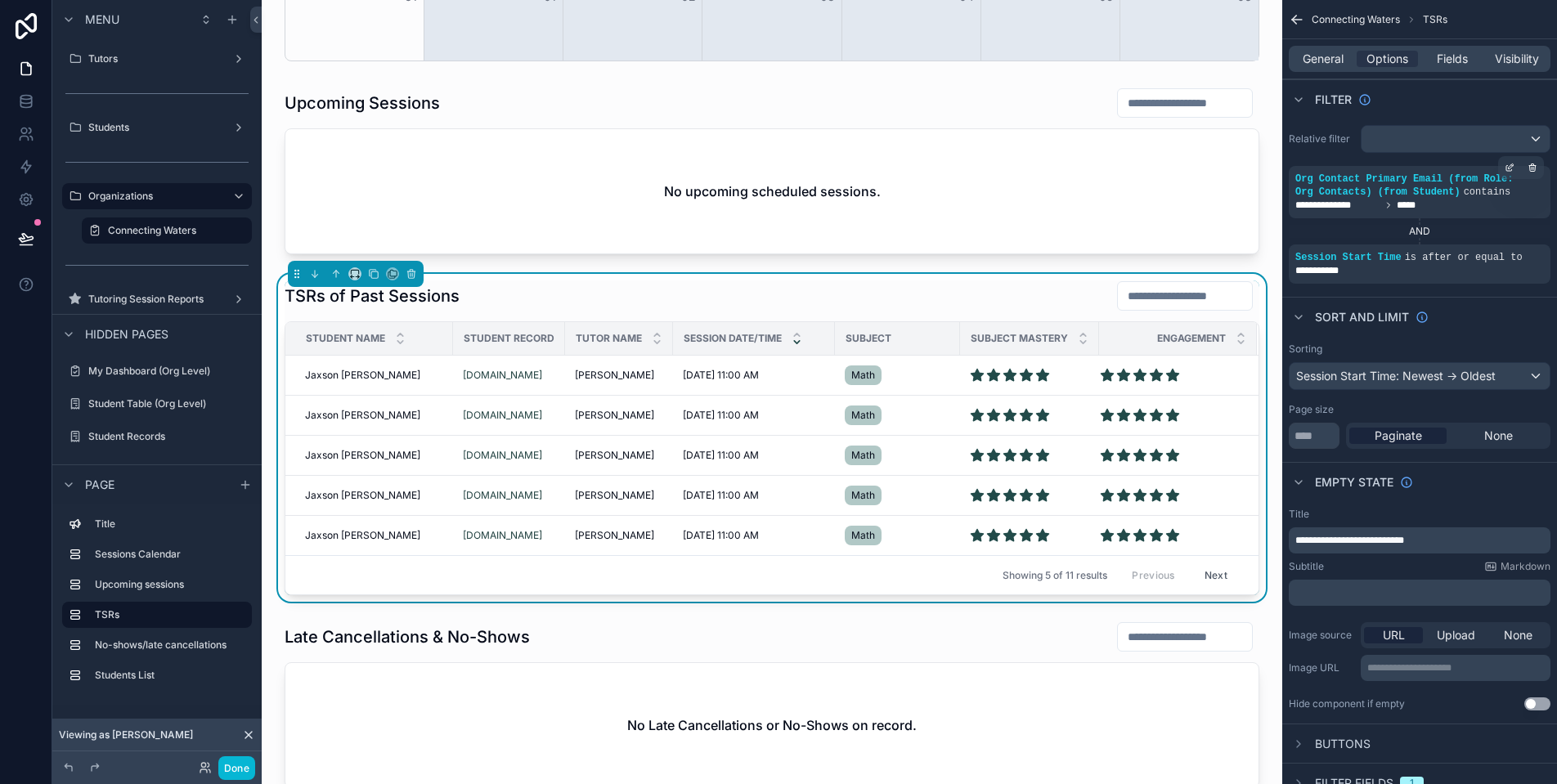
scroll to position [799, 0]
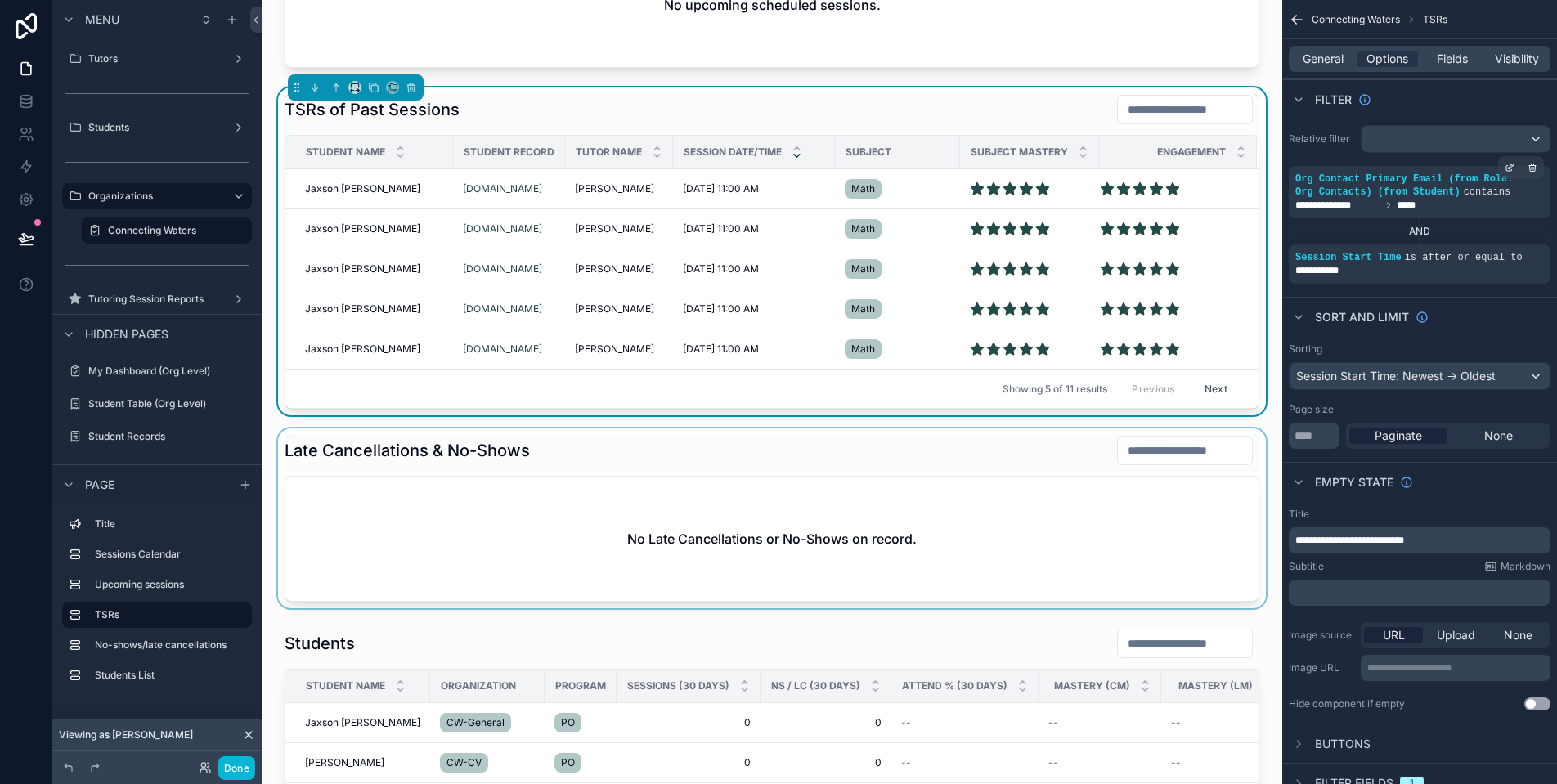
click at [766, 498] on div "scrollable content" at bounding box center [772, 518] width 994 height 180
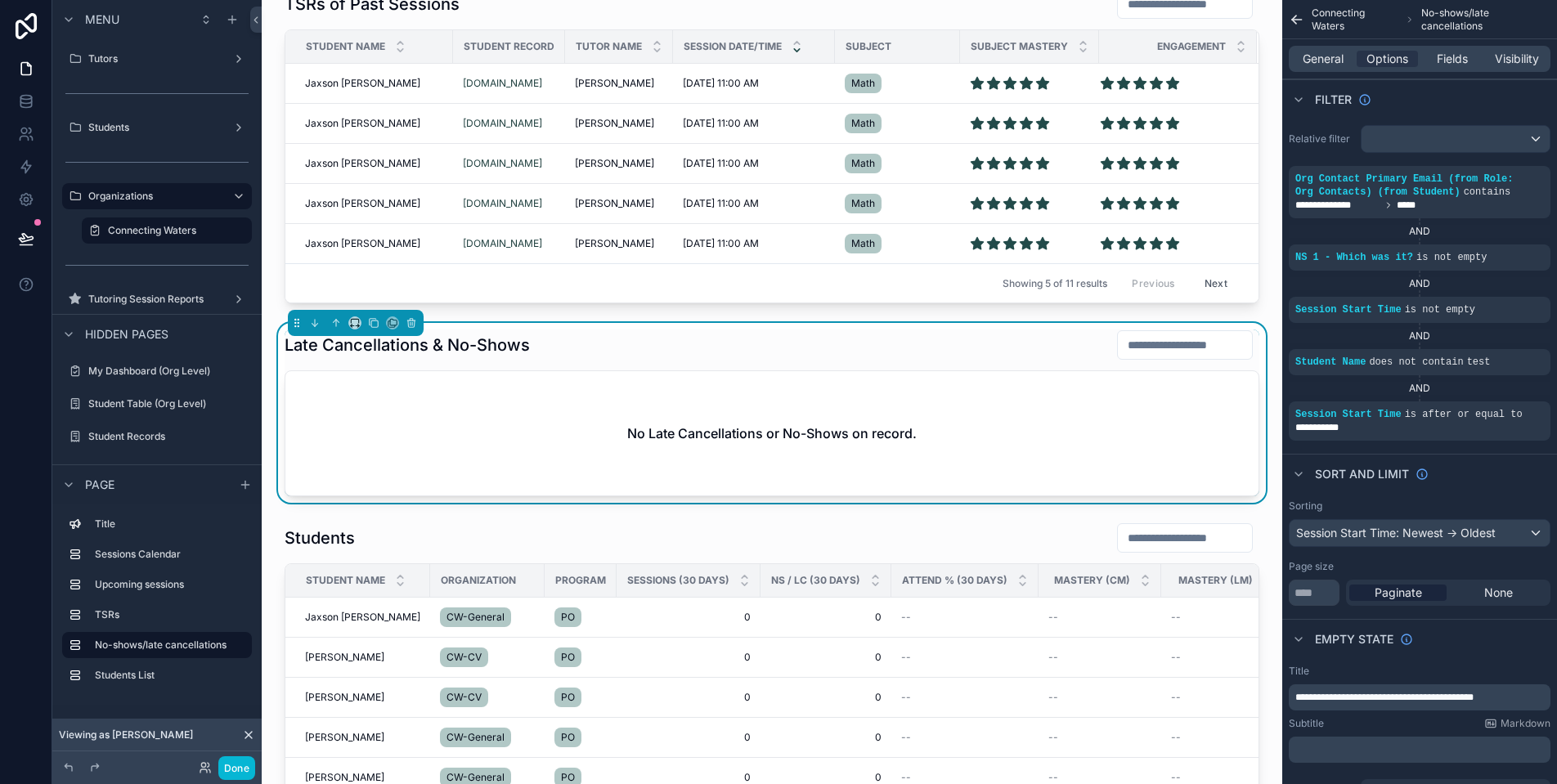
scroll to position [1062, 0]
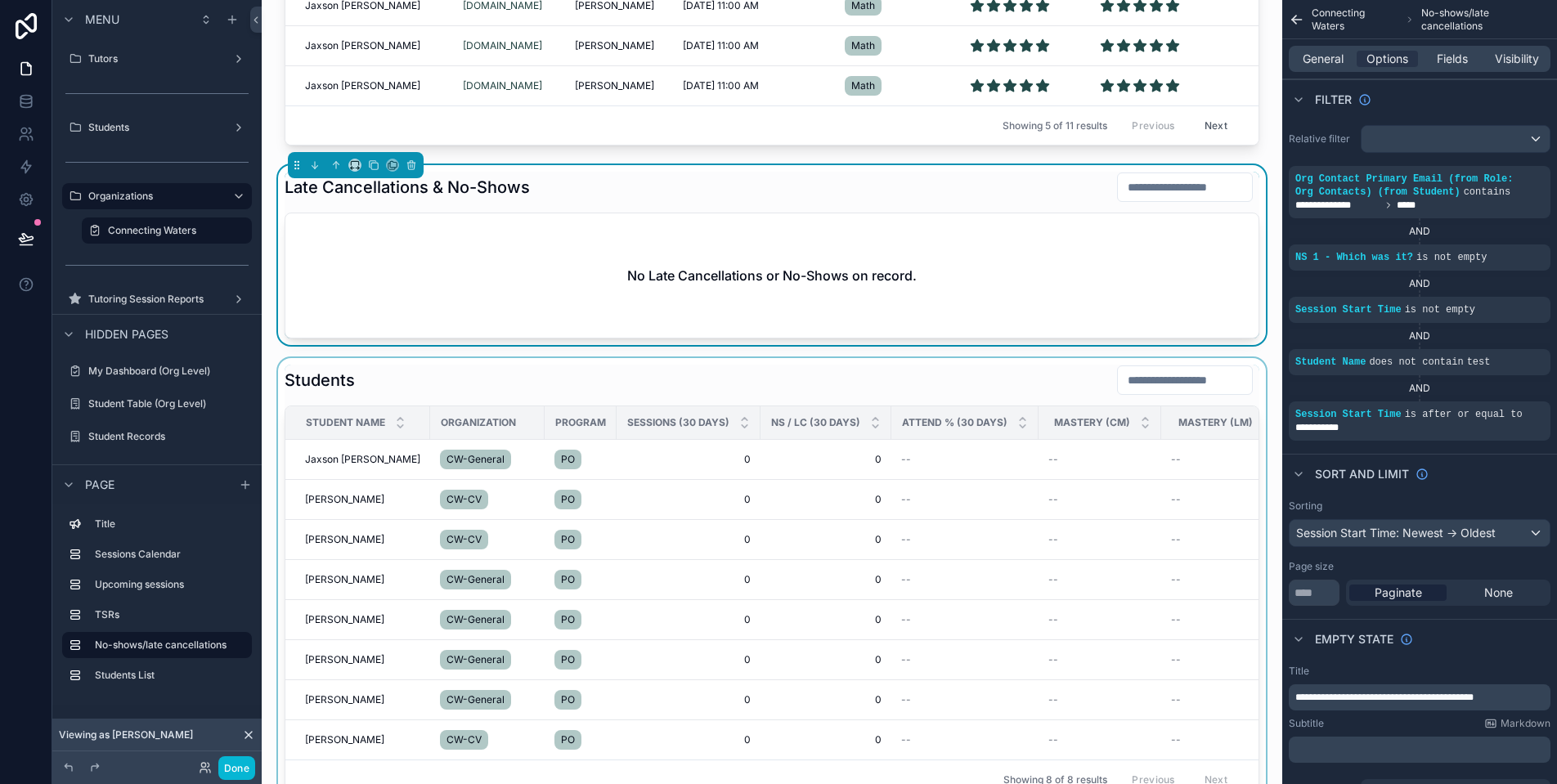
click at [790, 395] on div "scrollable content" at bounding box center [772, 581] width 994 height 448
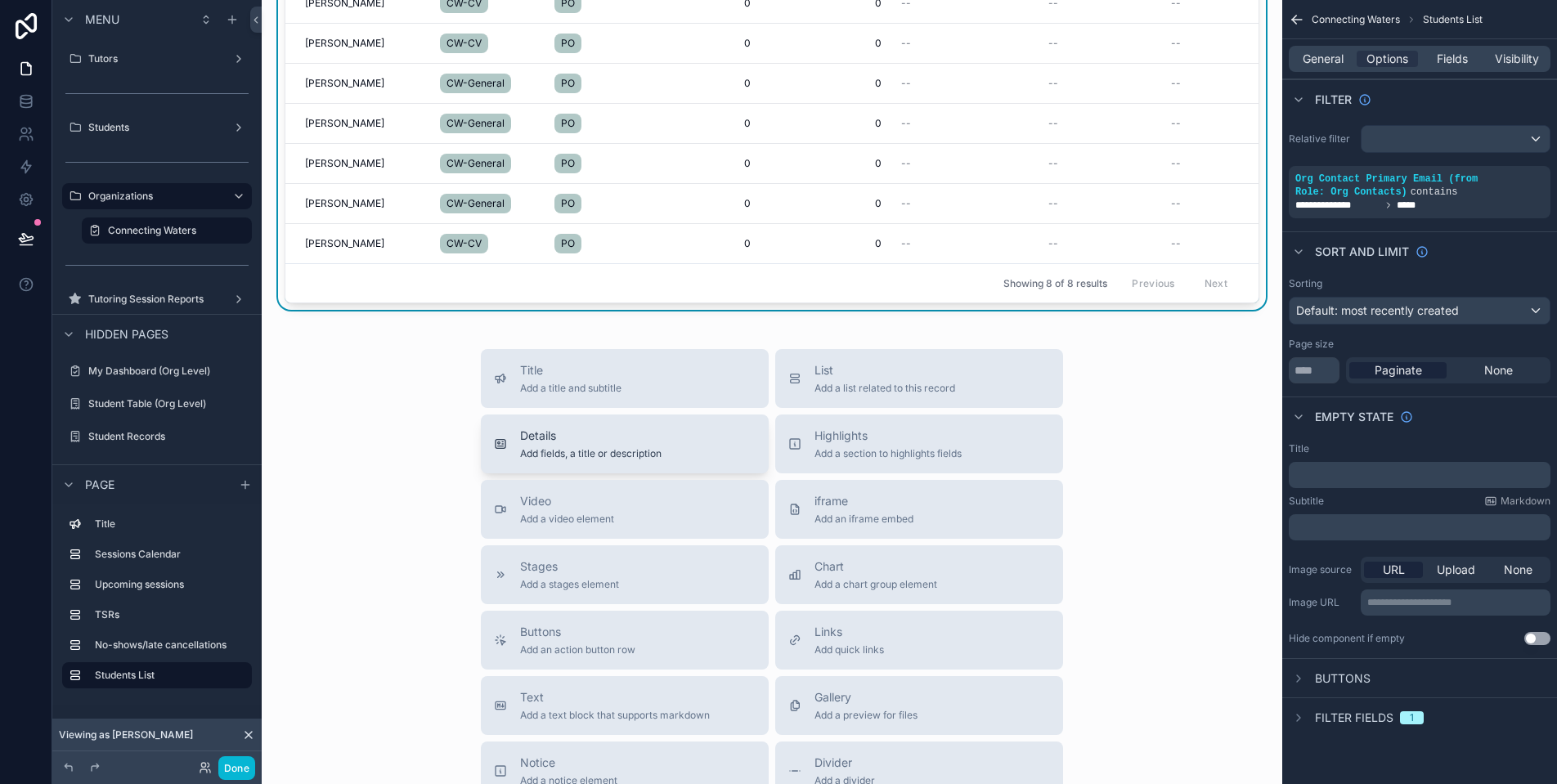
scroll to position [1213, 0]
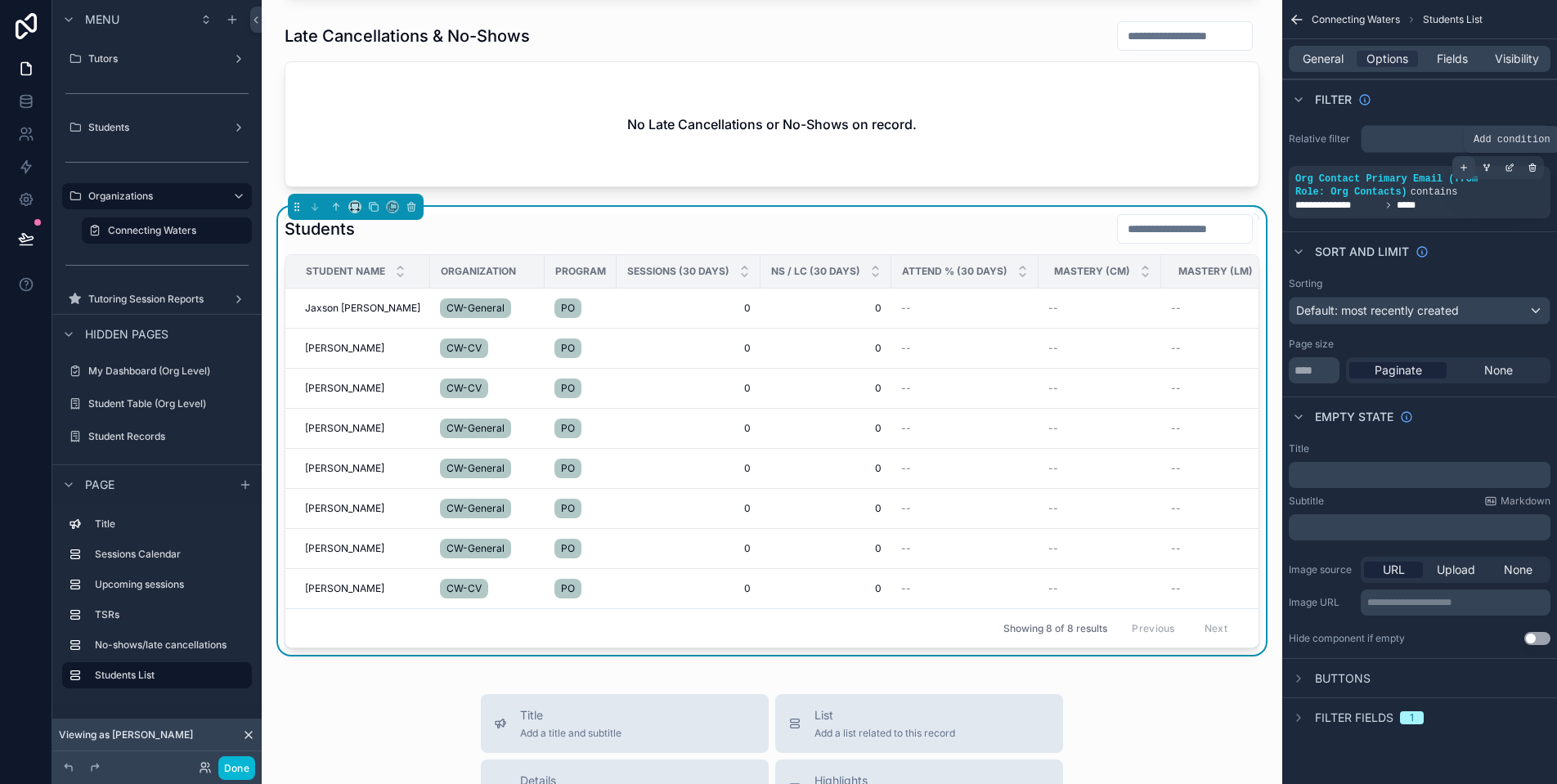
click at [1468, 170] on icon "scrollable content" at bounding box center [1464, 168] width 9 height 9
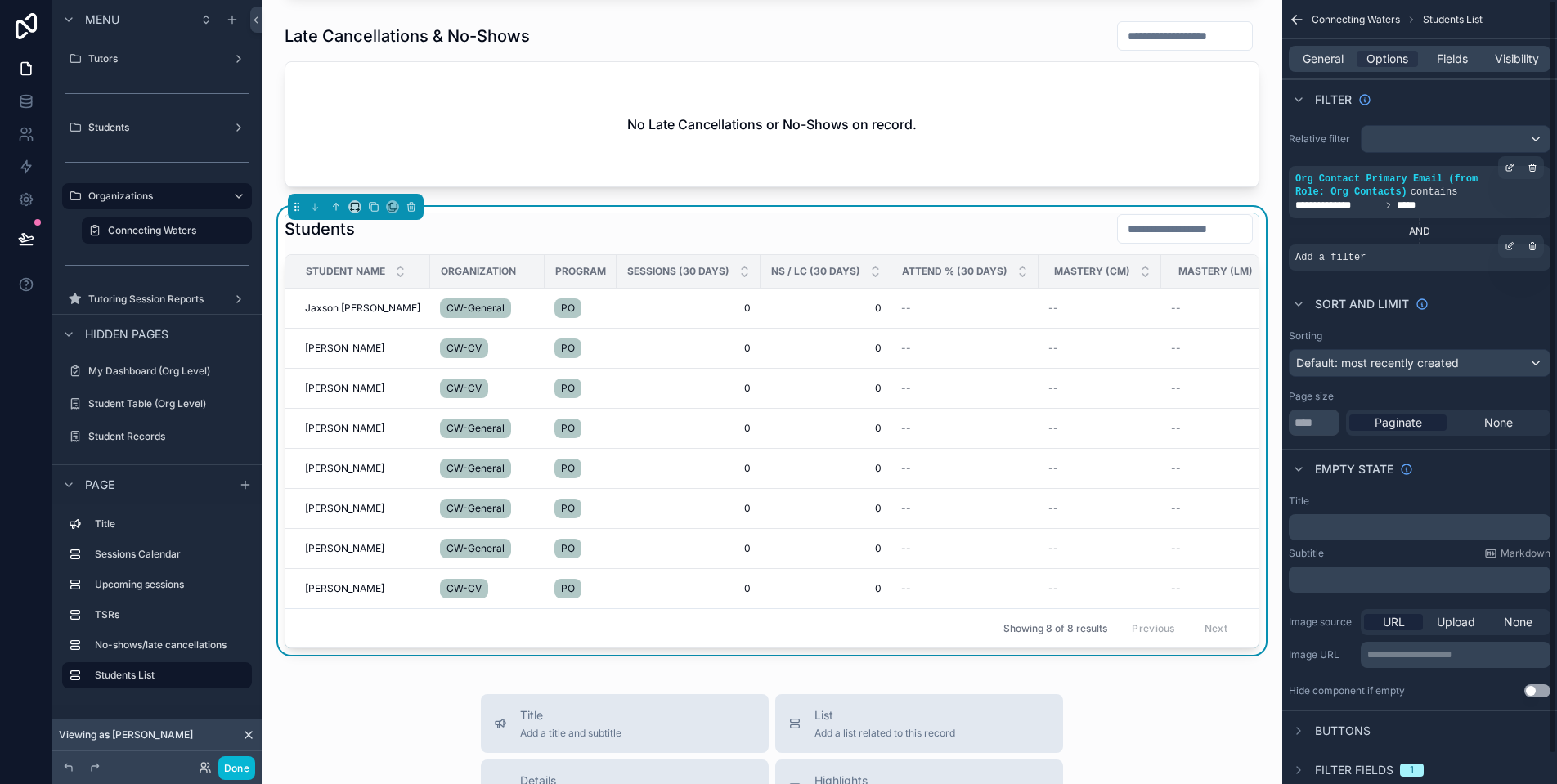
click at [1378, 258] on div "Add a filter" at bounding box center [1420, 258] width 261 height 27
click at [1512, 246] on icon "scrollable content" at bounding box center [1511, 244] width 5 height 5
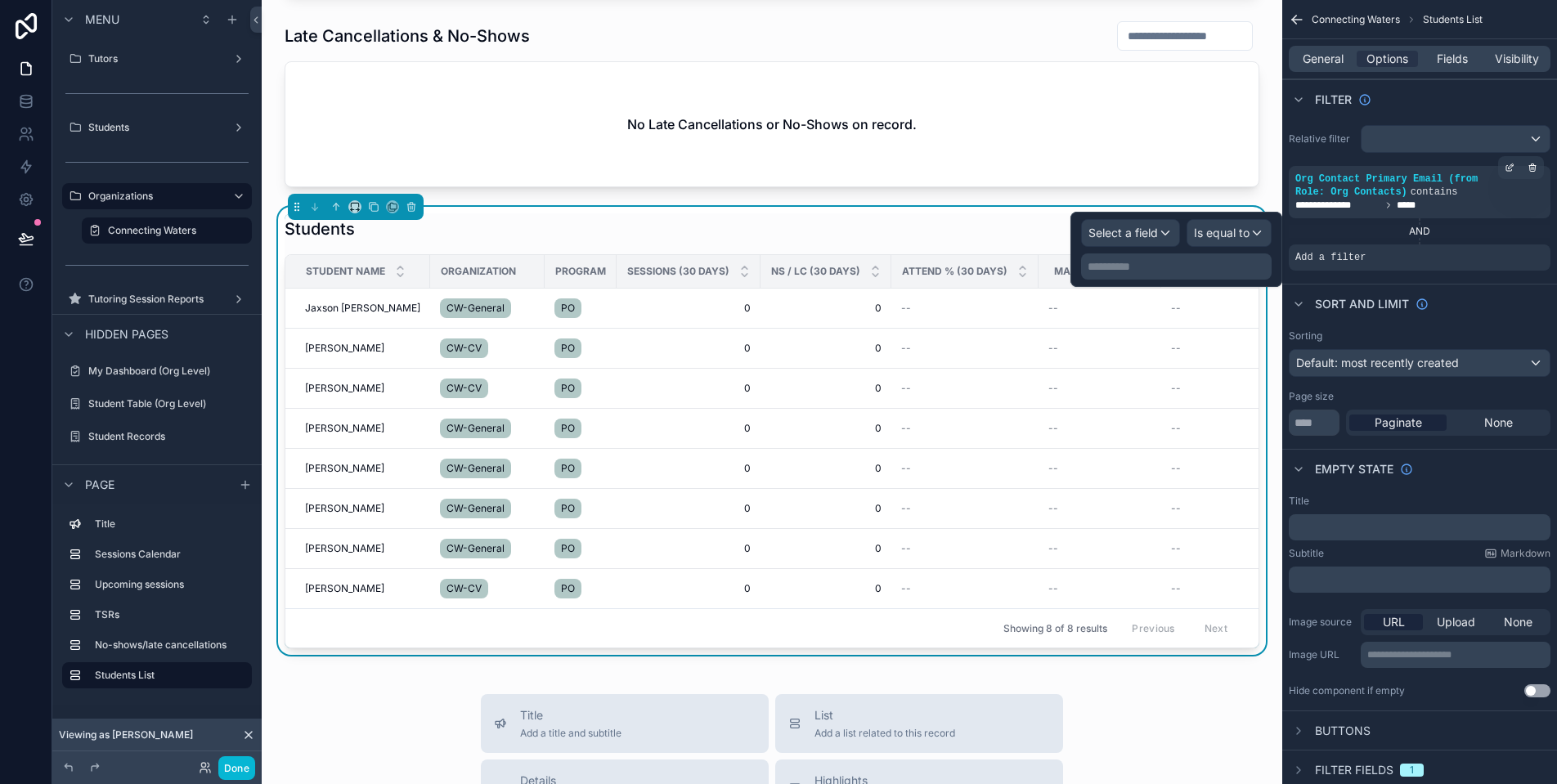
click at [1130, 235] on span "Select a field" at bounding box center [1122, 232] width 69 height 14
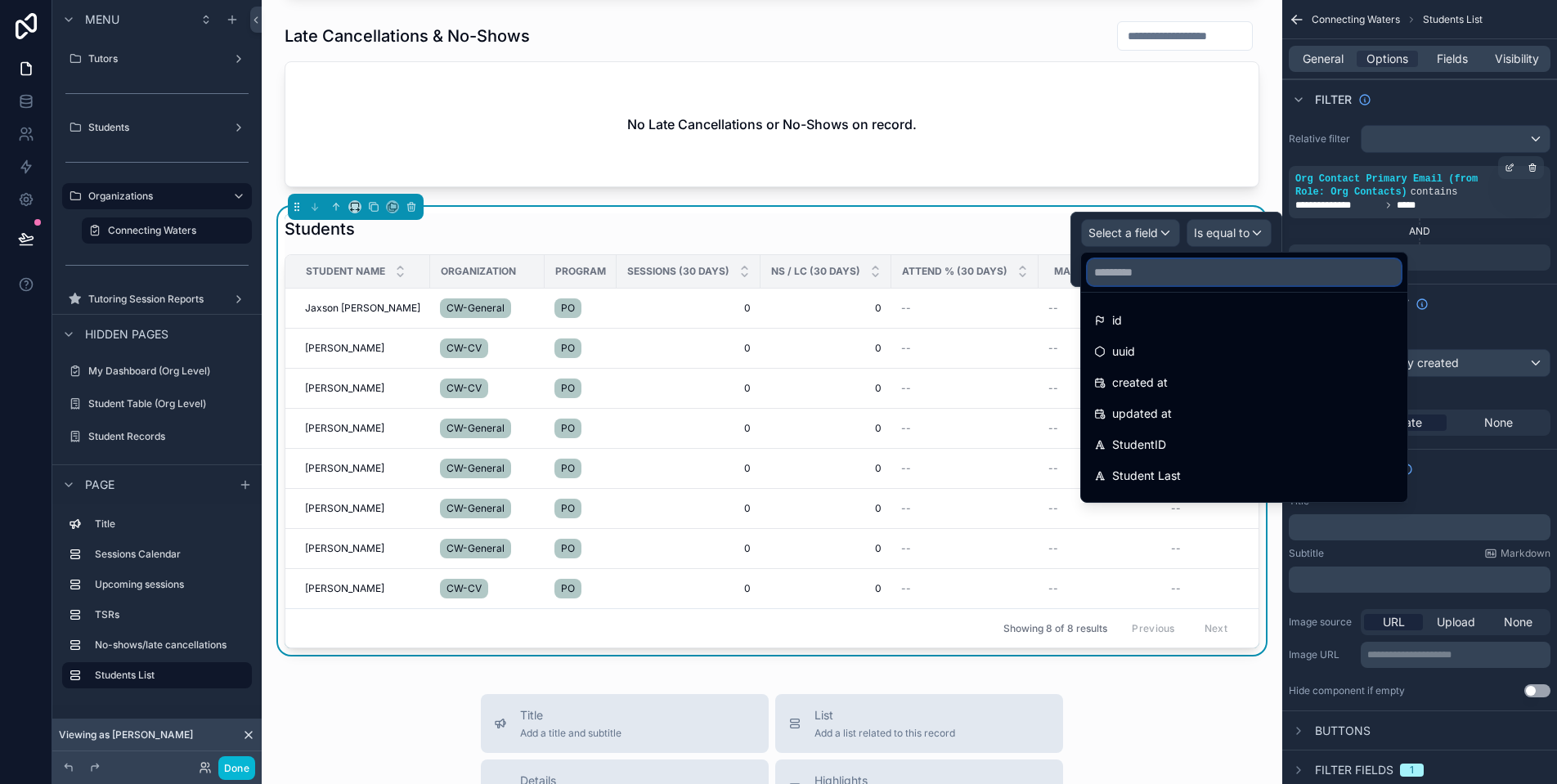
click at [1156, 270] on input "text" at bounding box center [1244, 273] width 313 height 27
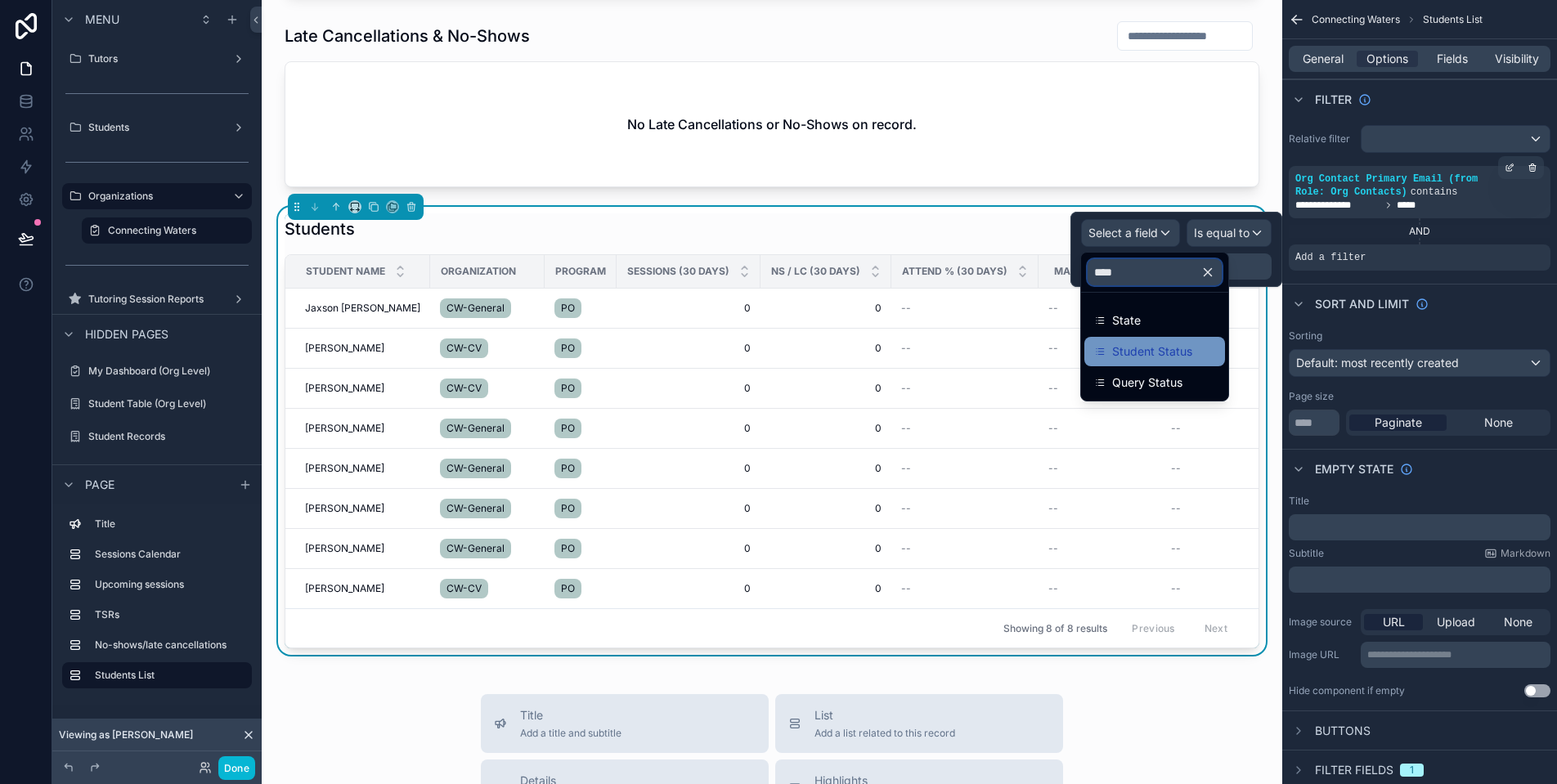
type input "****"
click at [1202, 344] on div "Student Status" at bounding box center [1154, 351] width 121 height 20
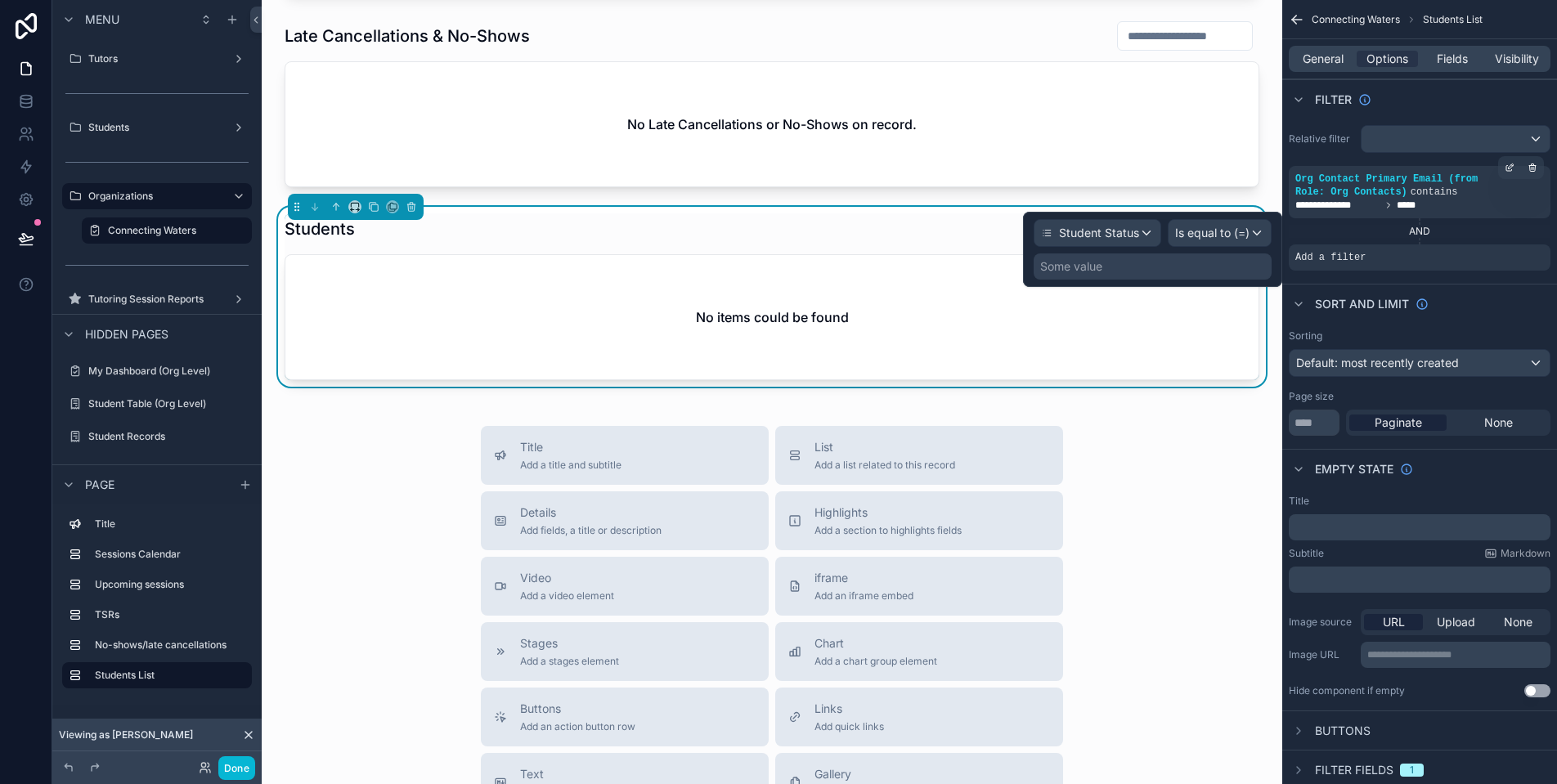
click at [1236, 239] on span "Is equal to (=)" at bounding box center [1212, 232] width 75 height 16
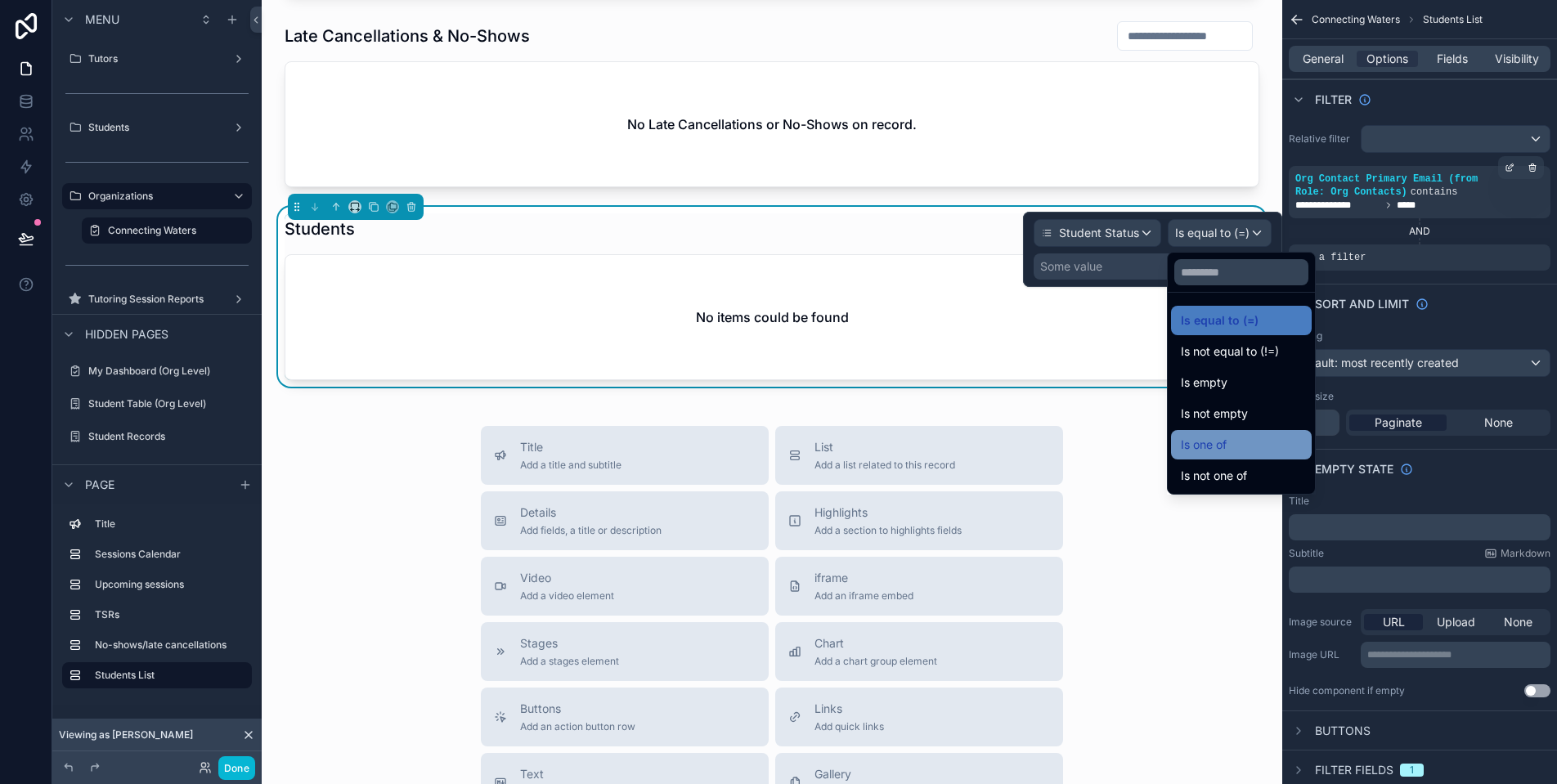
click at [1262, 446] on div "Is one of" at bounding box center [1242, 444] width 121 height 20
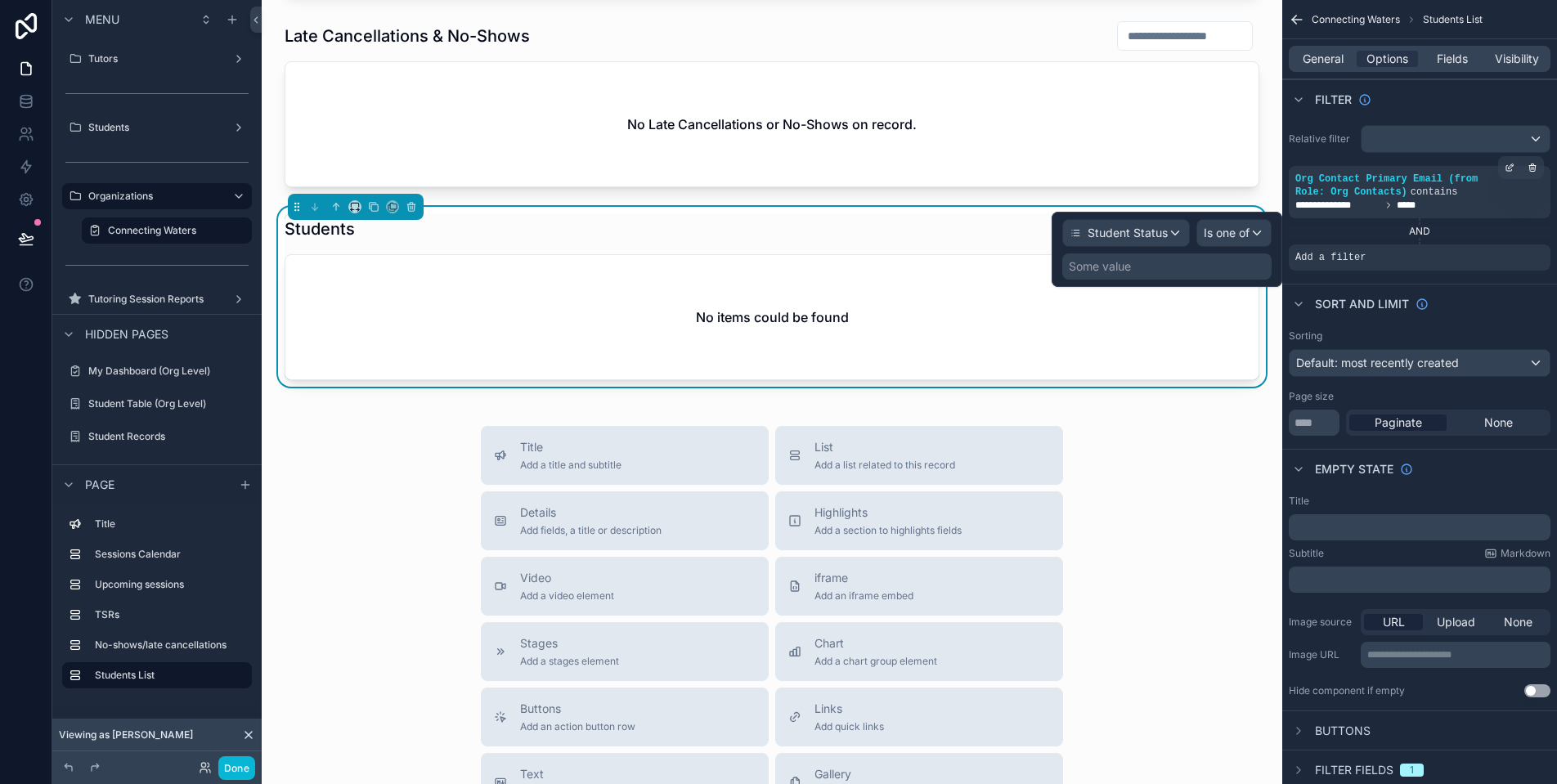
click at [1153, 274] on div "Some value" at bounding box center [1167, 267] width 209 height 27
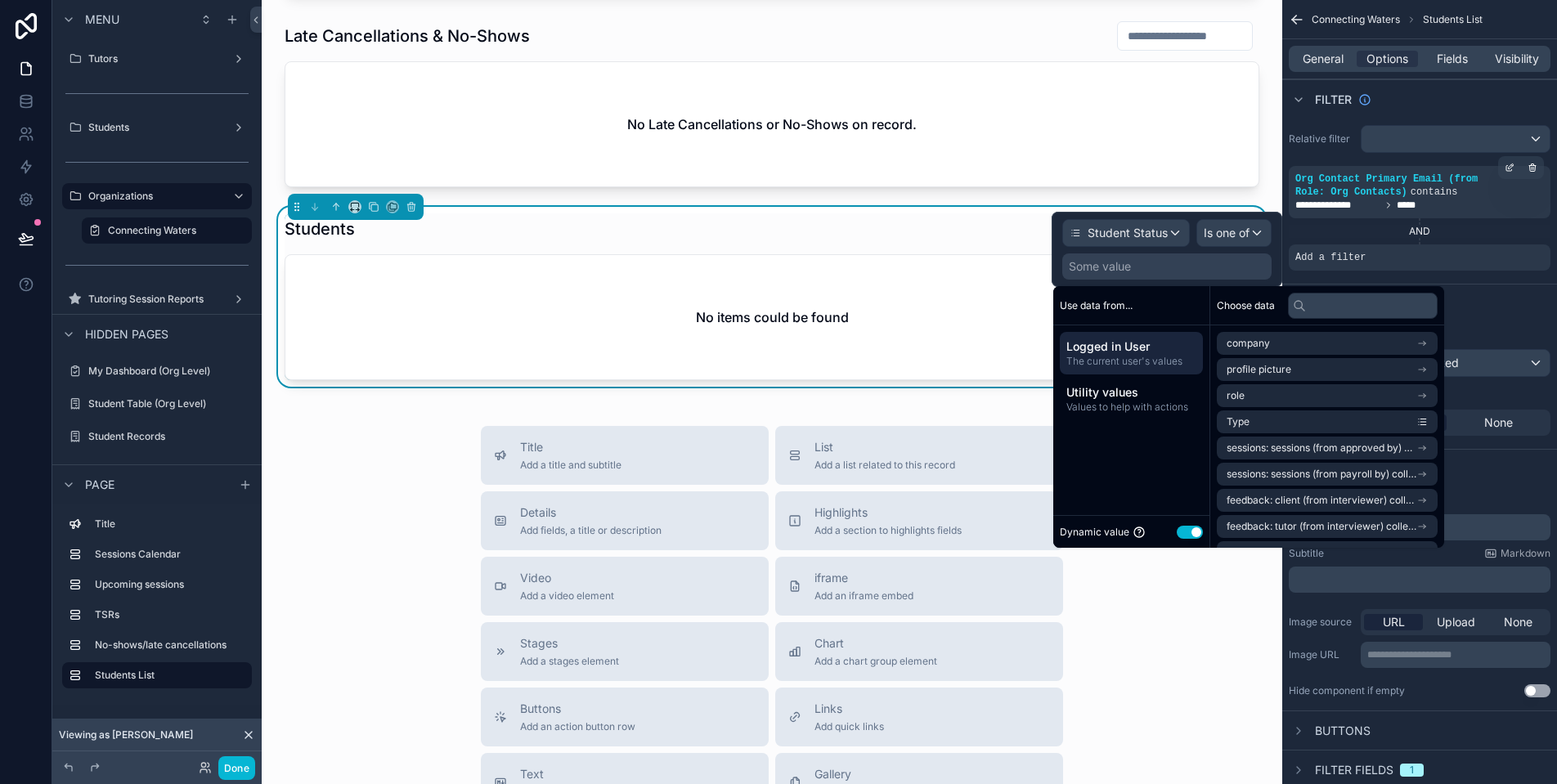
click at [1193, 531] on button "Use setting" at bounding box center [1190, 532] width 27 height 13
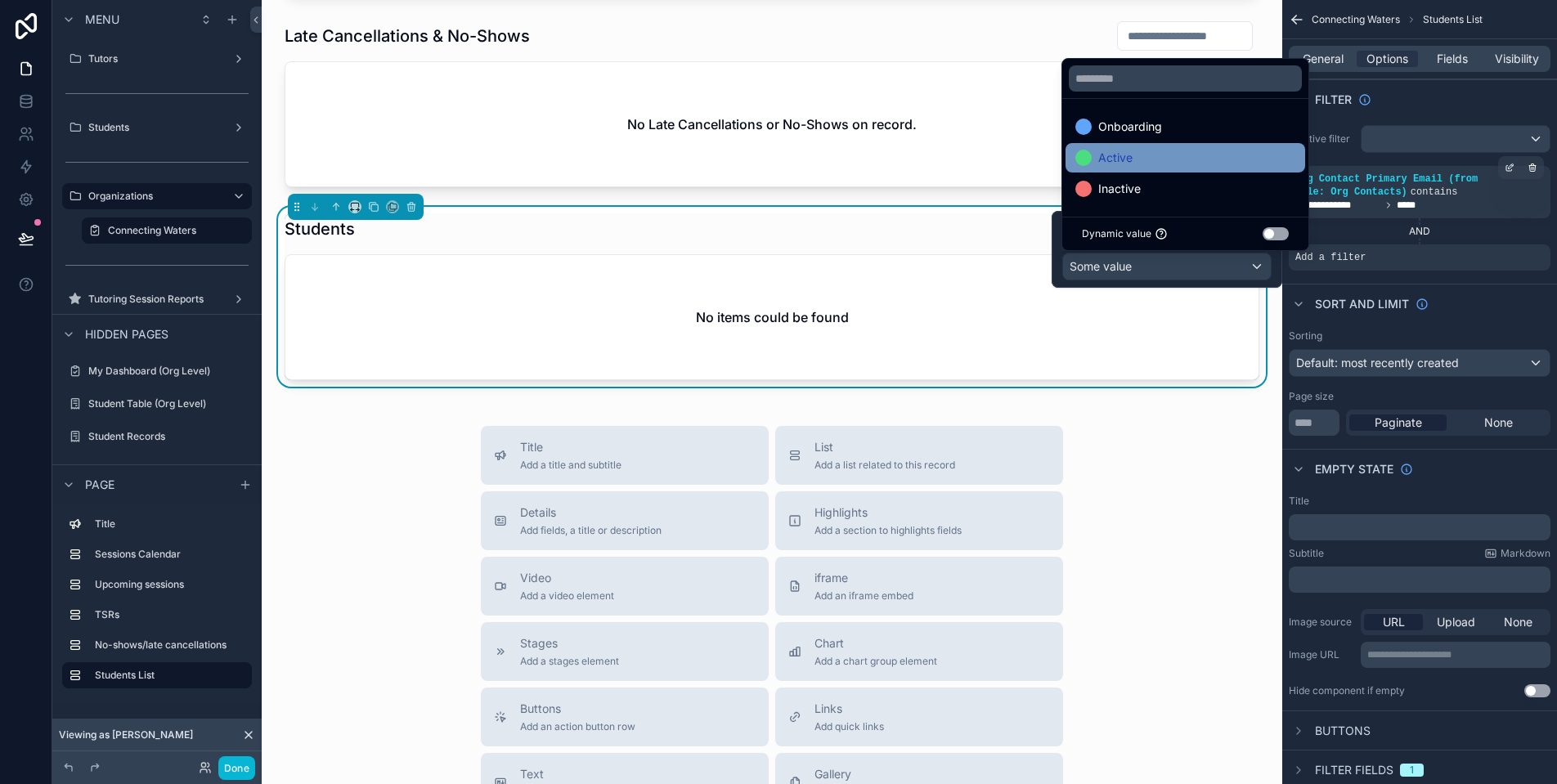
click at [1192, 161] on div "Active" at bounding box center [1186, 157] width 220 height 20
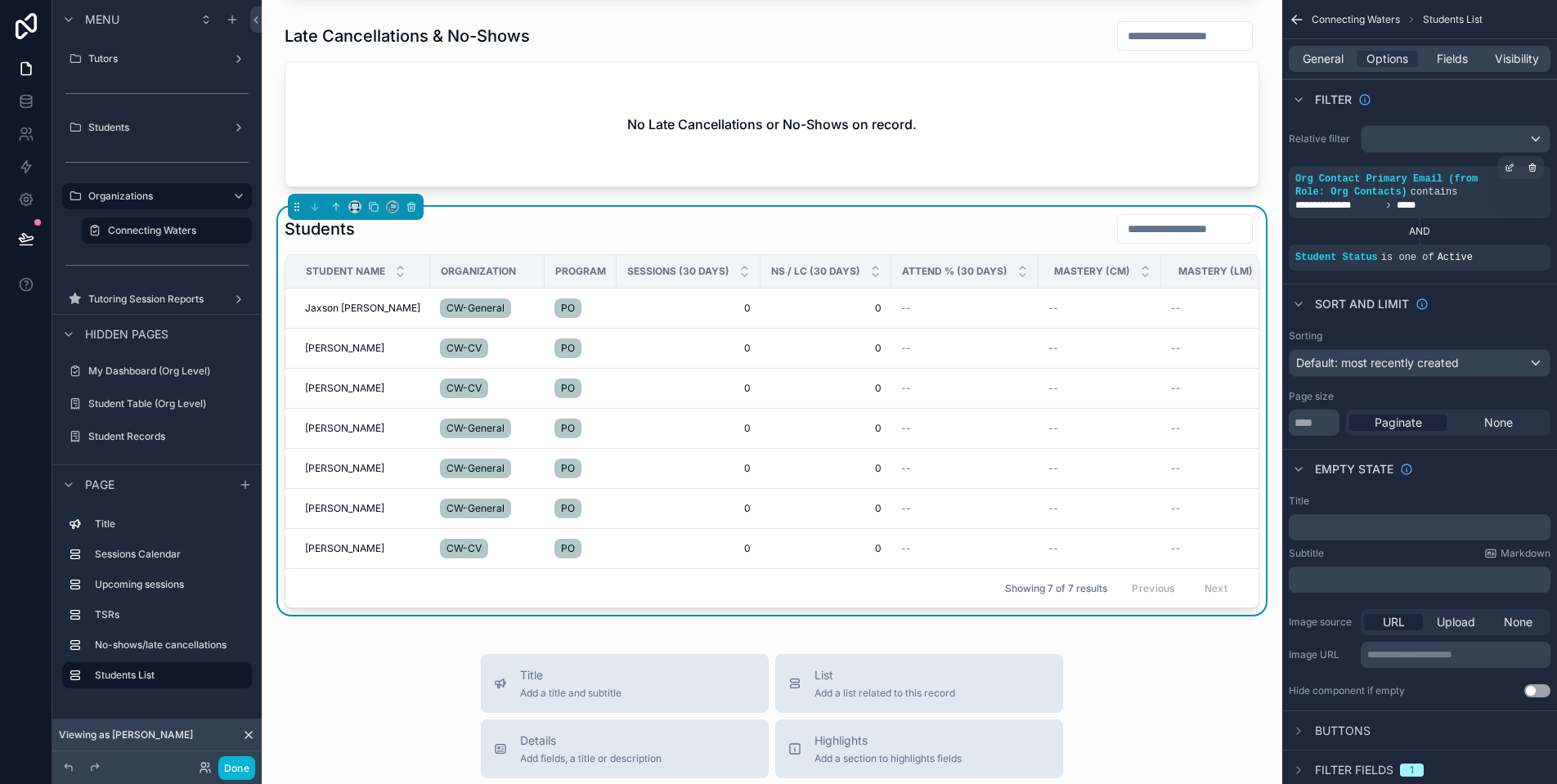
click at [1497, 318] on div "Sort And Limit" at bounding box center [1420, 303] width 275 height 39
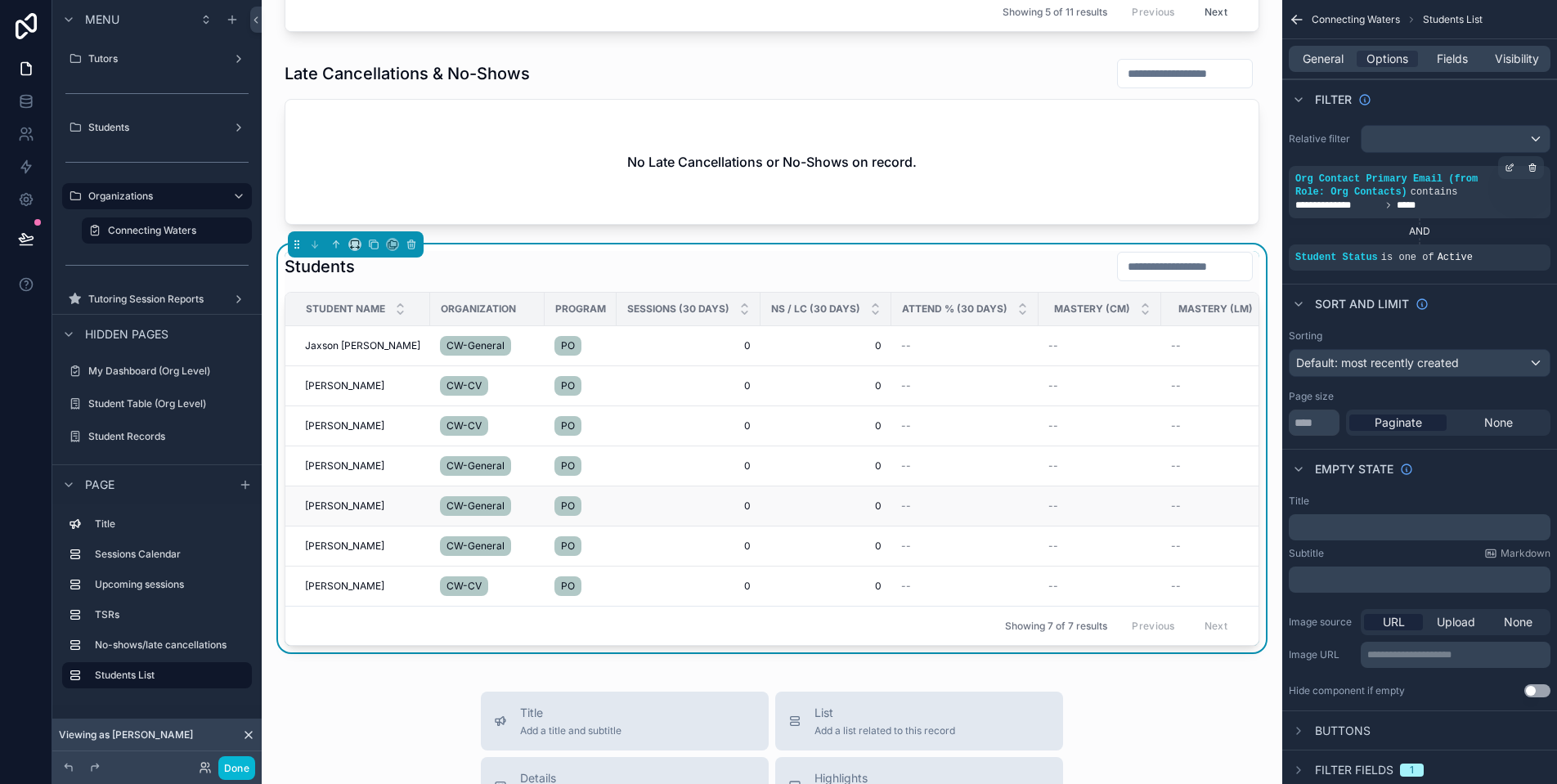
scroll to position [990, 0]
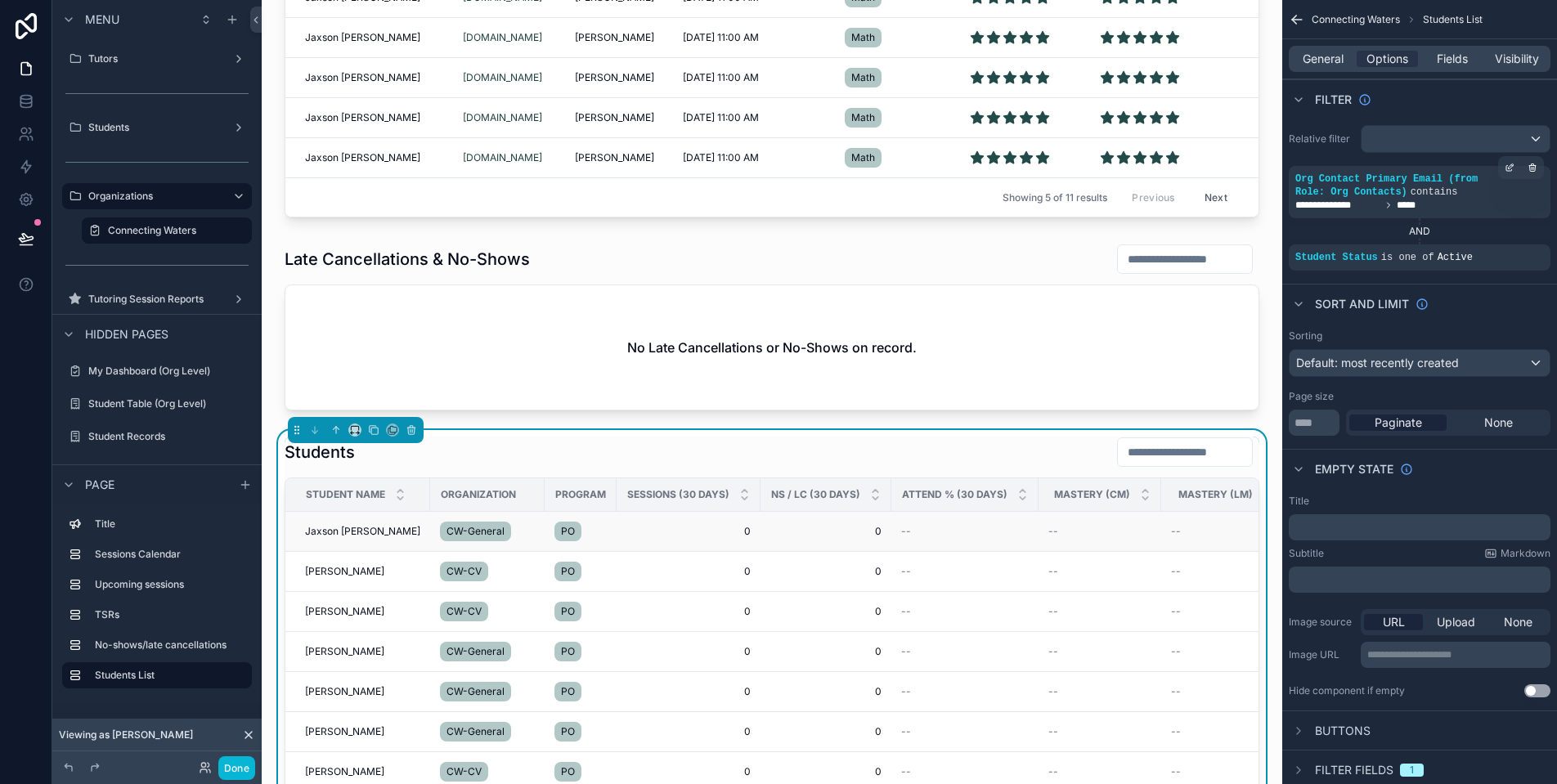
click at [356, 533] on span "Jaxson [PERSON_NAME]" at bounding box center [363, 531] width 116 height 13
